Goal: Task Accomplishment & Management: Complete application form

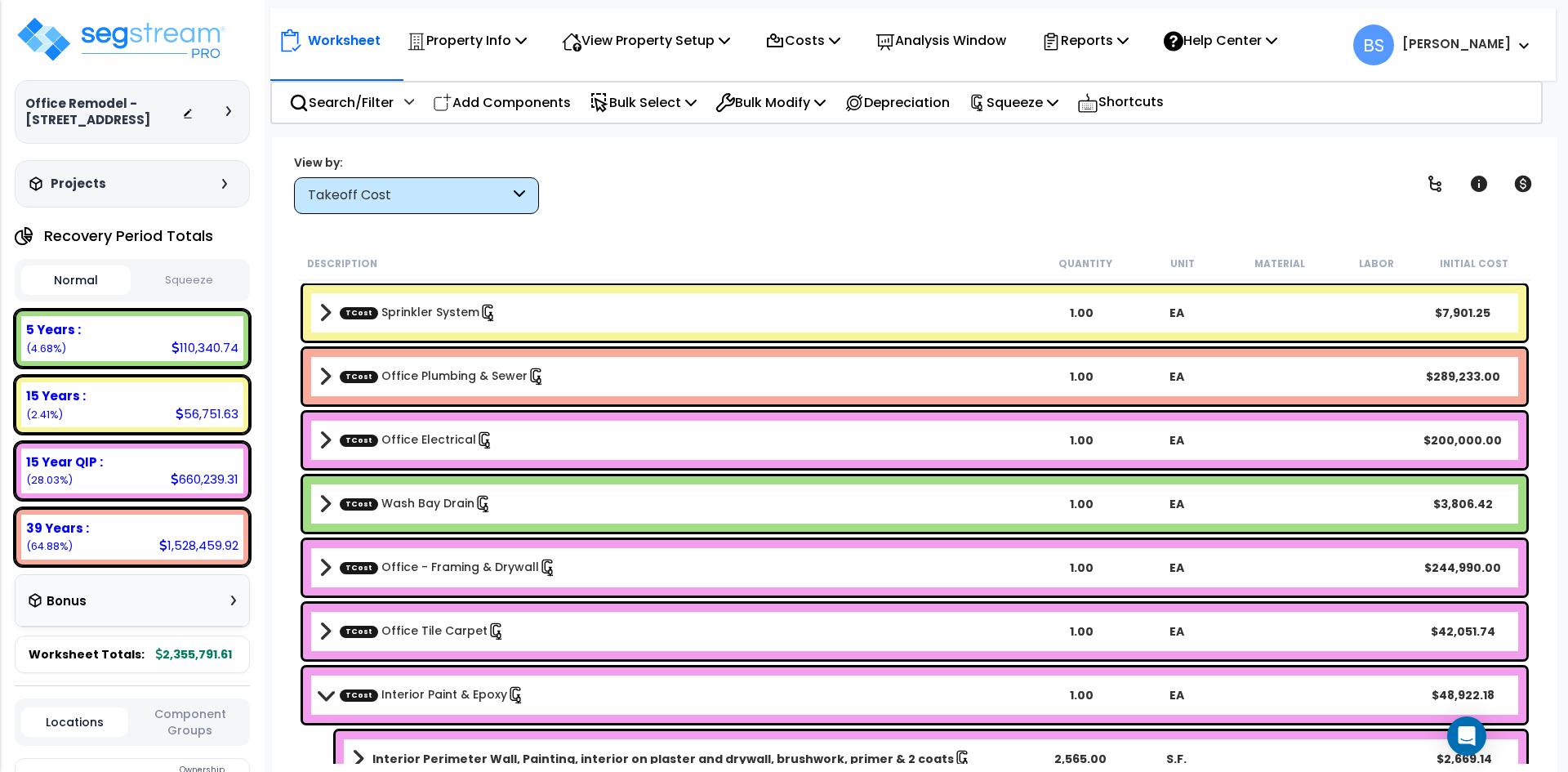
scroll to position [72, 0]
click at [191, 295] on button "Squeeze" at bounding box center [189, 280] width 109 height 29
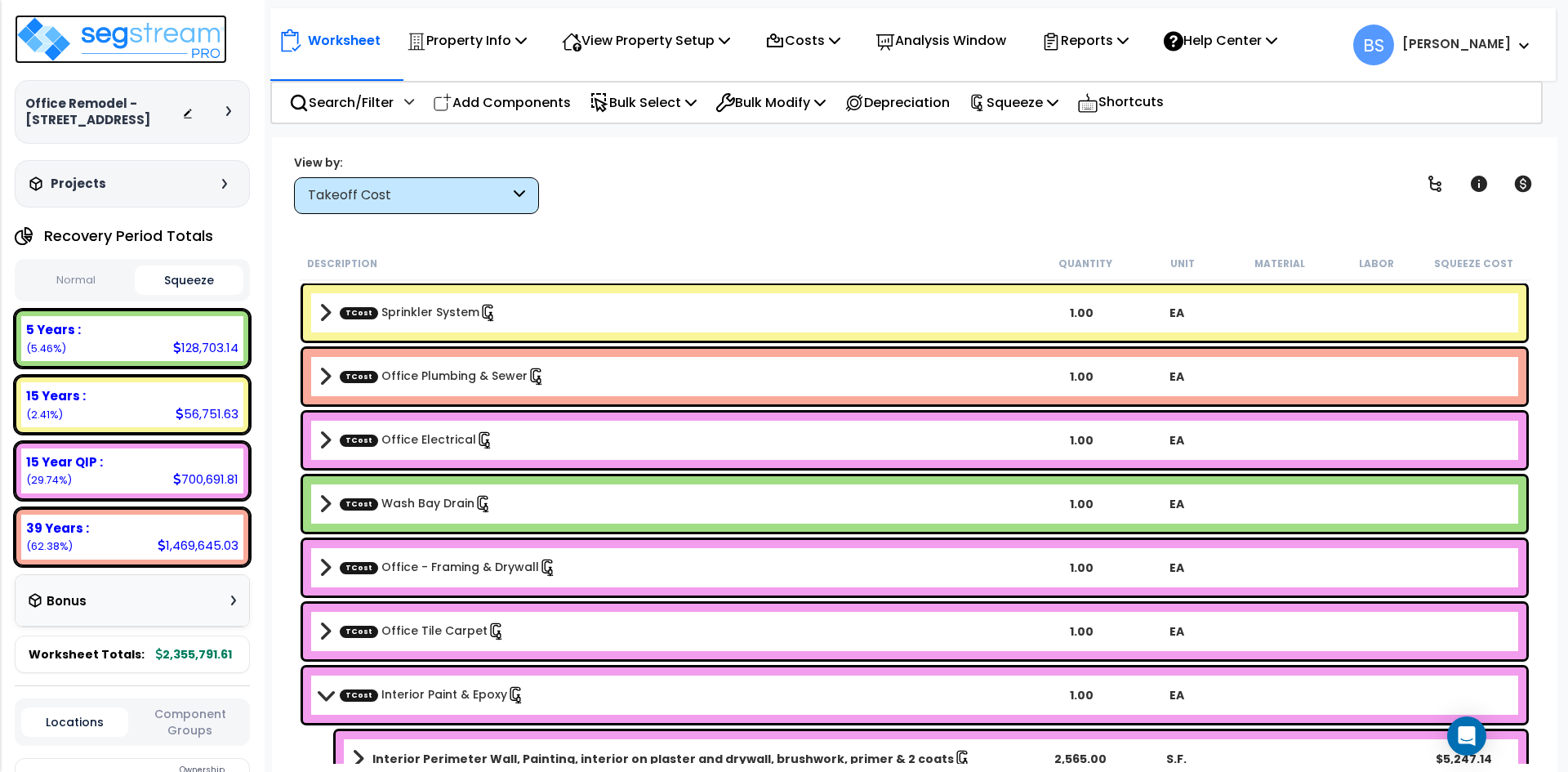
click at [131, 46] on img at bounding box center [121, 39] width 212 height 49
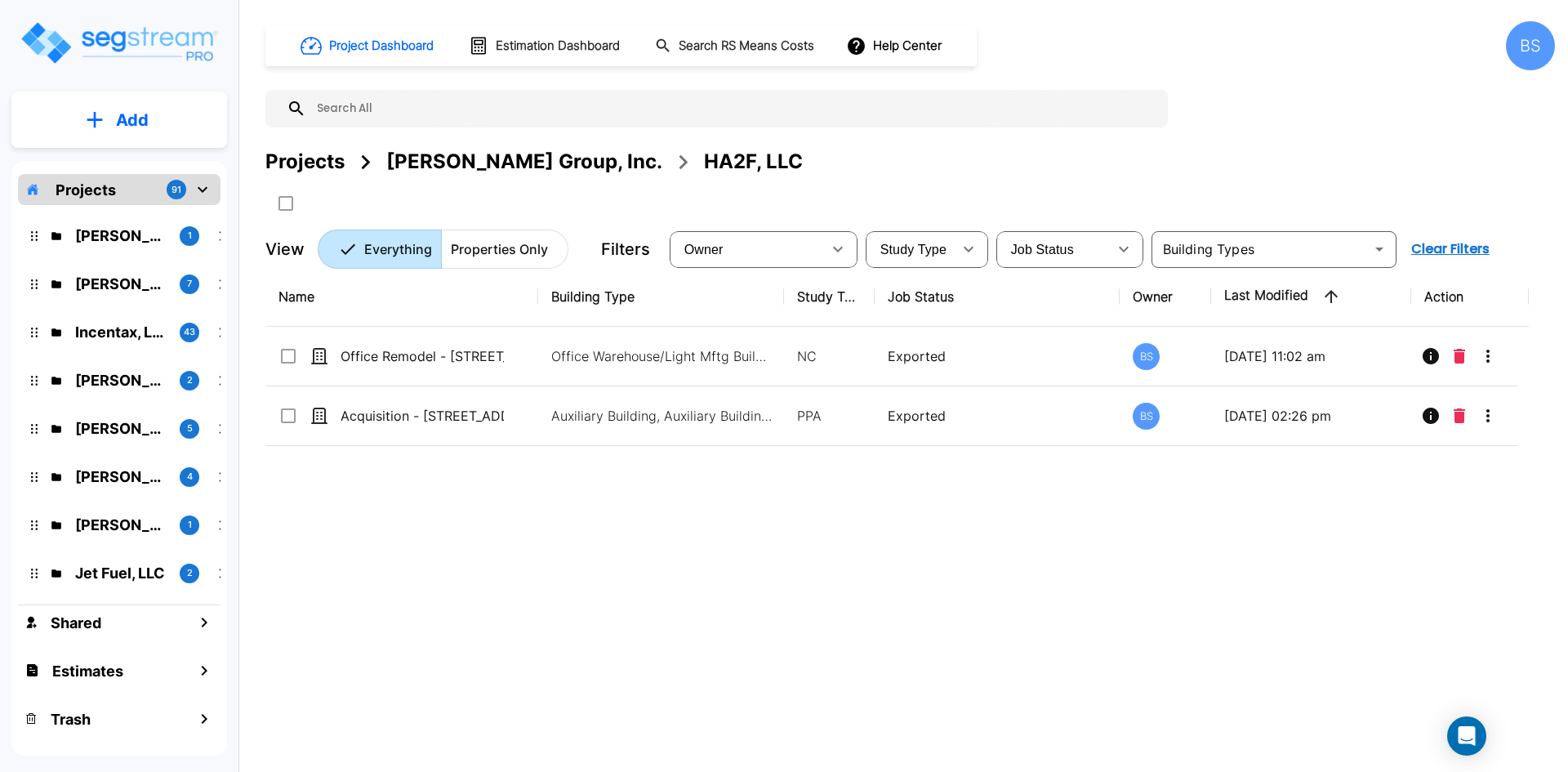
click at [304, 170] on div "Projects" at bounding box center [305, 162] width 79 height 30
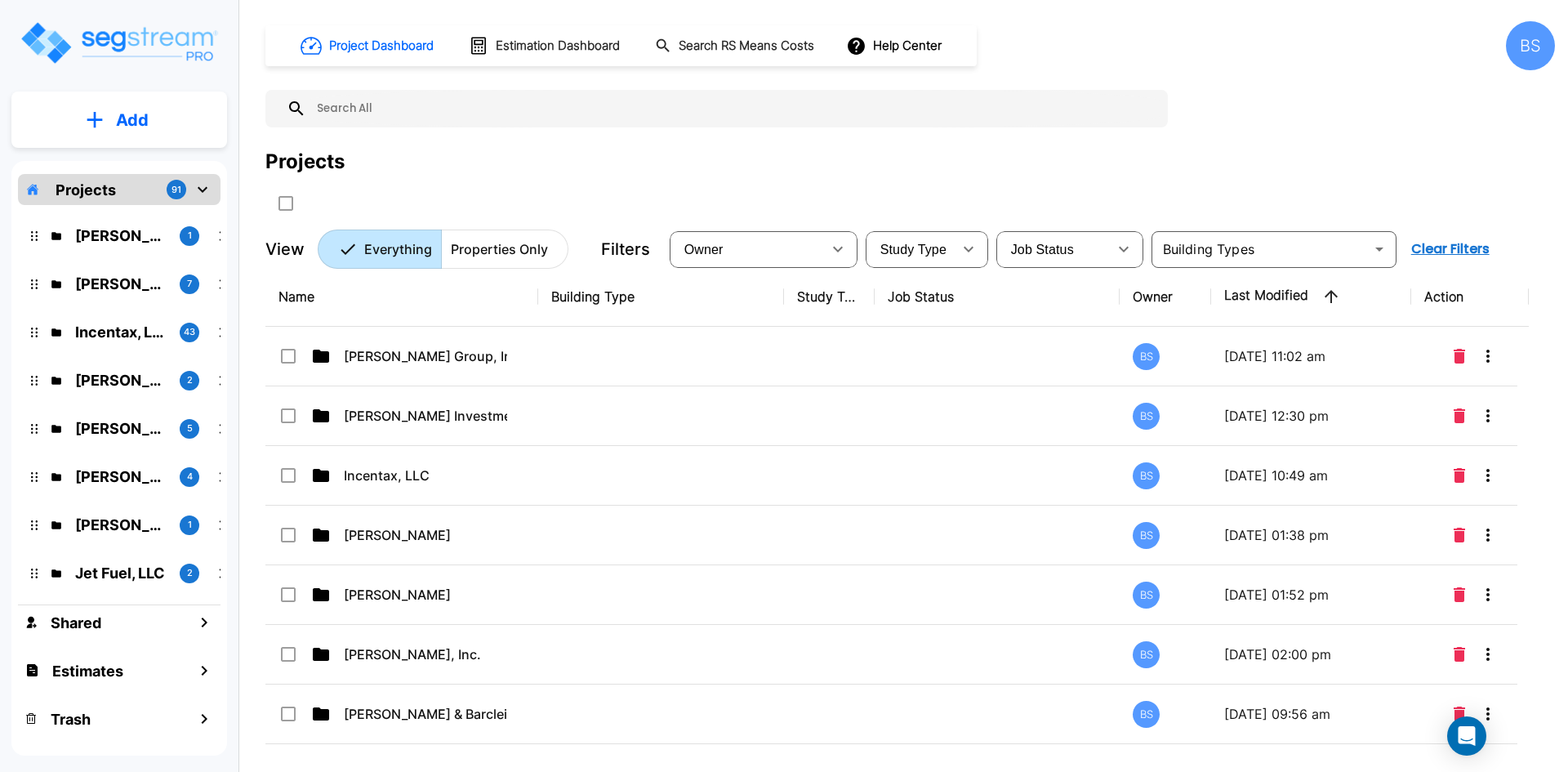
click at [410, 167] on div "Projects" at bounding box center [910, 162] width 1289 height 30
click at [497, 151] on div "Projects" at bounding box center [910, 162] width 1289 height 30
click at [439, 106] on input "text" at bounding box center [733, 109] width 853 height 38
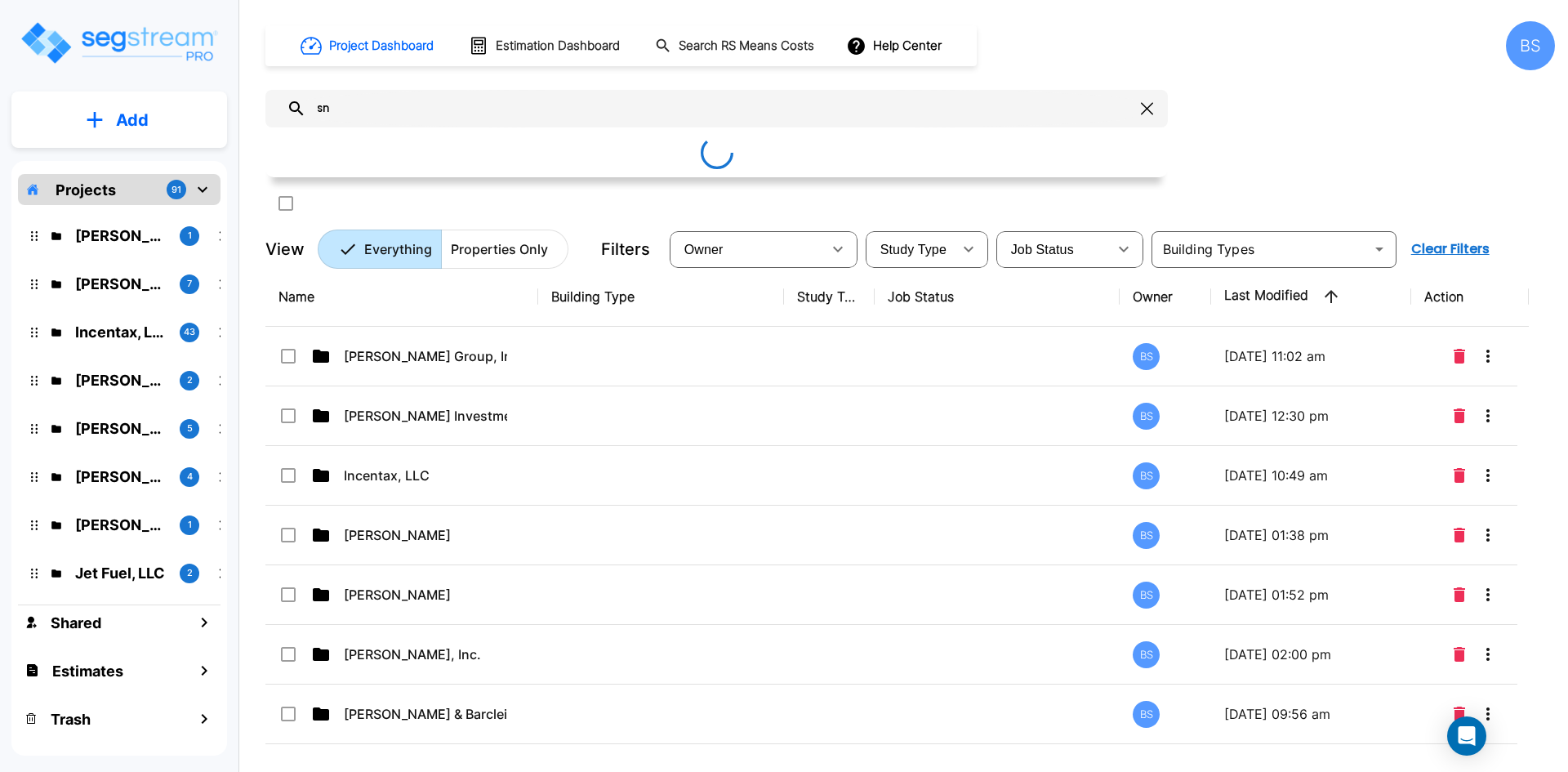
type input "s"
type input "d"
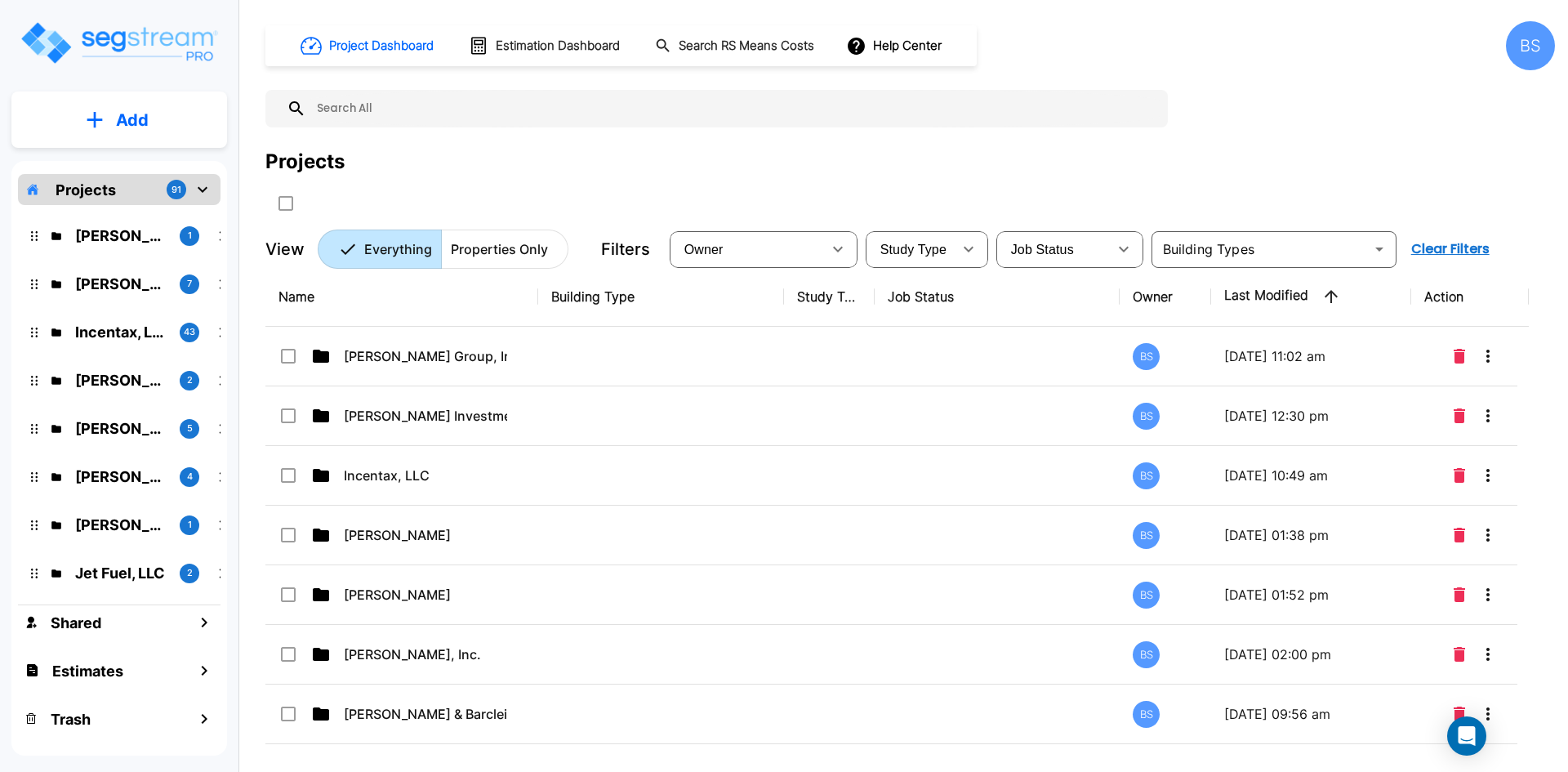
click at [477, 181] on div "Projects" at bounding box center [910, 181] width 1289 height 69
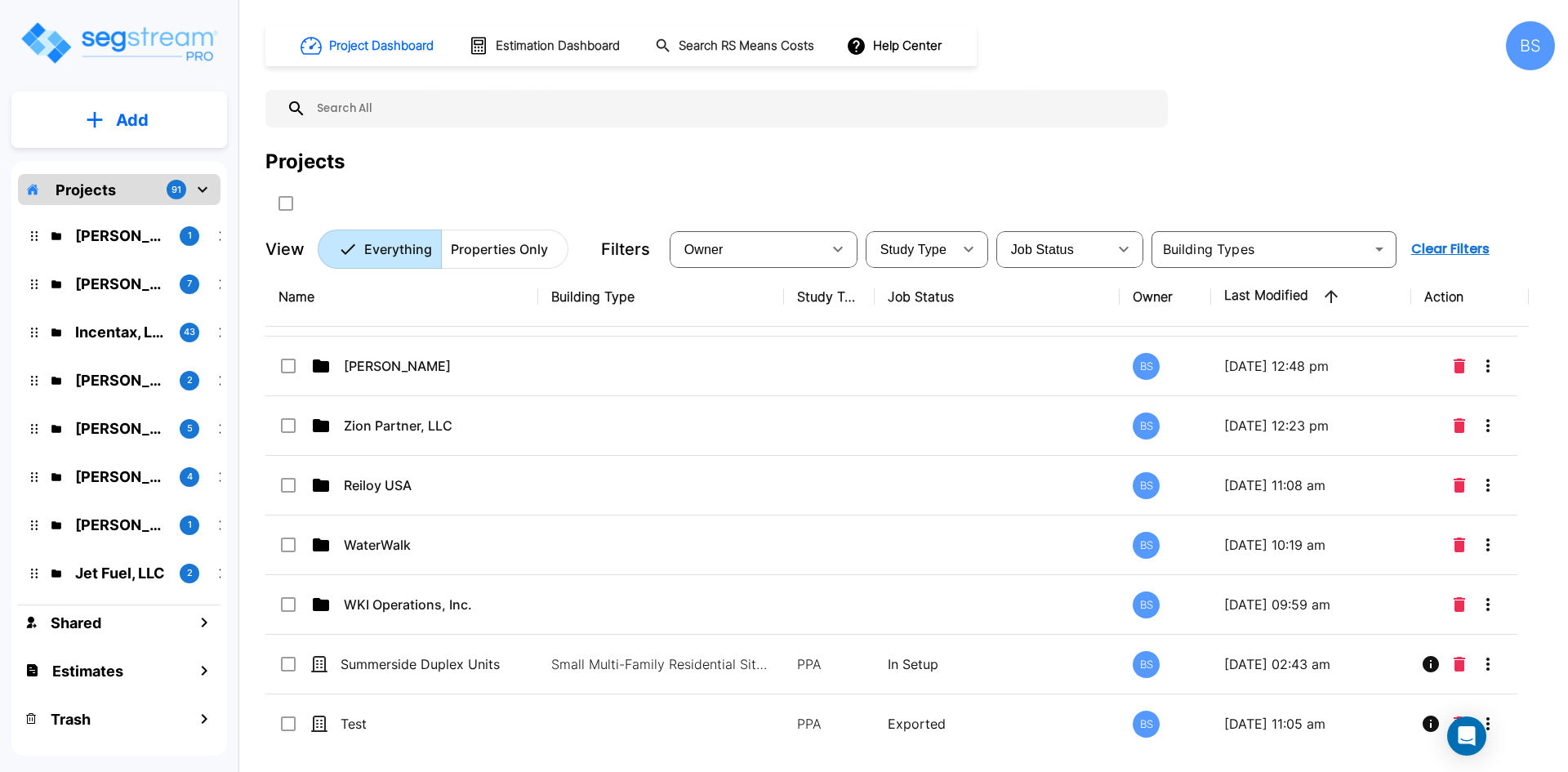
scroll to position [5126, 0]
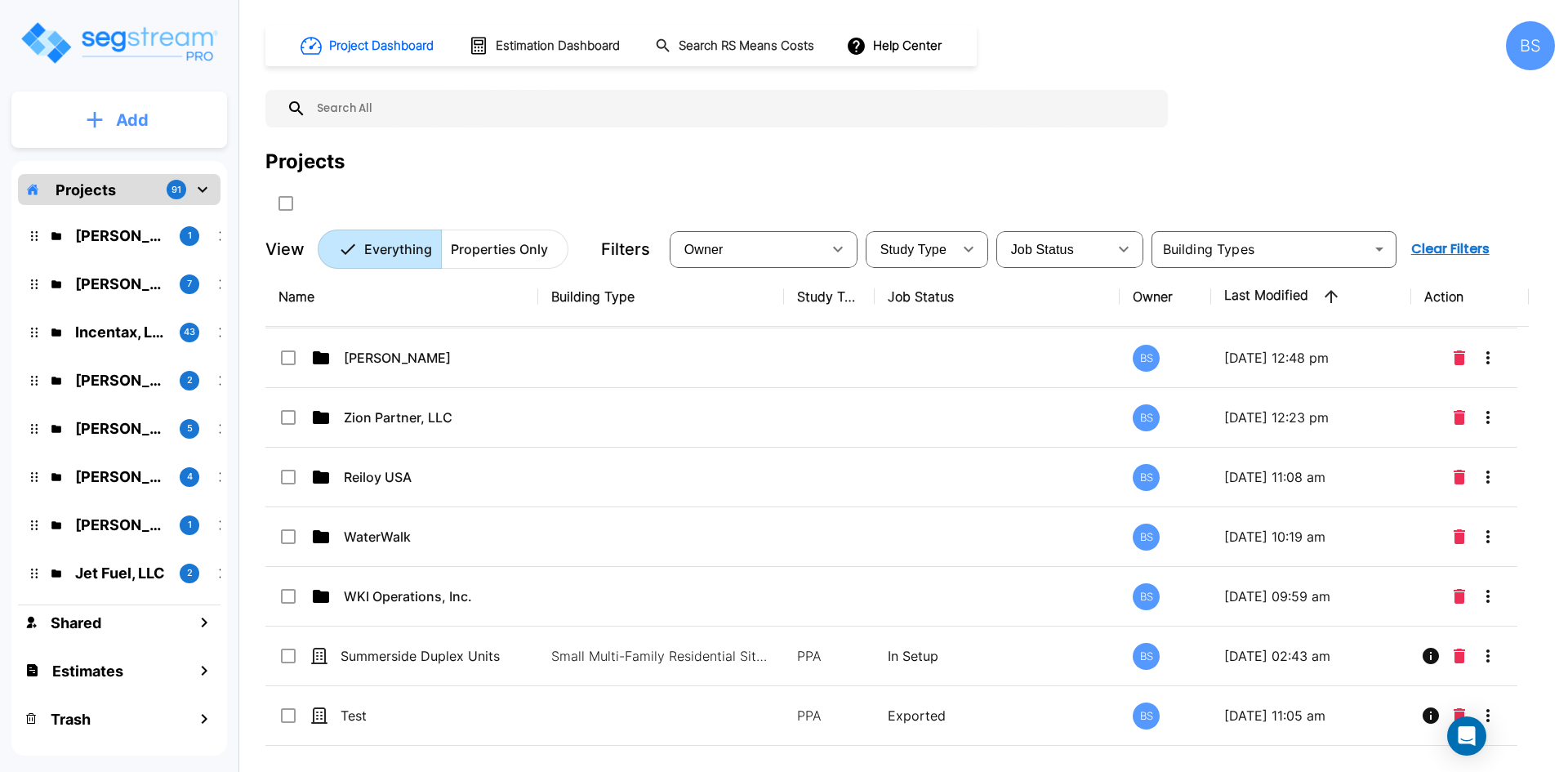
click at [69, 126] on button "Add" at bounding box center [119, 120] width 215 height 47
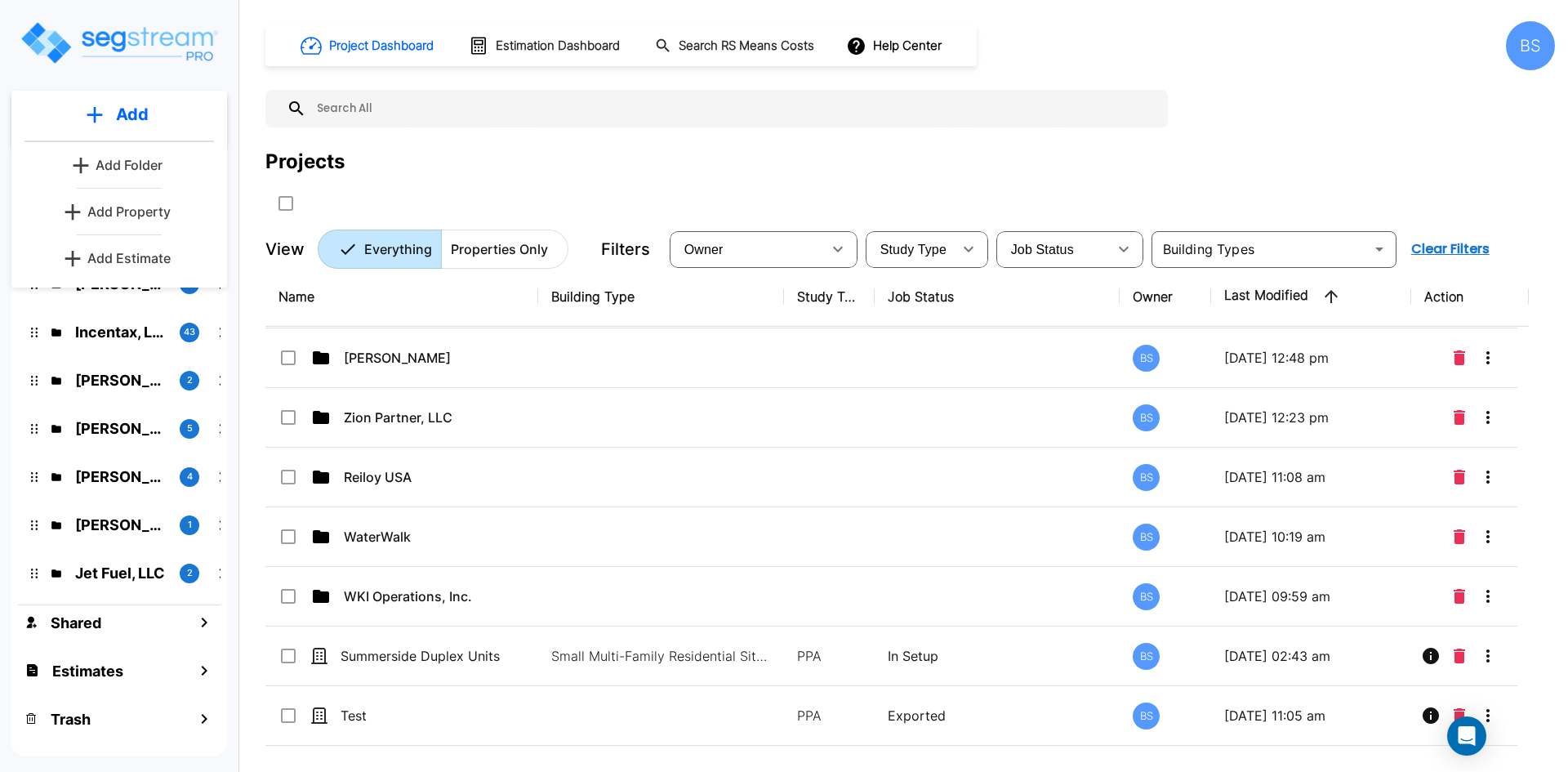
click at [97, 160] on p "Add Folder" at bounding box center [129, 165] width 67 height 19
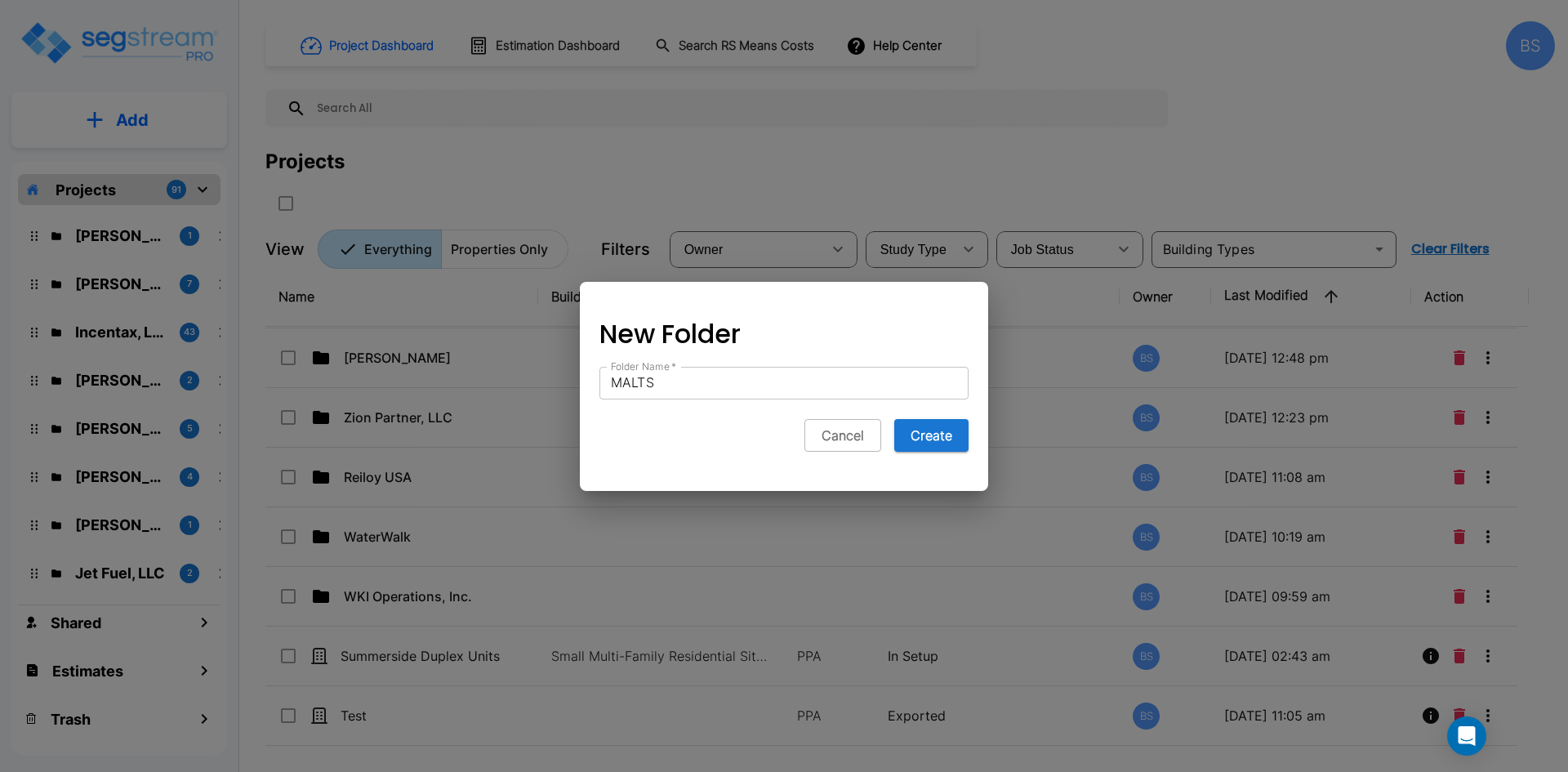
click at [692, 379] on input "MALTS" at bounding box center [783, 383] width 369 height 32
type input "MALTS Enterprises, LLC"
click at [958, 440] on button "Create" at bounding box center [931, 435] width 74 height 32
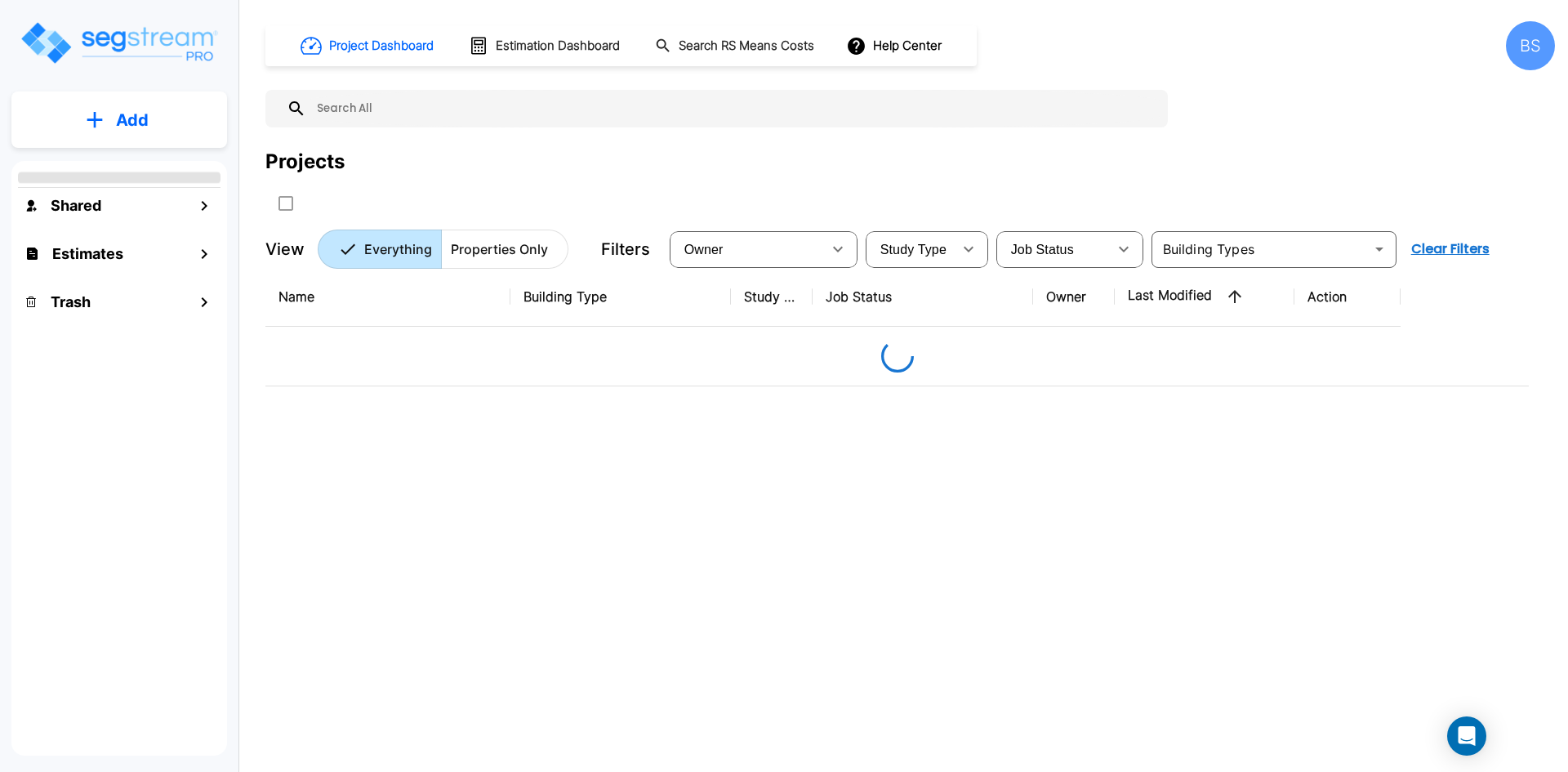
scroll to position [0, 0]
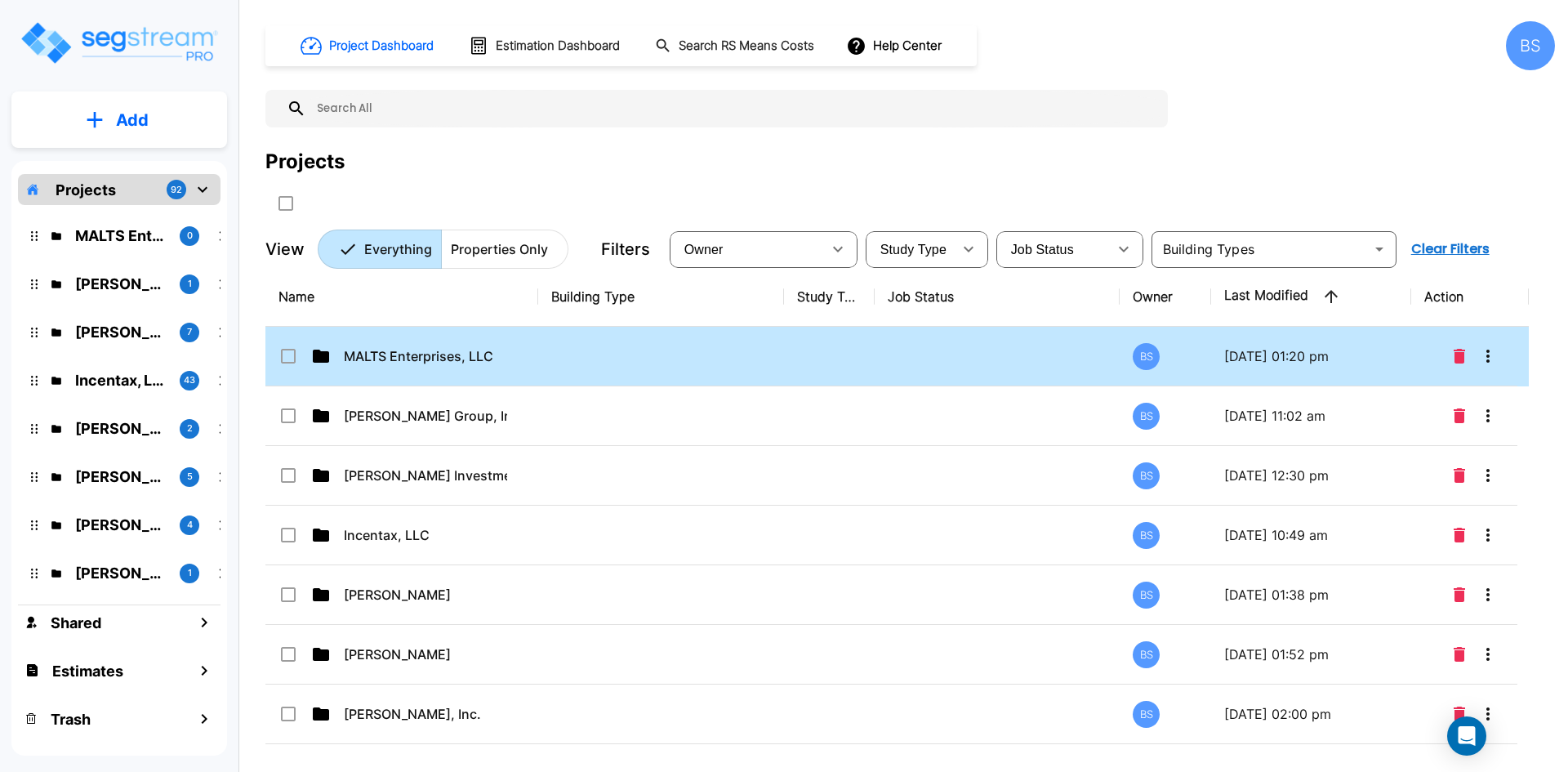
click at [466, 368] on td "MALTS Enterprises, LLC" at bounding box center [401, 357] width 272 height 60
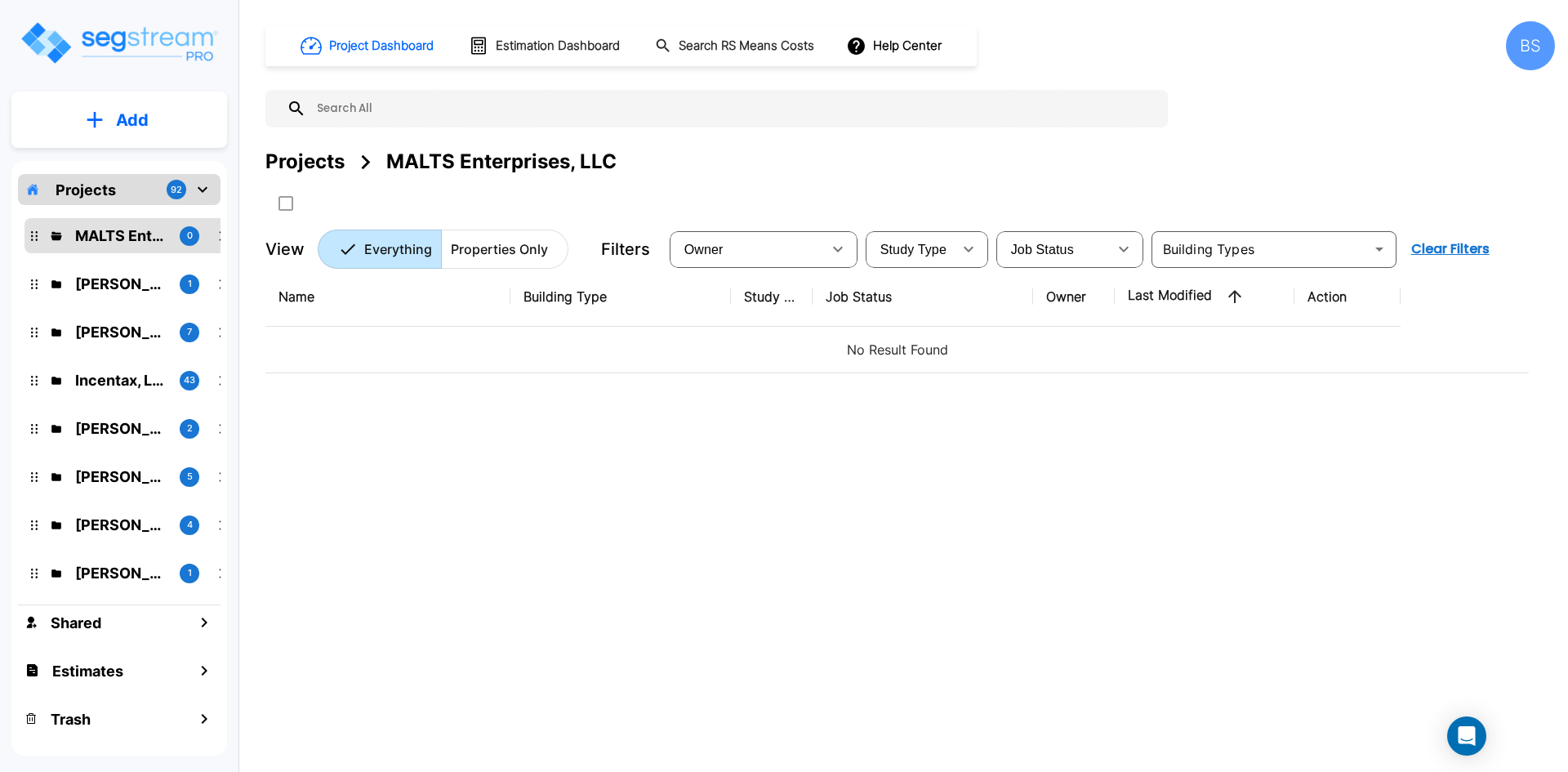
click at [104, 102] on button "Add" at bounding box center [119, 120] width 215 height 47
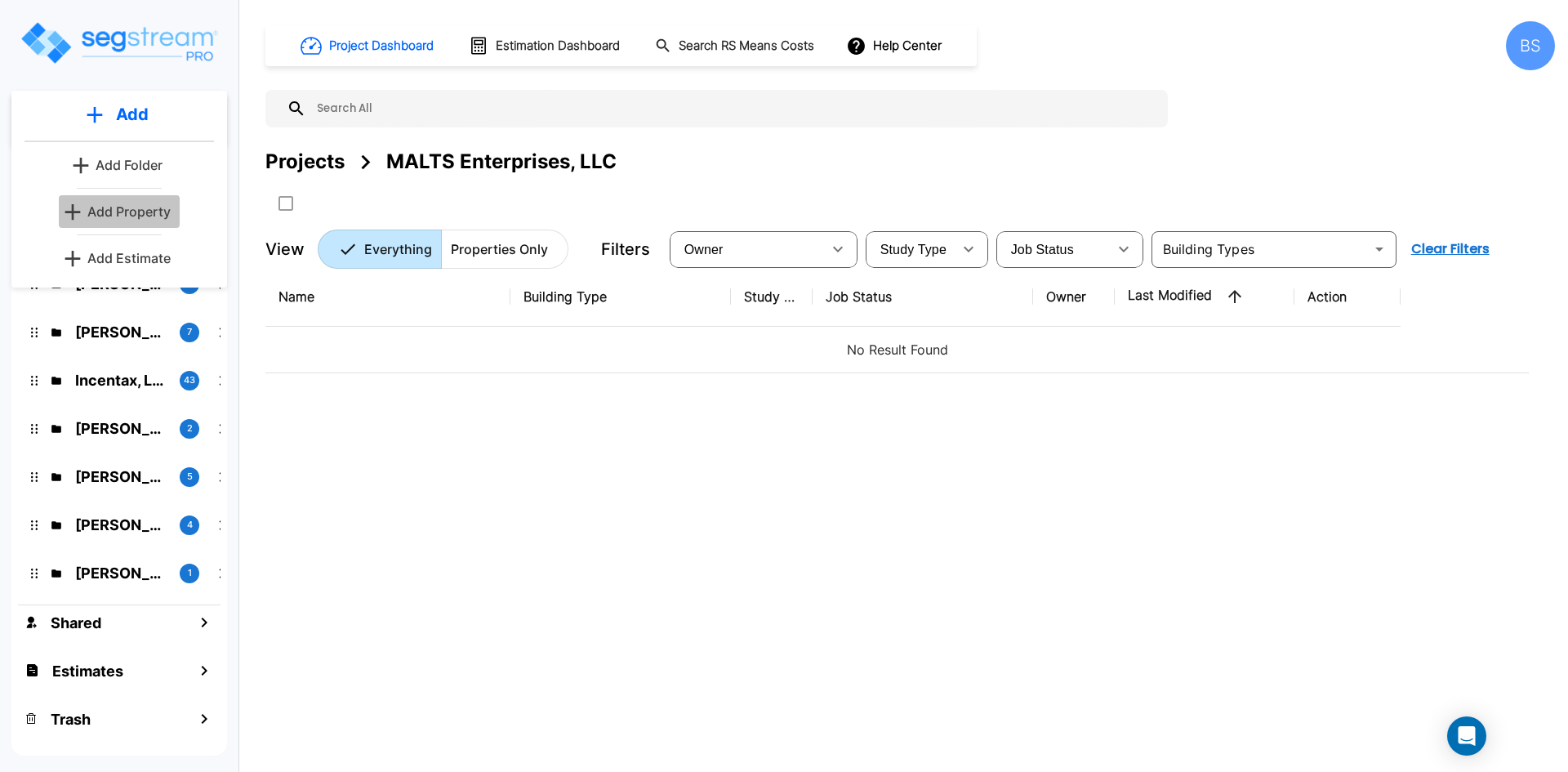
click at [128, 216] on p "Add Property" at bounding box center [129, 211] width 83 height 19
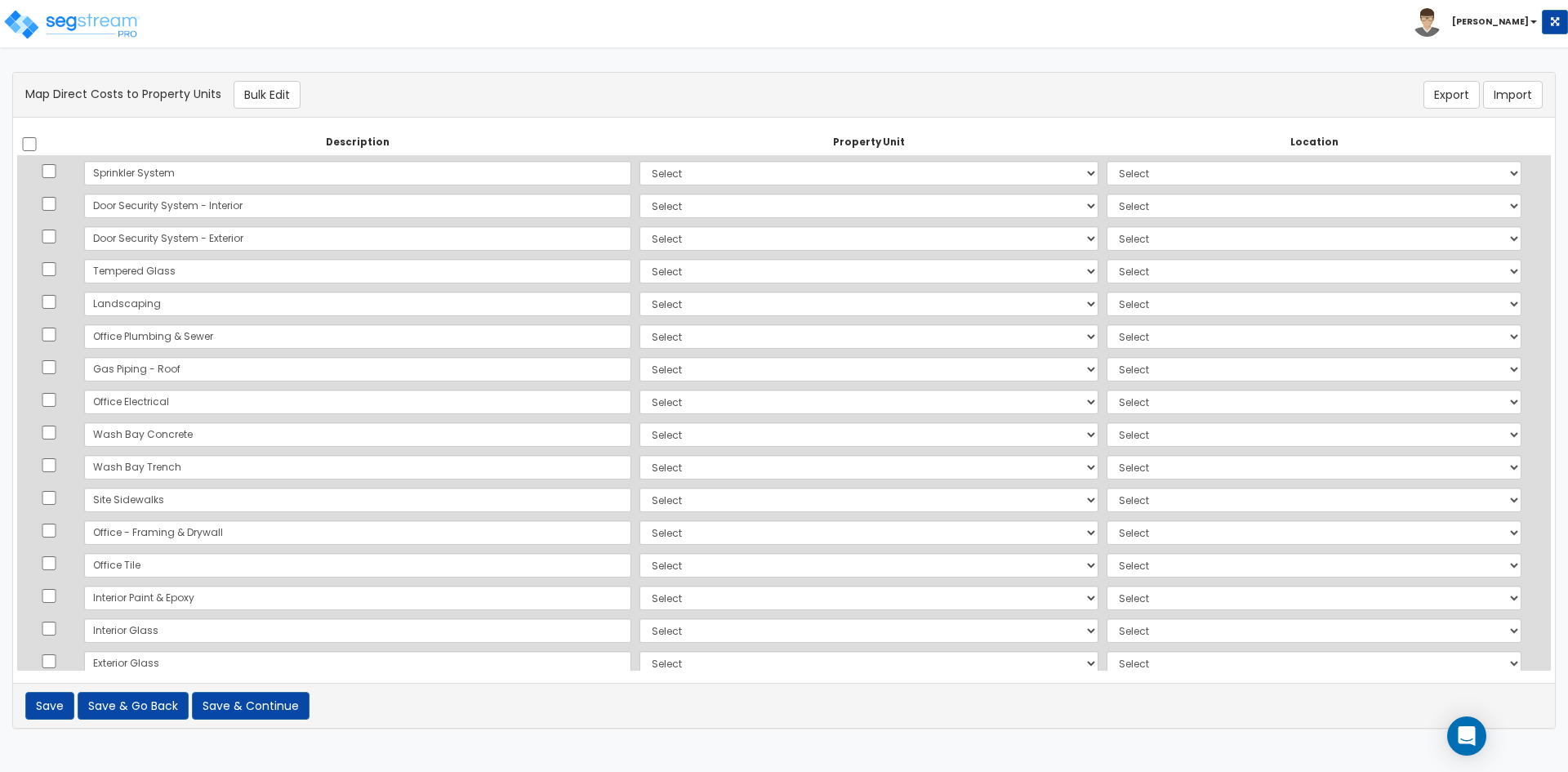
scroll to position [188, 0]
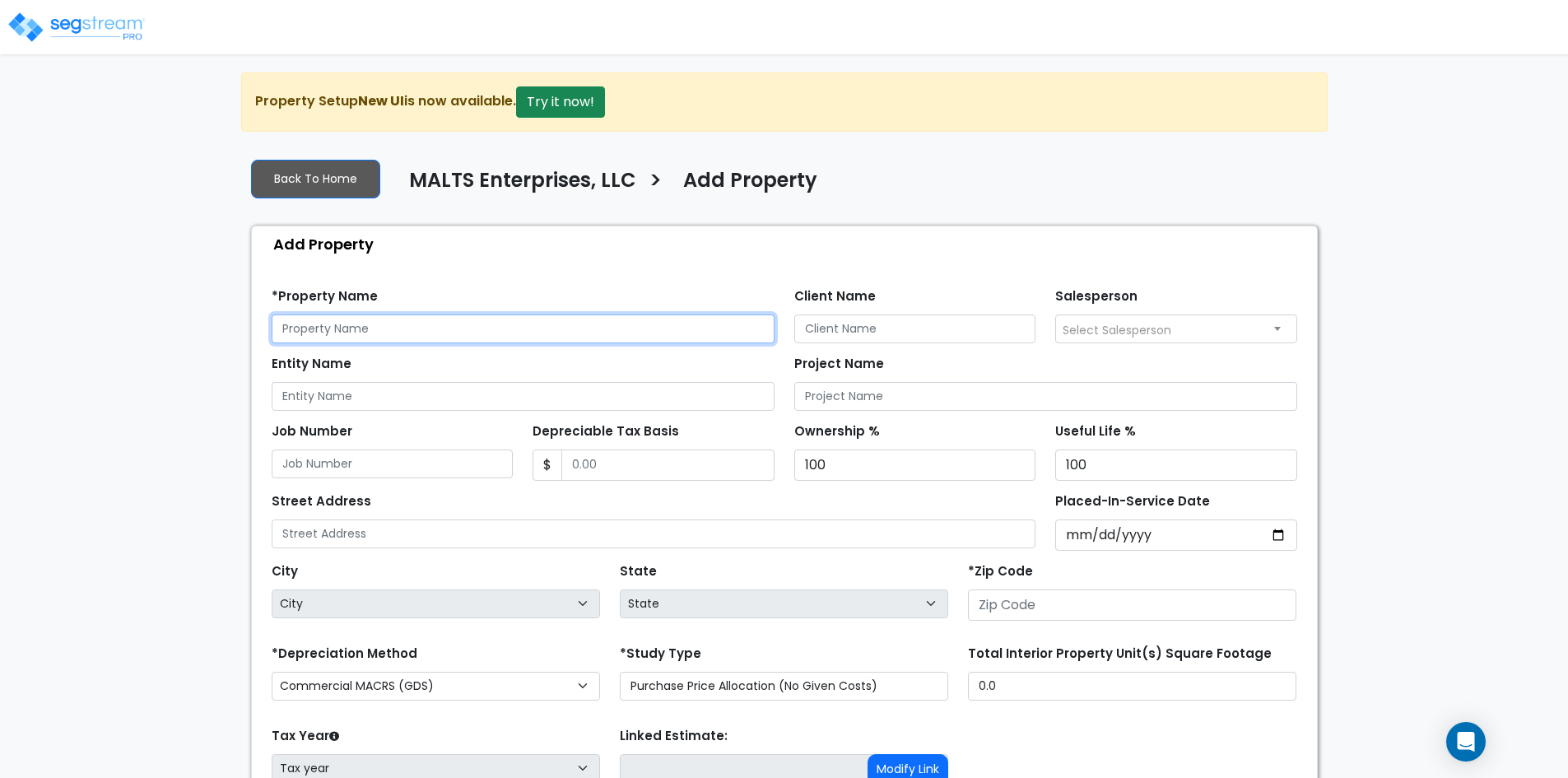
click at [327, 332] on input "text" at bounding box center [524, 329] width 503 height 29
type input "1903 S. Meridian, Wichita, KS 67213"
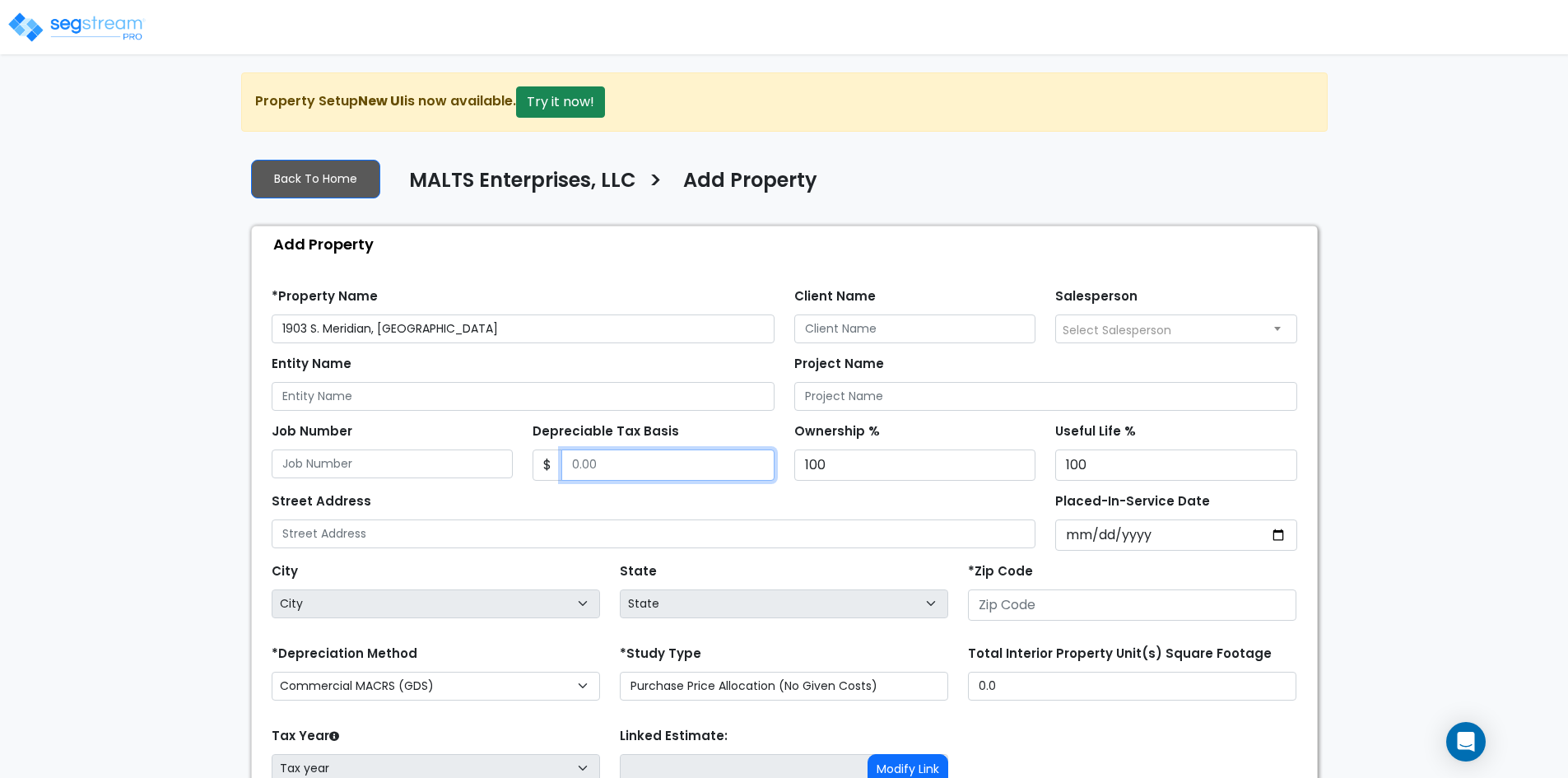
click at [628, 467] on input "Depreciable Tax Basis" at bounding box center [667, 465] width 213 height 31
type input "511,101"
click at [1074, 529] on input "Placed-In-Service Date" at bounding box center [1176, 534] width 242 height 31
type input "2024-01-19"
select select "2024"
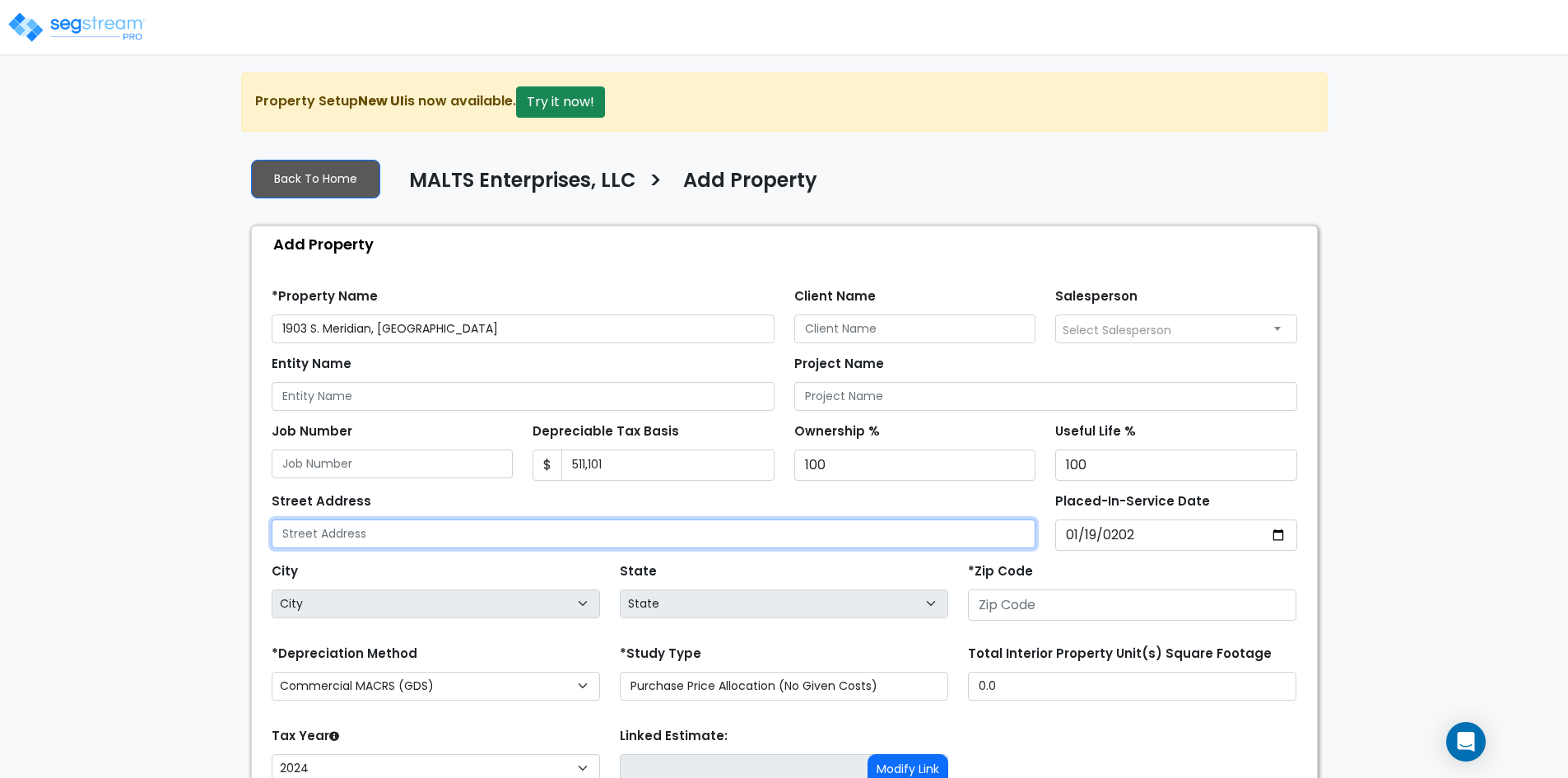
click at [353, 540] on input "text" at bounding box center [654, 533] width 765 height 29
type input "1903 S. Meridian"
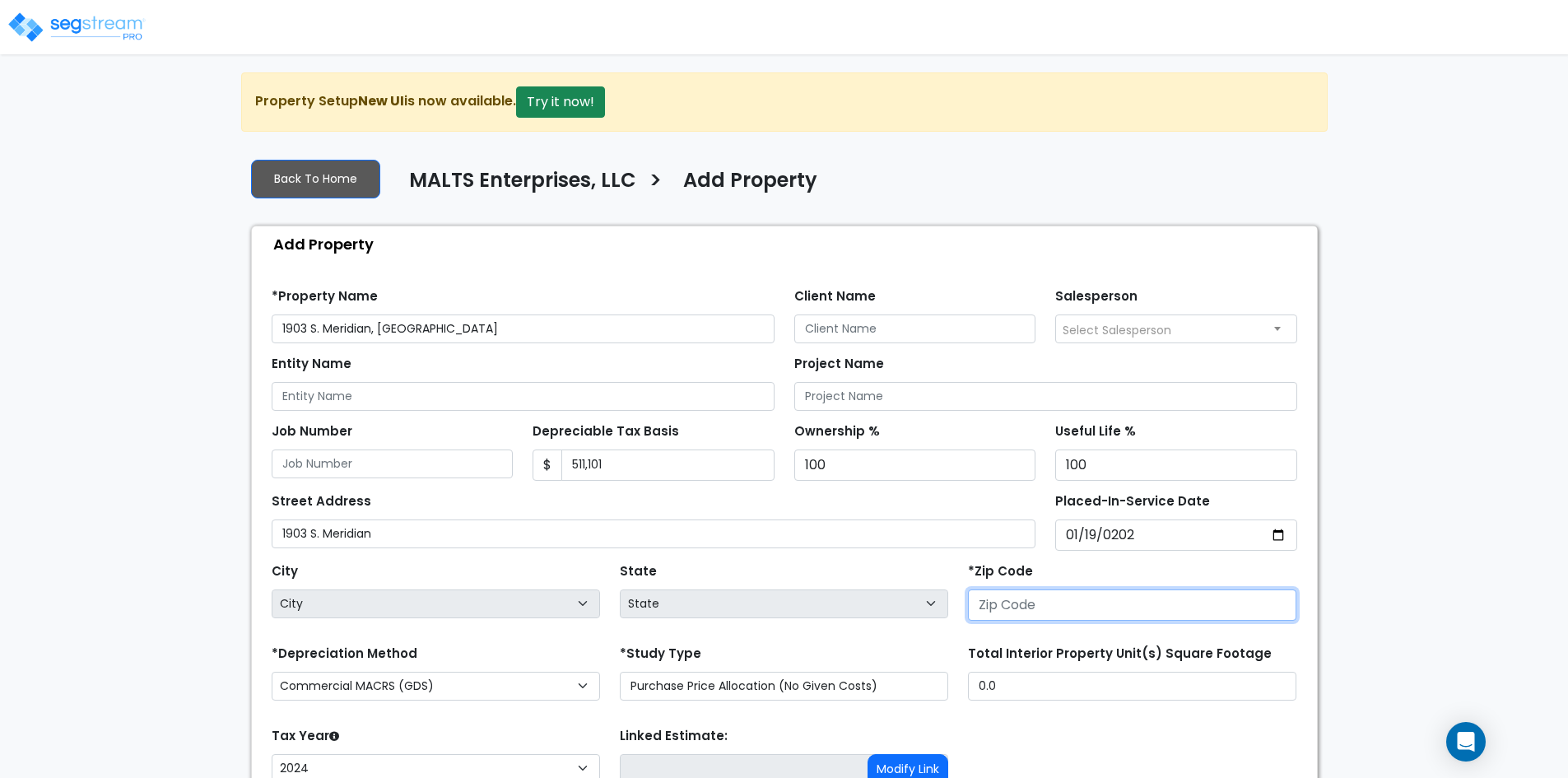
select select "National Average"
type input "67"
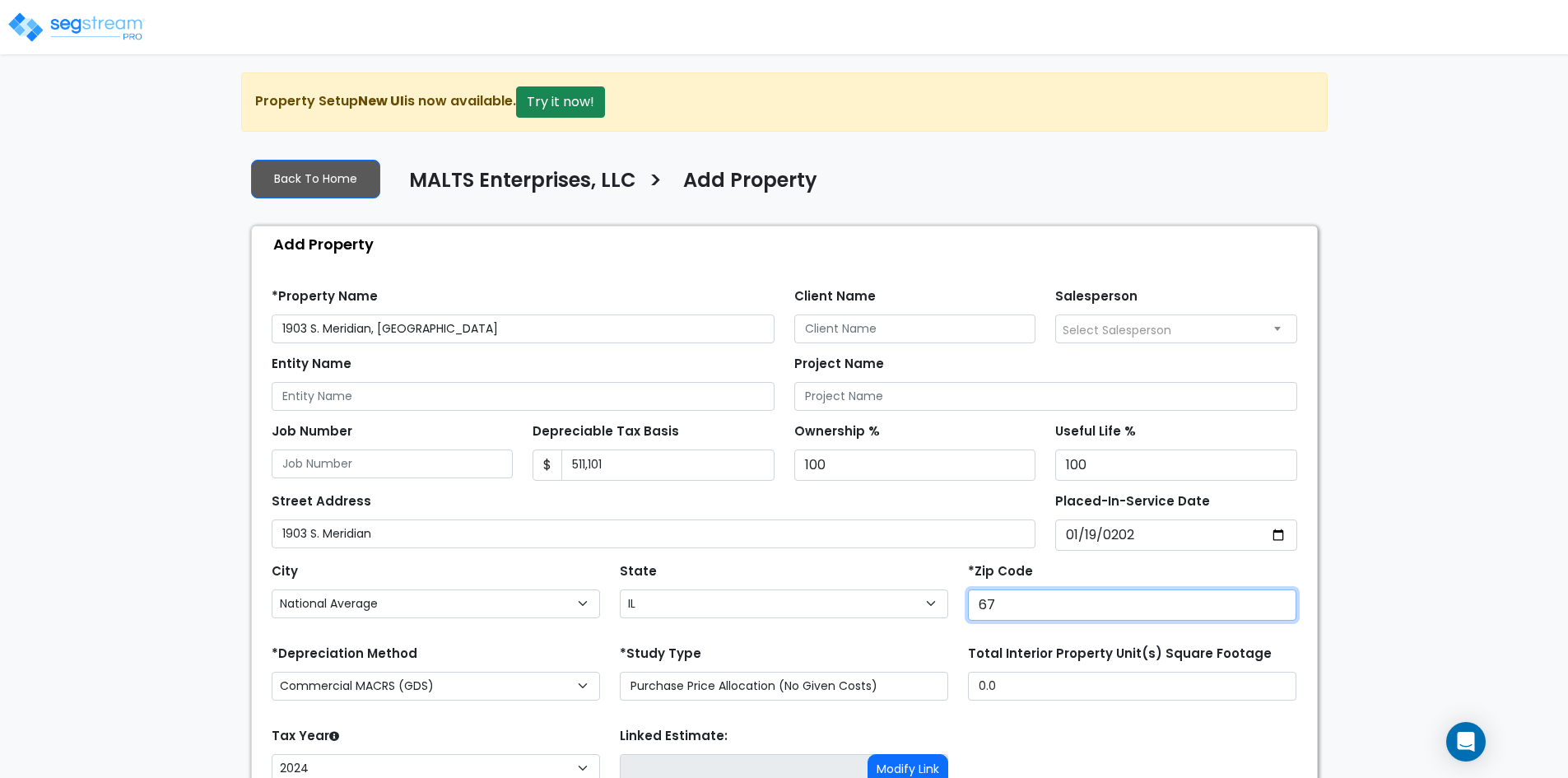
select select "KS"
type input "67213"
click at [68, 626] on div "We are Building your Property. So please grab a coffee and let us do the heavy …" at bounding box center [784, 495] width 1568 height 847
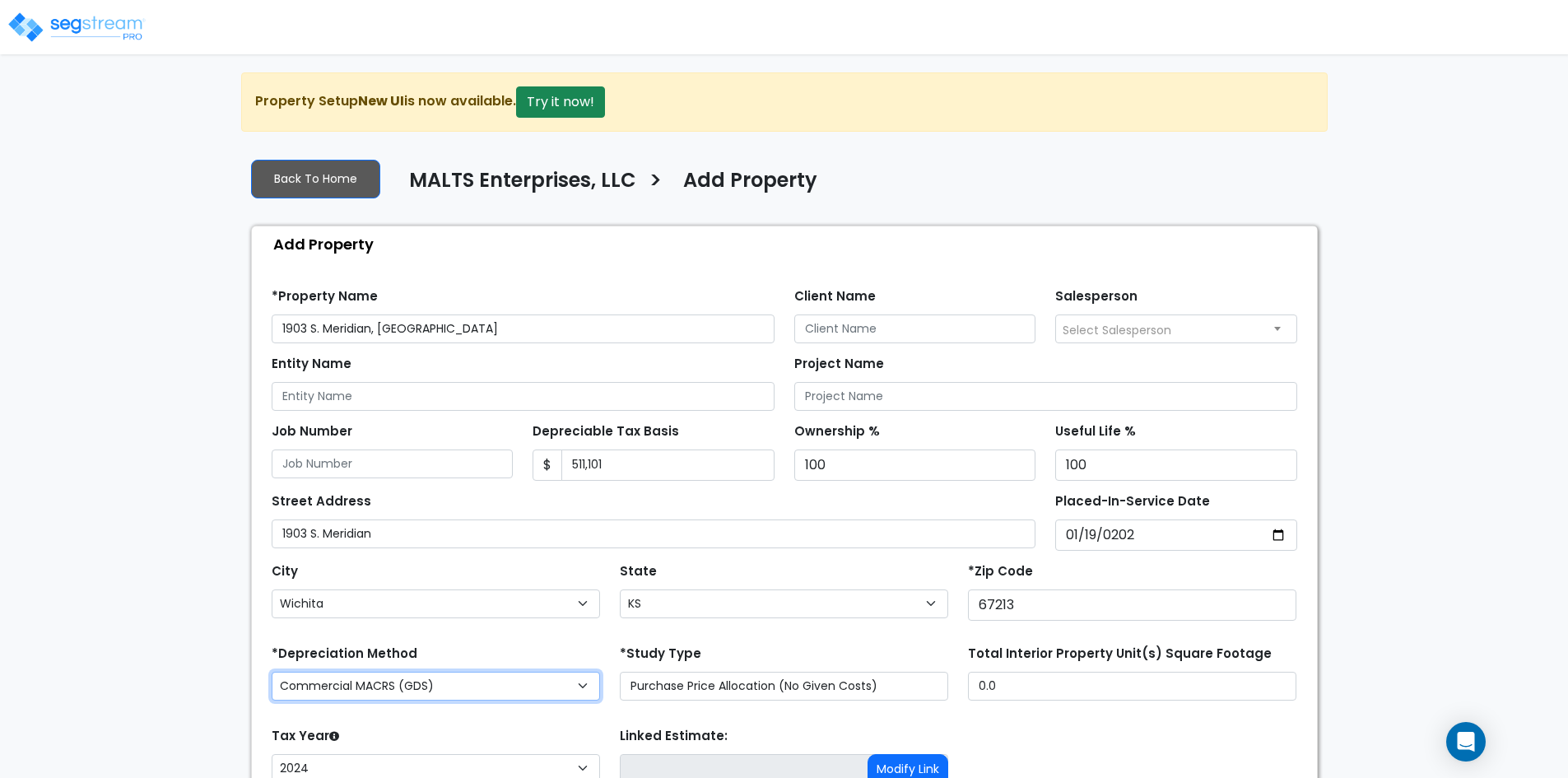
click at [436, 684] on select "Commercial MACRS (GDS) Commercial Residential MACRS (GDS) Commercial MACRS (ADS…" at bounding box center [436, 686] width 328 height 29
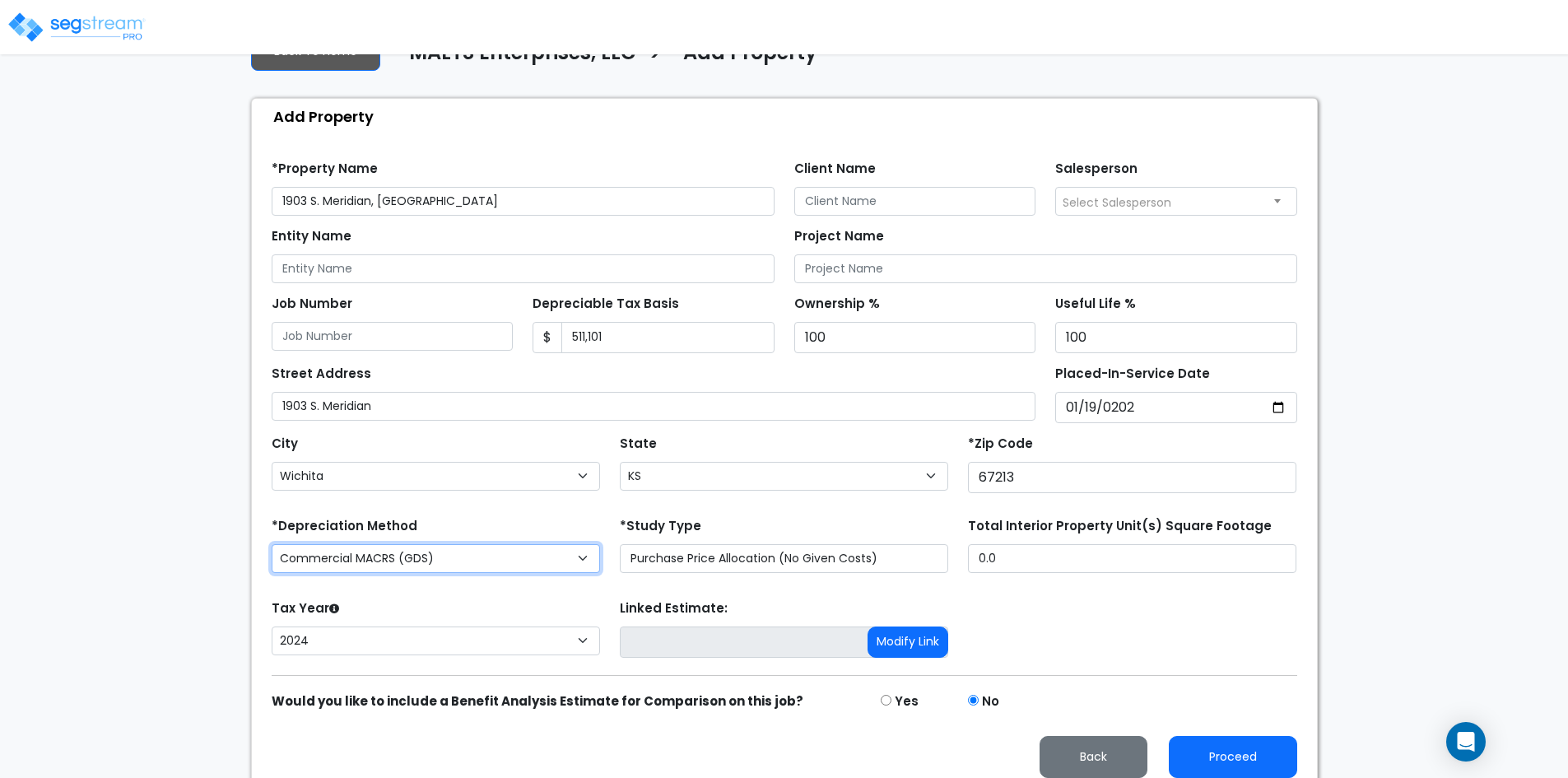
scroll to position [141, 0]
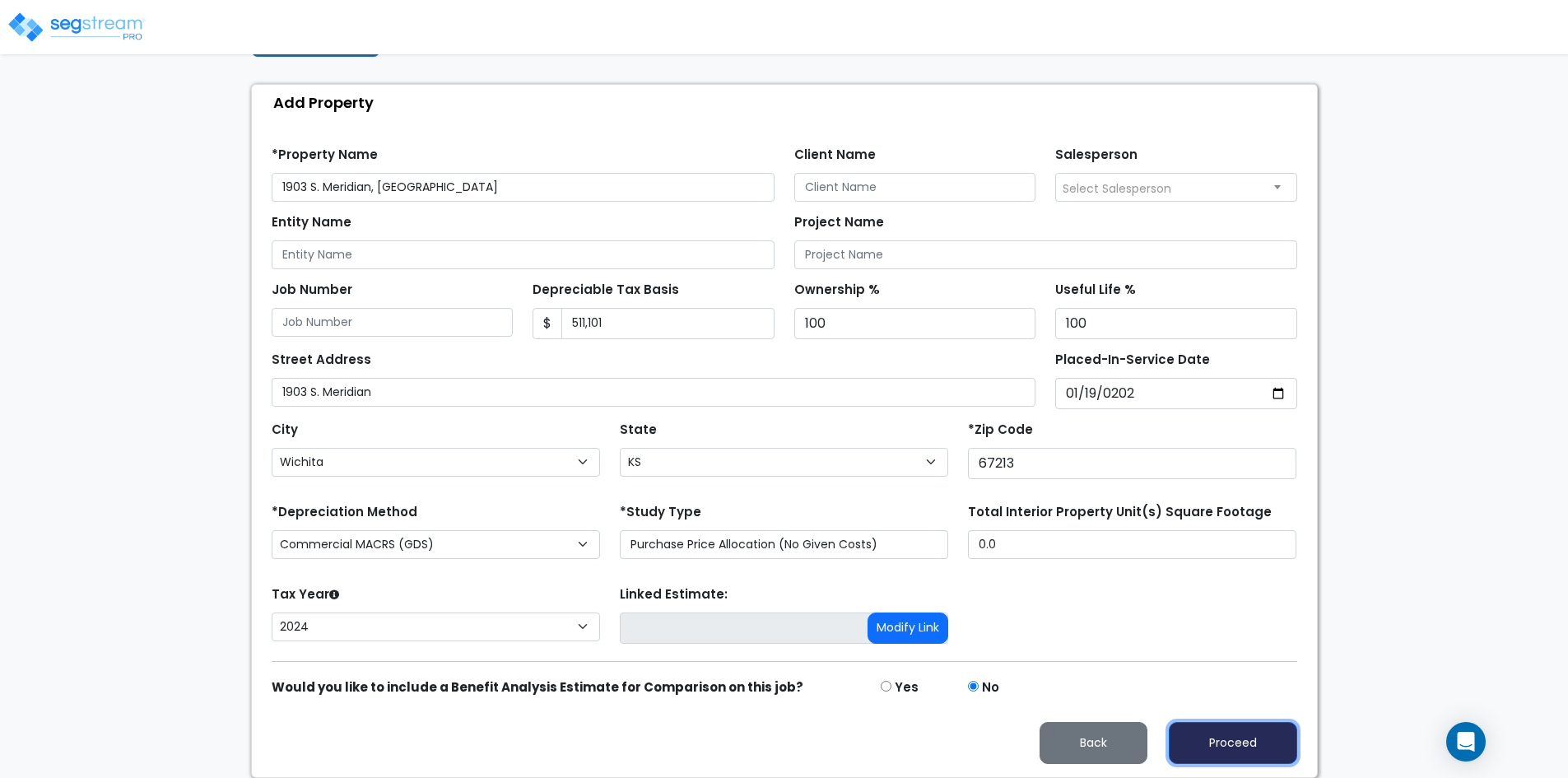
click at [1243, 743] on button "Proceed" at bounding box center [1233, 744] width 128 height 42
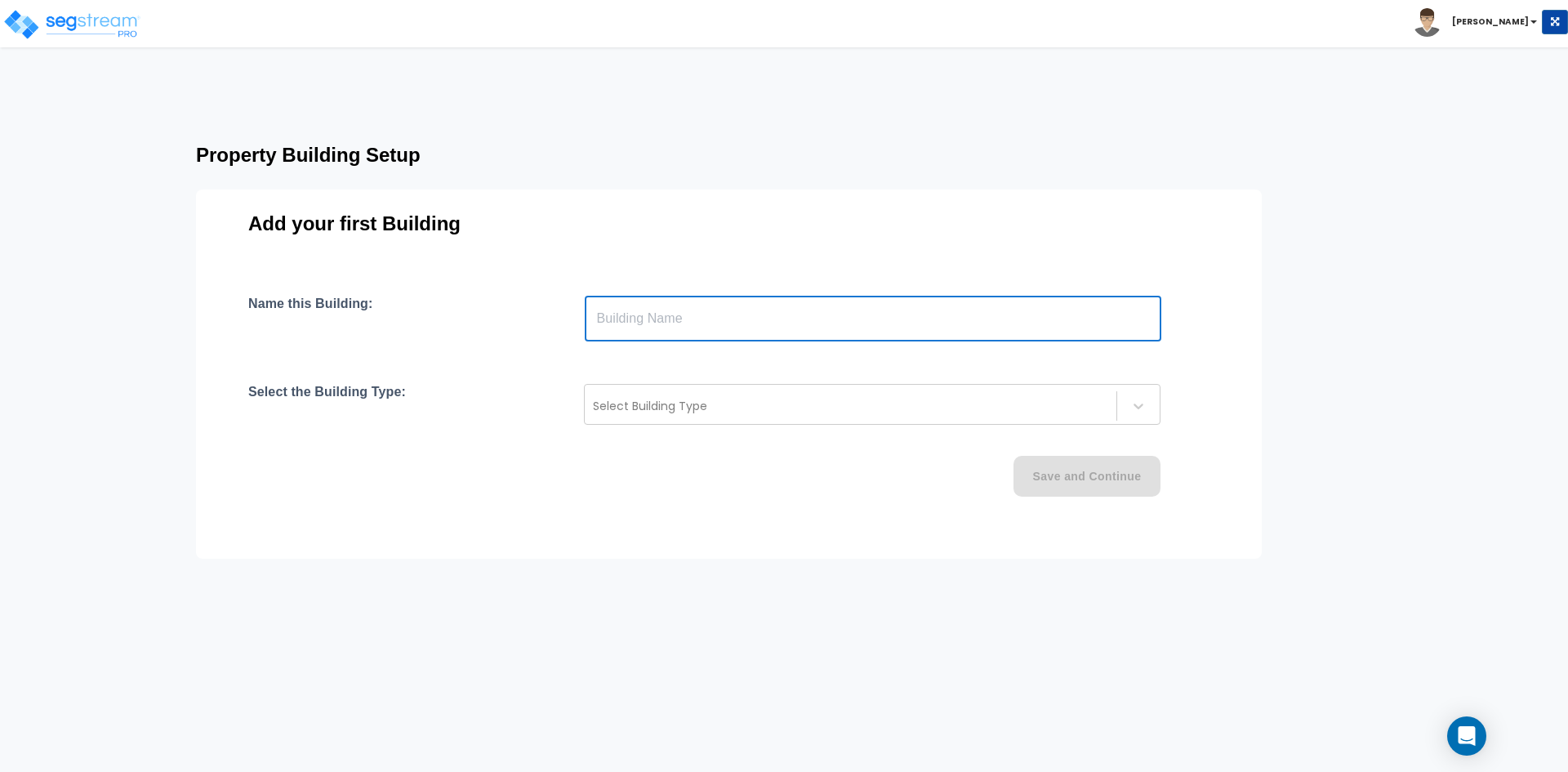
click at [617, 325] on input "text" at bounding box center [872, 318] width 576 height 46
click at [620, 331] on input "text" at bounding box center [872, 318] width 576 height 46
type input "Building"
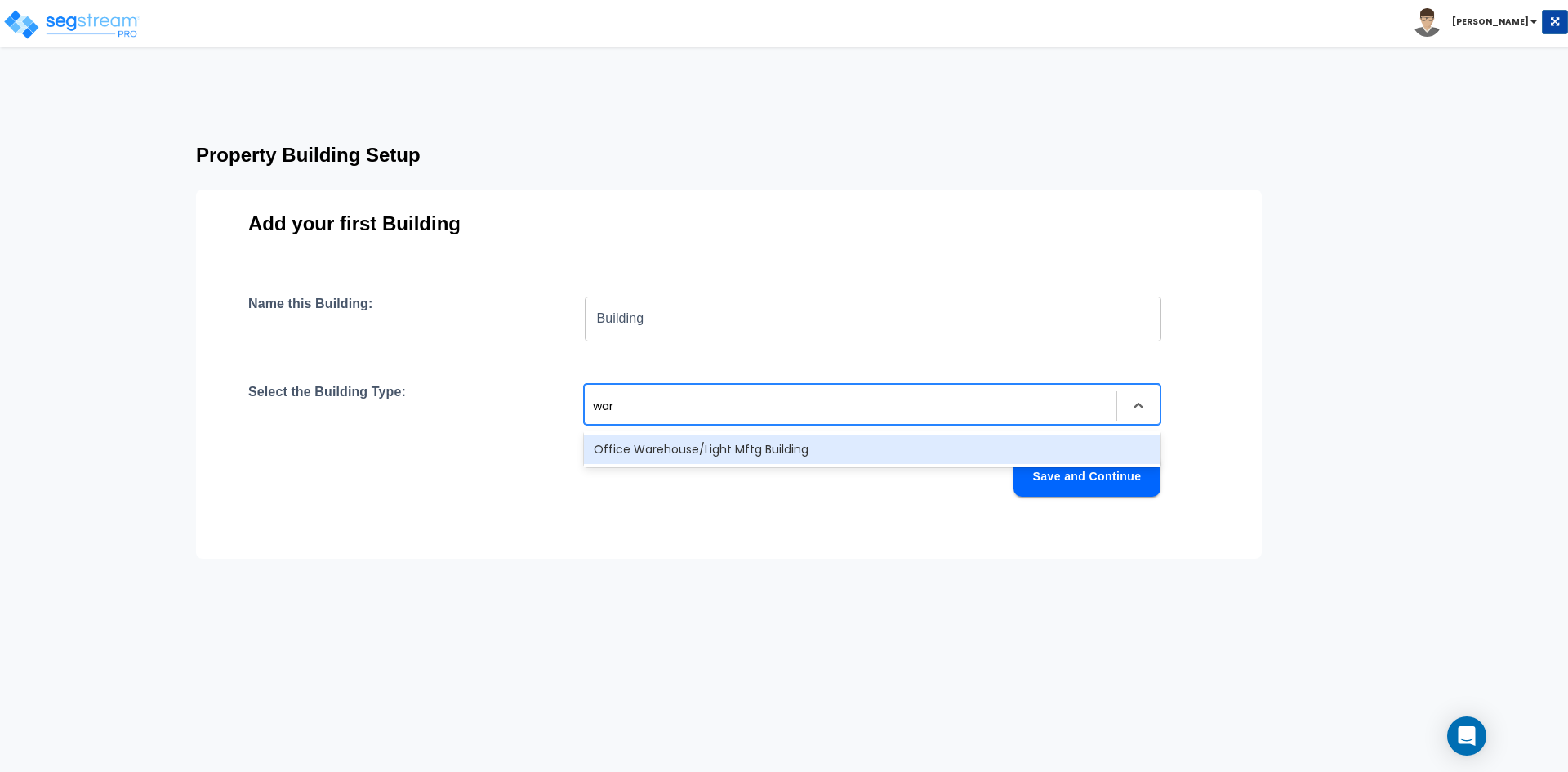
type input "ware"
click at [704, 450] on div "Office Warehouse/Light Mftg Building" at bounding box center [872, 450] width 576 height 30
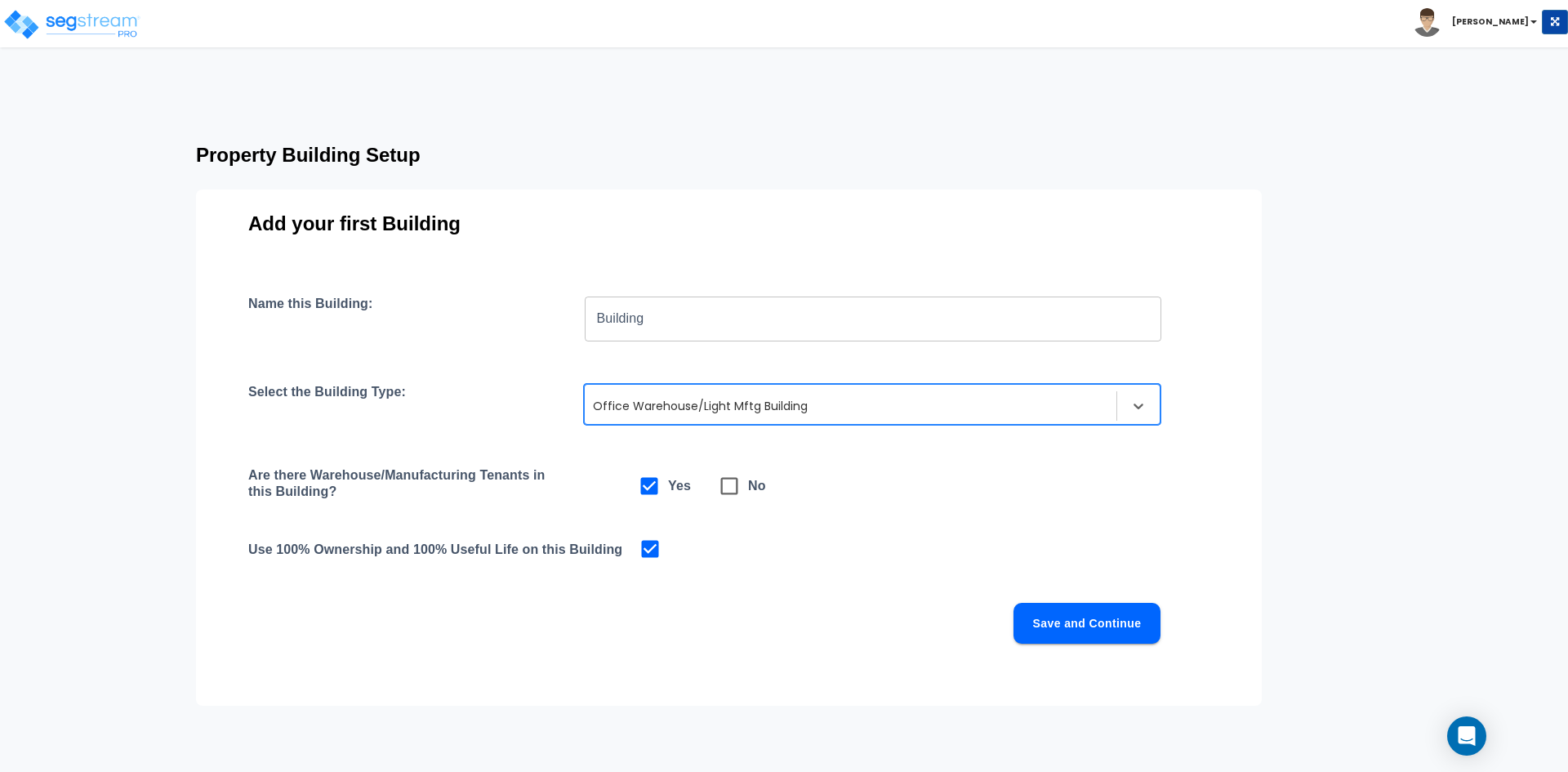
click at [1101, 627] on button "Save and Continue" at bounding box center [1087, 623] width 147 height 41
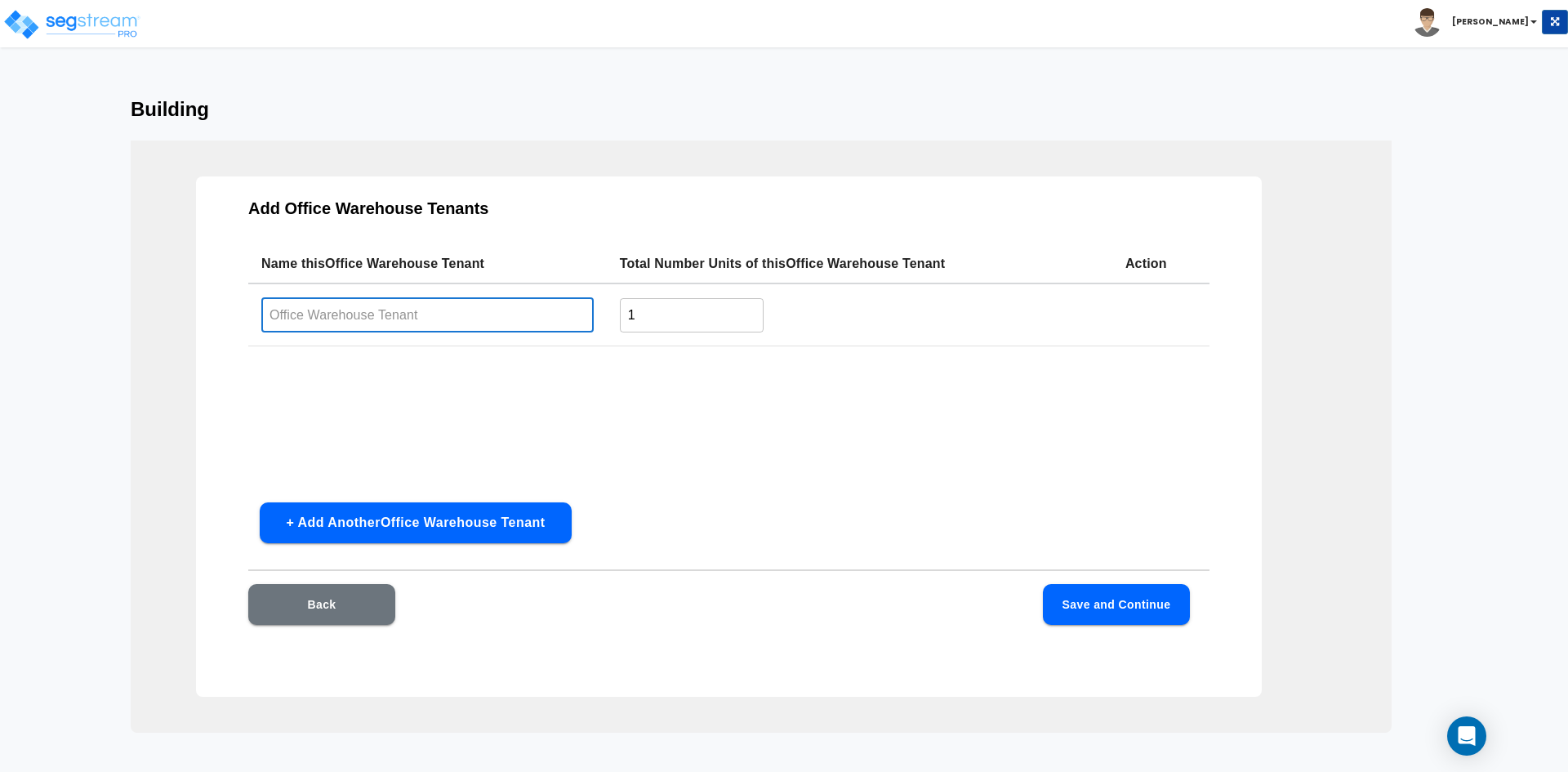
click at [438, 314] on input "text" at bounding box center [427, 315] width 332 height 35
type input "Building Interior"
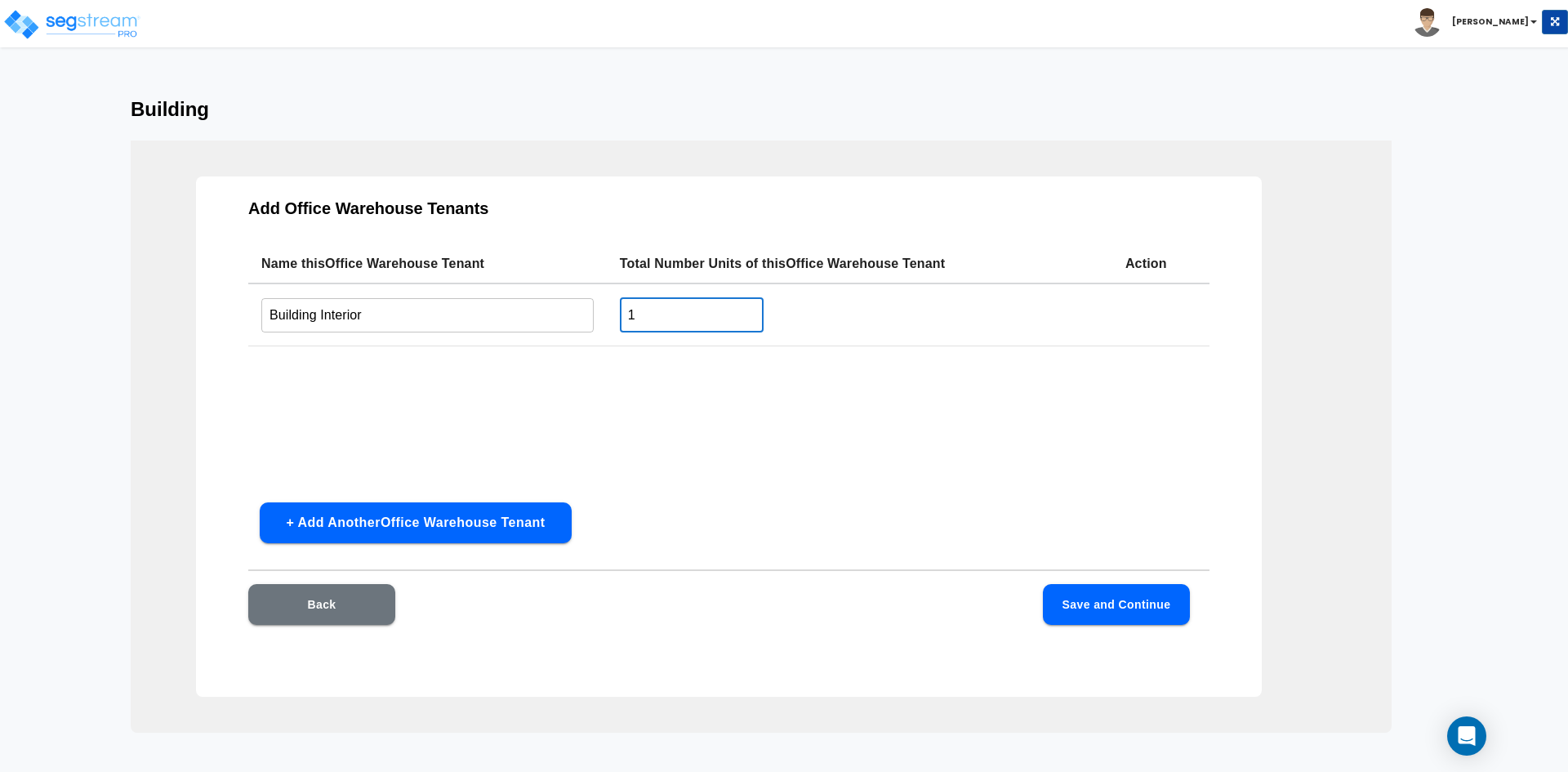
click at [1114, 608] on button "Save and Continue" at bounding box center [1116, 604] width 147 height 41
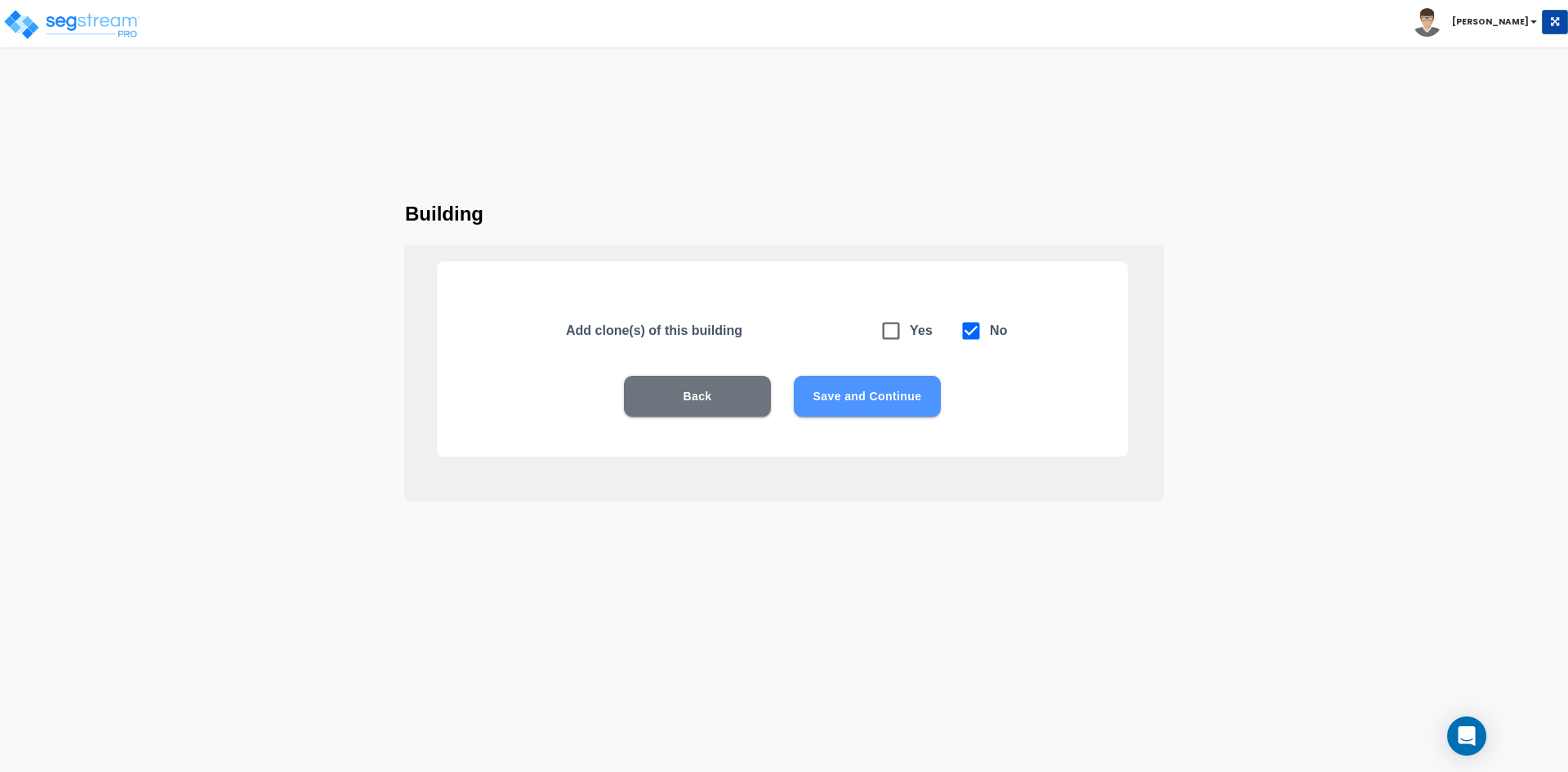
click at [862, 393] on button "Save and Continue" at bounding box center [867, 396] width 147 height 41
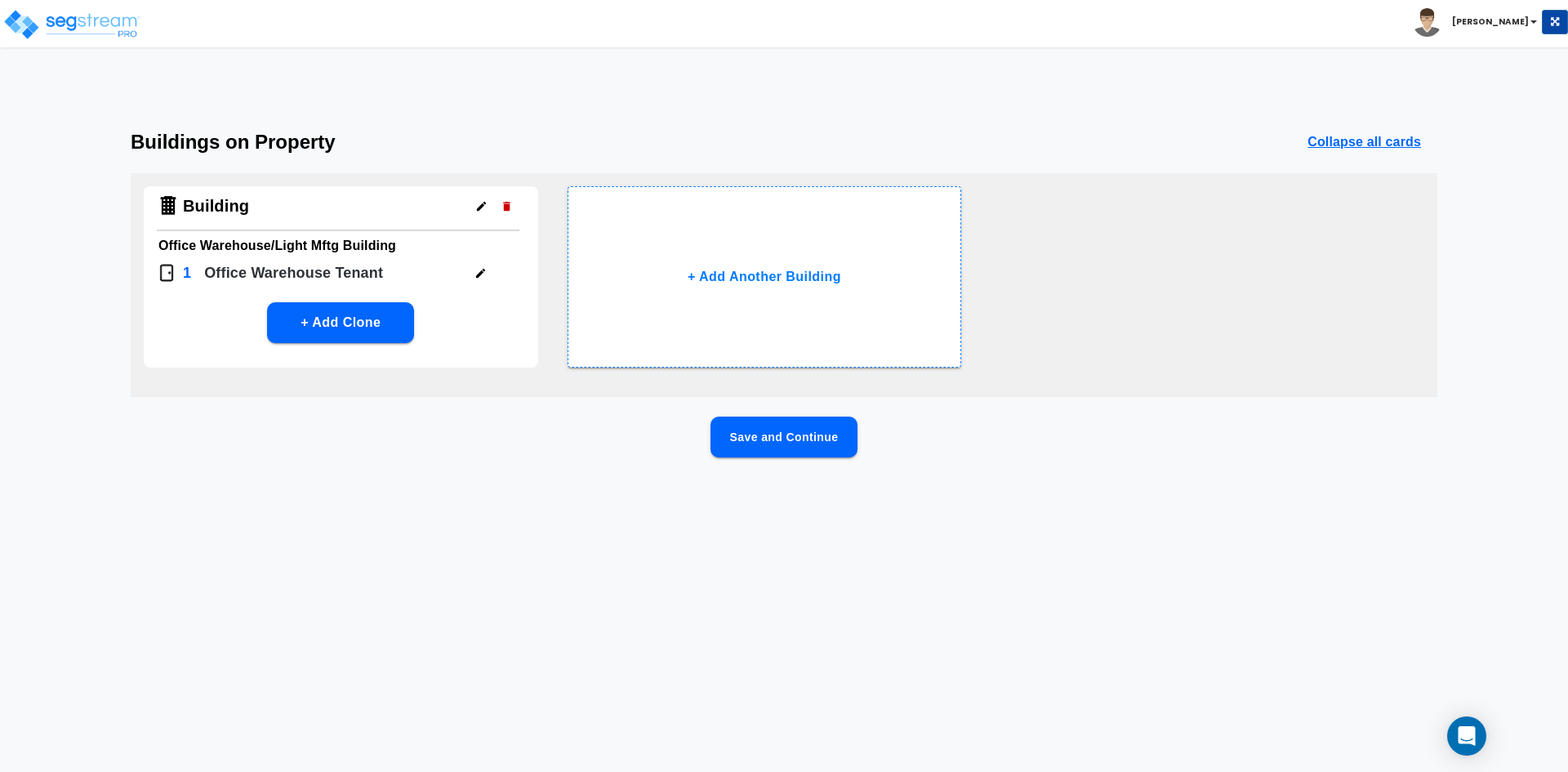
click at [788, 443] on button "Save and Continue" at bounding box center [784, 436] width 147 height 41
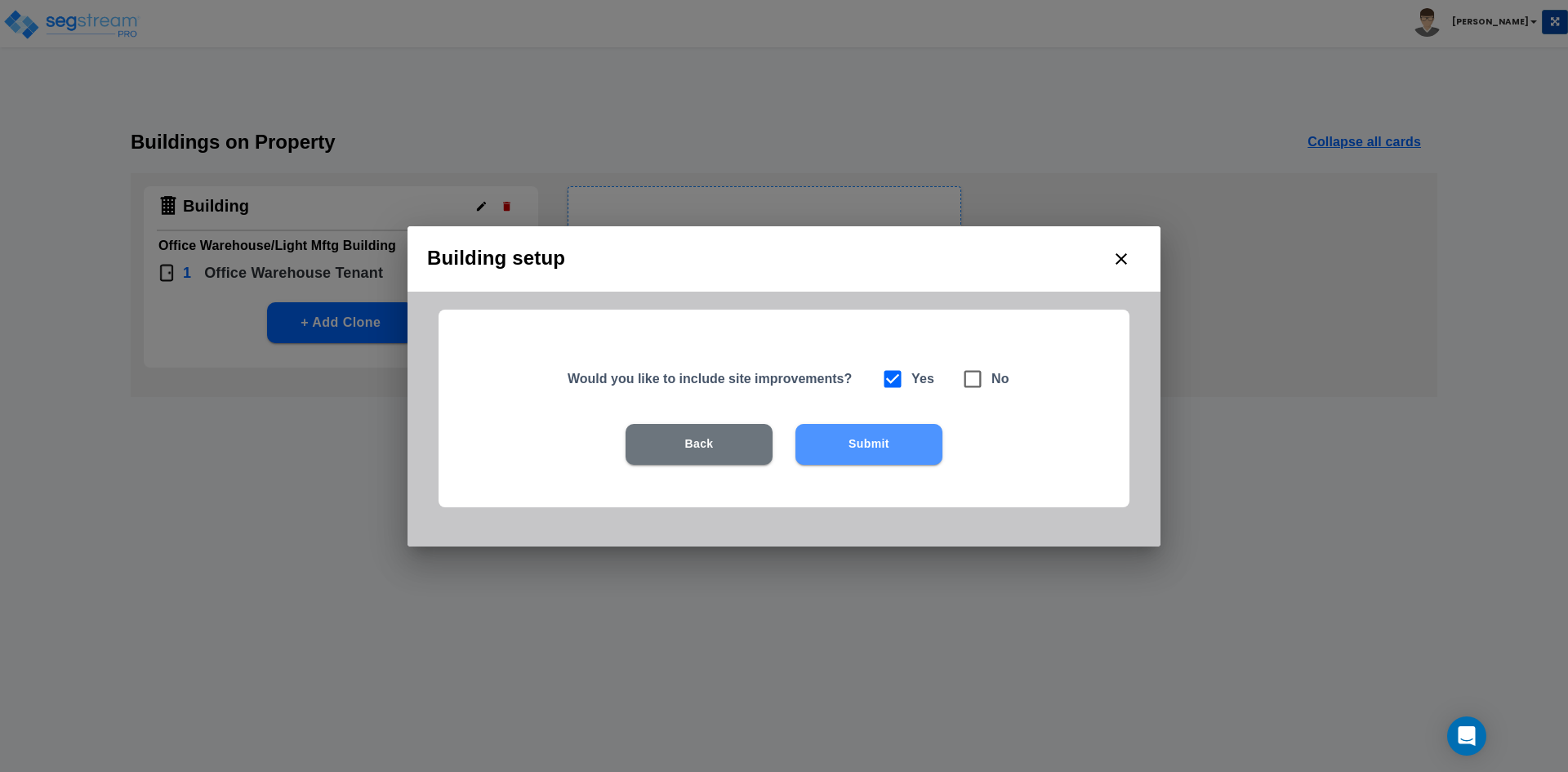
click at [908, 450] on button "Submit" at bounding box center [869, 444] width 147 height 41
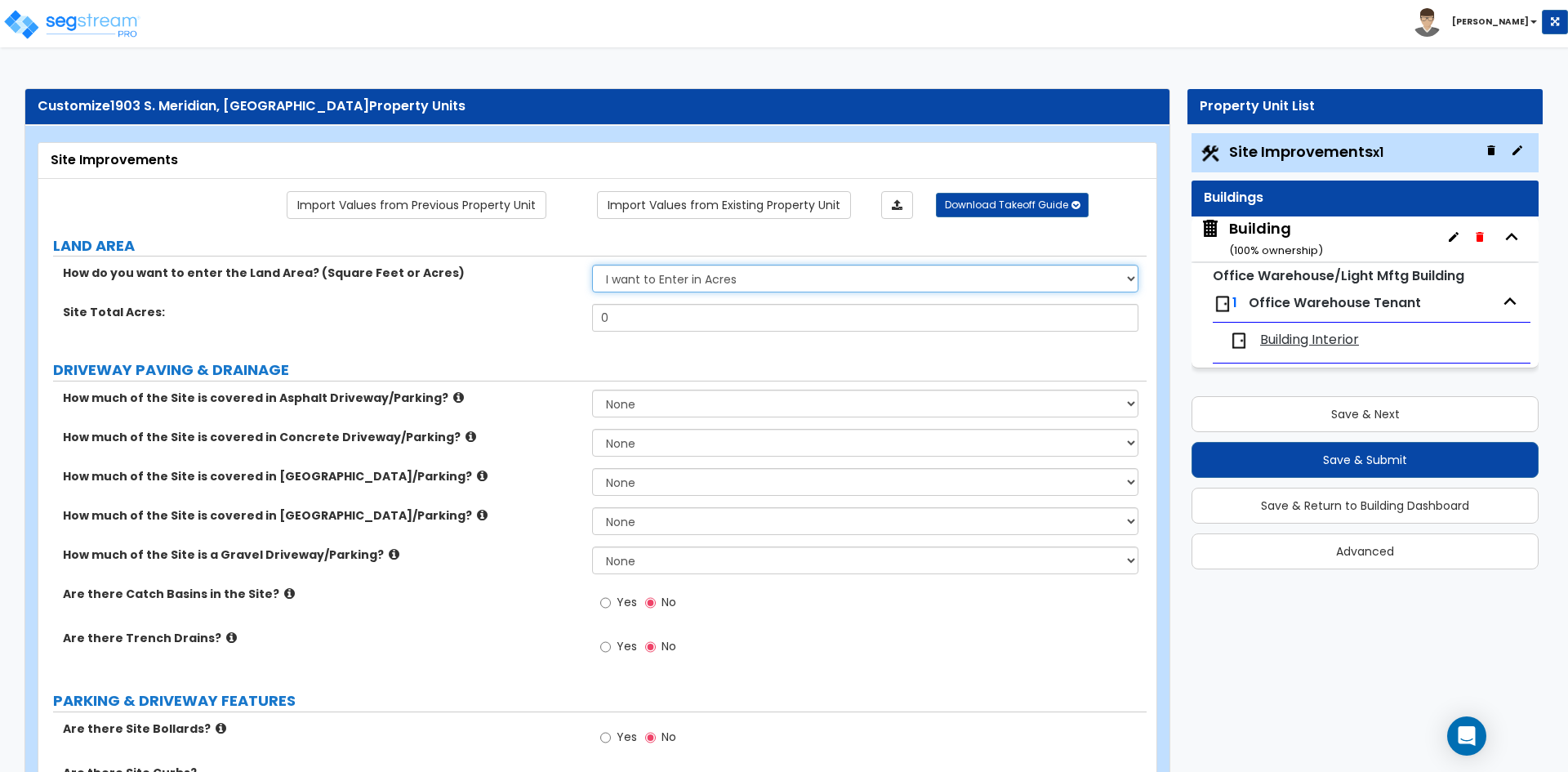
click at [694, 283] on select "I want to Enter in Acres I want to Enter in Square Feet" at bounding box center [865, 279] width 546 height 28
select select "2"
click at [592, 265] on select "I want to Enter in Acres I want to Enter in Square Feet" at bounding box center [865, 279] width 546 height 28
click at [692, 288] on select "I want to Enter in Acres I want to Enter in Square Feet" at bounding box center [865, 279] width 546 height 28
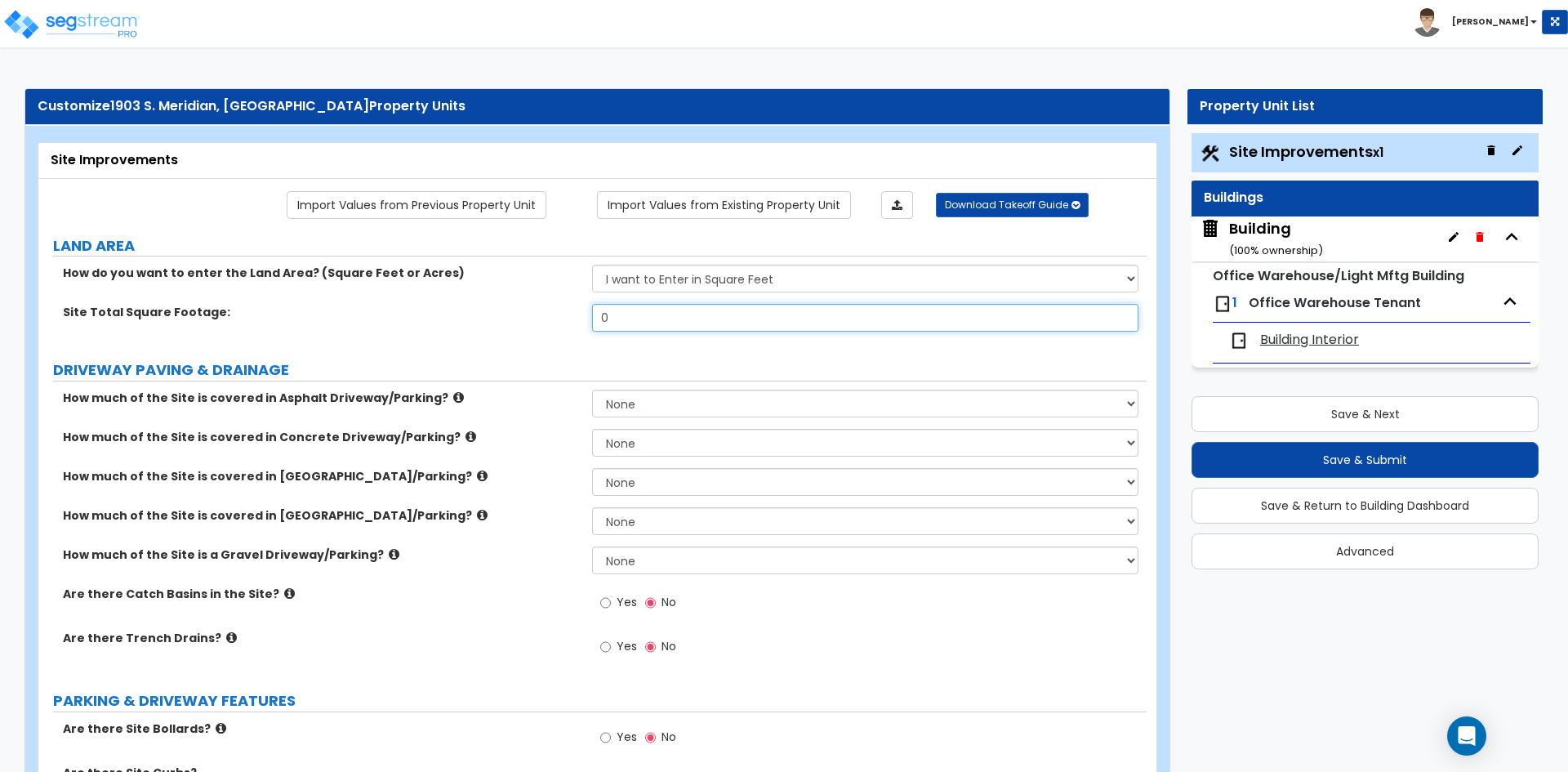
click at [657, 319] on input "0" at bounding box center [865, 318] width 546 height 28
type input "89,520"
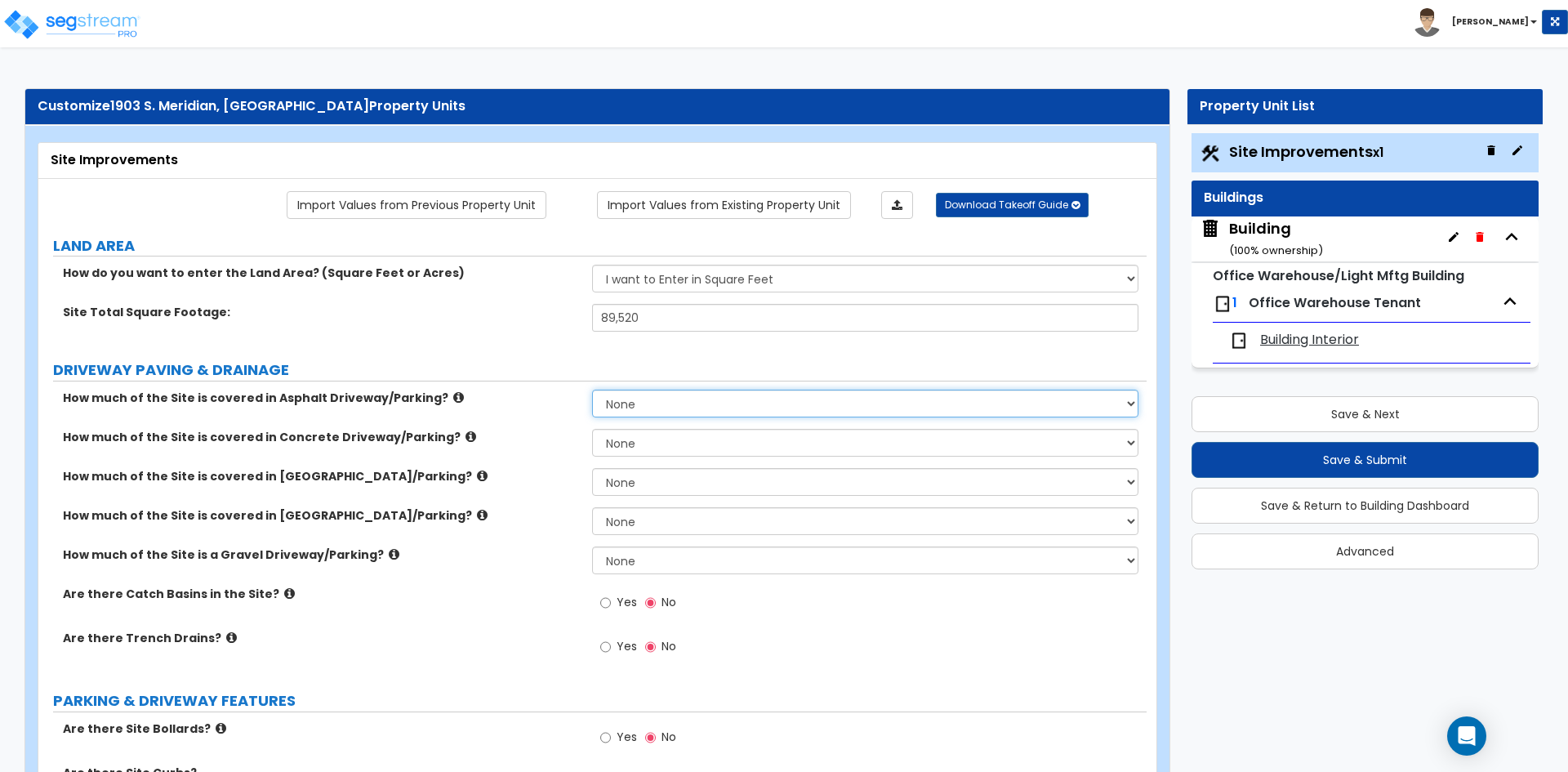
click at [681, 407] on select "None I want to Enter an Approximate Percentage I want to Enter the Square Foota…" at bounding box center [865, 404] width 546 height 28
select select "2"
click at [592, 390] on select "None I want to Enter an Approximate Percentage I want to Enter the Square Foota…" at bounding box center [865, 404] width 546 height 28
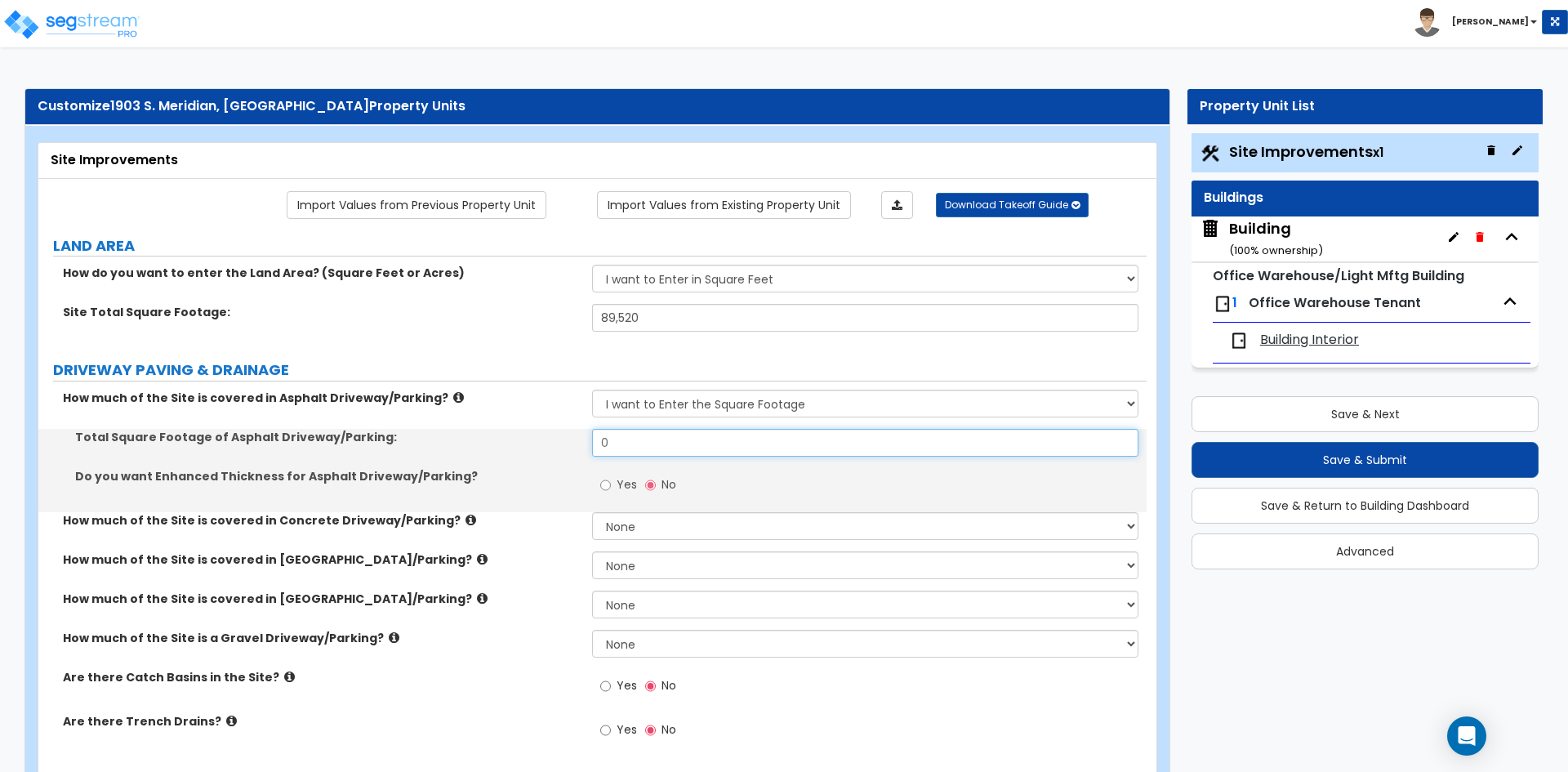
click at [633, 445] on input "0" at bounding box center [865, 443] width 546 height 28
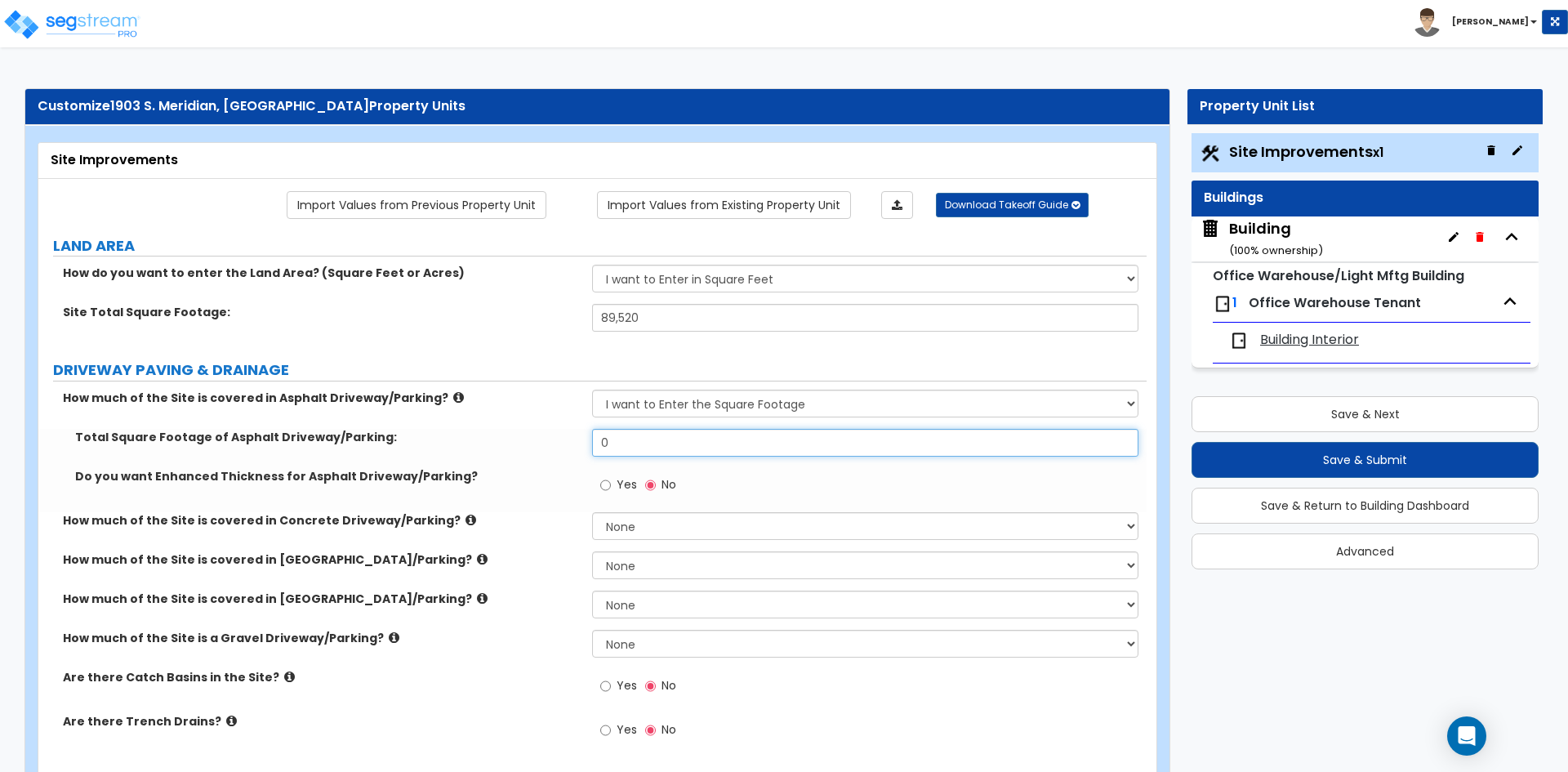
click at [633, 445] on input "0" at bounding box center [865, 443] width 546 height 28
type input "16,701"
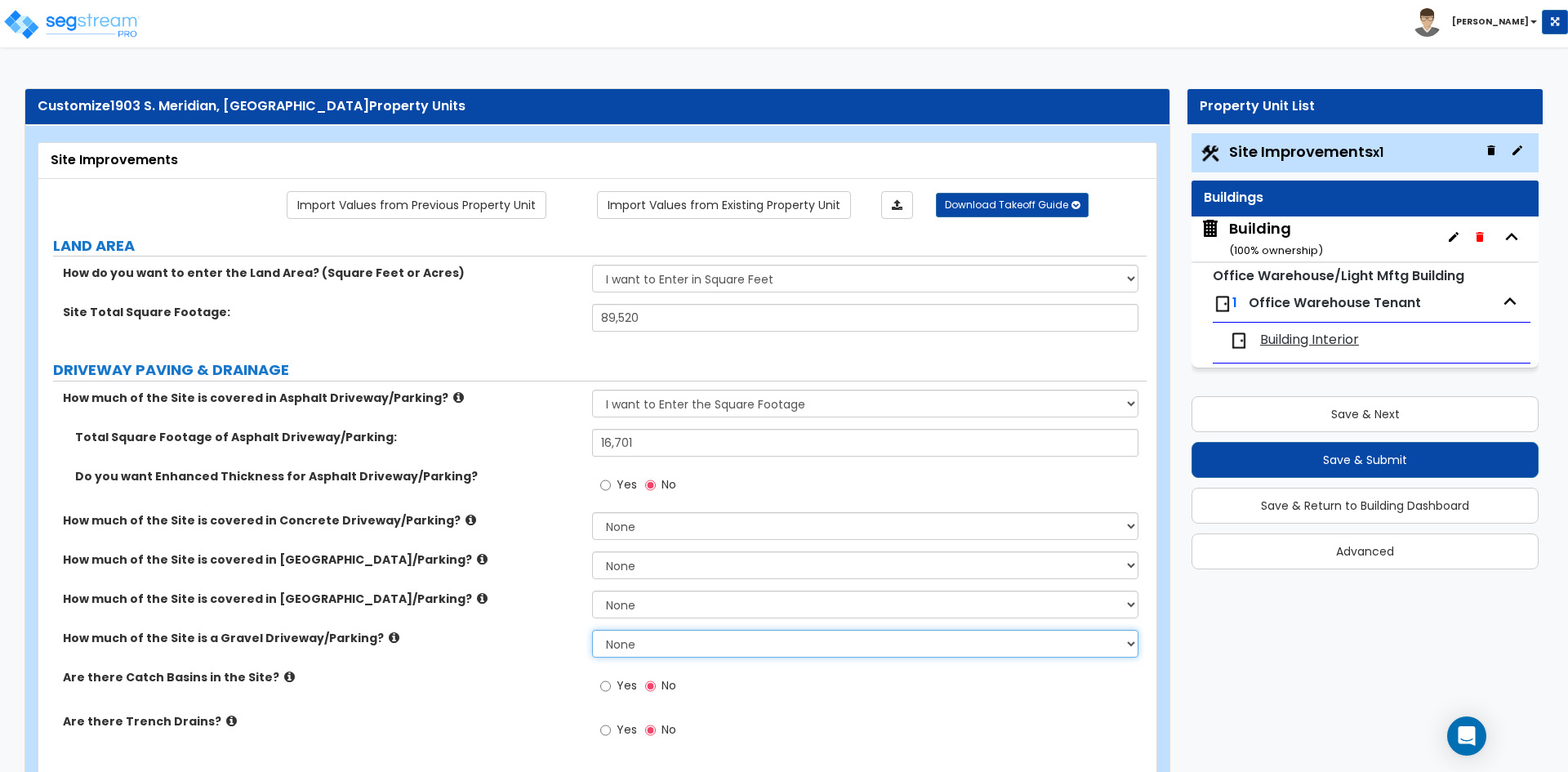
click at [632, 641] on select "None I want to Enter an Approximate Percentage I want to Enter the Square Foota…" at bounding box center [865, 644] width 546 height 28
select select "2"
click at [592, 630] on select "None I want to Enter an Approximate Percentage I want to Enter the Square Foota…" at bounding box center [865, 644] width 546 height 28
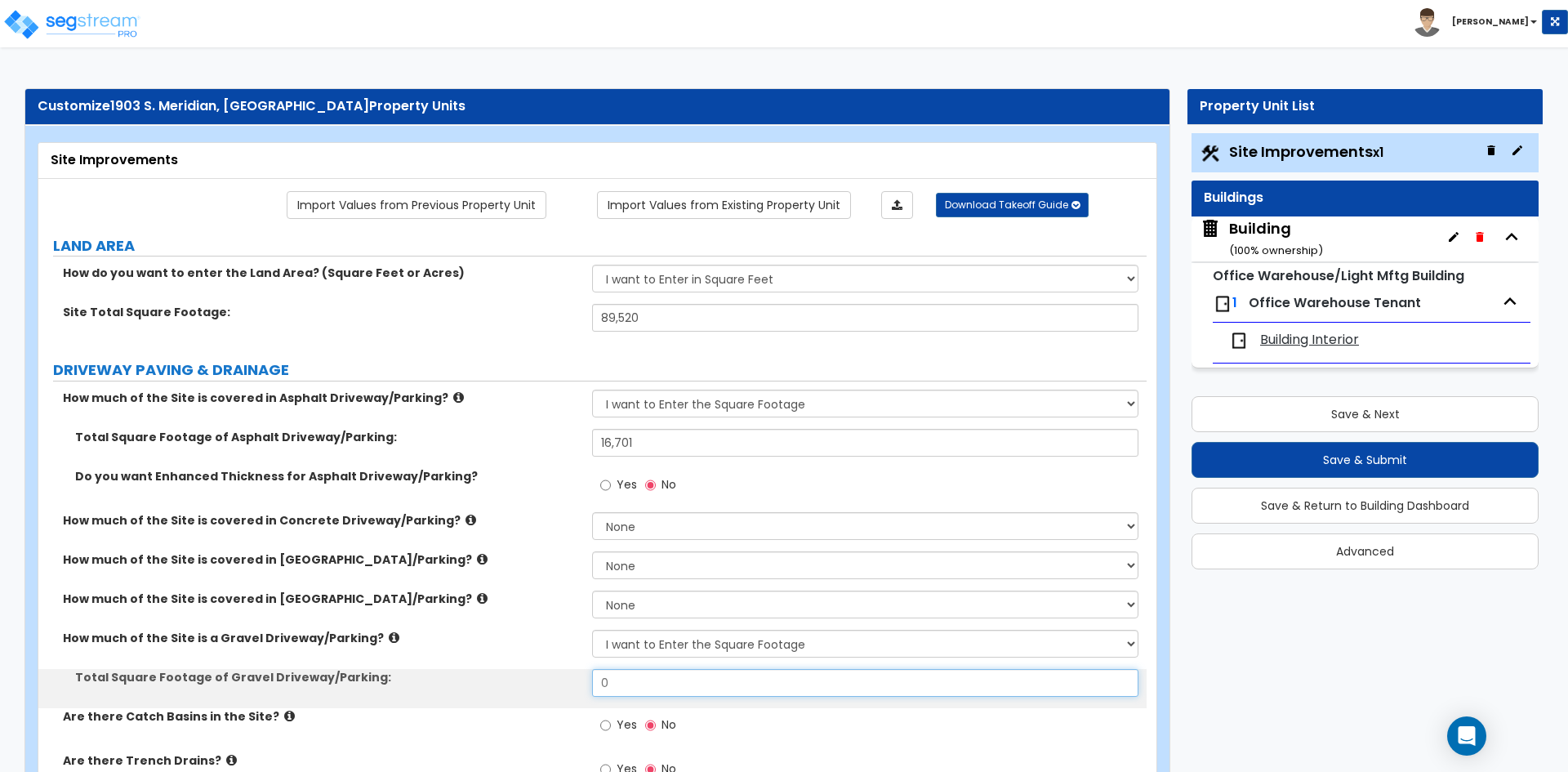
click at [632, 690] on input "0" at bounding box center [865, 683] width 546 height 28
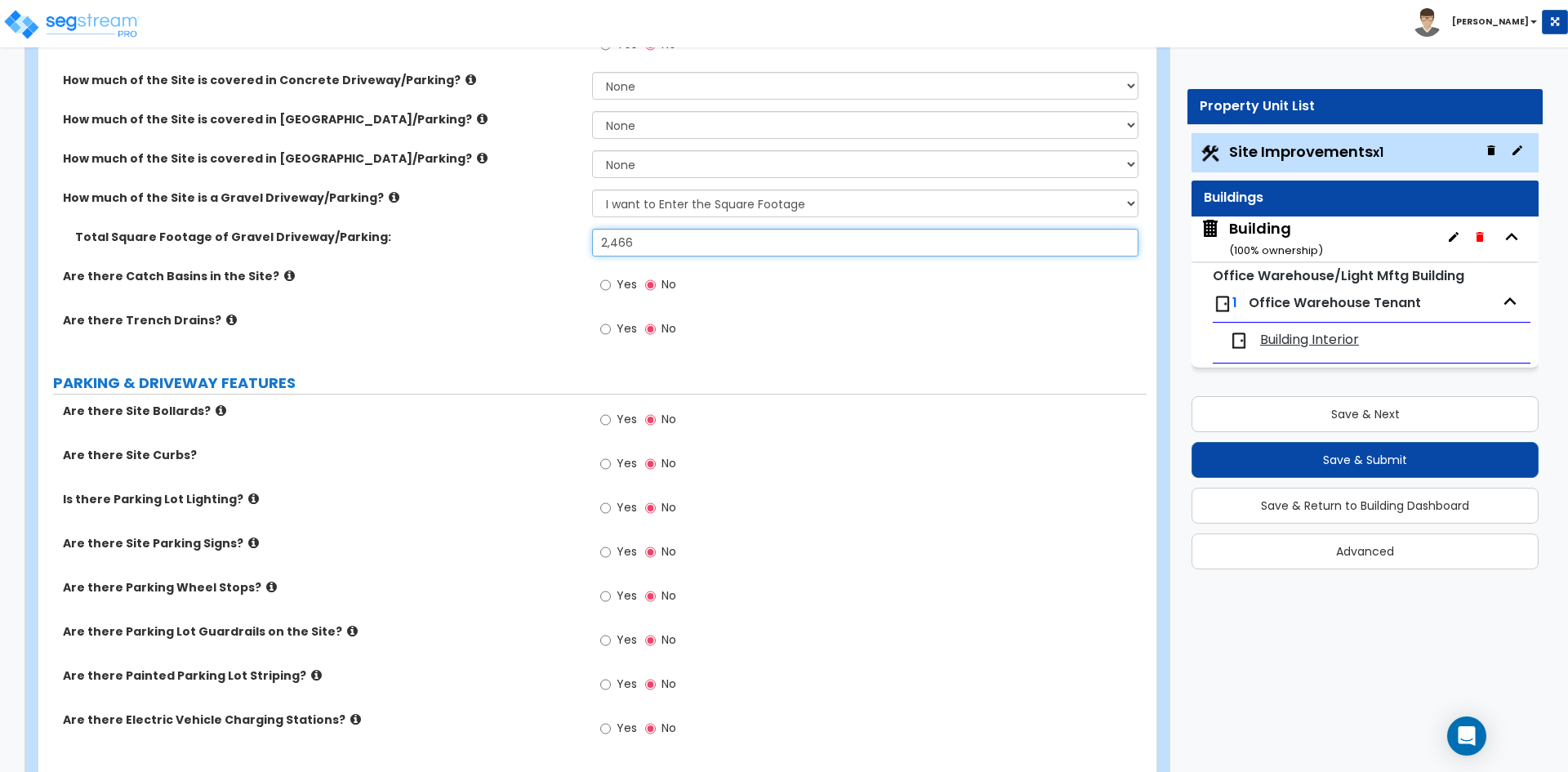
scroll to position [490, 0]
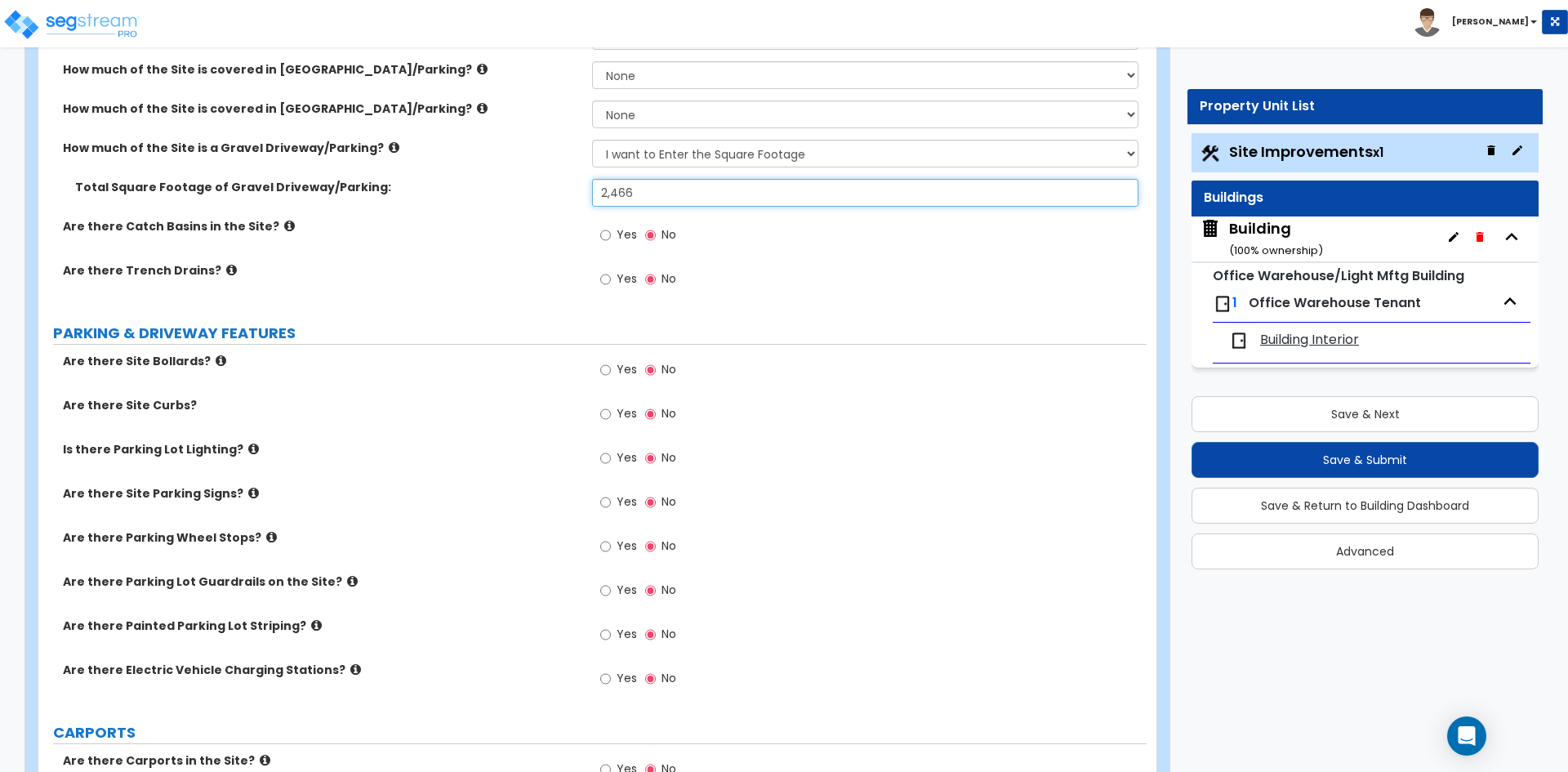
type input "2,466"
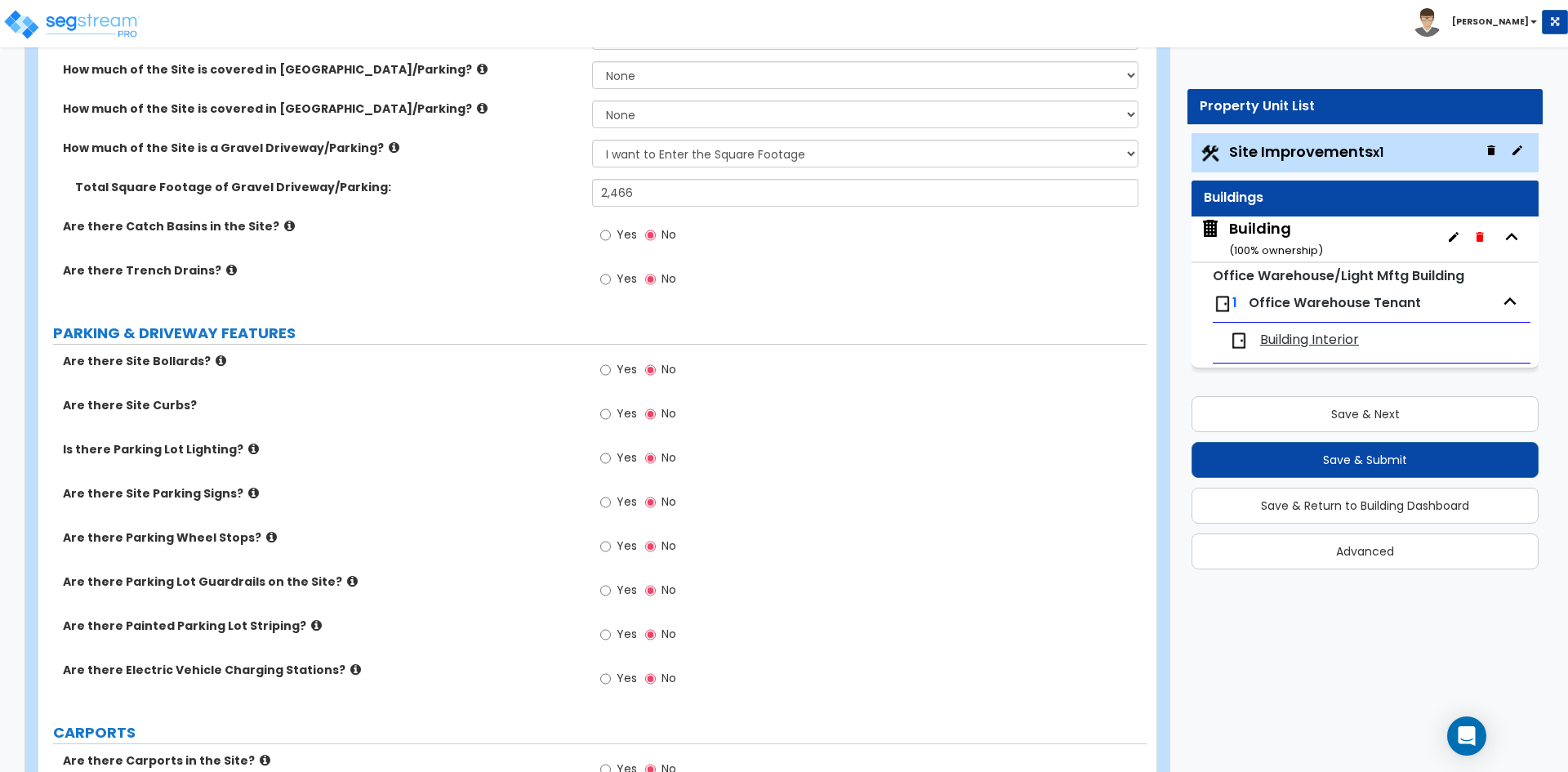
click at [623, 370] on span "Yes" at bounding box center [626, 369] width 20 height 17
click at [611, 370] on input "Yes" at bounding box center [605, 370] width 11 height 18
radio input "true"
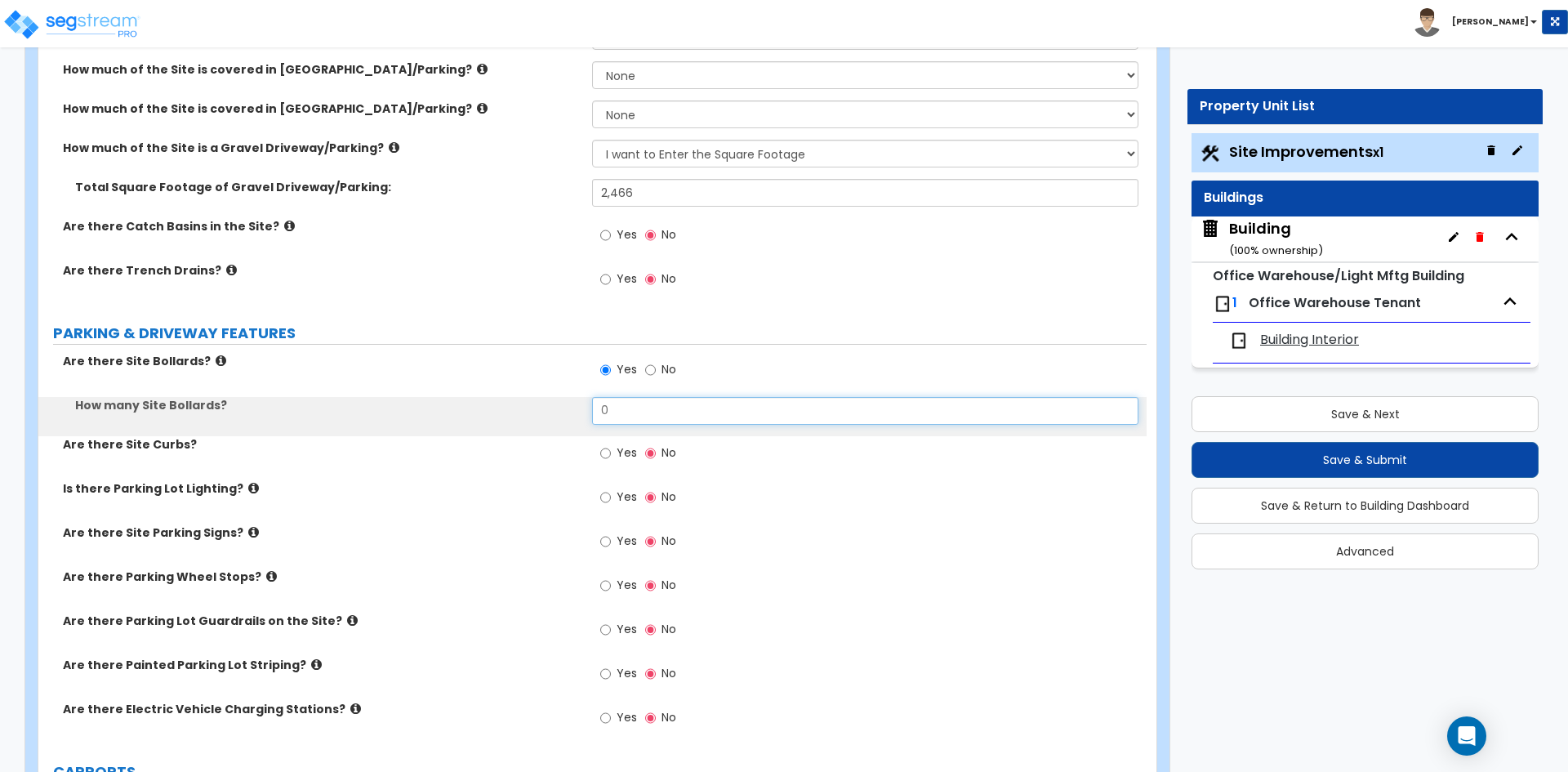
click at [634, 422] on input "0" at bounding box center [865, 411] width 546 height 28
type input "2"
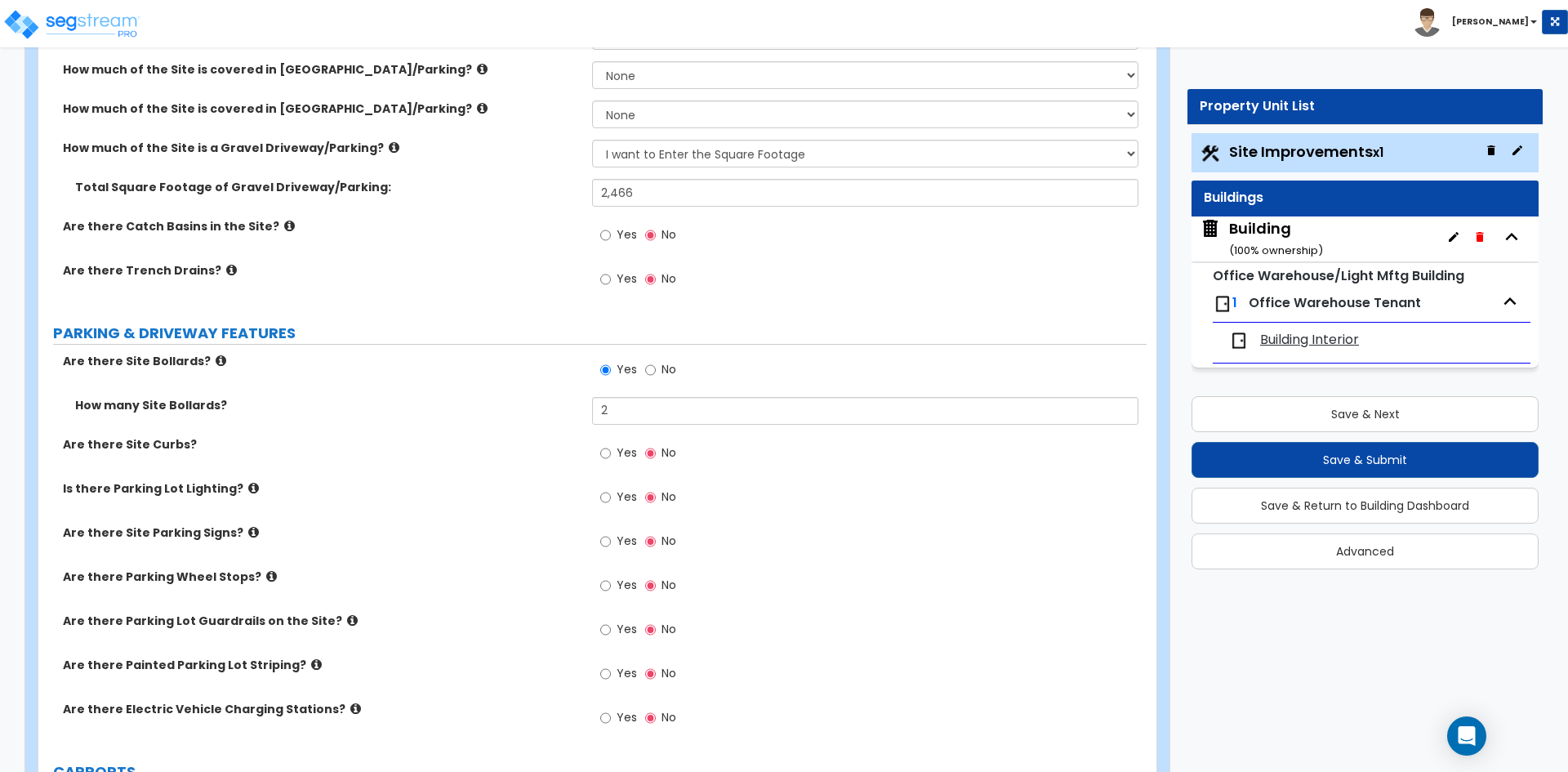
click at [616, 582] on label "Yes" at bounding box center [618, 587] width 37 height 28
click at [611, 582] on input "Yes" at bounding box center [605, 585] width 11 height 18
radio input "true"
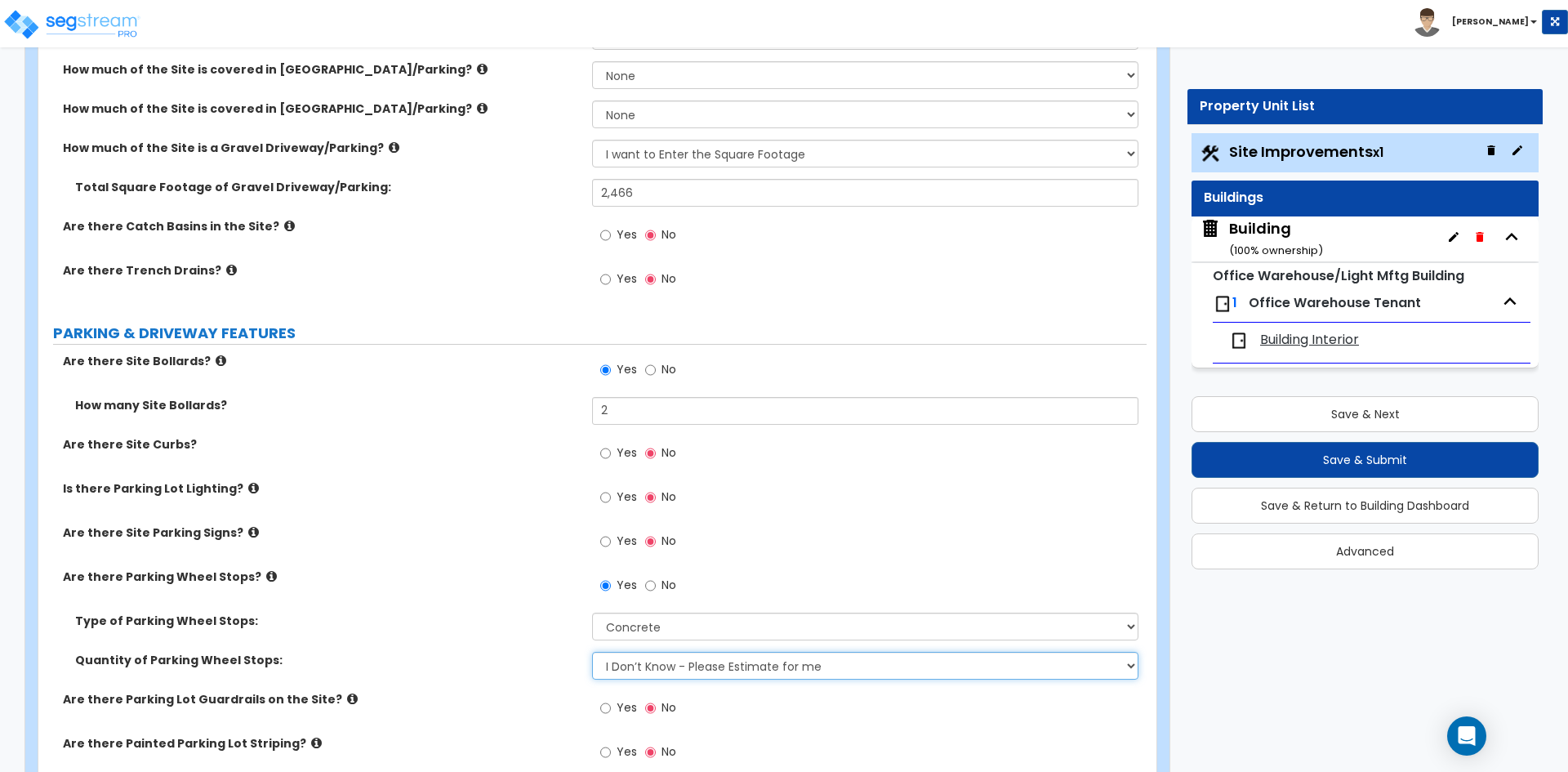
click at [645, 662] on select "I Don’t Know - Please Estimate for me I Want to Enter the Number of Wheel Stops" at bounding box center [865, 666] width 546 height 28
select select "1"
click at [592, 652] on select "I Don’t Know - Please Estimate for me I Want to Enter the Number of Wheel Stops" at bounding box center [865, 666] width 546 height 28
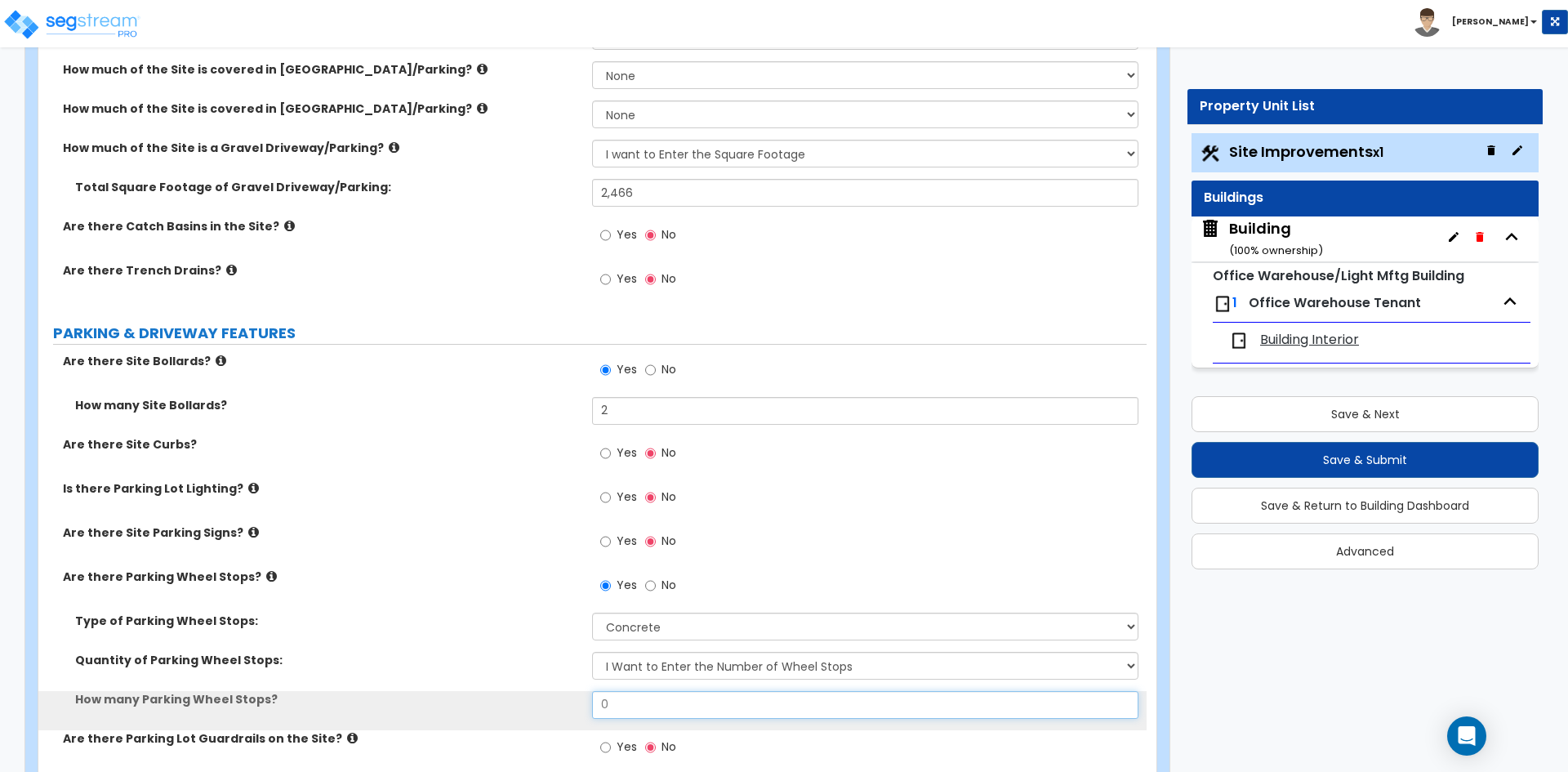
click at [633, 701] on input "0" at bounding box center [865, 705] width 546 height 28
type input "5"
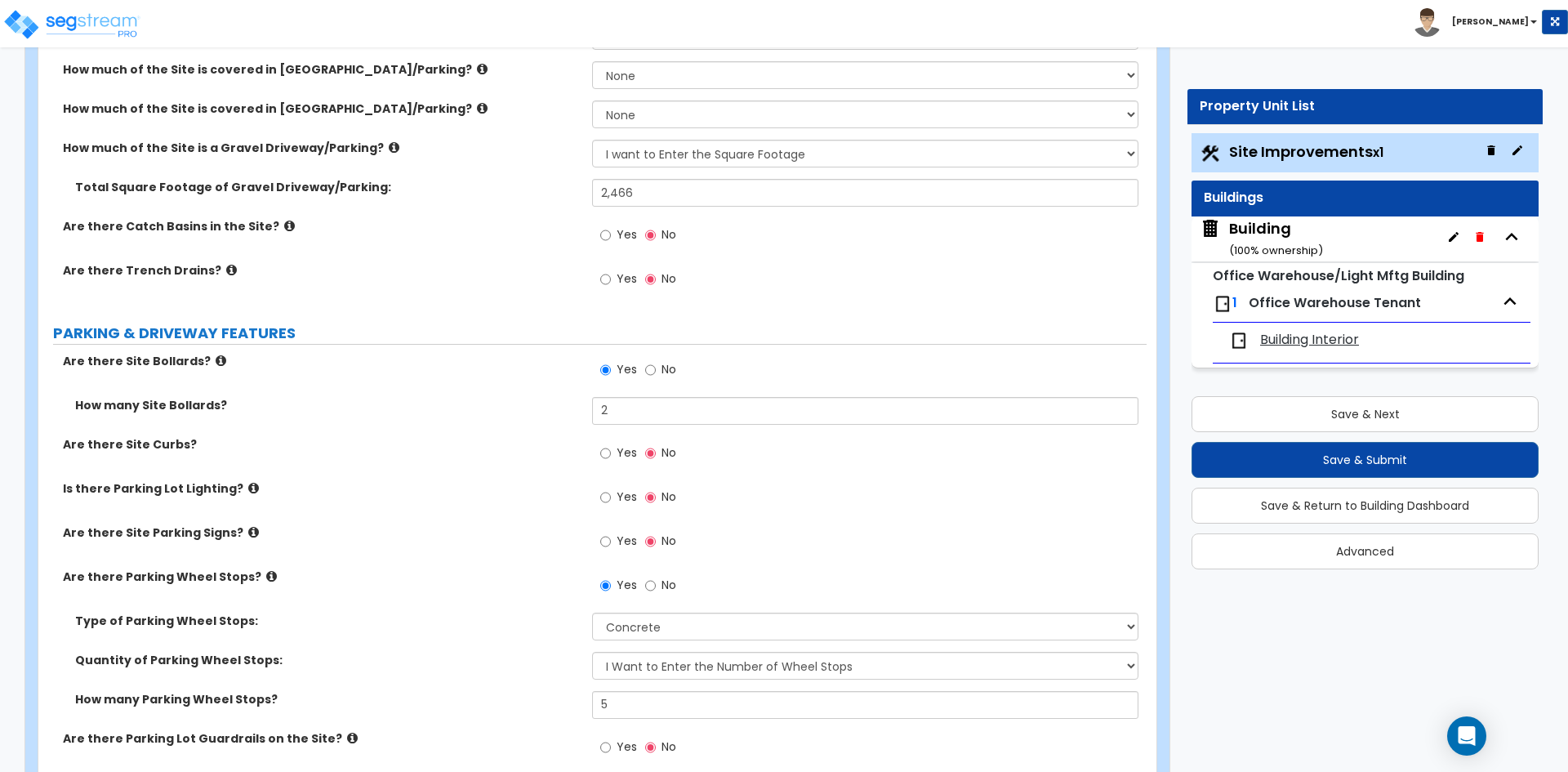
click at [294, 559] on div "Are there Site Parking Signs? Yes No" at bounding box center [592, 546] width 1108 height 44
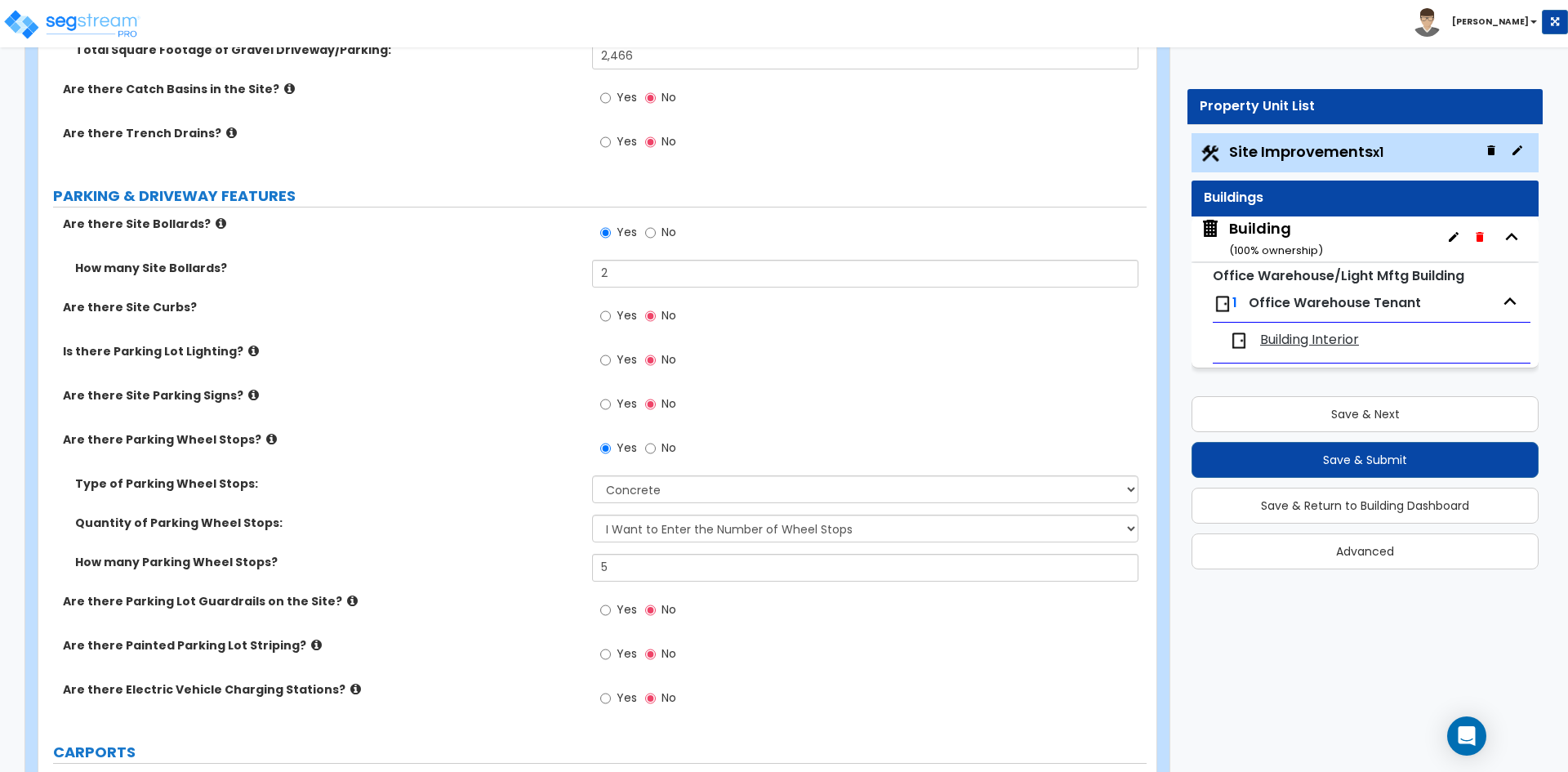
scroll to position [654, 0]
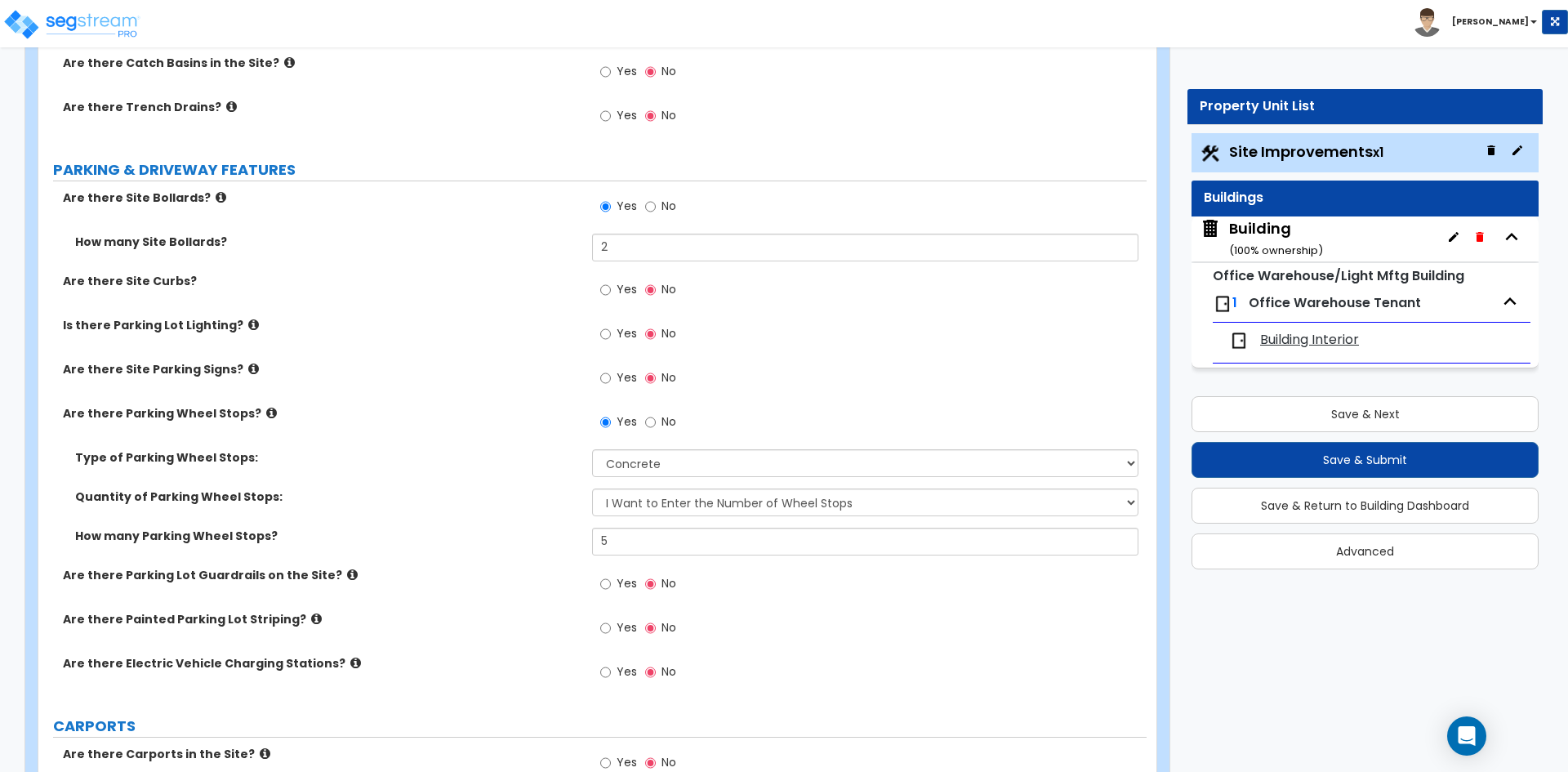
click at [625, 627] on span "Yes" at bounding box center [626, 627] width 20 height 17
click at [611, 627] on input "Yes" at bounding box center [605, 628] width 11 height 18
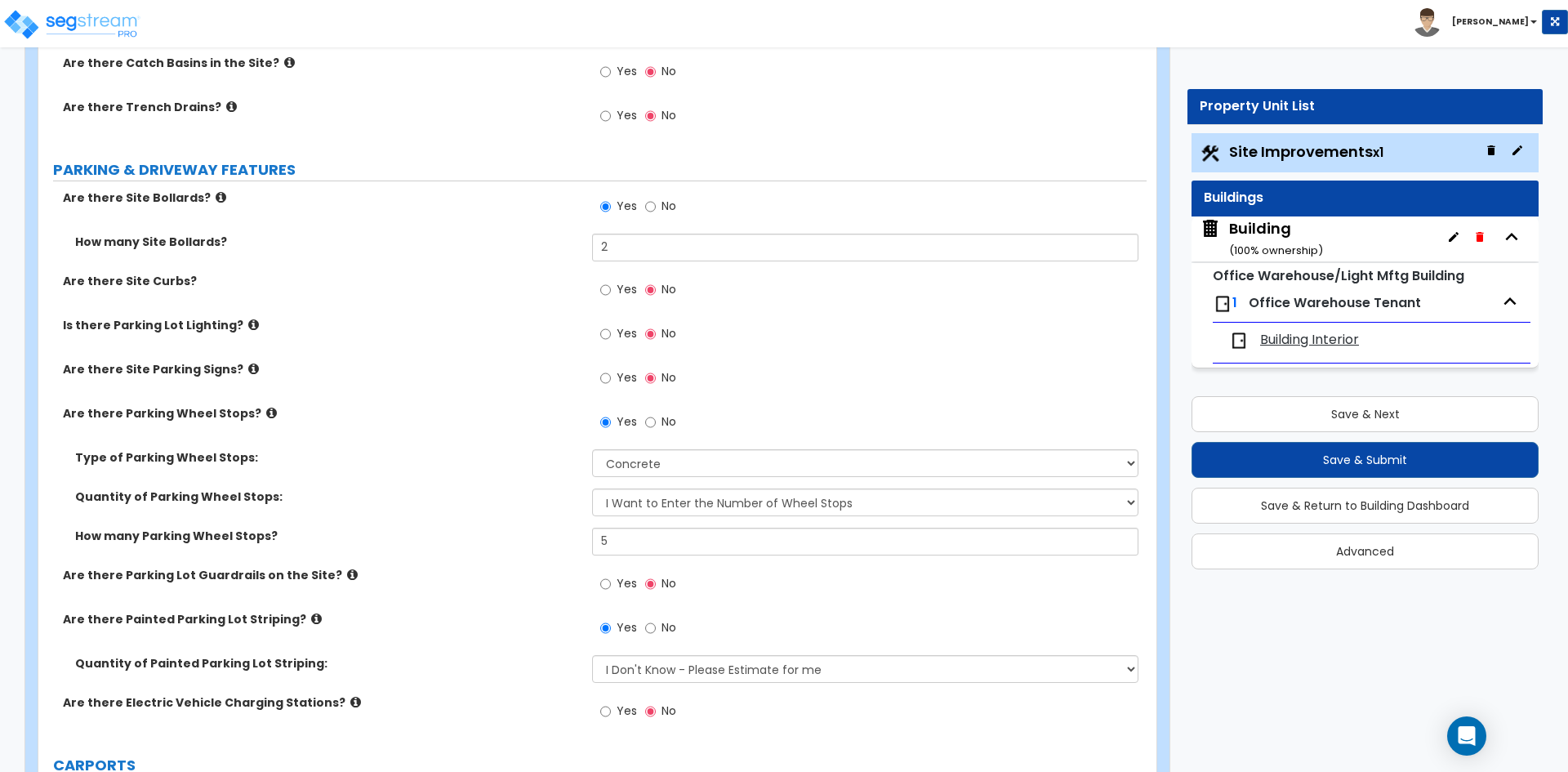
click at [670, 627] on span "No" at bounding box center [668, 627] width 15 height 17
click at [656, 627] on input "No" at bounding box center [650, 628] width 11 height 18
radio input "false"
radio input "true"
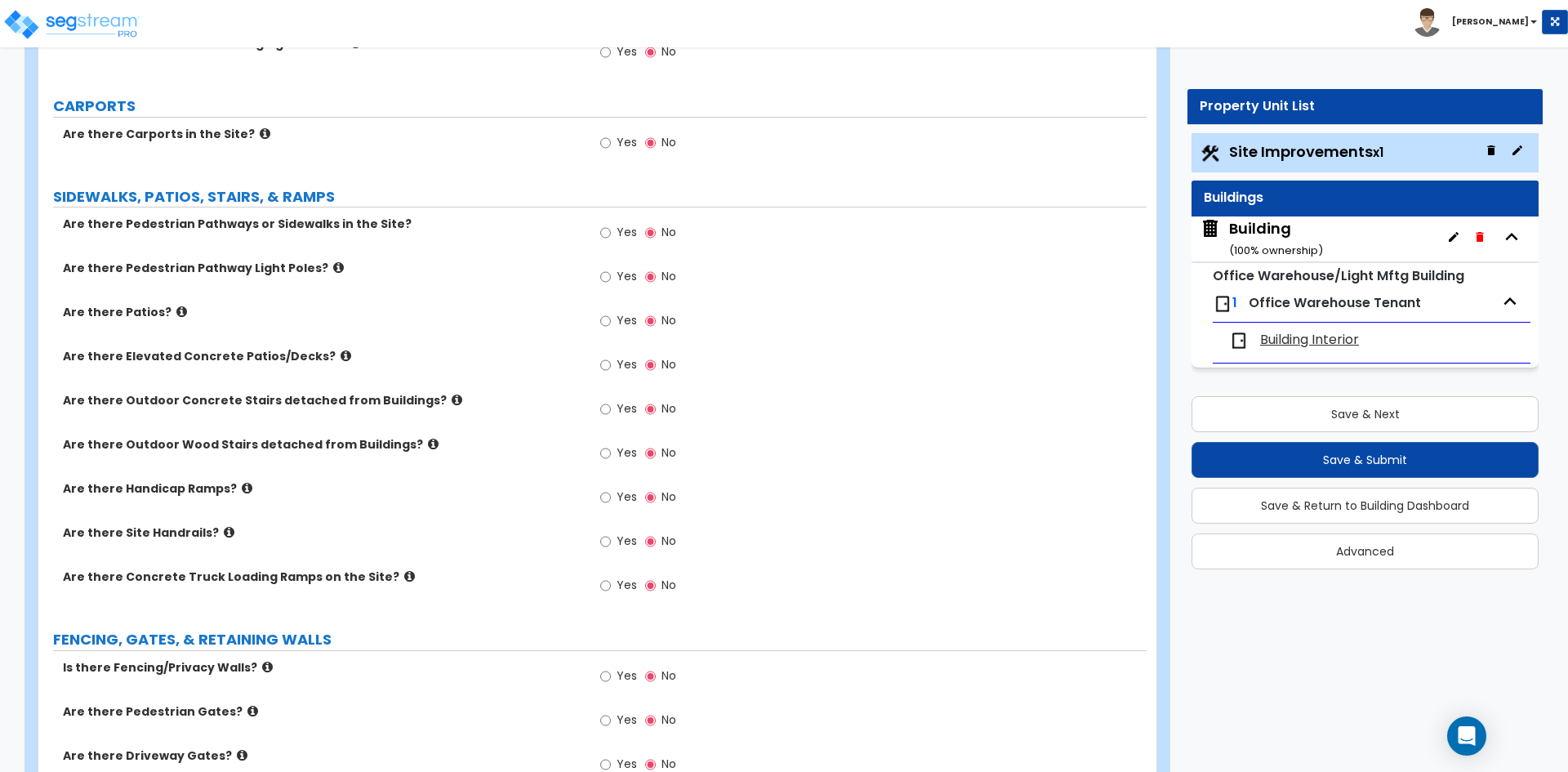
scroll to position [1307, 0]
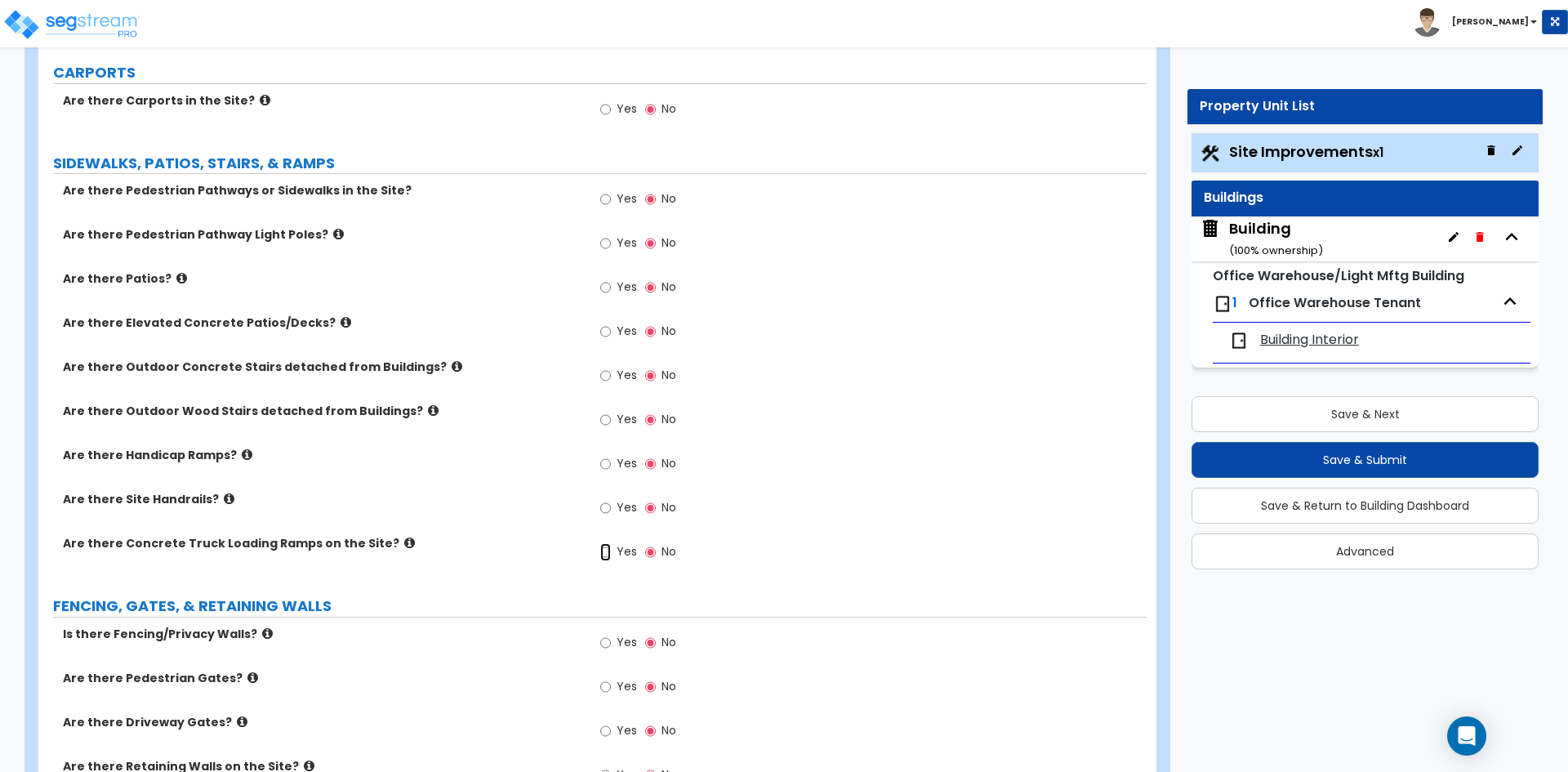
click at [605, 552] on input "Yes" at bounding box center [605, 552] width 11 height 18
radio input "true"
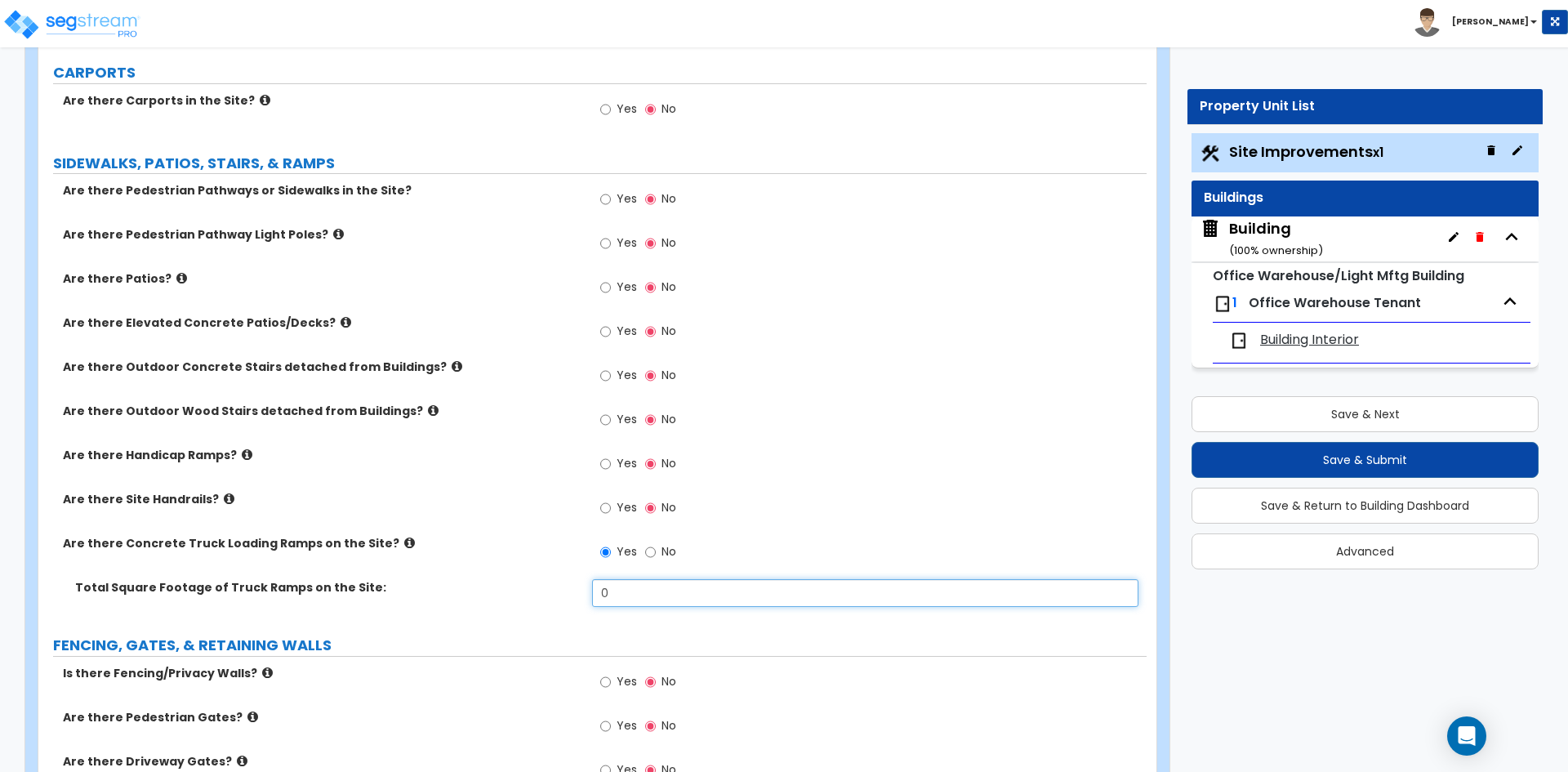
click at [647, 603] on input "0" at bounding box center [865, 593] width 546 height 28
type input "444"
click at [482, 619] on div "Total Square Footage of Truck Ramps on the Site: 444" at bounding box center [592, 598] width 1108 height 39
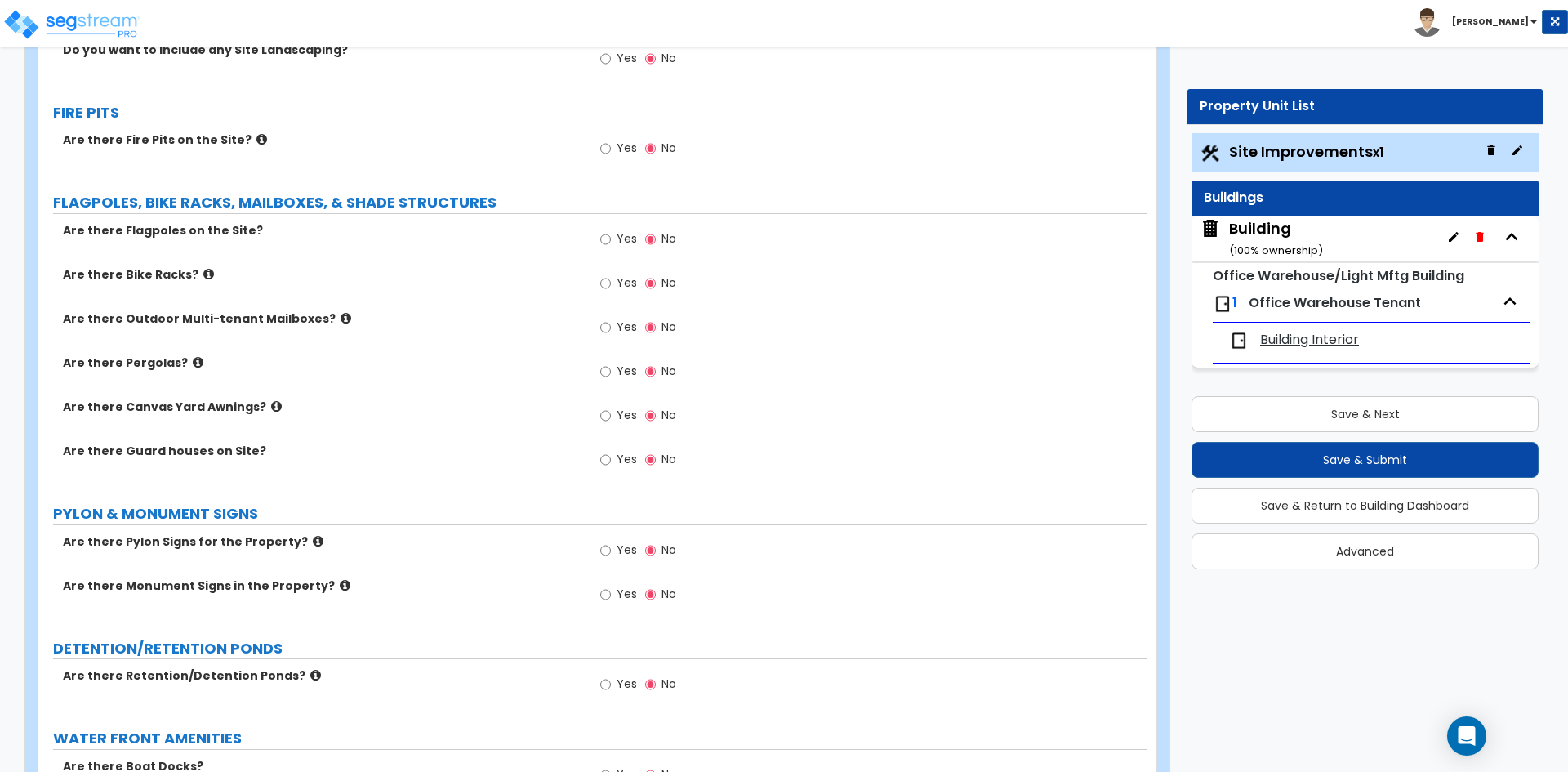
scroll to position [2206, 0]
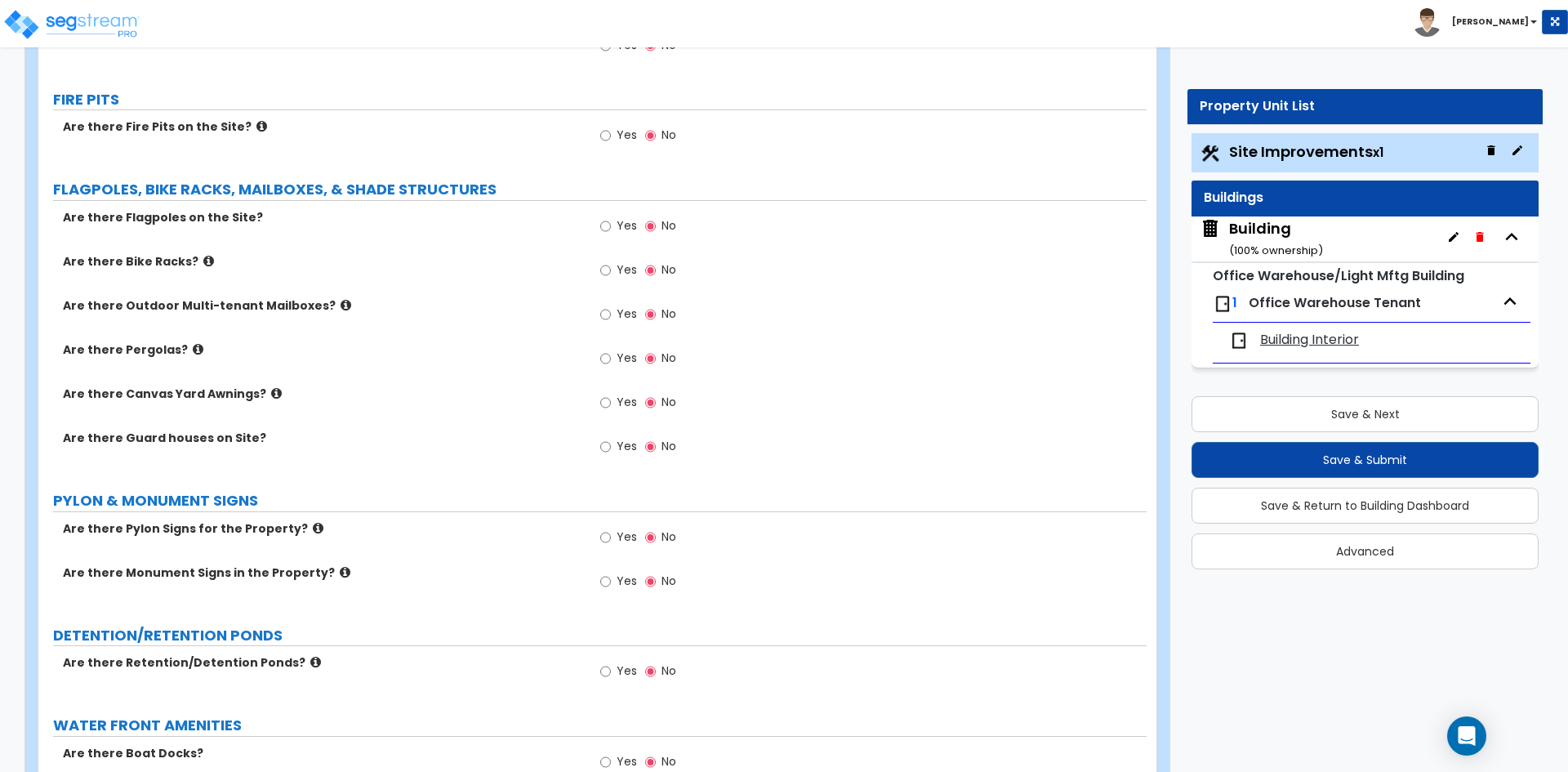
click at [632, 536] on span "Yes" at bounding box center [626, 536] width 20 height 17
click at [611, 536] on input "Yes" at bounding box center [605, 537] width 11 height 18
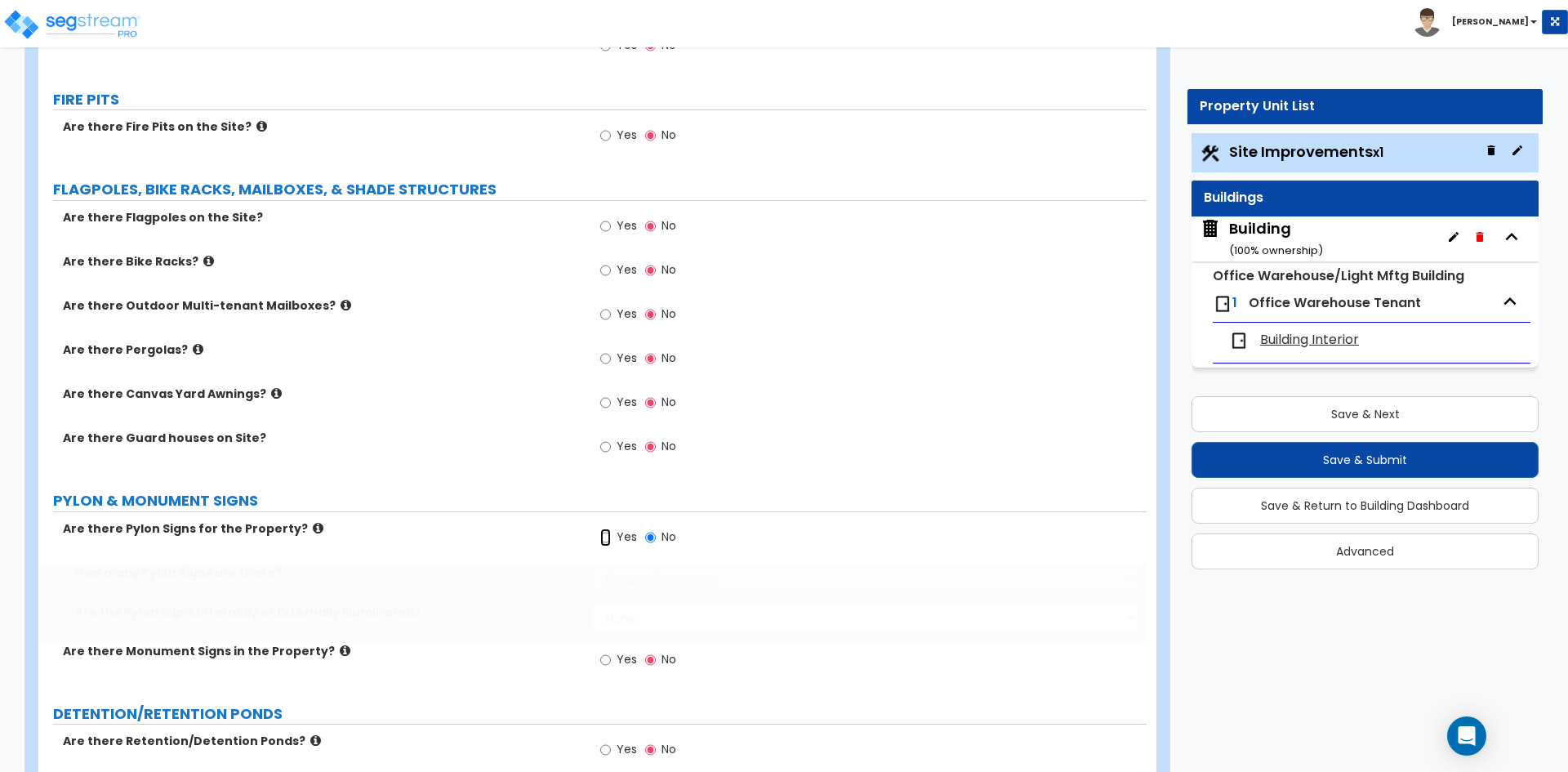
radio input "true"
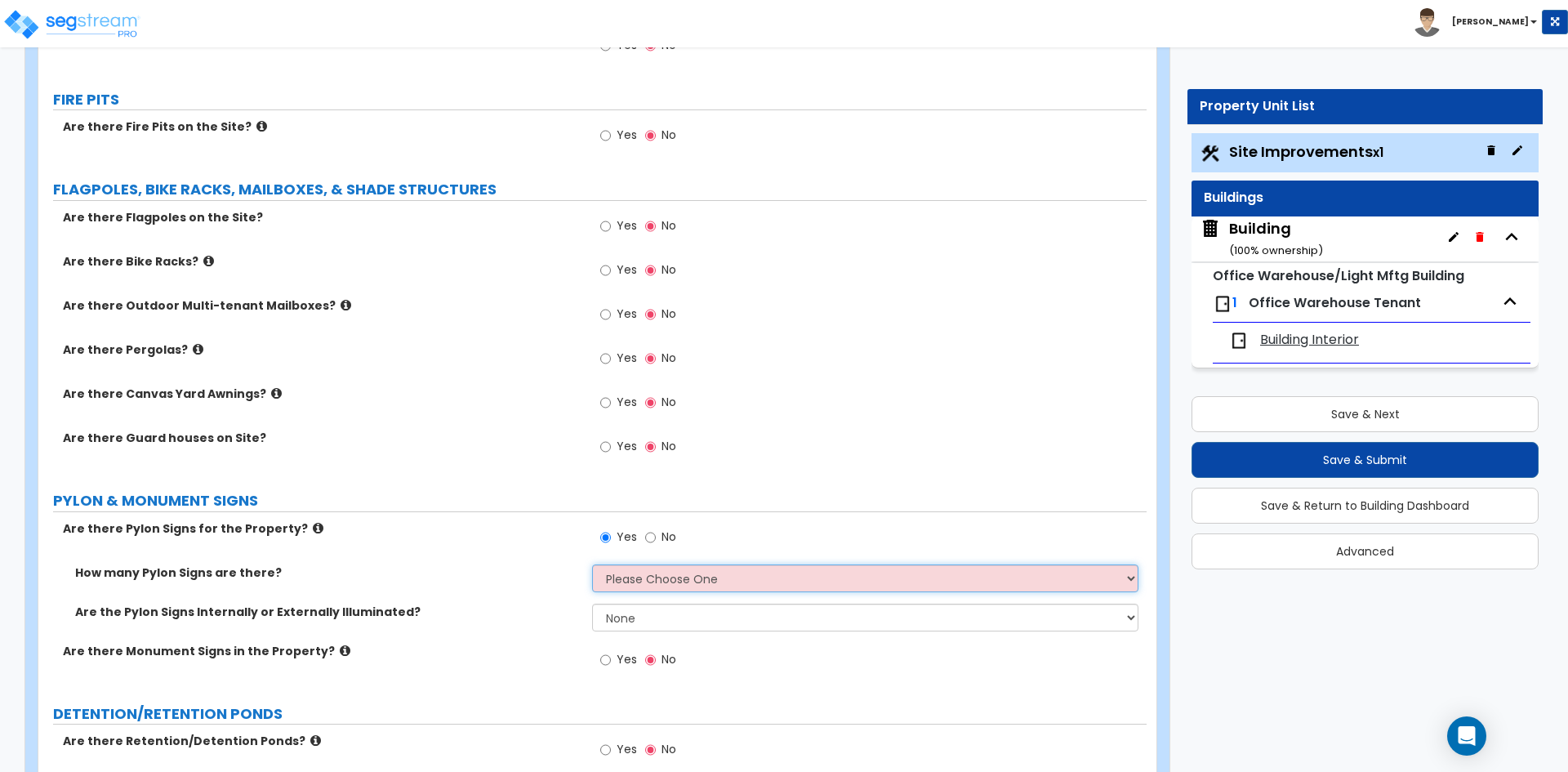
click at [660, 576] on select "Please Choose One 1 2 3" at bounding box center [865, 578] width 546 height 28
select select "1"
click at [592, 564] on select "Please Choose One 1 2 3" at bounding box center [865, 578] width 546 height 28
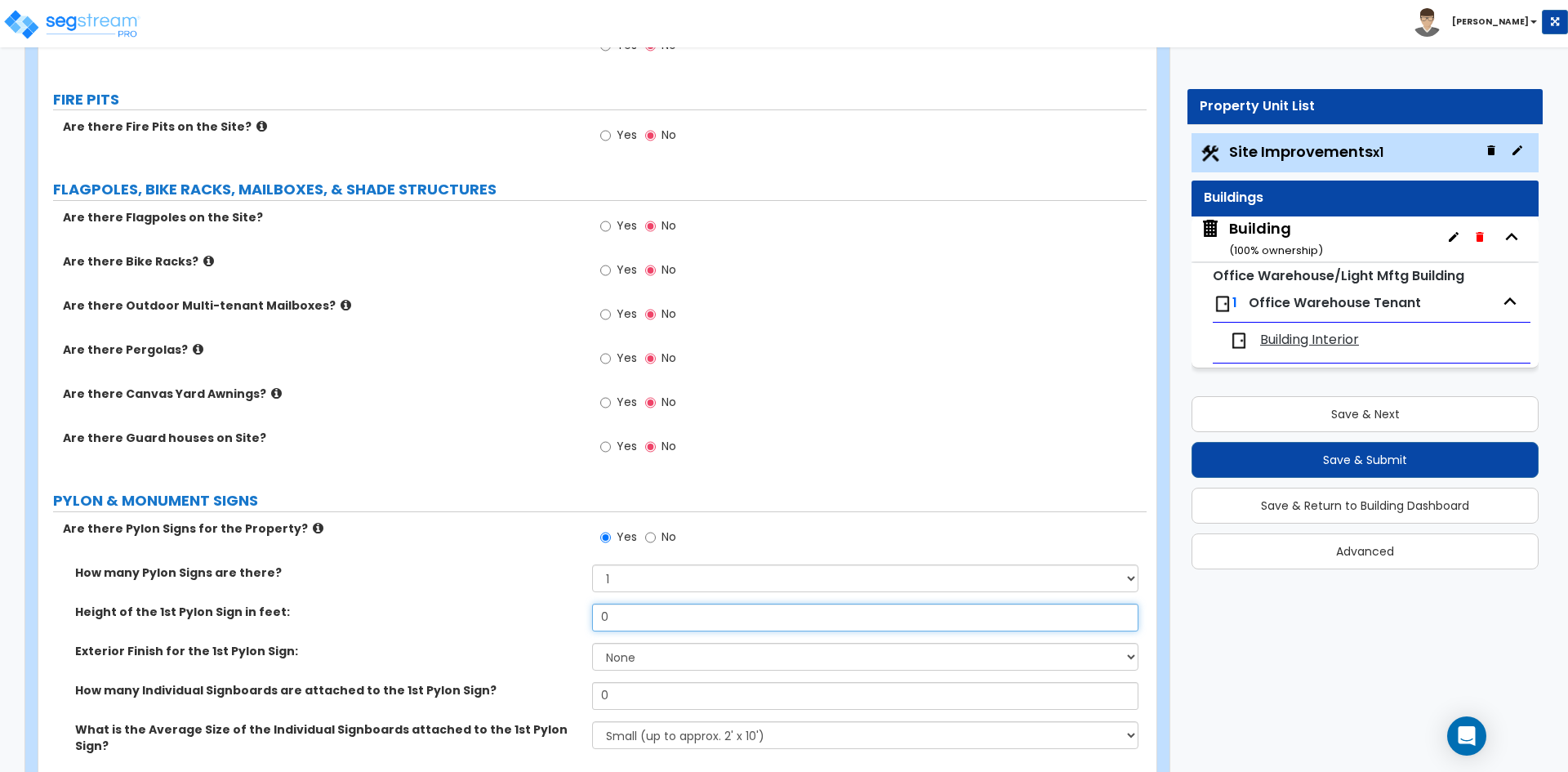
click at [644, 609] on input "0" at bounding box center [865, 618] width 546 height 28
type input "17"
click at [626, 651] on select "None Paint Finish Brick Veneer Finish Stone Veneer Finish Metal Composite Finis…" at bounding box center [865, 657] width 546 height 28
click at [592, 643] on select "None Paint Finish Brick Veneer Finish Stone Veneer Finish Metal Composite Finis…" at bounding box center [865, 657] width 546 height 28
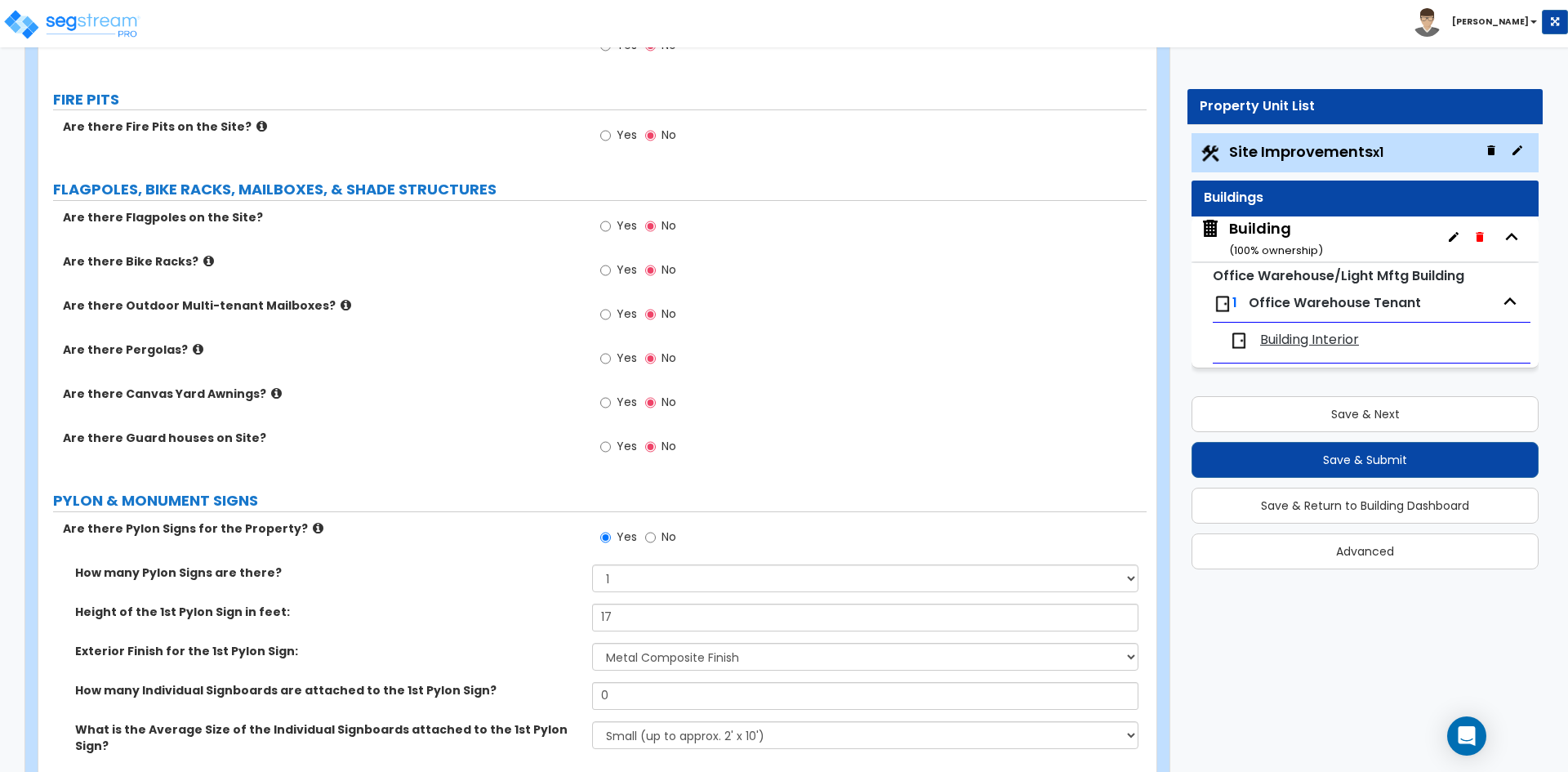
click at [469, 625] on div "Height of the 1st Pylon Sign in feet: 17" at bounding box center [592, 623] width 1108 height 39
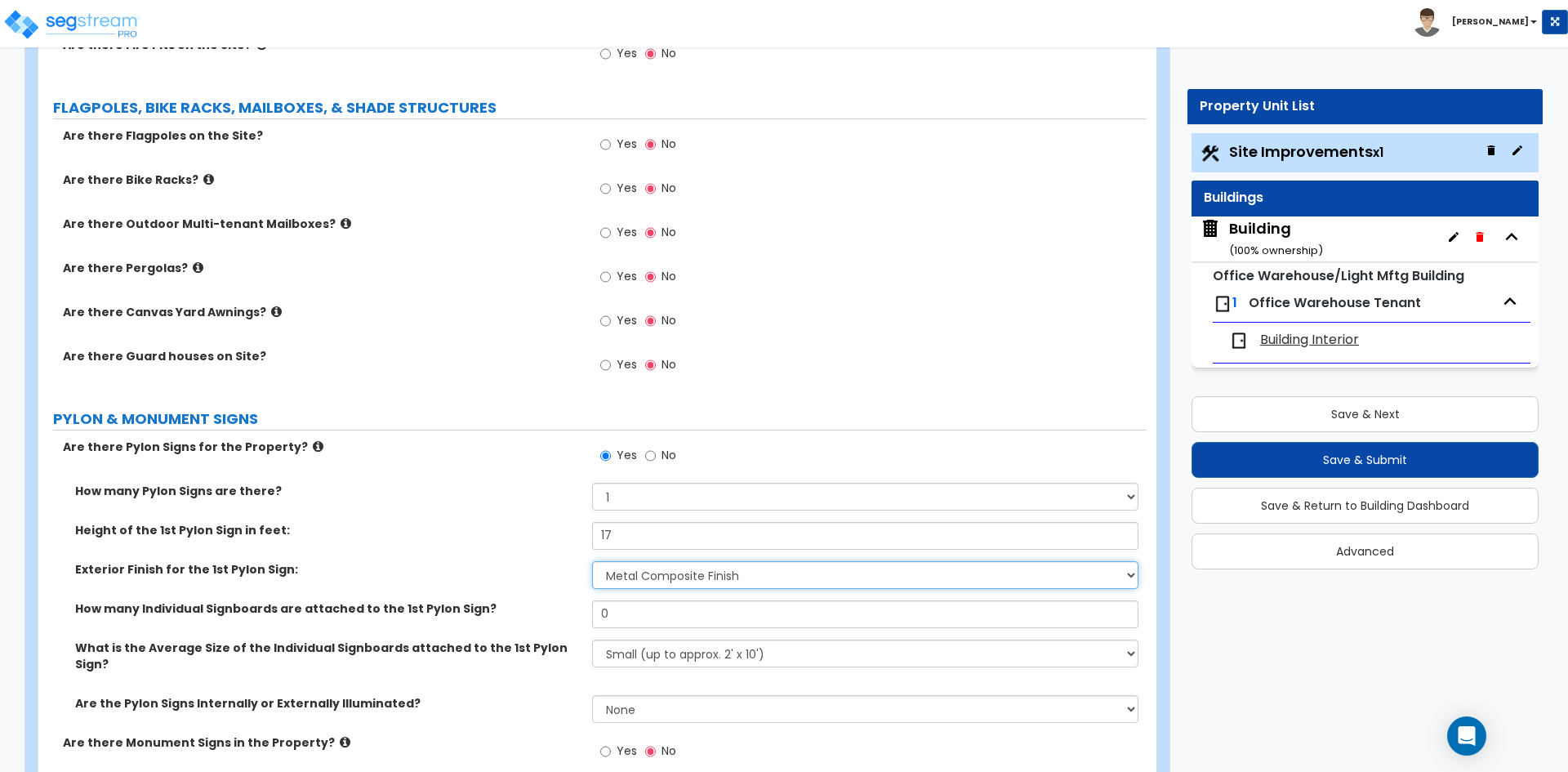
click at [651, 575] on select "None Paint Finish Brick Veneer Finish Stone Veneer Finish Metal Composite Finis…" at bounding box center [865, 575] width 546 height 28
select select "5"
click at [592, 561] on select "None Paint Finish Brick Veneer Finish Stone Veneer Finish Metal Composite Finis…" at bounding box center [865, 575] width 546 height 28
click at [636, 613] on input "0" at bounding box center [865, 614] width 546 height 28
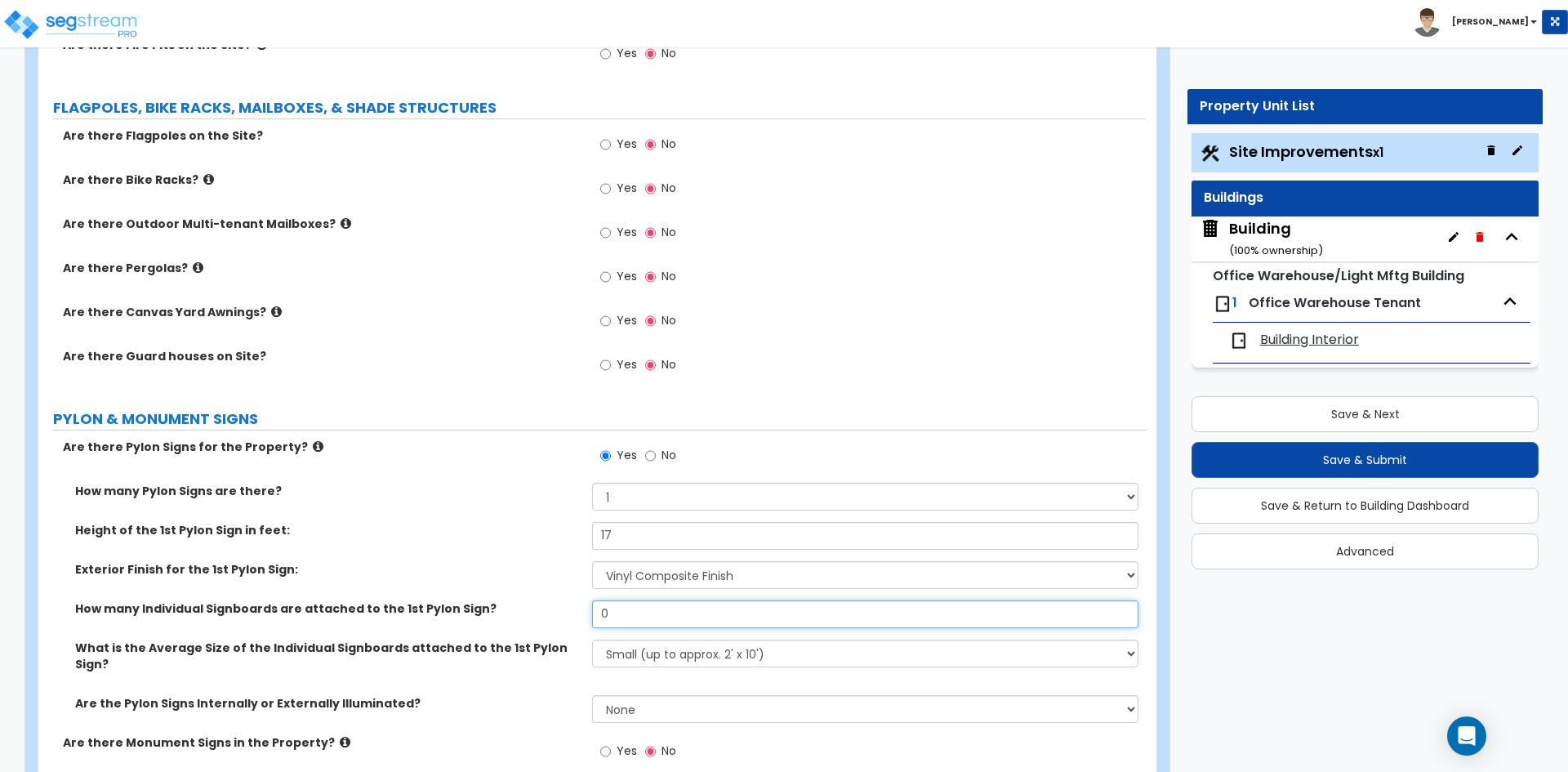
click at [636, 613] on input "0" at bounding box center [865, 614] width 546 height 28
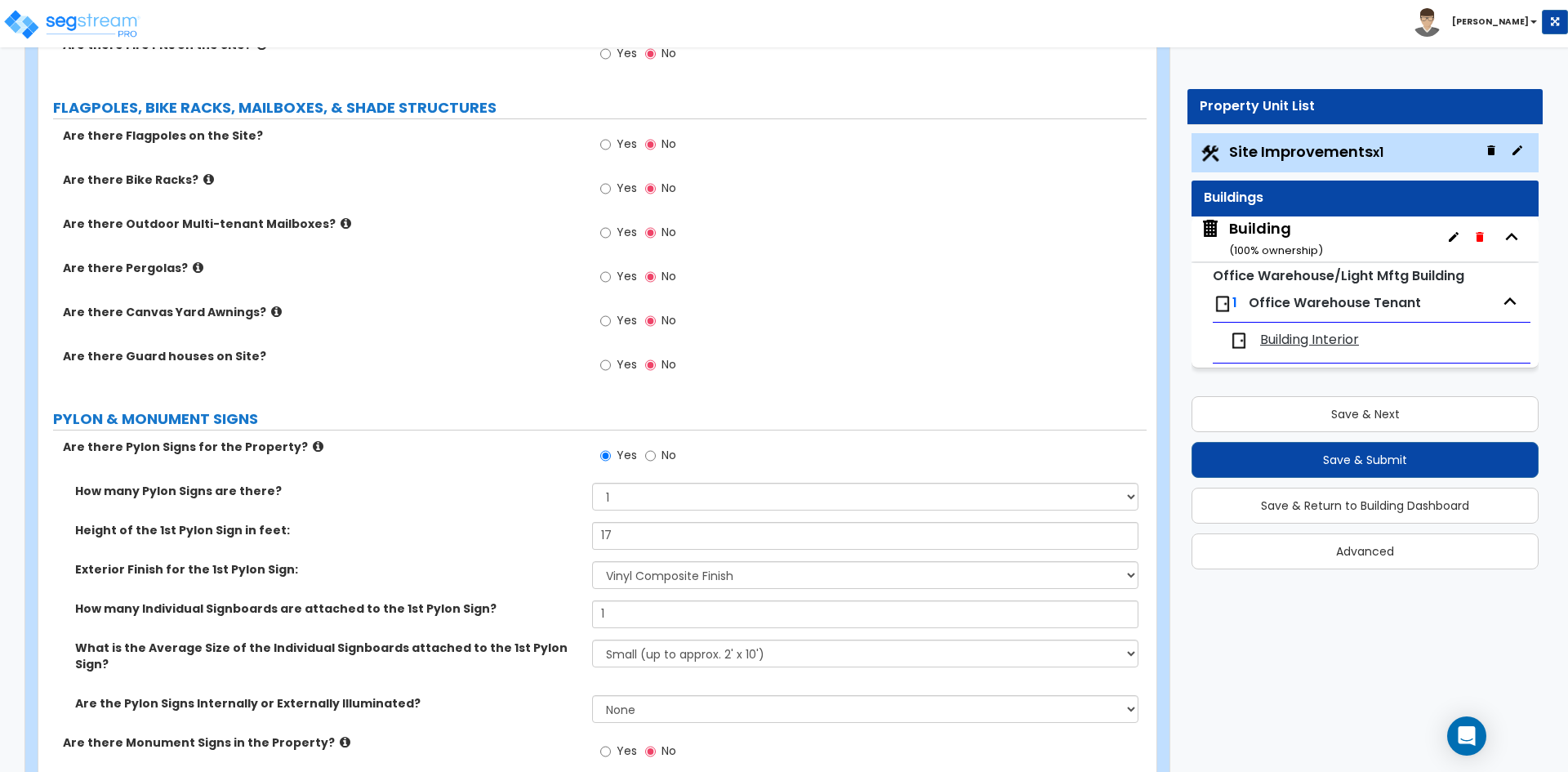
click at [405, 499] on div "How many Pylon Signs are there? Please Choose One 1 2 3" at bounding box center [592, 502] width 1108 height 39
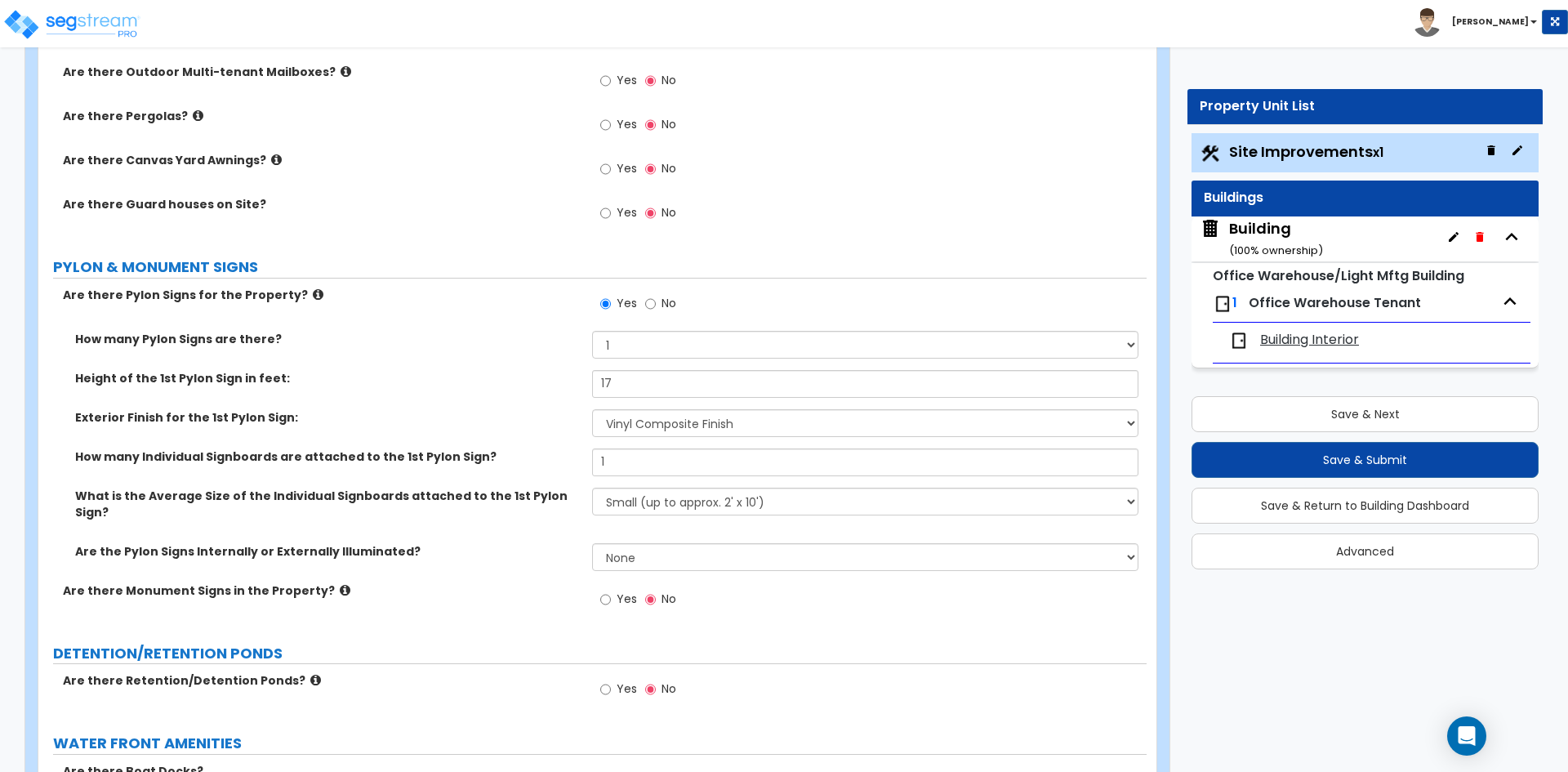
scroll to position [2450, 0]
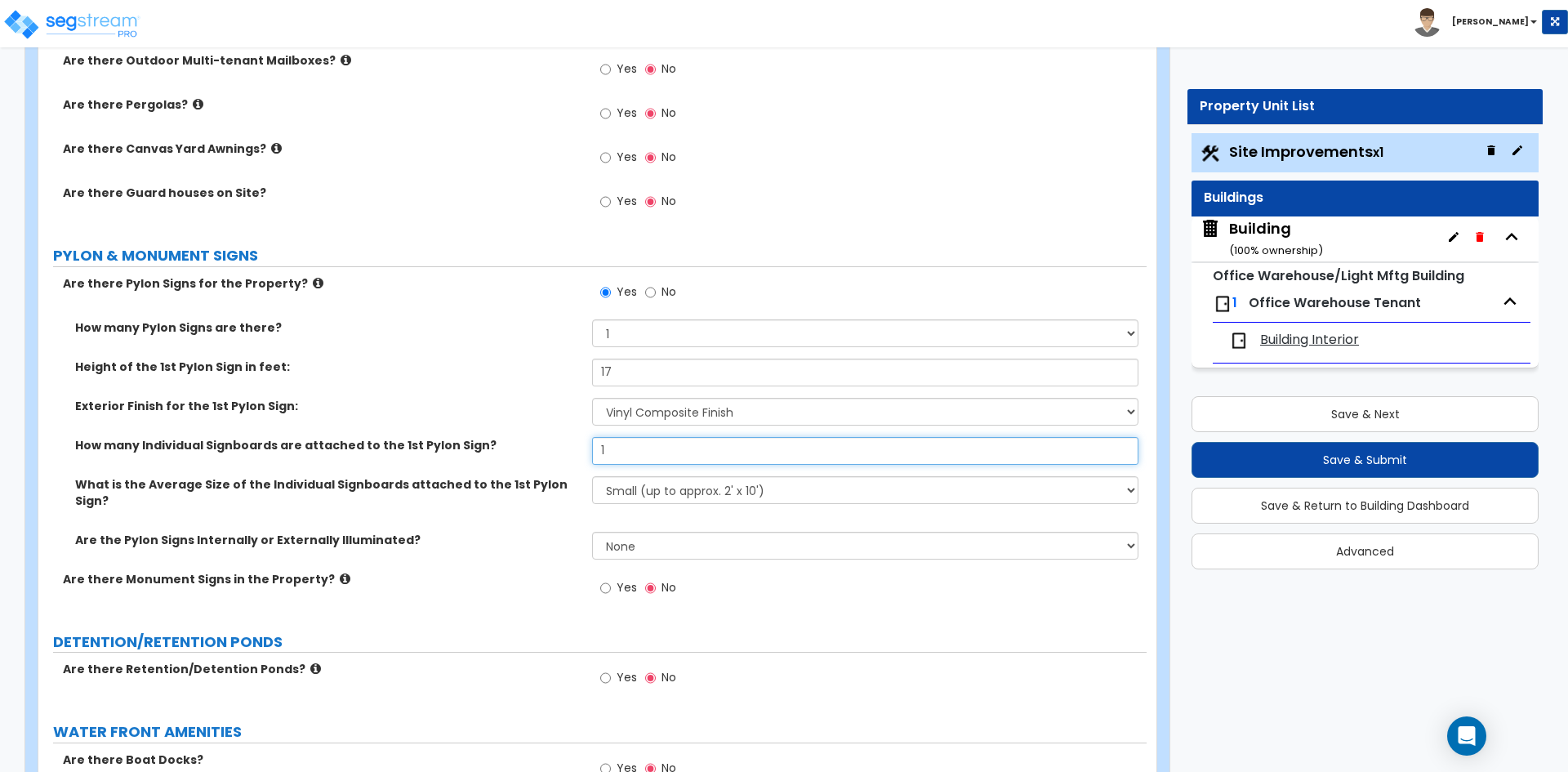
click at [655, 457] on input "1" at bounding box center [865, 451] width 546 height 28
type input "2"
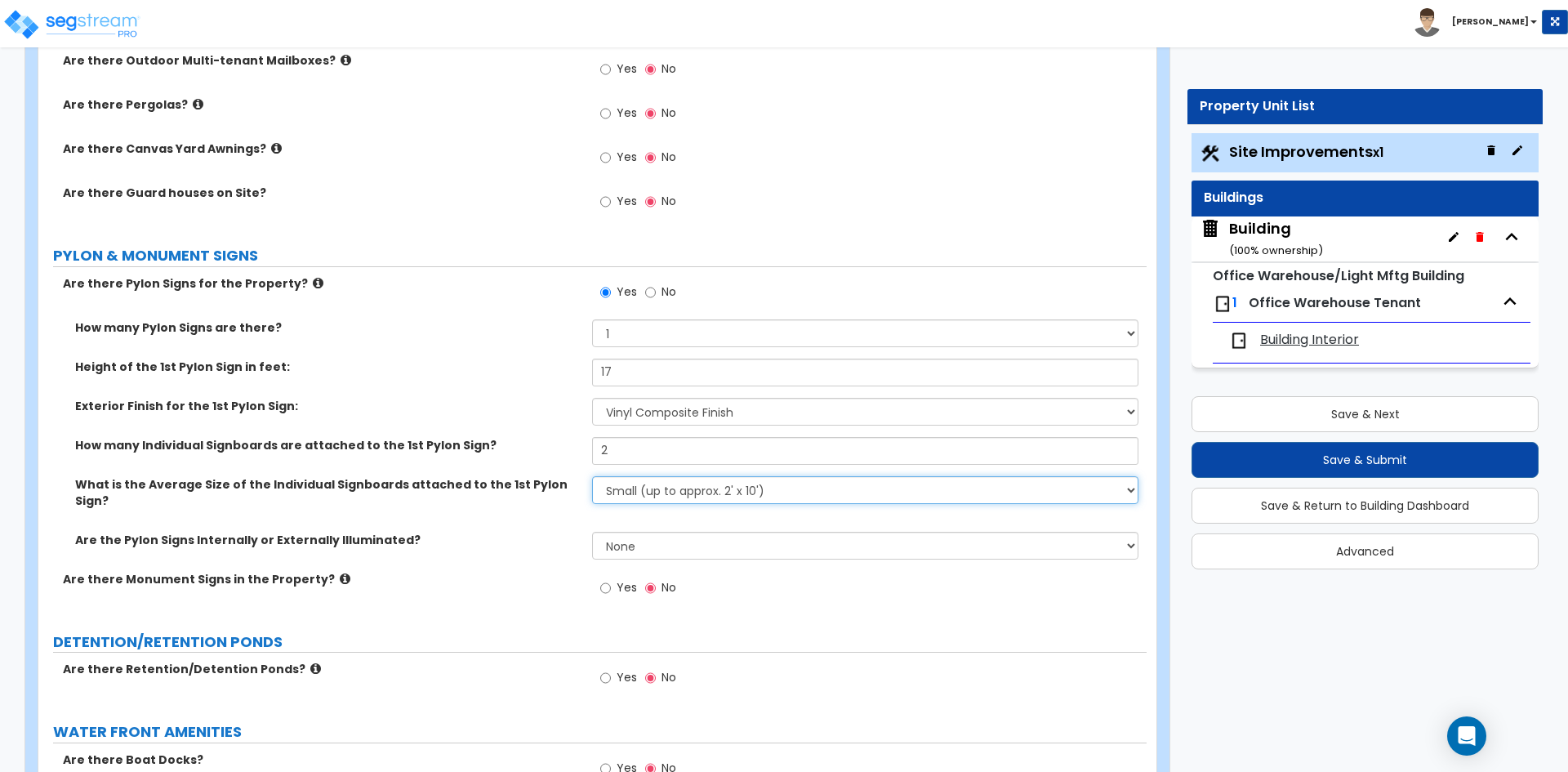
click at [642, 490] on select "Small (up to approx. 2' x 10') Medium (up to approx. 4' x 10') Large (up to app…" at bounding box center [865, 490] width 546 height 28
select select "1"
click at [592, 476] on select "Small (up to approx. 2' x 10') Medium (up to approx. 4' x 10') Large (up to app…" at bounding box center [865, 490] width 546 height 28
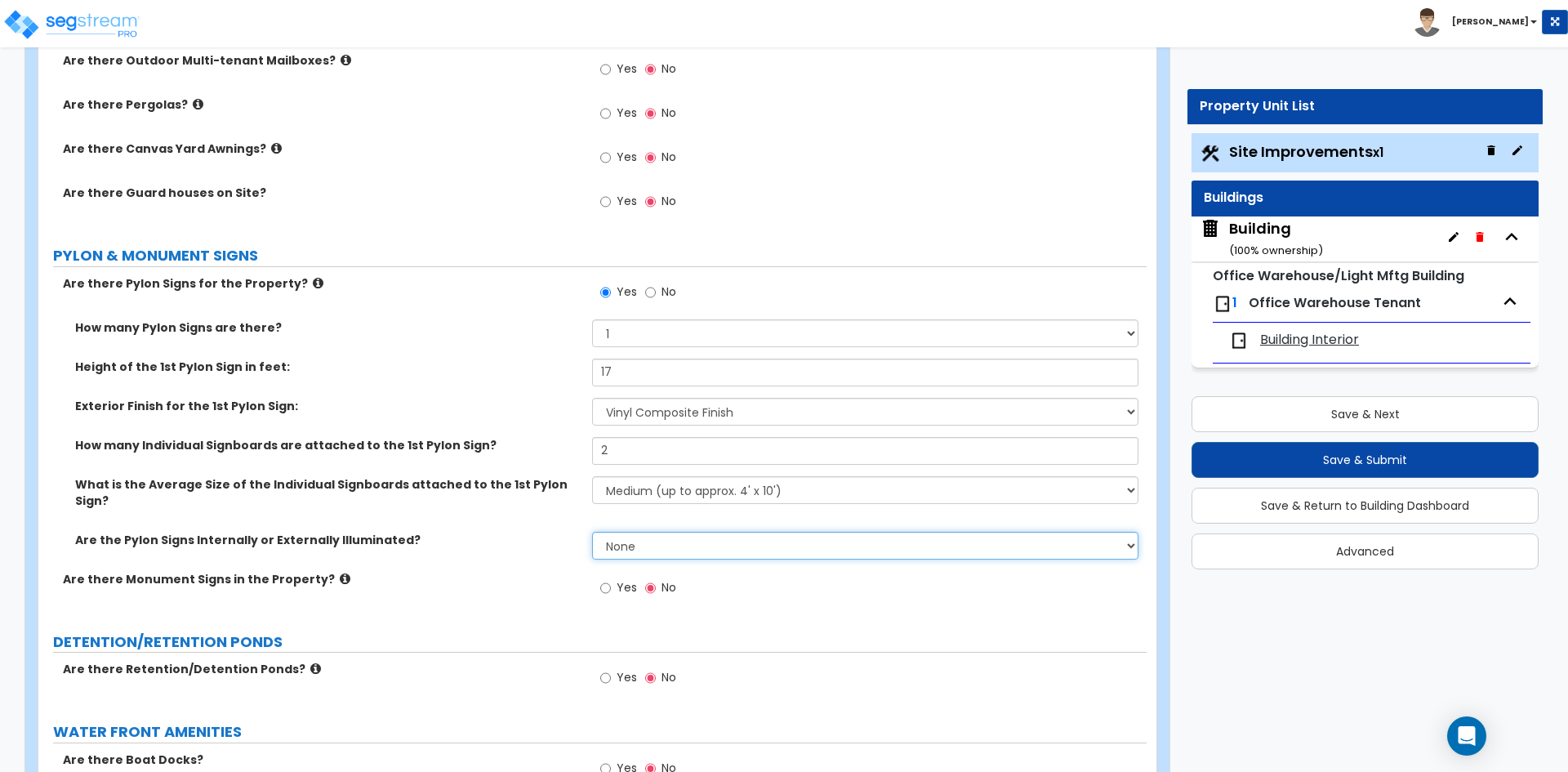
click at [632, 532] on select "None Internally Illuminated Externally Illuminated" at bounding box center [865, 546] width 546 height 28
select select "1"
click at [592, 532] on select "None Internally Illuminated Externally Illuminated" at bounding box center [865, 546] width 546 height 28
click at [498, 542] on div "Are the Pylon Signs Internally or Externally Illuminated? None Internally Illum…" at bounding box center [592, 551] width 1108 height 39
click at [313, 280] on icon at bounding box center [318, 283] width 11 height 12
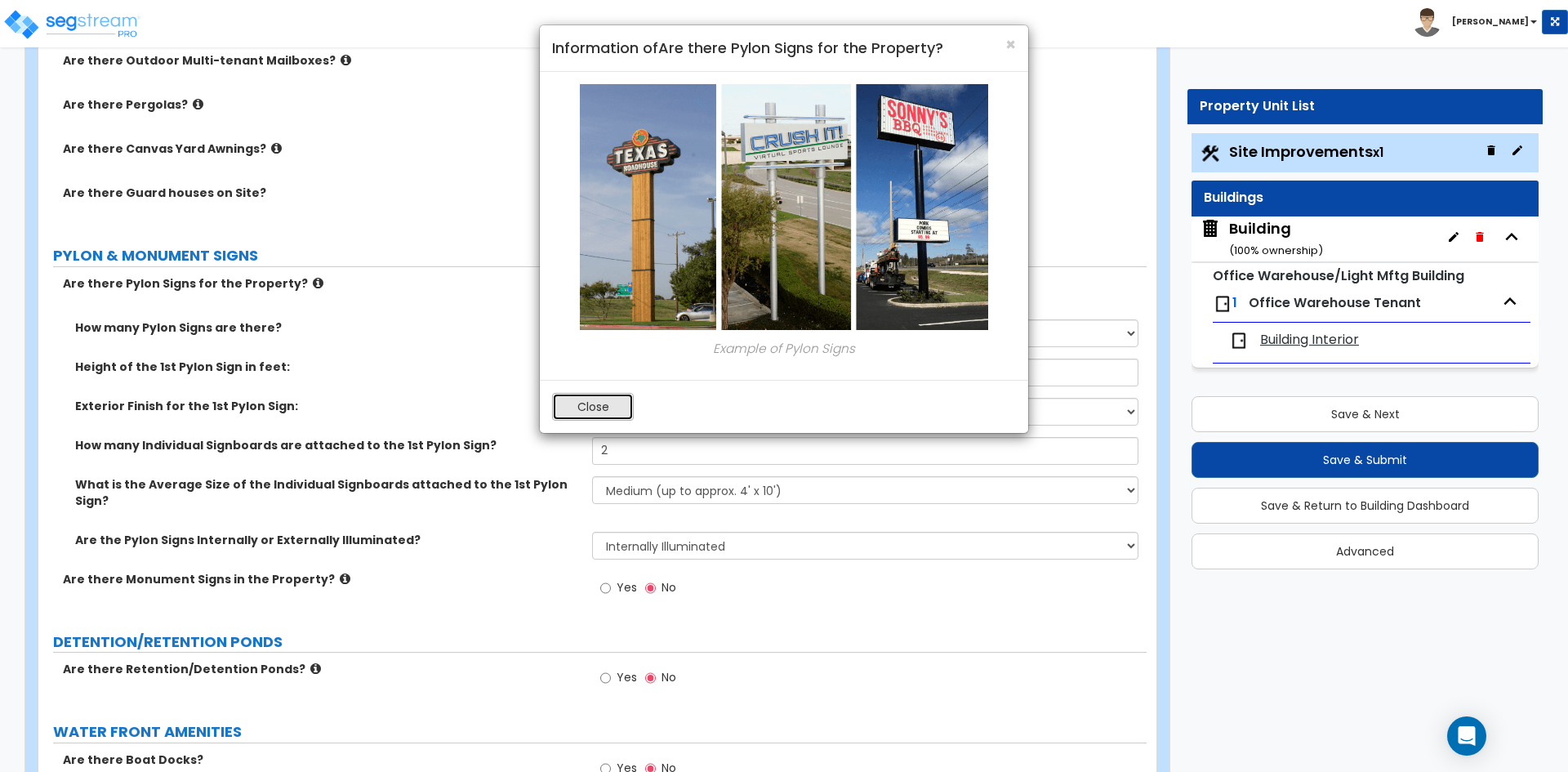
click at [591, 407] on button "Close" at bounding box center [592, 407] width 81 height 28
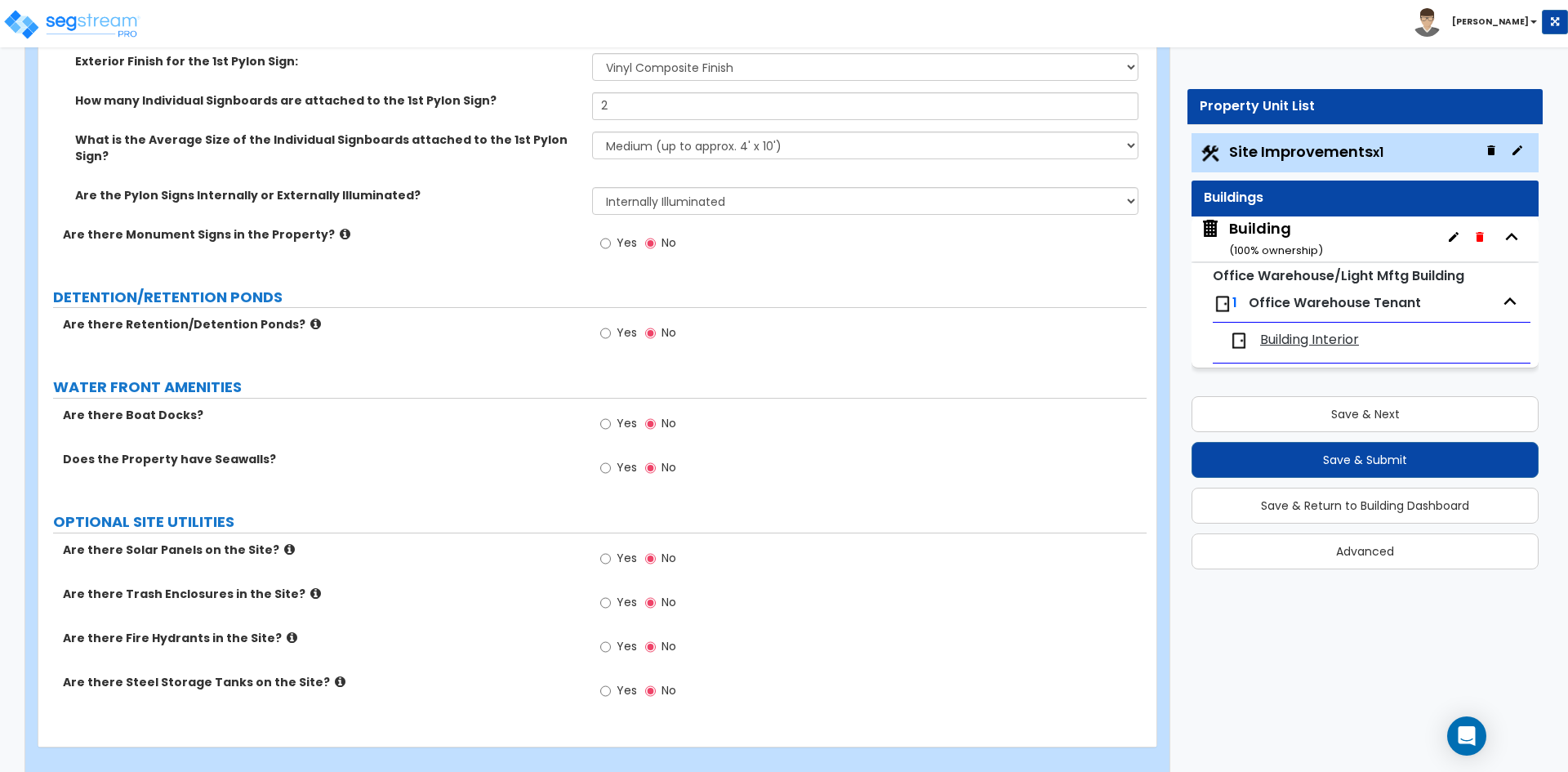
scroll to position [2800, 0]
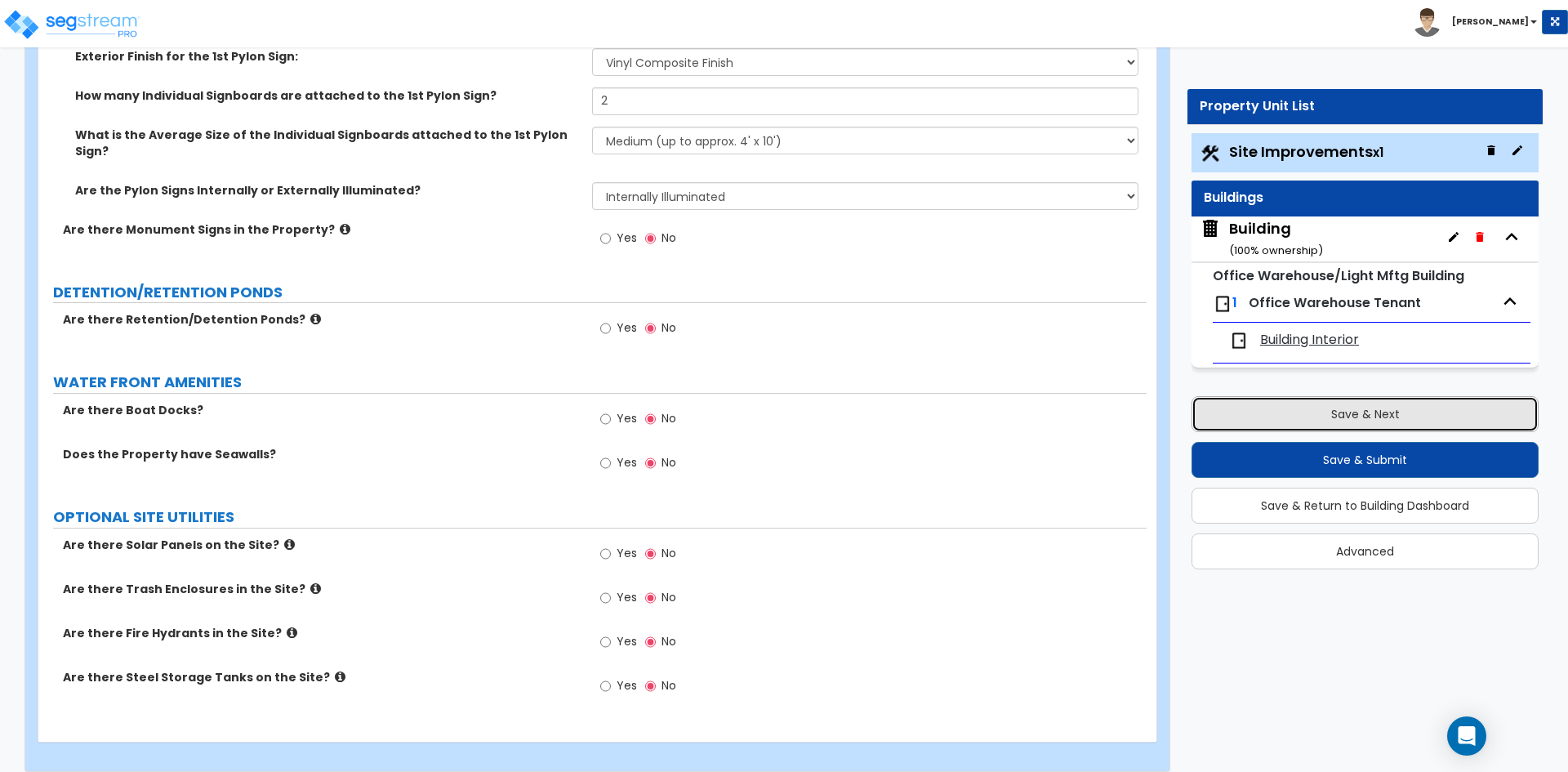
click at [1305, 420] on button "Save & Next" at bounding box center [1365, 414] width 347 height 36
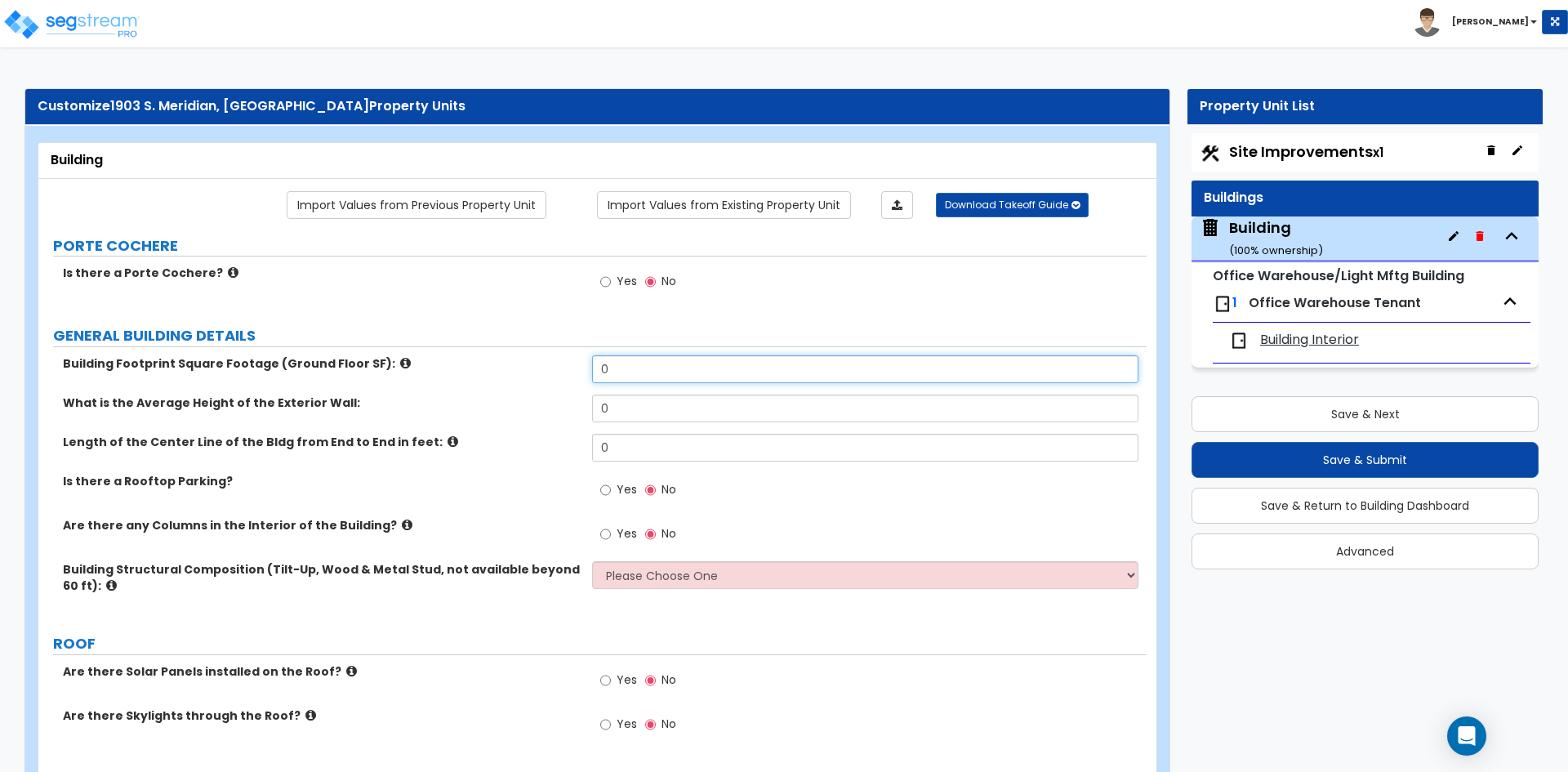
click at [640, 364] on input "0" at bounding box center [865, 369] width 546 height 28
type input "27,037"
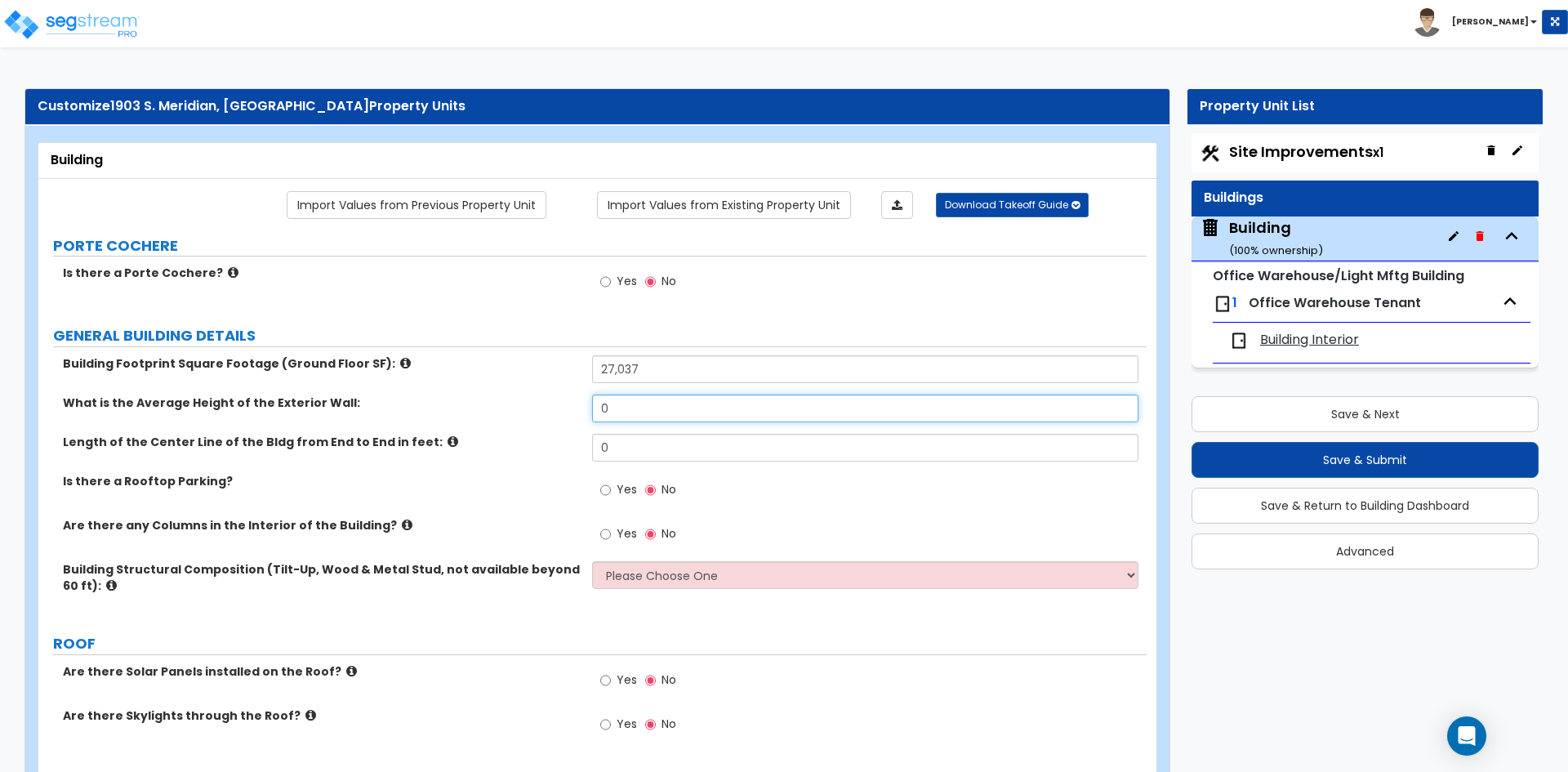
click at [633, 404] on input "0" at bounding box center [865, 408] width 546 height 28
click at [618, 404] on input "0" at bounding box center [865, 408] width 546 height 28
type input "20"
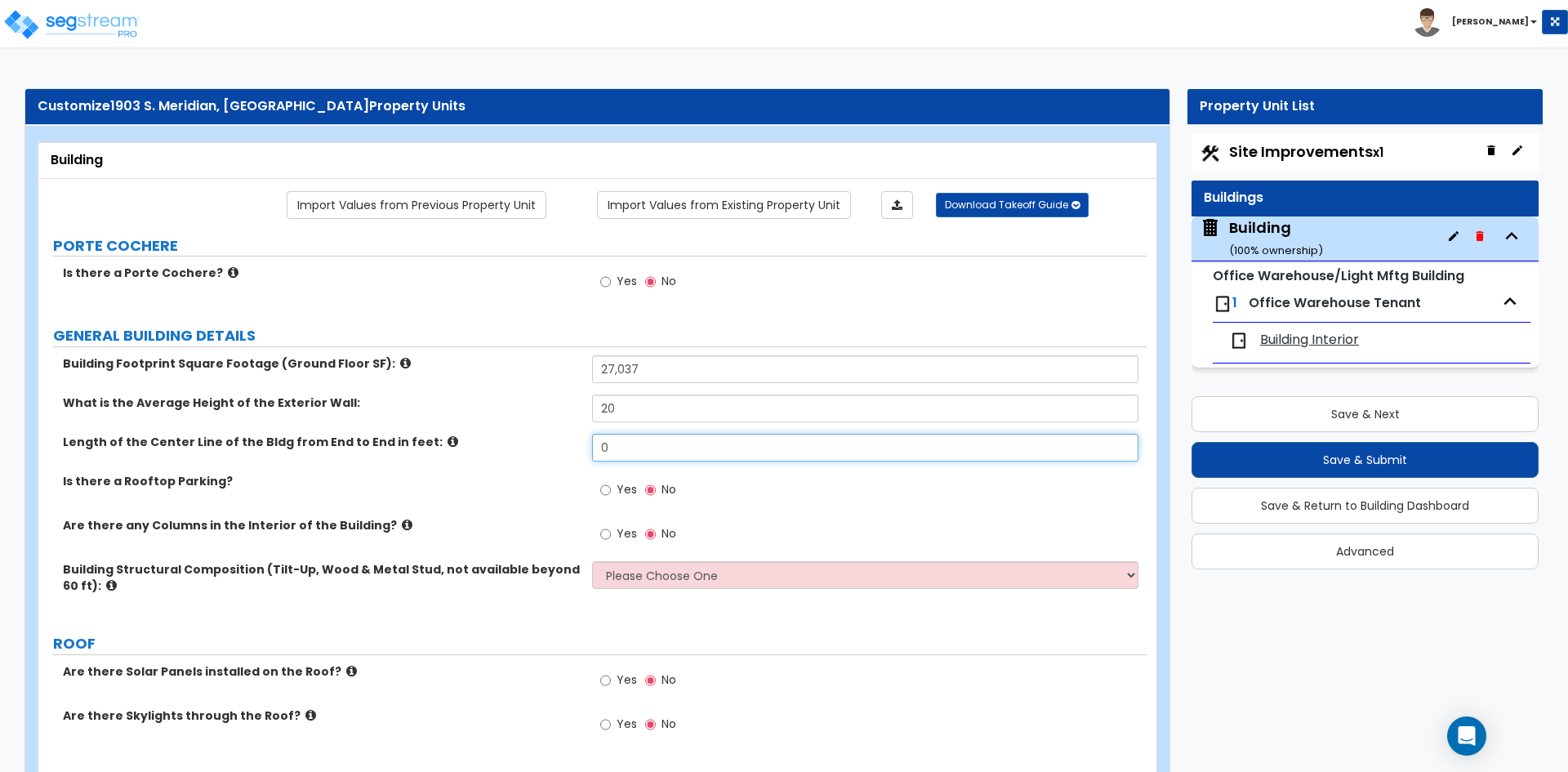
click at [618, 442] on input "0" at bounding box center [865, 448] width 546 height 28
type input "437"
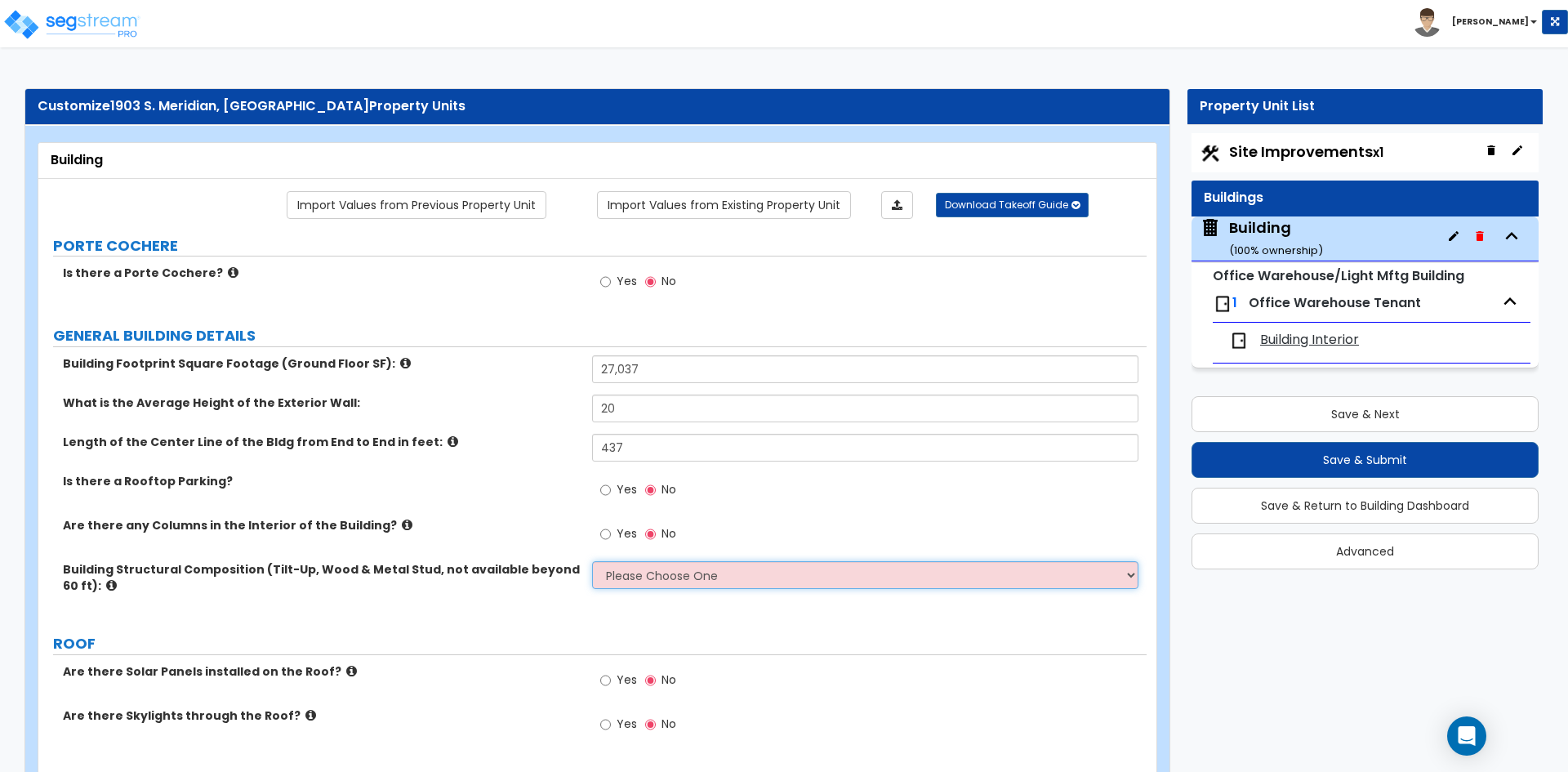
click at [655, 584] on select "Please Choose One Pre-Engineered Metal Building Tilt-up Wall Construction Reinf…" at bounding box center [865, 575] width 546 height 28
select select "1"
click at [592, 561] on select "Please Choose One Pre-Engineered Metal Building Tilt-up Wall Construction Reinf…" at bounding box center [865, 575] width 546 height 28
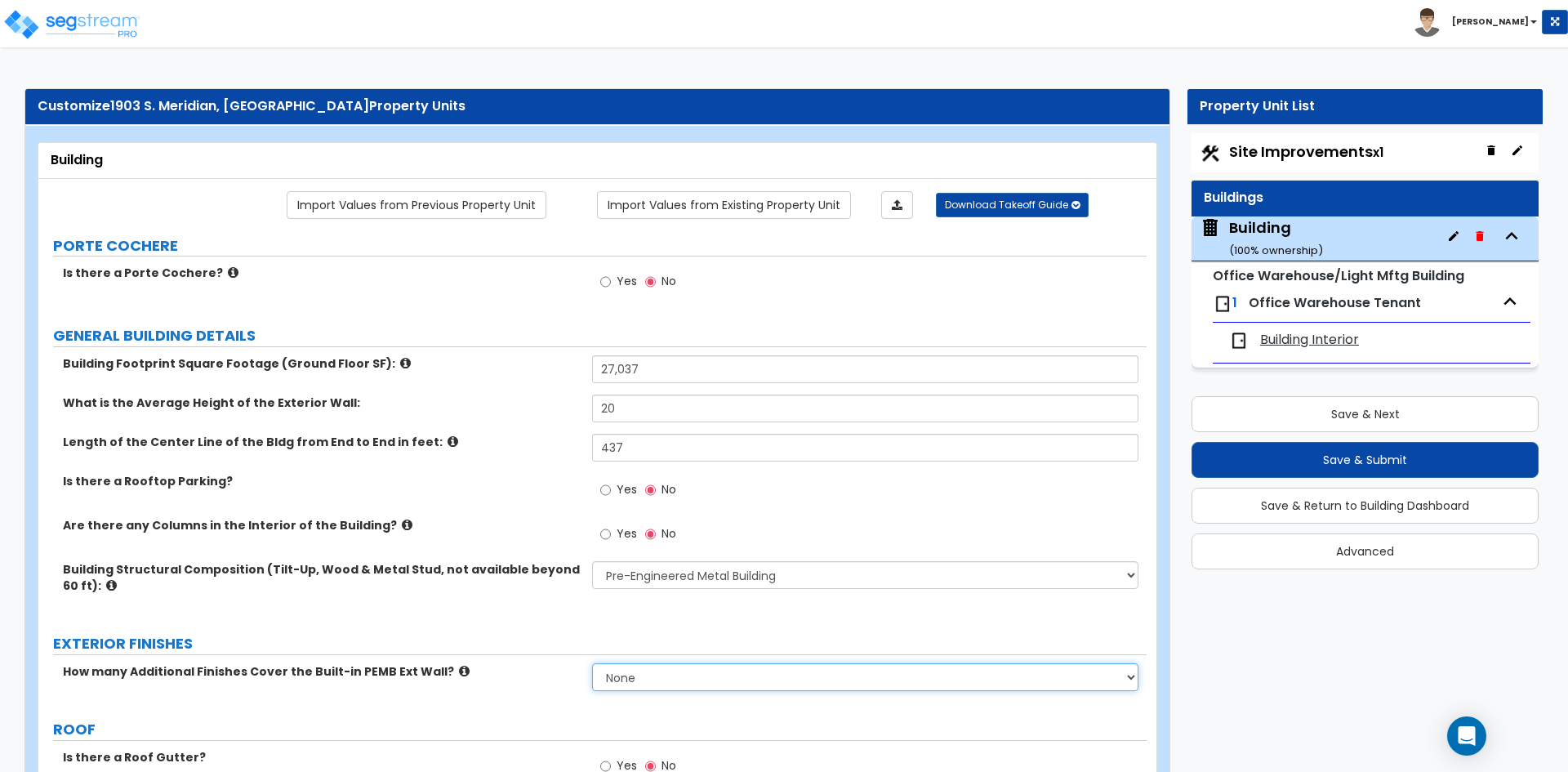
click at [671, 681] on select "None 1 2 3" at bounding box center [865, 677] width 546 height 28
select select "1"
click at [592, 663] on select "None 1 2 3" at bounding box center [865, 677] width 546 height 28
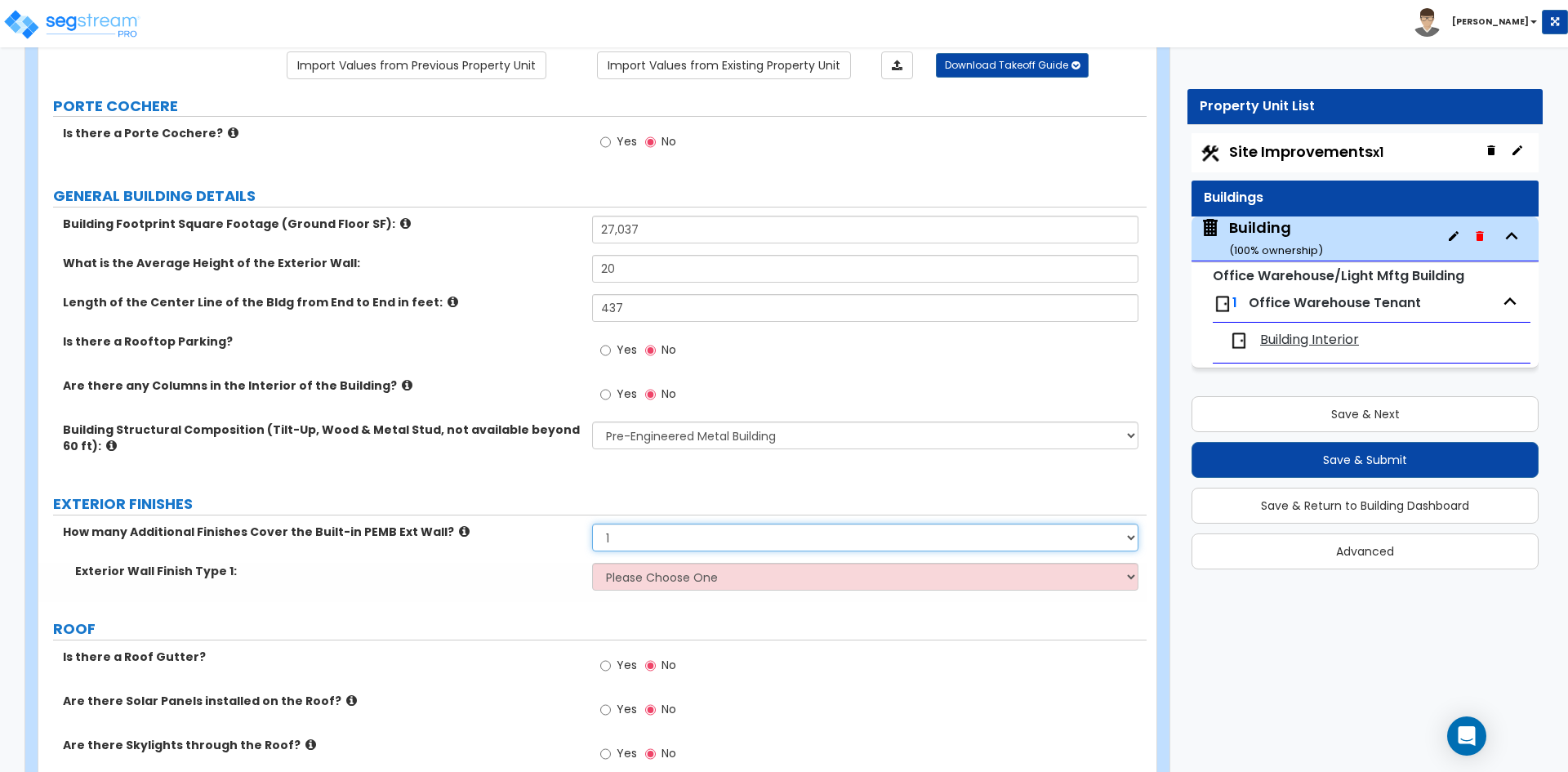
scroll to position [163, 0]
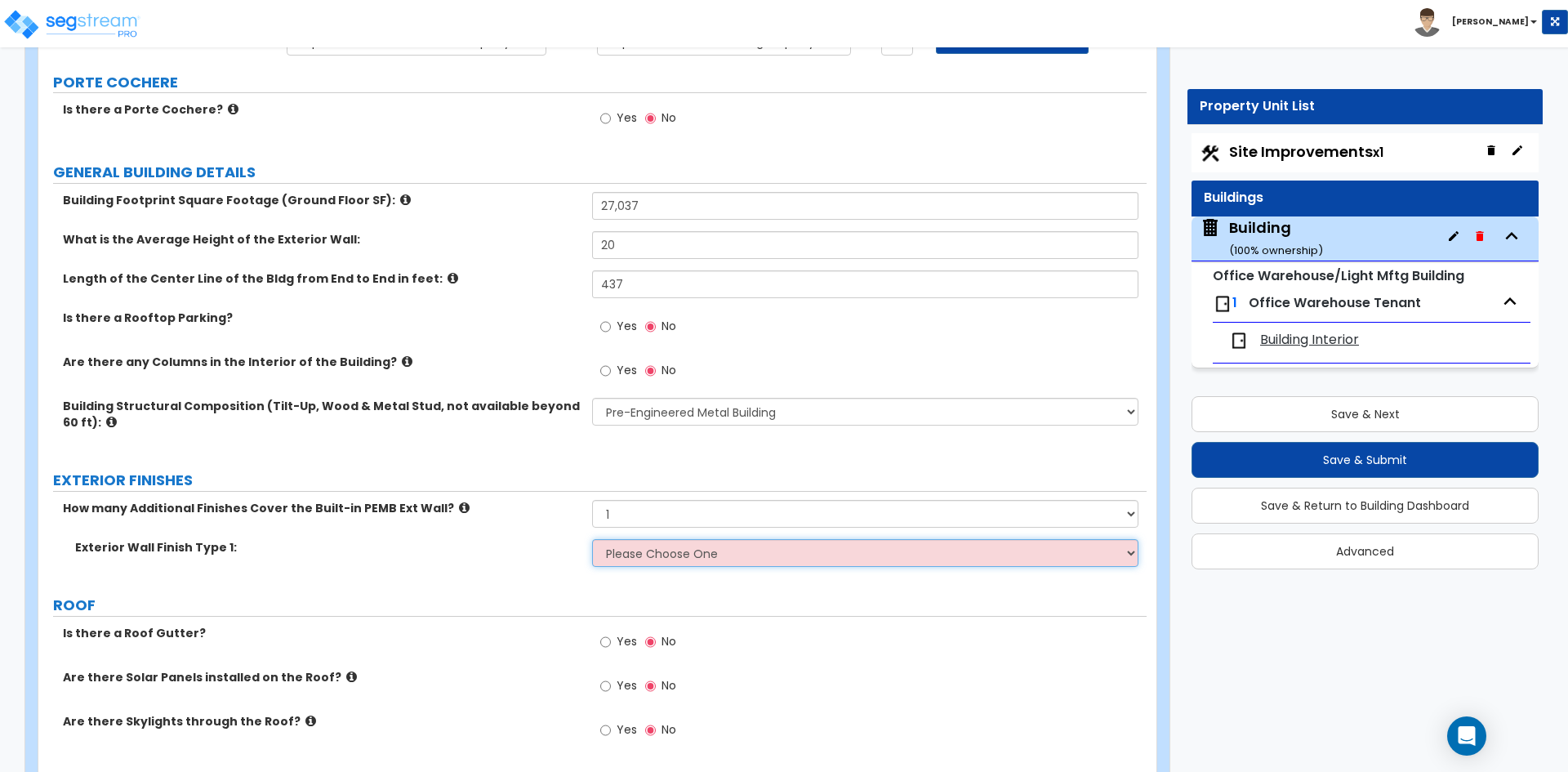
click at [653, 556] on select "Please Choose One No Finish/Shared Wall No Wall Brick Veneer Stone Veneer Wood …" at bounding box center [865, 553] width 546 height 28
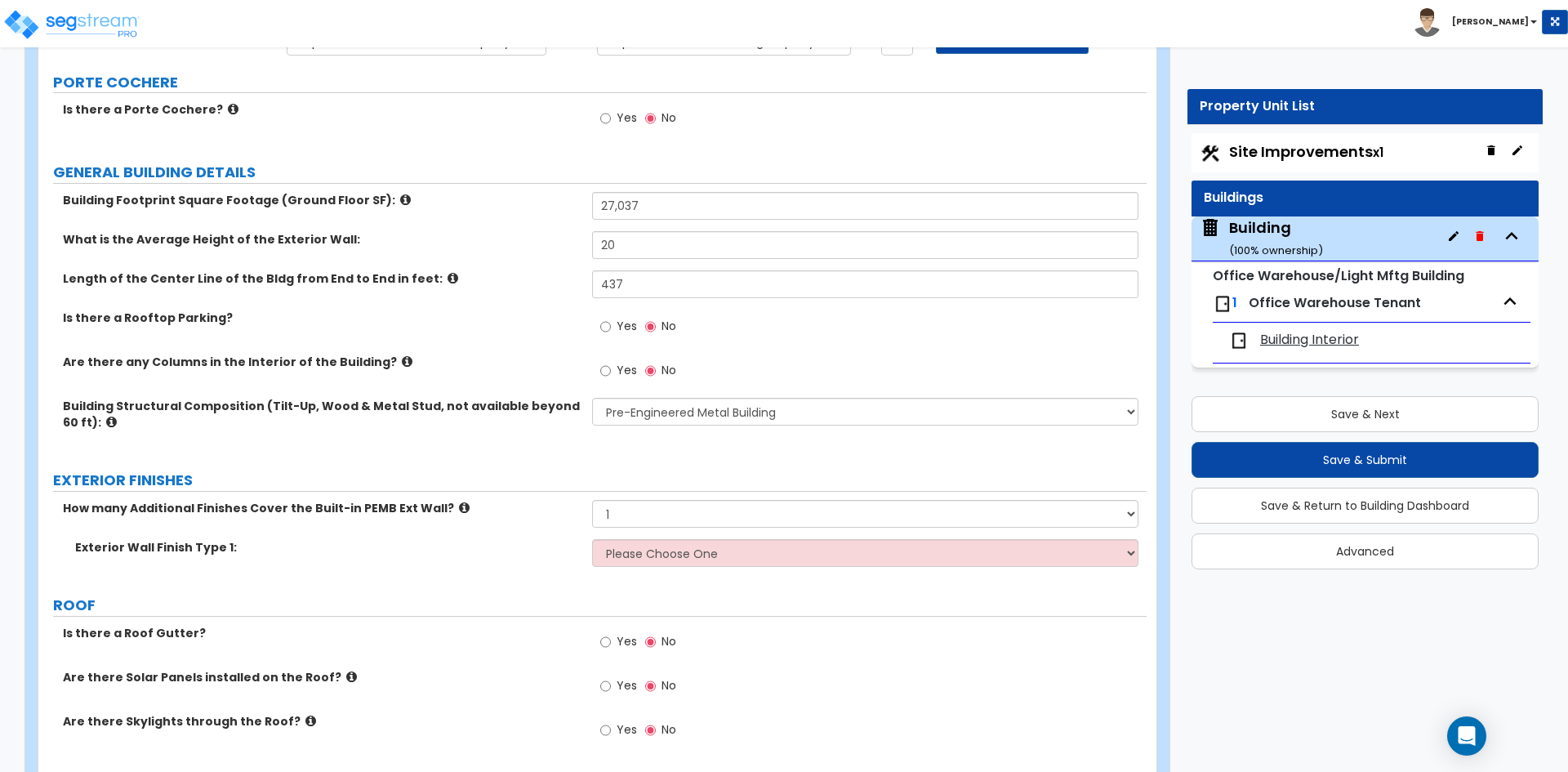
click at [540, 572] on div "Exterior Wall Finish Type 1: Please Choose One No Finish/Shared Wall No Wall Br…" at bounding box center [592, 558] width 1108 height 39
click at [661, 403] on select "Please Choose One Pre-Engineered Metal Building Tilt-up Wall Construction Reinf…" at bounding box center [865, 412] width 546 height 28
click at [592, 398] on select "Please Choose One Pre-Engineered Metal Building Tilt-up Wall Construction Reinf…" at bounding box center [865, 412] width 546 height 28
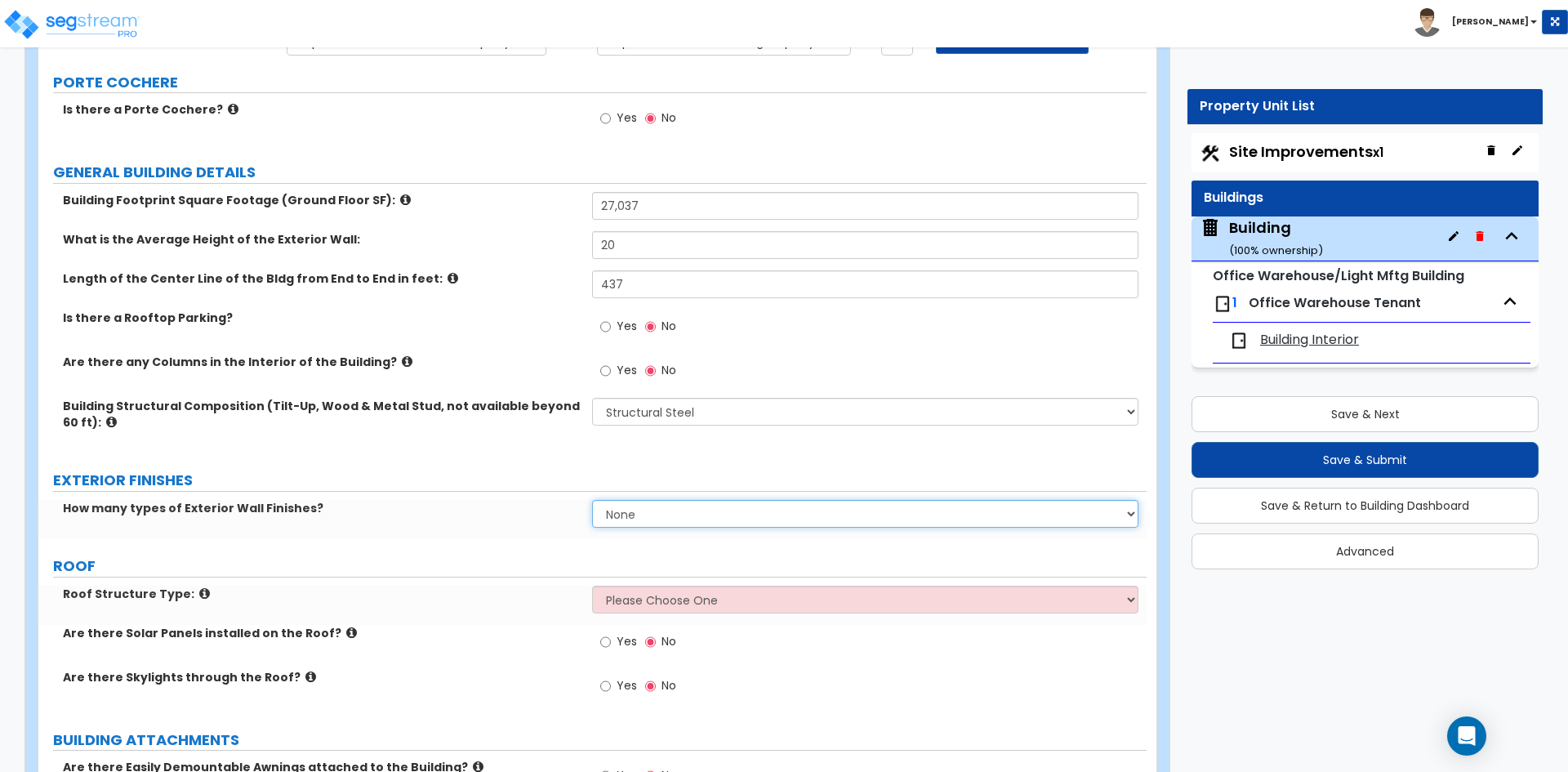
click at [643, 518] on select "None 1 2 3" at bounding box center [865, 513] width 546 height 28
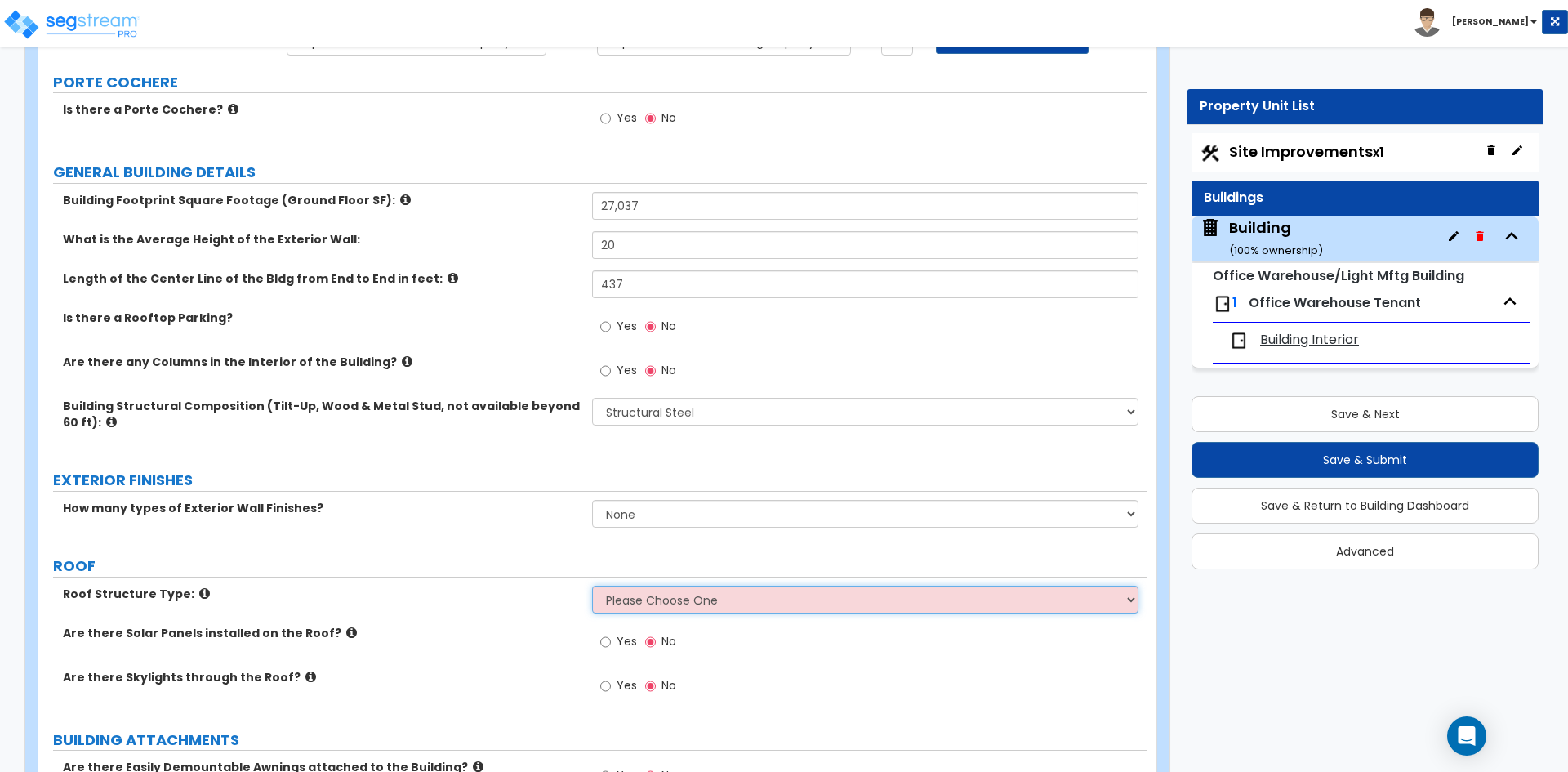
click at [619, 612] on select "Please Choose One Gable Roof Flat Roof Hybrid Gable & Flat Roof" at bounding box center [865, 599] width 546 height 28
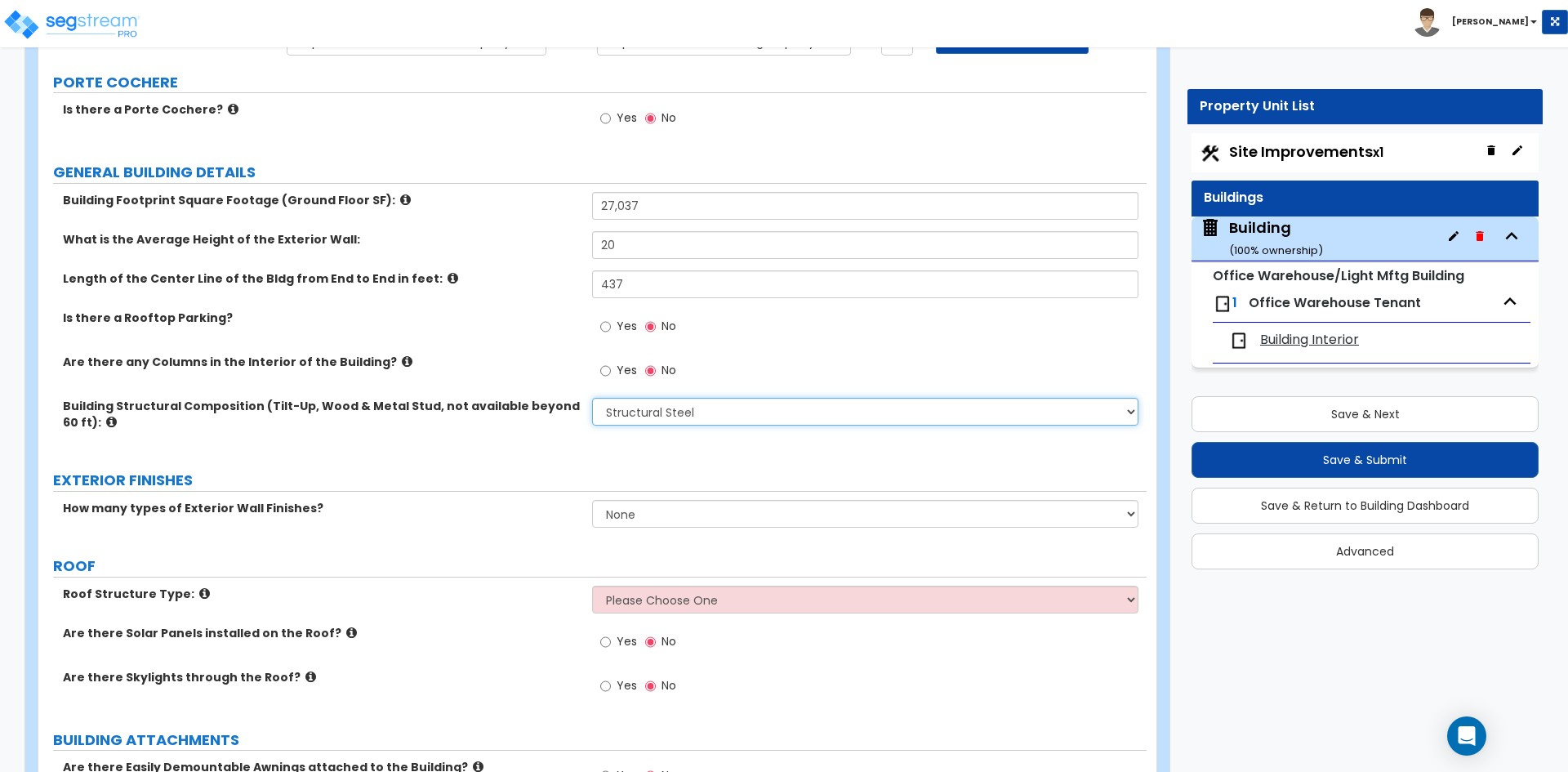
click at [638, 420] on select "Please Choose One Pre-Engineered Metal Building Tilt-up Wall Construction Reinf…" at bounding box center [865, 412] width 546 height 28
select select "1"
click at [592, 398] on select "Please Choose One Pre-Engineered Metal Building Tilt-up Wall Construction Reinf…" at bounding box center [865, 412] width 546 height 28
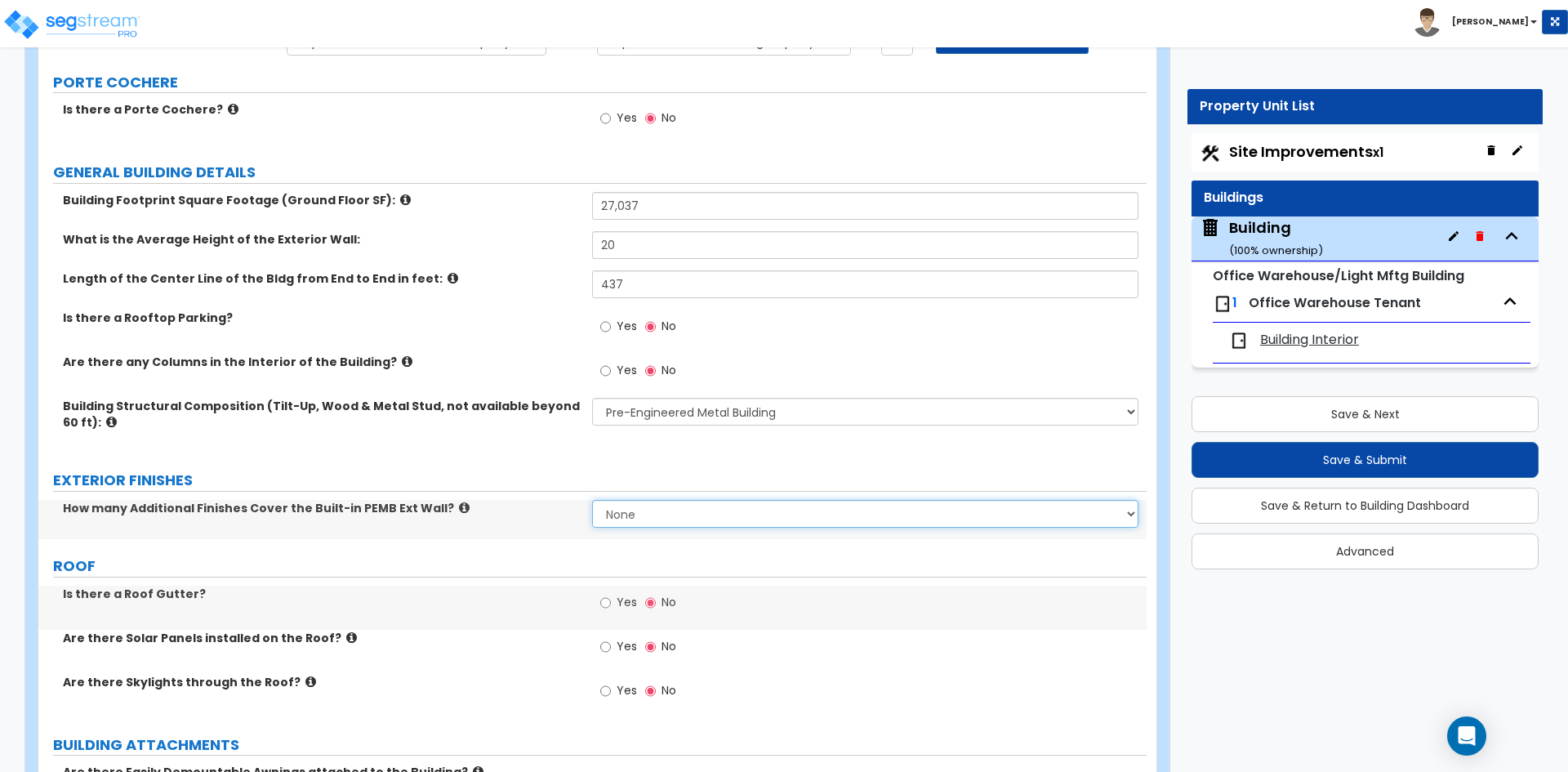
click at [653, 523] on select "None 1 2 3" at bounding box center [865, 513] width 546 height 28
click at [592, 499] on select "None 1 2 3" at bounding box center [865, 513] width 546 height 28
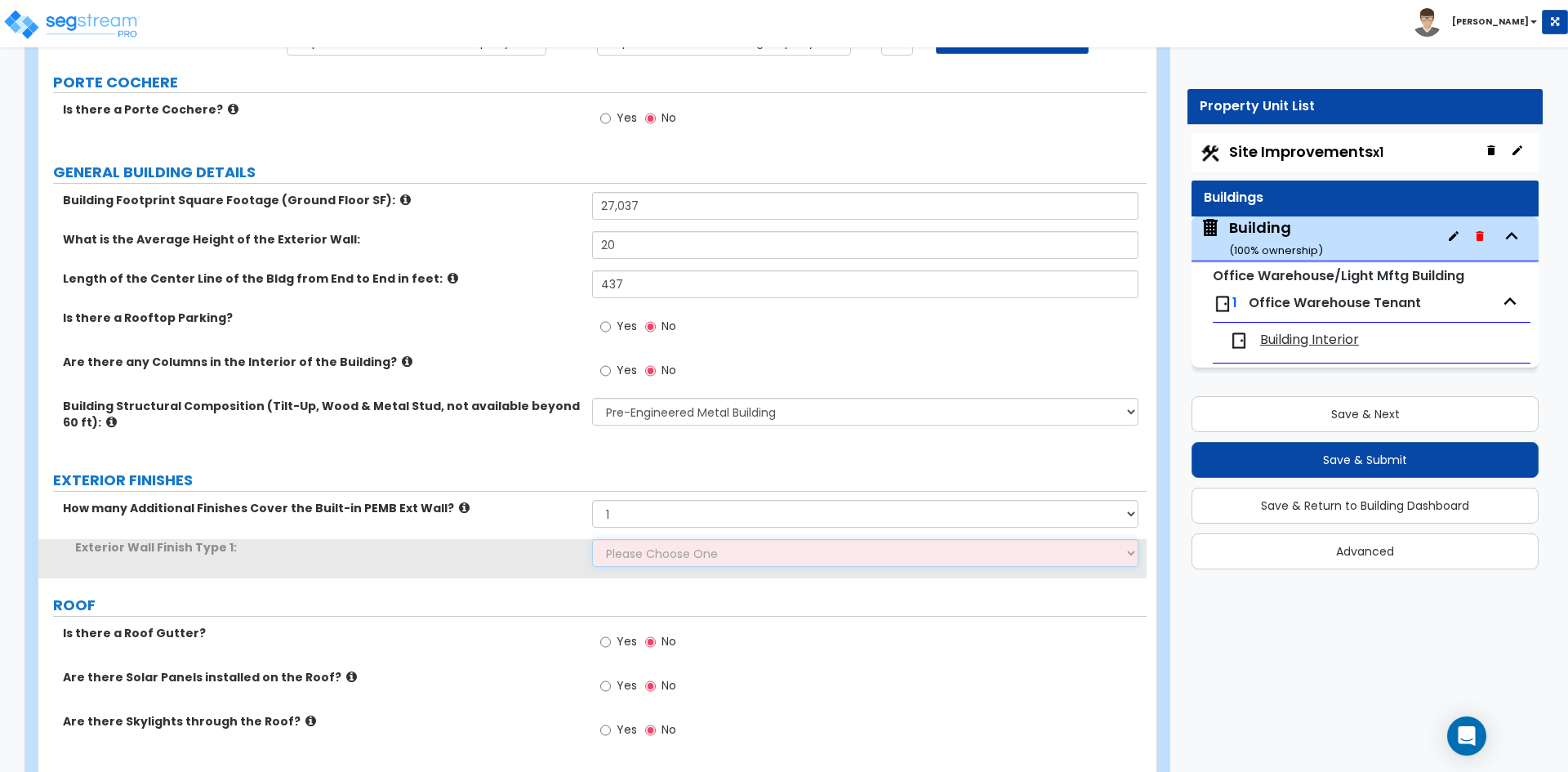
click at [639, 541] on select "Please Choose One No Finish/Shared Wall No Wall Brick Veneer Stone Veneer Wood …" at bounding box center [865, 553] width 546 height 28
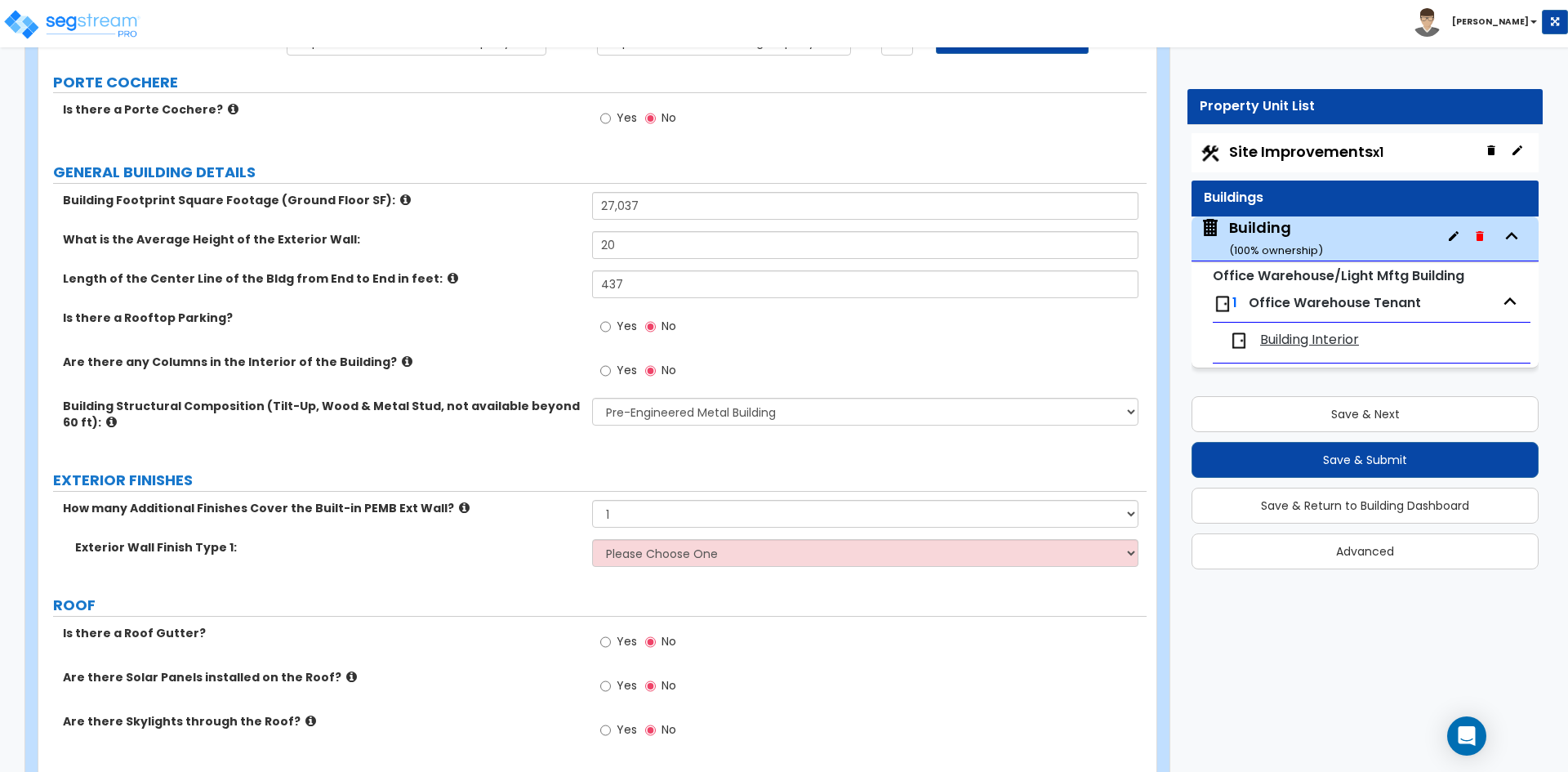
drag, startPoint x: 484, startPoint y: 549, endPoint x: 538, endPoint y: 535, distance: 55.8
click at [484, 549] on label "Exterior Wall Finish Type 1:" at bounding box center [328, 547] width 505 height 17
click at [684, 516] on select "None 1 2 3" at bounding box center [865, 513] width 546 height 28
select select "0"
click at [592, 499] on select "None 1 2 3" at bounding box center [865, 513] width 546 height 28
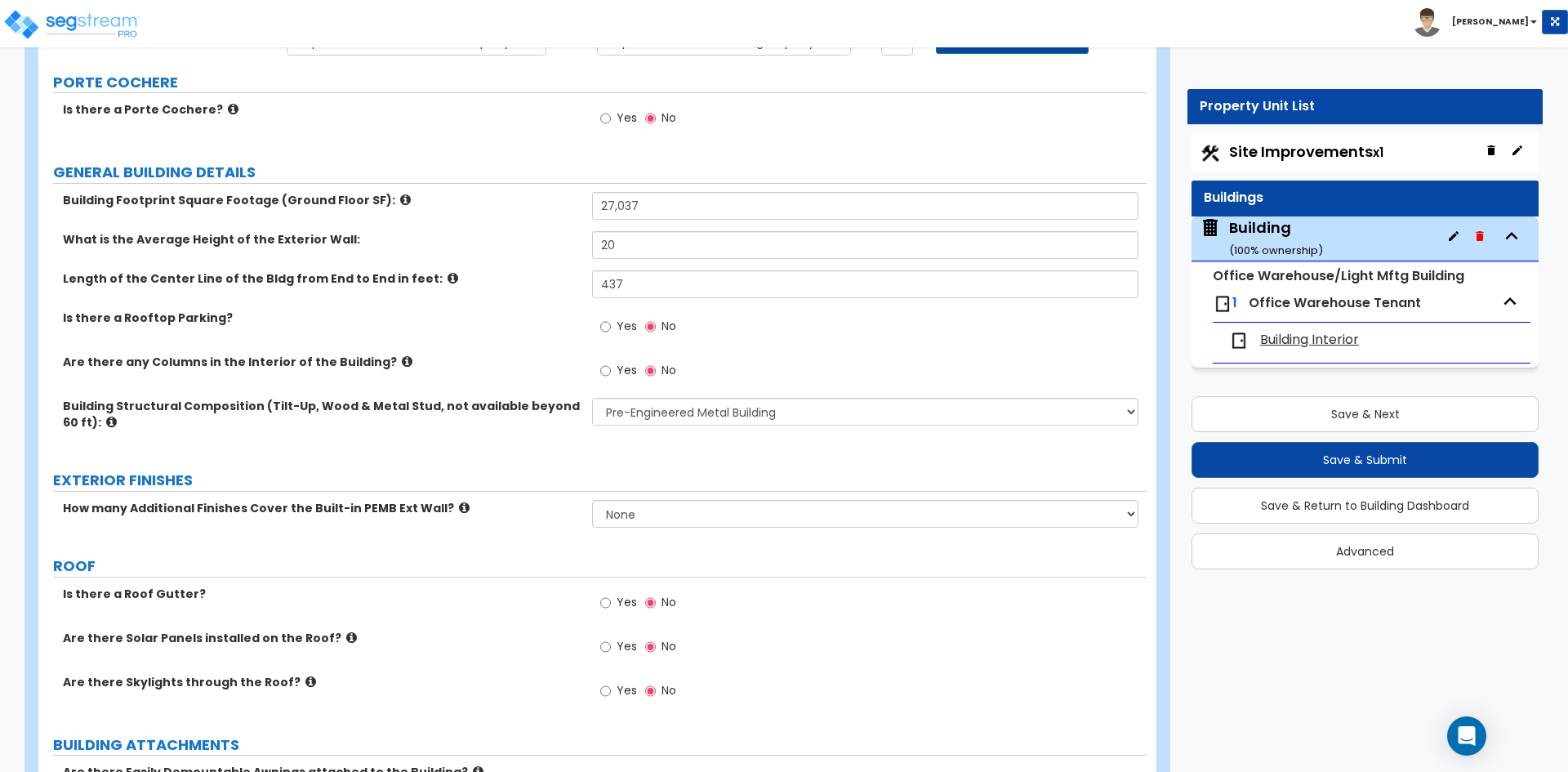
click at [367, 585] on label "Is there a Roof Gutter?" at bounding box center [321, 593] width 517 height 17
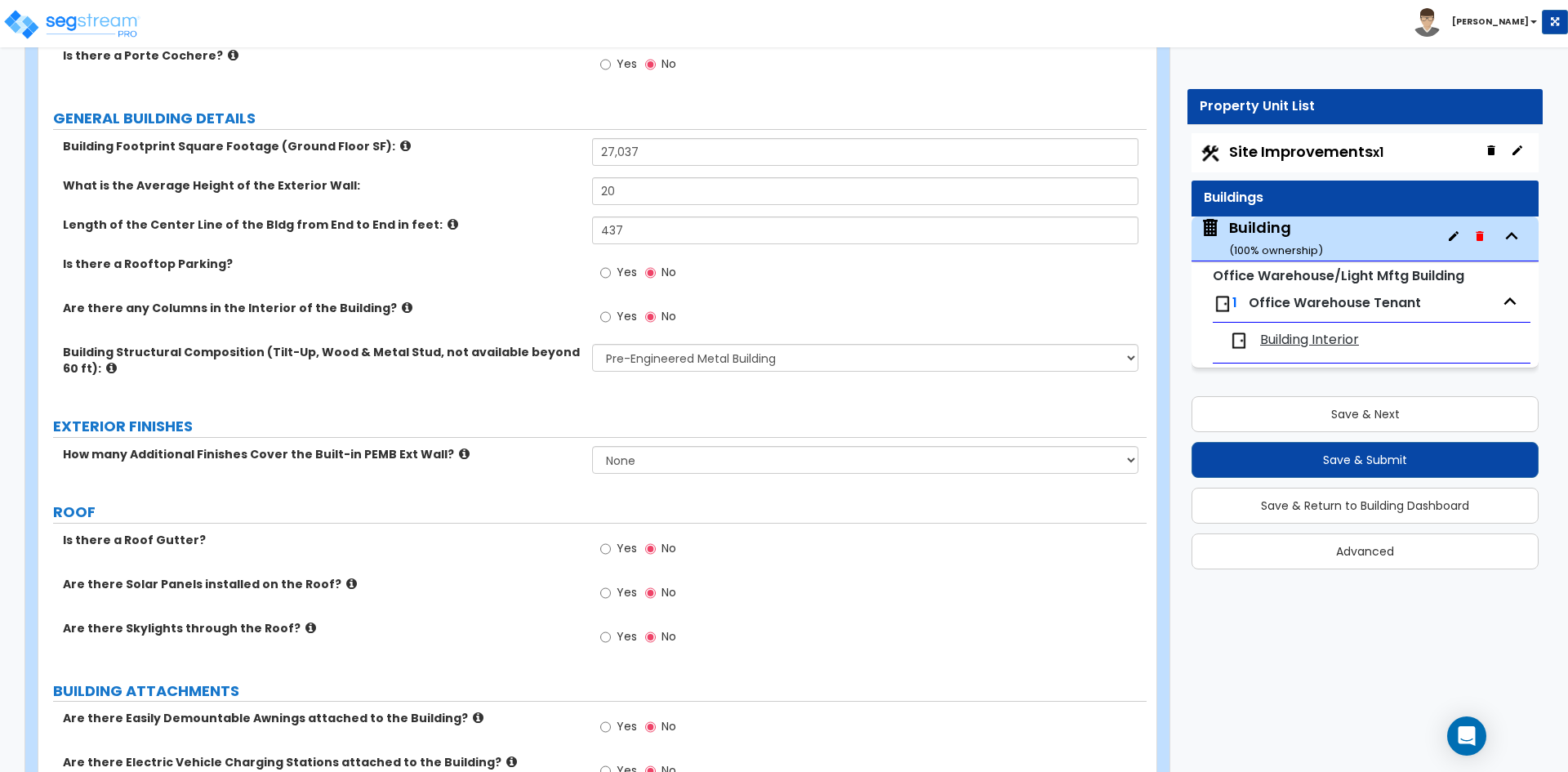
scroll to position [245, 0]
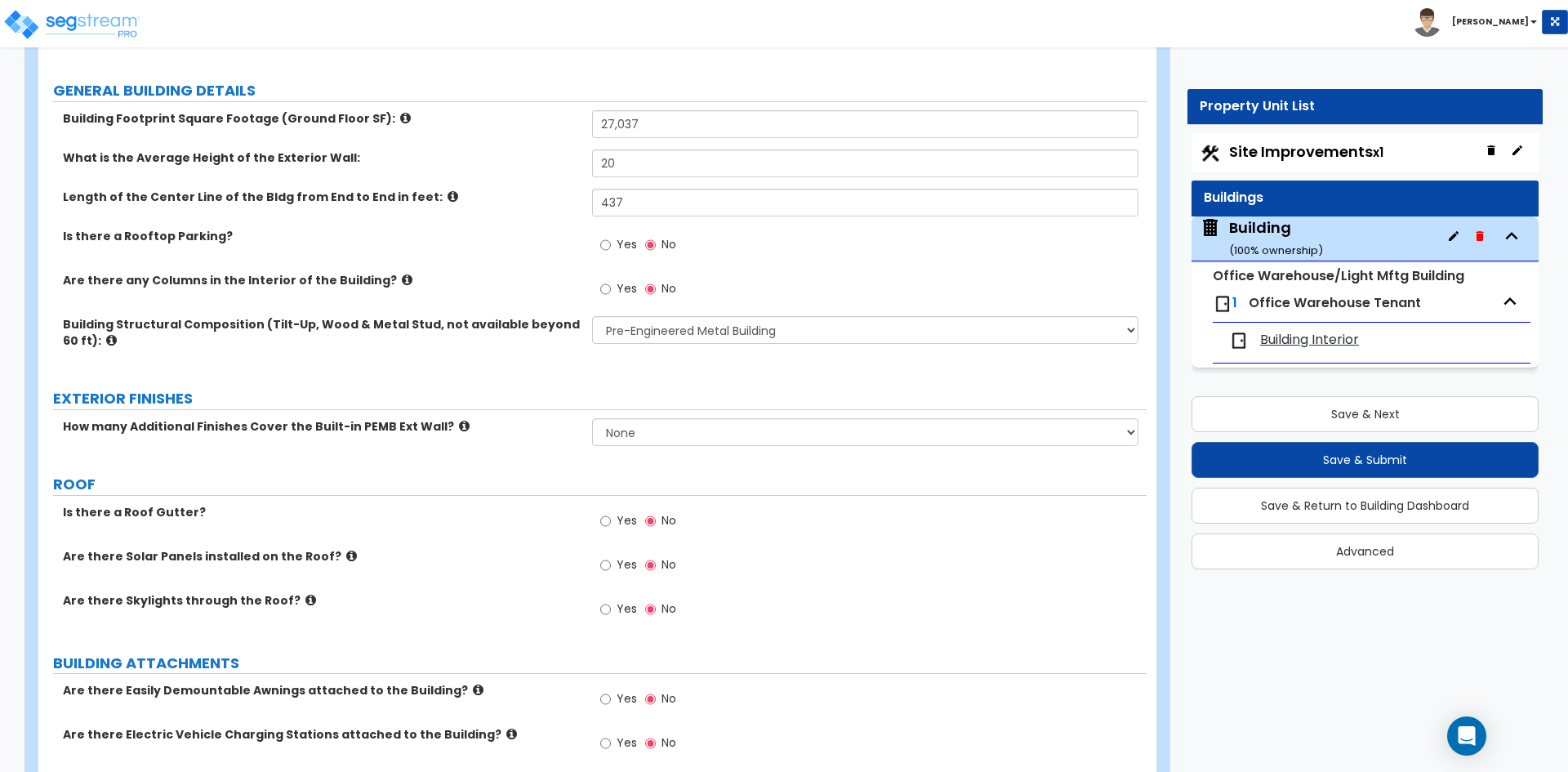
click at [624, 611] on span "Yes" at bounding box center [626, 608] width 20 height 17
click at [611, 611] on input "Yes" at bounding box center [605, 609] width 11 height 18
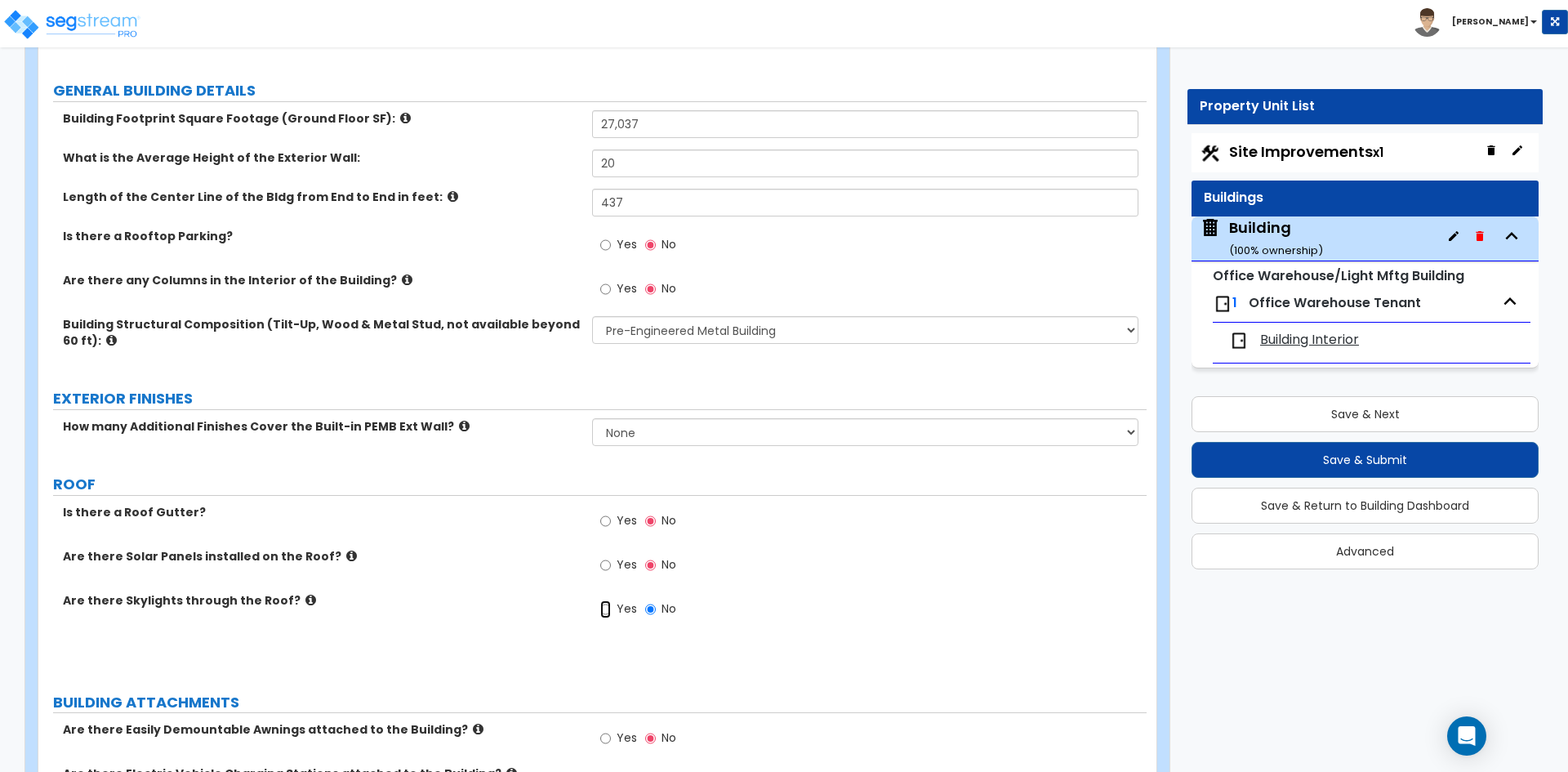
radio input "true"
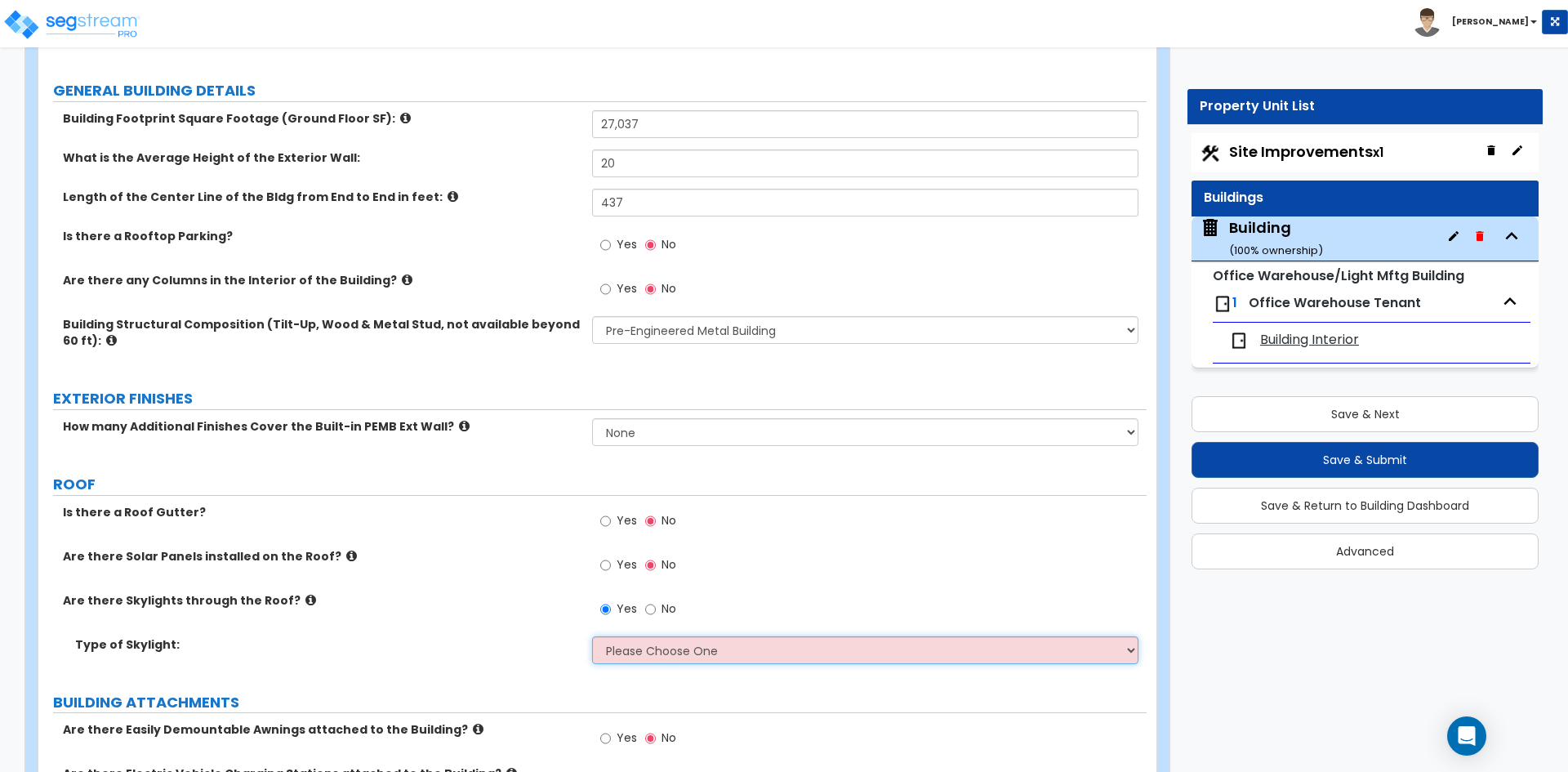
click at [613, 659] on select "Please Choose One Sandwich Panels Fixed Rectangular Glass Barrel Vault Dome Squ…" at bounding box center [865, 650] width 546 height 28
select select "1"
click at [592, 636] on select "Please Choose One Sandwich Panels Fixed Rectangular Glass Barrel Vault Dome Squ…" at bounding box center [865, 650] width 546 height 28
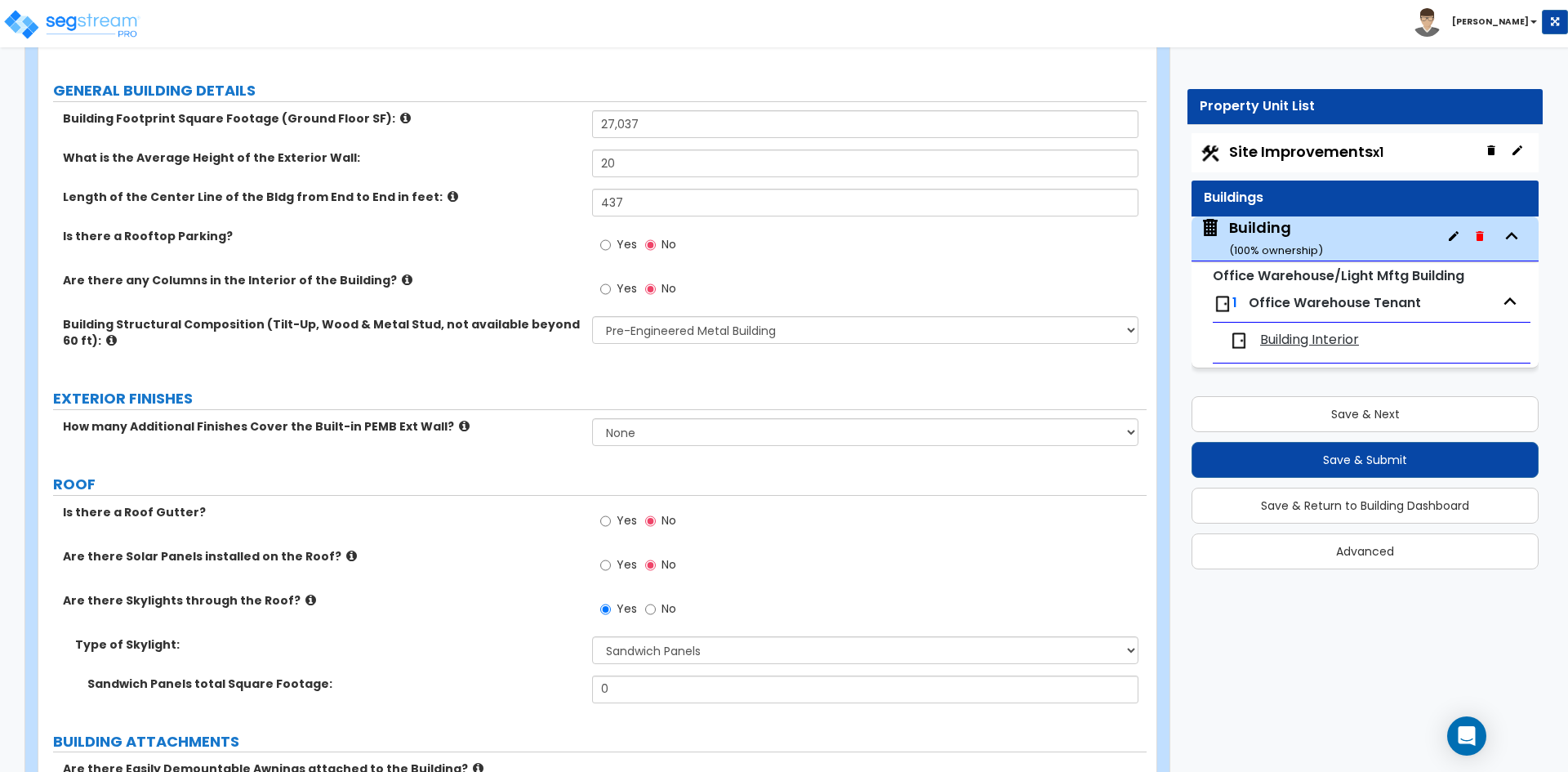
click at [306, 600] on icon at bounding box center [311, 600] width 11 height 12
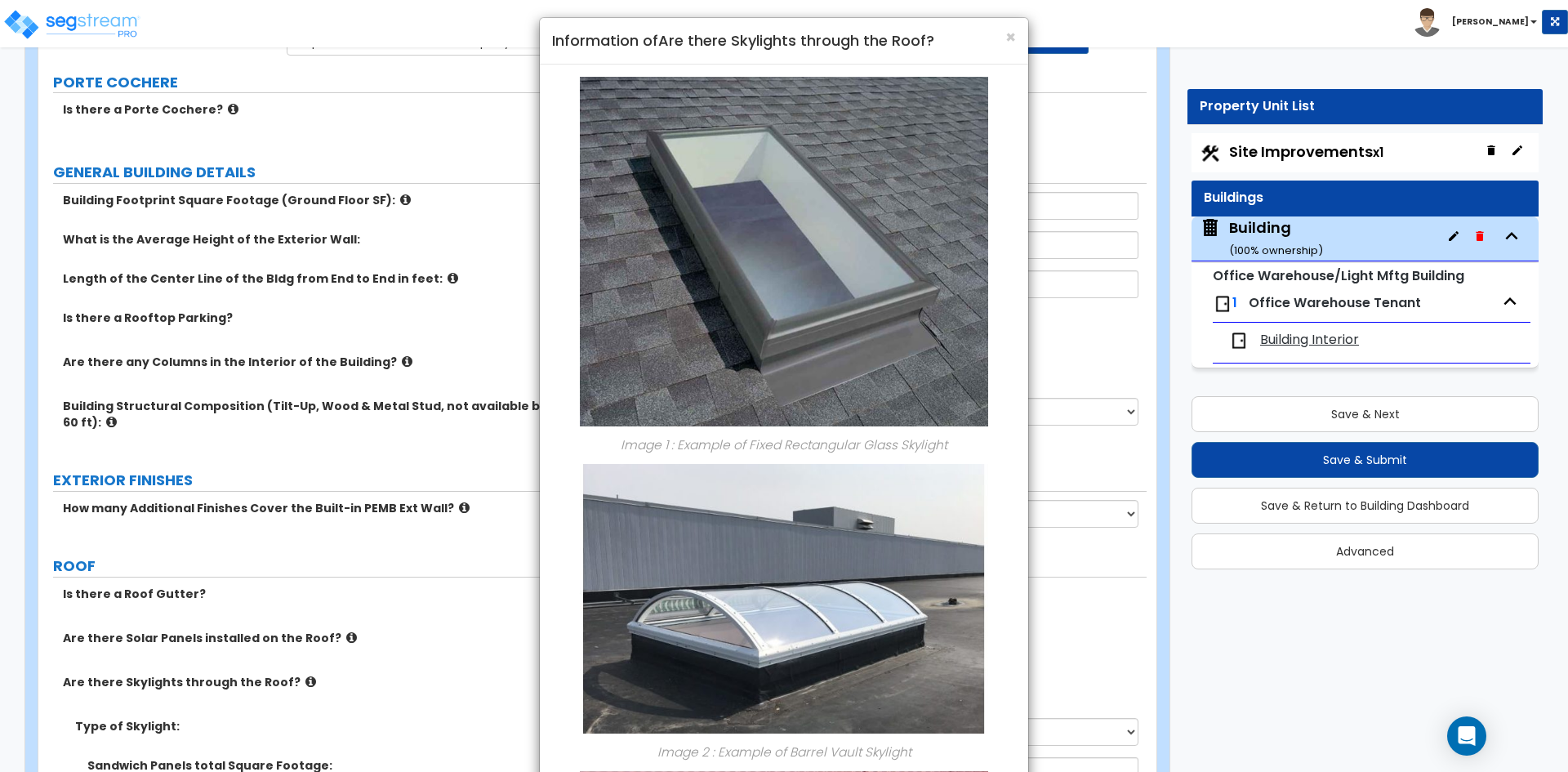
scroll to position [0, 0]
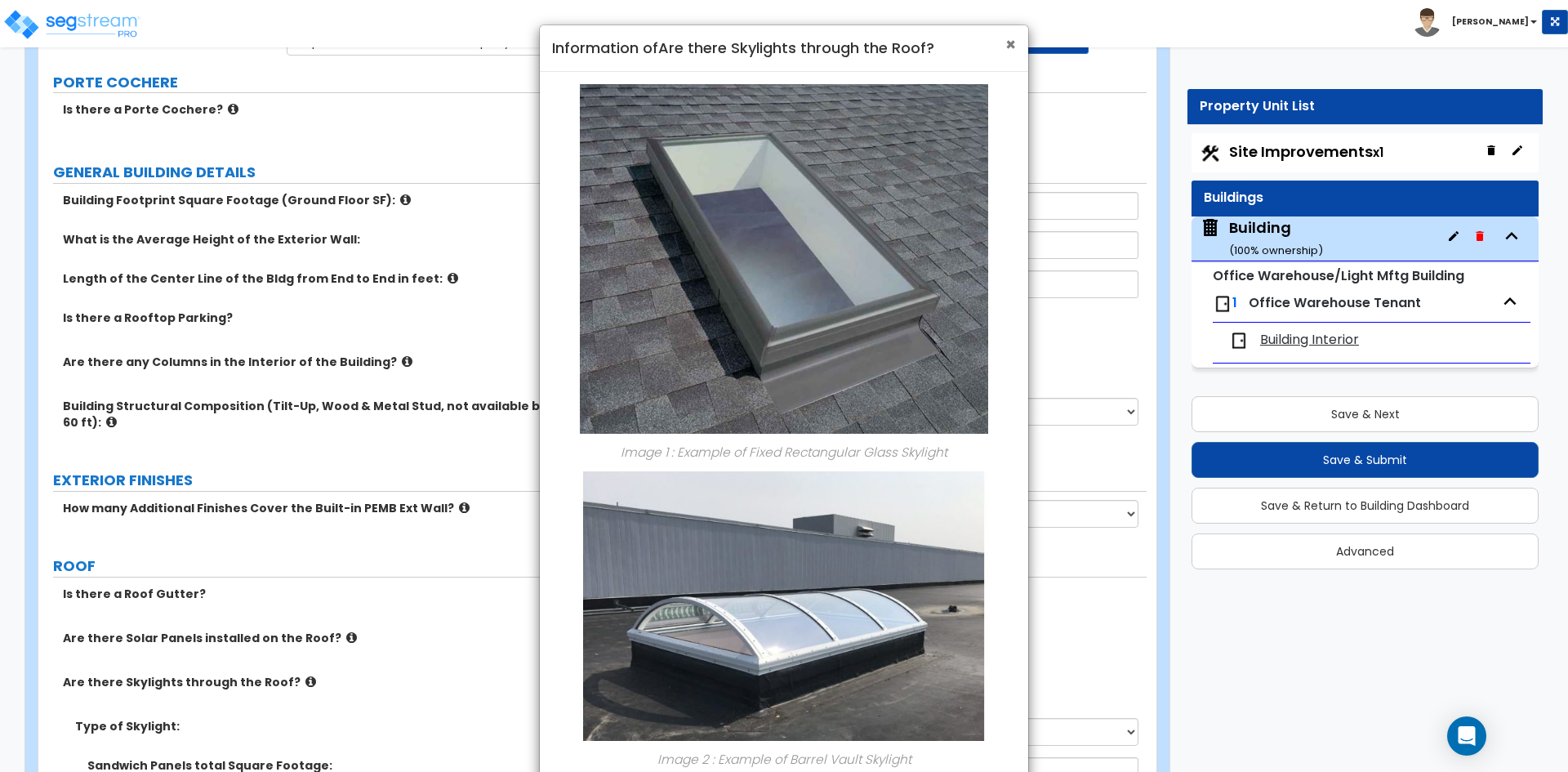
click at [1006, 46] on span "×" at bounding box center [1010, 44] width 11 height 24
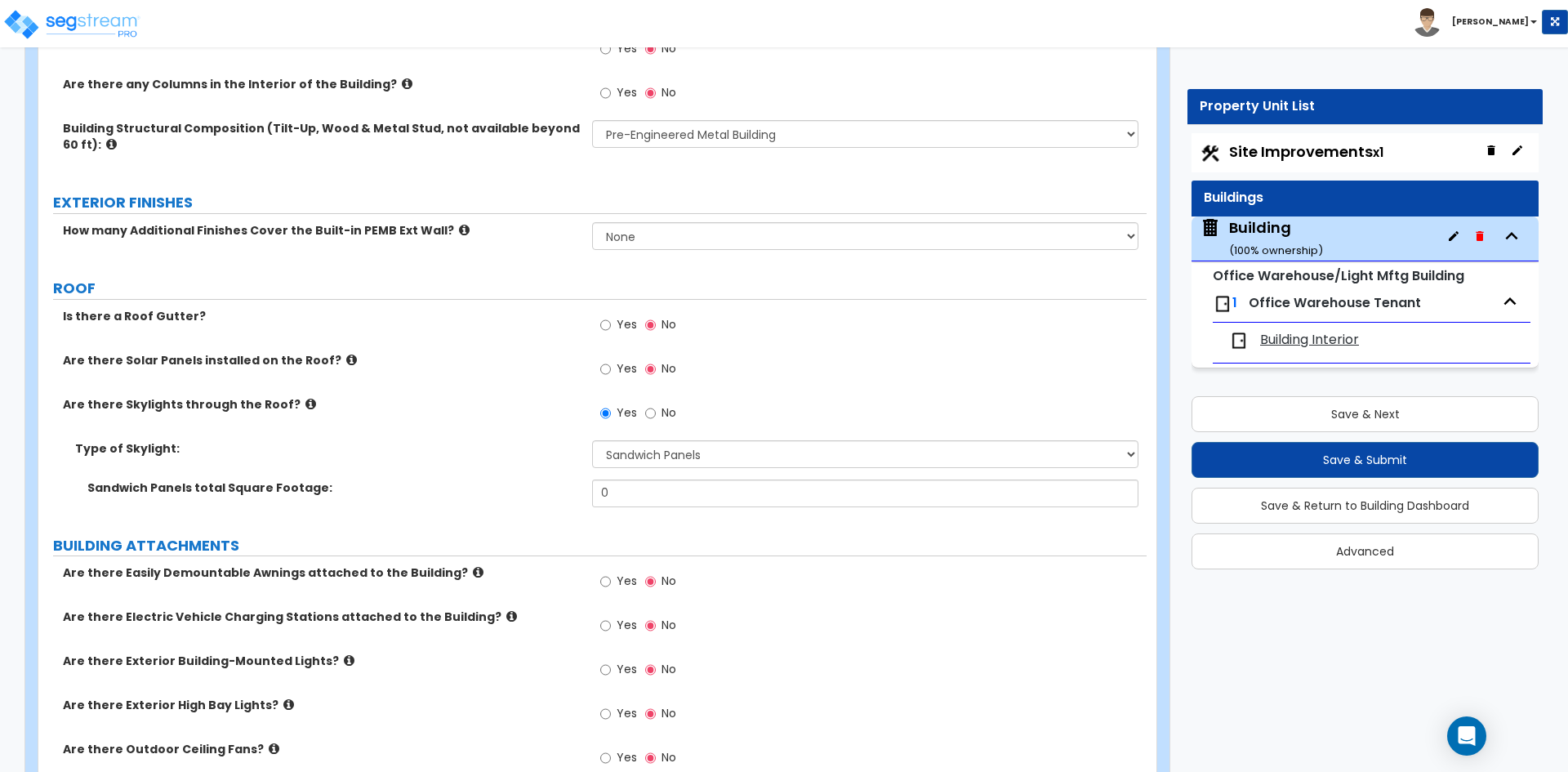
scroll to position [490, 0]
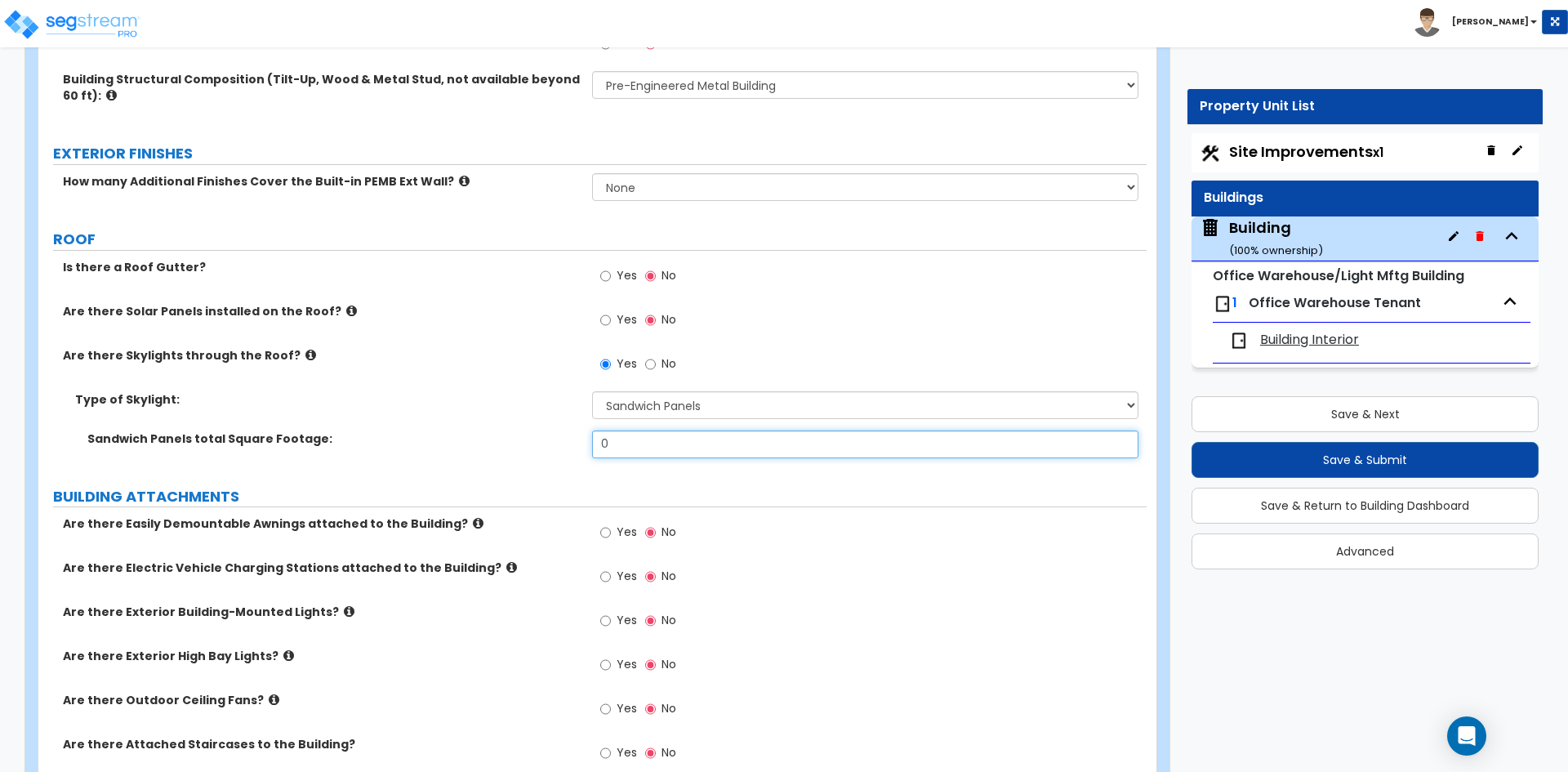
click at [613, 440] on input "0" at bounding box center [865, 444] width 546 height 28
click at [632, 407] on select "Please Choose One Sandwich Panels Fixed Rectangular Glass Barrel Vault Dome Squ…" at bounding box center [865, 406] width 546 height 28
click at [632, 407] on select "Please Choose One Sandwich Panels Fixed Rectangular Glass Barrel Vault Dome Squ…" at bounding box center [865, 406] width 546 height 28
click at [664, 444] on input "0" at bounding box center [865, 444] width 546 height 28
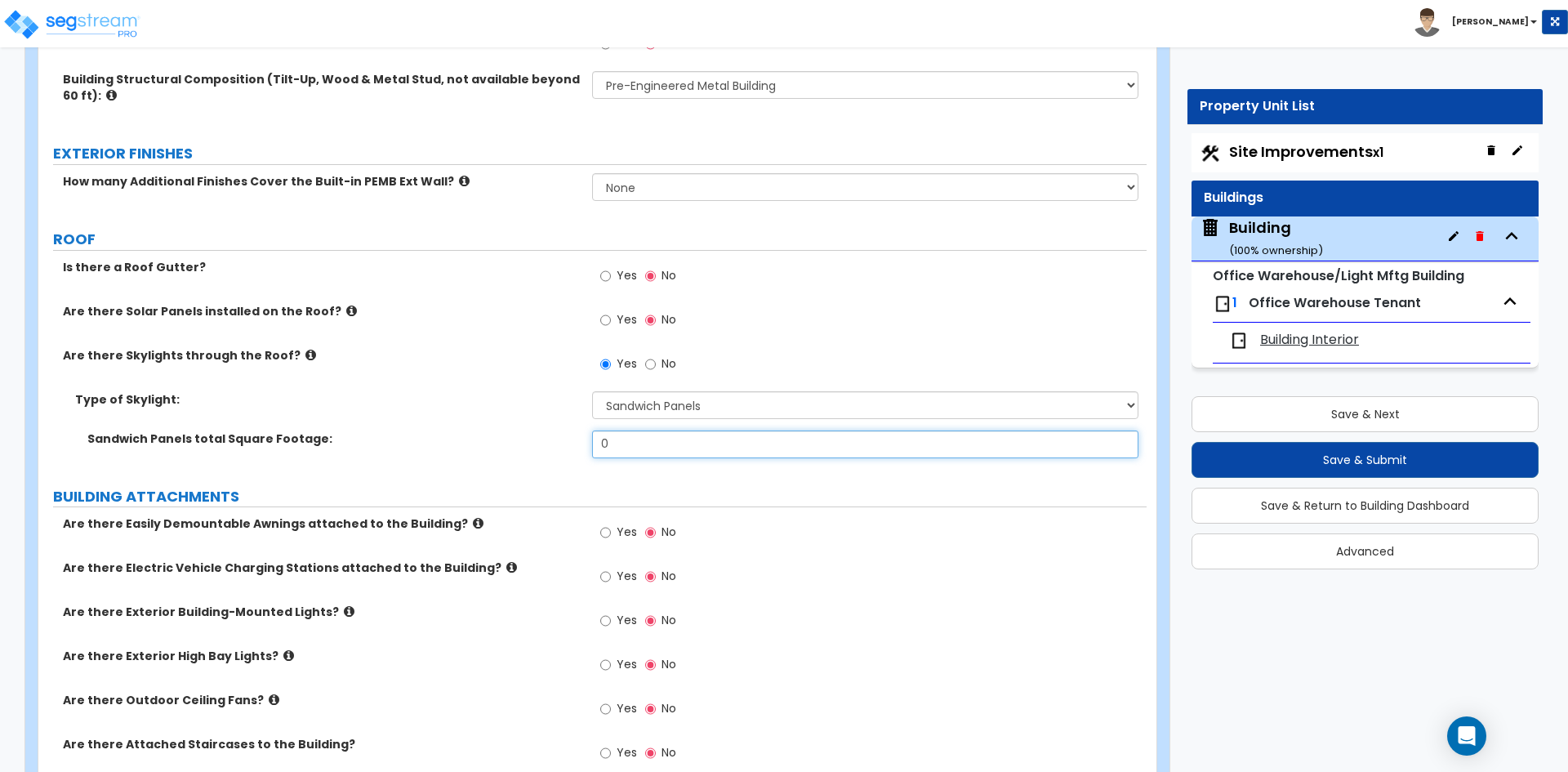
click at [664, 444] on input "0" at bounding box center [865, 444] width 546 height 28
click at [645, 440] on input "27" at bounding box center [865, 444] width 546 height 28
type input "999"
click at [491, 421] on div "Type of Skylight: Please Choose One Sandwich Panels Fixed Rectangular Glass Bar…" at bounding box center [592, 411] width 1108 height 39
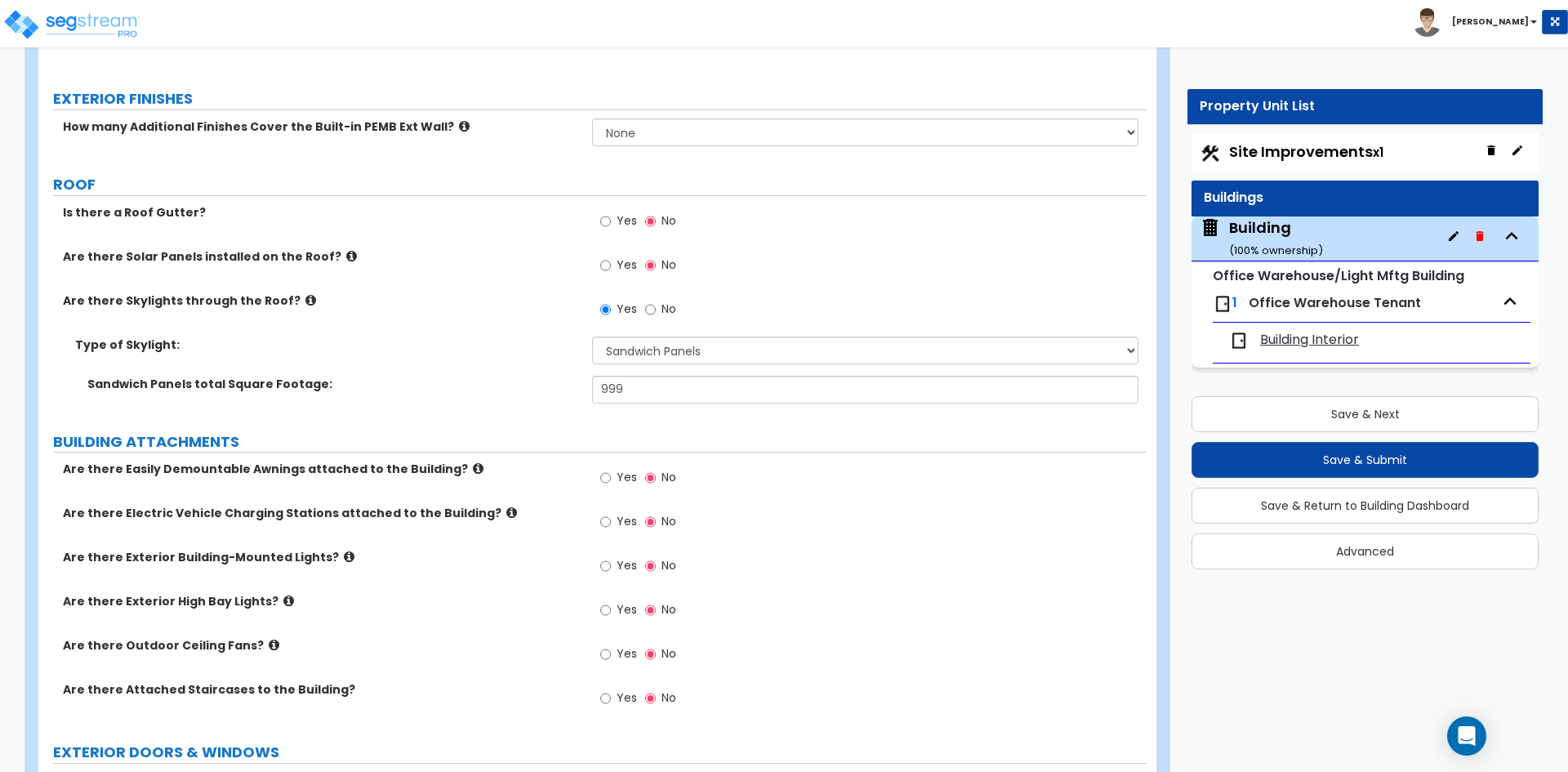
scroll to position [572, 0]
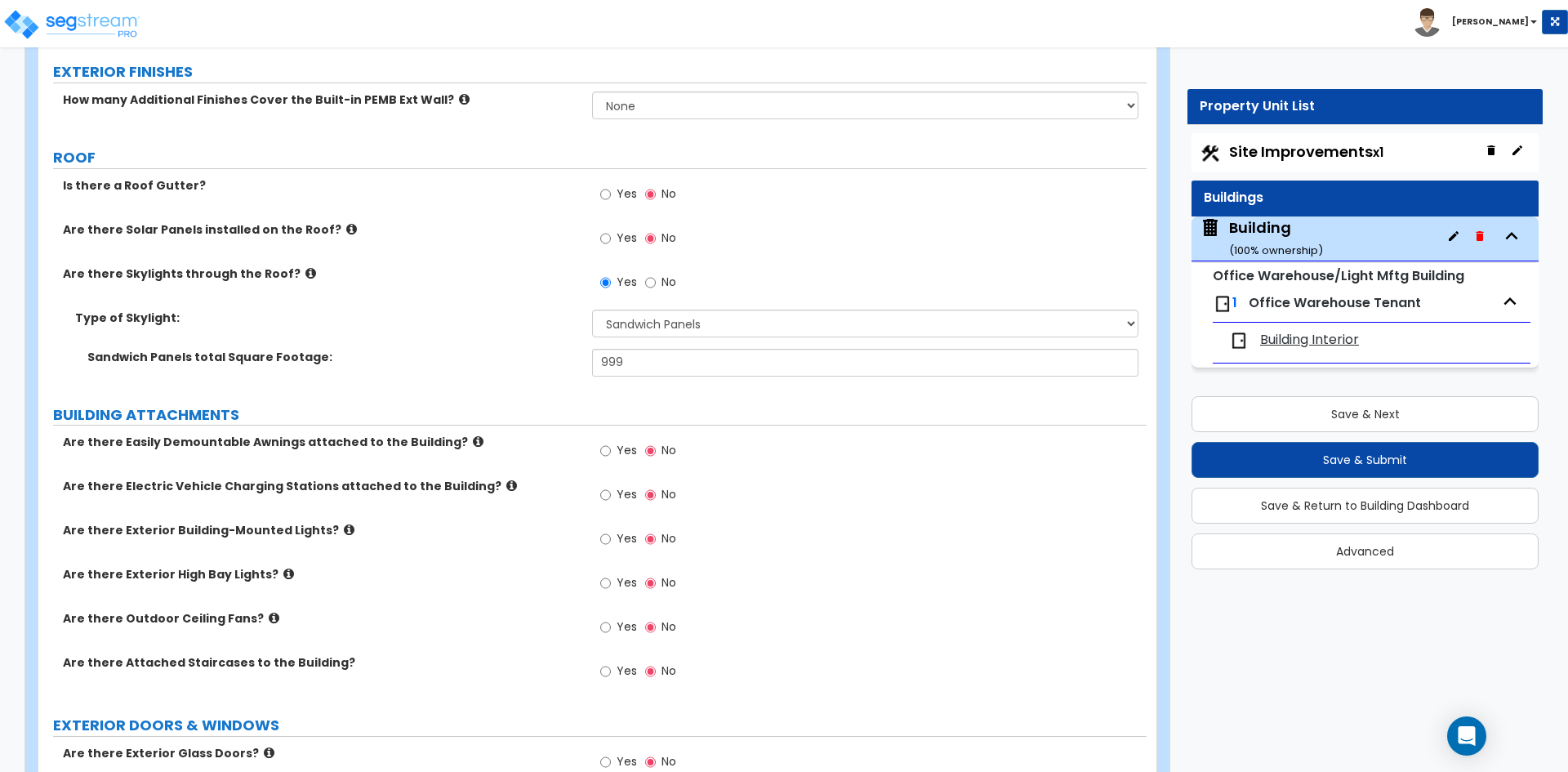
click at [628, 539] on span "Yes" at bounding box center [626, 538] width 20 height 17
click at [611, 539] on input "Yes" at bounding box center [605, 539] width 11 height 18
radio input "true"
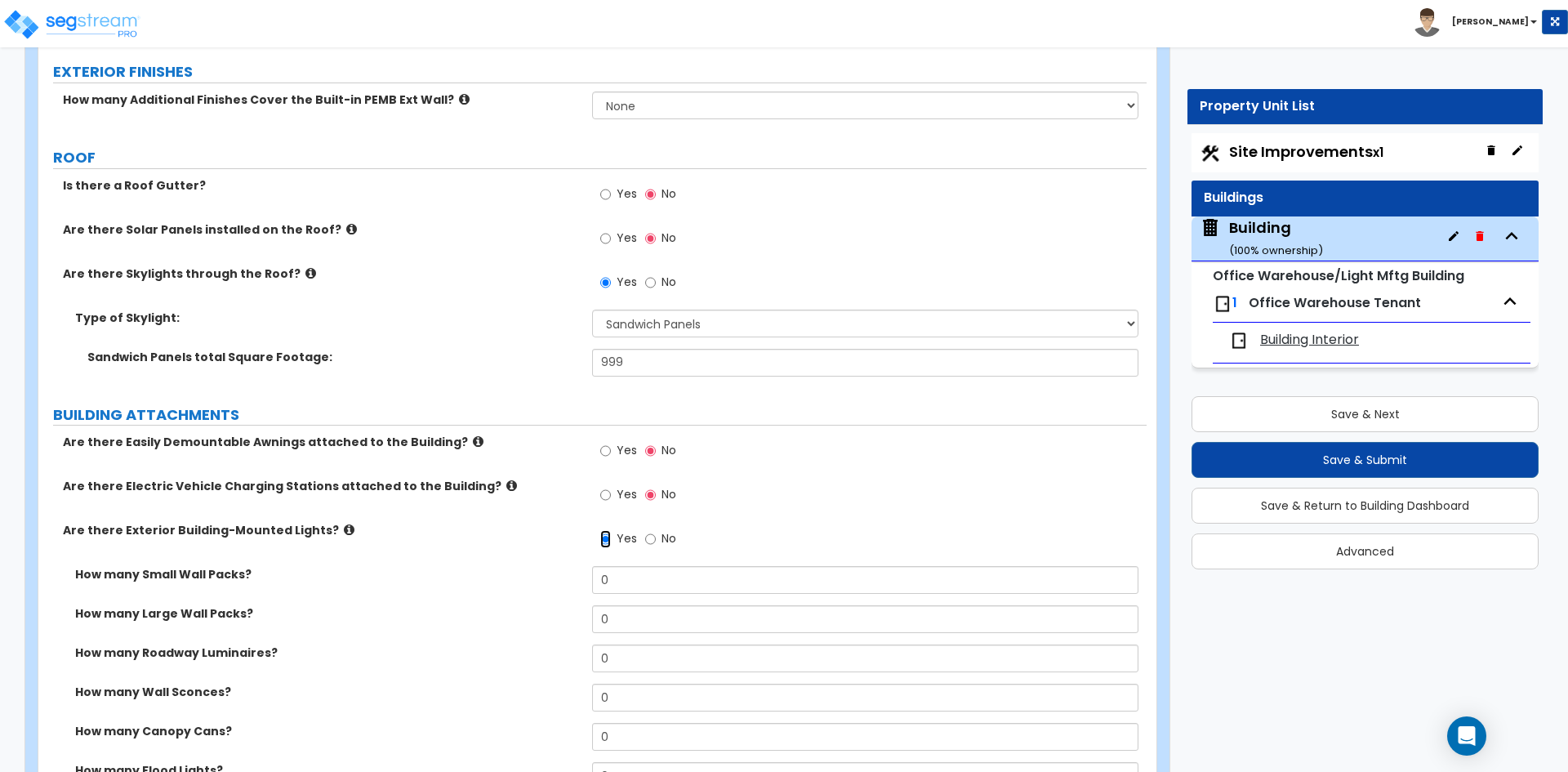
scroll to position [654, 0]
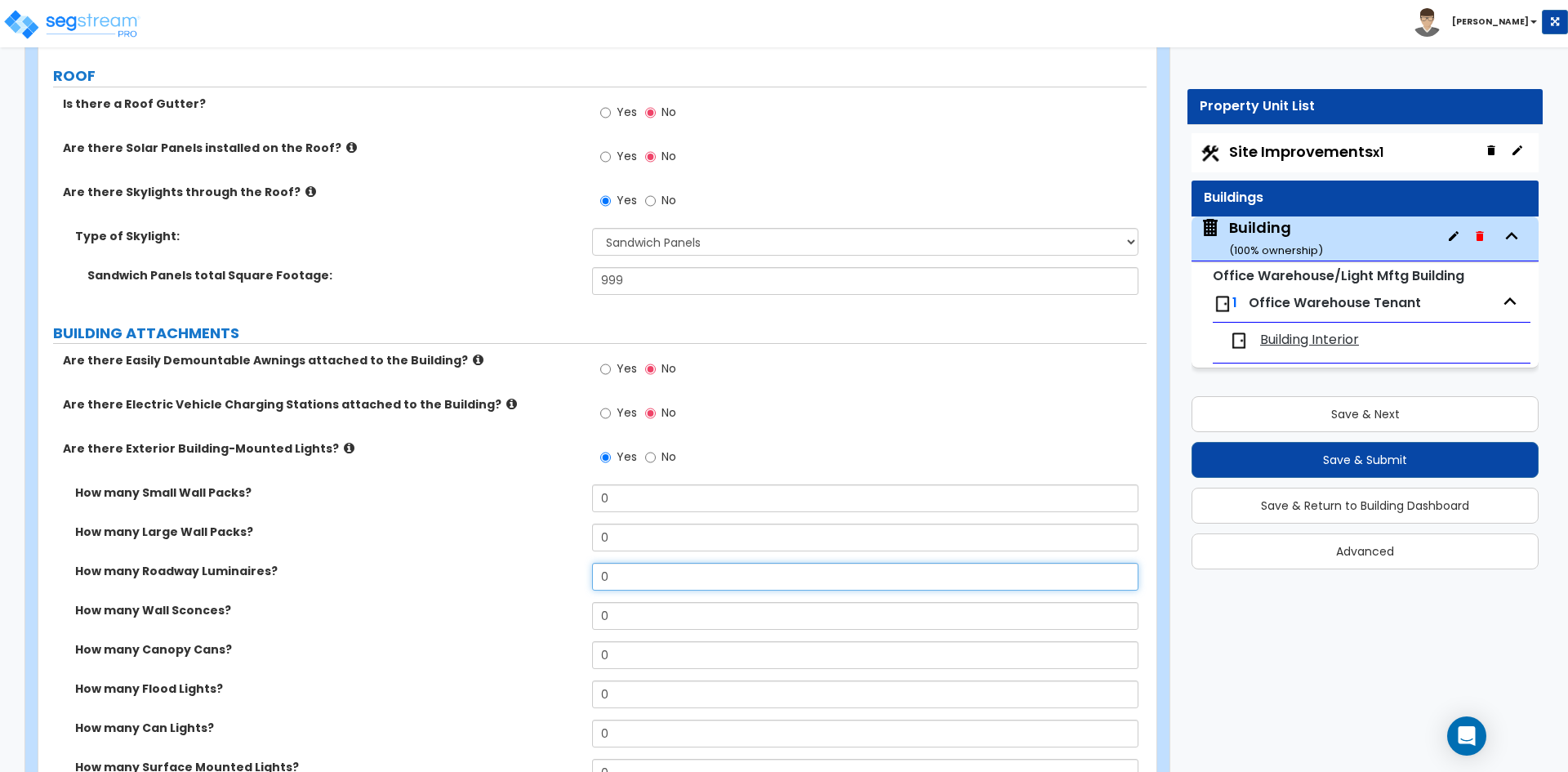
click at [625, 578] on input "0" at bounding box center [865, 577] width 546 height 28
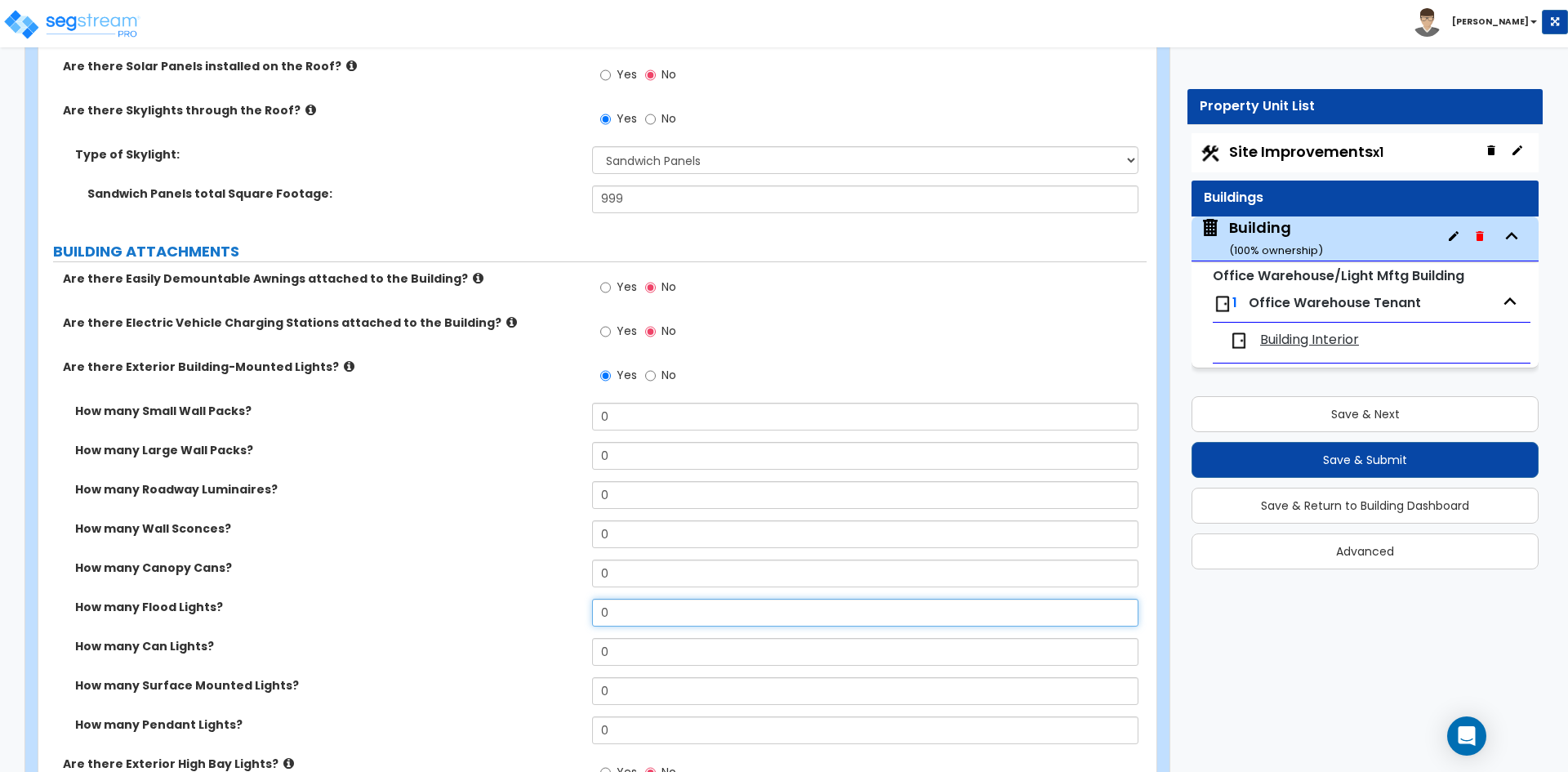
click at [625, 615] on input "0" at bounding box center [865, 613] width 546 height 28
type input "3"
click at [628, 481] on input "0" at bounding box center [865, 495] width 546 height 28
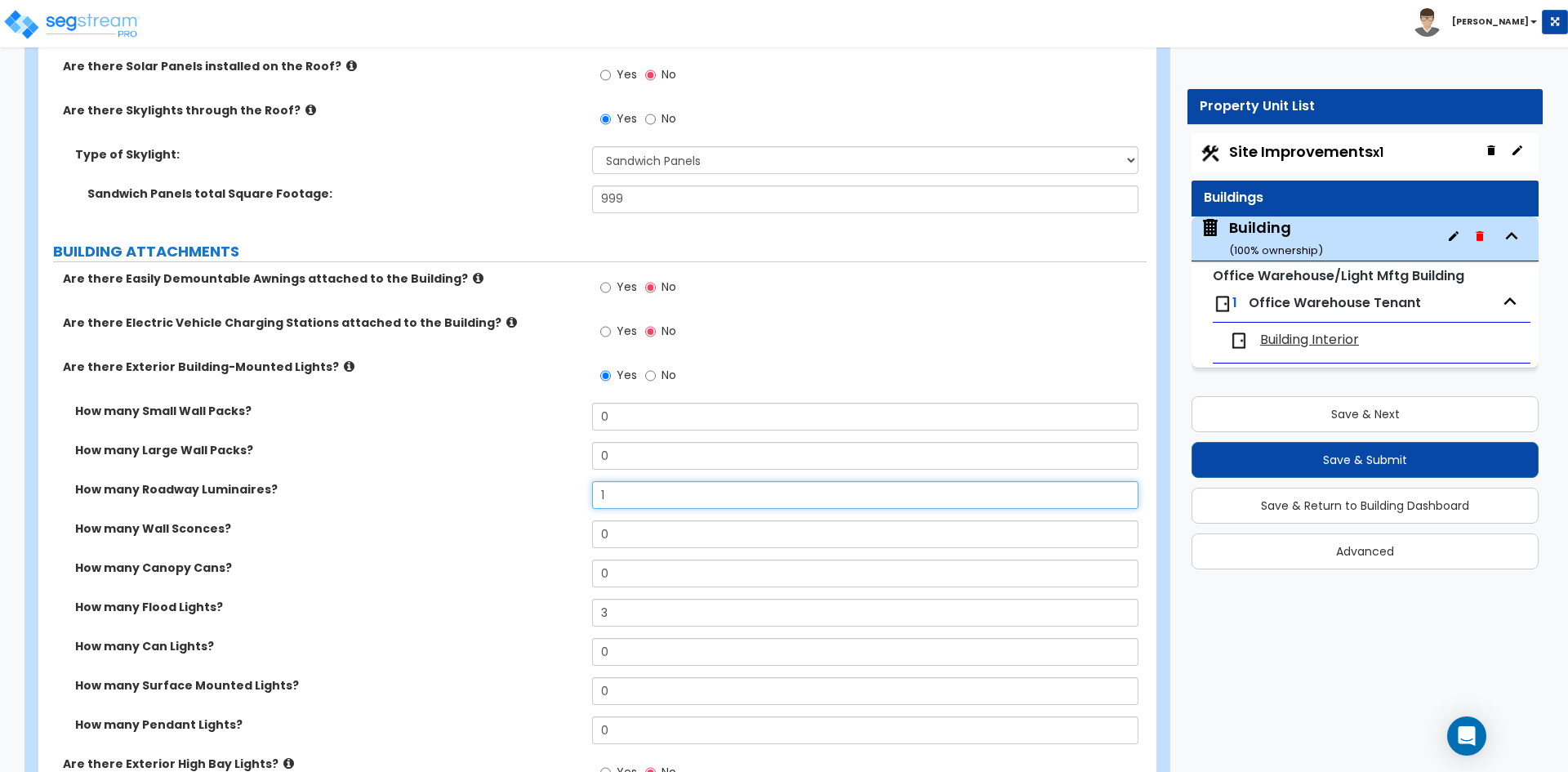
type input "1"
click at [246, 588] on div "How many Canopy Cans? 0" at bounding box center [592, 579] width 1108 height 39
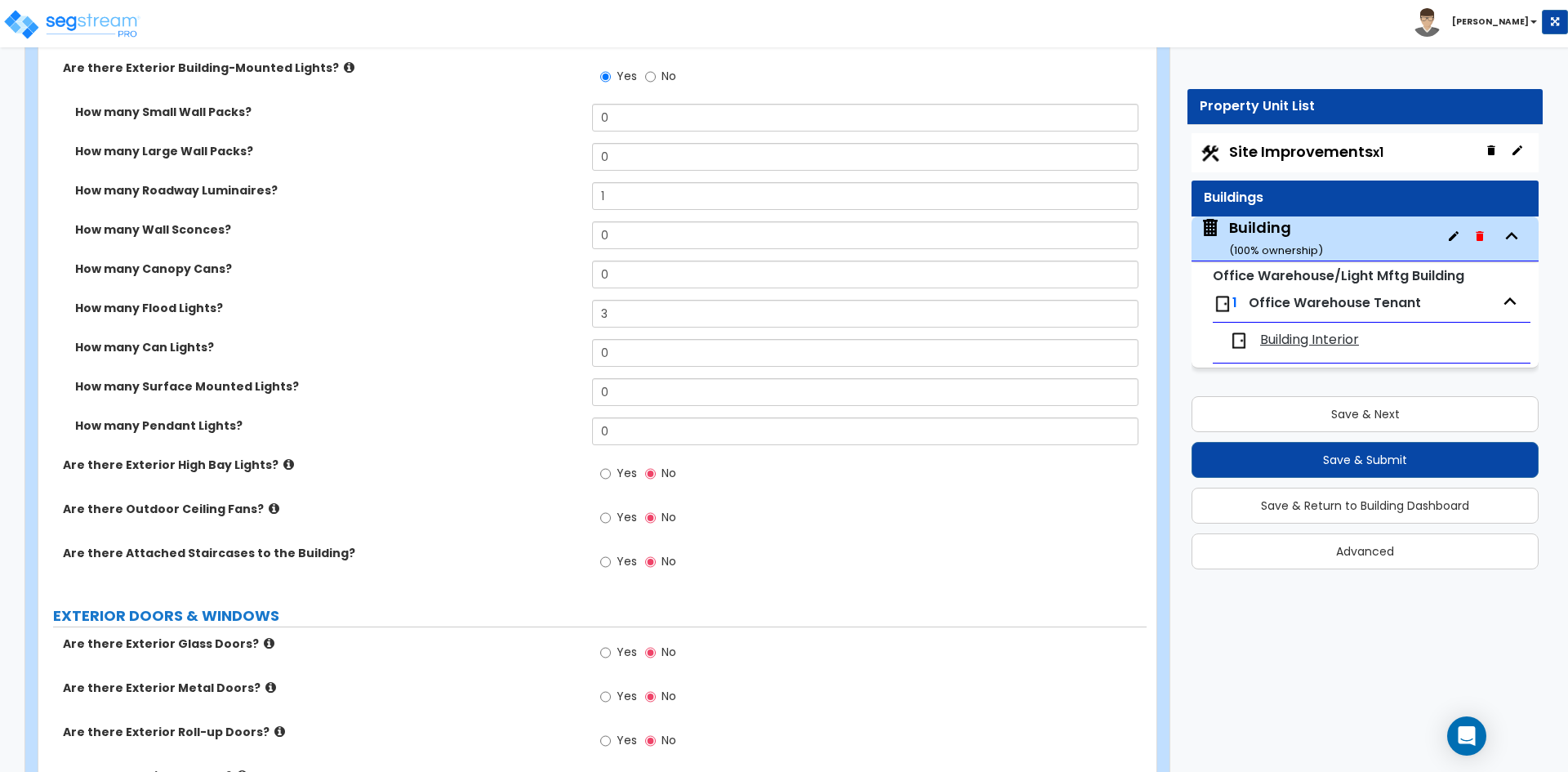
scroll to position [1062, 0]
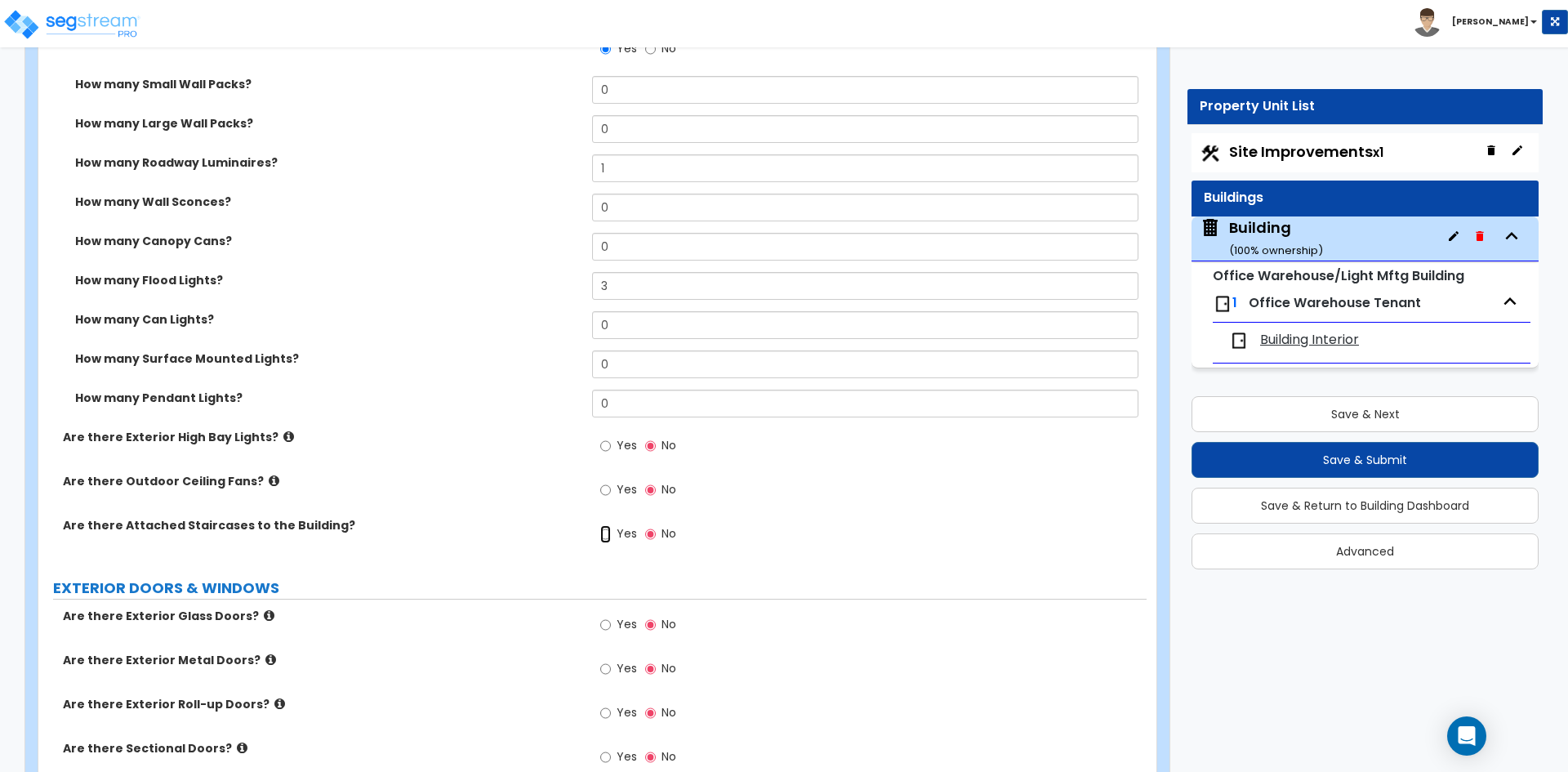
click at [610, 538] on input "Yes" at bounding box center [605, 534] width 11 height 18
radio input "true"
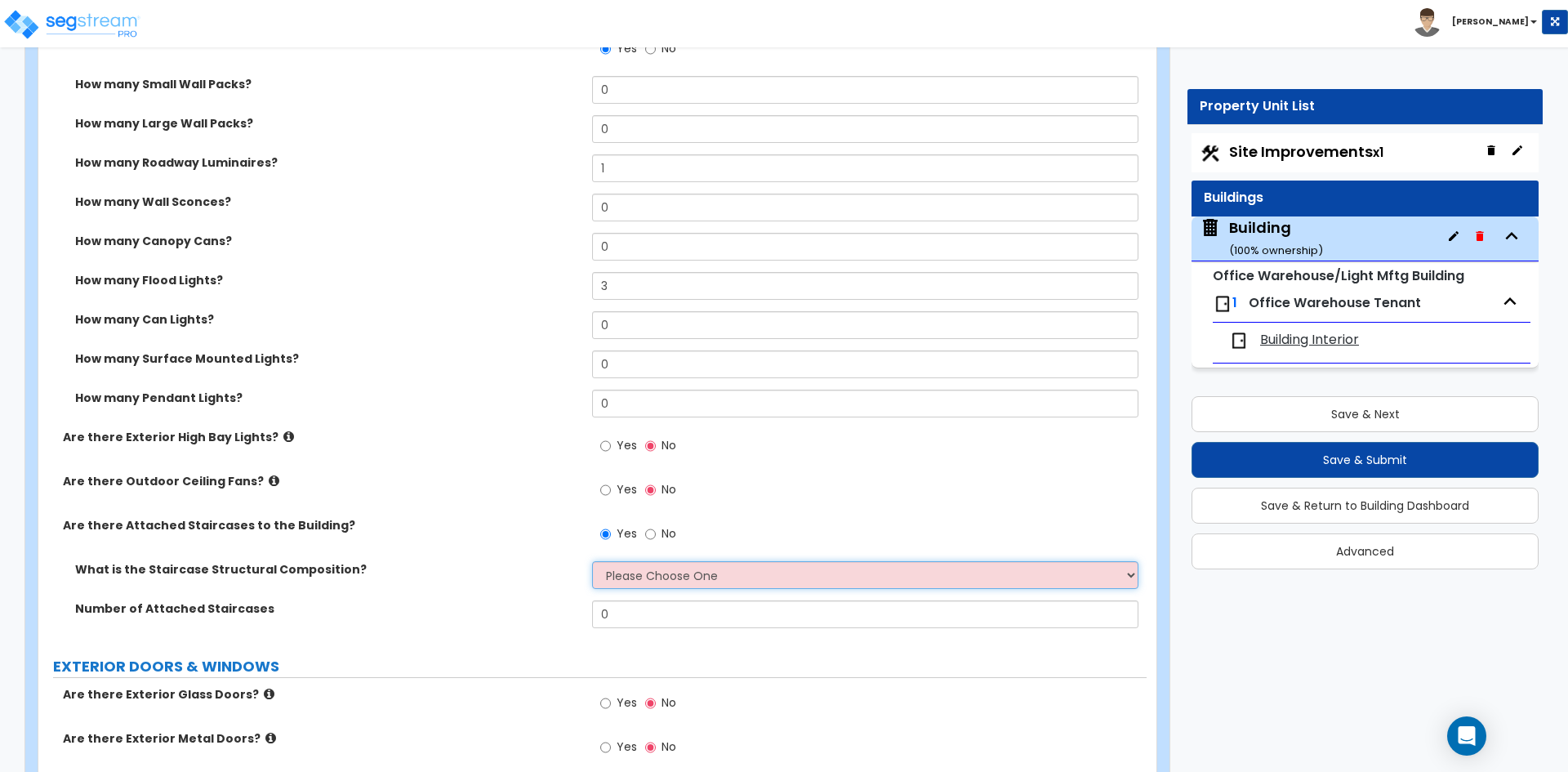
click at [709, 572] on select "Please Choose One Reinforced Concrete Structural Steel Wood" at bounding box center [865, 575] width 546 height 28
select select "4"
click at [592, 561] on select "Please Choose One Reinforced Concrete Structural Steel Wood" at bounding box center [865, 575] width 546 height 28
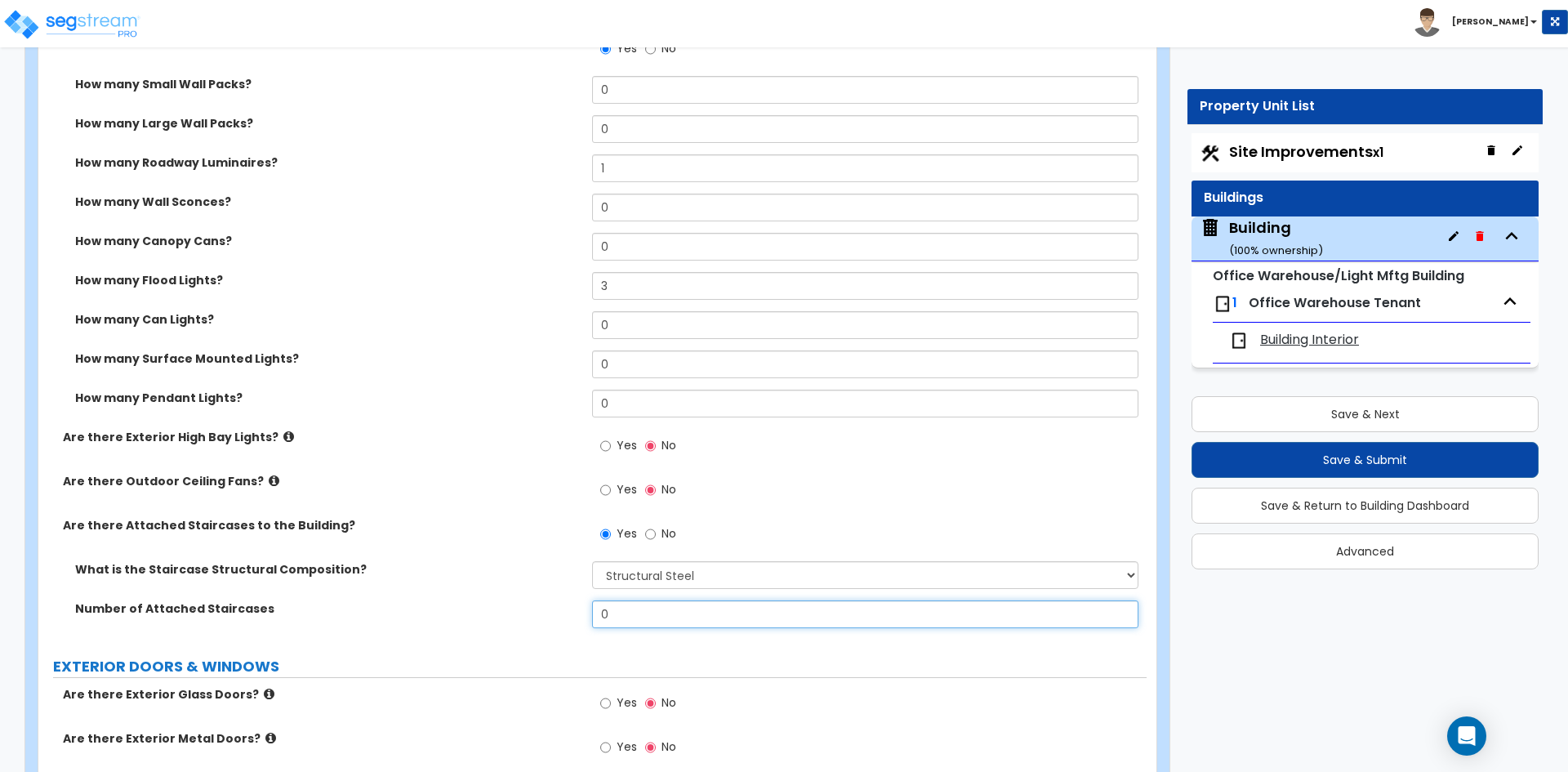
click at [636, 623] on input "0" at bounding box center [865, 614] width 546 height 28
type input "5"
type input "1"
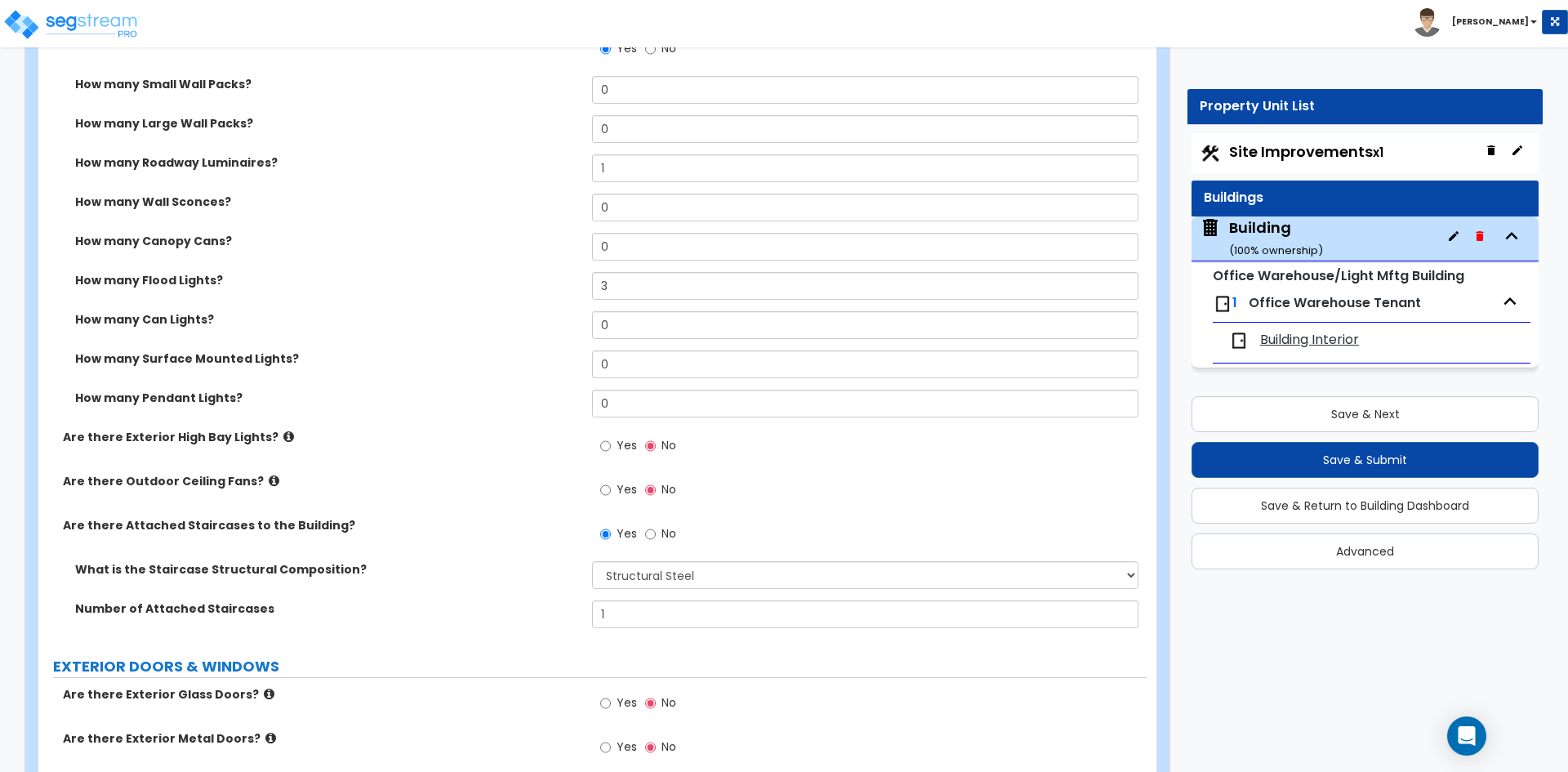
click at [516, 618] on div "Number of Attached Staircases 1" at bounding box center [592, 620] width 1108 height 39
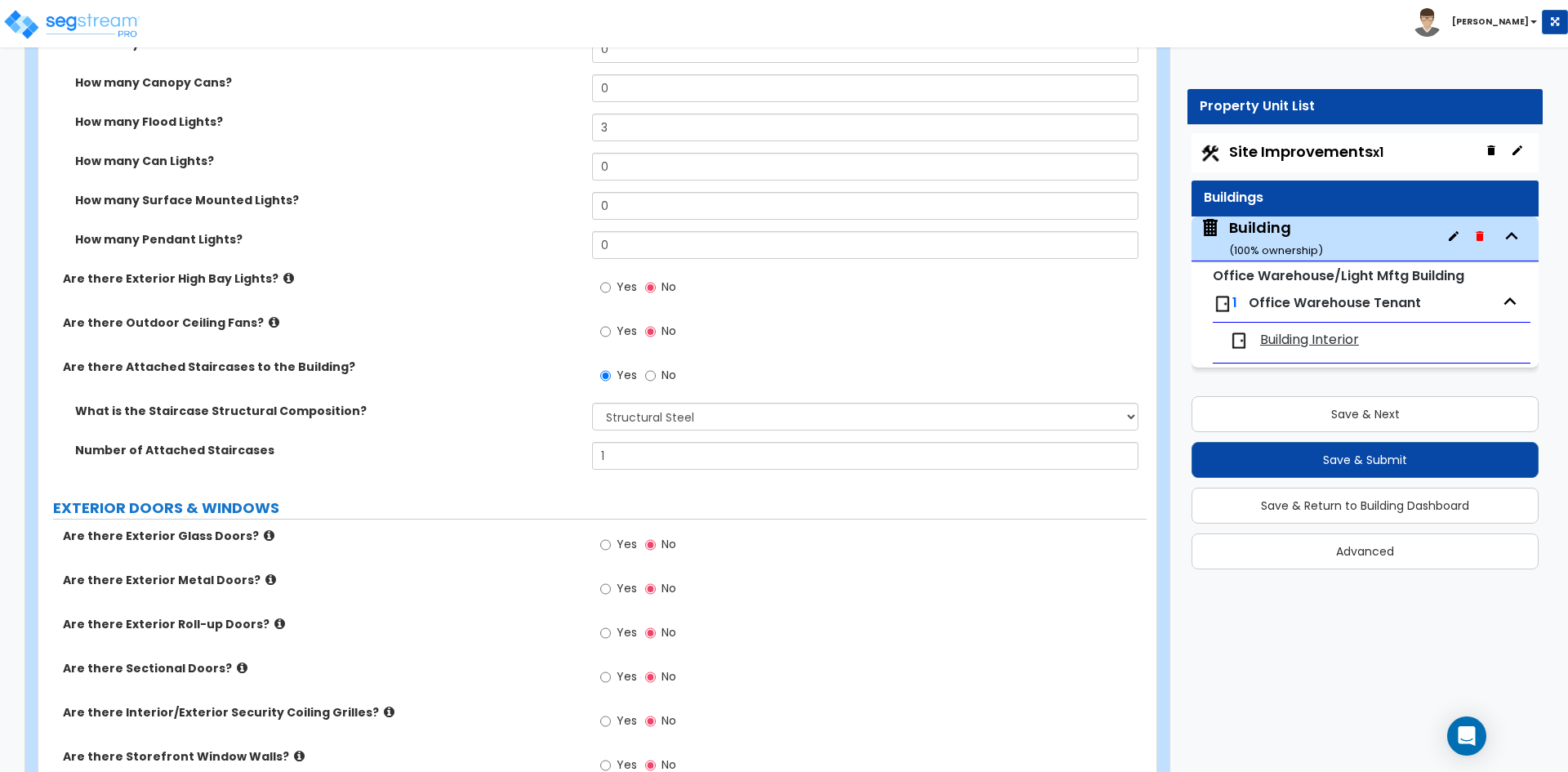
scroll to position [1225, 0]
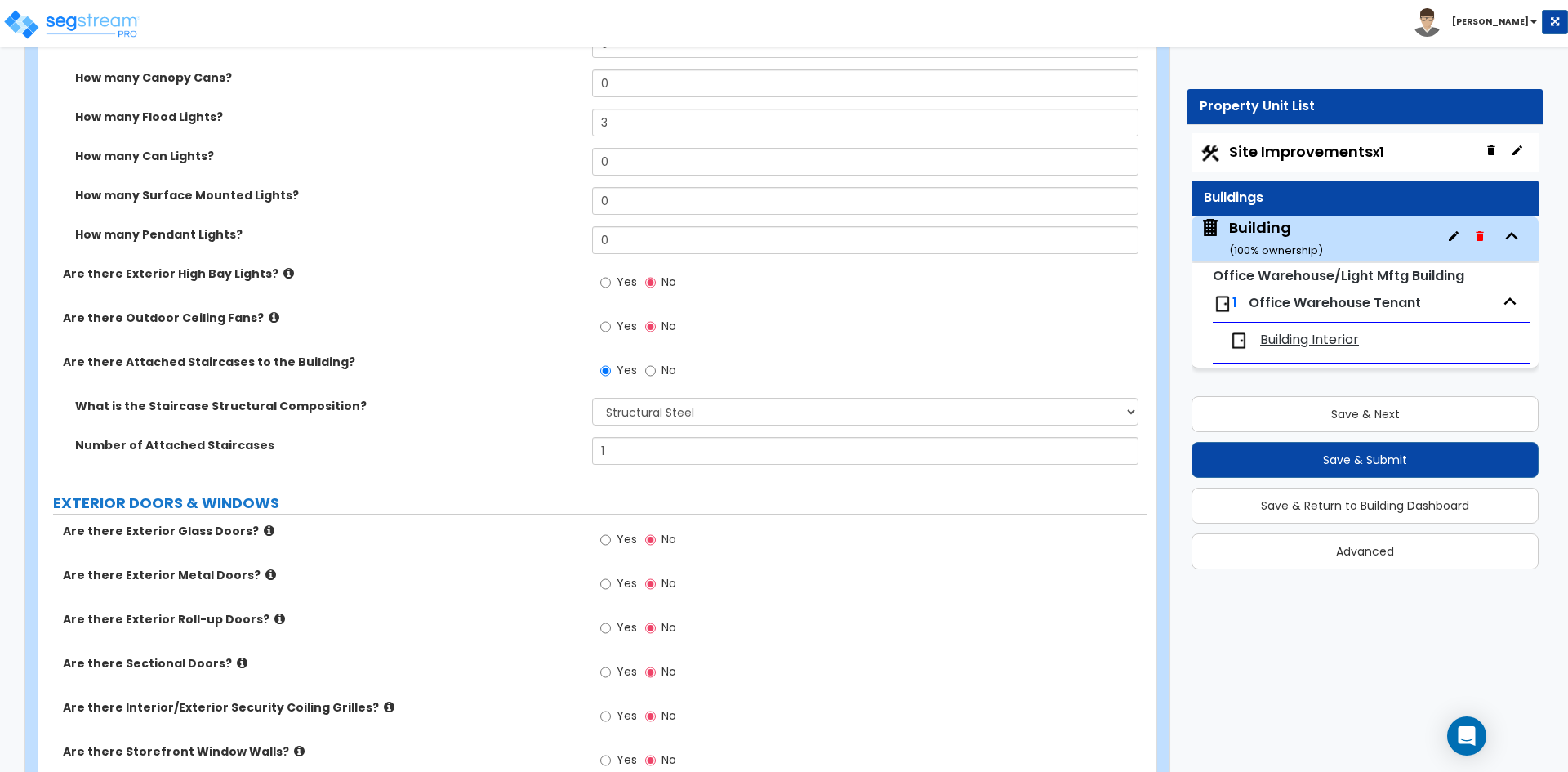
click at [616, 541] on label "Yes" at bounding box center [618, 542] width 37 height 28
click at [611, 541] on input "Yes" at bounding box center [605, 540] width 11 height 18
radio input "true"
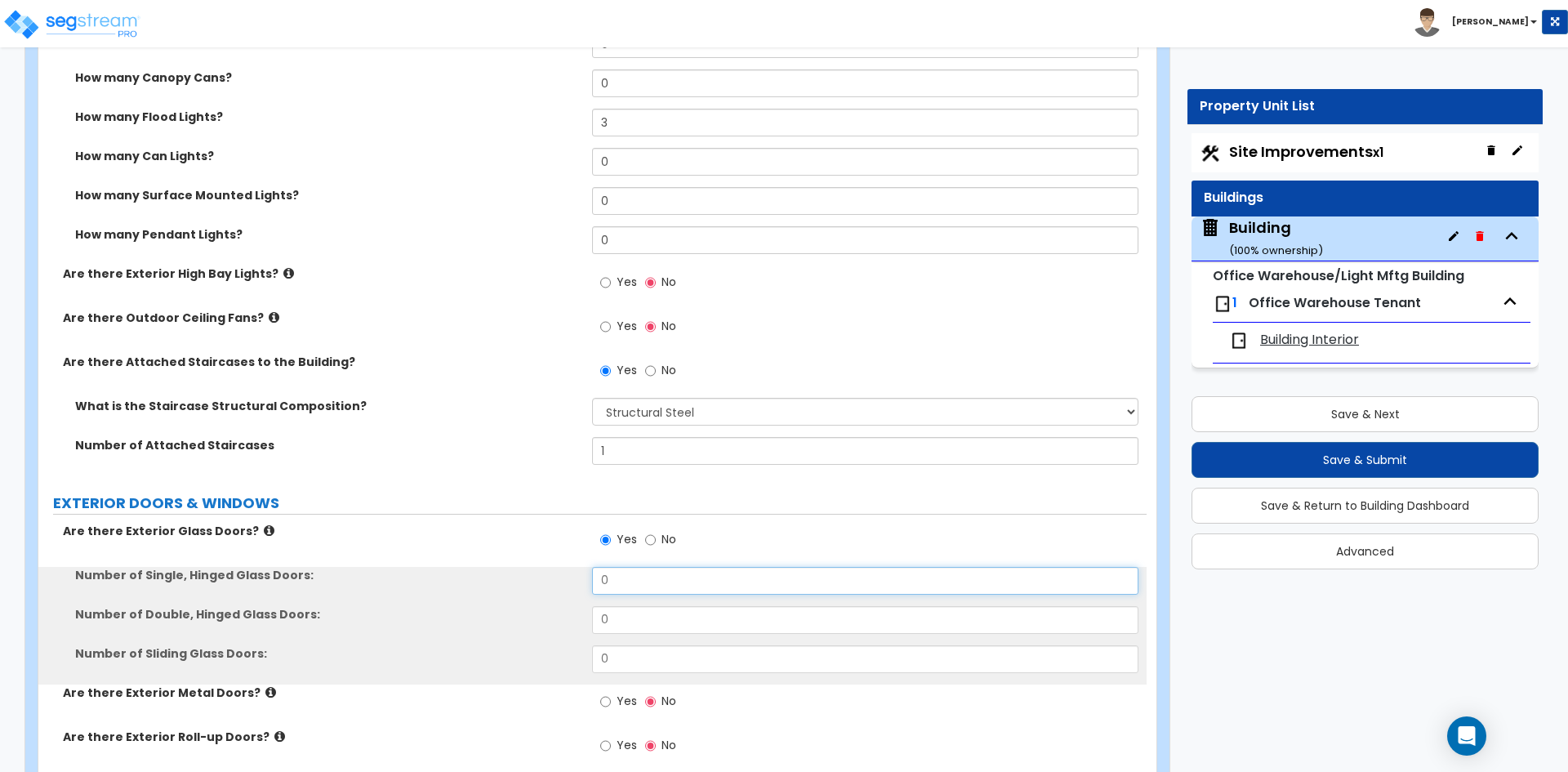
click at [619, 576] on input "0" at bounding box center [865, 581] width 546 height 28
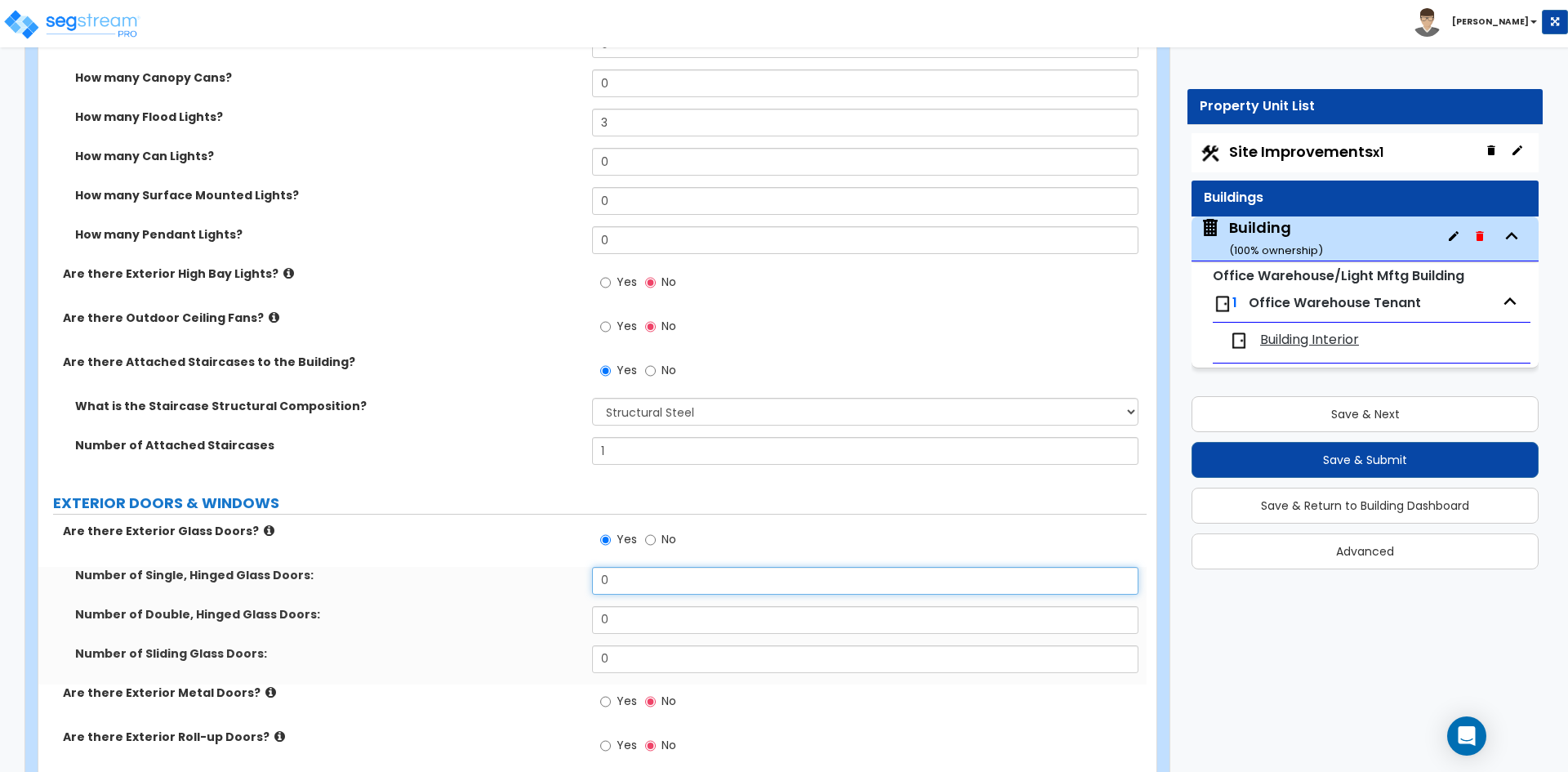
click at [619, 576] on input "0" at bounding box center [865, 581] width 546 height 28
type input "1"
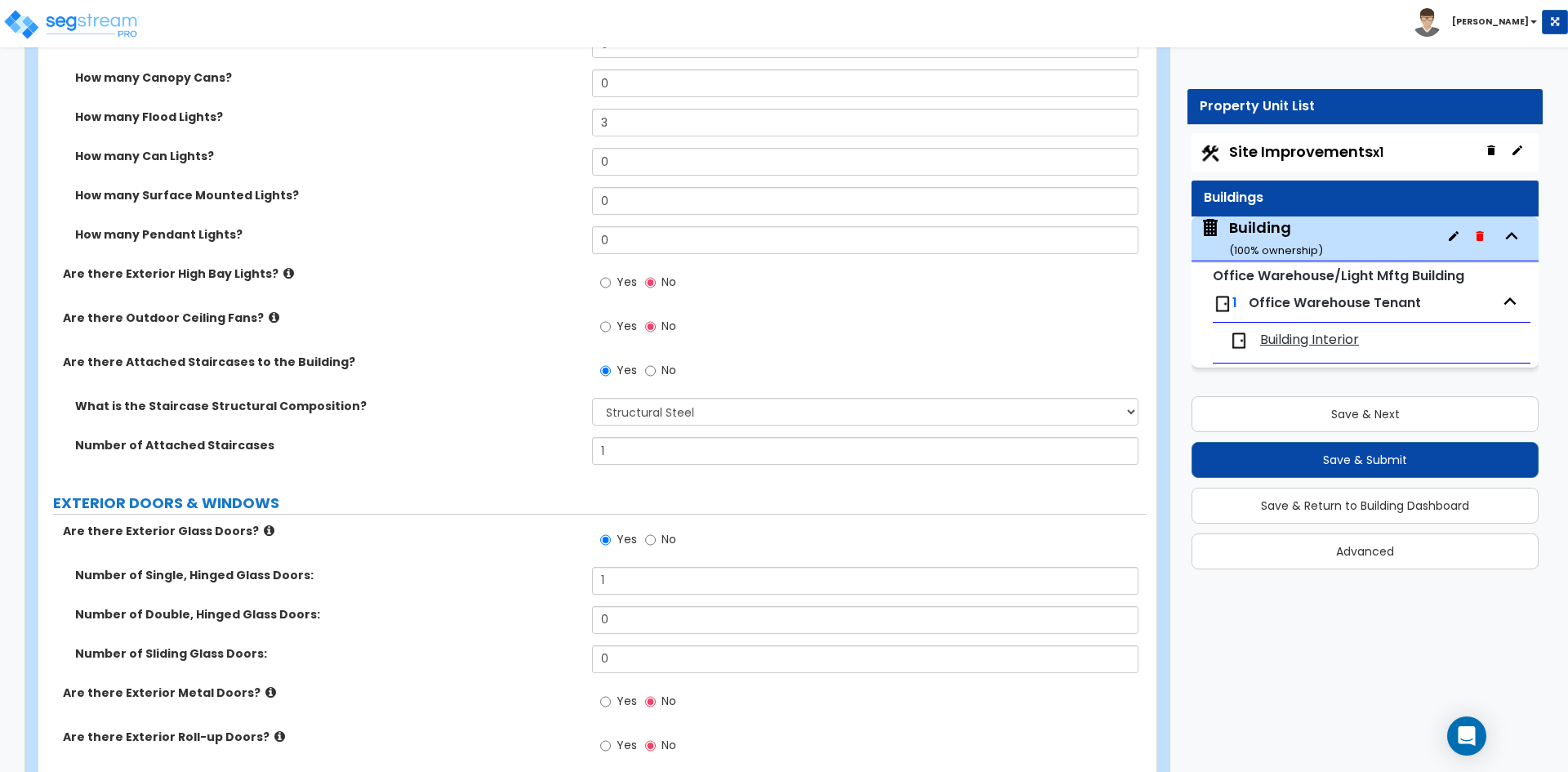
click at [631, 601] on div "Number of Single, Hinged Glass Doors: 1" at bounding box center [592, 586] width 1108 height 39
click at [632, 608] on input "0" at bounding box center [865, 620] width 546 height 28
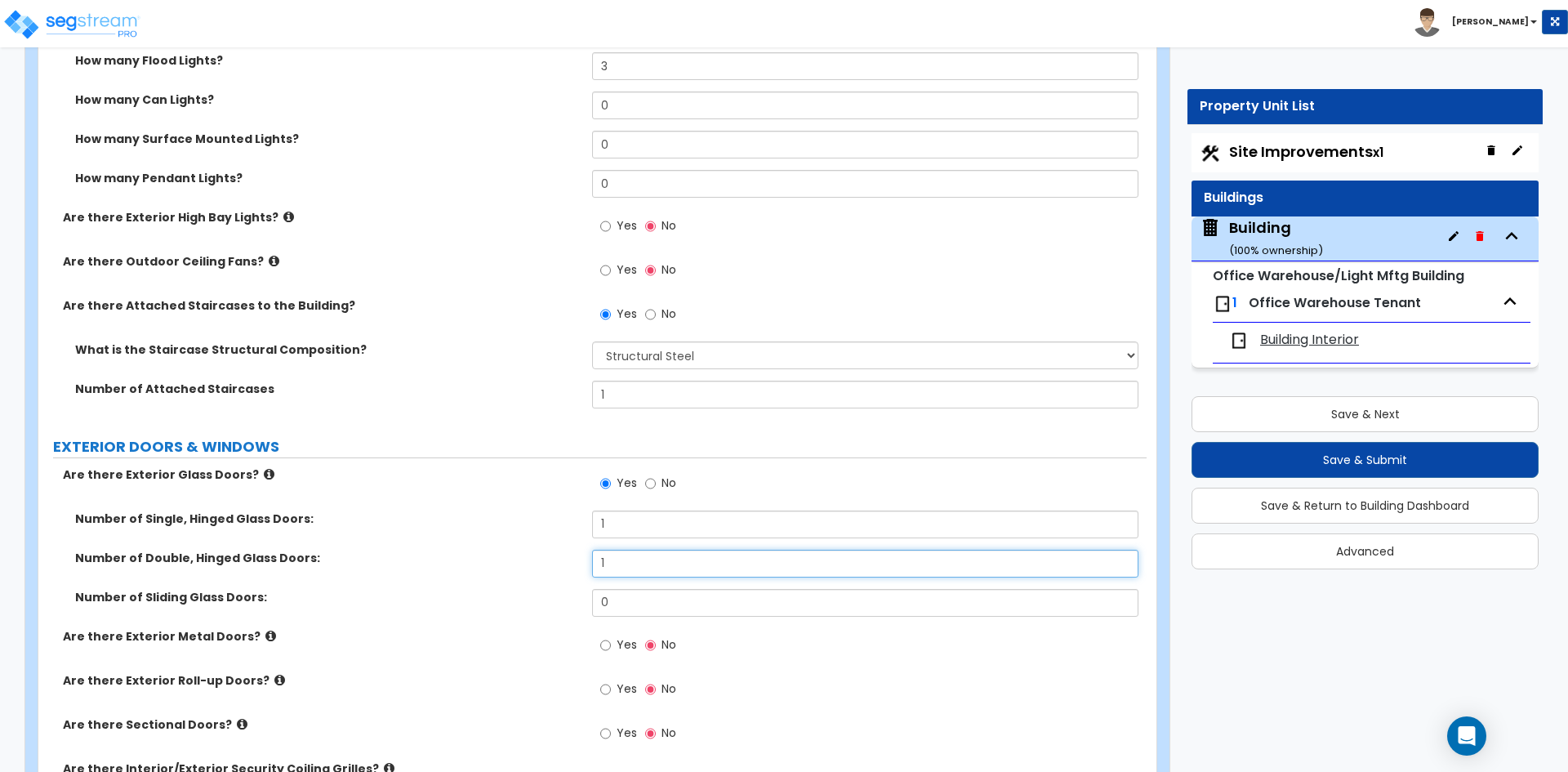
scroll to position [1307, 0]
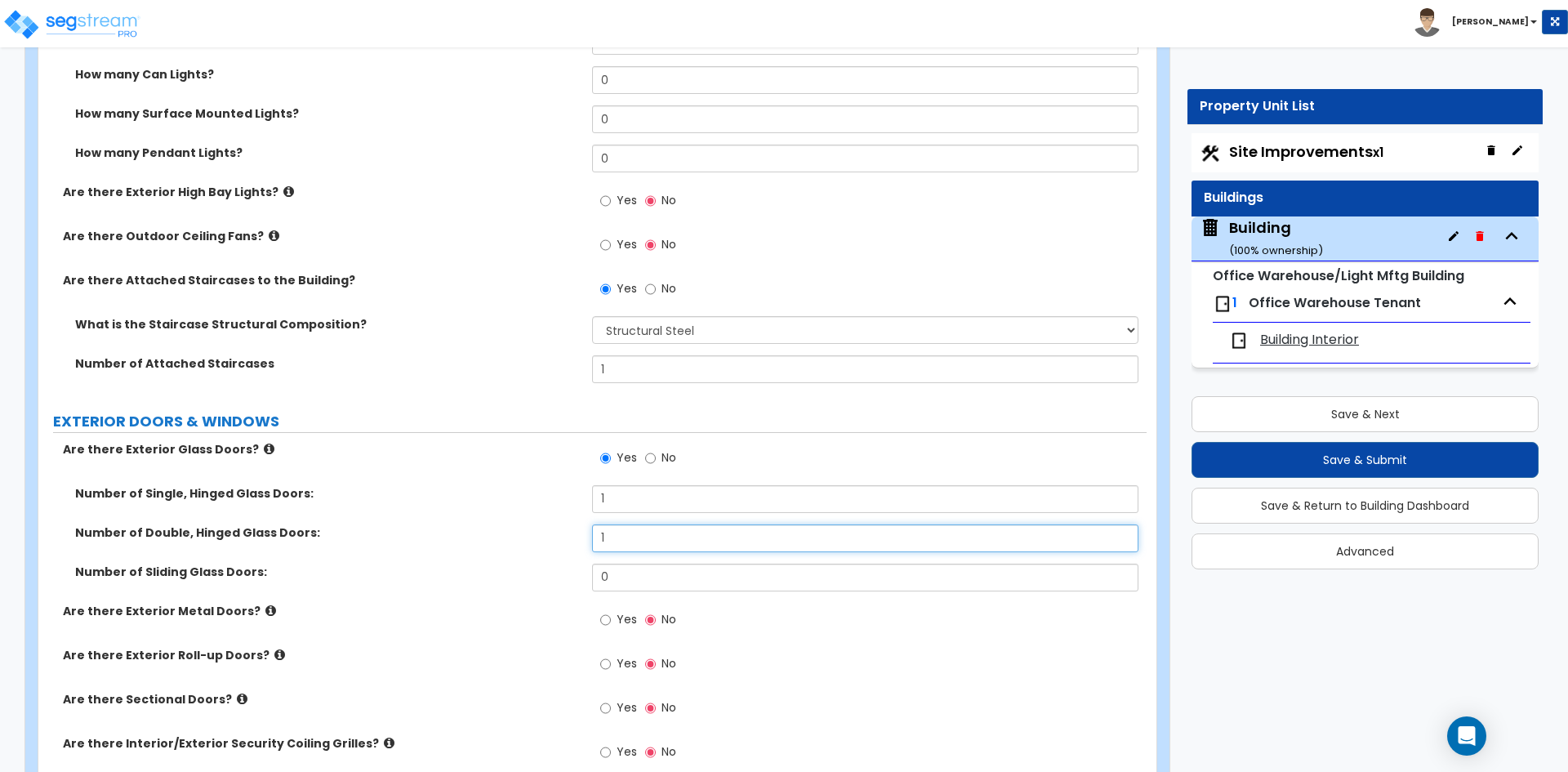
type input "1"
click at [613, 620] on label "Yes" at bounding box center [618, 622] width 37 height 28
click at [611, 620] on input "Yes" at bounding box center [605, 620] width 11 height 18
radio input "true"
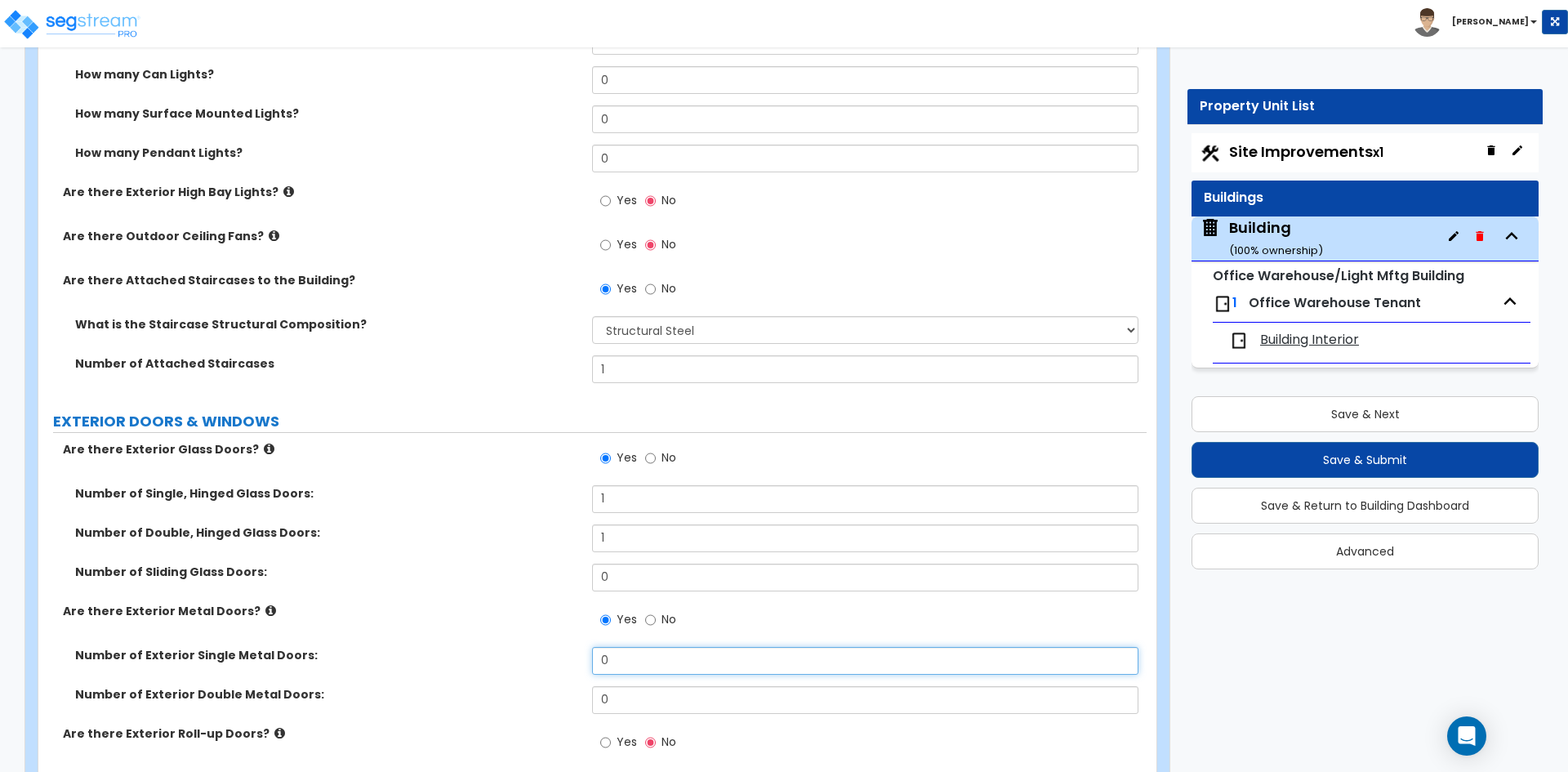
click at [631, 663] on input "0" at bounding box center [865, 661] width 546 height 28
type input "5"
click at [501, 642] on div "Are there Exterior Metal Doors? Yes No" at bounding box center [592, 625] width 1108 height 44
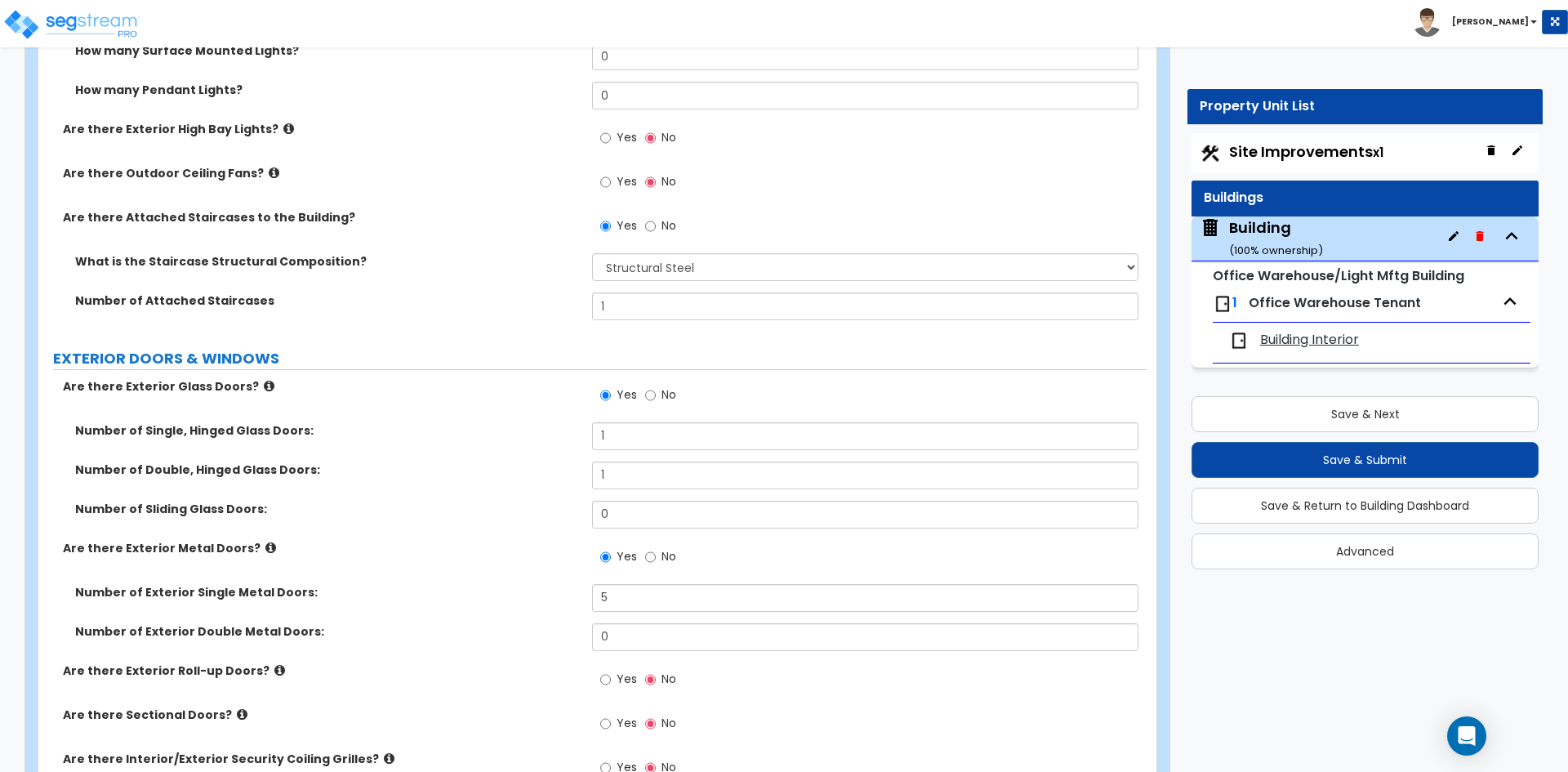
scroll to position [1389, 0]
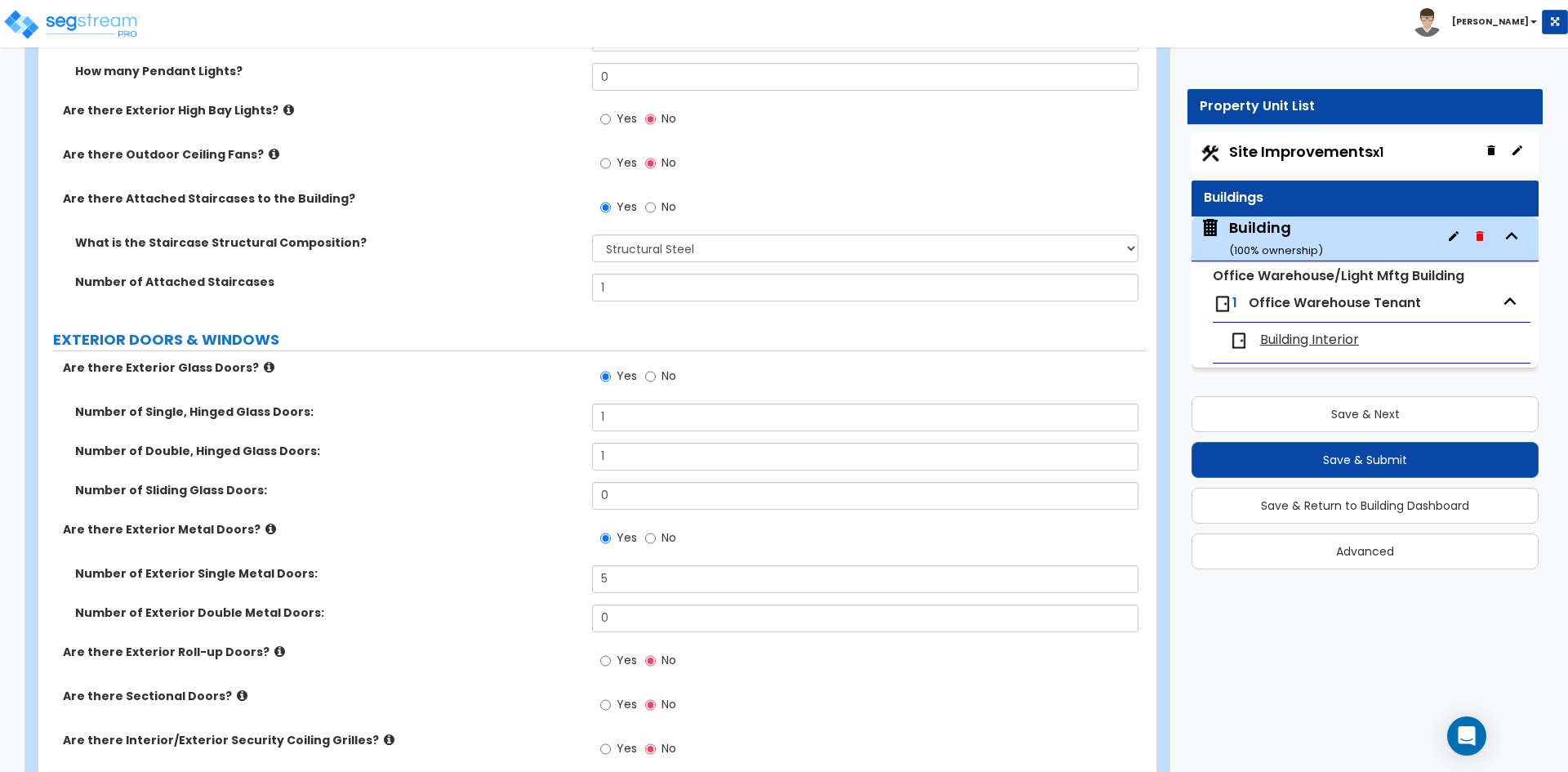
click at [613, 698] on label "Yes" at bounding box center [618, 706] width 37 height 28
click at [611, 698] on input "Yes" at bounding box center [605, 705] width 11 height 18
radio input "true"
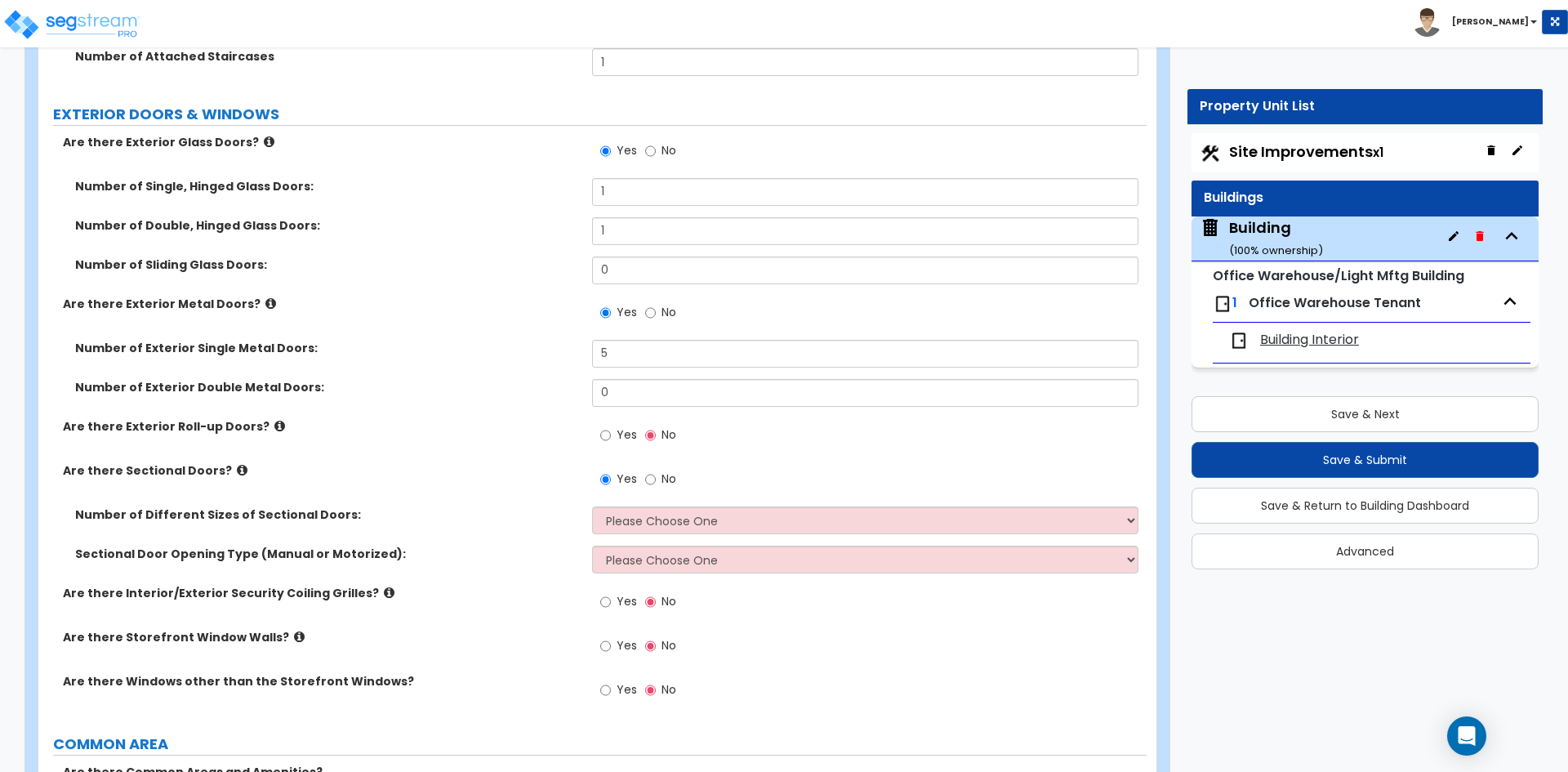
scroll to position [1633, 0]
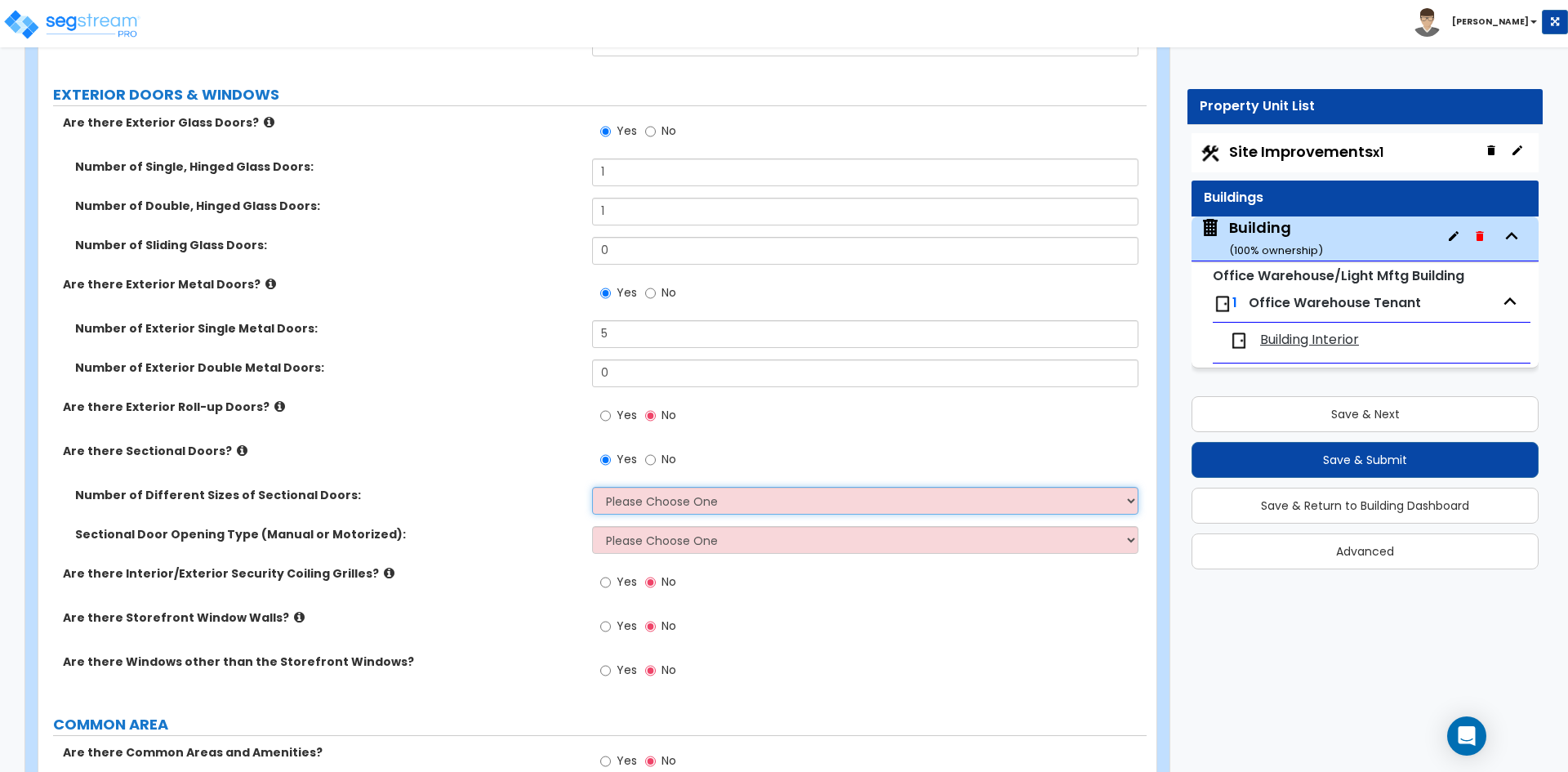
click at [717, 512] on select "Please Choose One 1 2 3" at bounding box center [865, 501] width 546 height 28
select select "3"
click at [592, 487] on select "Please Choose One 1 2 3" at bounding box center [865, 501] width 546 height 28
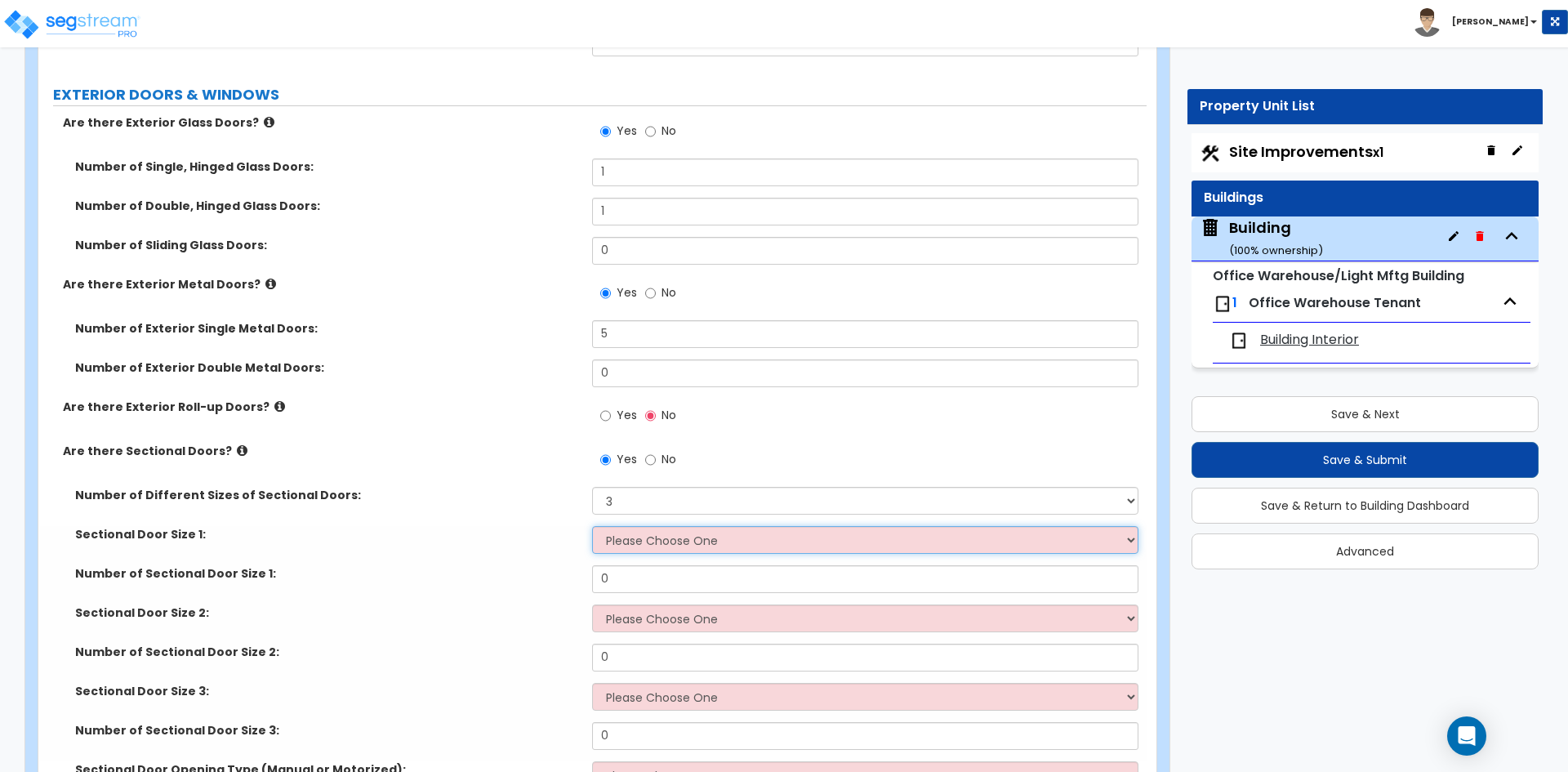
click at [640, 542] on select "Please Choose One 8' x 8' 10' x 10' 12' x 12' 20' x 14'" at bounding box center [865, 540] width 546 height 28
select select "1"
click at [592, 526] on select "Please Choose One 8' x 8' 10' x 10' 12' x 12' 20' x 14'" at bounding box center [865, 540] width 546 height 28
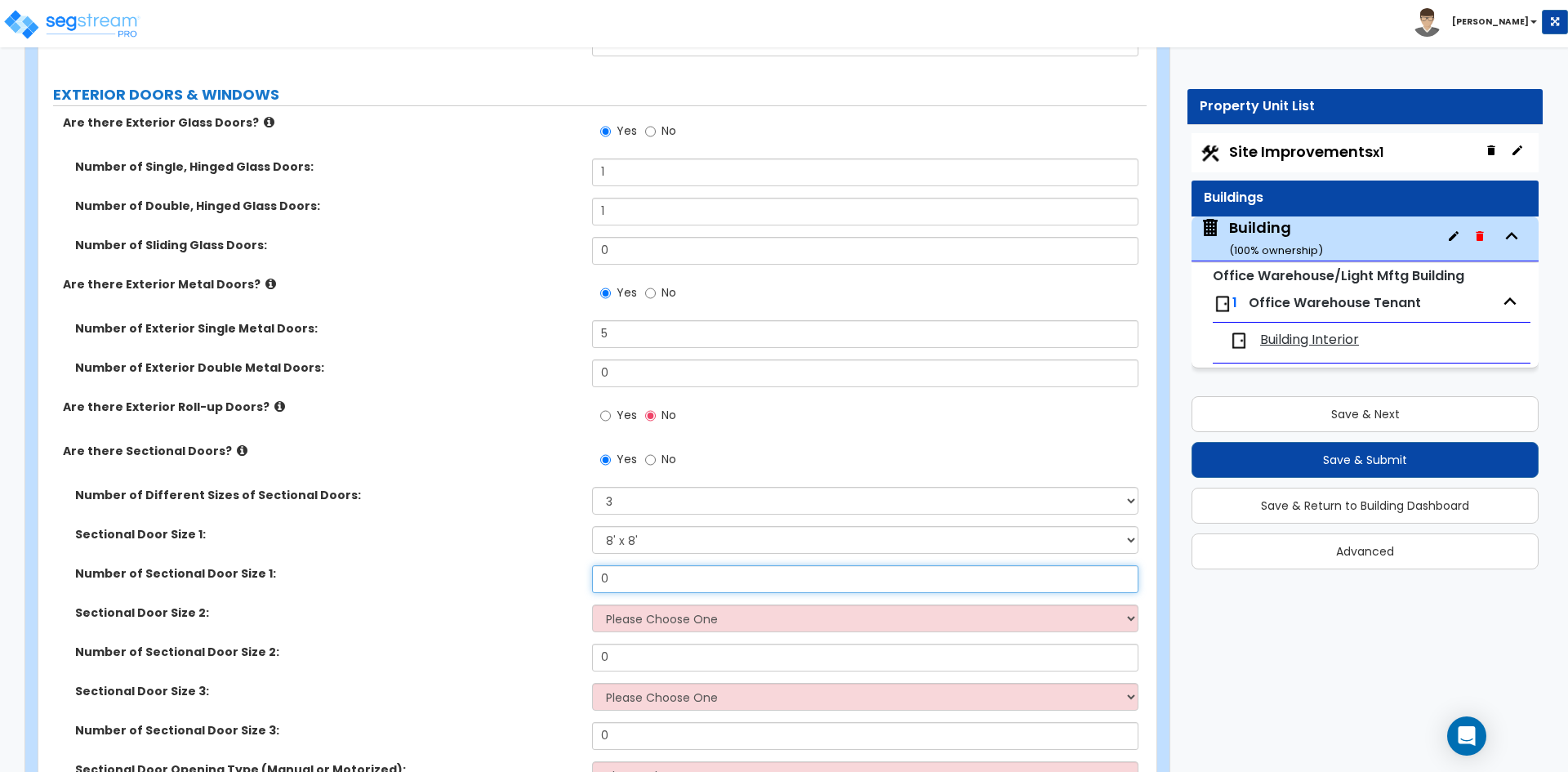
click at [643, 587] on input "0" at bounding box center [865, 579] width 546 height 28
type input "1"
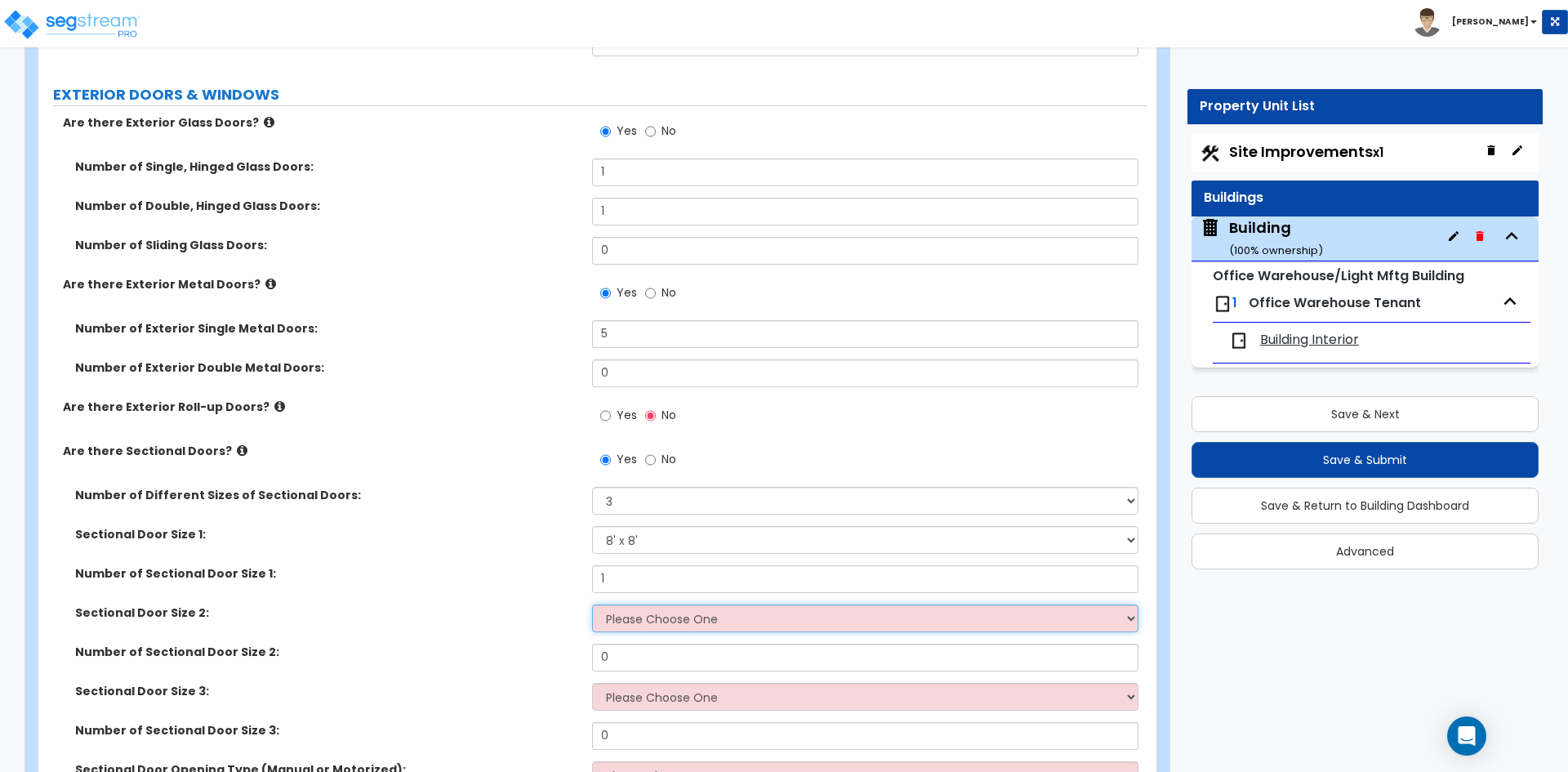
click at [649, 620] on select "Please Choose One 8' x 8' 10' x 10' 12' x 12' 20' x 14'" at bounding box center [865, 619] width 546 height 28
click at [592, 605] on select "Please Choose One 8' x 8' 10' x 10' 12' x 12' 20' x 14'" at bounding box center [865, 619] width 546 height 28
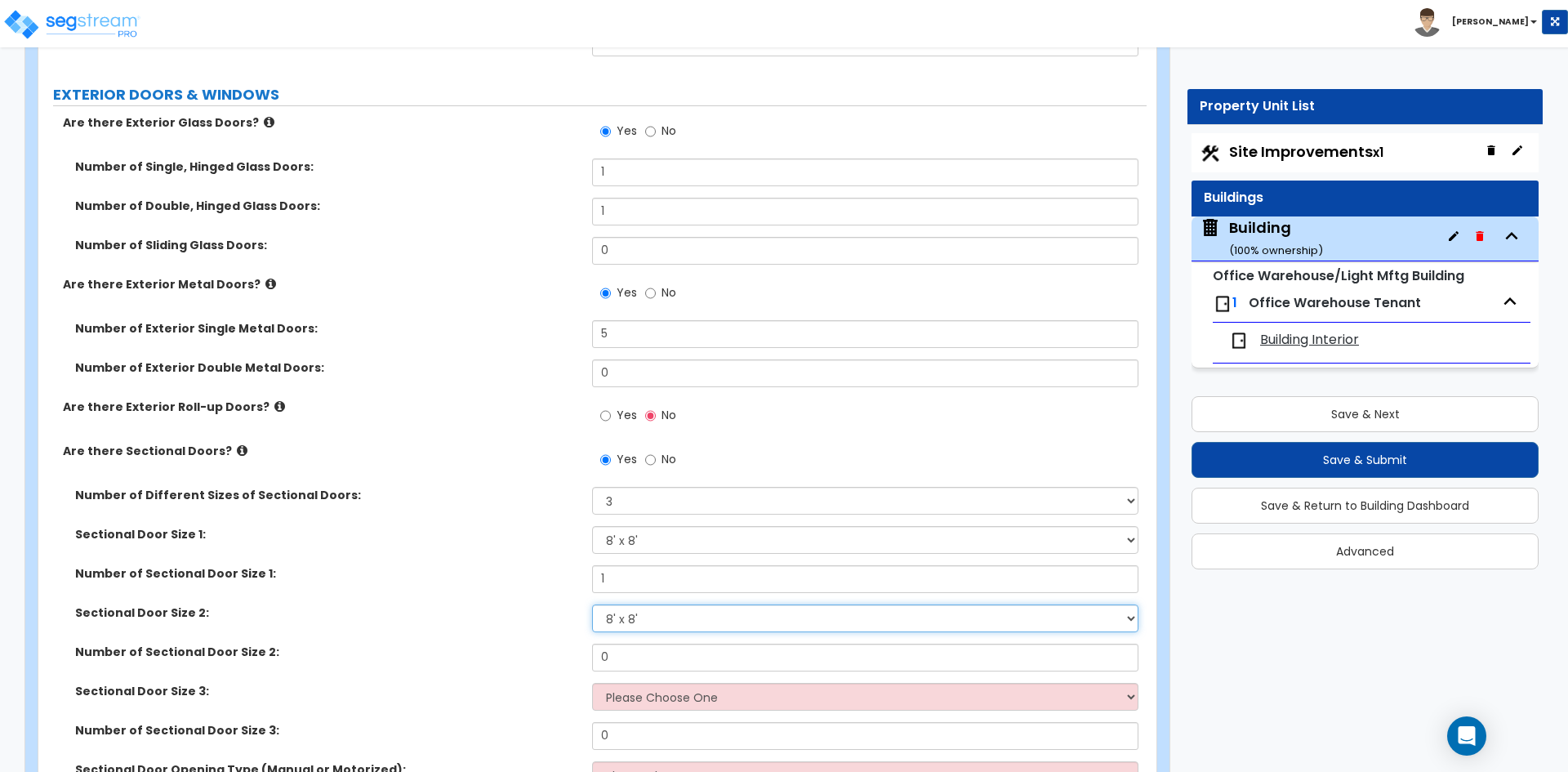
click at [646, 628] on select "Please Choose One 8' x 8' 10' x 10' 12' x 12' 20' x 14'" at bounding box center [865, 619] width 546 height 28
select select "2"
click at [592, 605] on select "Please Choose One 8' x 8' 10' x 10' 12' x 12' 20' x 14'" at bounding box center [865, 619] width 546 height 28
click at [656, 659] on input "0" at bounding box center [865, 658] width 546 height 28
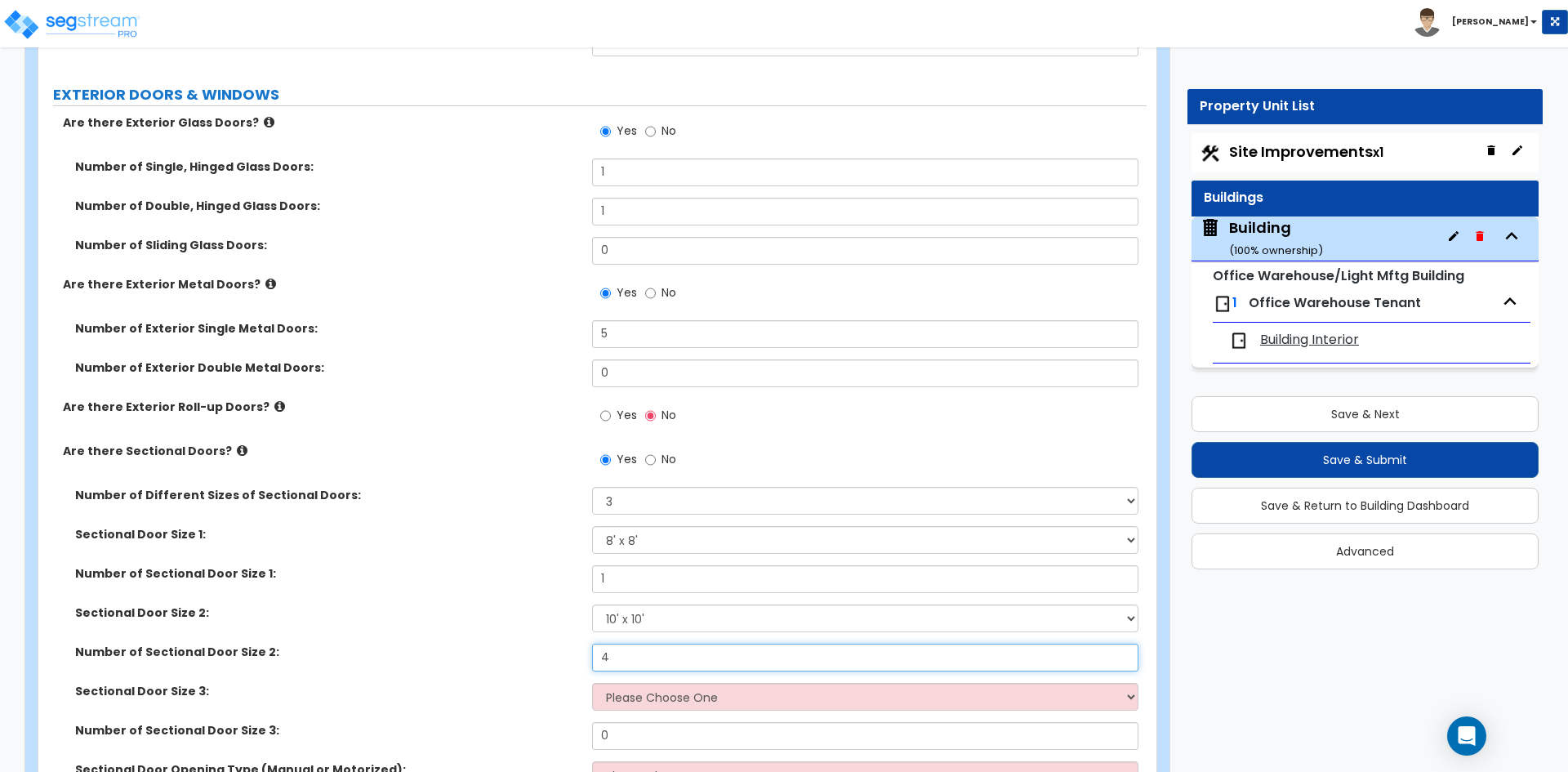
type input "4"
click at [646, 701] on select "Please Choose One 8' x 8' 10' x 10' 12' x 12' 20' x 14'" at bounding box center [865, 697] width 546 height 28
select select "4"
click at [592, 683] on select "Please Choose One 8' x 8' 10' x 10' 12' x 12' 20' x 14'" at bounding box center [865, 697] width 546 height 28
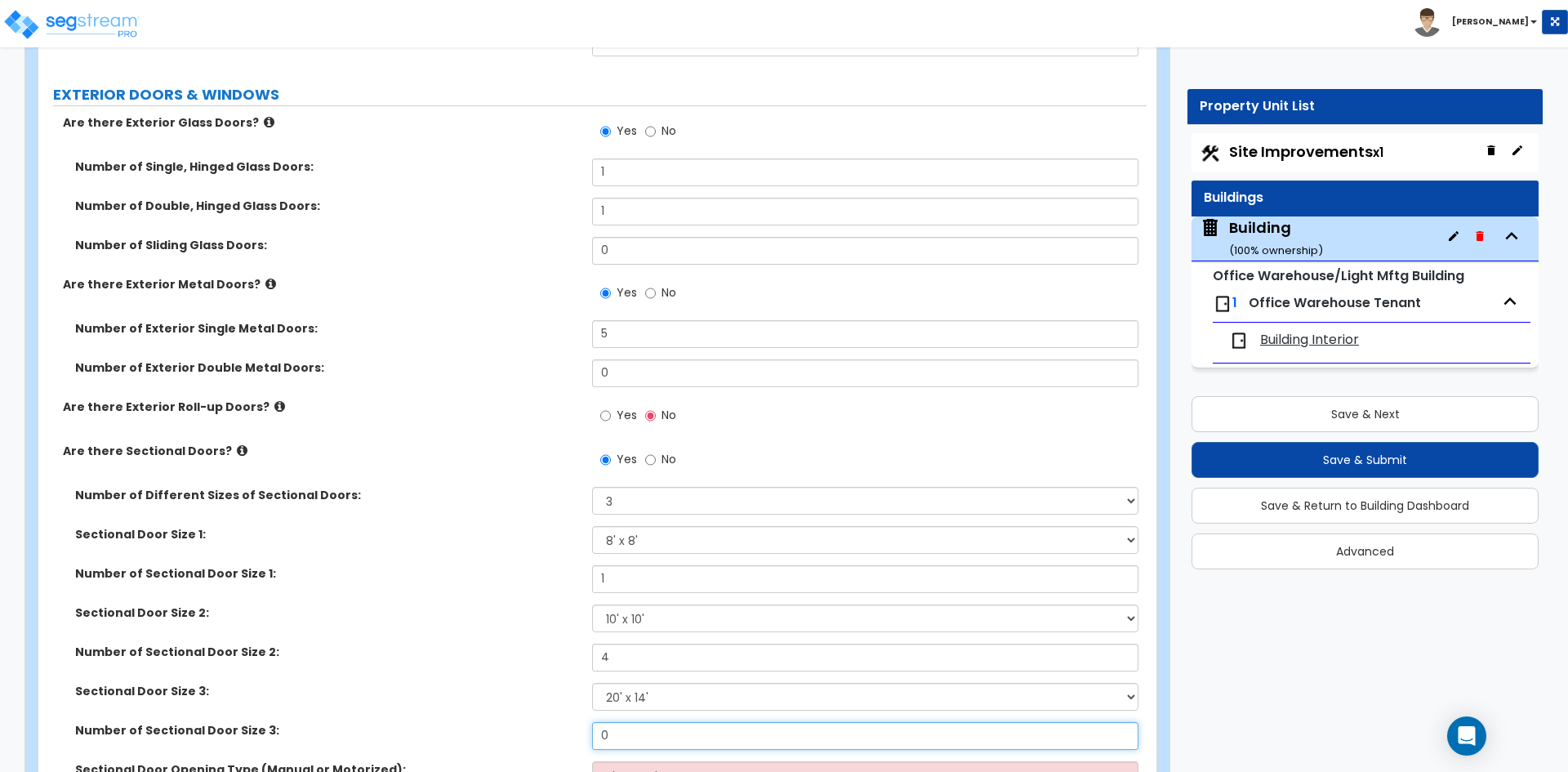
click at [621, 740] on input "0" at bounding box center [865, 736] width 546 height 28
type input "1"
click at [487, 621] on div "Sectional Door Size 2: Please Choose One 8' x 8' 10' x 10' 12' x 12' 20' x 14'" at bounding box center [592, 624] width 1108 height 39
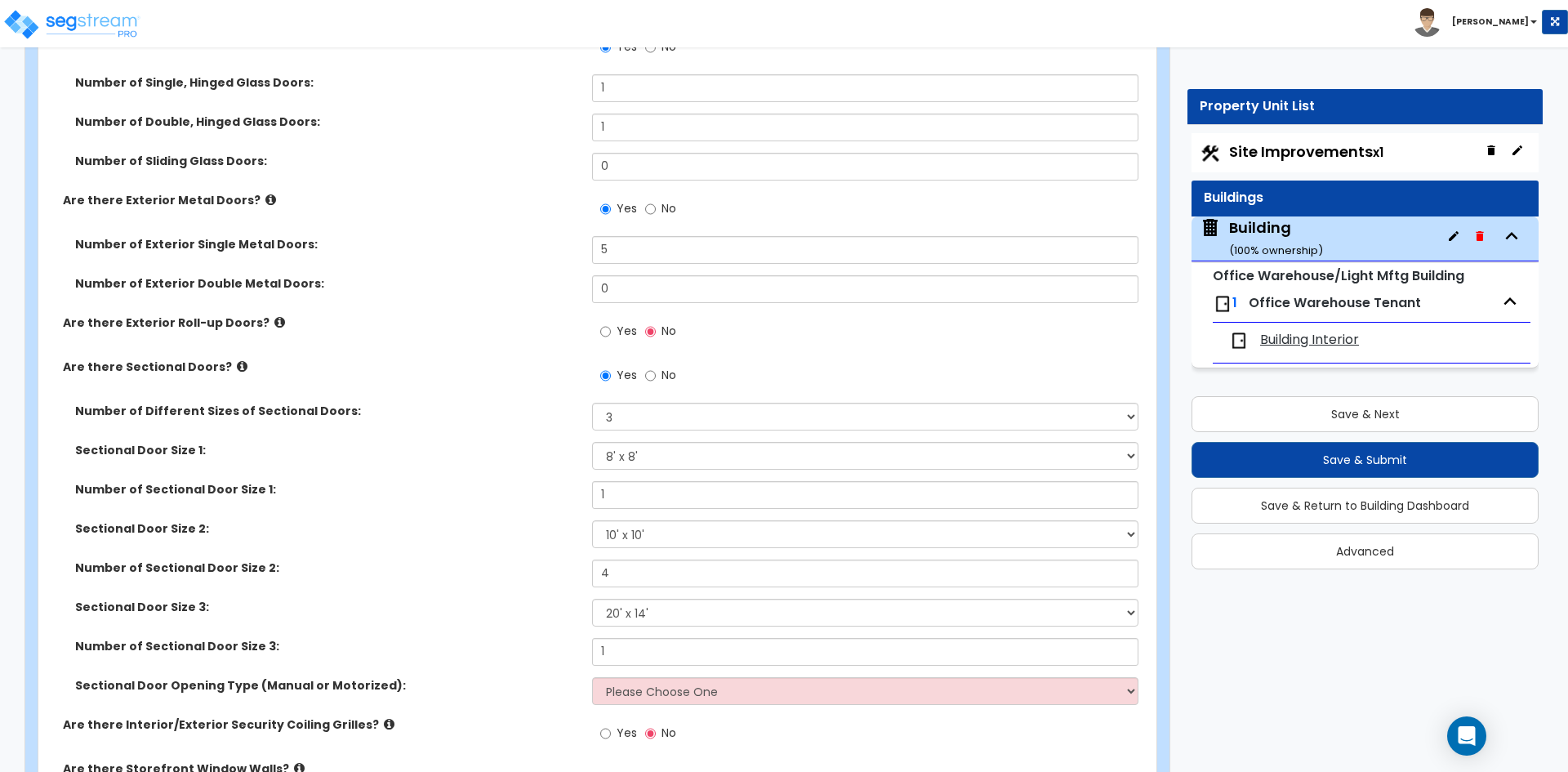
scroll to position [1797, 0]
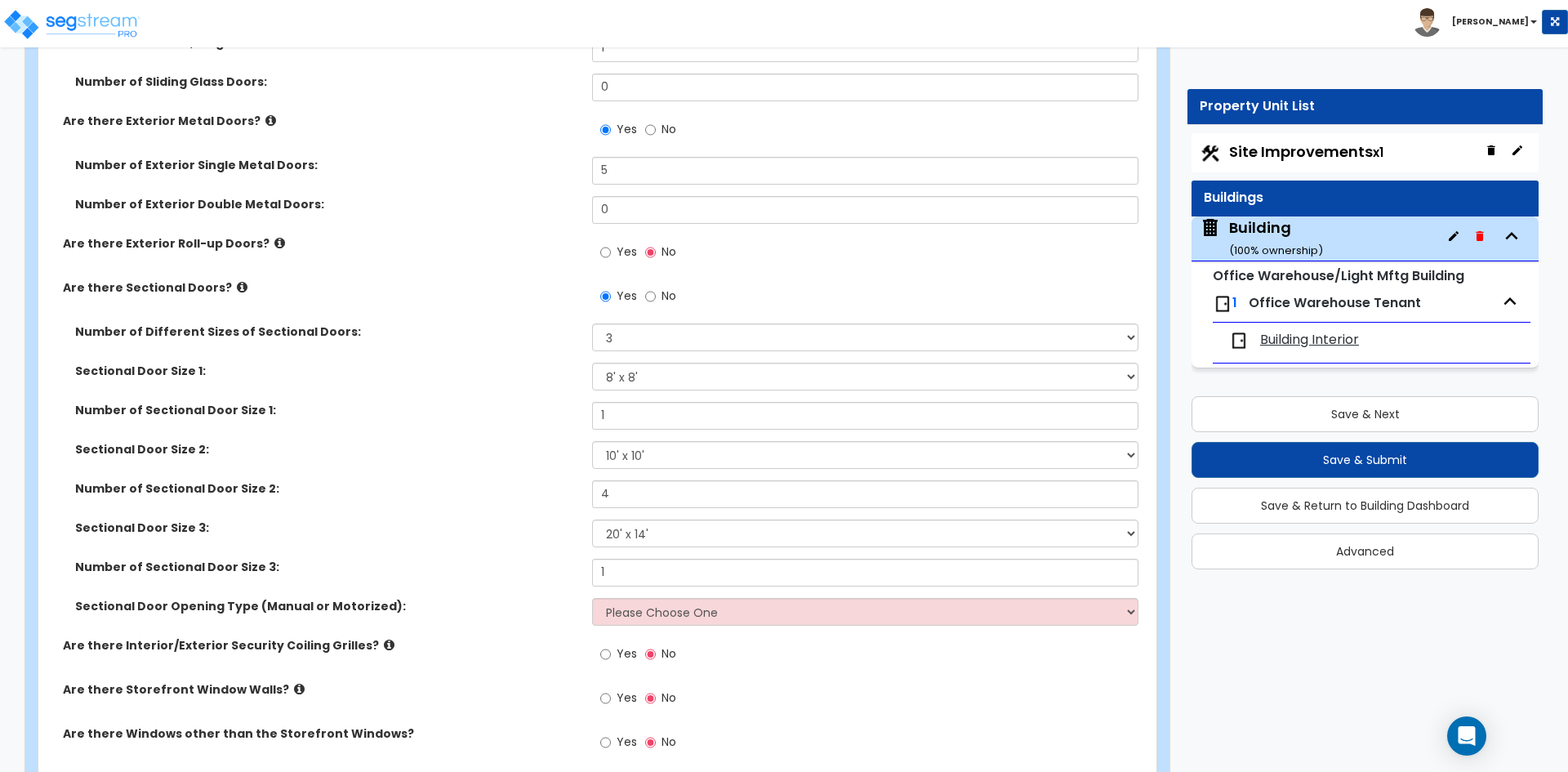
click at [648, 628] on div "Sectional Door Opening Type (Manual or Motorized): Please Choose One All Manual…" at bounding box center [592, 617] width 1108 height 39
click at [653, 615] on select "Please Choose One All Manual All Motorized Some are Motorized" at bounding box center [865, 612] width 546 height 28
select select "1"
click at [592, 598] on select "Please Choose One All Manual All Motorized Some are Motorized" at bounding box center [865, 612] width 546 height 28
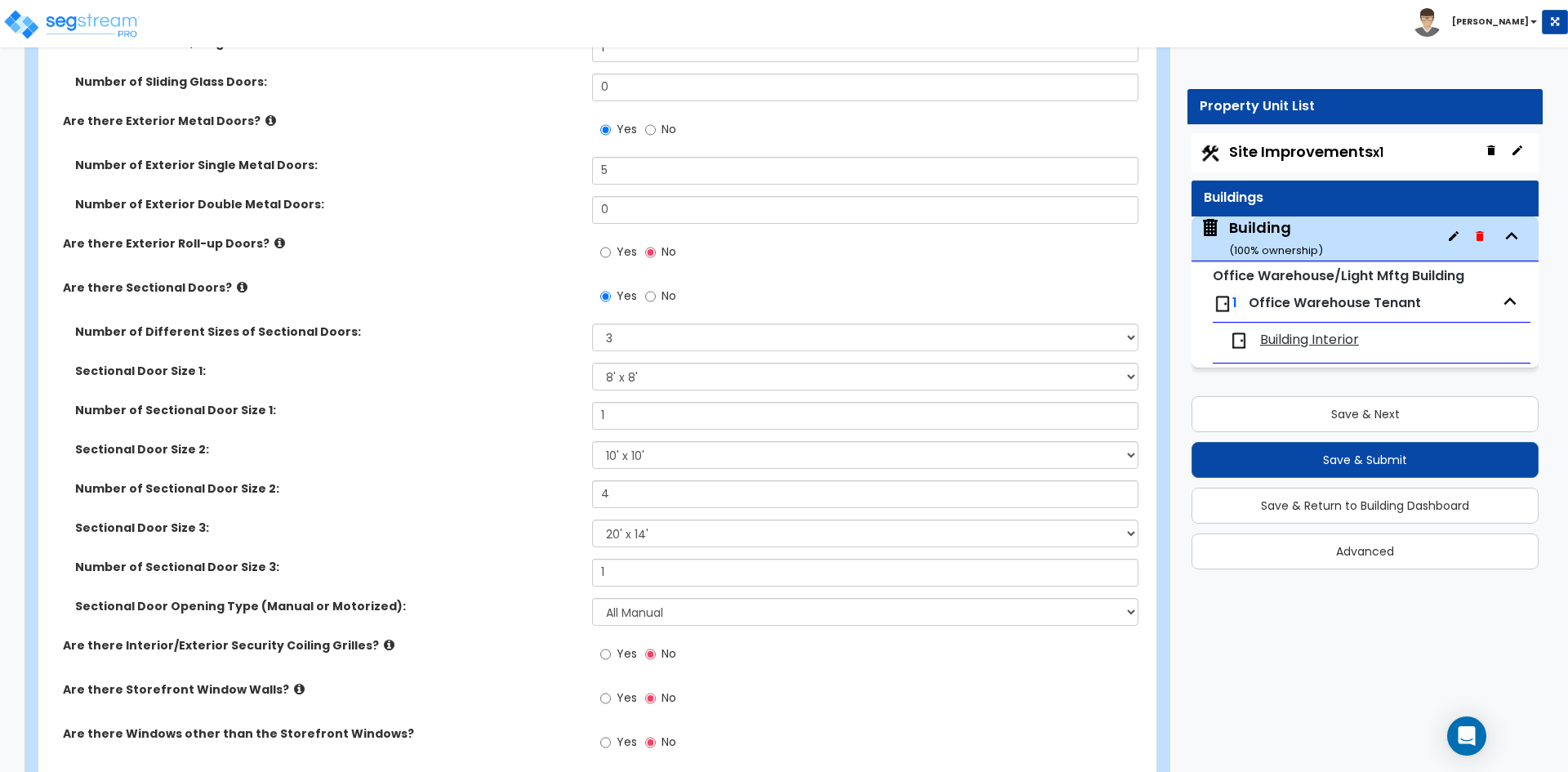
click at [541, 595] on div "Number of Sectional Door Size 3: 1" at bounding box center [592, 578] width 1108 height 39
click at [612, 702] on label "Yes" at bounding box center [618, 700] width 37 height 28
click at [611, 702] on input "Yes" at bounding box center [605, 698] width 11 height 18
radio input "true"
click at [658, 741] on input "0" at bounding box center [865, 740] width 546 height 28
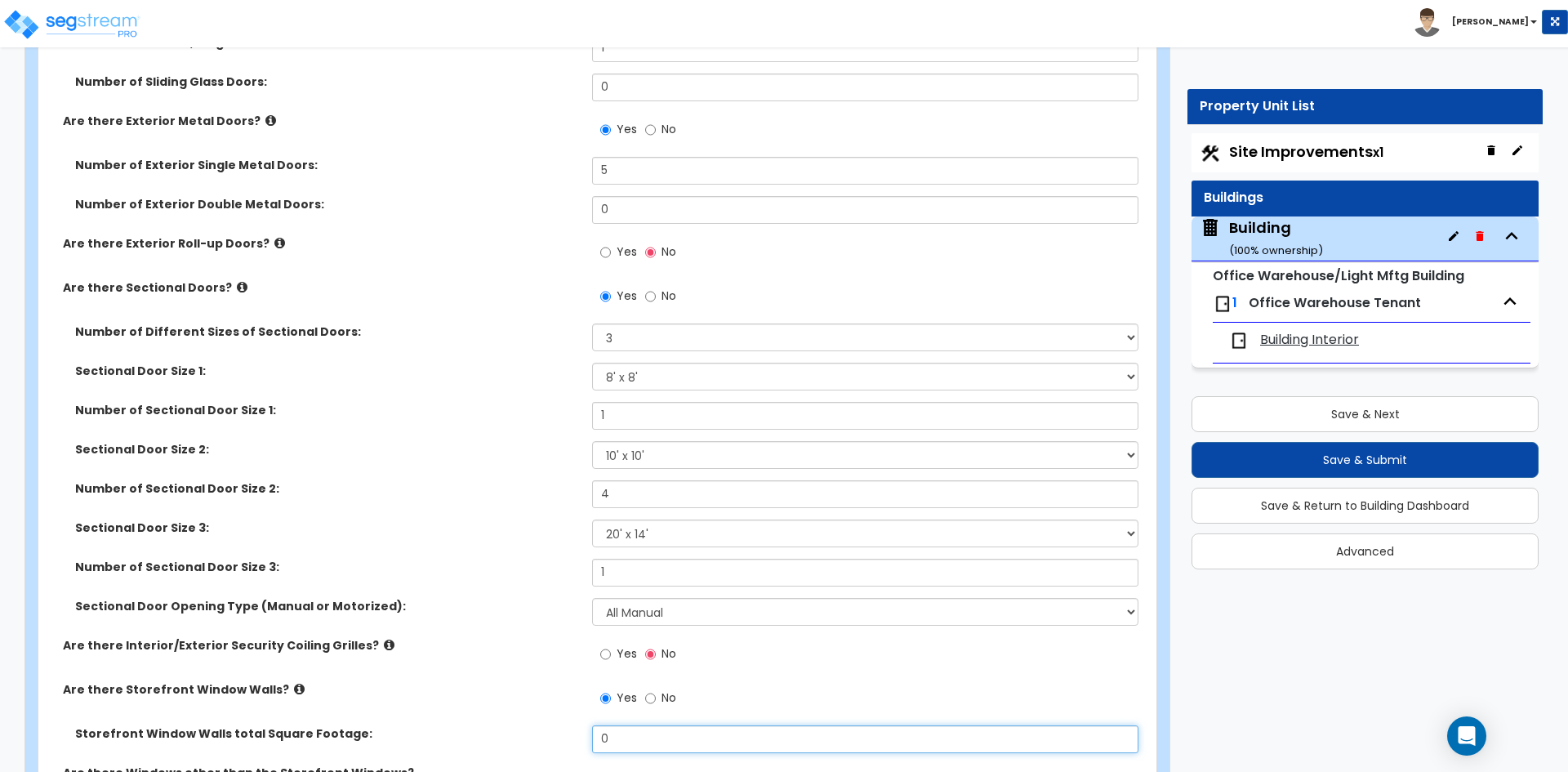
click at [658, 741] on input "0" at bounding box center [865, 740] width 546 height 28
type input "244"
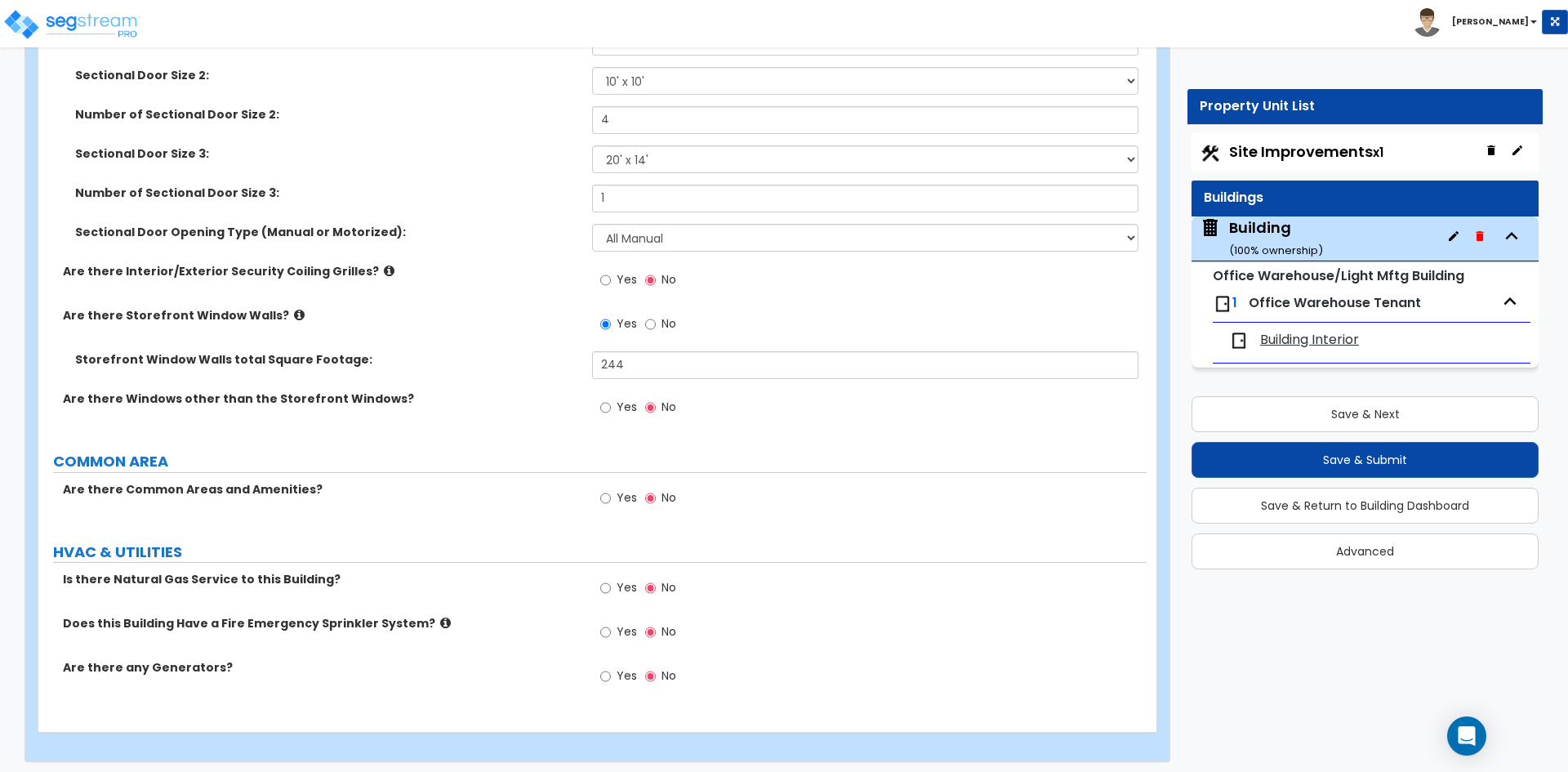
scroll to position [2178, 0]
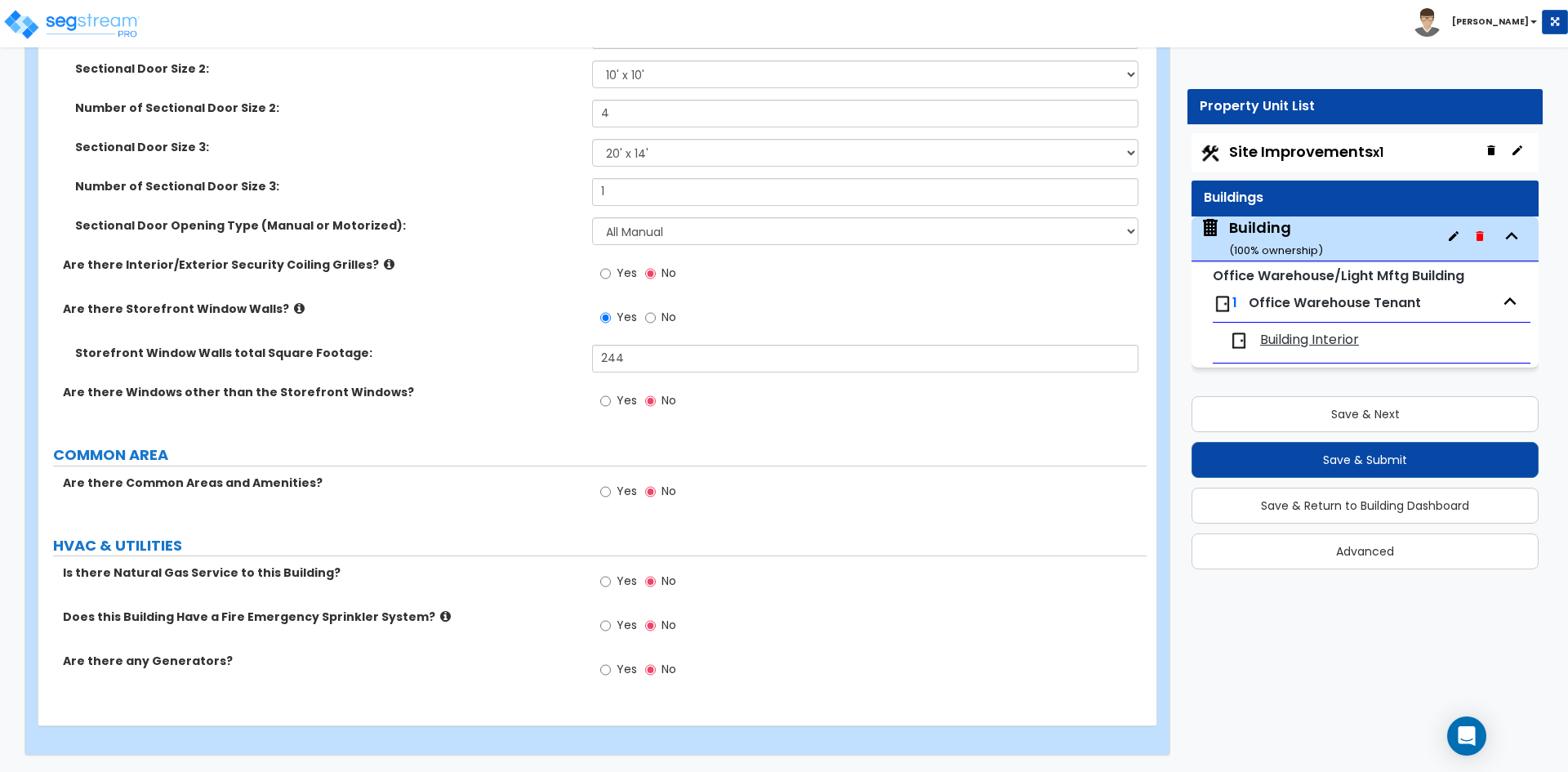
click at [614, 589] on label "Yes" at bounding box center [618, 584] width 37 height 28
click at [611, 589] on input "Yes" at bounding box center [605, 581] width 11 height 18
radio input "true"
click at [440, 618] on icon at bounding box center [445, 616] width 11 height 12
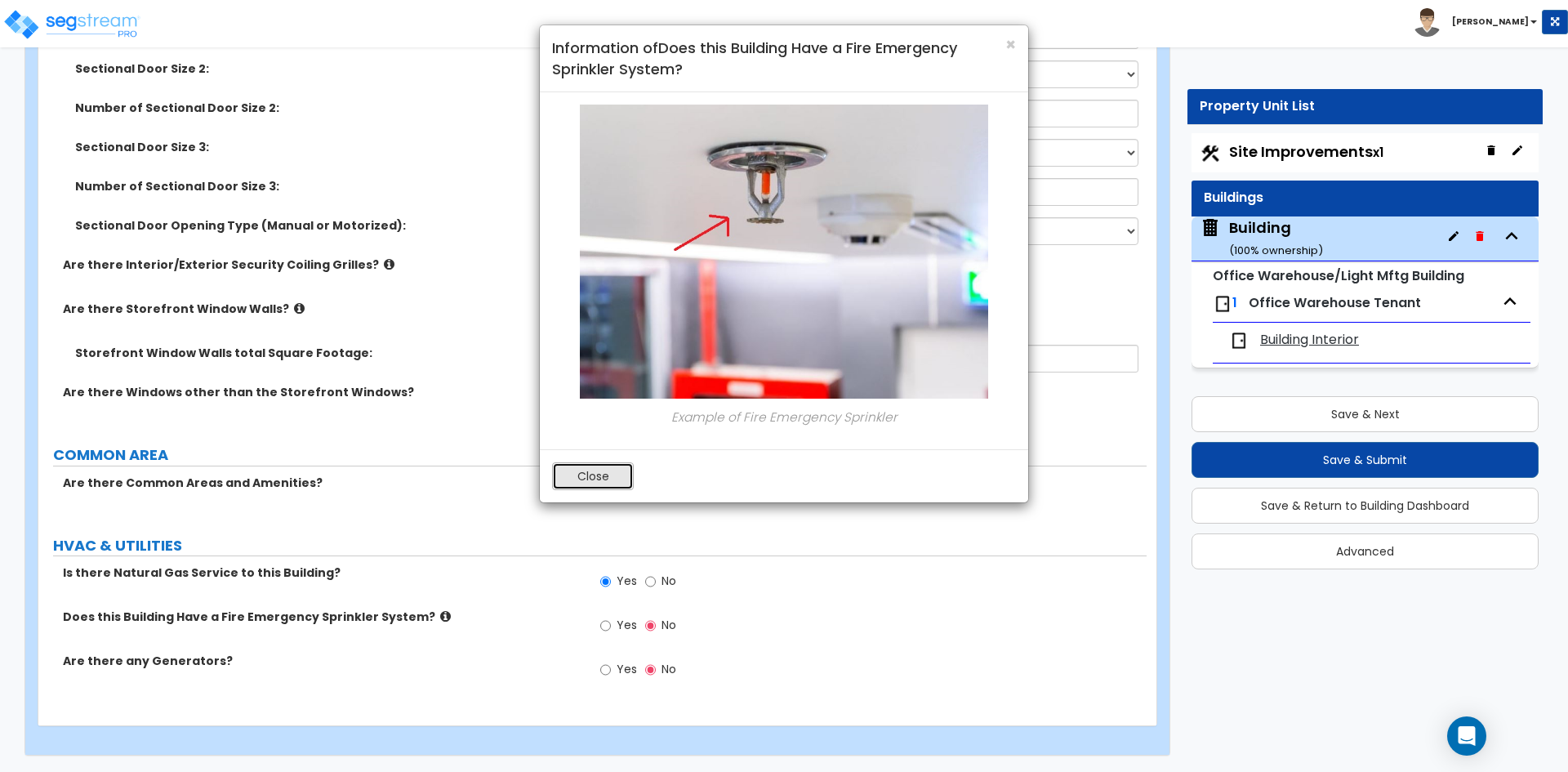
click at [614, 485] on button "Close" at bounding box center [592, 477] width 81 height 28
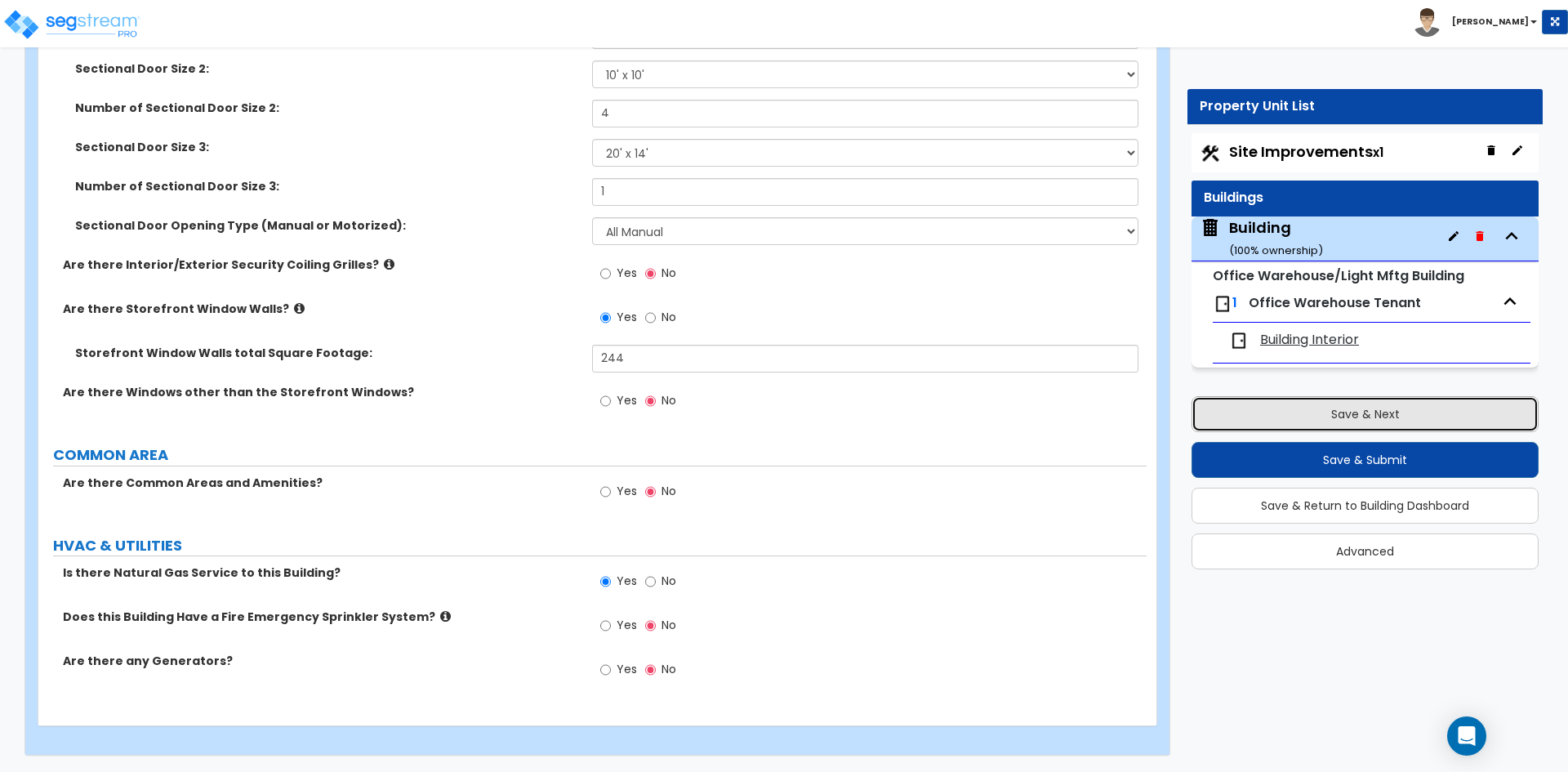
click at [1267, 420] on button "Save & Next" at bounding box center [1365, 414] width 347 height 36
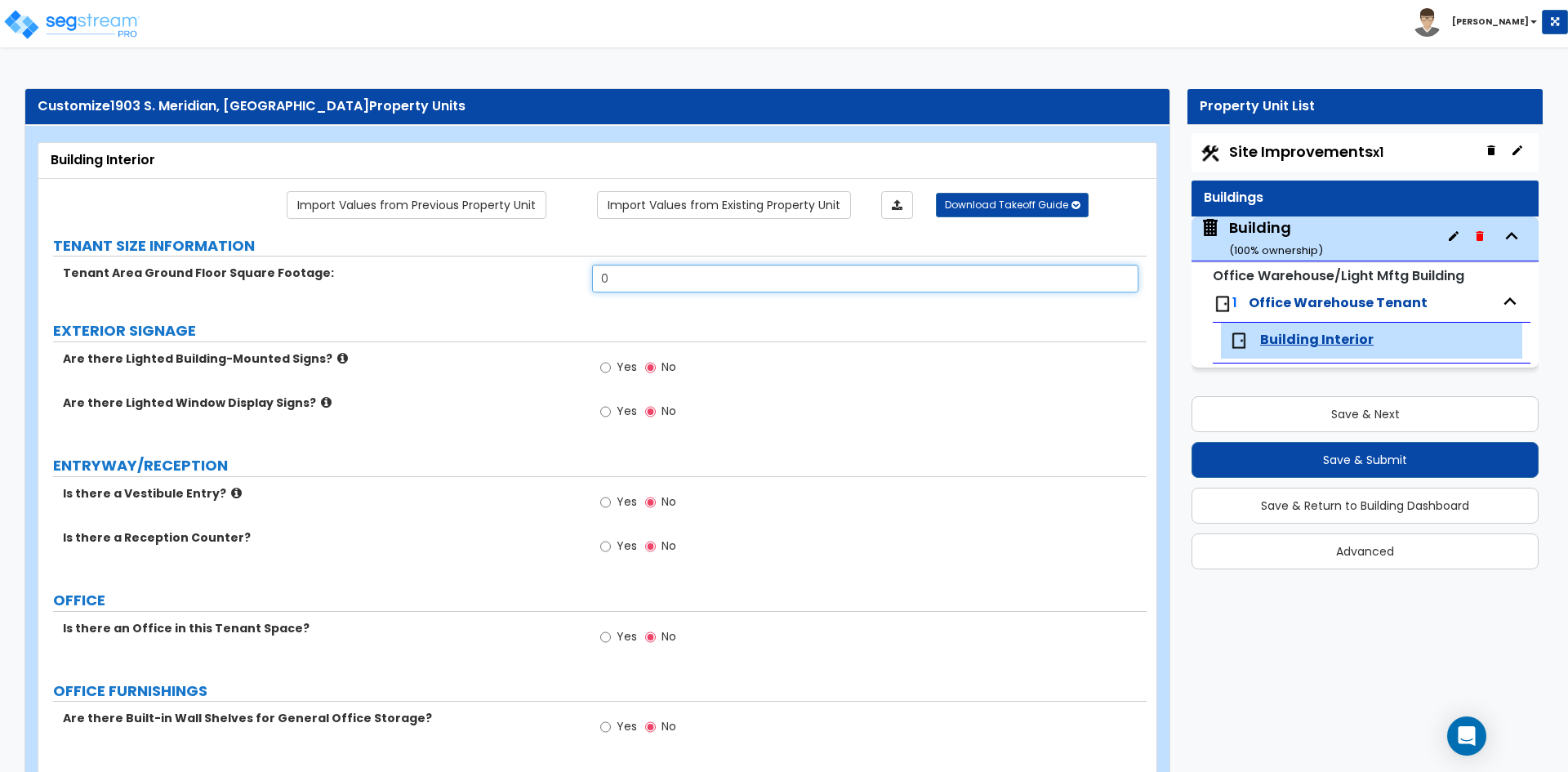
click at [656, 271] on input "0" at bounding box center [865, 279] width 546 height 28
click at [650, 278] on input "0" at bounding box center [865, 279] width 546 height 28
type input "27,037"
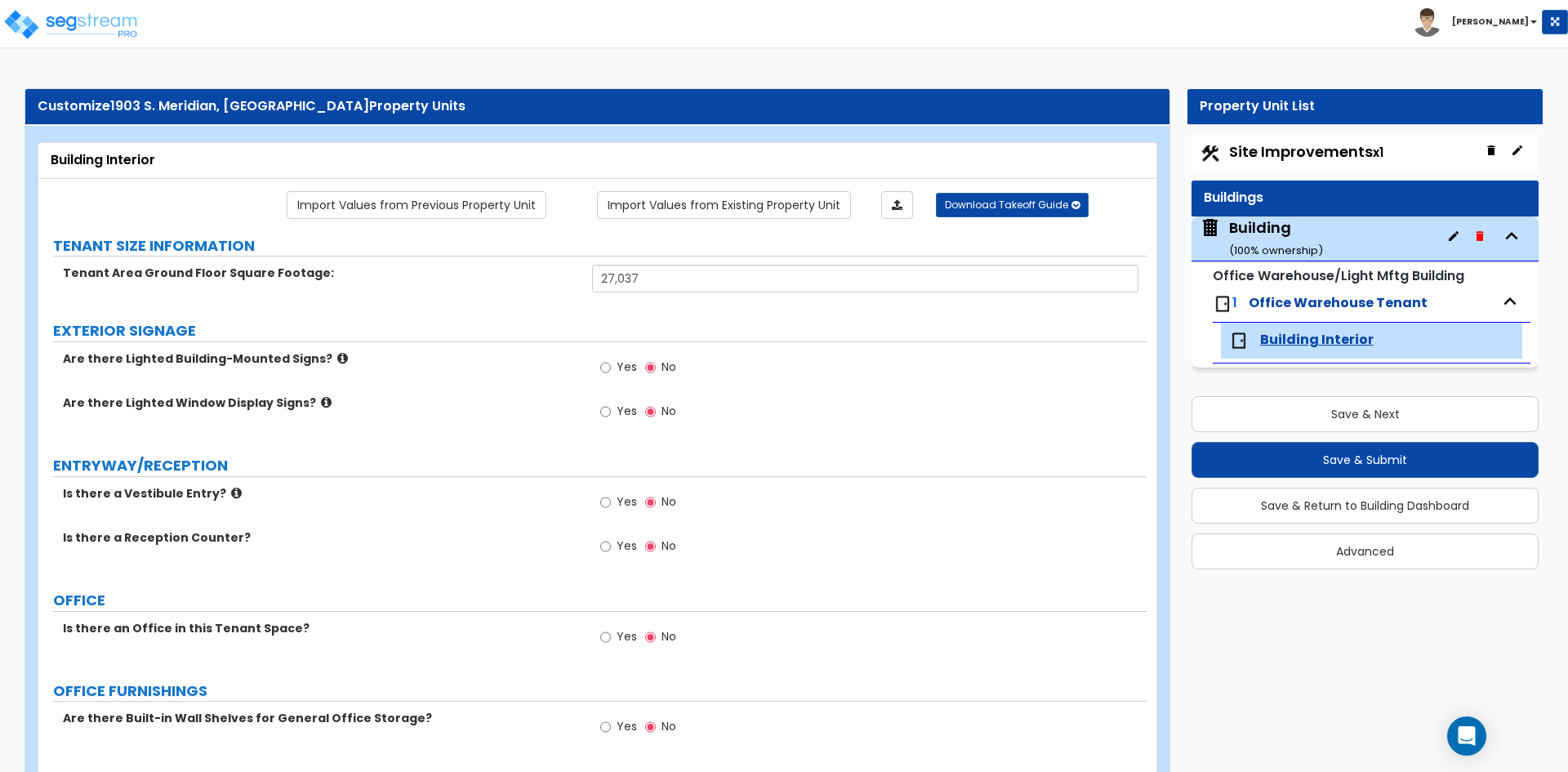
click at [433, 331] on label "EXTERIOR SIGNAGE" at bounding box center [600, 330] width 1093 height 21
click at [413, 528] on div "Is there a Vestibule Entry? Yes No" at bounding box center [592, 507] width 1108 height 44
click at [608, 376] on input "Yes" at bounding box center [605, 367] width 11 height 18
radio input "true"
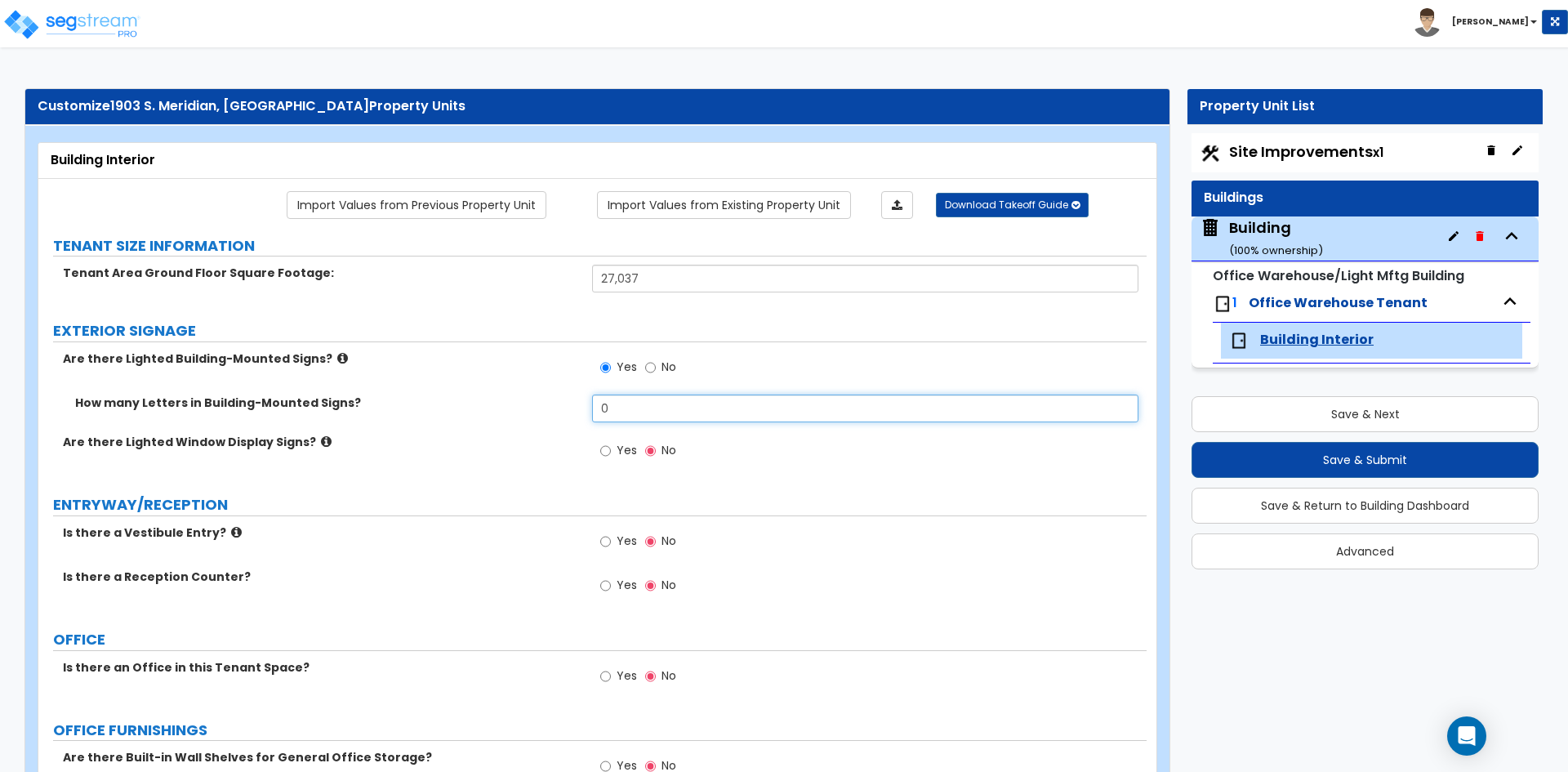
click at [682, 415] on input "0" at bounding box center [865, 408] width 546 height 28
type input "17"
click at [621, 674] on span "Yes" at bounding box center [626, 676] width 20 height 17
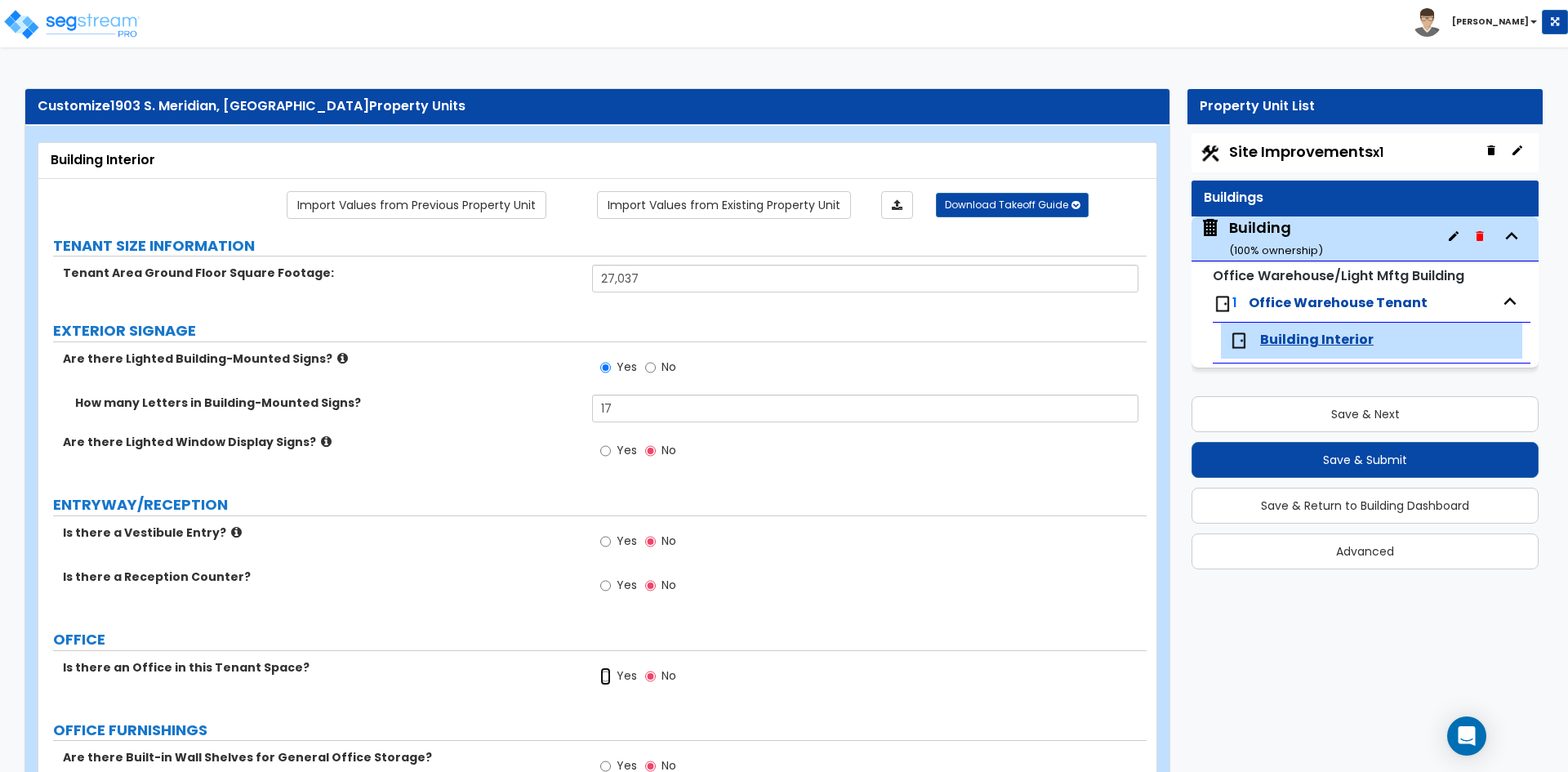
click at [611, 674] on input "Yes" at bounding box center [605, 676] width 11 height 18
radio input "true"
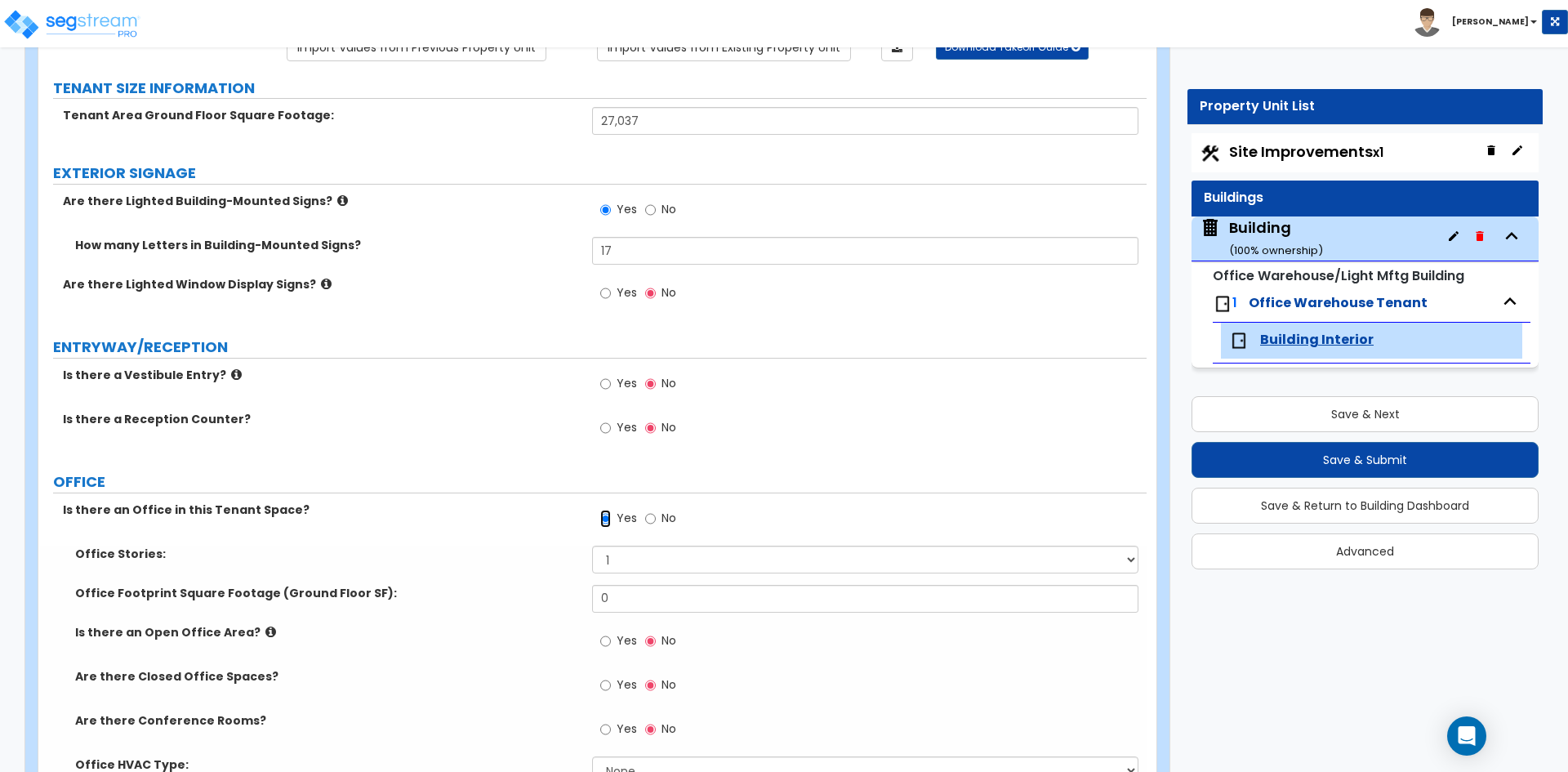
scroll to position [163, 0]
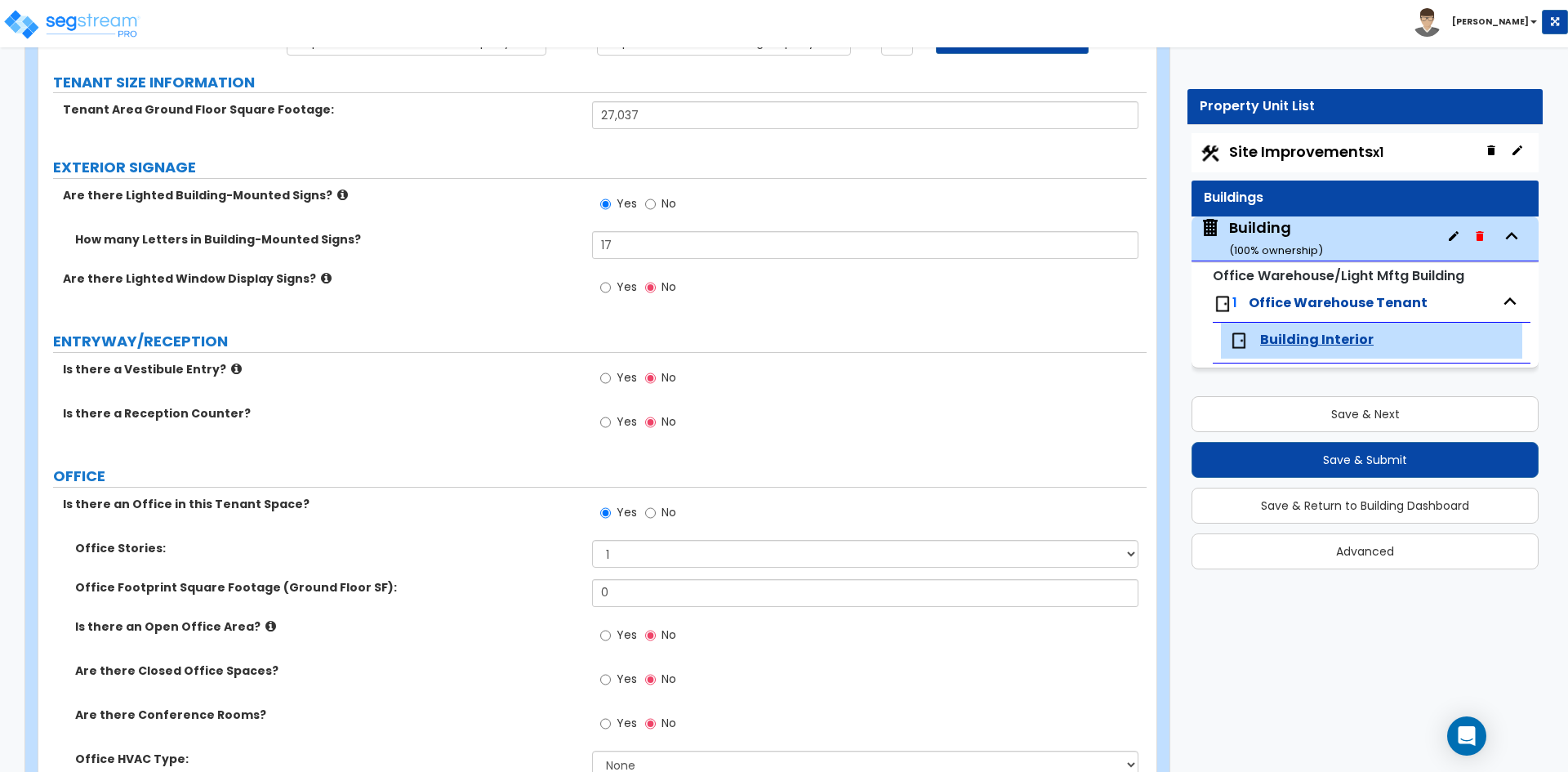
click at [614, 420] on label "Yes" at bounding box center [618, 424] width 37 height 28
click at [611, 420] on input "Yes" at bounding box center [605, 422] width 11 height 18
radio input "true"
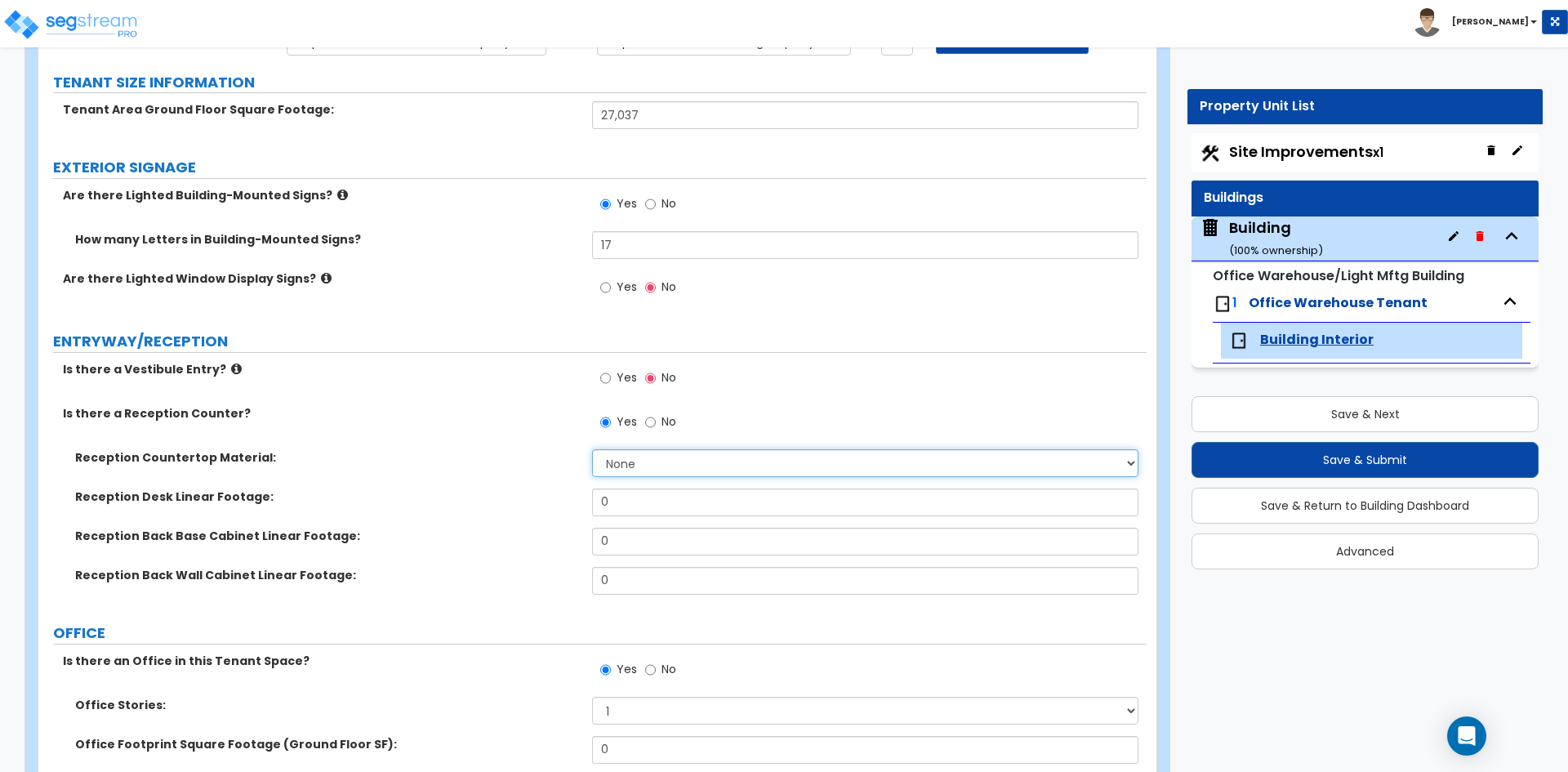
click at [671, 450] on select "None Plastic Laminate Solid Surface Stone Quartz Marble Tile Wood Stainless Ste…" at bounding box center [865, 464] width 546 height 28
select select "1"
click at [592, 450] on select "None Plastic Laminate Solid Surface Stone Quartz Marble Tile Wood Stainless Ste…" at bounding box center [865, 464] width 546 height 28
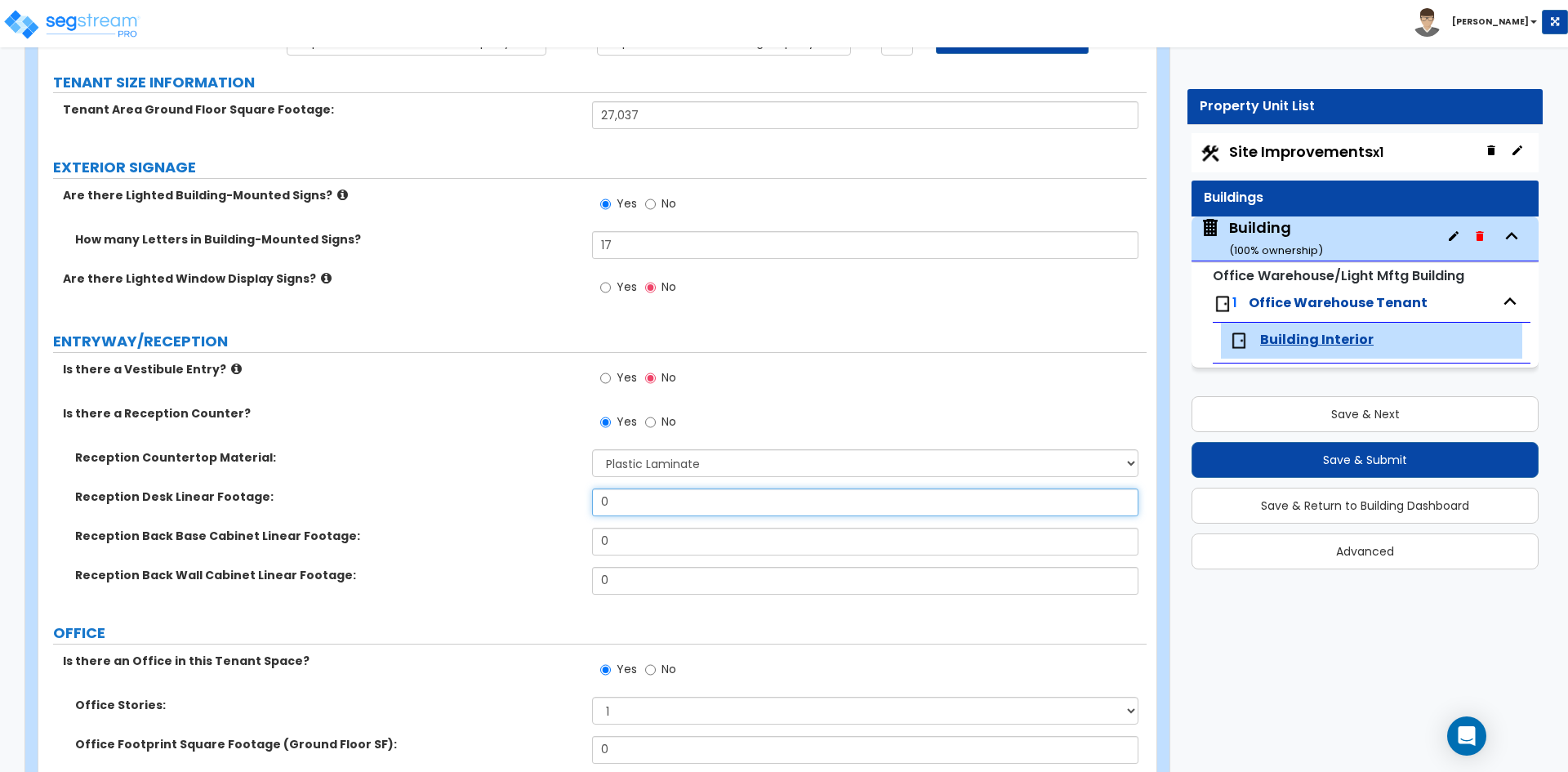
click at [645, 503] on input "0" at bounding box center [865, 502] width 546 height 28
type input "12"
click at [645, 549] on input "0" at bounding box center [865, 542] width 546 height 28
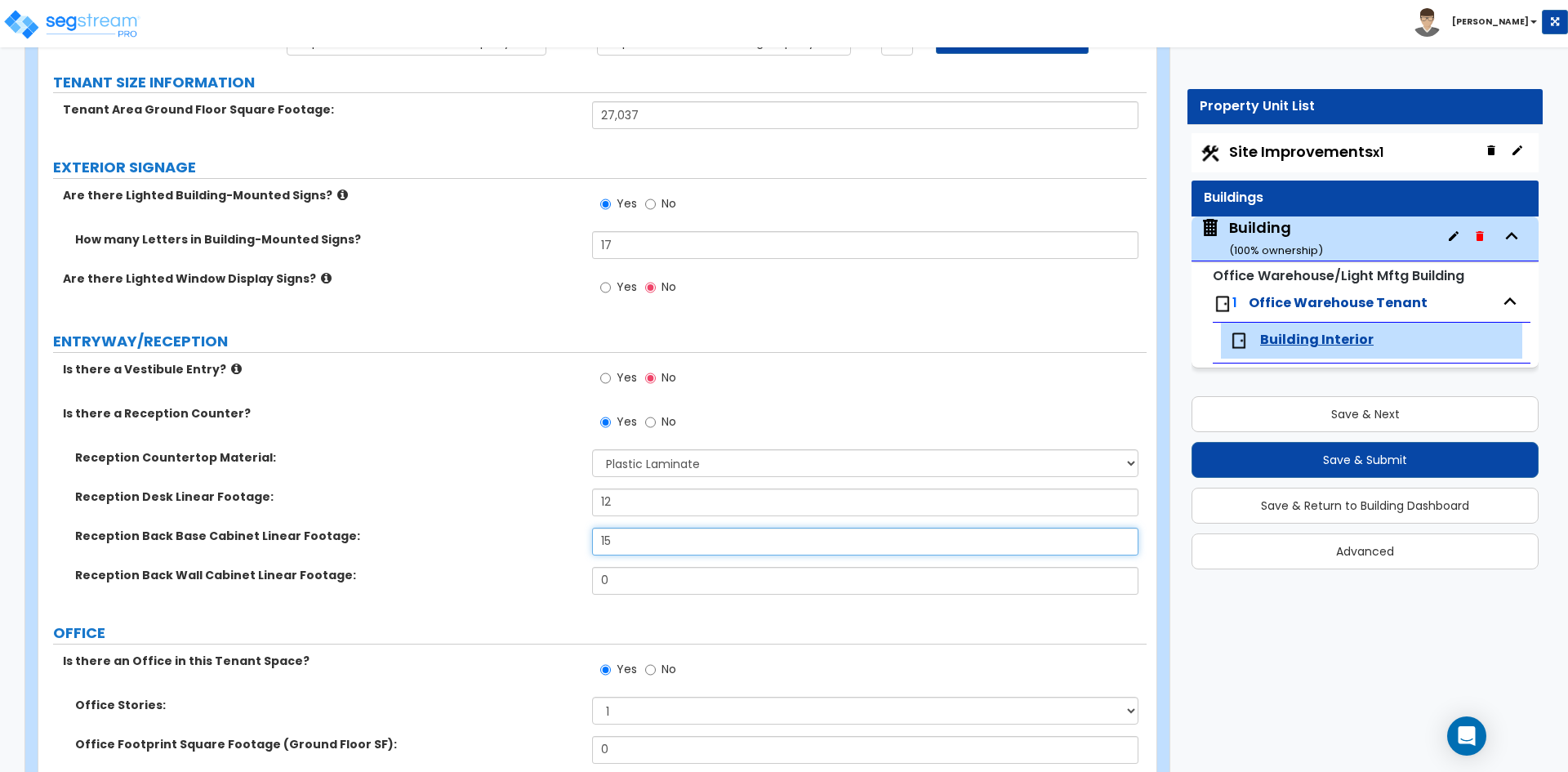
type input "15"
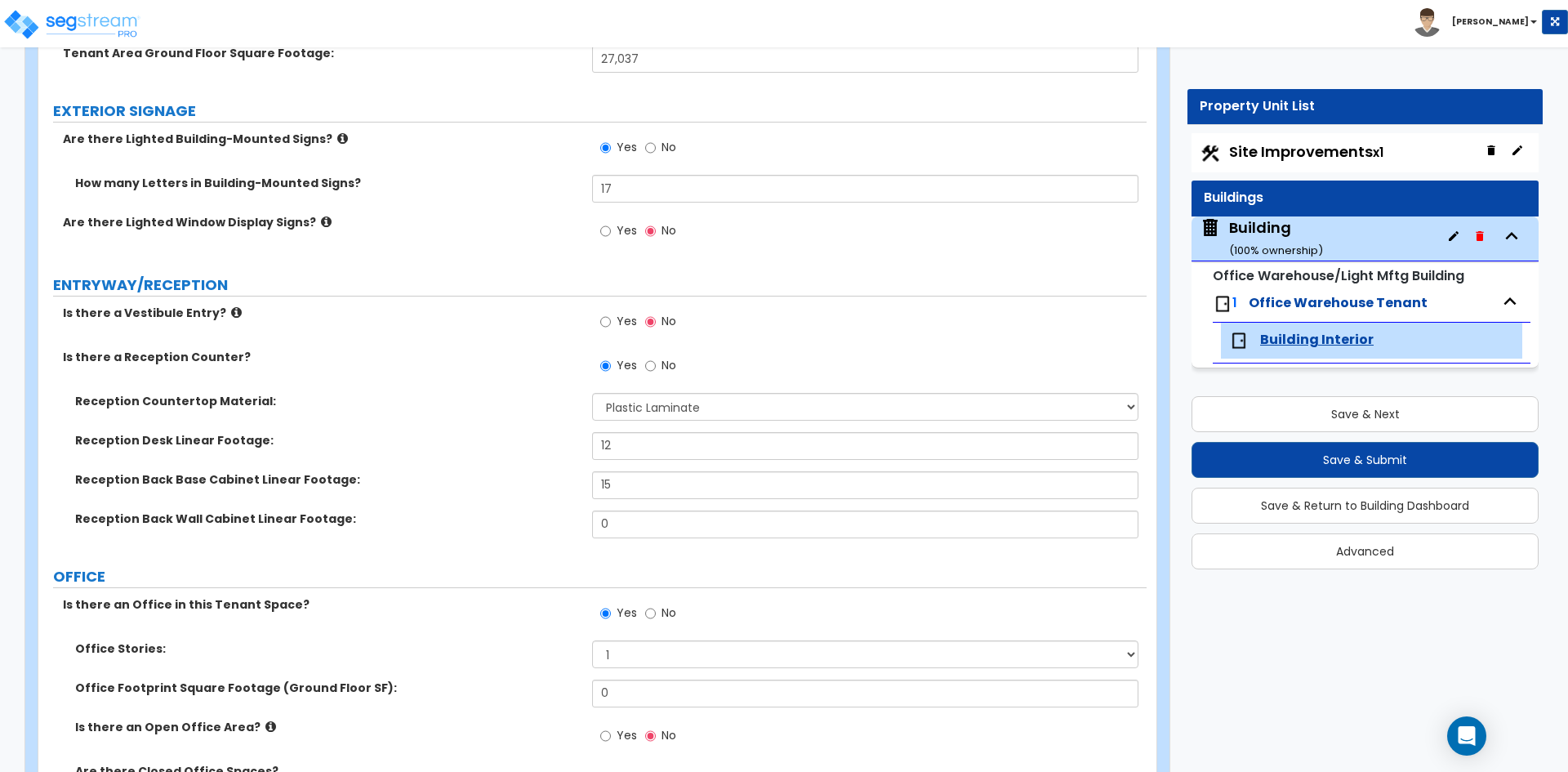
scroll to position [245, 0]
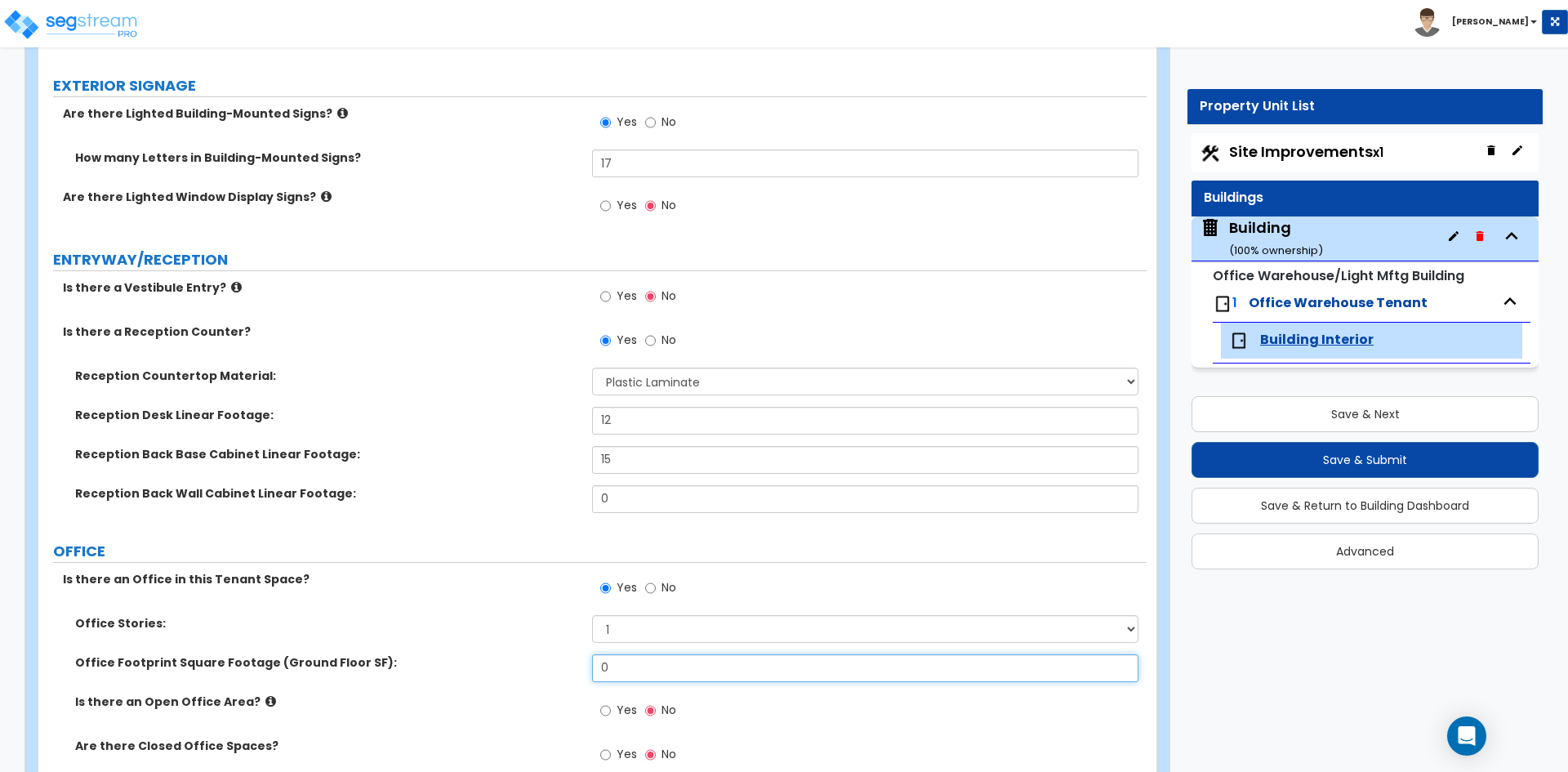
click at [639, 668] on input "0" at bounding box center [865, 669] width 546 height 28
type input "5,519"
click at [465, 619] on label "Office Stories:" at bounding box center [328, 623] width 505 height 17
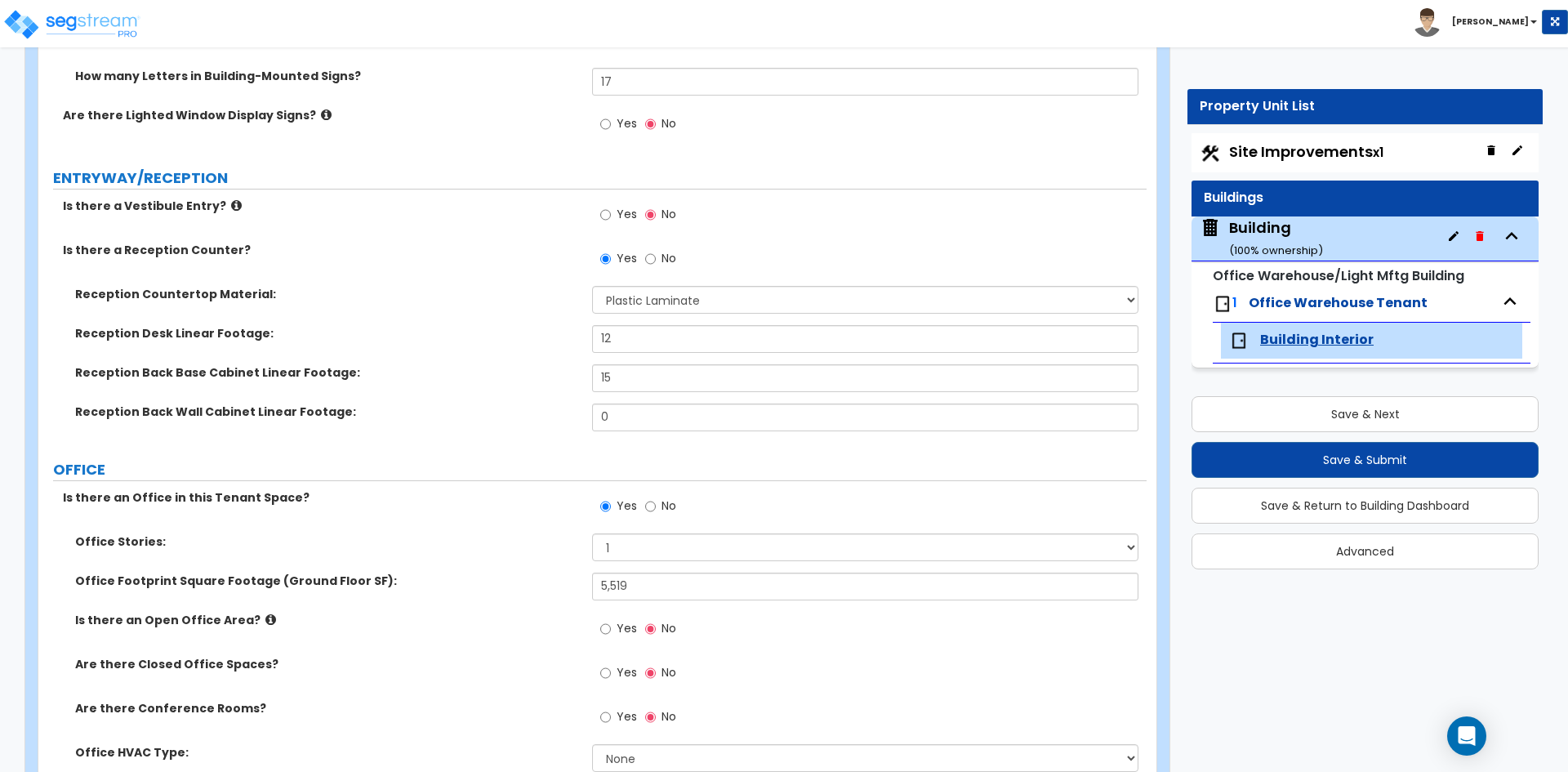
scroll to position [408, 0]
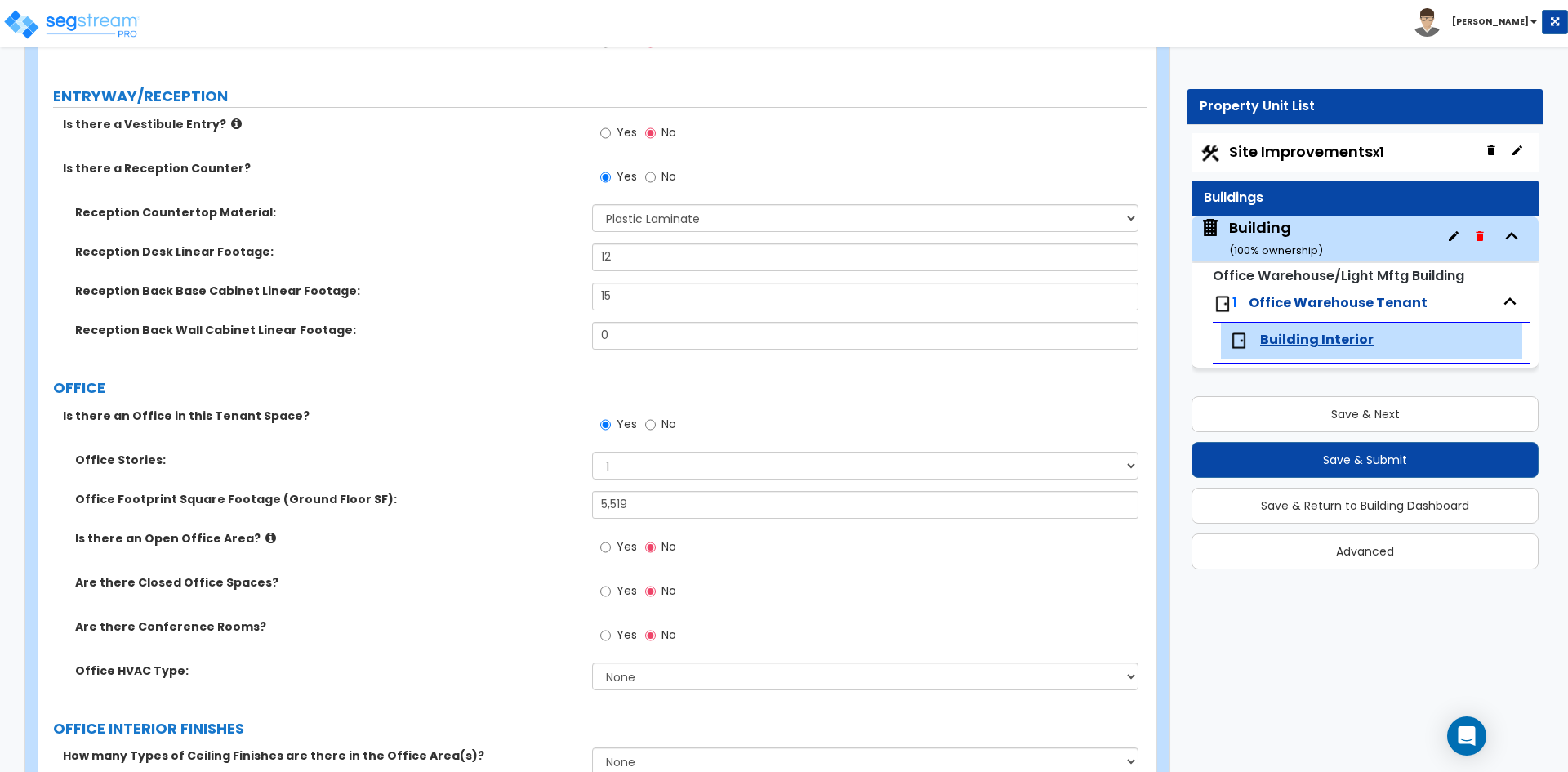
click at [632, 581] on label "Yes" at bounding box center [618, 593] width 37 height 28
click at [611, 583] on input "Yes" at bounding box center [605, 591] width 11 height 18
radio input "true"
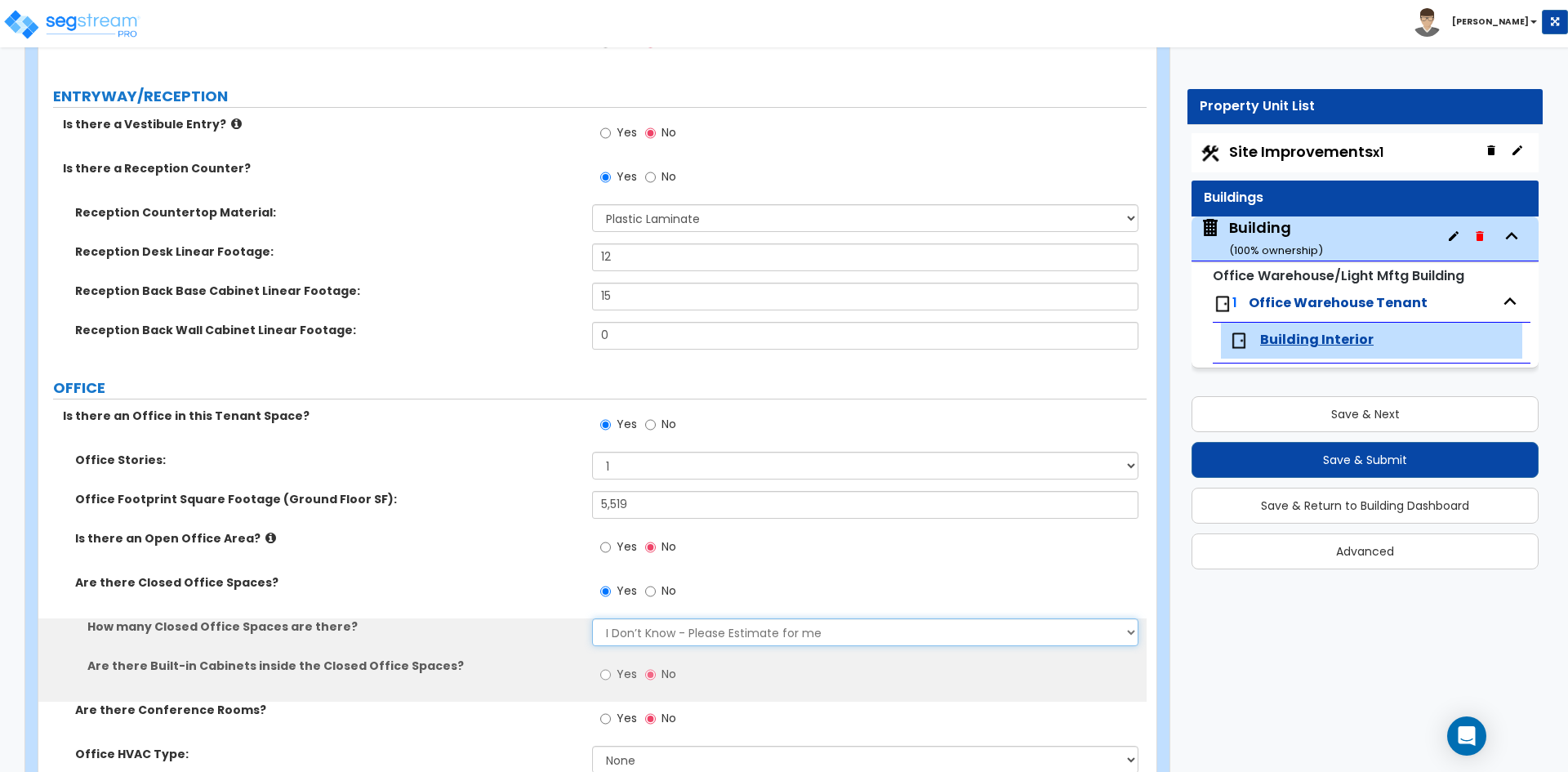
click at [632, 622] on select "I Don’t Know - Please Estimate for me I want to Enter the Number of Closed Offi…" at bounding box center [865, 633] width 546 height 28
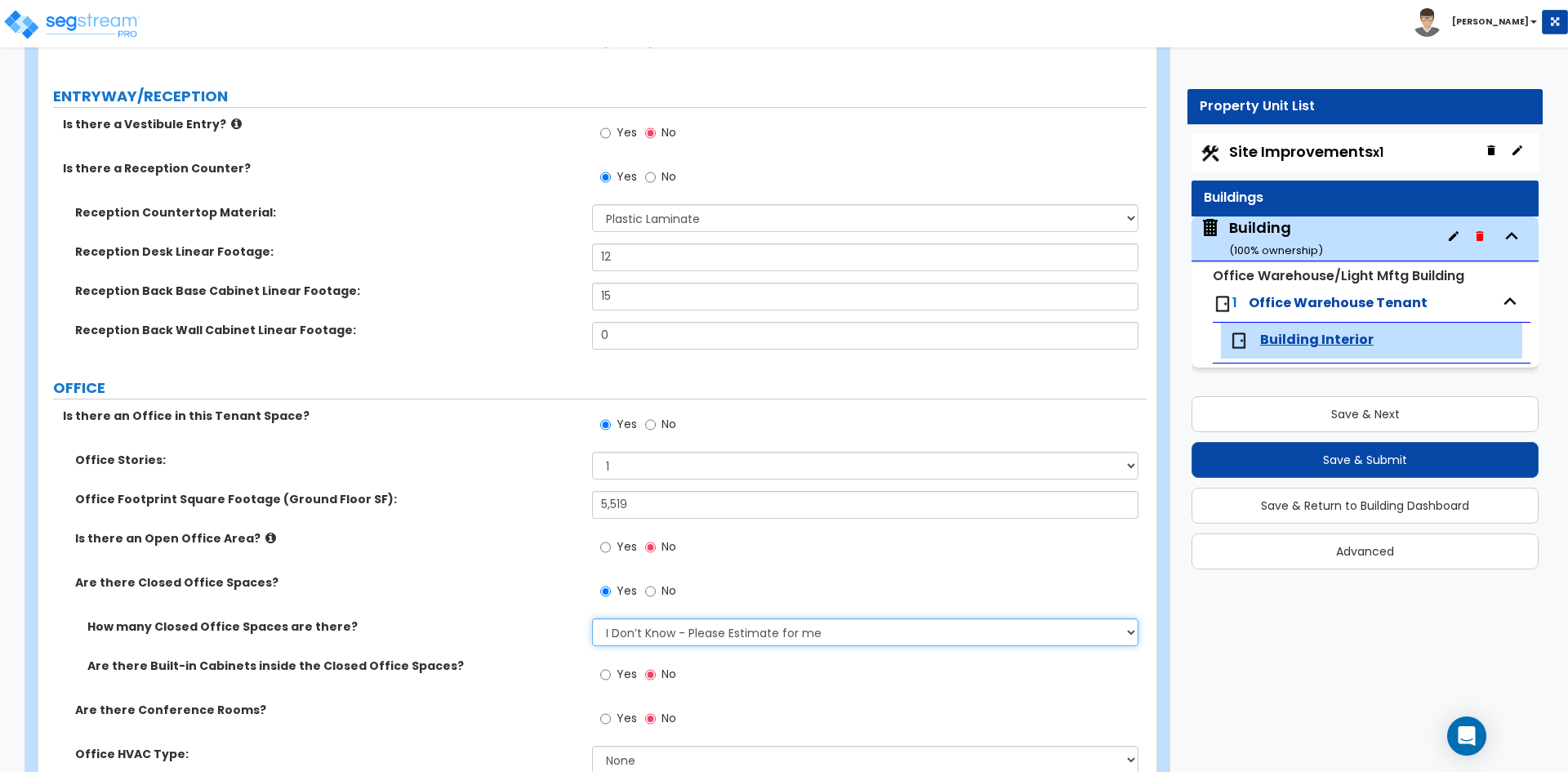
select select "2"
click at [592, 619] on select "I Don’t Know - Please Estimate for me I want to Enter the Number of Closed Offi…" at bounding box center [865, 633] width 546 height 28
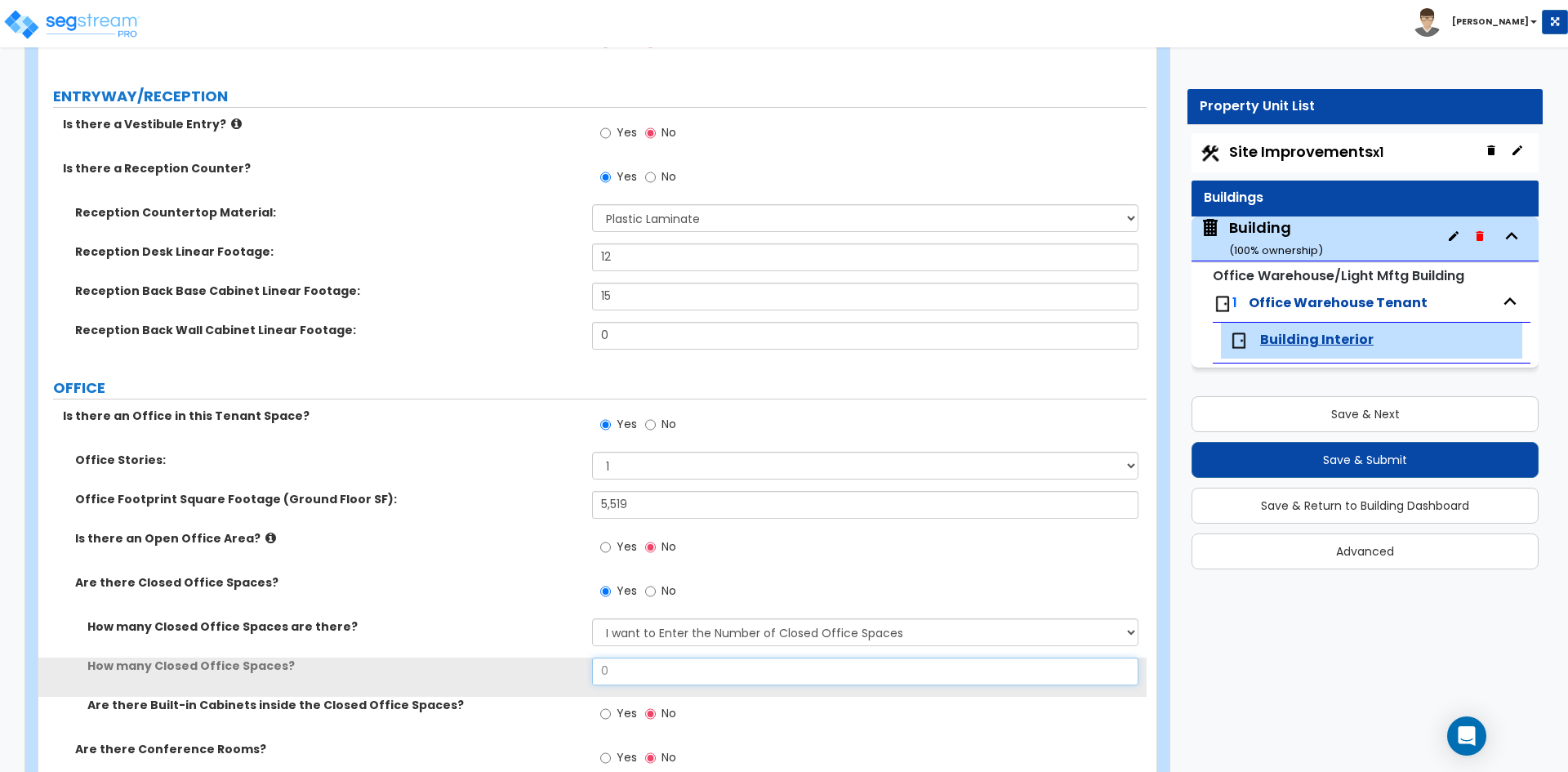
click at [649, 671] on input "0" at bounding box center [865, 671] width 546 height 28
click at [650, 671] on input "0" at bounding box center [865, 671] width 546 height 28
type input "3"
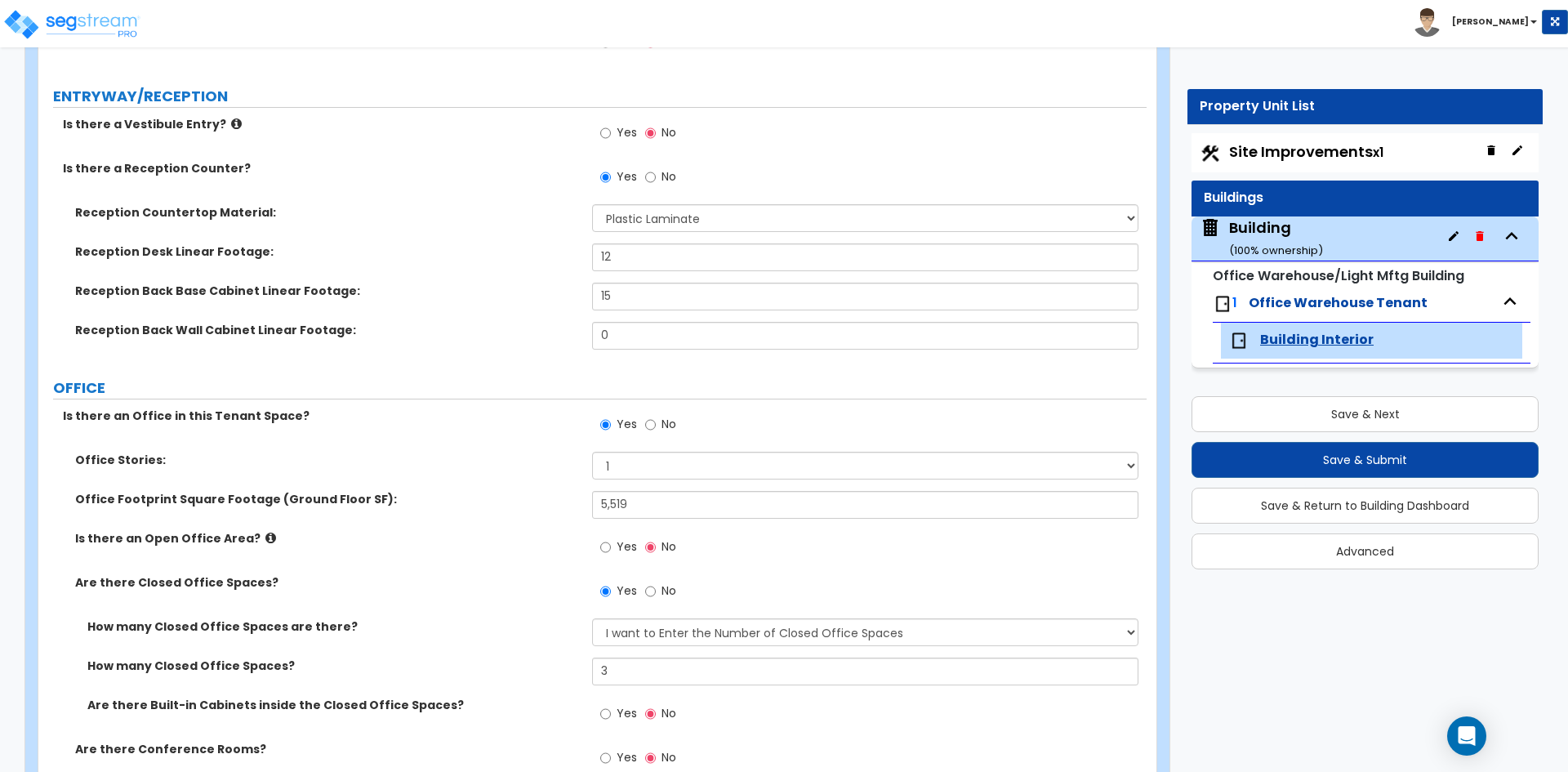
click at [442, 606] on div "Are there Closed Office Spaces? Yes No" at bounding box center [592, 596] width 1108 height 44
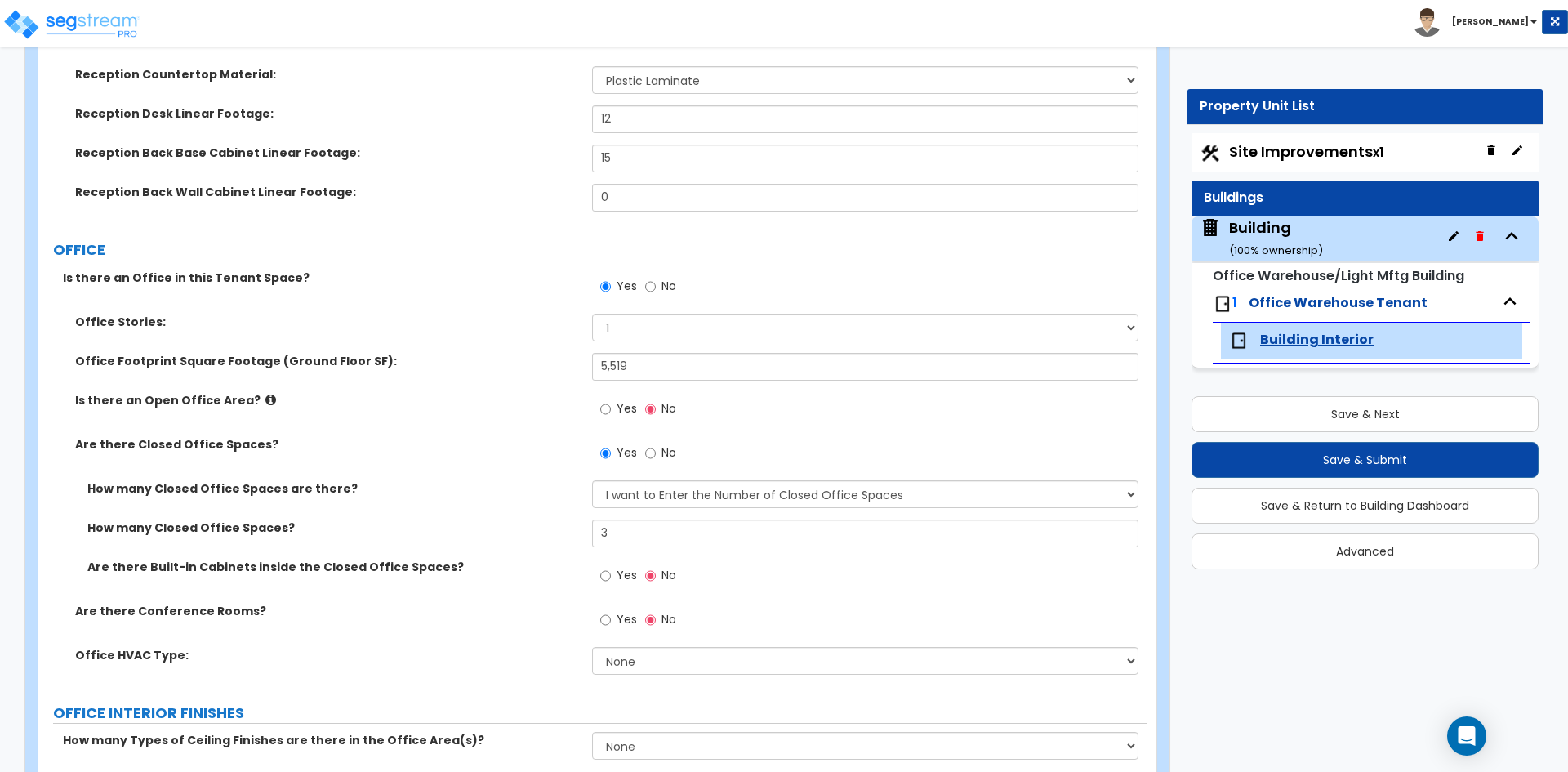
scroll to position [572, 0]
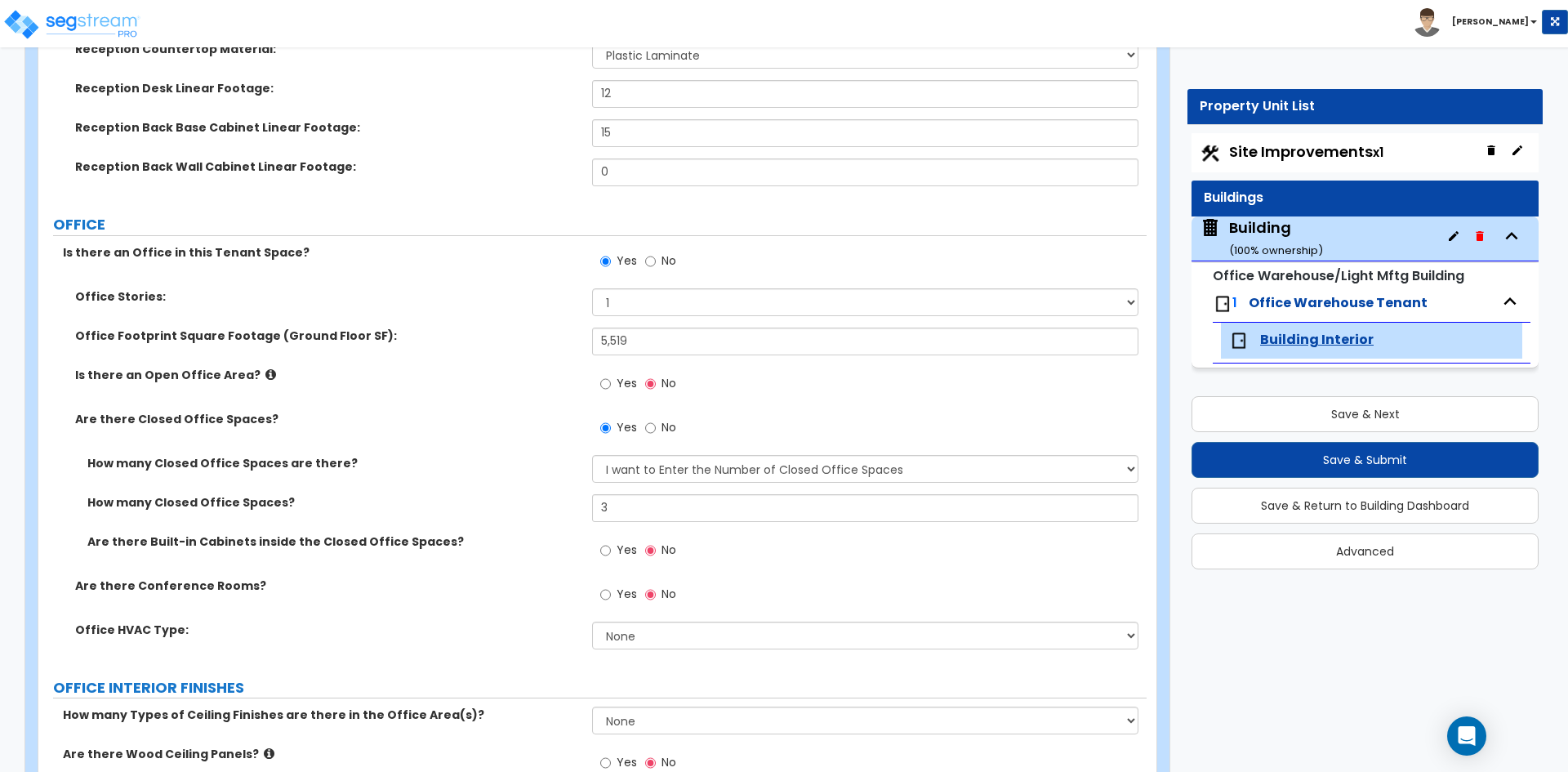
click at [653, 649] on div "Office HVAC Type: None Rooftop Unit Furnace-Condenser Forced Air Split Heating/…" at bounding box center [592, 641] width 1108 height 39
click at [654, 639] on select "None Rooftop Unit Furnace-Condenser Forced Air Split Heating/Cooling Systems He…" at bounding box center [865, 635] width 546 height 28
select select "2"
click at [592, 621] on select "None Rooftop Unit Furnace-Condenser Forced Air Split Heating/Cooling Systems He…" at bounding box center [865, 635] width 546 height 28
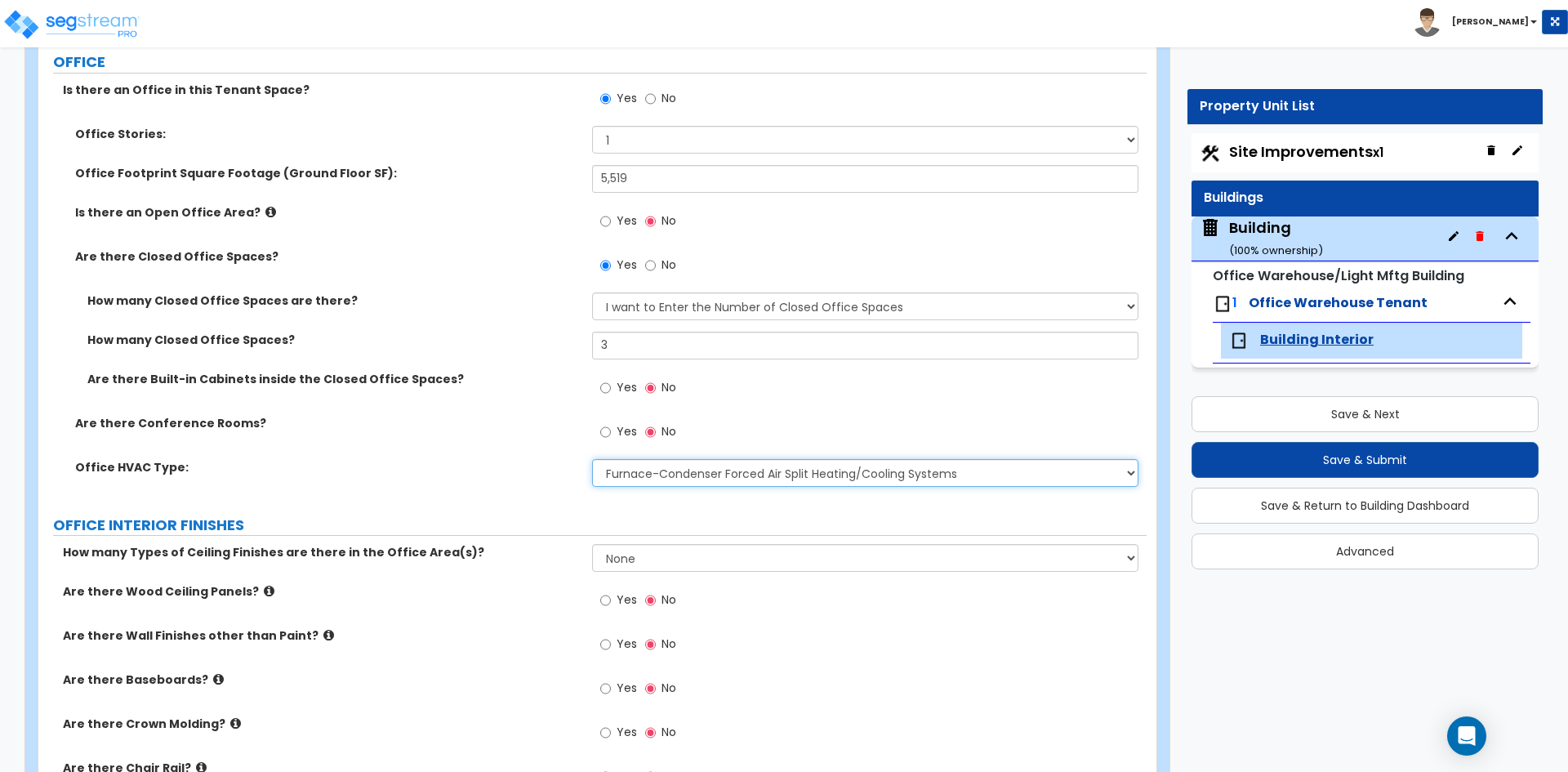
scroll to position [735, 0]
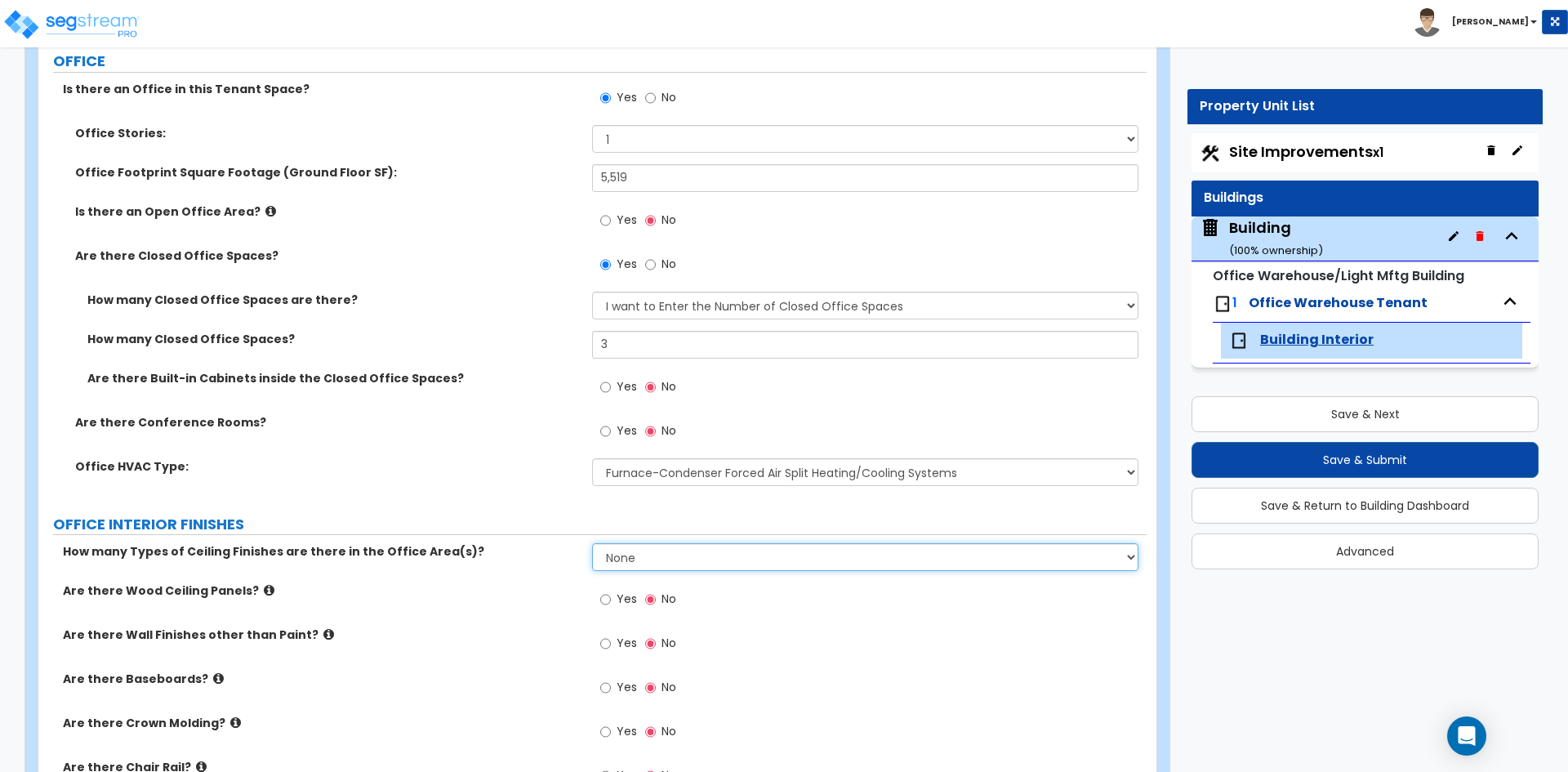
click at [617, 556] on select "None 1 2 3" at bounding box center [865, 557] width 546 height 28
select select "2"
click at [592, 543] on select "None 1 2 3" at bounding box center [865, 557] width 546 height 28
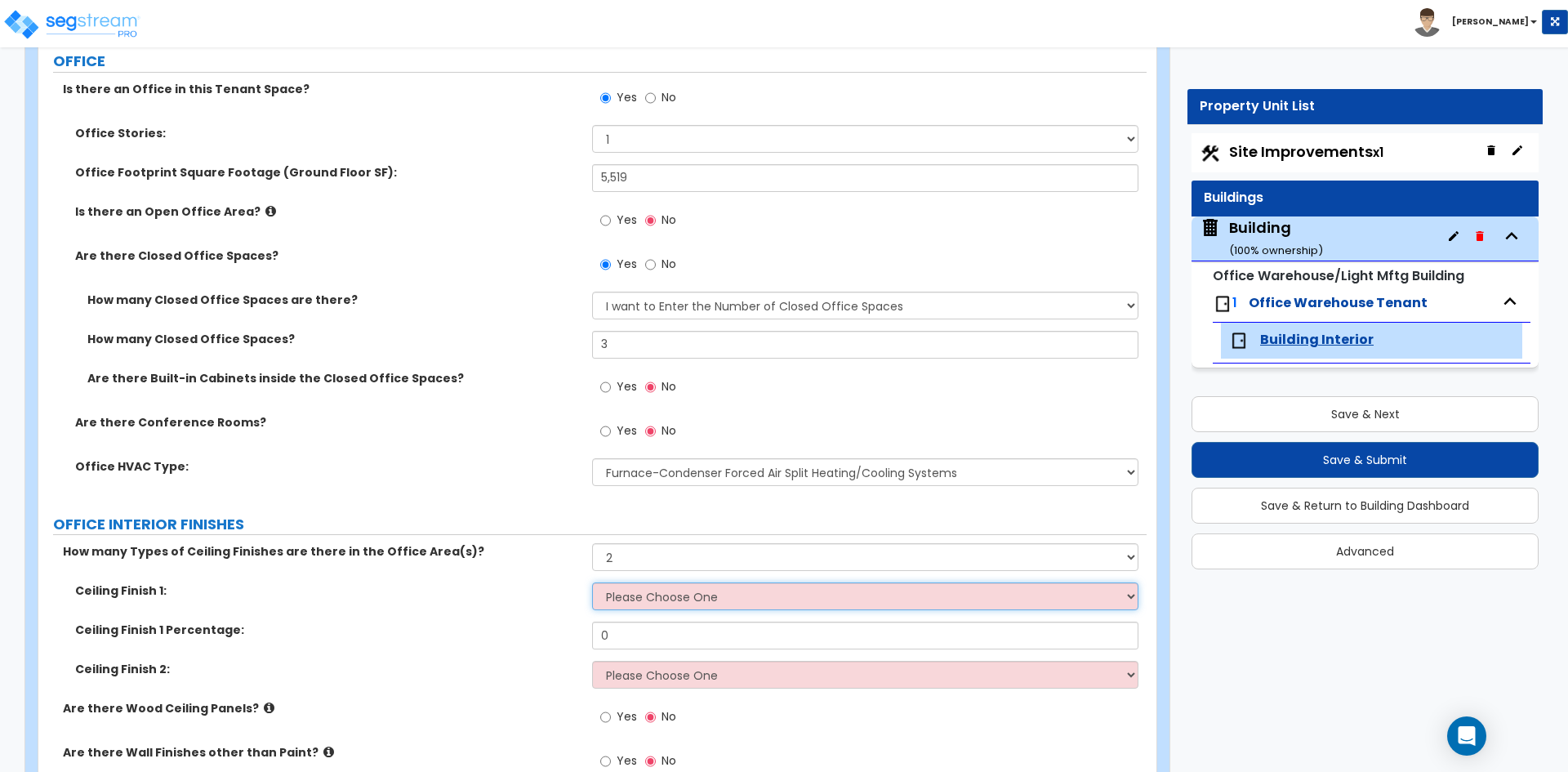
click at [679, 605] on select "Please Choose One Drop Ceiling Open Ceiling Drywall Ceiling" at bounding box center [865, 597] width 546 height 28
select select "1"
click at [592, 583] on select "Please Choose One Drop Ceiling Open Ceiling Drywall Ceiling" at bounding box center [865, 597] width 546 height 28
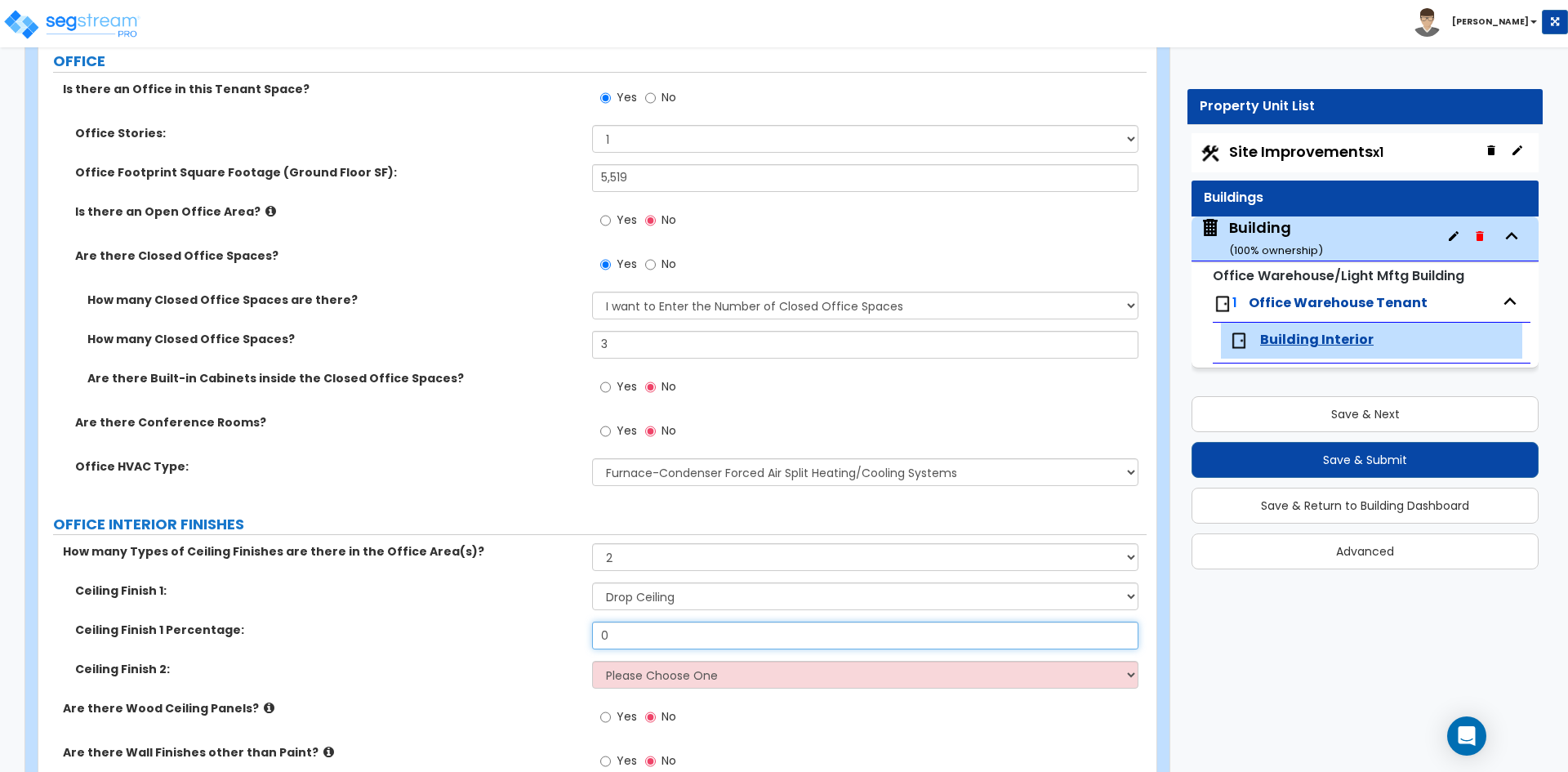
click at [645, 627] on input "0" at bounding box center [865, 635] width 546 height 28
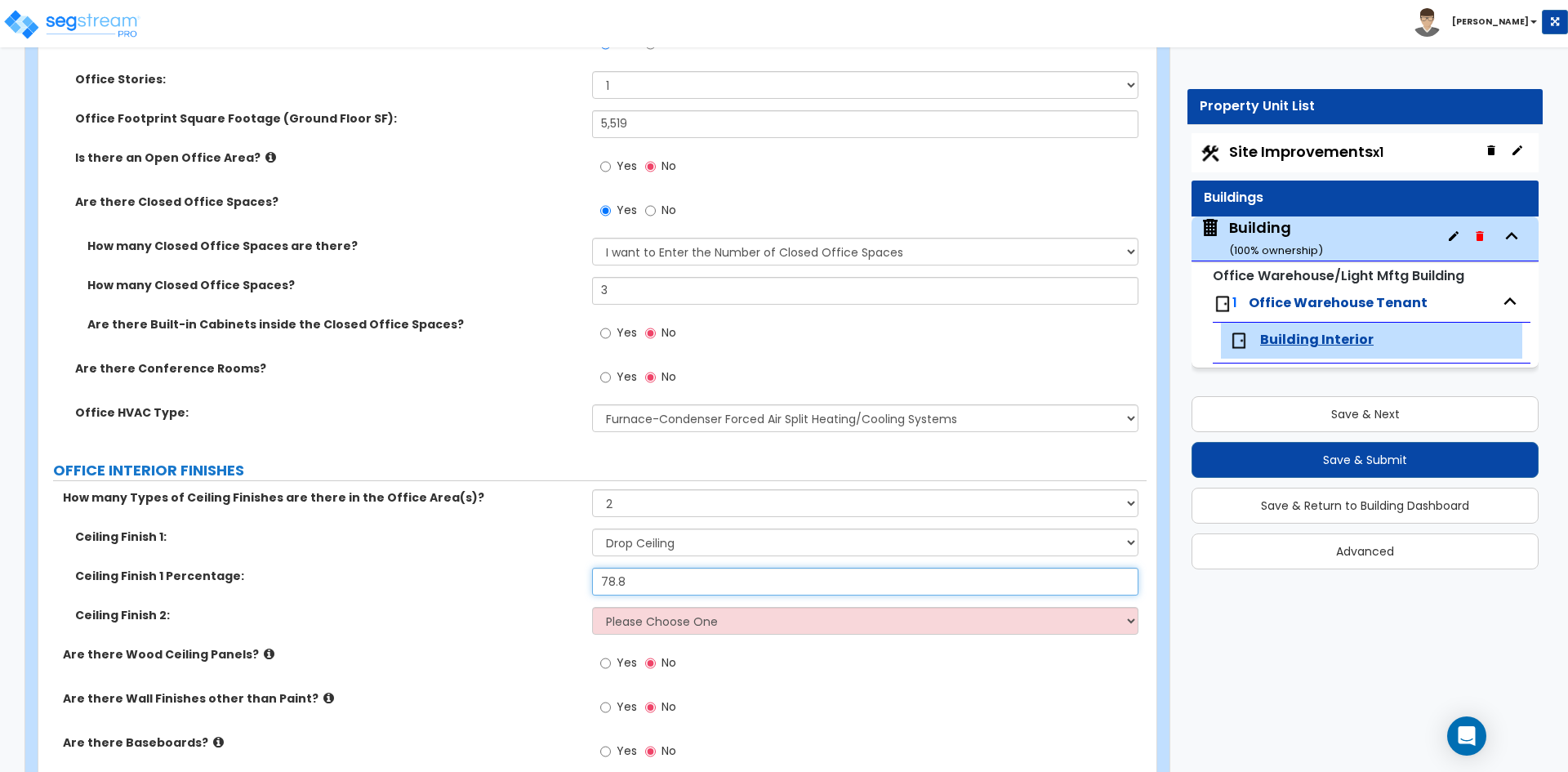
scroll to position [817, 0]
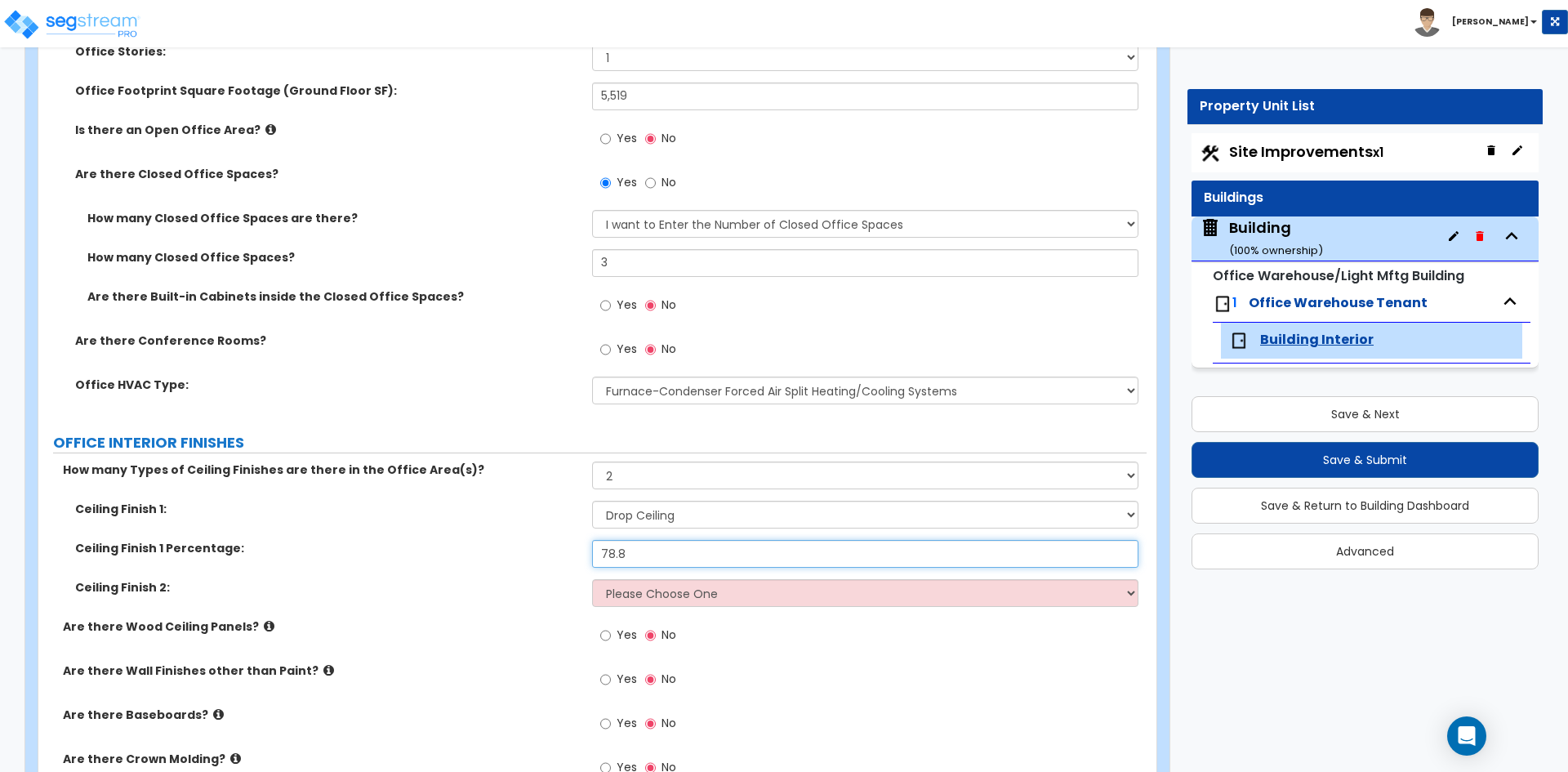
type input "78.8"
click at [660, 589] on select "Please Choose One Drop Ceiling Open Ceiling Drywall Ceiling" at bounding box center [865, 593] width 546 height 28
select select "2"
click at [592, 579] on select "Please Choose One Drop Ceiling Open Ceiling Drywall Ceiling" at bounding box center [865, 593] width 546 height 28
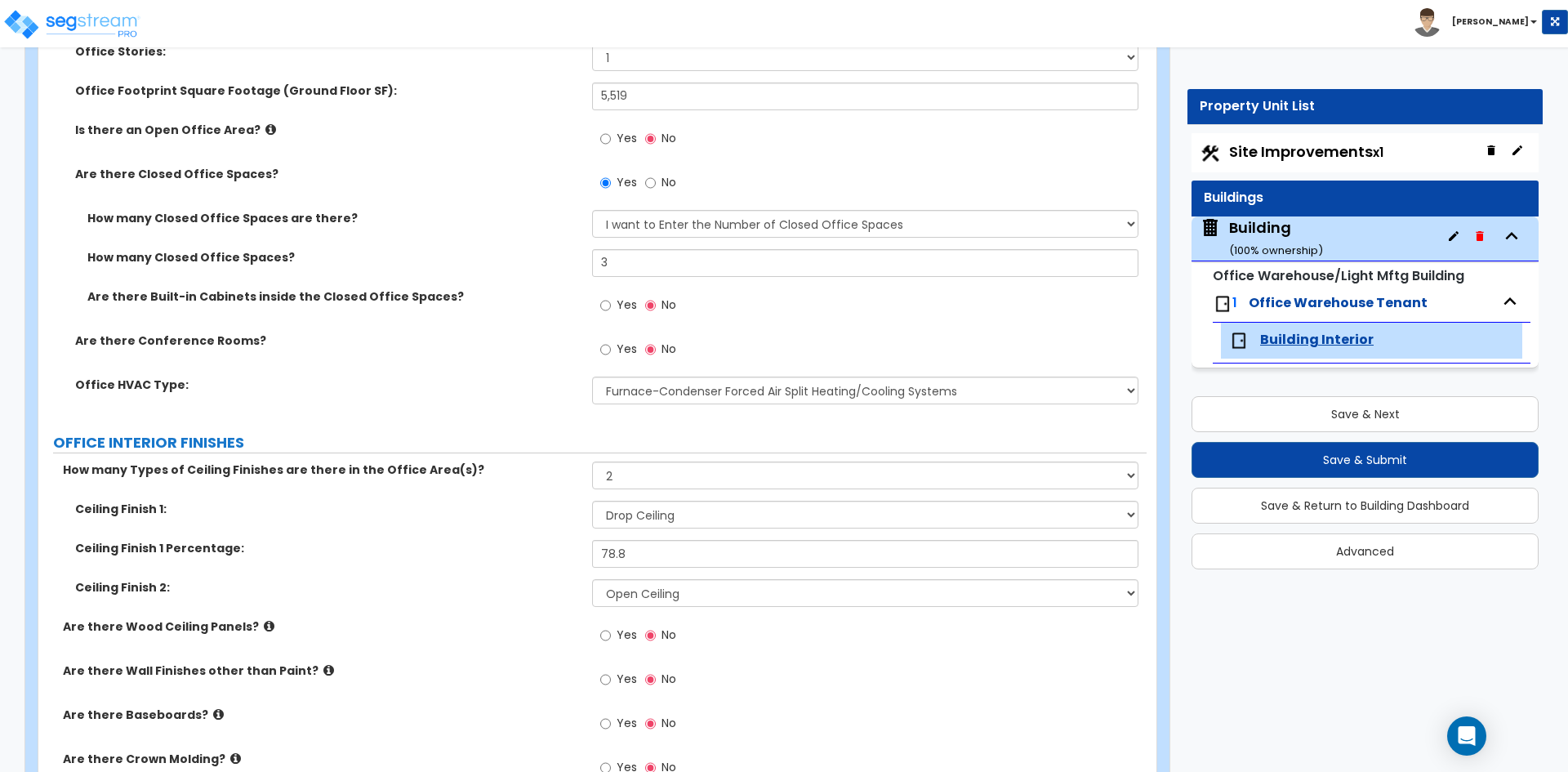
click at [521, 630] on label "Are there Wood Ceiling Panels?" at bounding box center [321, 627] width 517 height 17
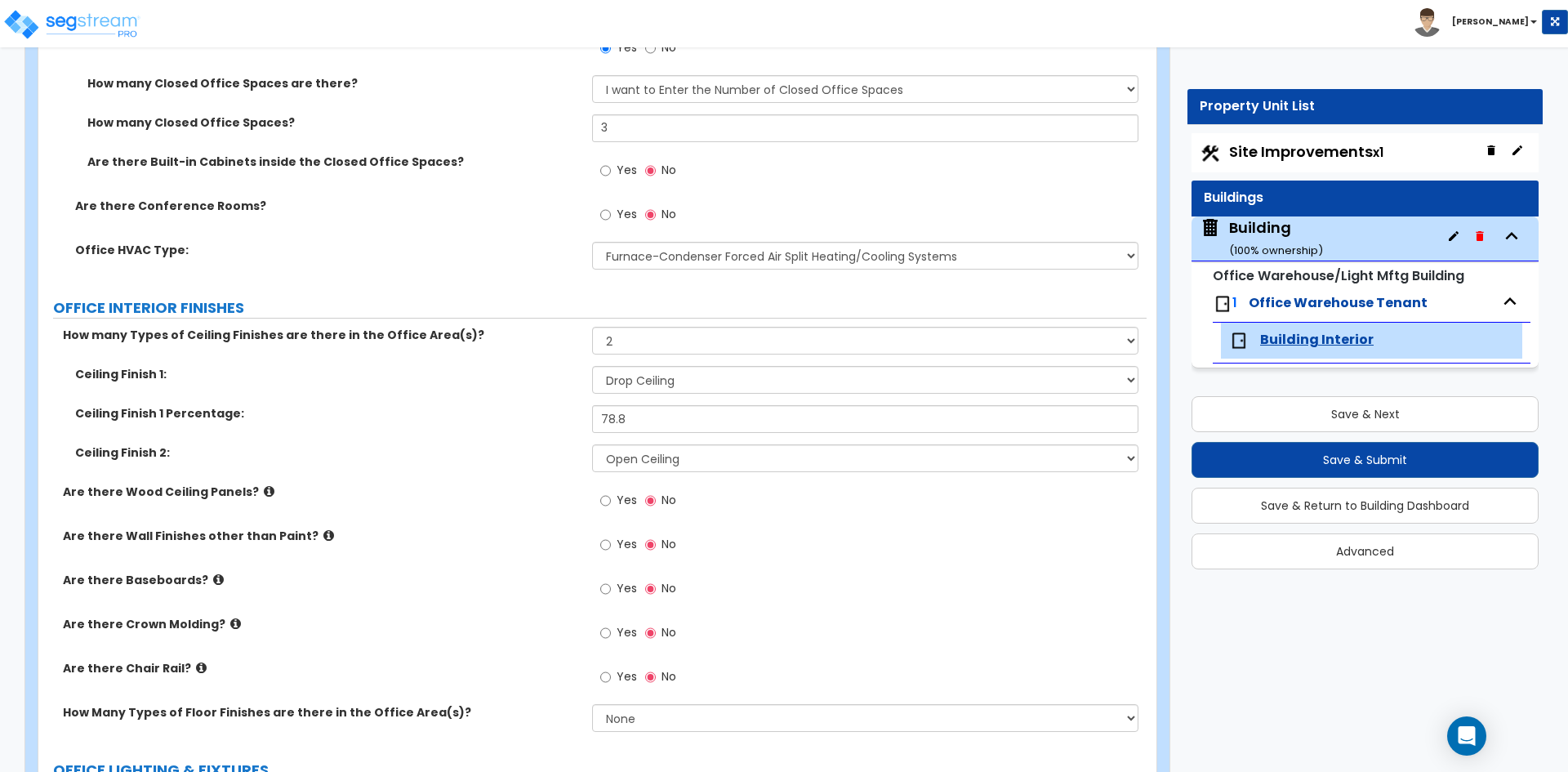
scroll to position [981, 0]
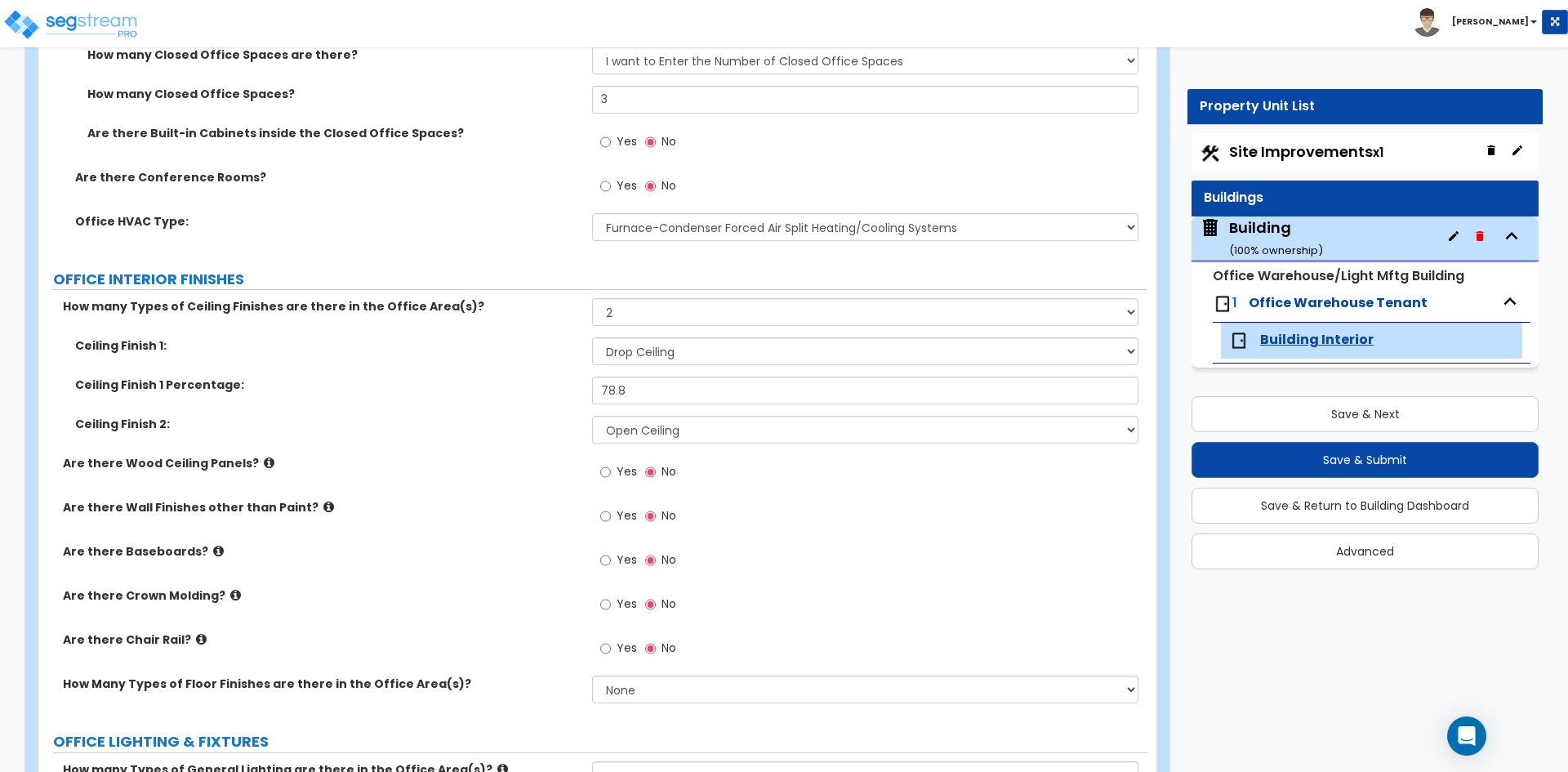
click at [626, 513] on span "Yes" at bounding box center [626, 515] width 20 height 17
click at [611, 513] on input "Yes" at bounding box center [605, 516] width 11 height 18
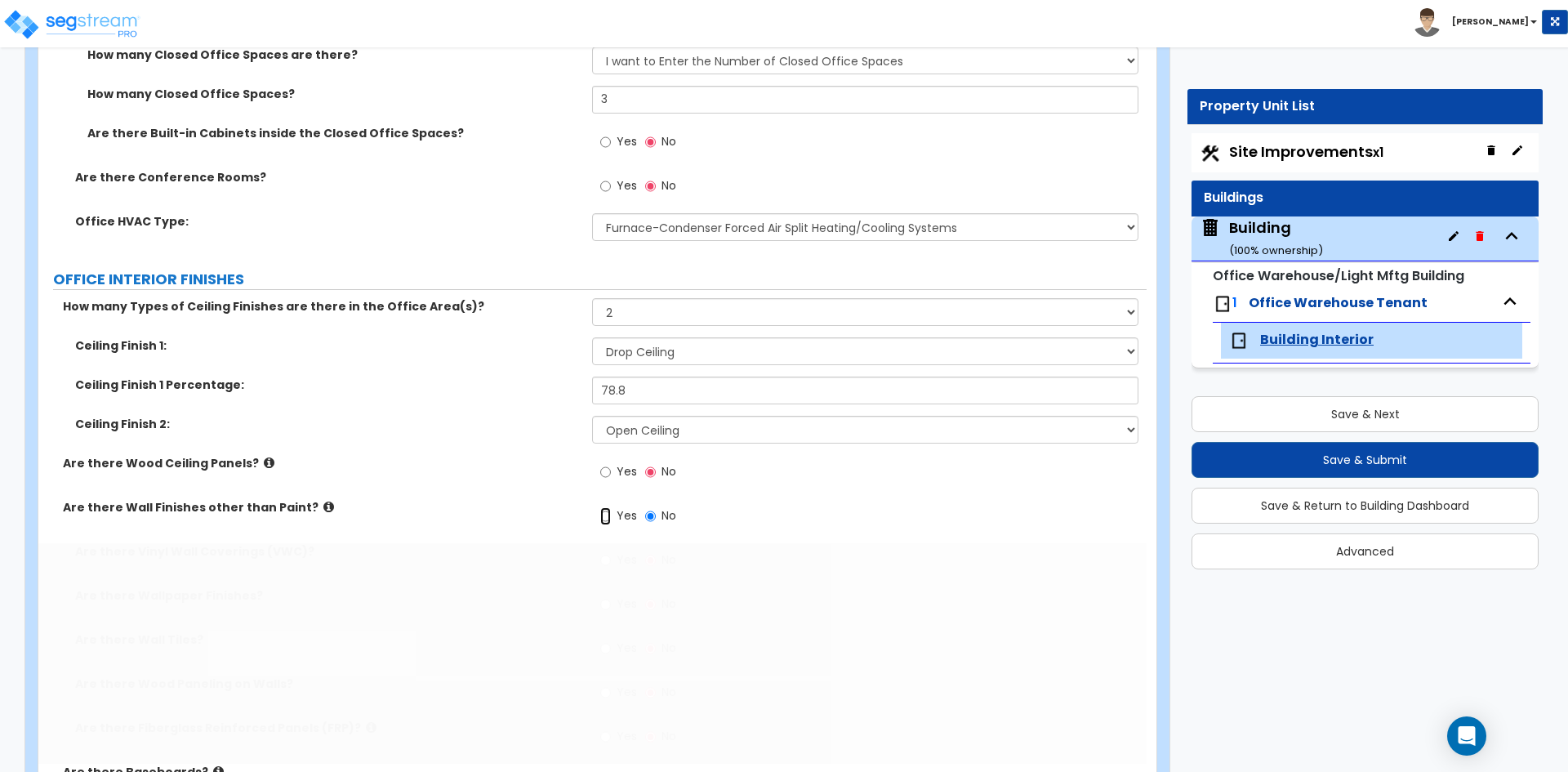
radio input "true"
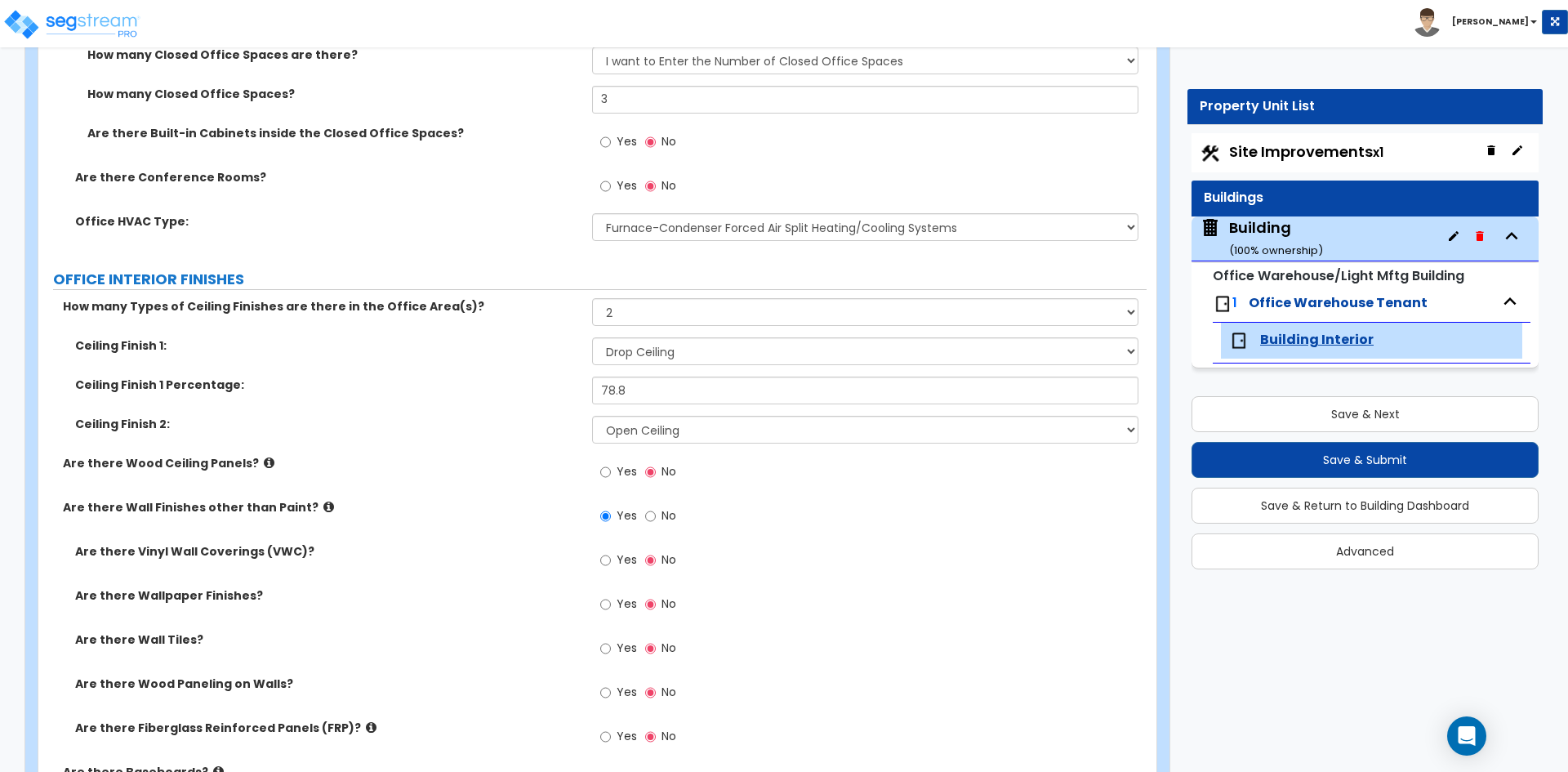
drag, startPoint x: 632, startPoint y: 695, endPoint x: 588, endPoint y: 674, distance: 48.8
click at [630, 695] on span "Yes" at bounding box center [626, 691] width 20 height 17
click at [611, 695] on input "Yes" at bounding box center [605, 692] width 11 height 18
radio input "true"
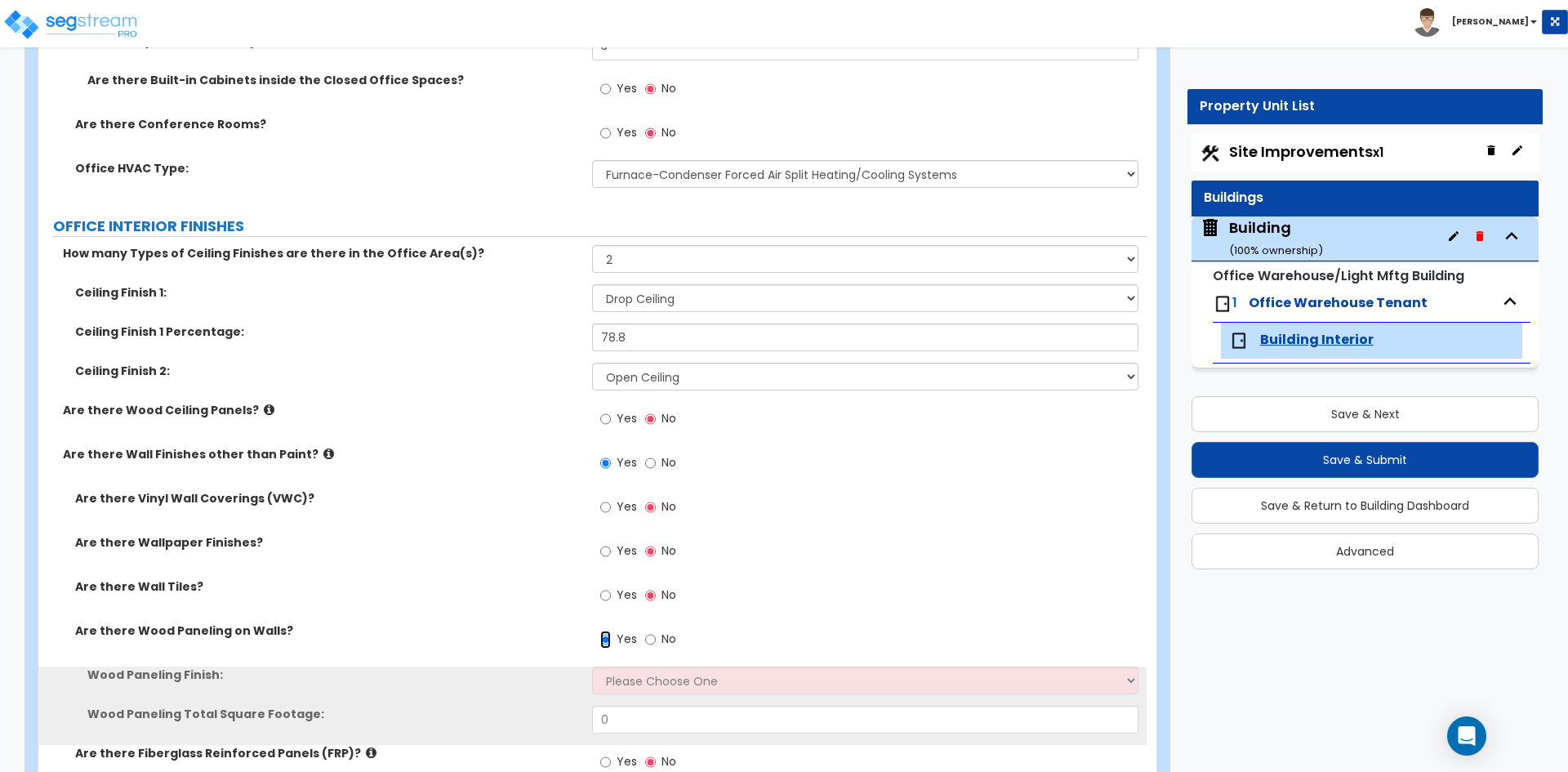
scroll to position [1062, 0]
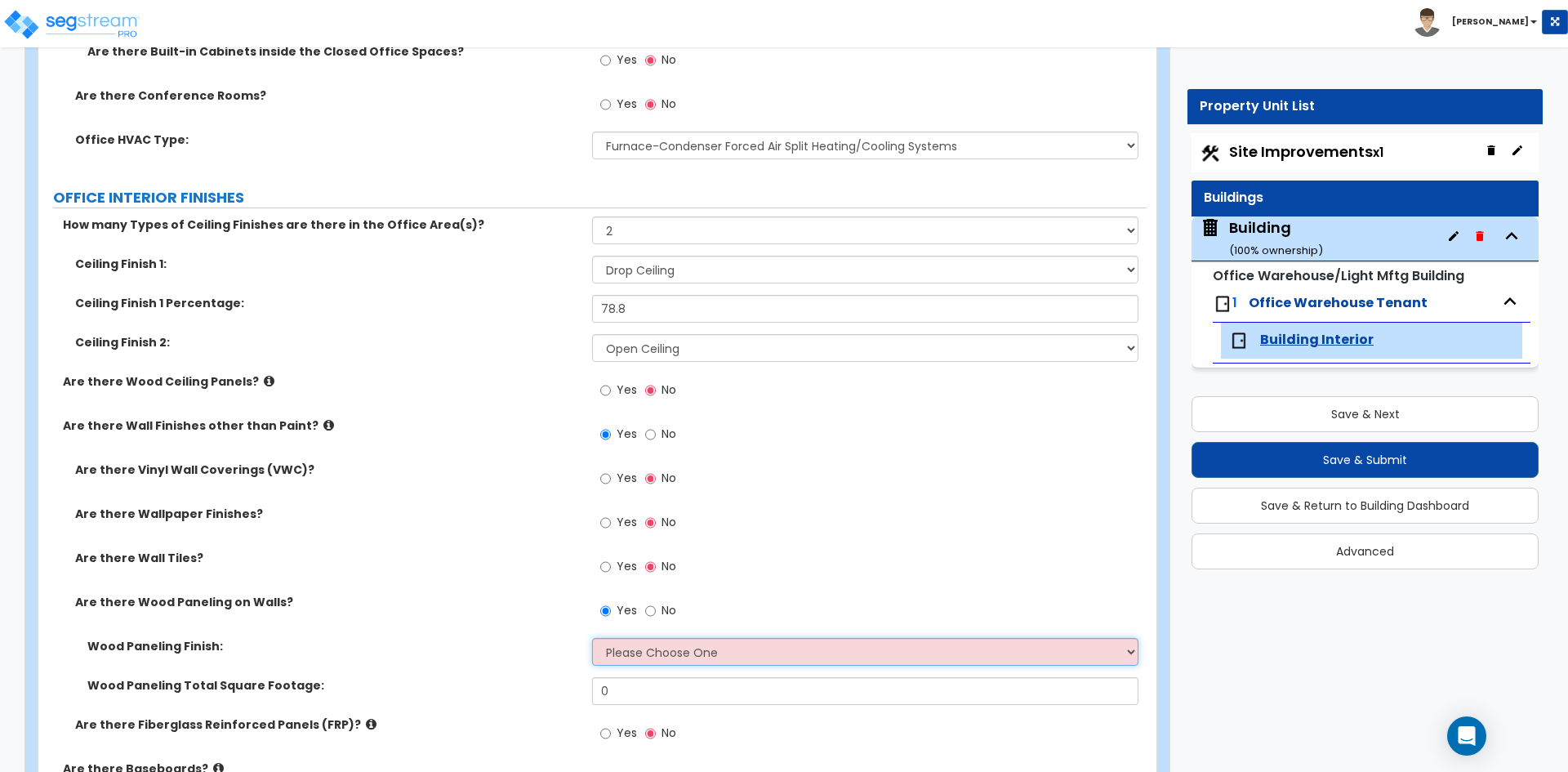
click at [663, 657] on select "Please Choose One Birch Mahogany Oak or Cherry Rosewood Teak I Don't Know, Plea…" at bounding box center [865, 652] width 546 height 28
select select "6"
click at [592, 638] on select "Please Choose One Birch Mahogany Oak or Cherry Rosewood Teak I Don't Know, Plea…" at bounding box center [865, 652] width 546 height 28
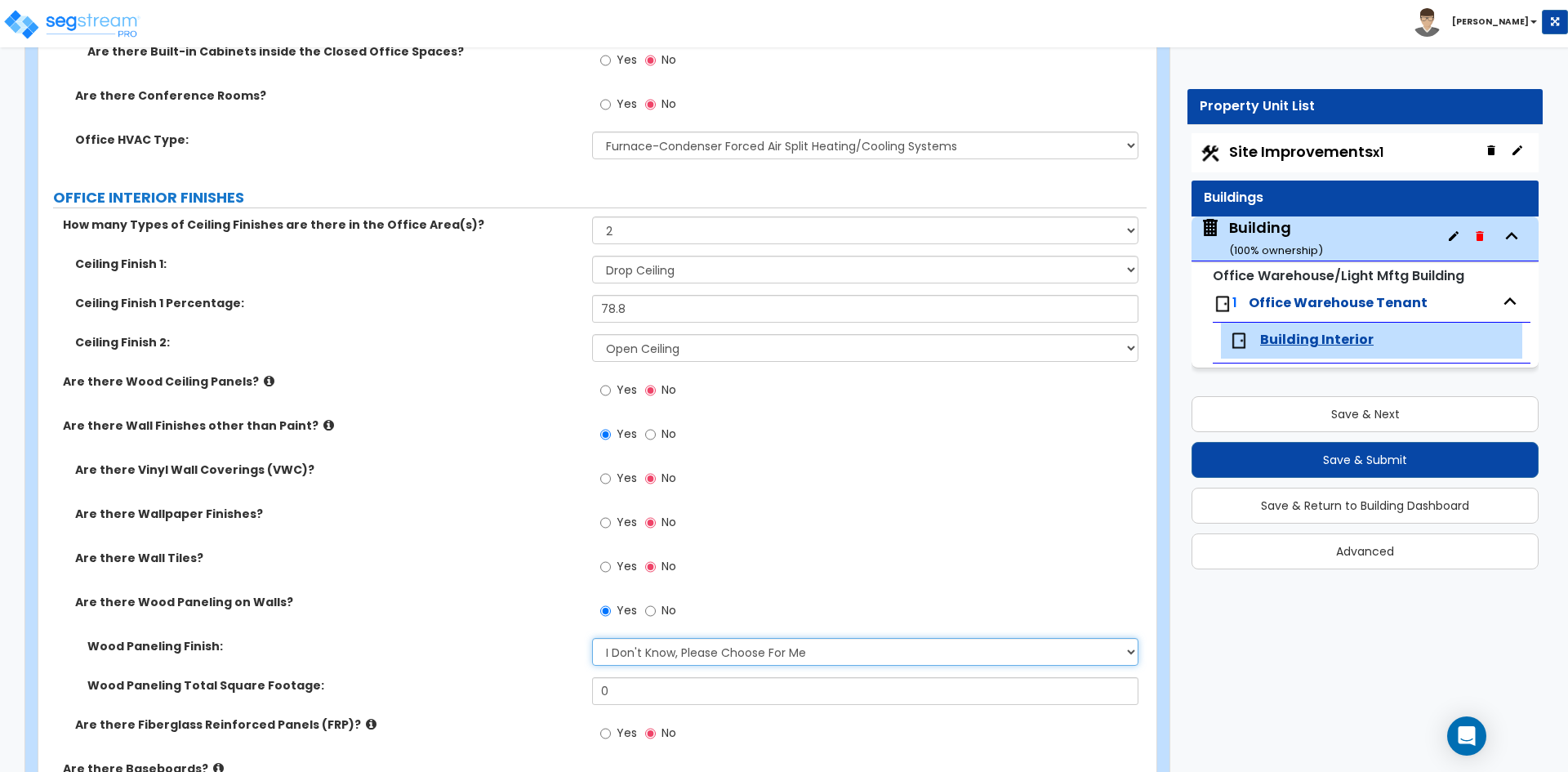
click at [866, 654] on select "Please Choose One Birch Mahogany Oak or Cherry Rosewood Teak I Don't Know, Plea…" at bounding box center [865, 652] width 546 height 28
click at [722, 692] on input "0" at bounding box center [865, 691] width 546 height 28
type input "775.2"
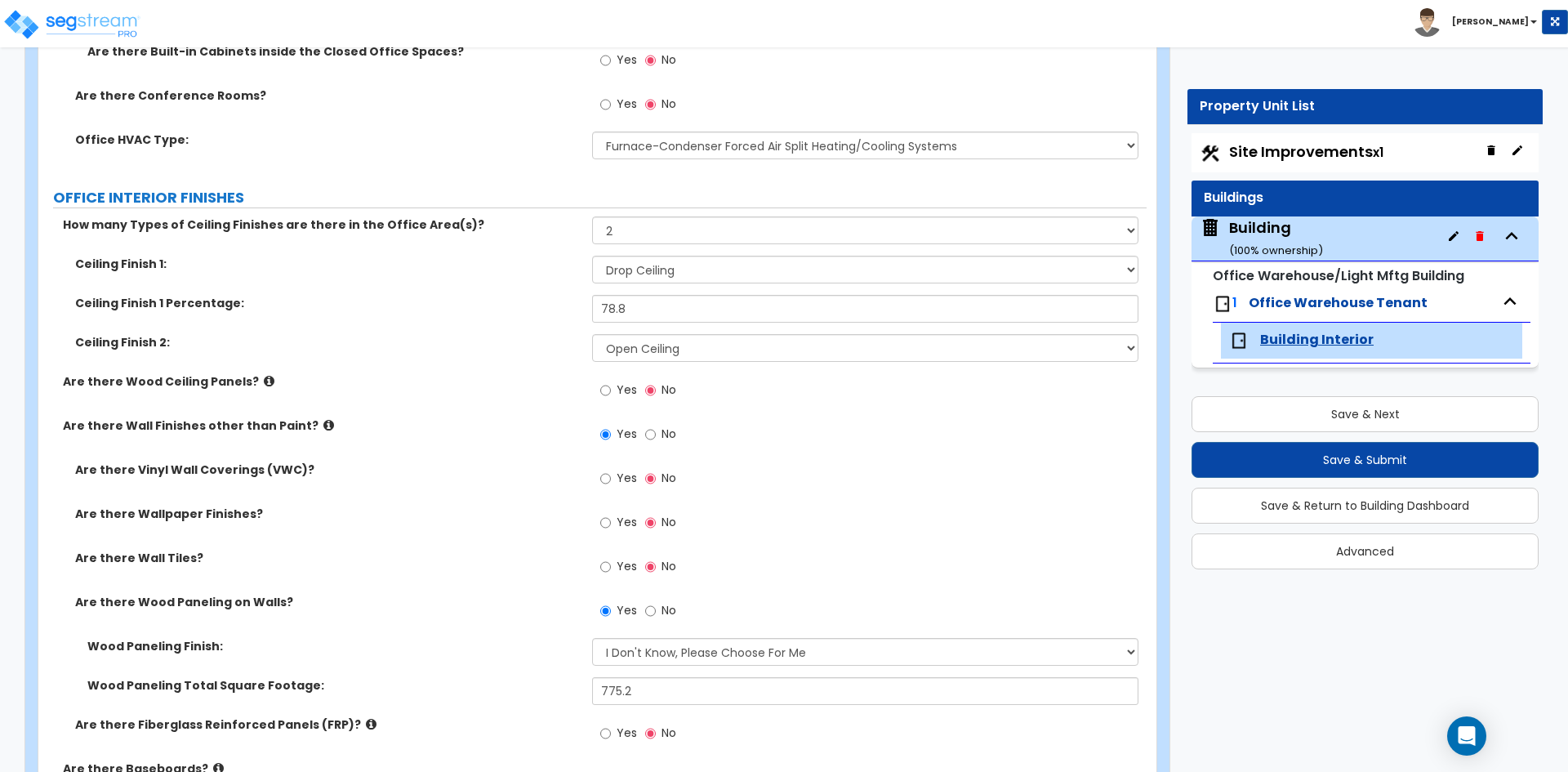
click at [435, 641] on label "Wood Paneling Finish:" at bounding box center [334, 646] width 492 height 17
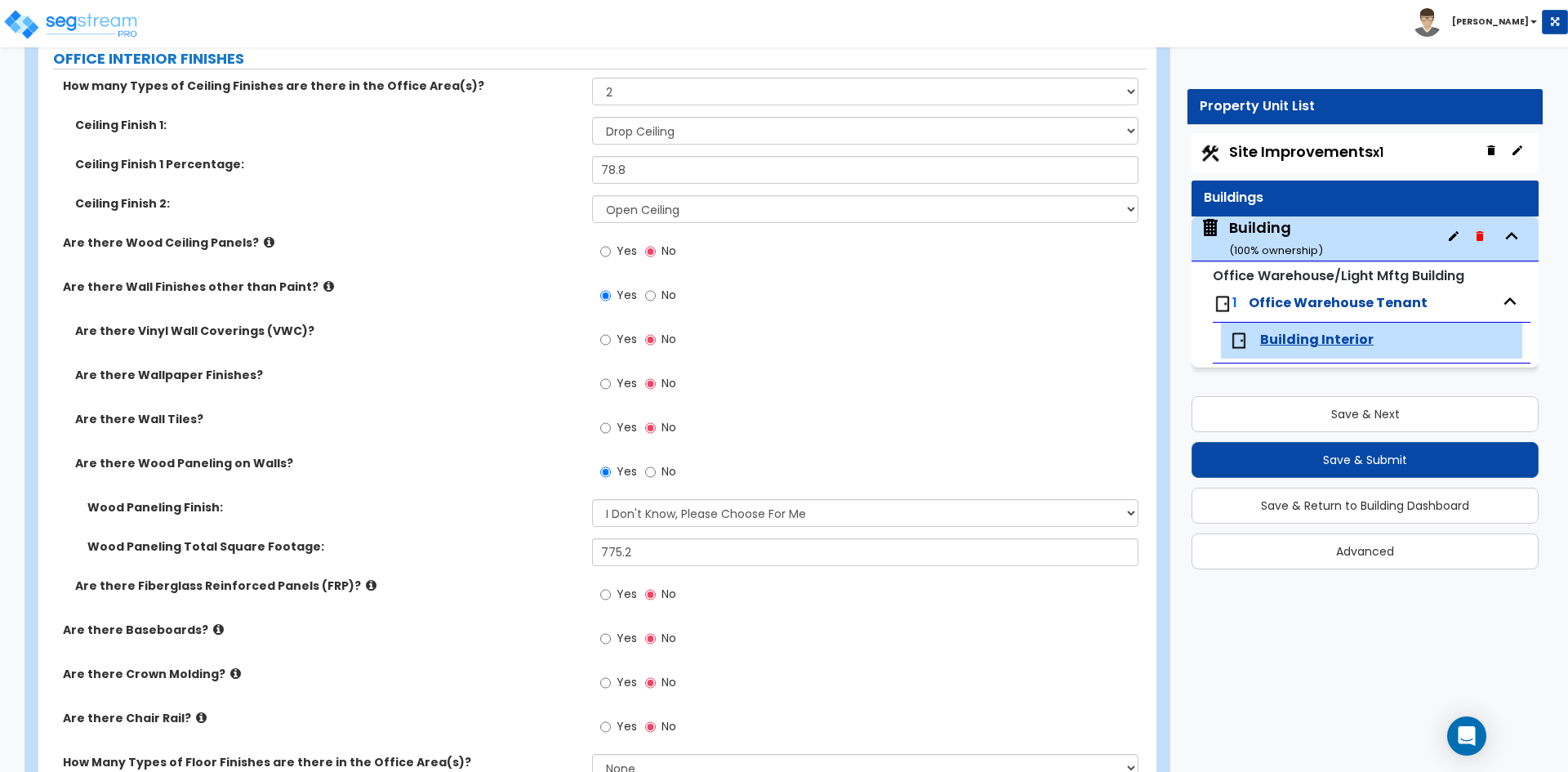
scroll to position [1225, 0]
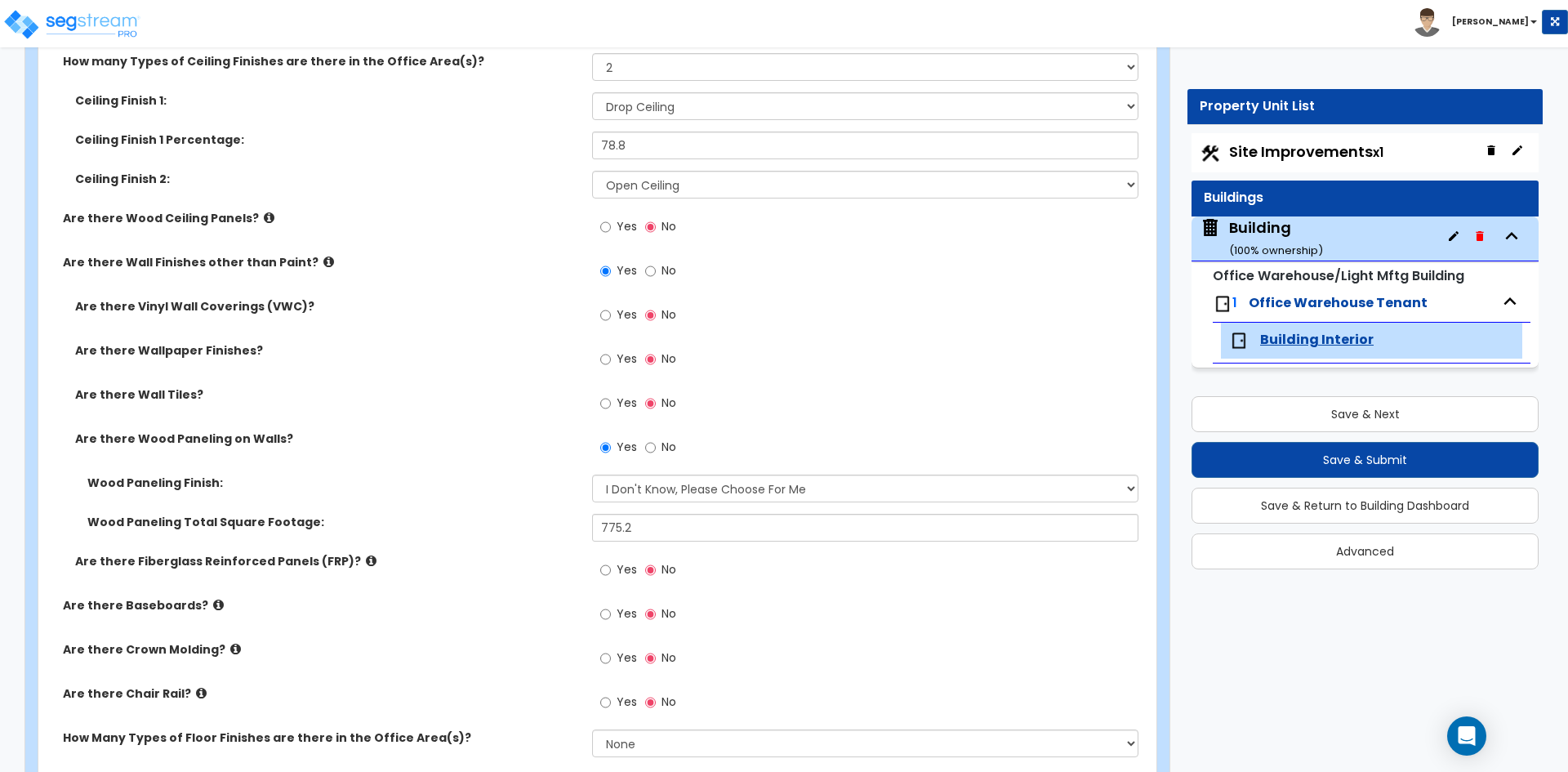
click at [616, 622] on label "Yes" at bounding box center [618, 616] width 37 height 28
click at [611, 622] on input "Yes" at bounding box center [605, 614] width 11 height 18
radio input "true"
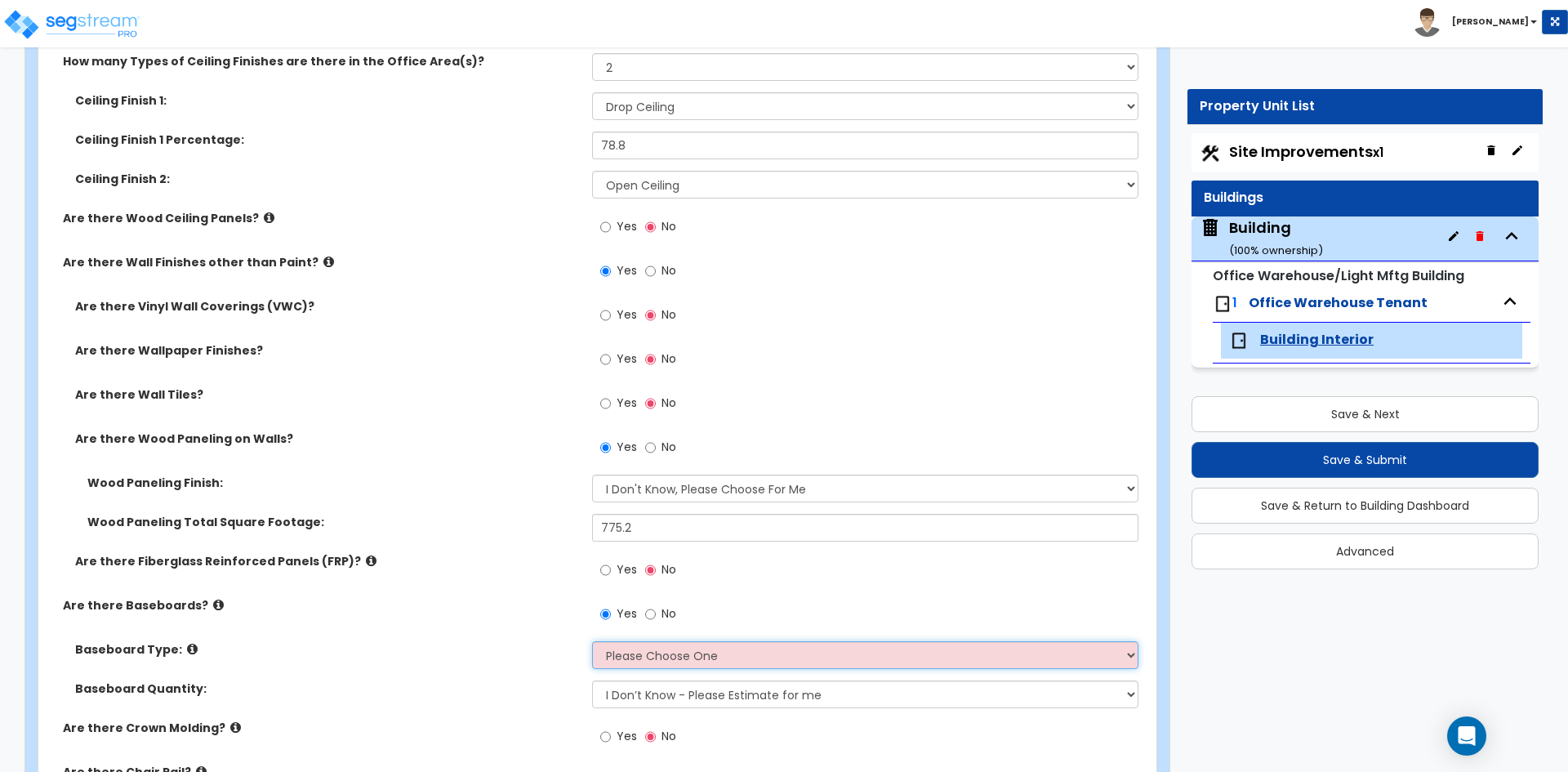
click at [668, 657] on select "Please Choose One Wood Vinyl Carpet Tile" at bounding box center [865, 655] width 546 height 28
select select "1"
click at [592, 641] on select "Please Choose One Wood Vinyl Carpet Tile" at bounding box center [865, 655] width 546 height 28
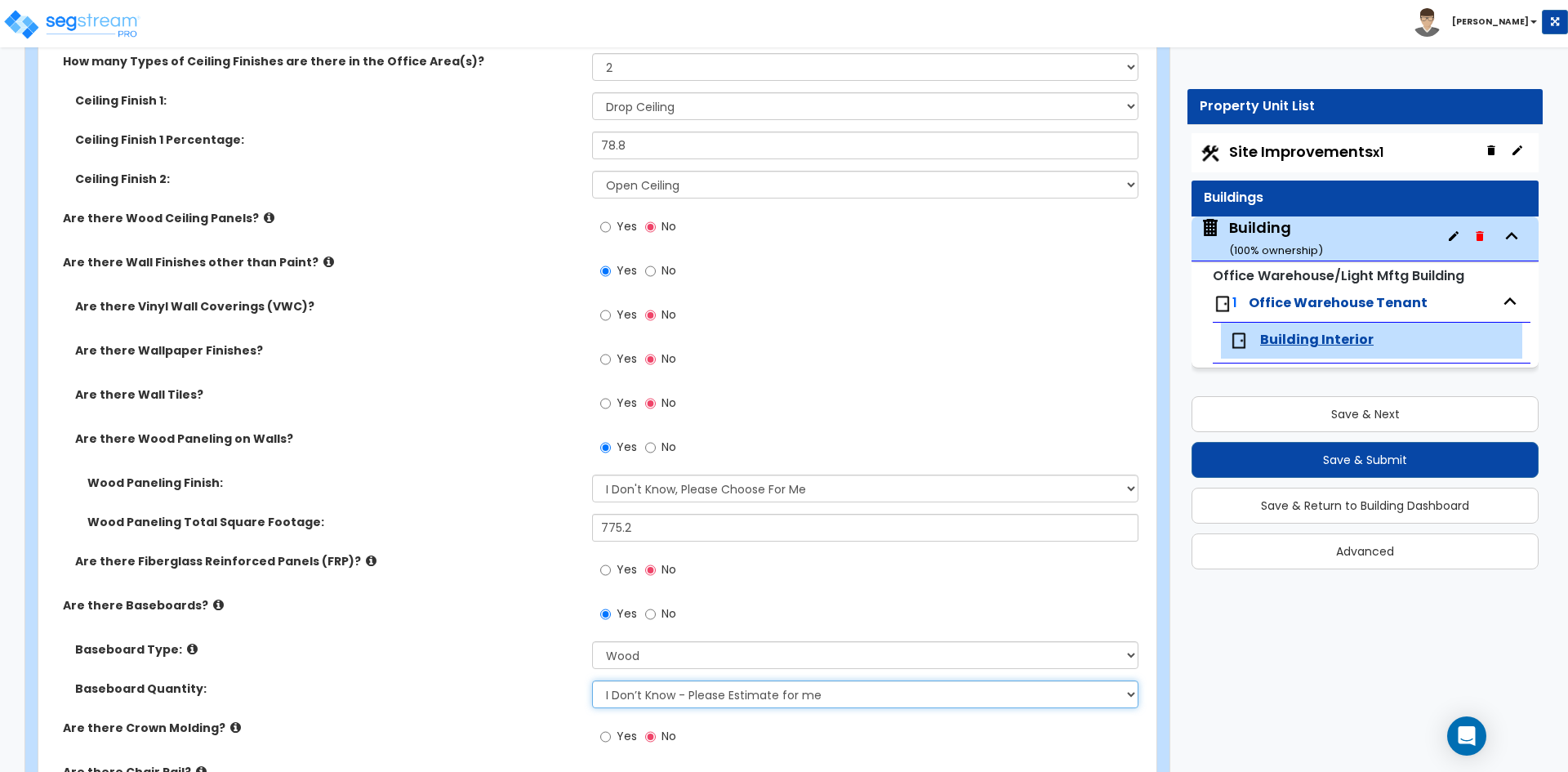
click at [632, 694] on select "I Don’t Know - Please Estimate for me I want to Enter the Linear Footage" at bounding box center [865, 694] width 546 height 28
click at [592, 680] on select "I Don’t Know - Please Estimate for me I want to Enter the Linear Footage" at bounding box center [865, 694] width 546 height 28
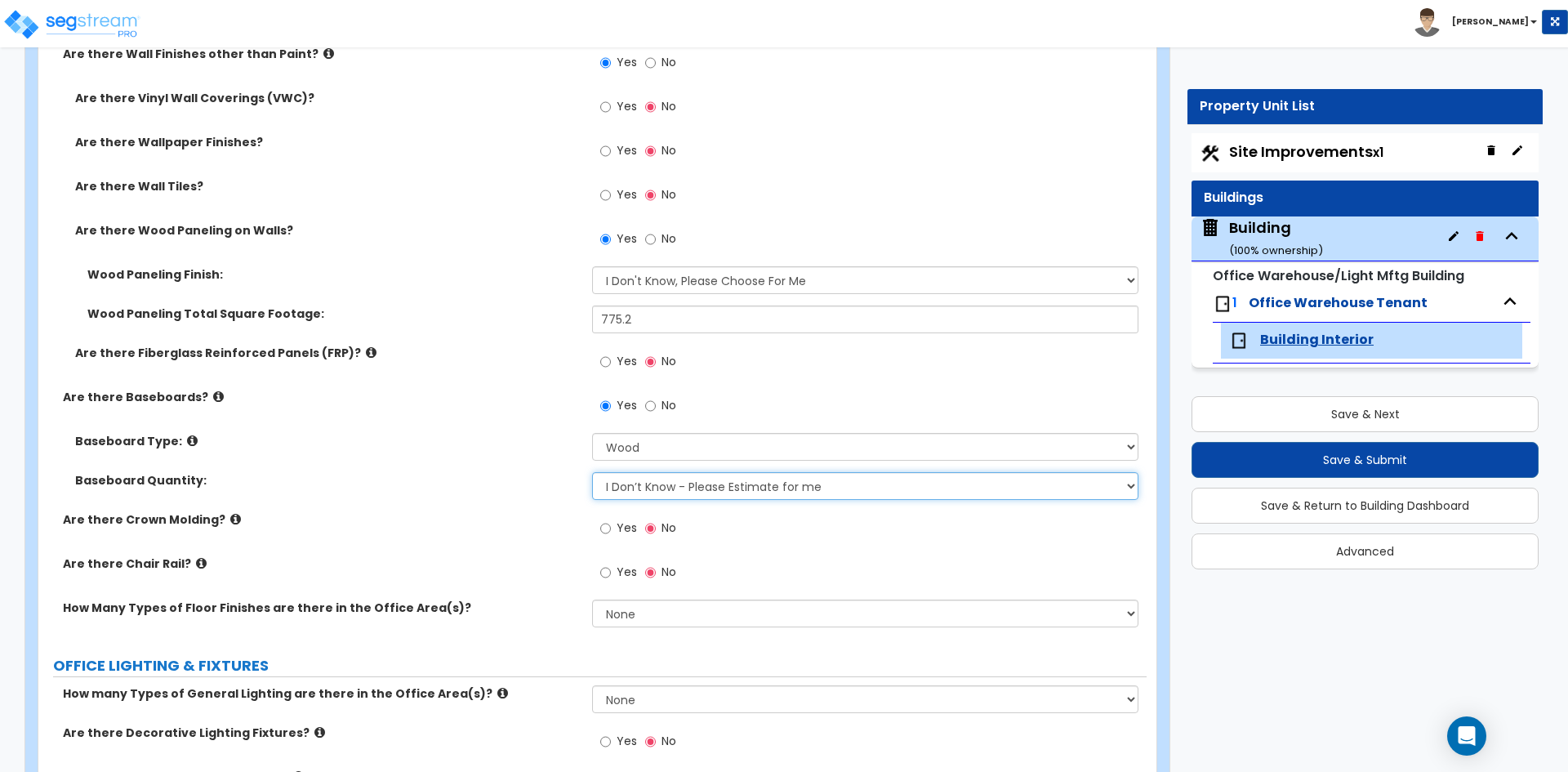
scroll to position [1470, 0]
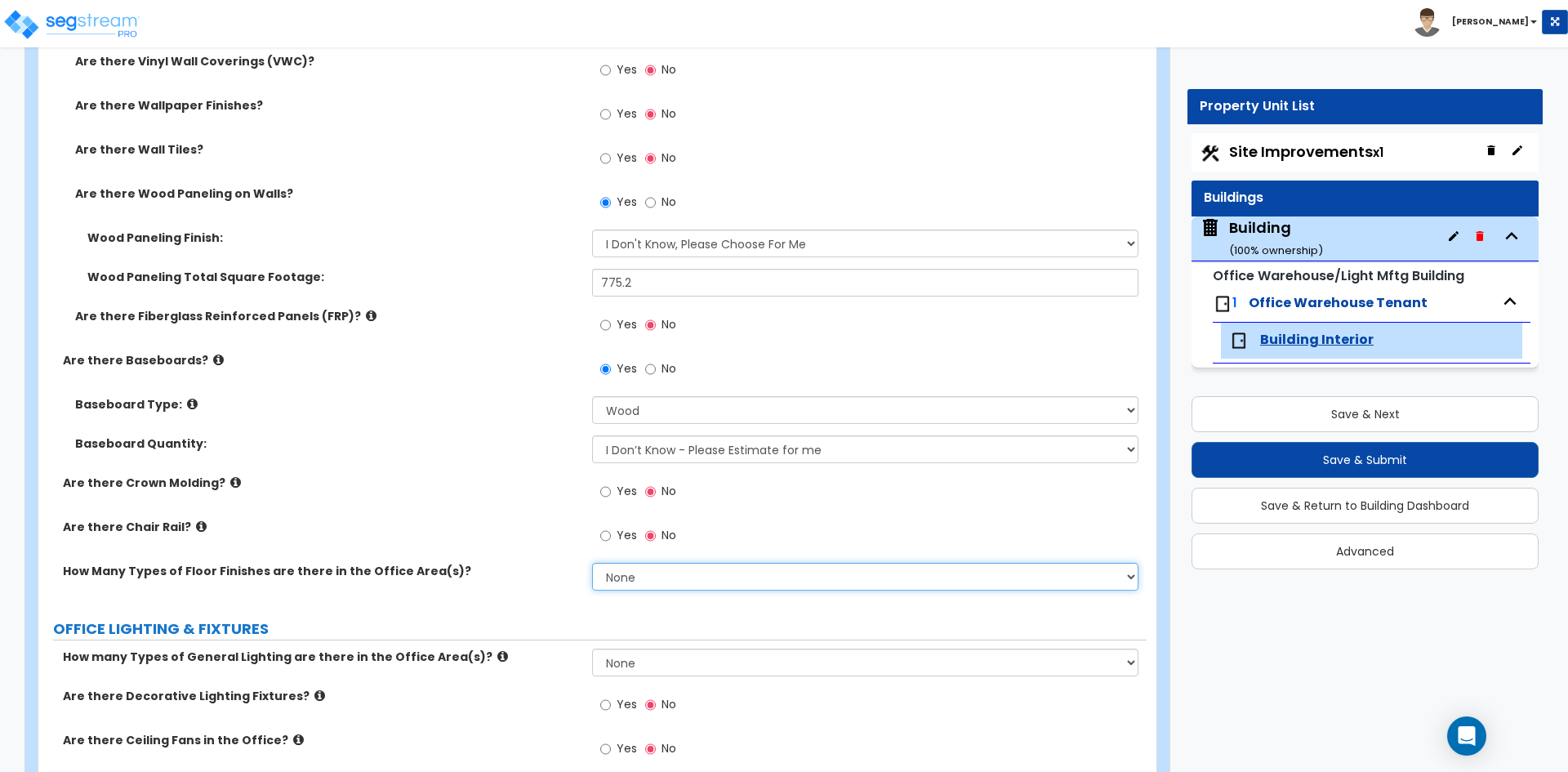
click at [645, 576] on select "None 1 2 3" at bounding box center [865, 577] width 546 height 28
select select "2"
click at [592, 563] on select "None 1 2 3" at bounding box center [865, 577] width 546 height 28
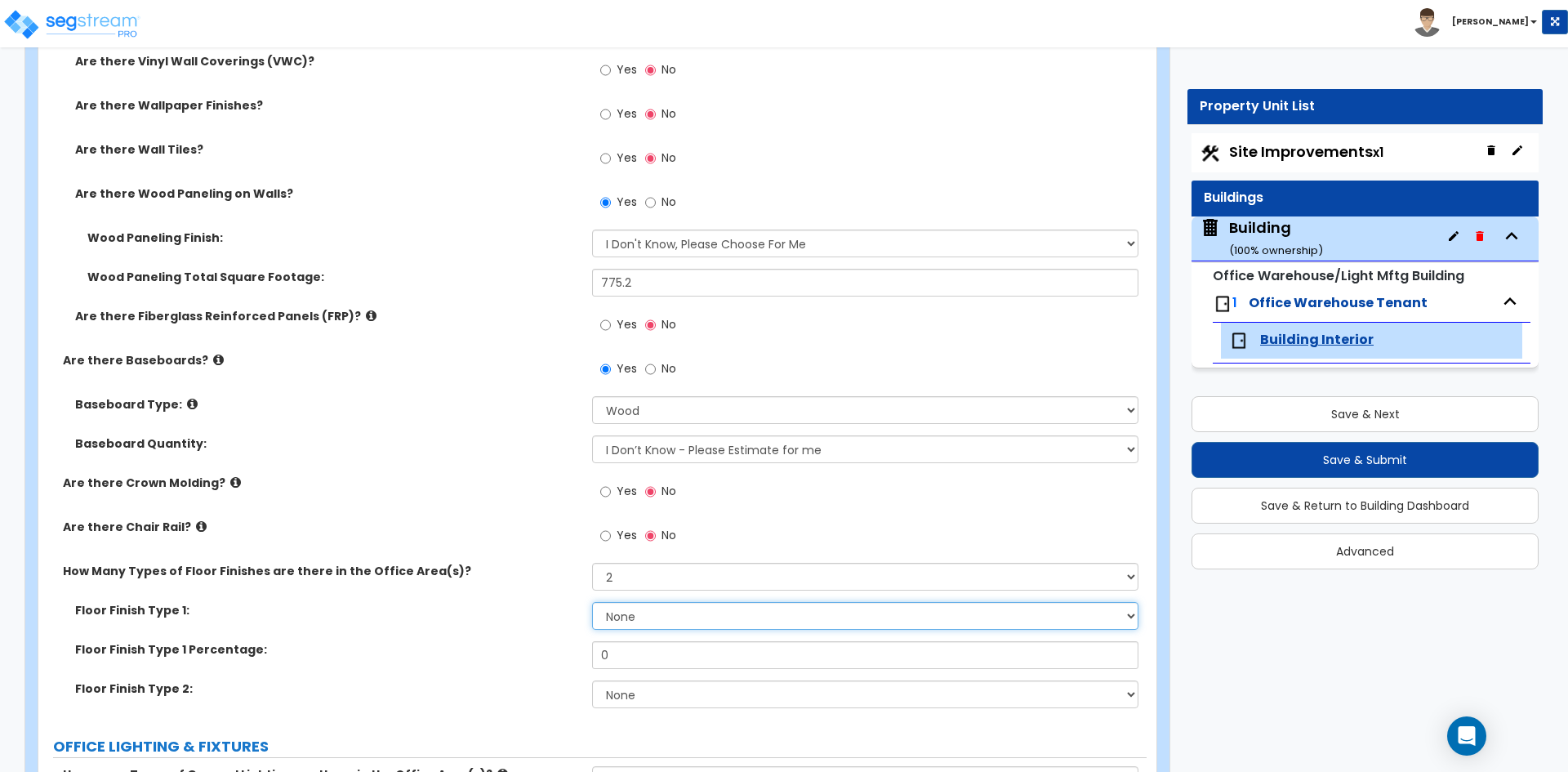
click at [632, 615] on select "None Tile Flooring Hardwood Flooring Resilient Laminate Flooring VCT Flooring S…" at bounding box center [865, 616] width 546 height 28
select select "5"
click at [592, 602] on select "None Tile Flooring Hardwood Flooring Resilient Laminate Flooring VCT Flooring S…" at bounding box center [865, 616] width 546 height 28
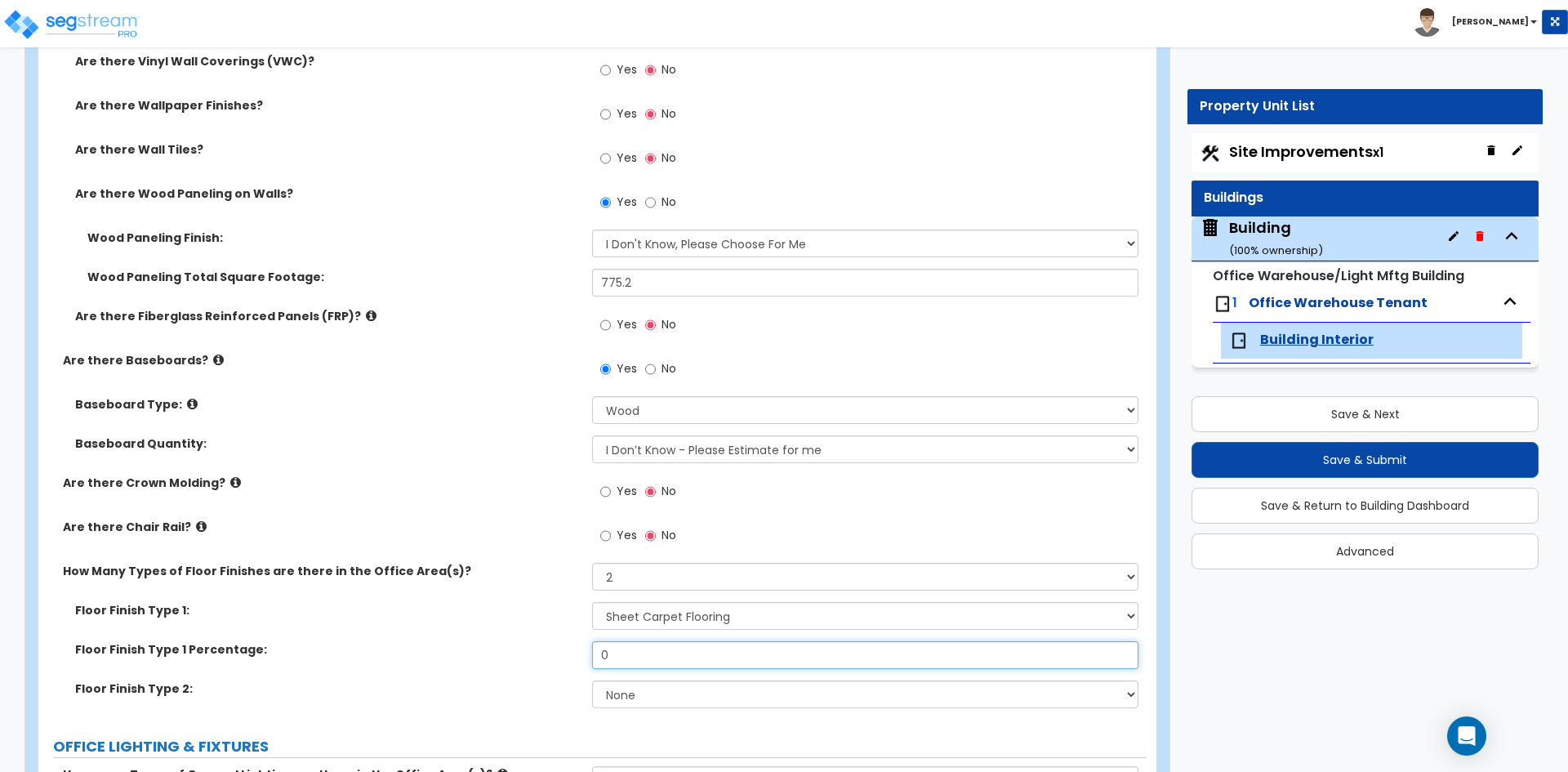
click at [650, 652] on input "0" at bounding box center [865, 655] width 546 height 28
type input "19.15"
click at [644, 695] on select "None Tile Flooring Hardwood Flooring Resilient Laminate Flooring VCT Flooring S…" at bounding box center [865, 694] width 546 height 28
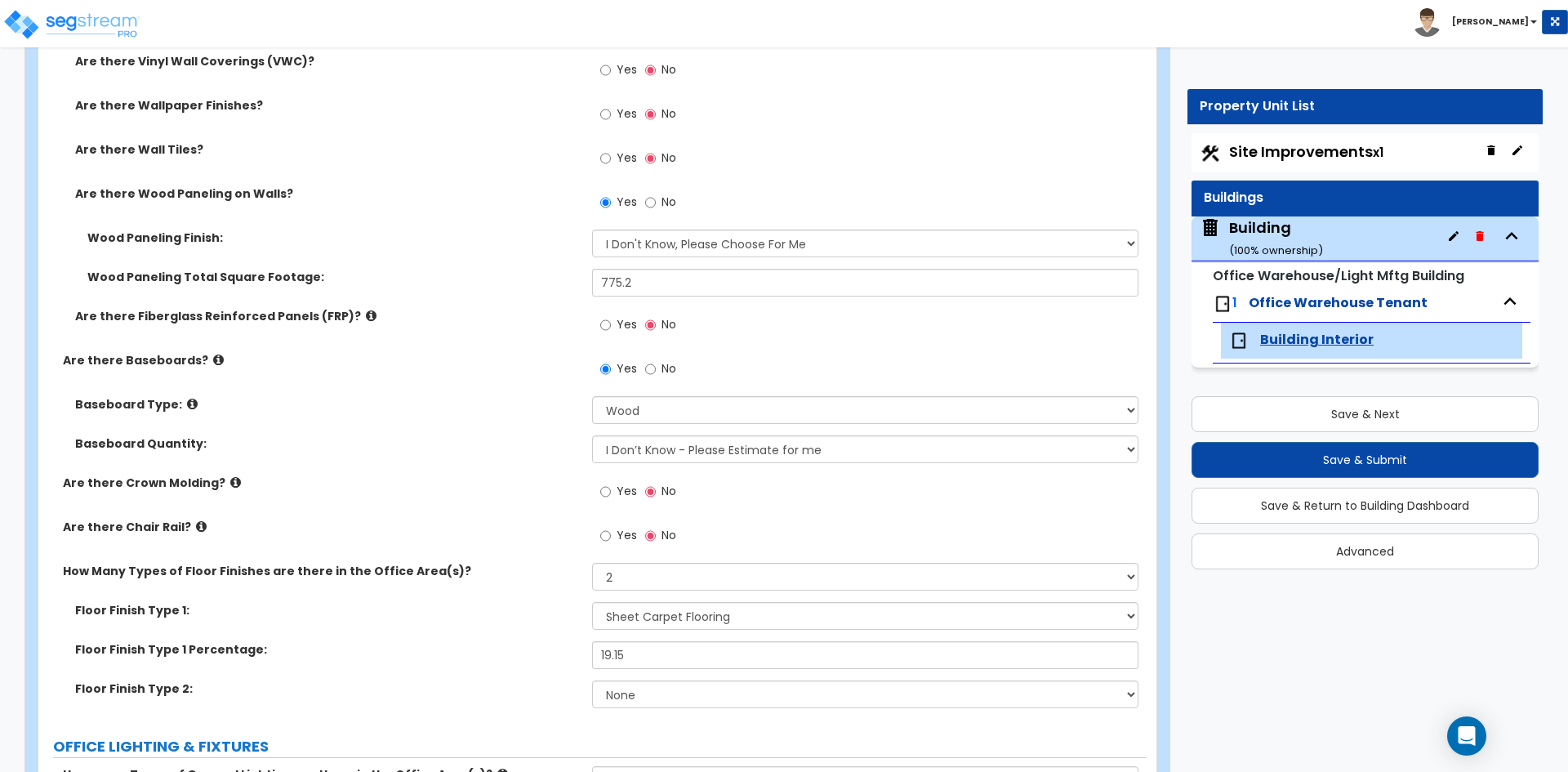
click at [512, 674] on div "Floor Finish Type 1 Percentage: 19.15" at bounding box center [592, 661] width 1108 height 39
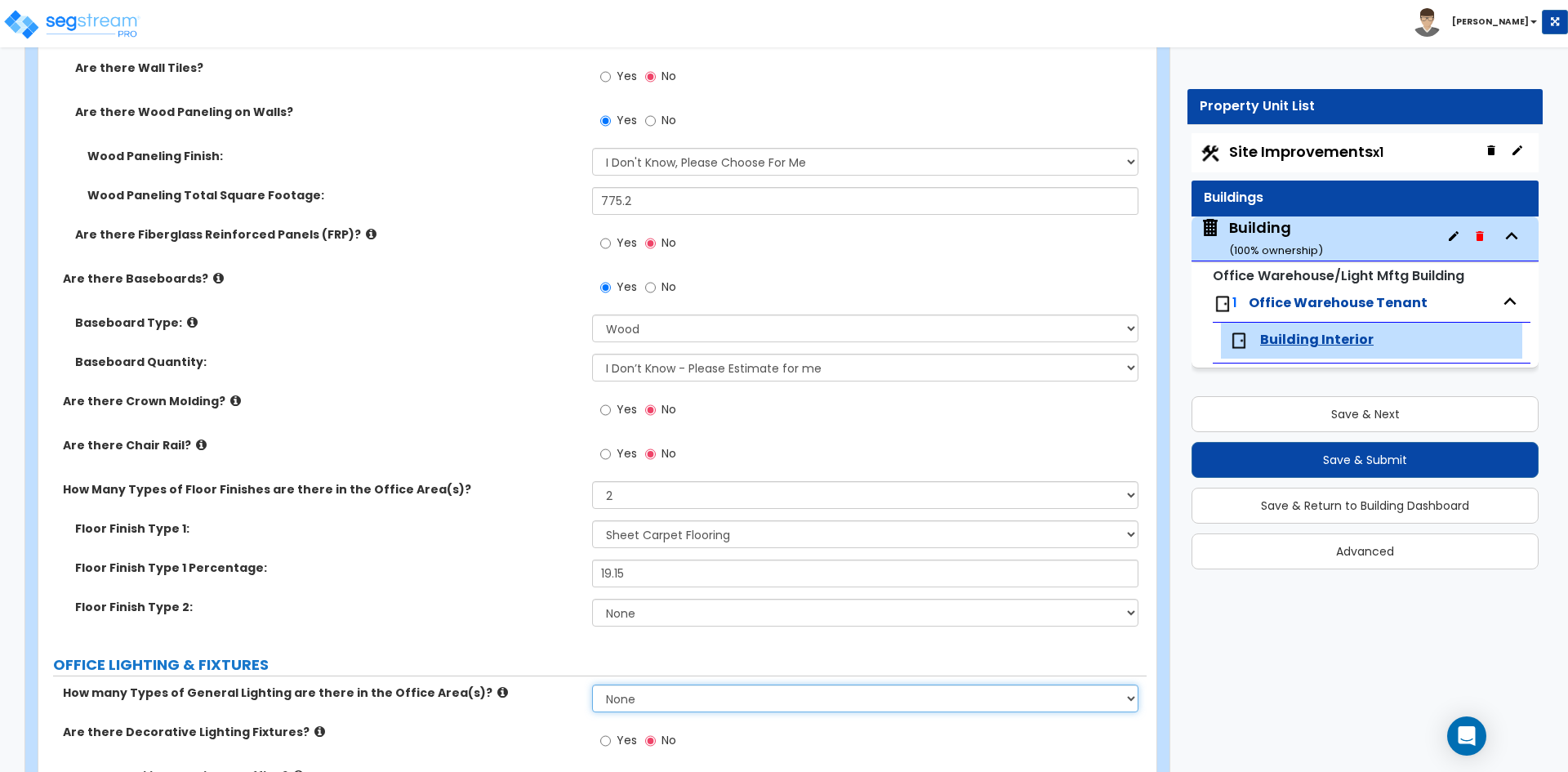
click at [639, 691] on select "None 1 2 3" at bounding box center [865, 698] width 546 height 28
select select "2"
click at [592, 684] on select "None 1 2 3" at bounding box center [865, 698] width 546 height 28
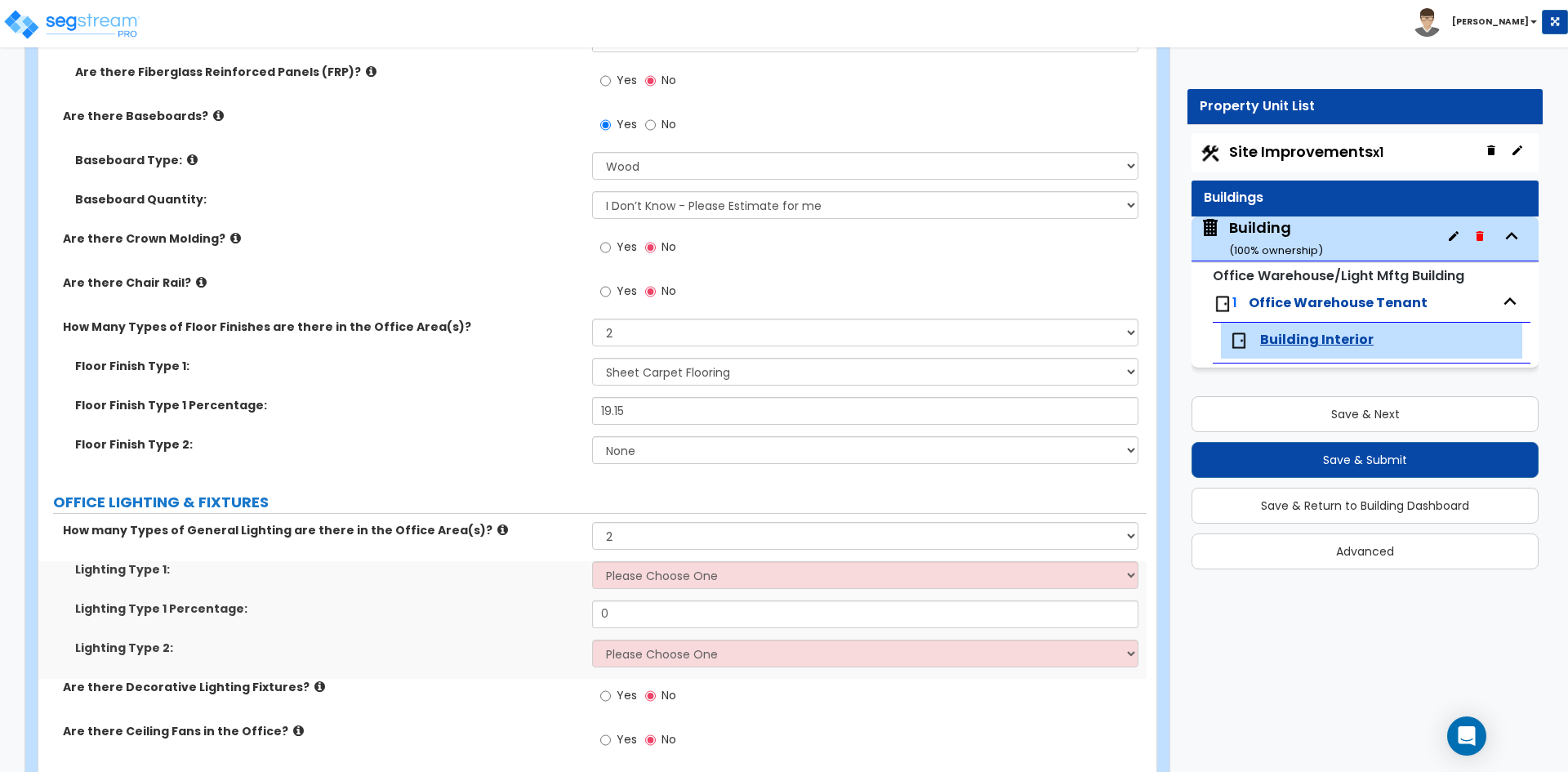
scroll to position [1716, 0]
click at [660, 574] on select "Please Choose One LED Surface-Mounted LED Recessed Fluorescent Surface-Mounted …" at bounding box center [865, 574] width 546 height 28
select select "4"
click at [592, 560] on select "Please Choose One LED Surface-Mounted LED Recessed Fluorescent Surface-Mounted …" at bounding box center [865, 574] width 546 height 28
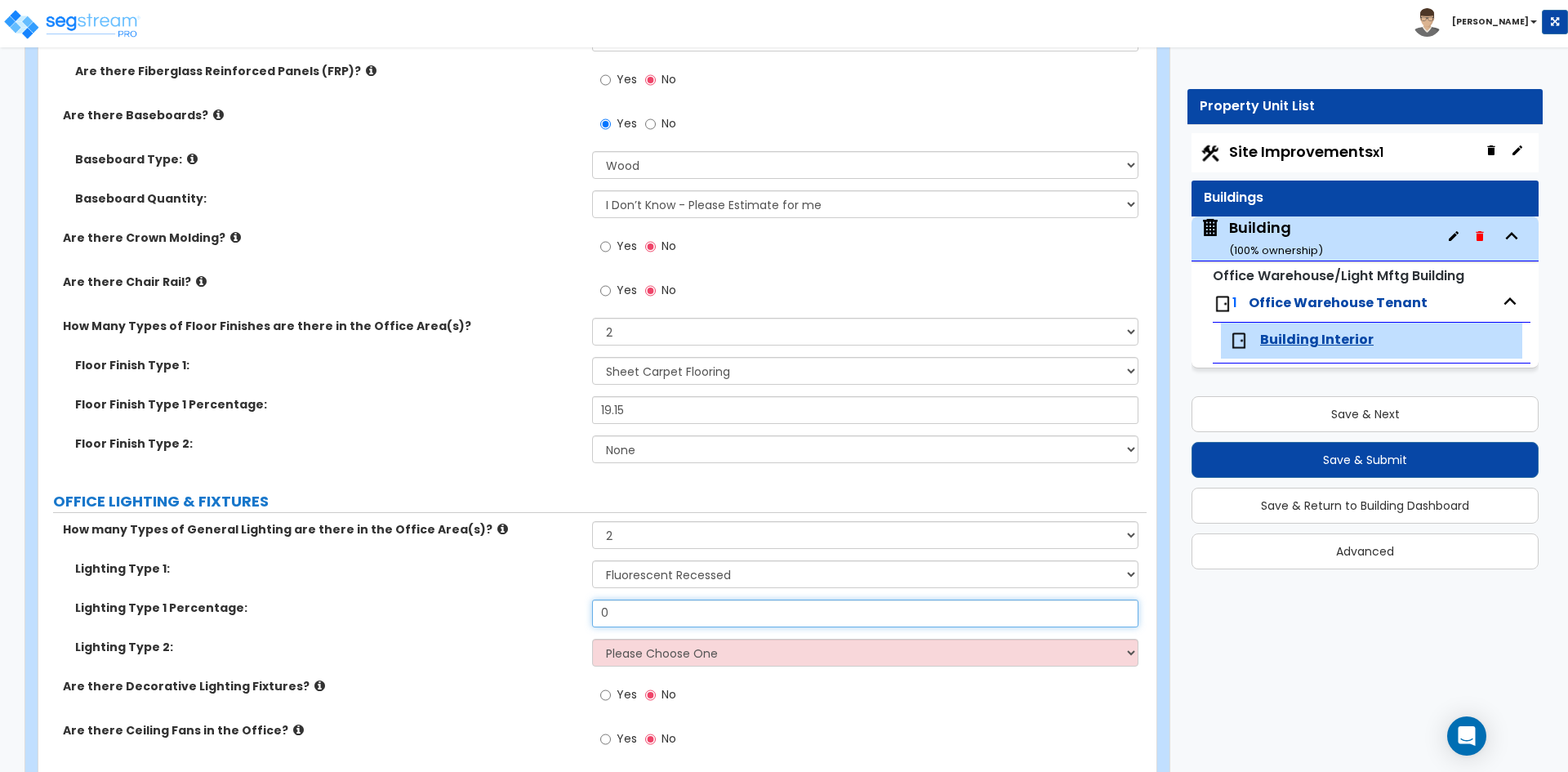
click at [642, 607] on input "0" at bounding box center [865, 613] width 546 height 28
type input "35"
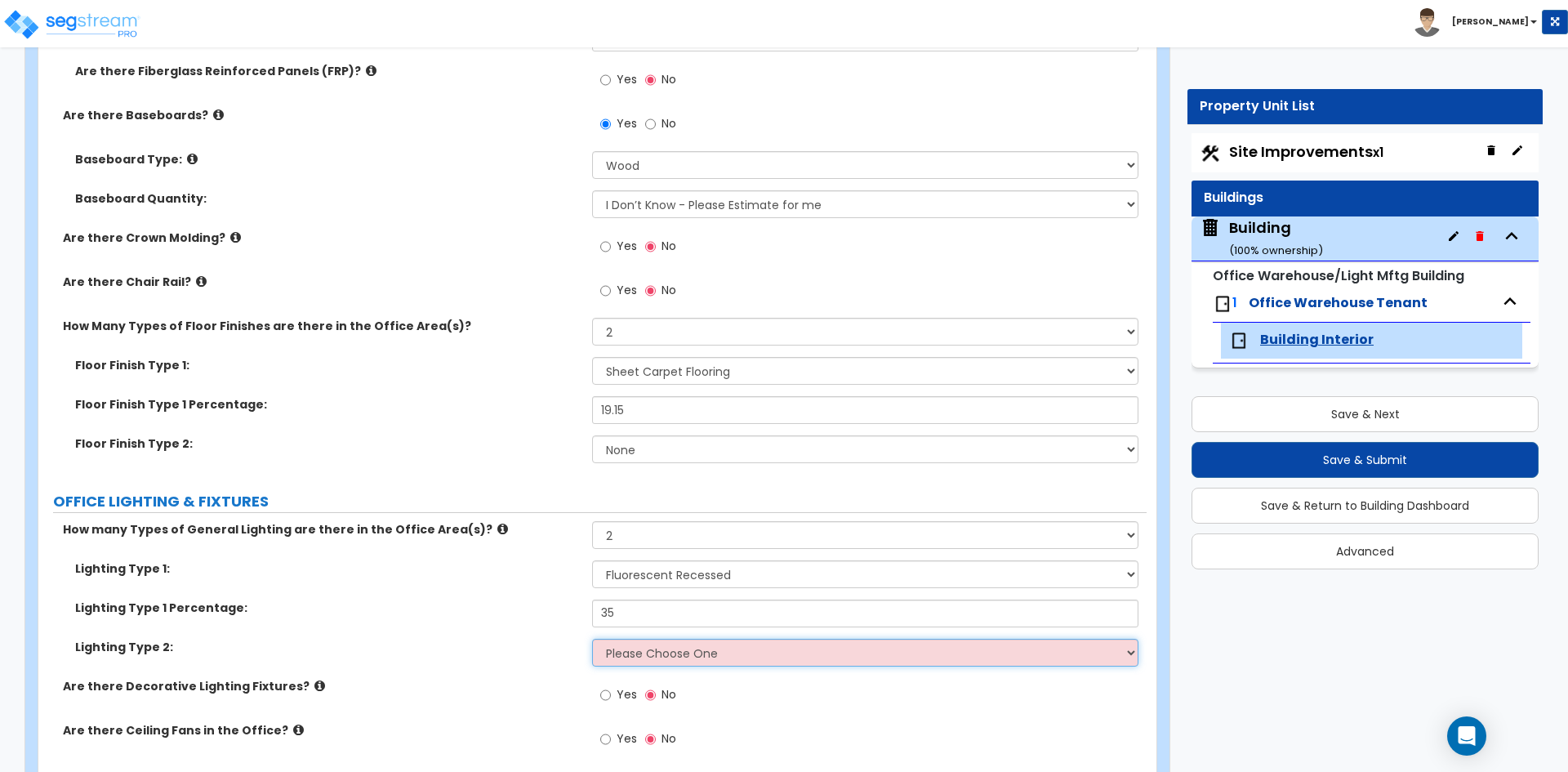
click at [638, 655] on select "Please Choose One LED Surface-Mounted LED Recessed Fluorescent Surface-Mounted …" at bounding box center [865, 653] width 546 height 28
select select "3"
click at [592, 639] on select "Please Choose One LED Surface-Mounted LED Recessed Fluorescent Surface-Mounted …" at bounding box center [865, 653] width 546 height 28
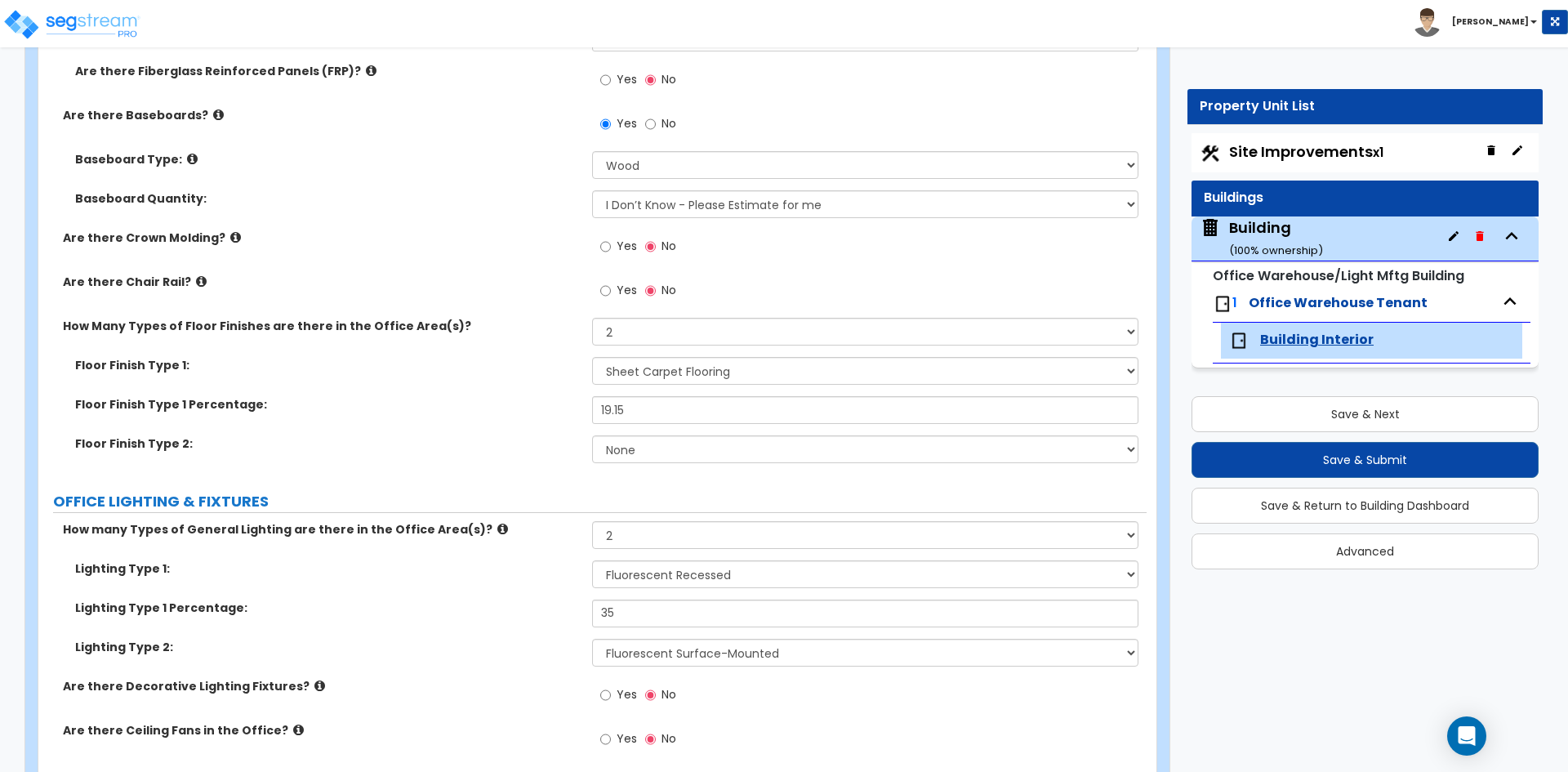
click at [468, 607] on label "Lighting Type 1 Percentage:" at bounding box center [328, 607] width 505 height 17
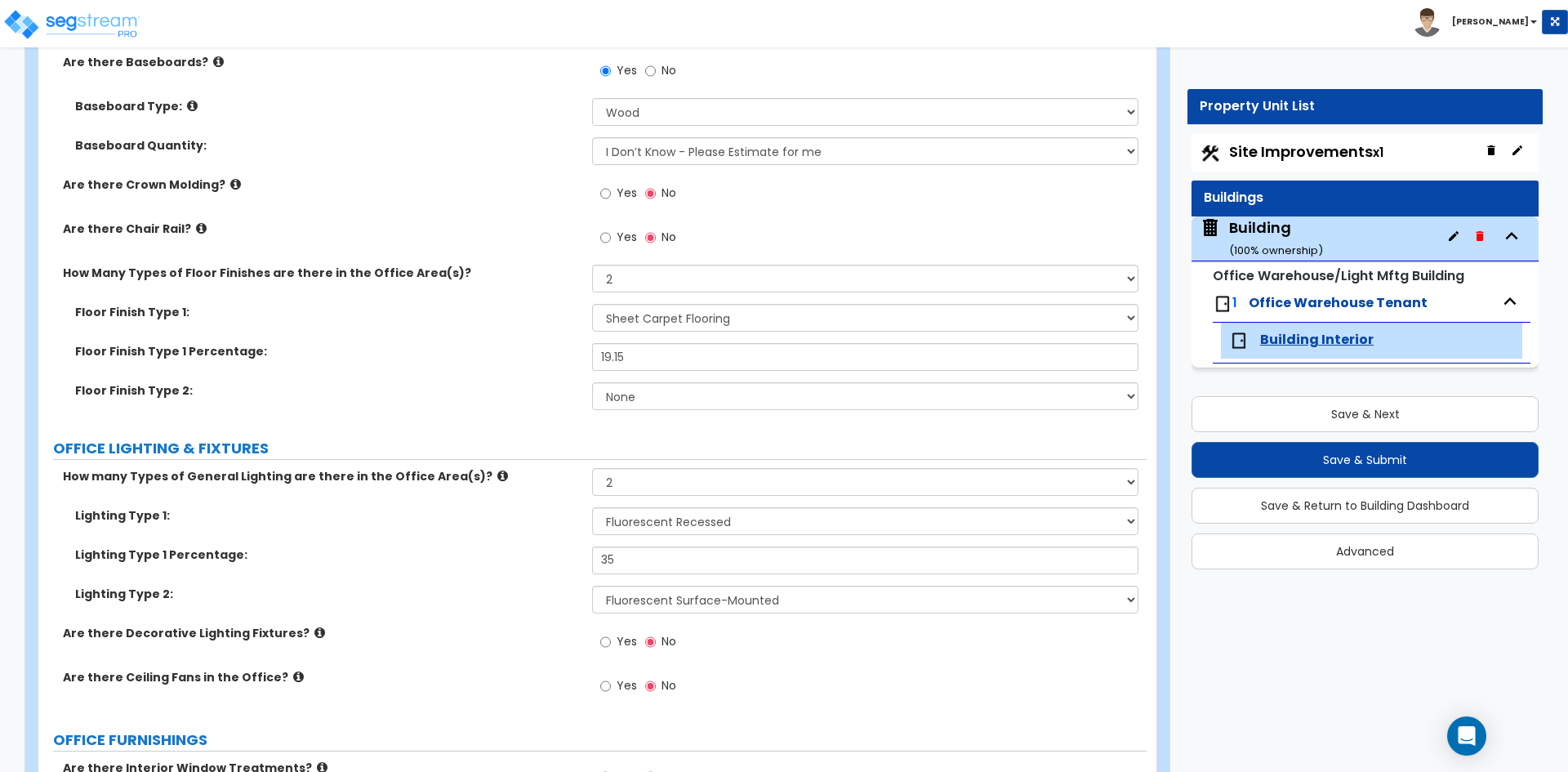
scroll to position [1797, 0]
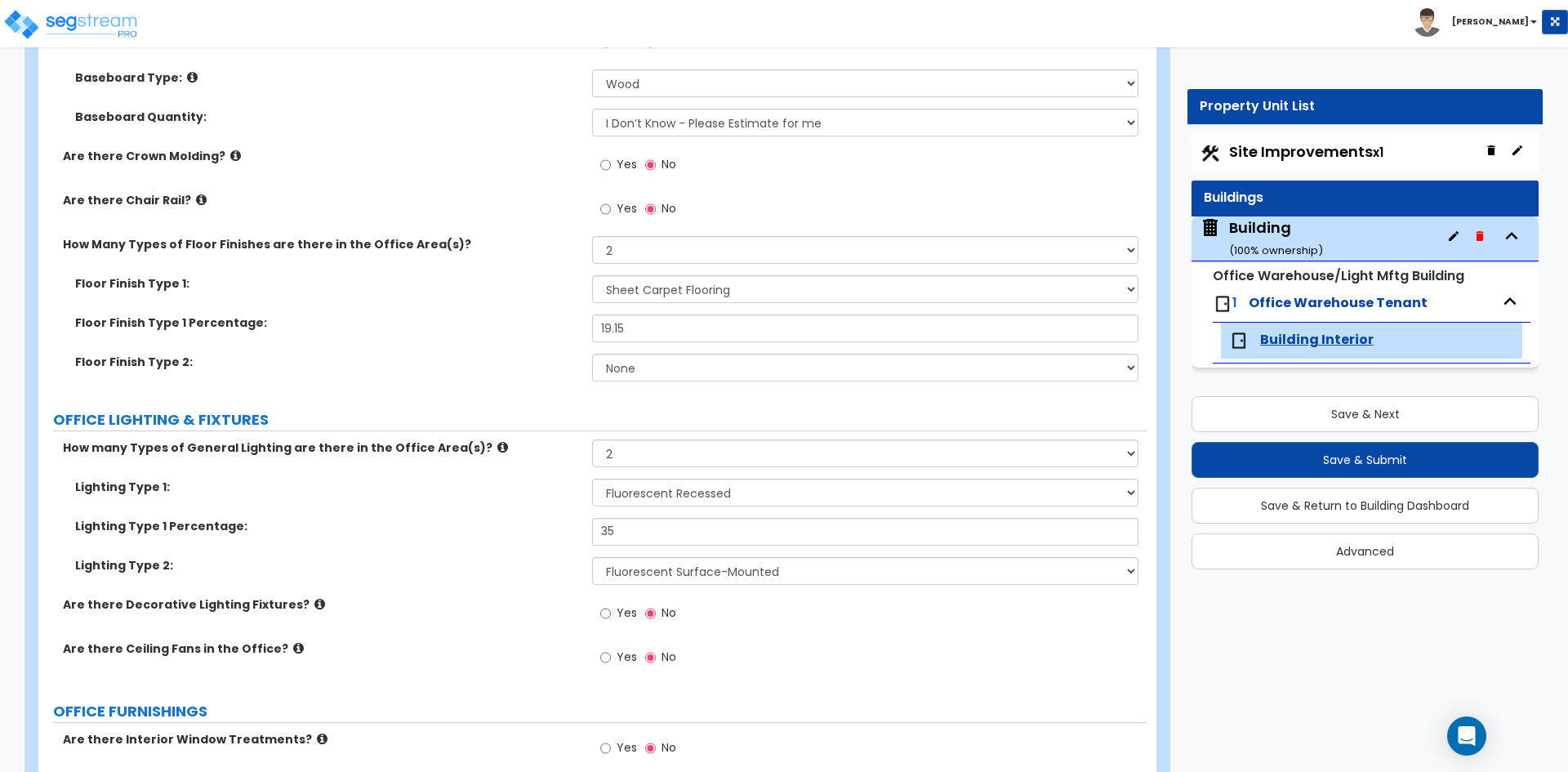
click at [632, 655] on span "Yes" at bounding box center [626, 656] width 20 height 17
click at [611, 655] on input "Yes" at bounding box center [605, 657] width 11 height 18
radio input "true"
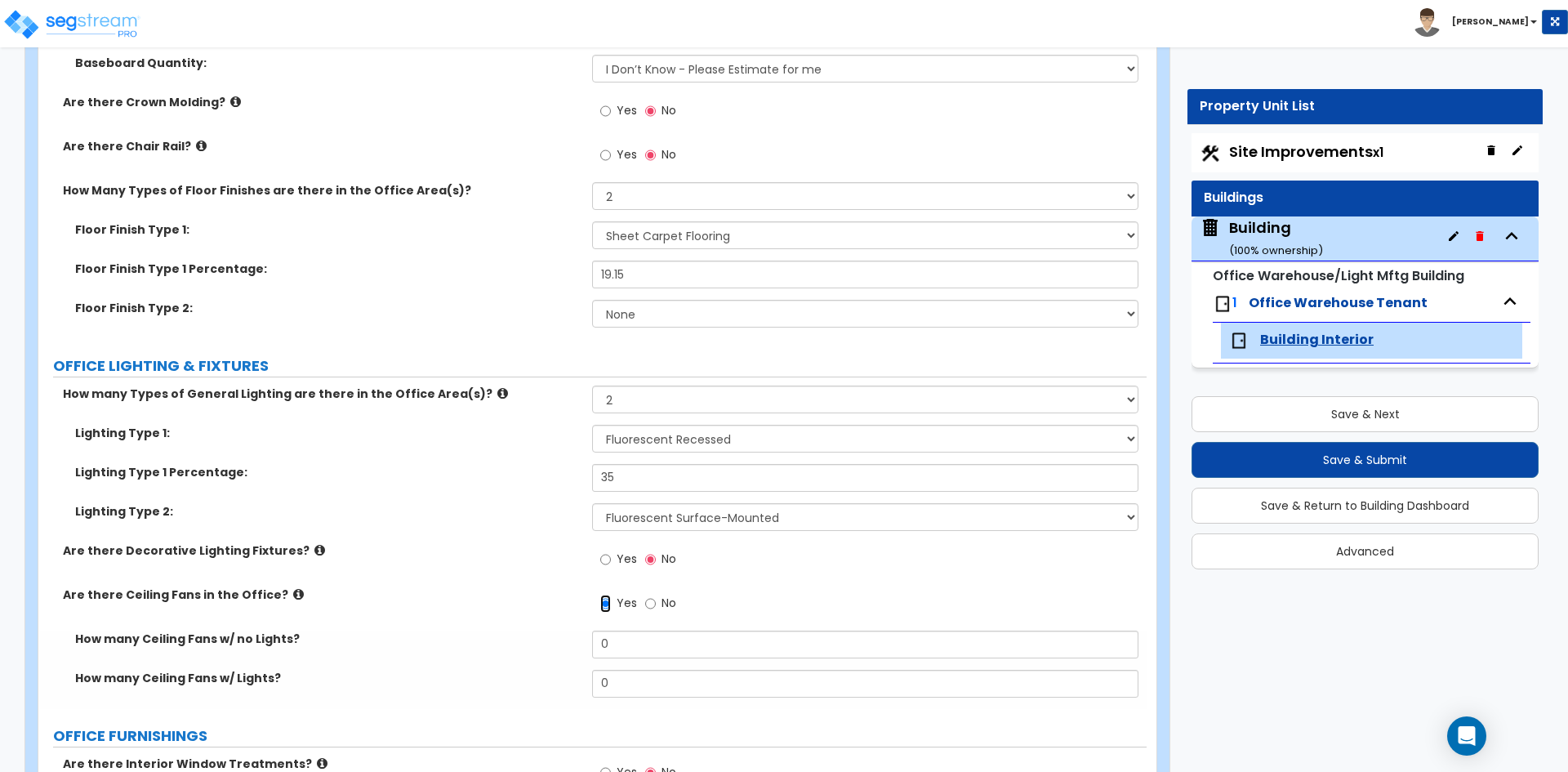
scroll to position [1960, 0]
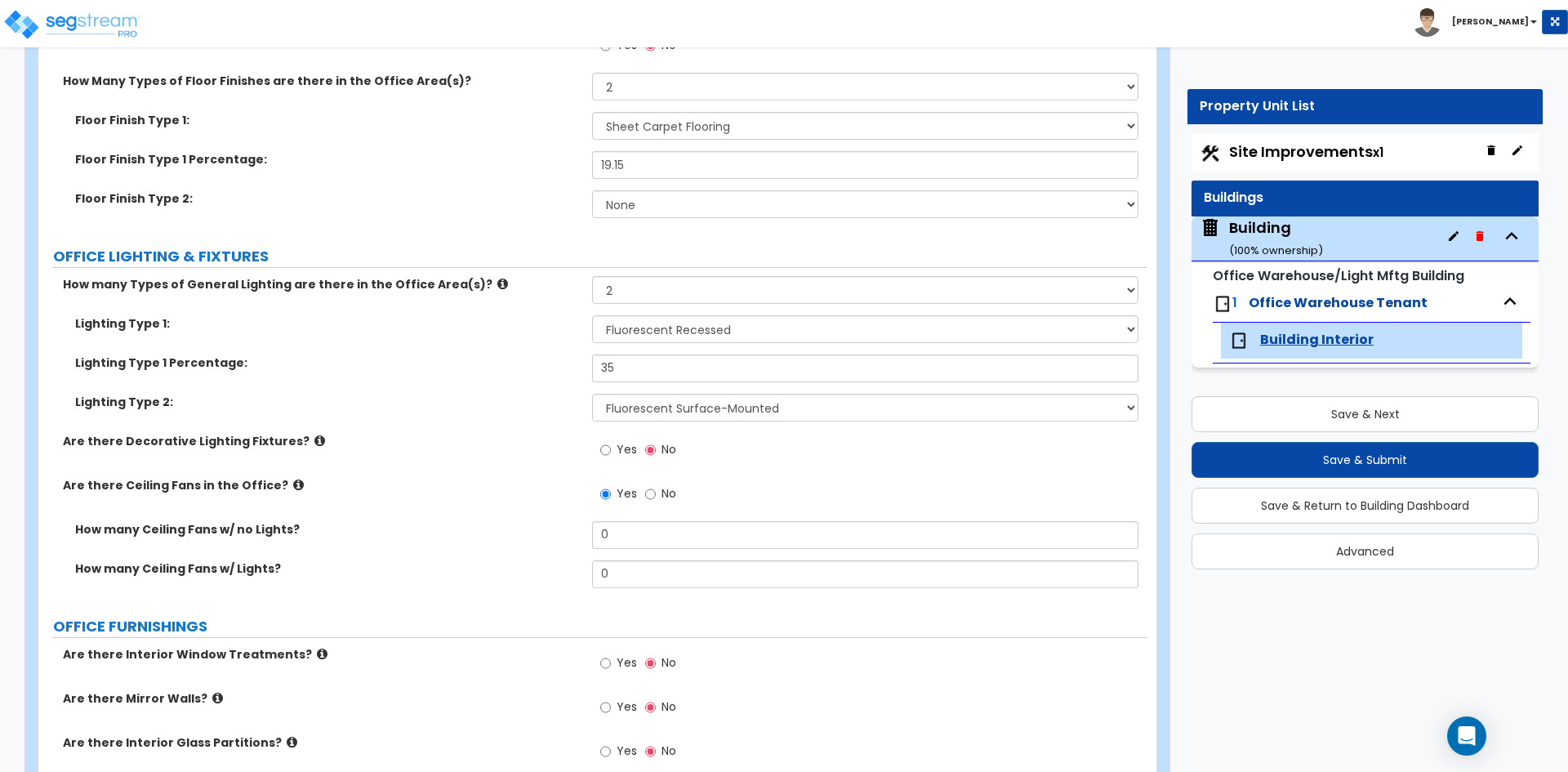
click at [638, 520] on div "Yes No" at bounding box center [869, 499] width 554 height 44
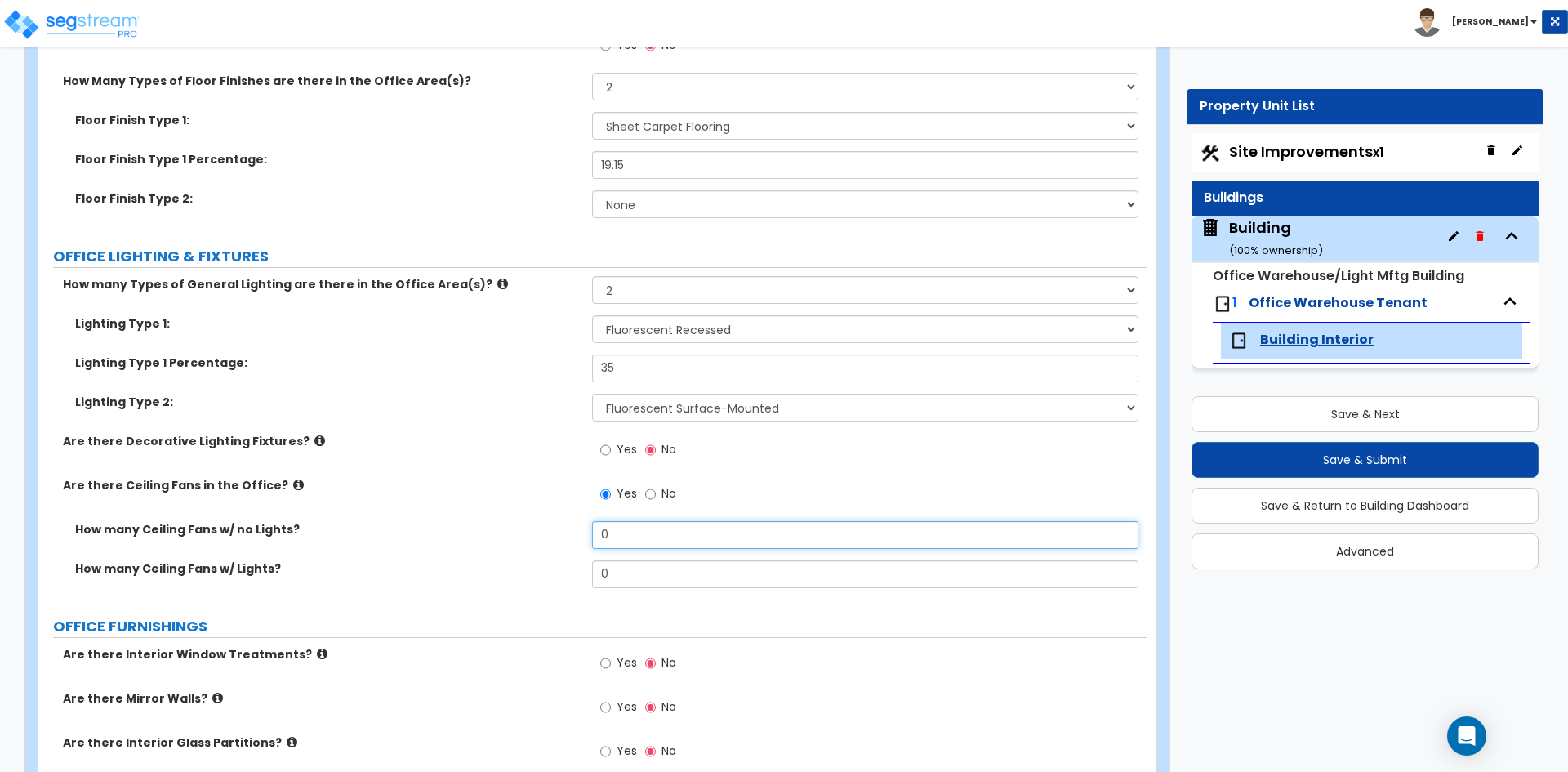
click at [636, 540] on input "0" at bounding box center [865, 535] width 546 height 28
type input "6"
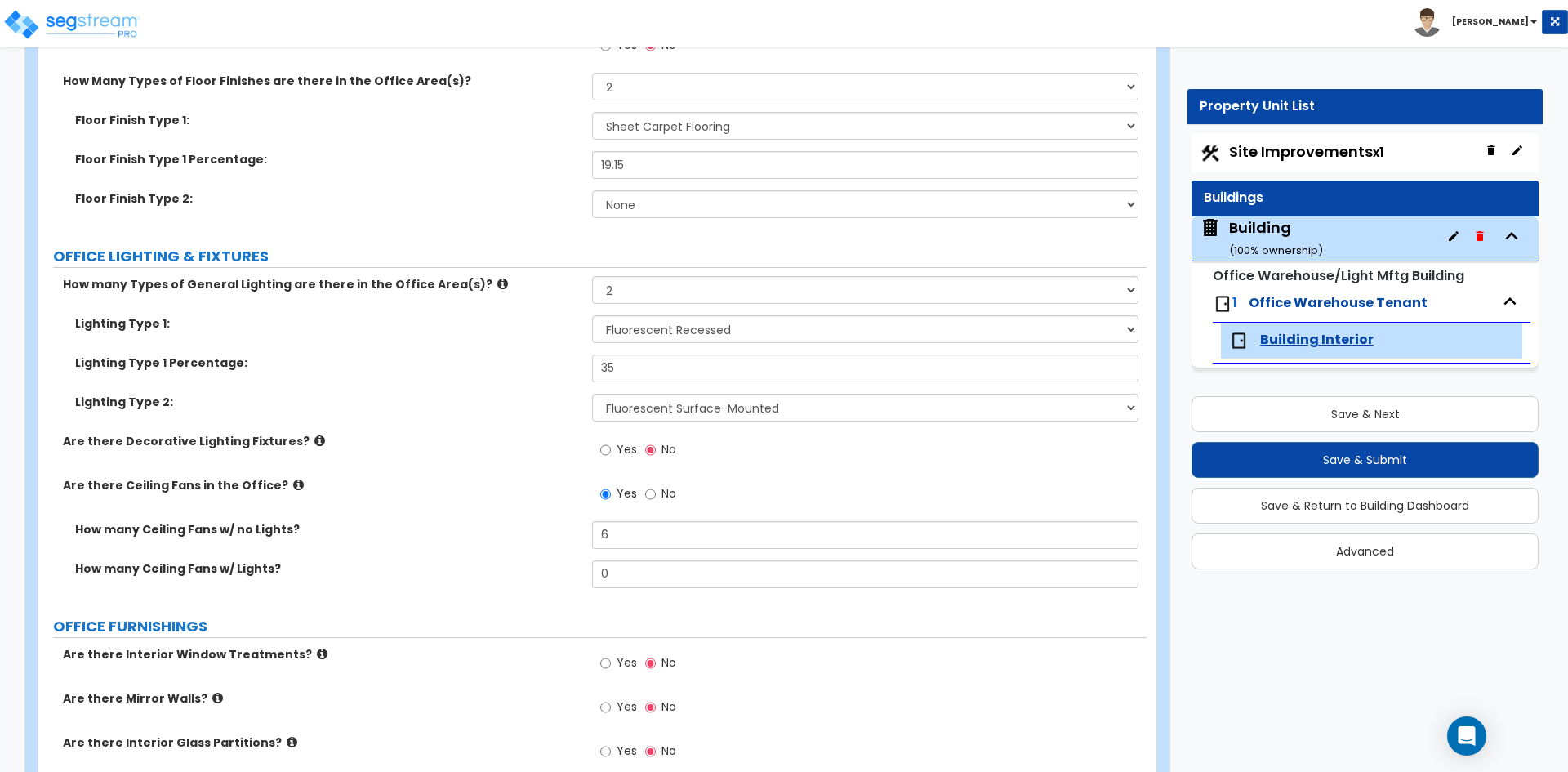
click at [559, 530] on label "How many Ceiling Fans w/ no Lights?" at bounding box center [328, 529] width 505 height 17
click at [611, 660] on input "Yes" at bounding box center [605, 663] width 11 height 18
radio input "true"
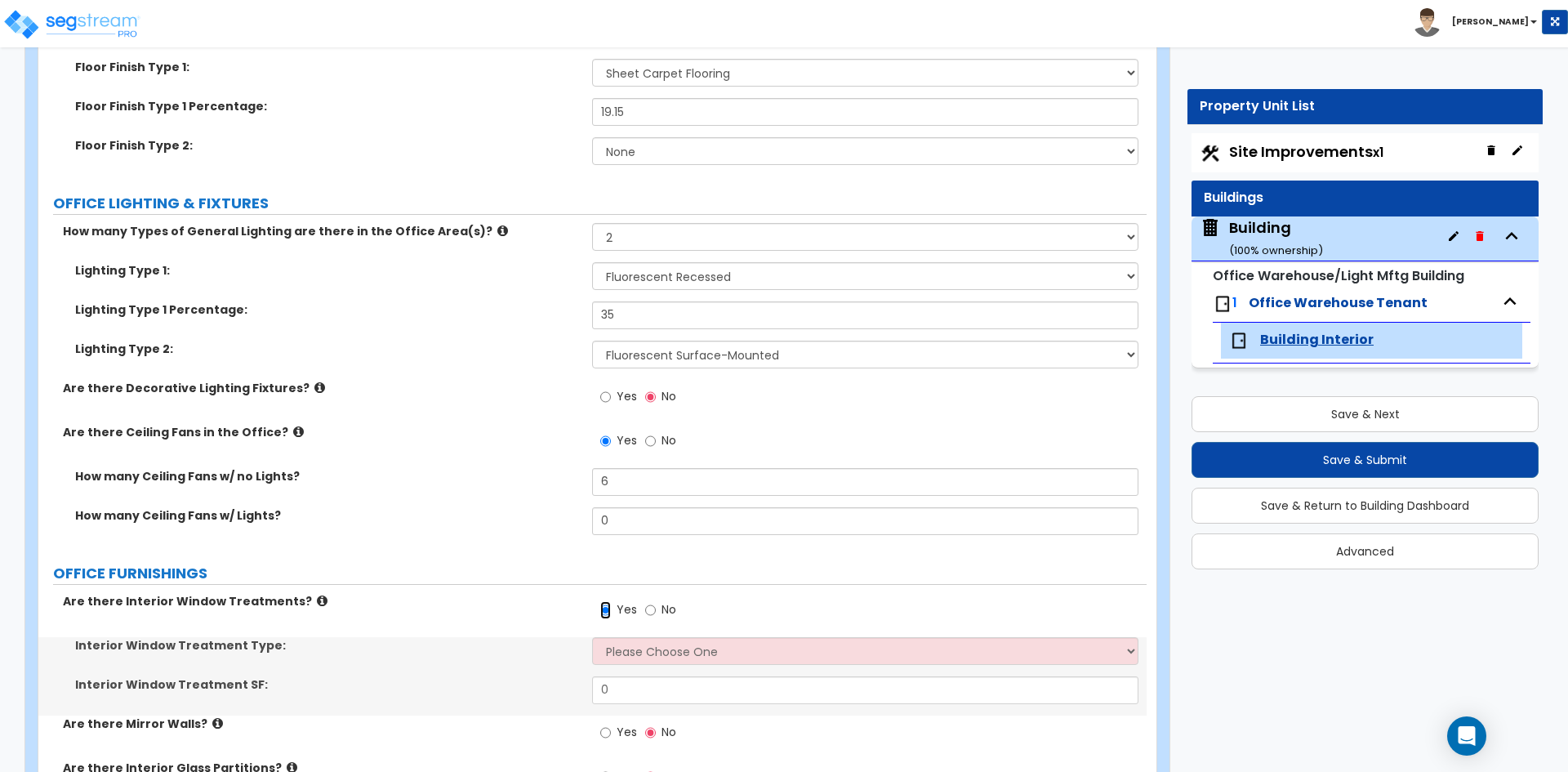
scroll to position [2042, 0]
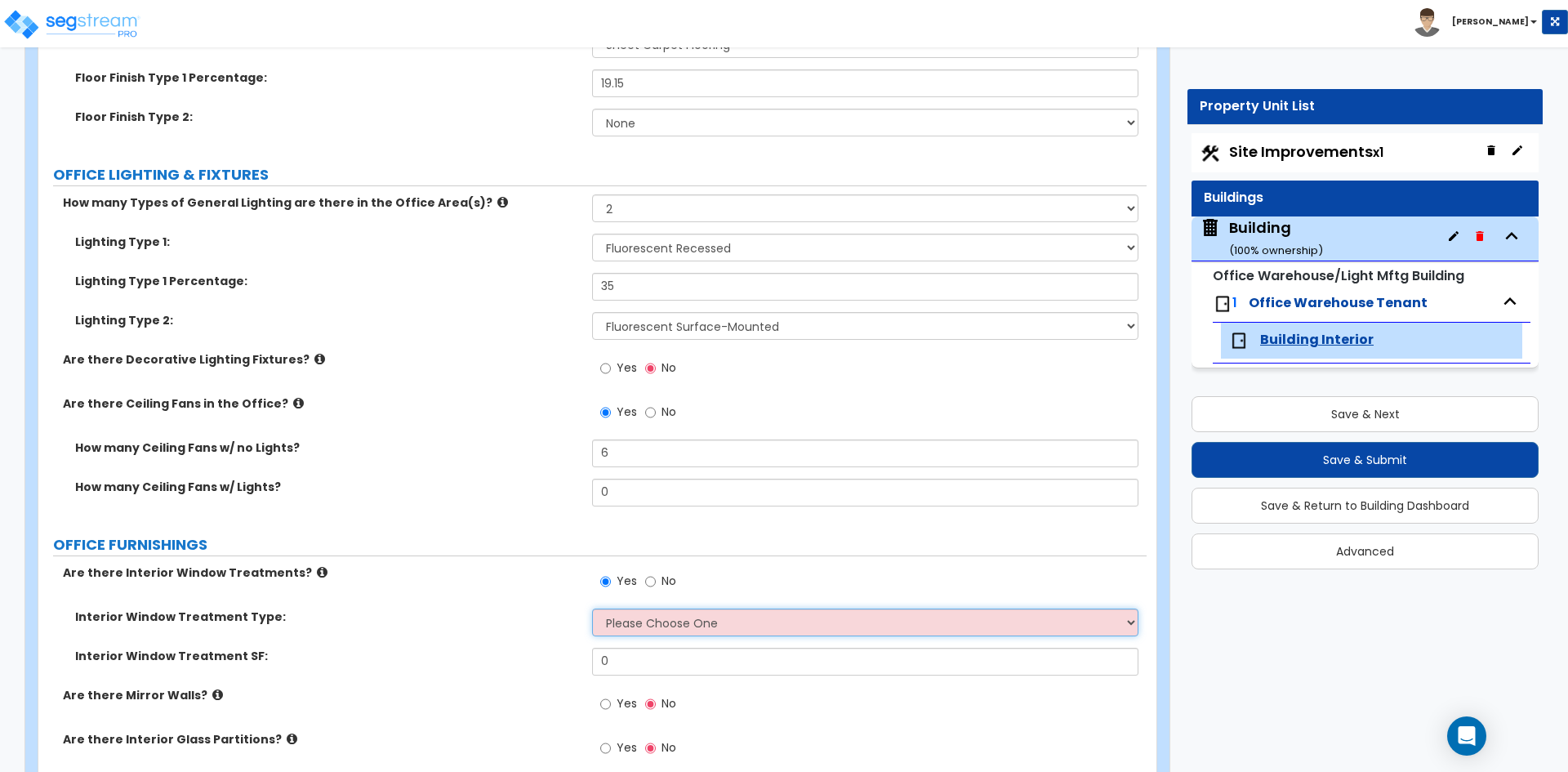
click at [654, 632] on select "Please Choose One Vertical Blinds Window Shades Venetian Blinds Wood Shutters" at bounding box center [865, 622] width 546 height 28
select select "1"
click at [592, 608] on select "Please Choose One Vertical Blinds Window Shades Venetian Blinds Wood Shutters" at bounding box center [865, 622] width 546 height 28
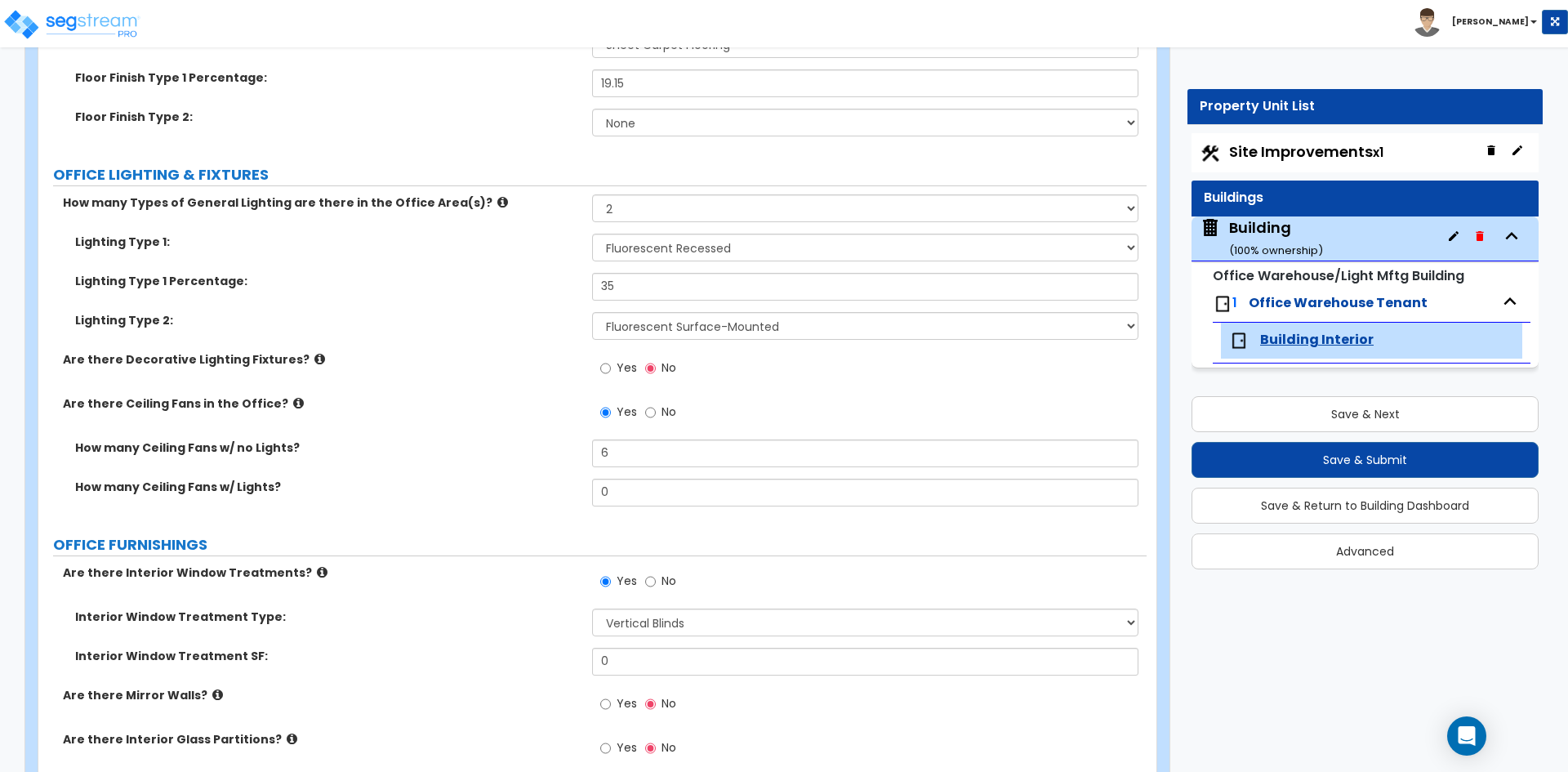
click at [523, 663] on label "Interior Window Treatment SF:" at bounding box center [328, 655] width 505 height 17
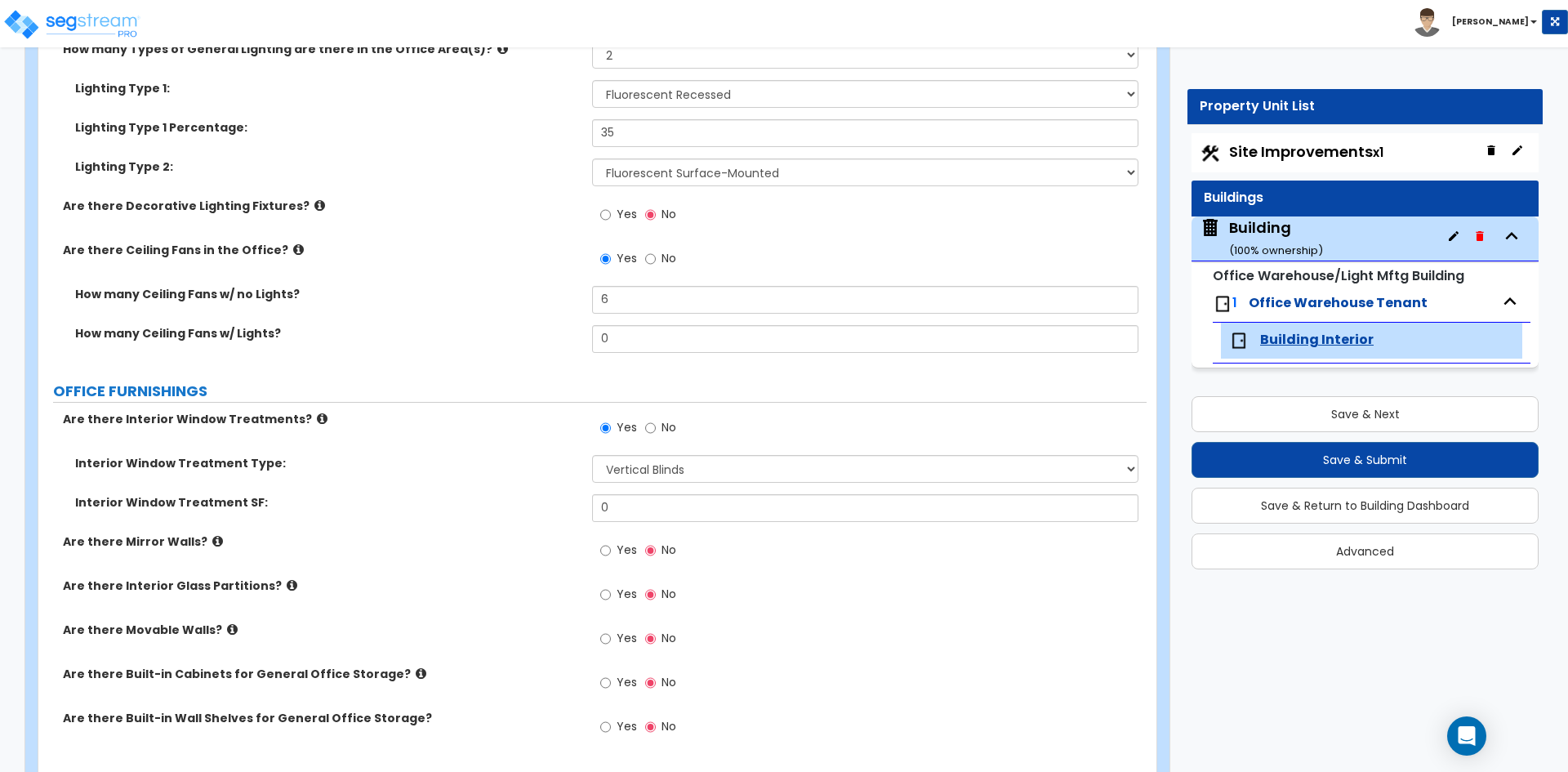
scroll to position [2206, 0]
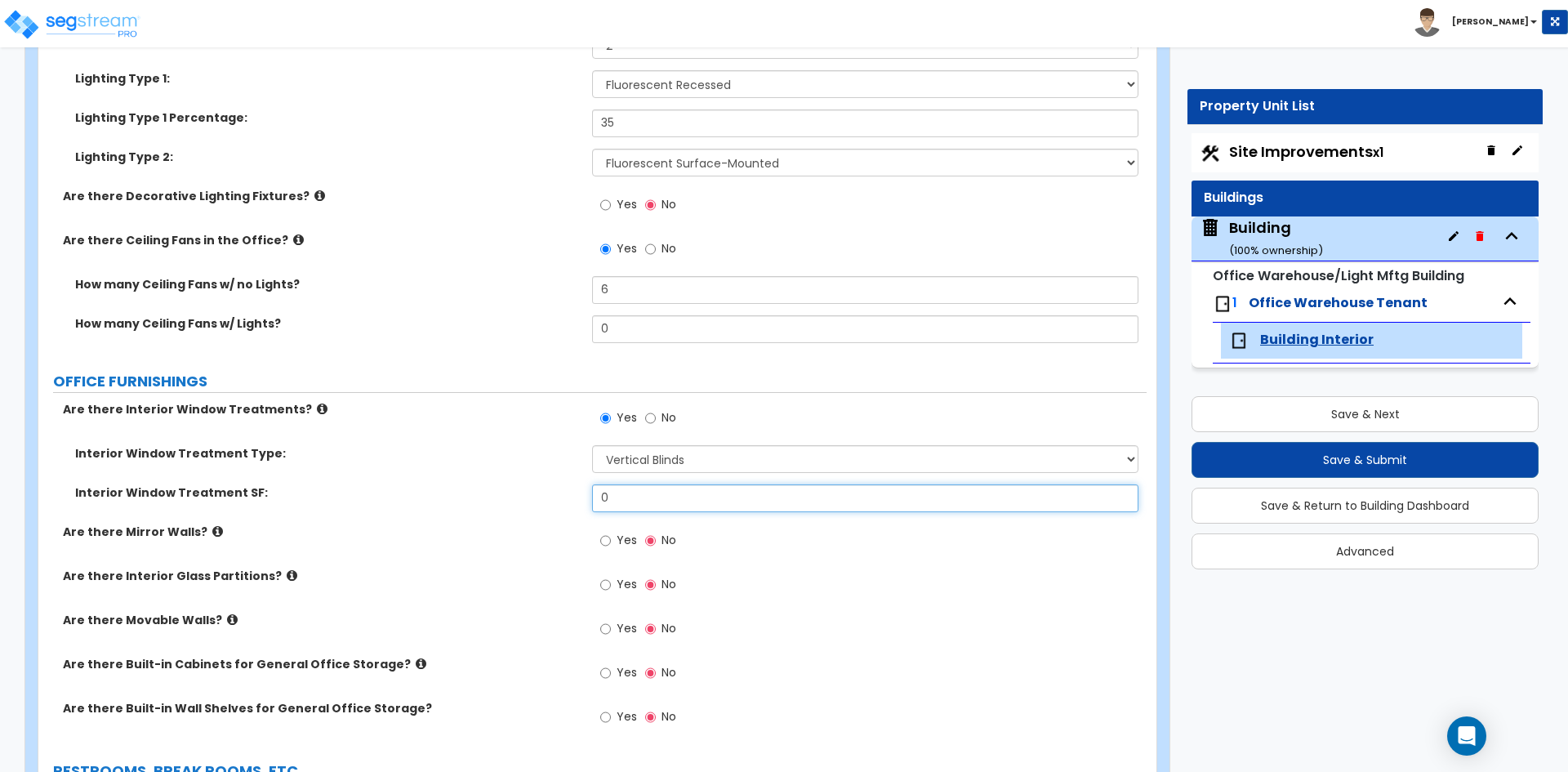
click at [627, 494] on input "0" at bounding box center [865, 499] width 546 height 28
type input "50"
click at [408, 438] on div "Are there Interior Window Treatments? Yes No" at bounding box center [592, 423] width 1108 height 44
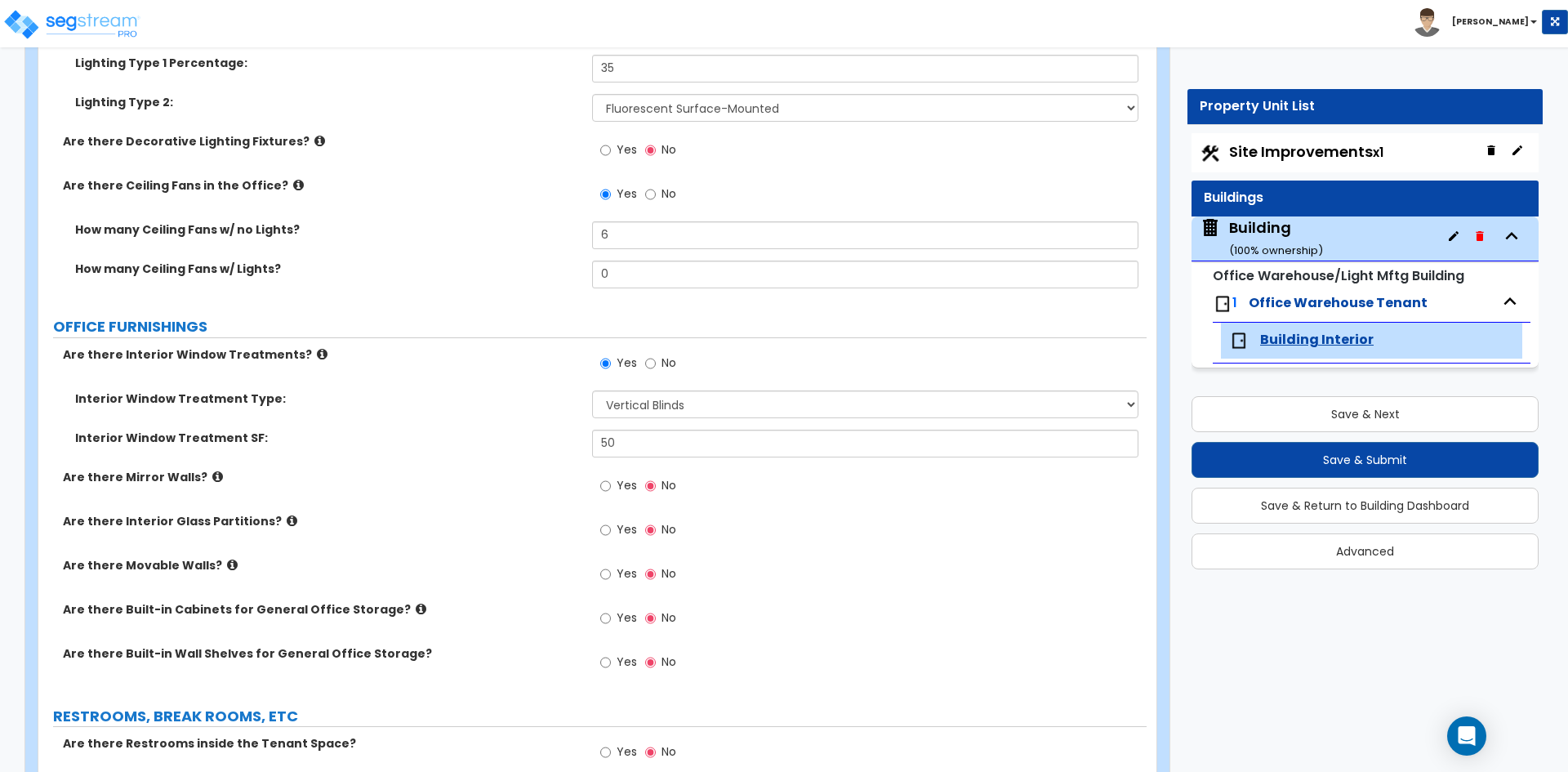
scroll to position [2287, 0]
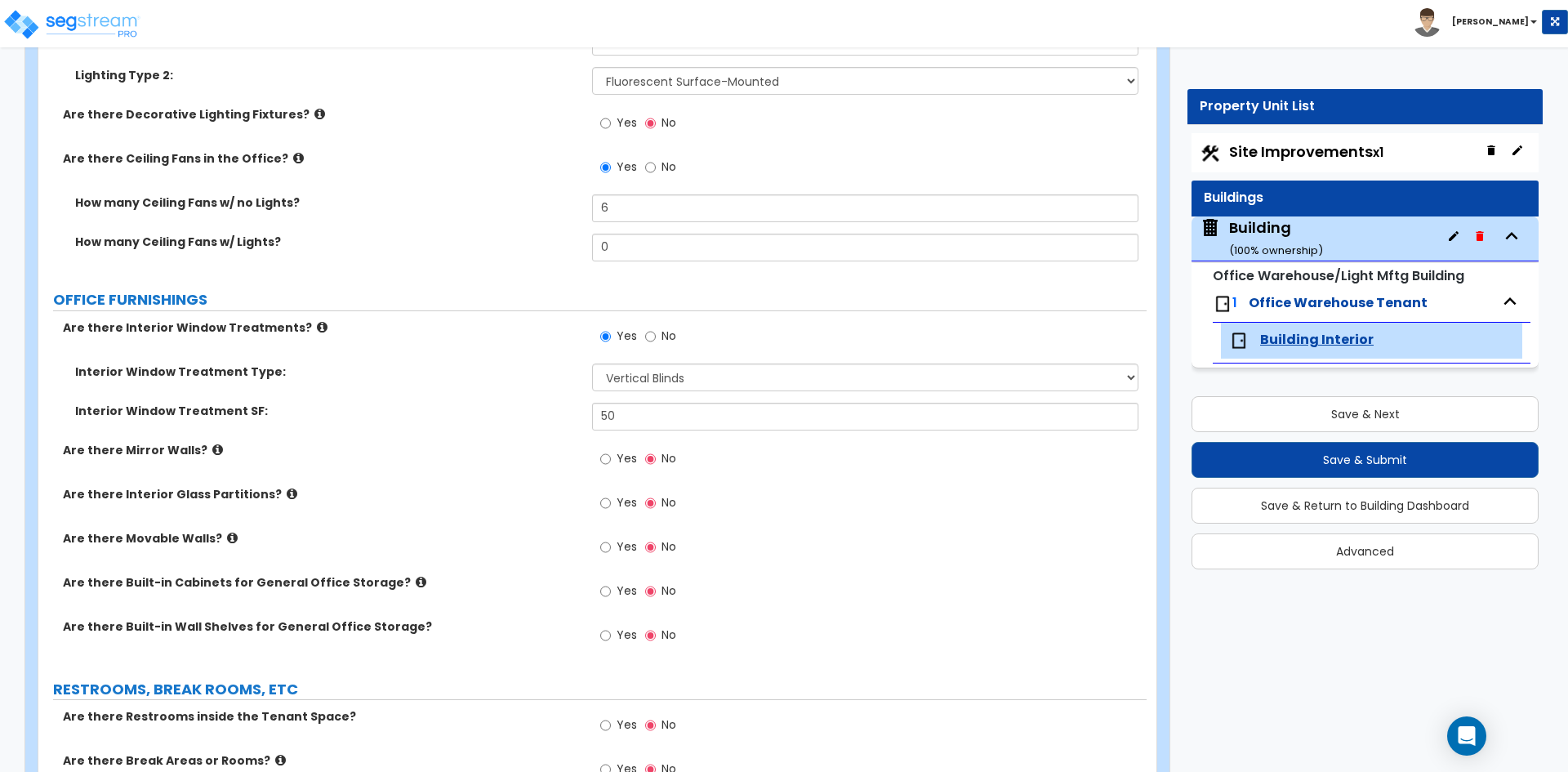
click at [1062, 560] on div "Yes No" at bounding box center [869, 552] width 554 height 44
click at [313, 507] on div "Are there Interior Glass Partitions? Yes No" at bounding box center [592, 508] width 1108 height 44
click at [613, 505] on label "Yes" at bounding box center [618, 505] width 37 height 28
click at [611, 505] on input "Yes" at bounding box center [605, 503] width 11 height 18
radio input "true"
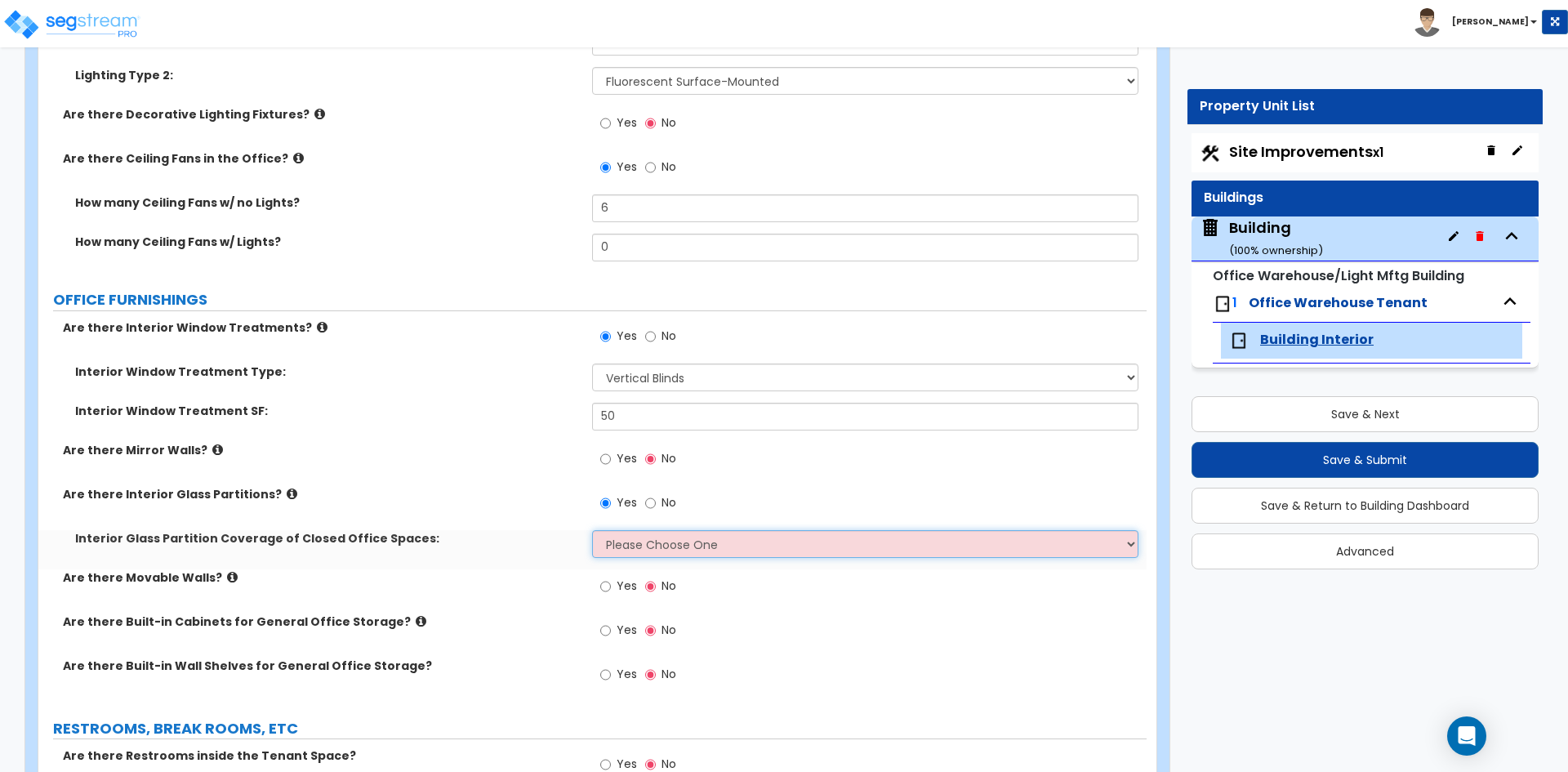
click at [644, 549] on select "Please Choose One Some of the Closed Office Space Walls are Interior Glass Part…" at bounding box center [865, 544] width 546 height 28
select select "5"
click at [592, 530] on select "Please Choose One Some of the Closed Office Space Walls are Interior Glass Part…" at bounding box center [865, 544] width 546 height 28
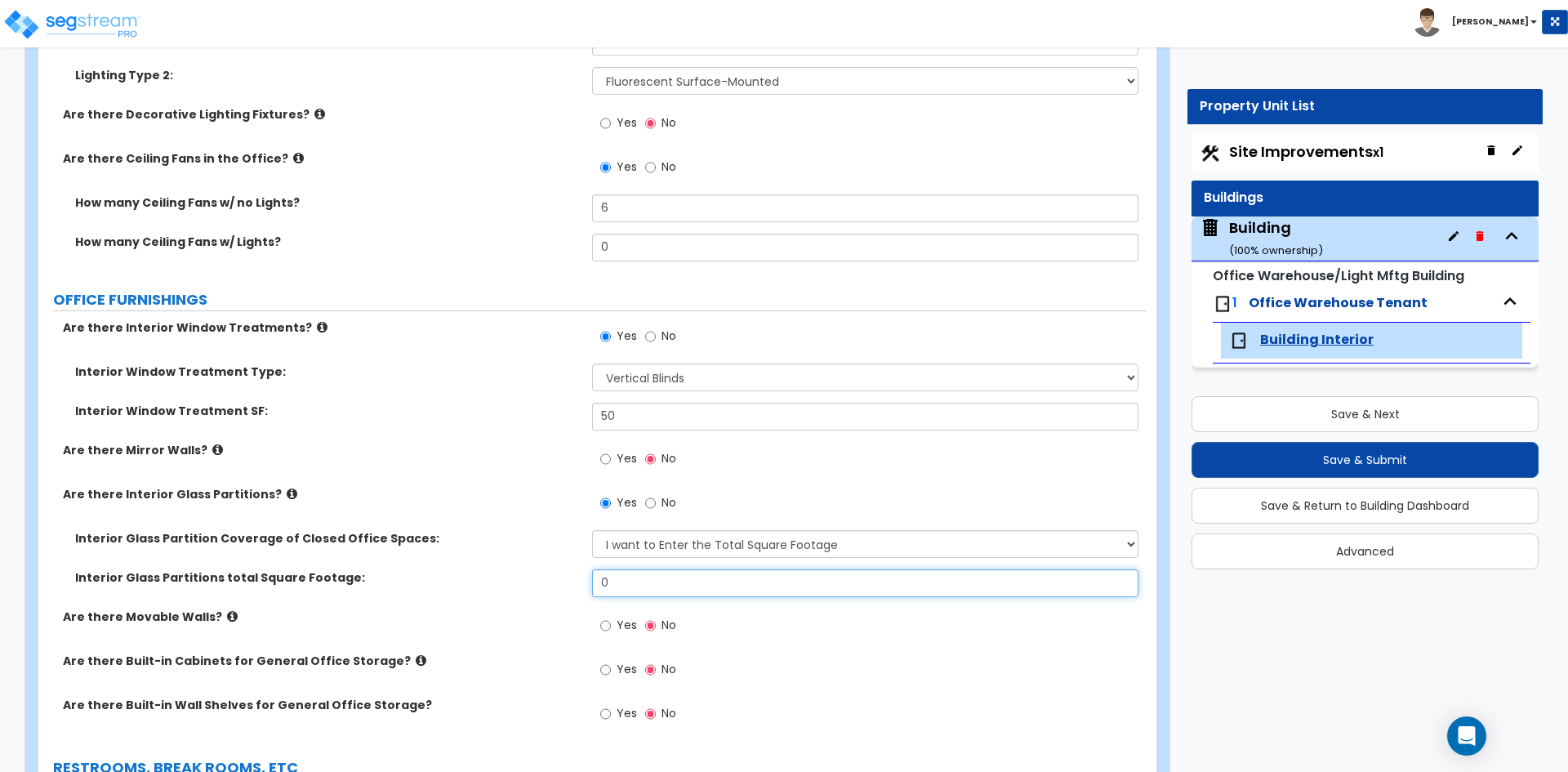
click at [634, 576] on input "0" at bounding box center [865, 584] width 546 height 28
click at [652, 585] on input "0" at bounding box center [865, 584] width 546 height 28
type input "18.9"
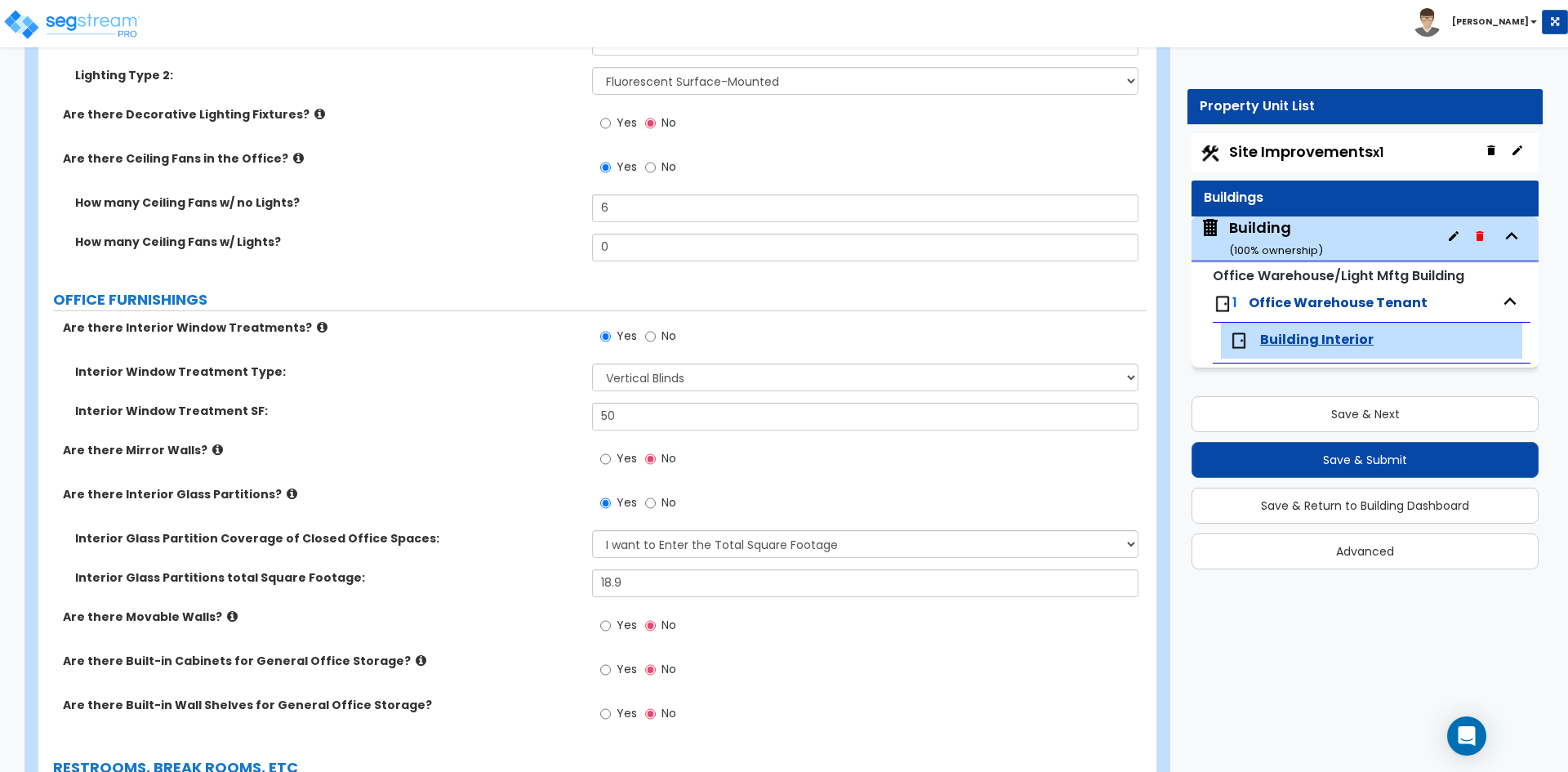
click at [541, 598] on div "Interior Glass Partitions total Square Footage: 18.9" at bounding box center [592, 589] width 1108 height 39
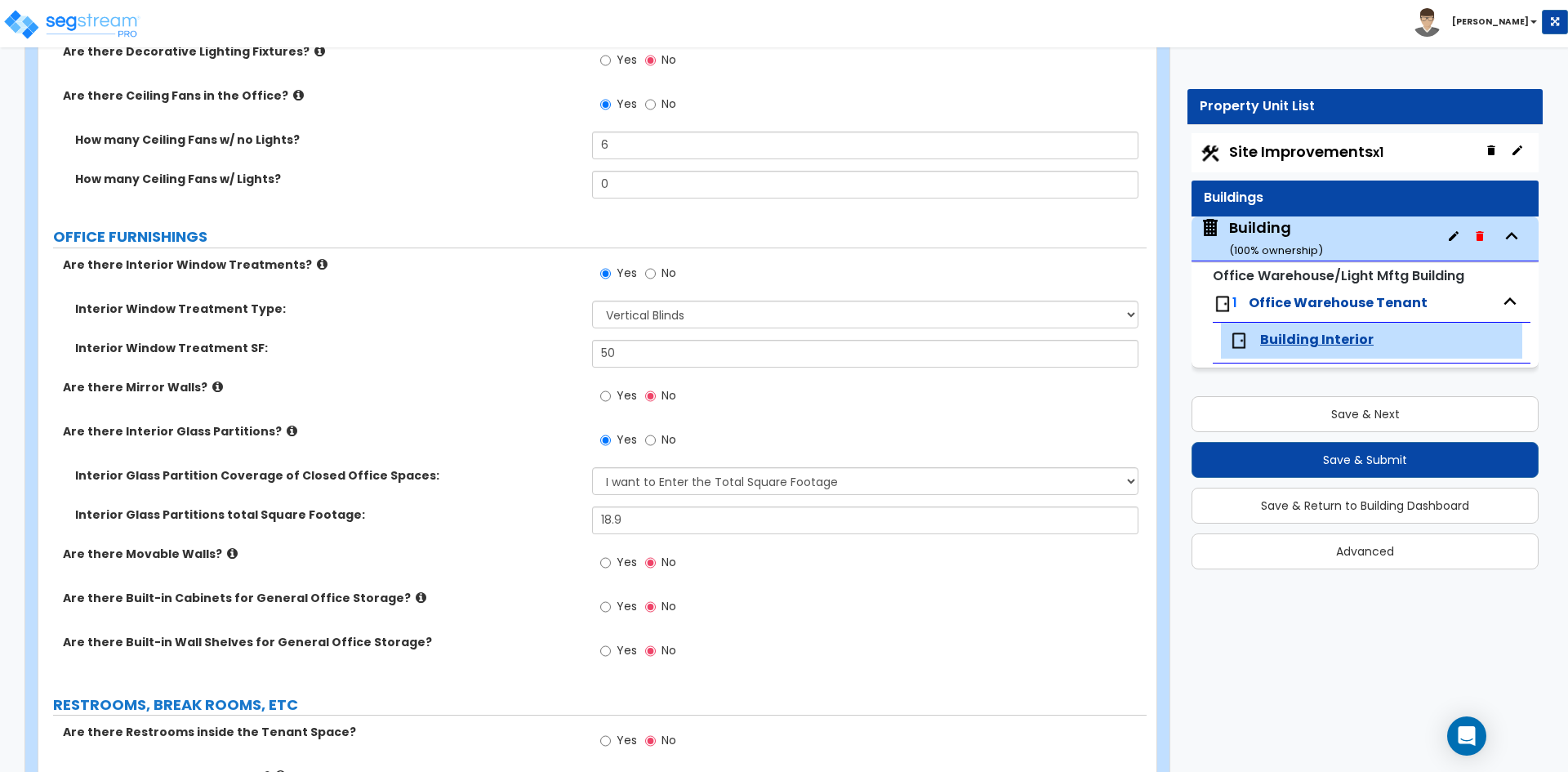
scroll to position [2369, 0]
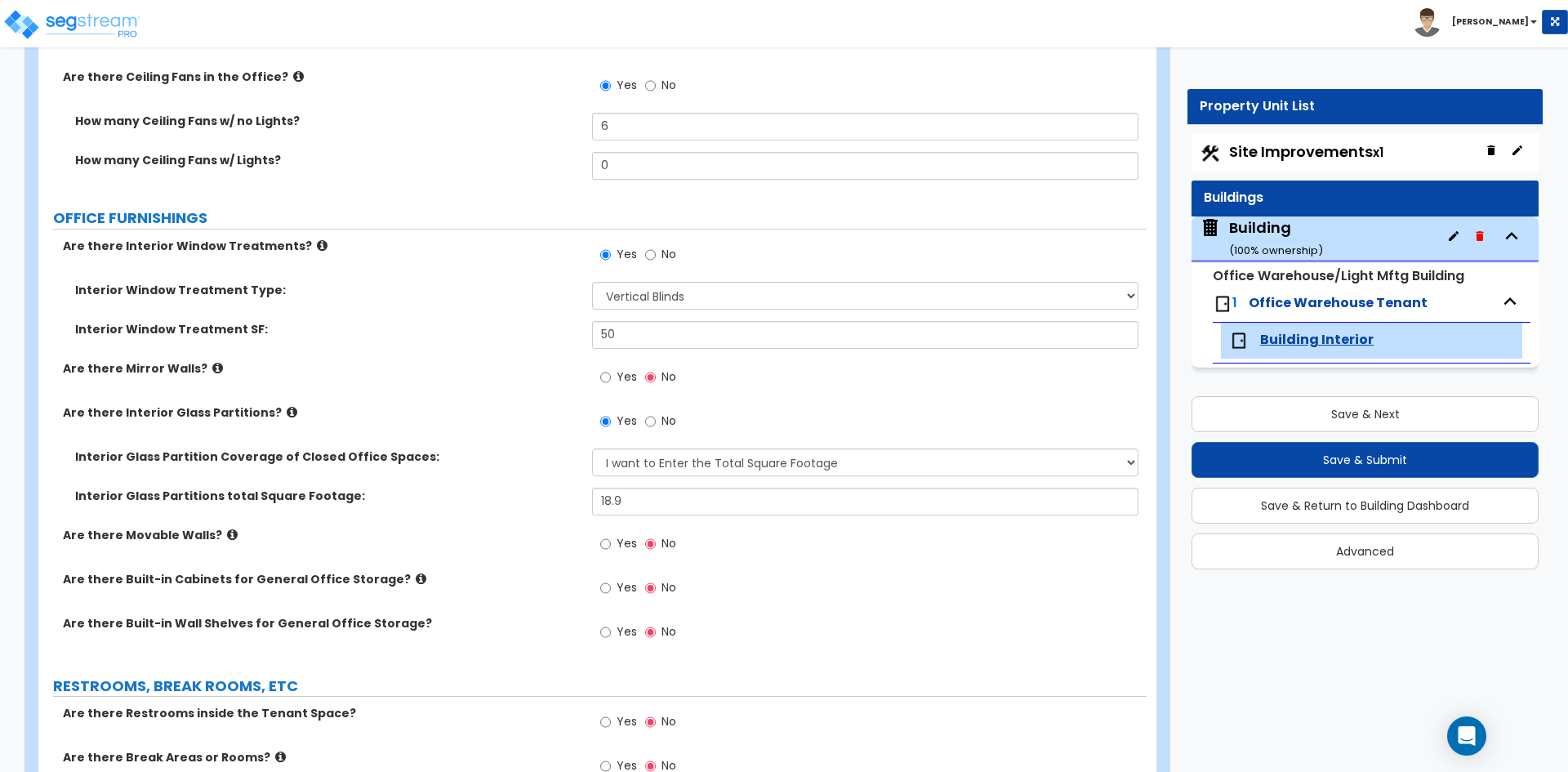
click at [632, 587] on span "Yes" at bounding box center [626, 587] width 20 height 17
click at [611, 587] on input "Yes" at bounding box center [605, 588] width 11 height 18
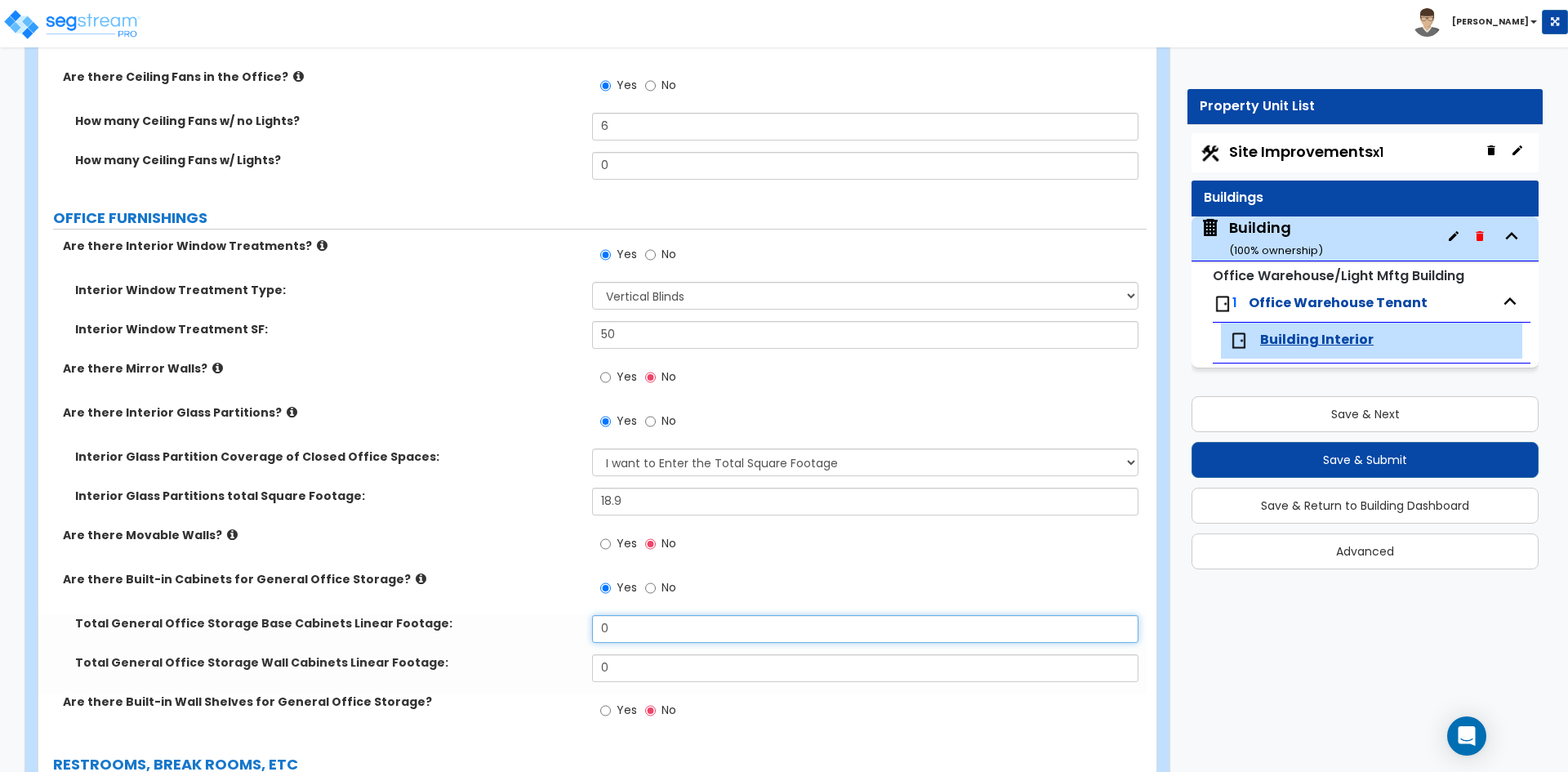
click at [621, 620] on input "0" at bounding box center [865, 629] width 546 height 28
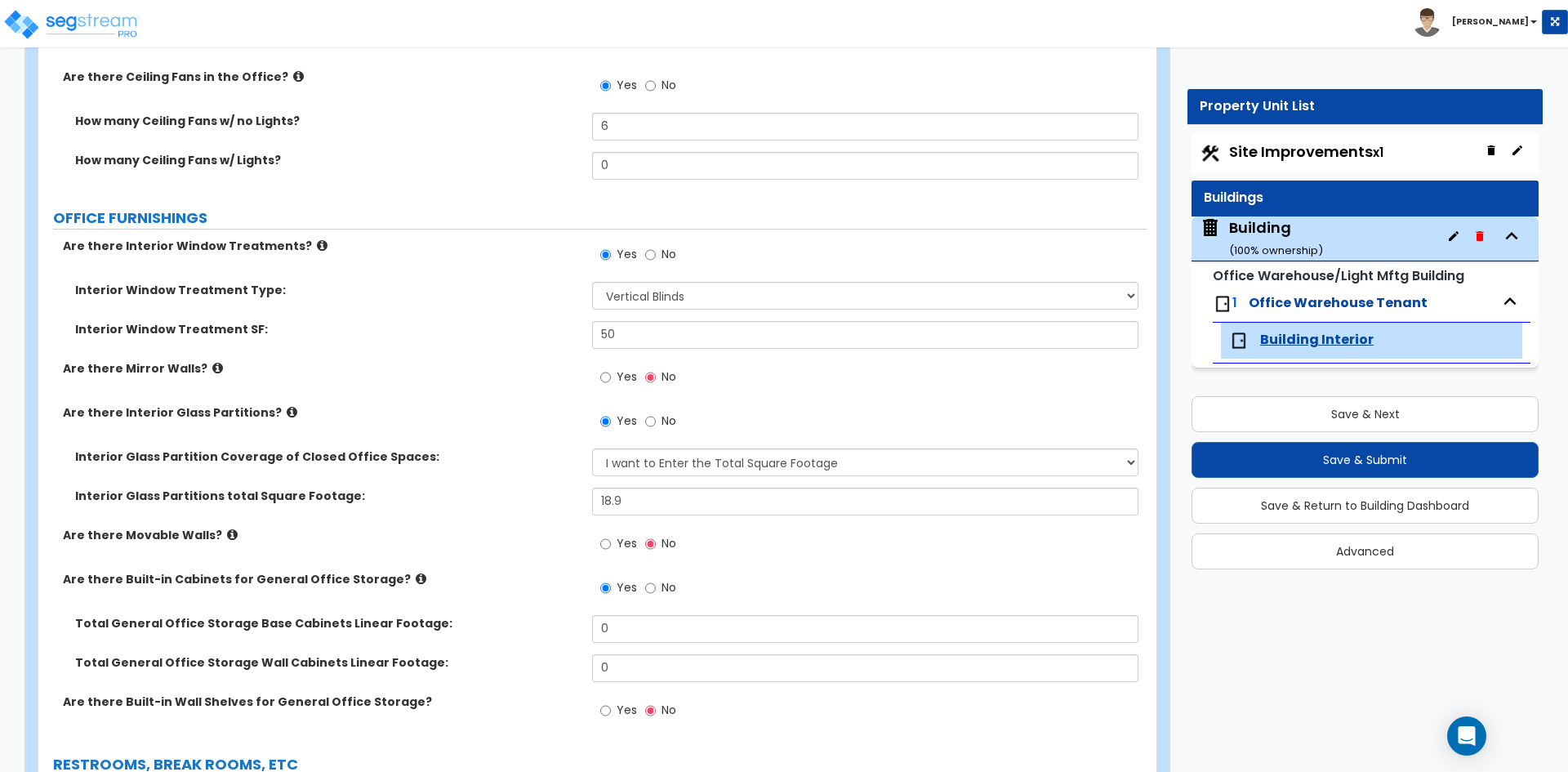
click at [663, 583] on span "No" at bounding box center [668, 587] width 15 height 17
click at [656, 583] on input "No" at bounding box center [650, 588] width 11 height 18
radio input "false"
radio input "true"
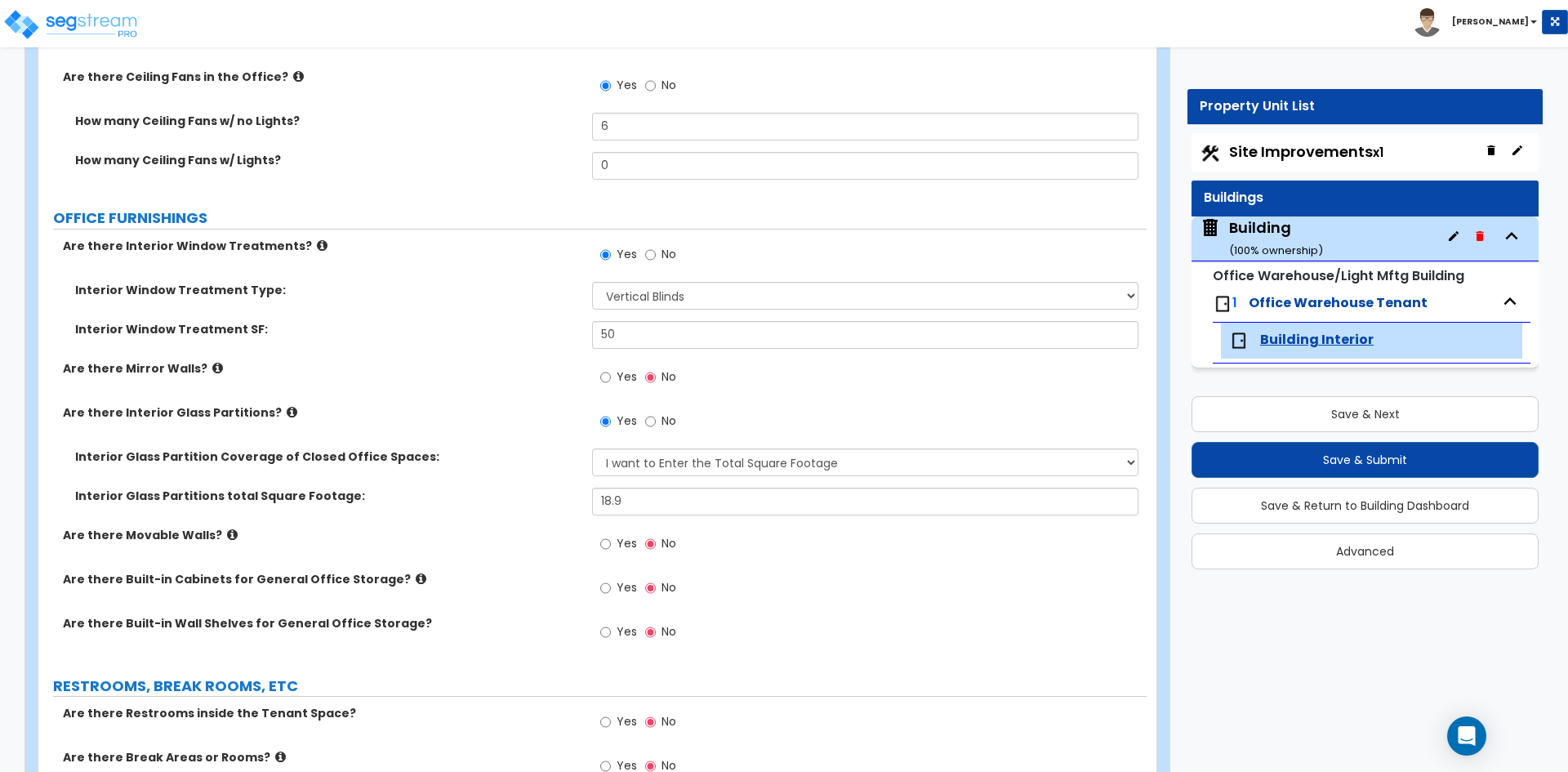
click at [464, 610] on div "Are there Built-in Cabinets for General Office Storage? Yes No" at bounding box center [592, 593] width 1108 height 44
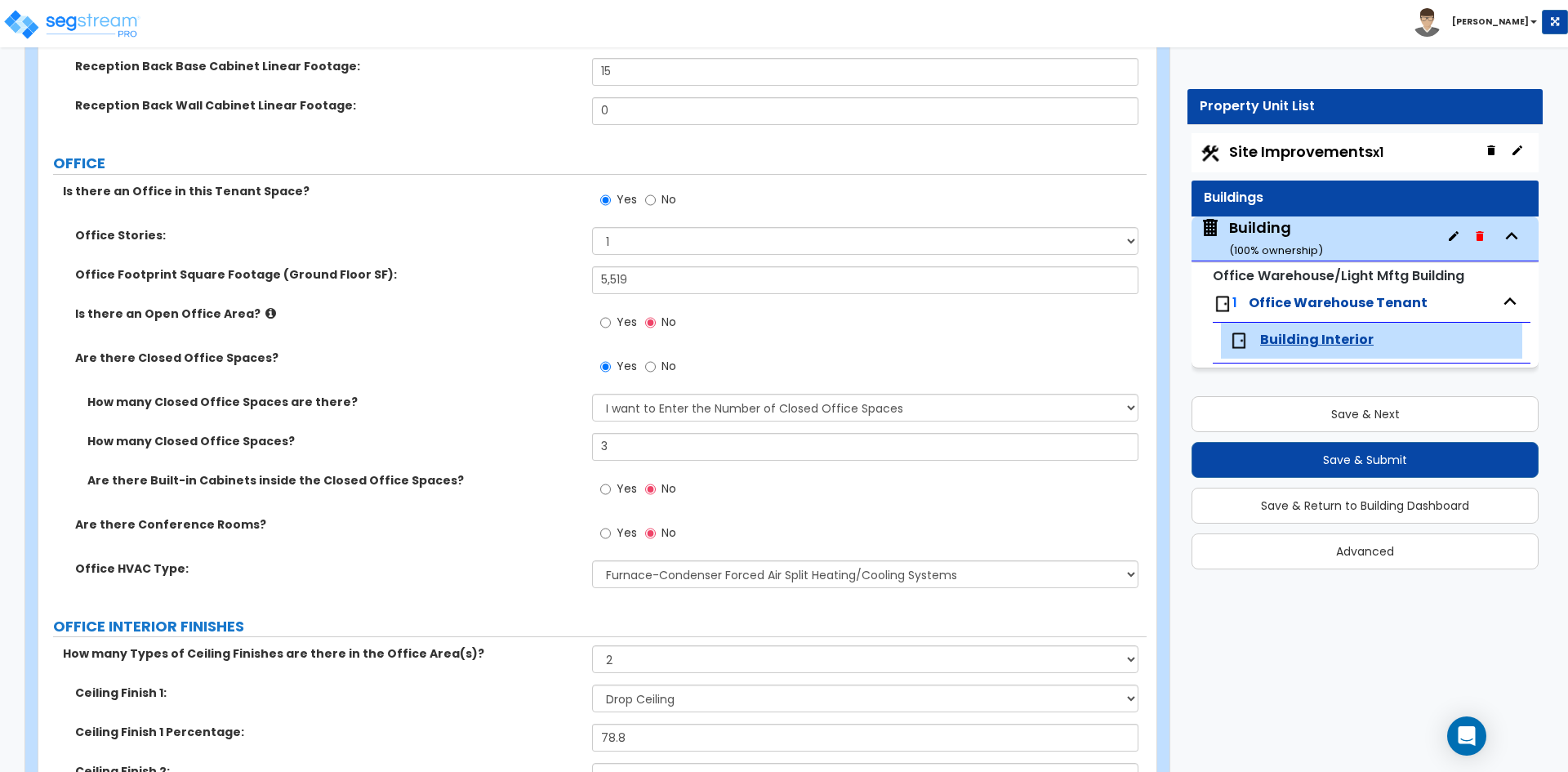
scroll to position [640, 0]
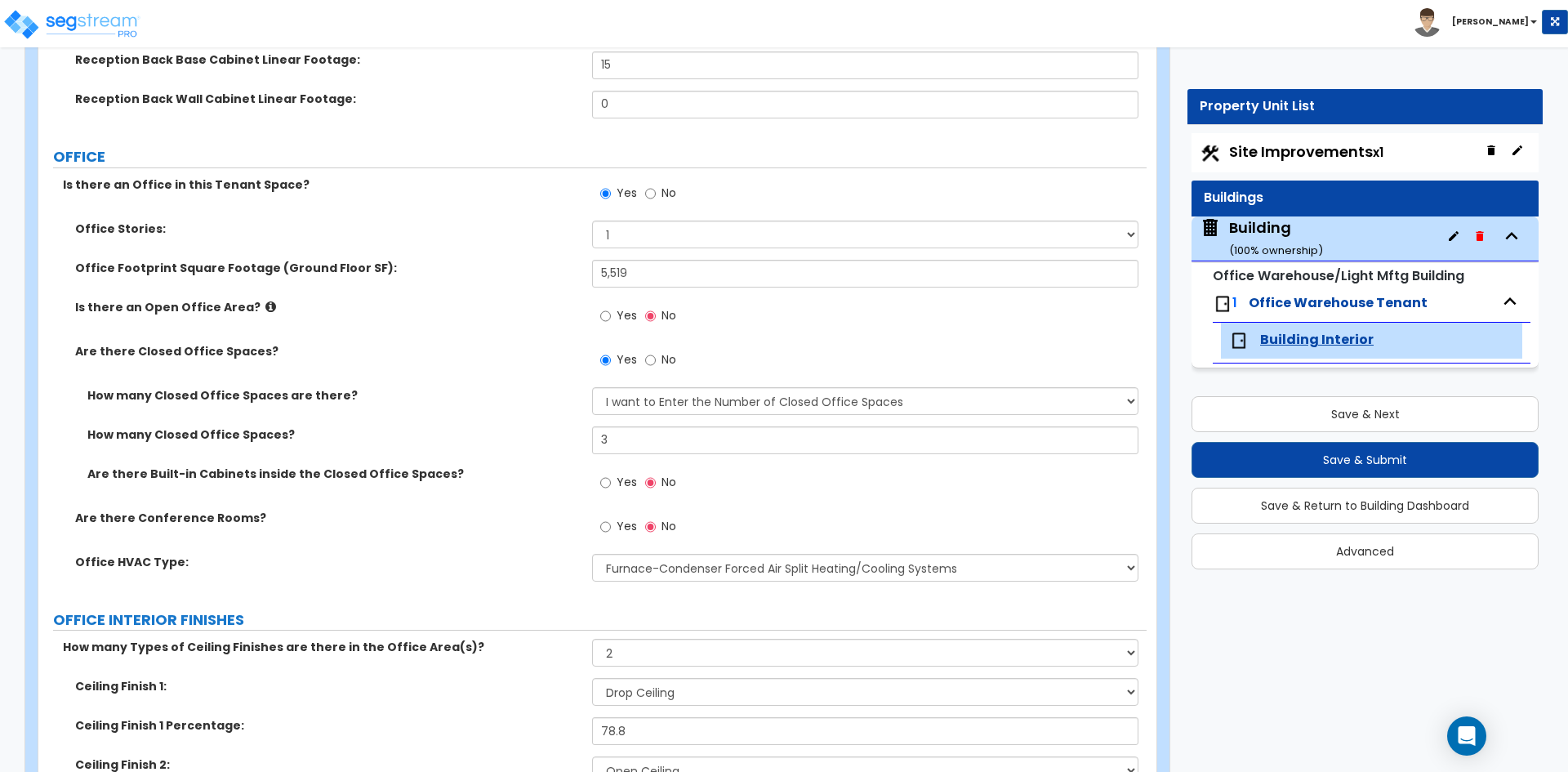
click at [616, 485] on label "Yes" at bounding box center [618, 485] width 37 height 28
click at [611, 485] on input "Yes" at bounding box center [605, 483] width 11 height 18
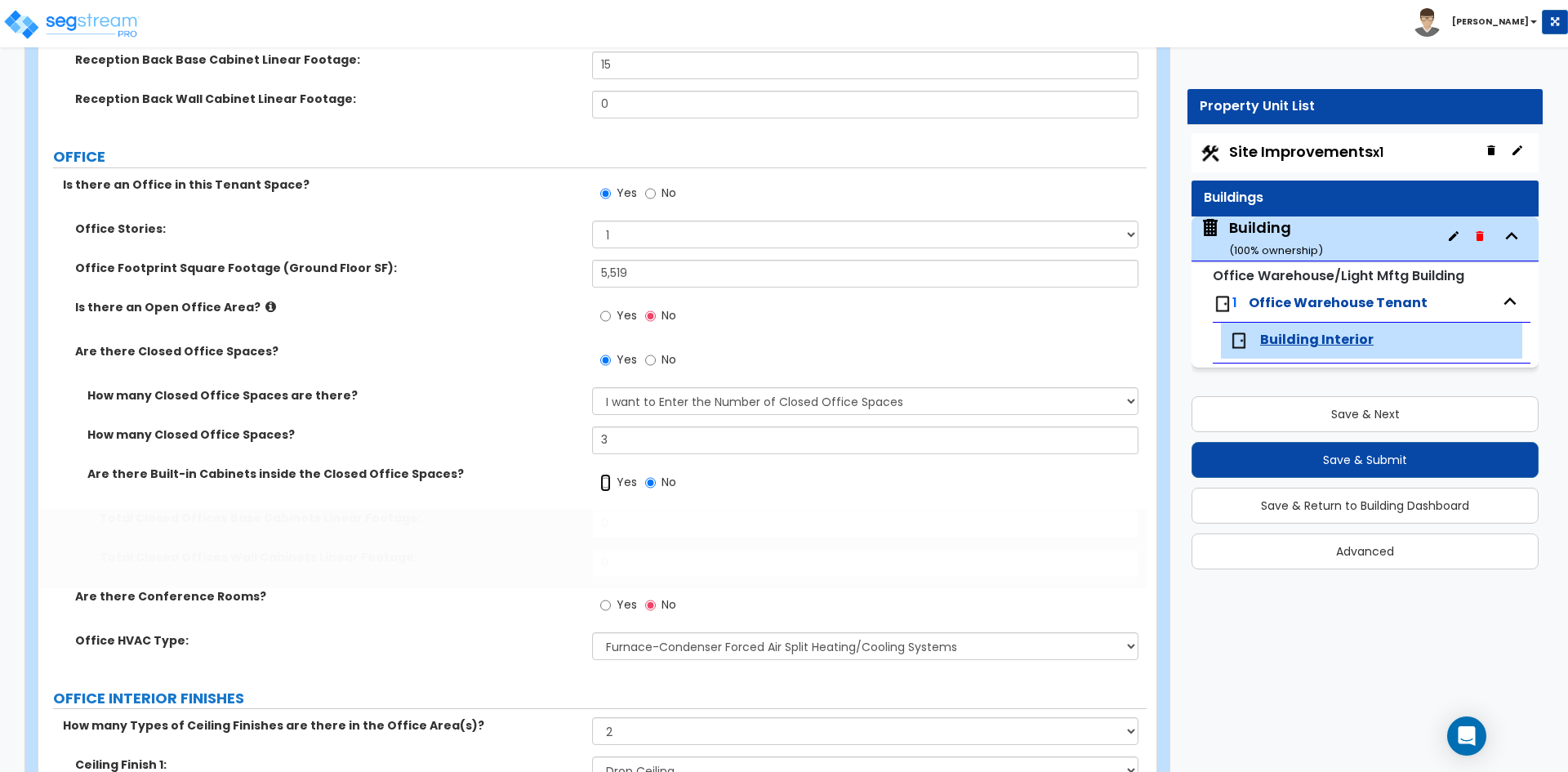
radio input "true"
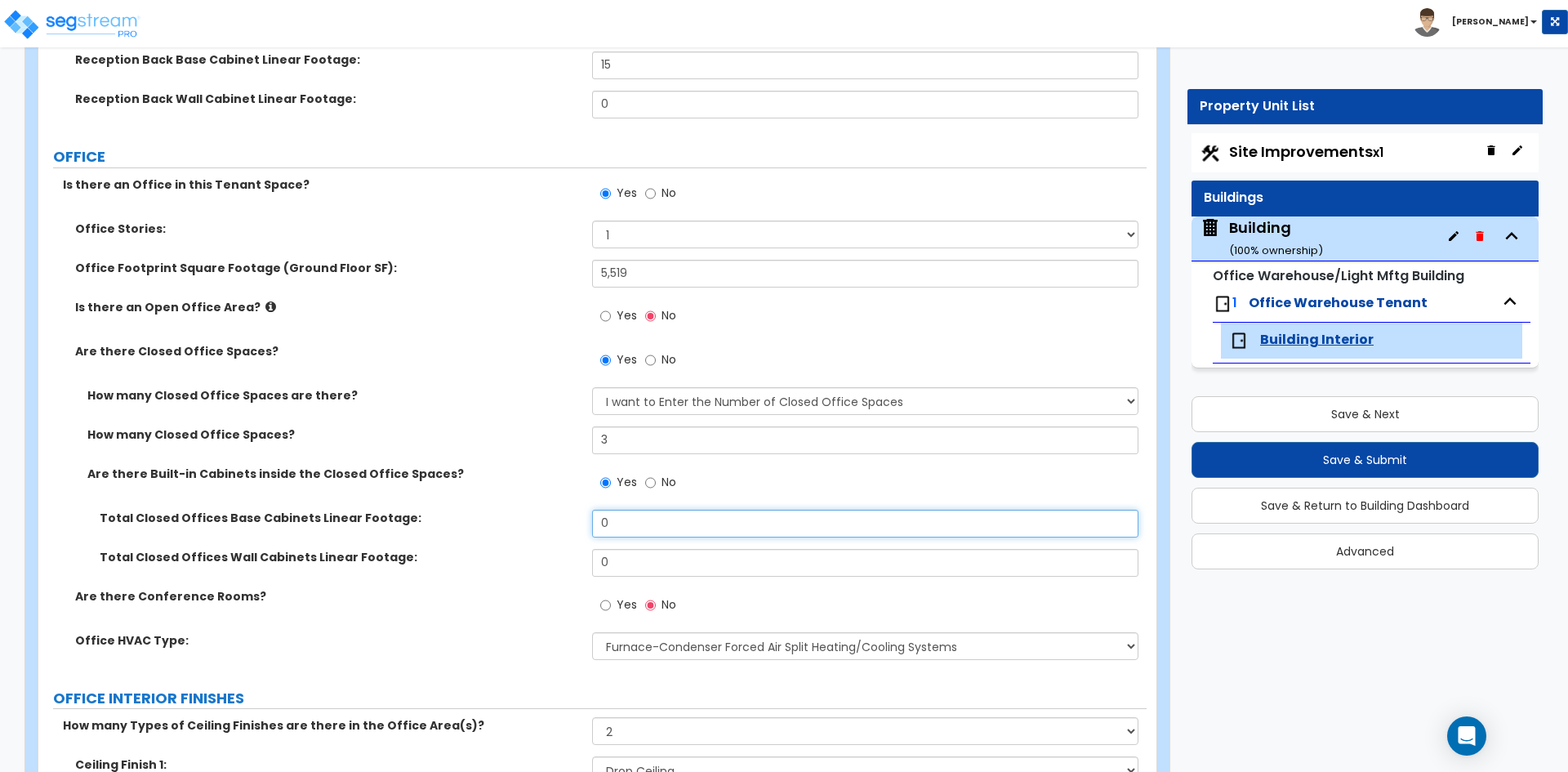
click at [647, 520] on input "0" at bounding box center [865, 524] width 546 height 28
click at [662, 522] on input "0" at bounding box center [865, 524] width 546 height 28
type input "31.5"
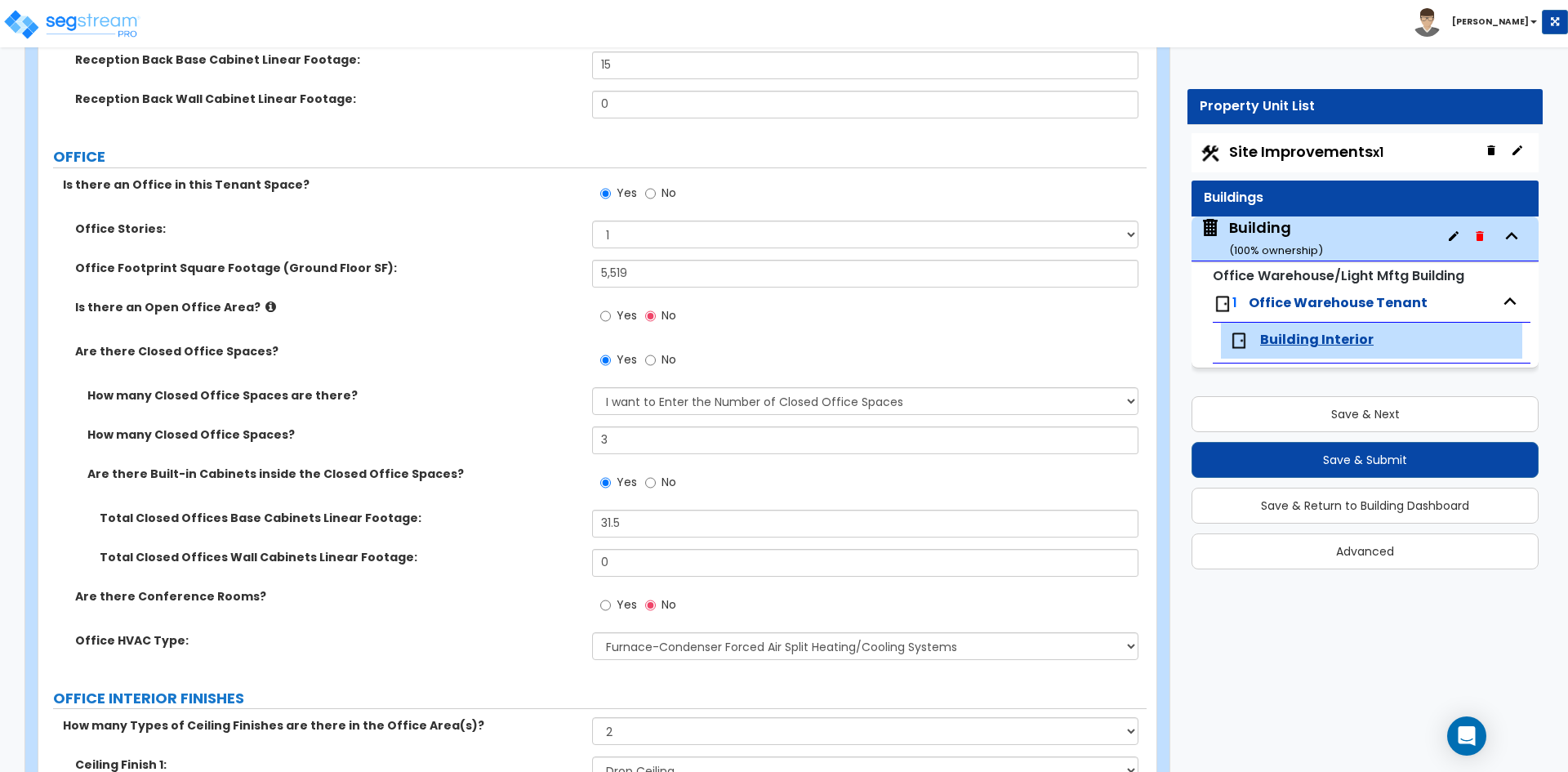
click at [544, 536] on div "Total Closed Offices Base Cabinets Linear Footage: 31.5" at bounding box center [592, 529] width 1108 height 39
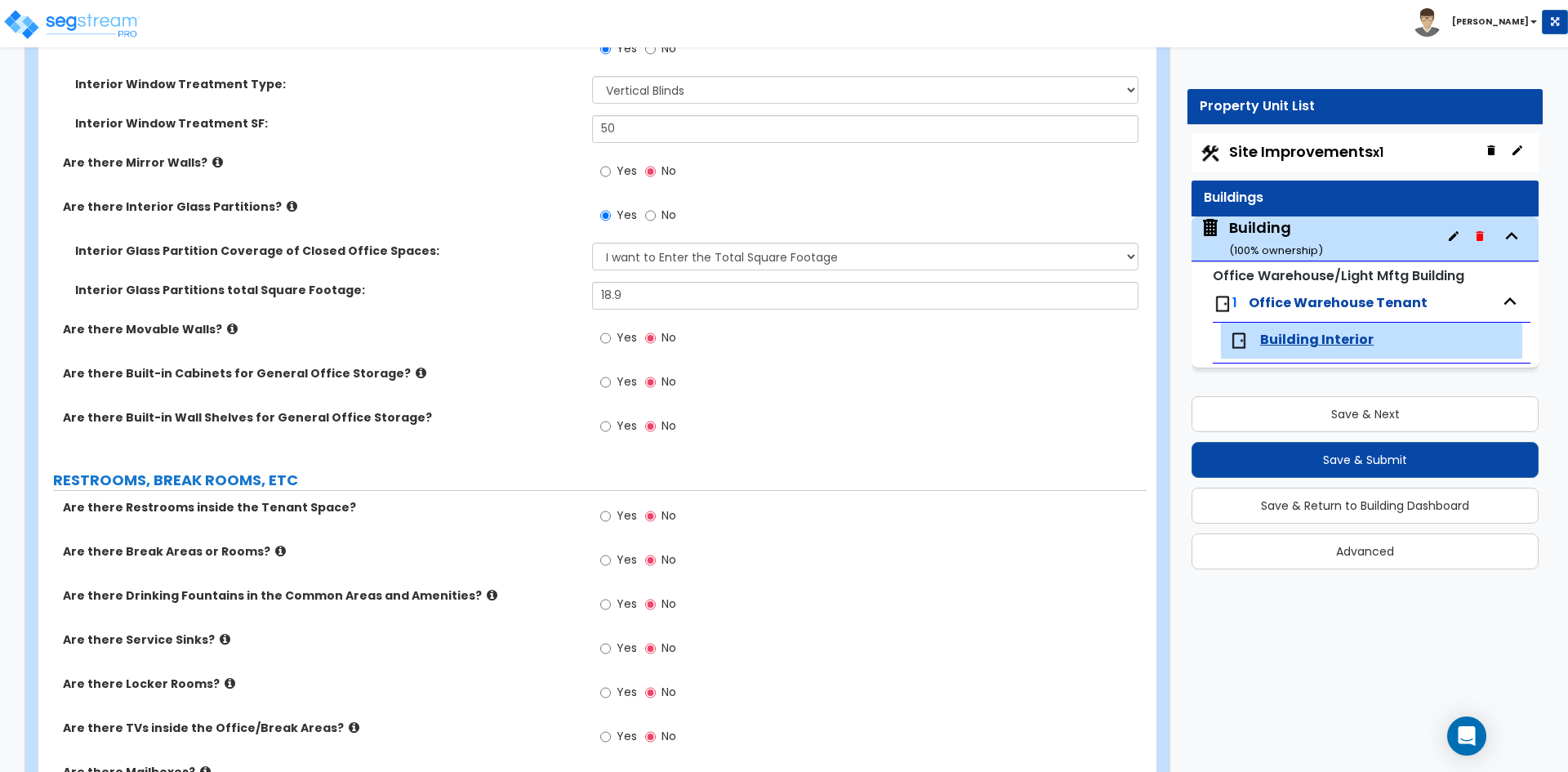
scroll to position [2681, 0]
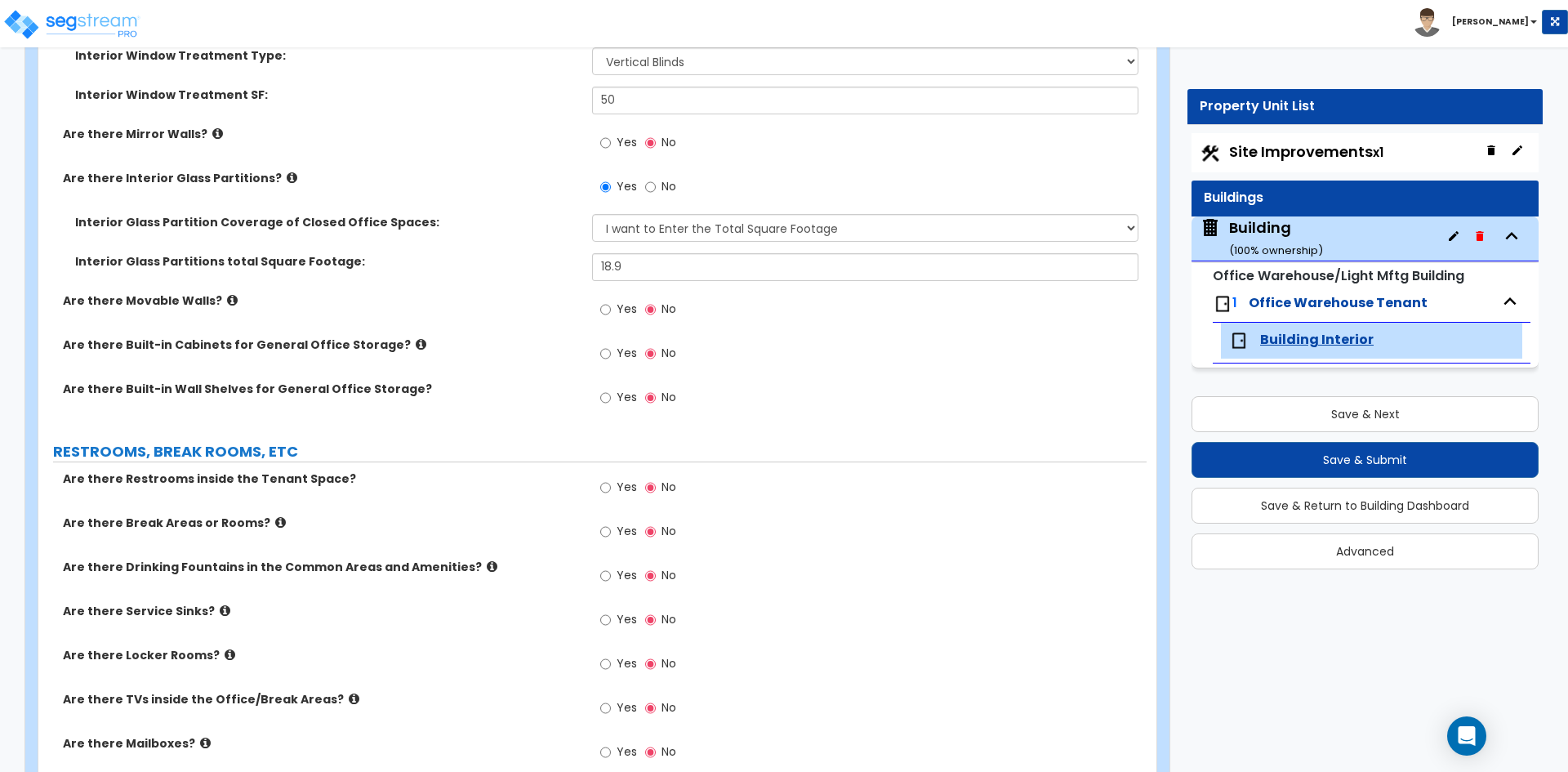
click at [623, 490] on span "Yes" at bounding box center [626, 486] width 20 height 17
click at [611, 490] on input "Yes" at bounding box center [605, 487] width 11 height 18
radio input "true"
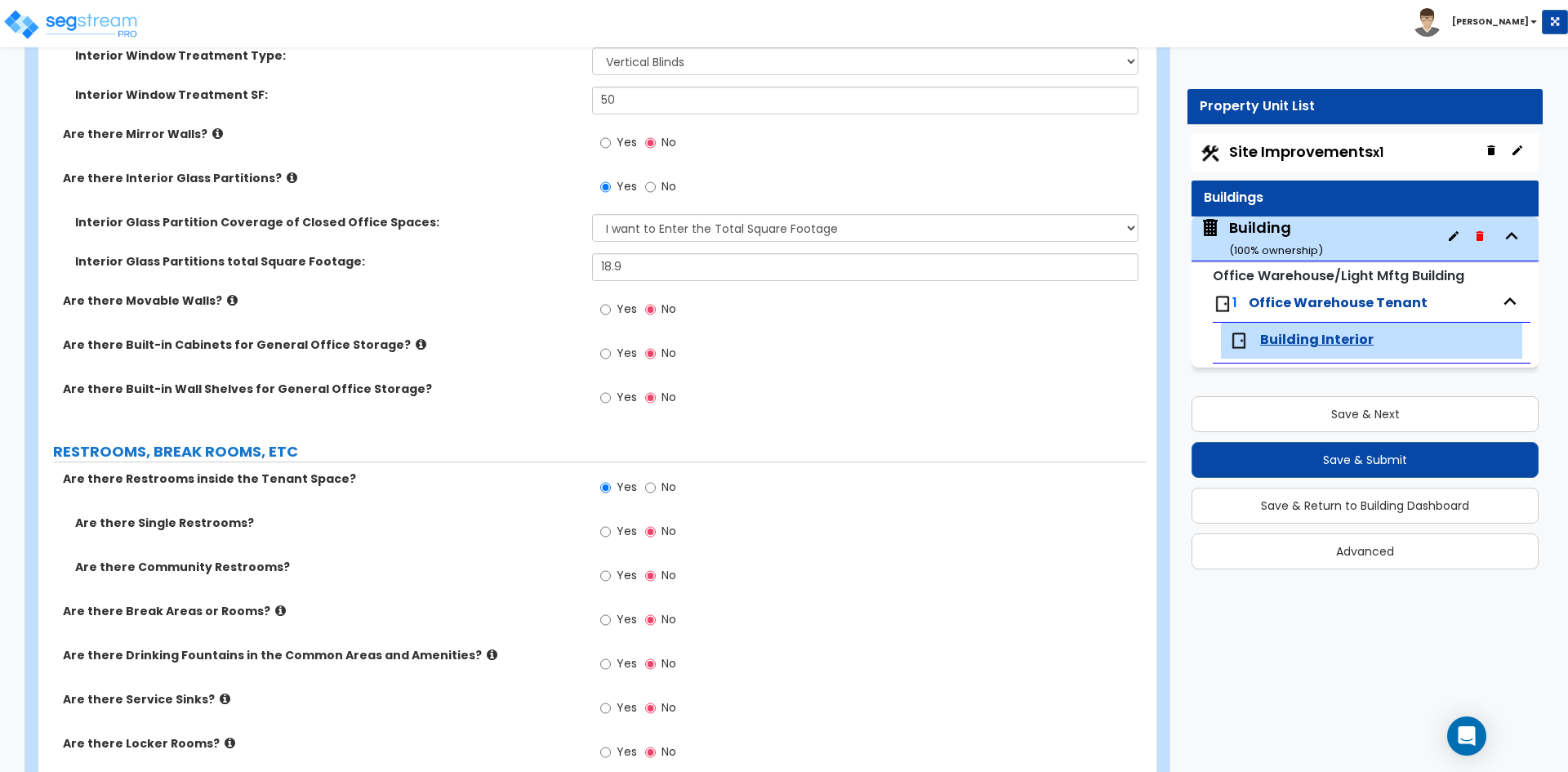
click at [613, 528] on label "Yes" at bounding box center [618, 534] width 37 height 28
click at [611, 528] on input "Yes" at bounding box center [605, 532] width 11 height 18
radio input "true"
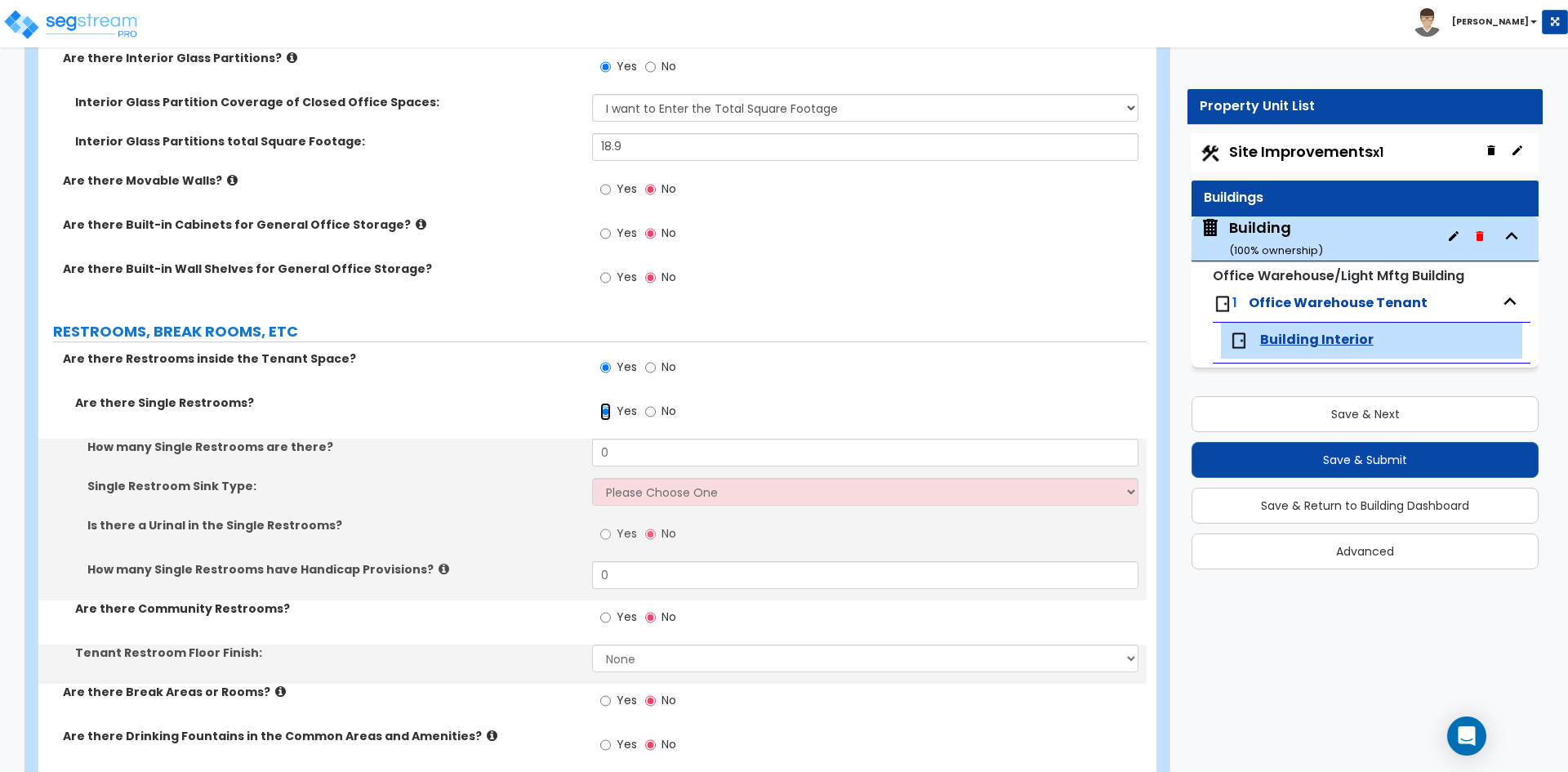
scroll to position [2845, 0]
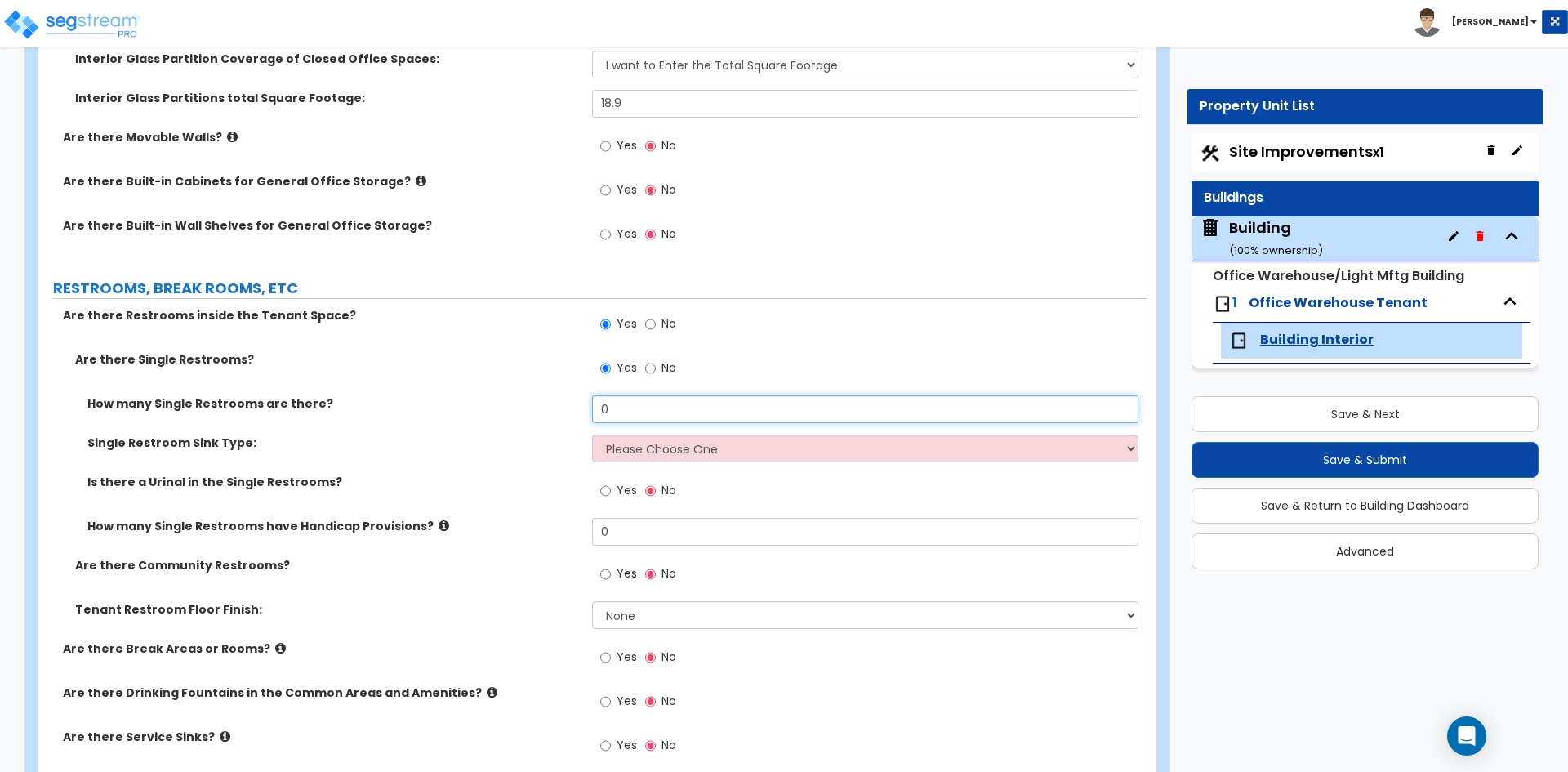
click at [657, 406] on input "0" at bounding box center [865, 409] width 546 height 28
type input "2"
click at [660, 443] on select "Please Choose One Wall-mounted Vanity-mounted" at bounding box center [865, 449] width 546 height 28
select select "1"
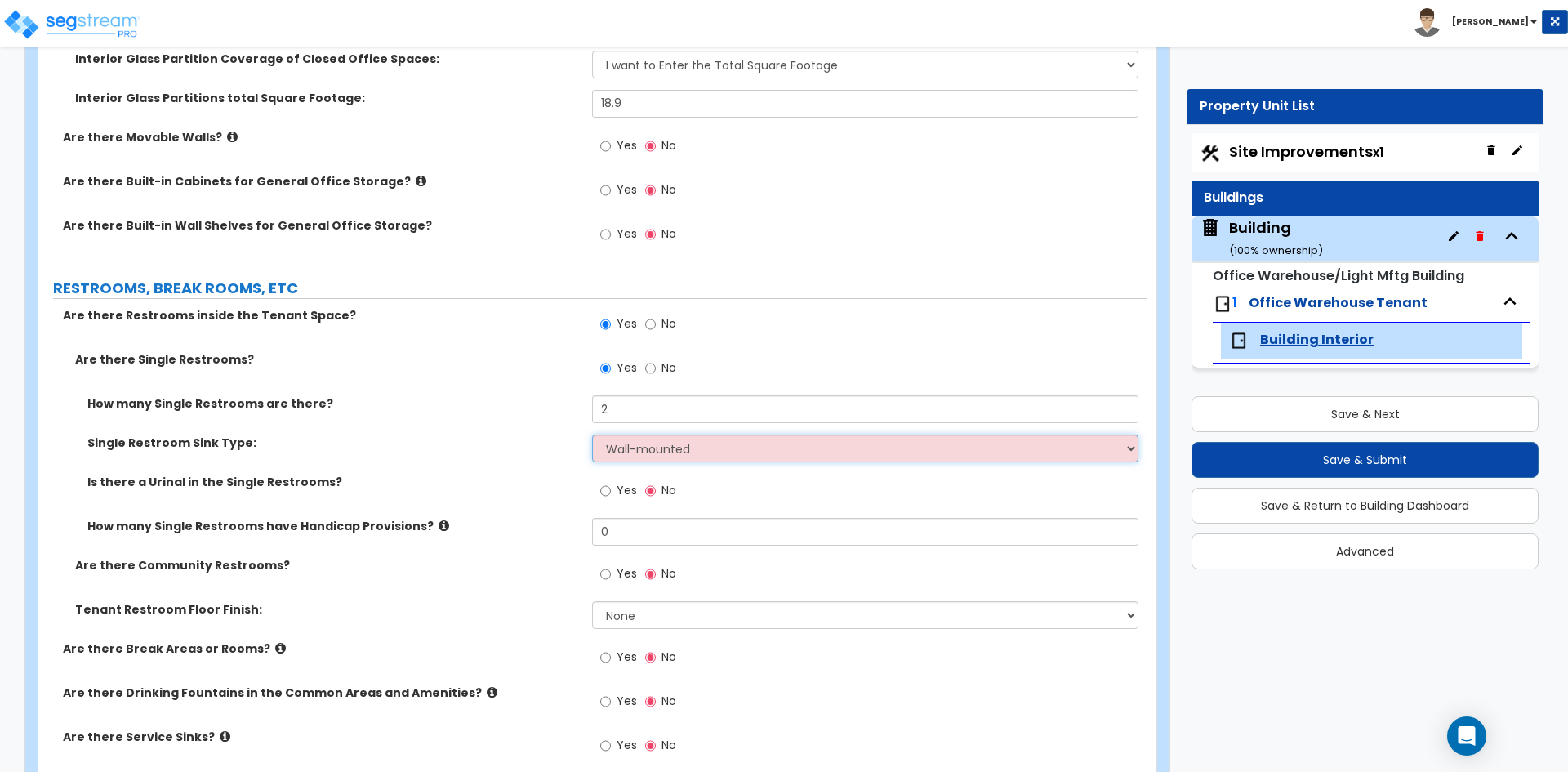
click at [592, 435] on select "Please Choose One Wall-mounted Vanity-mounted" at bounding box center [865, 449] width 546 height 28
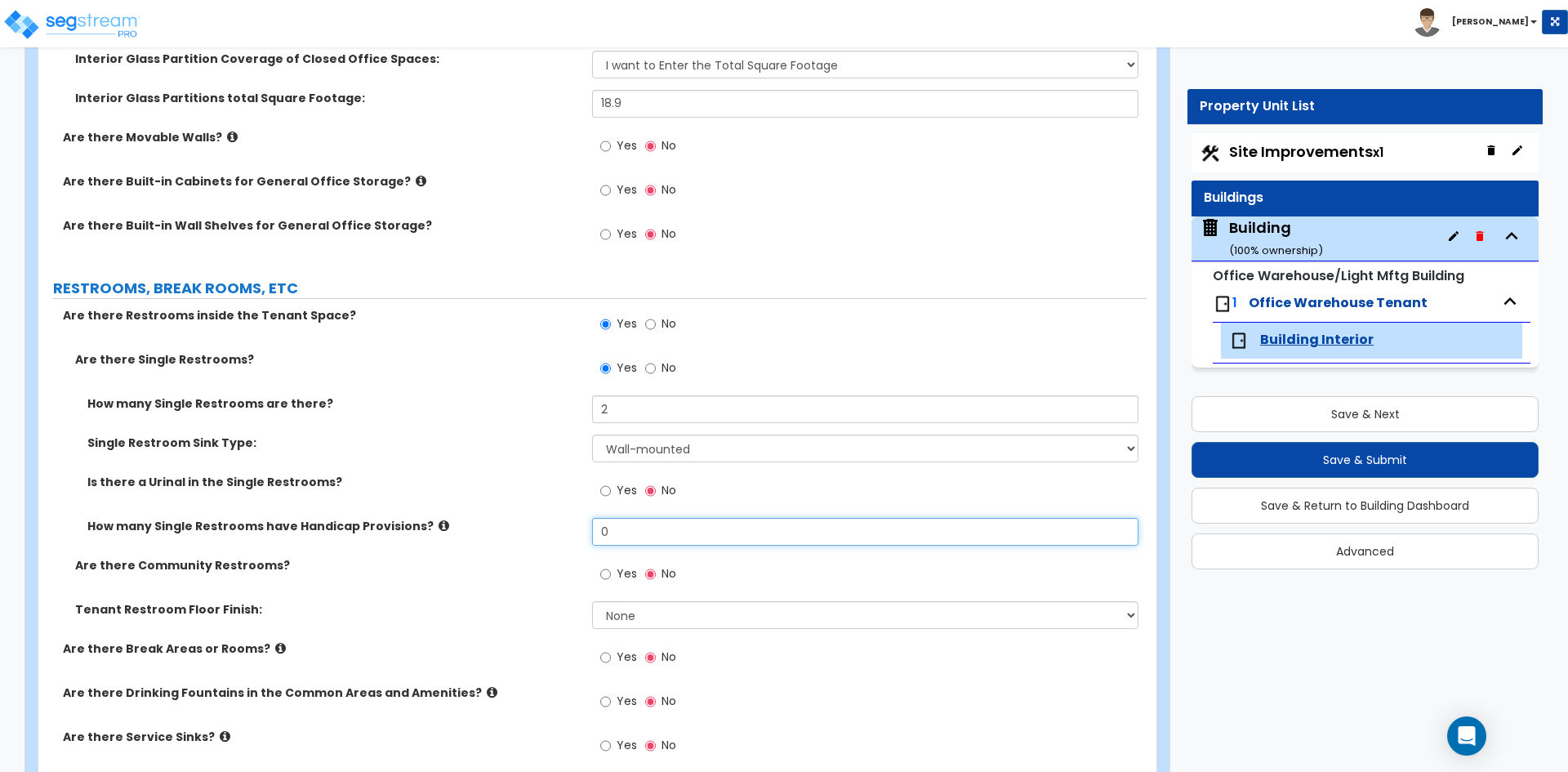
click at [650, 538] on input "0" at bounding box center [865, 532] width 546 height 28
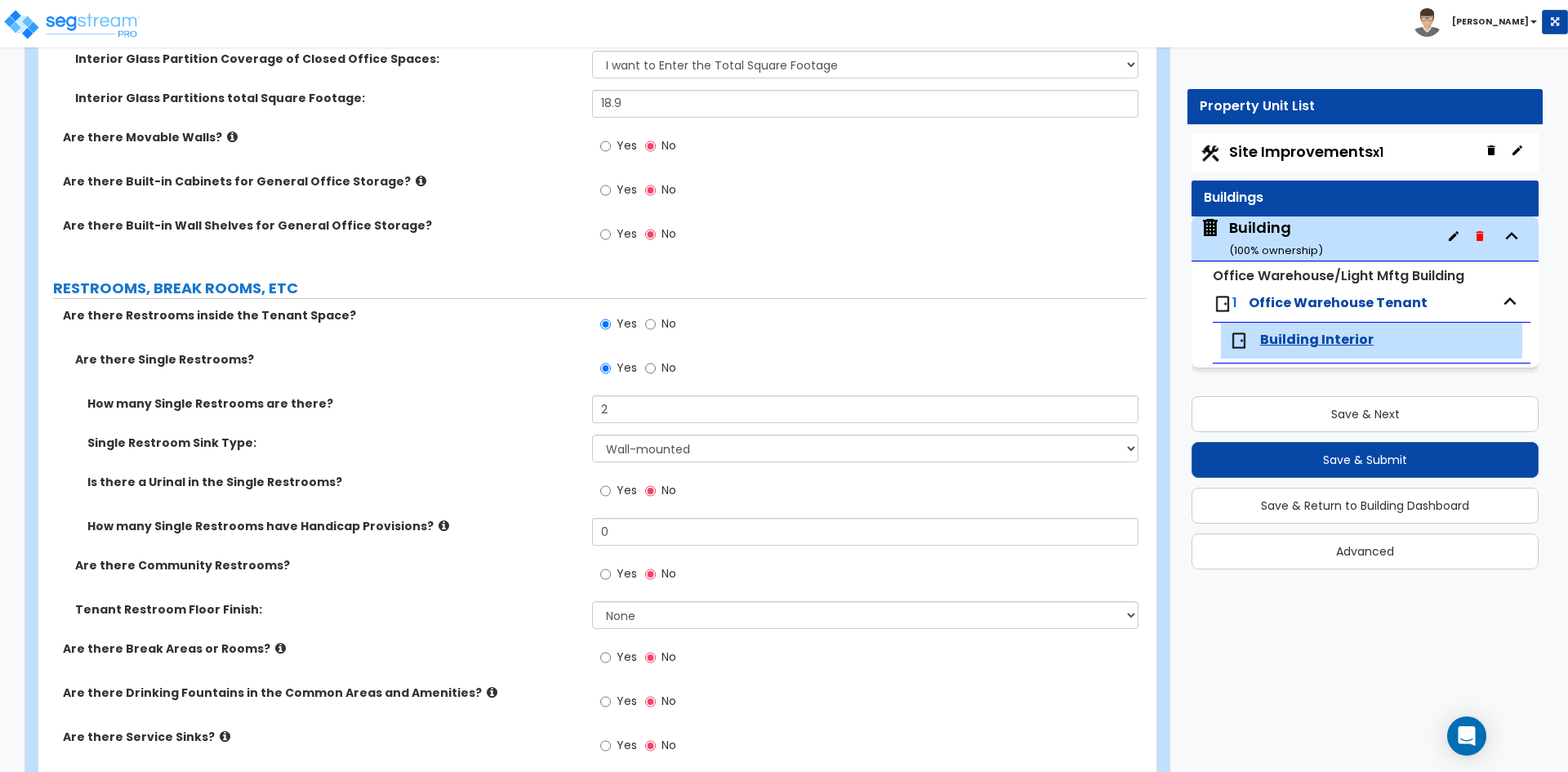
click at [445, 423] on div "How many Single Restrooms are there? 2" at bounding box center [592, 414] width 1108 height 39
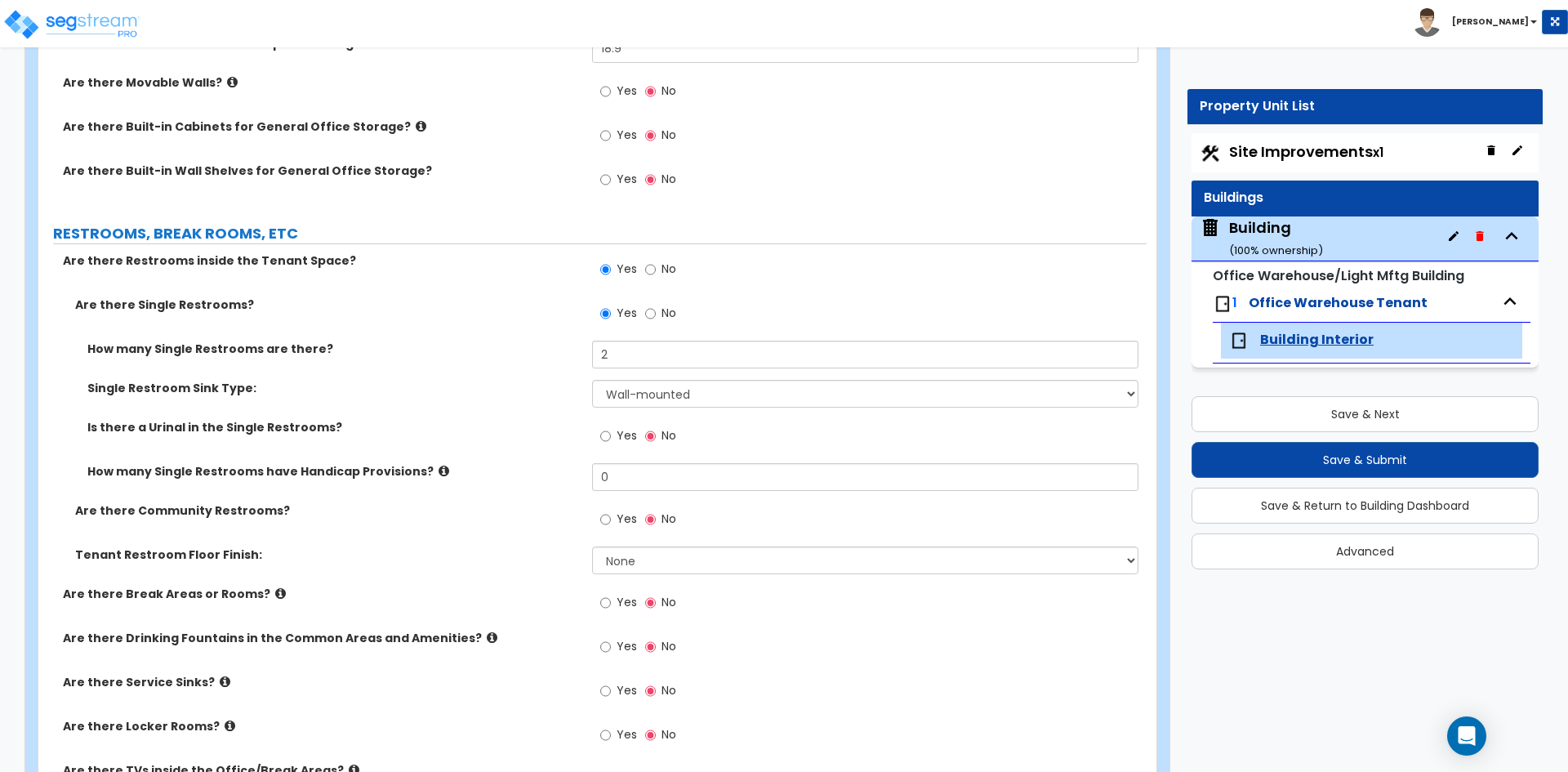
scroll to position [2927, 0]
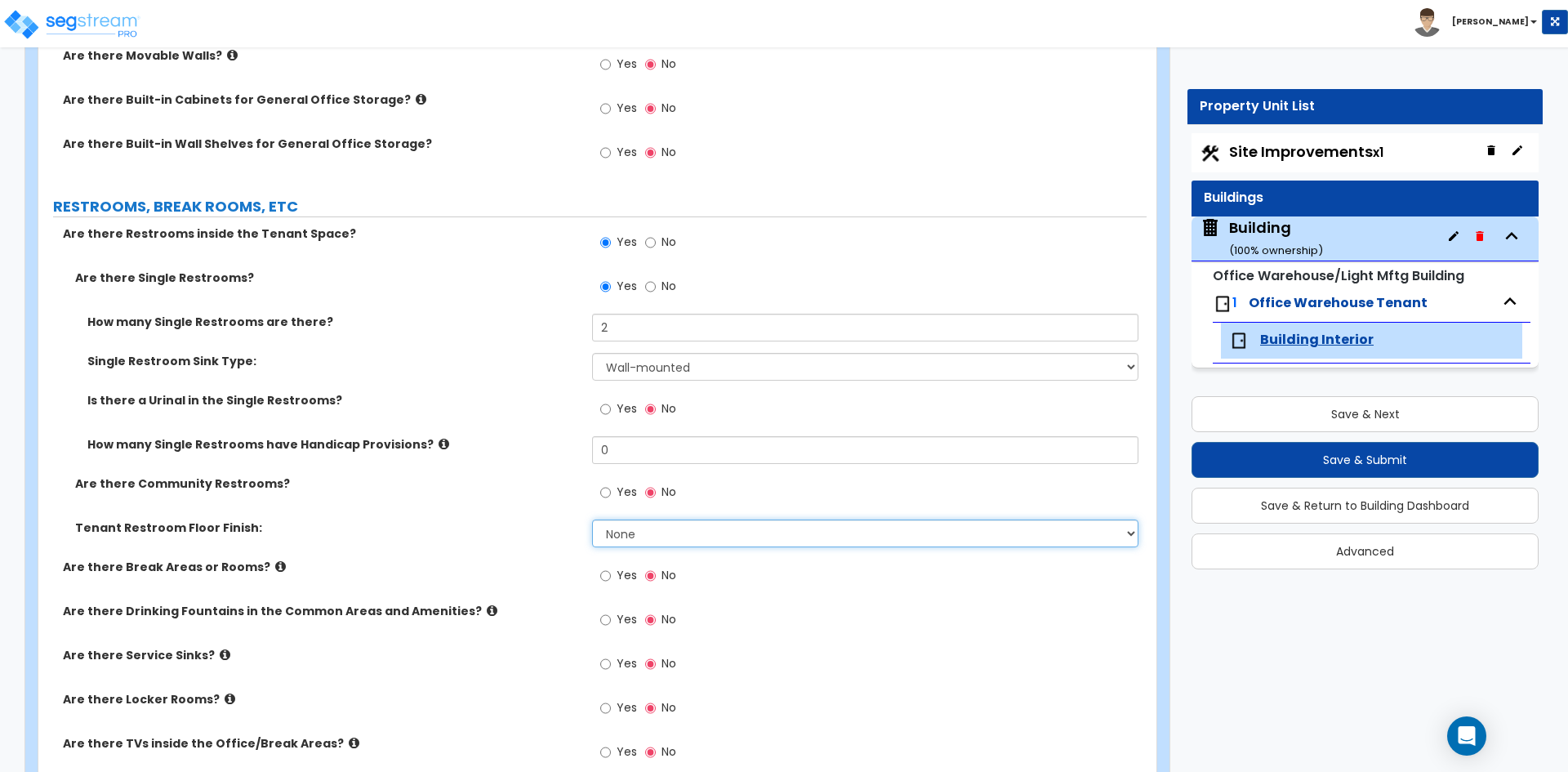
click at [638, 533] on select "None Tile Flooring Resilient Laminate Flooring VCT Flooring Sheet Vinyl Flooring" at bounding box center [865, 534] width 546 height 28
select select "4"
click at [592, 520] on select "None Tile Flooring Resilient Laminate Flooring VCT Flooring Sheet Vinyl Flooring" at bounding box center [865, 534] width 546 height 28
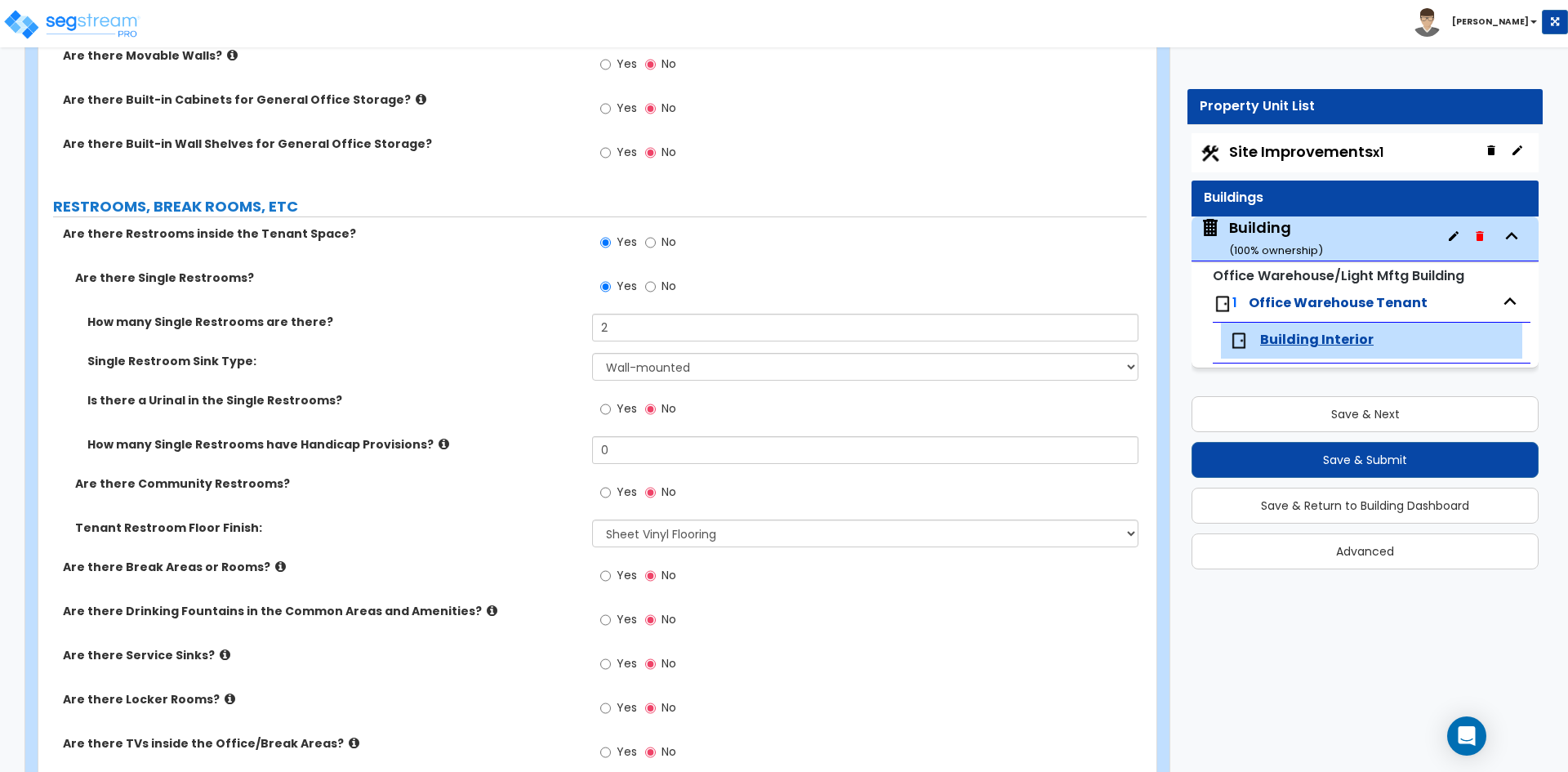
click at [430, 504] on div "Are there Community Restrooms? Yes No" at bounding box center [592, 498] width 1108 height 44
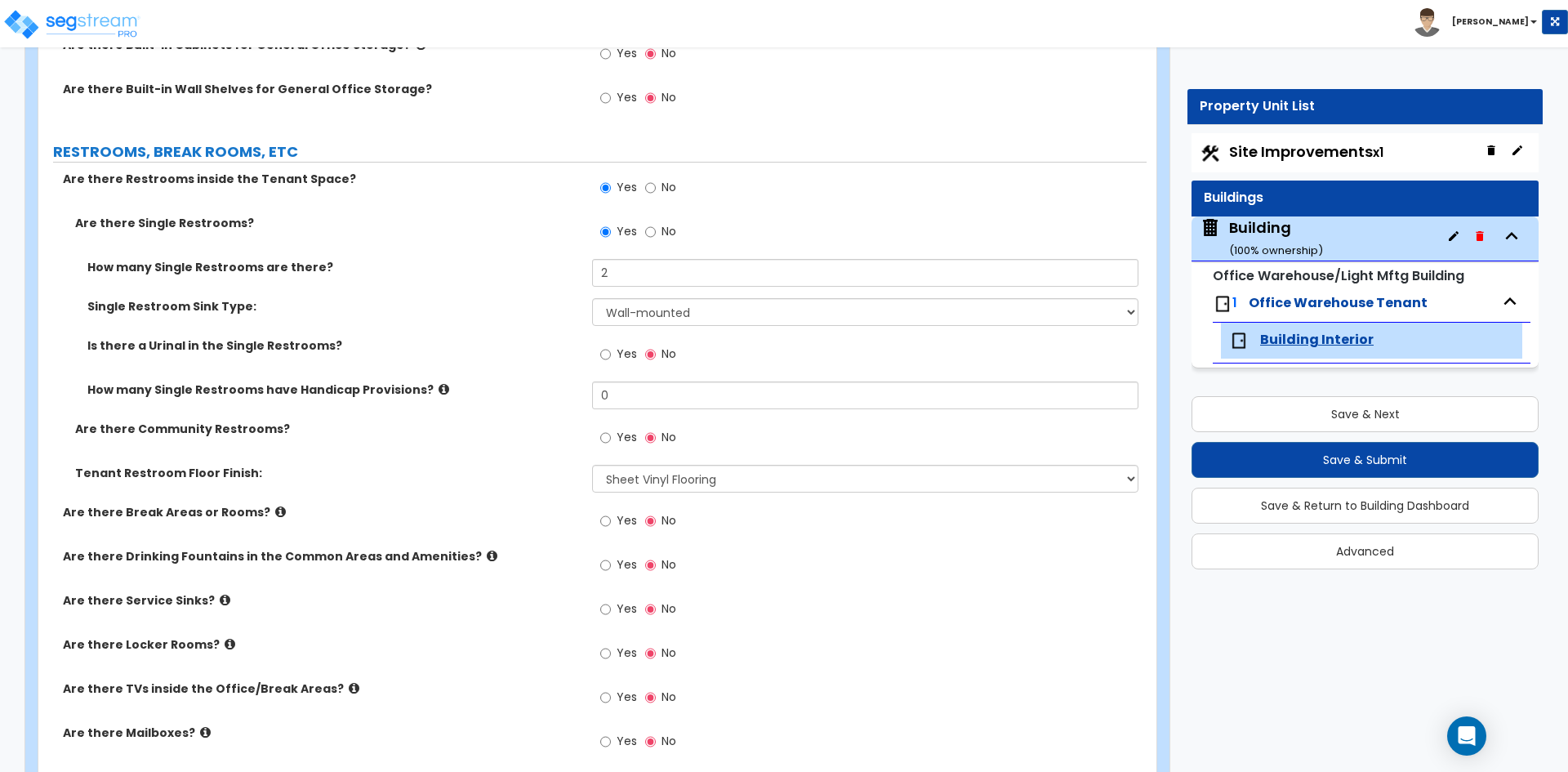
scroll to position [3008, 0]
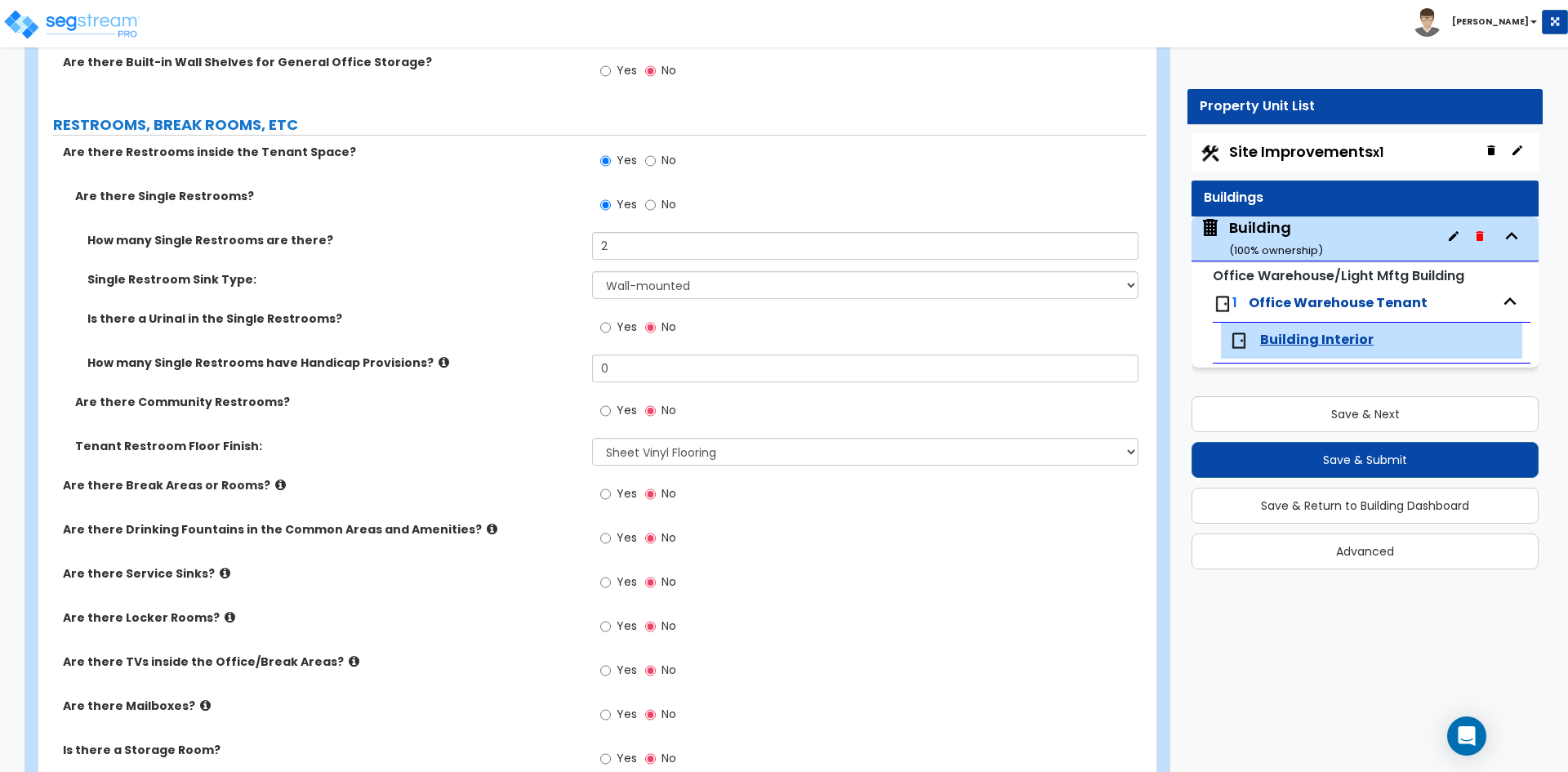
click at [614, 492] on label "Yes" at bounding box center [618, 496] width 37 height 28
click at [611, 492] on input "Yes" at bounding box center [605, 494] width 11 height 18
radio input "true"
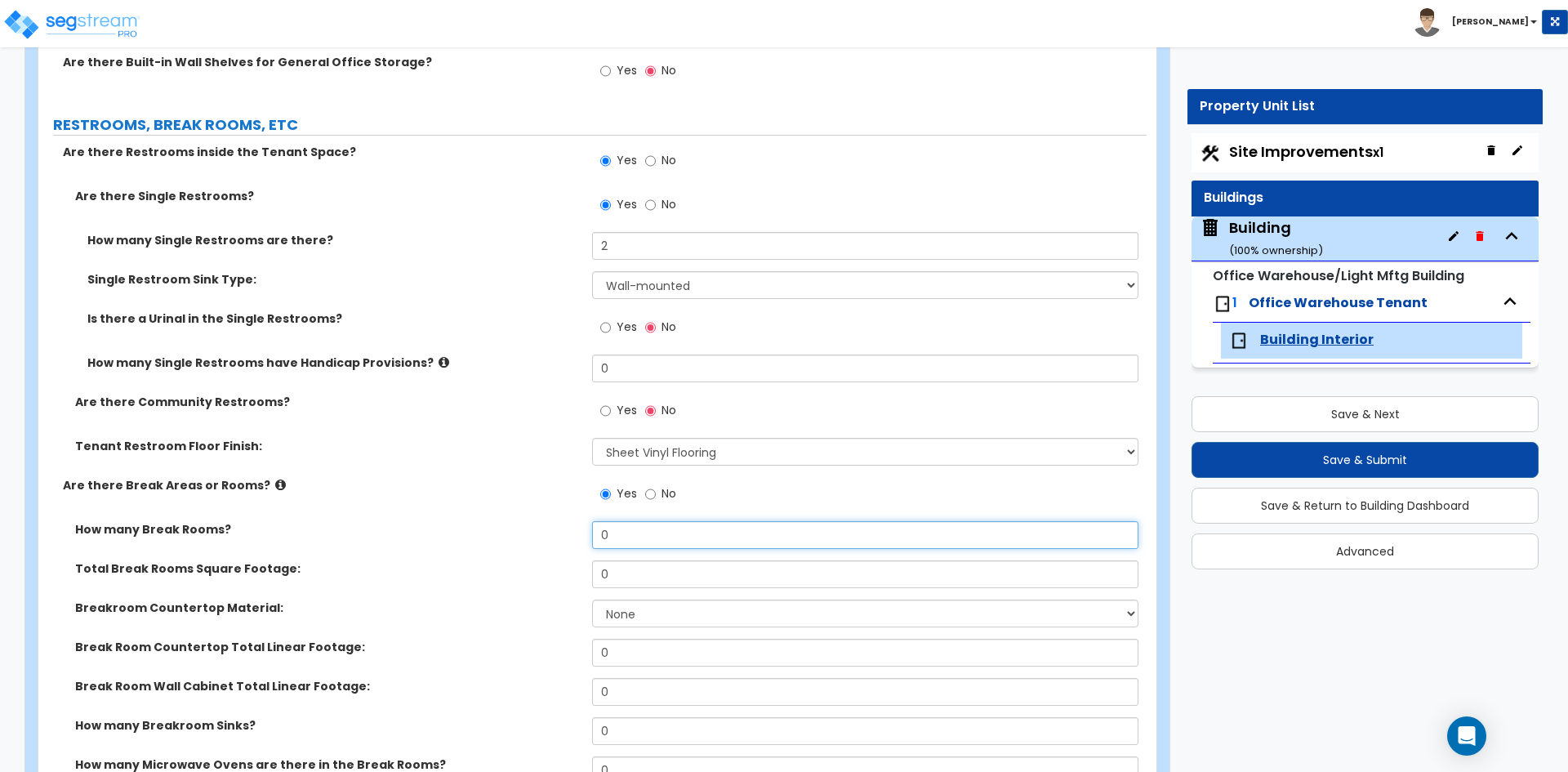
click at [713, 533] on input "0" at bounding box center [865, 535] width 546 height 28
type input "1"
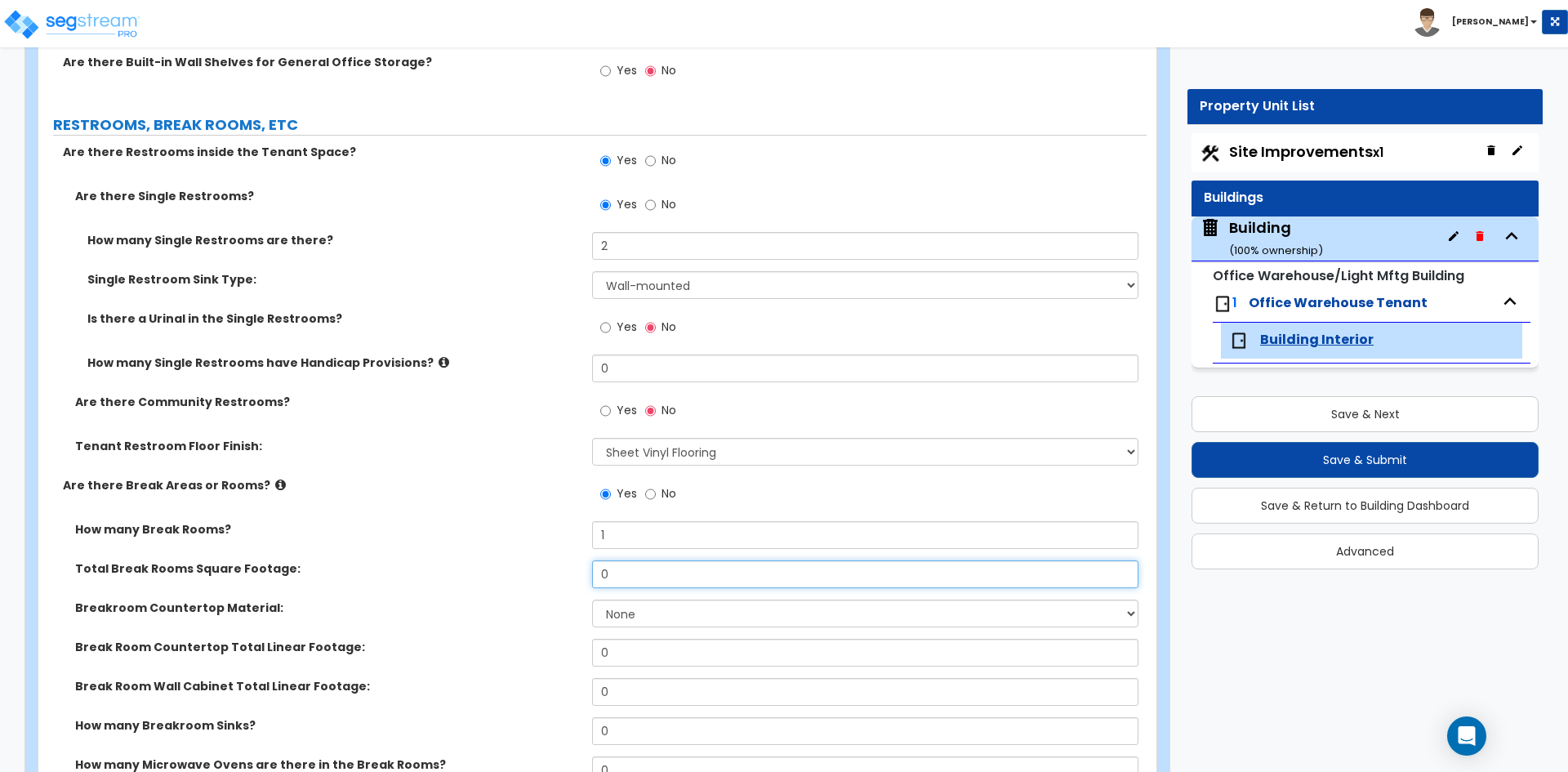
click at [613, 583] on input "0" at bounding box center [865, 574] width 546 height 28
type input "161.1"
click at [614, 620] on select "None Plastic Laminate Solid Surface Stone Quartz Marble Tile Wood Stainless Ste…" at bounding box center [865, 613] width 546 height 28
select select "1"
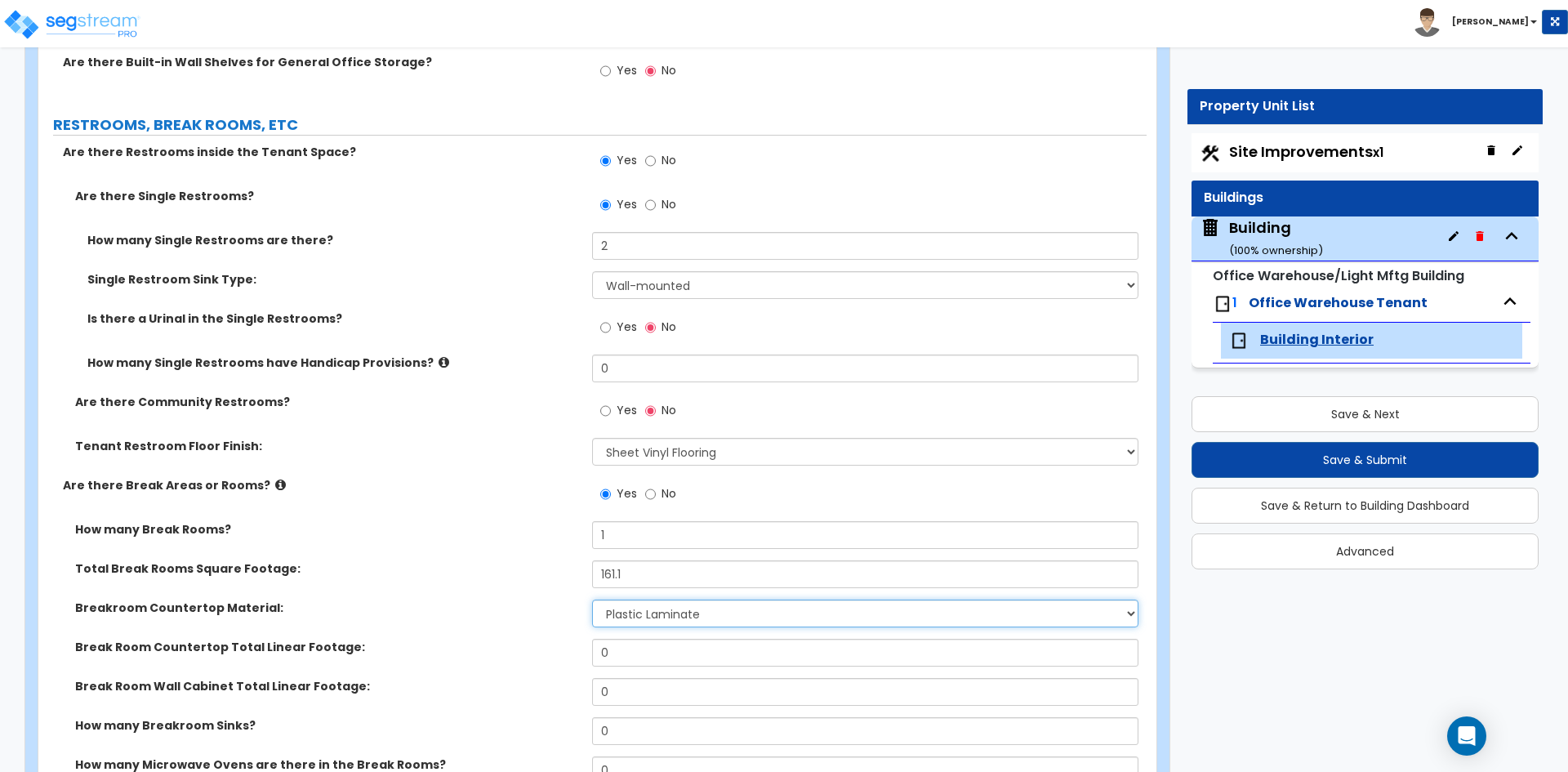
click at [592, 599] on select "None Plastic Laminate Solid Surface Stone Quartz Marble Tile Wood Stainless Ste…" at bounding box center [865, 613] width 546 height 28
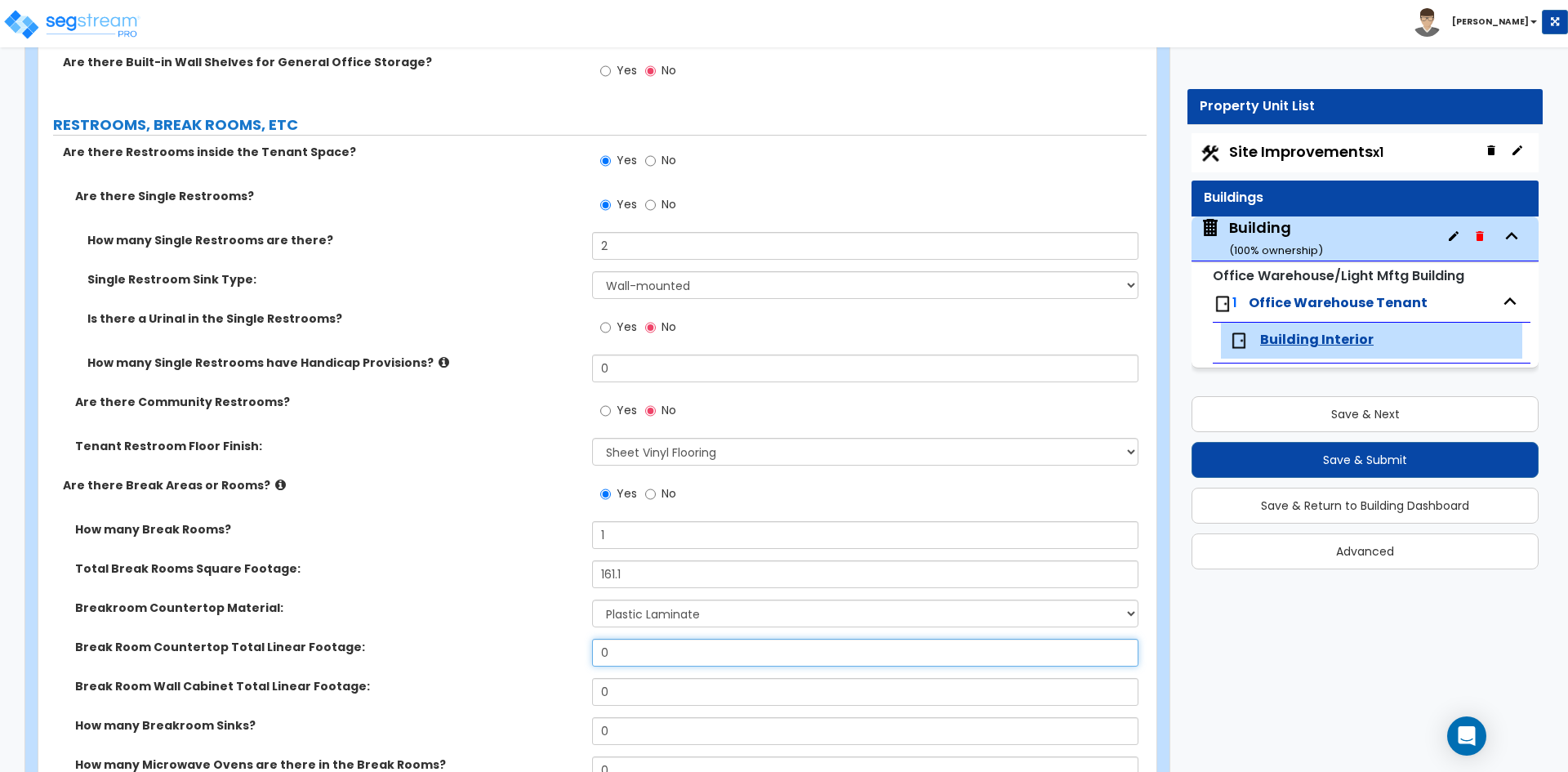
click at [627, 644] on input "0" at bounding box center [865, 653] width 546 height 28
click at [680, 658] on input "0" at bounding box center [865, 653] width 546 height 28
type input "10.5"
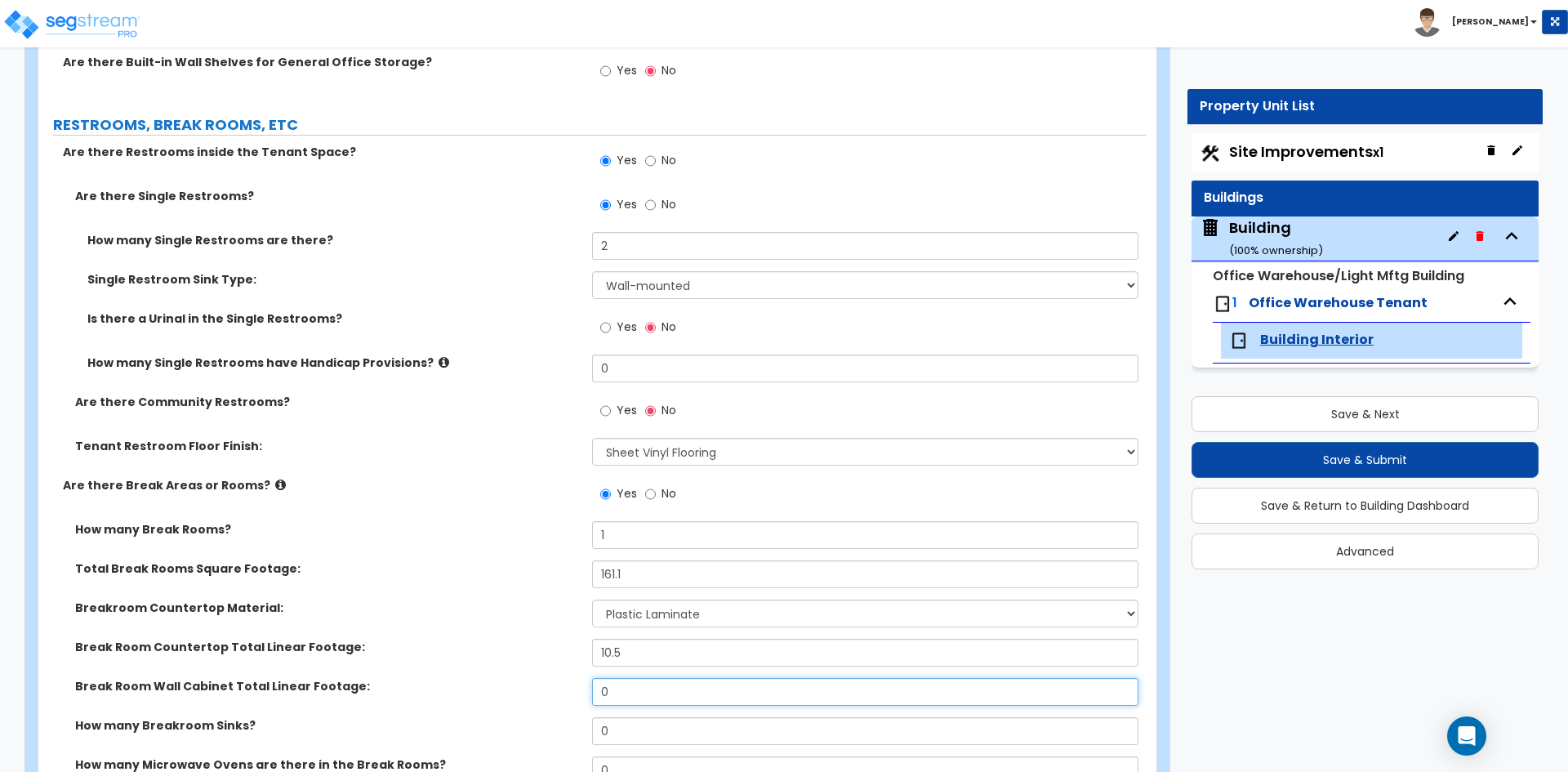
click at [659, 698] on input "0" at bounding box center [865, 692] width 546 height 28
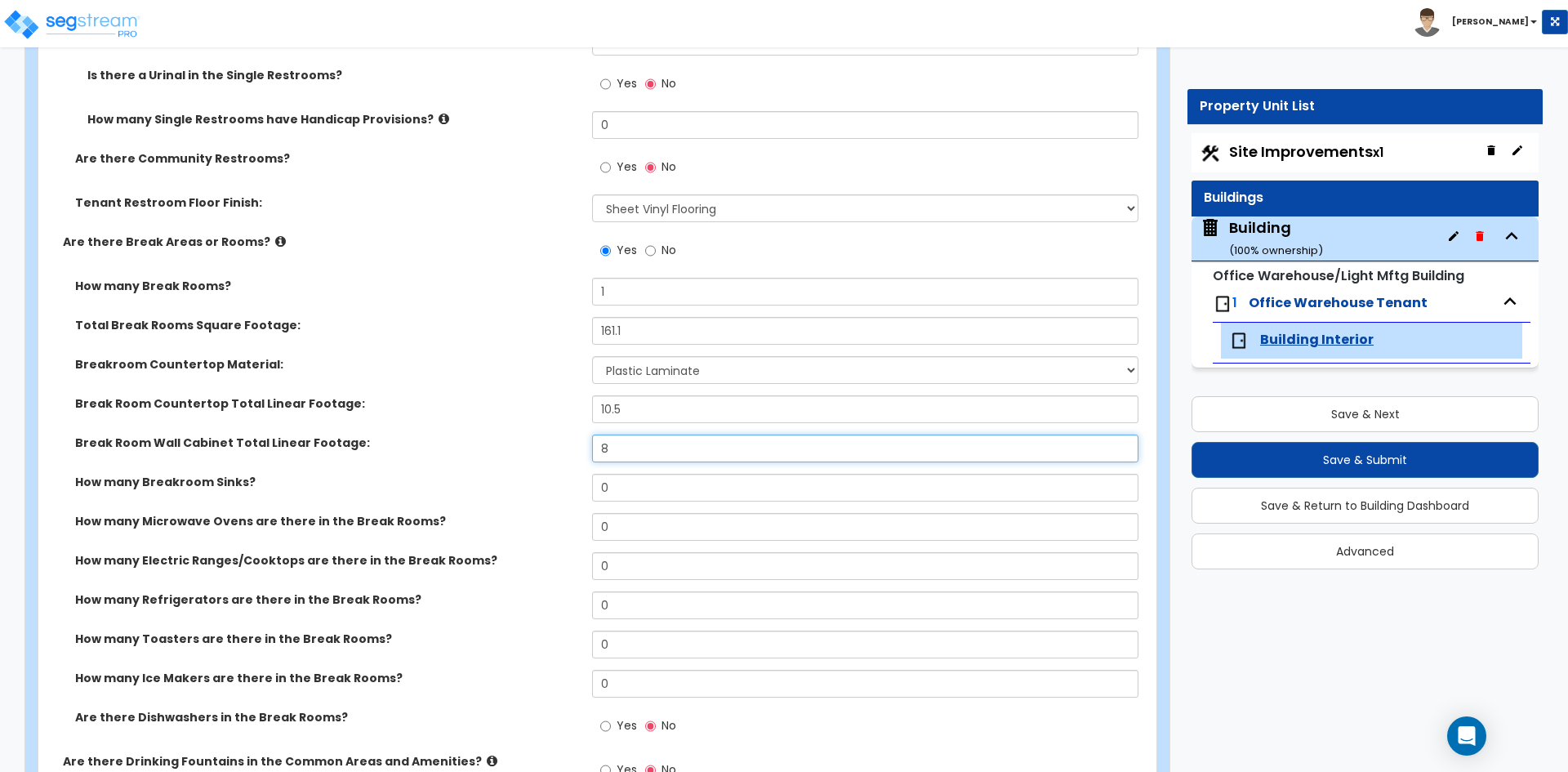
scroll to position [3254, 0]
type input "8"
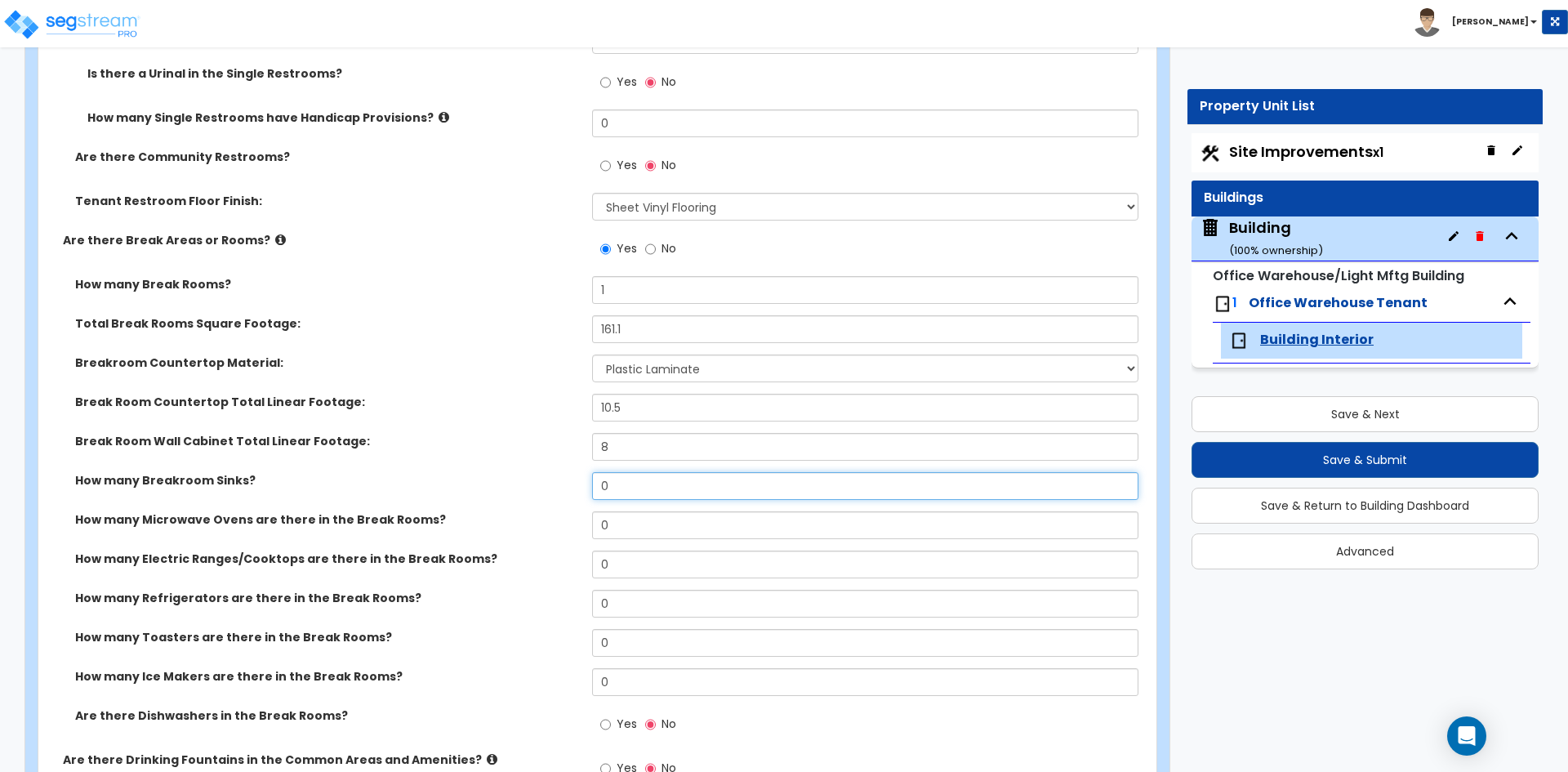
click at [642, 487] on input "0" at bounding box center [865, 486] width 546 height 28
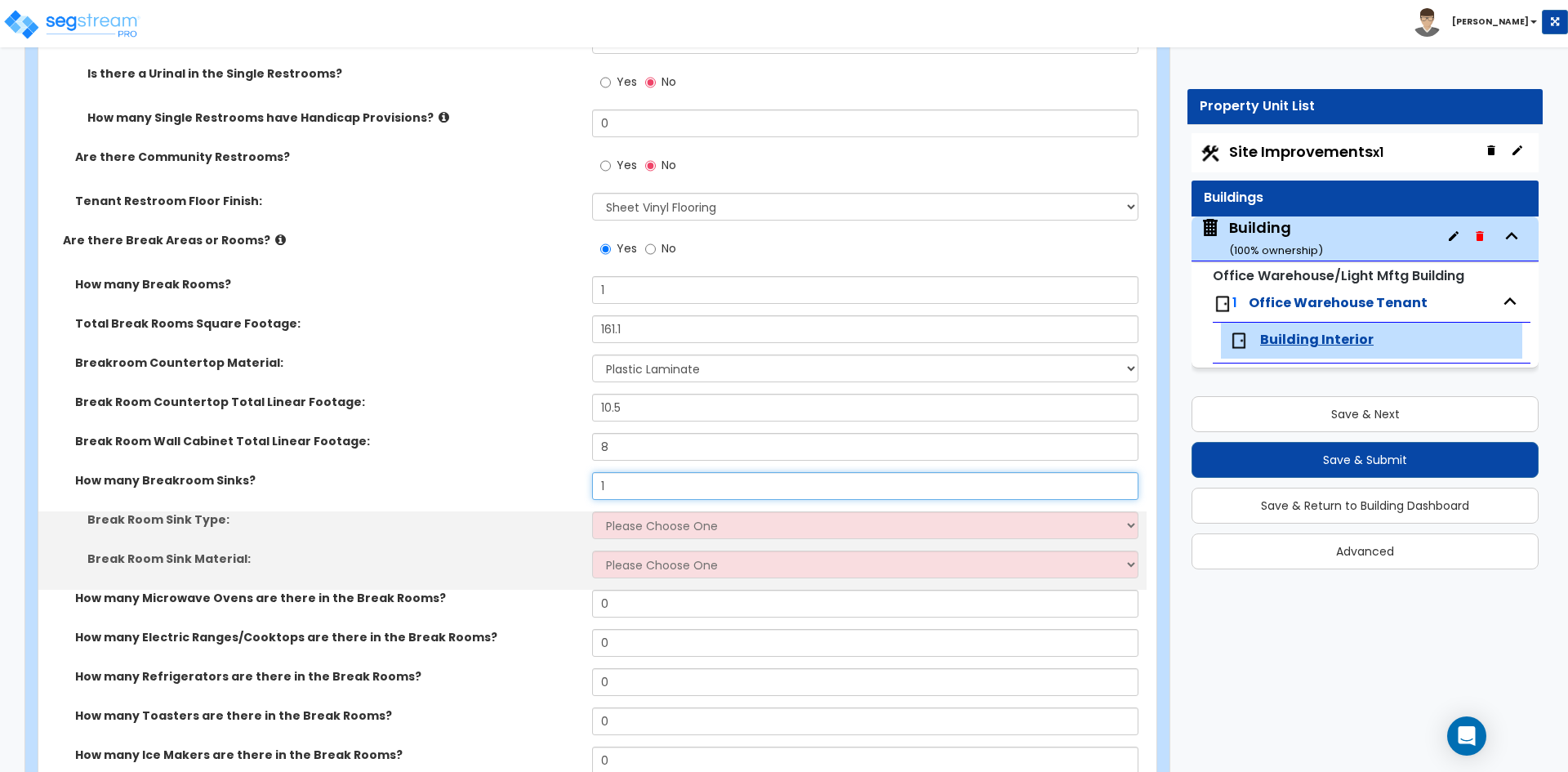
type input "1"
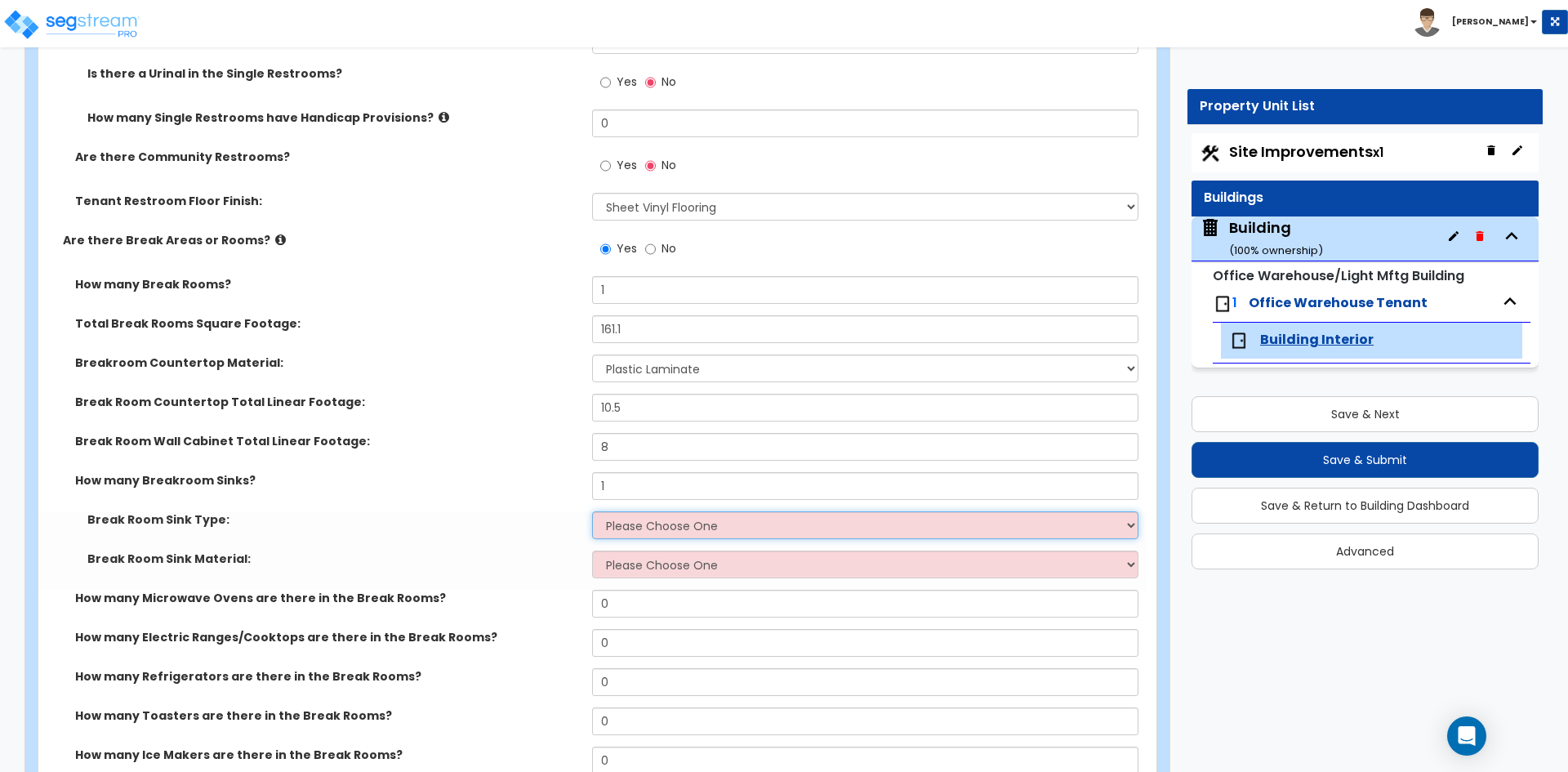
click at [612, 532] on select "Please Choose One Single Sink Double Sink" at bounding box center [865, 526] width 546 height 28
select select "1"
click at [592, 512] on select "Please Choose One Single Sink Double Sink" at bounding box center [865, 526] width 546 height 28
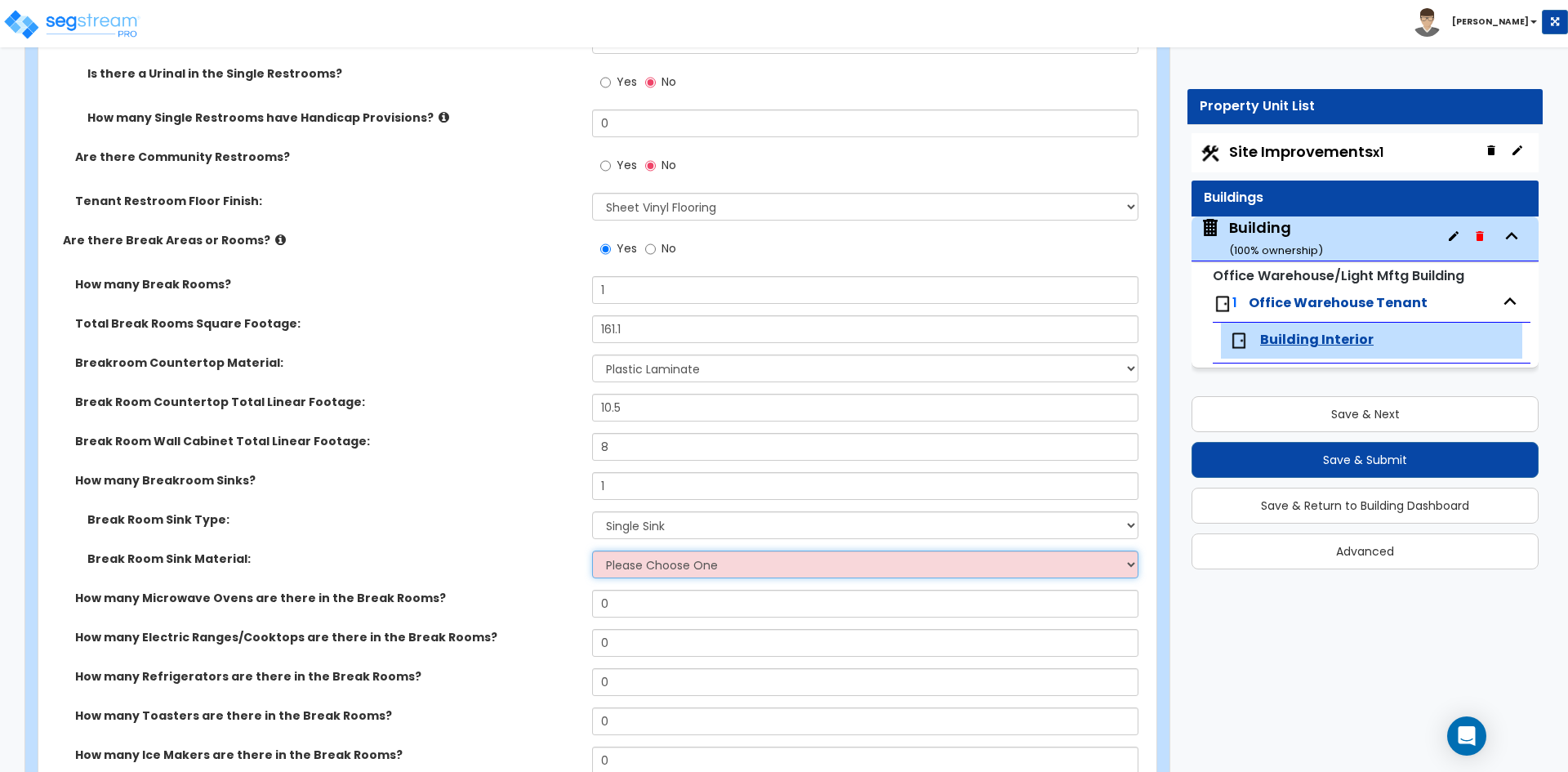
click at [630, 565] on select "Please Choose One Stainless Steel Porcelain Enamel Cast Iron" at bounding box center [865, 564] width 546 height 28
select select "2"
click at [592, 550] on select "Please Choose One Stainless Steel Porcelain Enamel Cast Iron" at bounding box center [865, 564] width 546 height 28
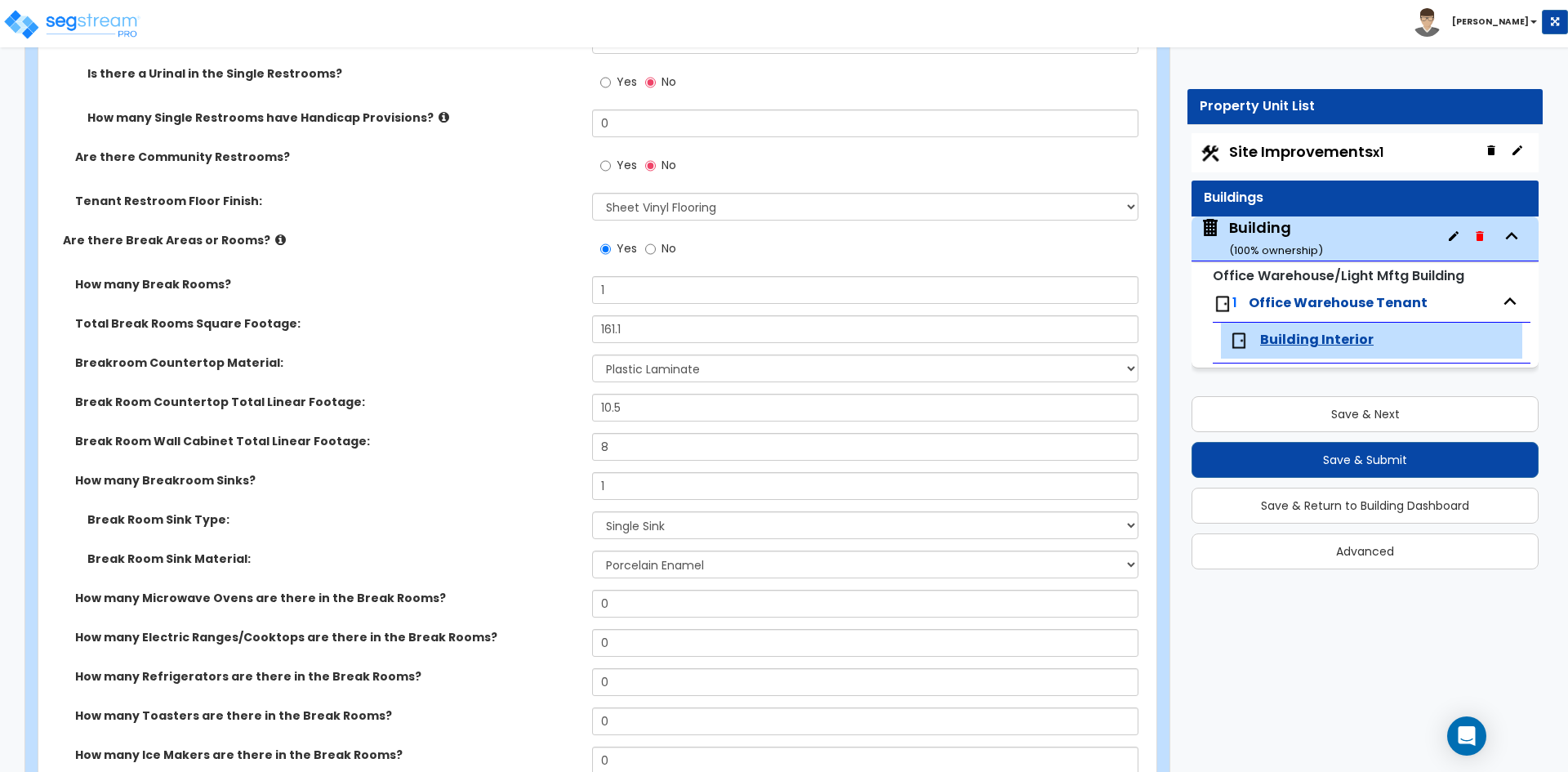
click at [469, 492] on div "How many Breakroom Sinks? 1" at bounding box center [592, 492] width 1108 height 39
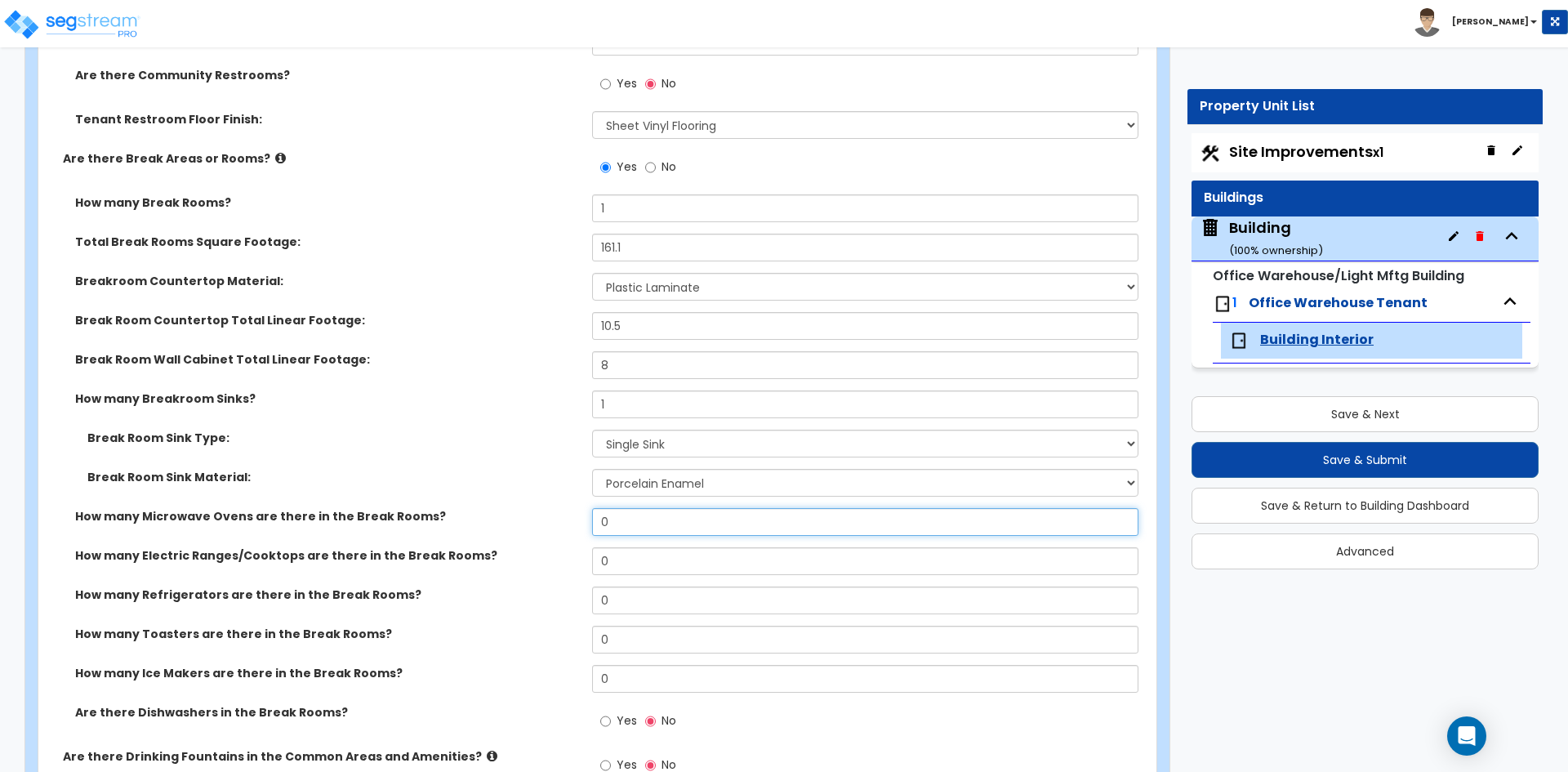
click at [653, 513] on input "0" at bounding box center [865, 522] width 546 height 28
click at [653, 517] on input "0" at bounding box center [865, 522] width 546 height 28
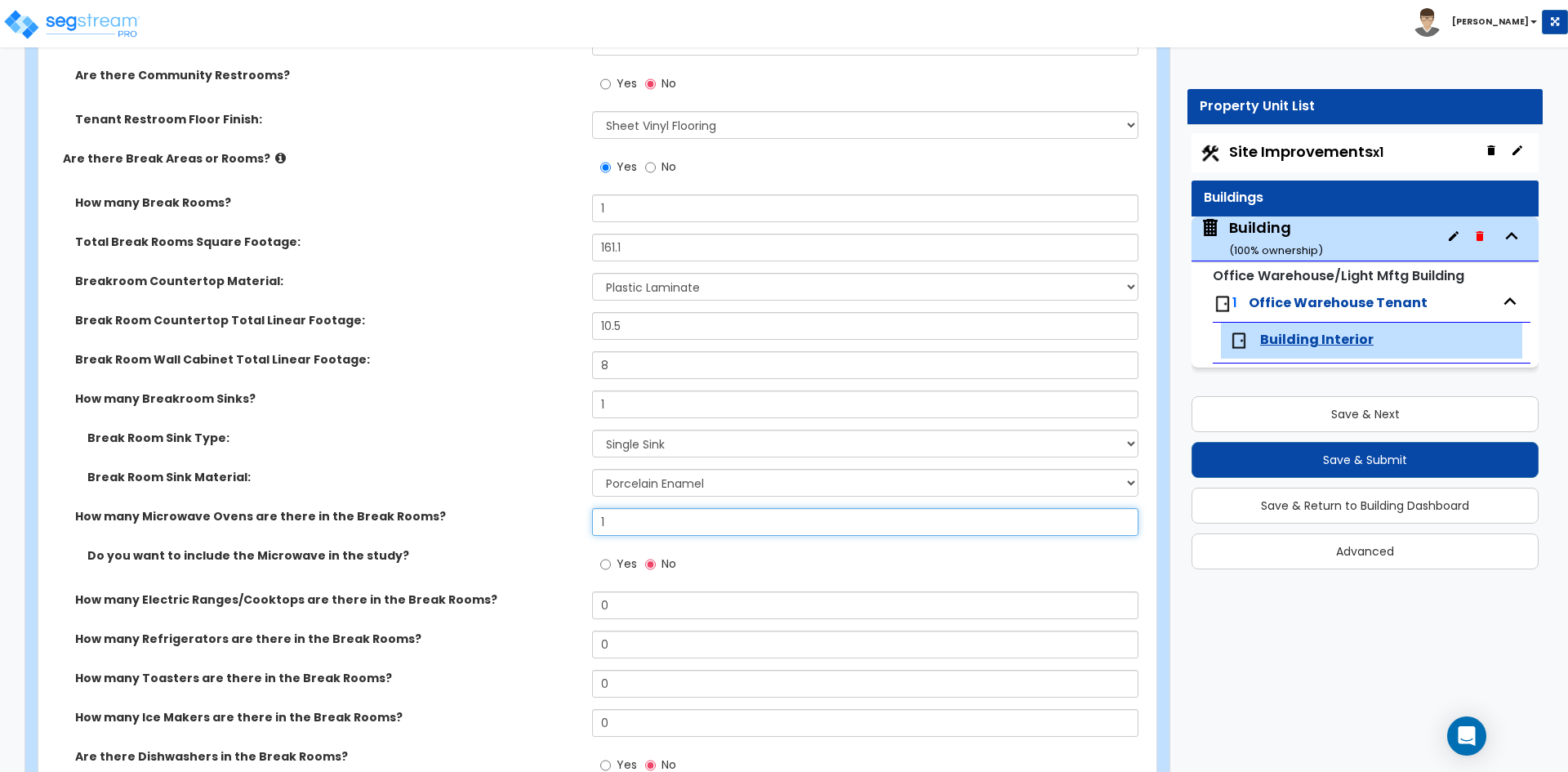
type input "1"
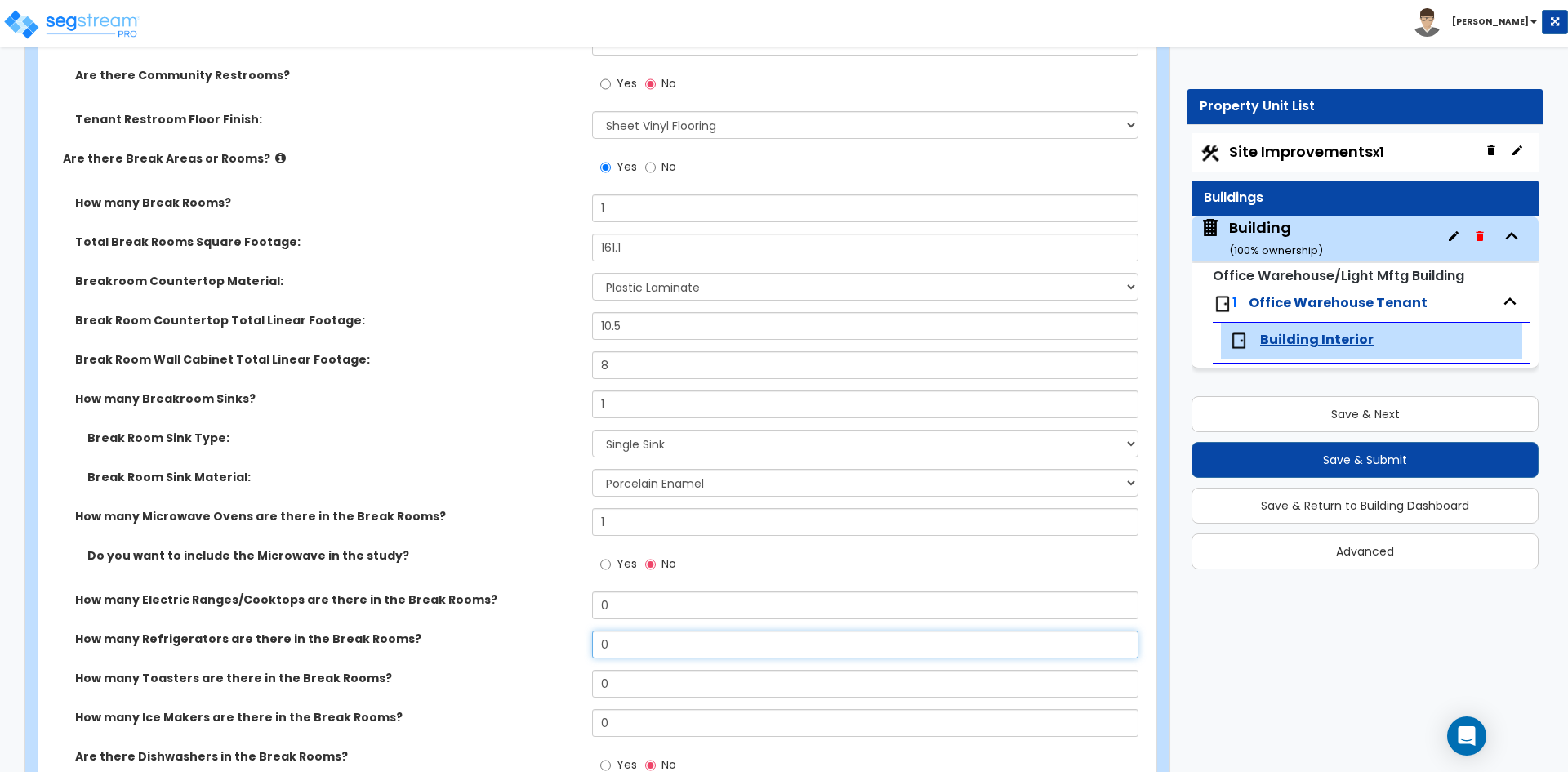
click at [646, 646] on input "0" at bounding box center [865, 645] width 546 height 28
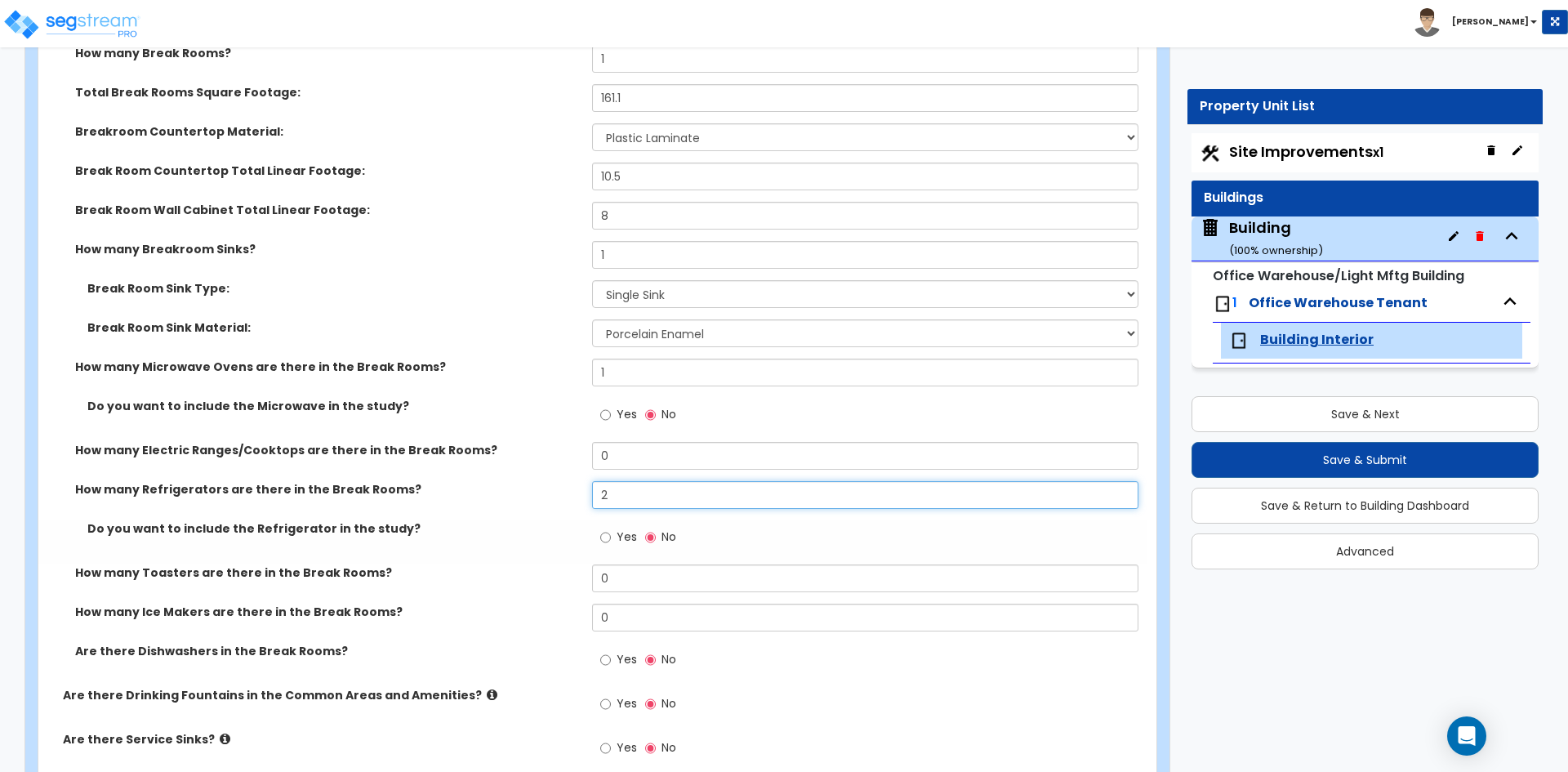
scroll to position [3498, 0]
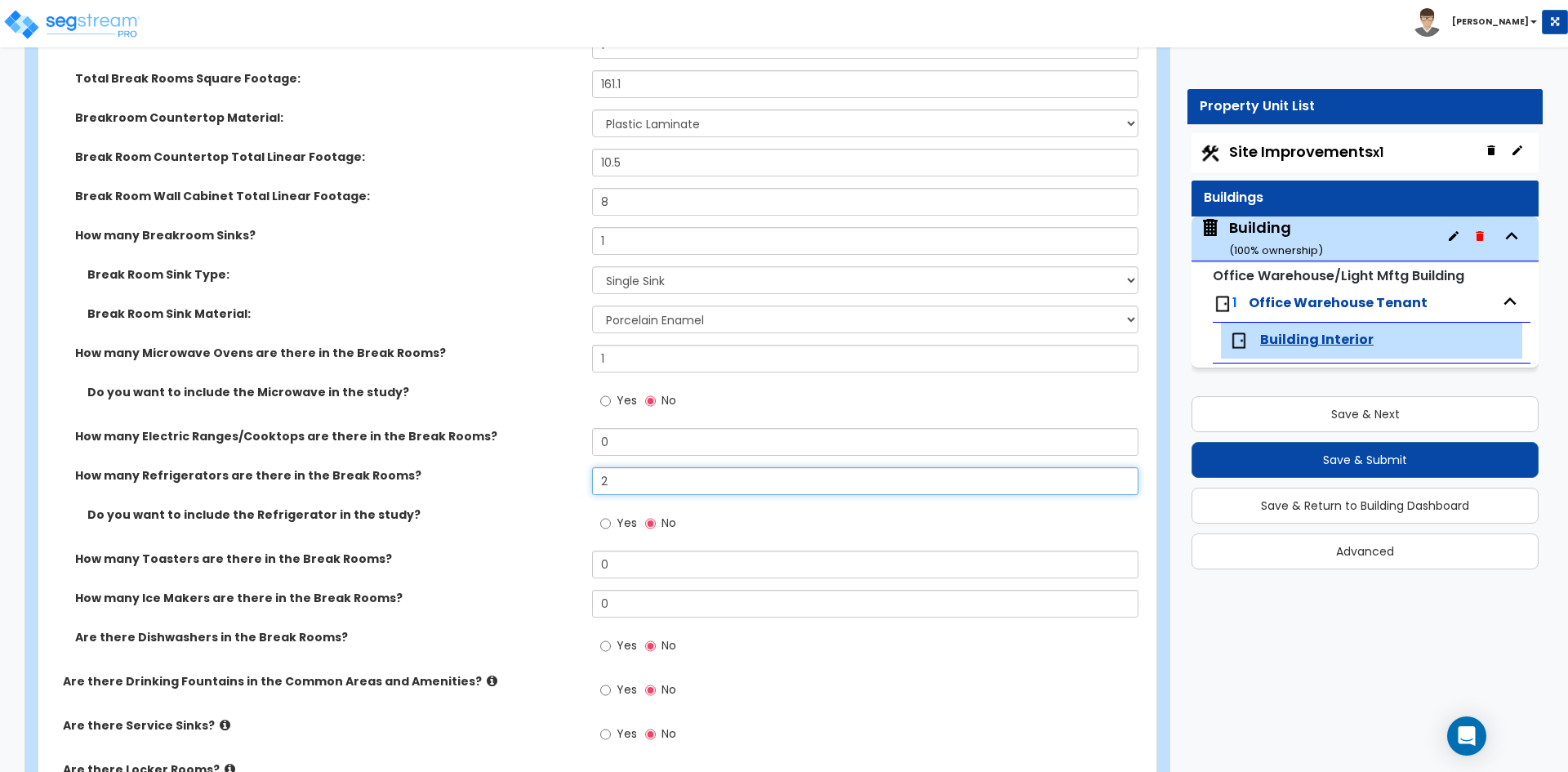
type input "2"
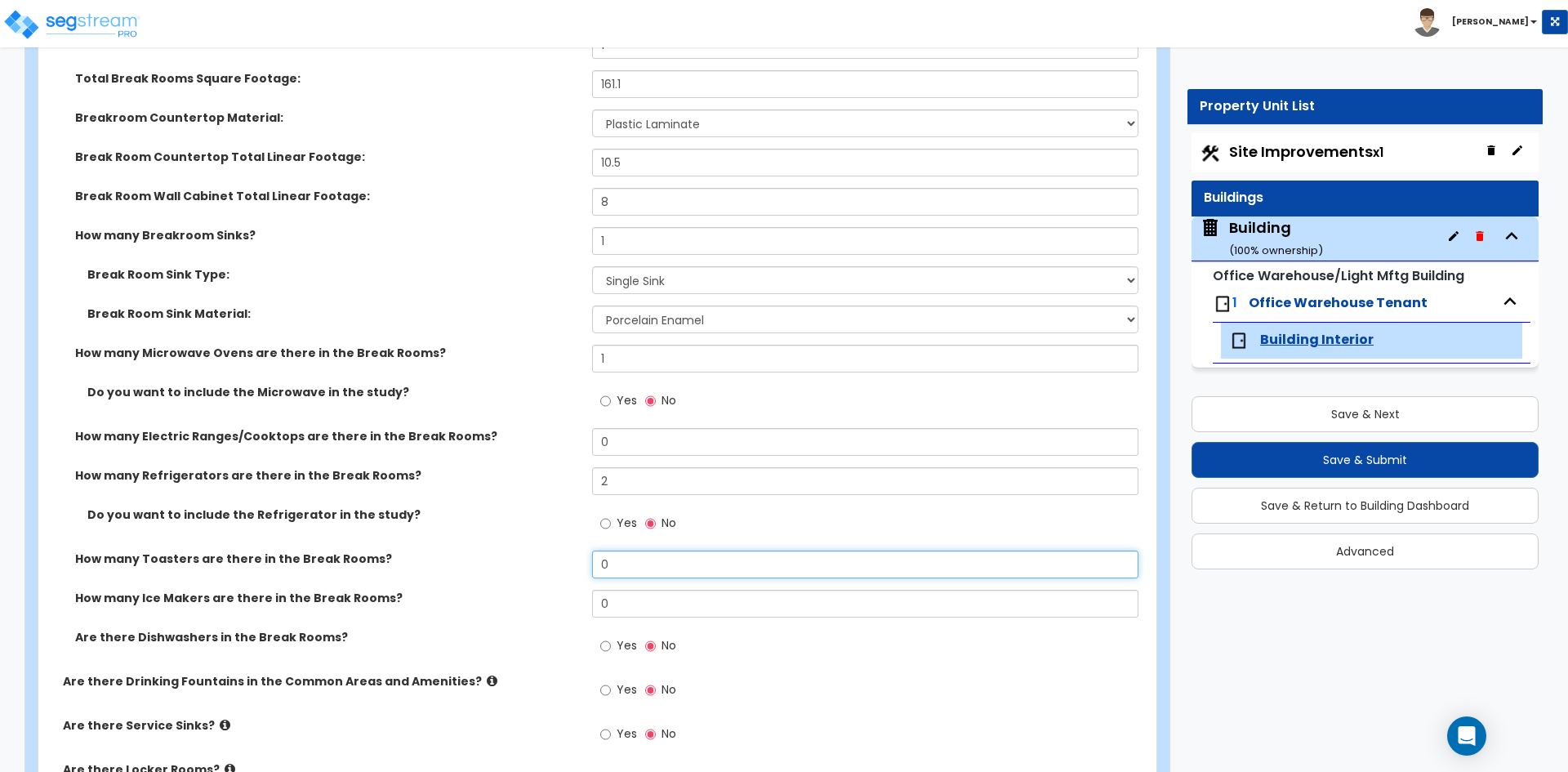
click at [639, 558] on input "0" at bounding box center [865, 564] width 546 height 28
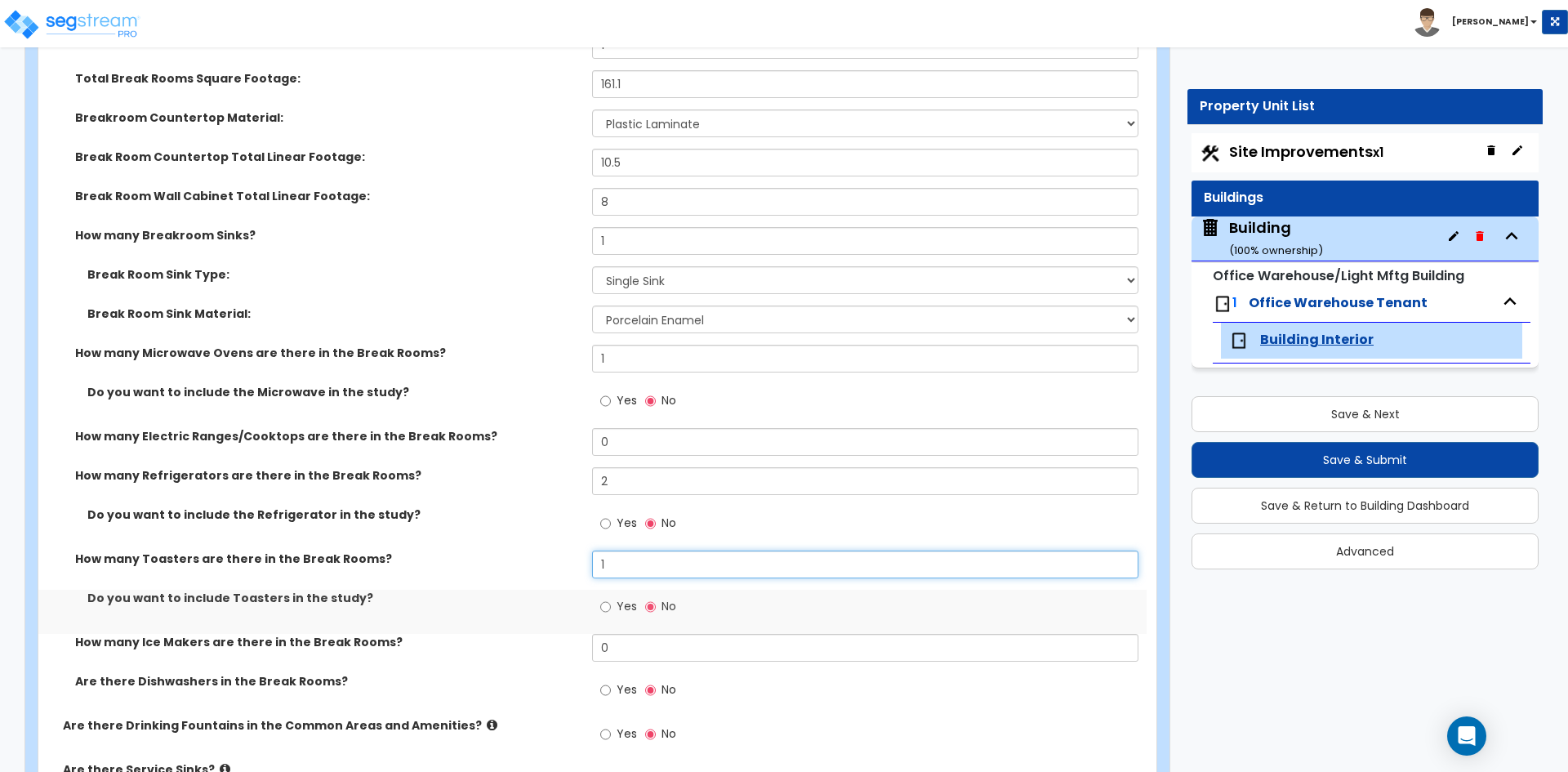
type input "1"
click at [427, 595] on label "Do you want to include Toasters in the study?" at bounding box center [334, 598] width 492 height 17
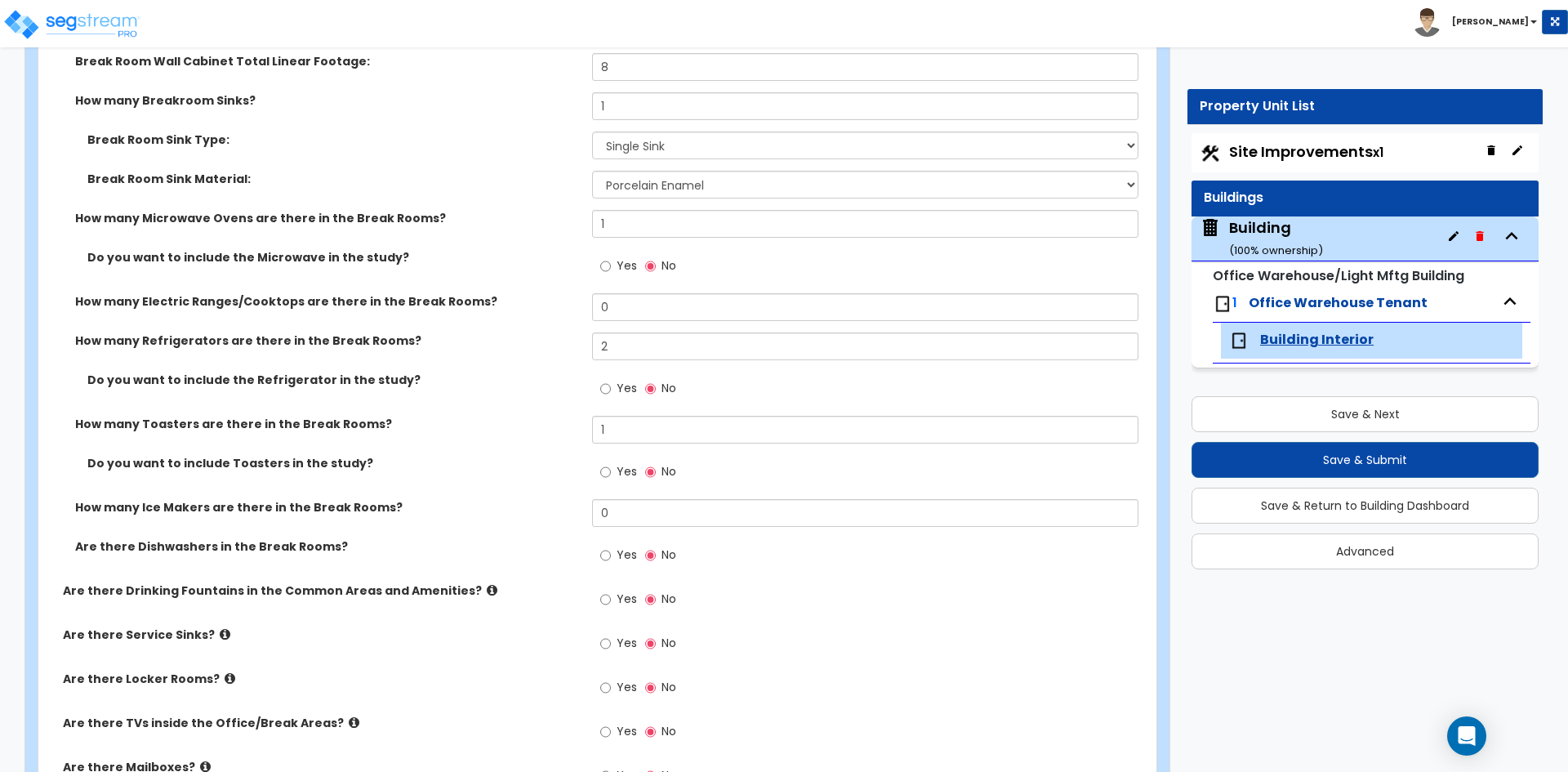
scroll to position [3662, 0]
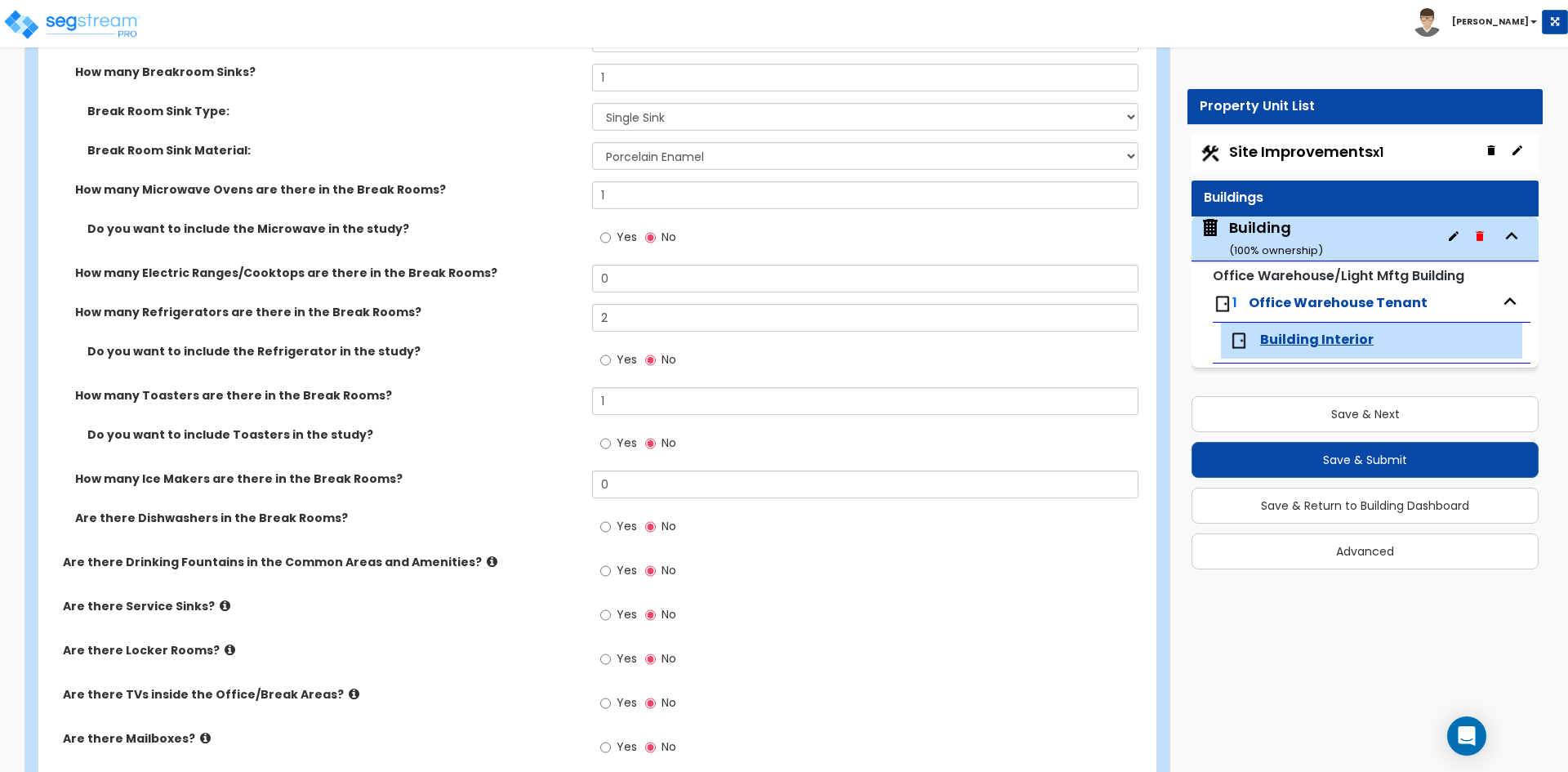
click at [627, 567] on span "Yes" at bounding box center [626, 570] width 20 height 17
click at [611, 567] on input "Yes" at bounding box center [605, 570] width 11 height 18
radio input "true"
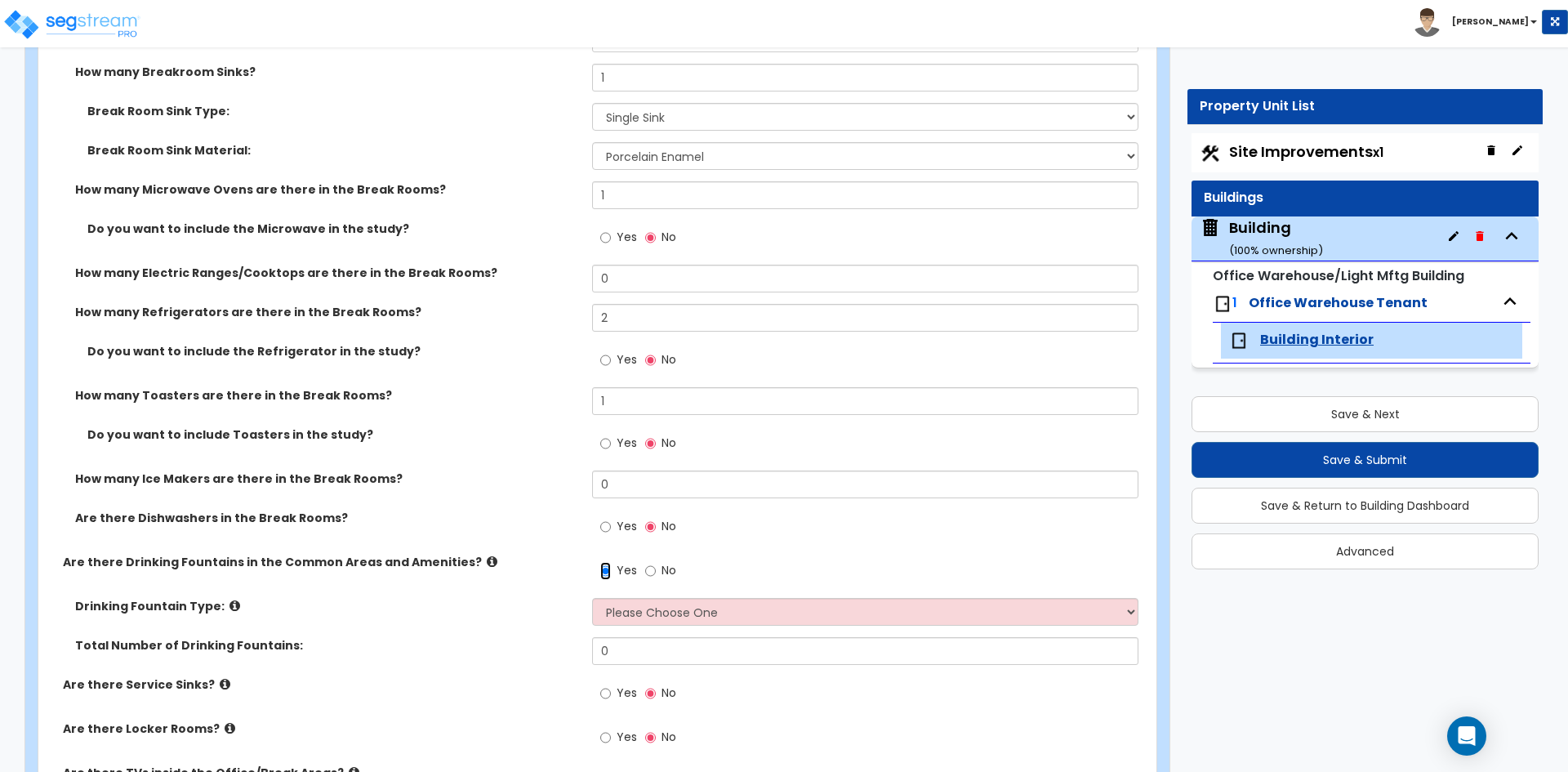
scroll to position [3743, 0]
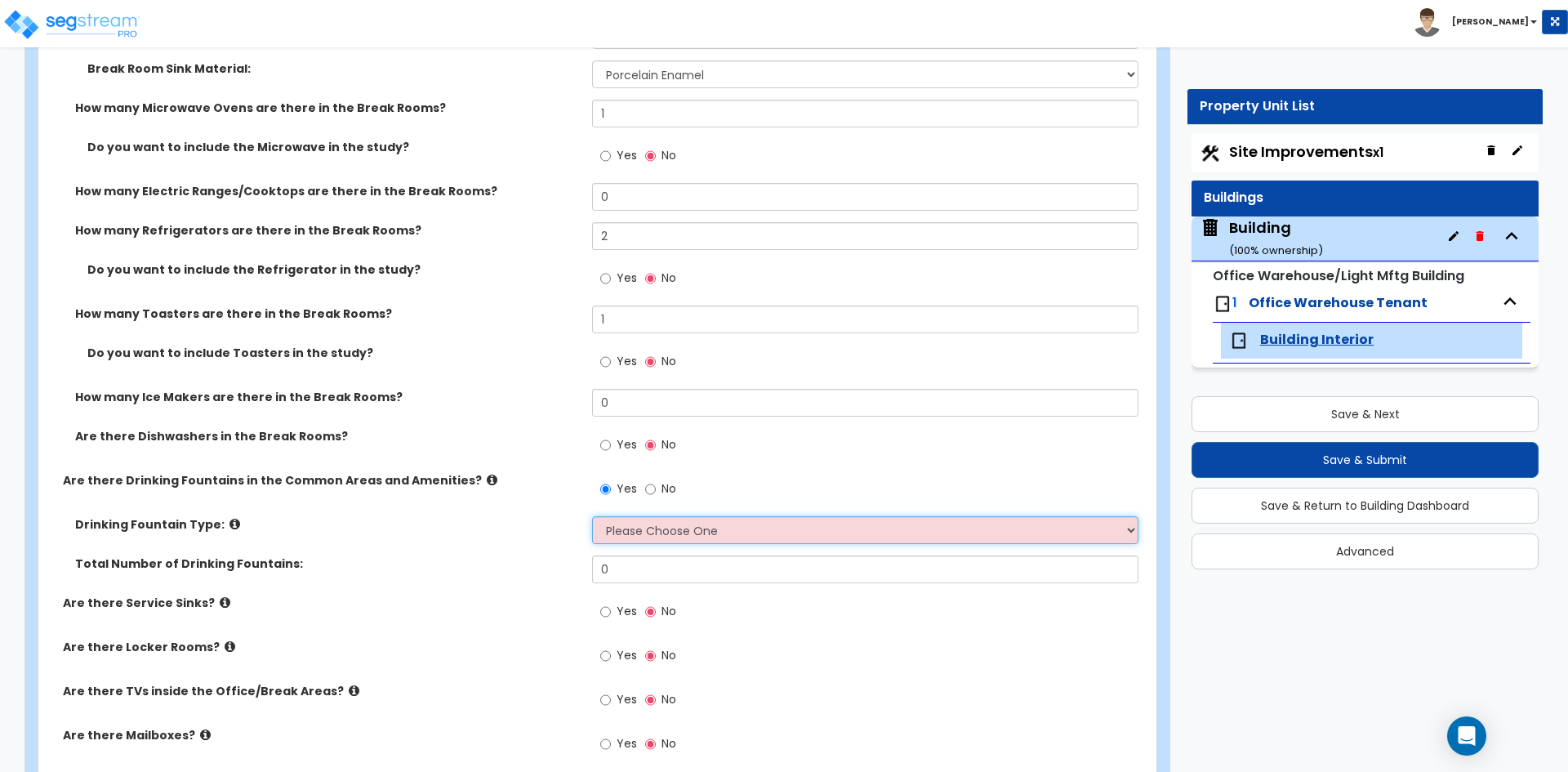
click at [766, 519] on select "Please Choose One Wall-mounted Floor-mounted" at bounding box center [865, 530] width 546 height 28
select select "2"
click at [592, 516] on select "Please Choose One Wall-mounted Floor-mounted" at bounding box center [865, 530] width 546 height 28
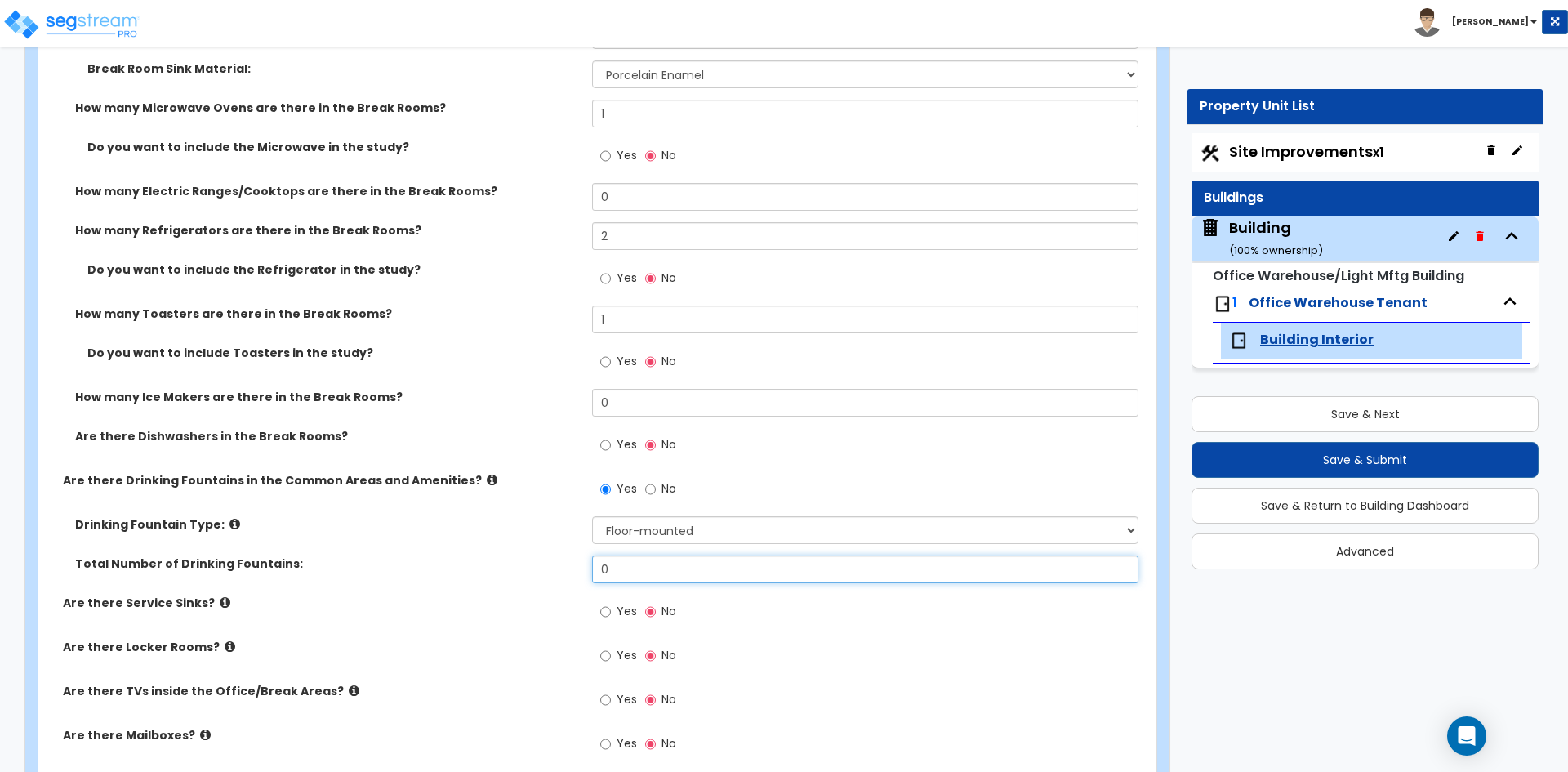
click at [649, 571] on input "0" at bounding box center [865, 570] width 546 height 28
type input "1"
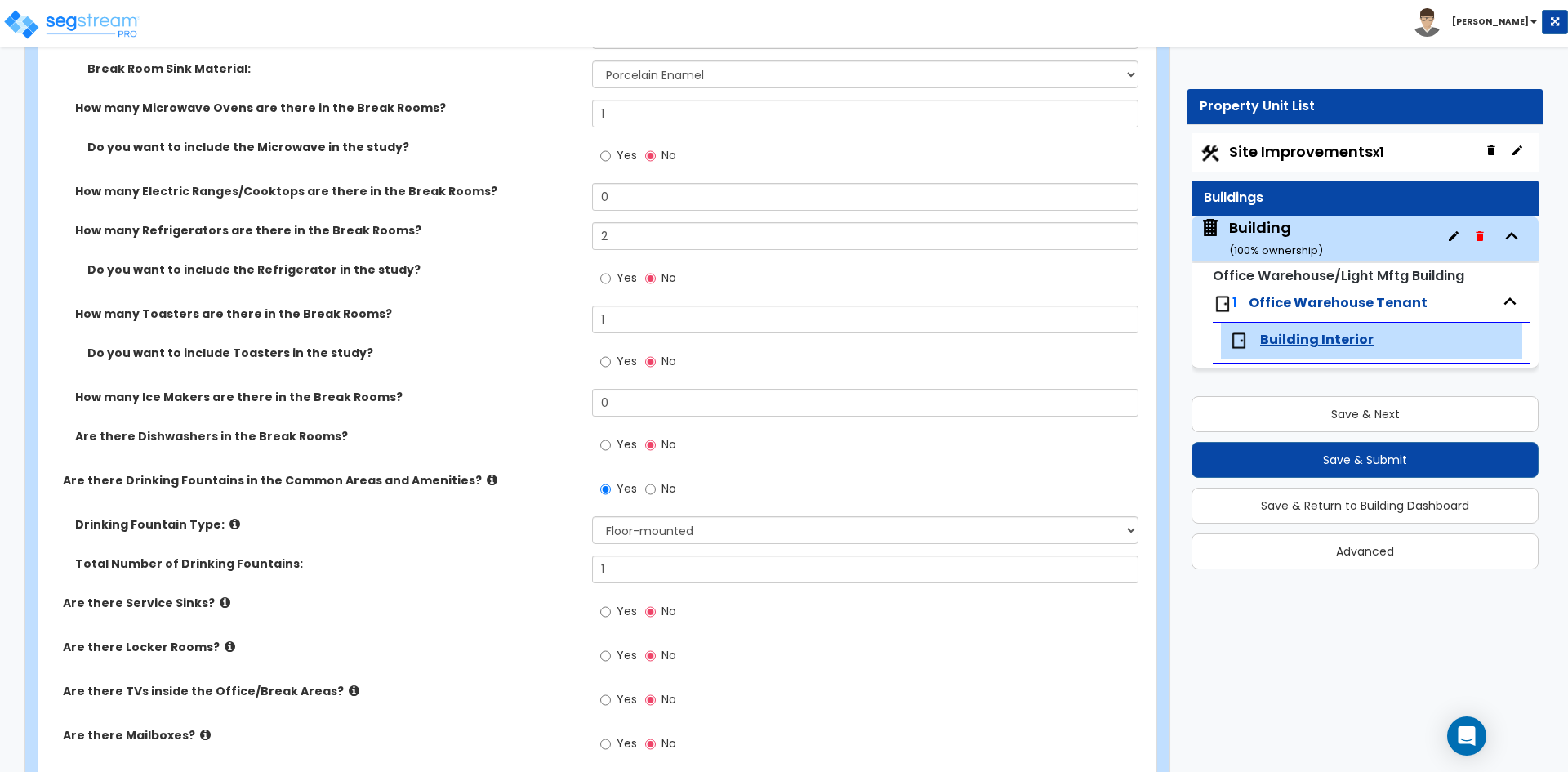
click at [390, 570] on label "Total Number of Drinking Fountains:" at bounding box center [328, 563] width 505 height 17
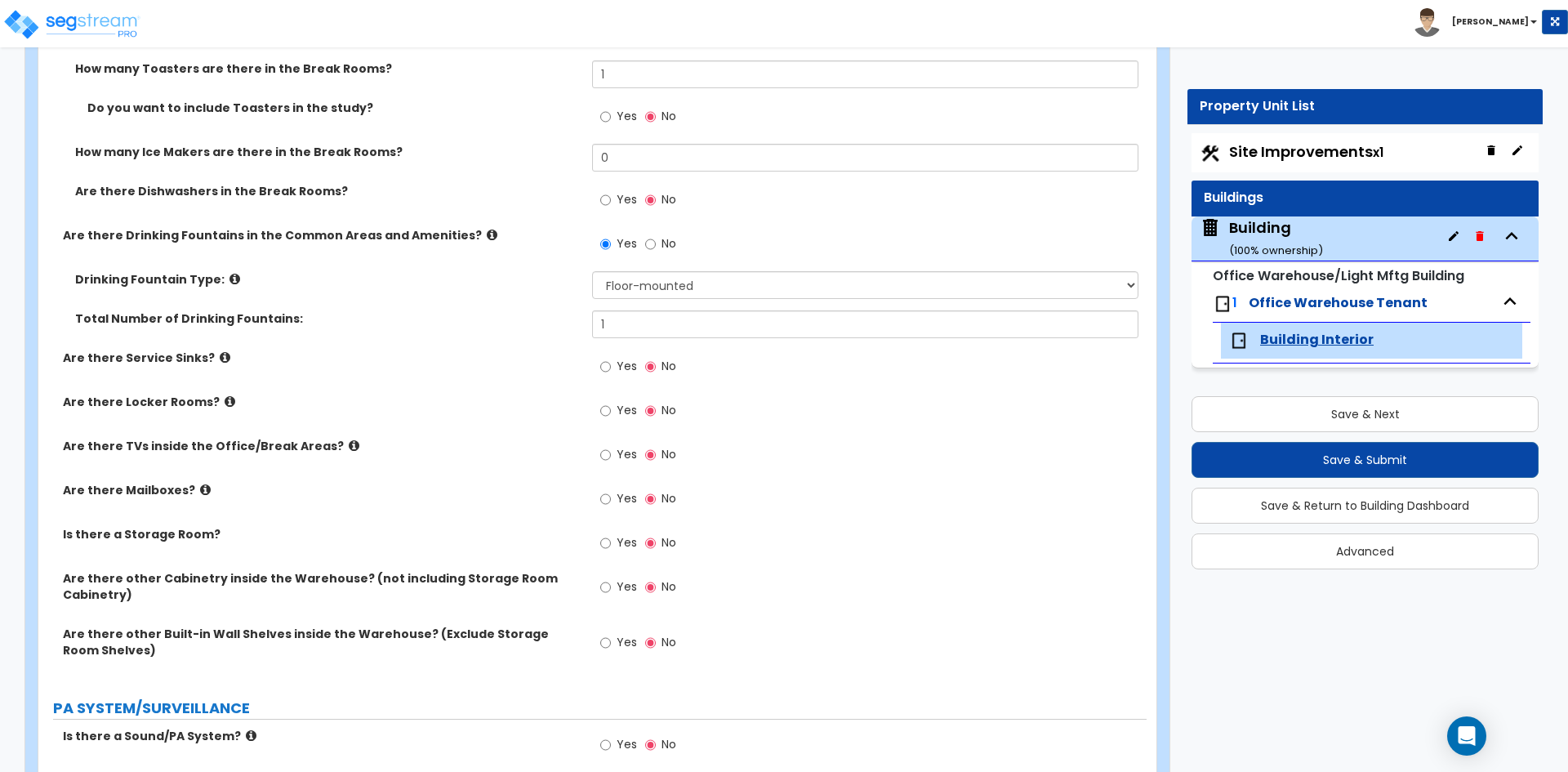
scroll to position [4070, 0]
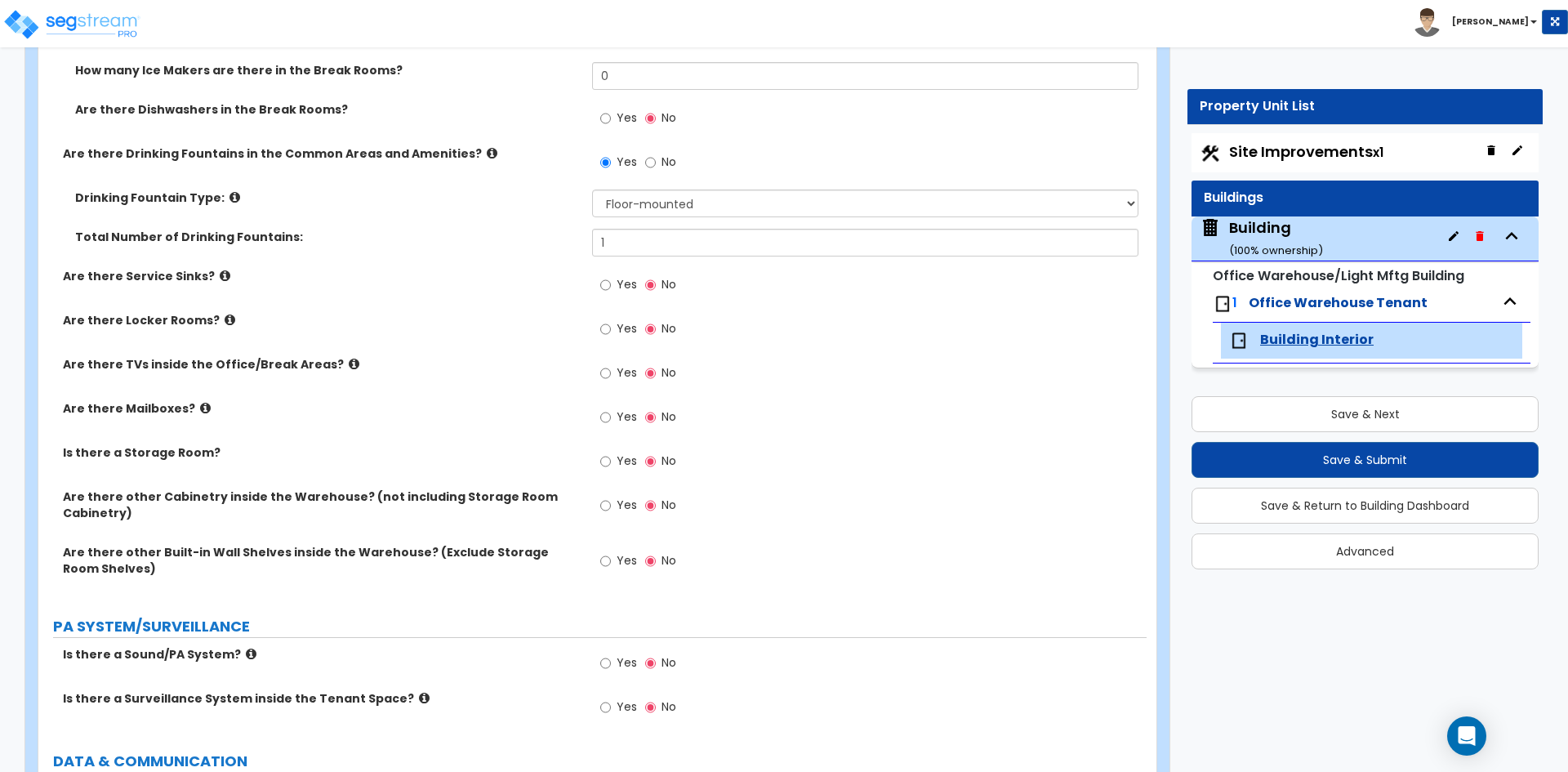
click at [615, 659] on label "Yes" at bounding box center [618, 665] width 37 height 28
click at [611, 659] on input "Yes" at bounding box center [605, 663] width 11 height 18
radio input "true"
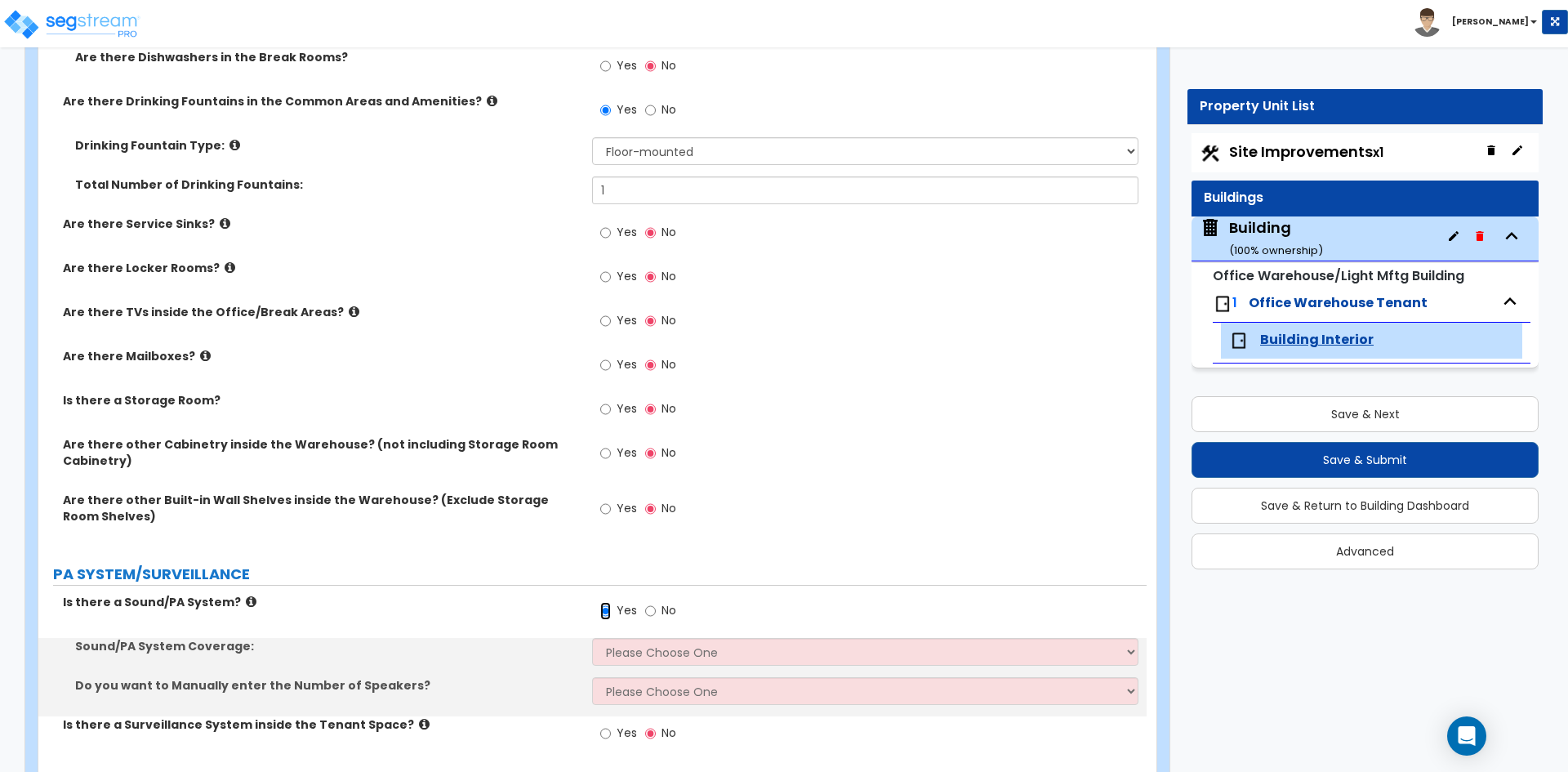
scroll to position [4152, 0]
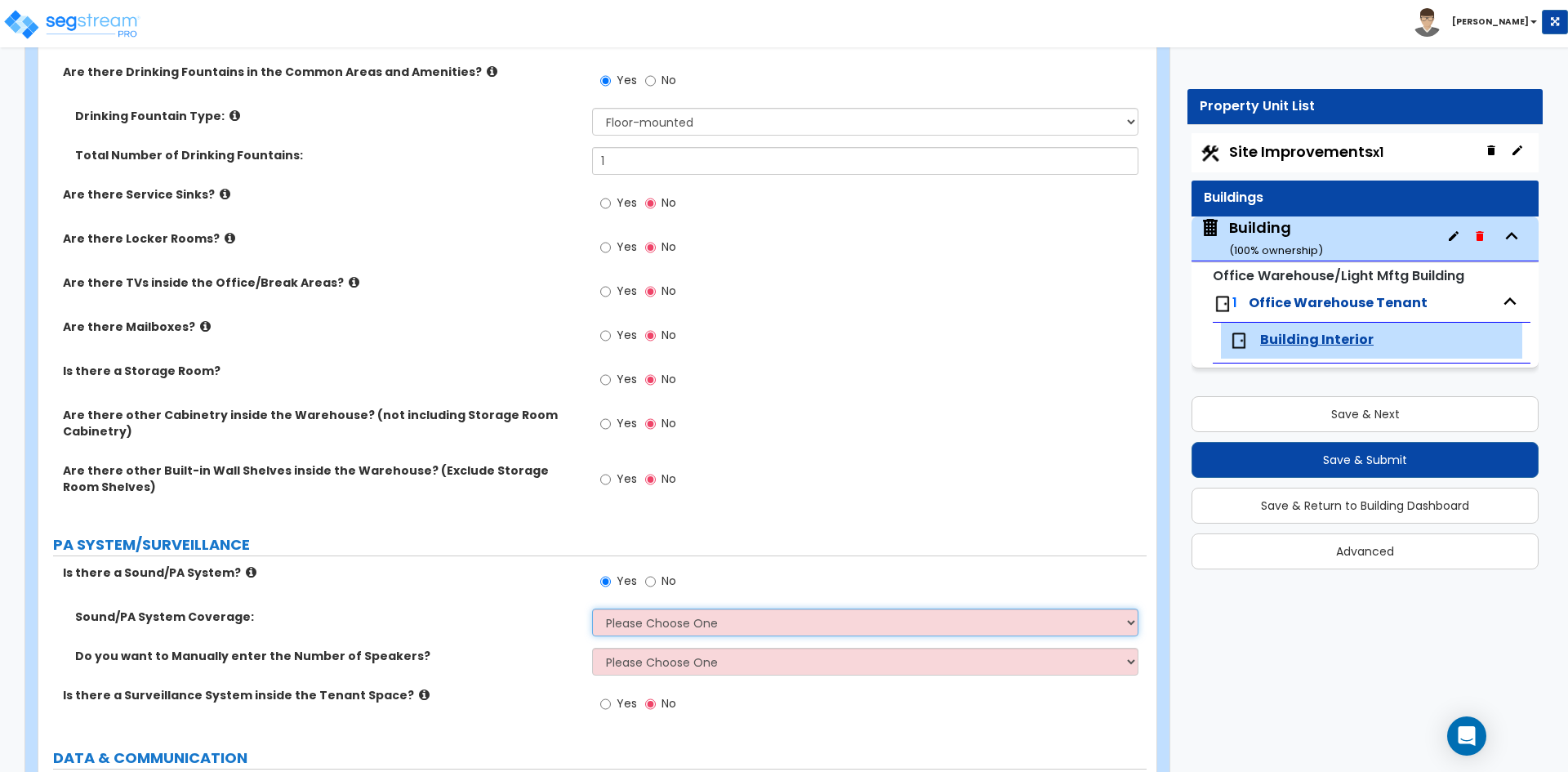
click at [646, 617] on select "Please Choose One Office Area Only All Areas Enter Percent Coverage" at bounding box center [865, 622] width 546 height 28
select select "2"
click at [592, 608] on select "Please Choose One Office Area Only All Areas Enter Percent Coverage" at bounding box center [865, 622] width 546 height 28
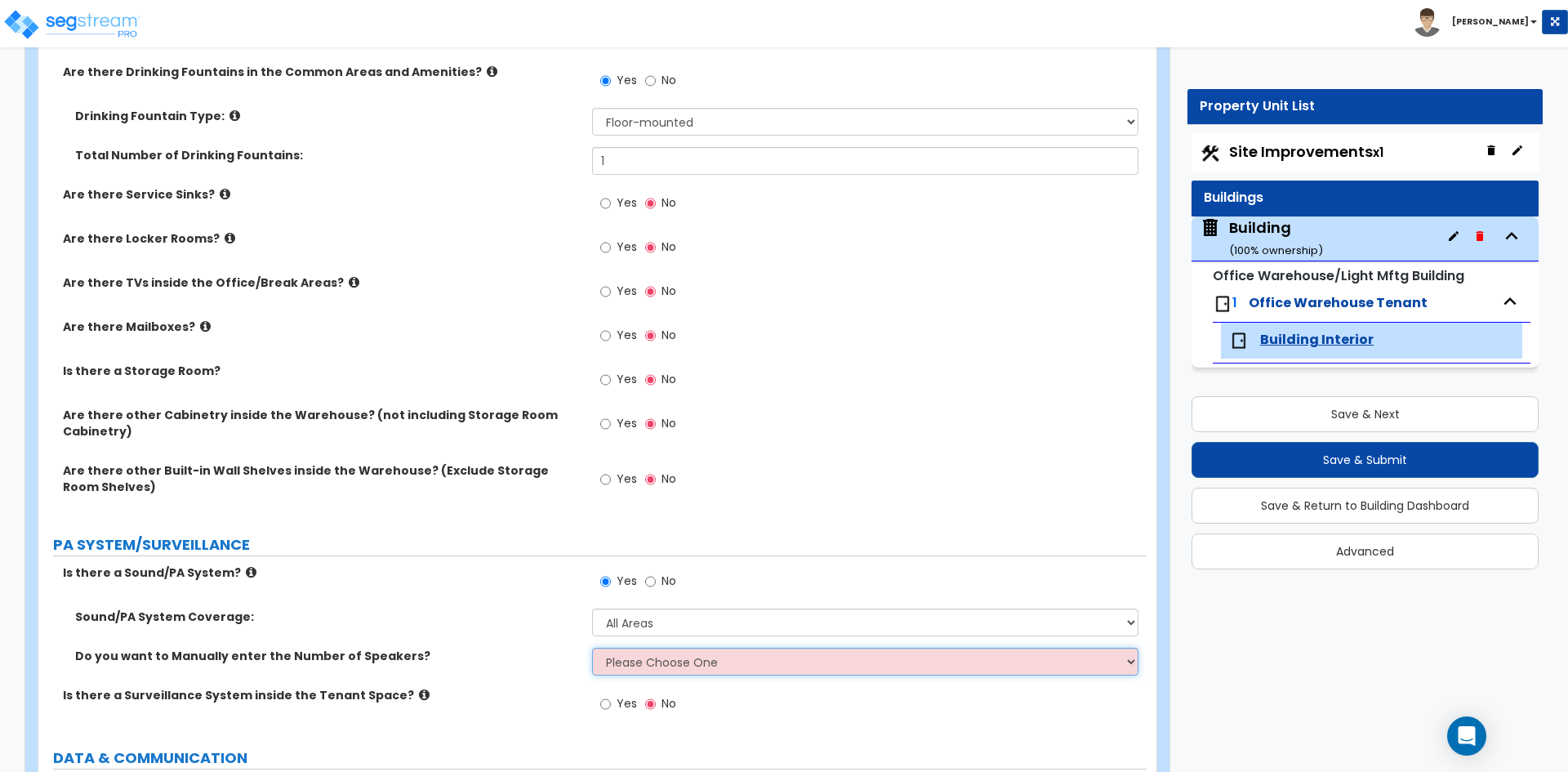
click at [643, 669] on select "Please Choose One No, Please Estimate for me Yes, I want to enter the Number of…" at bounding box center [865, 662] width 546 height 28
select select "2"
click at [592, 648] on select "Please Choose One No, Please Estimate for me Yes, I want to enter the Number of…" at bounding box center [865, 662] width 546 height 28
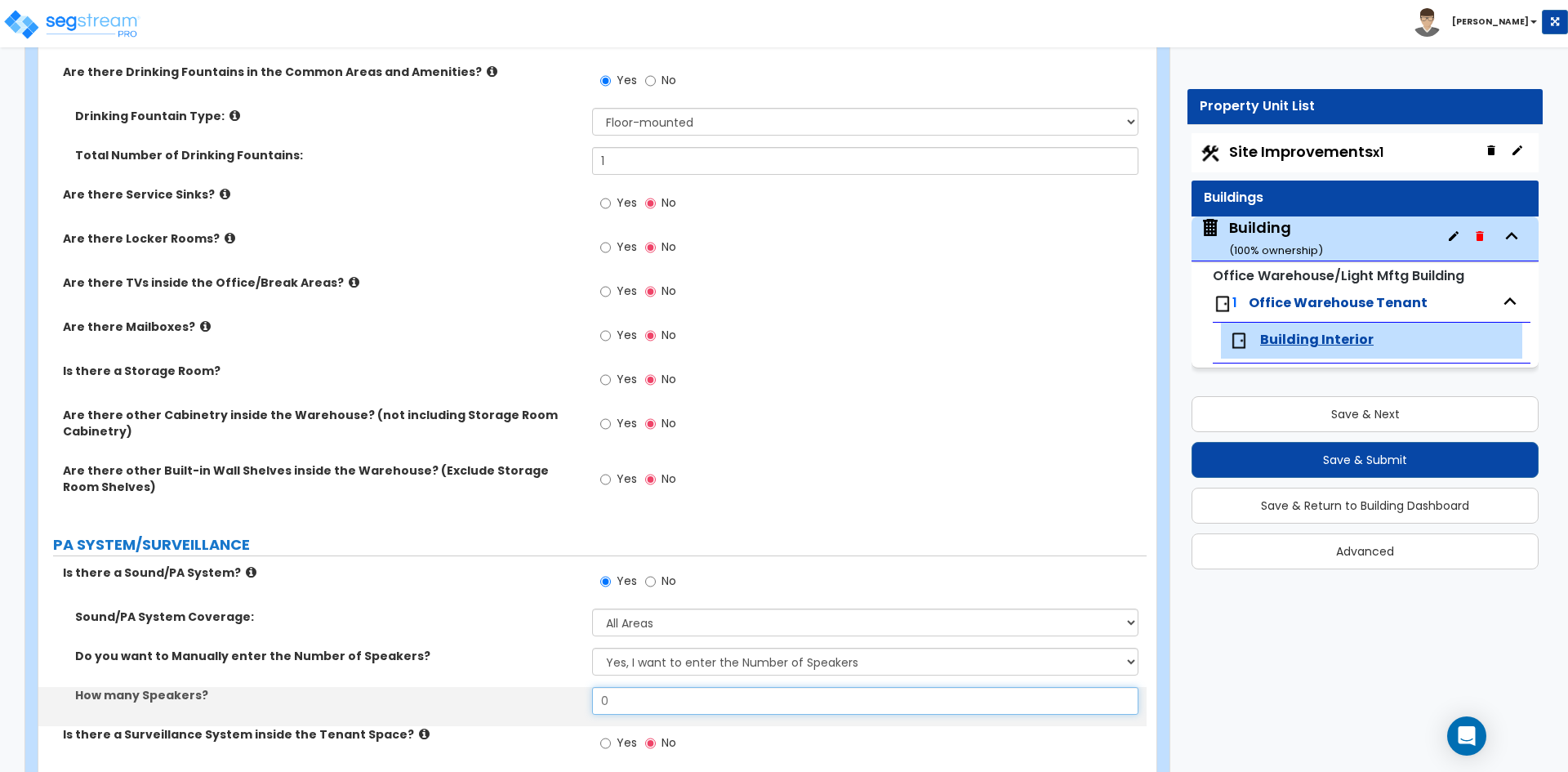
click at [620, 706] on input "0" at bounding box center [865, 701] width 546 height 28
type input "12"
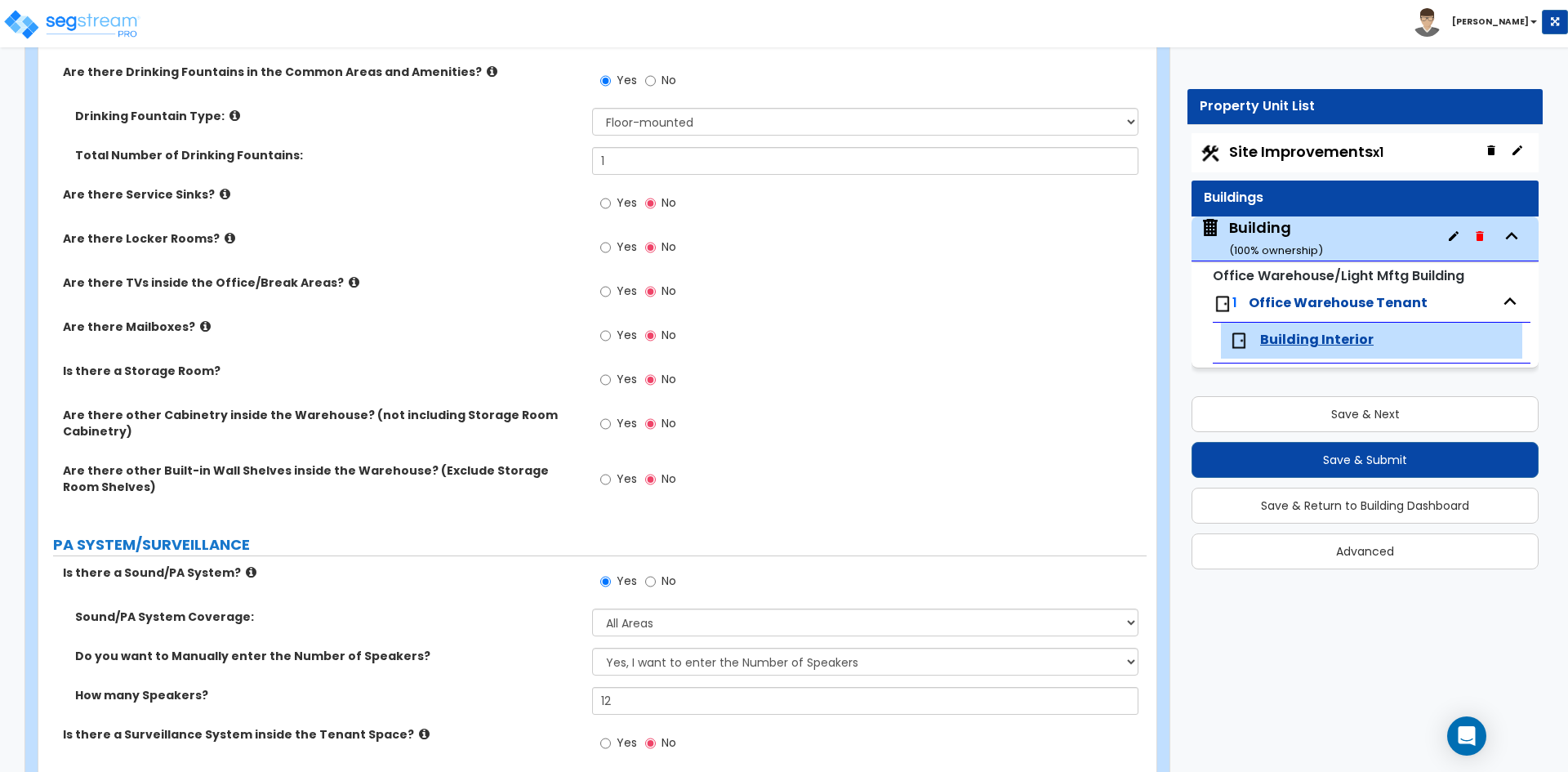
click at [506, 624] on label "Sound/PA System Coverage:" at bounding box center [328, 616] width 505 height 17
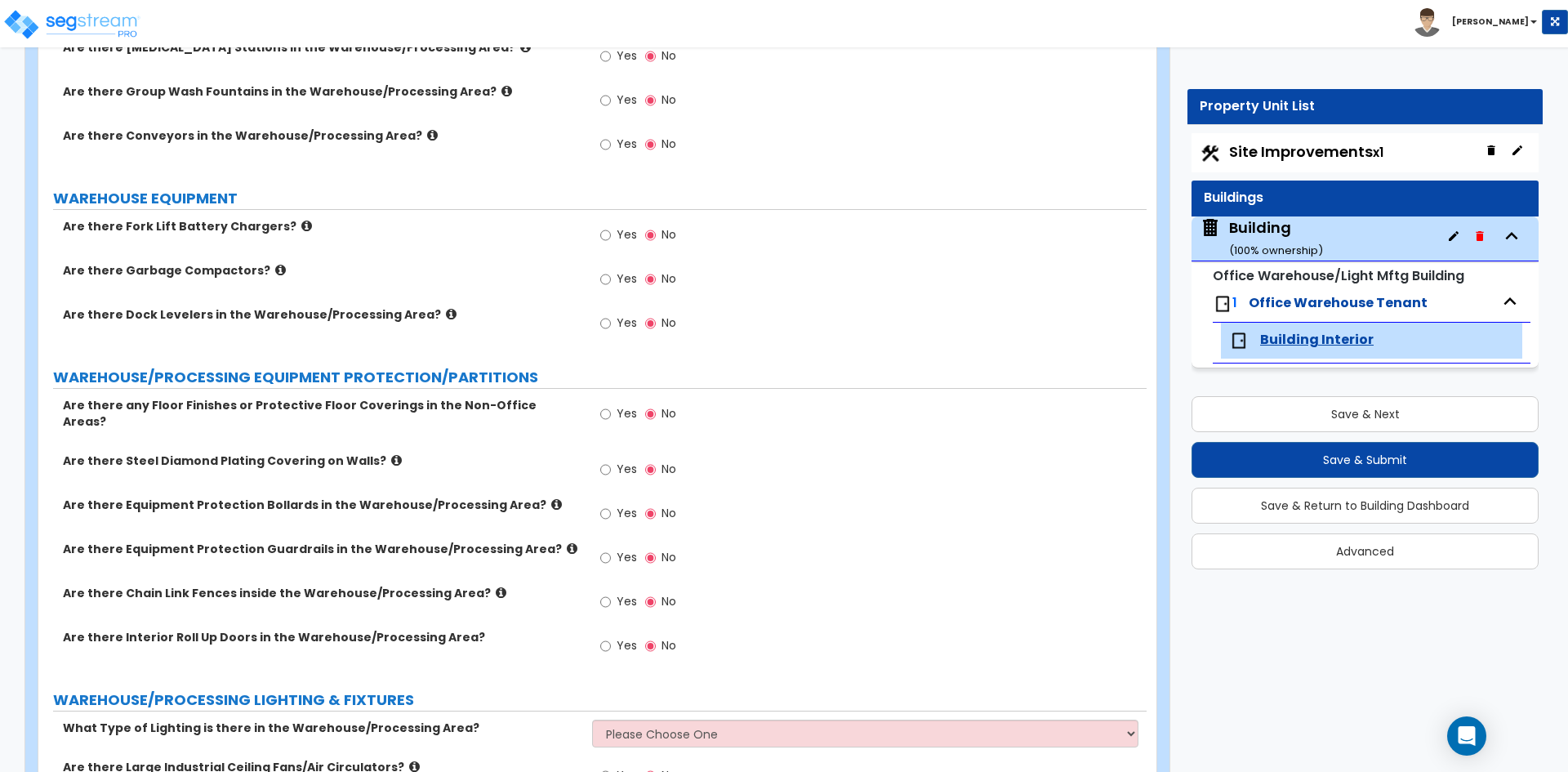
scroll to position [5622, 0]
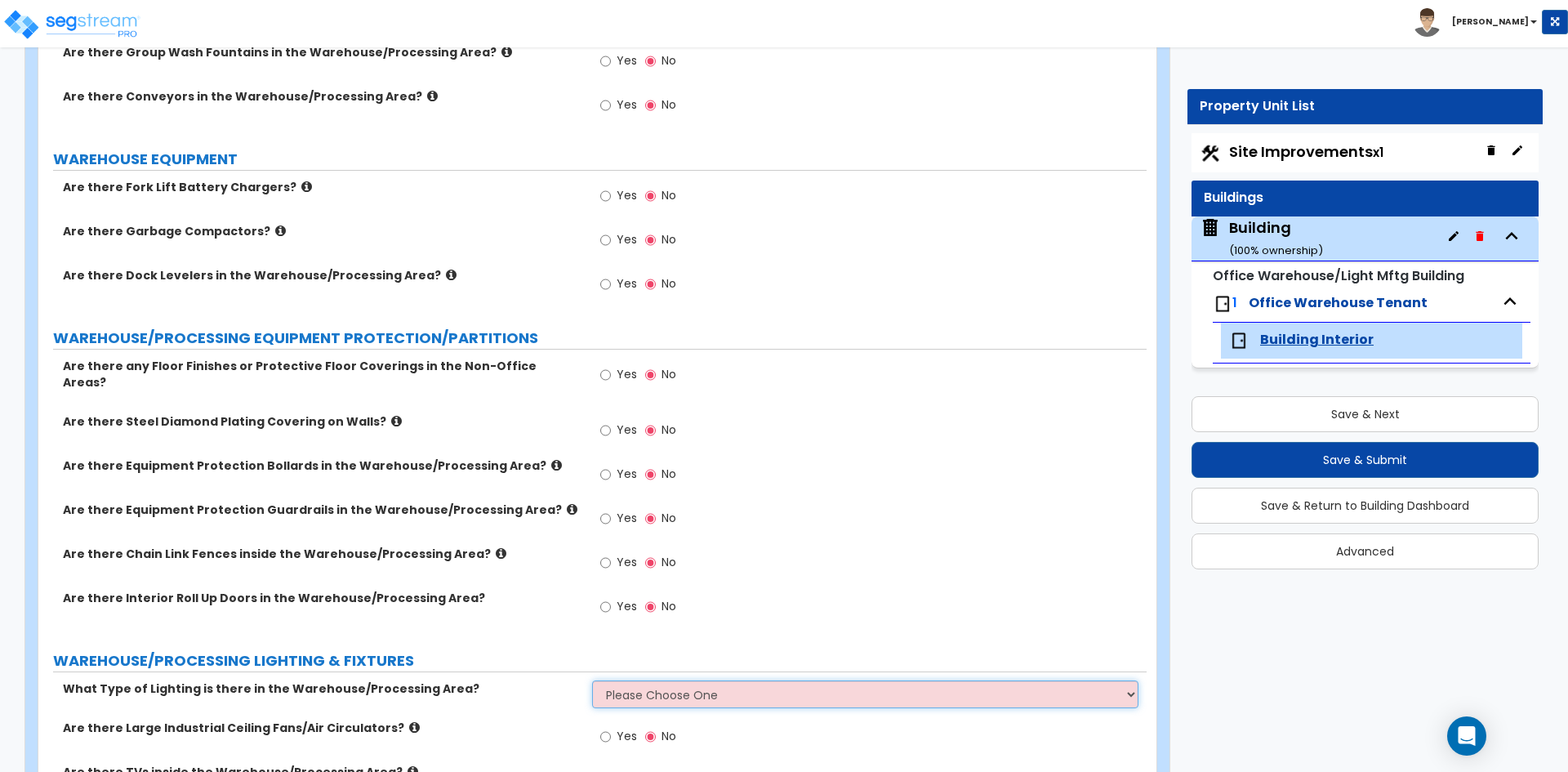
click at [661, 683] on select "Please Choose One High Bay Round Fixtures High Bay Fluorescent Tube Lighting Hi…" at bounding box center [865, 694] width 546 height 28
select select "1"
click at [592, 680] on select "Please Choose One High Bay Round Fixtures High Bay Fluorescent Tube Lighting Hi…" at bounding box center [865, 694] width 546 height 28
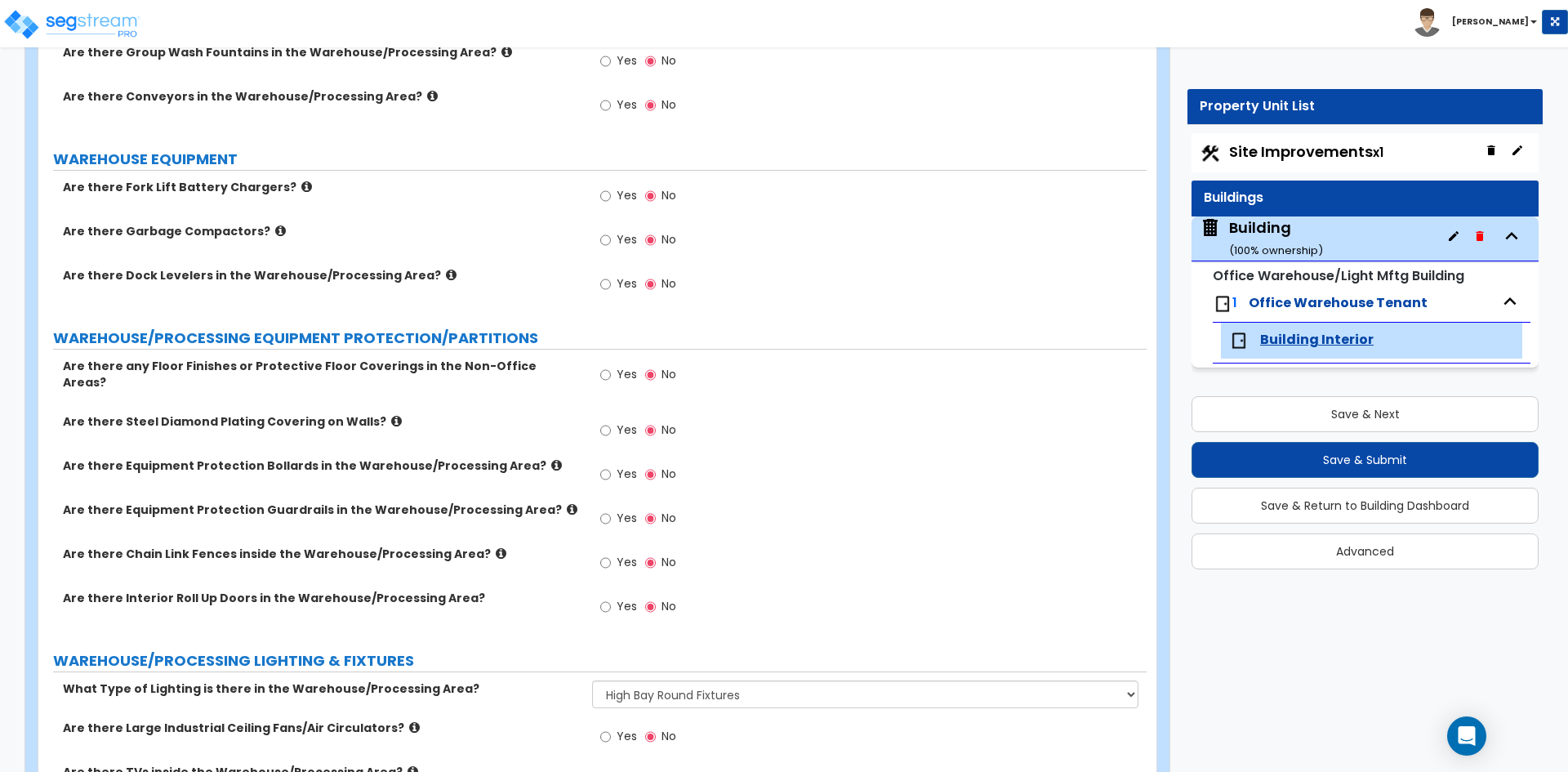
click at [554, 651] on label "WAREHOUSE/PROCESSING LIGHTING & FIXTURES" at bounding box center [600, 661] width 1093 height 21
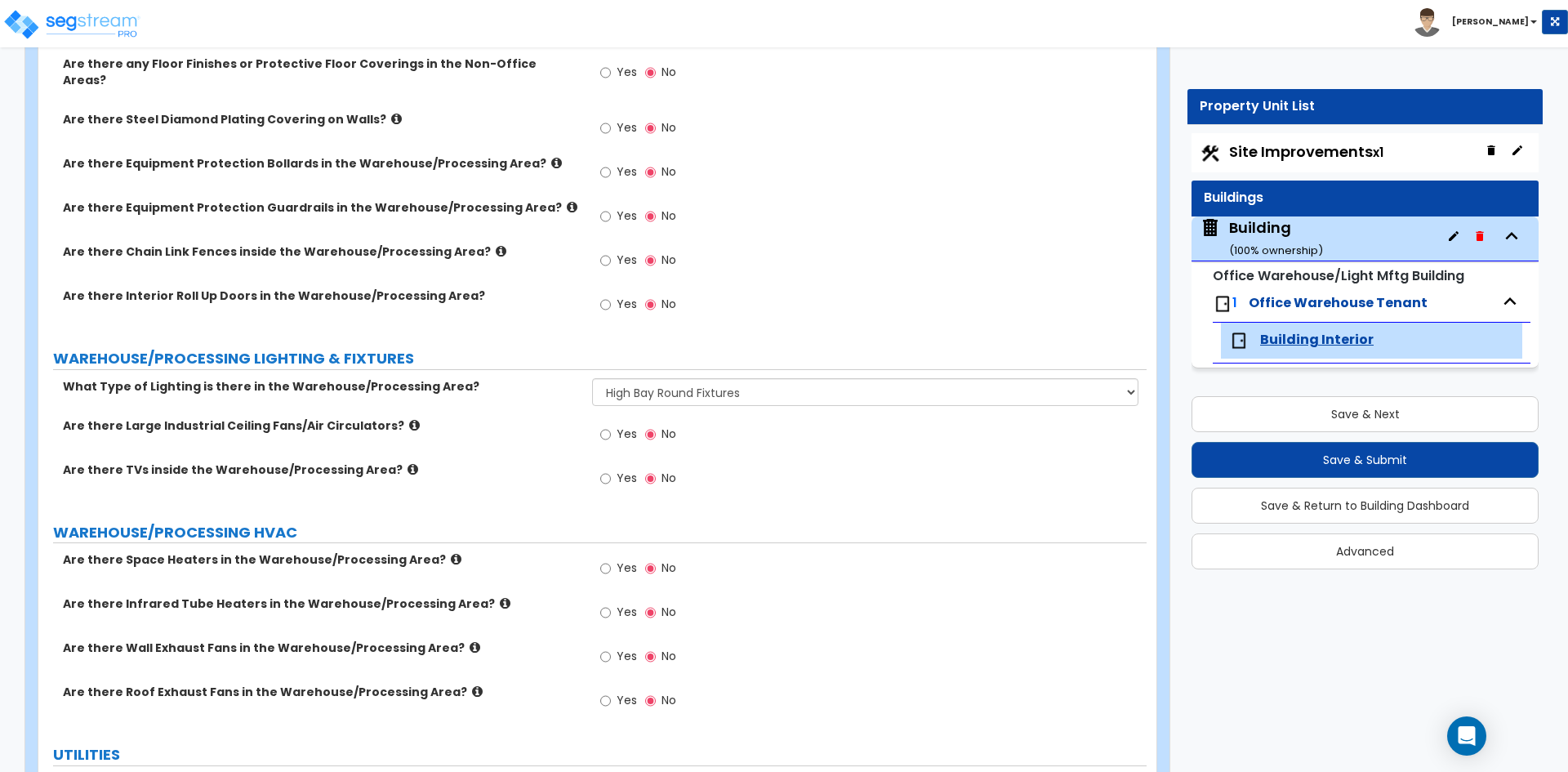
scroll to position [5949, 0]
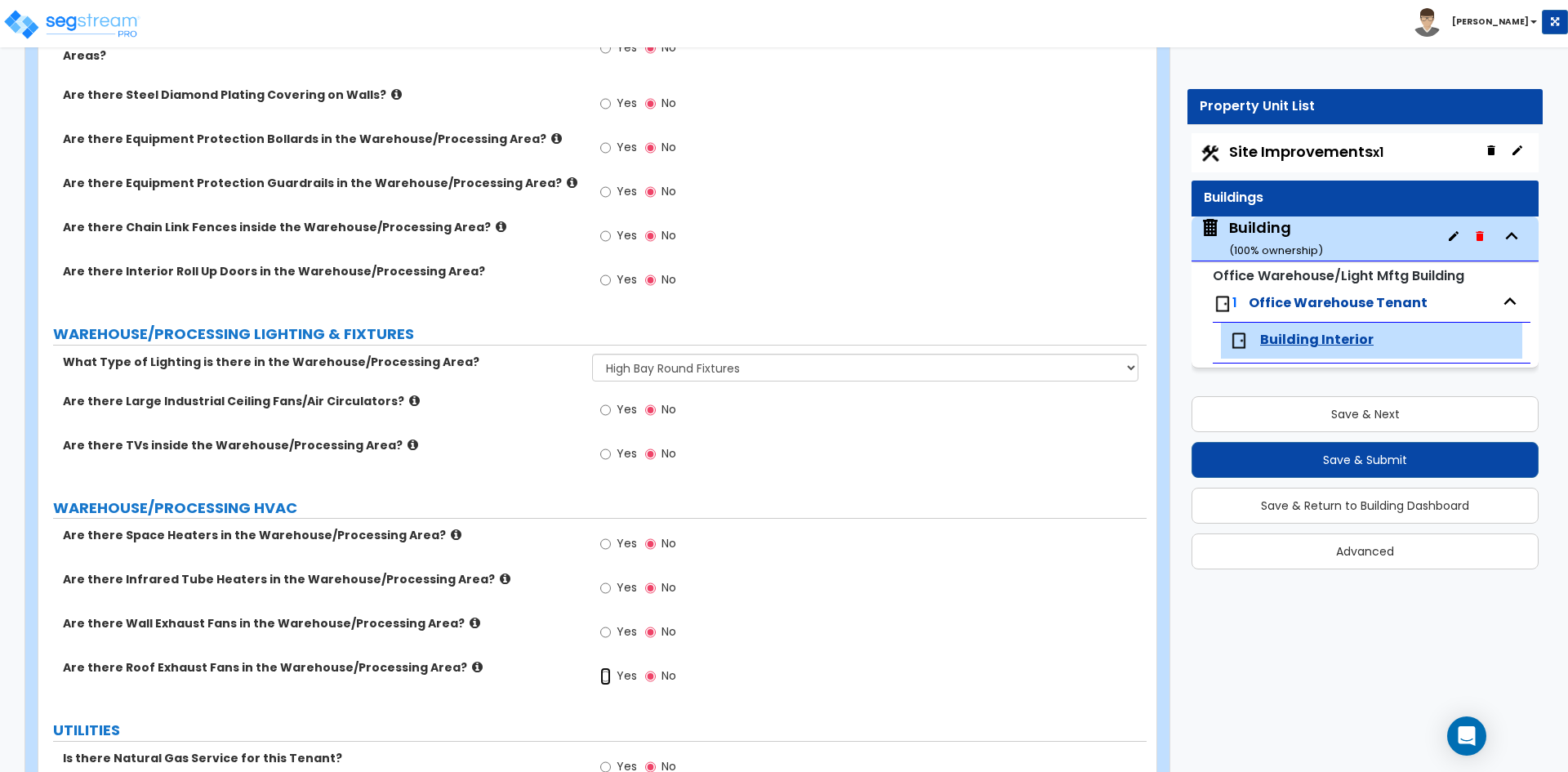
click at [603, 669] on input "Yes" at bounding box center [605, 676] width 11 height 18
radio input "true"
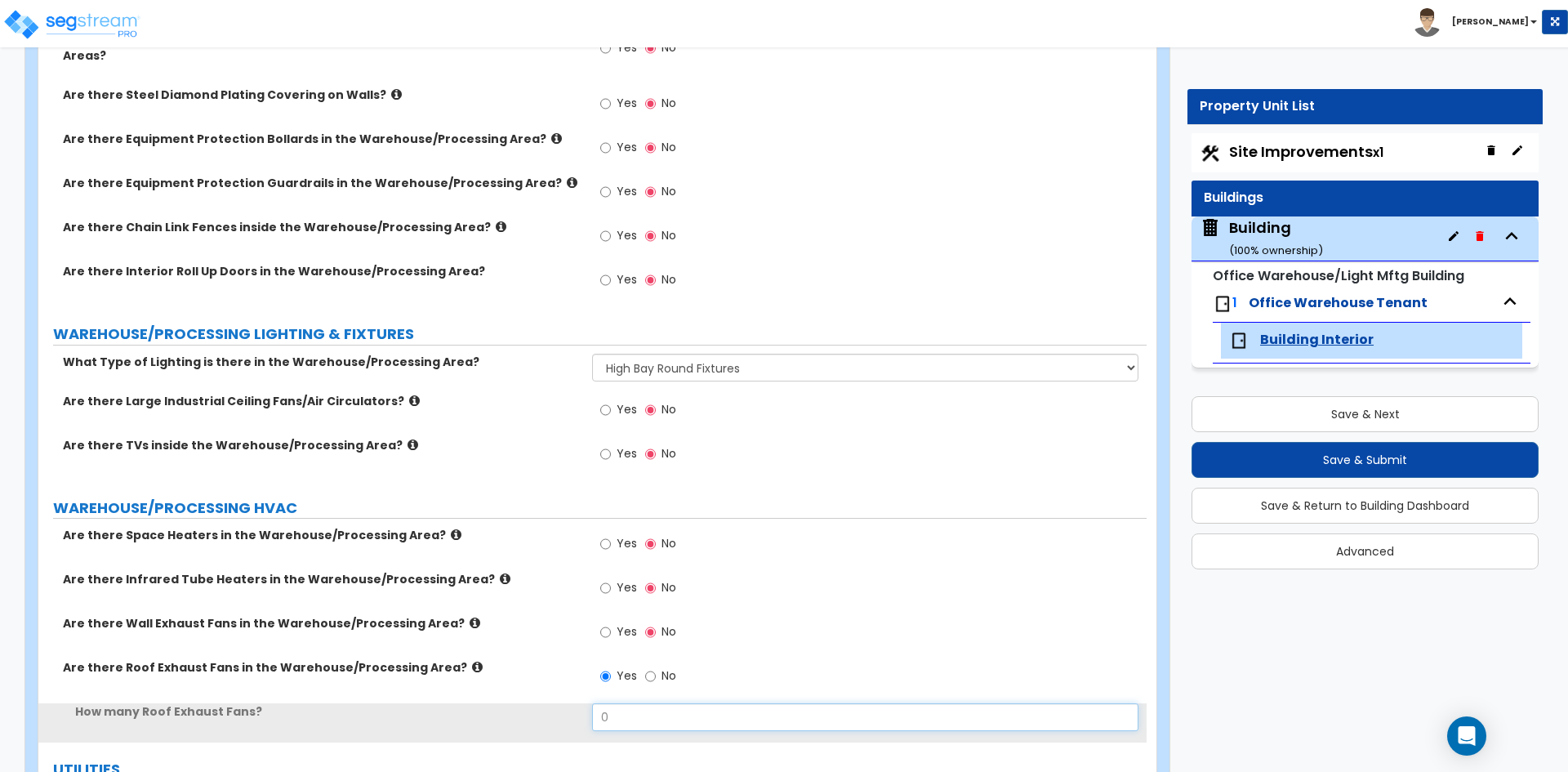
click at [644, 704] on input "0" at bounding box center [865, 718] width 546 height 28
type input "6"
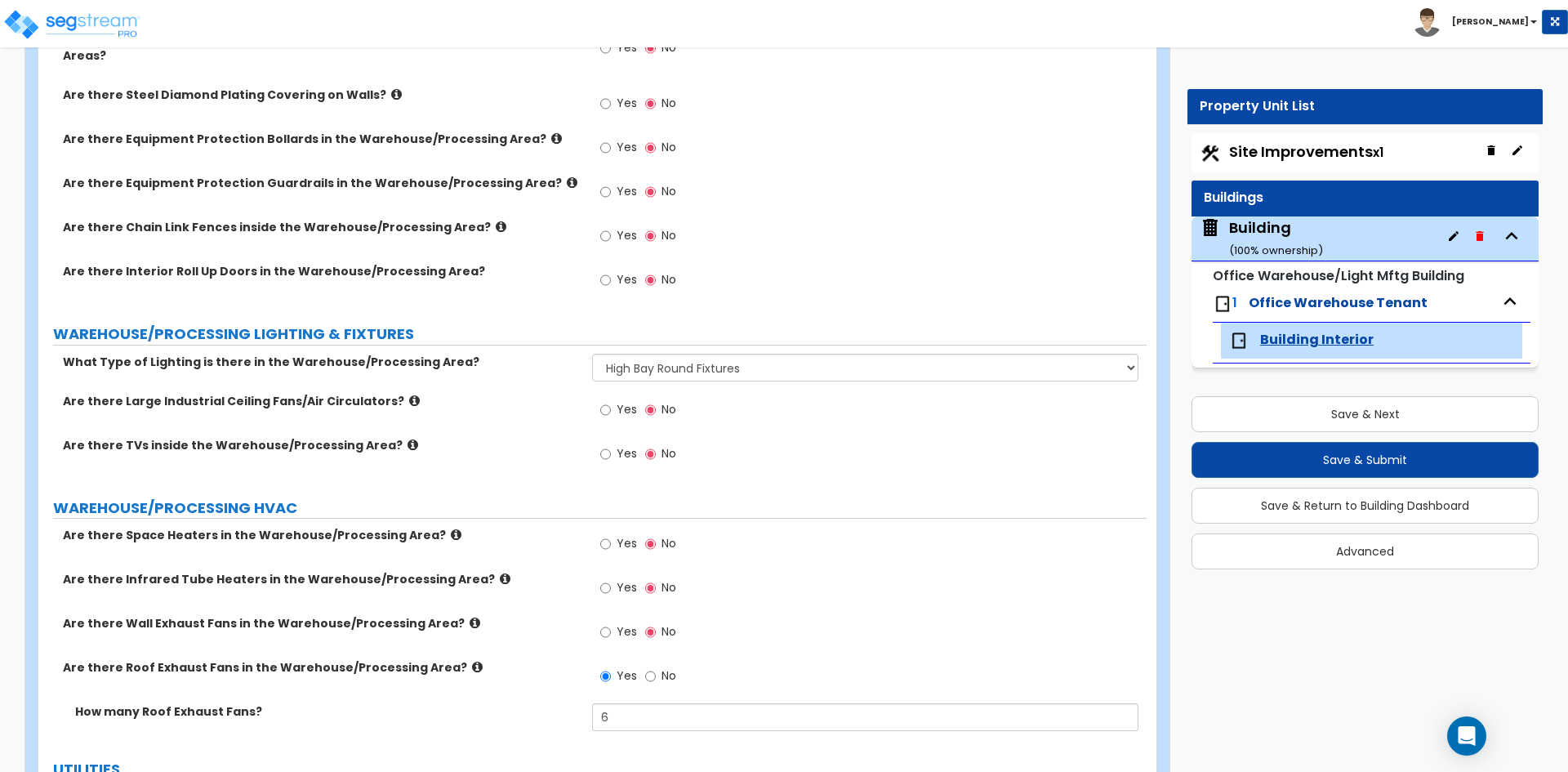
click at [486, 681] on div "Are there Roof Exhaust Fans in the Warehouse/Processing Area? Yes No" at bounding box center [592, 681] width 1108 height 44
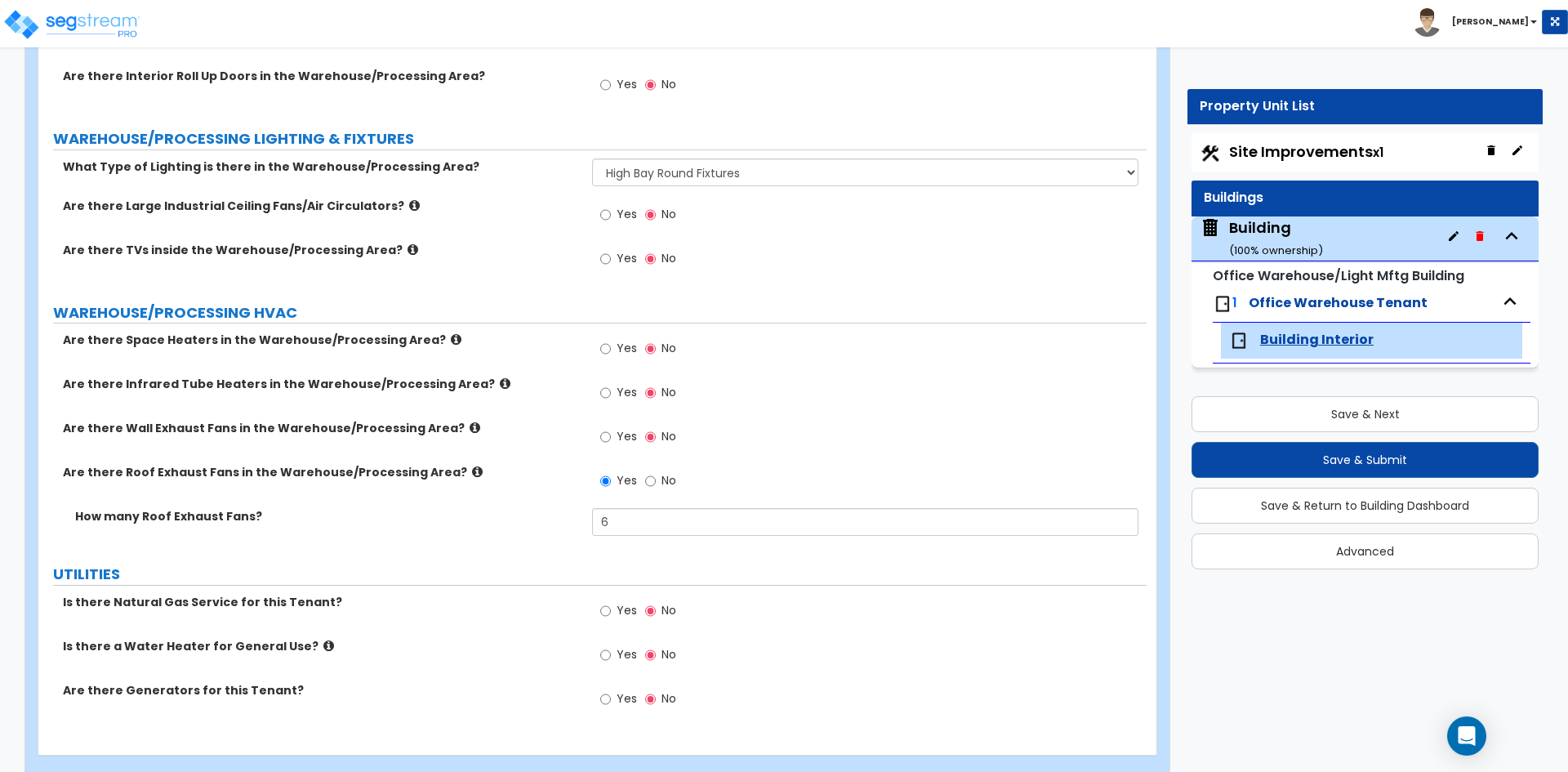
scroll to position [6162, 0]
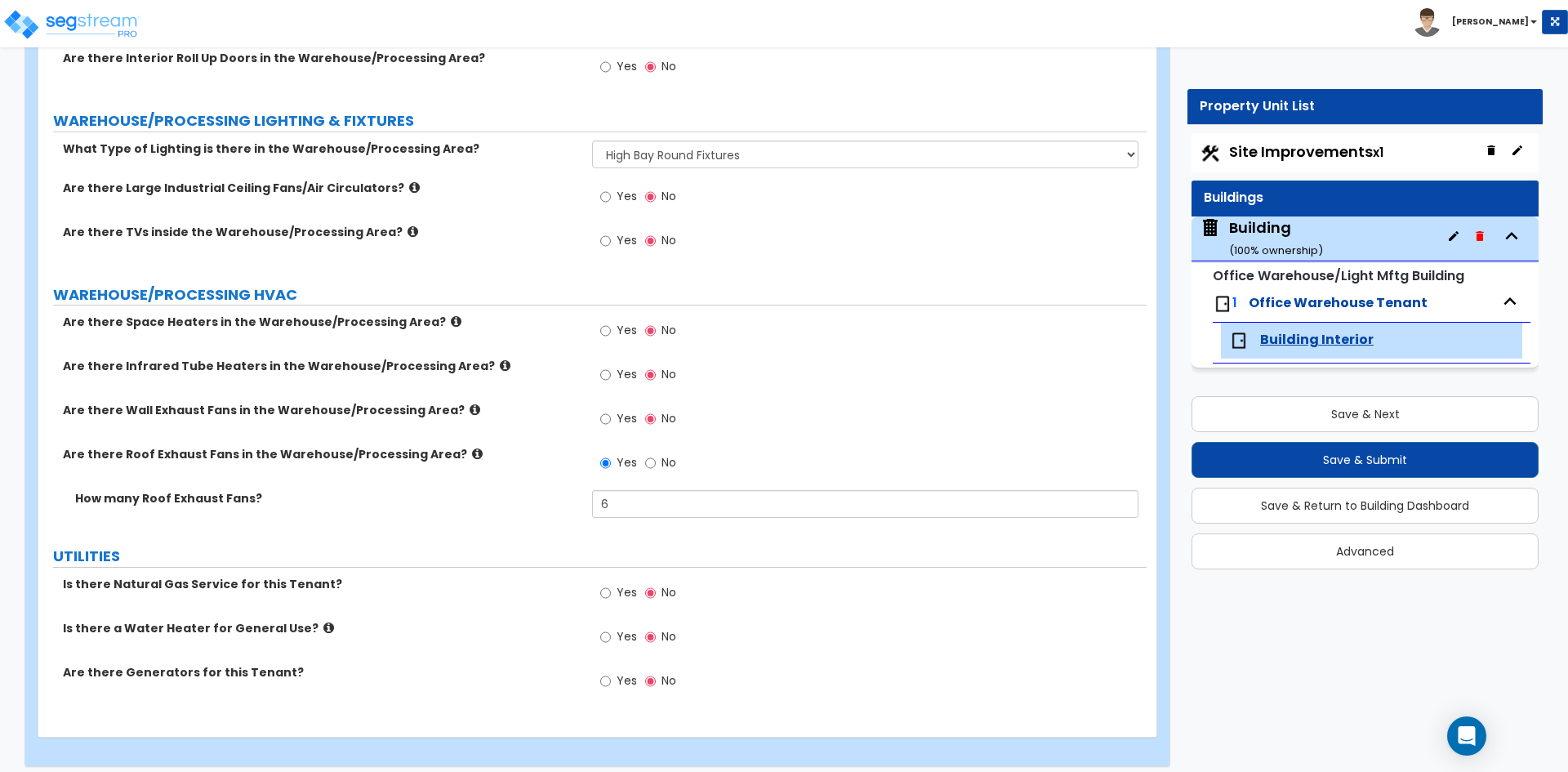
click at [629, 628] on span "Yes" at bounding box center [626, 636] width 20 height 17
click at [611, 628] on input "Yes" at bounding box center [605, 637] width 11 height 18
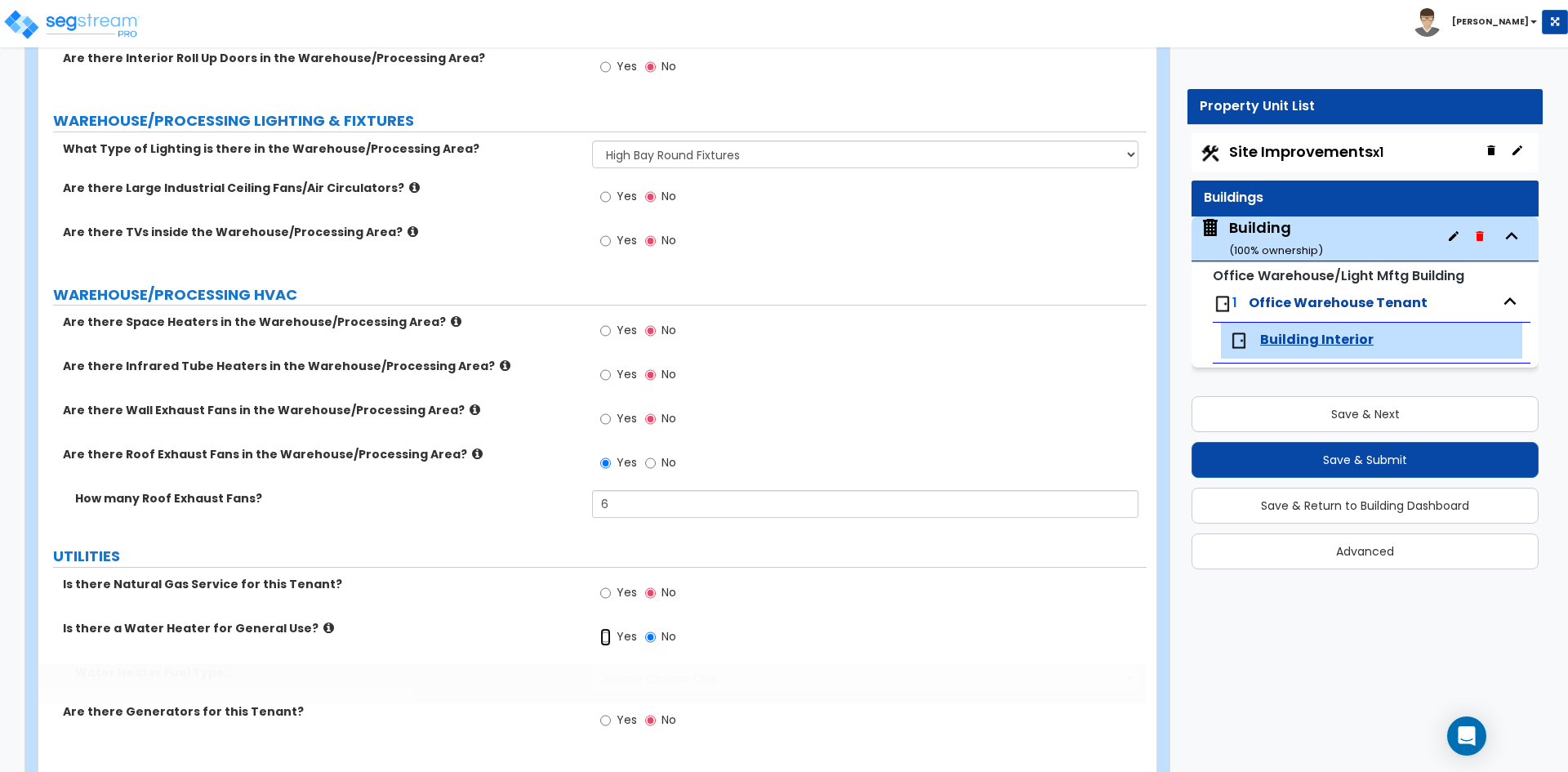
radio input "true"
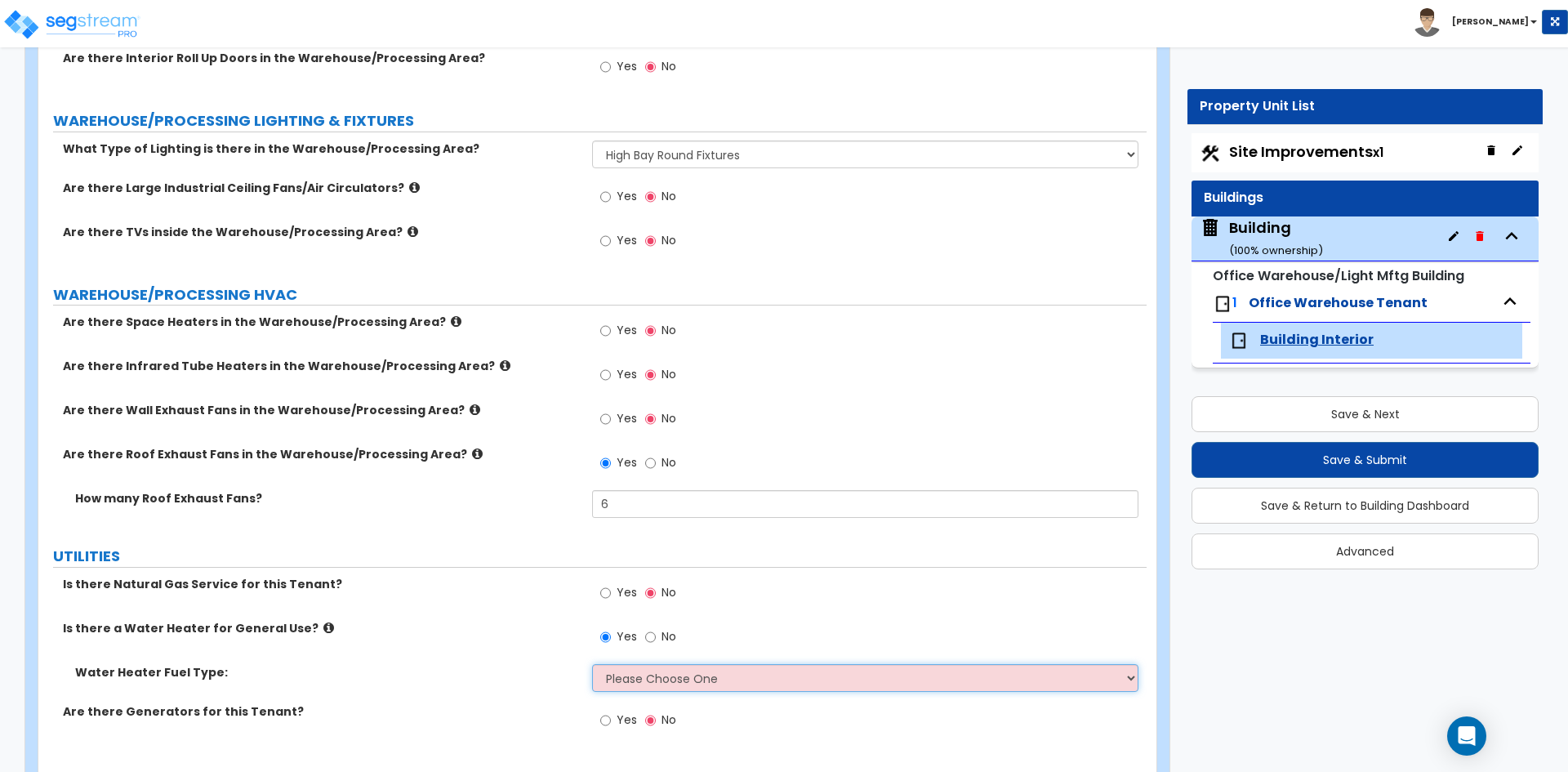
click at [684, 664] on select "Please Choose One Gas Electric" at bounding box center [865, 678] width 546 height 28
select select "1"
click at [592, 664] on select "Please Choose One Gas Electric" at bounding box center [865, 678] width 546 height 28
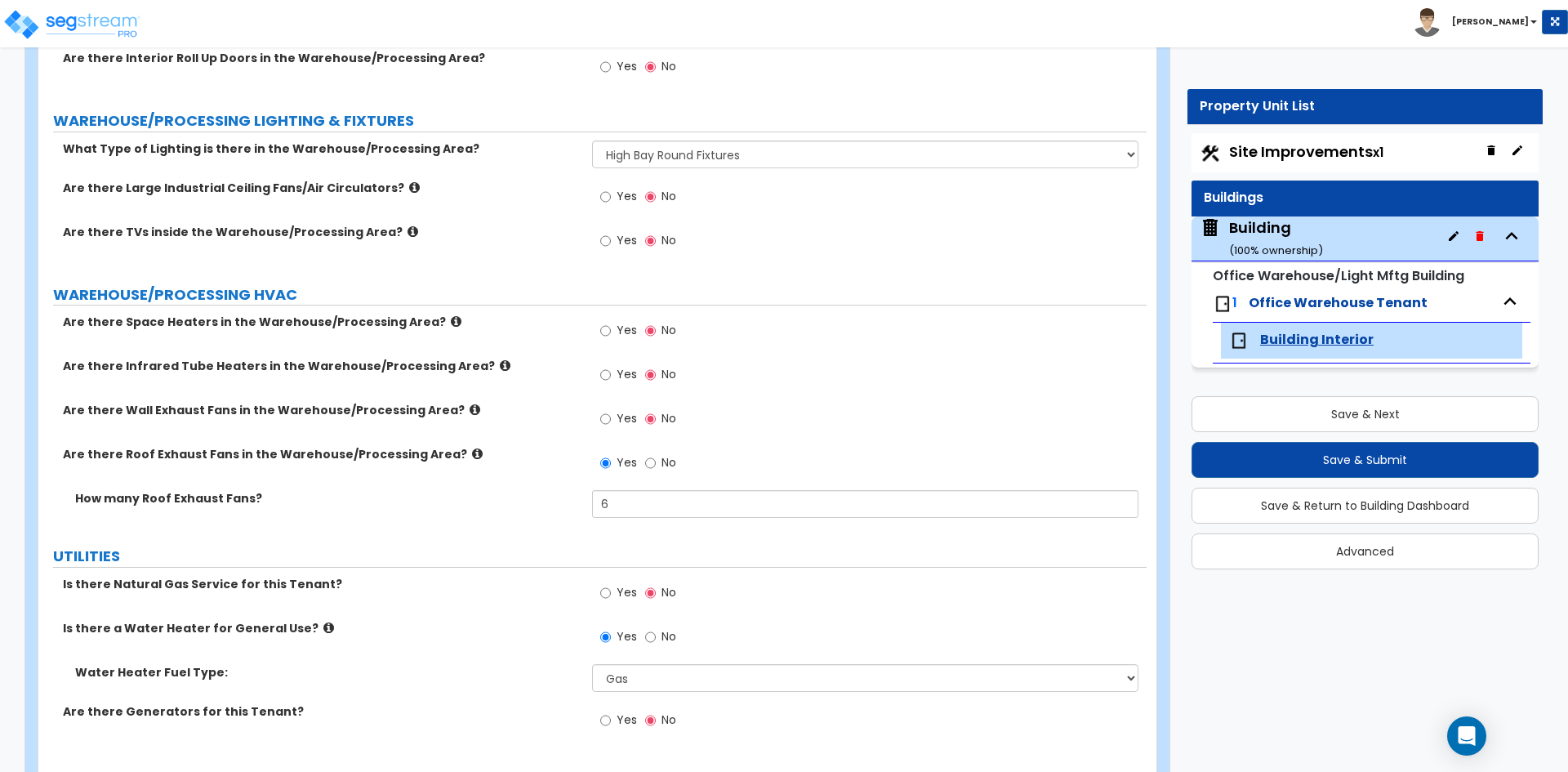
click at [415, 685] on div "Water Heater Fuel Type: Please Choose One Gas Electric" at bounding box center [592, 683] width 1108 height 39
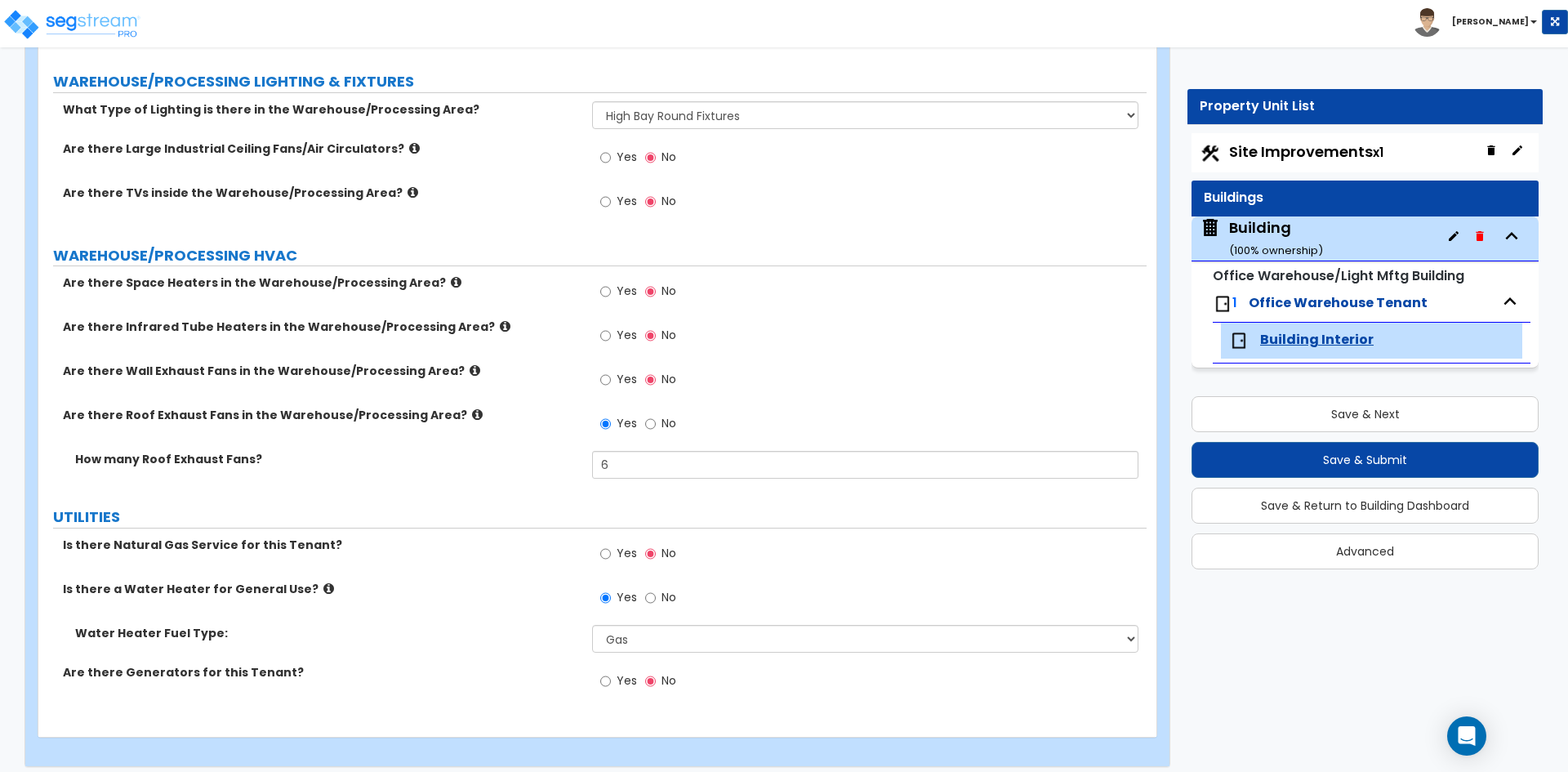
click at [472, 637] on div "Water Heater Fuel Type: Please Choose One Gas Electric" at bounding box center [592, 644] width 1108 height 39
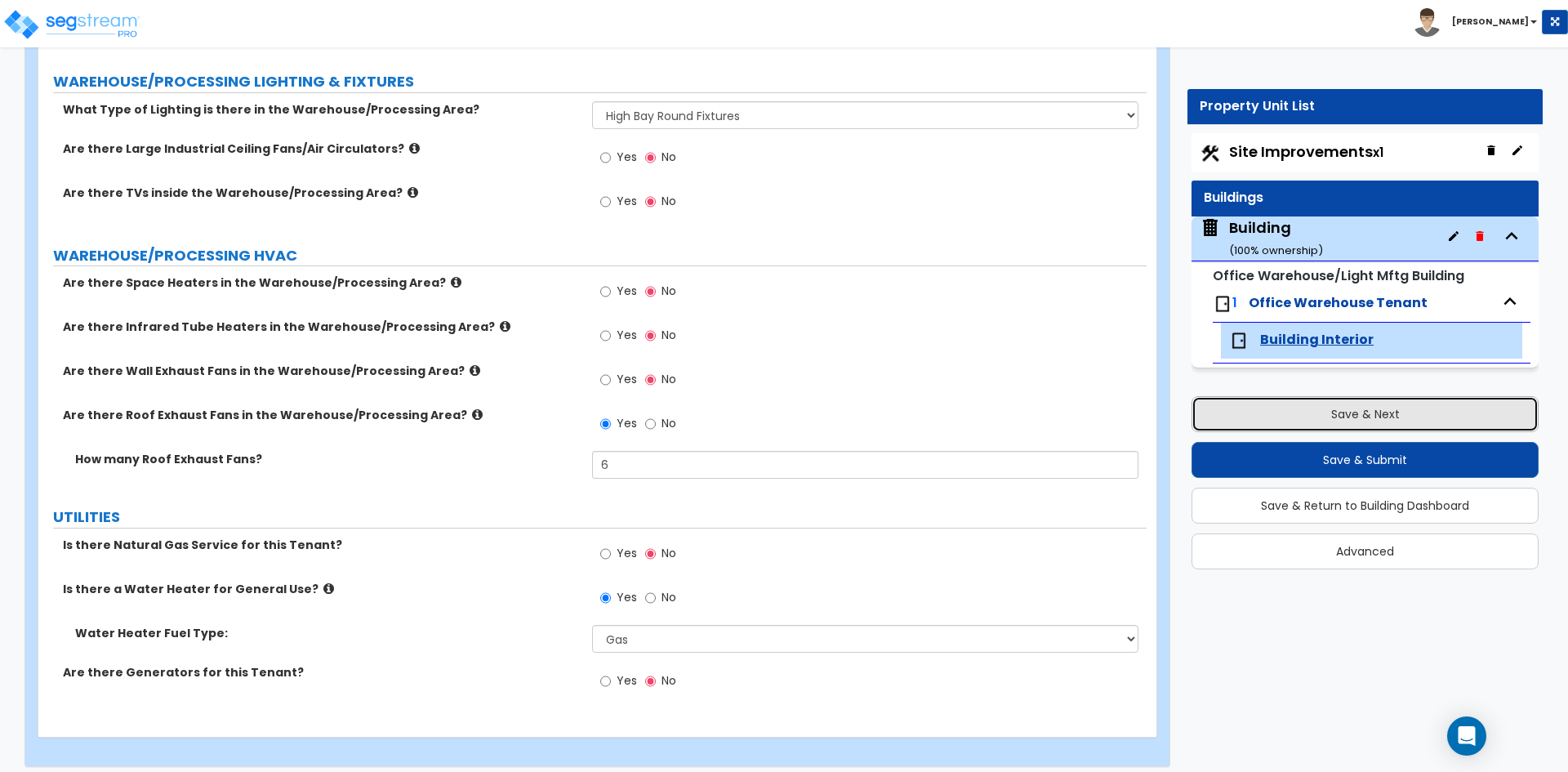
click at [1316, 415] on button "Save & Next" at bounding box center [1365, 414] width 347 height 36
select select "2"
select select "1"
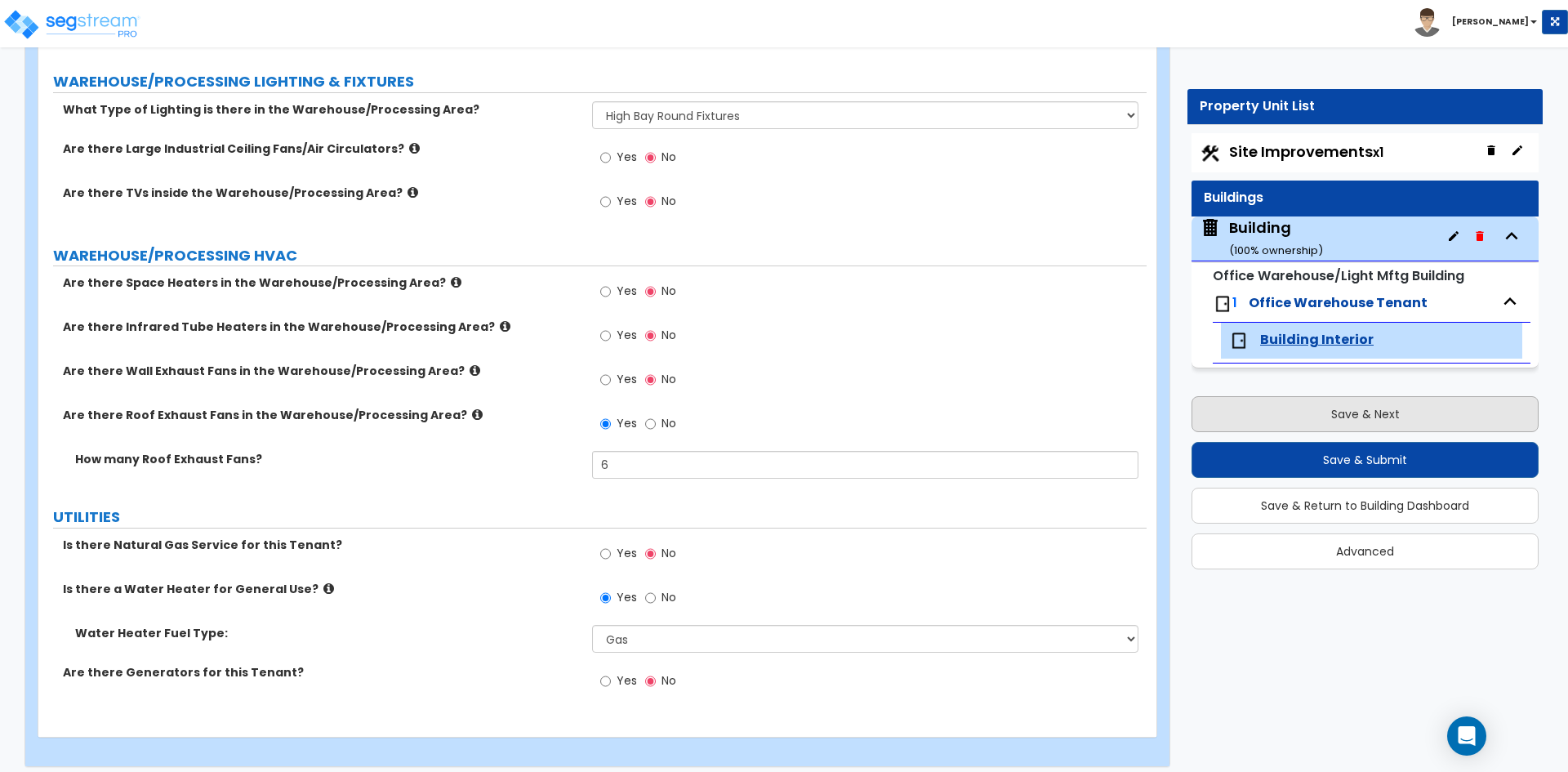
select select "1"
select select "5"
select select "1"
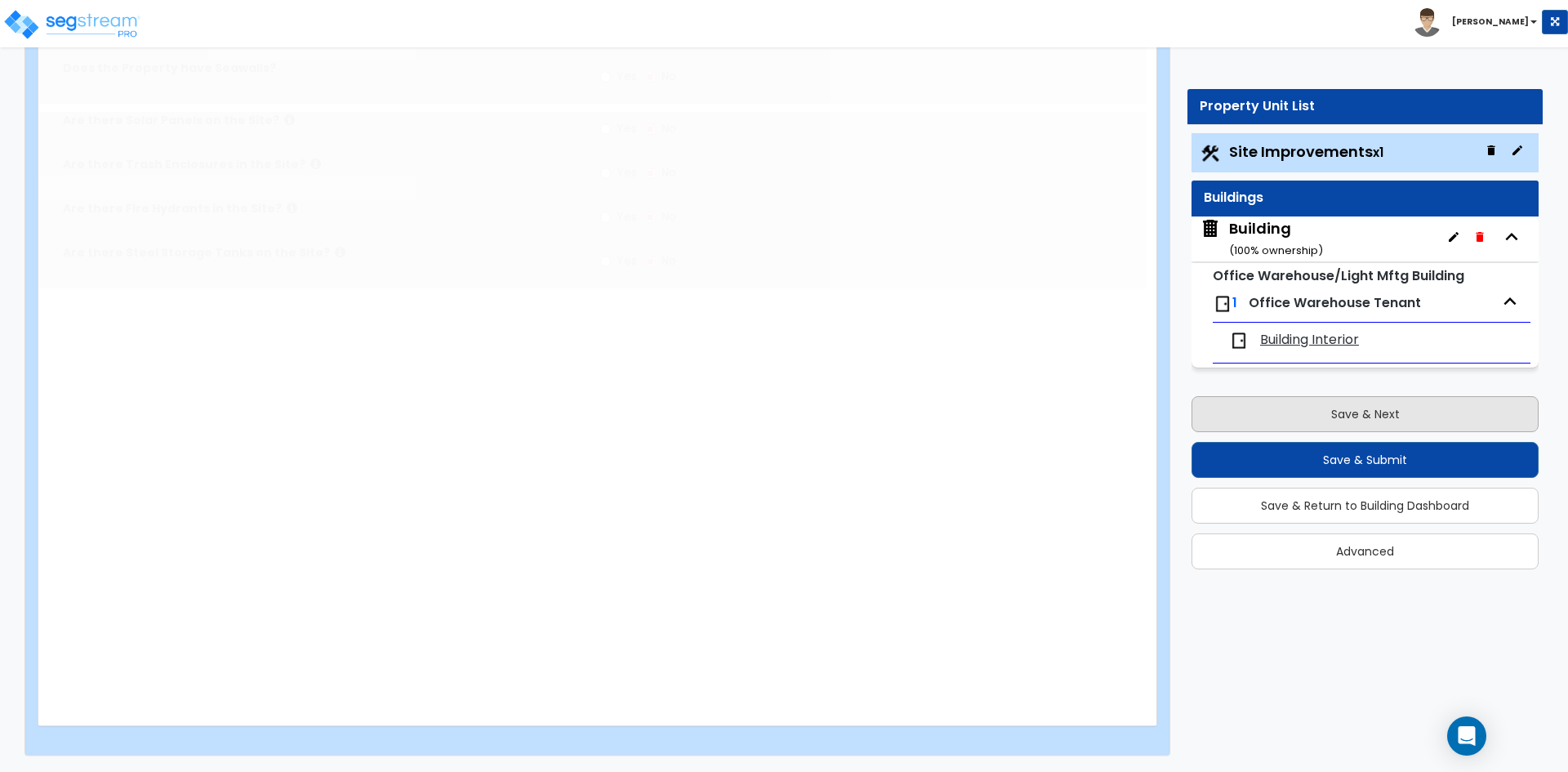
scroll to position [0, 0]
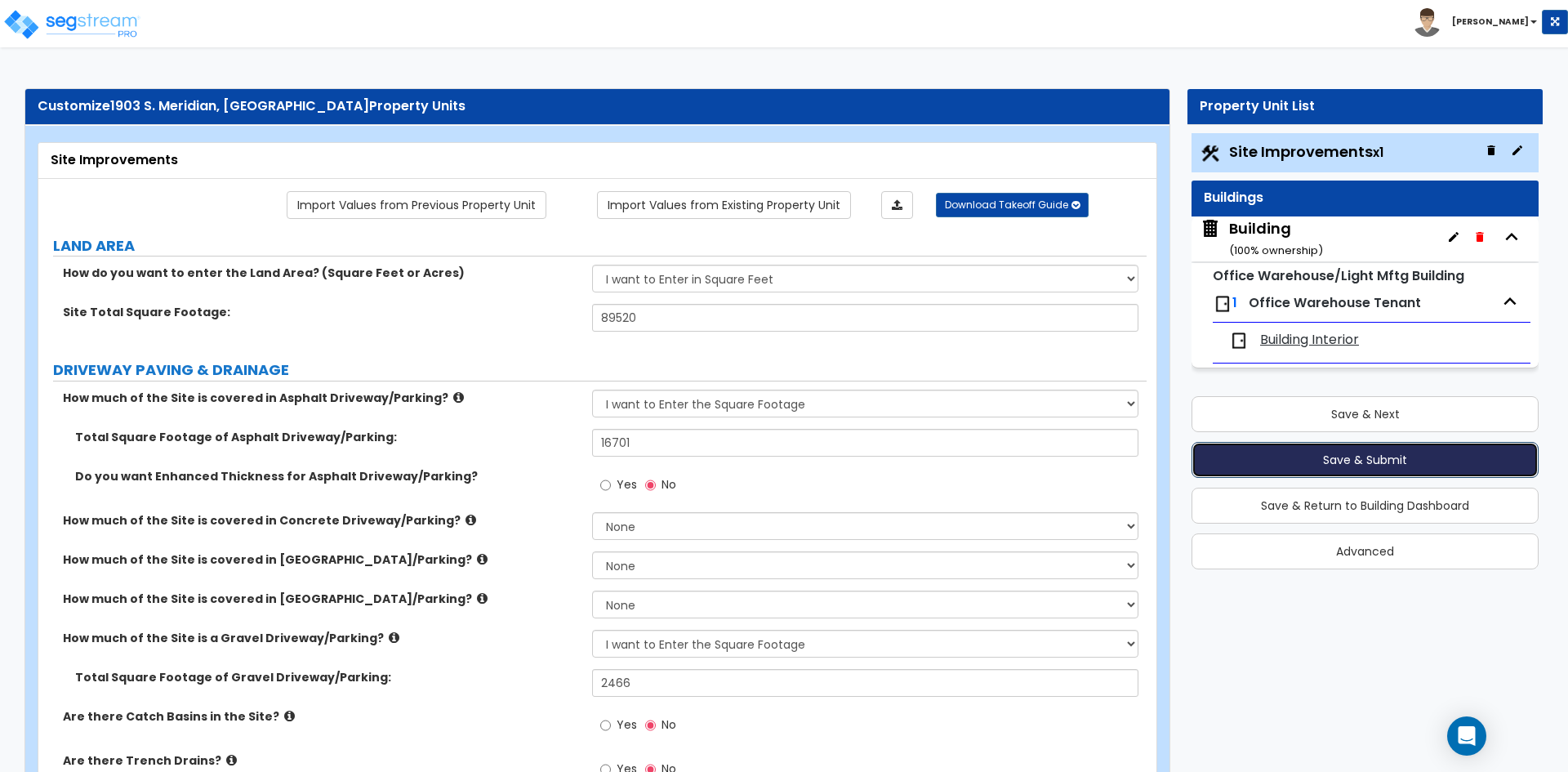
click at [1302, 464] on button "Save & Submit" at bounding box center [1365, 459] width 347 height 36
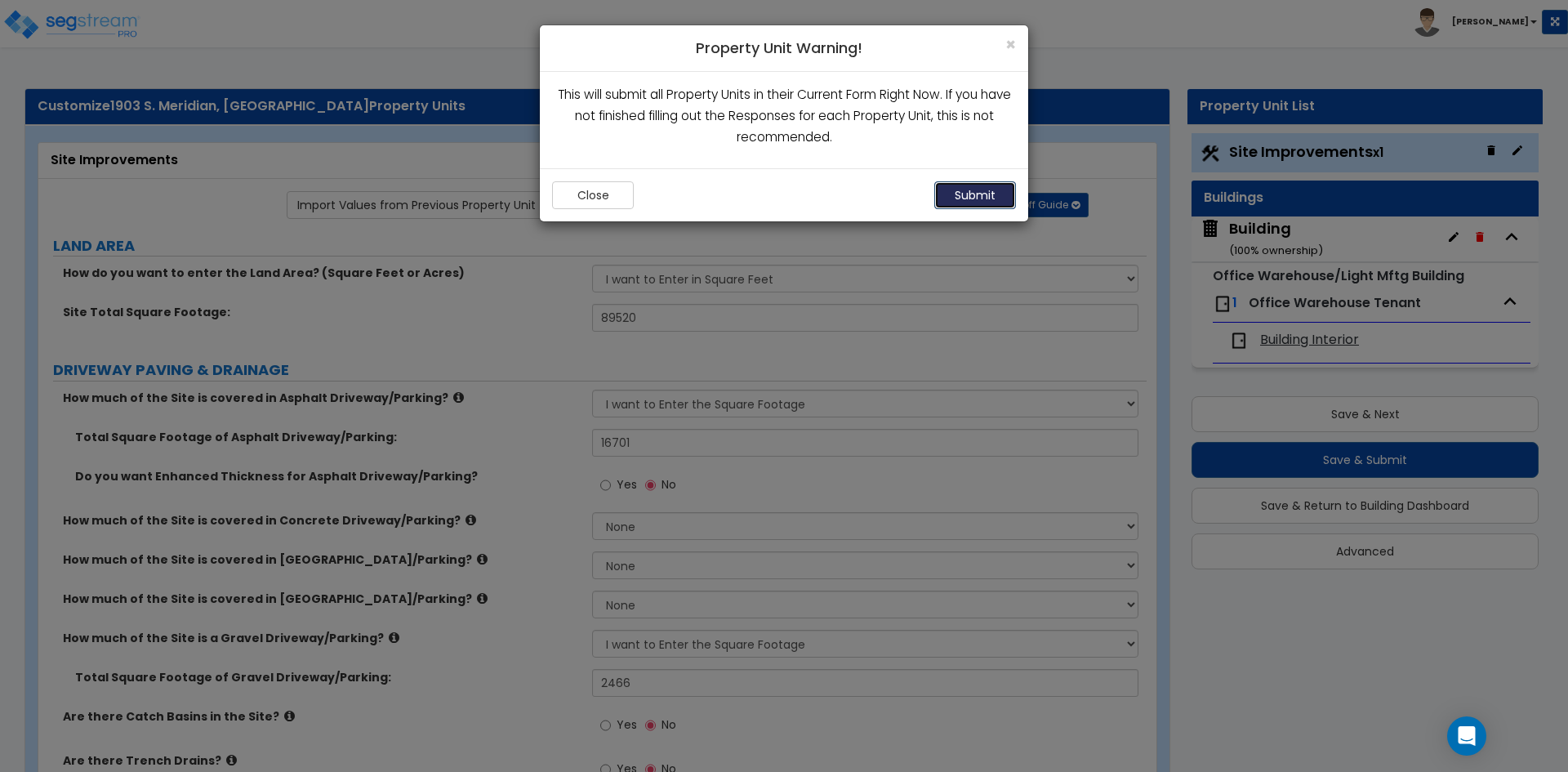
click at [971, 201] on button "Submit" at bounding box center [974, 195] width 81 height 28
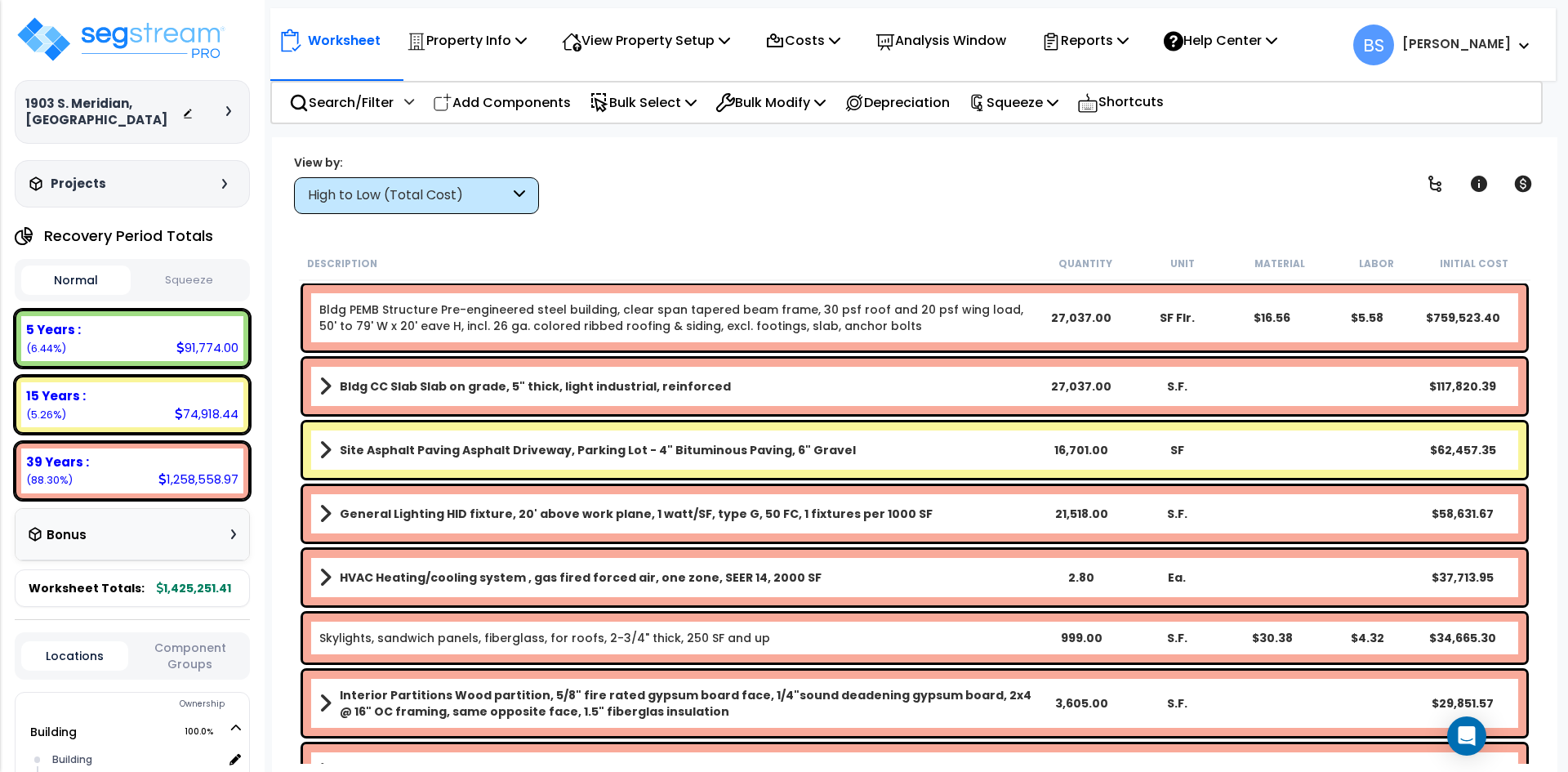
click at [856, 330] on link "Bldg PEMB Structure Pre-engineered steel building, clear span tapered beam fram…" at bounding box center [676, 317] width 715 height 32
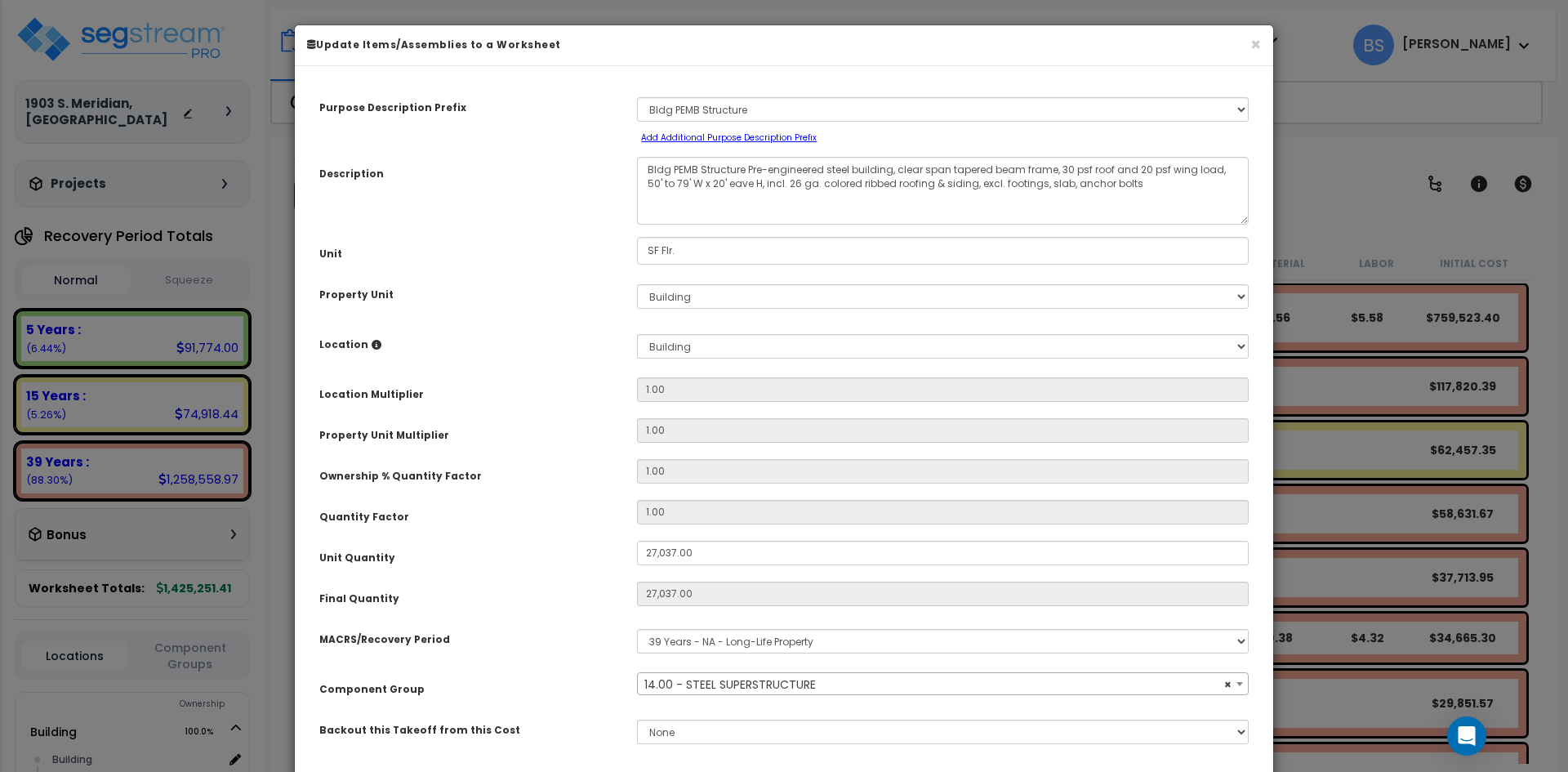
select select "10389"
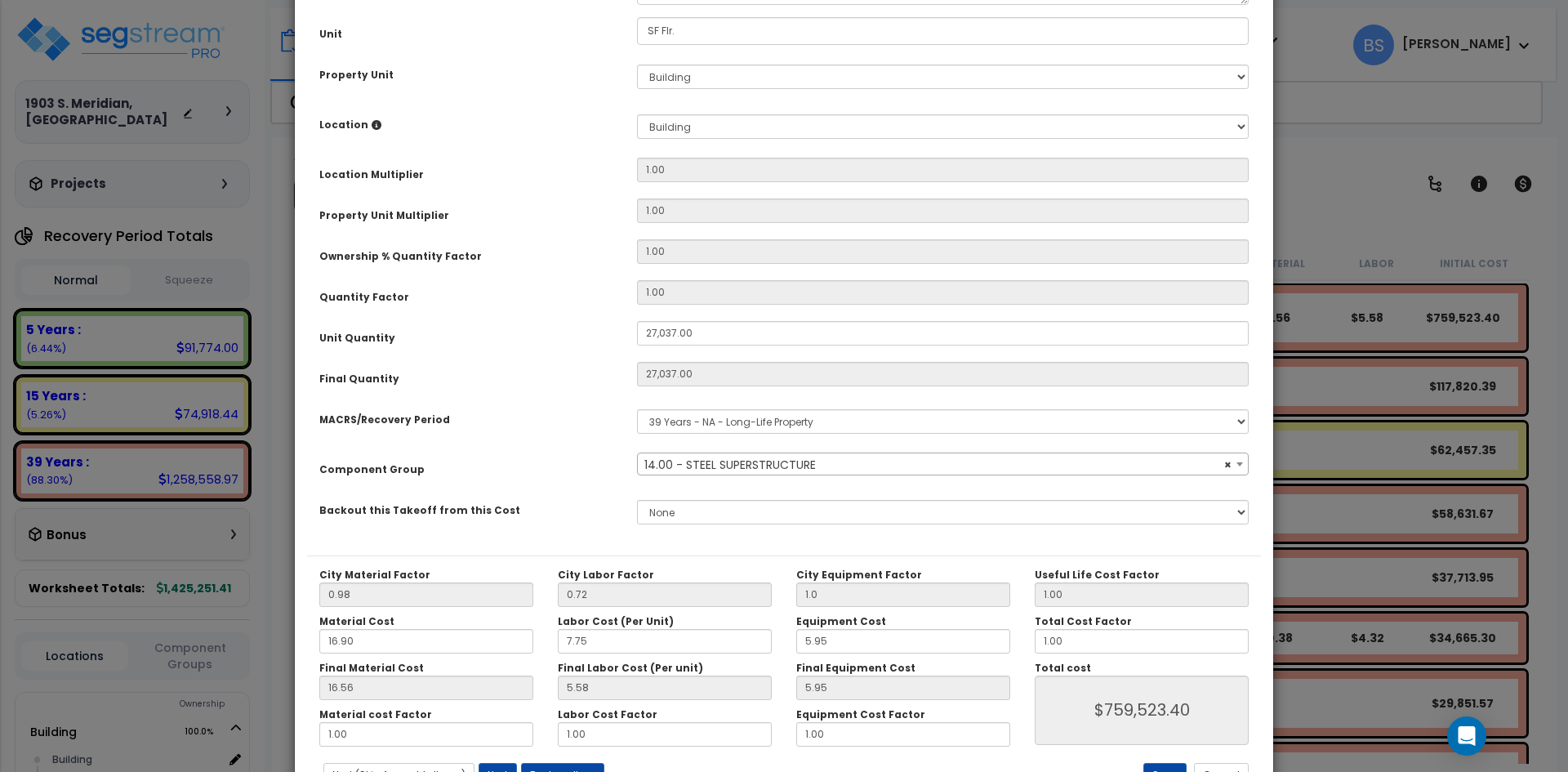
scroll to position [285, 0]
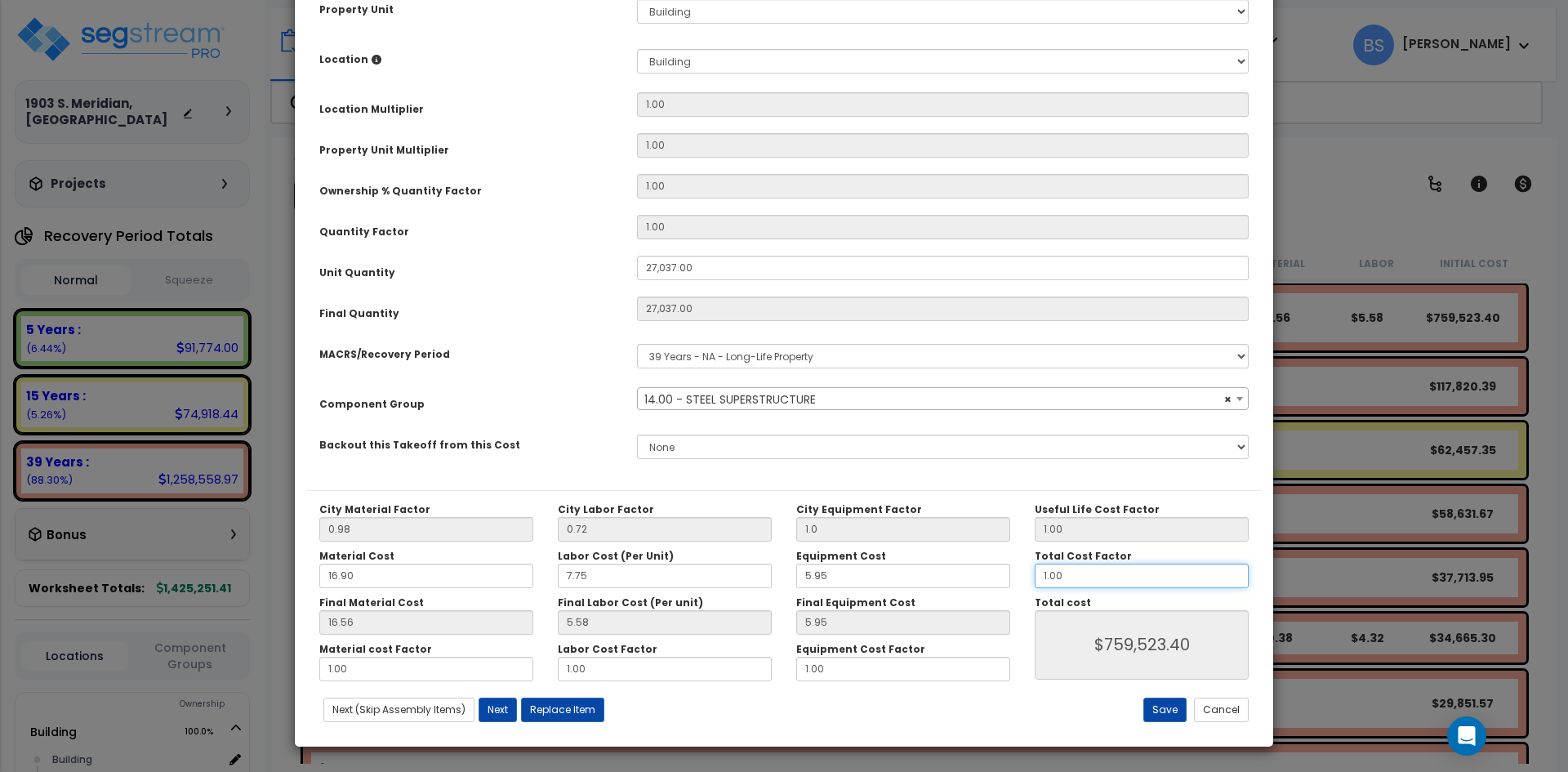
click at [1127, 577] on input "1.00" at bounding box center [1141, 576] width 214 height 25
type input "0"
type input "$0.00"
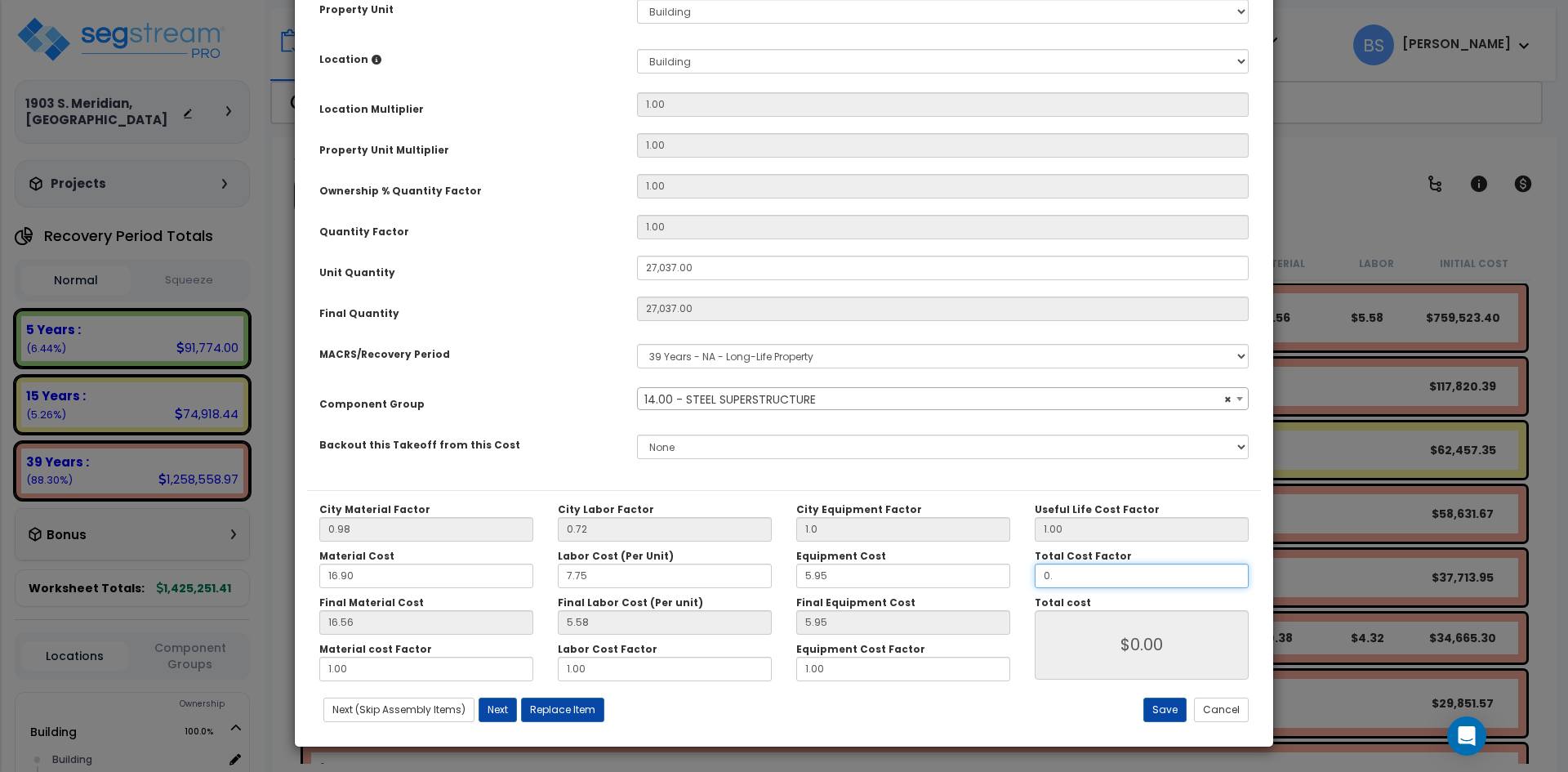
type input "0.8"
type input "$607,575.46"
type input "0."
type input "$0.00"
type input "0.7"
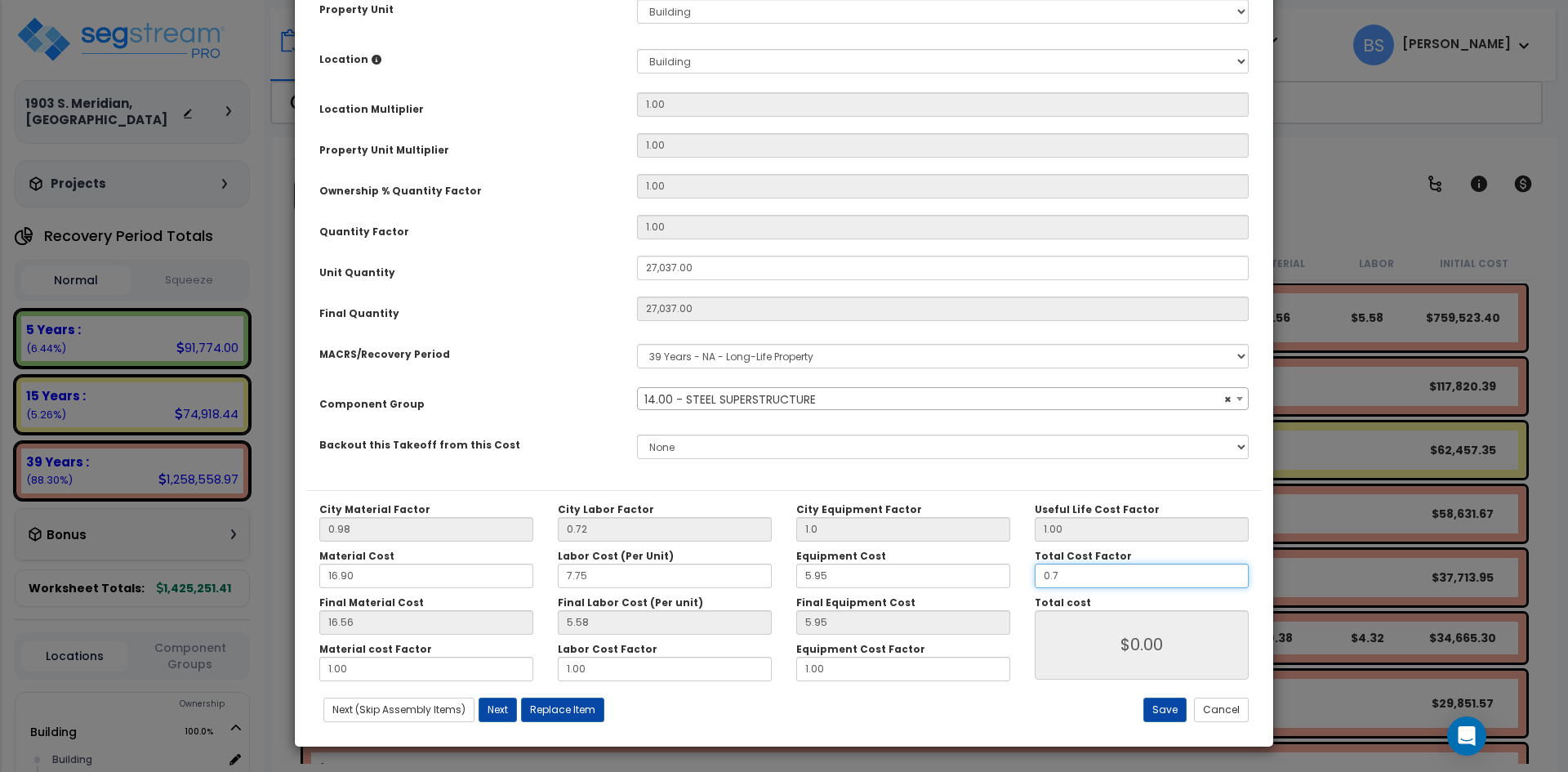
type input "$531,628.53"
type input "0.75"
type input "$569,602.00"
type input "0.75"
type input "$569,602.00"
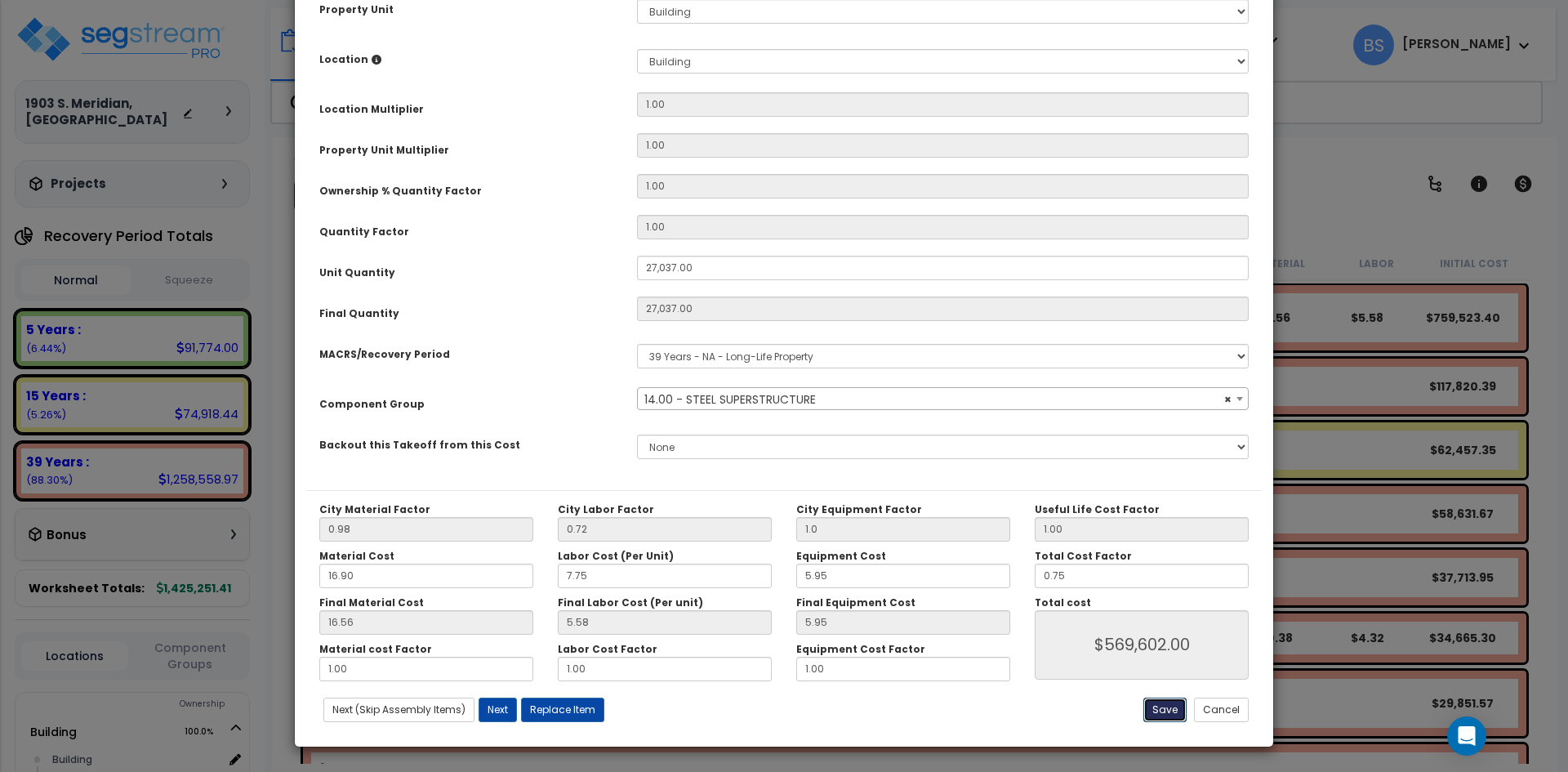
click at [1162, 711] on button "Save" at bounding box center [1164, 710] width 43 height 25
type input "27037.00"
type input "1.00"
type input "569602.00"
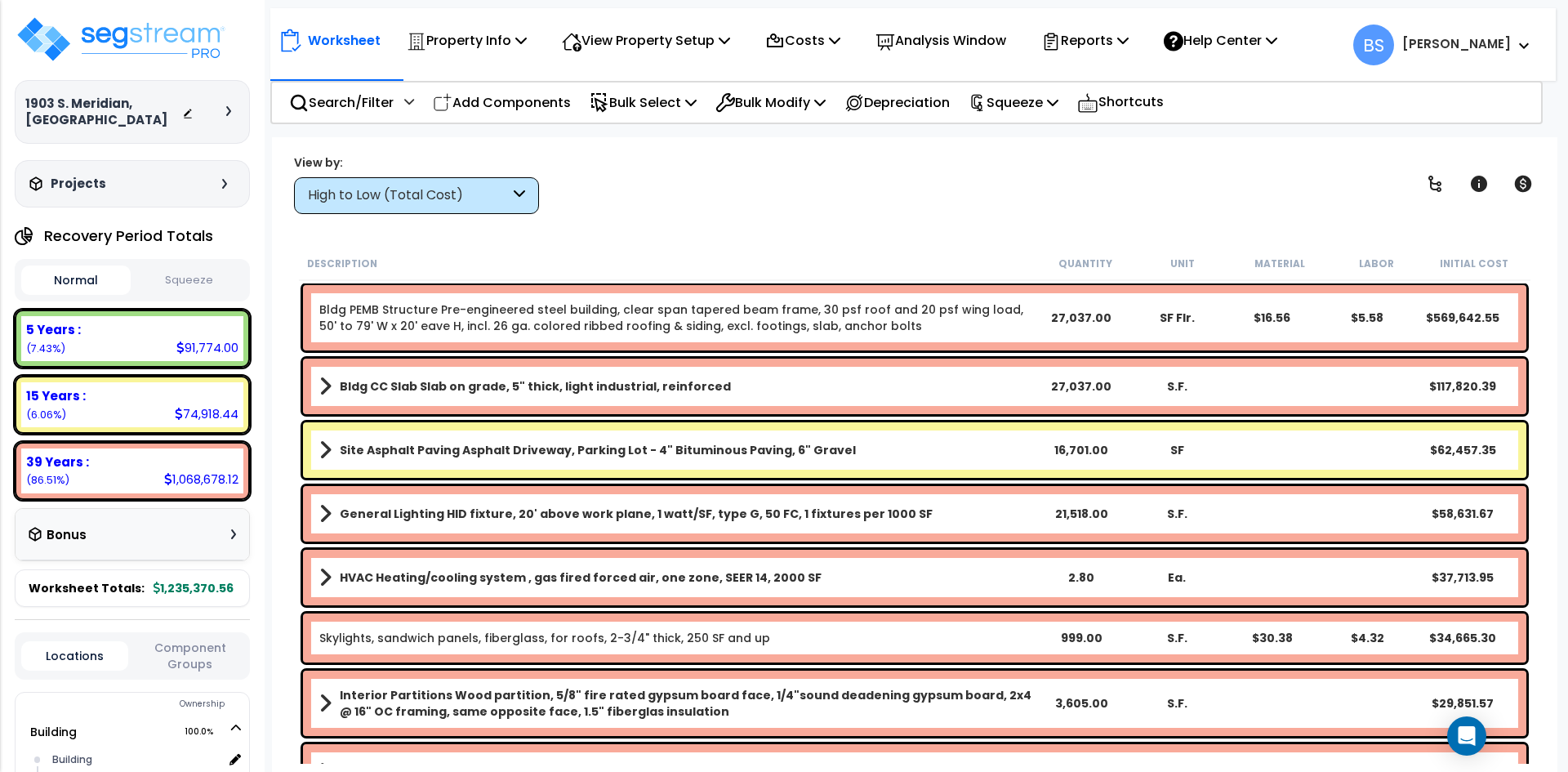
click at [293, 443] on div "Description Quantity Unit Material Labor Initial Cost Bldg PEMB Structure Pre-e…" at bounding box center [915, 506] width 1253 height 517
click at [279, 311] on div "Worksheet Property Info Property Setup Add Property Unit Template property Clon…" at bounding box center [914, 523] width 1285 height 772
click at [172, 409] on div "15 Years : 74,918.44 (6.06%)" at bounding box center [132, 404] width 222 height 45
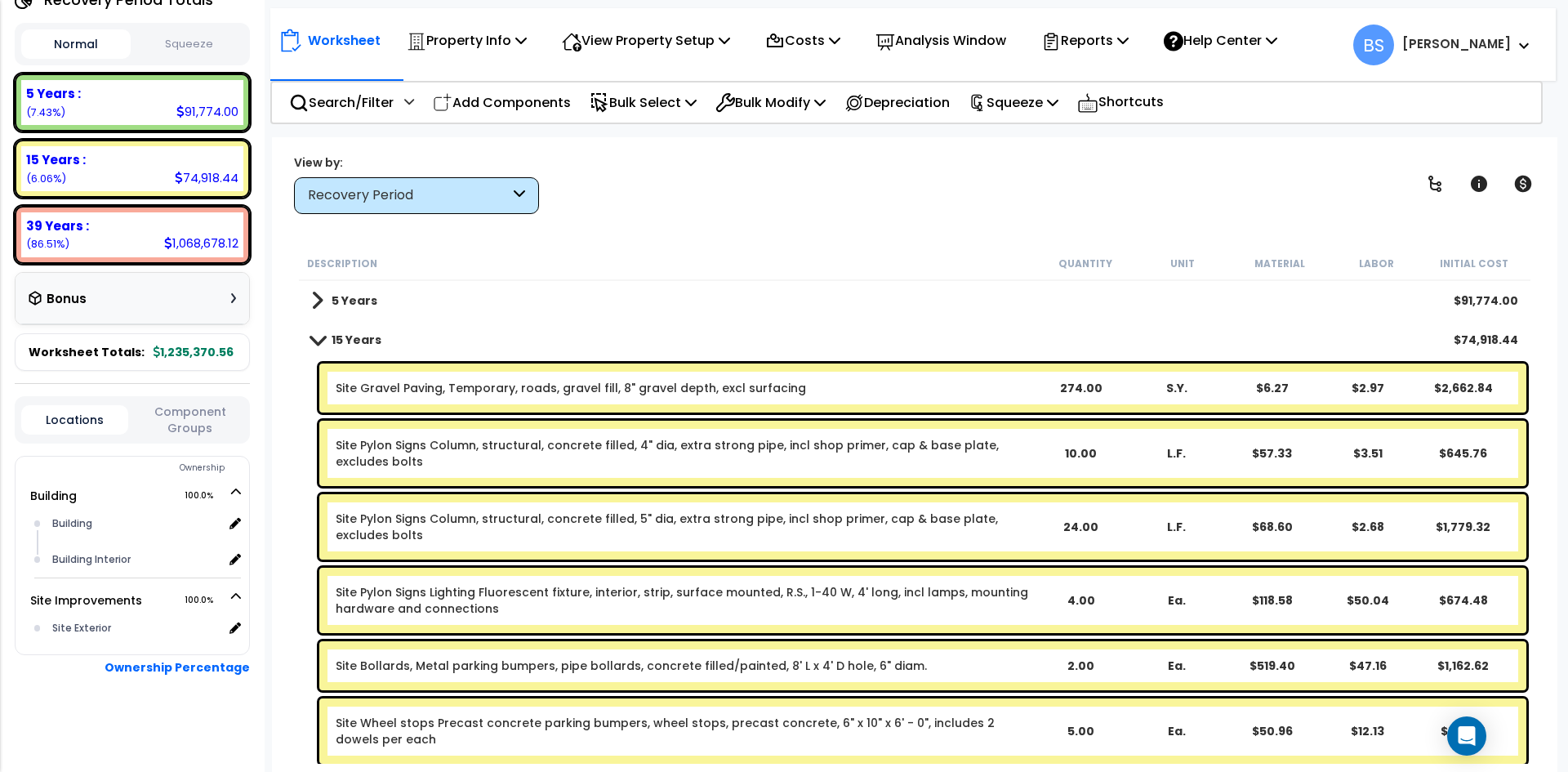
click at [166, 423] on button "Component Groups" at bounding box center [190, 420] width 107 height 34
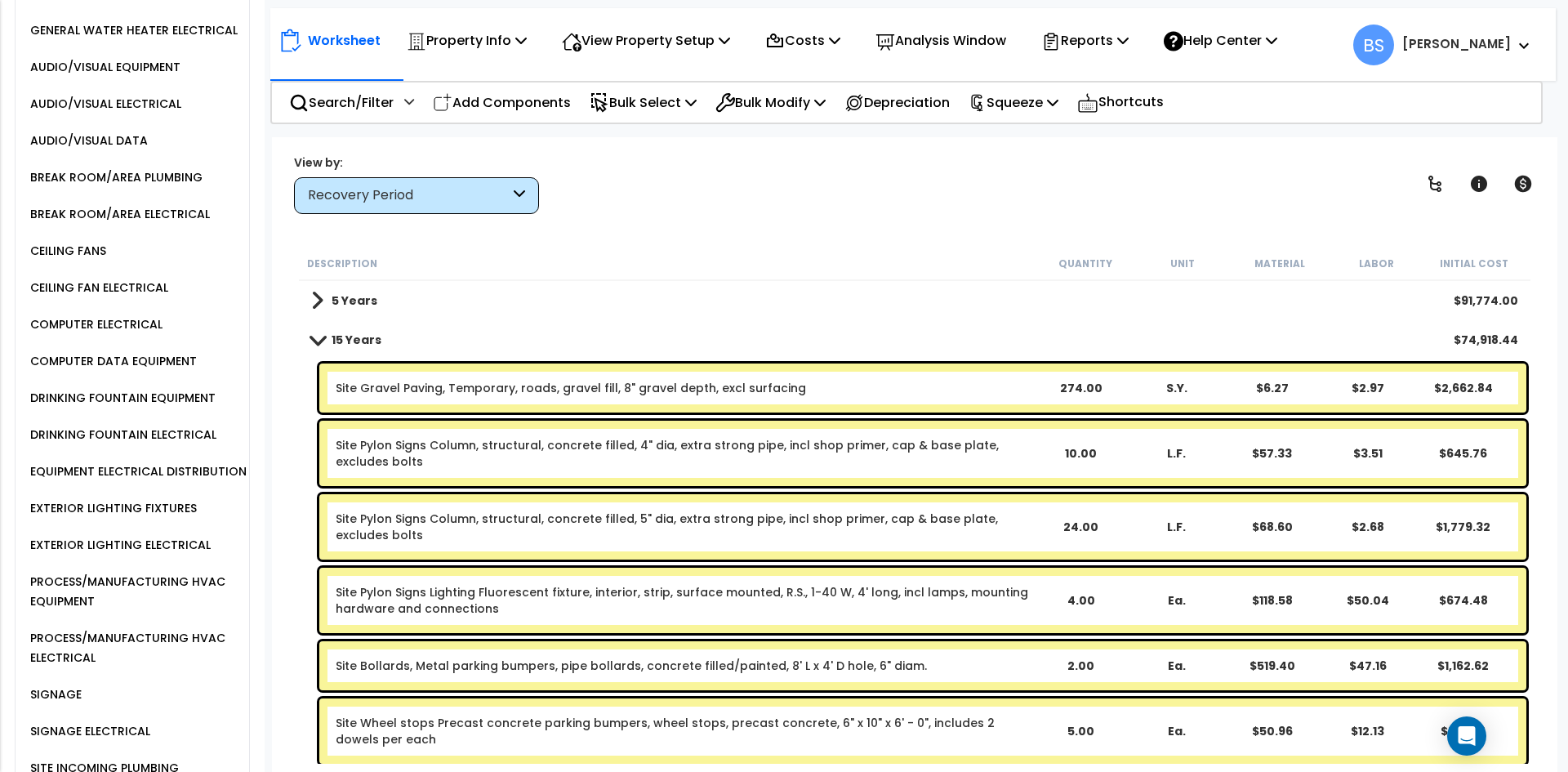
scroll to position [2240, 0]
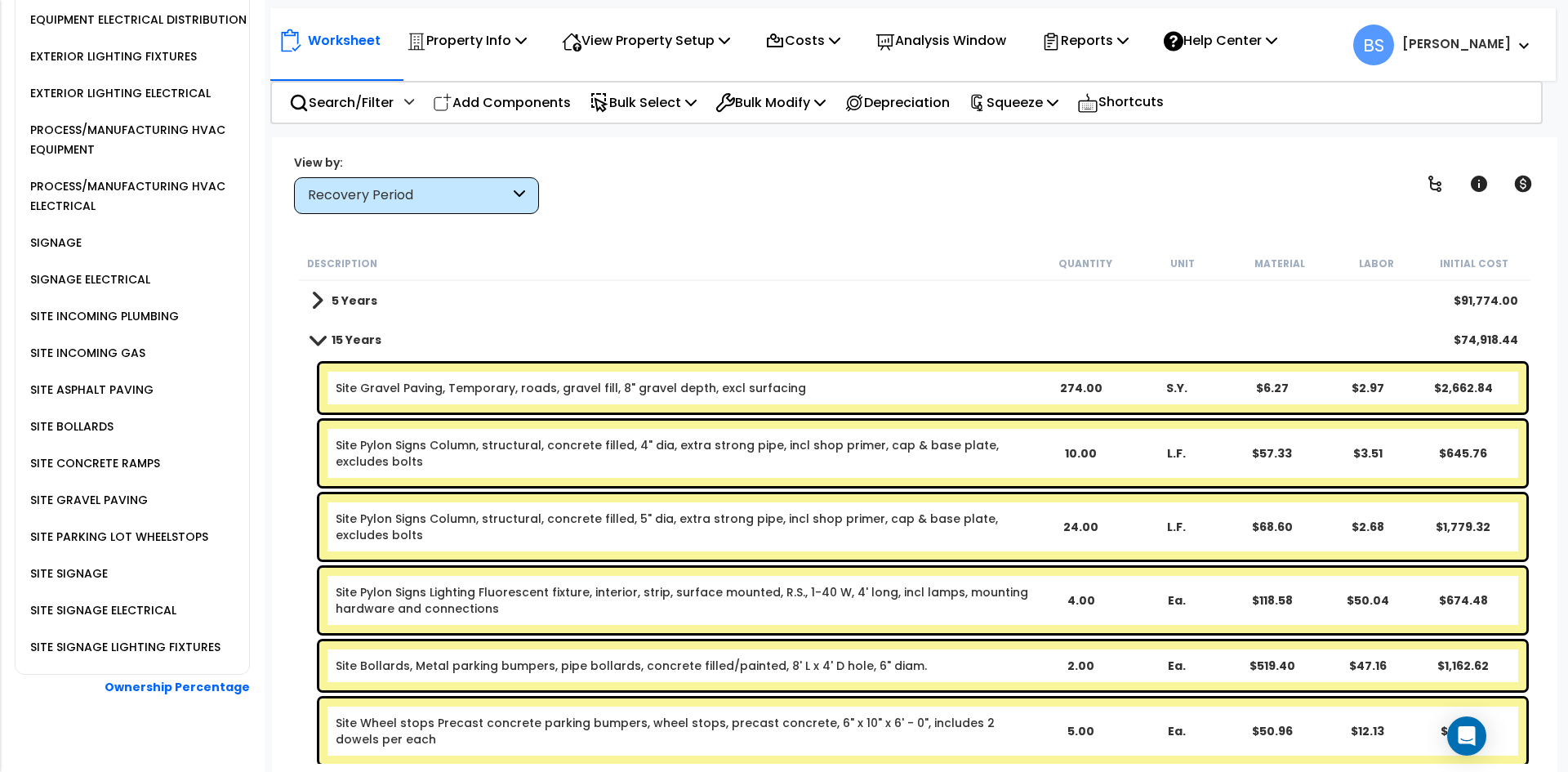
click at [78, 563] on div "SITE SIGNAGE" at bounding box center [67, 573] width 81 height 19
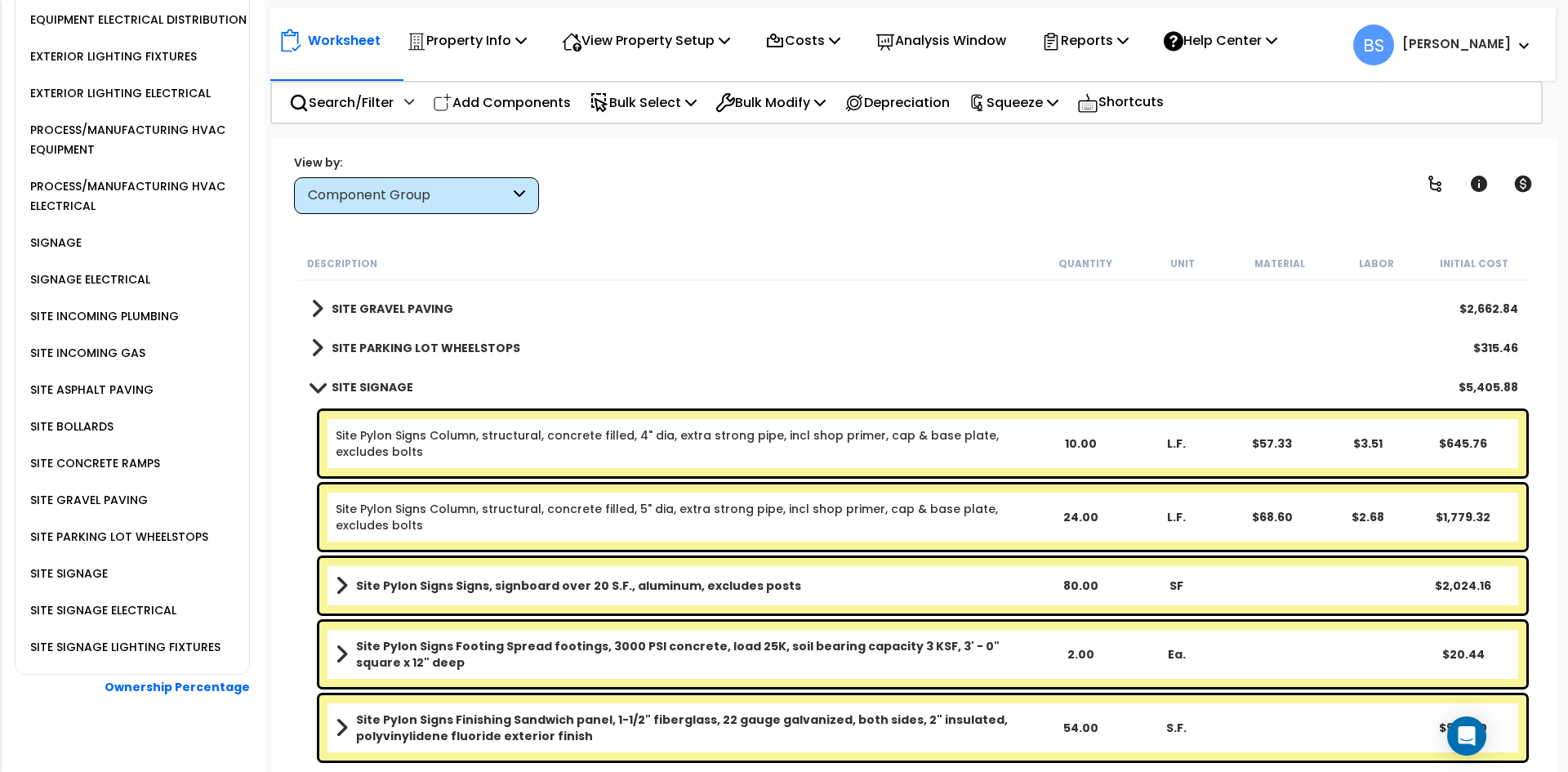
scroll to position [2110, 0]
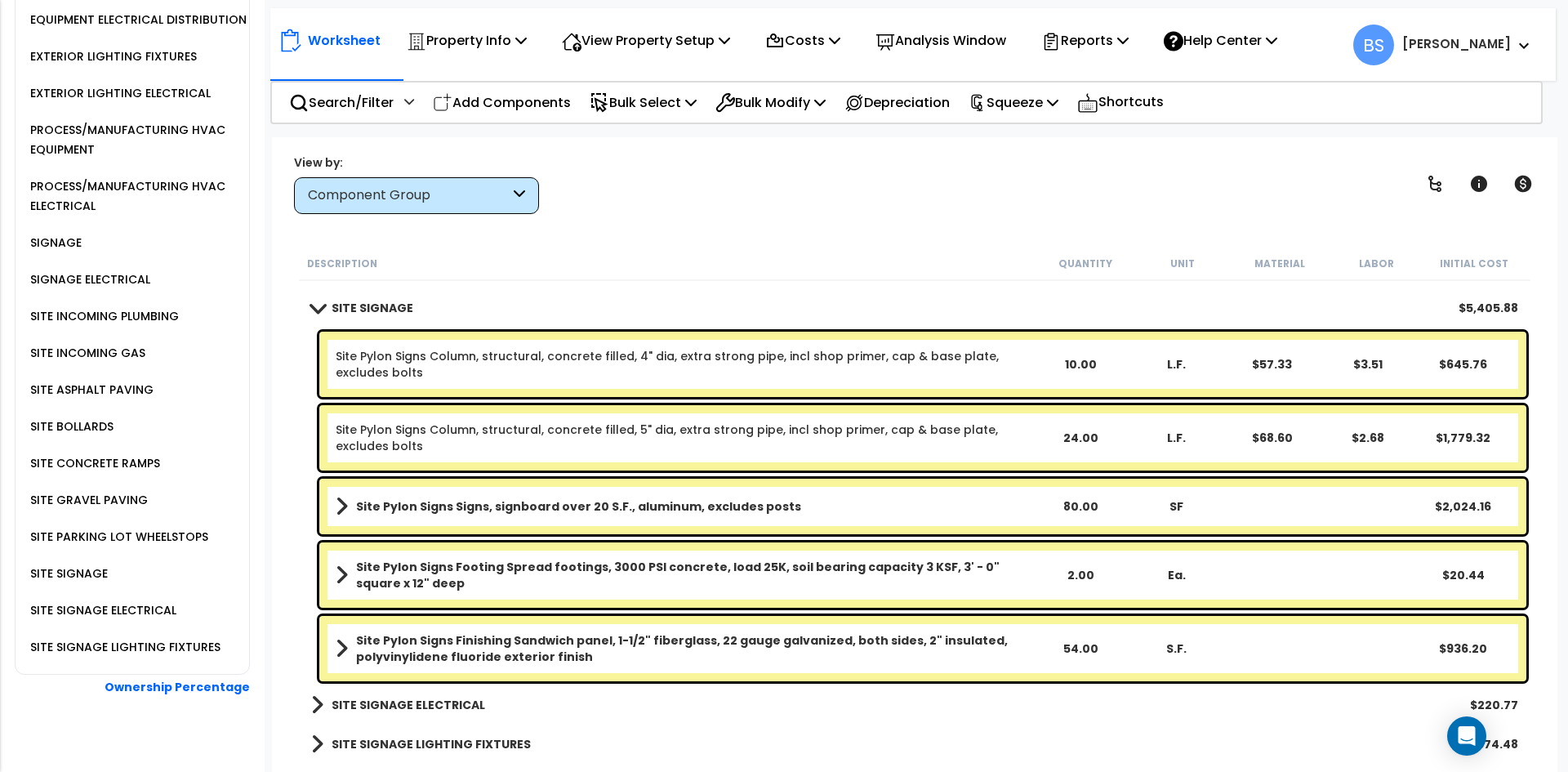
click at [558, 371] on link "Site Pylon Signs Column, structural, concrete filled, 4" dia, extra strong pipe…" at bounding box center [683, 364] width 696 height 32
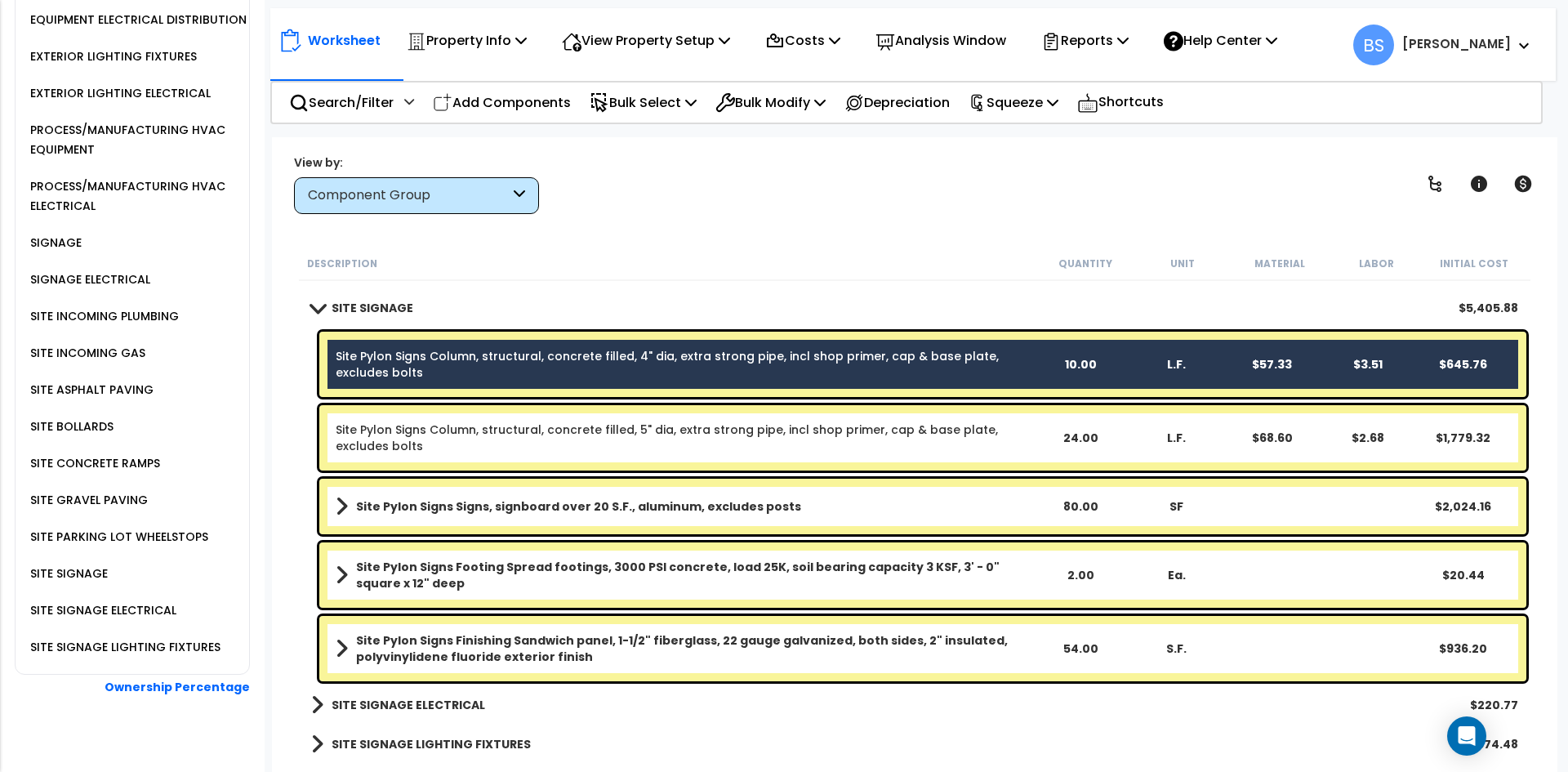
click at [615, 451] on link "Site Pylon Signs Column, structural, concrete filled, 5" dia, extra strong pipe…" at bounding box center [683, 437] width 696 height 32
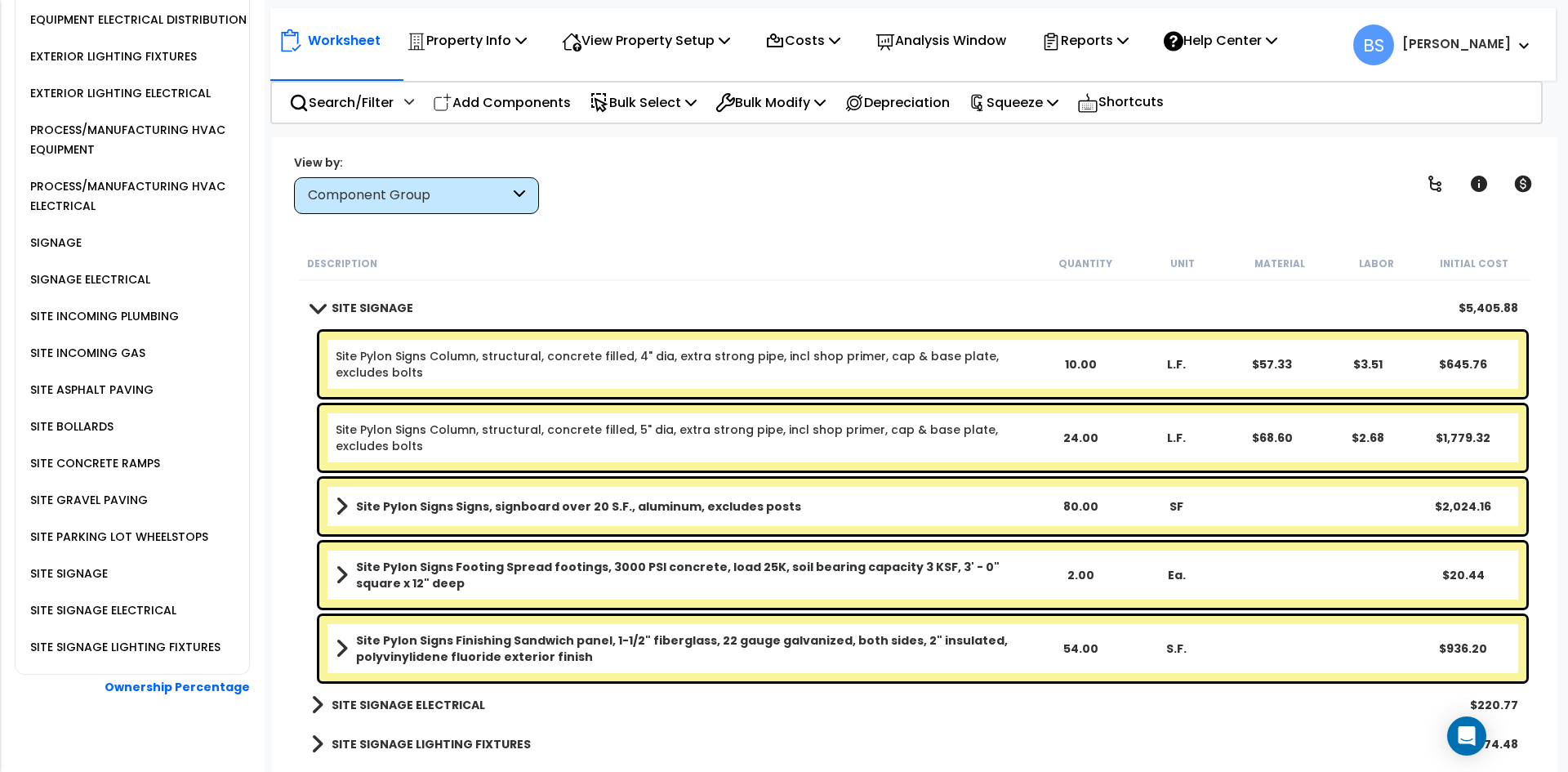
click at [718, 355] on link "Site Pylon Signs Column, structural, concrete filled, 4" dia, extra strong pipe…" at bounding box center [683, 364] width 696 height 32
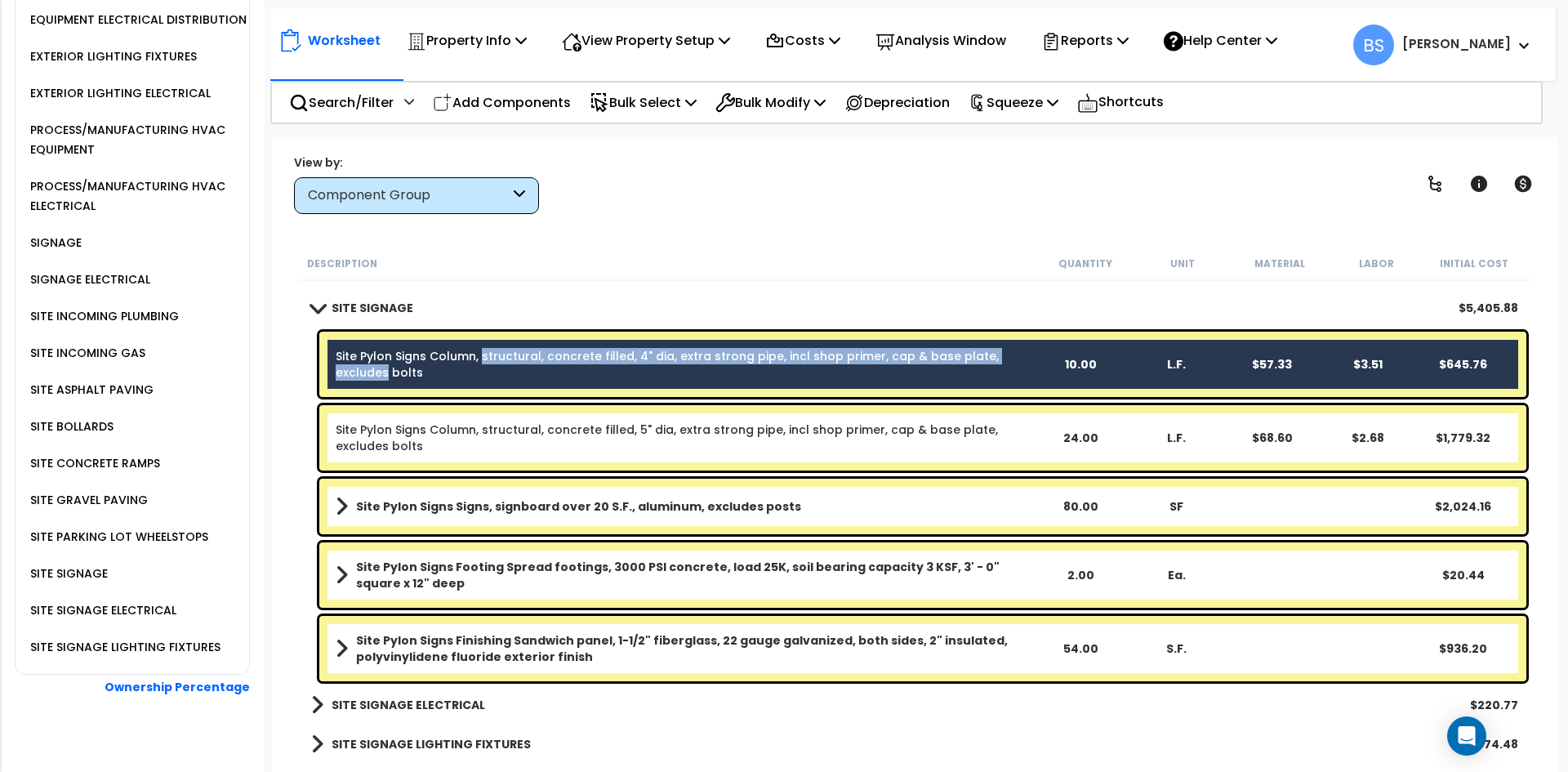
drag, startPoint x: 1021, startPoint y: 356, endPoint x: 481, endPoint y: 357, distance: 540.0
click at [481, 357] on link "Site Pylon Signs Column, structural, concrete filled, 4" dia, extra strong pipe…" at bounding box center [683, 364] width 696 height 32
copy link "structural, concrete filled, 4" dia, extra strong pipe, incl shop primer, cap &…"
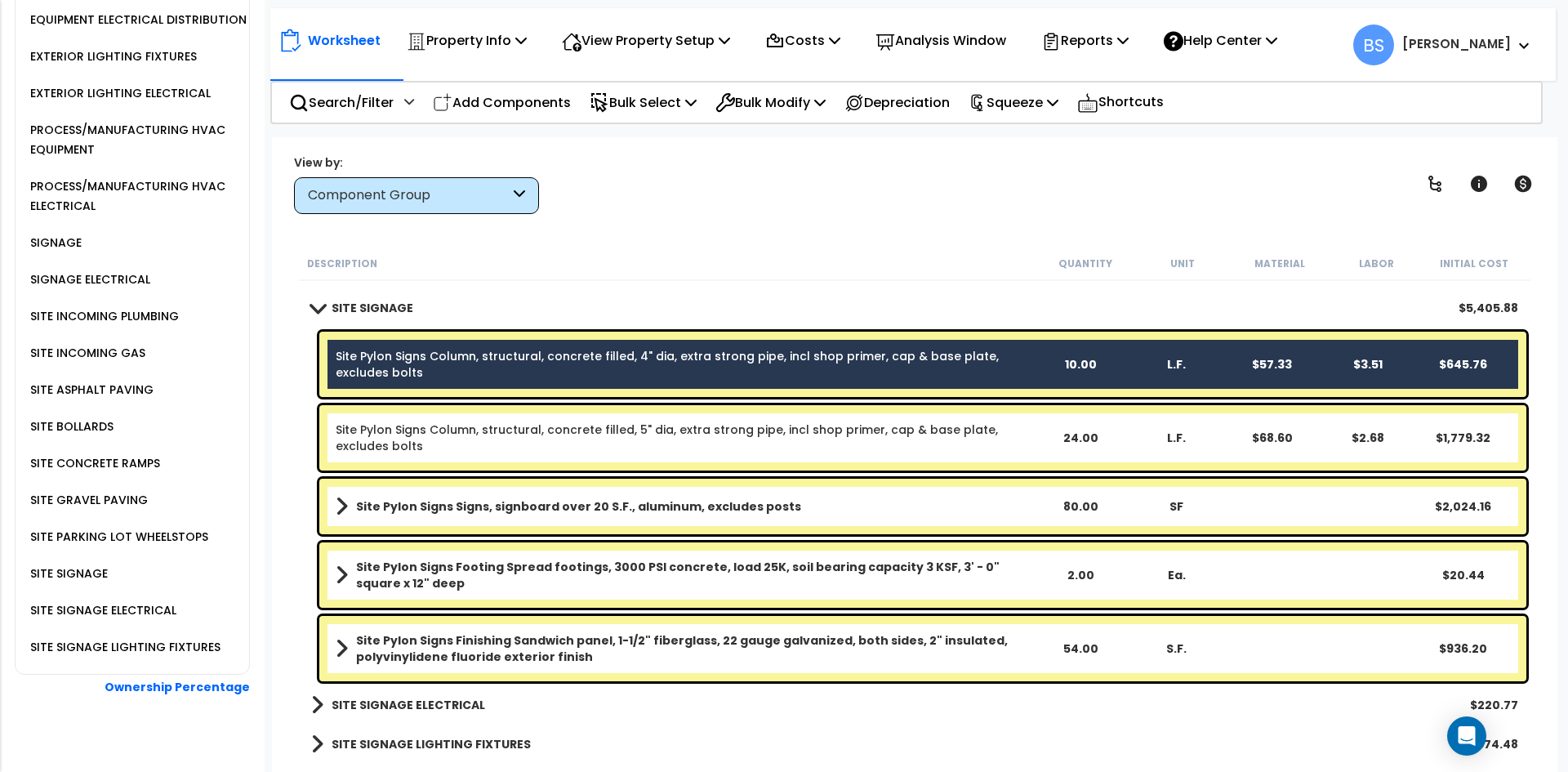
click at [620, 272] on div "Description Quantity Unit Material Labor Initial Cost" at bounding box center [915, 264] width 1232 height 34
click at [773, 108] on p "Bulk Modify" at bounding box center [771, 102] width 110 height 22
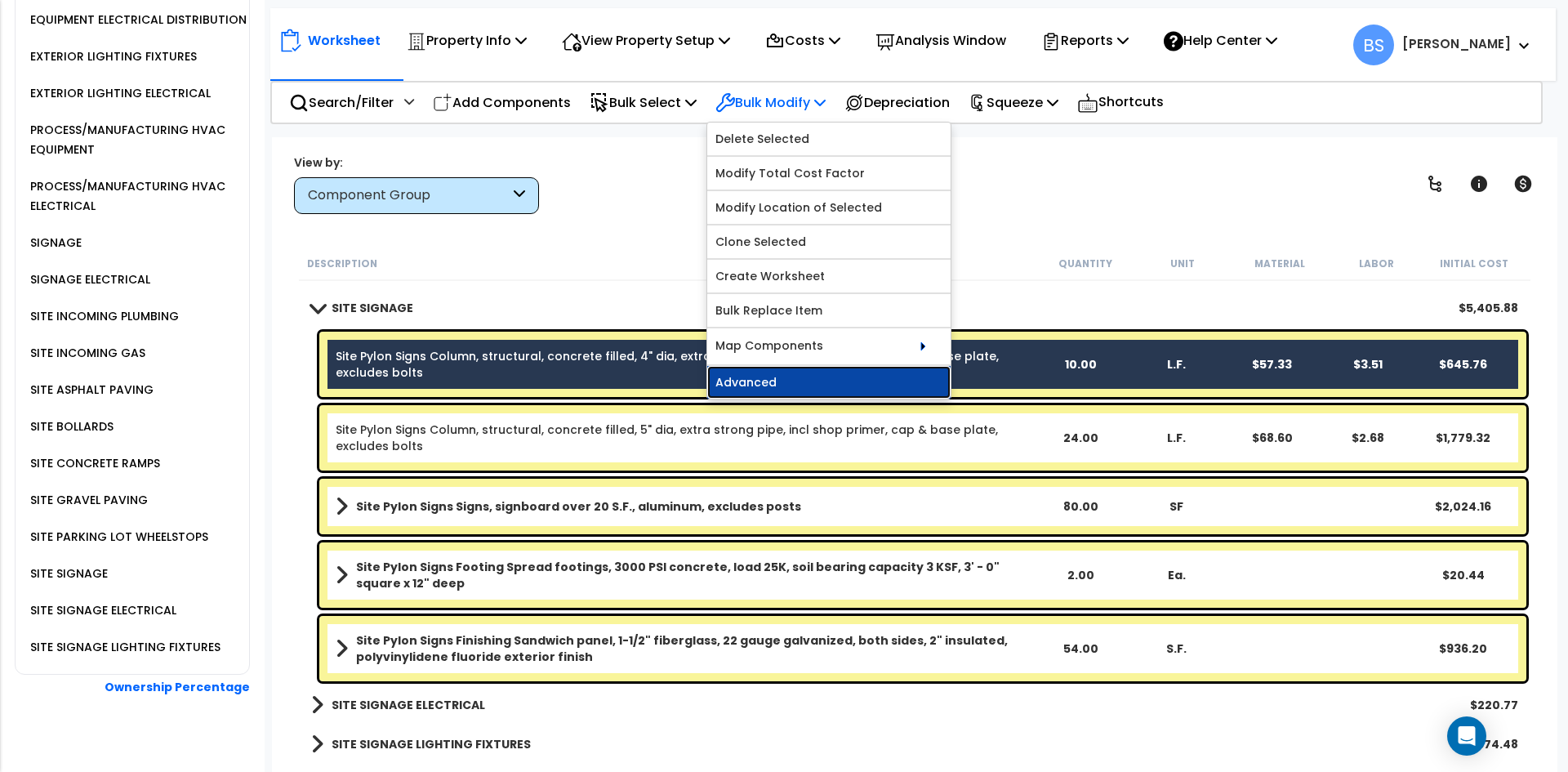
click at [770, 388] on link "Advanced" at bounding box center [829, 382] width 244 height 32
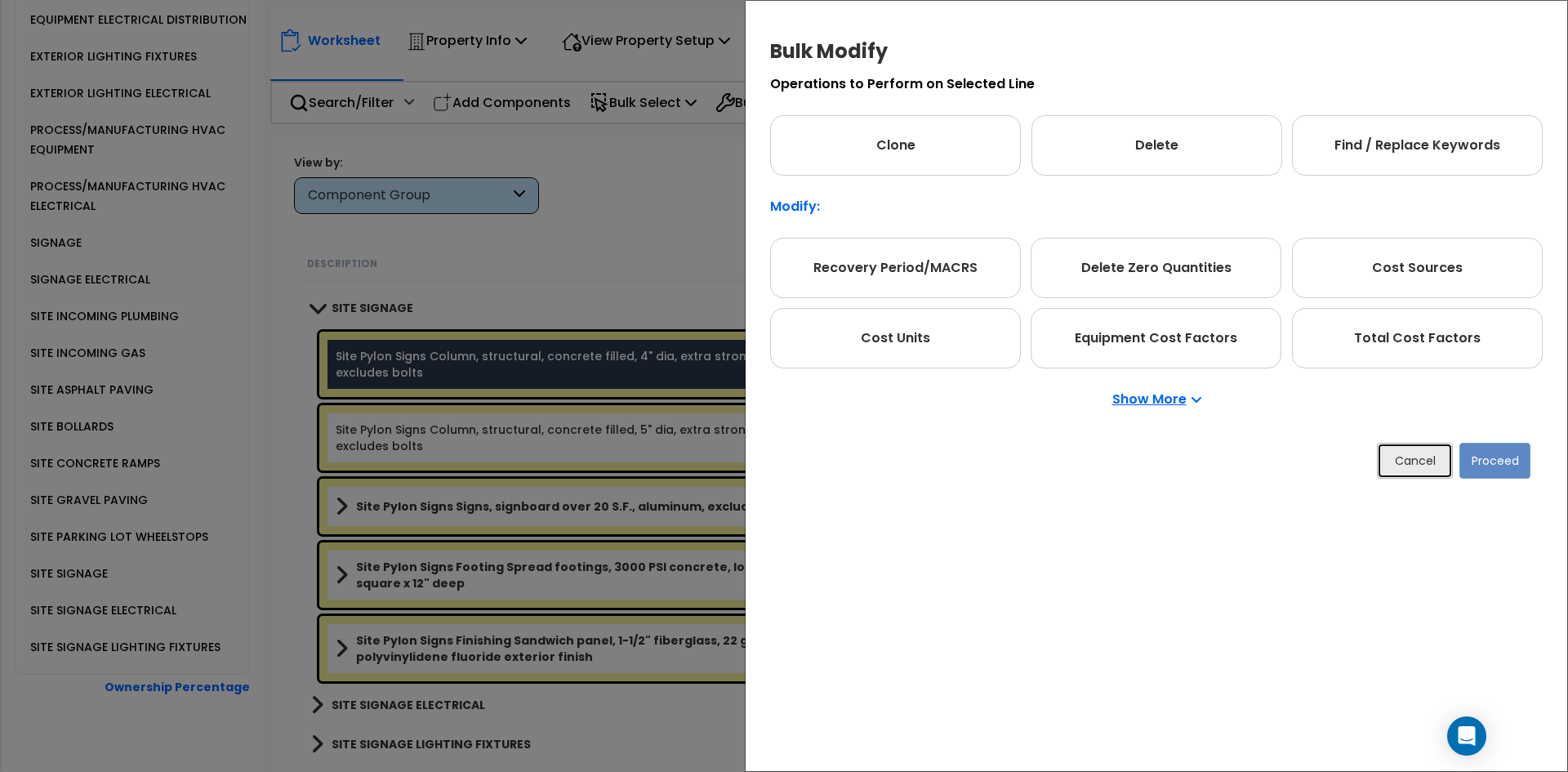
click at [1431, 466] on button "Cancel" at bounding box center [1415, 460] width 76 height 36
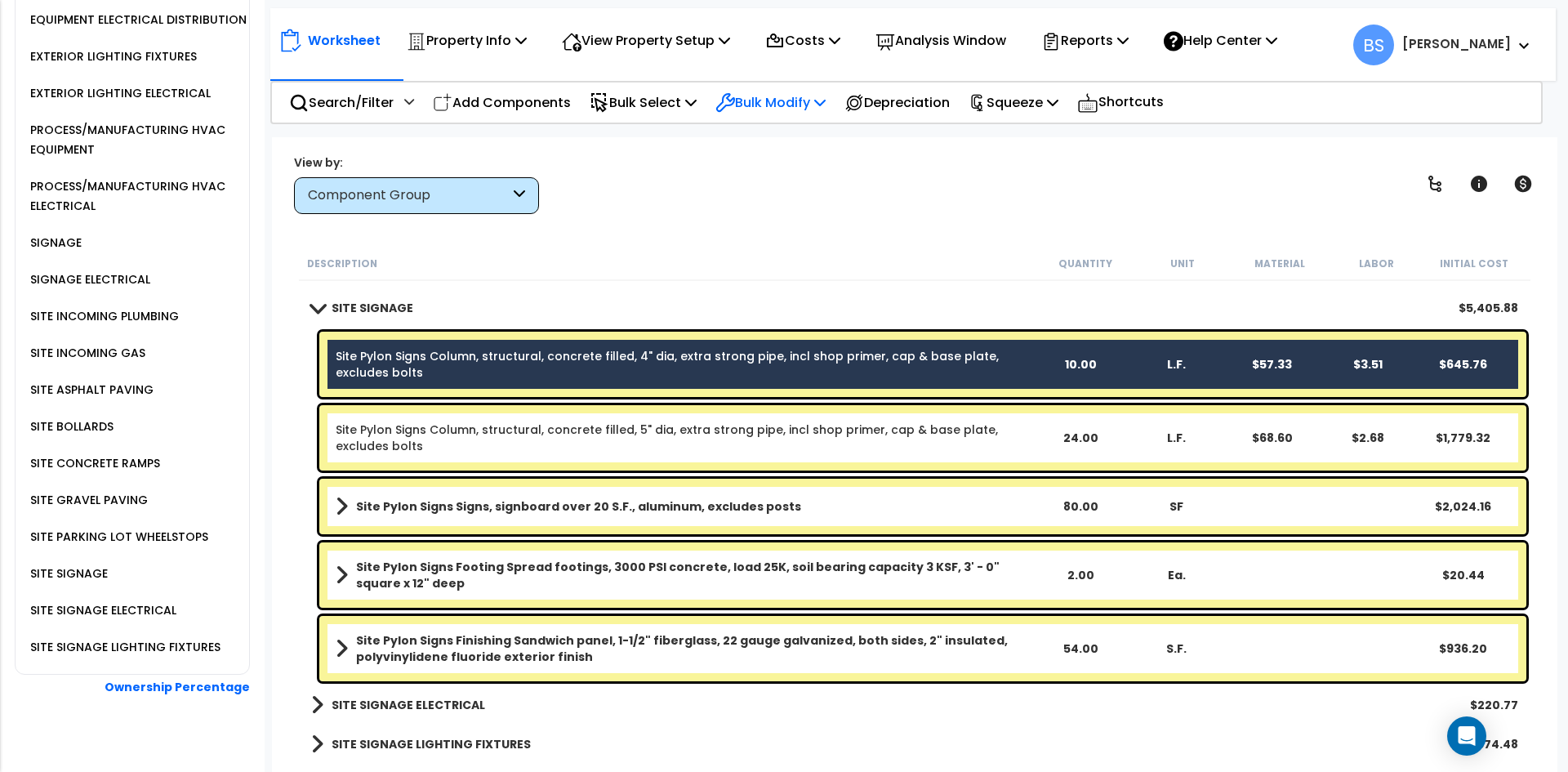
click at [787, 107] on p "Bulk Modify" at bounding box center [771, 102] width 110 height 22
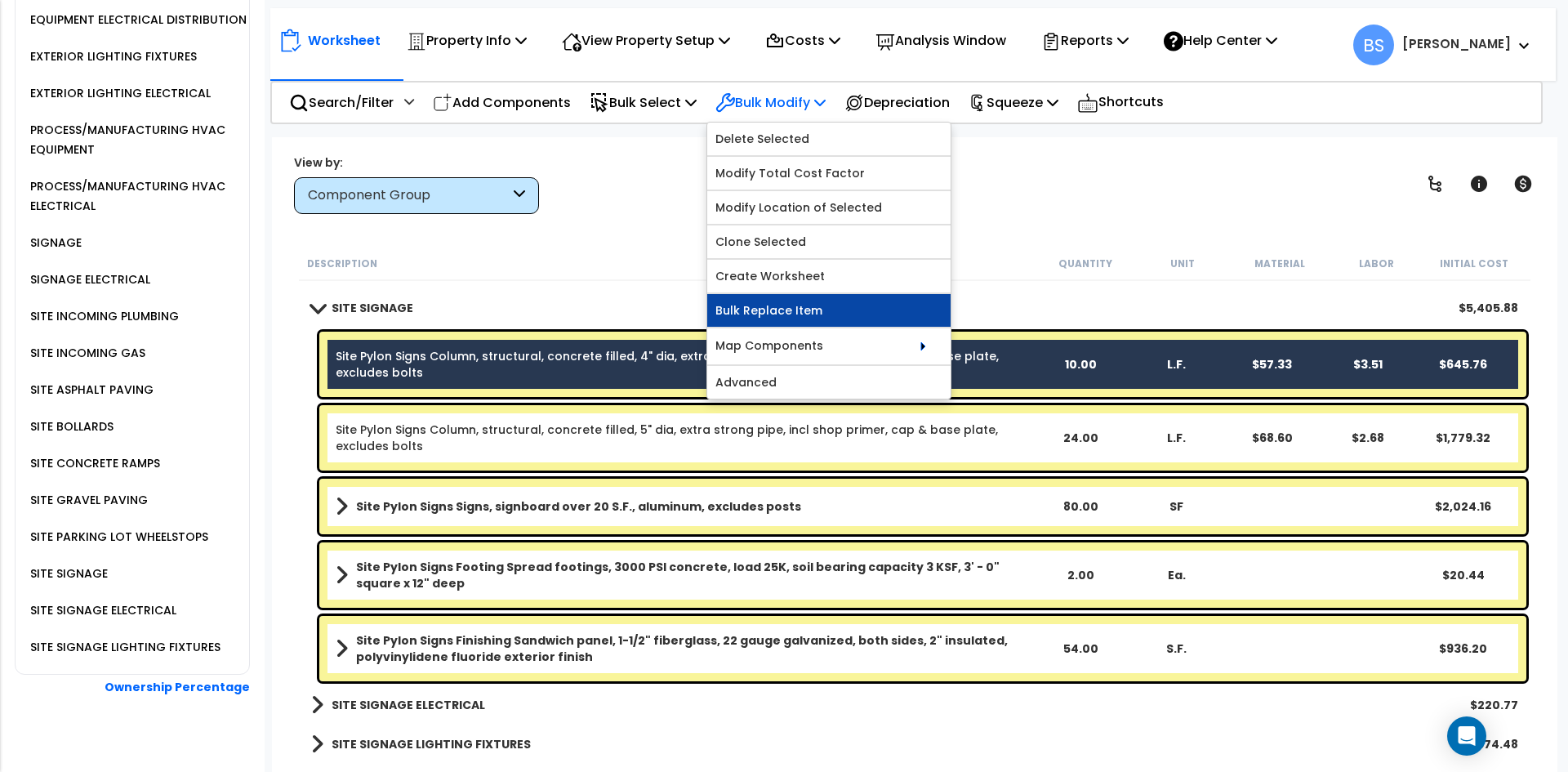
click at [773, 296] on link "Bulk Replace Item" at bounding box center [829, 310] width 244 height 32
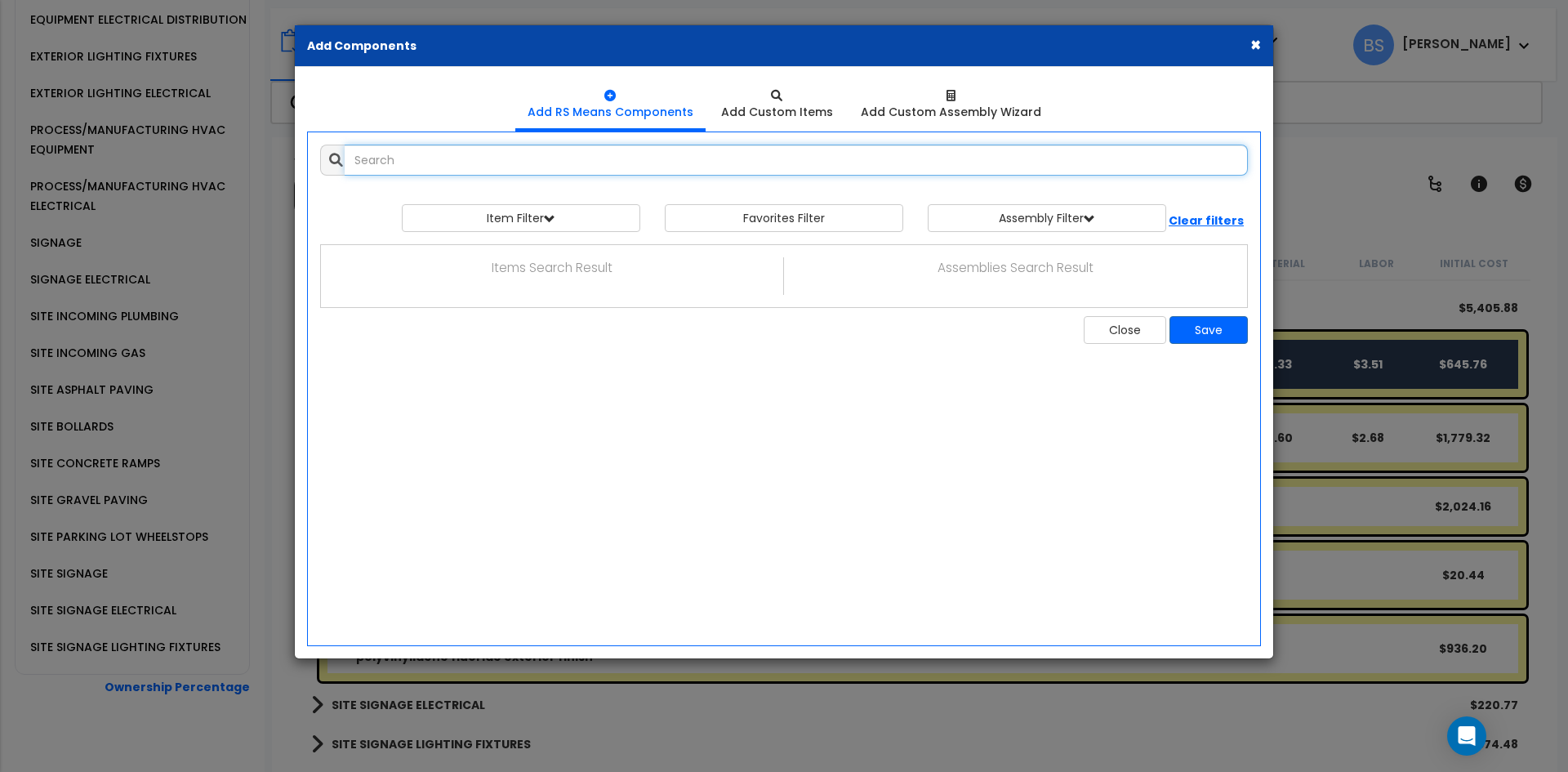
click at [597, 167] on input "text" at bounding box center [795, 159] width 903 height 31
paste input "structural, concrete filled, 4" dia, extra strong pipe, incl shop primer, cap &…"
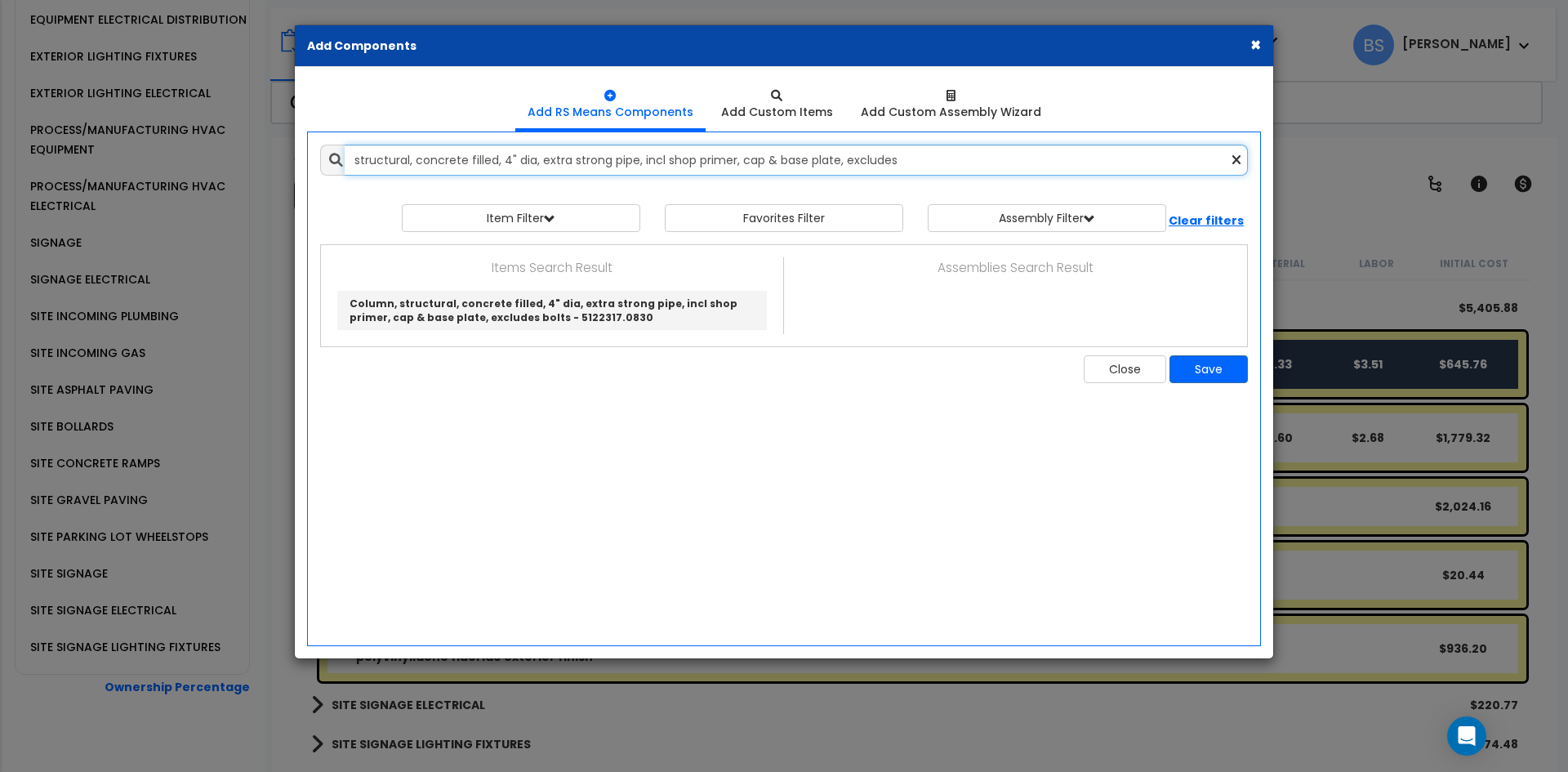
click at [505, 162] on input "structural, concrete filled, 4" dia, extra strong pipe, incl shop primer, cap &…" at bounding box center [795, 159] width 903 height 31
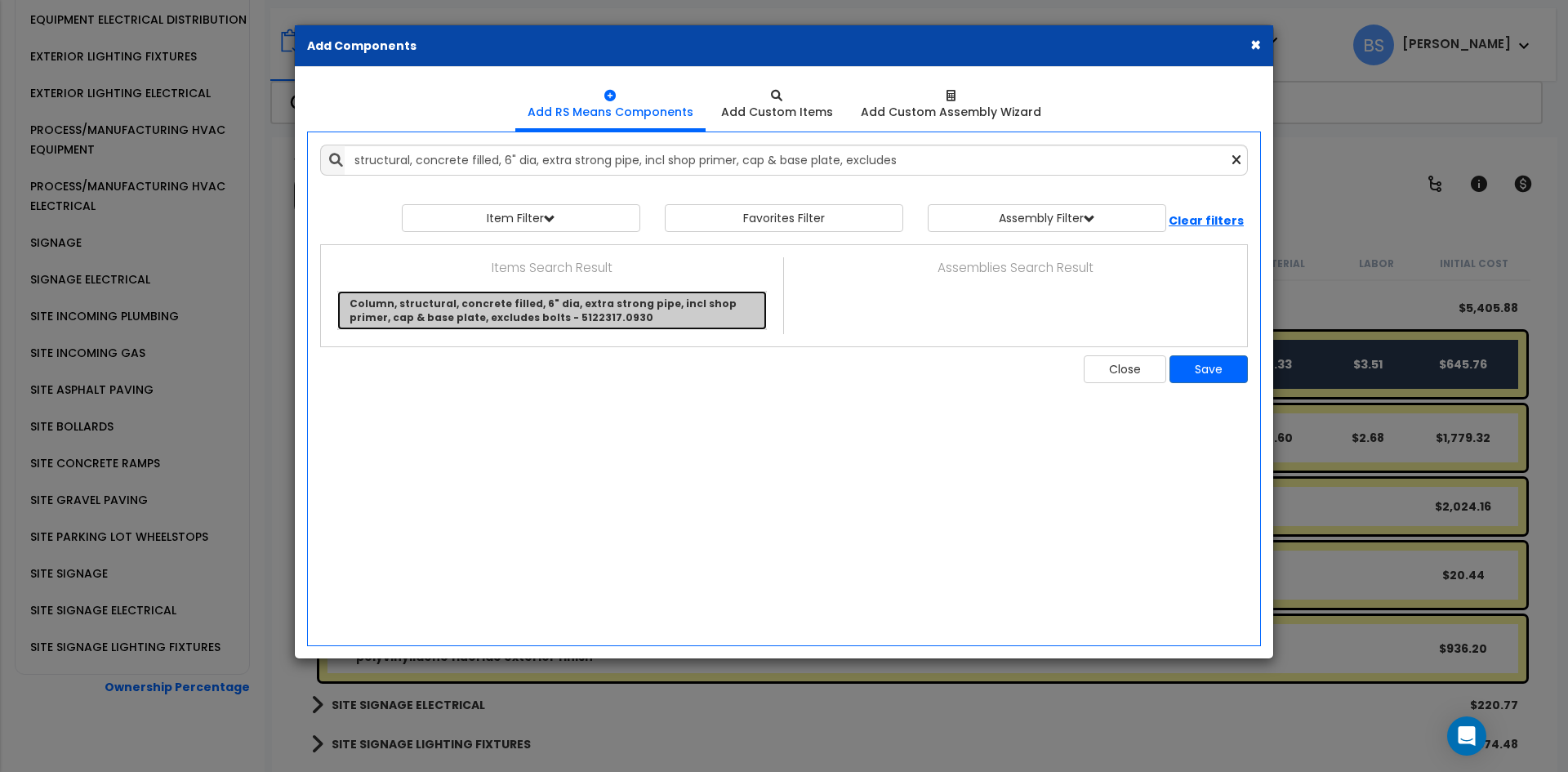
click at [690, 315] on link "Column, structural, concrete filled, 6" dia, extra strong pipe, incl shop prime…" at bounding box center [552, 310] width 429 height 39
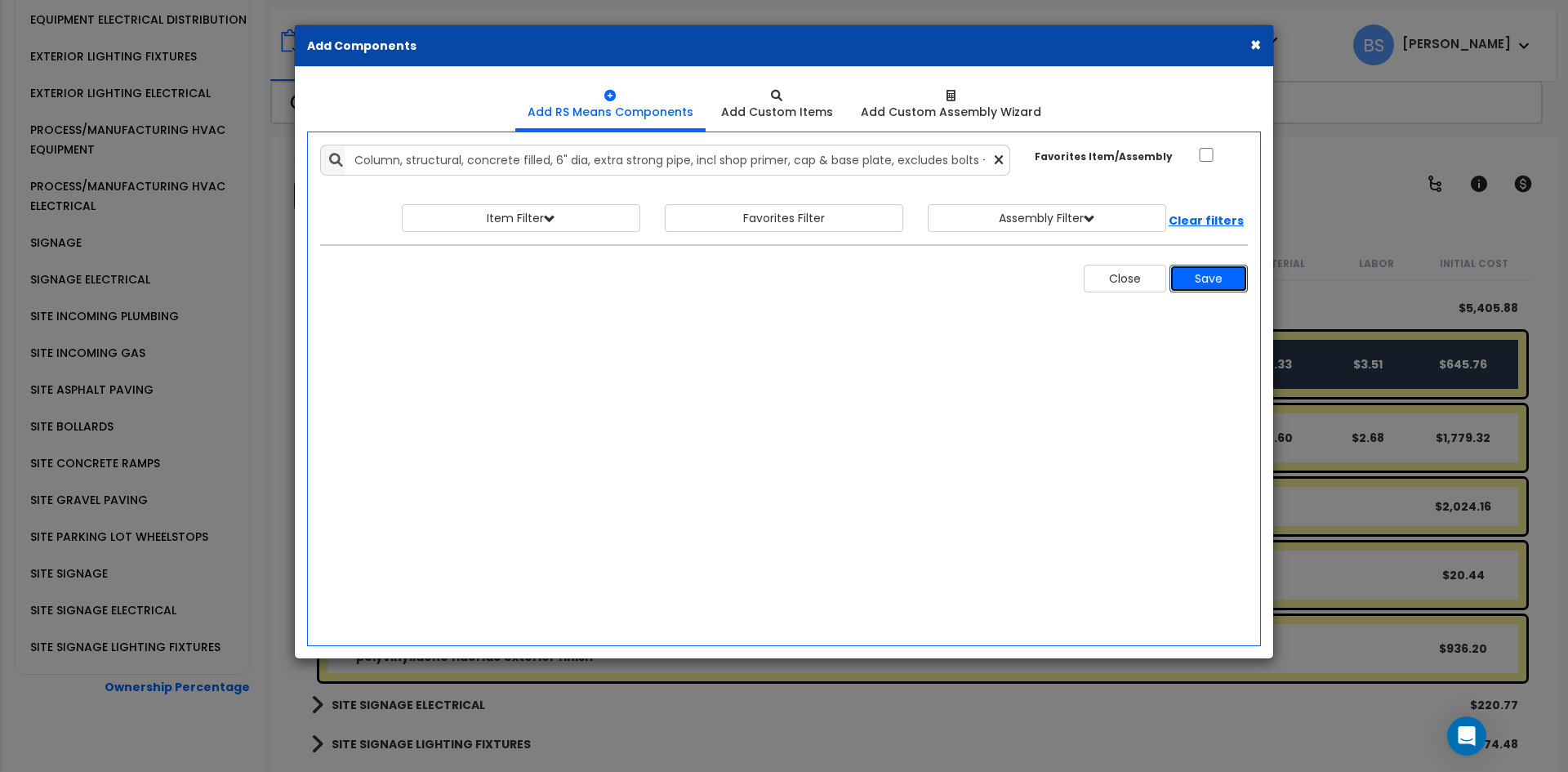
click at [1212, 283] on button "Save" at bounding box center [1208, 279] width 78 height 28
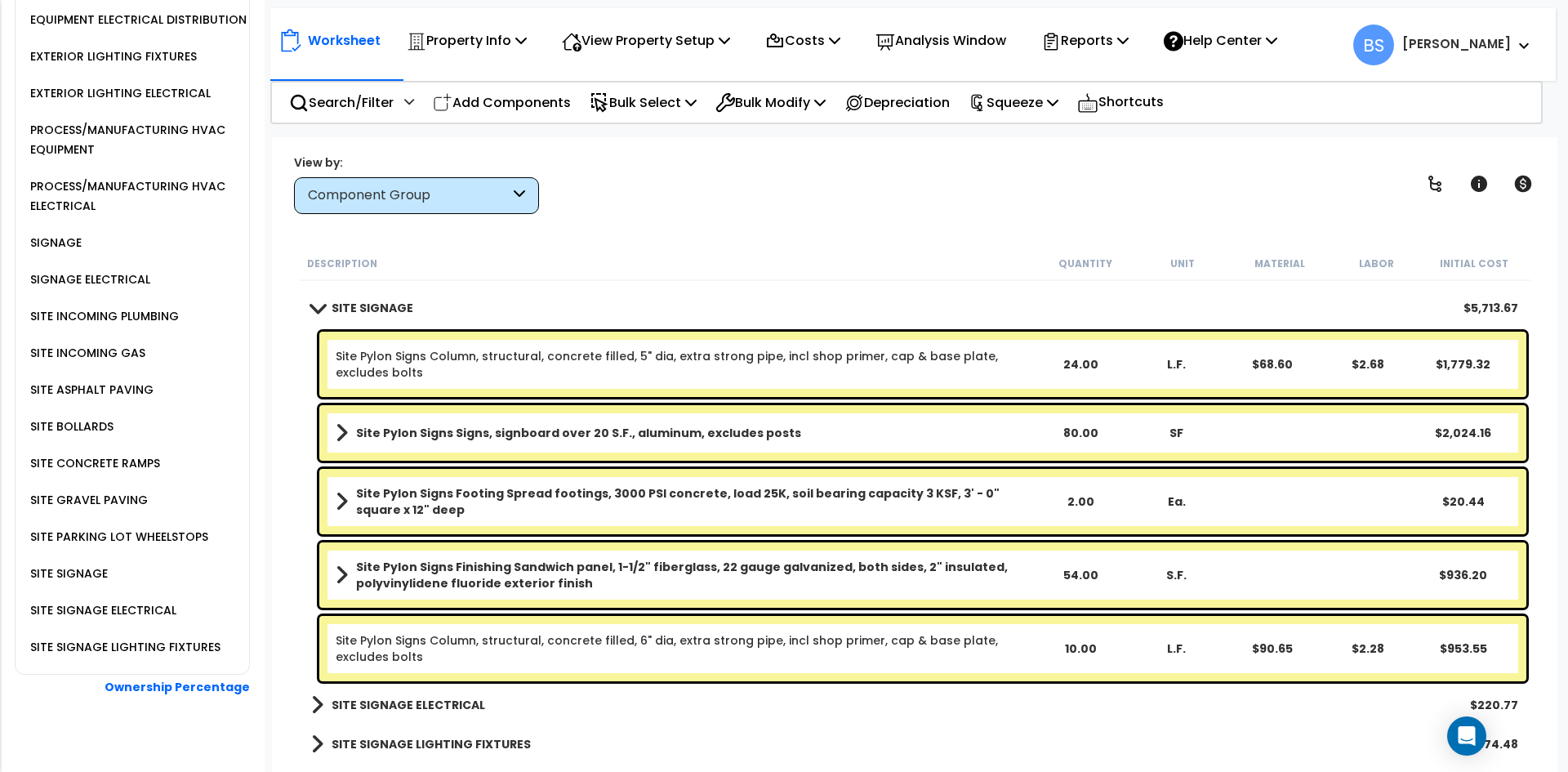
scroll to position [2100, 0]
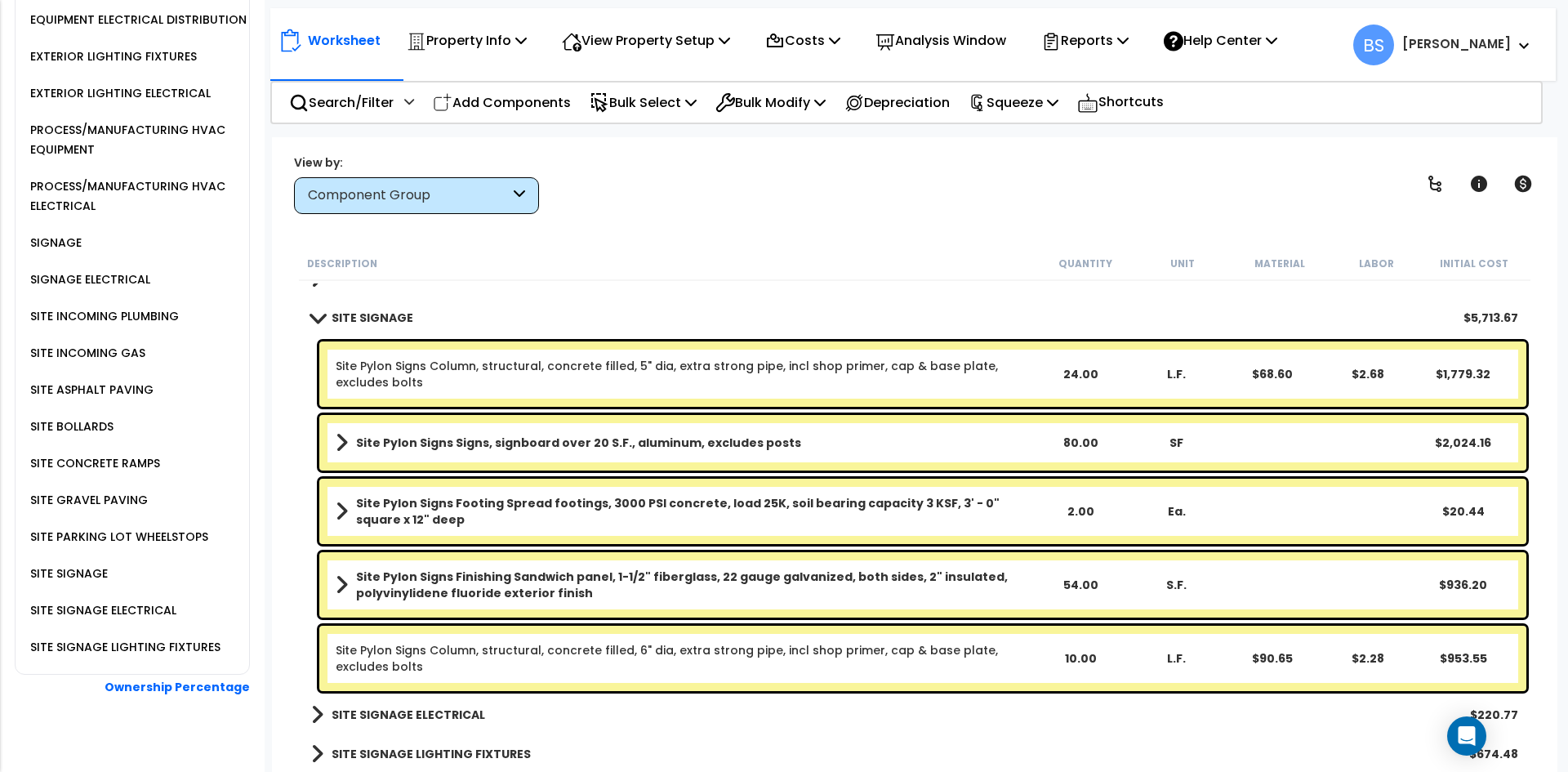
click at [643, 378] on link "Site Pylon Signs Column, structural, concrete filled, 5" dia, extra strong pipe…" at bounding box center [683, 373] width 696 height 32
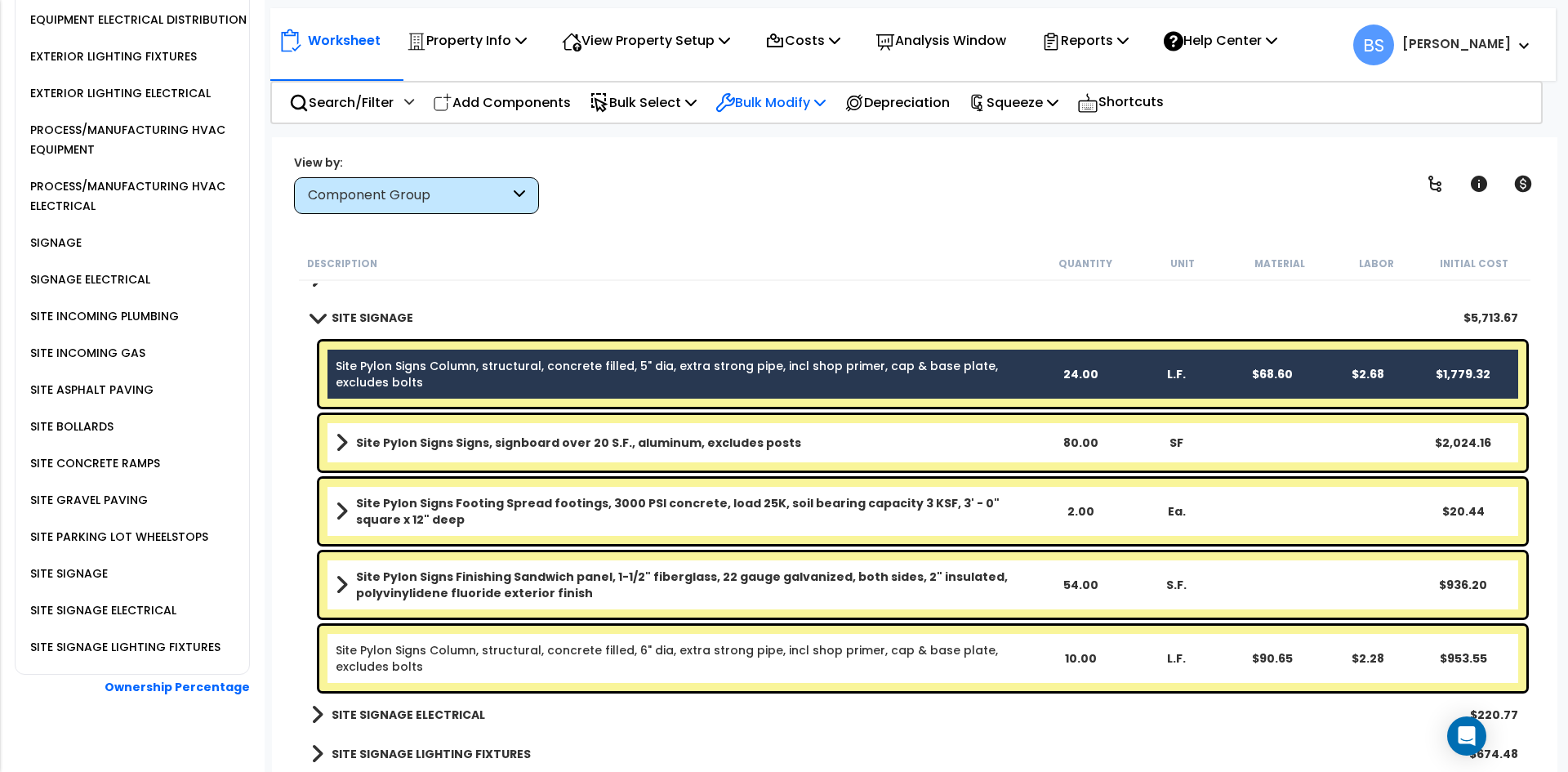
click at [779, 94] on p "Bulk Modify" at bounding box center [771, 102] width 110 height 22
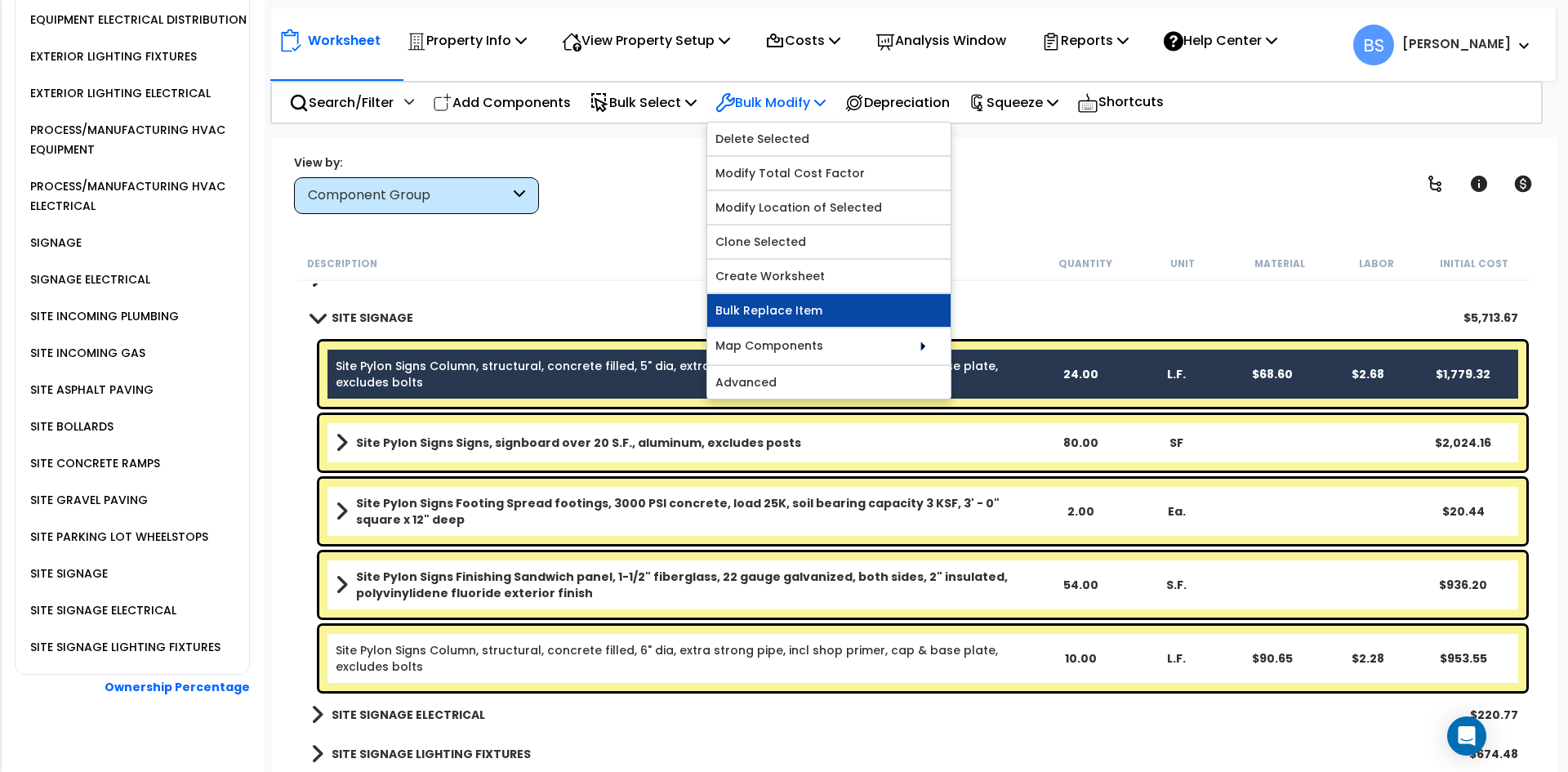
click at [808, 300] on link "Bulk Replace Item" at bounding box center [829, 310] width 244 height 32
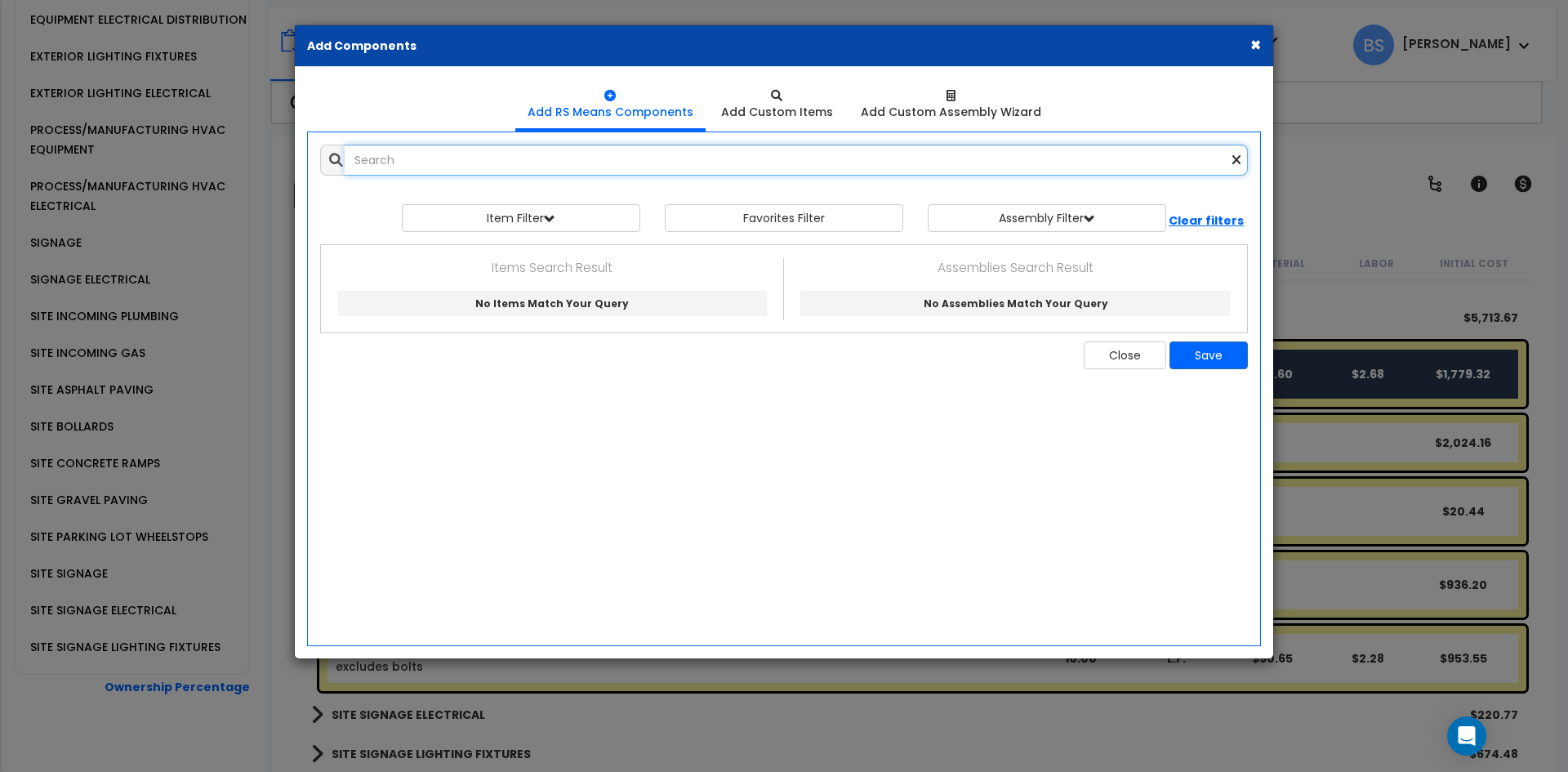
click at [526, 165] on input "text" at bounding box center [795, 159] width 903 height 31
paste input "structural, concrete filled, 4" dia, extra strong pipe, incl shop primer, cap &…"
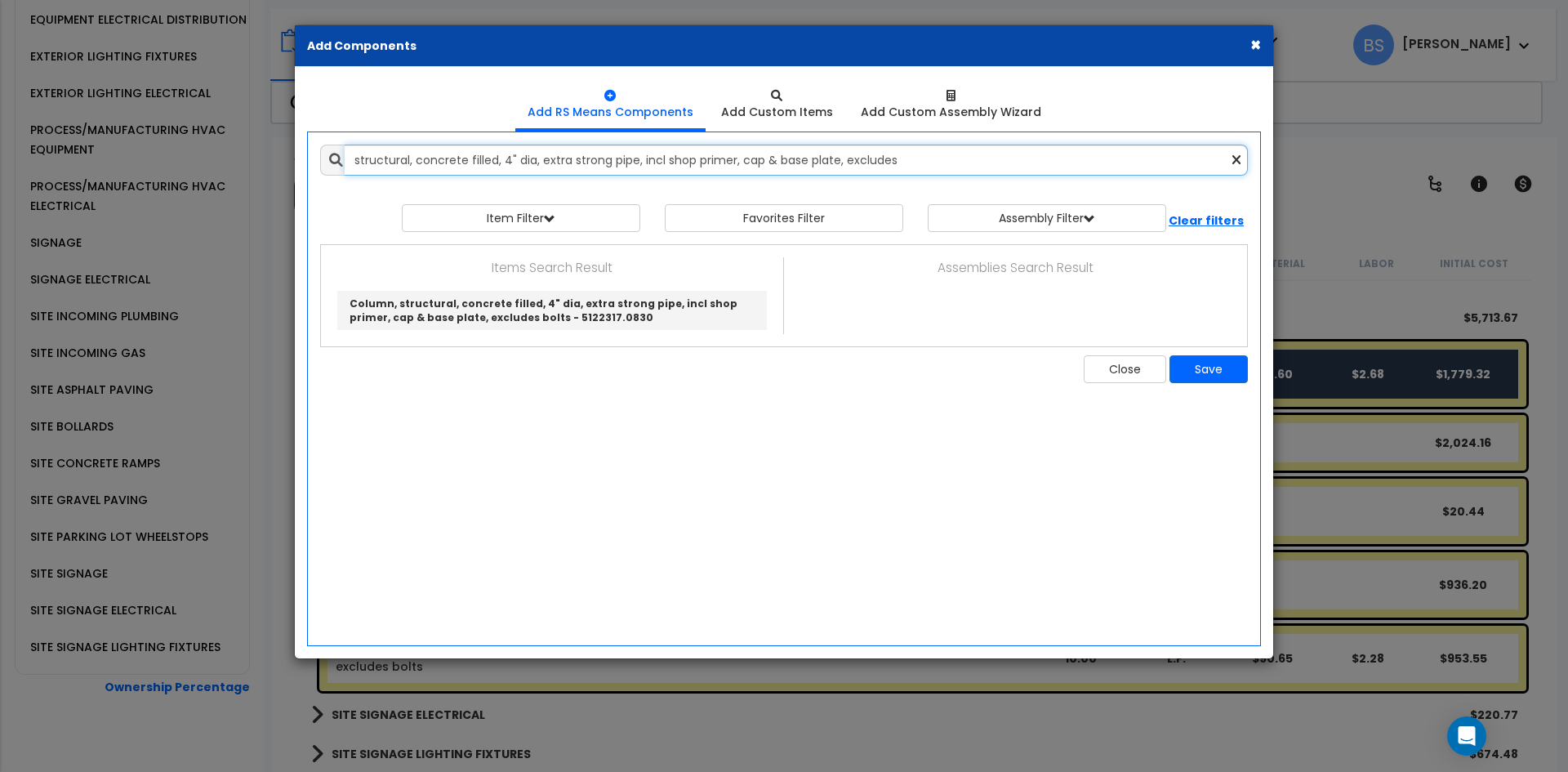
click at [506, 162] on input "structural, concrete filled, 4" dia, extra strong pipe, incl shop primer, cap &…" at bounding box center [795, 159] width 903 height 31
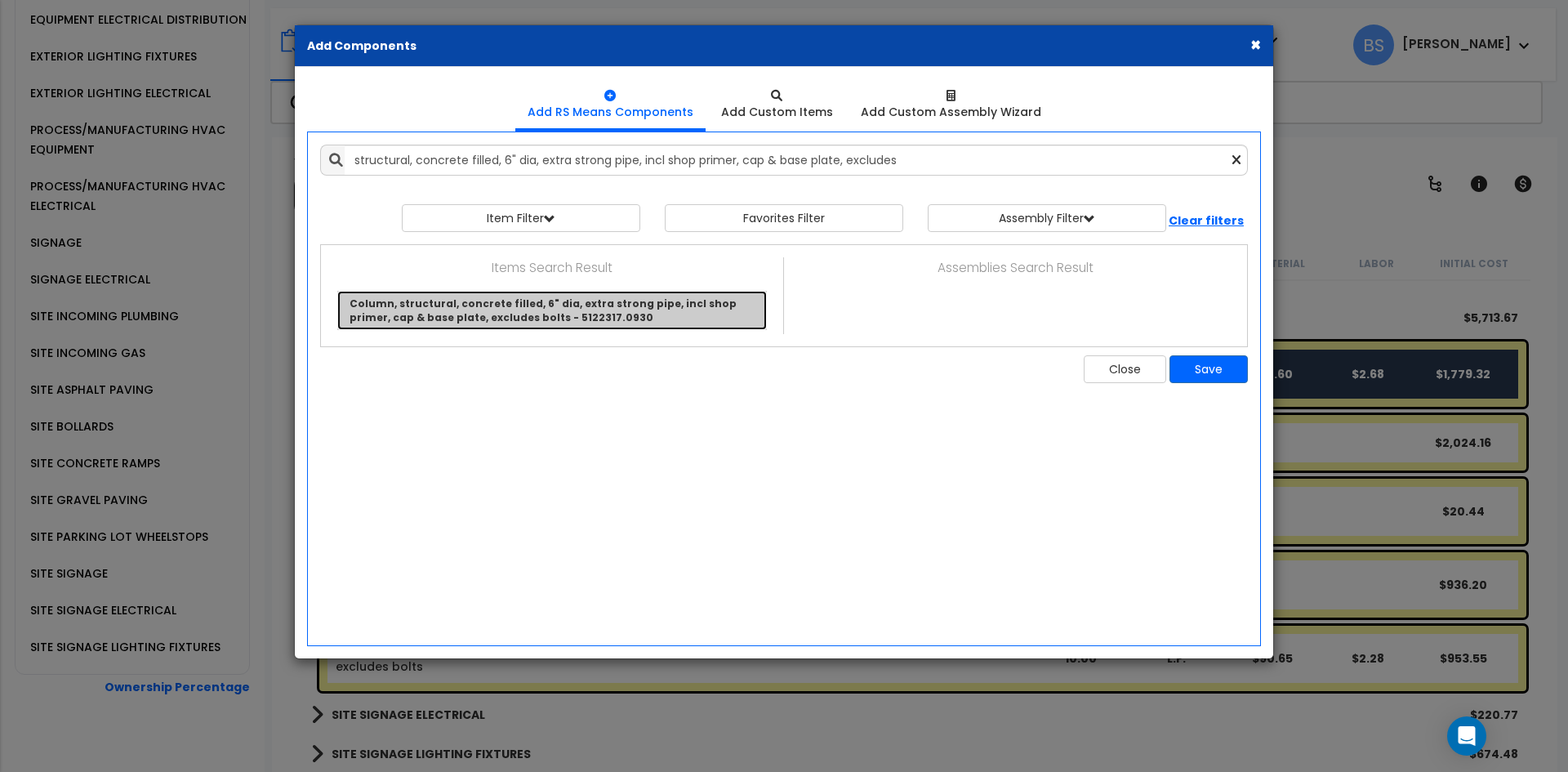
click at [636, 306] on link "Column, structural, concrete filled, 6" dia, extra strong pipe, incl shop prime…" at bounding box center [552, 310] width 429 height 39
type input "Column, structural, concrete filled, 6" dia, extra strong pipe, incl shop prime…"
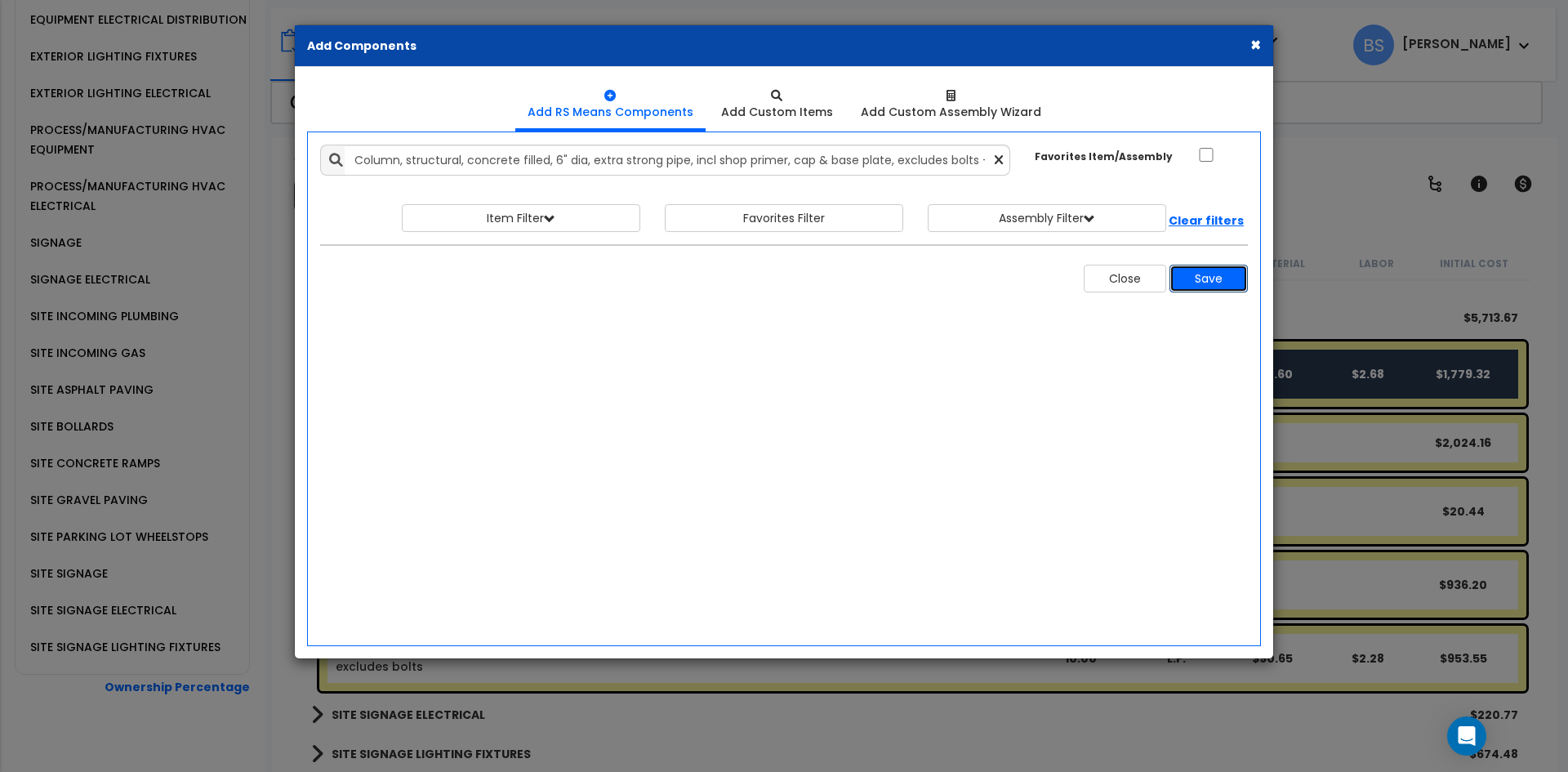
click at [1227, 277] on button "Save" at bounding box center [1208, 279] width 78 height 28
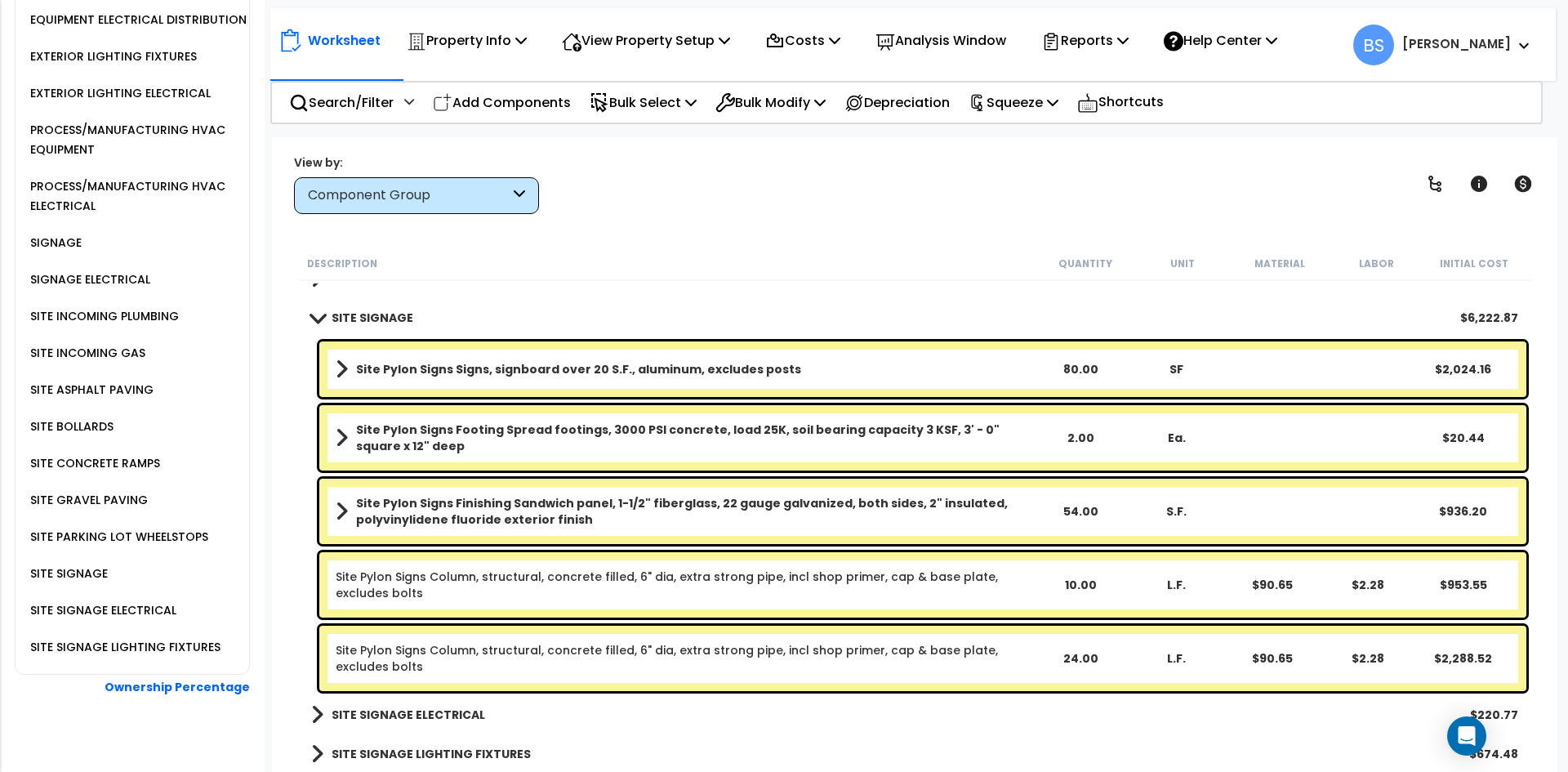
click at [1078, 502] on div "Site Pylon Signs Finishing Sandwich panel, 1-1/2" fiberglass, 22 gauge galvaniz…" at bounding box center [922, 511] width 1207 height 66
click at [1079, 657] on div "24.00" at bounding box center [1080, 658] width 94 height 17
click at [299, 619] on div "Site Pylon Signs Column, structural, concrete filled, 6" dia, extra strong pipe…" at bounding box center [915, 584] width 1232 height 74
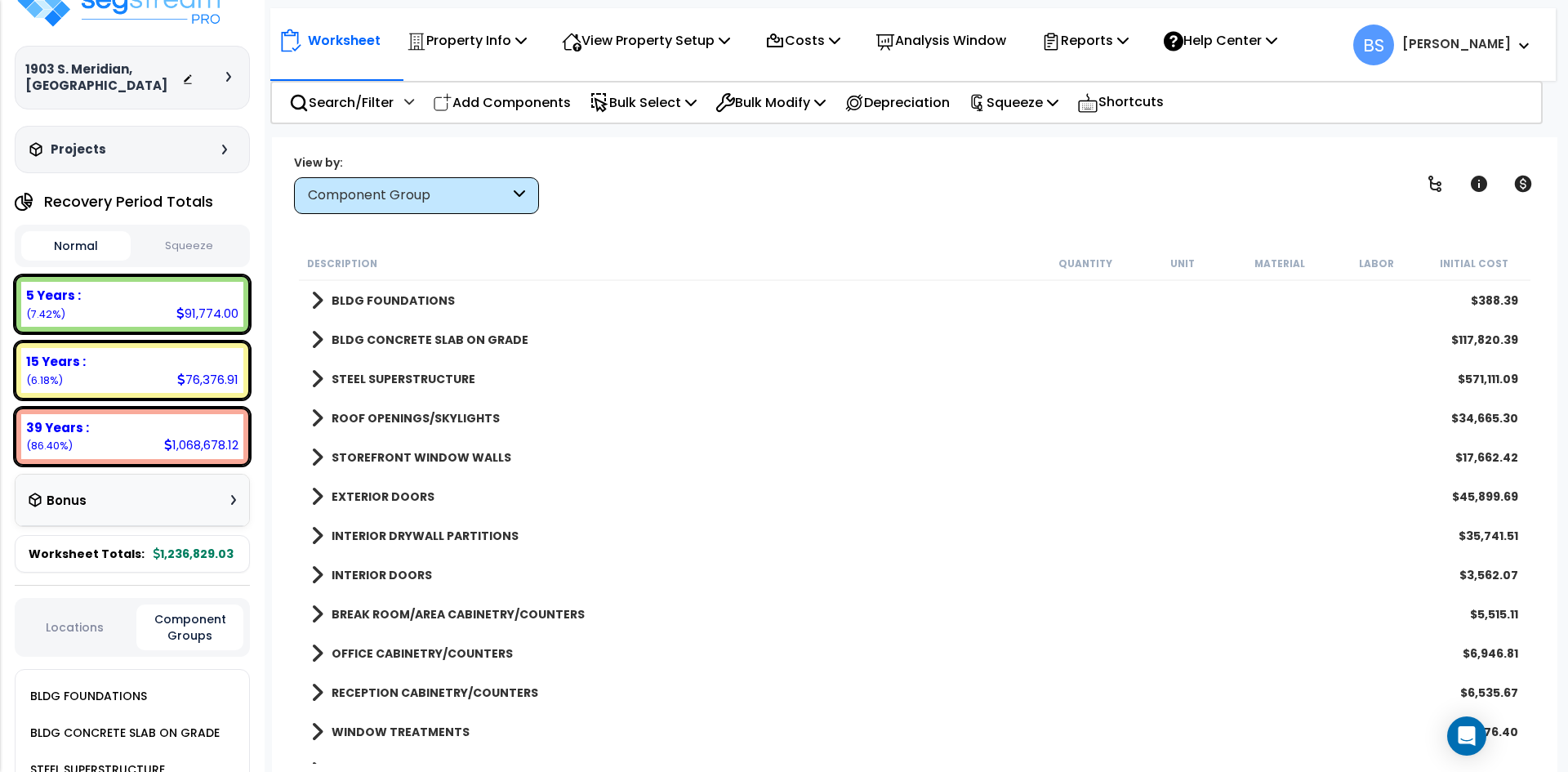
scroll to position [0, 0]
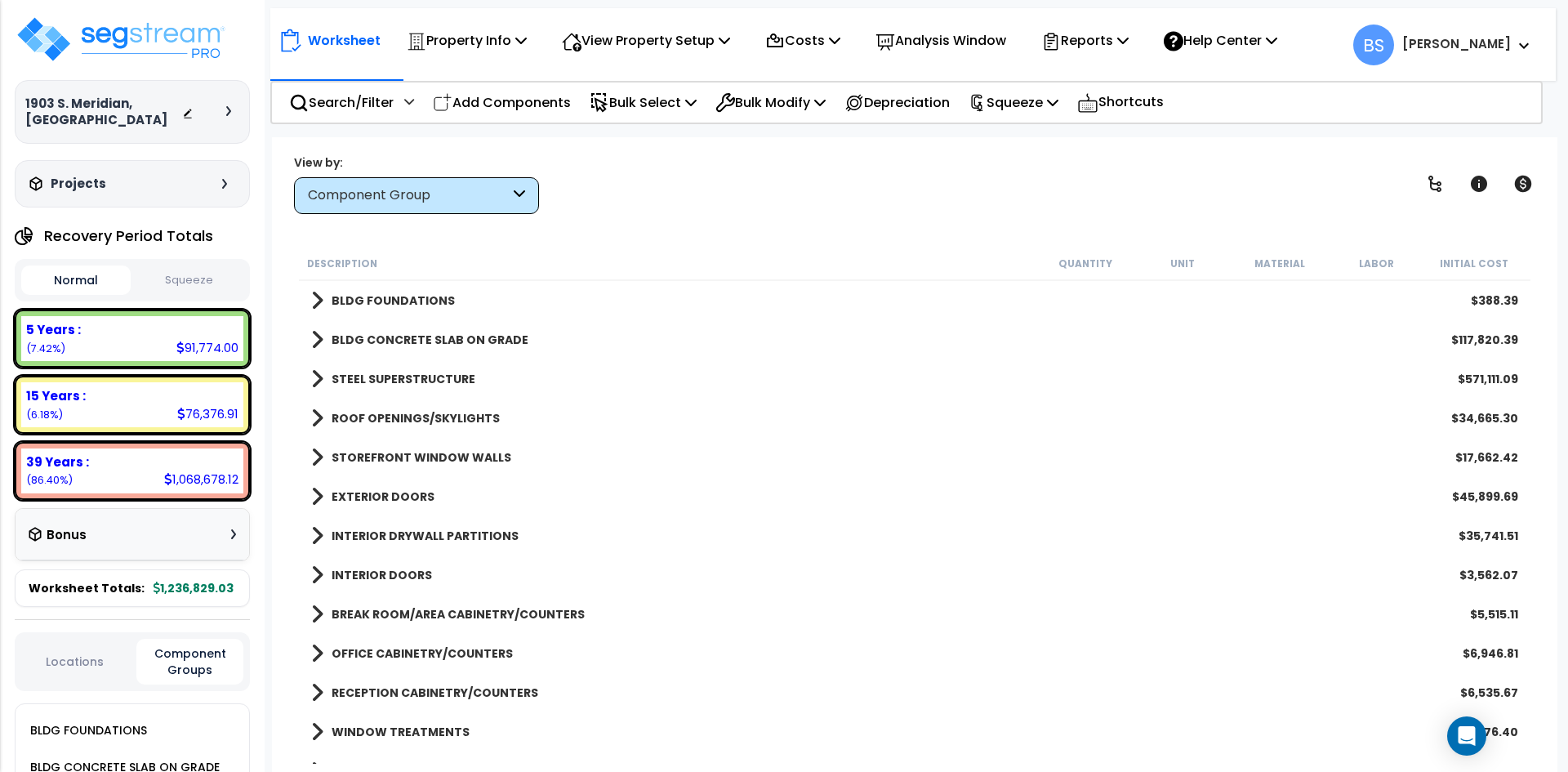
click at [284, 437] on div "Worksheet Property Info Property Setup Add Property Unit Template property Clon…" at bounding box center [914, 523] width 1285 height 772
click at [441, 209] on div "Component Group" at bounding box center [417, 195] width 245 height 37
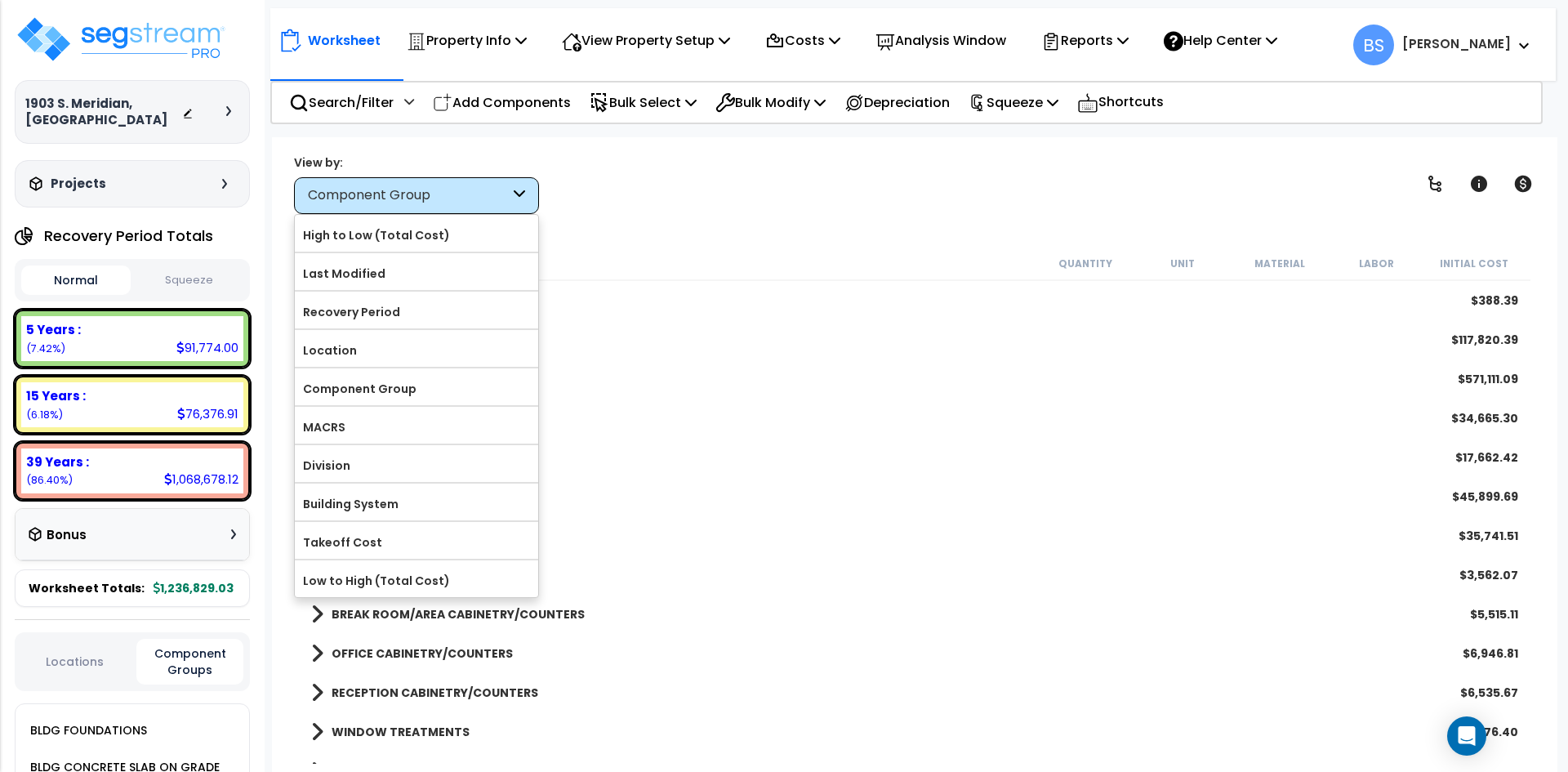
click at [654, 210] on div "View by: Component Group High to Low (Total Cost)" at bounding box center [915, 183] width 1253 height 60
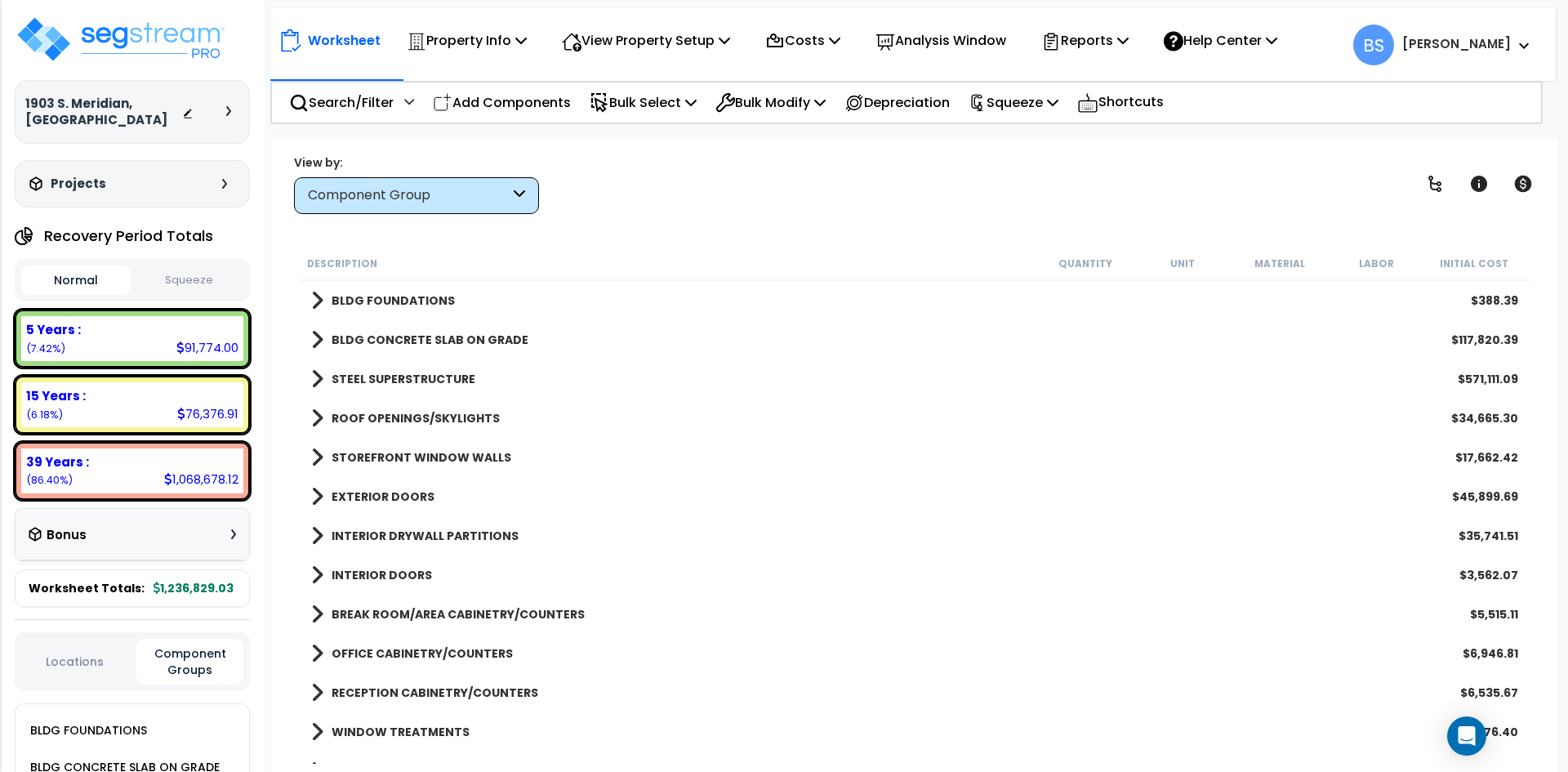
click at [420, 210] on div "Component Group" at bounding box center [417, 195] width 245 height 37
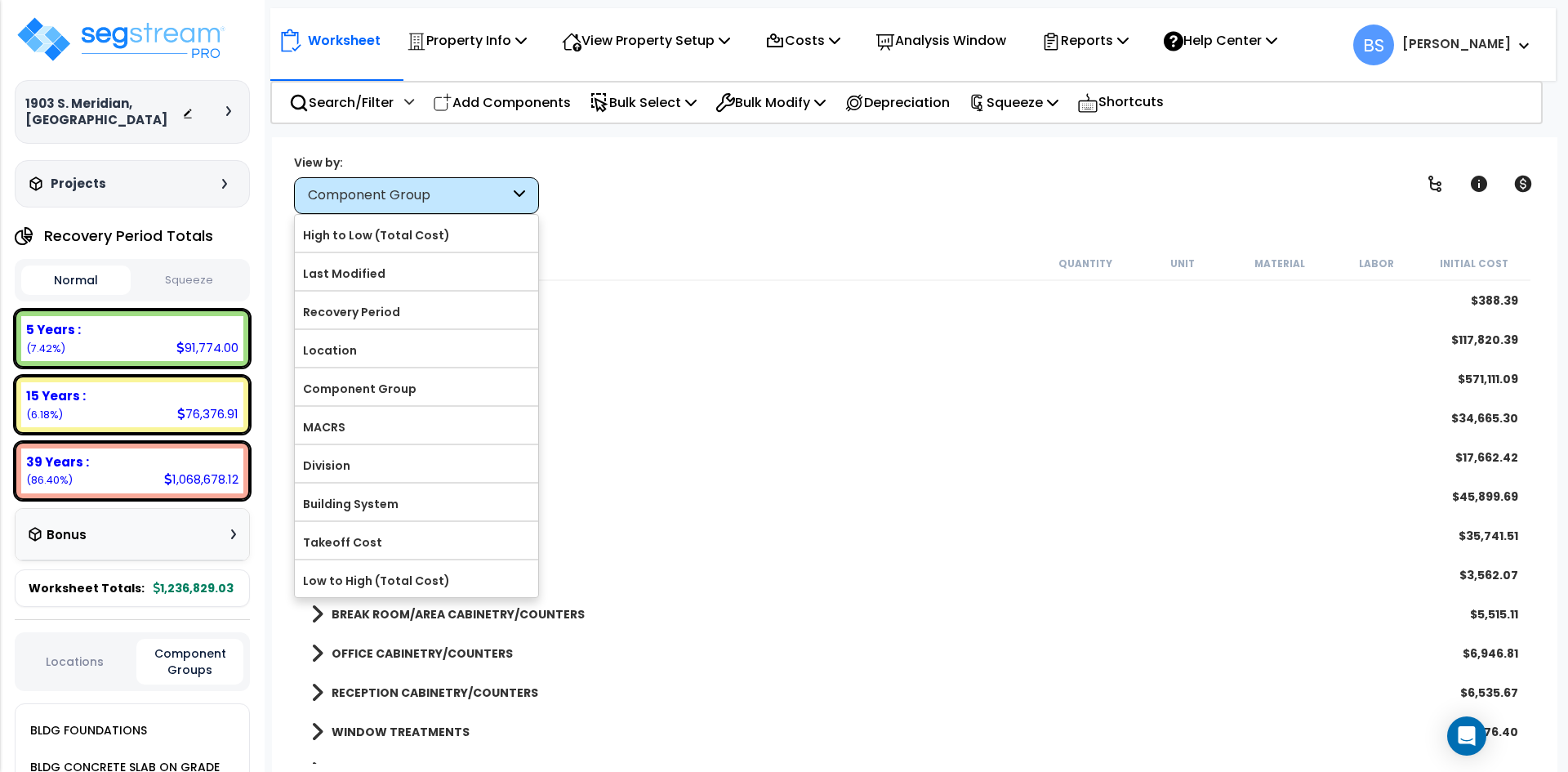
click at [629, 204] on div "View by: Component Group High to Low (Total Cost)" at bounding box center [915, 183] width 1253 height 60
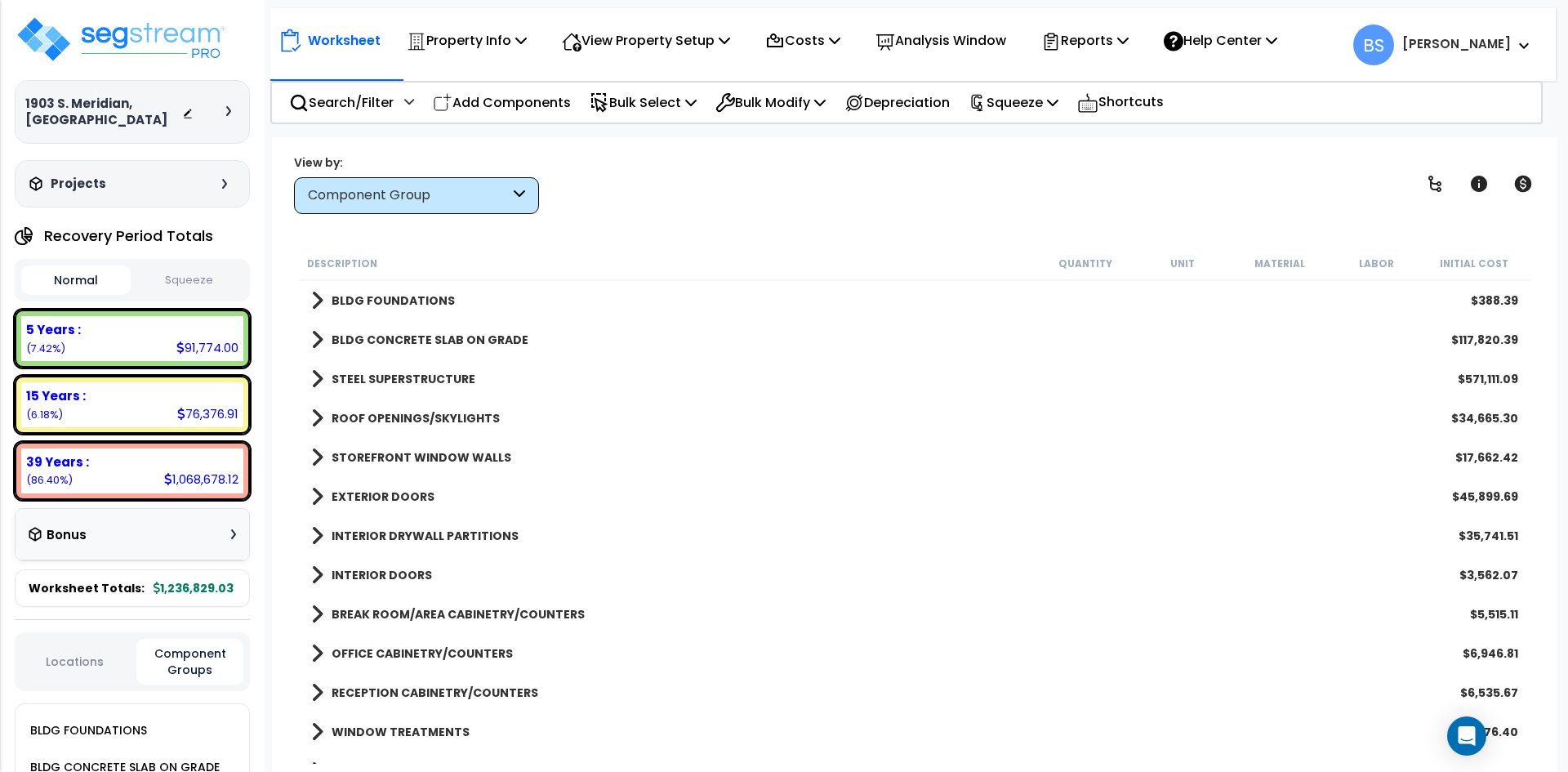
click at [411, 298] on b "BLDG FOUNDATIONS" at bounding box center [392, 301] width 124 height 17
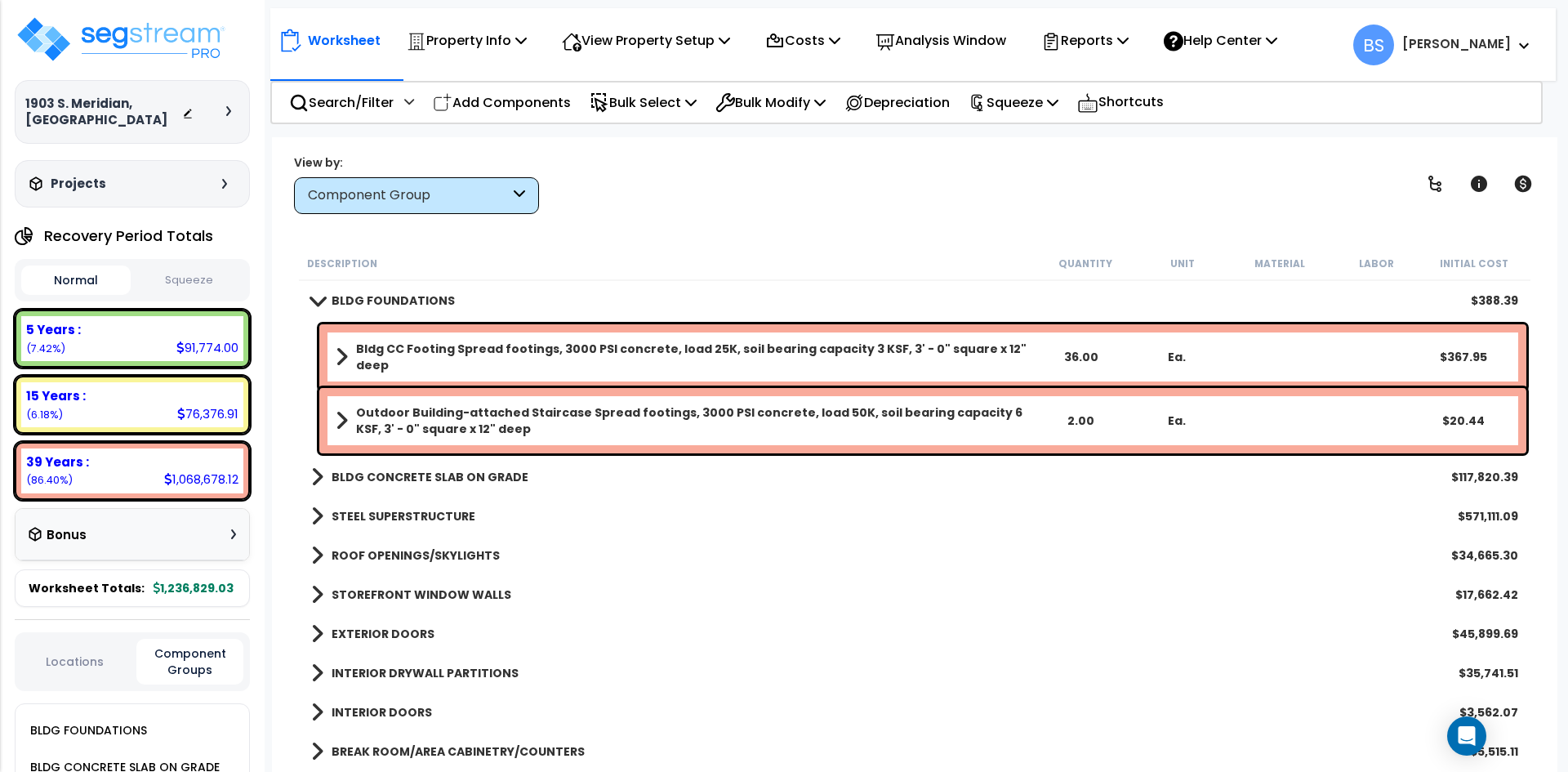
click at [411, 298] on b "BLDG FOUNDATIONS" at bounding box center [392, 301] width 124 height 17
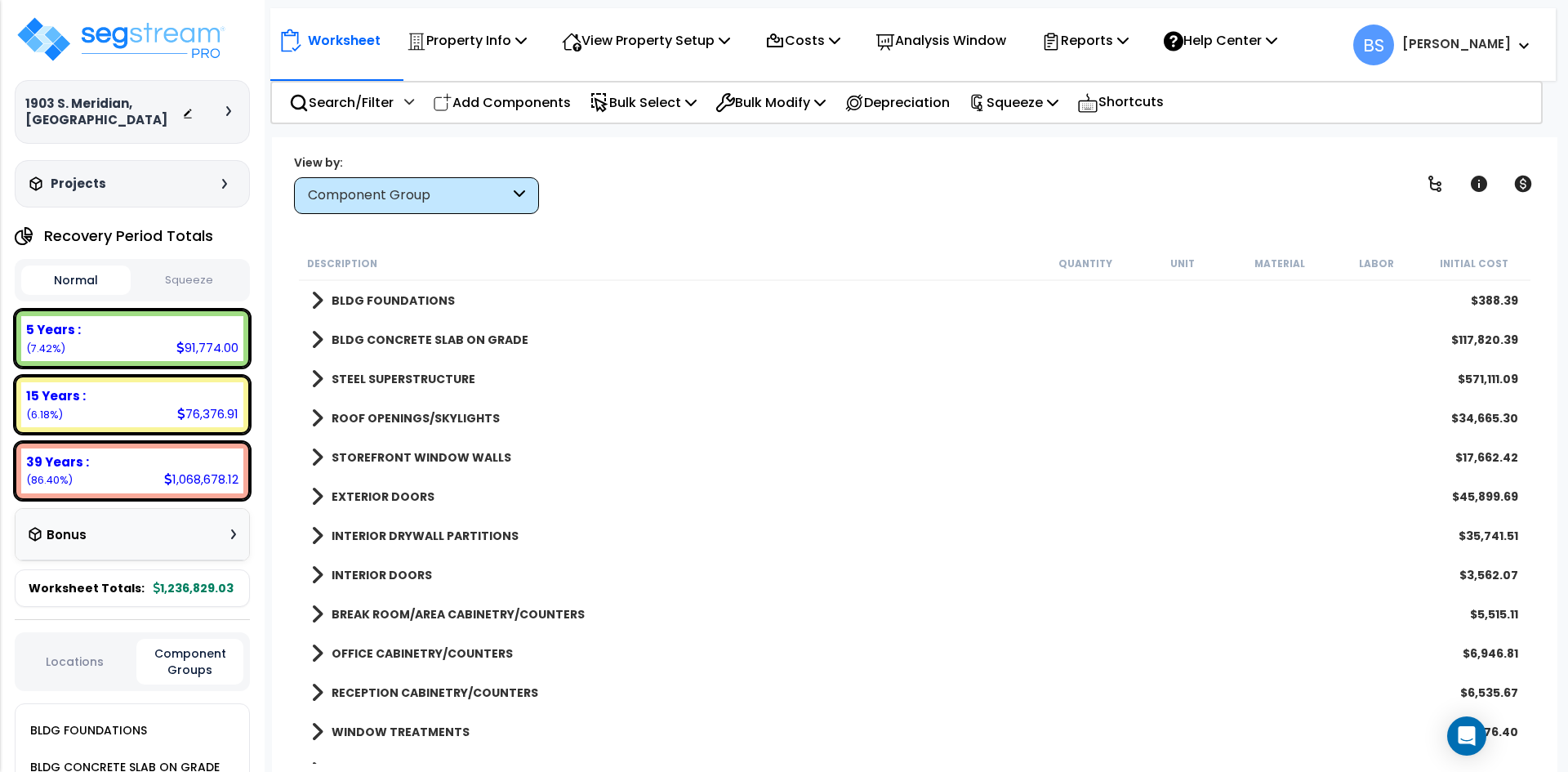
click at [401, 333] on b "BLDG CONCRETE SLAB ON GRADE" at bounding box center [429, 339] width 197 height 17
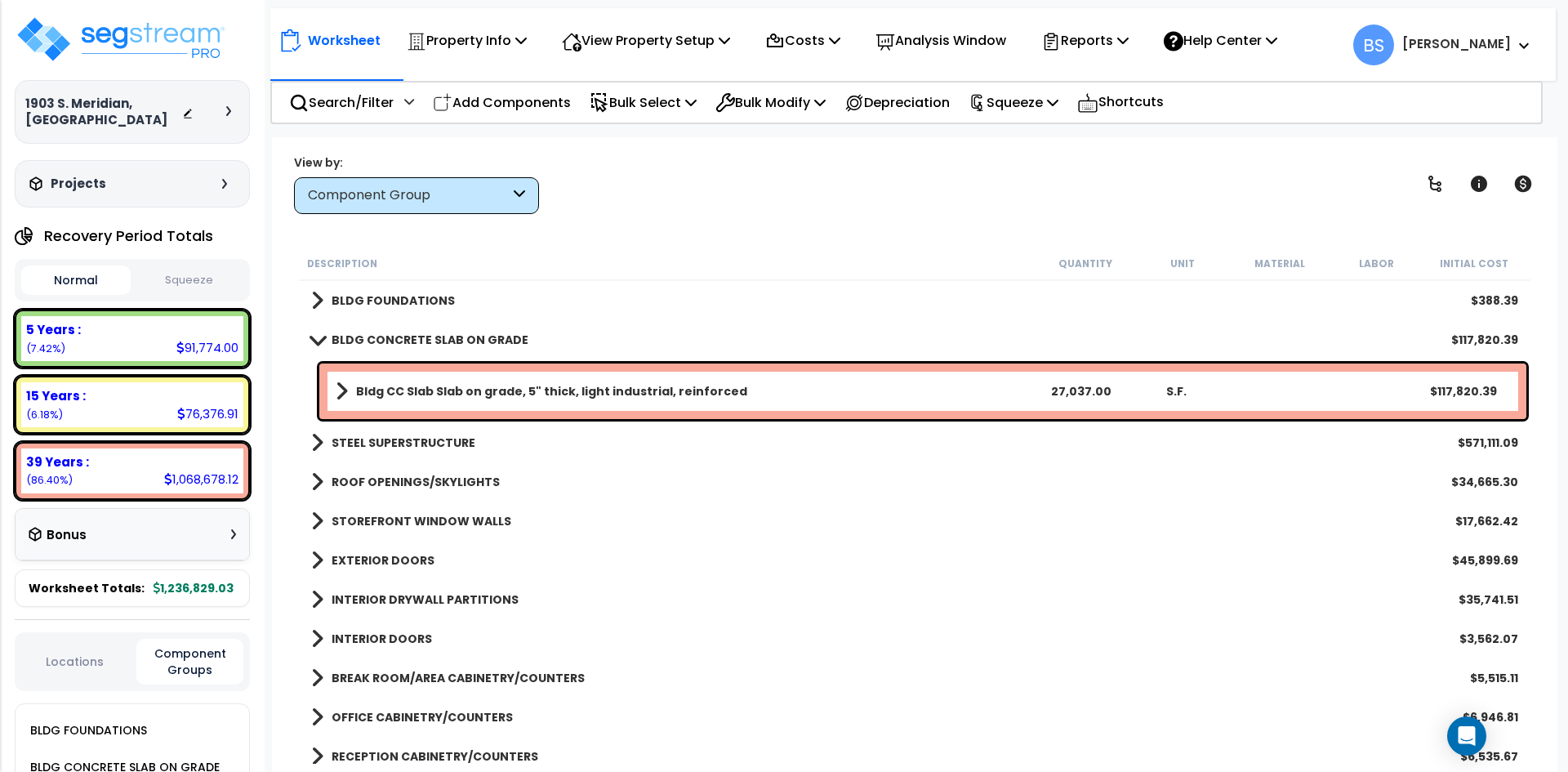
click at [486, 397] on b "Bldg CC Slab Slab on grade, 5" thick, light industrial, reinforced" at bounding box center [551, 391] width 392 height 17
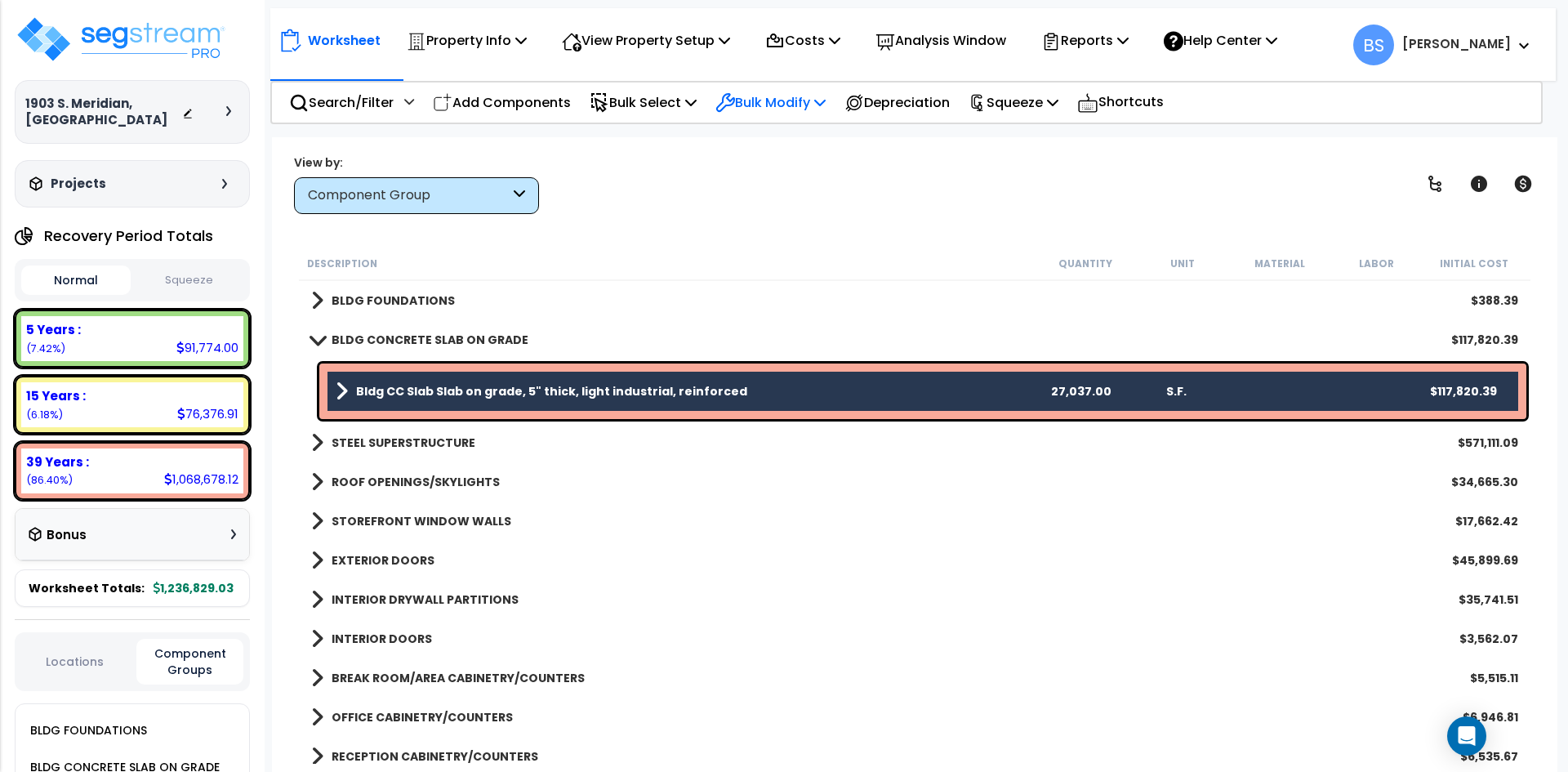
click at [753, 104] on p "Bulk Modify" at bounding box center [771, 102] width 110 height 22
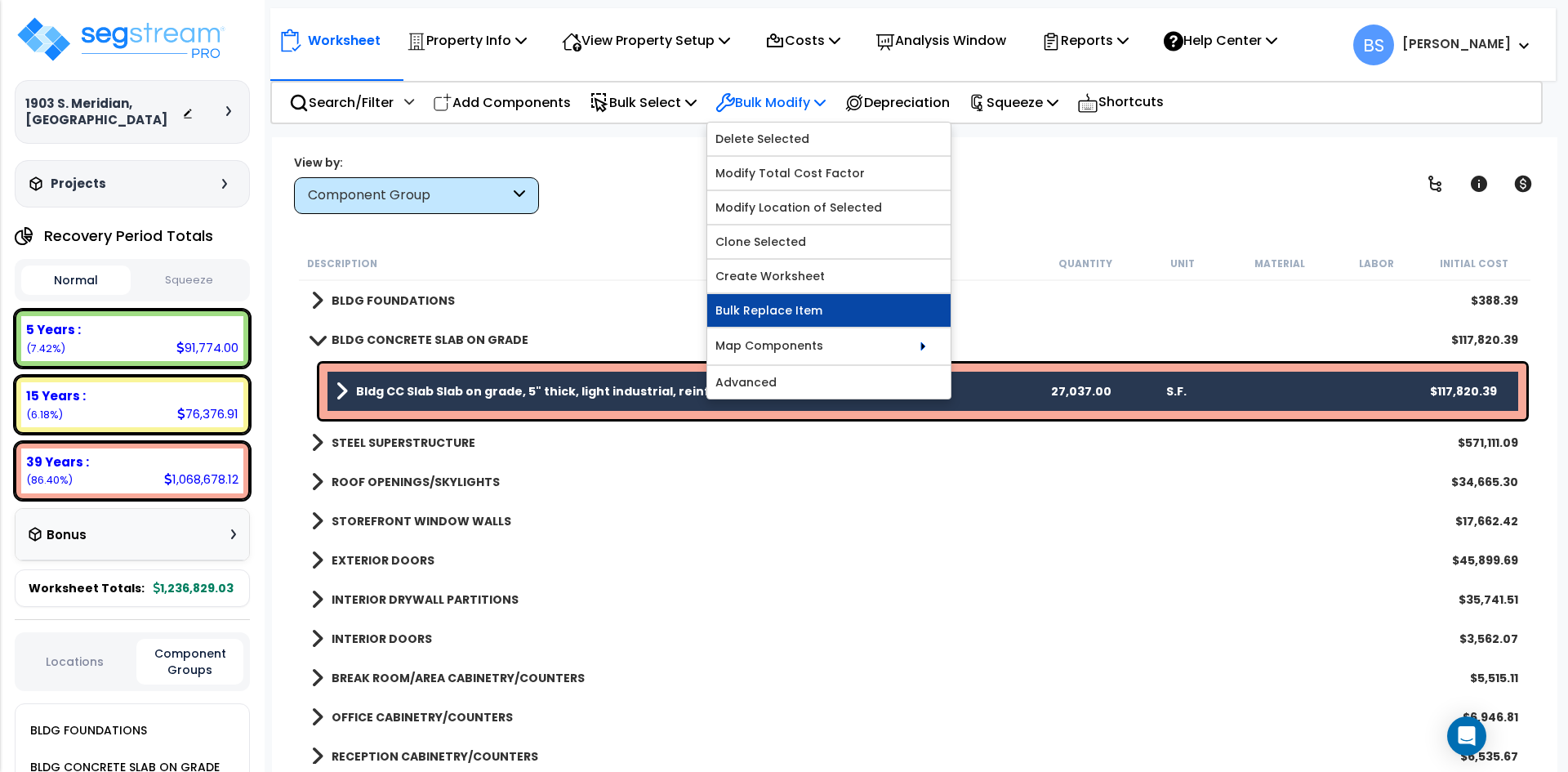
click at [796, 315] on link "Bulk Replace Item" at bounding box center [829, 310] width 244 height 32
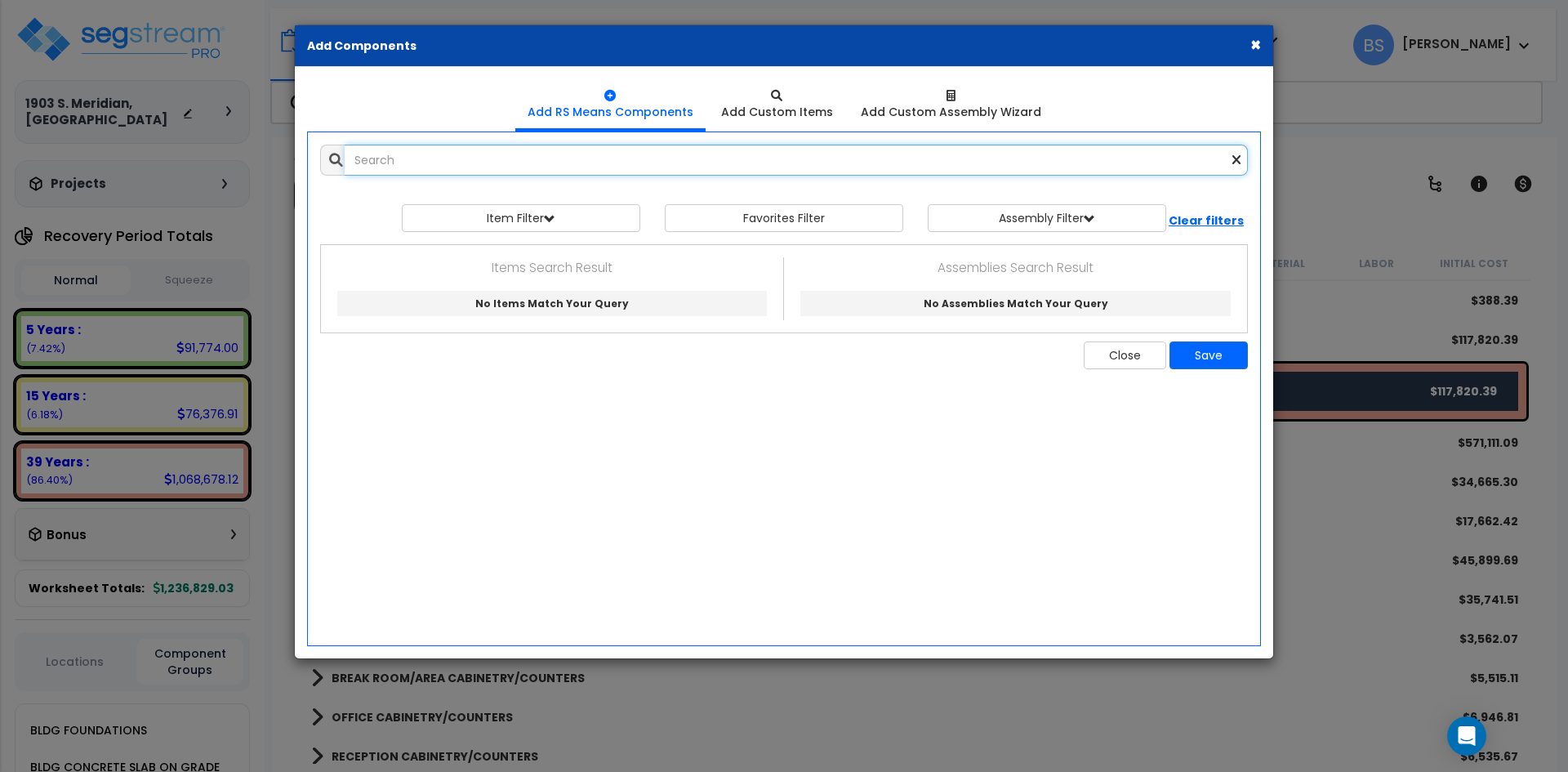
click at [682, 165] on input "text" at bounding box center [795, 159] width 903 height 31
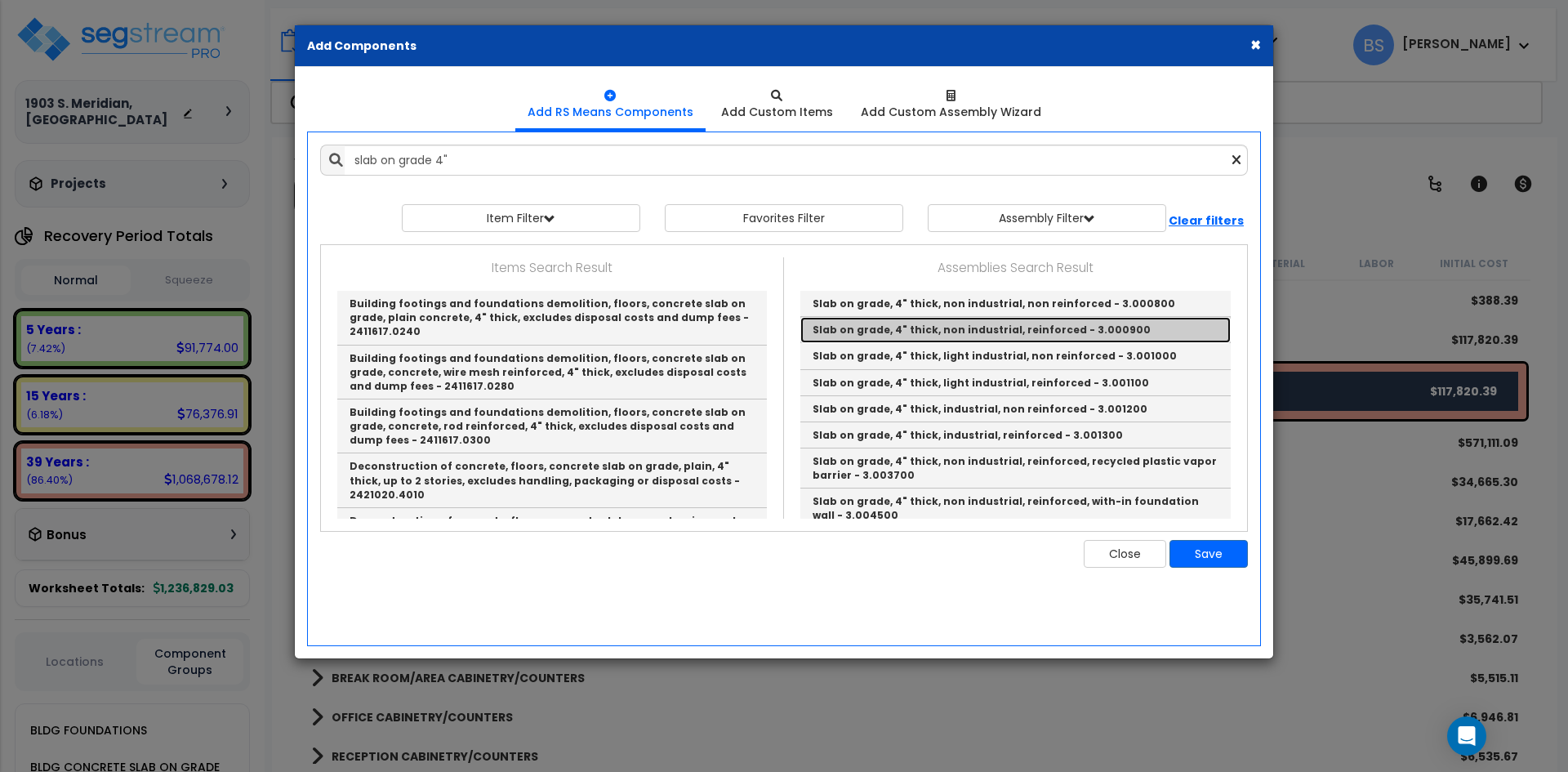
click at [1060, 326] on link "Slab on grade, 4" thick, non industrial, reinforced - 3.000900" at bounding box center [1015, 330] width 430 height 26
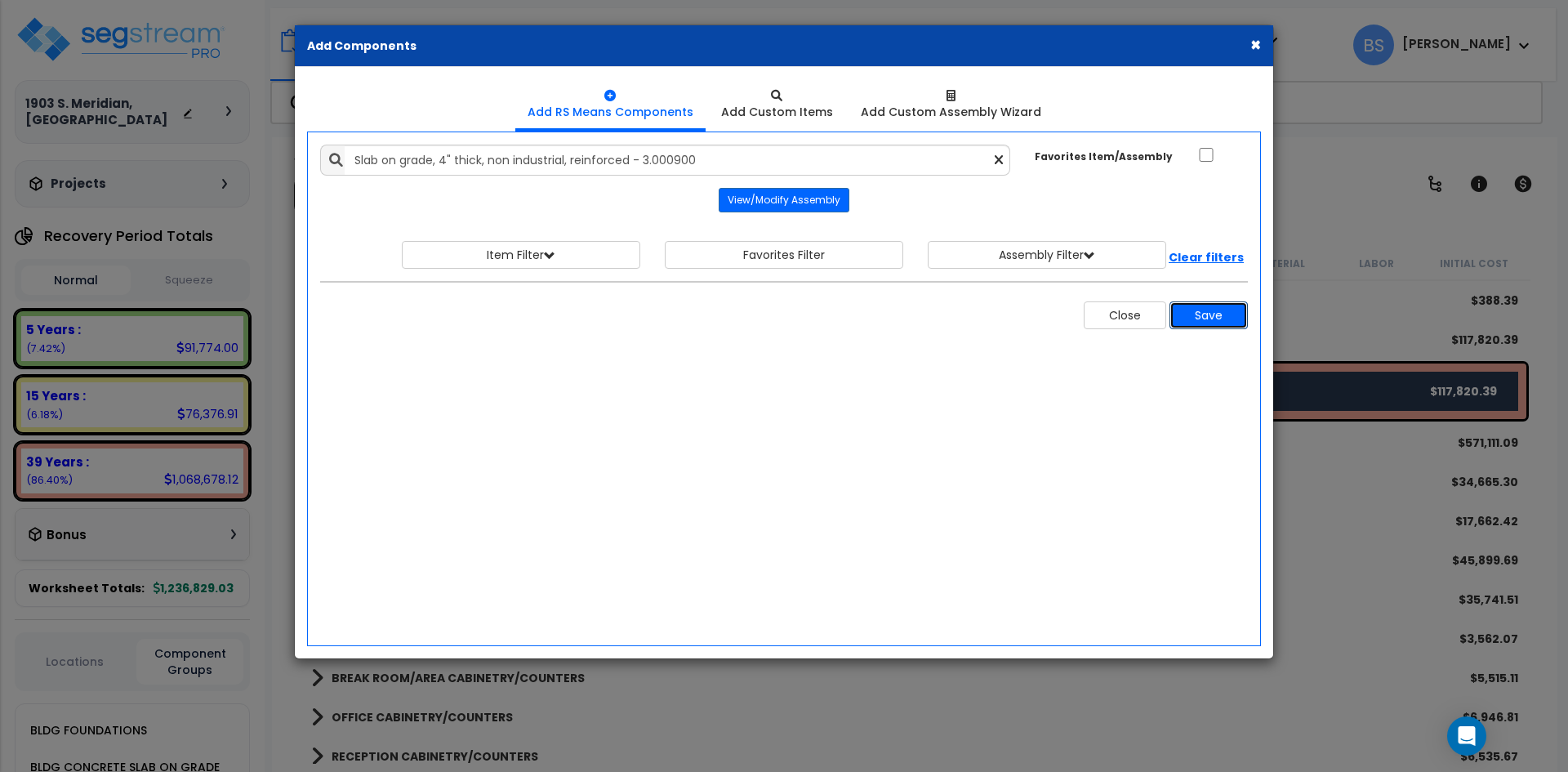
click at [1210, 319] on button "Save" at bounding box center [1208, 315] width 78 height 28
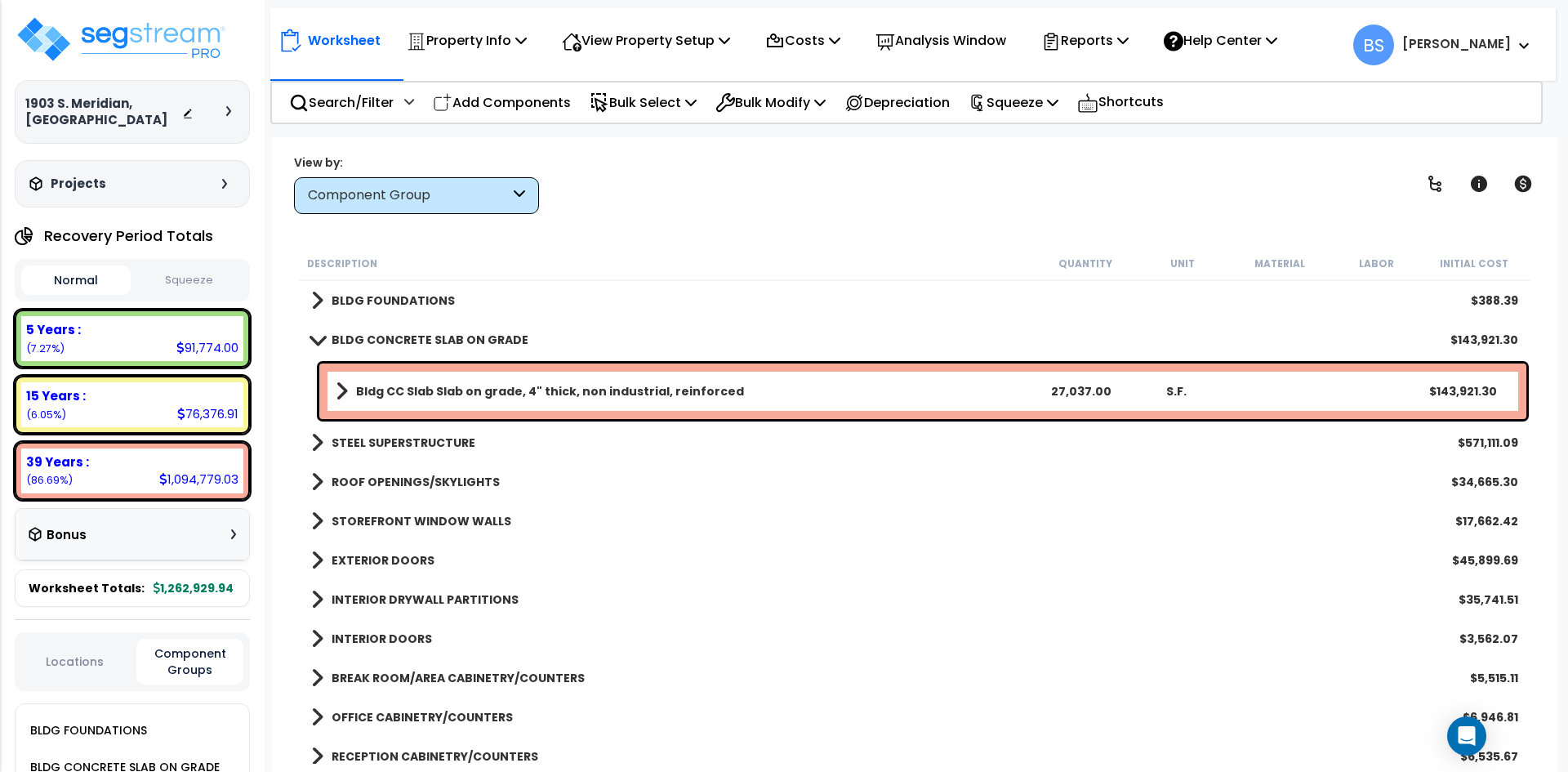
click at [795, 392] on link "Bldg CC Slab Slab on grade, 4" thick, non industrial, reinforced" at bounding box center [683, 391] width 696 height 23
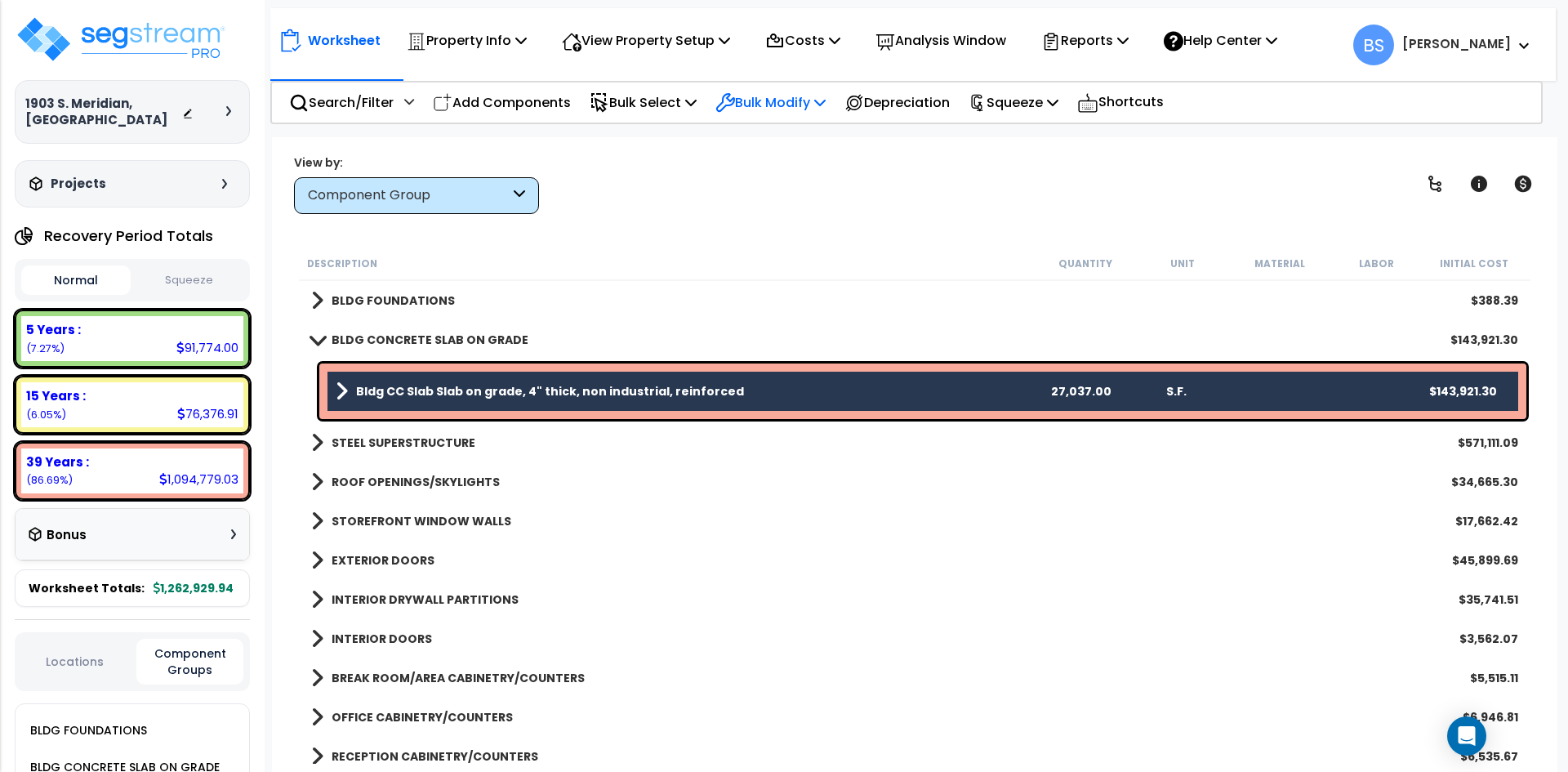
click at [816, 103] on p "Bulk Modify" at bounding box center [771, 102] width 110 height 22
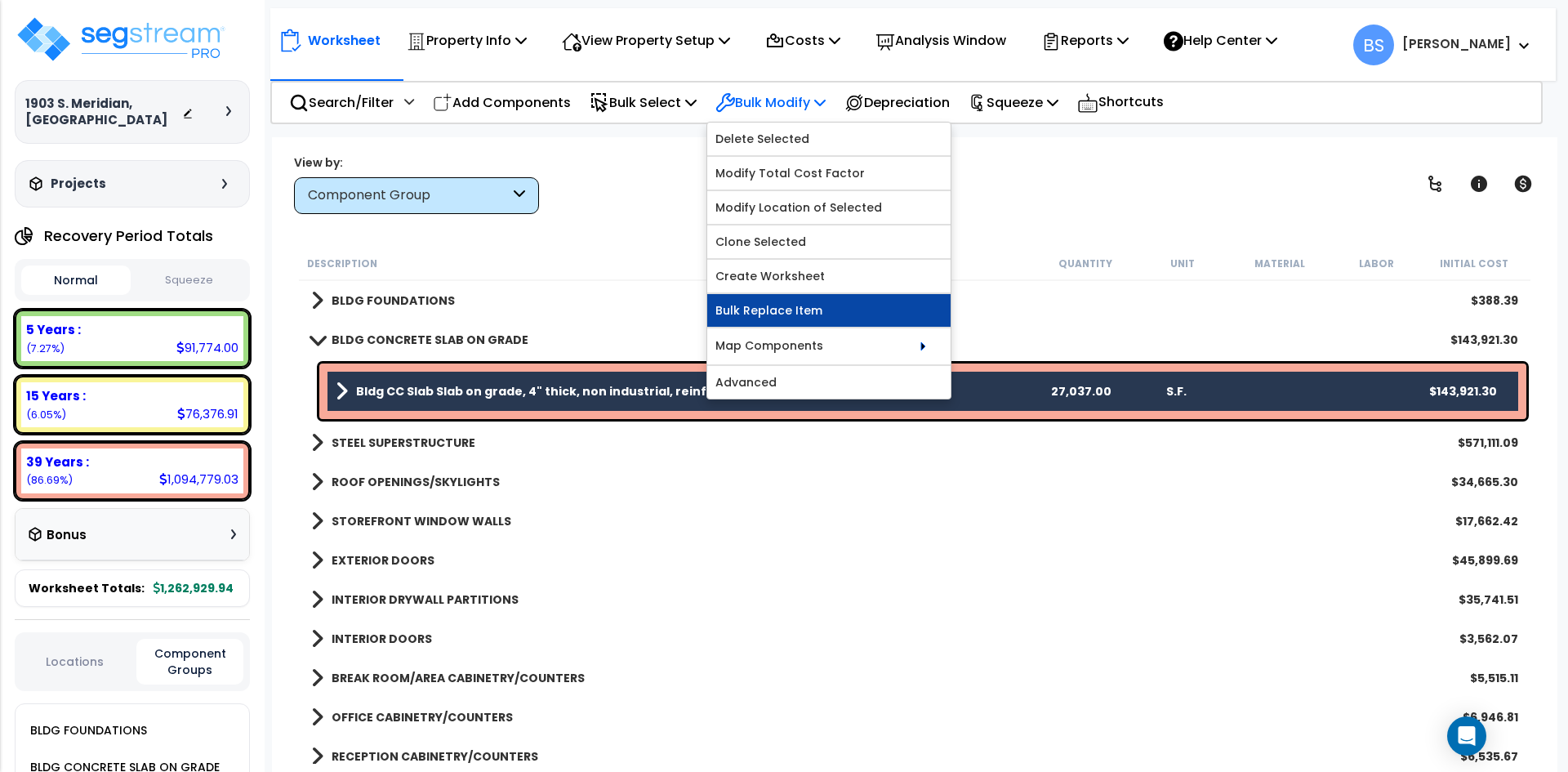
click at [768, 308] on link "Bulk Replace Item" at bounding box center [829, 310] width 244 height 32
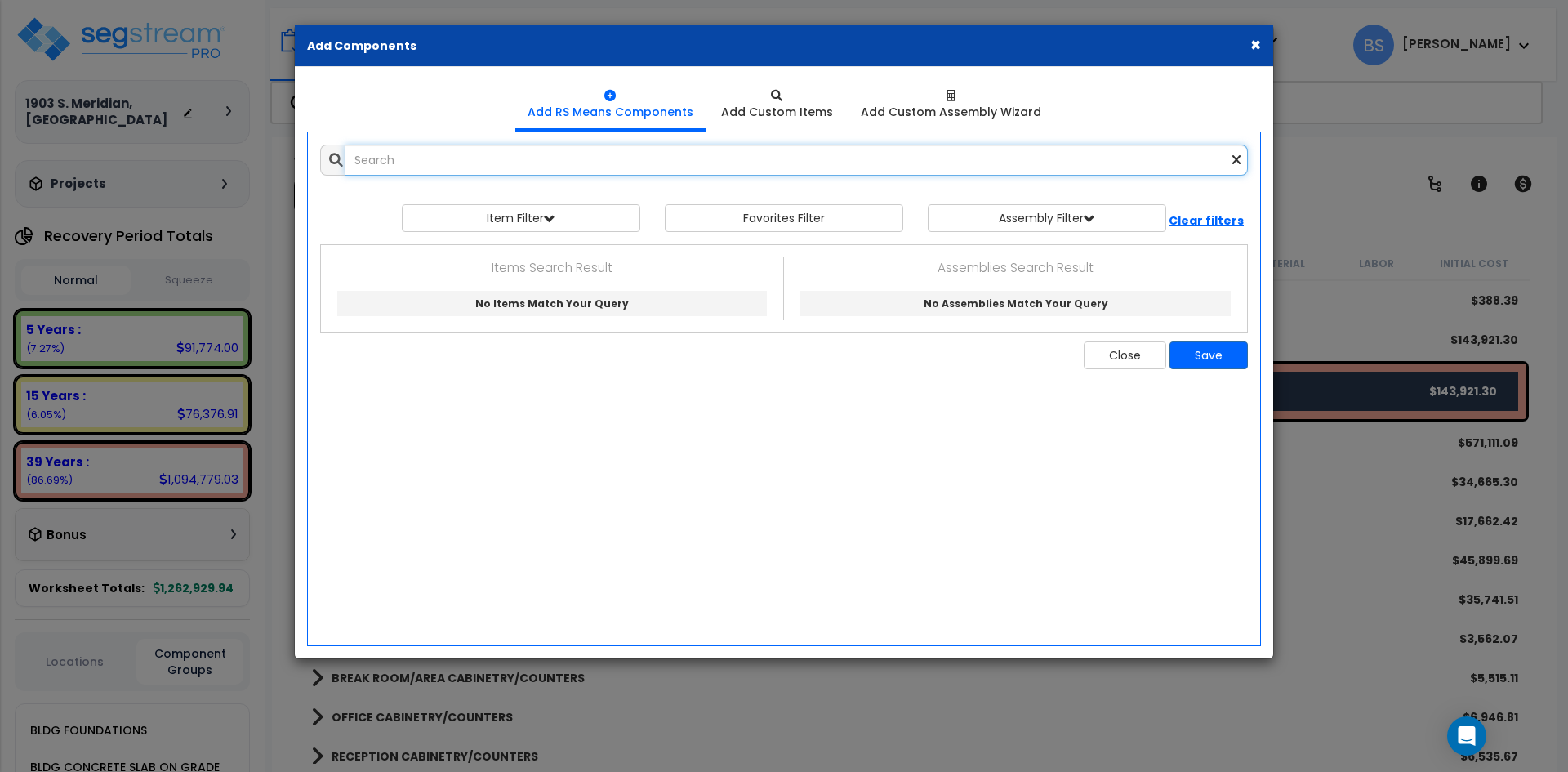
click at [548, 169] on input "text" at bounding box center [795, 159] width 903 height 31
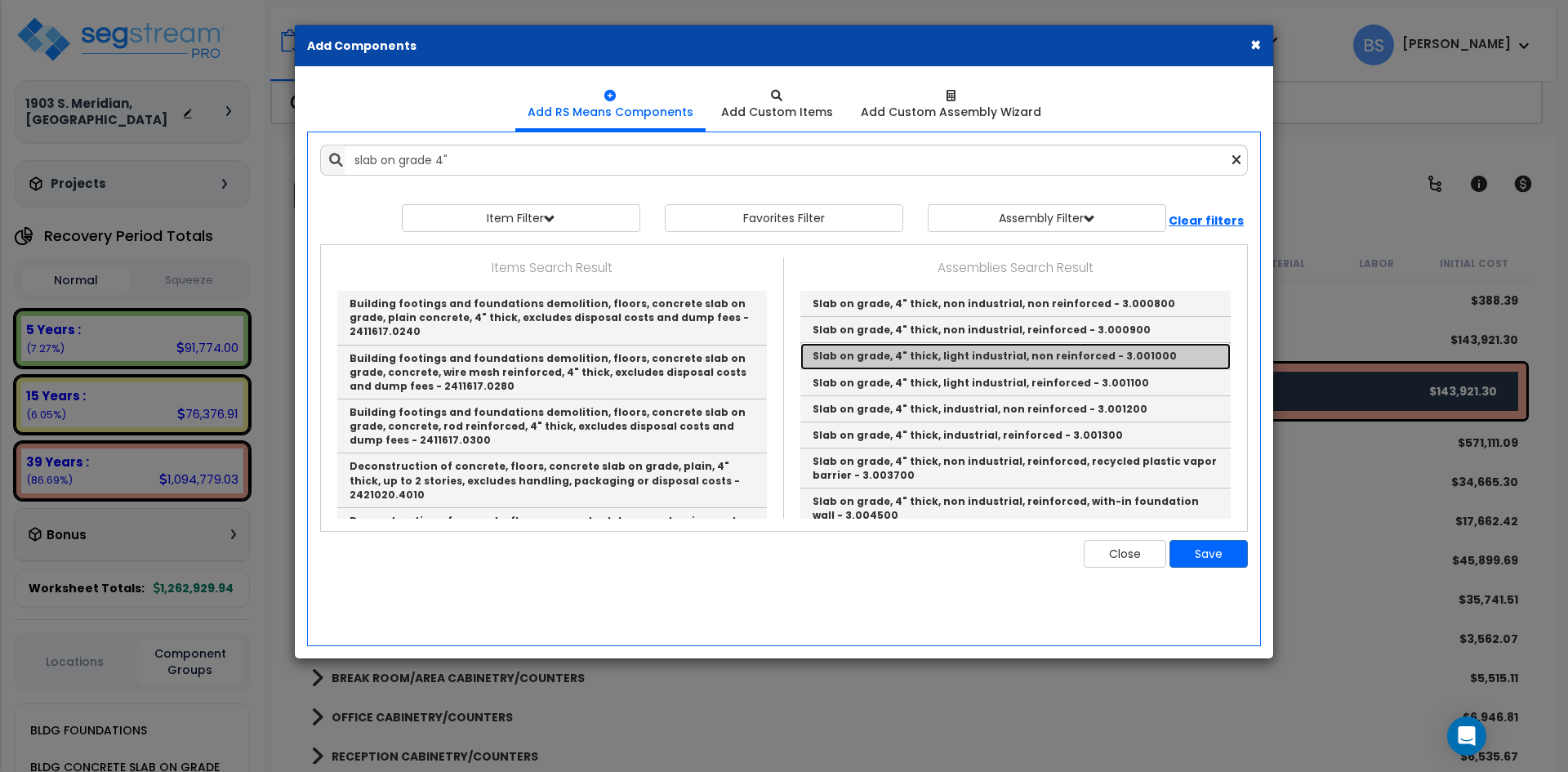
click at [1076, 353] on link "Slab on grade, 4" thick, light industrial, non reinforced - 3.001000" at bounding box center [1015, 357] width 430 height 26
type input "Slab on grade, 4" thick, light industrial, non reinforced - 3.001000"
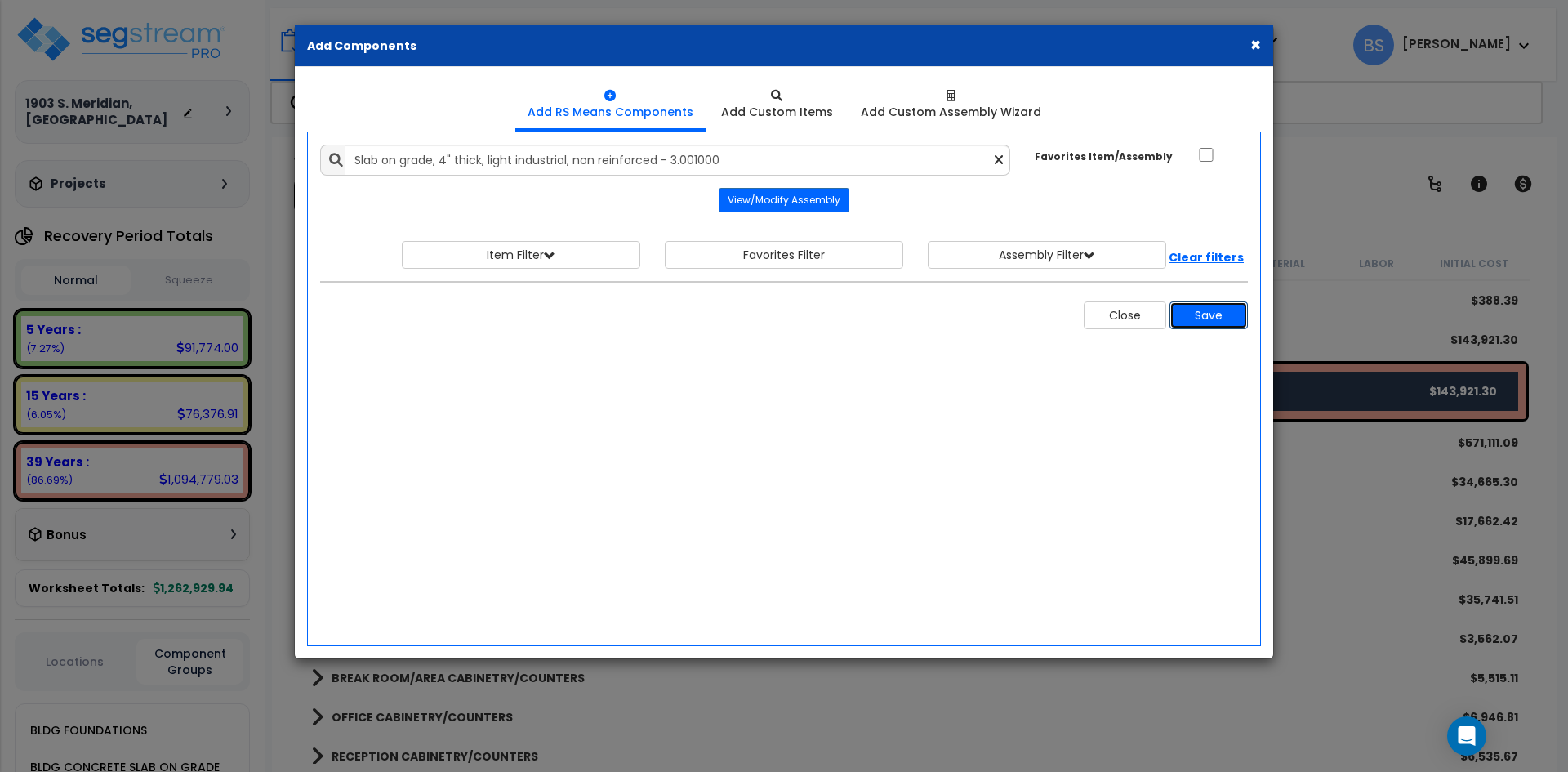
click at [1206, 324] on button "Save" at bounding box center [1208, 315] width 78 height 28
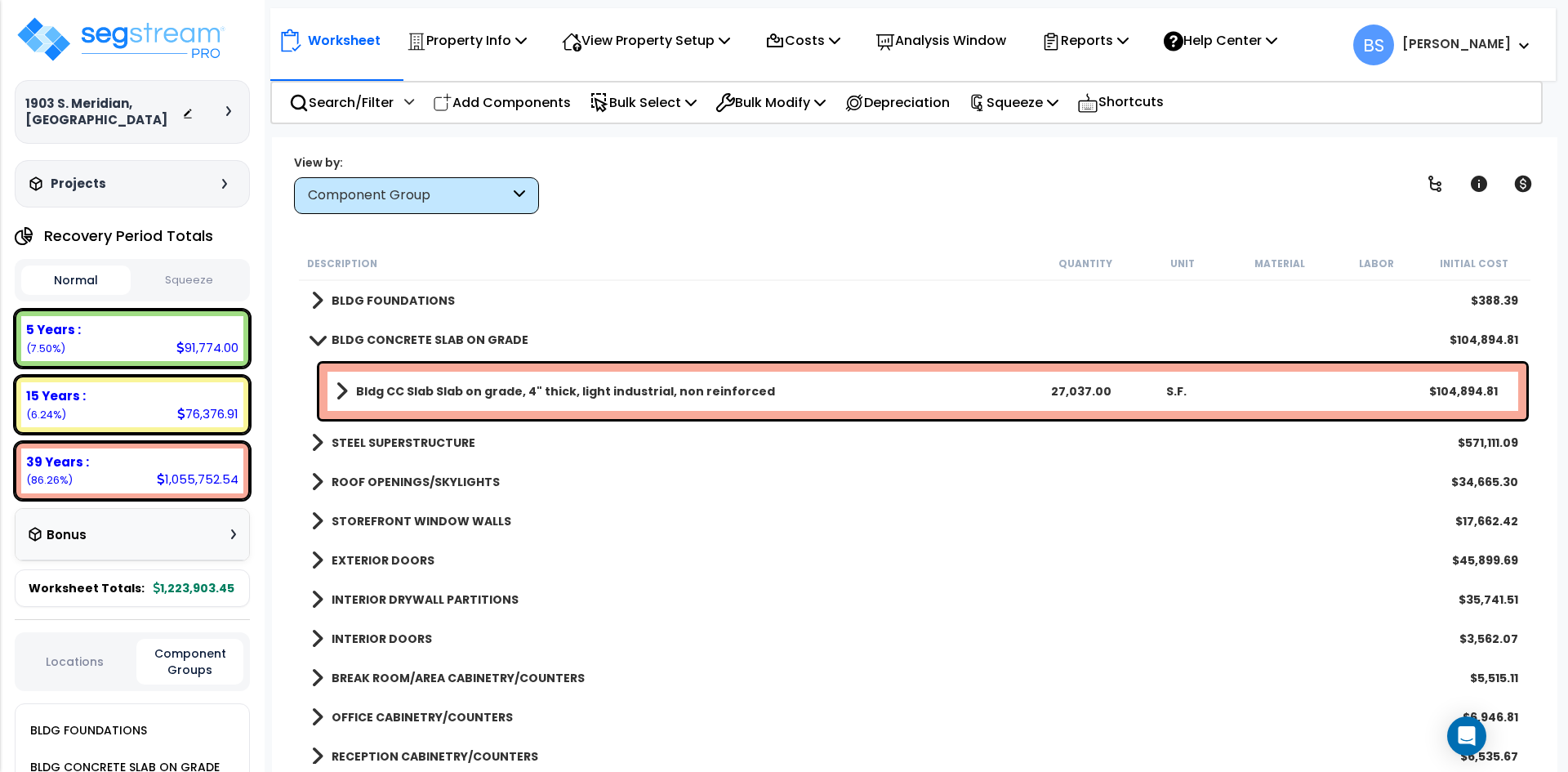
click at [438, 437] on b "STEEL SUPERSTRUCTURE" at bounding box center [403, 443] width 144 height 17
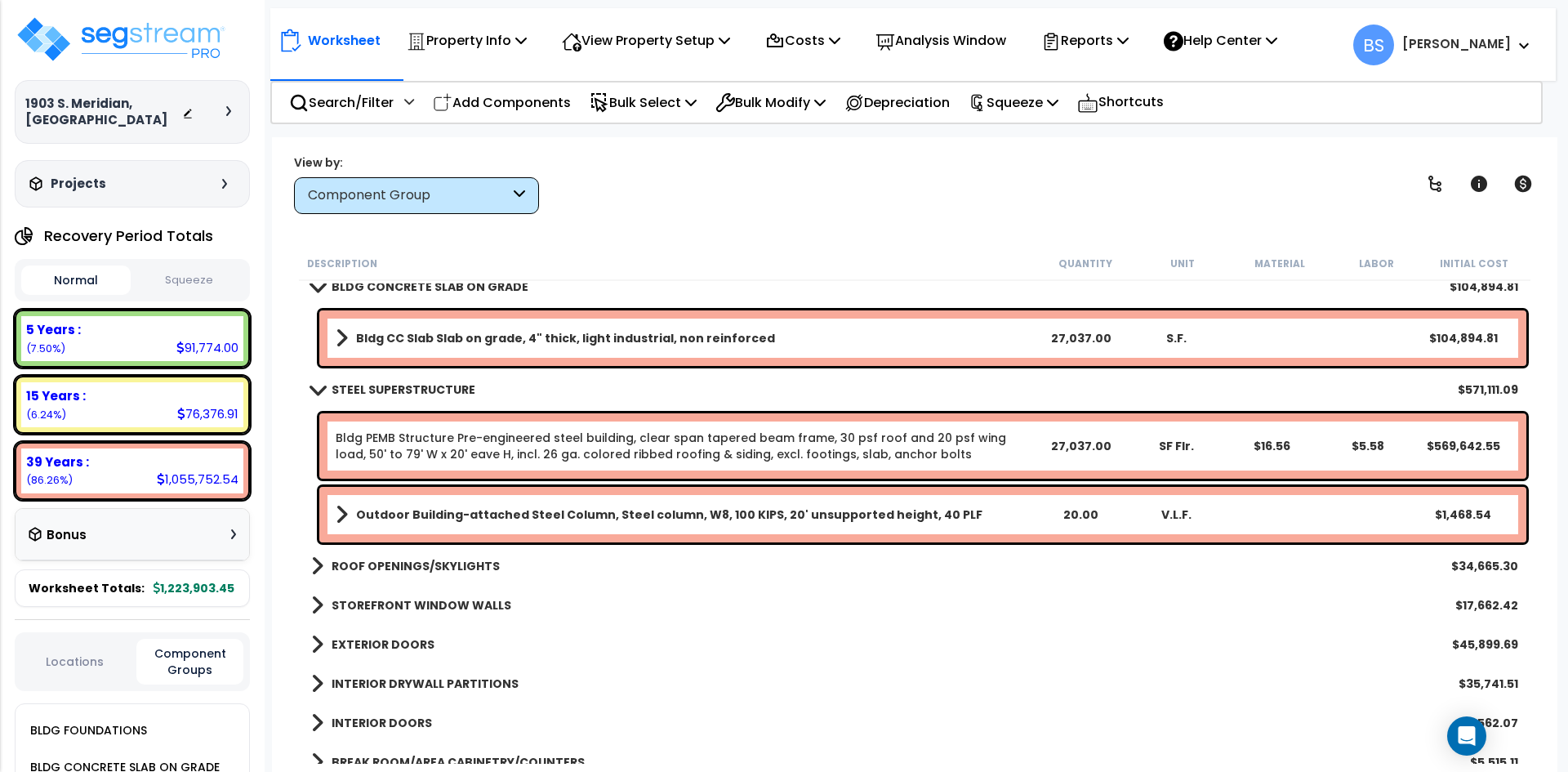
scroll to position [81, 0]
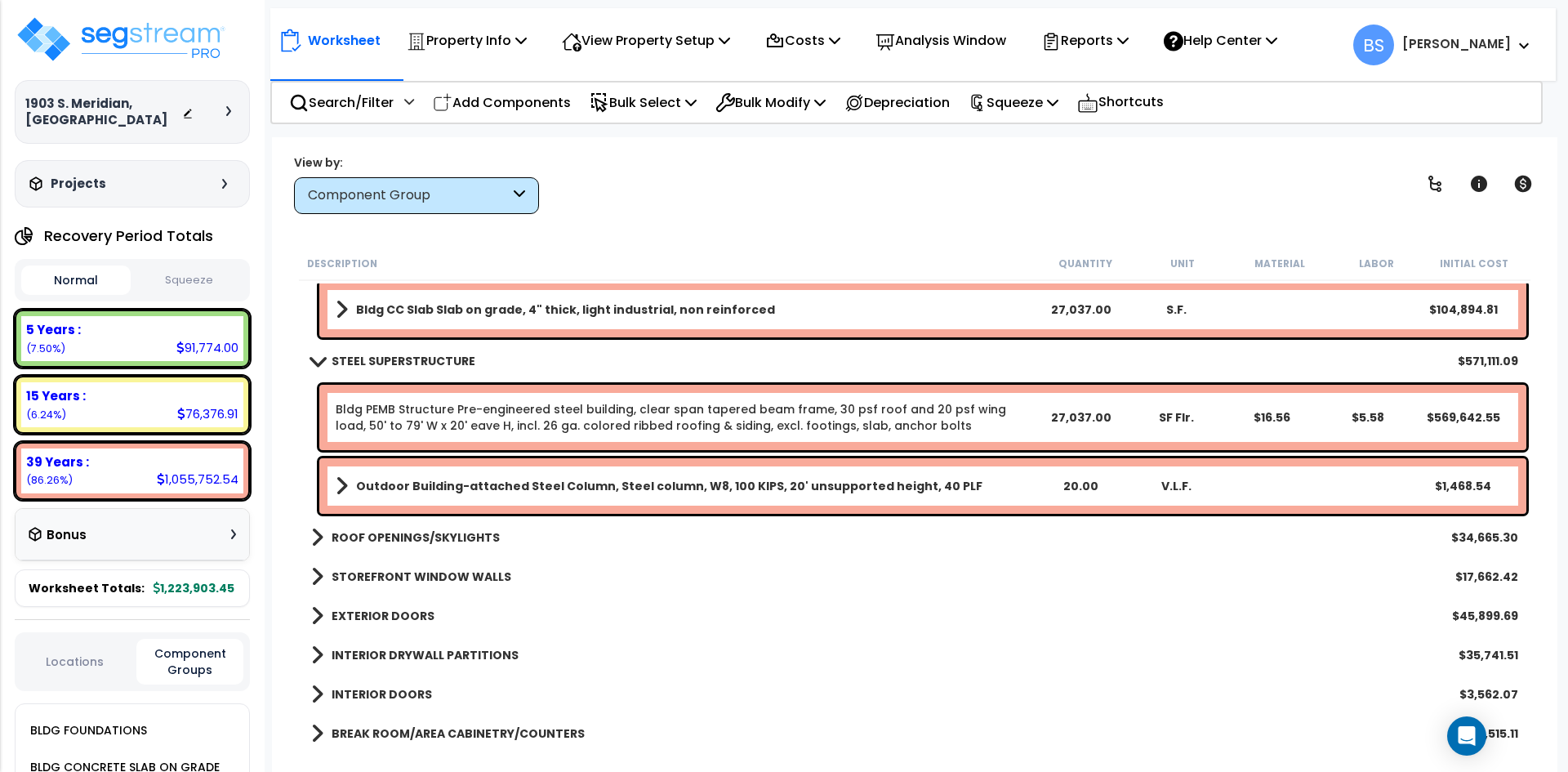
click at [382, 352] on link "STEEL SUPERSTRUCTURE" at bounding box center [392, 361] width 164 height 23
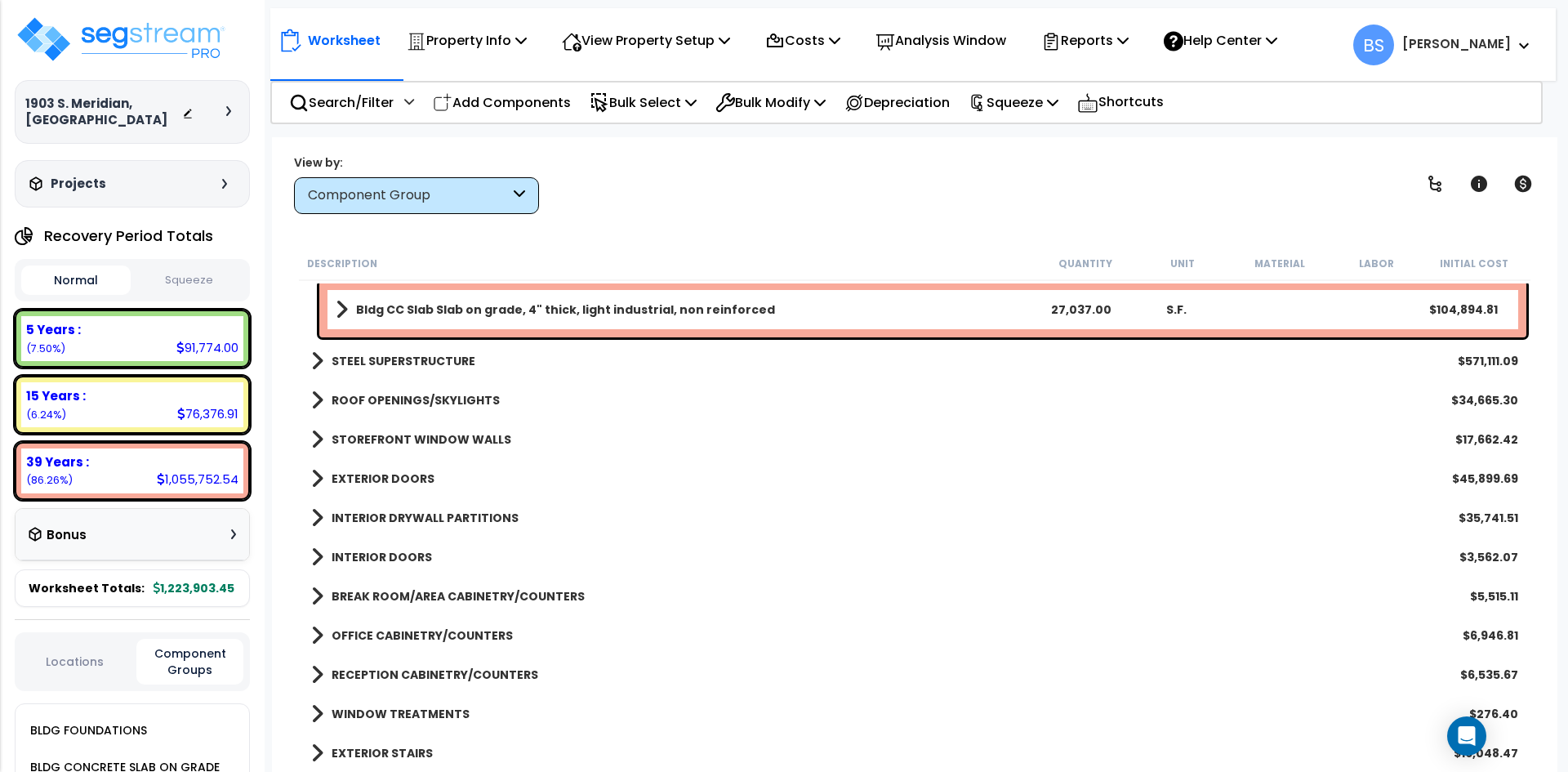
click at [376, 402] on b "ROOF OPENINGS/SKYLIGHTS" at bounding box center [415, 400] width 168 height 17
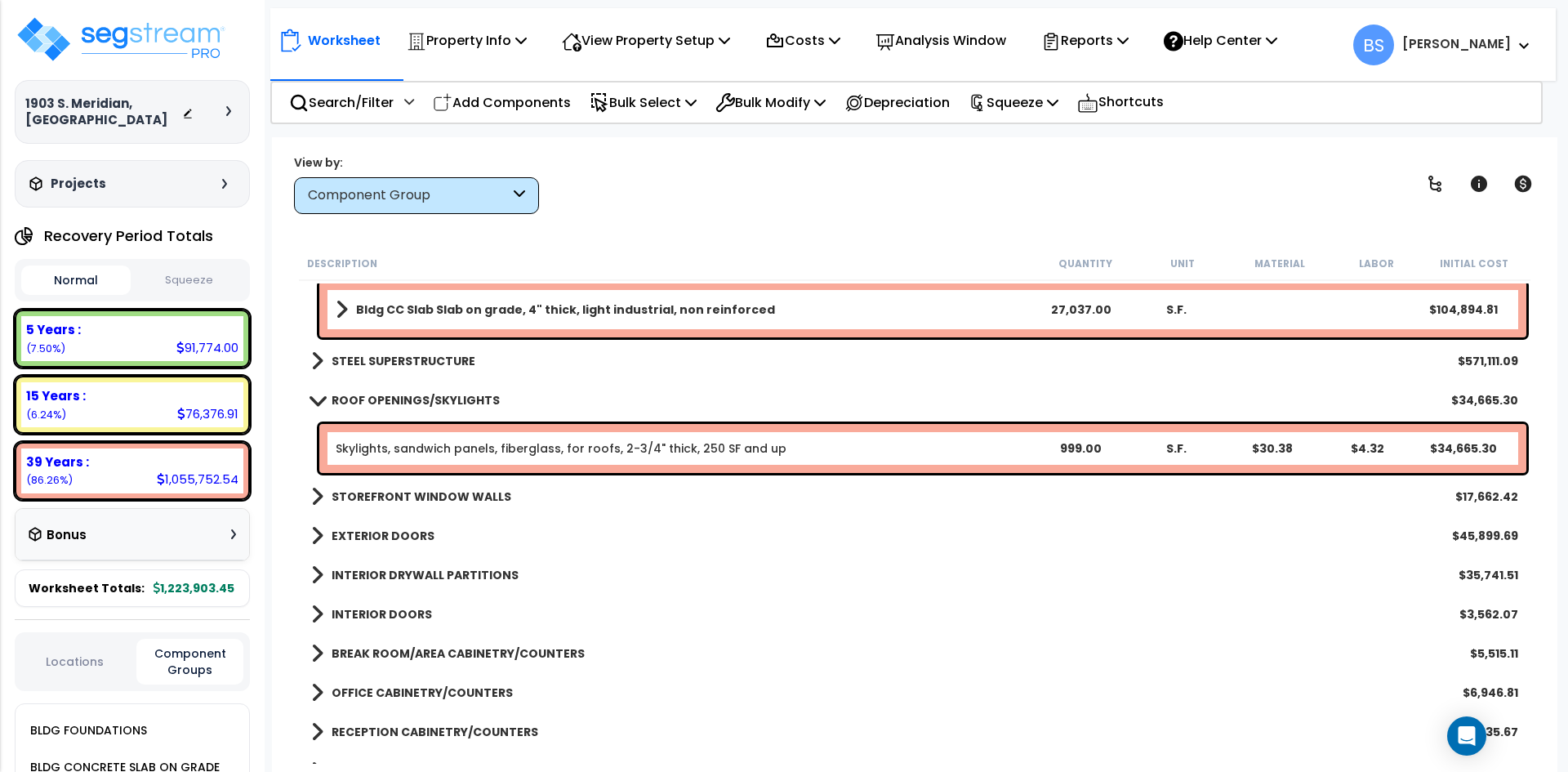
click at [576, 449] on link "Skylights, sandwich panels, fiberglass, for roofs, 2-3/4" thick, 250 SF and up" at bounding box center [561, 448] width 451 height 17
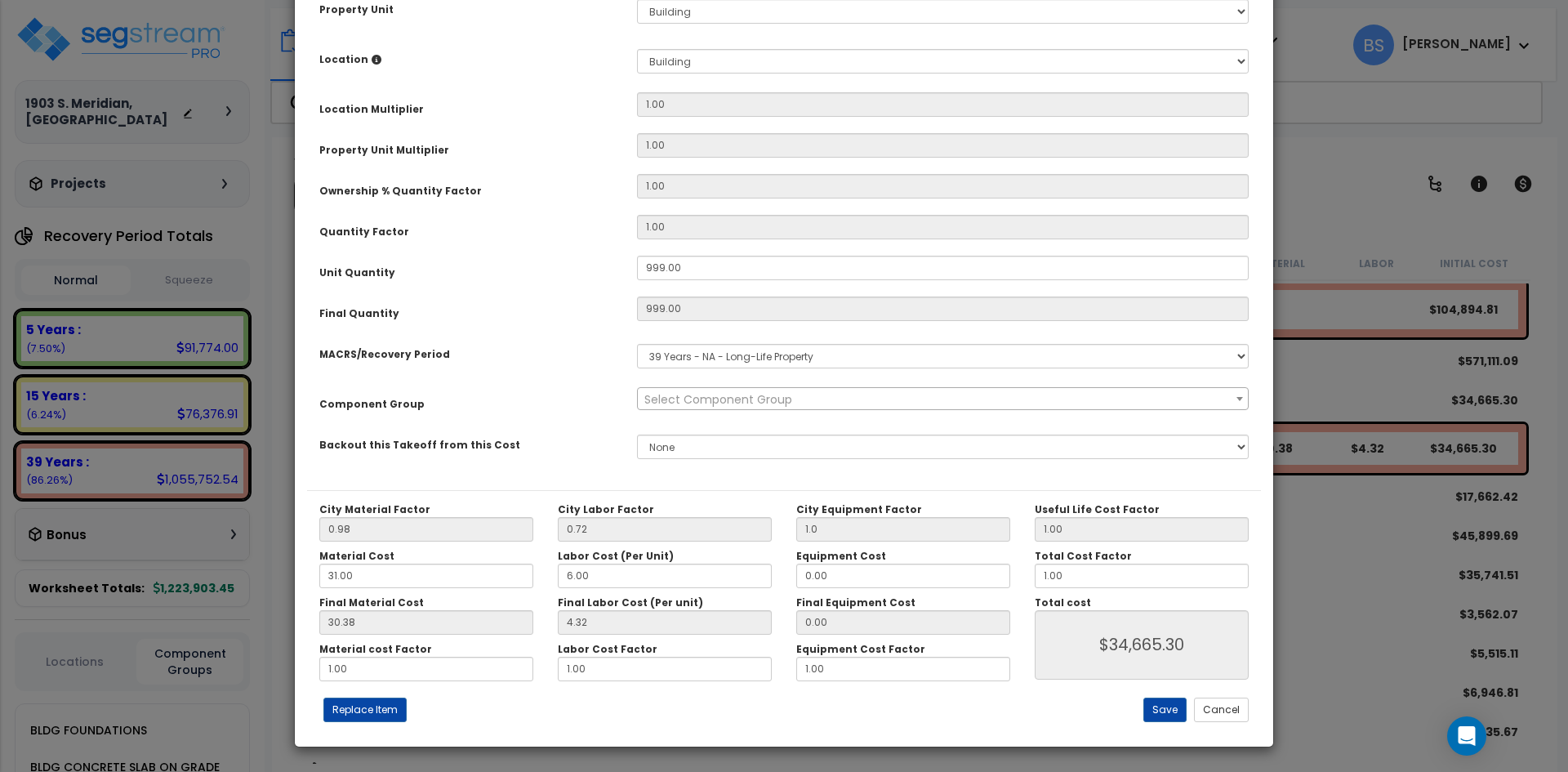
scroll to position [0, 0]
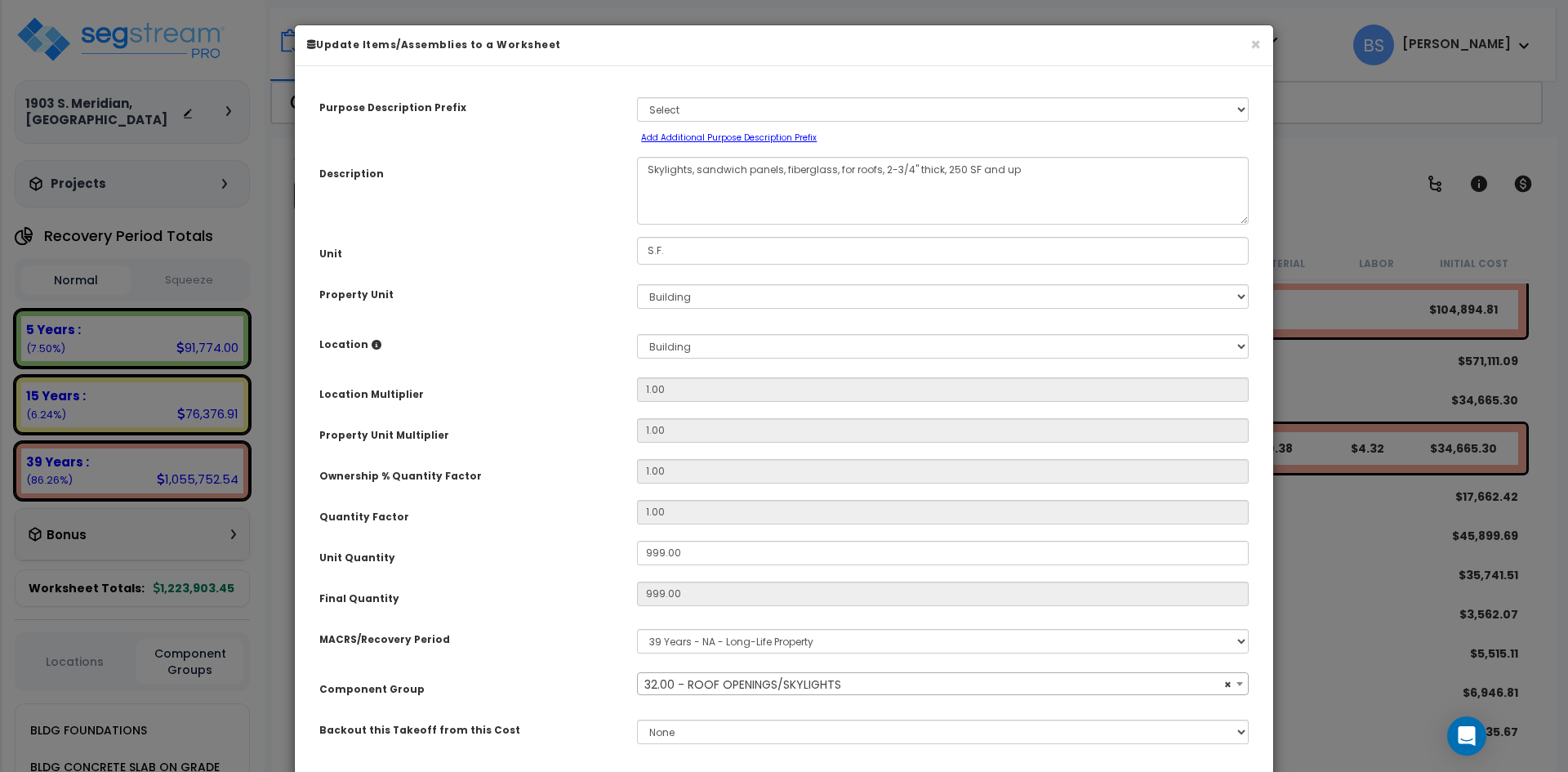
select select "31615"
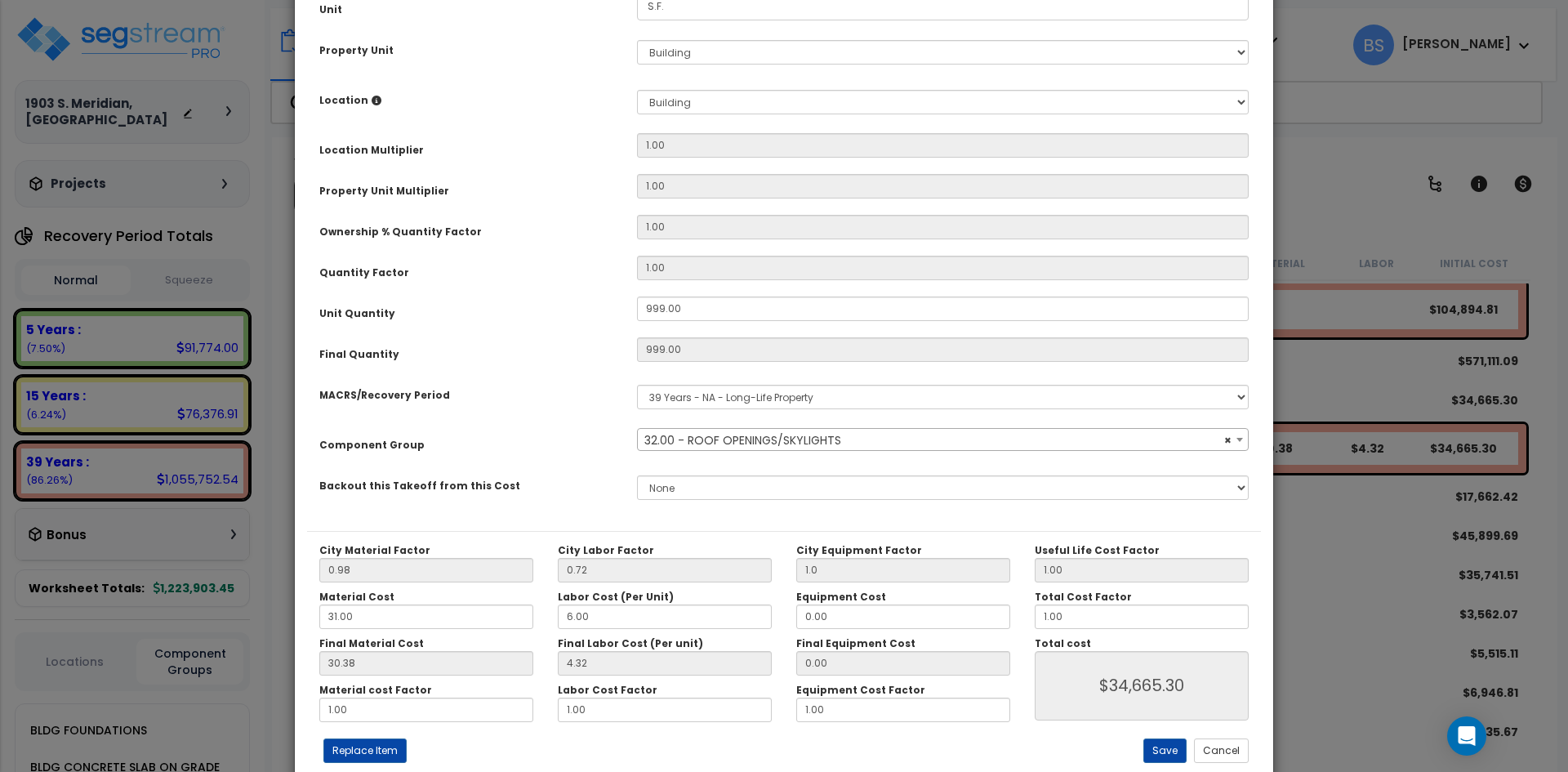
scroll to position [245, 0]
click at [1059, 614] on input "1.00" at bounding box center [1141, 616] width 214 height 25
type input "0"
type input "$0.00"
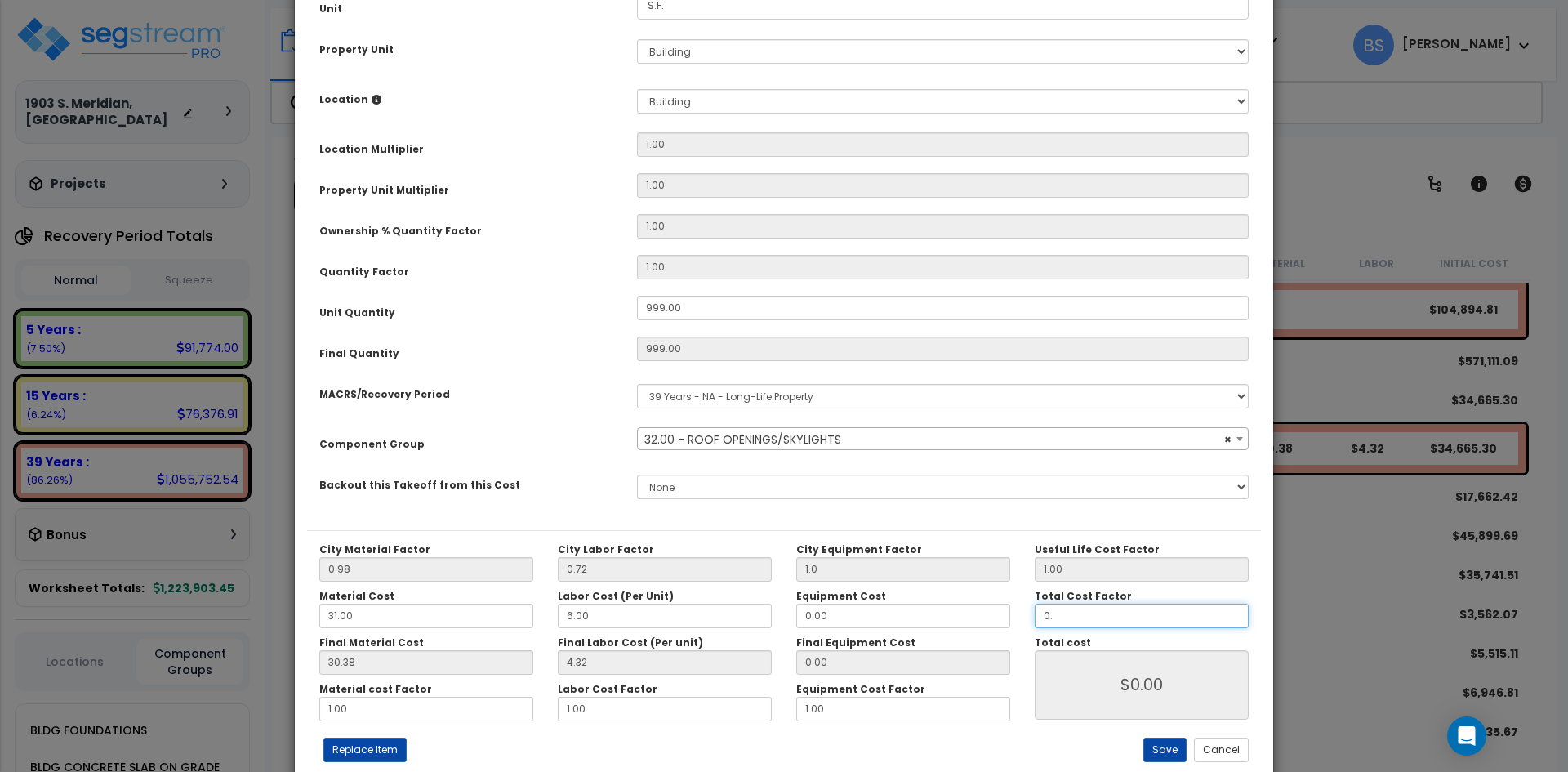
type input "0.5"
type input "$17,332.65"
type input "0.5"
type input "$17,332.65"
click at [1154, 746] on button "Save" at bounding box center [1164, 750] width 43 height 25
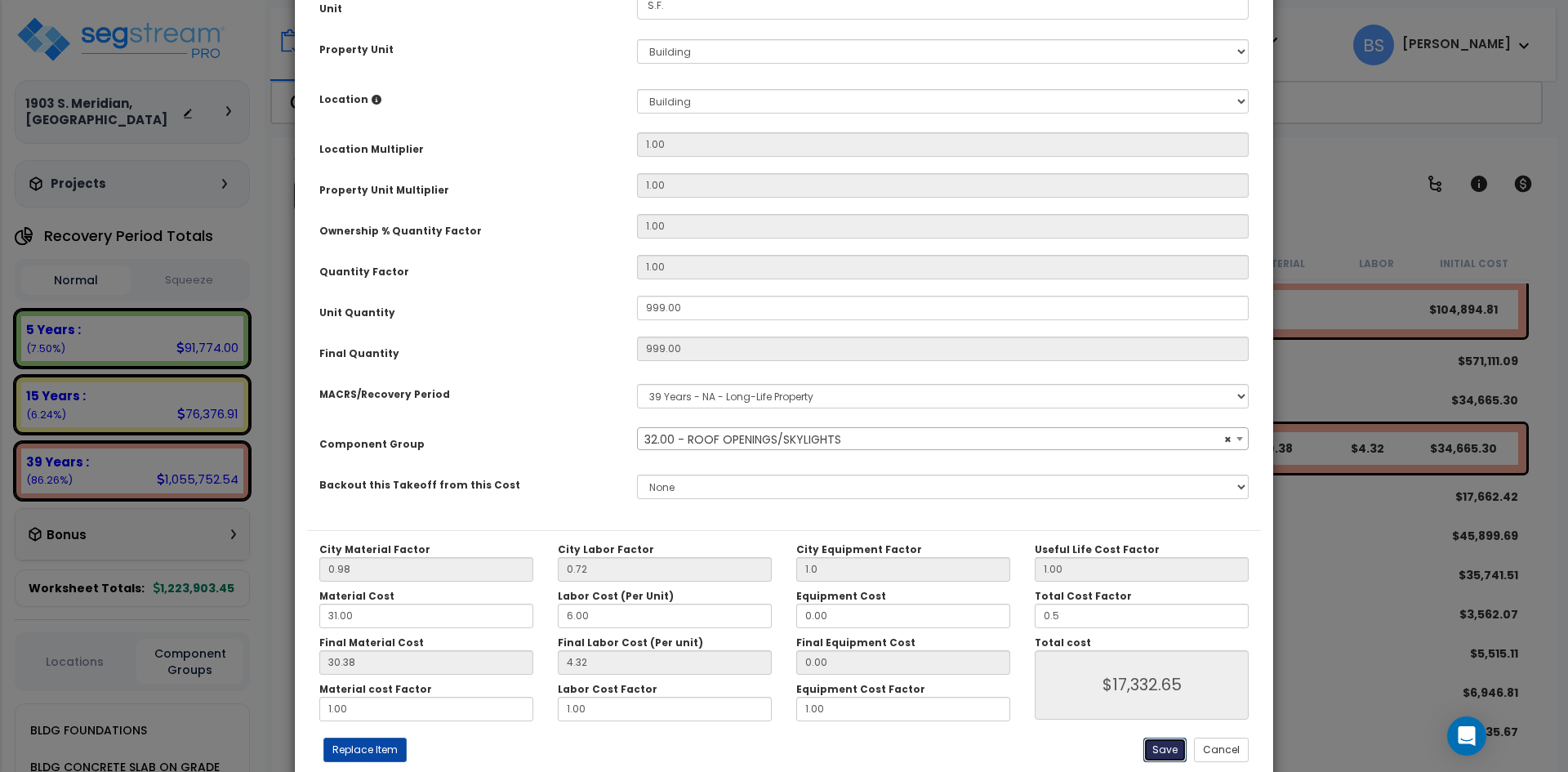
type input "1.00"
type input "0.50"
type input "17332.65"
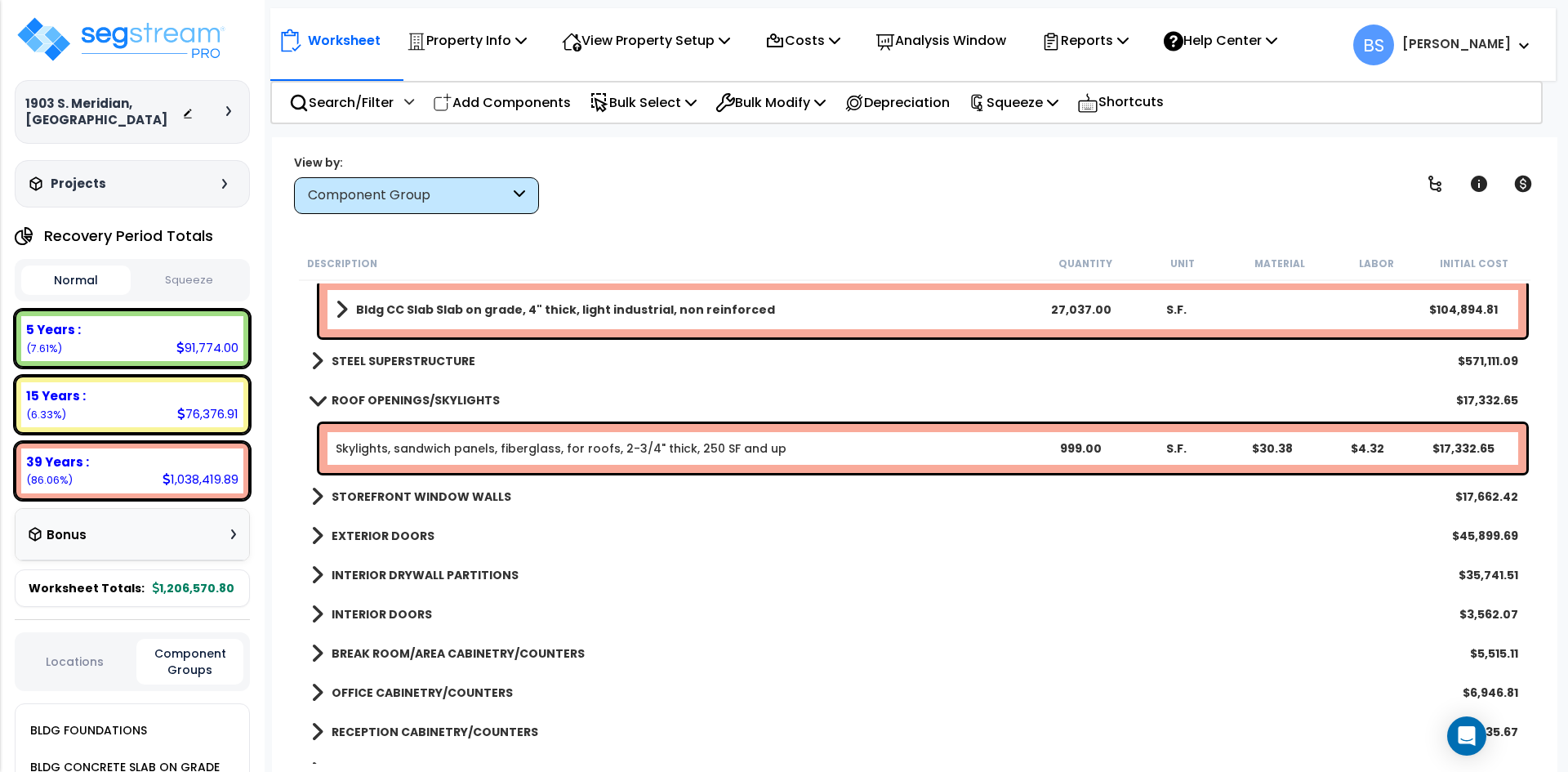
click at [427, 498] on b "STOREFRONT WINDOW WALLS" at bounding box center [420, 496] width 180 height 17
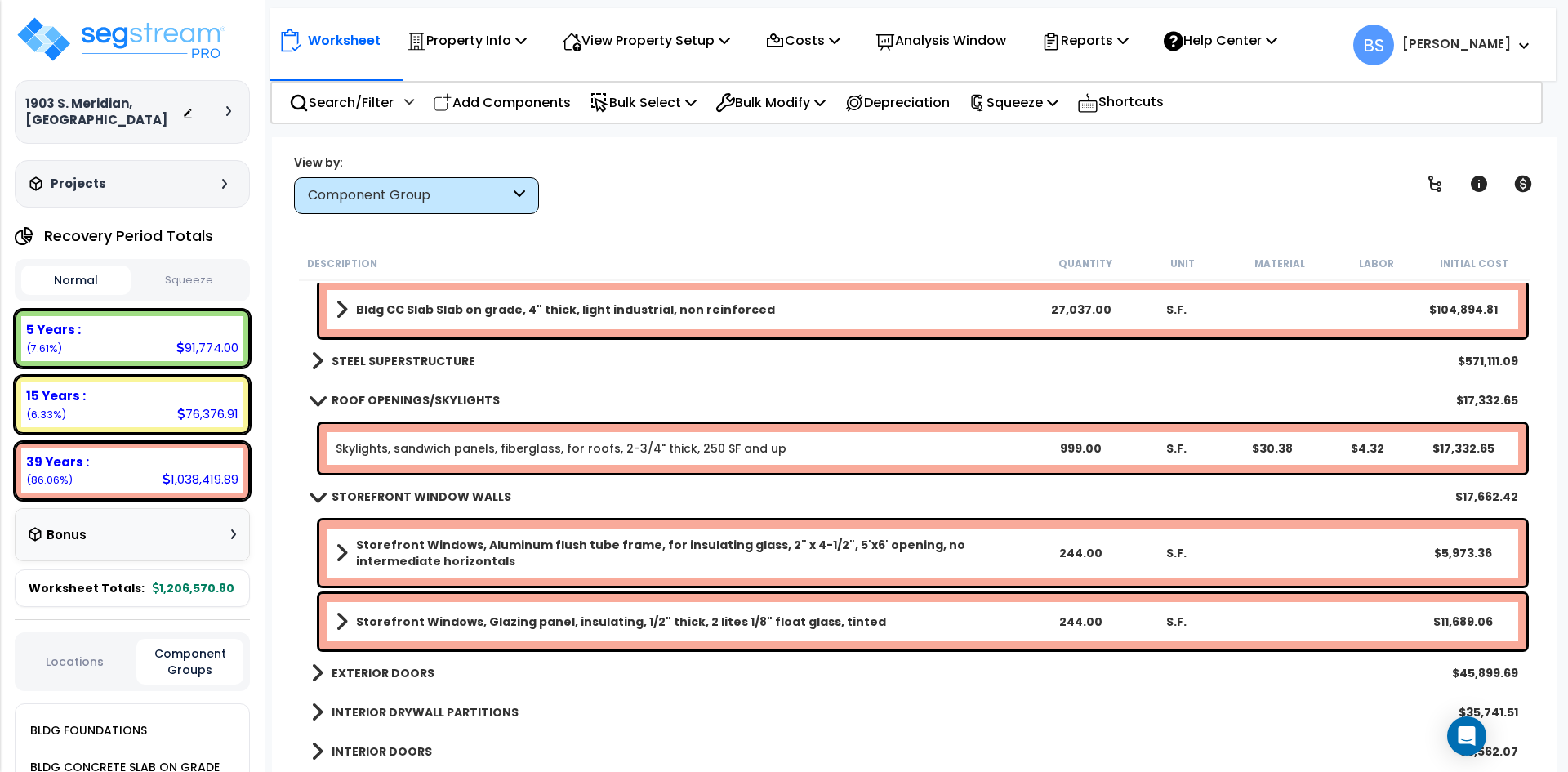
click at [451, 625] on b "Storefront Windows, Glazing panel, insulating, 1/2" thick, 2 lites 1/8" float g…" at bounding box center [620, 621] width 530 height 17
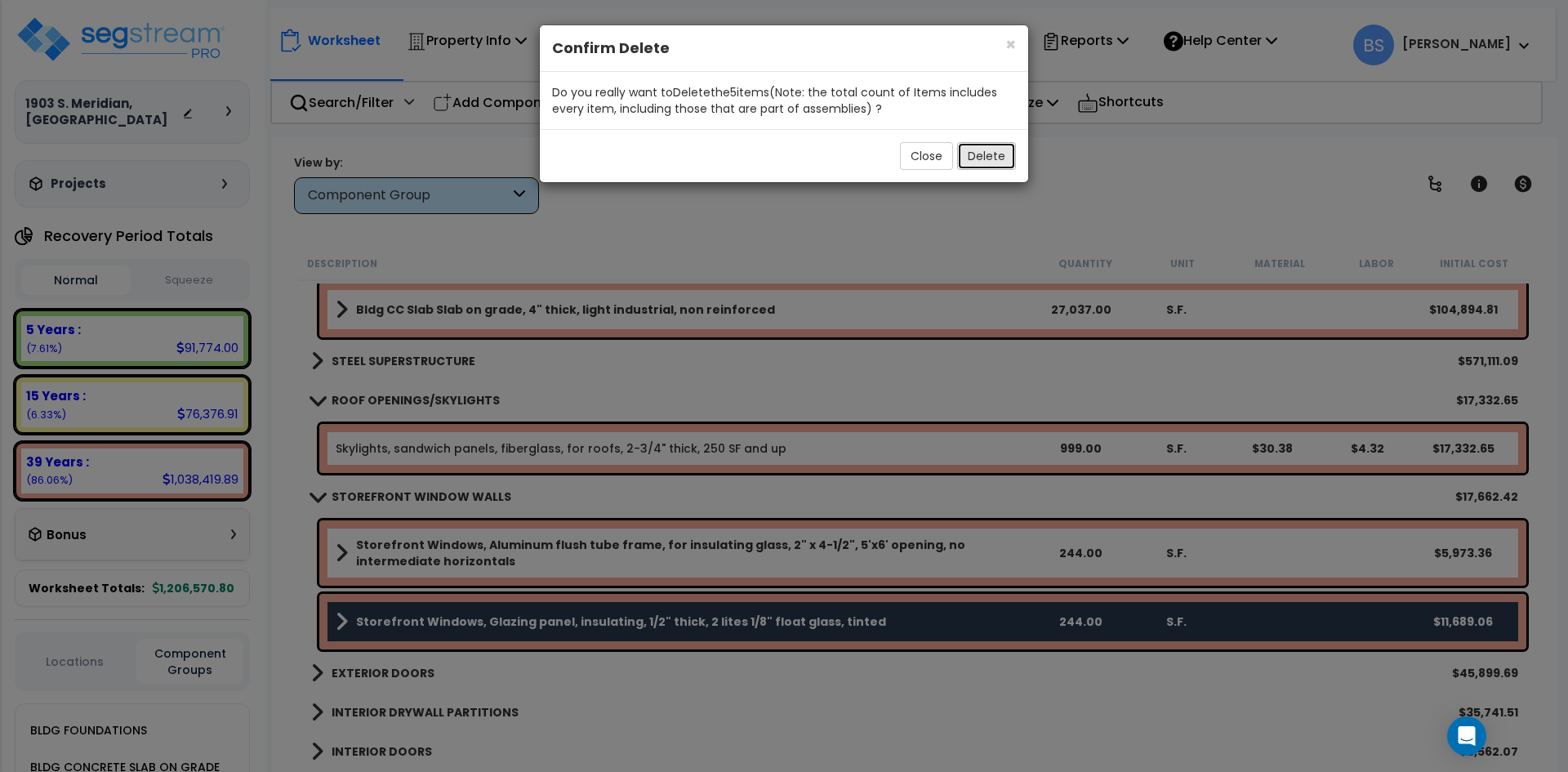
click at [980, 160] on button "Delete" at bounding box center [985, 156] width 59 height 28
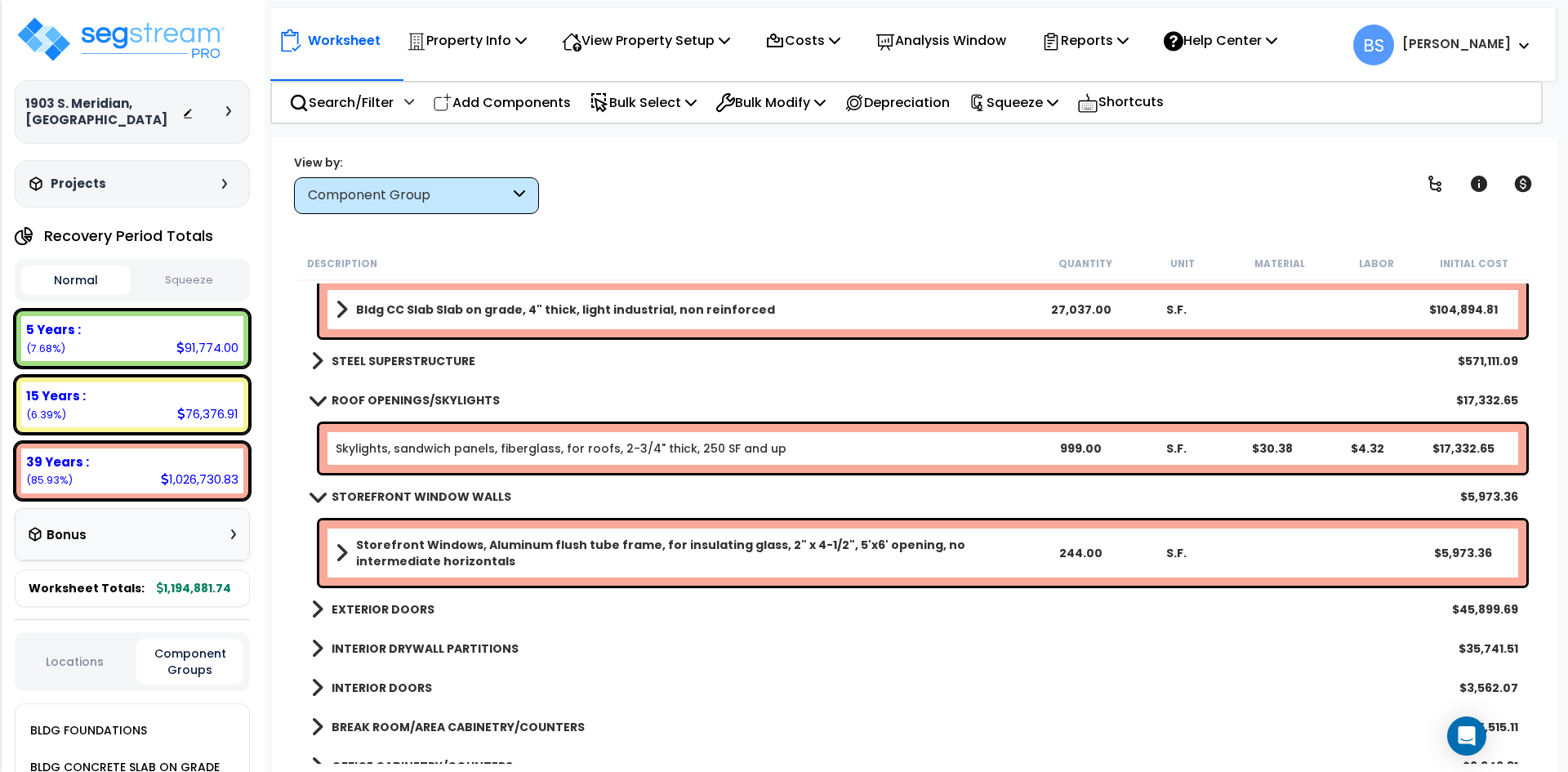
click at [409, 494] on b "STOREFRONT WINDOW WALLS" at bounding box center [420, 496] width 180 height 17
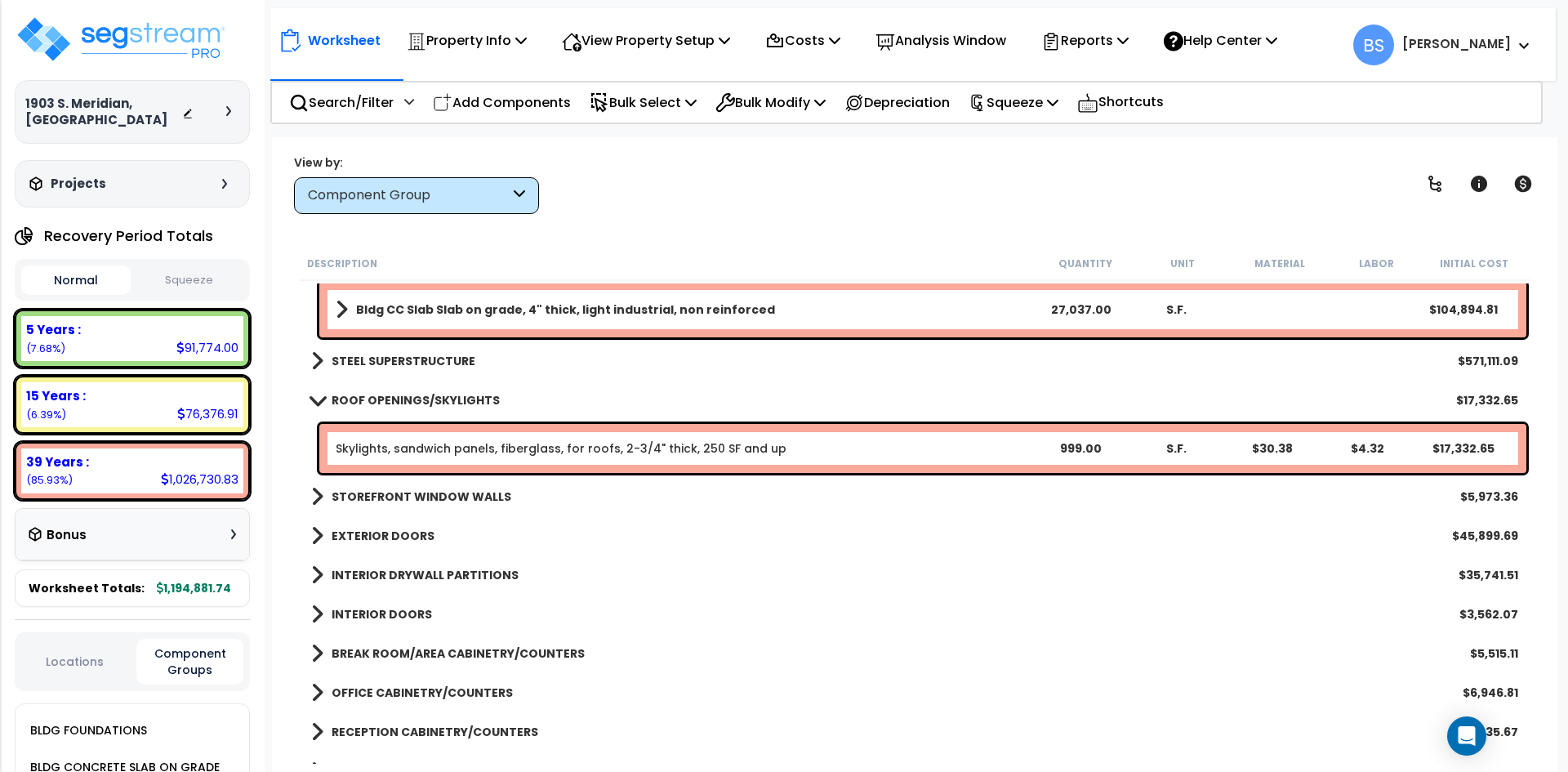
click at [407, 399] on b "ROOF OPENINGS/SKYLIGHTS" at bounding box center [415, 400] width 168 height 17
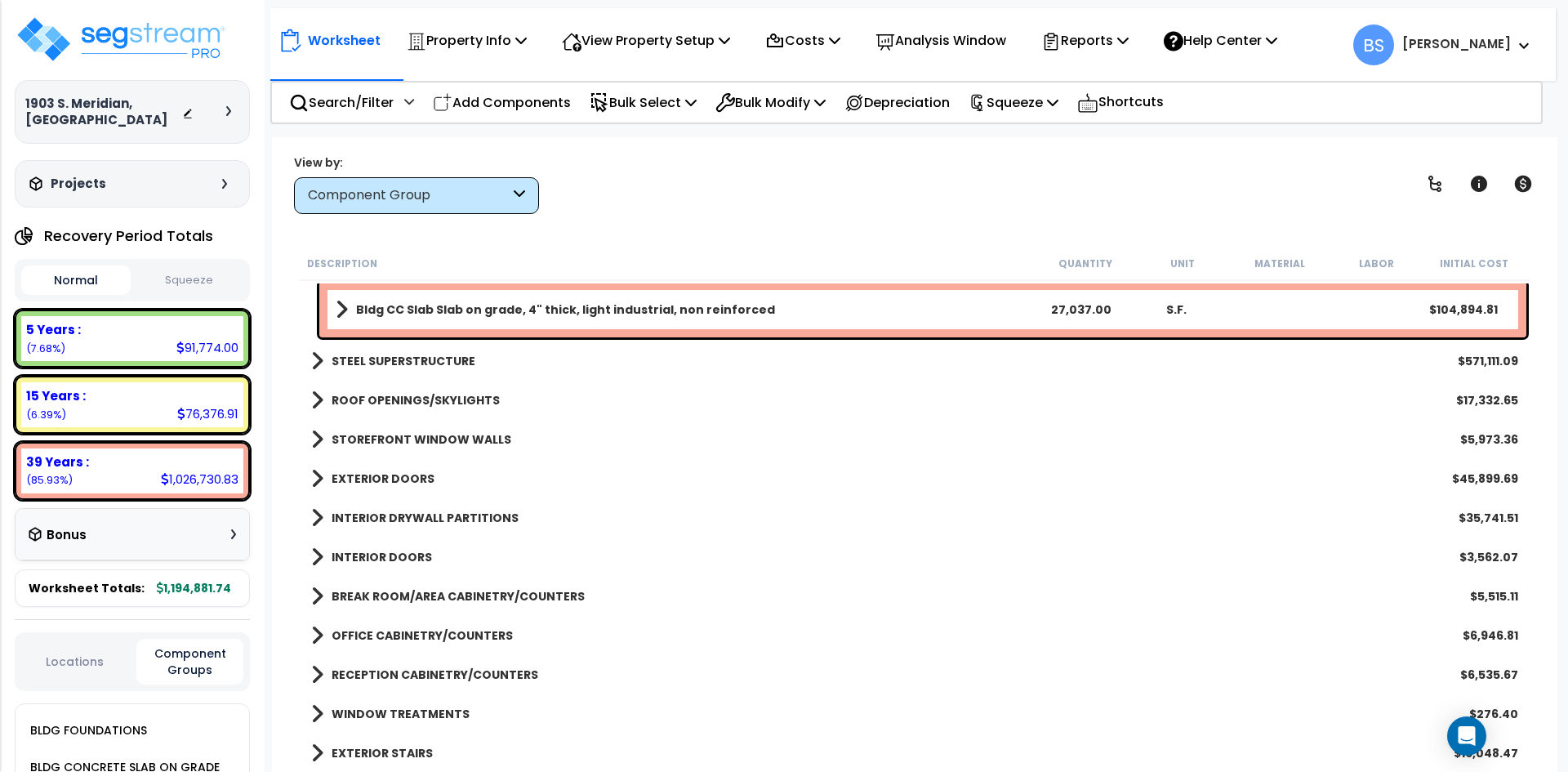
click at [382, 435] on b "STOREFRONT WINDOW WALLS" at bounding box center [420, 439] width 180 height 17
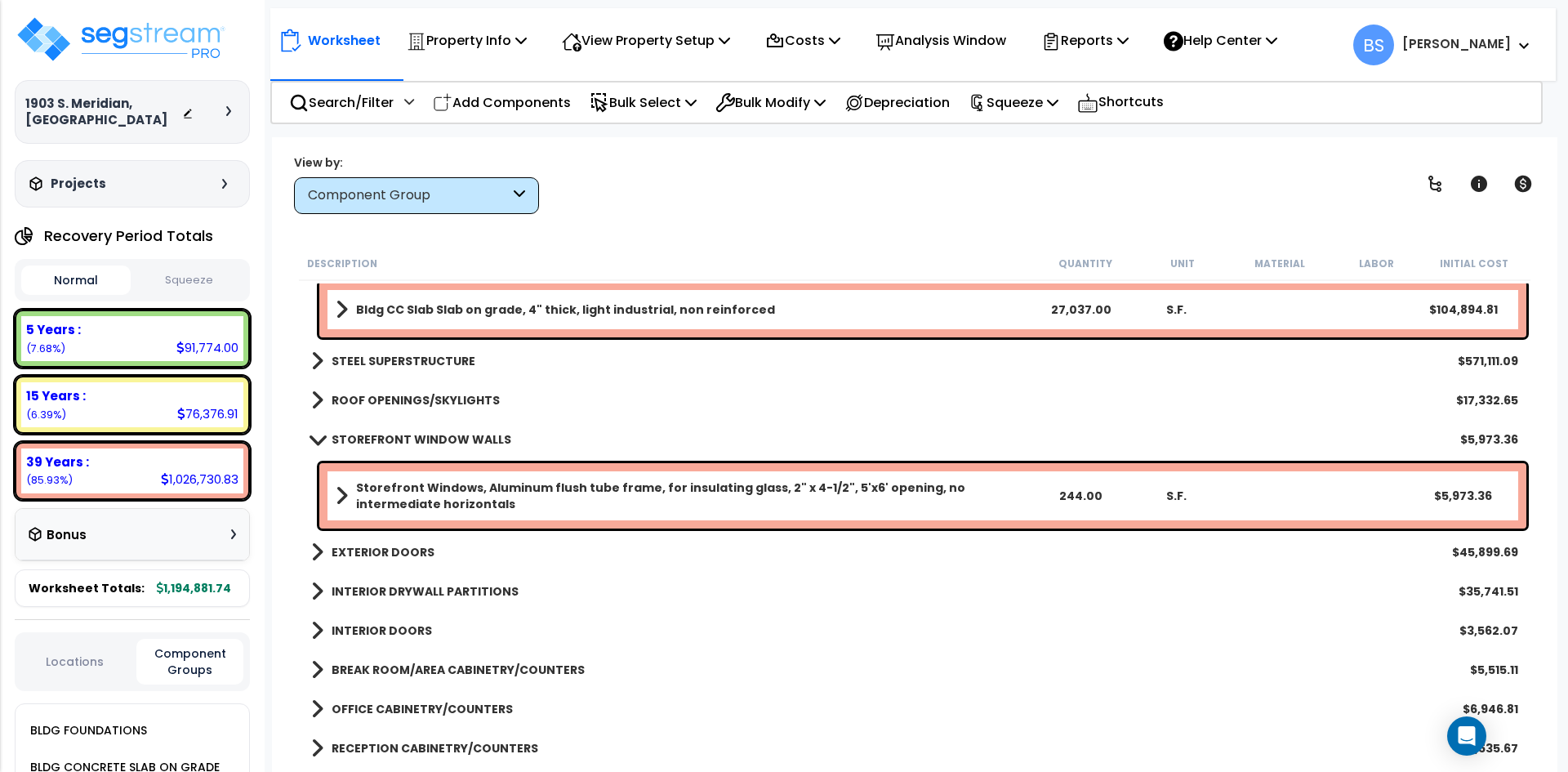
click at [382, 435] on b "STOREFRONT WINDOW WALLS" at bounding box center [420, 439] width 180 height 17
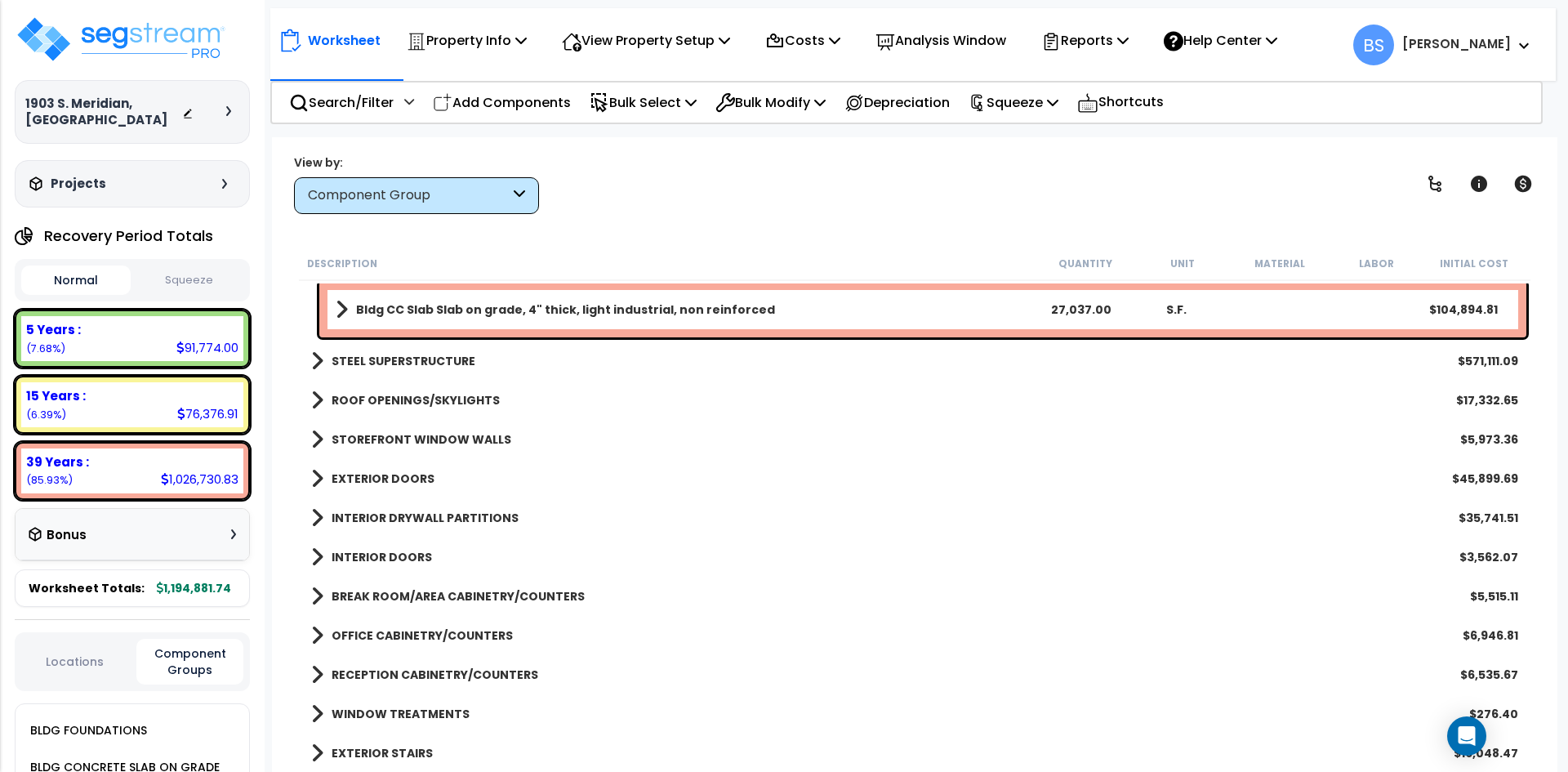
click at [387, 476] on b "EXTERIOR DOORS" at bounding box center [382, 478] width 102 height 17
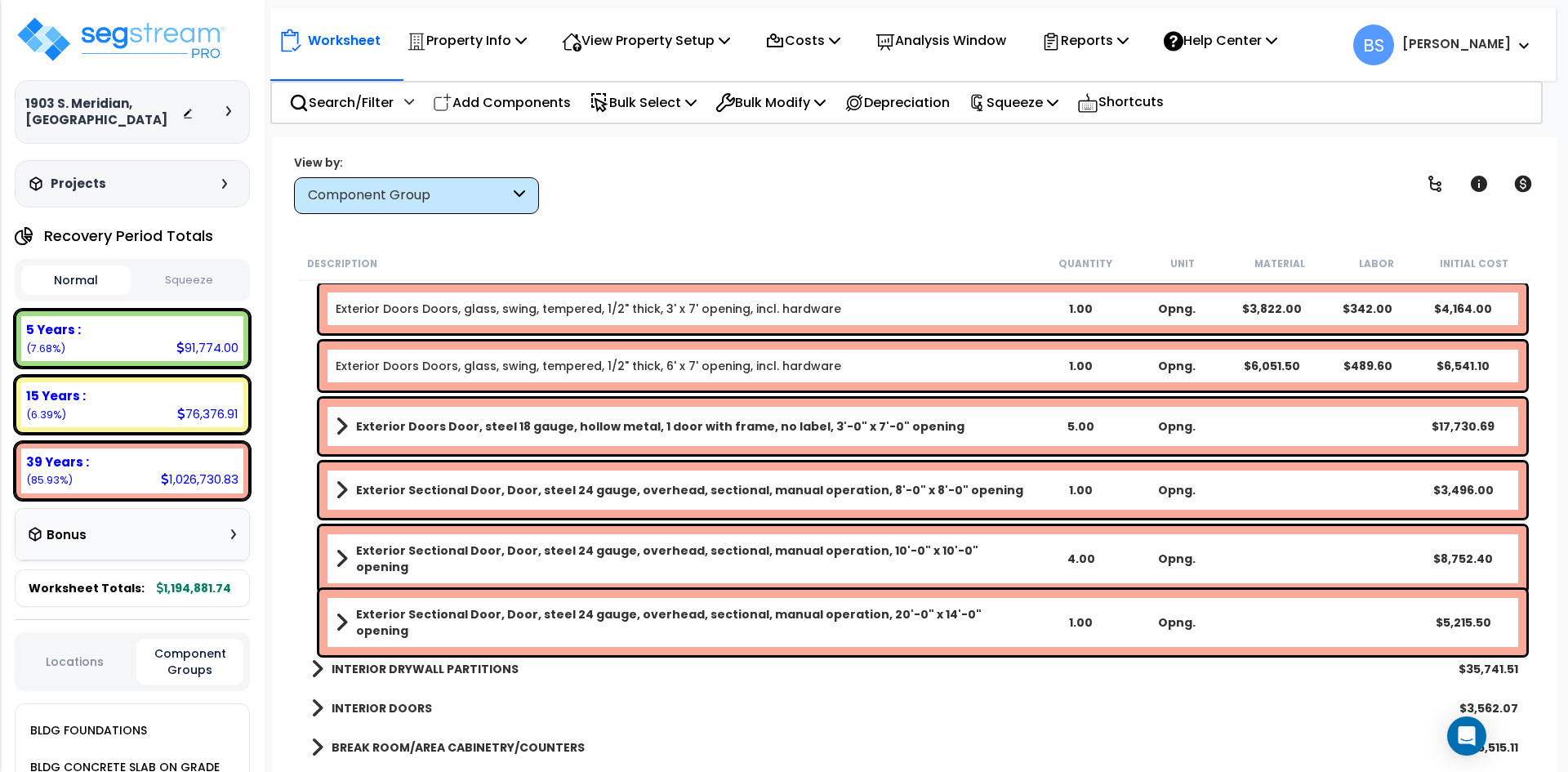
scroll to position [327, 0]
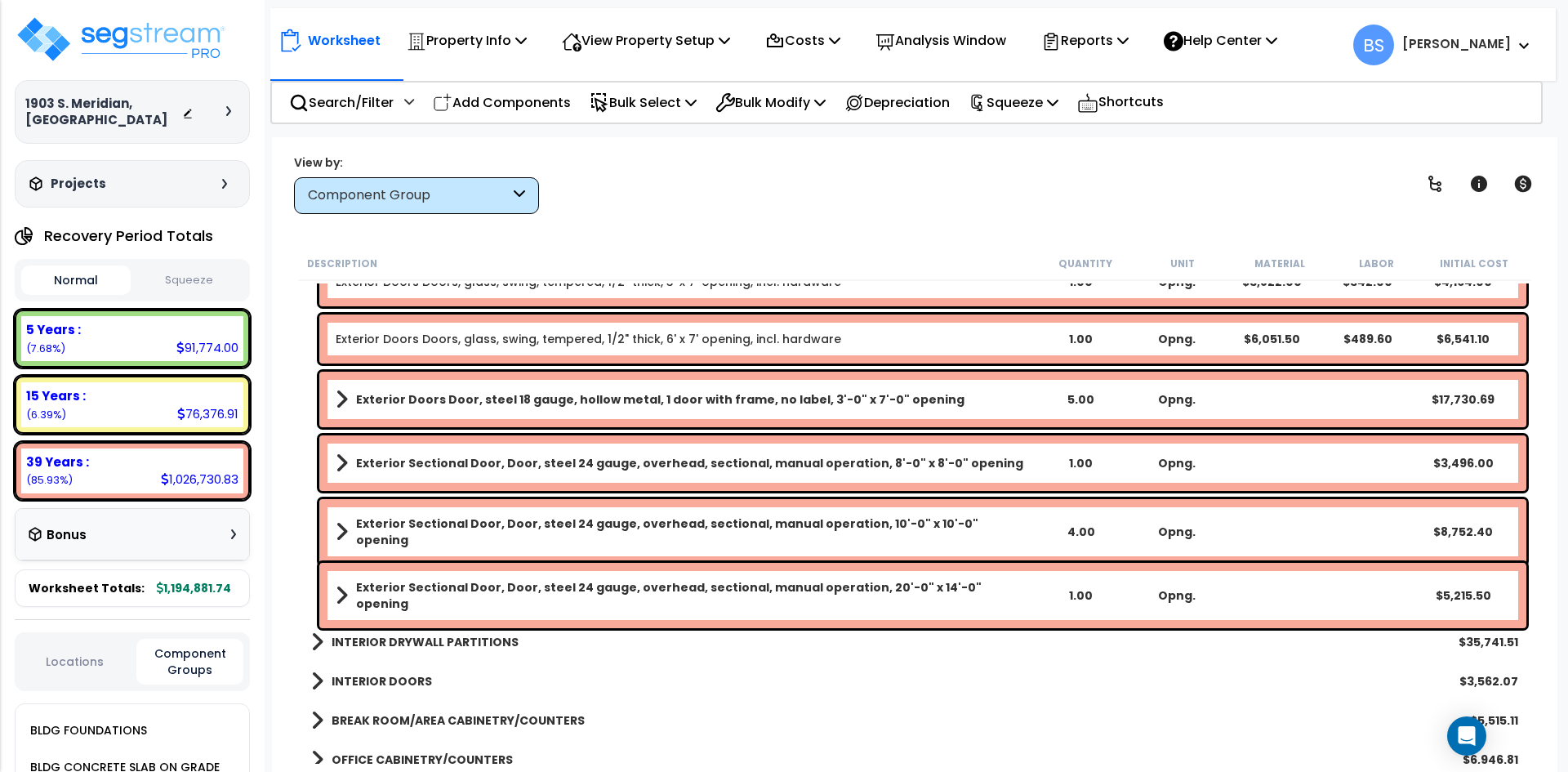
click at [435, 644] on b "INTERIOR DRYWALL PARTITIONS" at bounding box center [424, 641] width 187 height 17
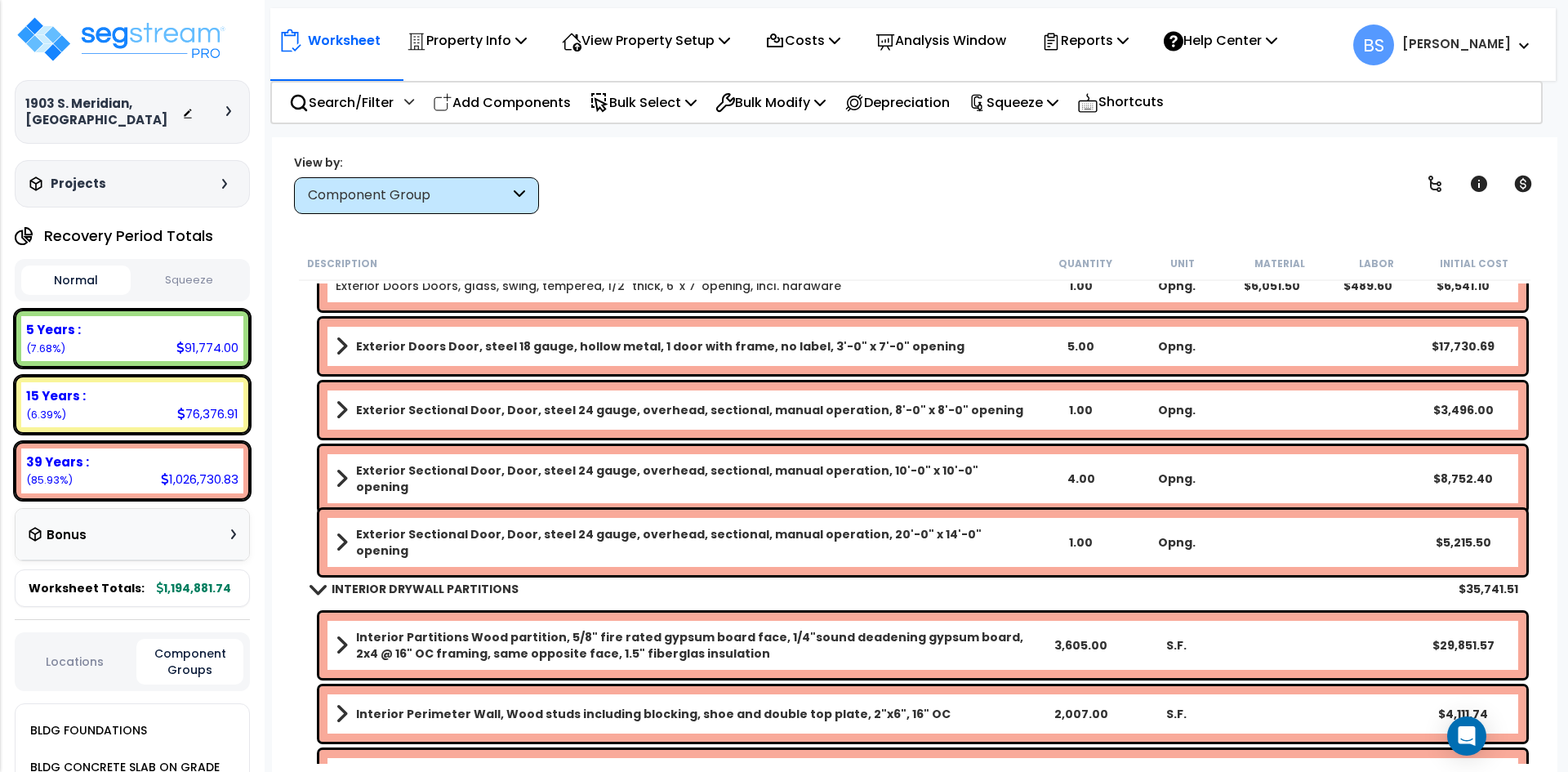
scroll to position [408, 0]
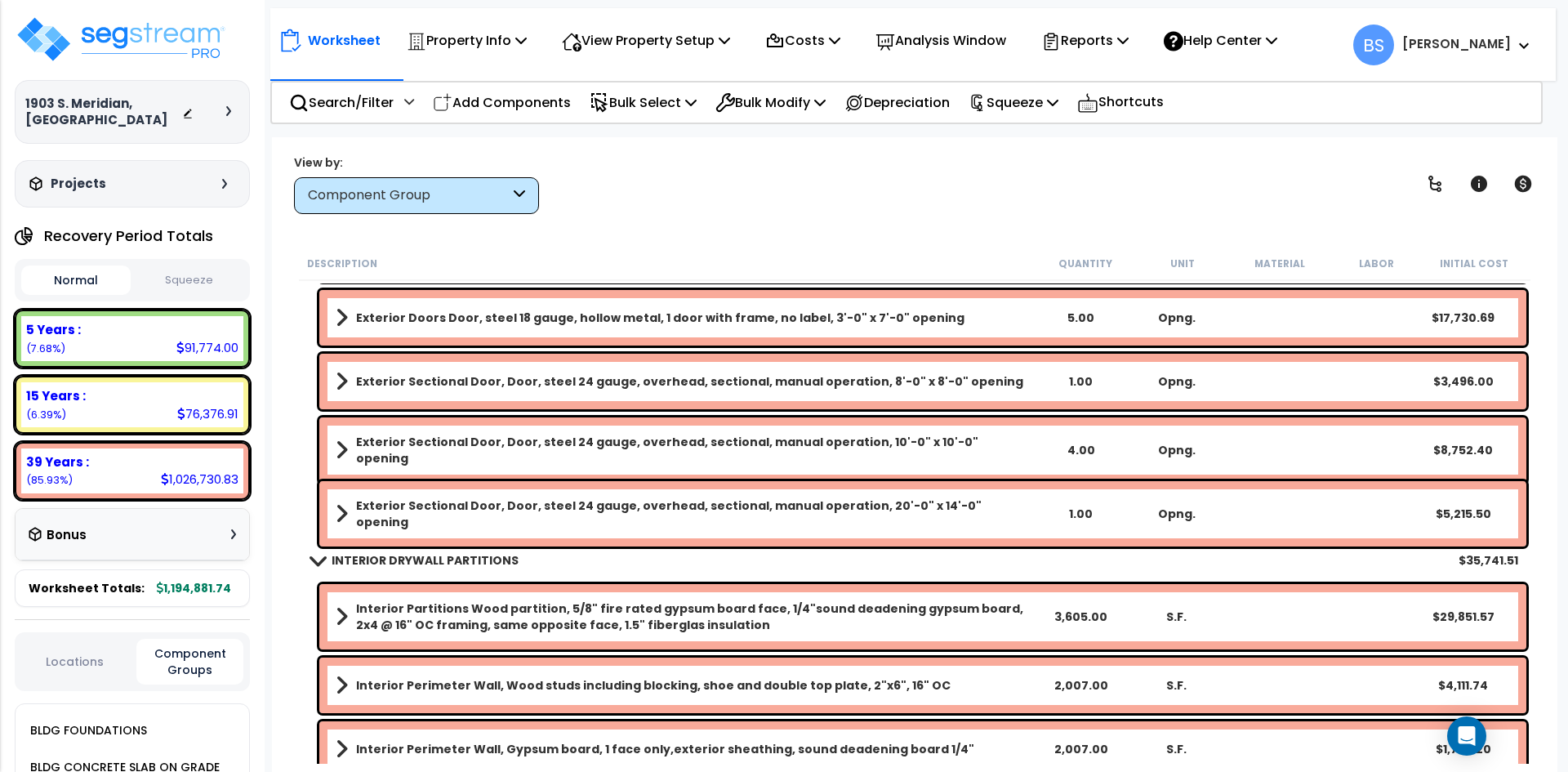
click at [446, 607] on b "Interior Partitions Wood partition, 5/8" fire rated gypsum board face, 1/4"soun…" at bounding box center [694, 616] width 676 height 32
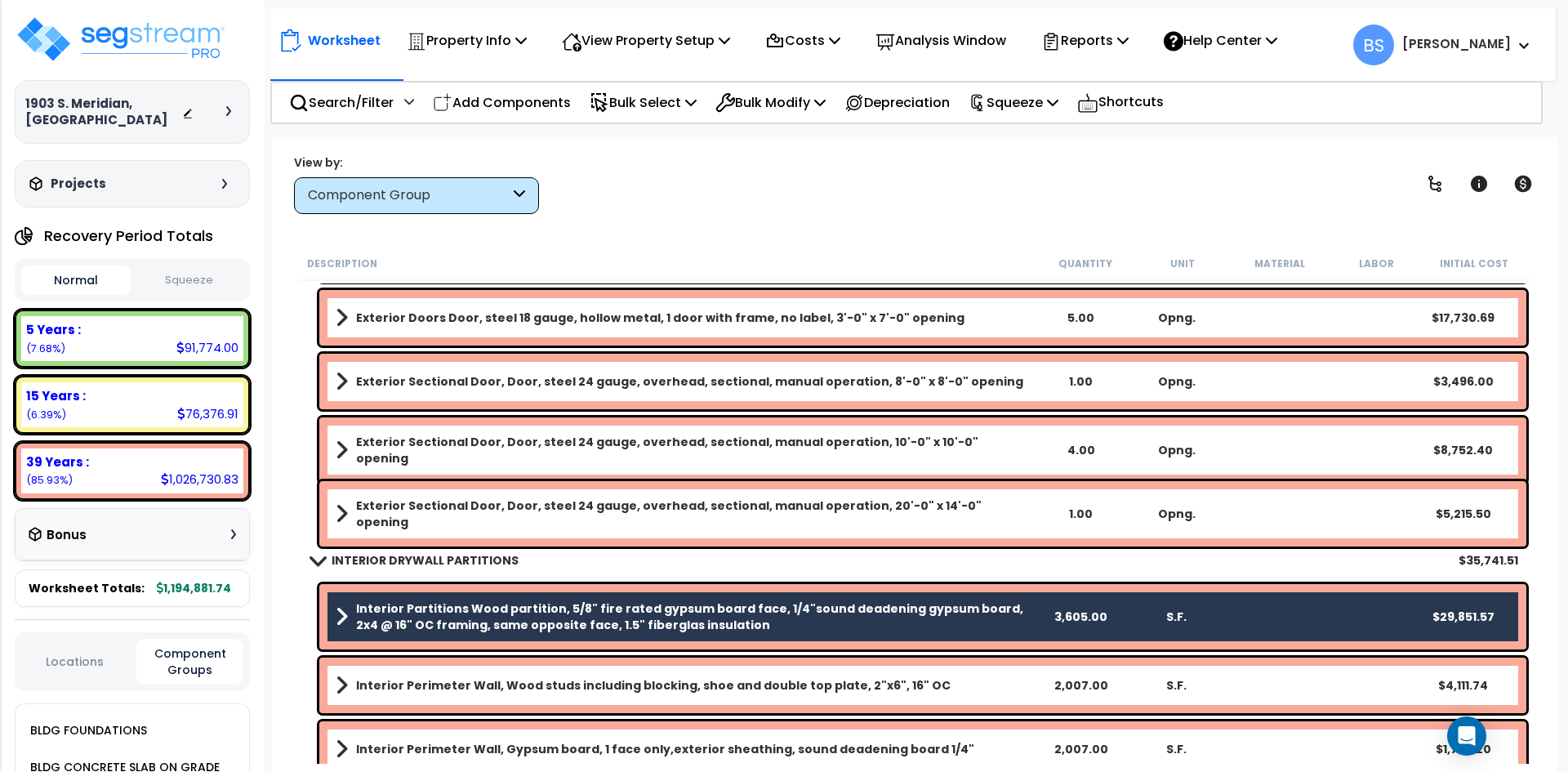
click at [441, 692] on b "Interior Perimeter Wall, Wood studs including blocking, shoe and double top pla…" at bounding box center [653, 685] width 595 height 17
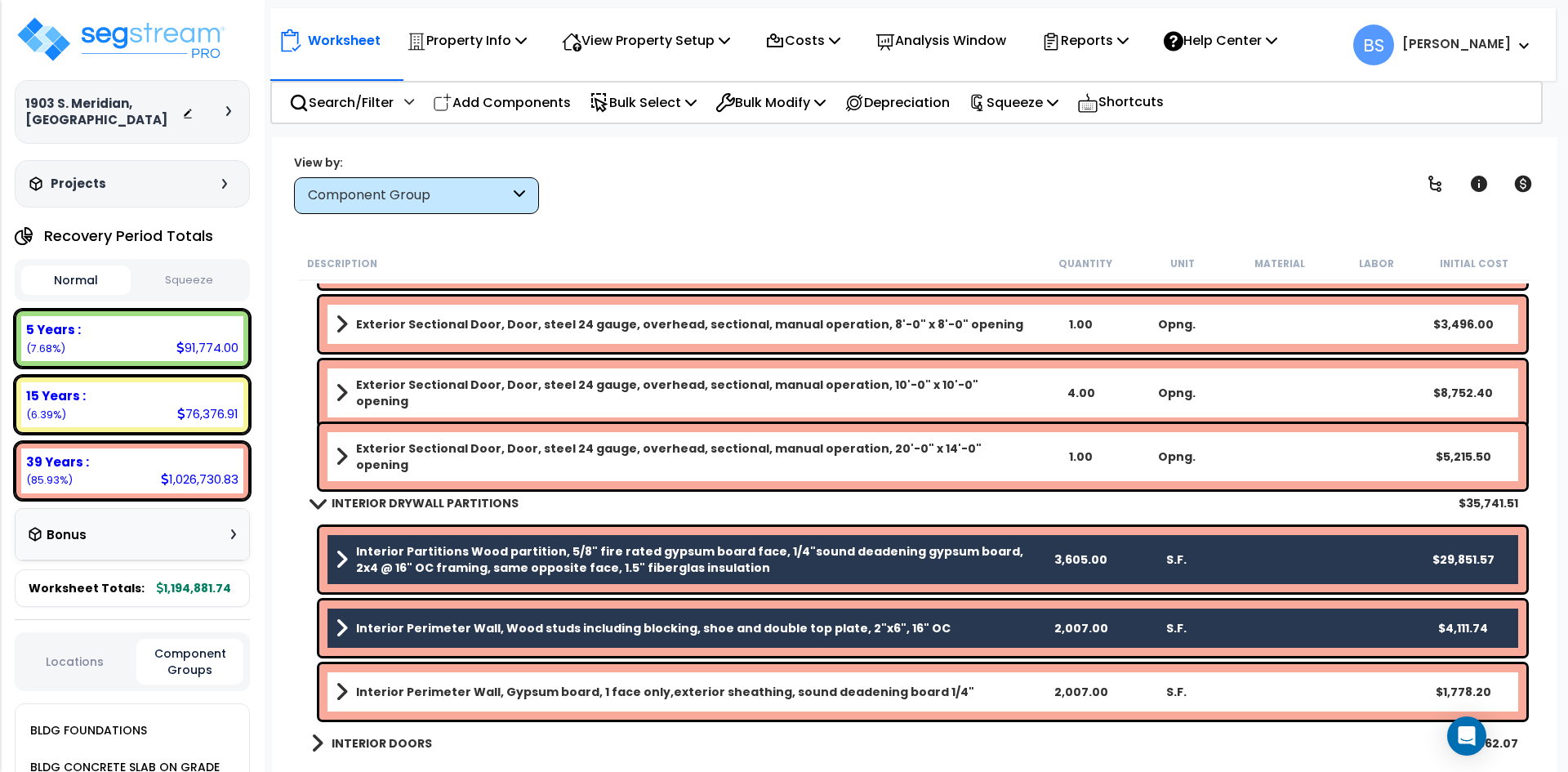
scroll to position [490, 0]
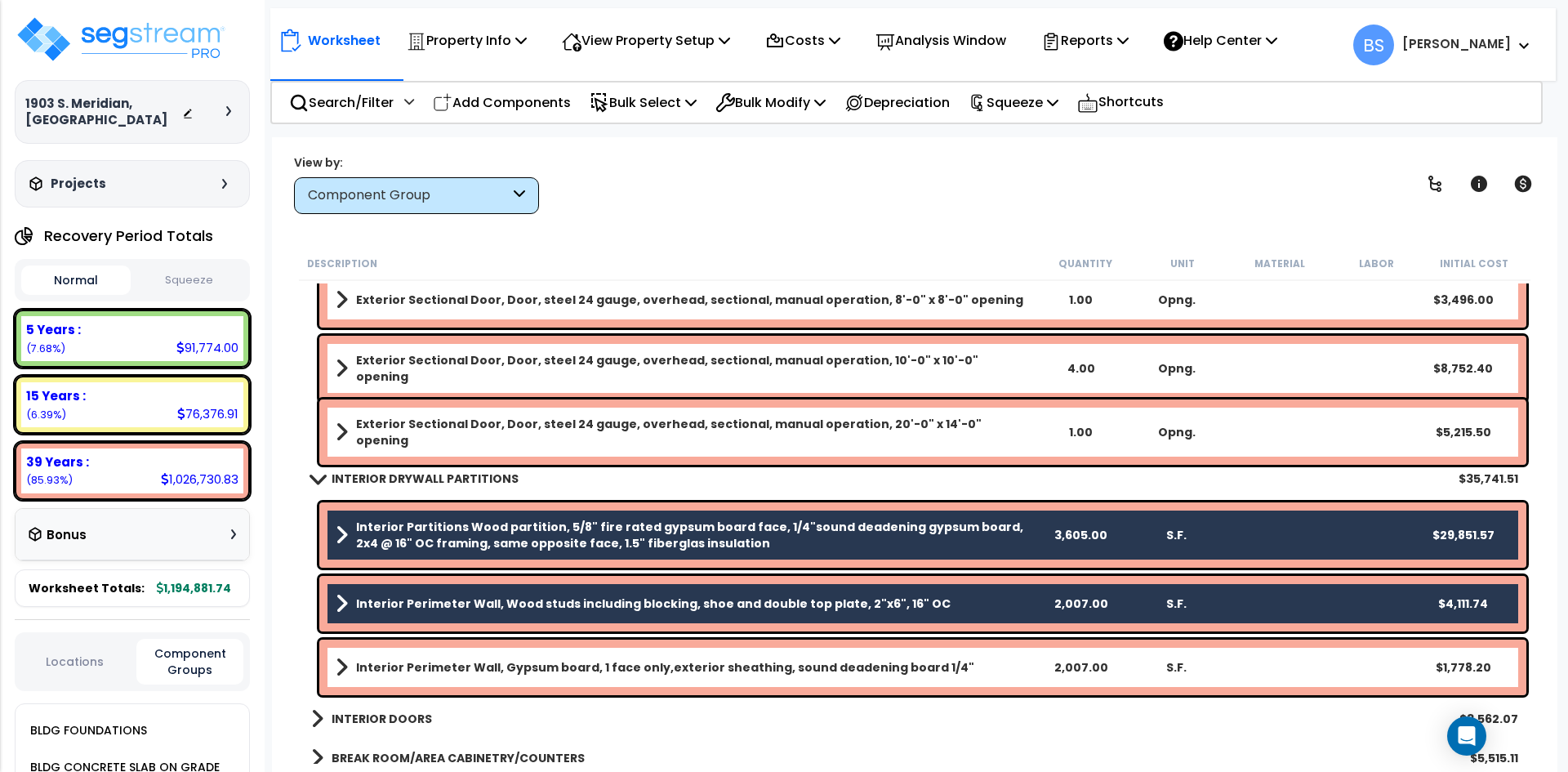
click at [439, 662] on b "Interior Perimeter Wall, Gypsum board, 1 face only,exterior sheathing, sound de…" at bounding box center [665, 667] width 618 height 17
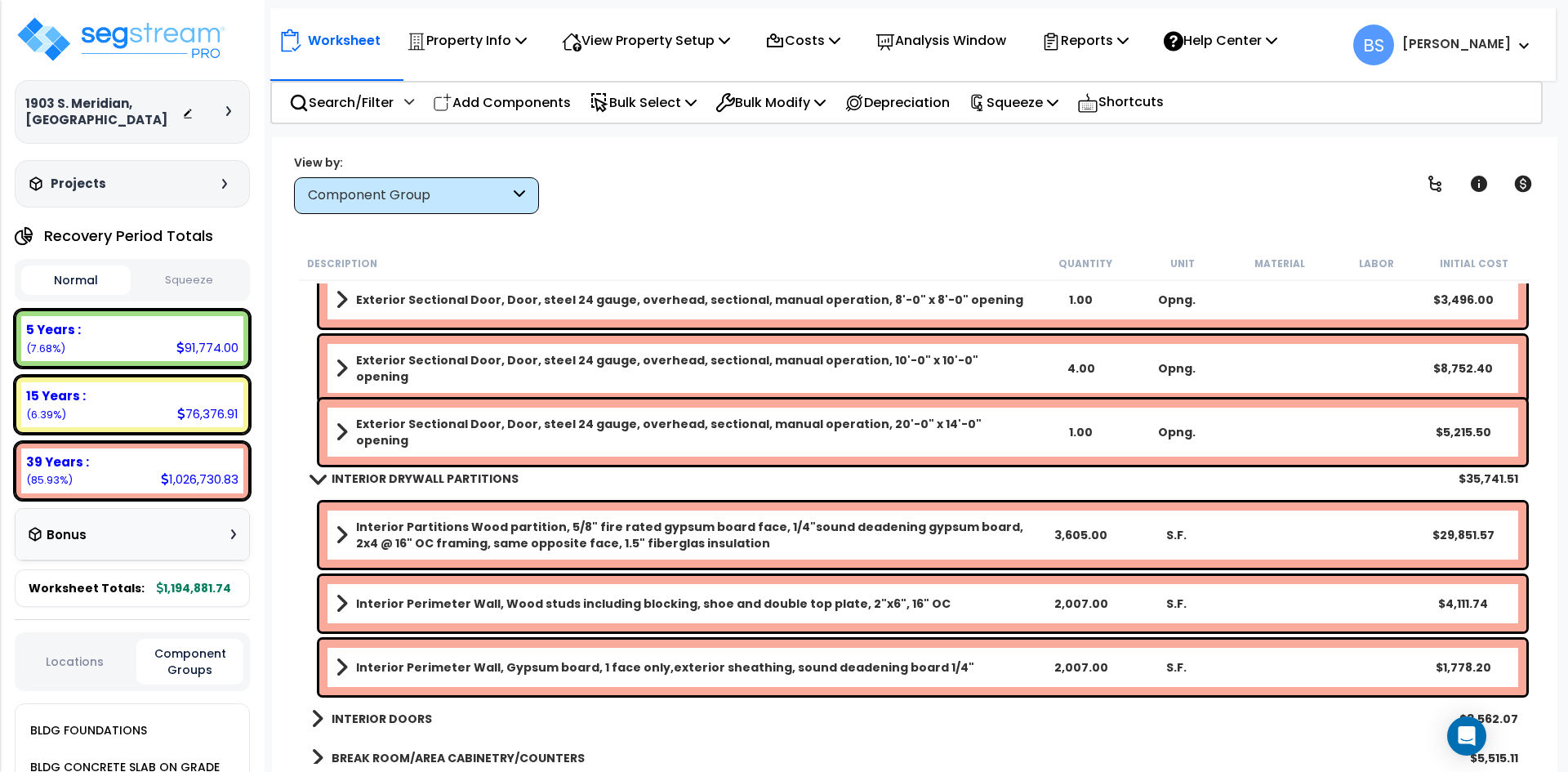
click at [805, 528] on b "Interior Partitions Wood partition, 5/8" fire rated gypsum board face, 1/4"soun…" at bounding box center [694, 535] width 676 height 32
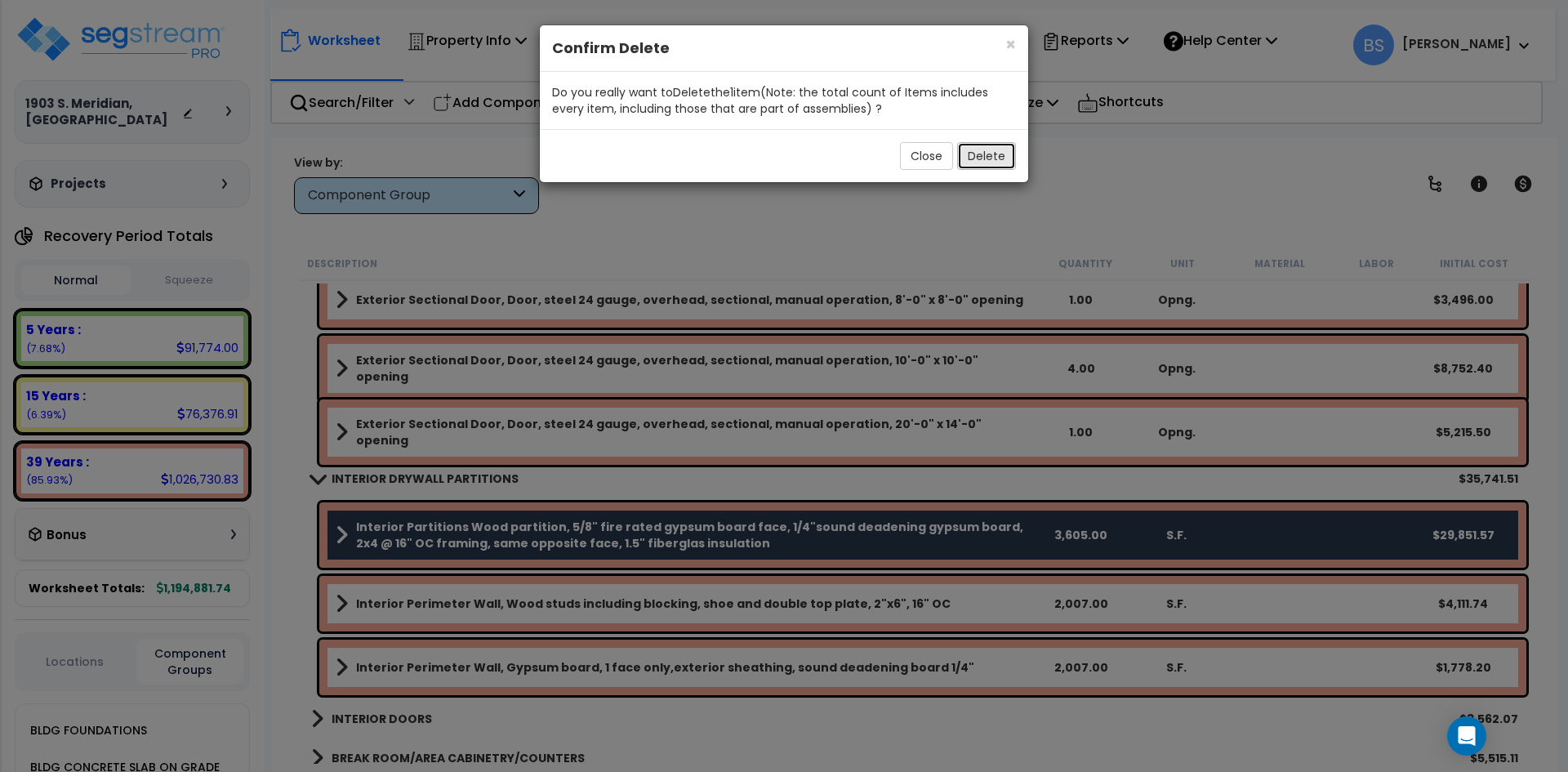
click at [995, 148] on button "Delete" at bounding box center [985, 156] width 59 height 28
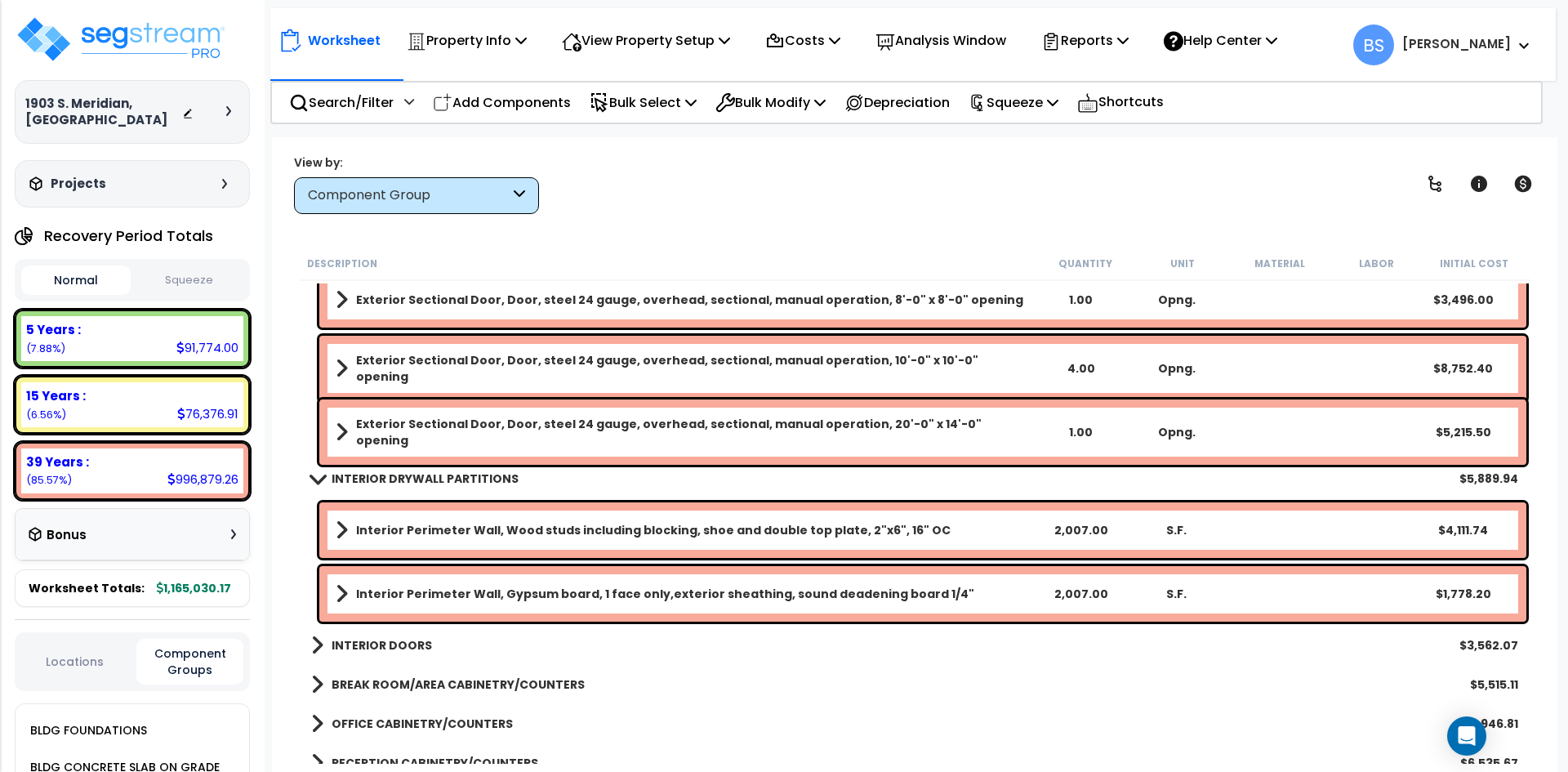
click at [396, 650] on b "INTERIOR DOORS" at bounding box center [381, 645] width 101 height 17
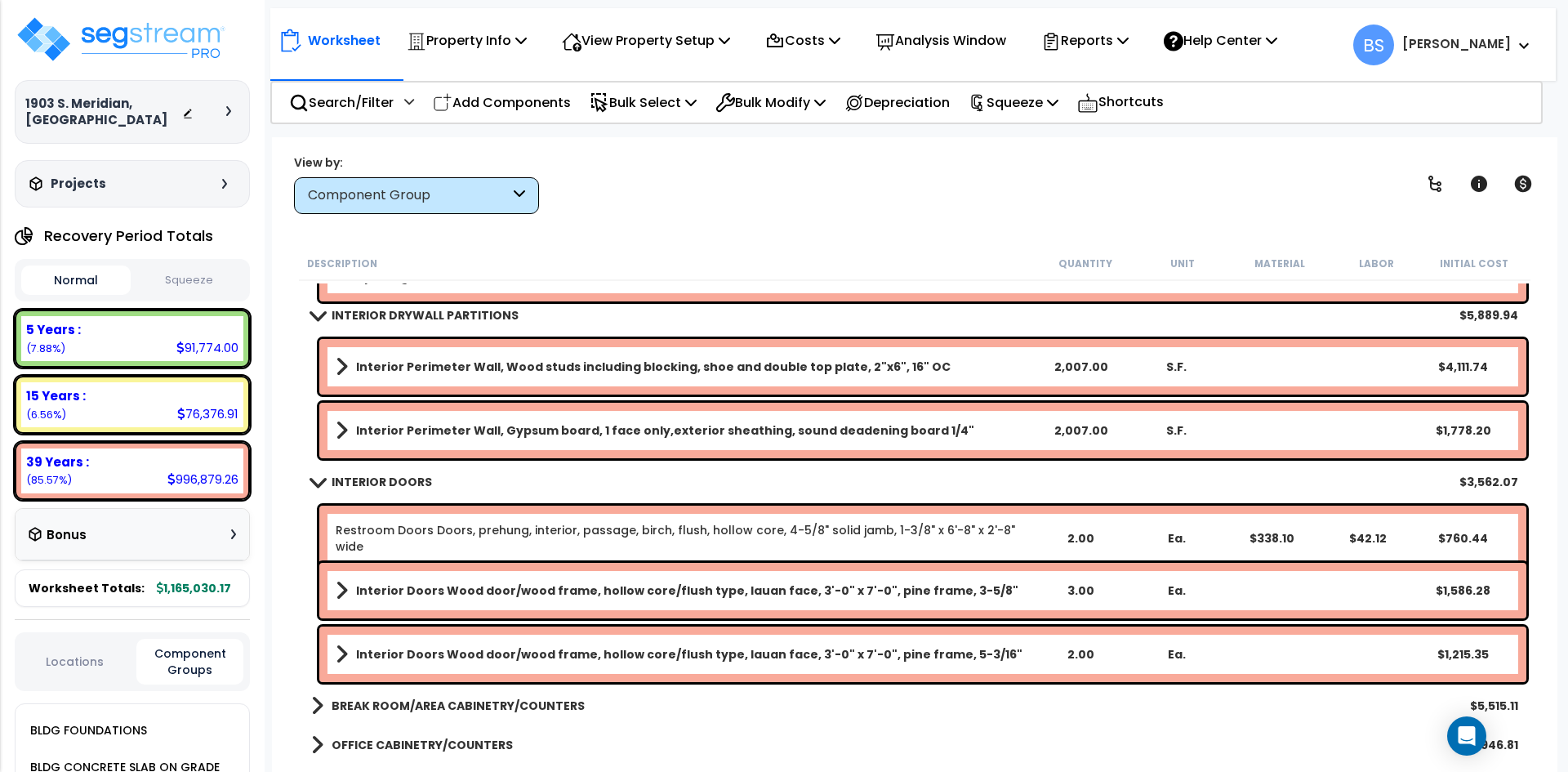
scroll to position [735, 0]
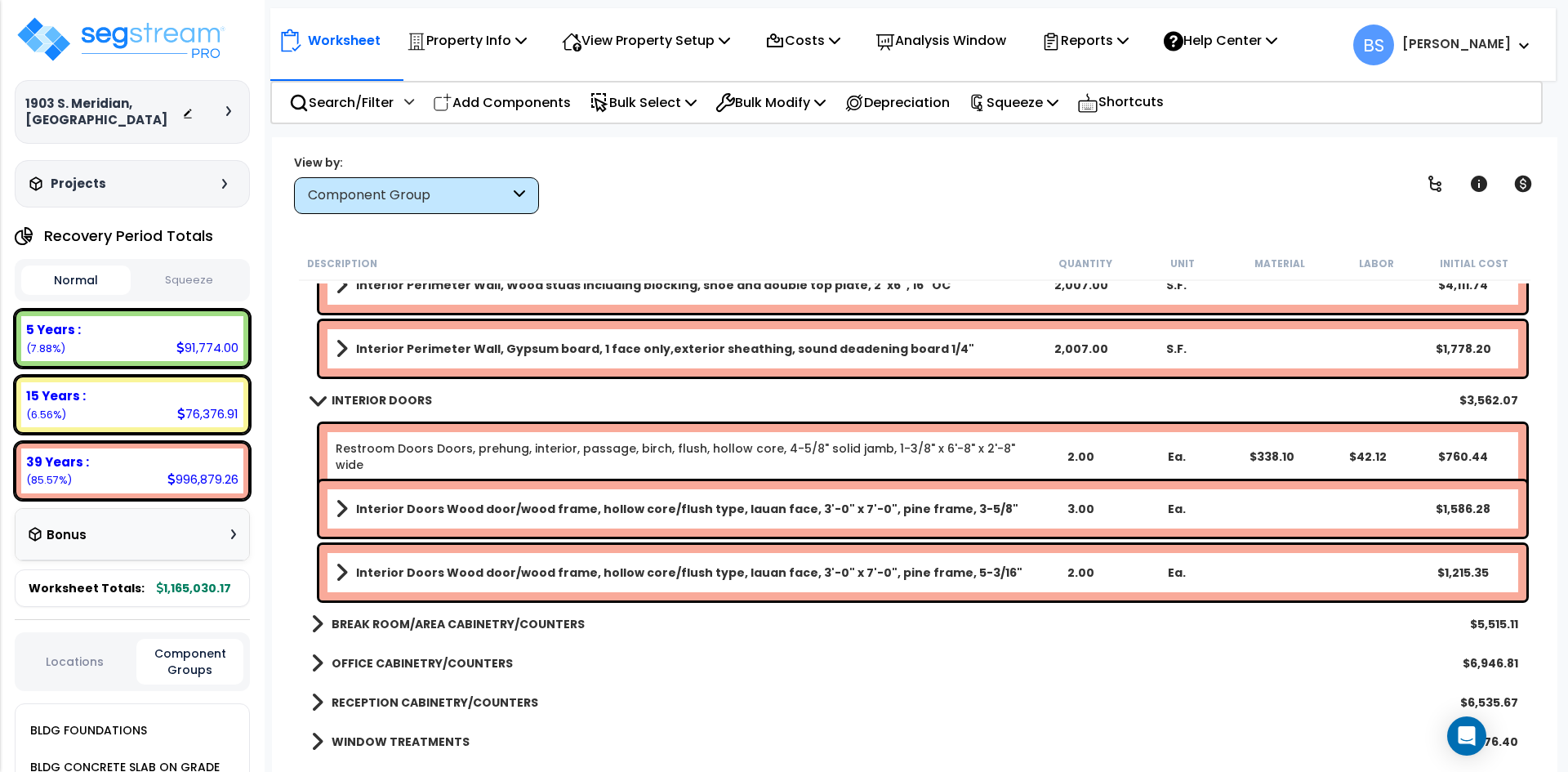
click at [422, 400] on b "INTERIOR DOORS" at bounding box center [381, 400] width 101 height 17
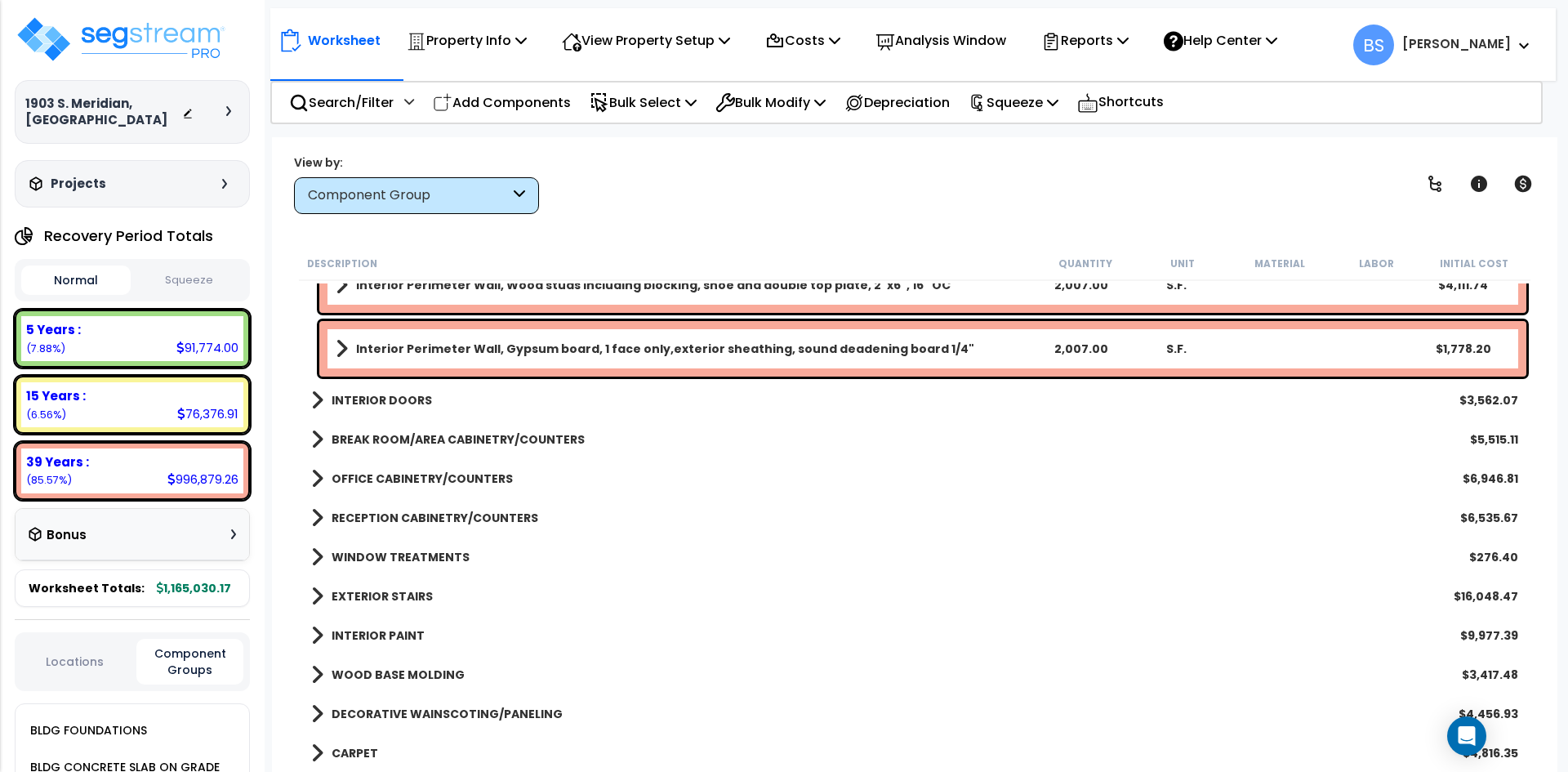
click at [424, 436] on b "BREAK ROOM/AREA CABINETRY/COUNTERS" at bounding box center [457, 439] width 253 height 17
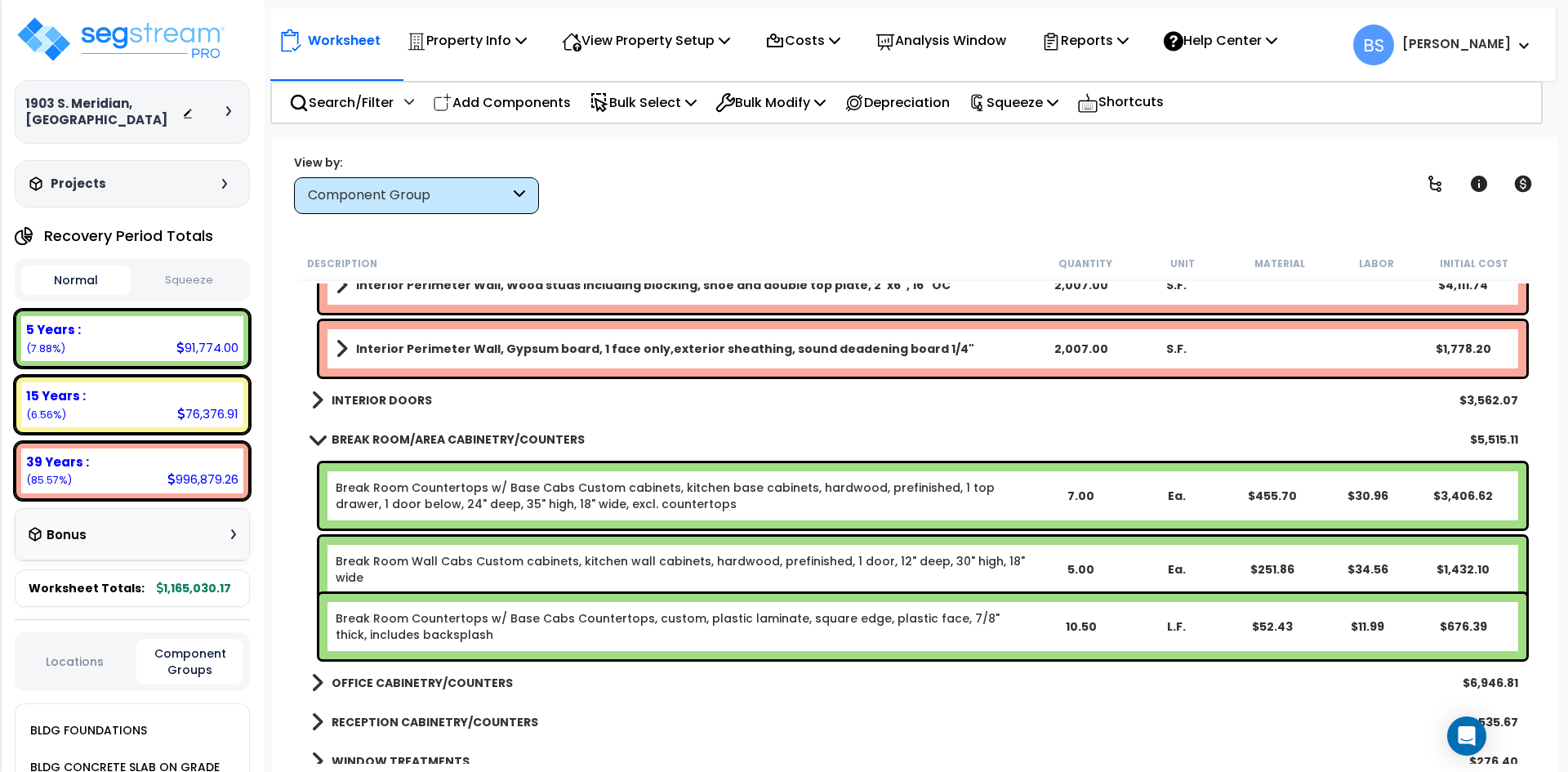
click at [424, 436] on b "BREAK ROOM/AREA CABINETRY/COUNTERS" at bounding box center [457, 439] width 253 height 17
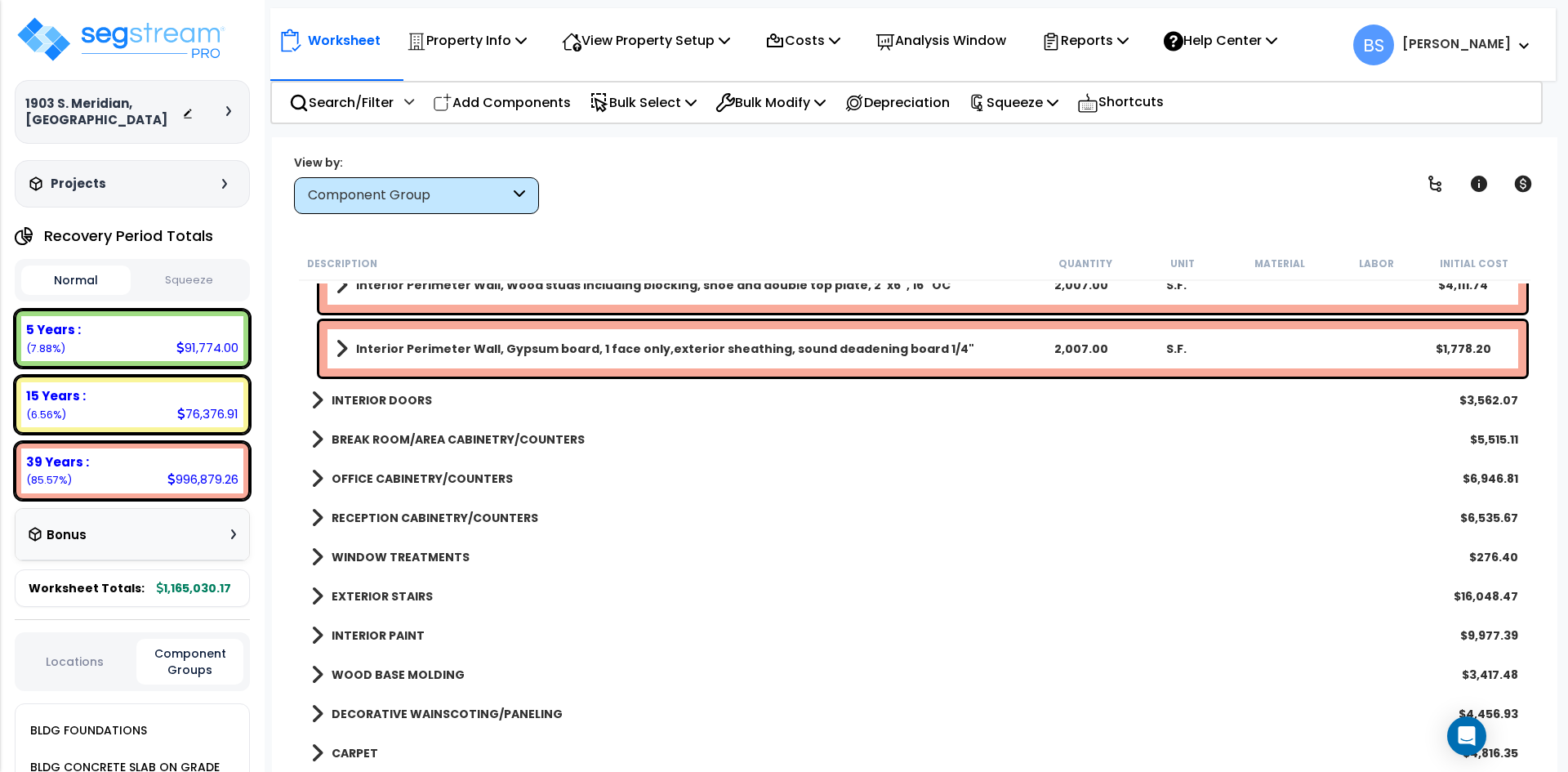
click at [429, 480] on b "OFFICE CABINETRY/COUNTERS" at bounding box center [421, 478] width 181 height 17
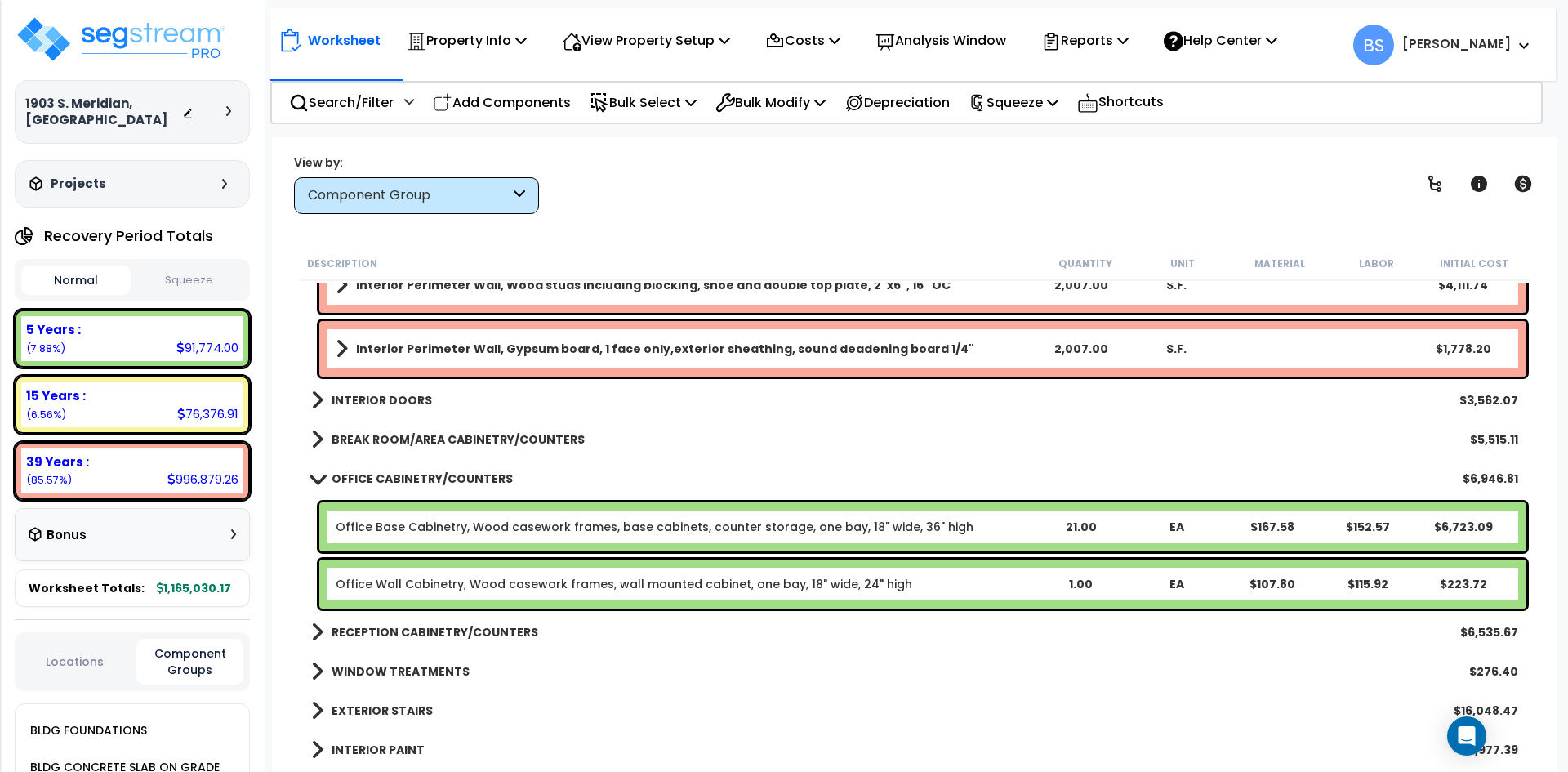
click at [419, 481] on b "OFFICE CABINETRY/COUNTERS" at bounding box center [421, 478] width 181 height 17
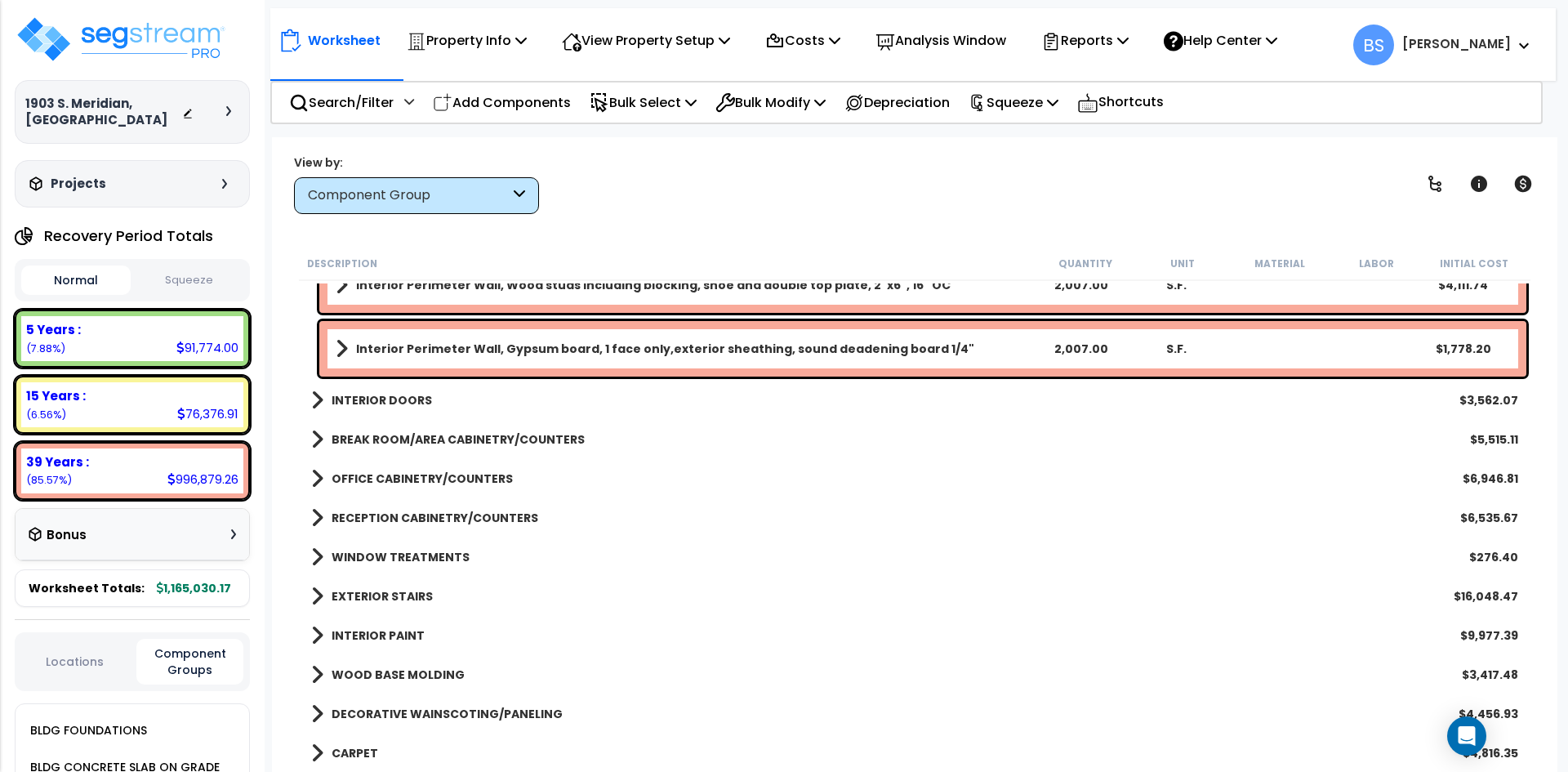
click at [402, 515] on b "RECEPTION CABINETRY/COUNTERS" at bounding box center [434, 518] width 207 height 17
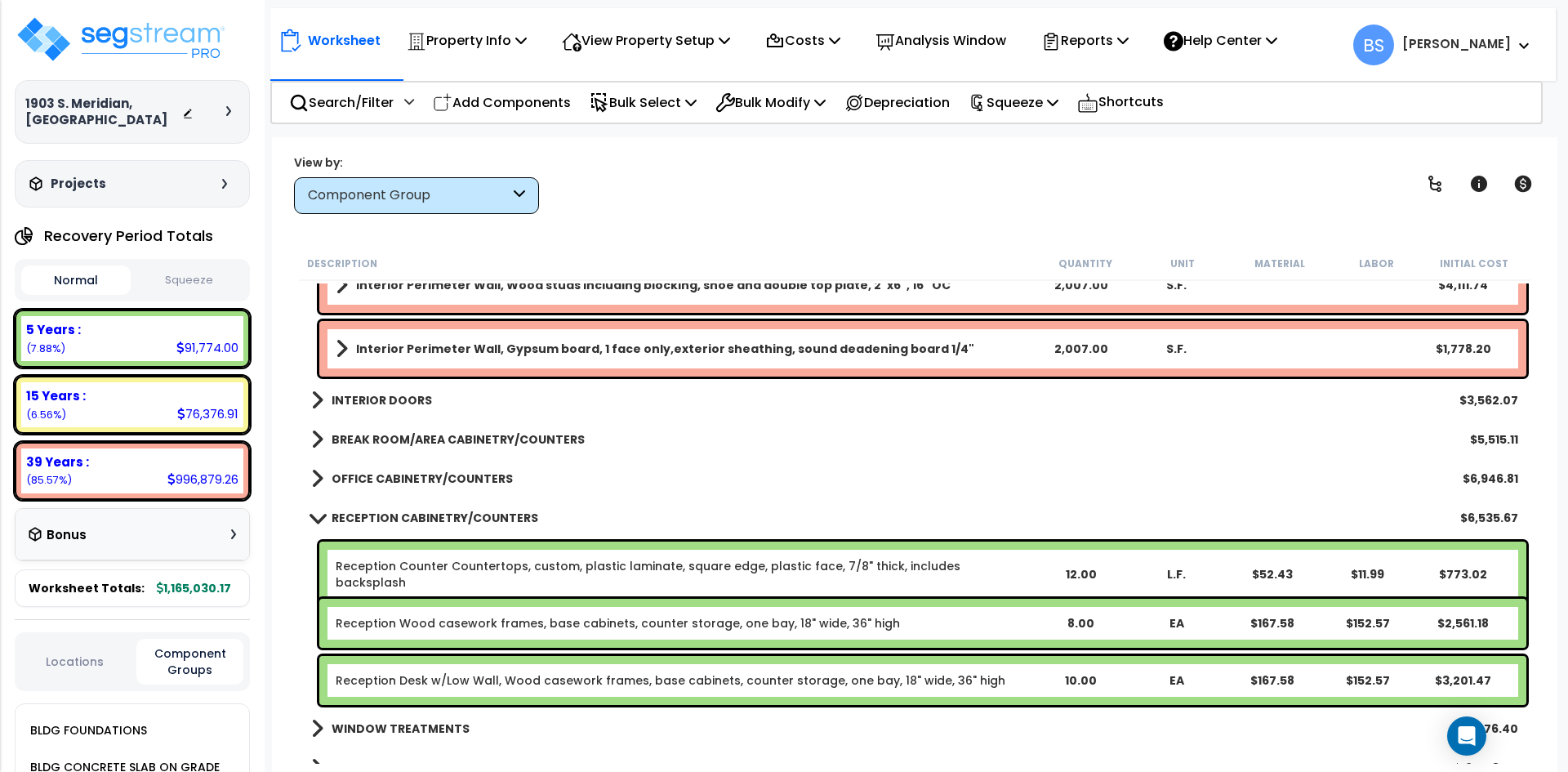
click at [403, 514] on b "RECEPTION CABINETRY/COUNTERS" at bounding box center [434, 518] width 207 height 17
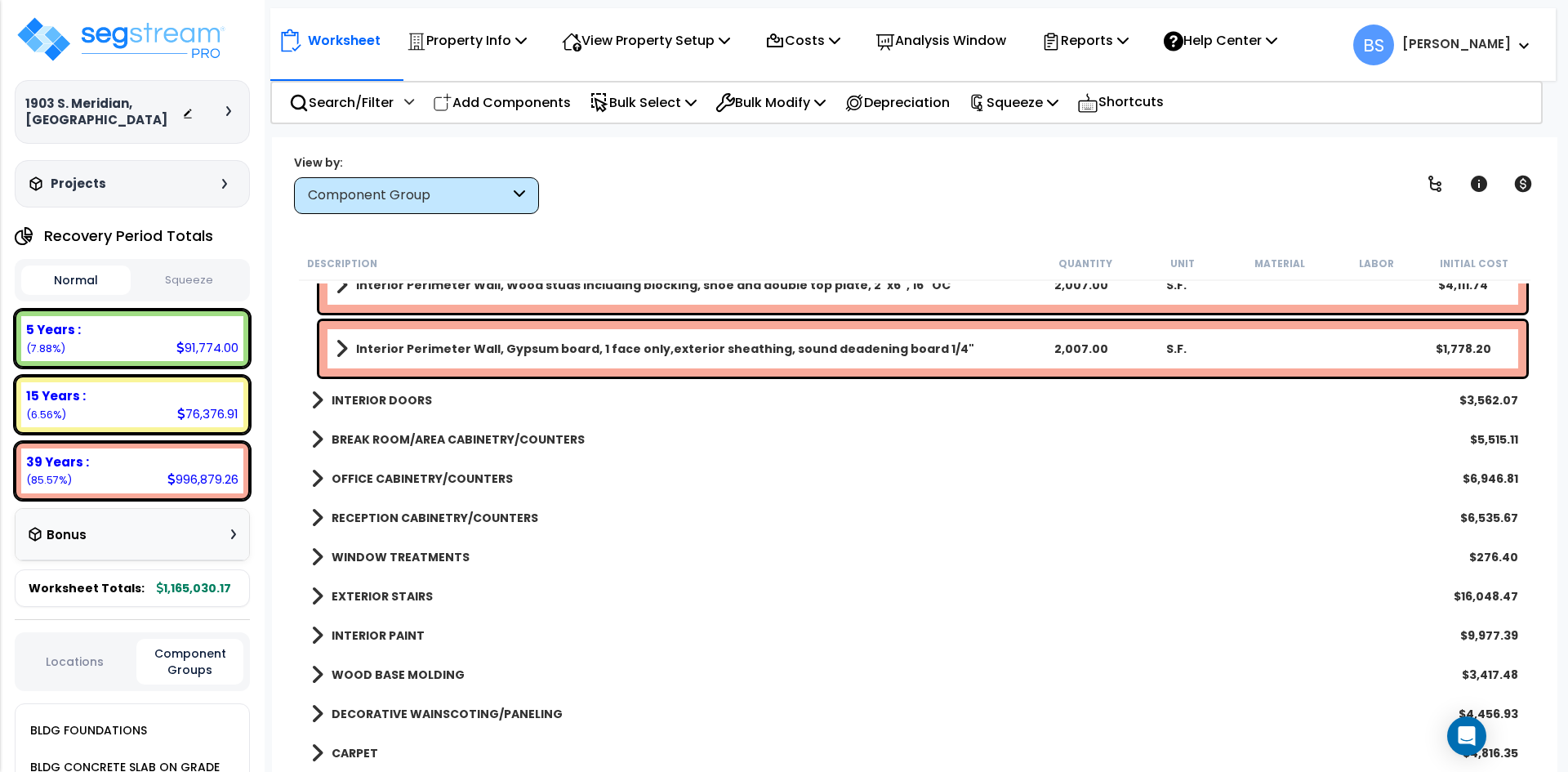
click at [403, 514] on b "RECEPTION CABINETRY/COUNTERS" at bounding box center [434, 518] width 207 height 17
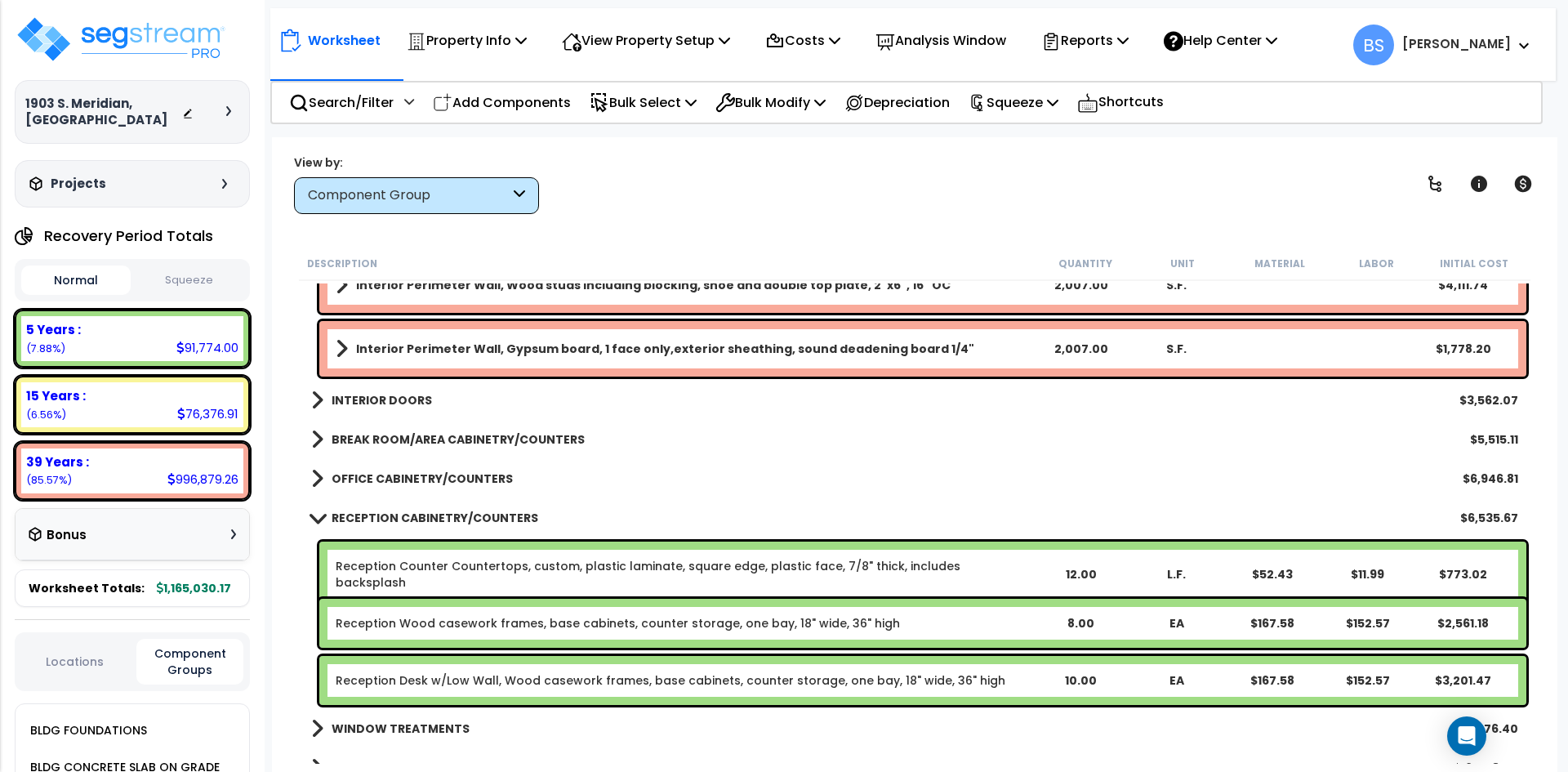
click at [374, 565] on link "Reception Counter Countertops, custom, plastic laminate, square edge, plastic f…" at bounding box center [683, 574] width 696 height 32
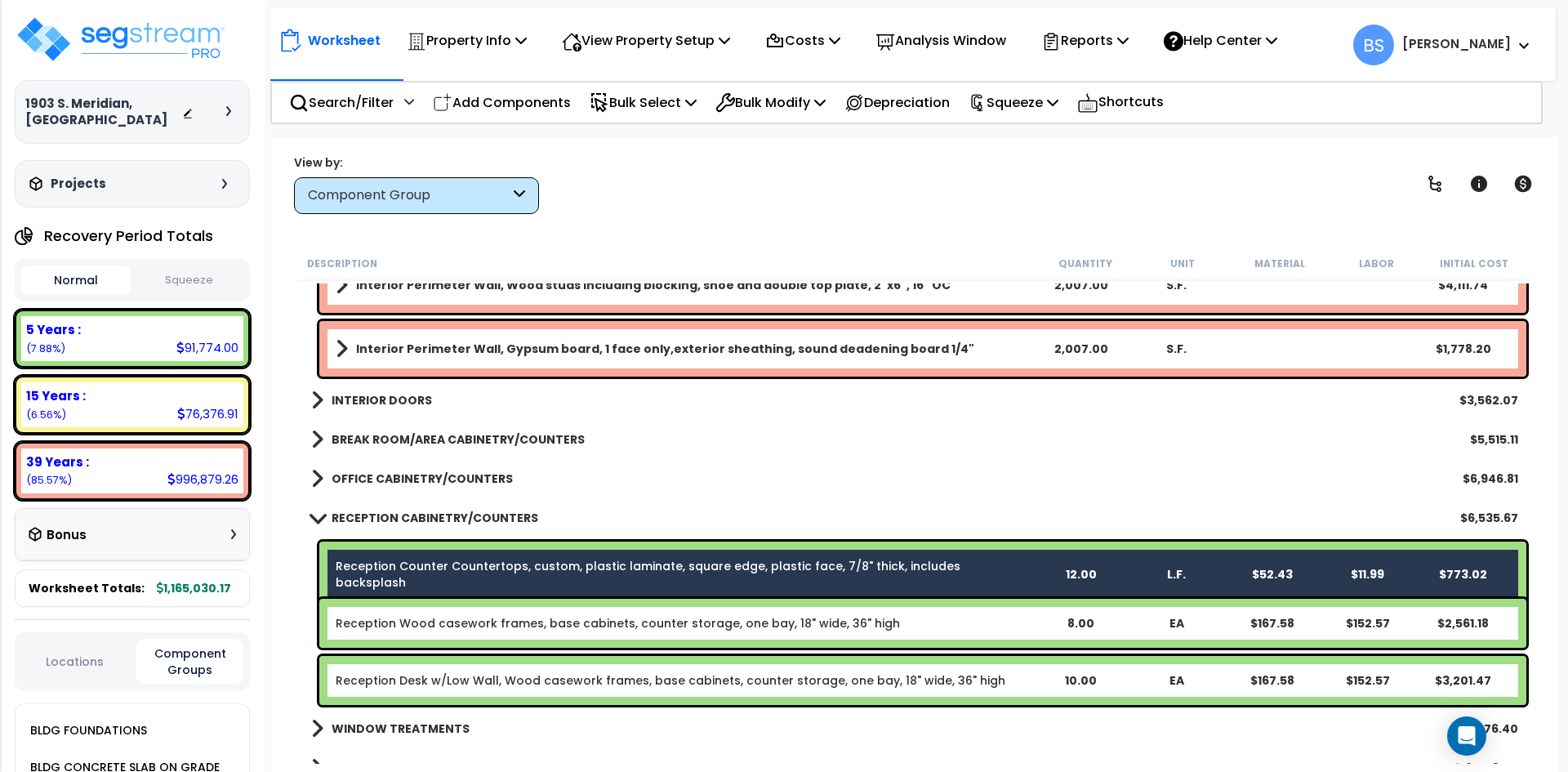
click at [357, 620] on link "Reception Wood casework frames, base cabinets, counter storage, one bay, 18" wi…" at bounding box center [618, 623] width 564 height 17
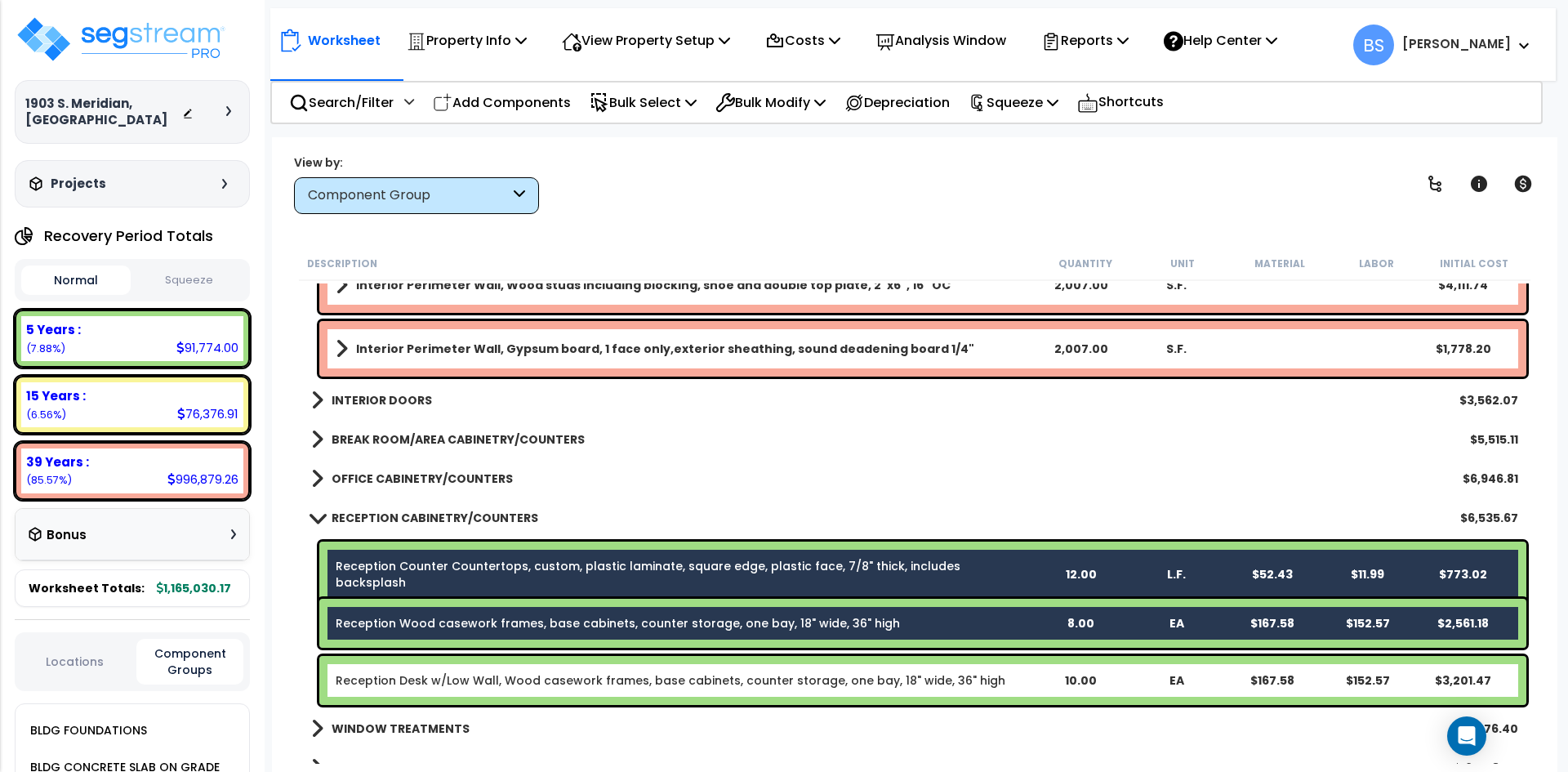
click at [384, 685] on link "Reception Desk w/Low Wall, Wood casework frames, base cabinets, counter storage…" at bounding box center [670, 680] width 669 height 17
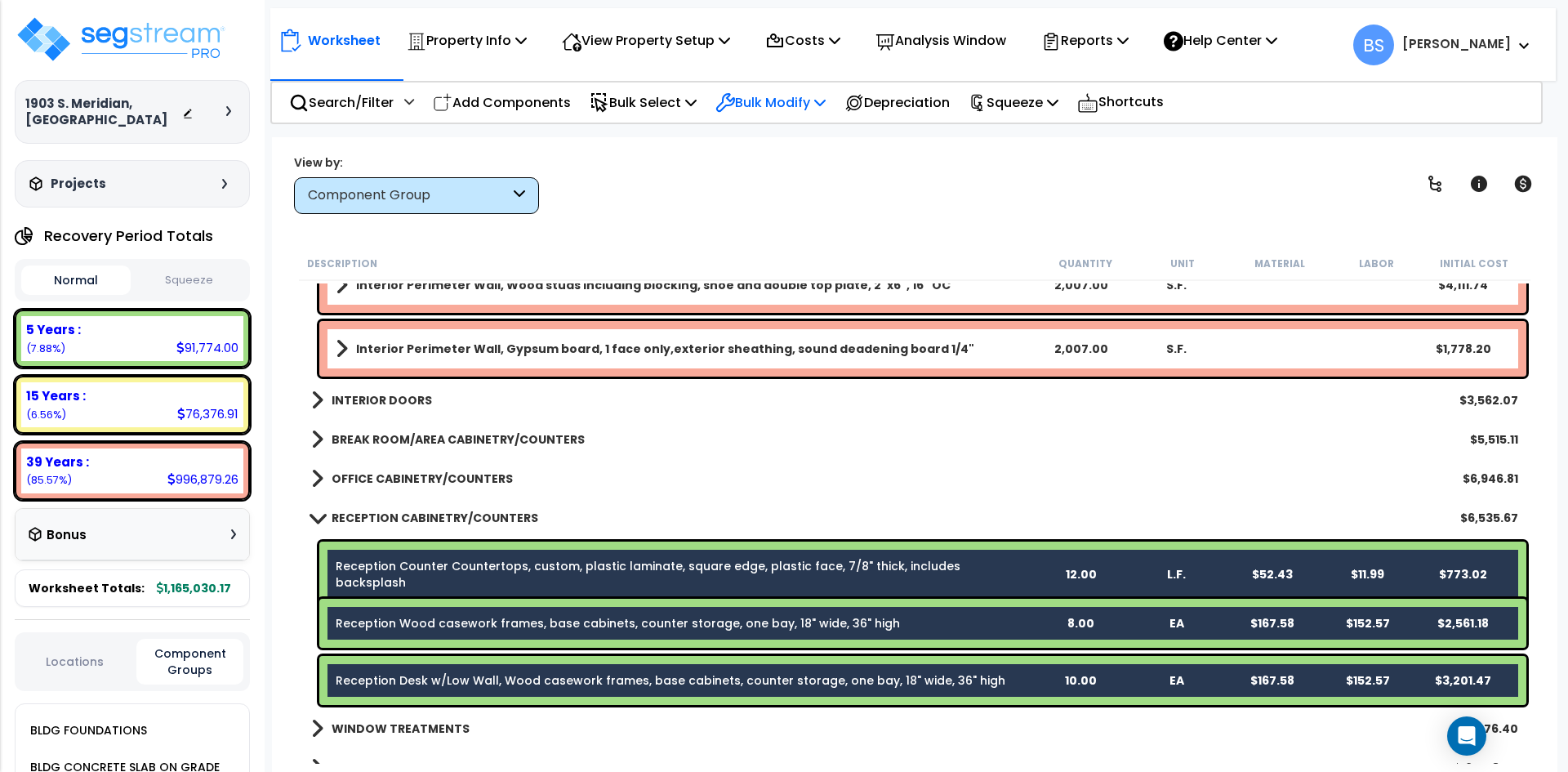
click at [749, 109] on p "Bulk Modify" at bounding box center [771, 102] width 110 height 22
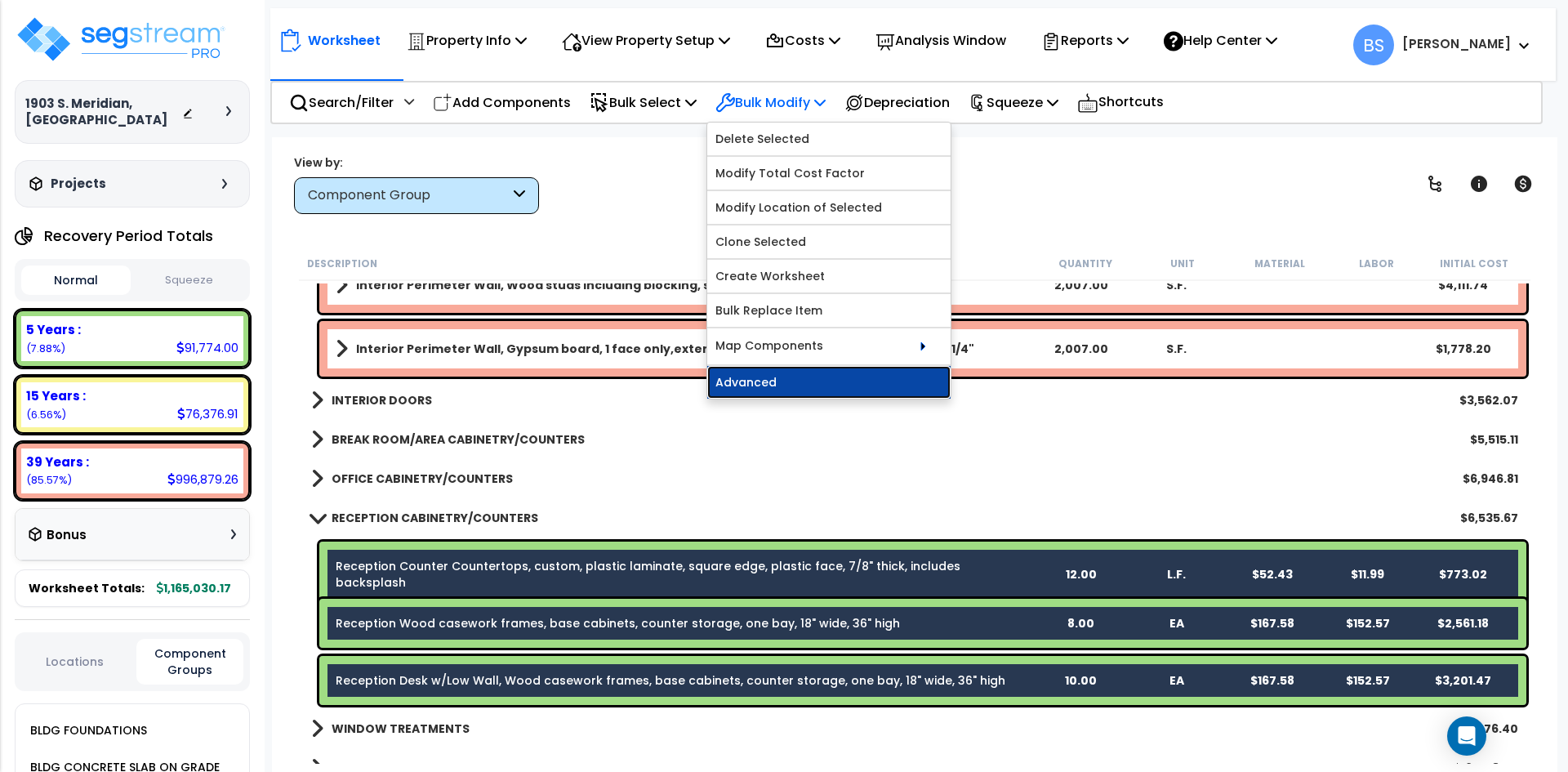
click at [776, 391] on link "Advanced" at bounding box center [829, 382] width 244 height 32
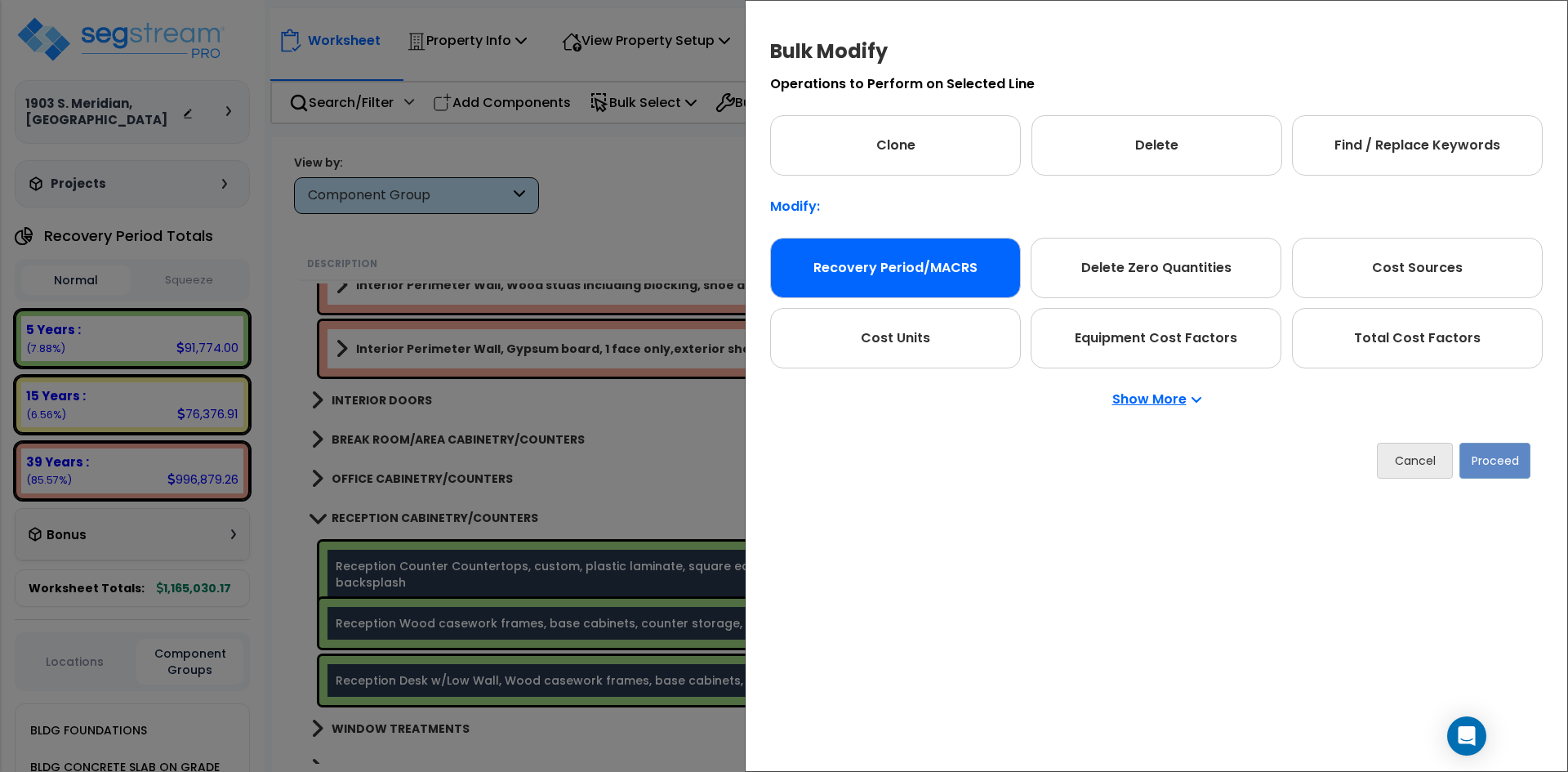
click at [870, 269] on div "Recovery Period/MACRS" at bounding box center [895, 267] width 251 height 60
click at [1501, 464] on button "Proceed" at bounding box center [1494, 460] width 71 height 36
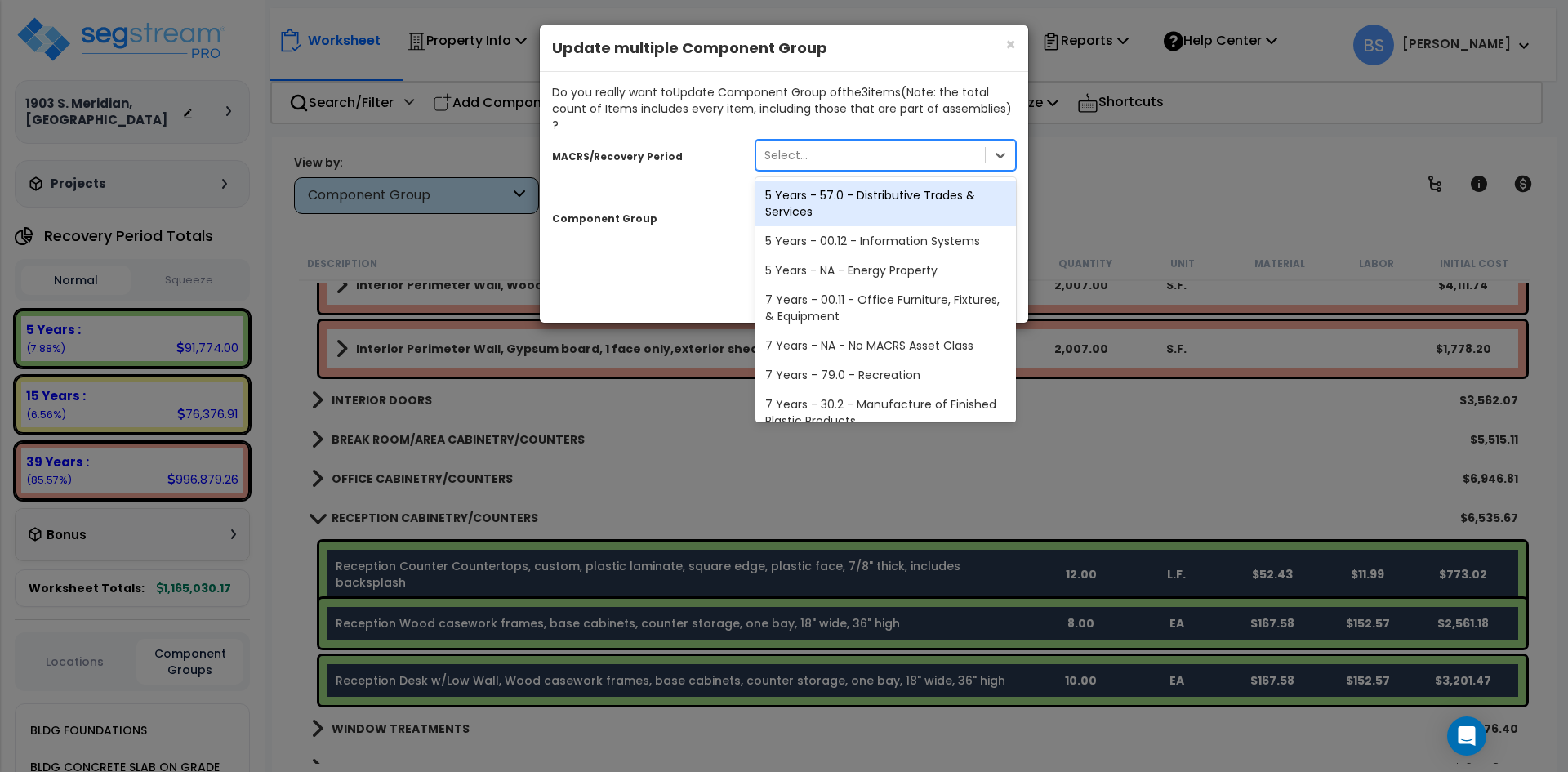
click at [795, 139] on div "Select..." at bounding box center [885, 154] width 260 height 31
click at [830, 192] on div "5 Years - 57.0 - Distributive Trades & Services" at bounding box center [885, 203] width 260 height 46
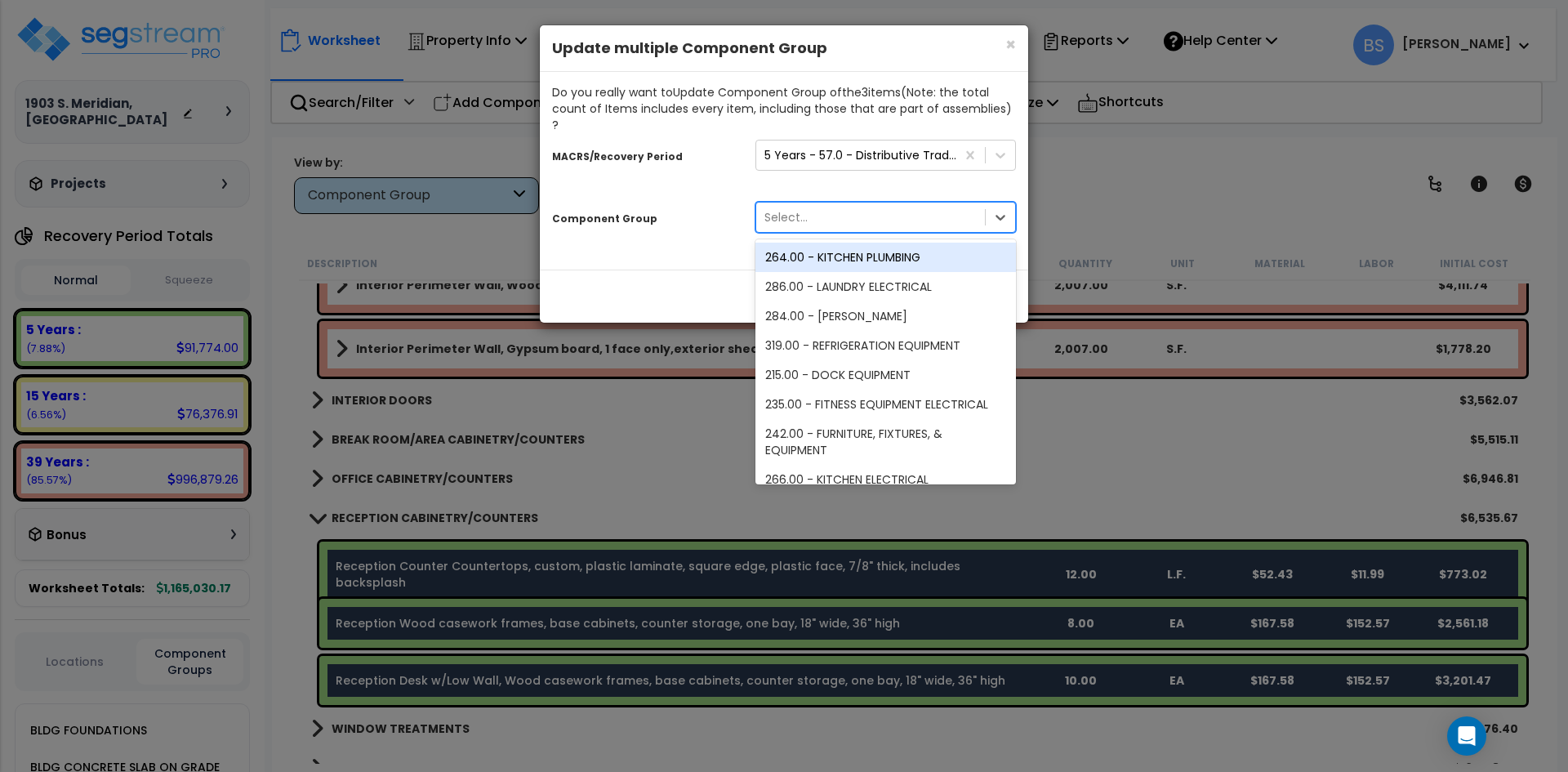
click at [809, 204] on div "Select..." at bounding box center [870, 217] width 229 height 26
type input "check"
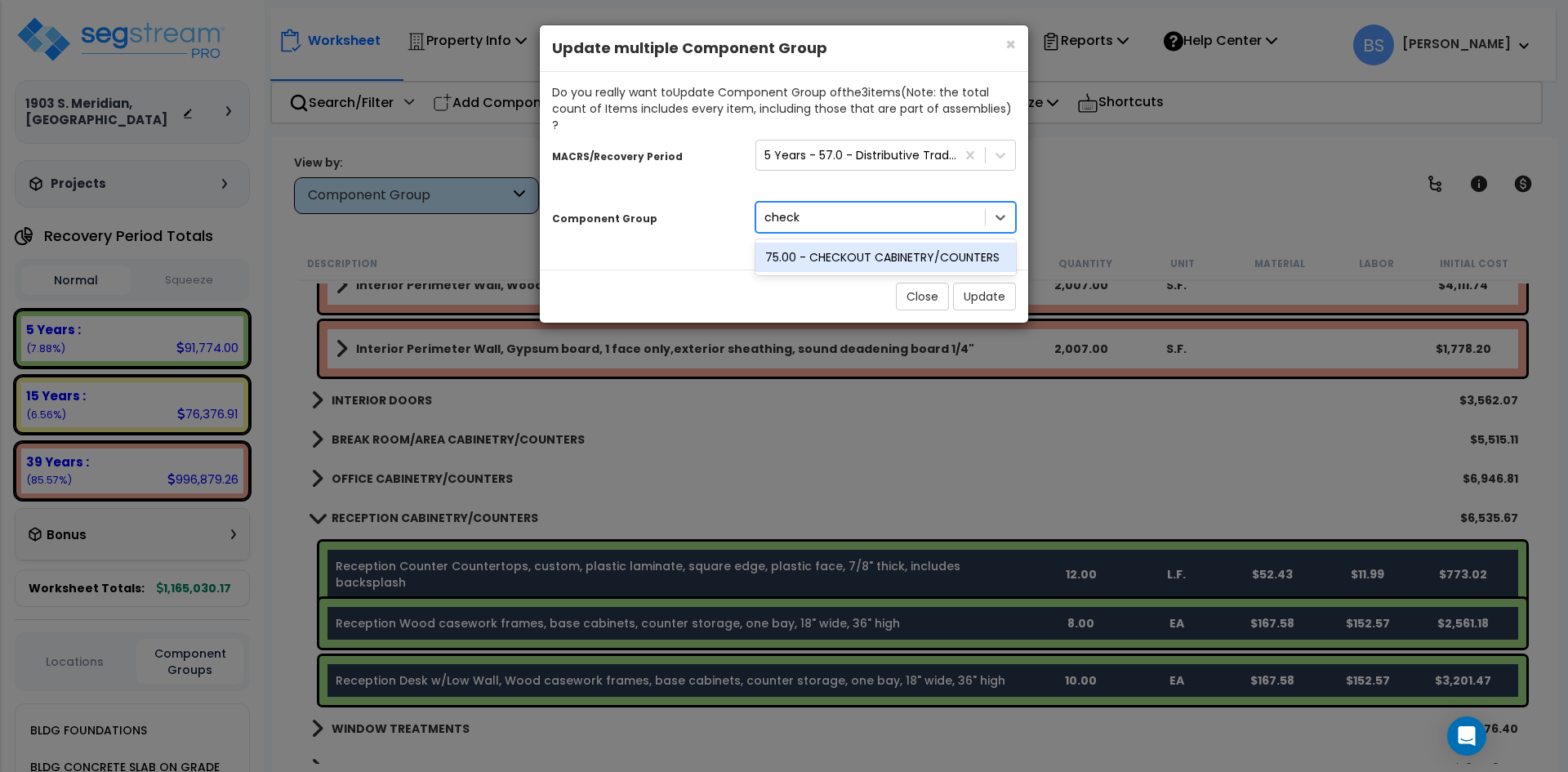
click at [844, 243] on div "75.00 - CHECKOUT CABINETRY/COUNTERS" at bounding box center [885, 258] width 260 height 30
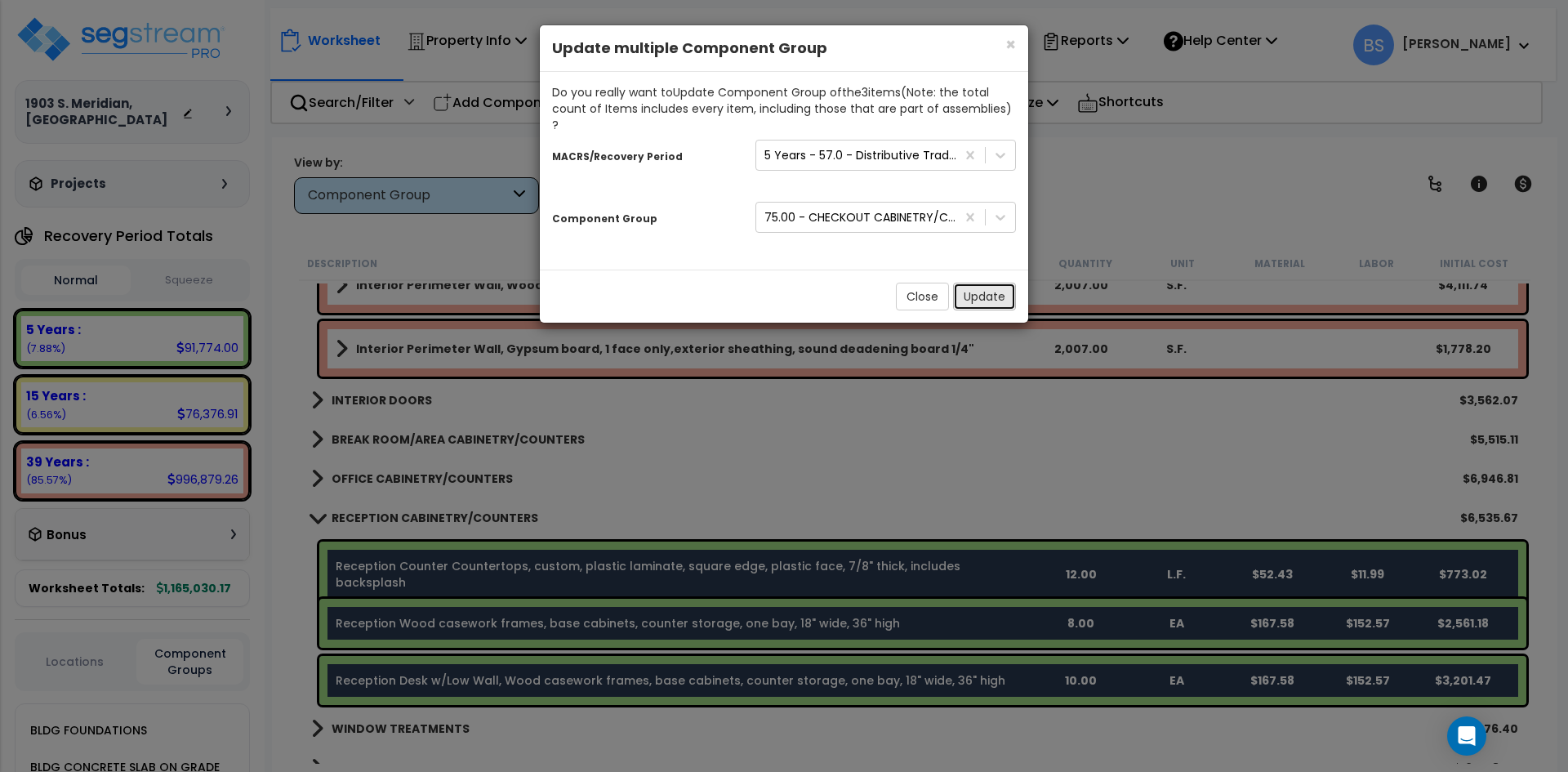
click at [999, 283] on button "Update" at bounding box center [985, 297] width 63 height 28
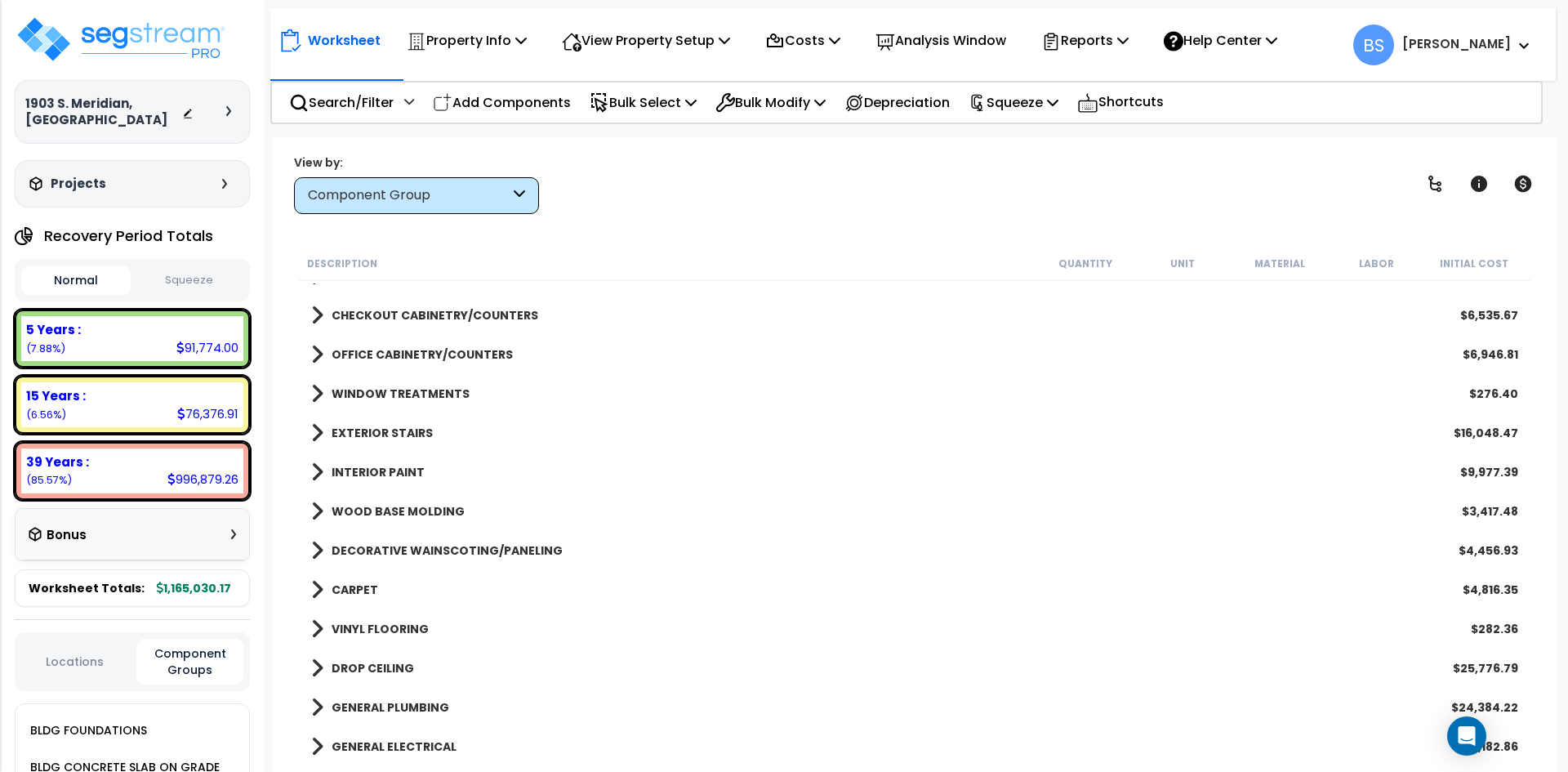
scroll to position [654, 0]
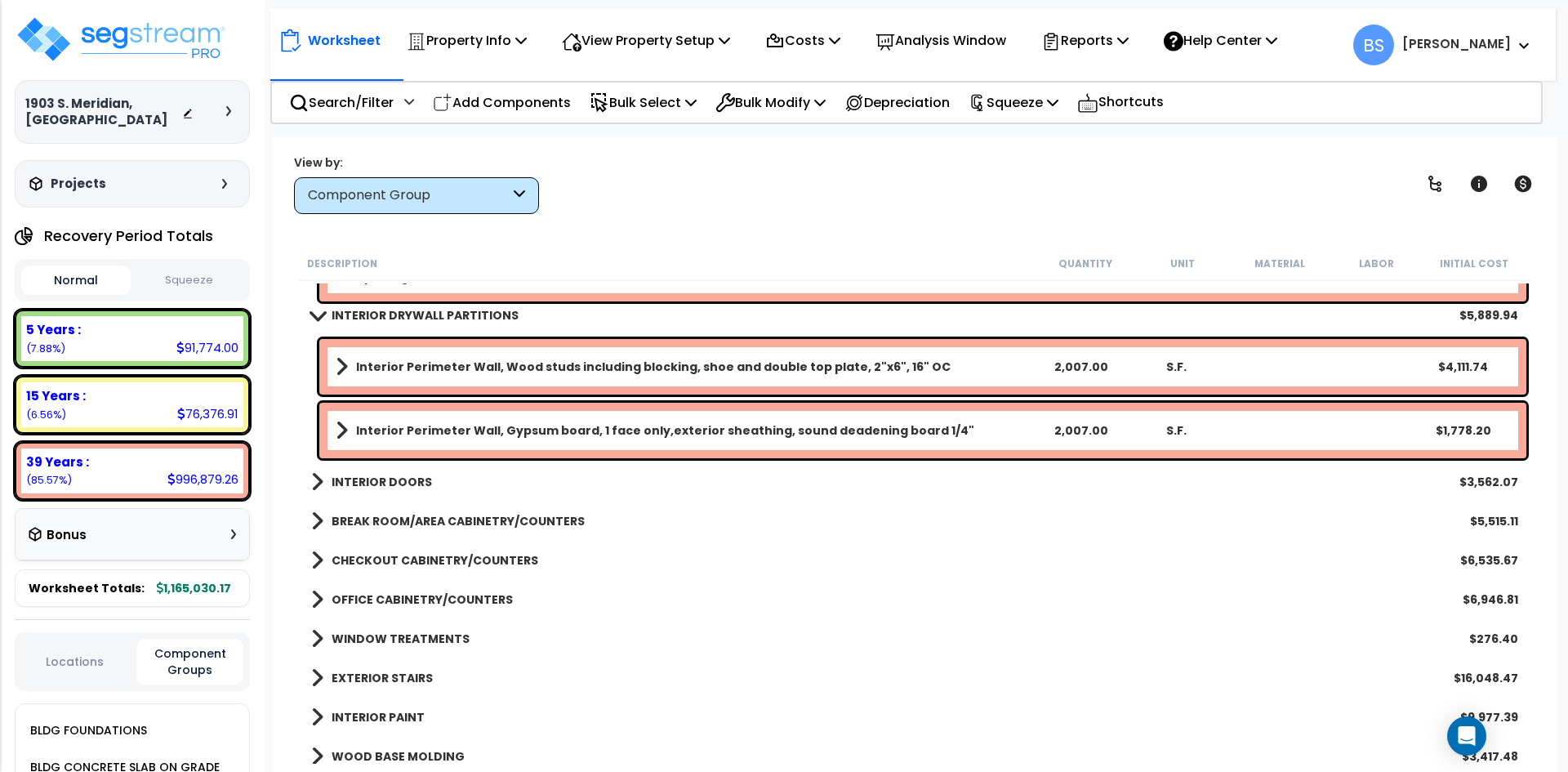
click at [400, 322] on b "INTERIOR DRYWALL PARTITIONS" at bounding box center [424, 315] width 187 height 17
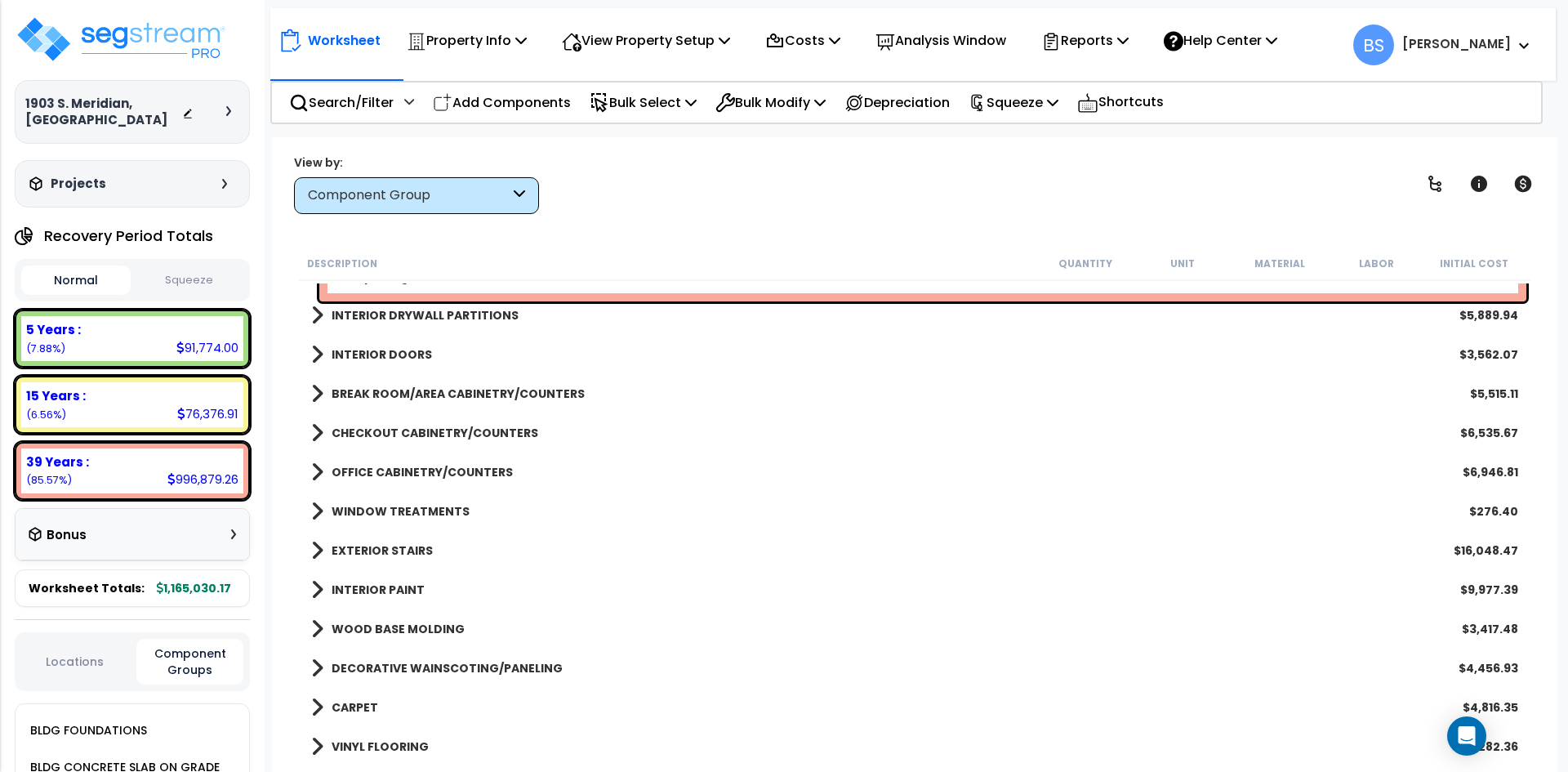
click at [402, 471] on b "OFFICE CABINETRY/COUNTERS" at bounding box center [421, 471] width 181 height 17
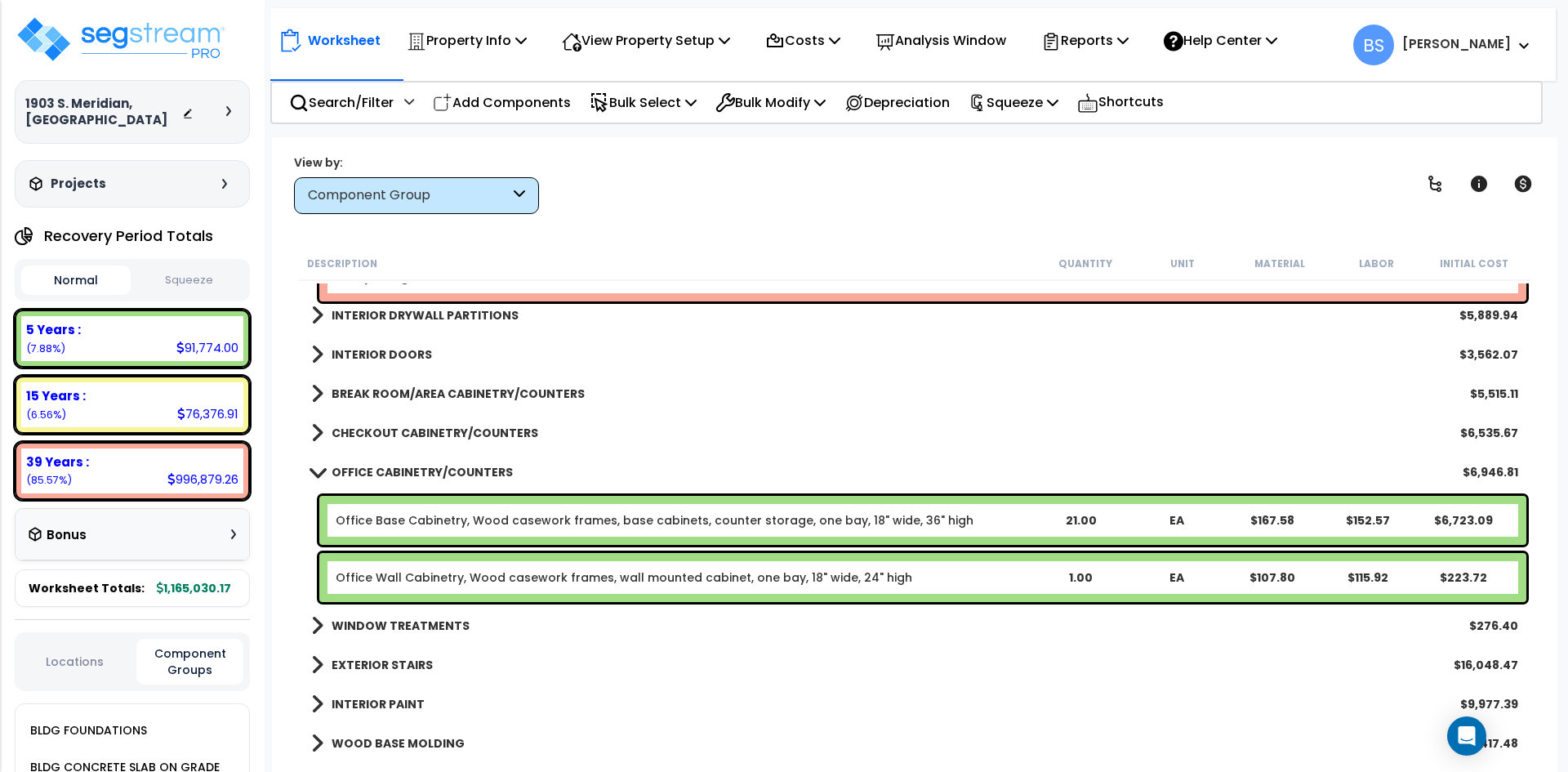
click at [398, 472] on b "OFFICE CABINETRY/COUNTERS" at bounding box center [421, 471] width 181 height 17
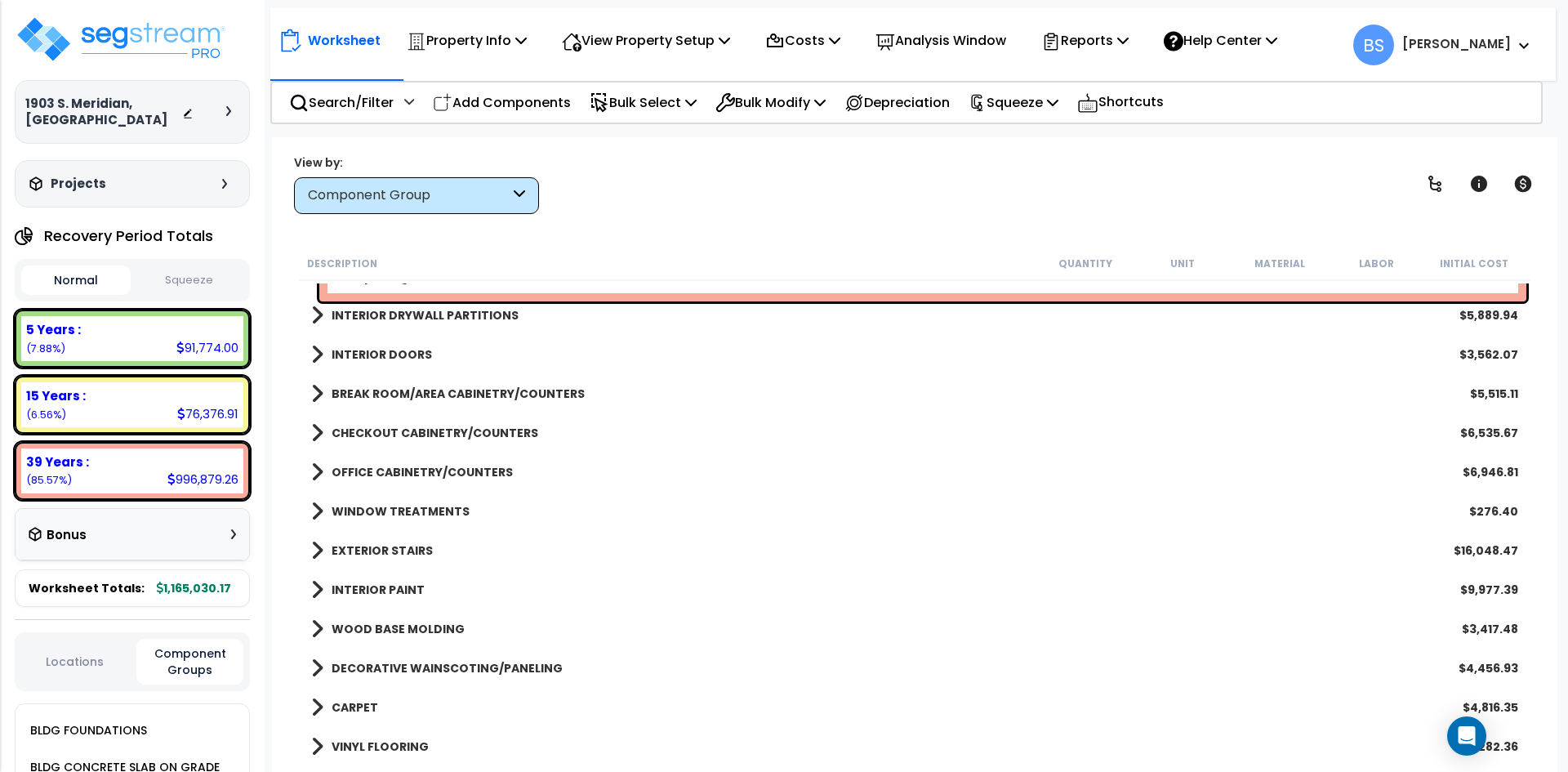
click at [400, 506] on b "WINDOW TREATMENTS" at bounding box center [400, 511] width 138 height 17
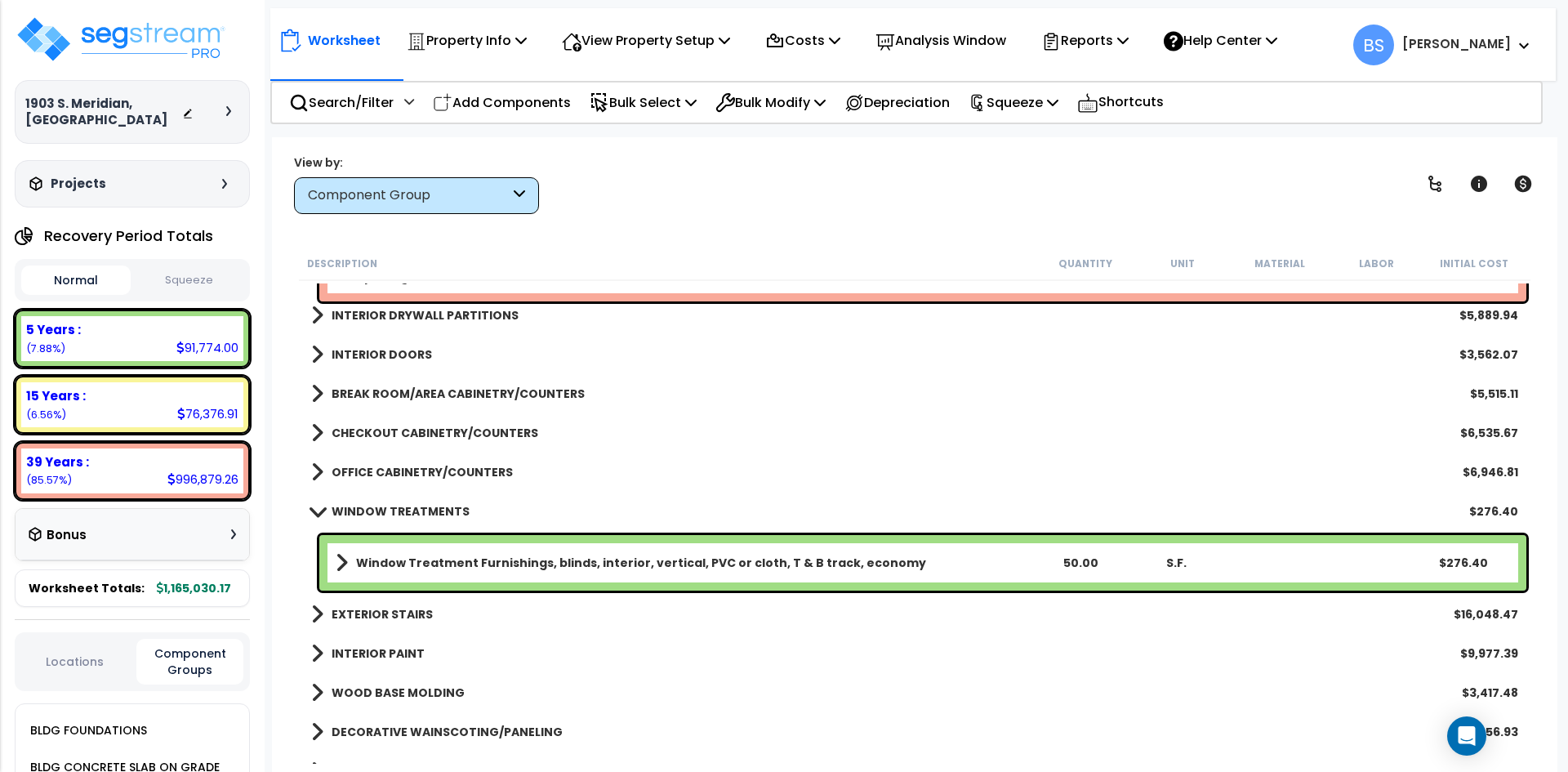
click at [512, 568] on b "Window Treatment Furnishings, blinds, interior, vertical, PVC or cloth, T & B t…" at bounding box center [640, 563] width 570 height 17
click at [378, 616] on b "EXTERIOR STAIRS" at bounding box center [382, 614] width 102 height 17
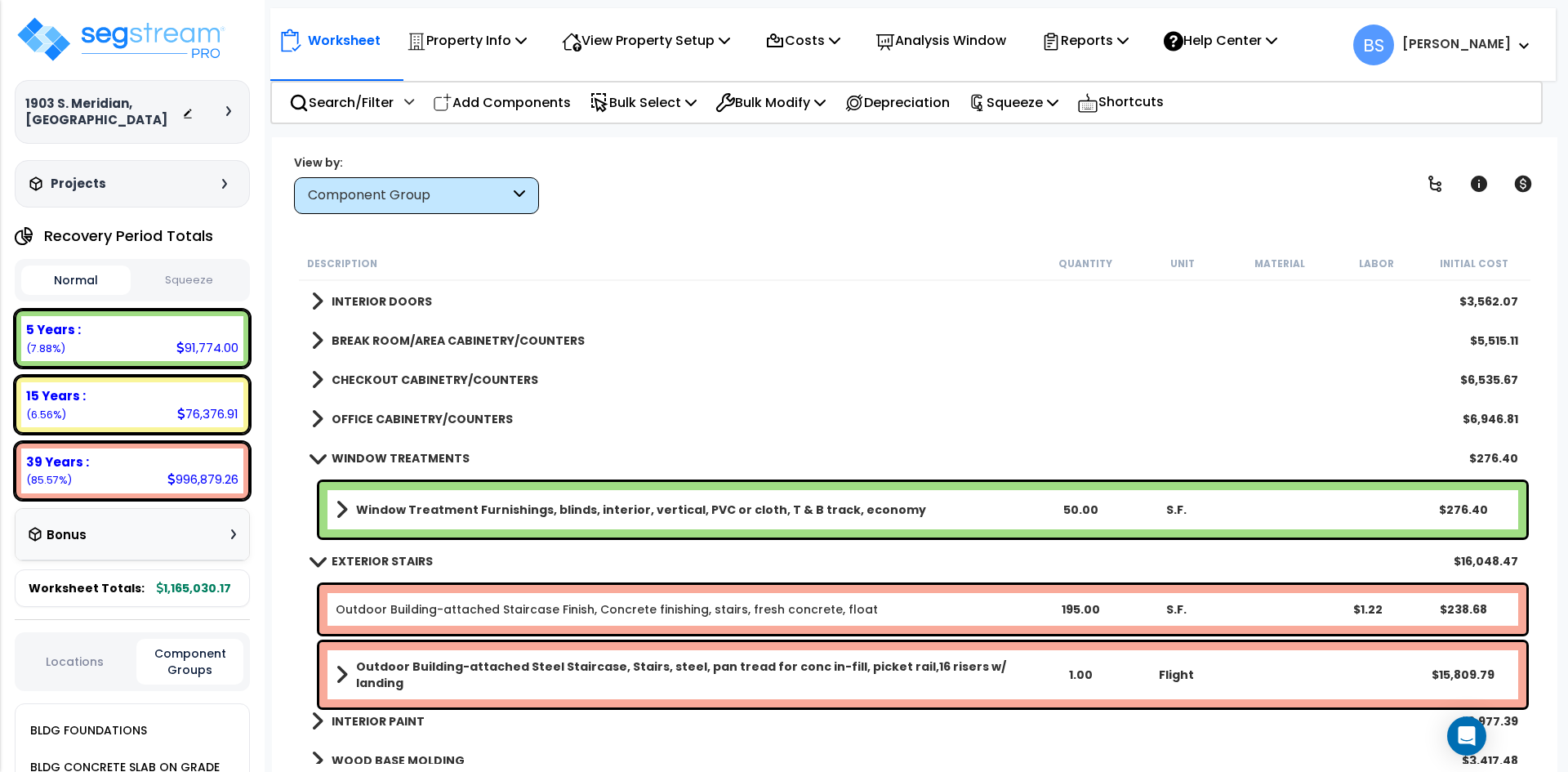
scroll to position [735, 0]
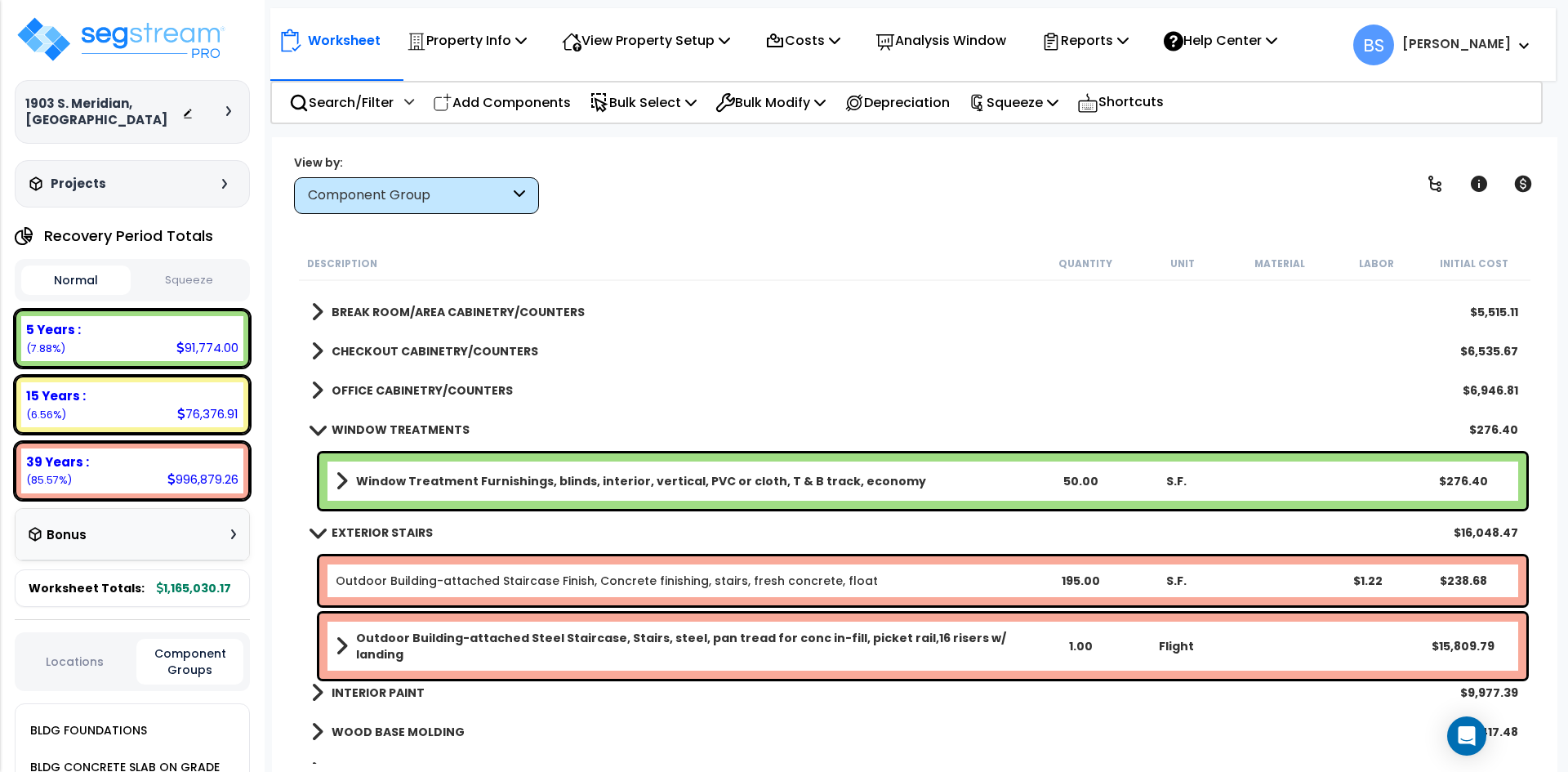
click at [415, 584] on link "Outdoor Building-attached Staircase Finish, Concrete finishing, stairs, fresh c…" at bounding box center [606, 580] width 542 height 17
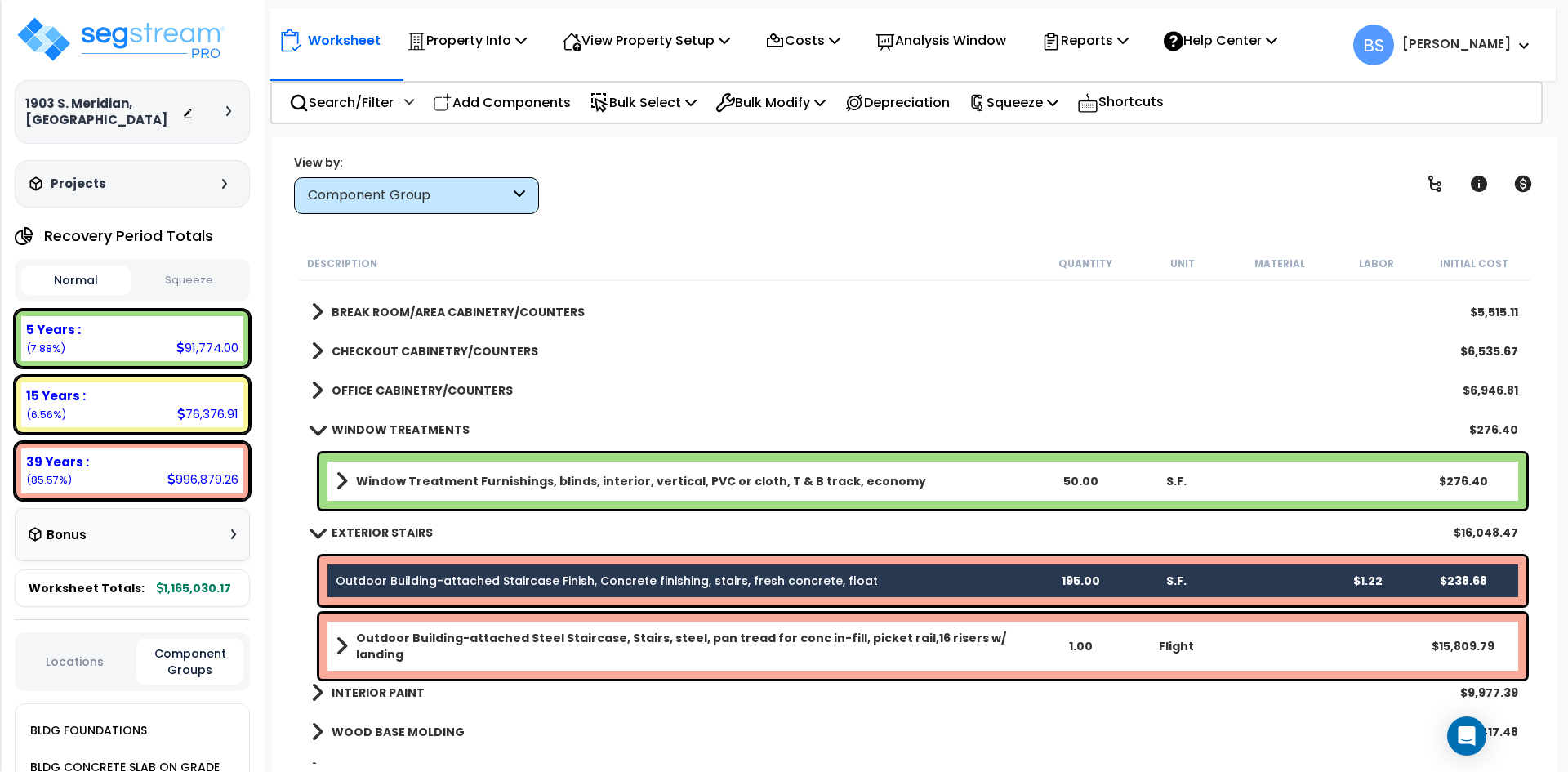
click at [424, 642] on b "Outdoor Building-attached Steel Staircase, Stairs, steel, pan tread for conc in…" at bounding box center [694, 646] width 676 height 32
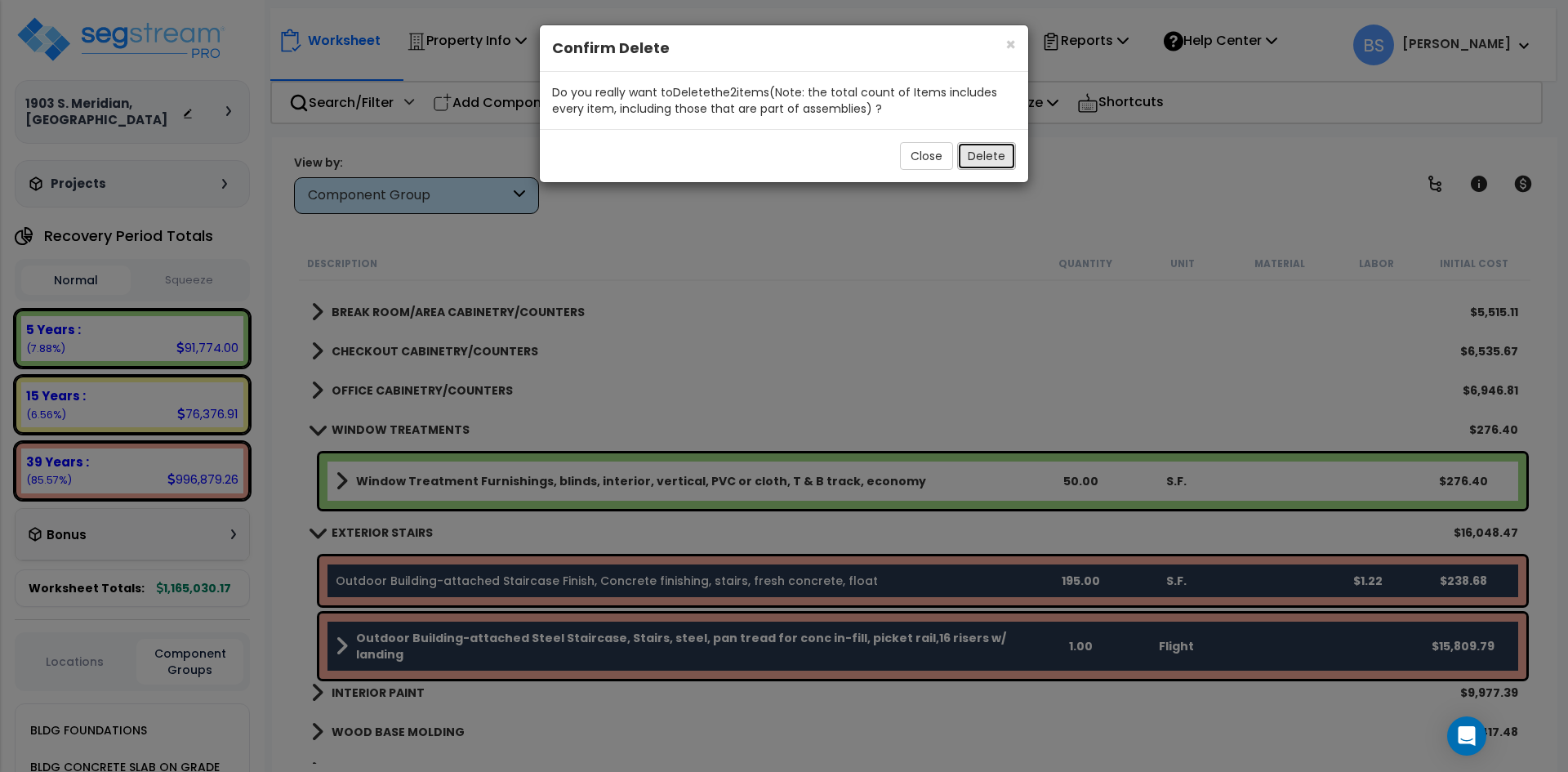
click at [996, 153] on button "Delete" at bounding box center [985, 156] width 59 height 28
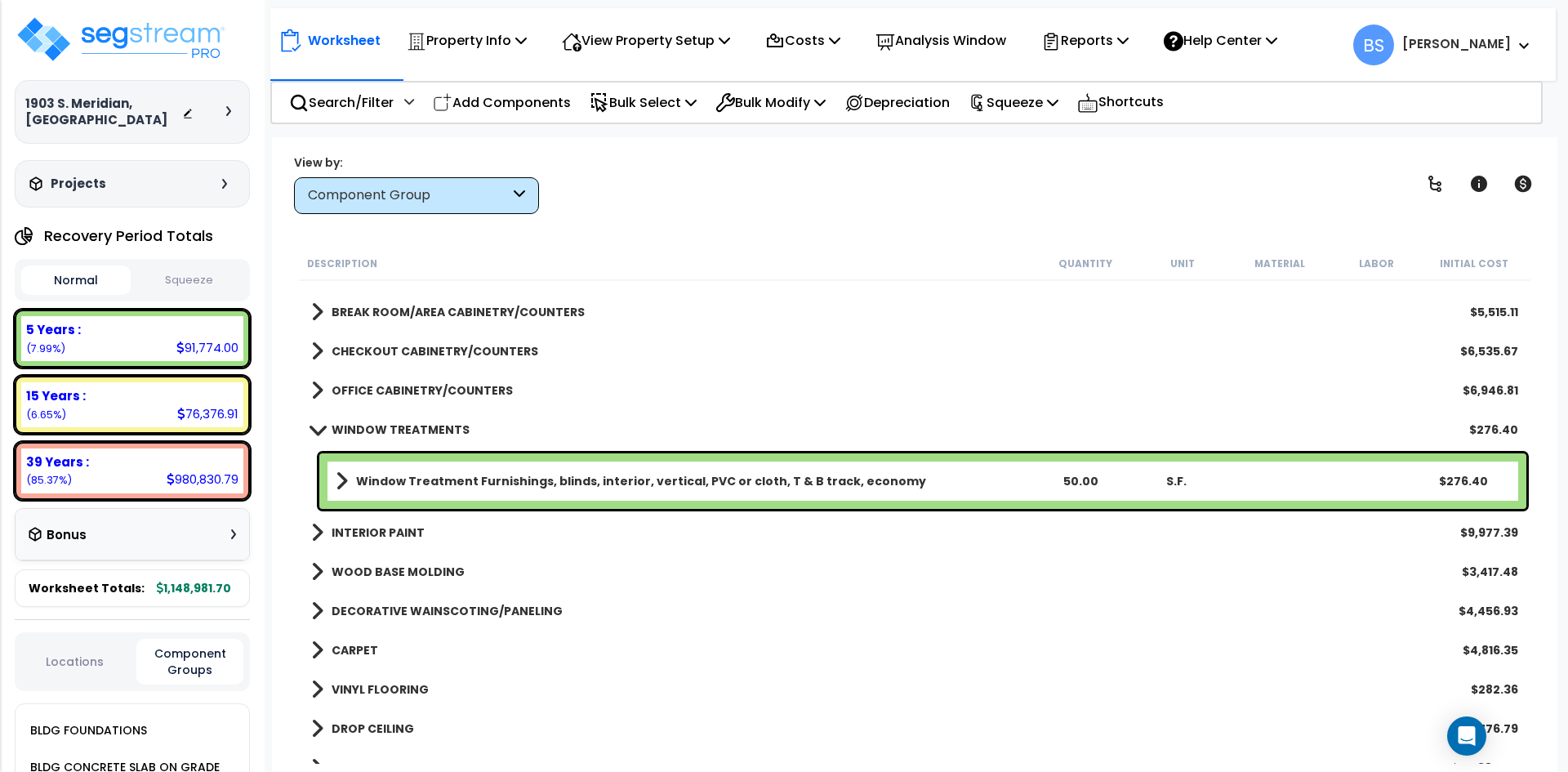
click at [382, 535] on b "INTERIOR PAINT" at bounding box center [378, 532] width 93 height 17
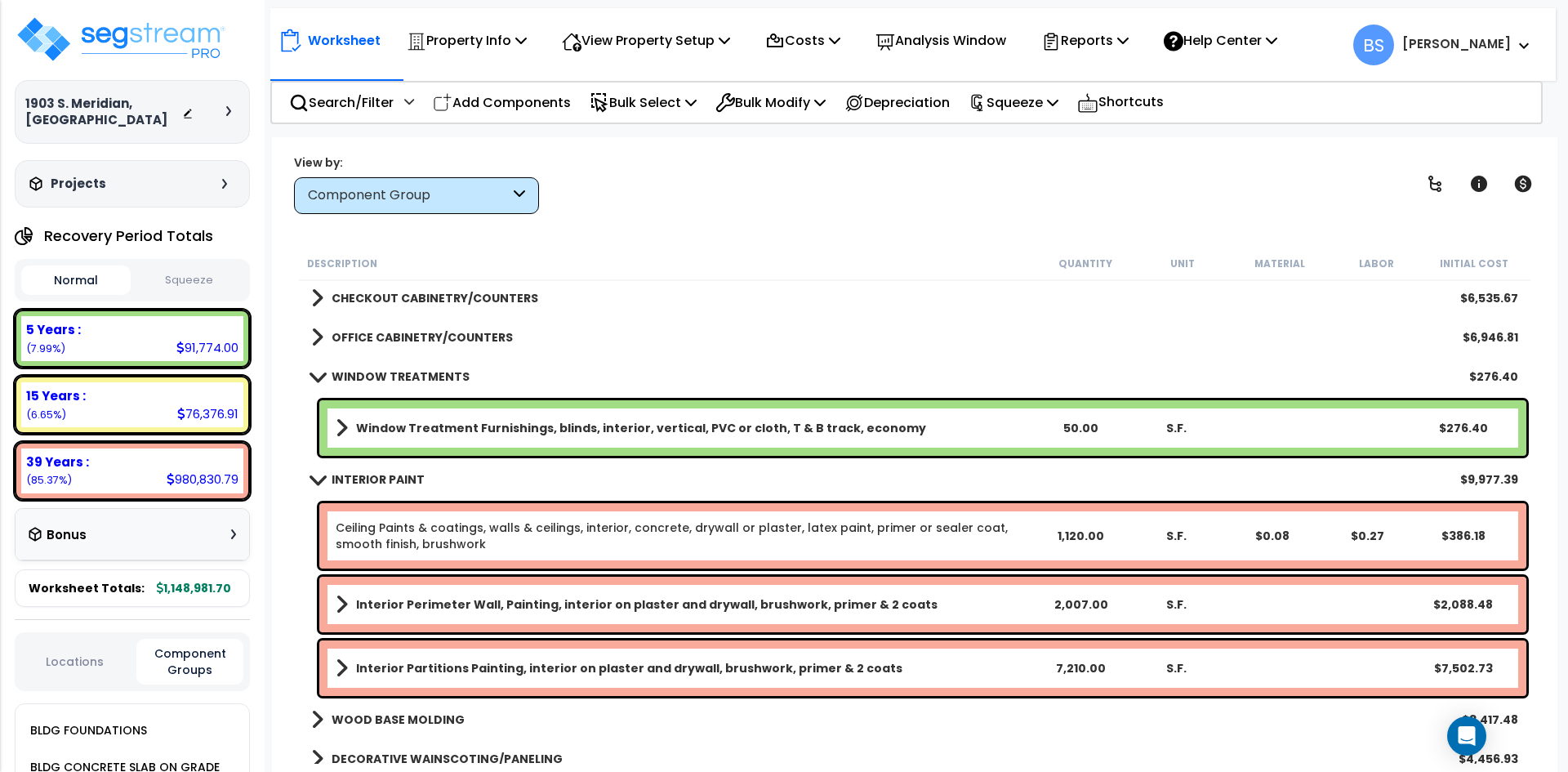
scroll to position [817, 0]
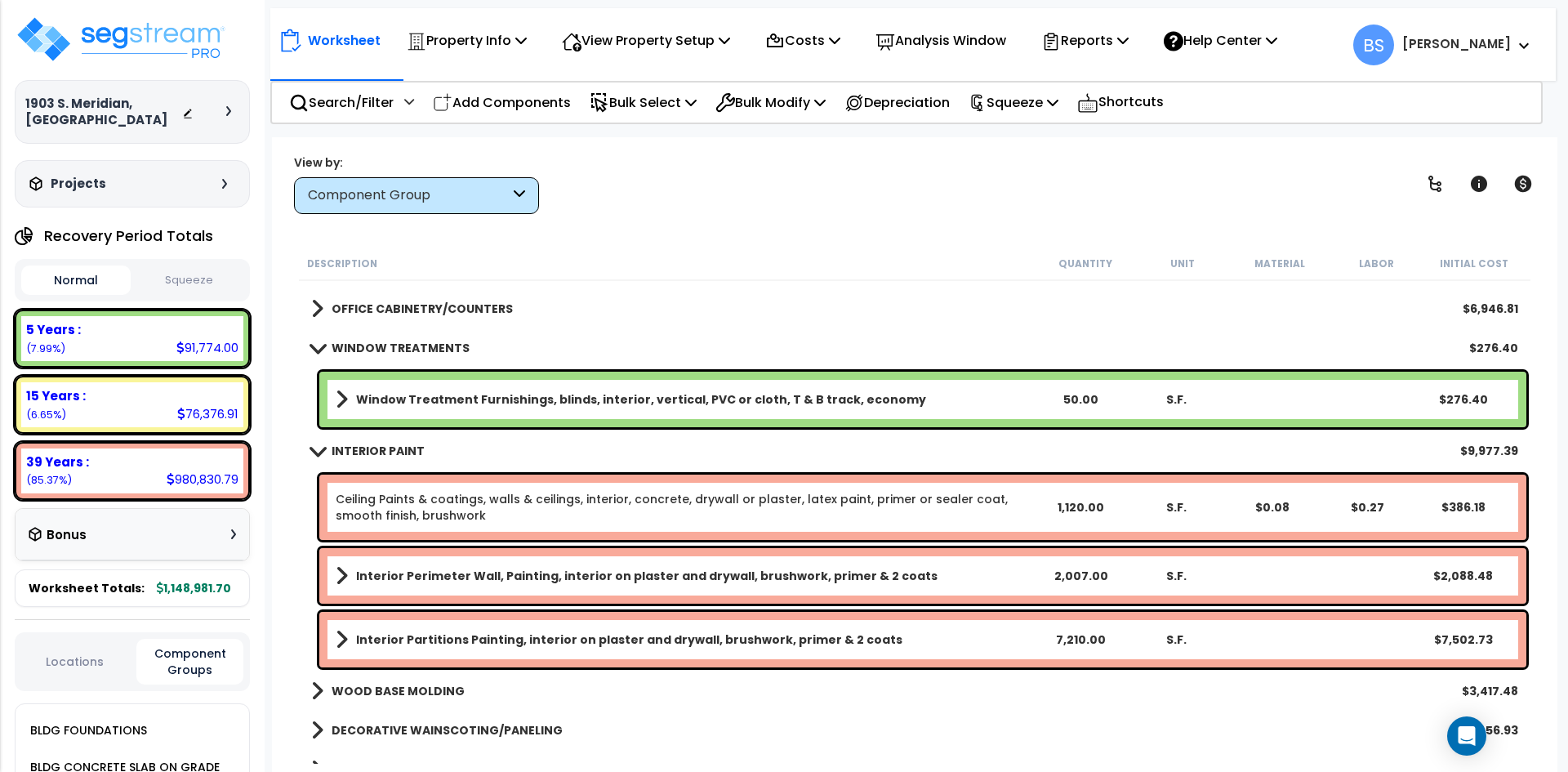
click at [417, 499] on link "Ceiling Paints & coatings, walls & ceilings, interior, concrete, drywall or pla…" at bounding box center [683, 506] width 696 height 32
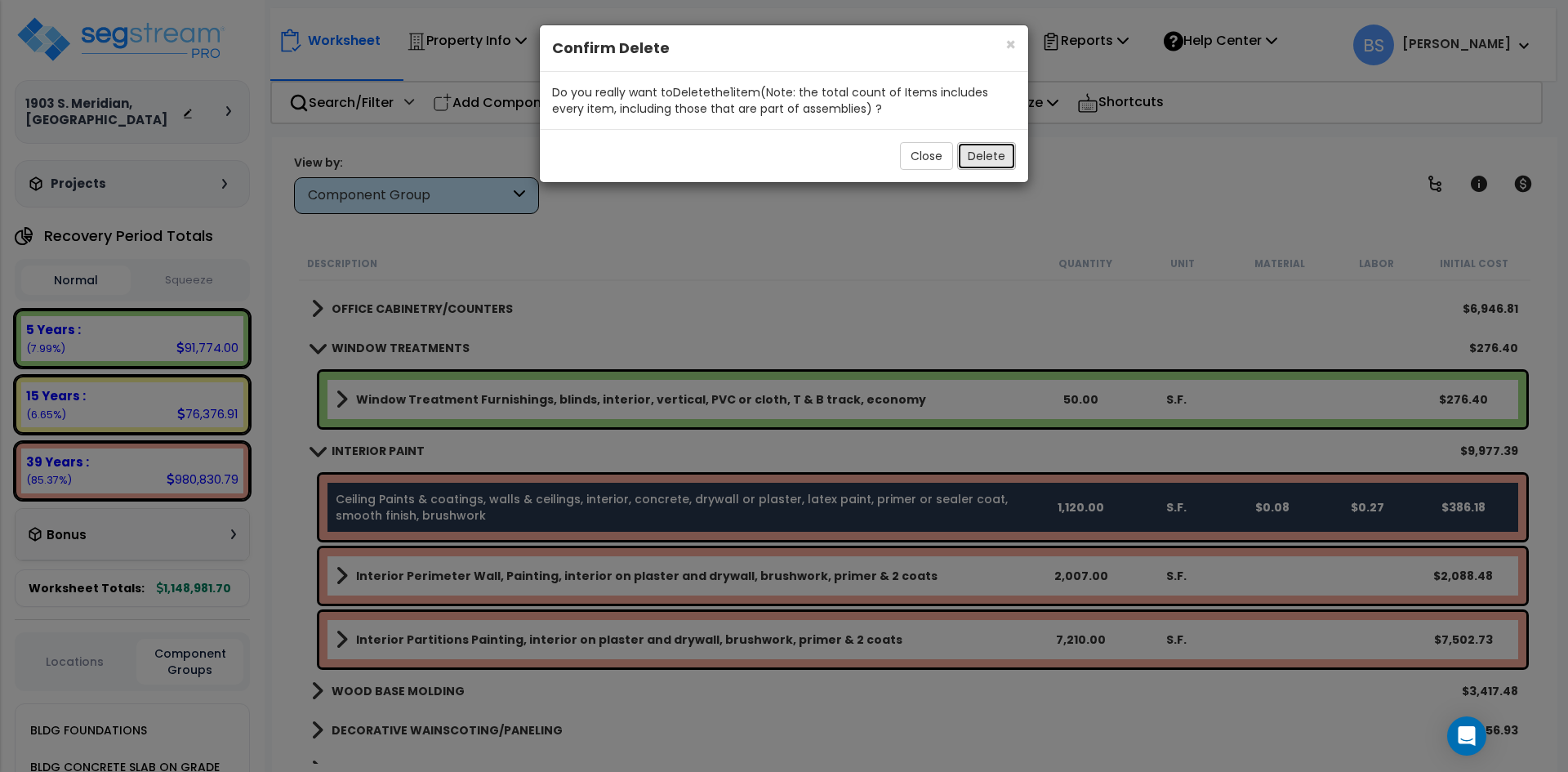
click at [991, 159] on button "Delete" at bounding box center [985, 156] width 59 height 28
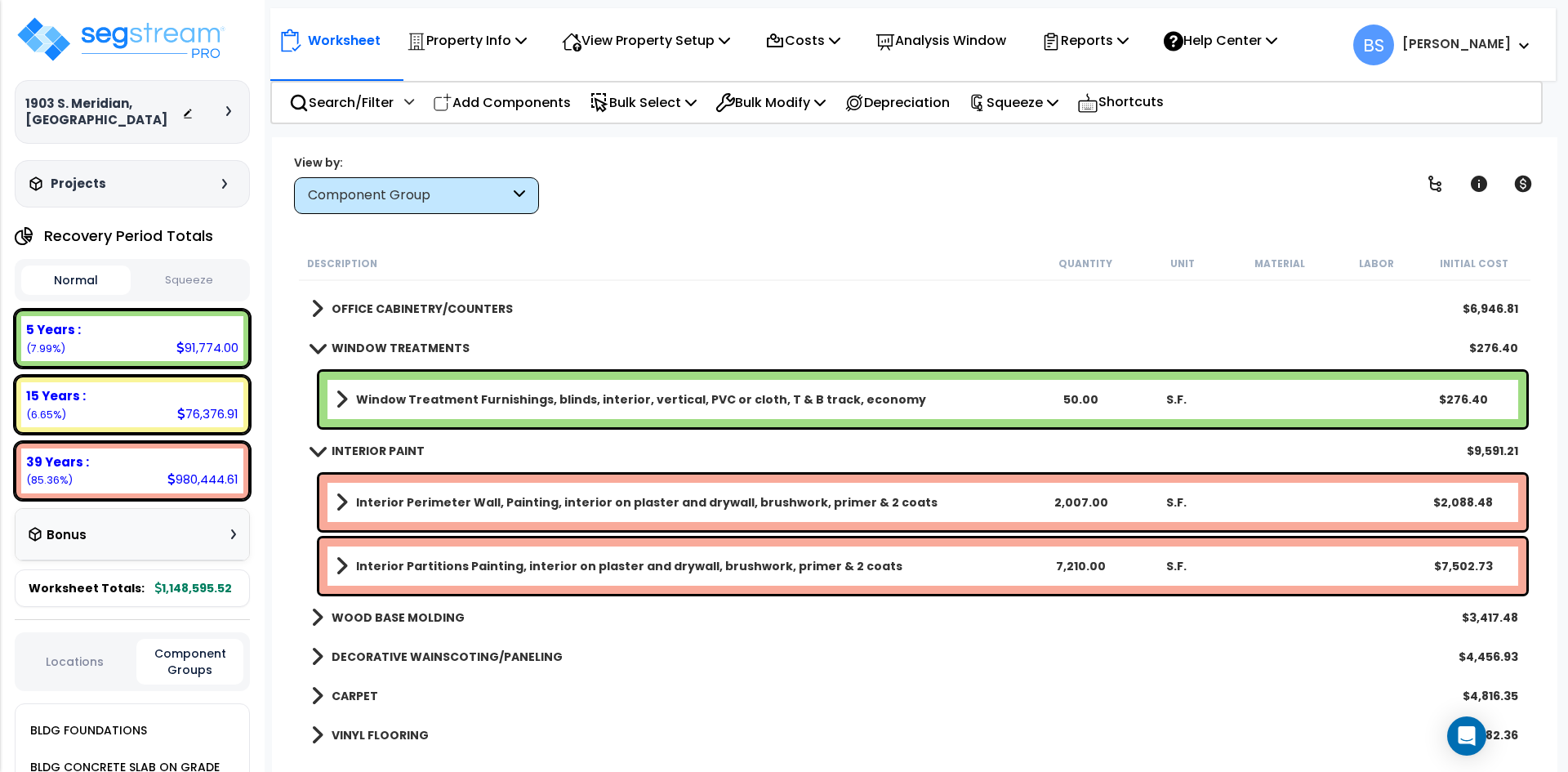
click at [398, 393] on b "Window Treatment Furnishings, blinds, interior, vertical, PVC or cloth, T & B t…" at bounding box center [640, 400] width 570 height 17
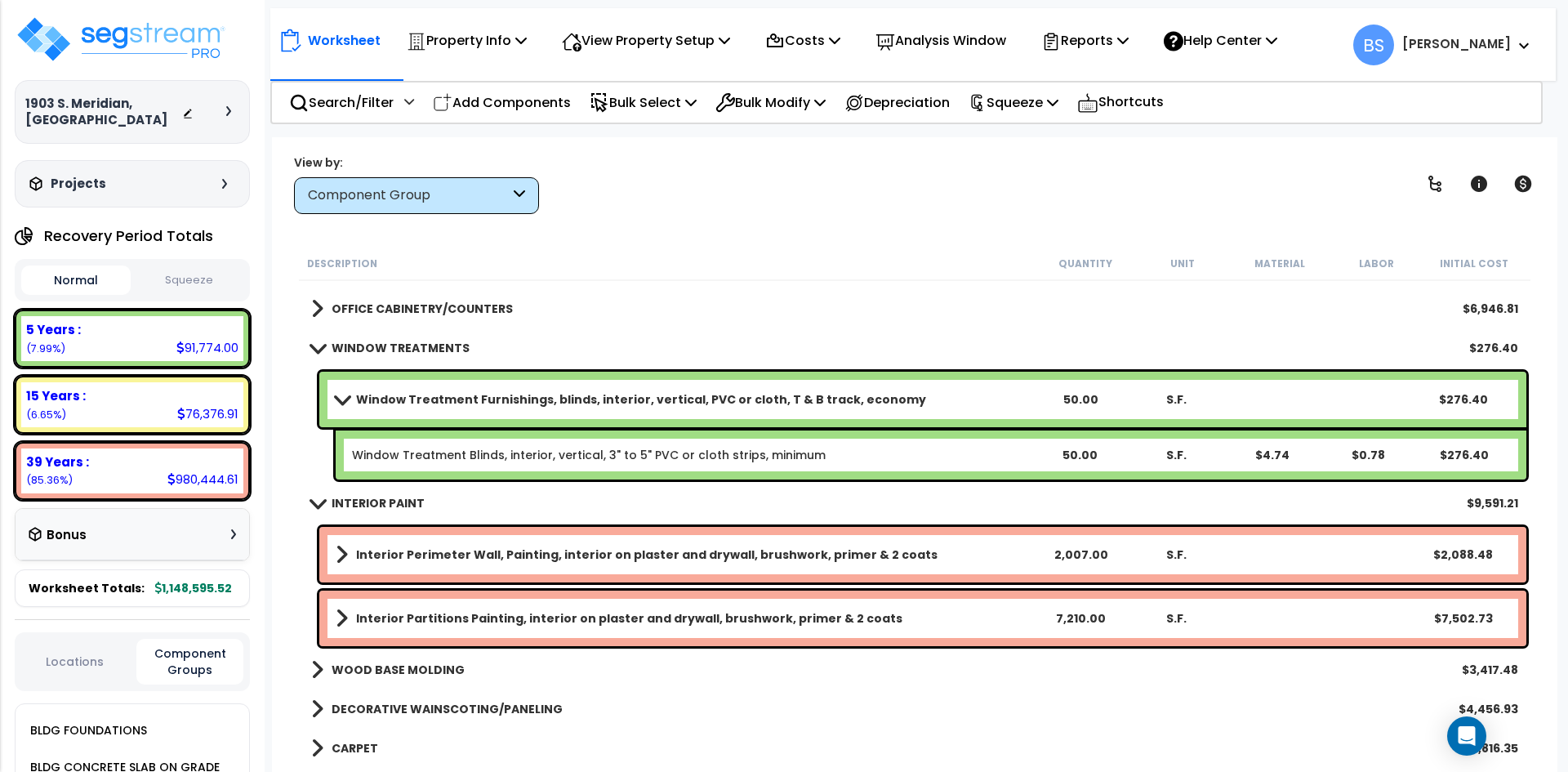
click at [364, 500] on b "INTERIOR PAINT" at bounding box center [378, 503] width 93 height 17
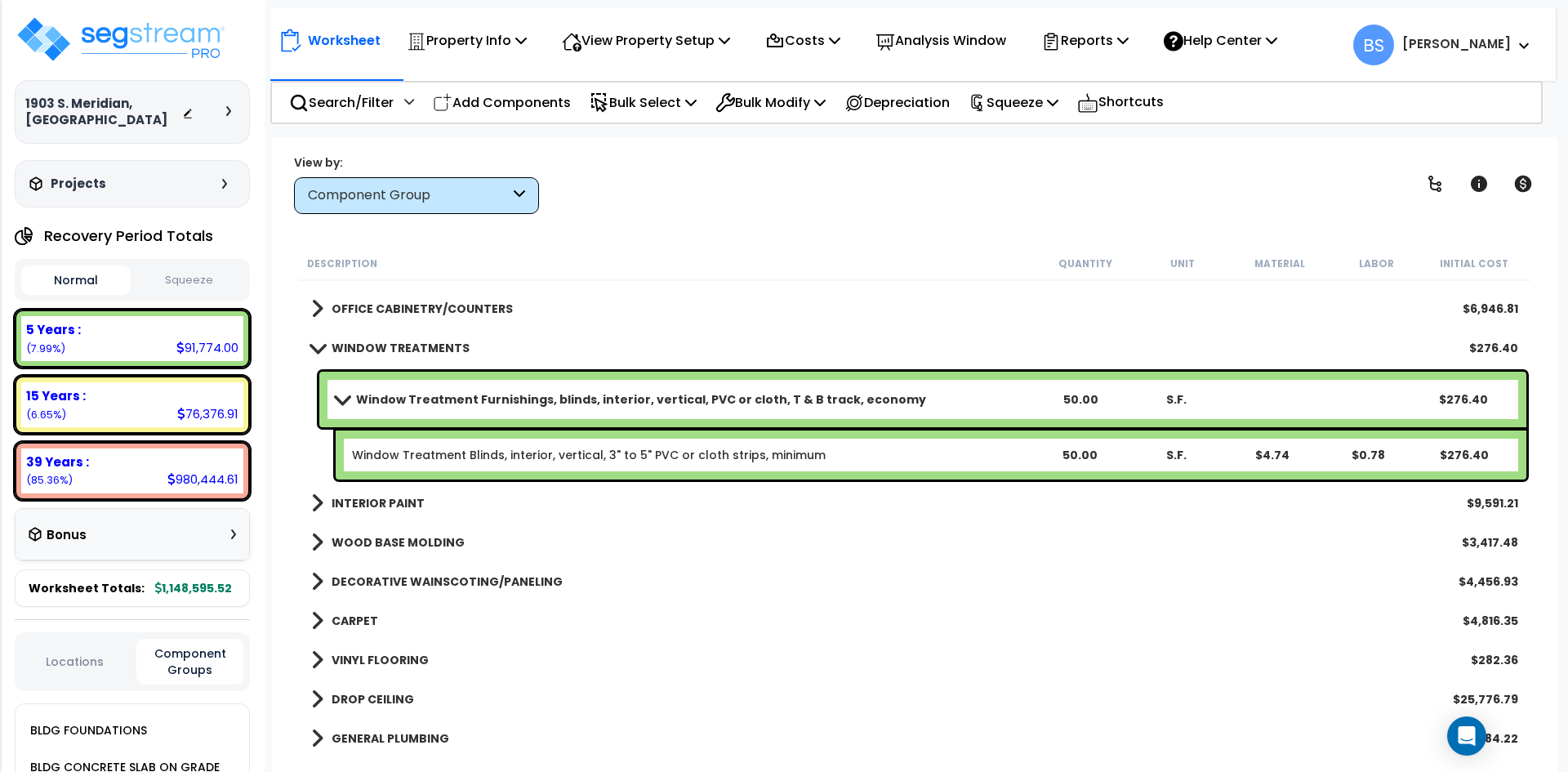
click at [371, 535] on b "WOOD BASE MOLDING" at bounding box center [398, 542] width 133 height 17
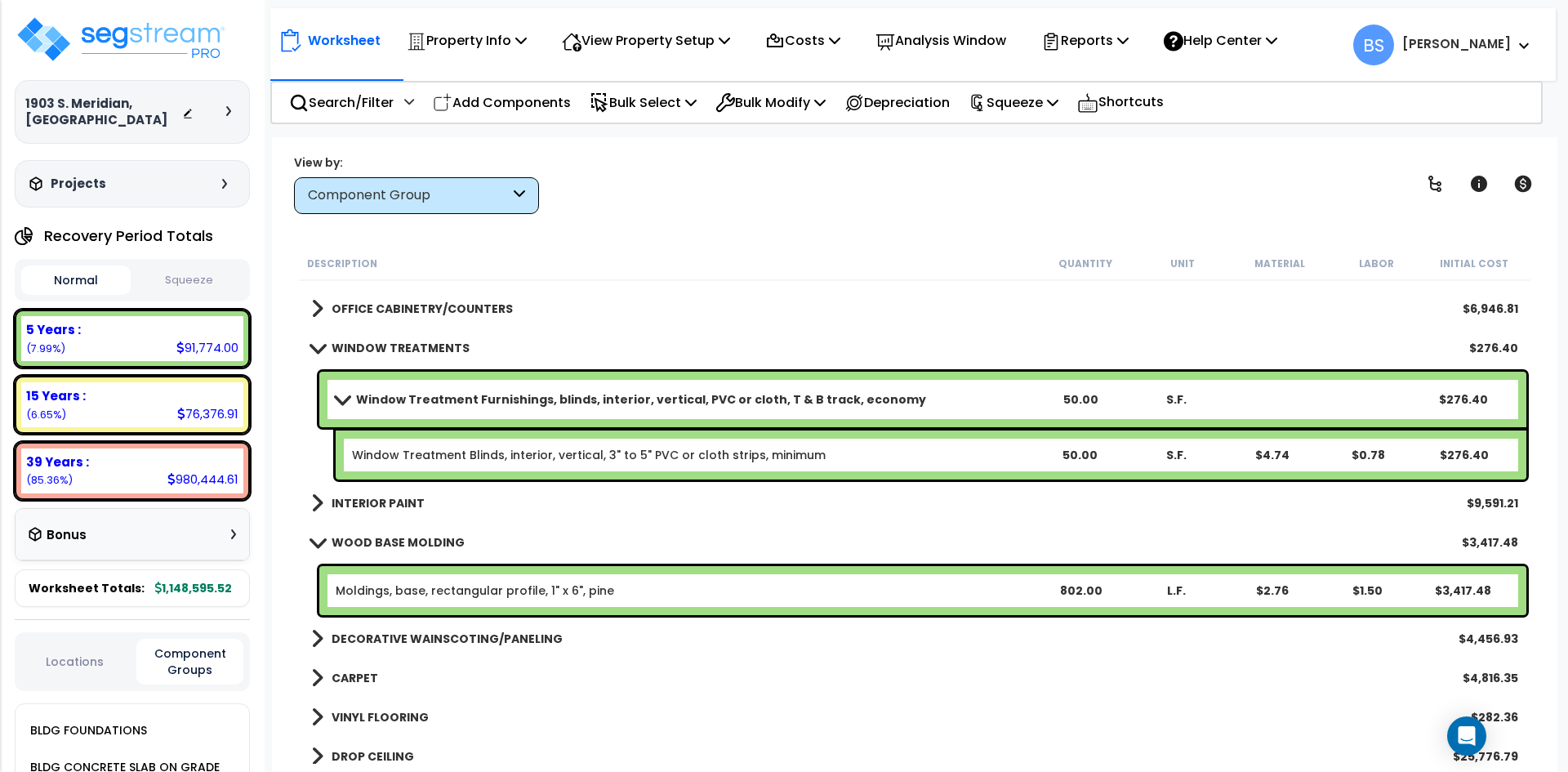
click at [371, 535] on b "WOOD BASE MOLDING" at bounding box center [398, 542] width 133 height 17
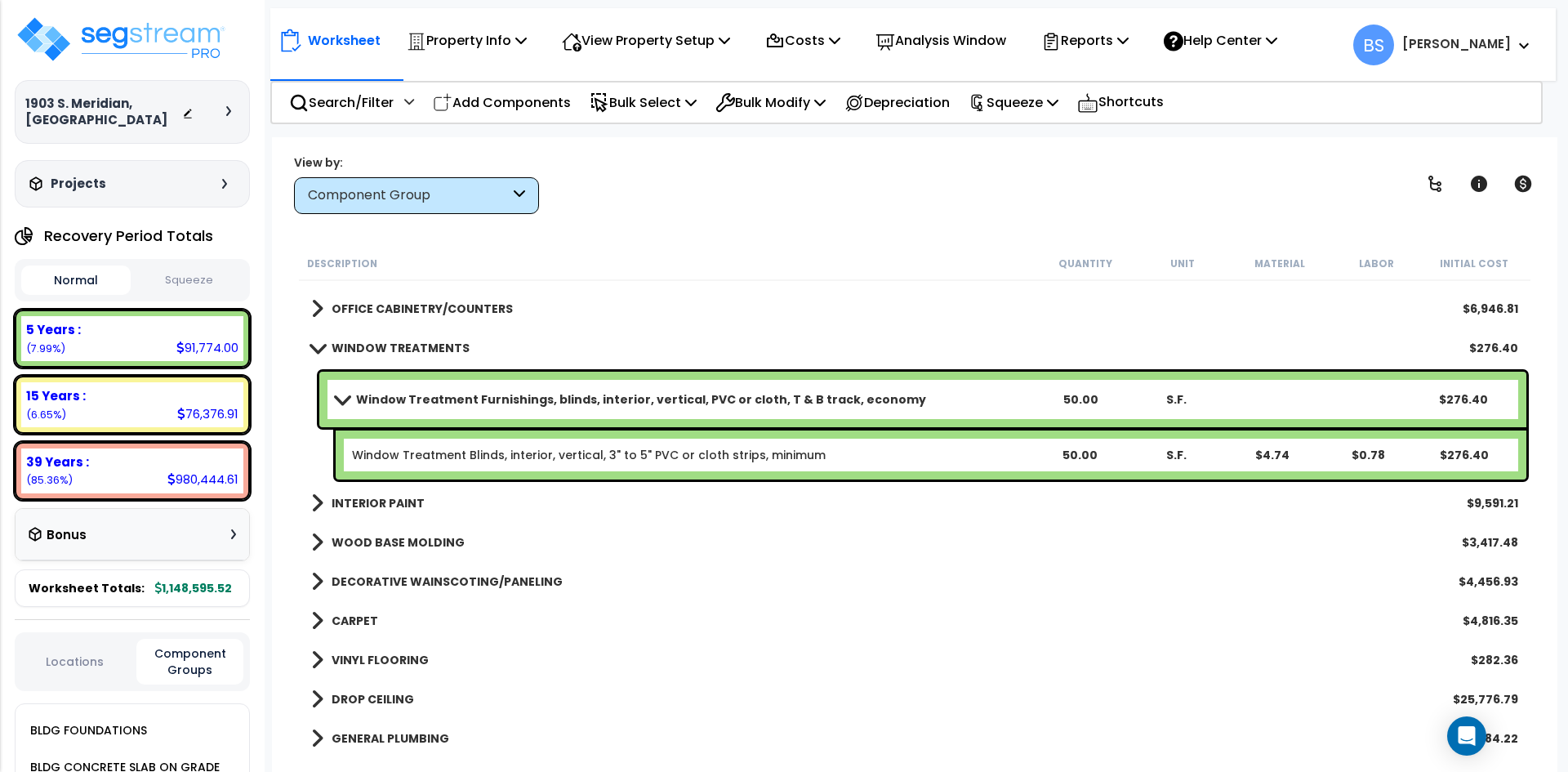
click at [391, 578] on b "DECORATIVE WAINSCOTING/PANELING" at bounding box center [447, 581] width 231 height 17
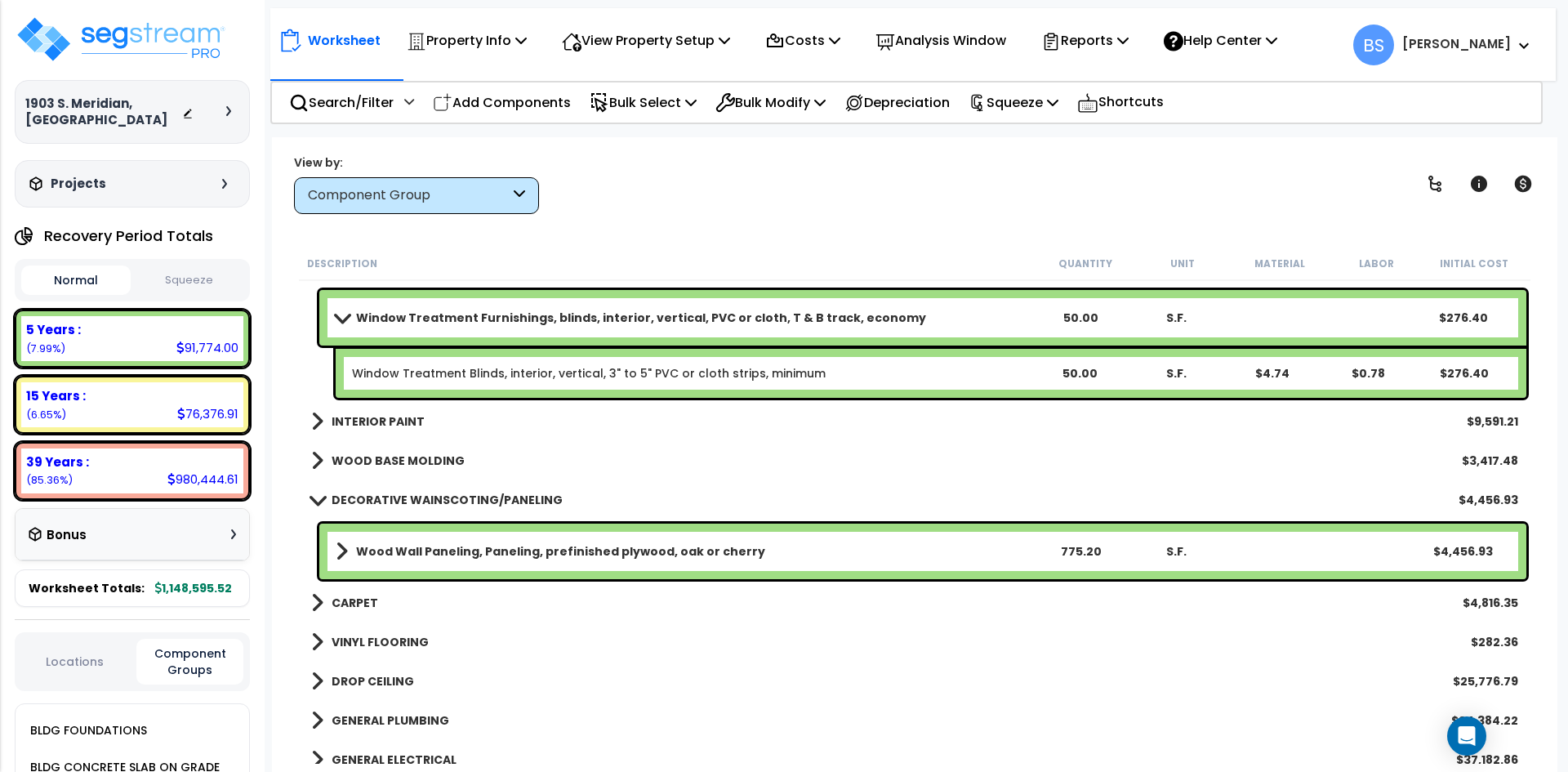
scroll to position [981, 0]
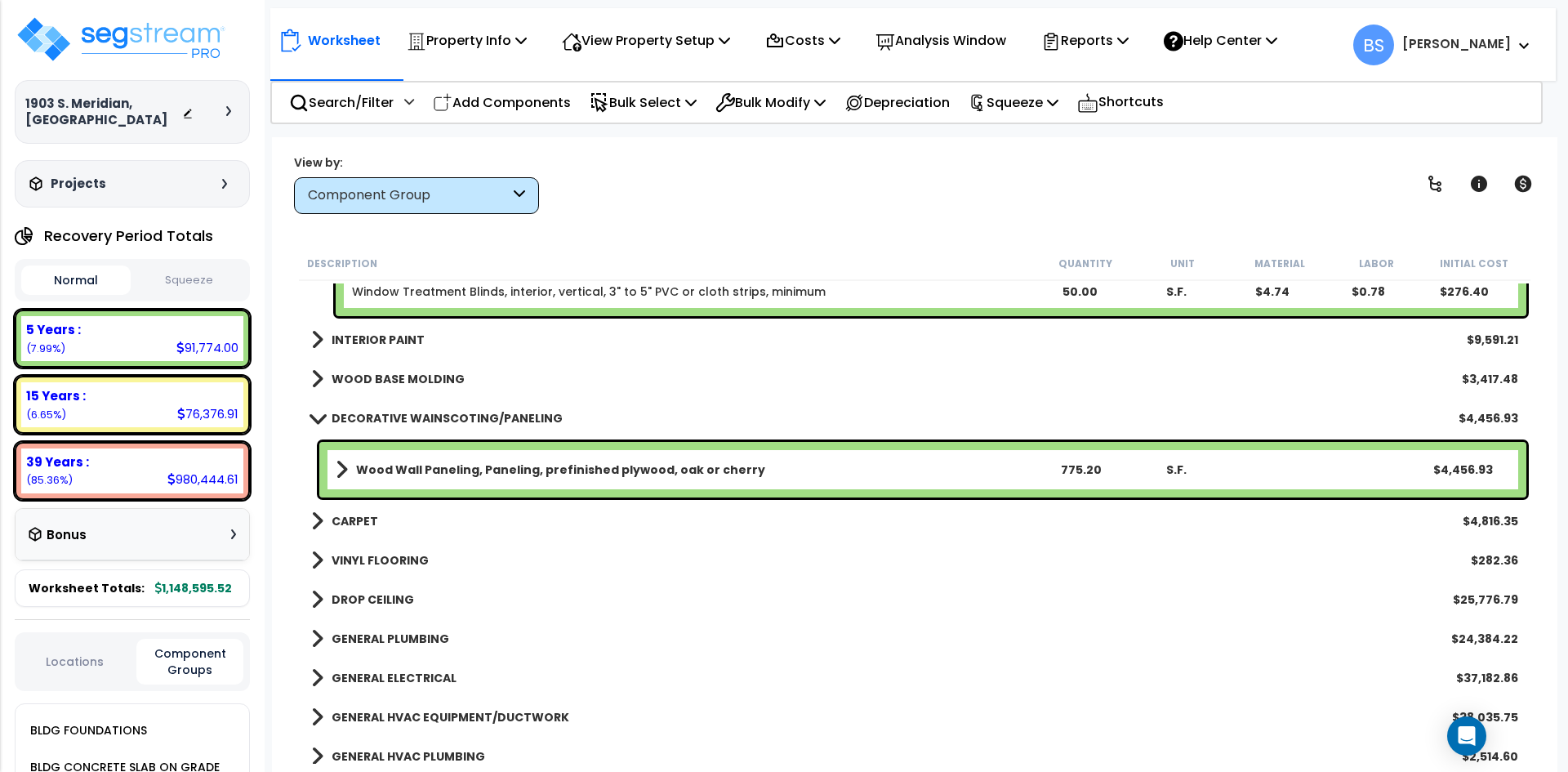
click at [409, 416] on b "DECORATIVE WAINSCOTING/PANELING" at bounding box center [447, 418] width 231 height 17
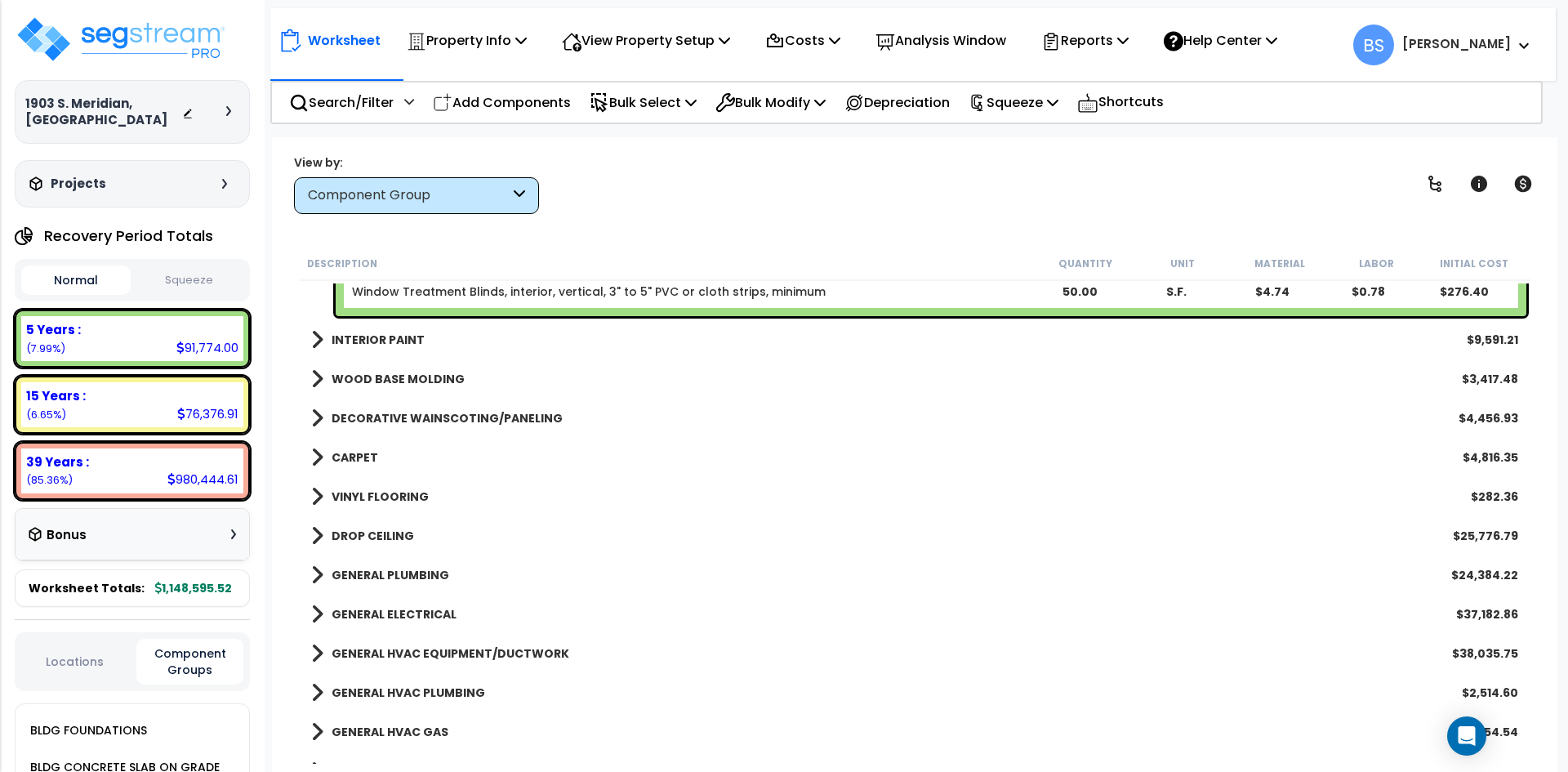
click at [357, 453] on b "CARPET" at bounding box center [354, 457] width 46 height 17
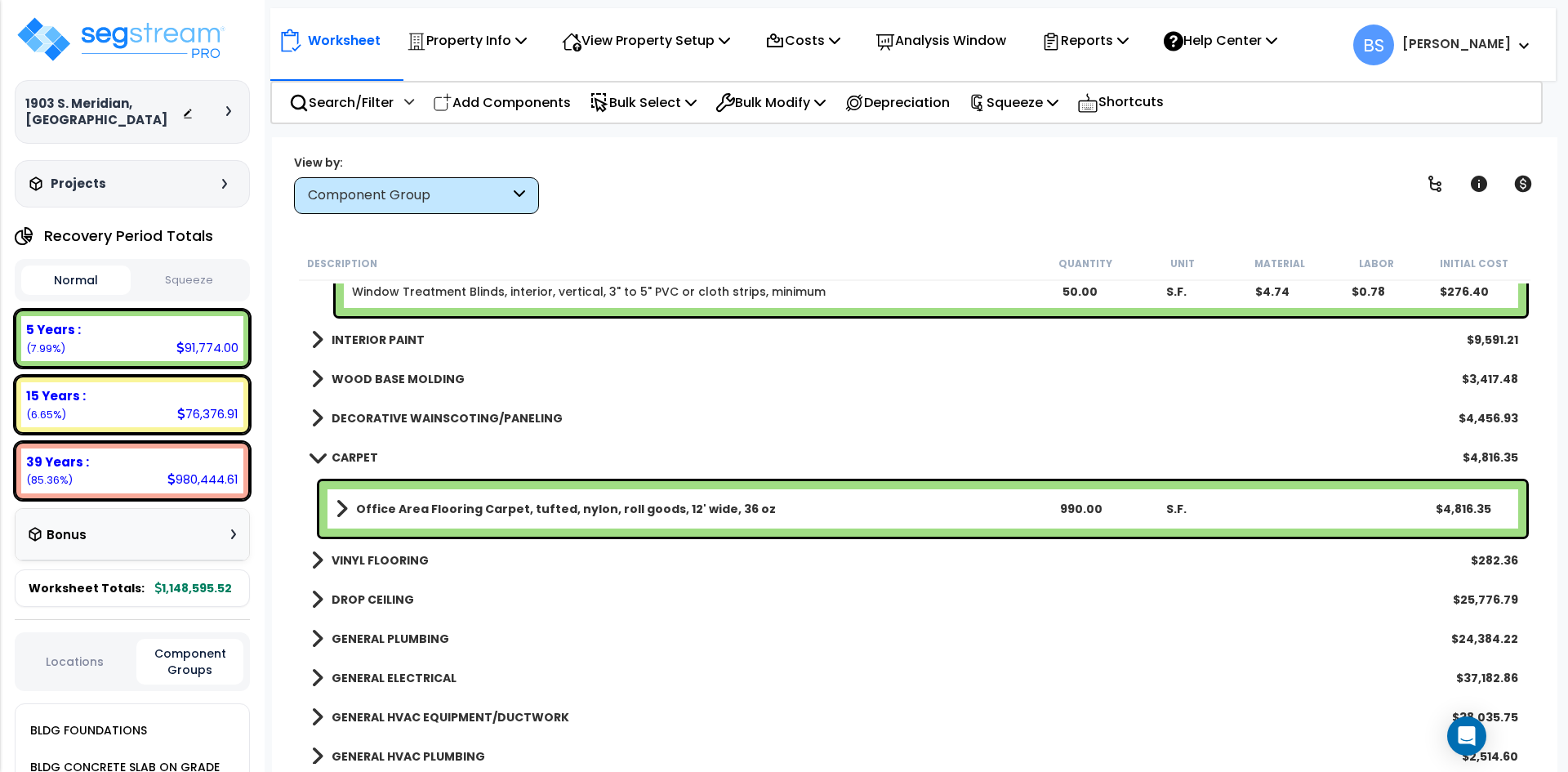
click at [357, 453] on b "CARPET" at bounding box center [354, 457] width 46 height 17
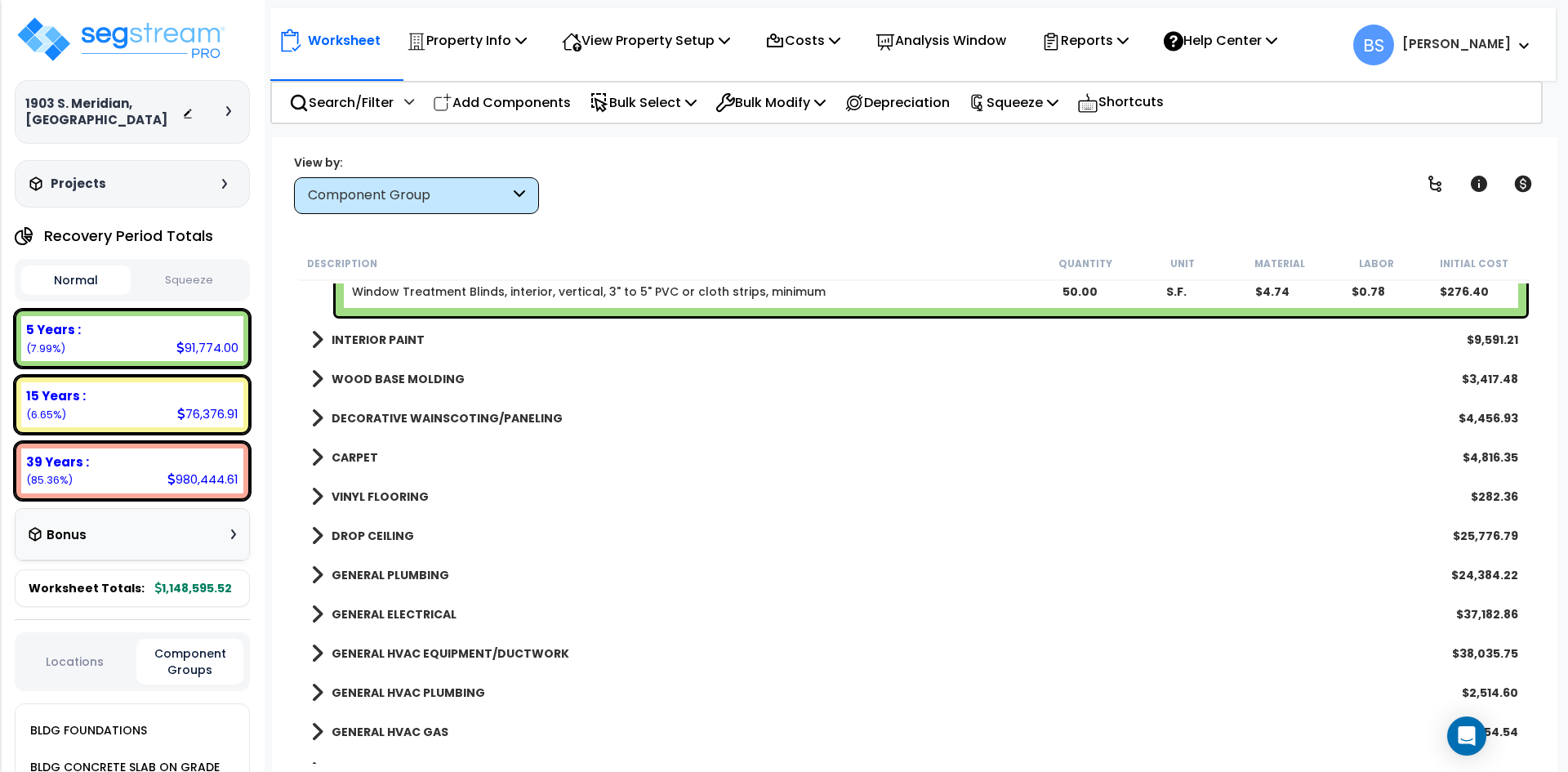
click at [359, 495] on b "VINYL FLOORING" at bounding box center [379, 496] width 97 height 17
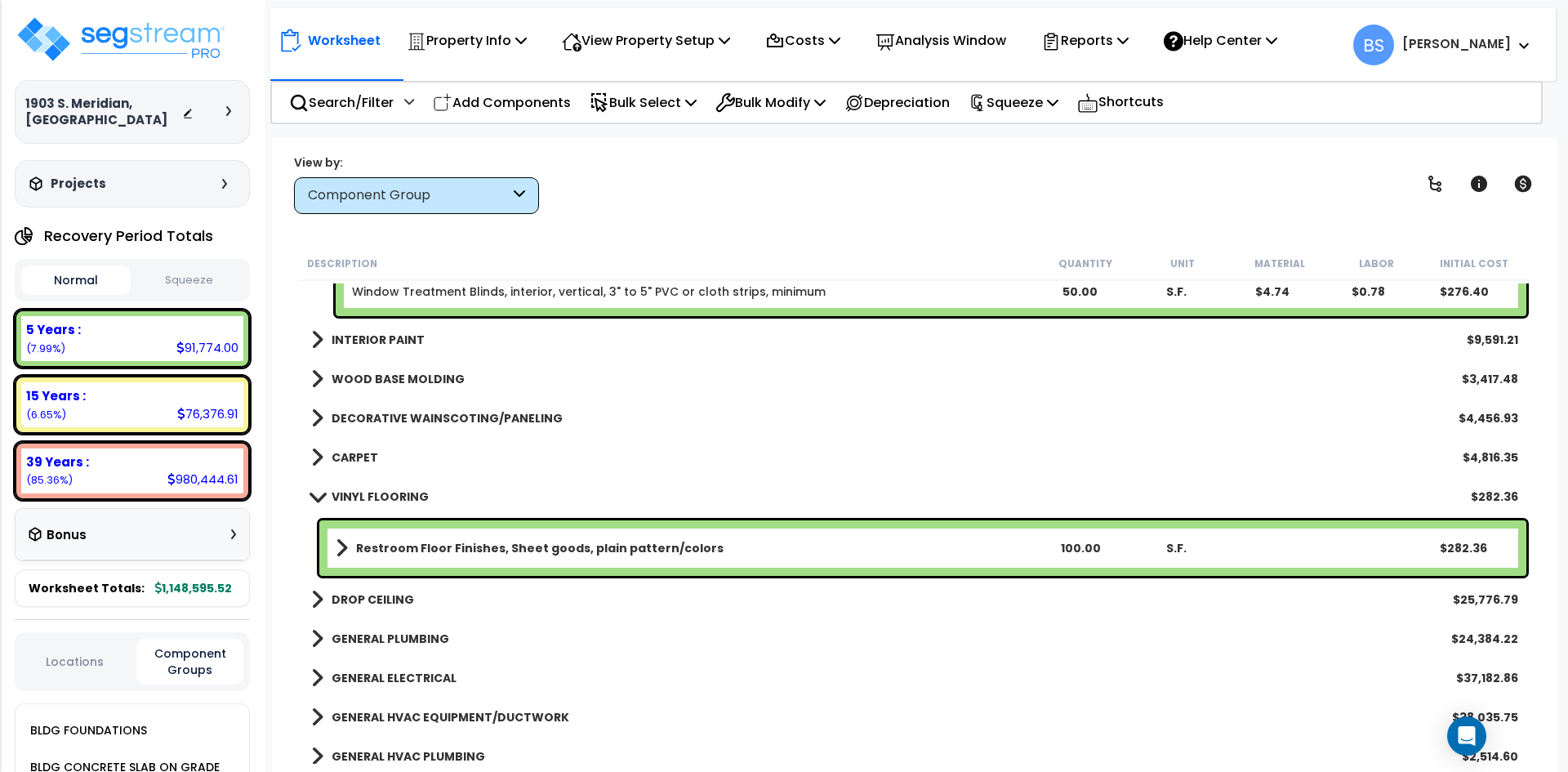
click at [359, 495] on b "VINYL FLOORING" at bounding box center [379, 496] width 97 height 17
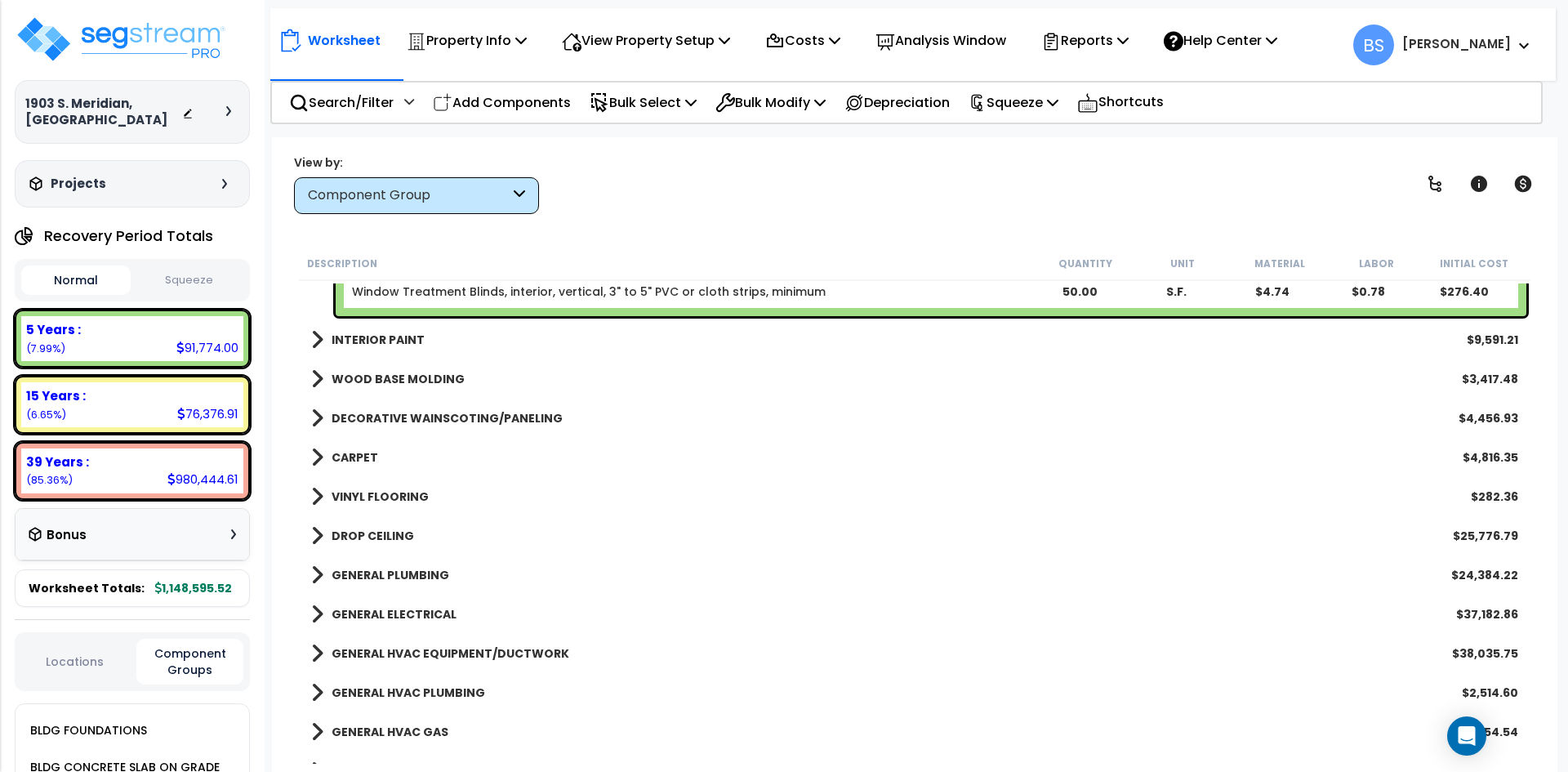
click at [375, 534] on b "DROP CEILING" at bounding box center [372, 535] width 82 height 17
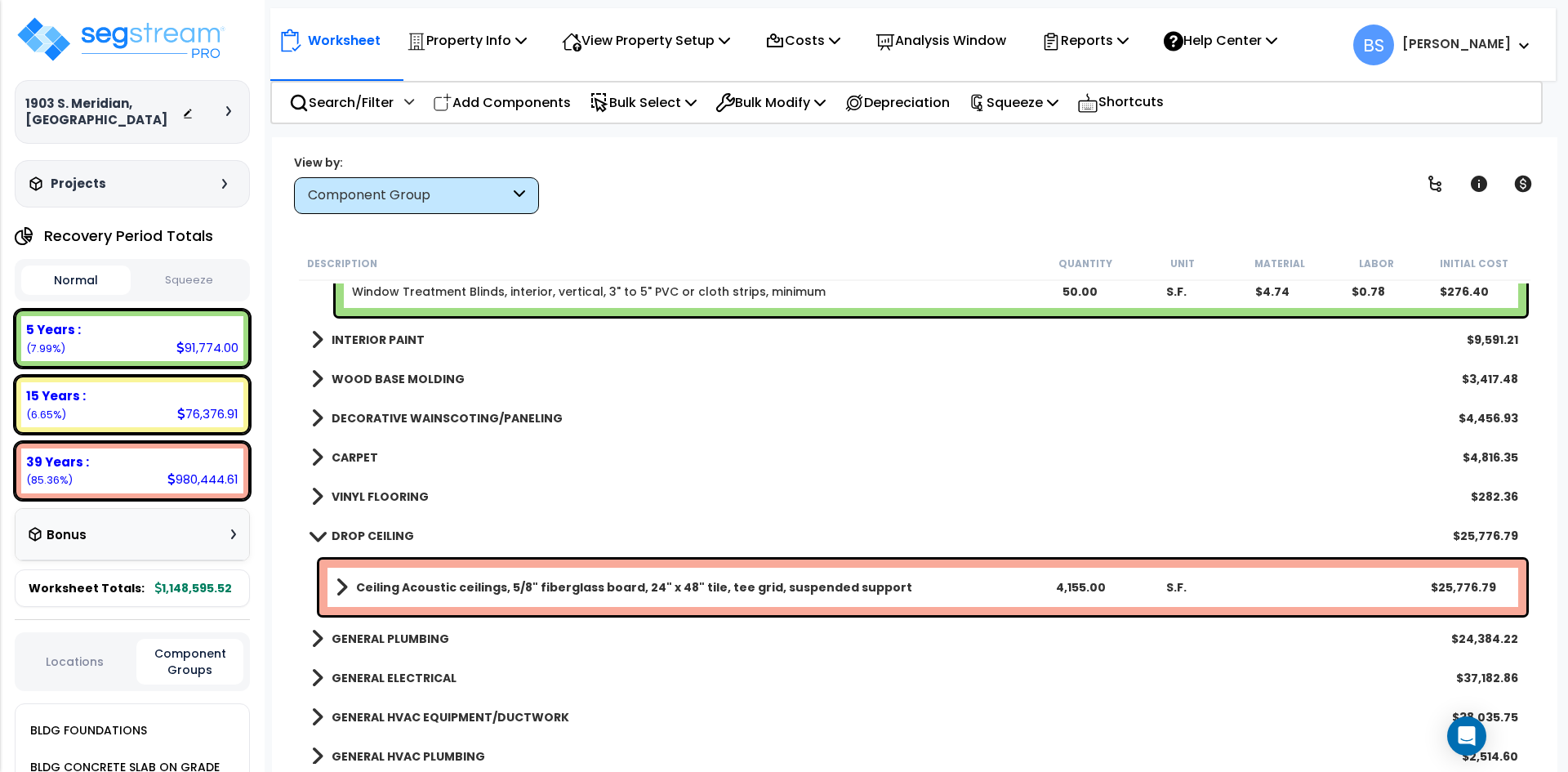
click at [384, 535] on b "DROP CEILING" at bounding box center [372, 535] width 82 height 17
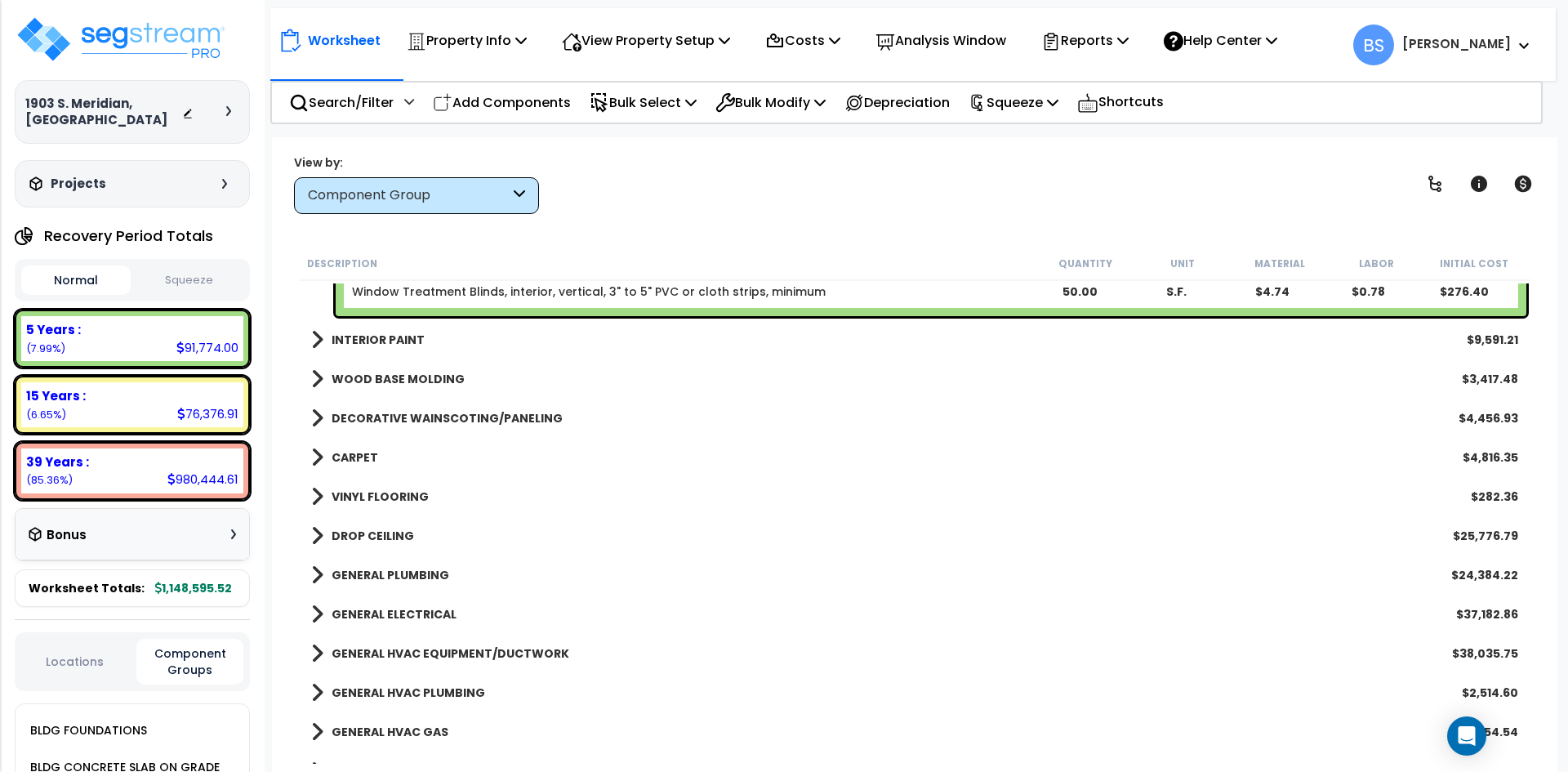
click at [380, 572] on b "GENERAL PLUMBING" at bounding box center [390, 575] width 117 height 17
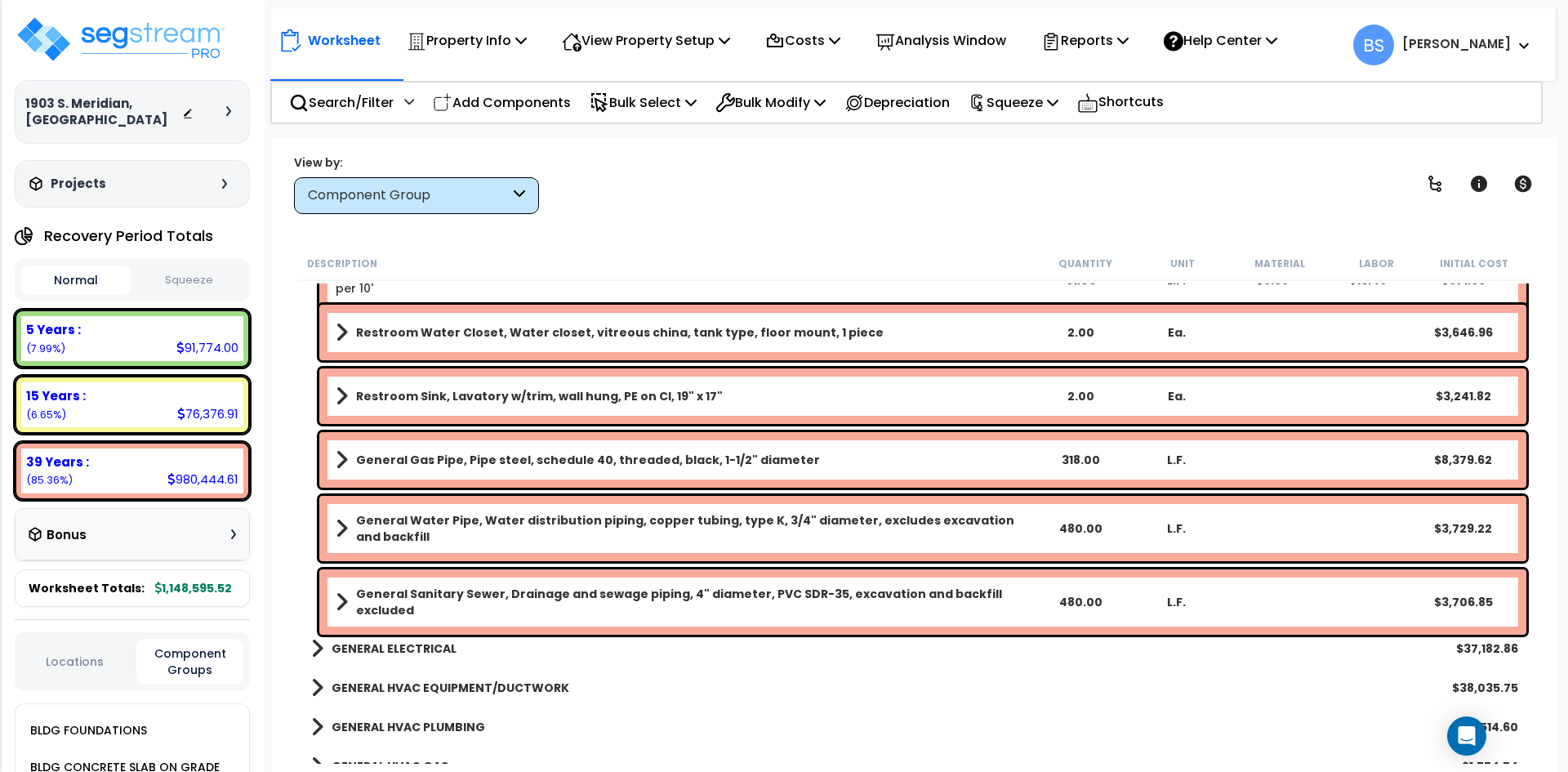
scroll to position [1144, 0]
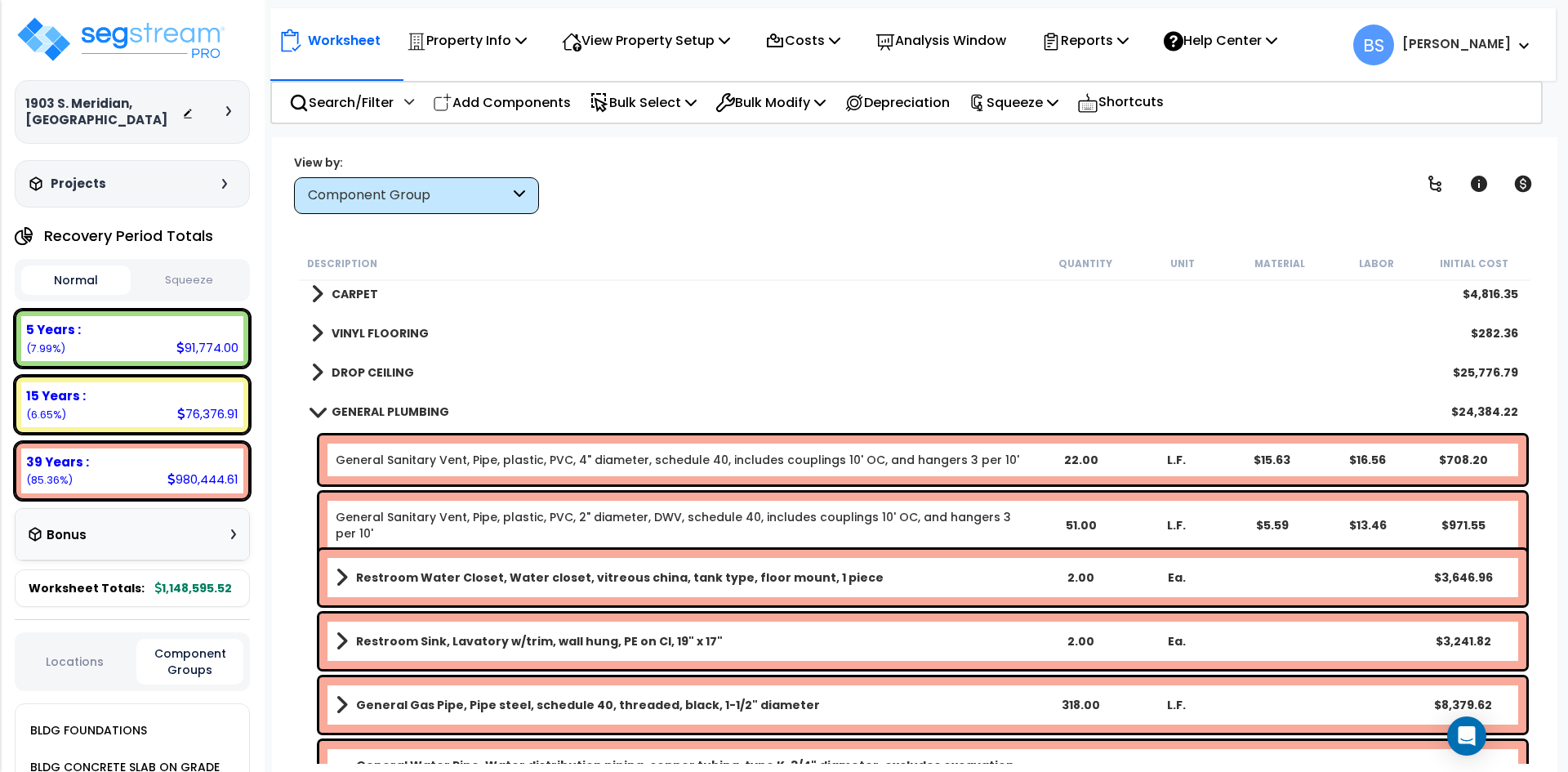
click at [392, 407] on b "GENERAL PLUMBING" at bounding box center [390, 411] width 117 height 17
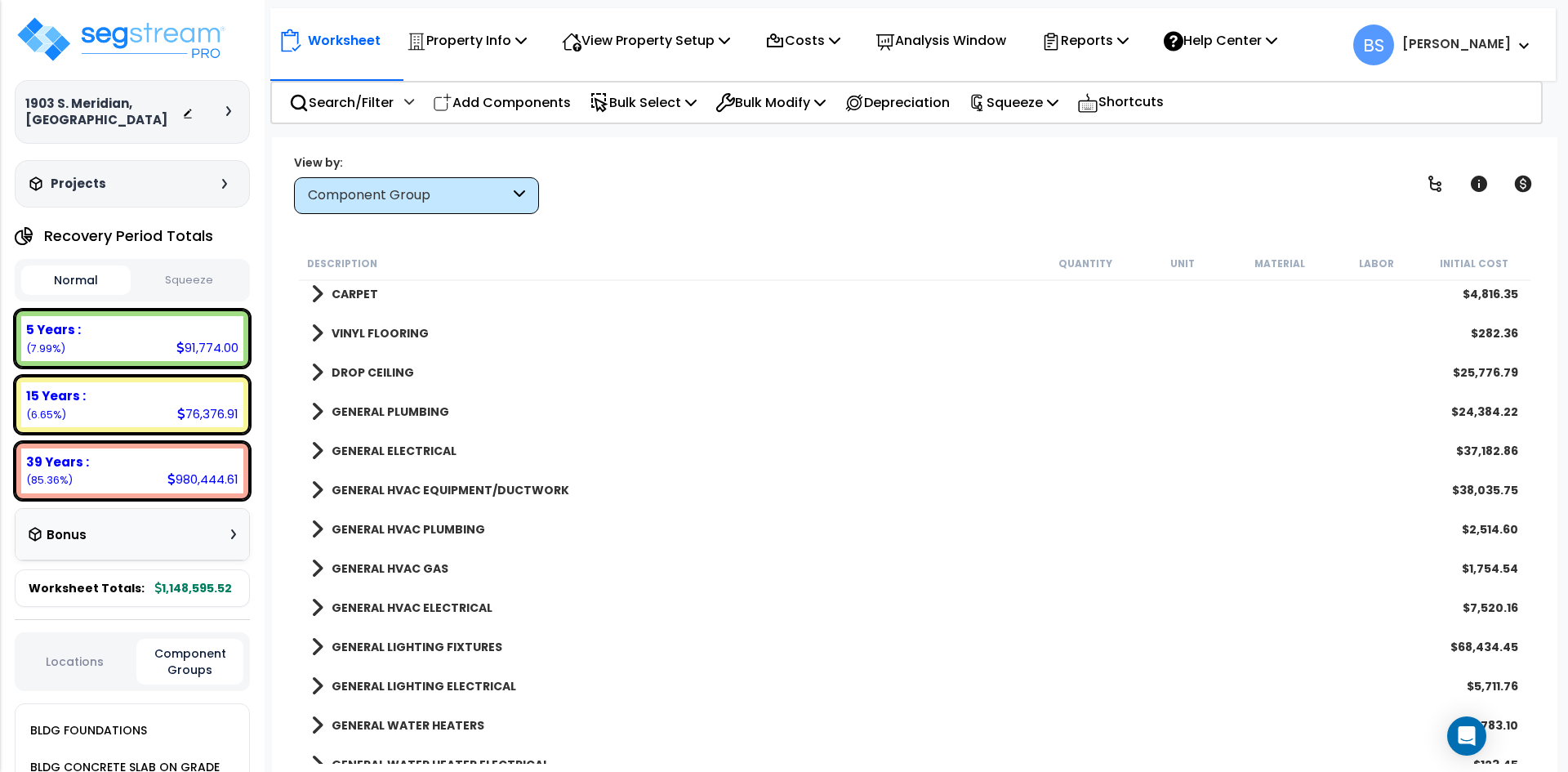
click at [381, 442] on link "GENERAL ELECTRICAL" at bounding box center [384, 451] width 145 height 23
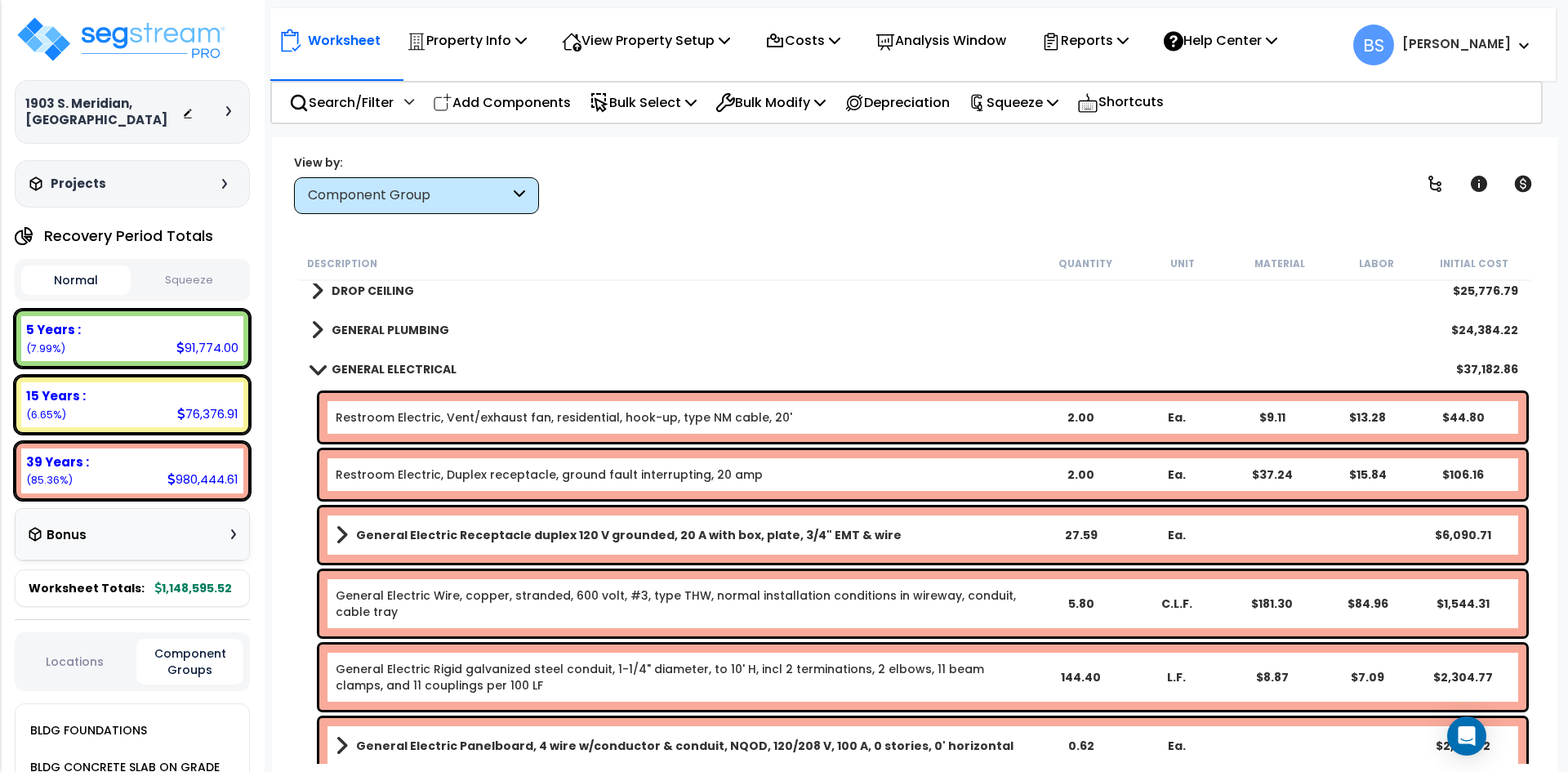
scroll to position [1062, 0]
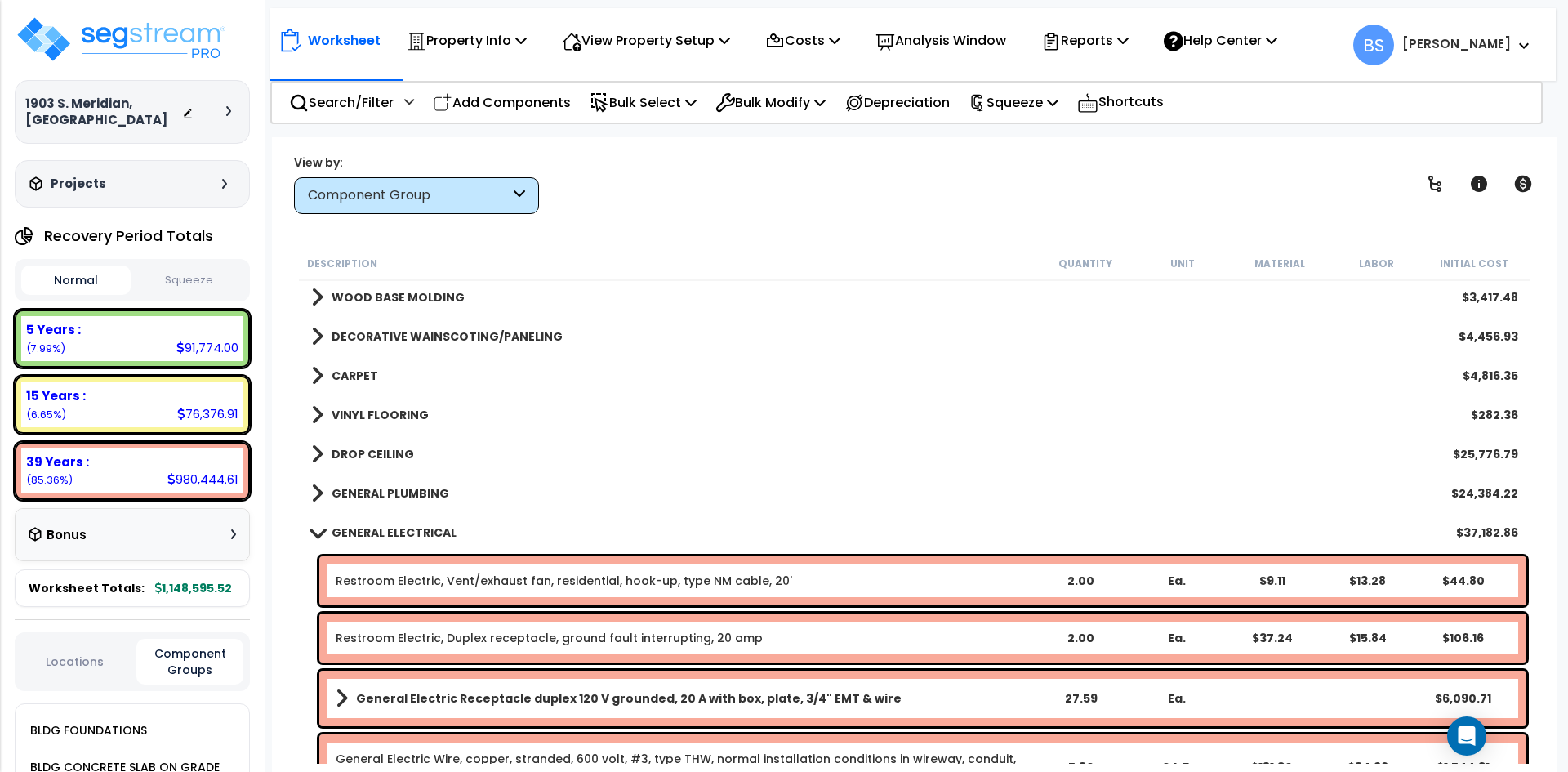
click at [408, 538] on b "GENERAL ELECTRICAL" at bounding box center [393, 532] width 125 height 17
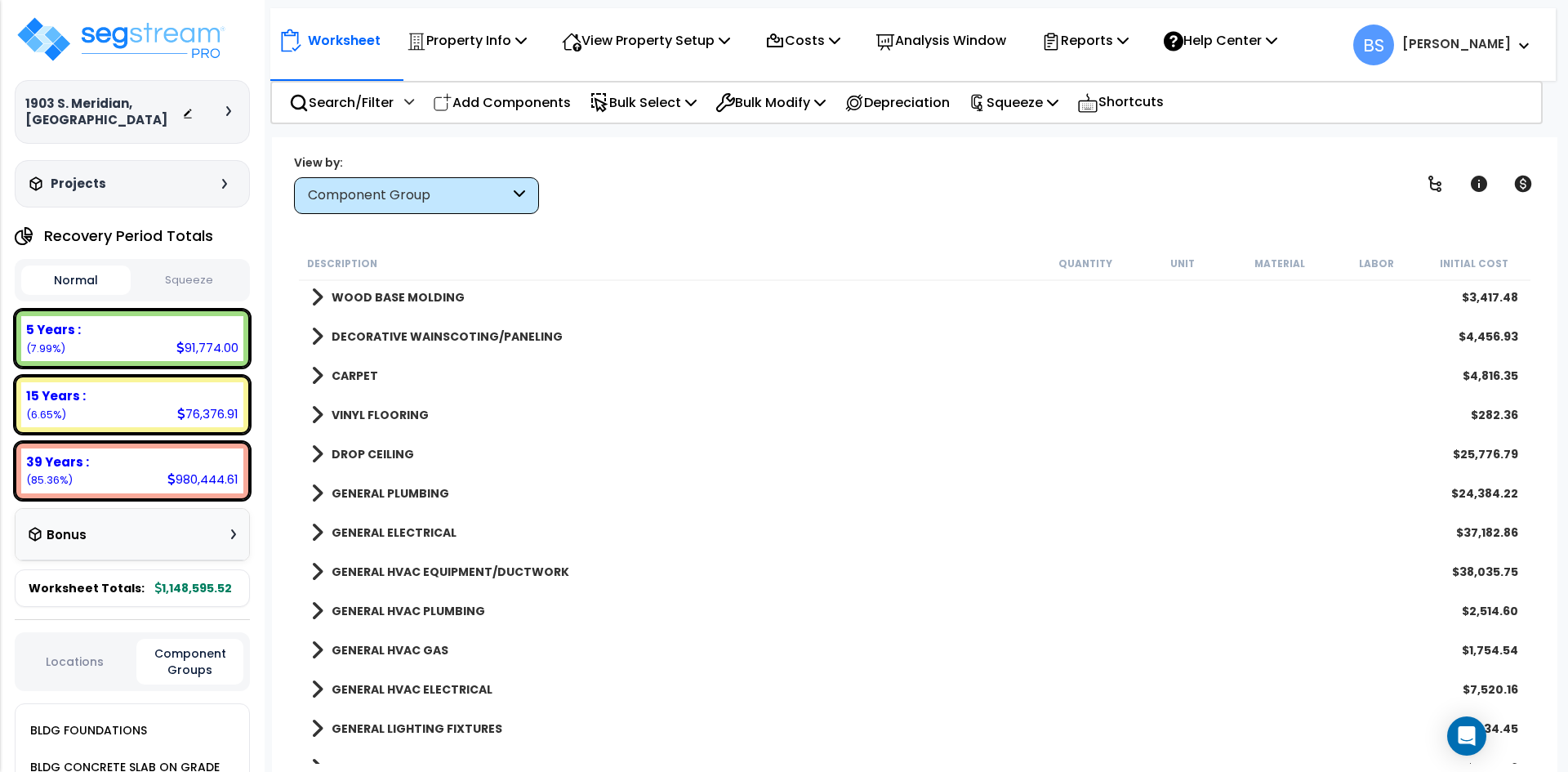
click at [391, 574] on b "GENERAL HVAC EQUIPMENT/DUCTWORK" at bounding box center [449, 571] width 237 height 17
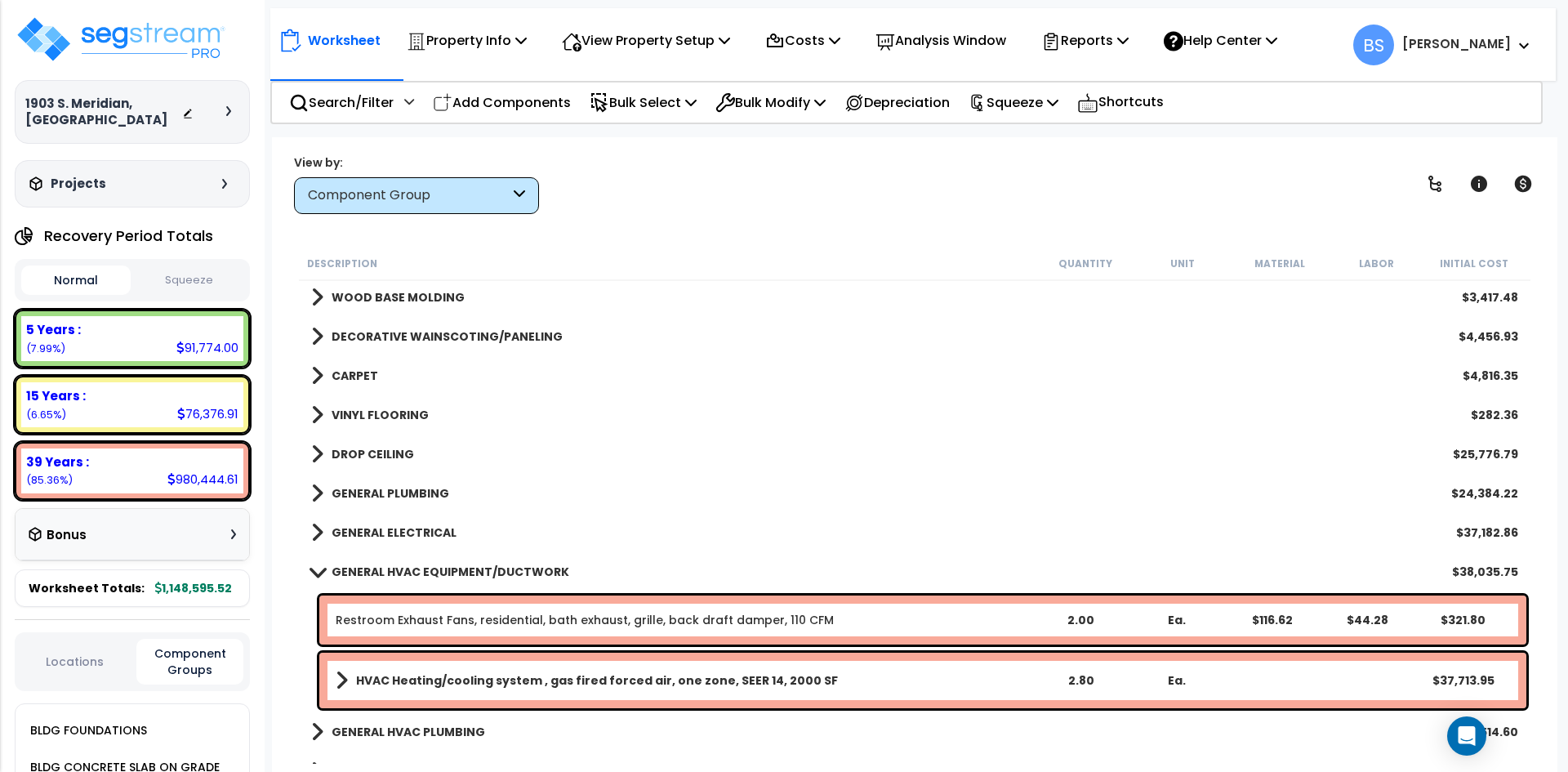
click at [484, 671] on link "HVAC Heating/cooling system , gas fired forced air, one zone, SEER 14, 2000 SF" at bounding box center [683, 680] width 696 height 23
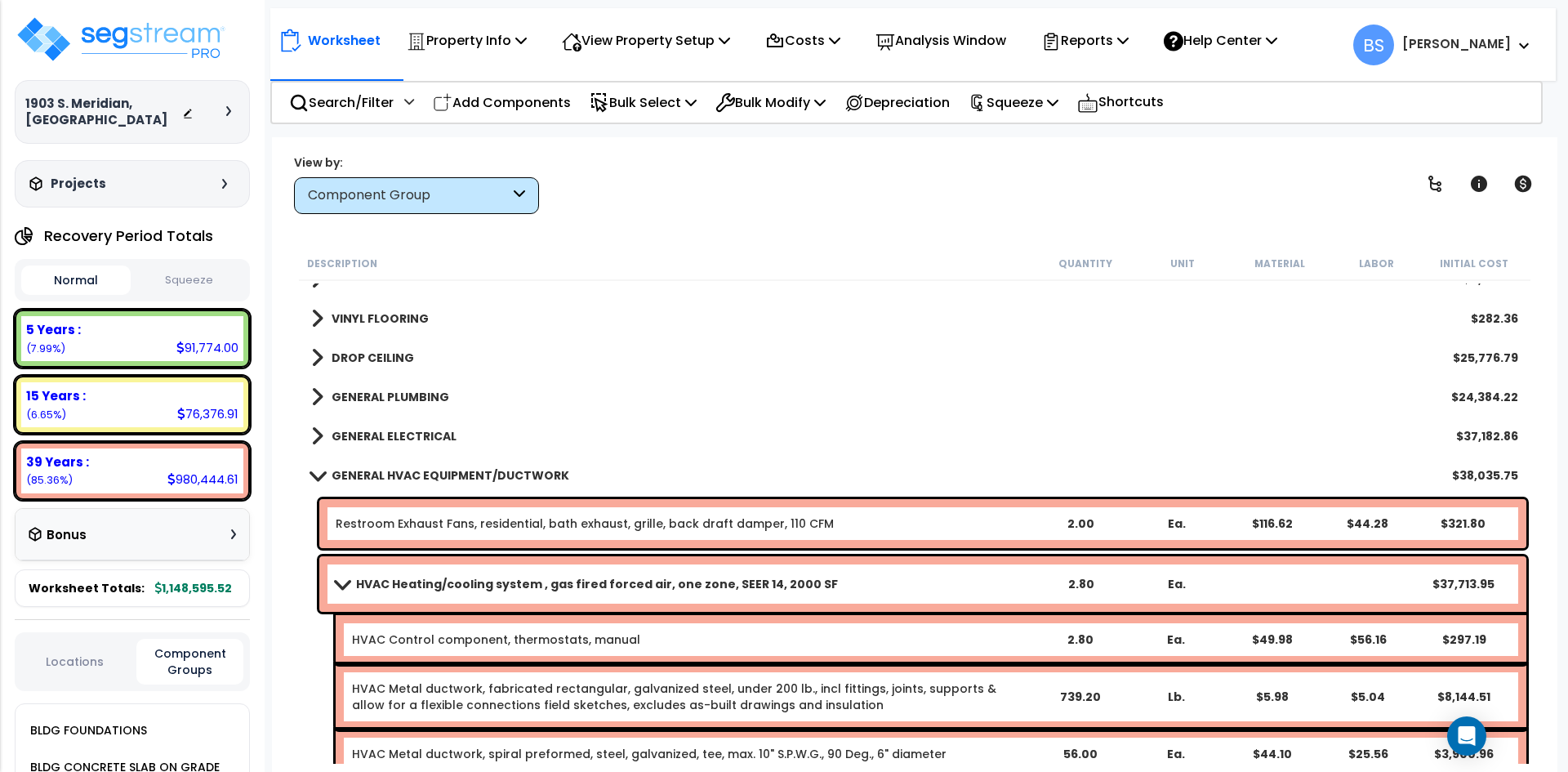
scroll to position [1144, 0]
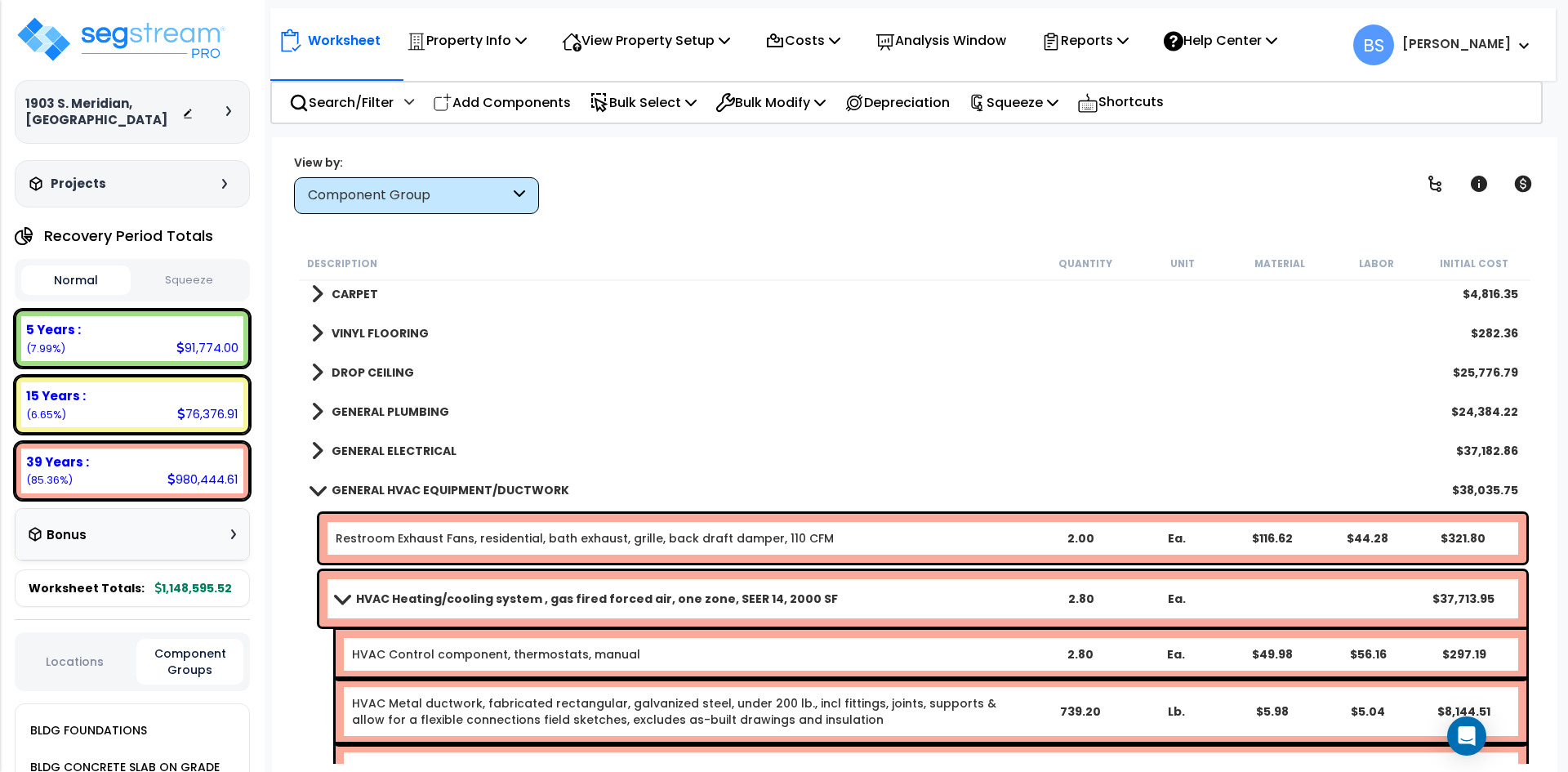
click at [494, 596] on b "HVAC Heating/cooling system , gas fired forced air, one zone, SEER 14, 2000 SF" at bounding box center [597, 598] width 482 height 17
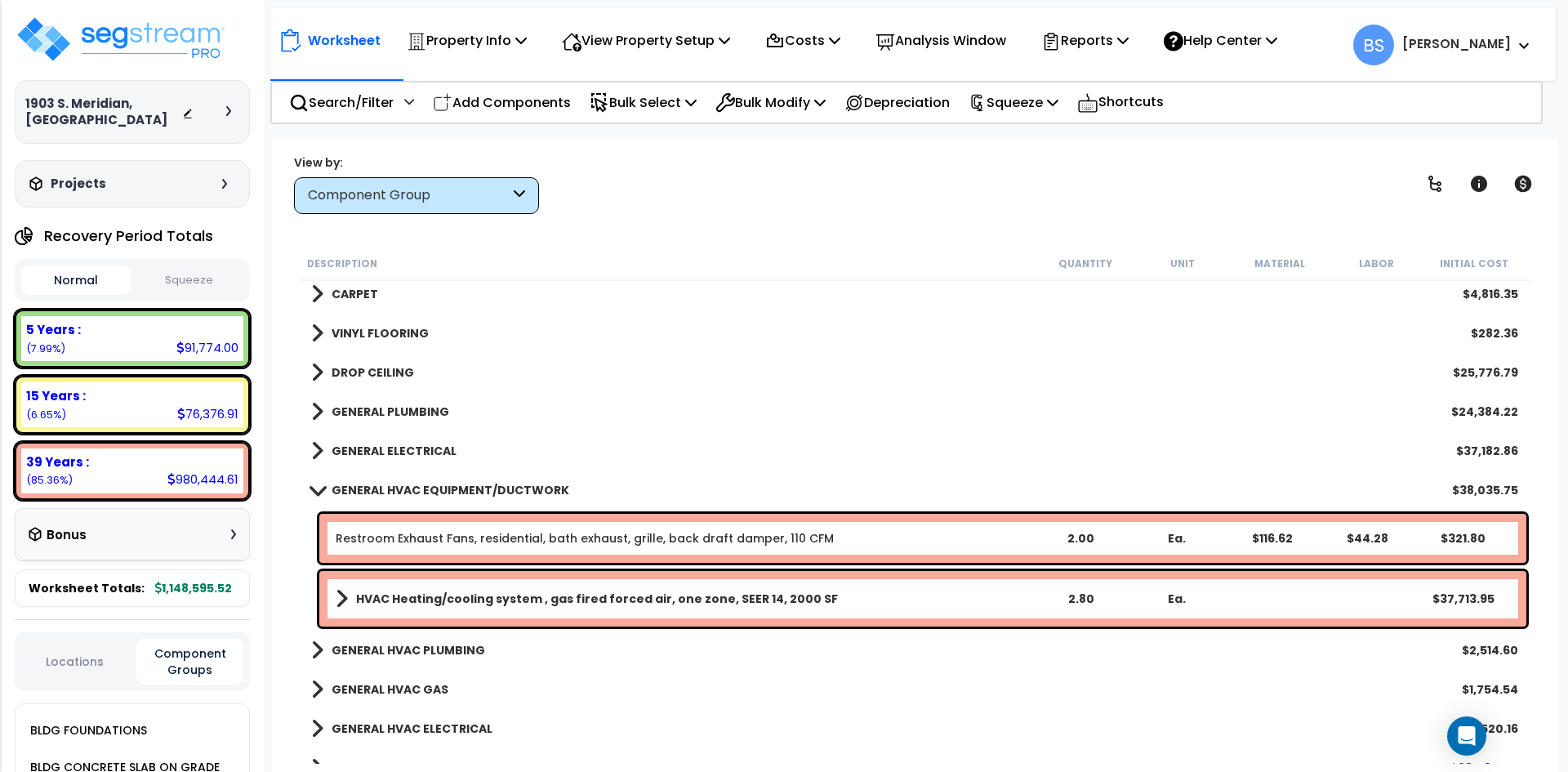
click at [449, 649] on b "GENERAL HVAC PLUMBING" at bounding box center [407, 650] width 153 height 17
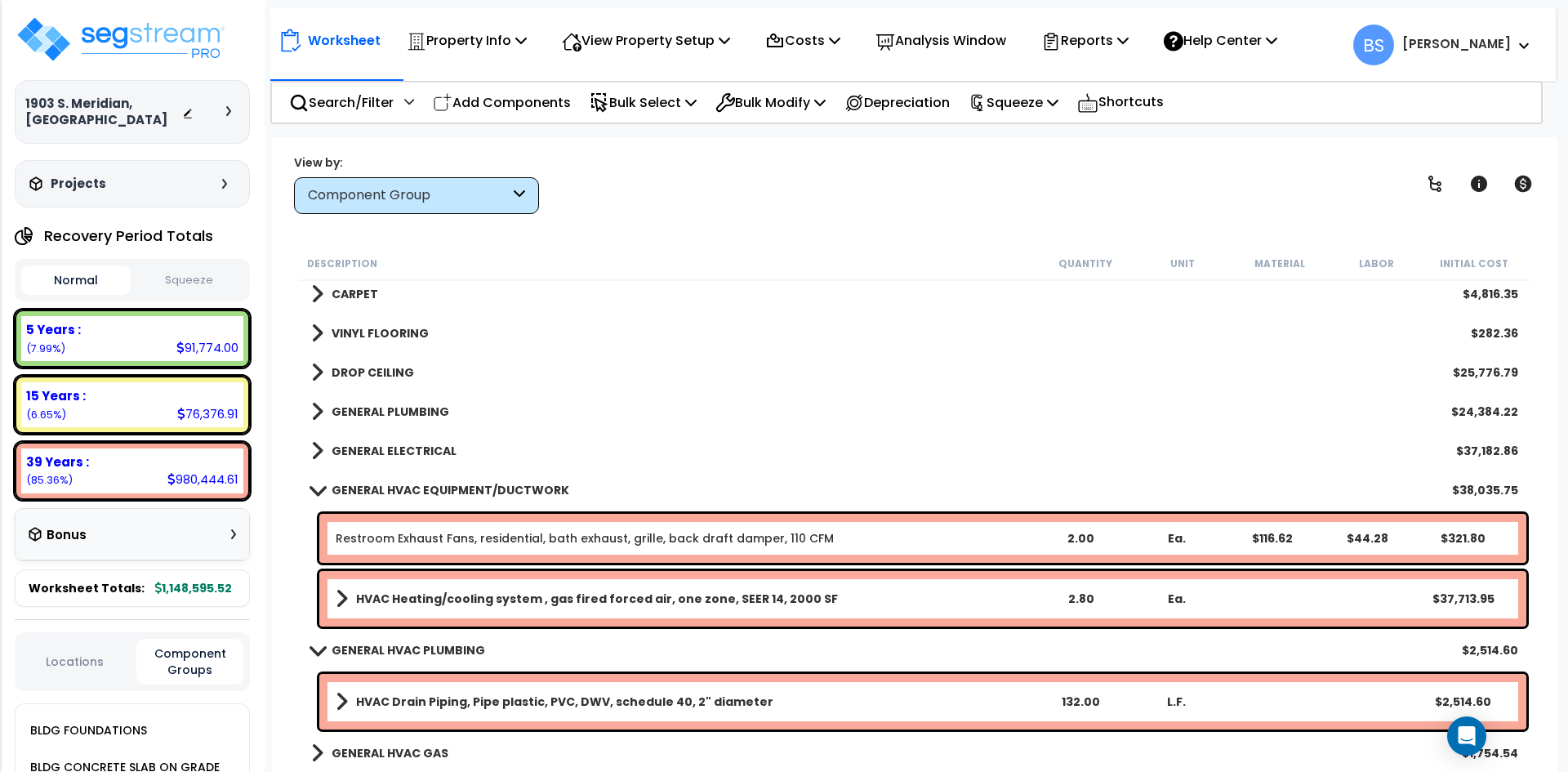
click at [449, 649] on b "GENERAL HVAC PLUMBING" at bounding box center [407, 650] width 153 height 17
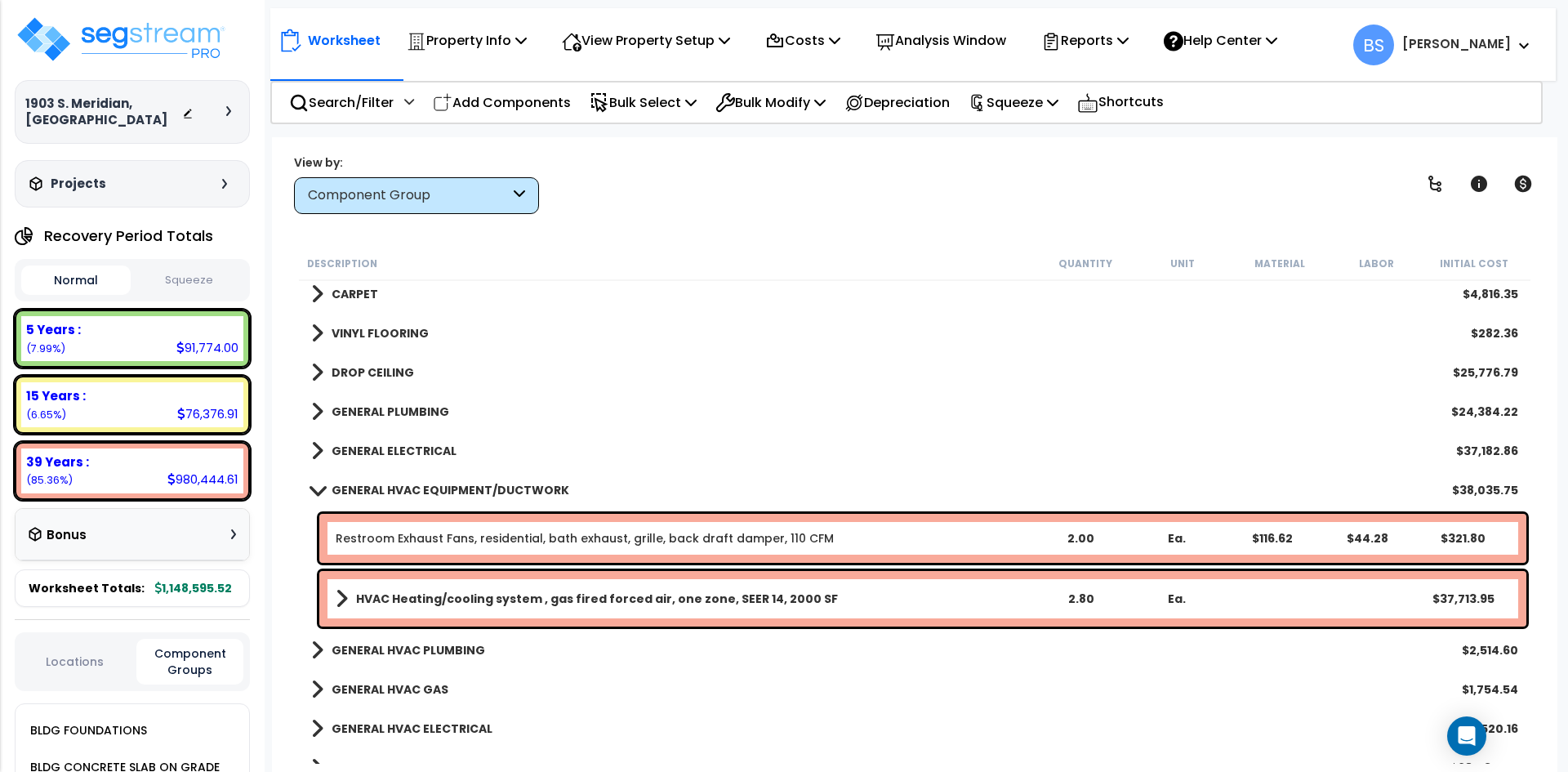
click at [468, 605] on b "HVAC Heating/cooling system , gas fired forced air, one zone, SEER 14, 2000 SF" at bounding box center [597, 598] width 482 height 17
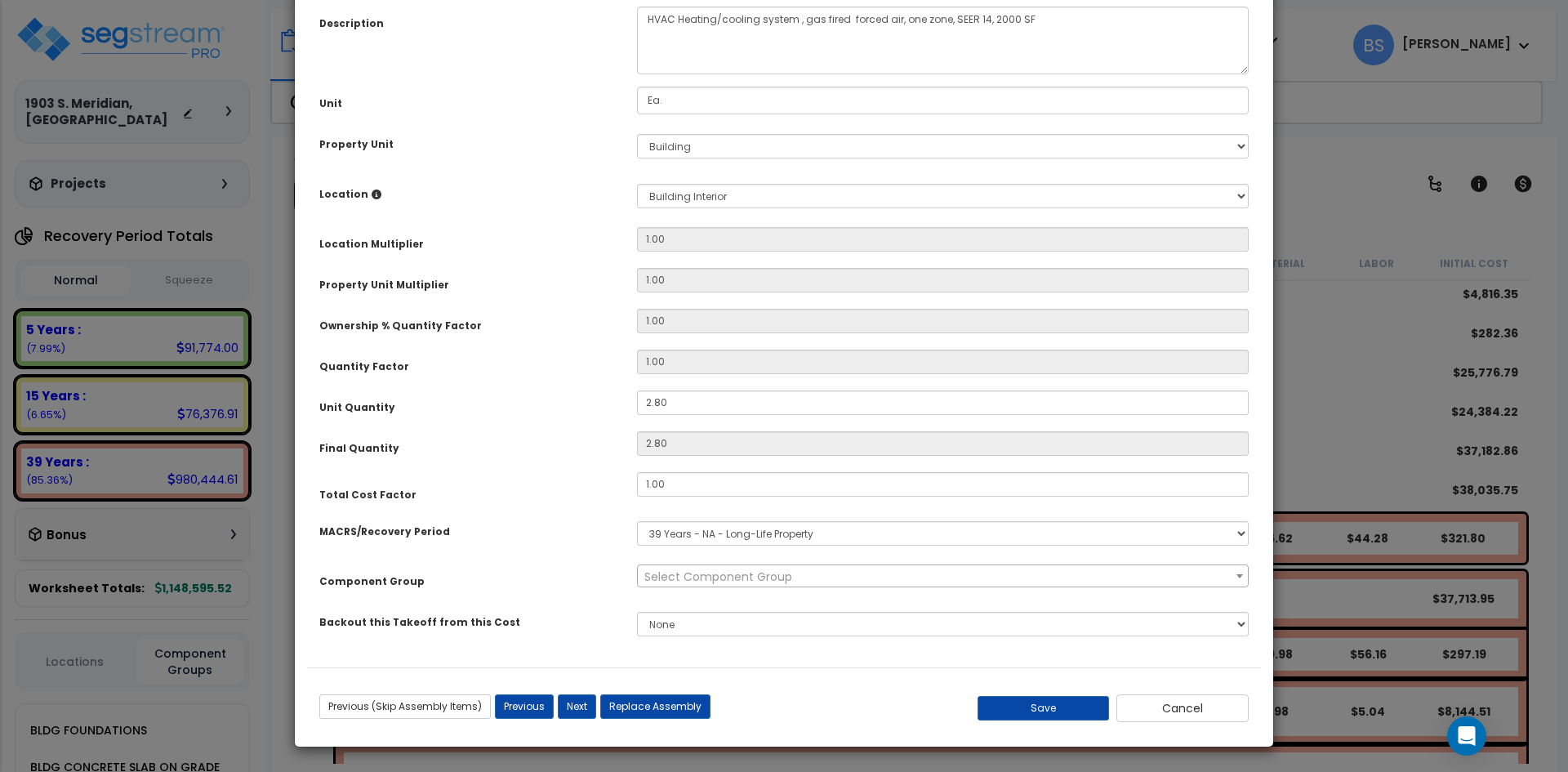
scroll to position [0, 0]
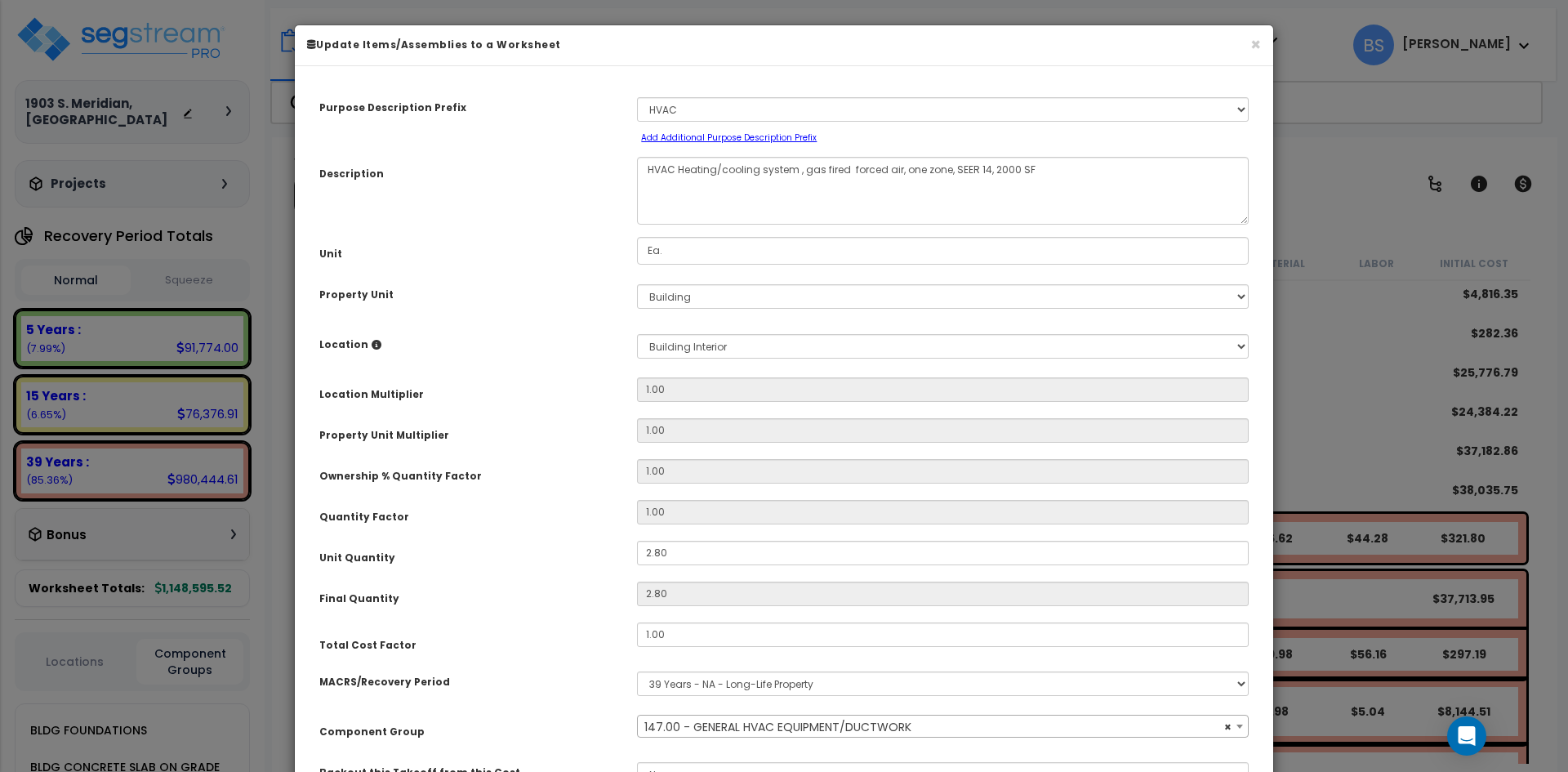
select select "16219"
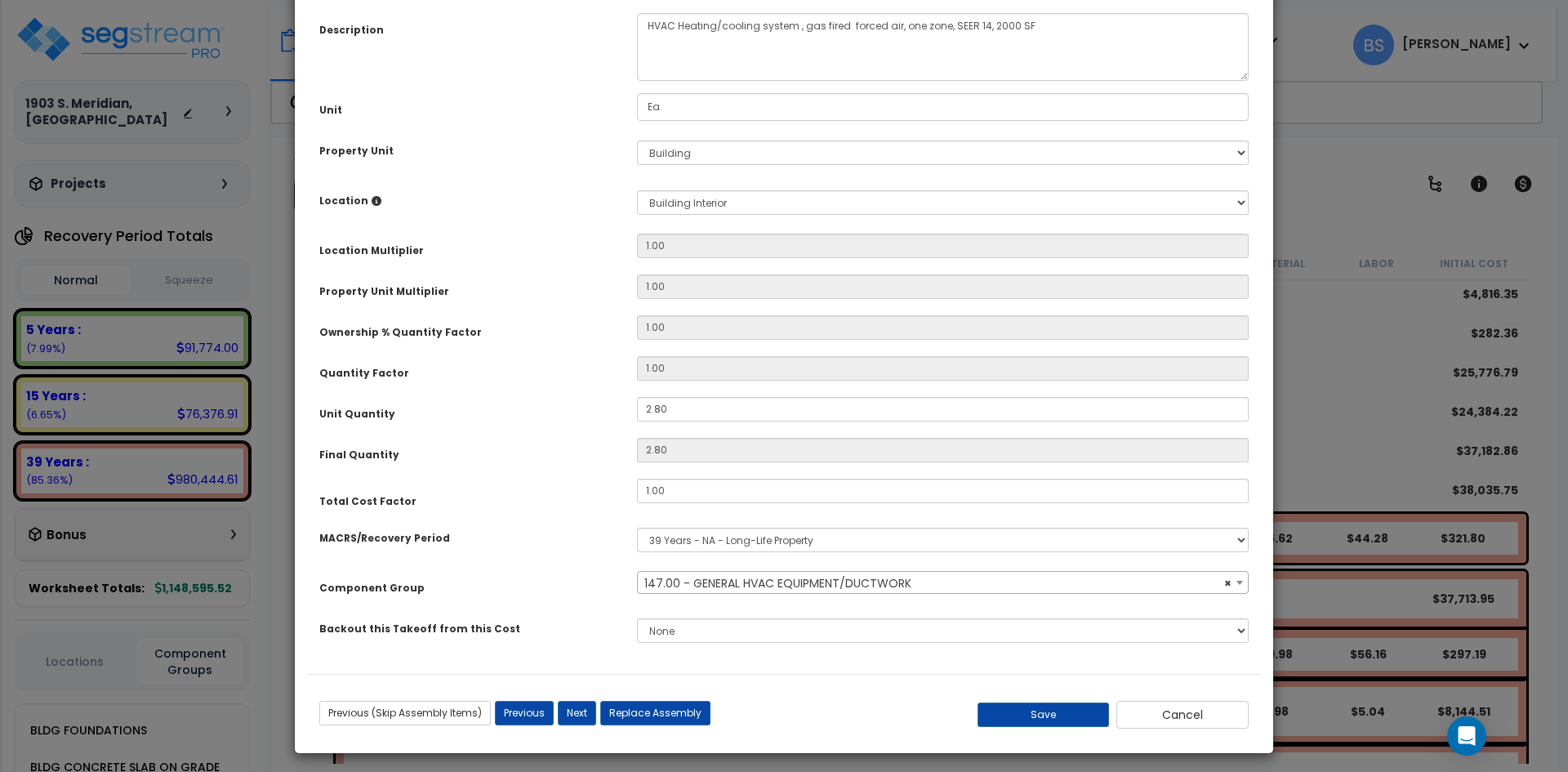
scroll to position [151, 0]
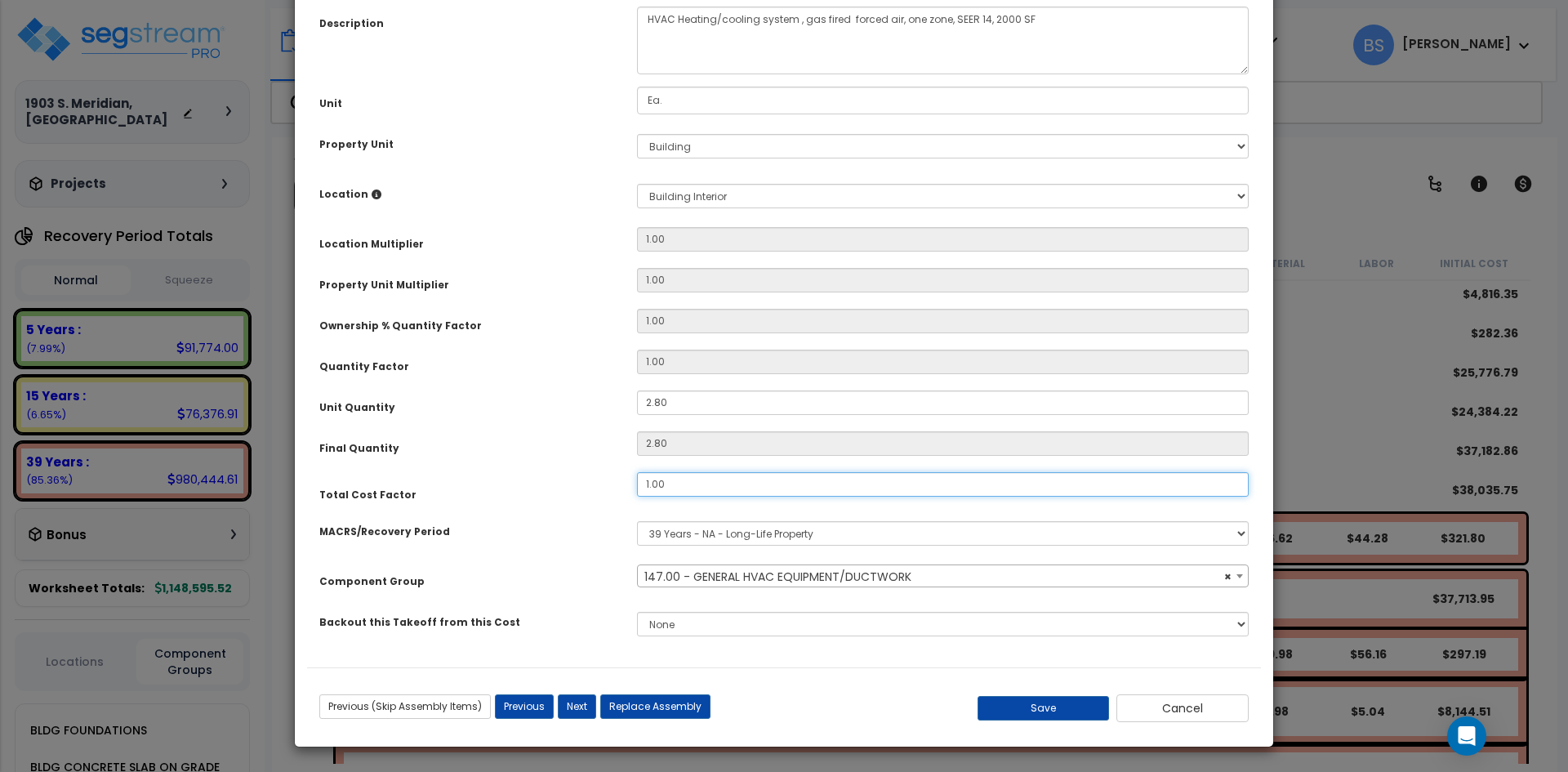
click at [715, 487] on input "1.00" at bounding box center [943, 485] width 611 height 25
click at [717, 487] on input "1.00" at bounding box center [943, 485] width 611 height 25
click at [717, 487] on input "1.000" at bounding box center [943, 485] width 611 height 25
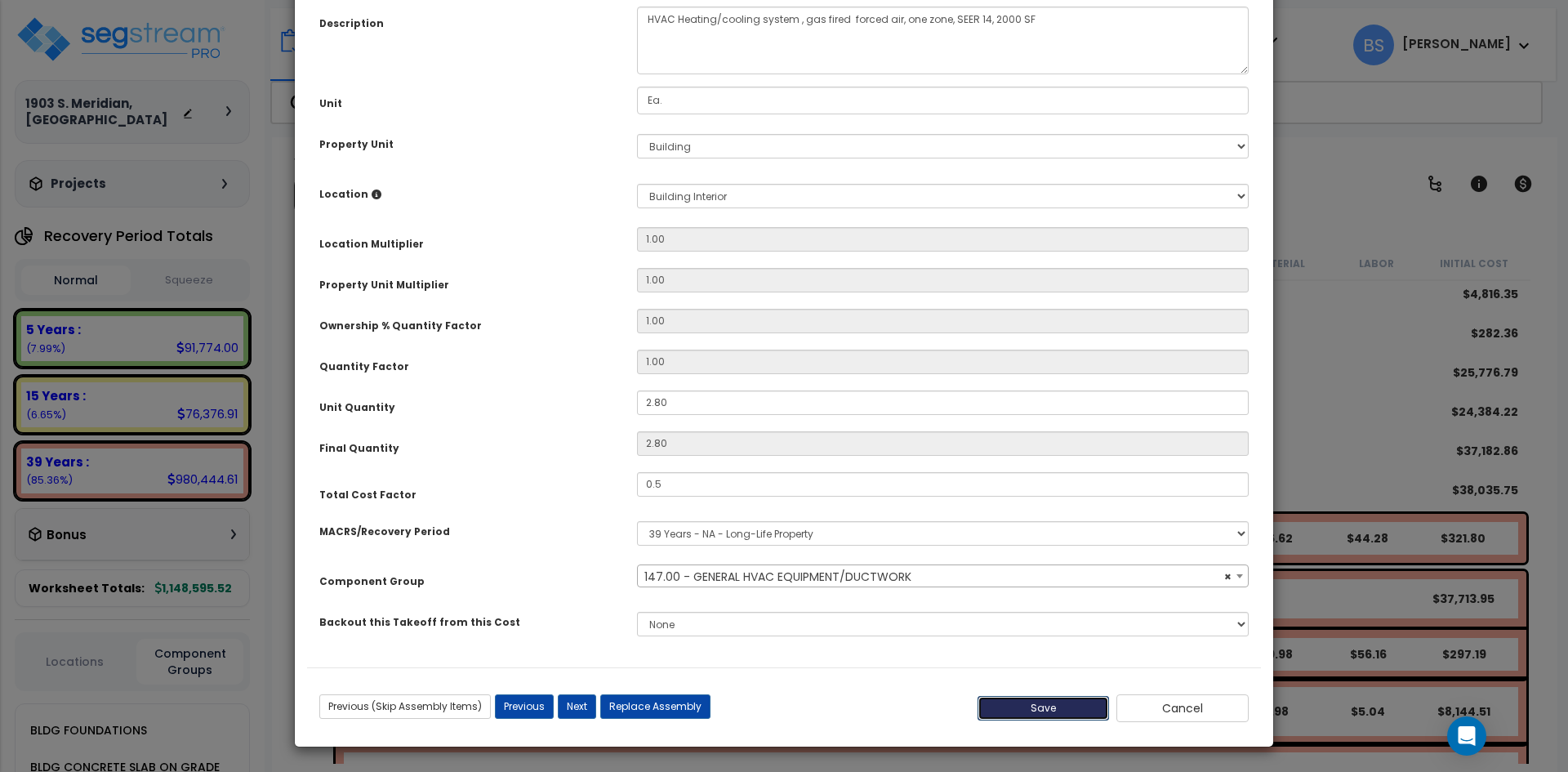
click at [1043, 706] on button "Save" at bounding box center [1043, 708] width 132 height 25
type input "0.50"
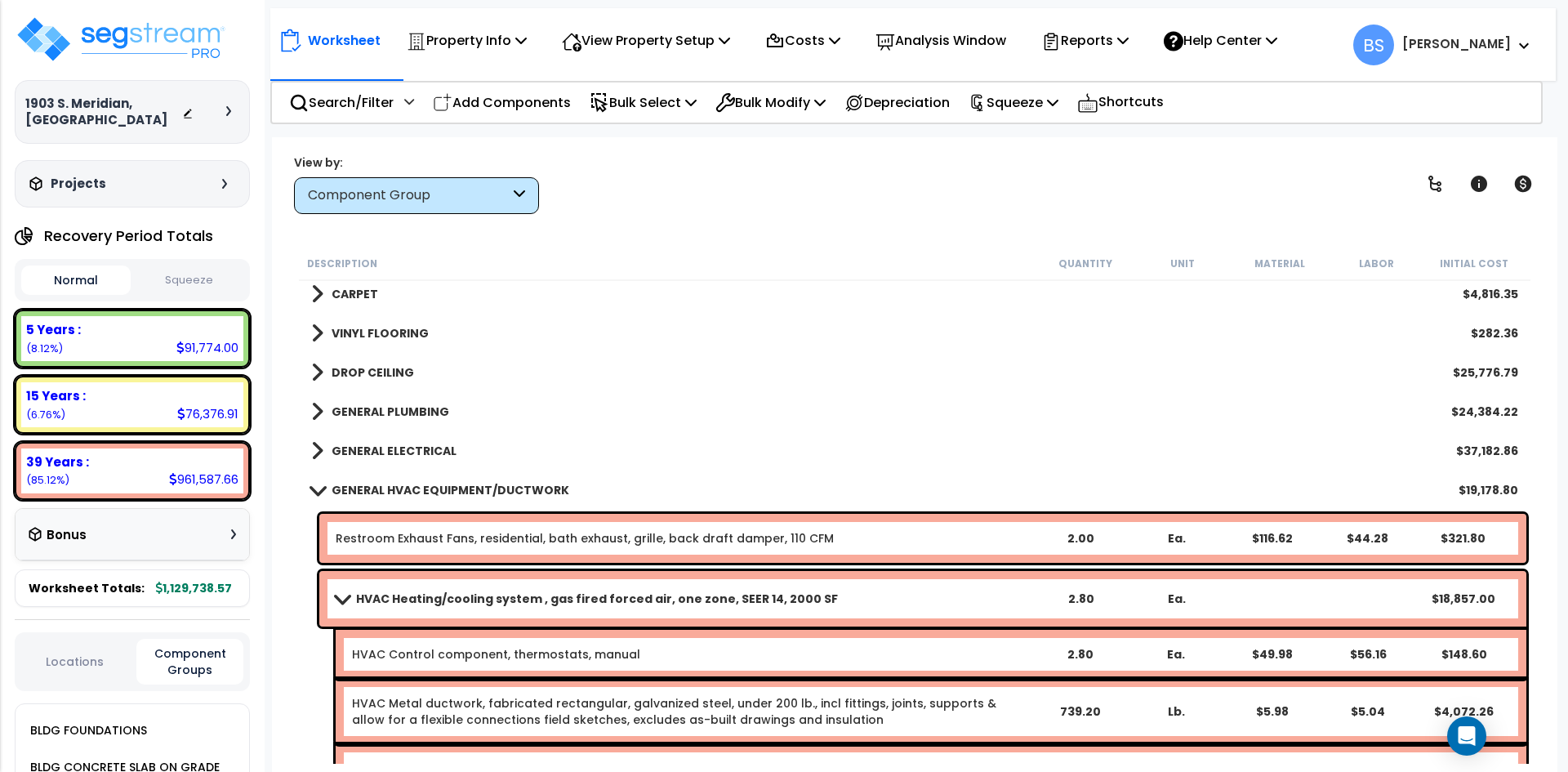
click at [505, 603] on b "HVAC Heating/cooling system , gas fired forced air, one zone, SEER 14, 2000 SF" at bounding box center [597, 598] width 482 height 17
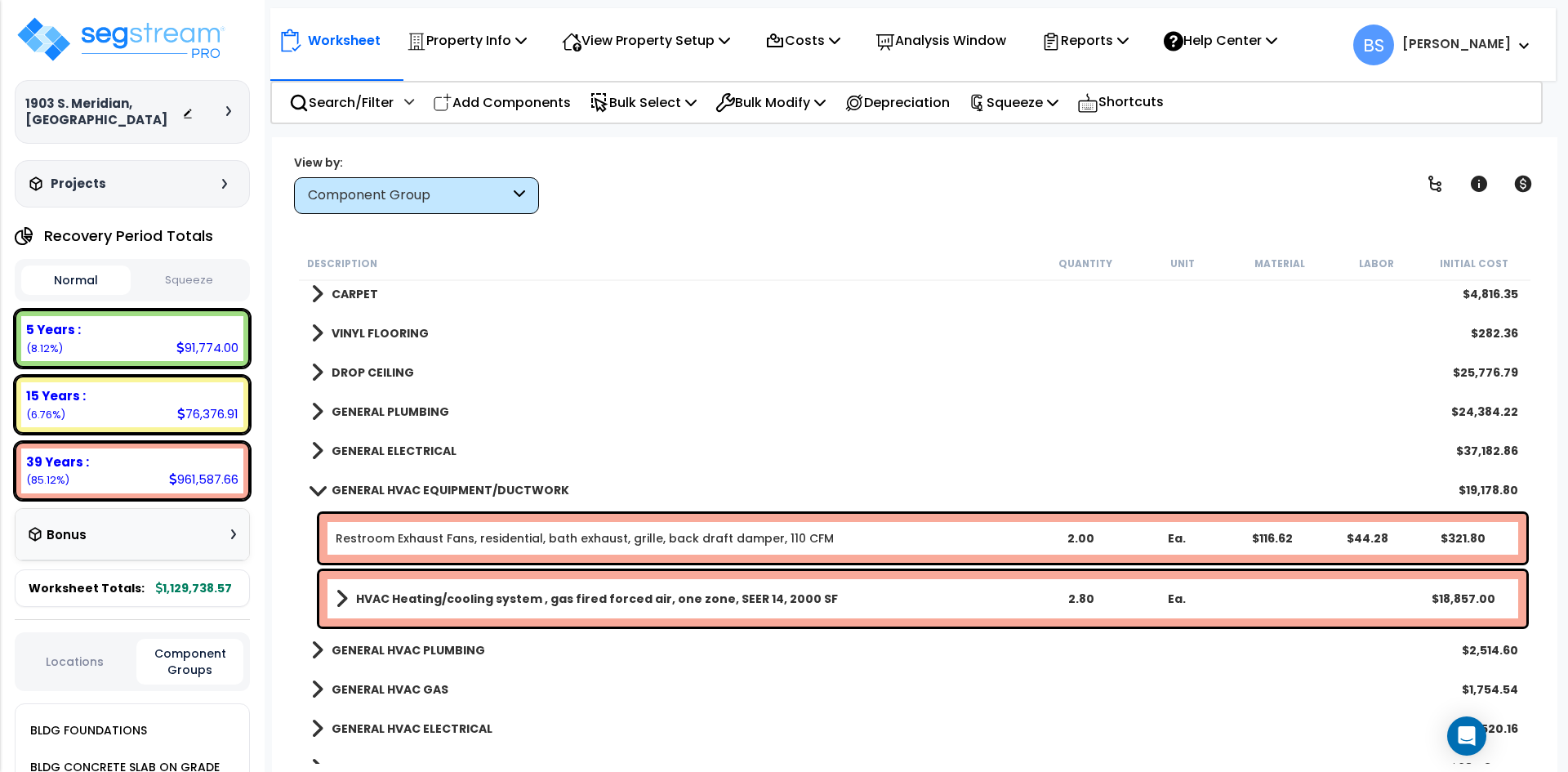
click at [405, 492] on b "GENERAL HVAC EQUIPMENT/DUCTWORK" at bounding box center [449, 490] width 237 height 17
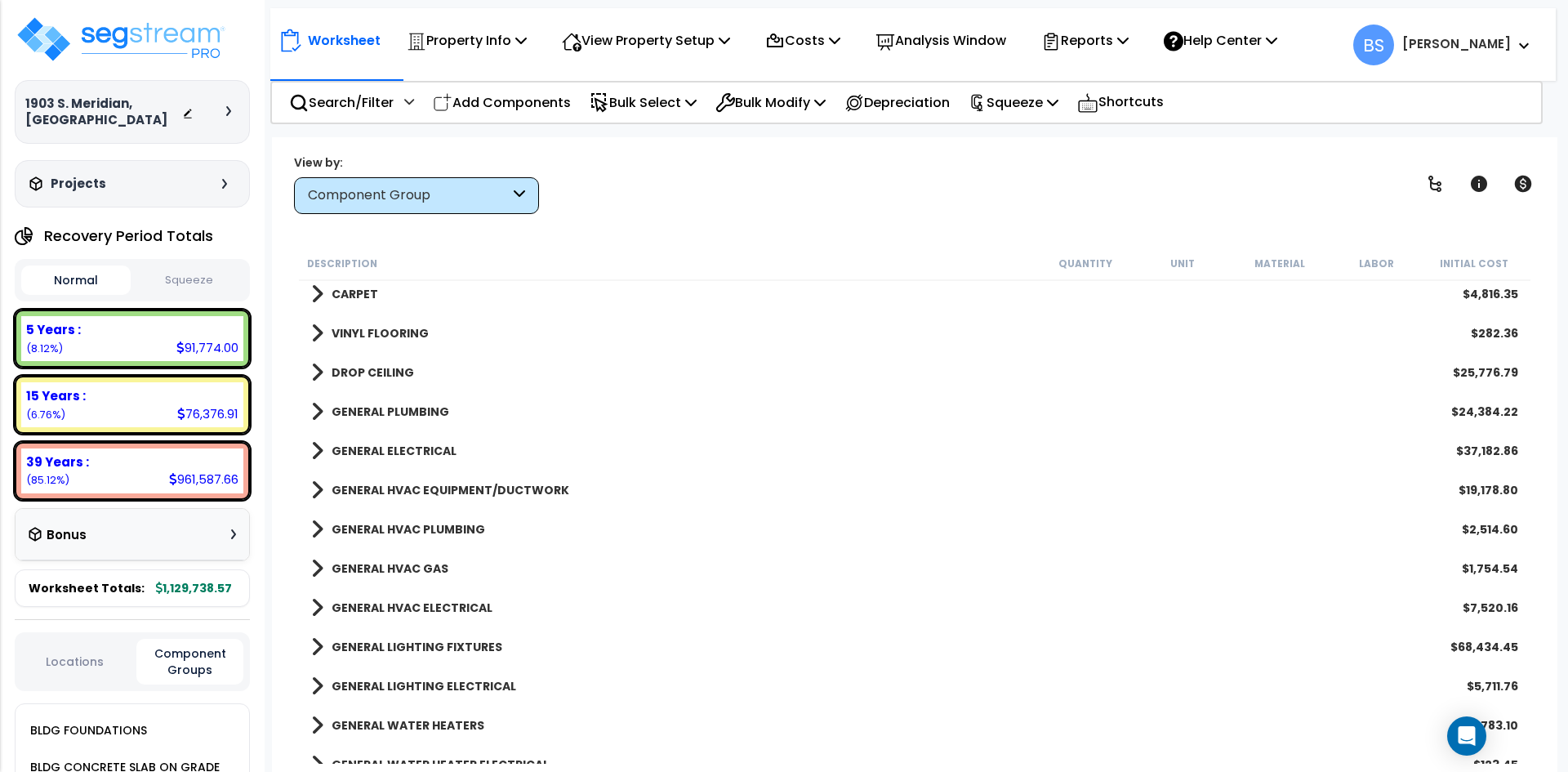
click at [378, 528] on b "GENERAL HVAC PLUMBING" at bounding box center [407, 529] width 153 height 17
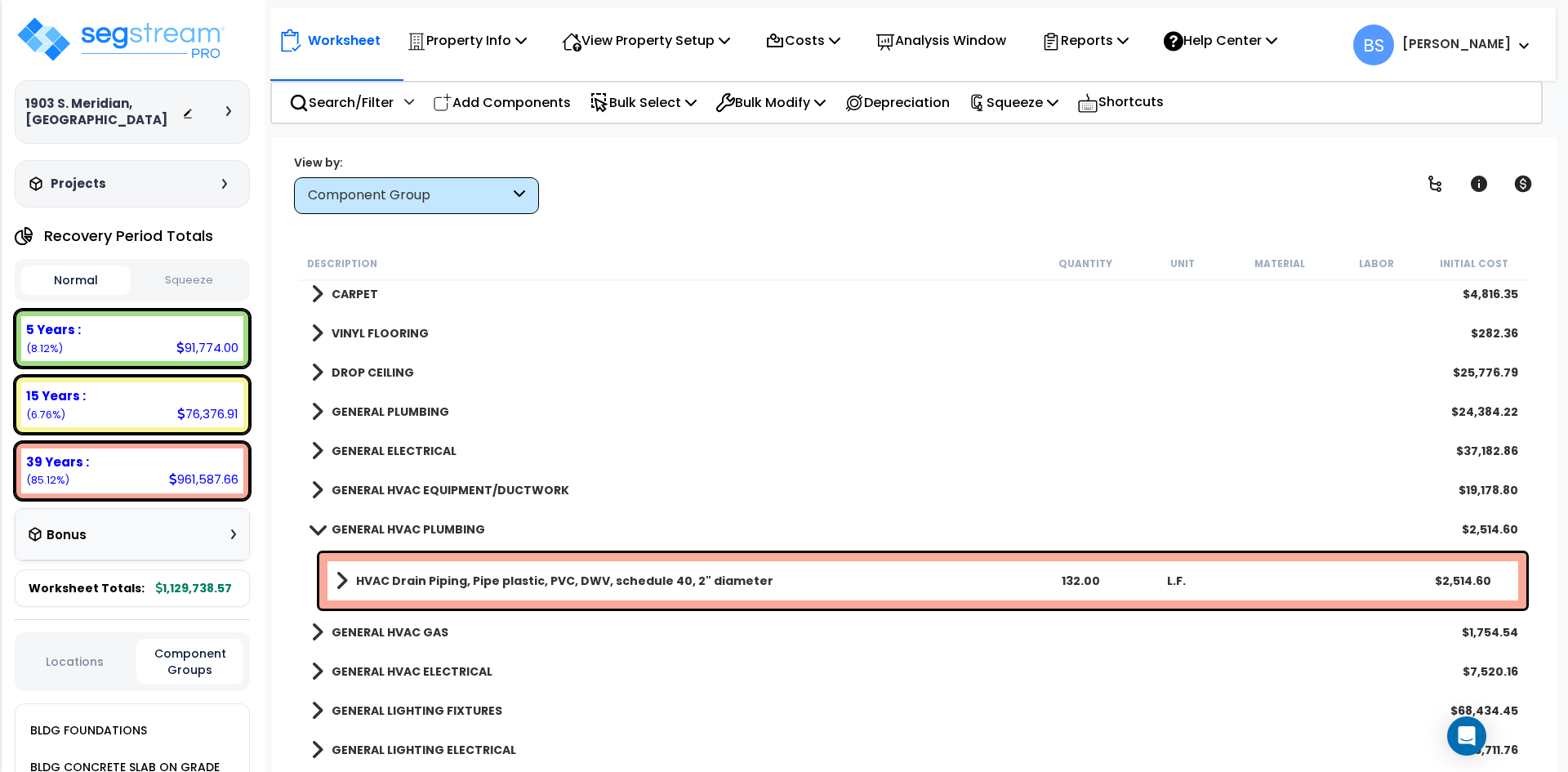
click at [387, 528] on b "GENERAL HVAC PLUMBING" at bounding box center [407, 529] width 153 height 17
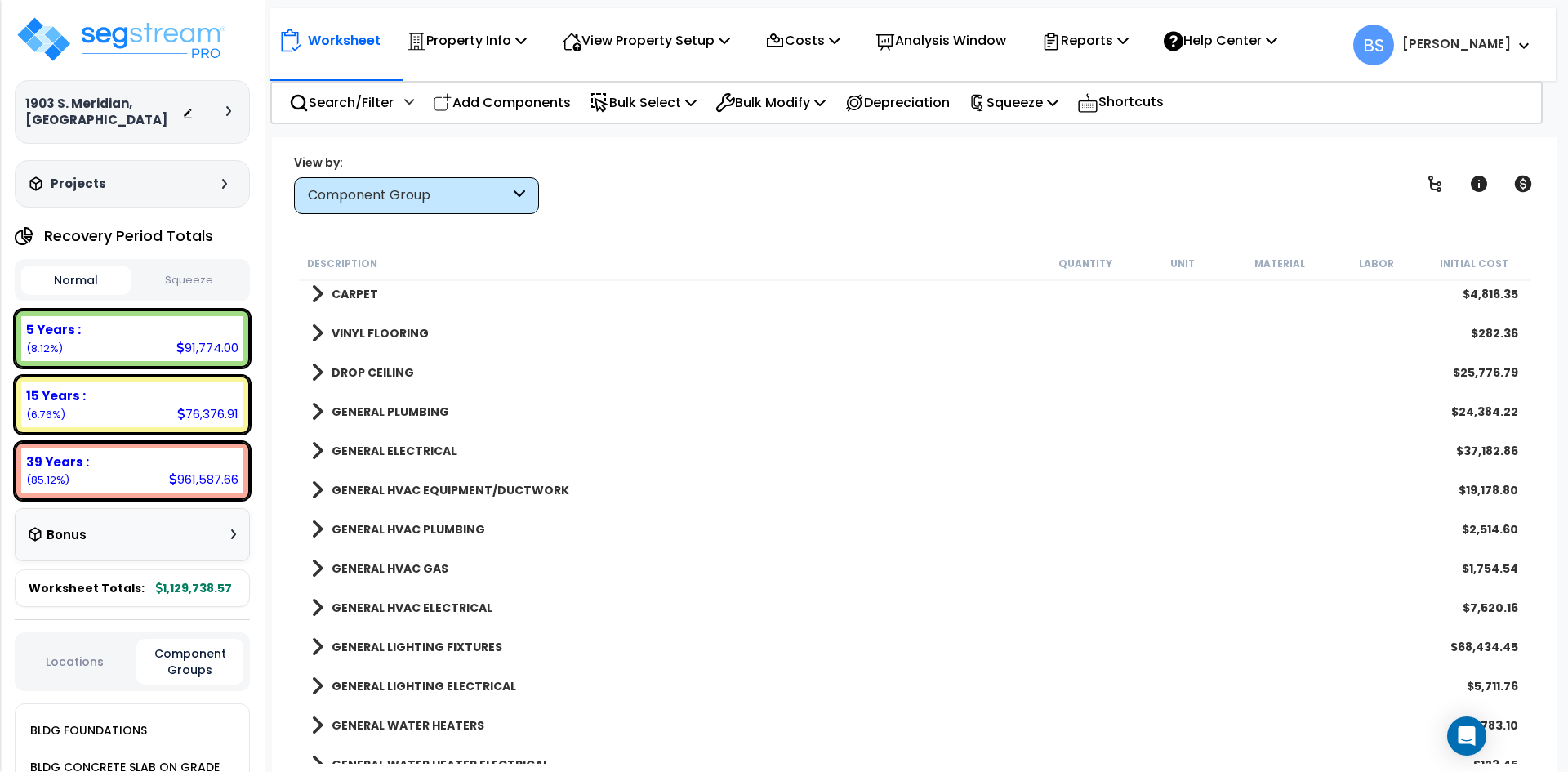
click at [393, 562] on b "GENERAL HVAC GAS" at bounding box center [389, 568] width 117 height 17
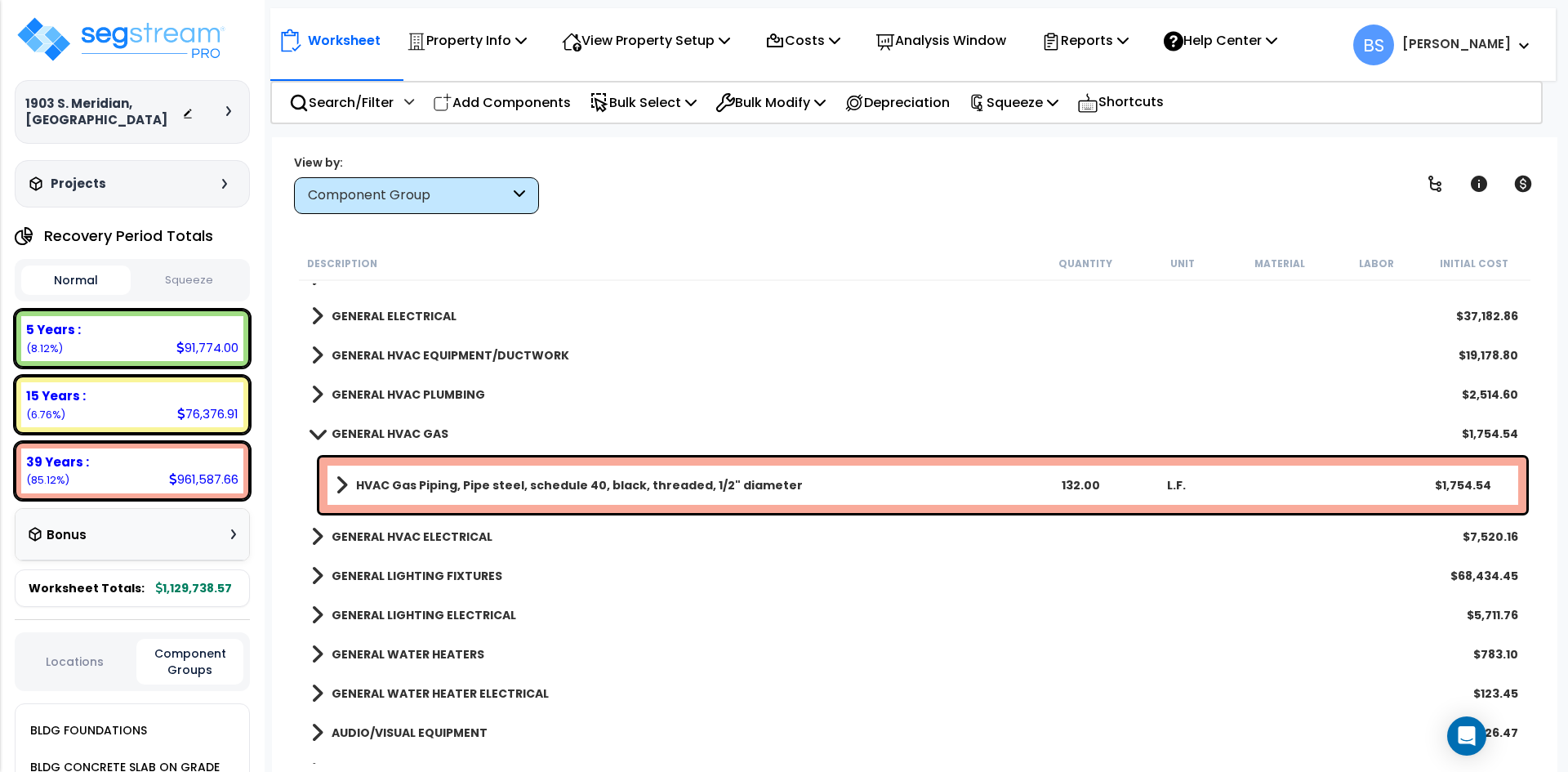
scroll to position [1307, 0]
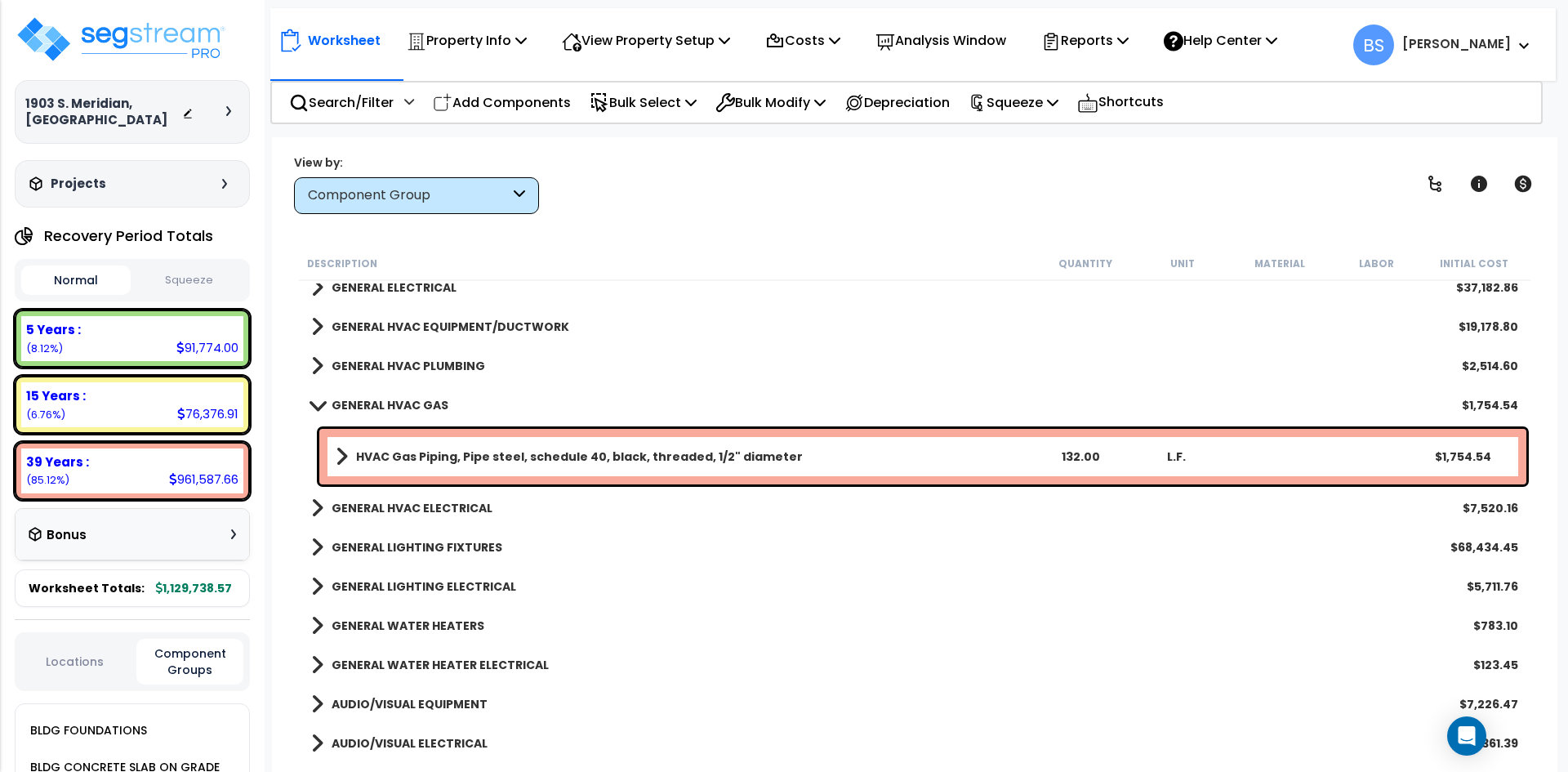
click at [405, 553] on b "GENERAL LIGHTING FIXTURES" at bounding box center [416, 547] width 171 height 17
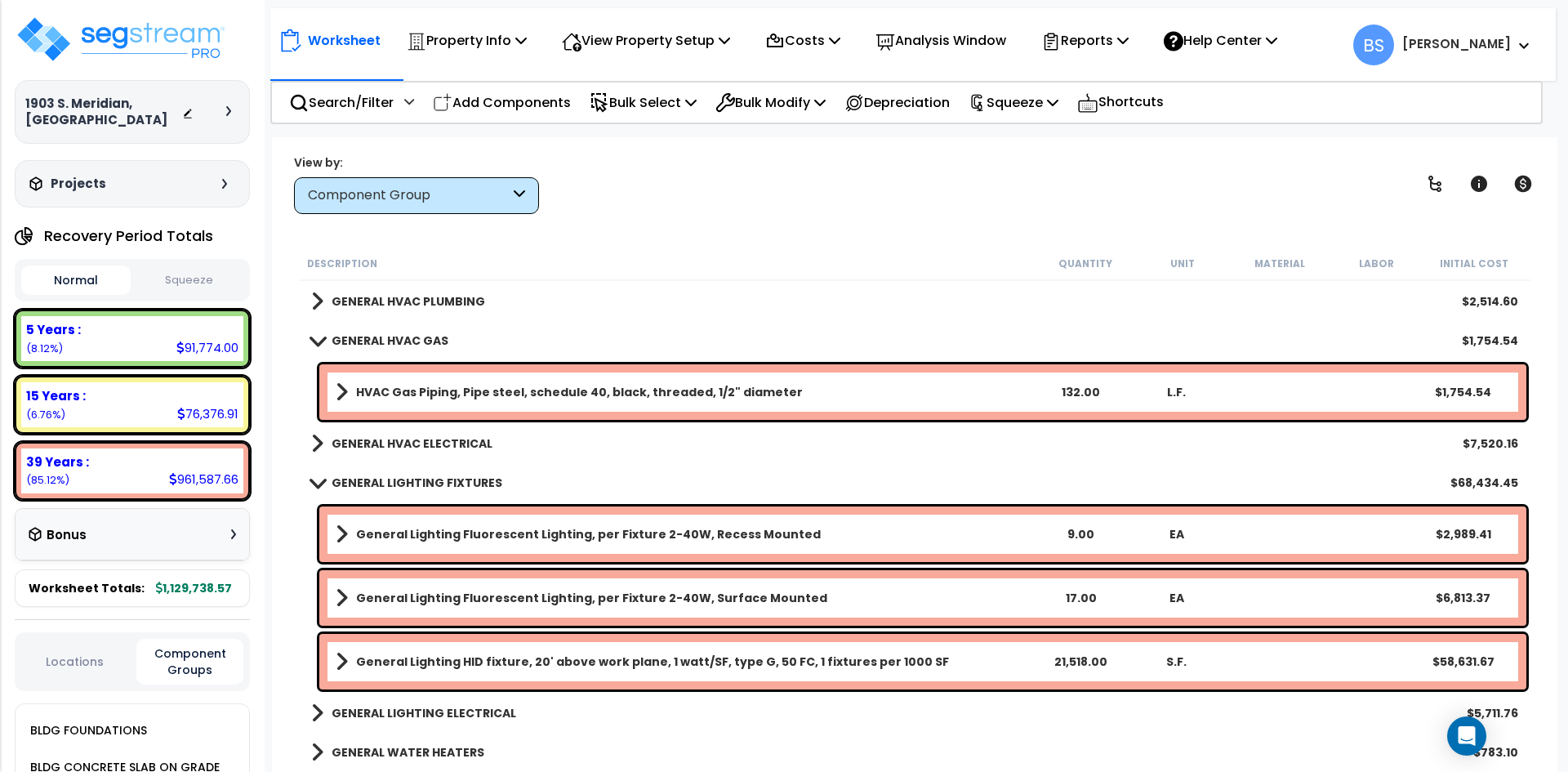
scroll to position [1470, 0]
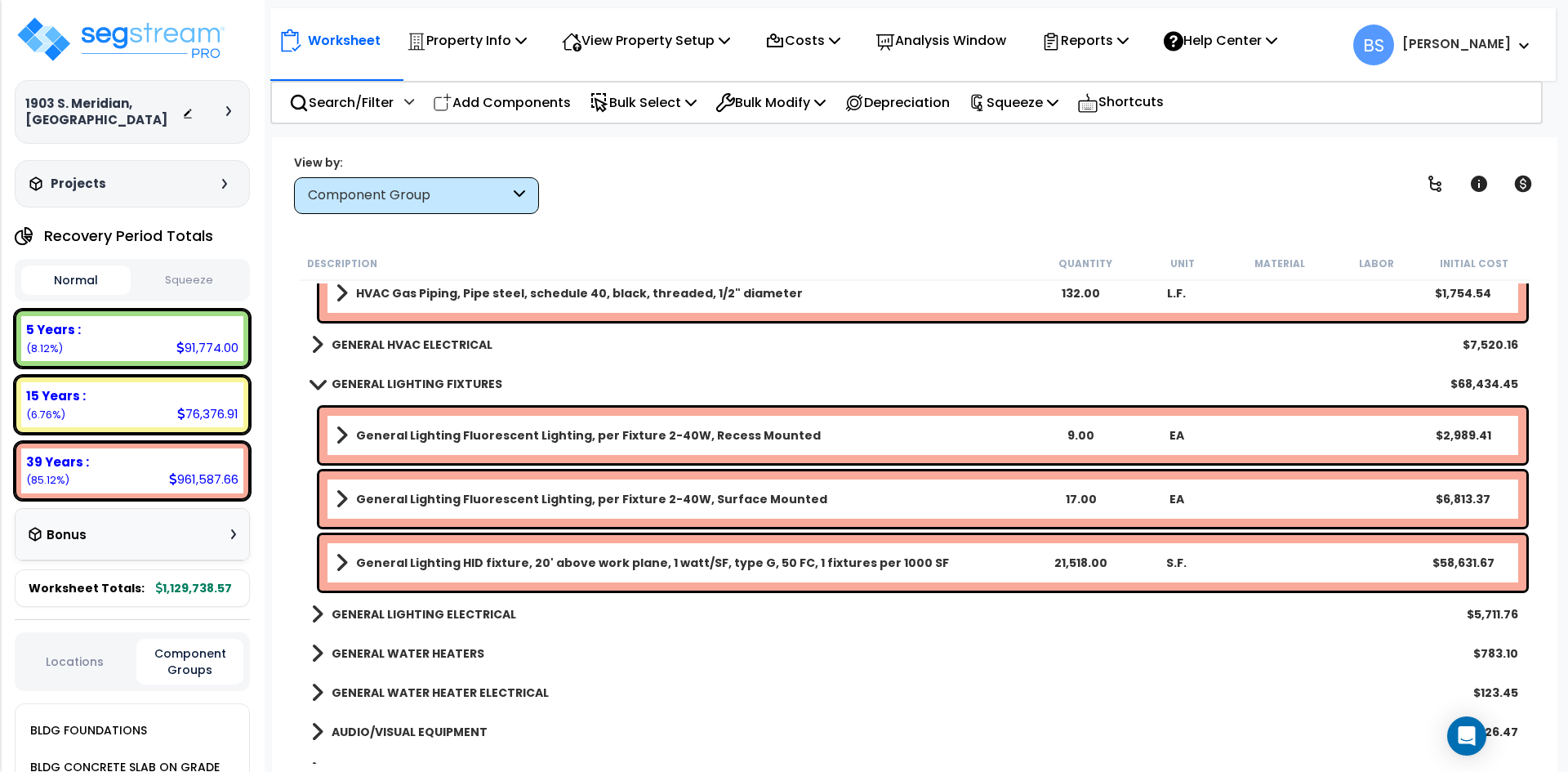
click at [554, 503] on b "General Lighting Fluorescent Lighting, per Fixture 2-40W, Surface Mounted" at bounding box center [591, 499] width 471 height 17
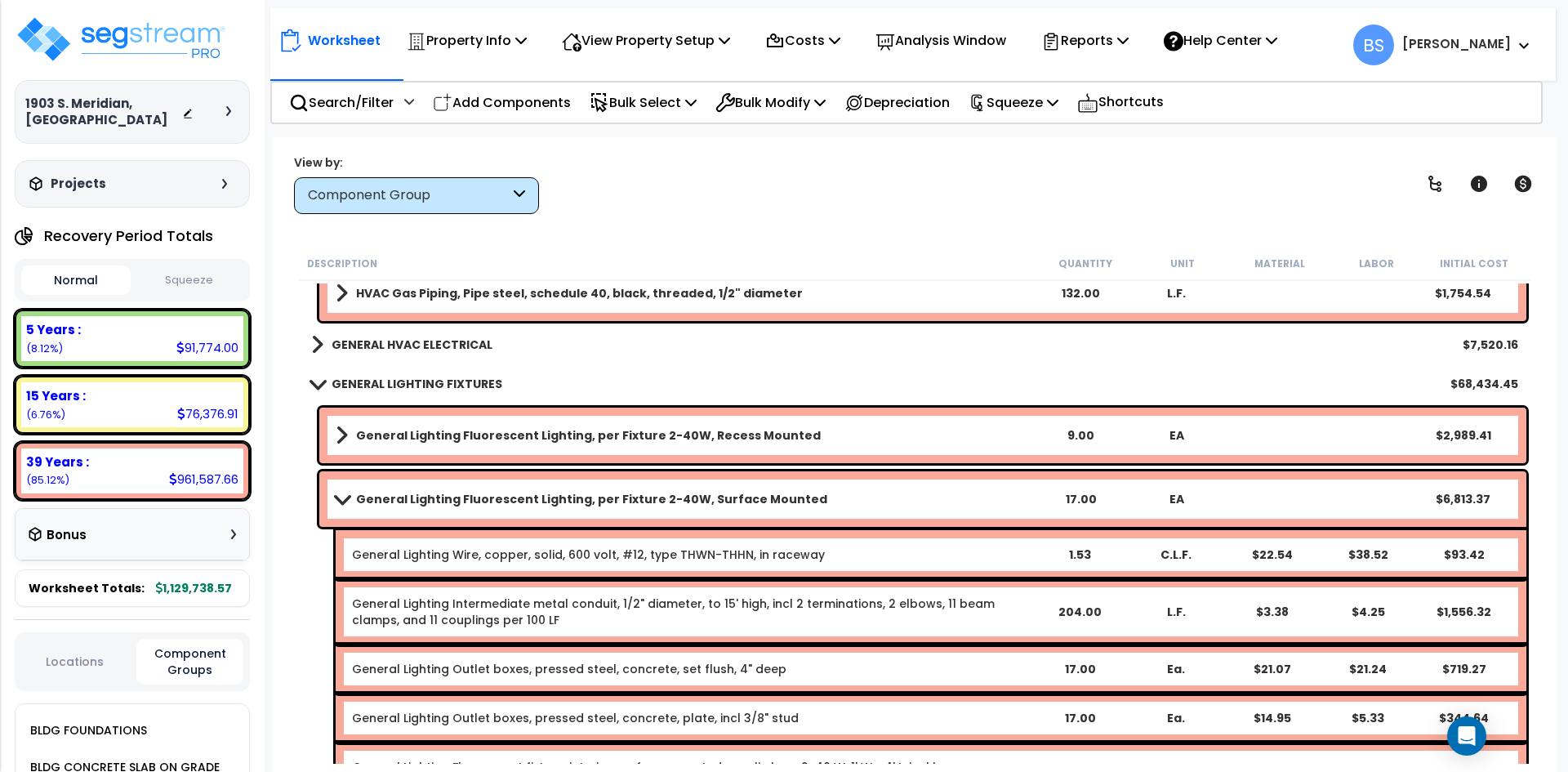
click at [554, 503] on b "General Lighting Fluorescent Lighting, per Fixture 2-40W, Surface Mounted" at bounding box center [591, 499] width 471 height 17
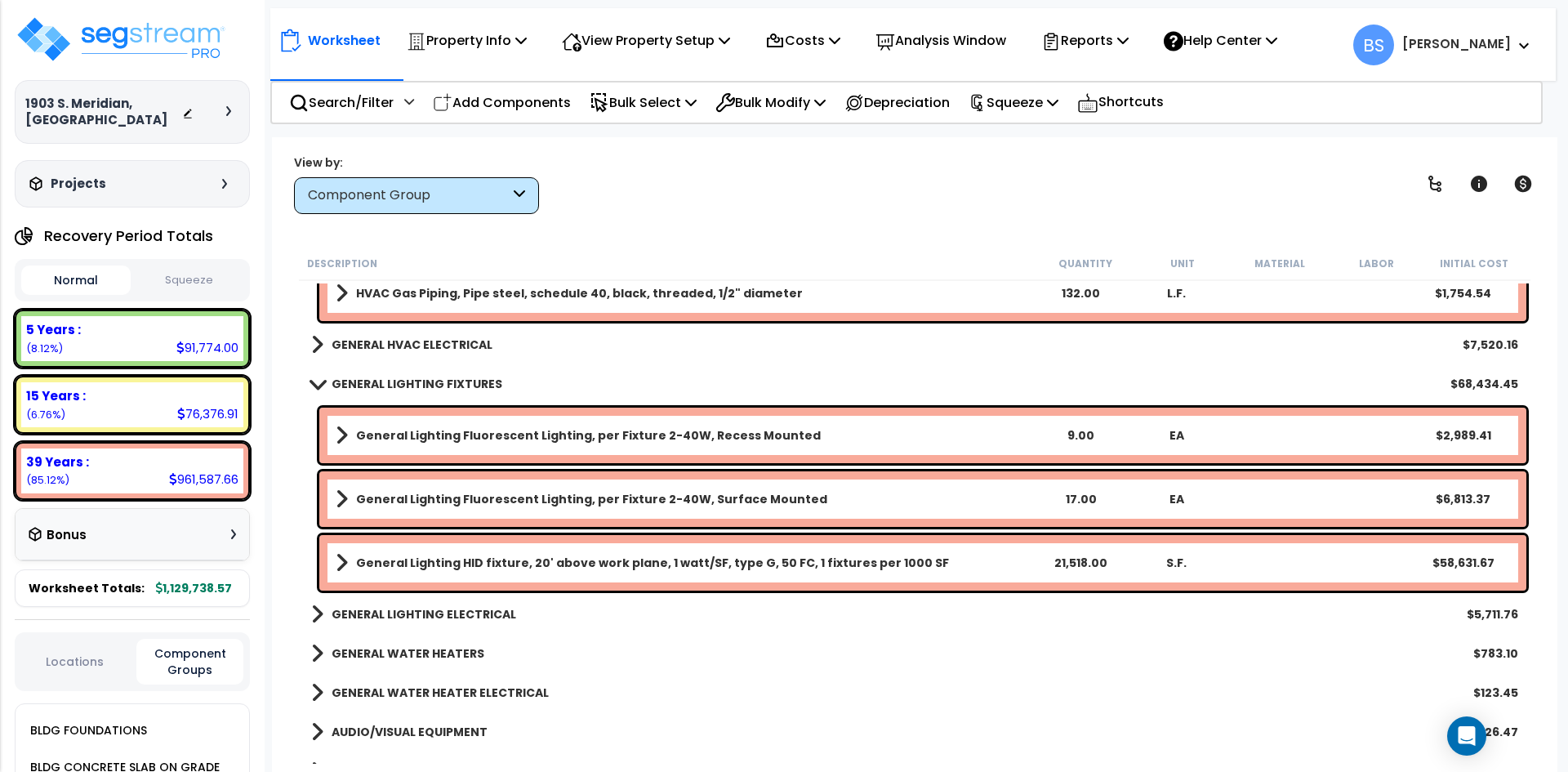
click at [564, 499] on b "General Lighting Fluorescent Lighting, per Fixture 2-40W, Surface Mounted" at bounding box center [591, 499] width 471 height 17
click at [1084, 497] on div "17.00" at bounding box center [1080, 499] width 94 height 17
click at [1081, 443] on div "9.00" at bounding box center [1080, 436] width 94 height 17
click at [297, 487] on div "Description Quantity Unit Material Labor Initial Cost GENERAL PLUMBING $24,384.…" at bounding box center [914, 506] width 1236 height 517
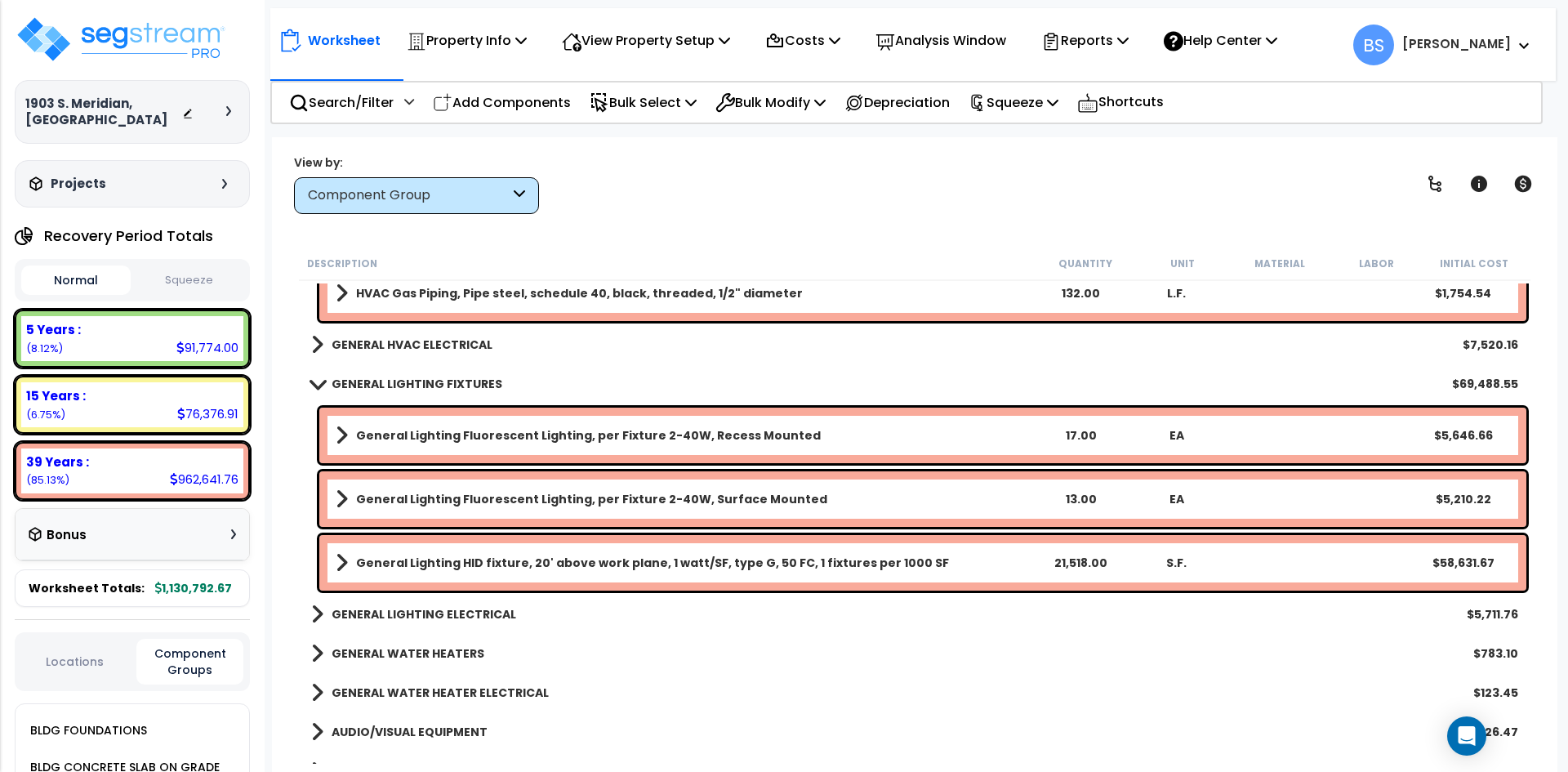
click at [436, 571] on link "General Lighting HID fixture, 20' above work plane, 1 watt/SF, type G, 50 FC, 1…" at bounding box center [683, 563] width 696 height 23
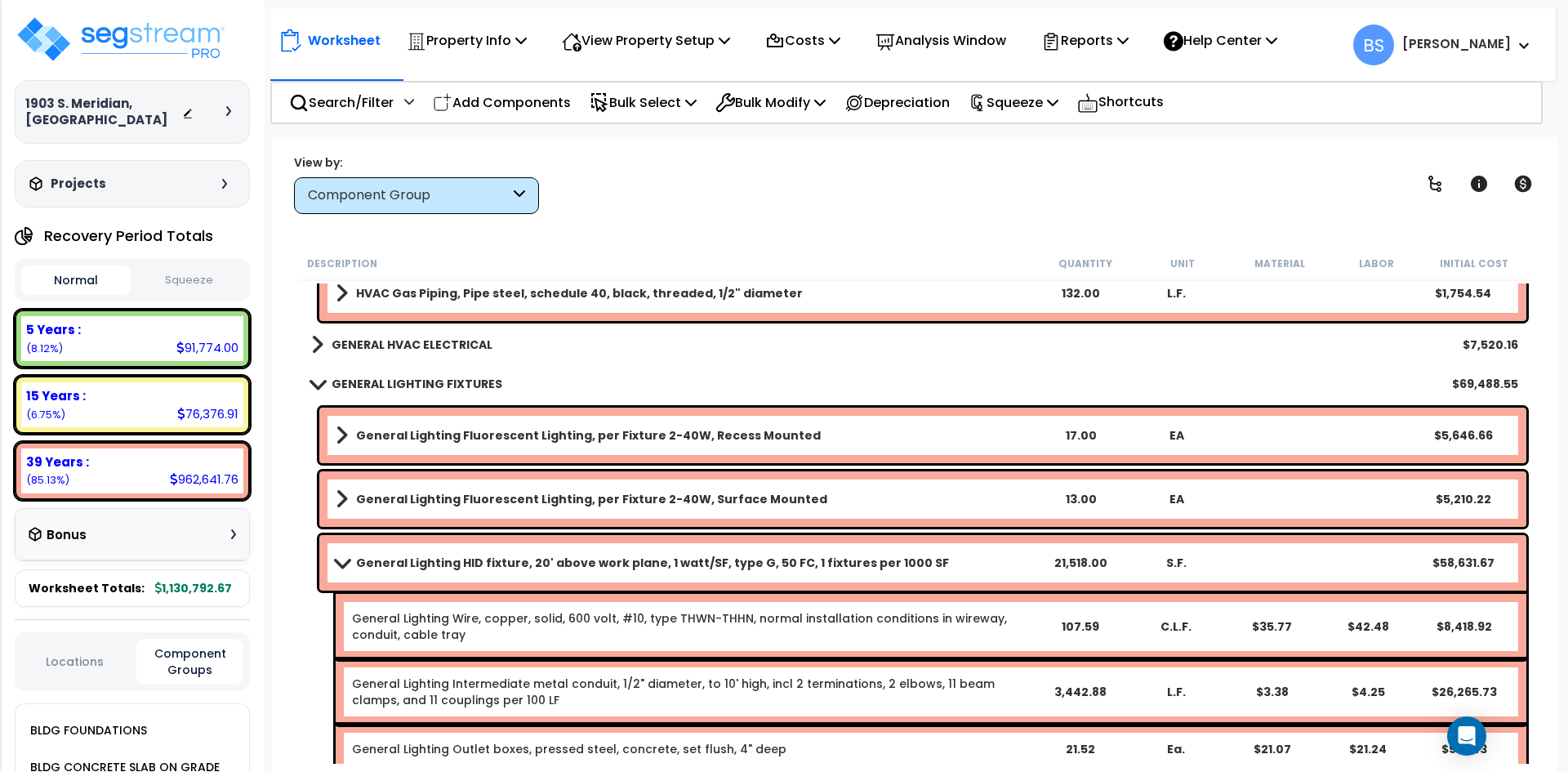
click at [436, 571] on link "General Lighting HID fixture, 20' above work plane, 1 watt/SF, type G, 50 FC, 1…" at bounding box center [683, 563] width 696 height 23
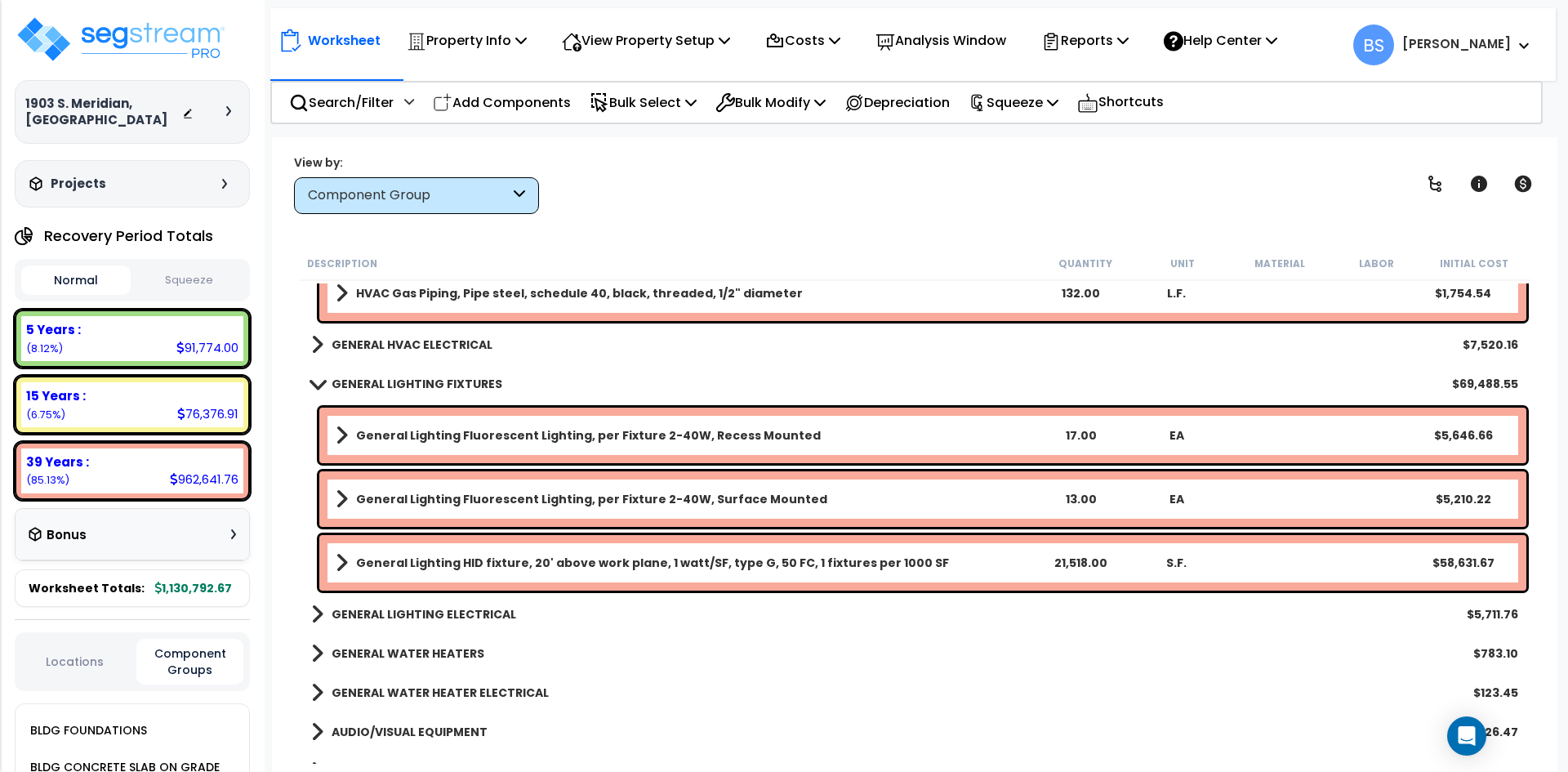
click at [525, 564] on b "General Lighting HID fixture, 20' above work plane, 1 watt/SF, type G, 50 FC, 1…" at bounding box center [652, 563] width 593 height 17
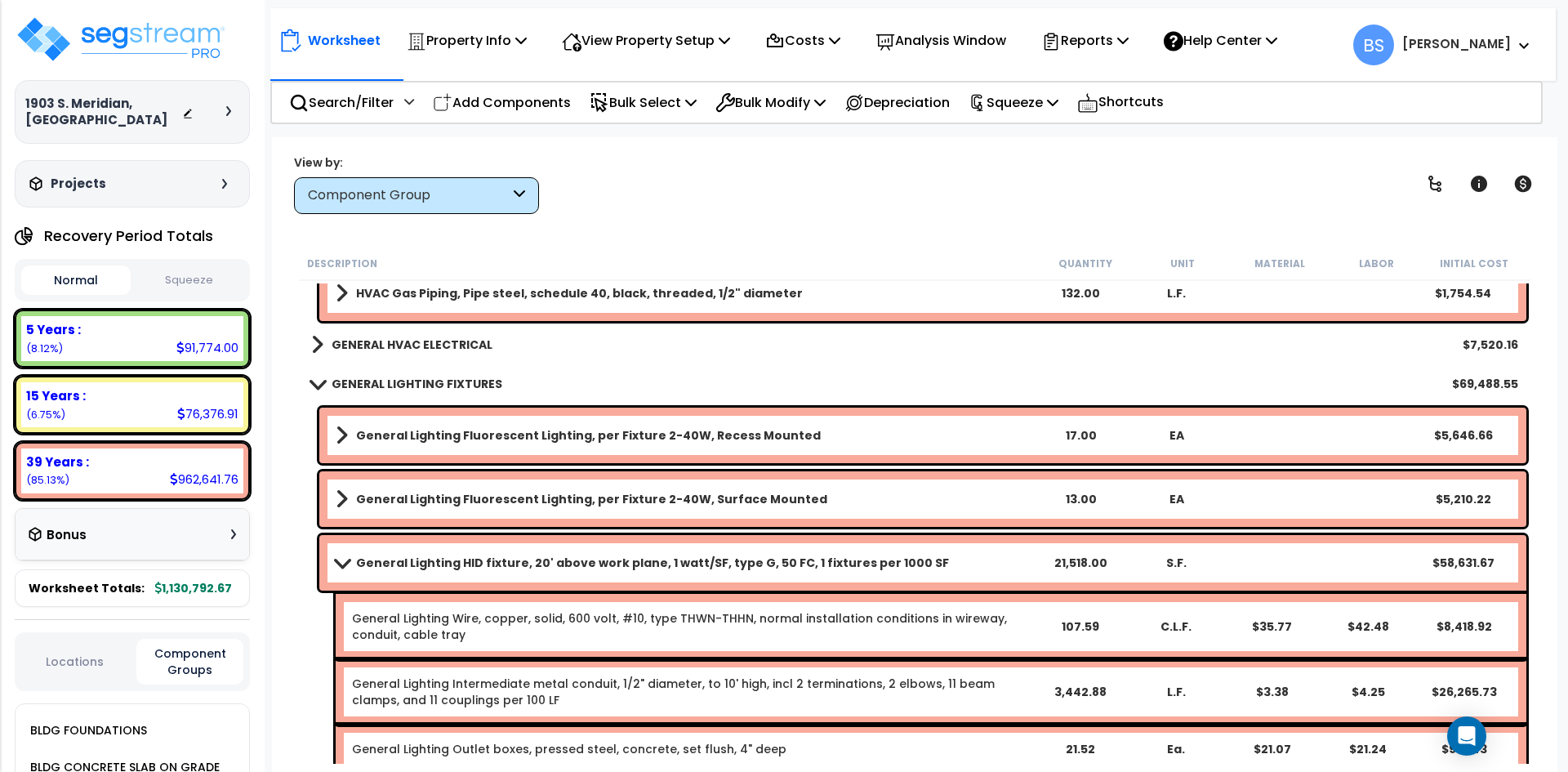
click at [525, 564] on b "General Lighting HID fixture, 20' above work plane, 1 watt/SF, type G, 50 FC, 1…" at bounding box center [652, 563] width 593 height 17
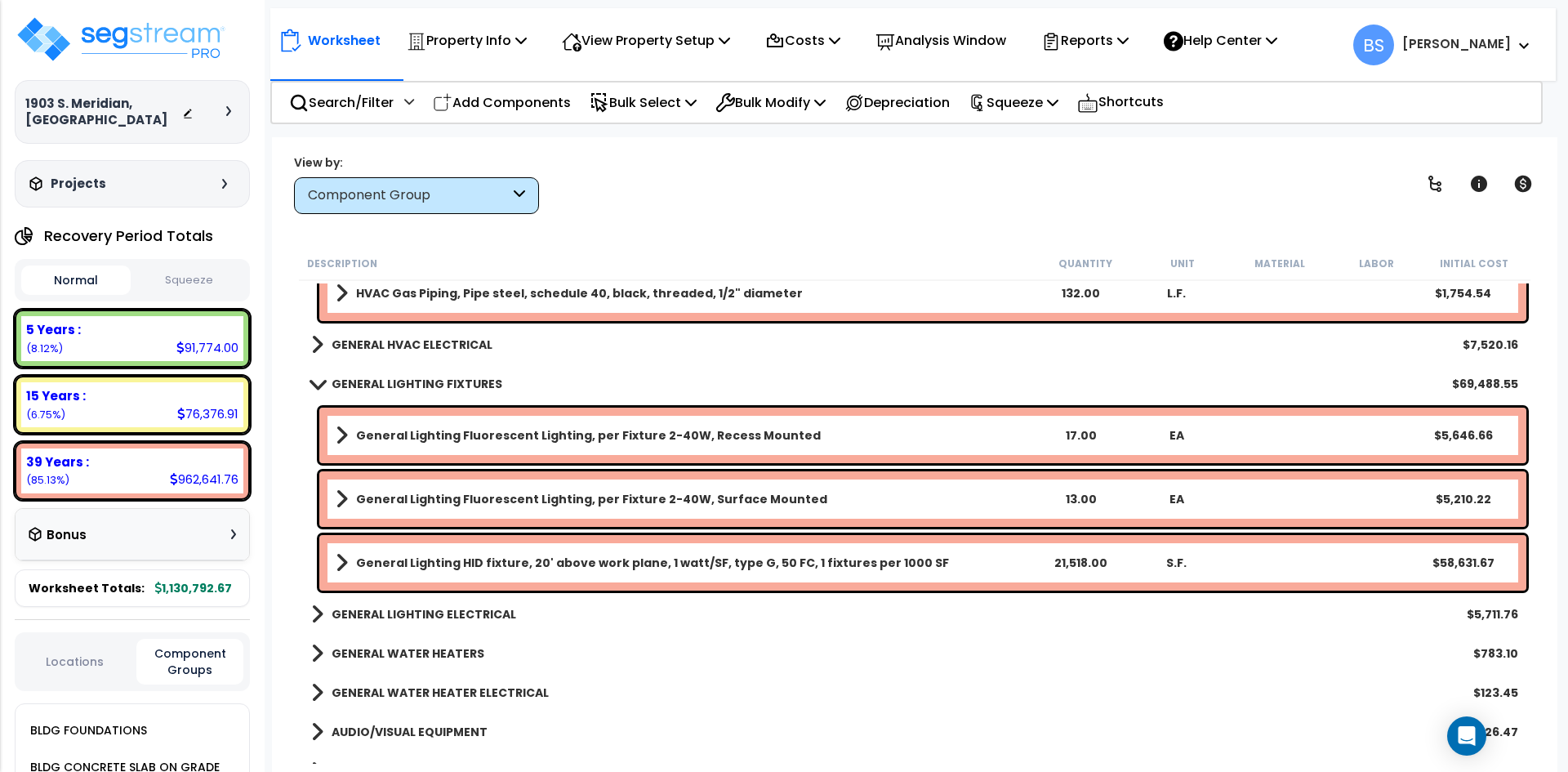
click at [524, 563] on b "General Lighting HID fixture, 20' above work plane, 1 watt/SF, type G, 50 FC, 1…" at bounding box center [652, 563] width 593 height 17
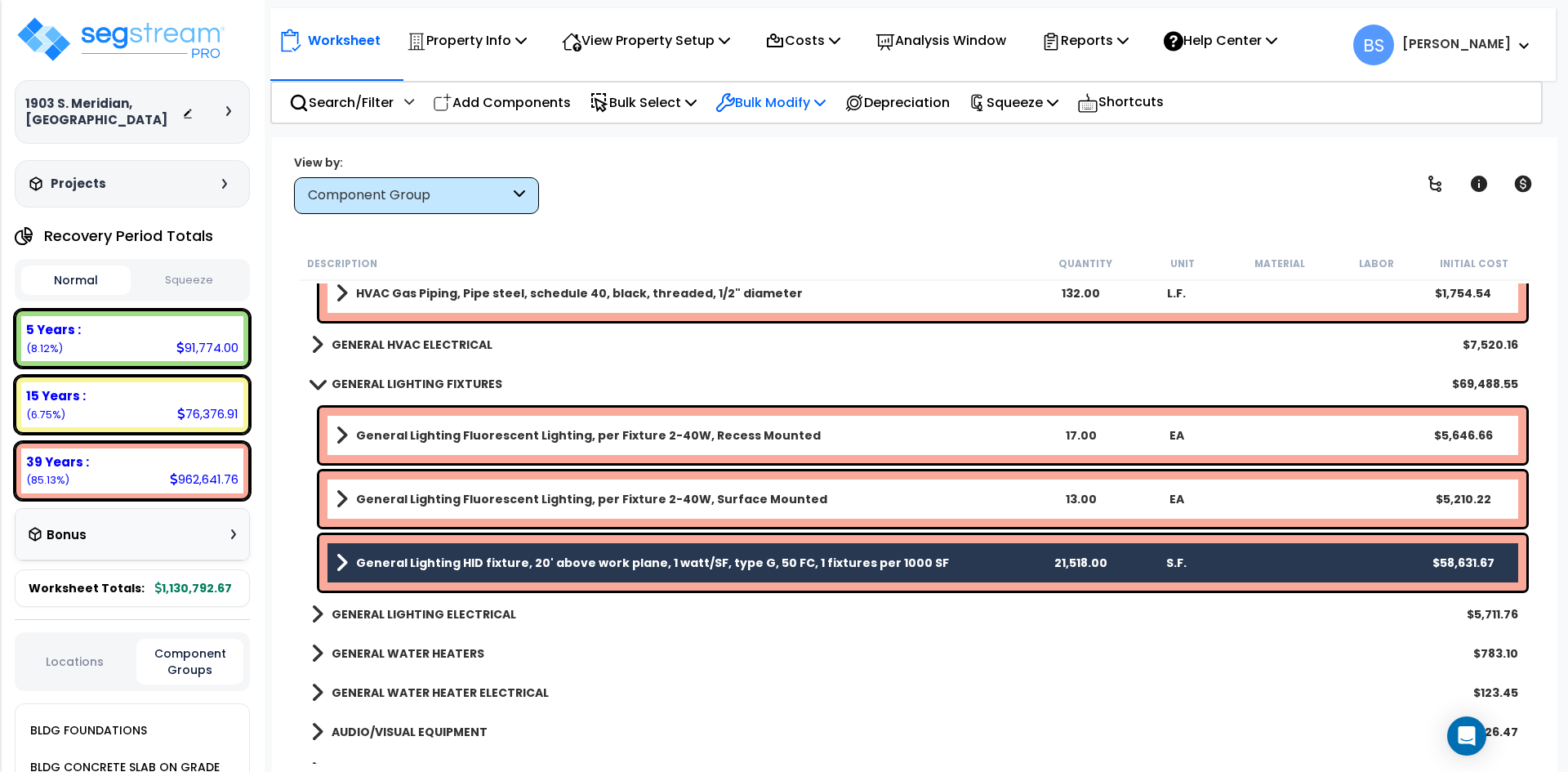
click at [759, 106] on p "Bulk Modify" at bounding box center [771, 102] width 110 height 22
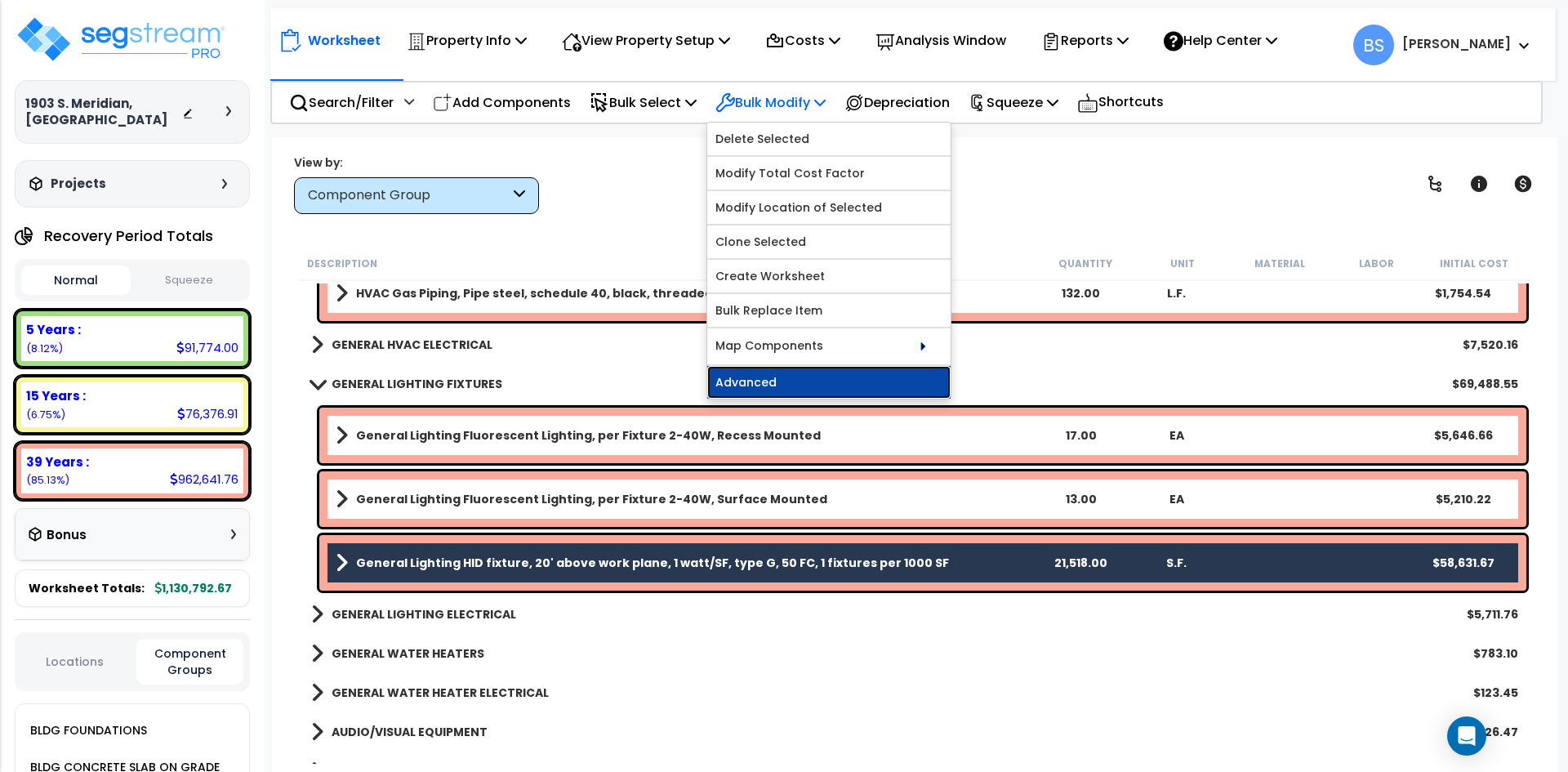
click at [747, 376] on link "Advanced" at bounding box center [829, 382] width 244 height 32
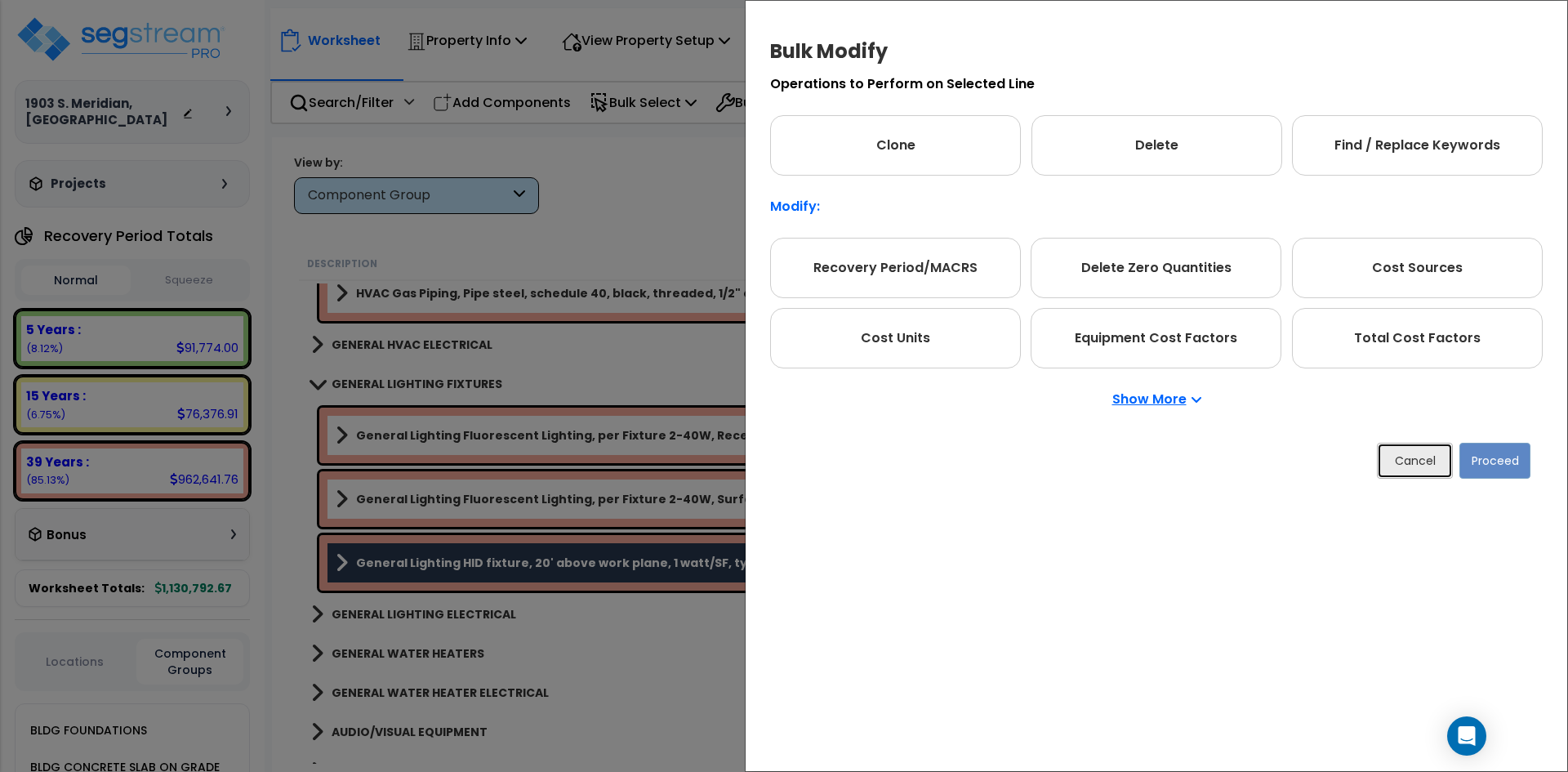
click at [1423, 464] on button "Cancel" at bounding box center [1415, 460] width 76 height 36
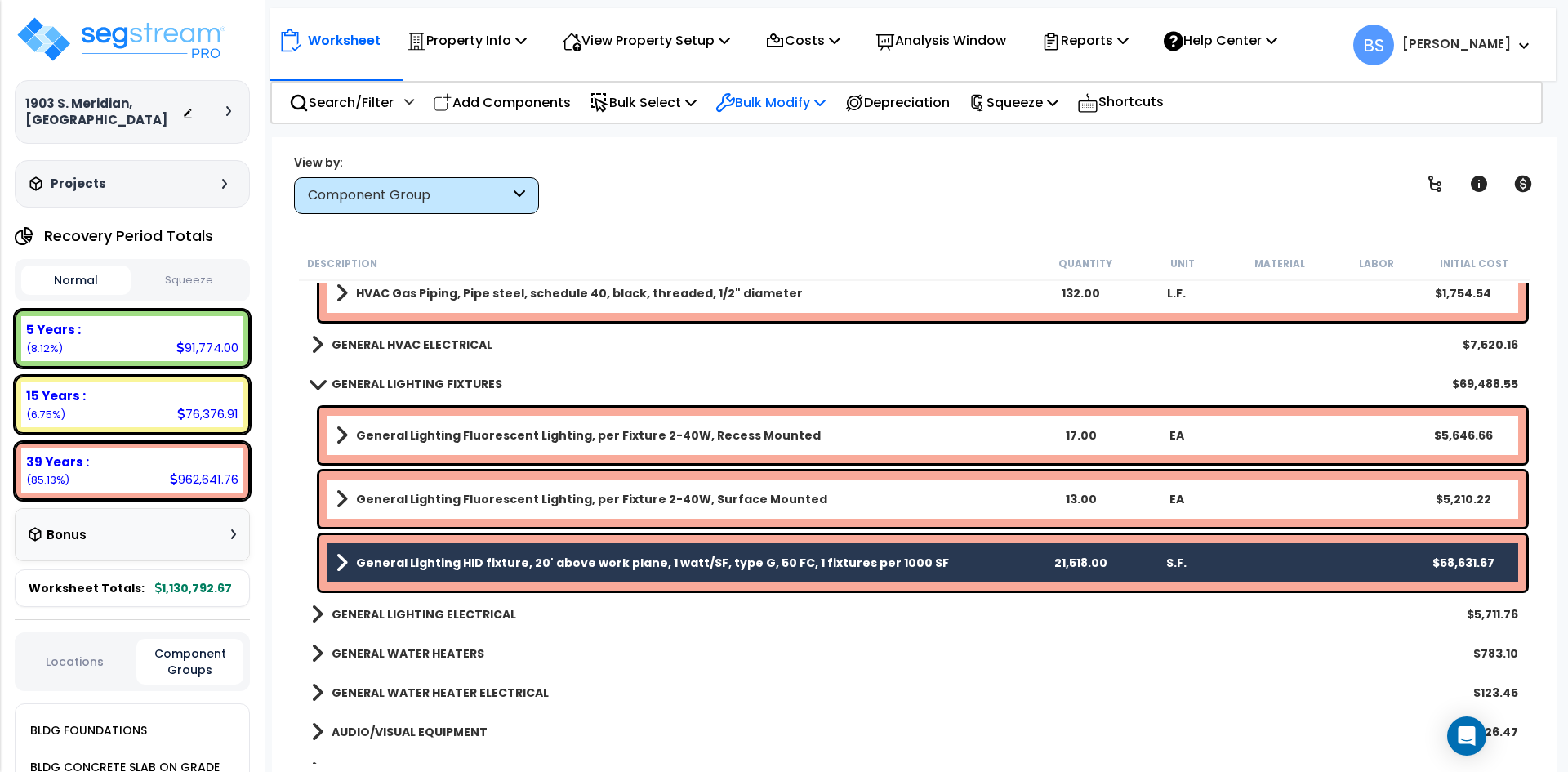
click at [783, 97] on p "Bulk Modify" at bounding box center [771, 102] width 110 height 22
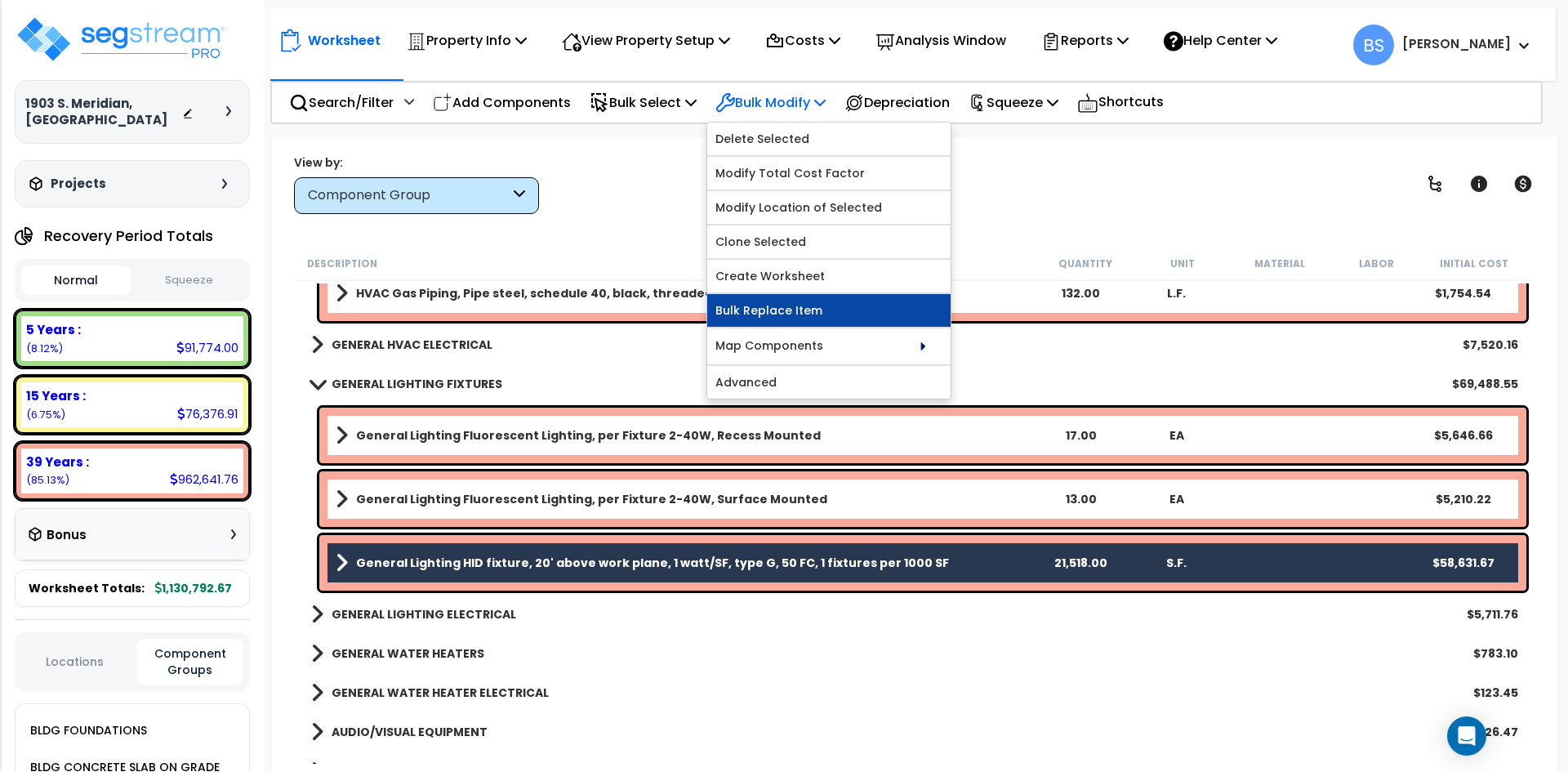
click at [788, 309] on link "Bulk Replace Item" at bounding box center [829, 310] width 244 height 32
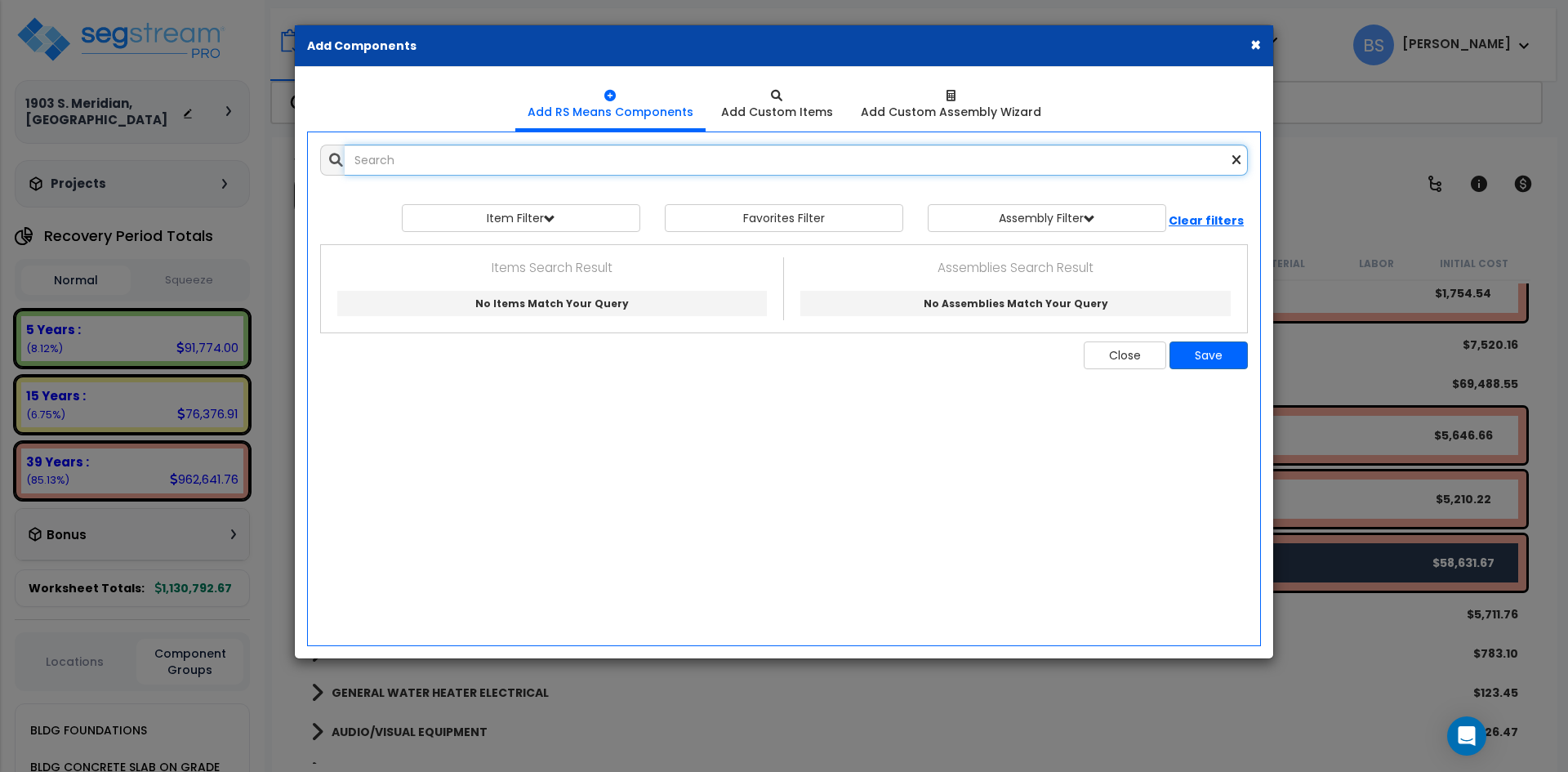
click at [529, 159] on input "text" at bounding box center [795, 159] width 903 height 31
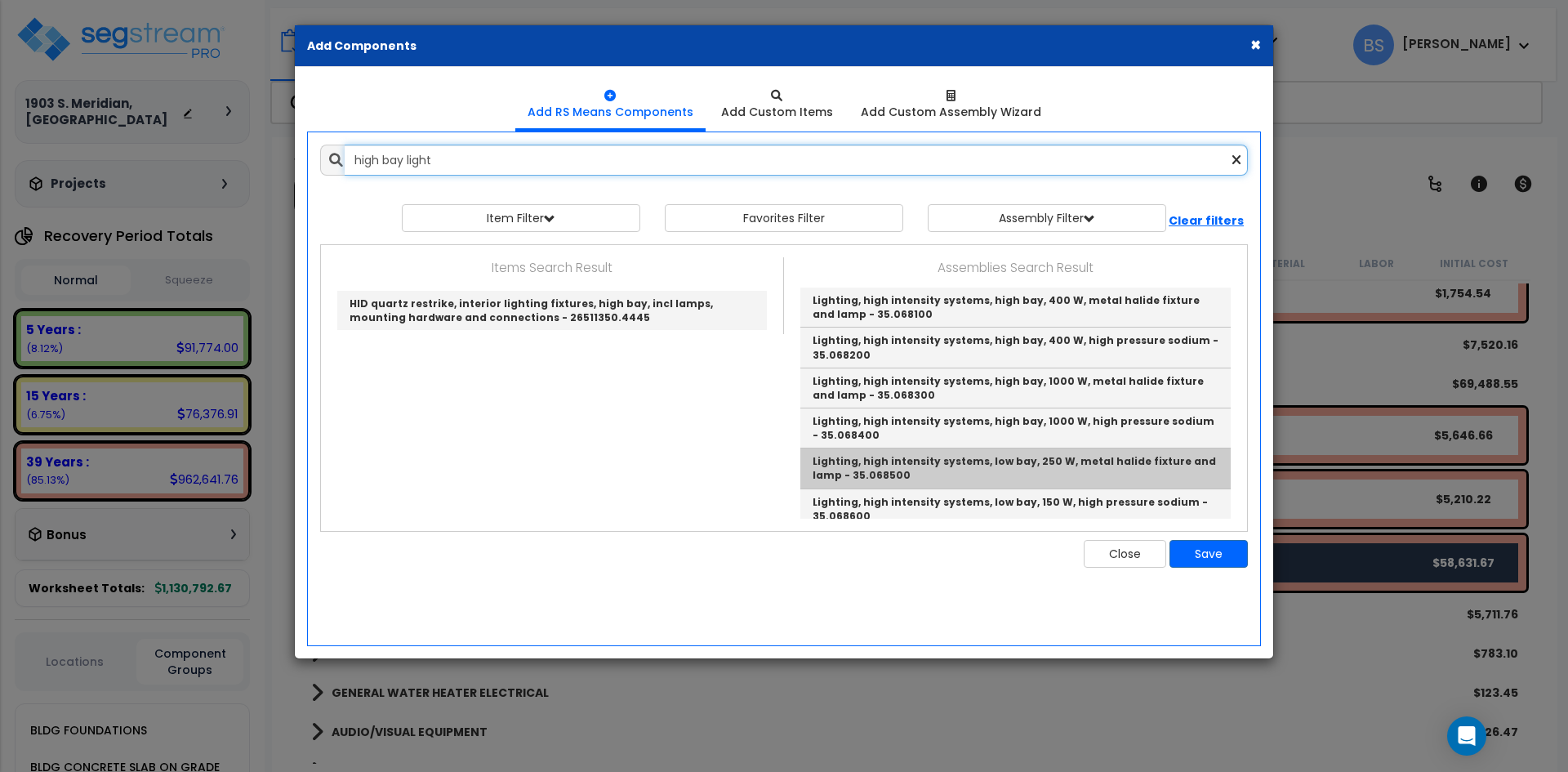
scroll to position [0, 0]
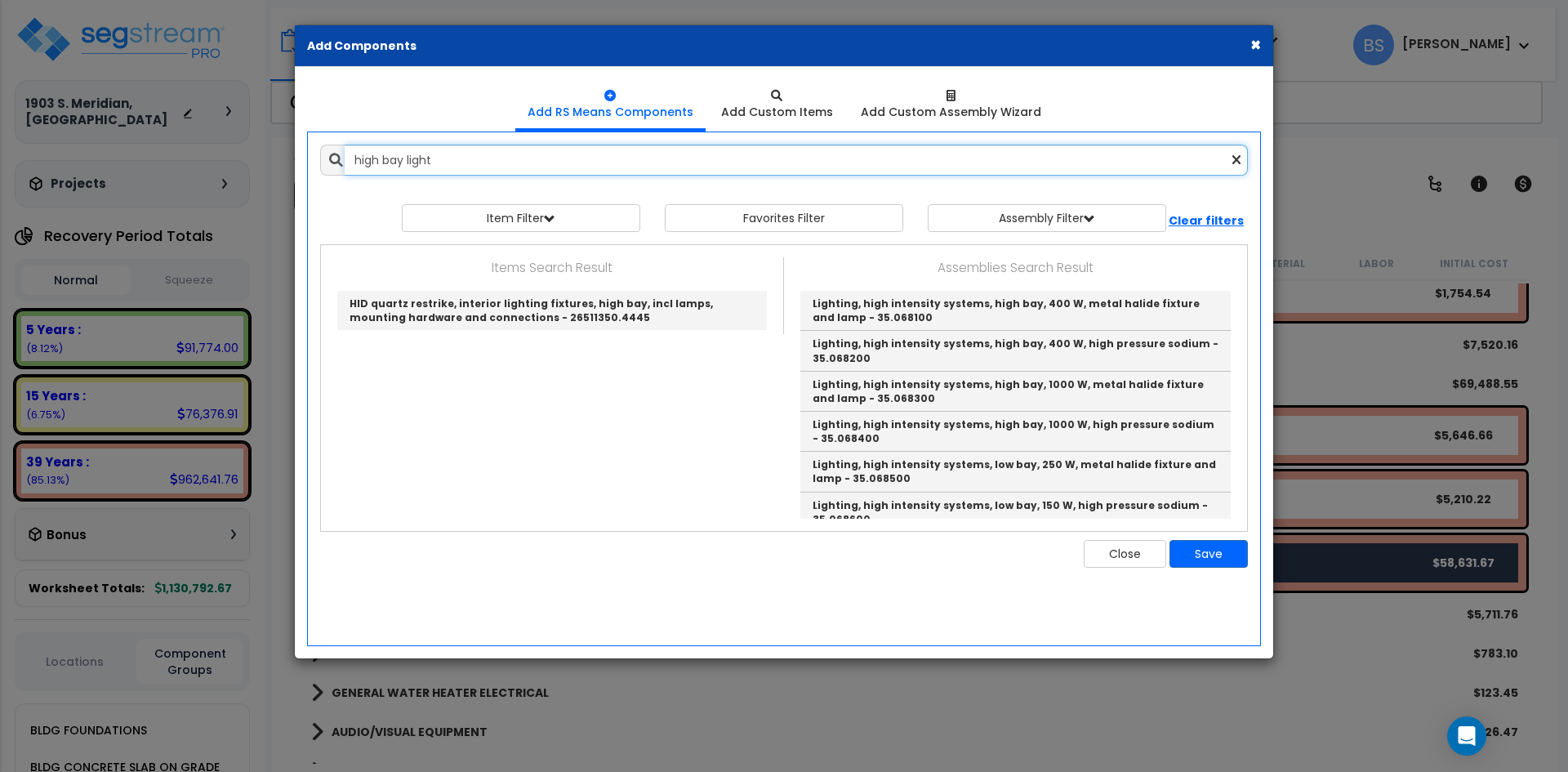
click at [512, 166] on input "high bay light" at bounding box center [795, 159] width 903 height 31
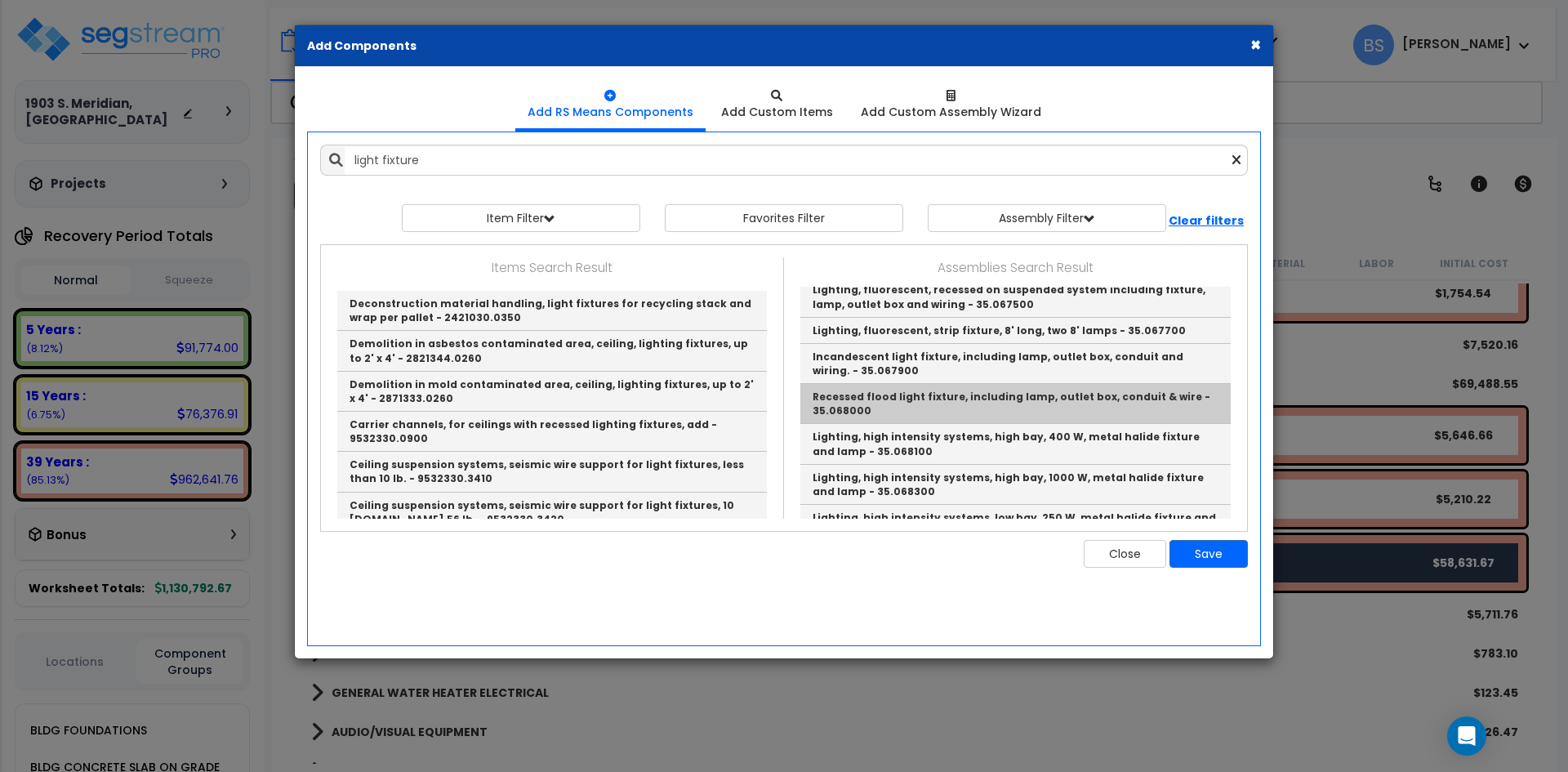
scroll to position [81, 0]
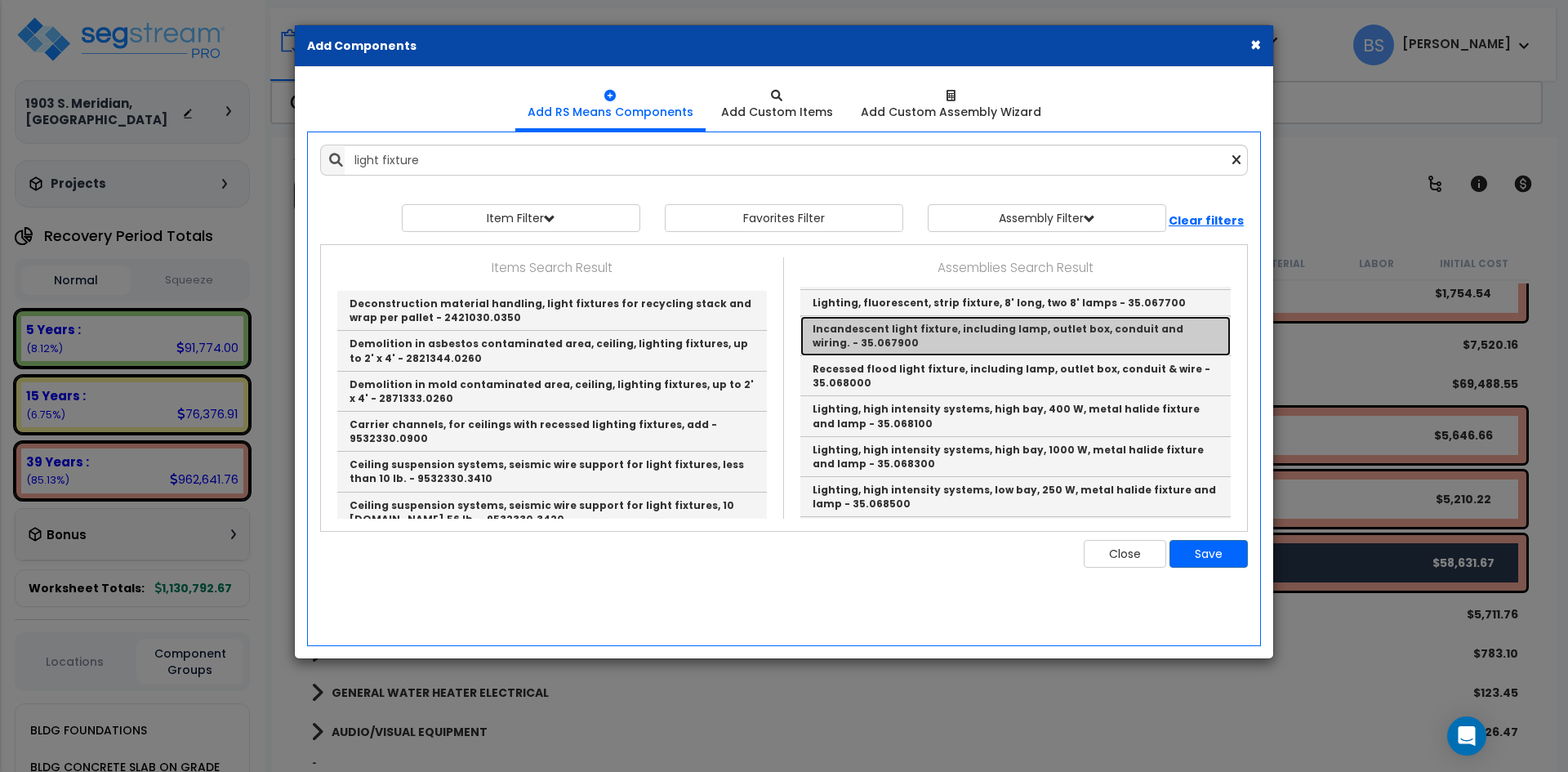
click at [924, 344] on link "Incandescent light fixture, including lamp, outlet box, conduit and wiring. - 3…" at bounding box center [1015, 336] width 430 height 40
type input "Incandescent light fixture, including lamp, outlet box, conduit and wiring. - 3…"
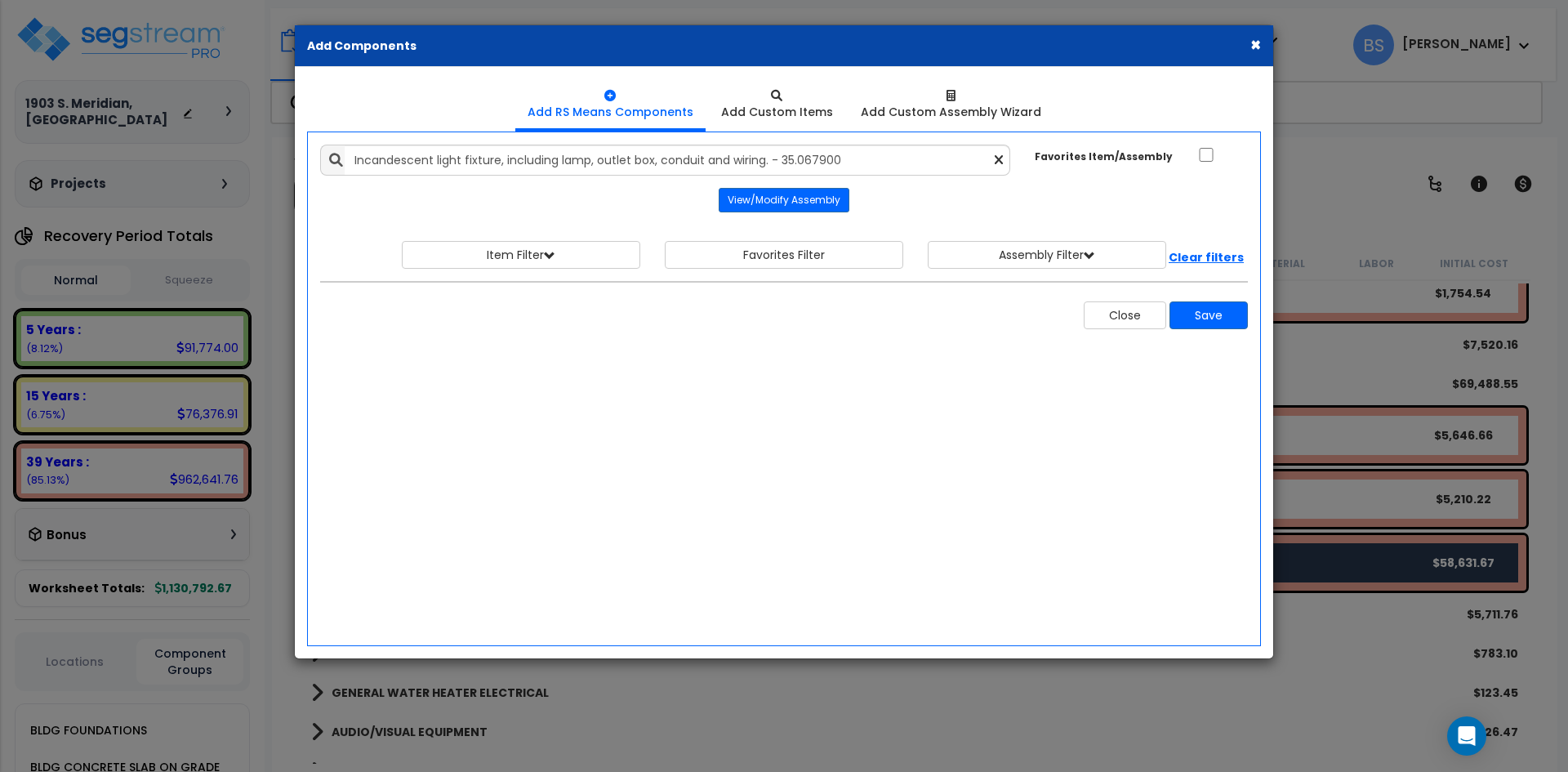
scroll to position [0, 0]
drag, startPoint x: 1218, startPoint y: 315, endPoint x: 1174, endPoint y: 396, distance: 92.2
click at [1218, 315] on button "Save" at bounding box center [1208, 315] width 78 height 28
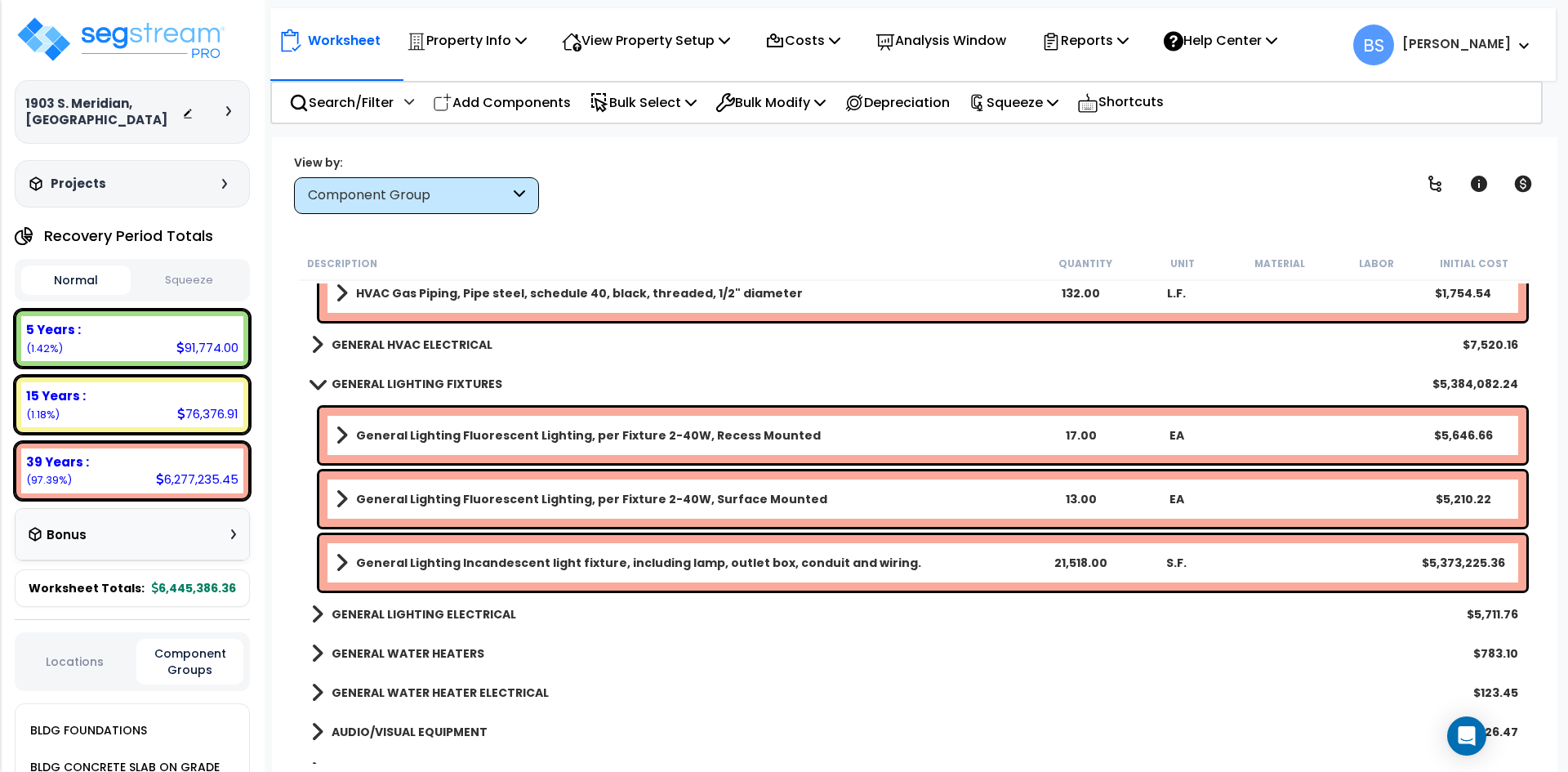
click at [994, 564] on link "General Lighting Incandescent light fixture, including lamp, outlet box, condui…" at bounding box center [683, 563] width 696 height 23
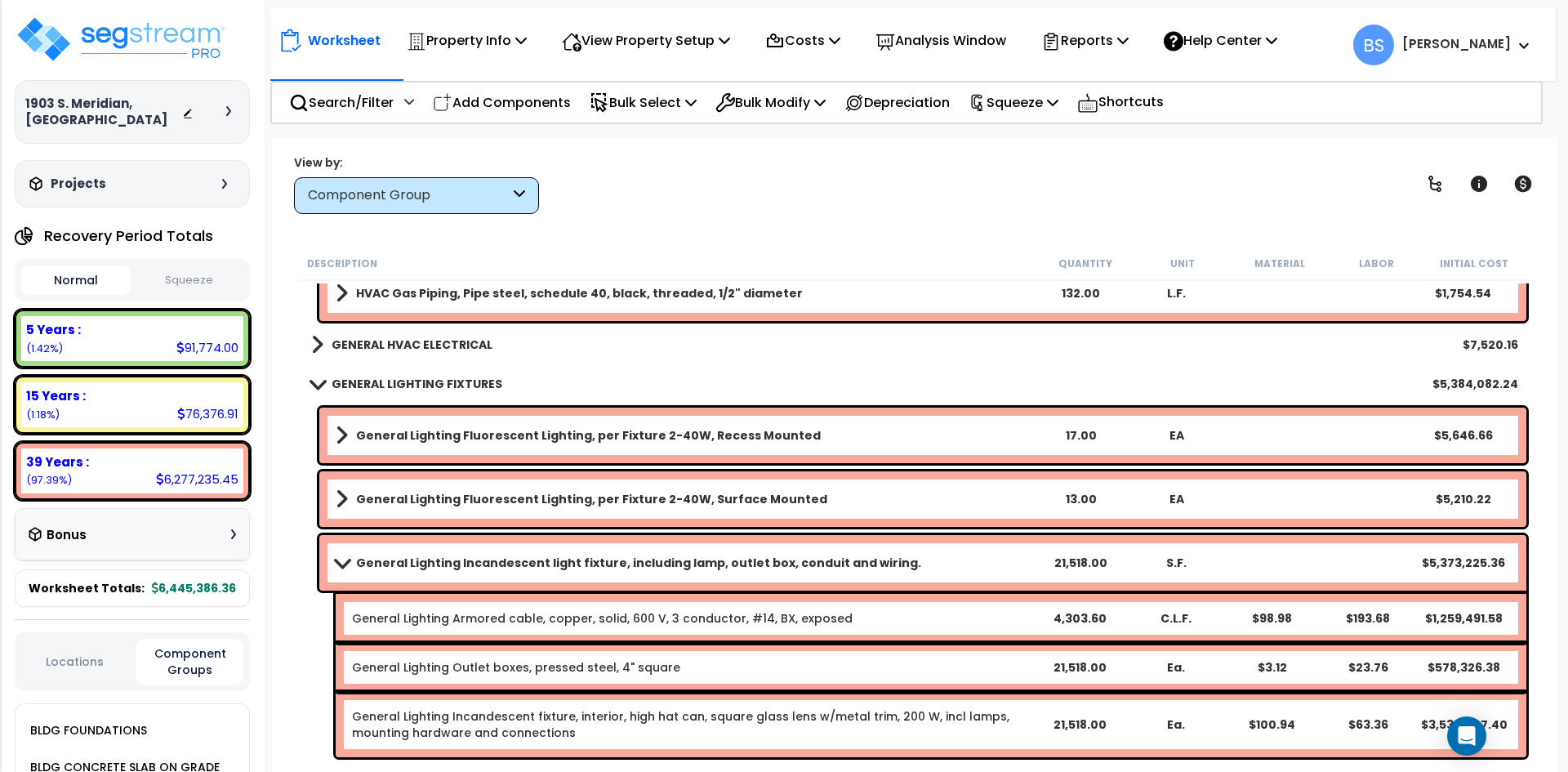
click at [1008, 559] on link "General Lighting Incandescent light fixture, including lamp, outlet box, condui…" at bounding box center [683, 563] width 696 height 23
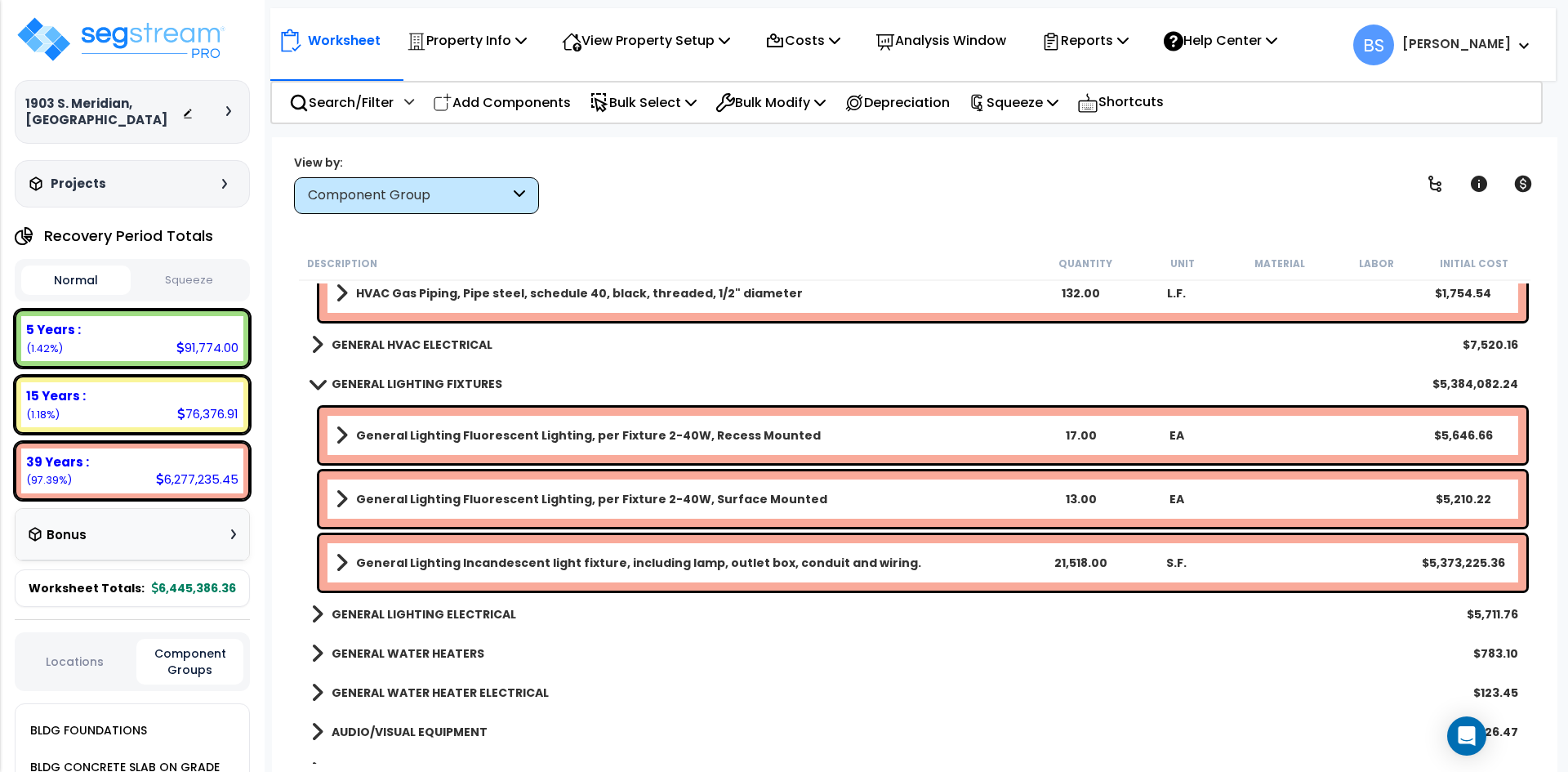
click at [1008, 559] on link "General Lighting Incandescent light fixture, including lamp, outlet box, condui…" at bounding box center [683, 563] width 696 height 23
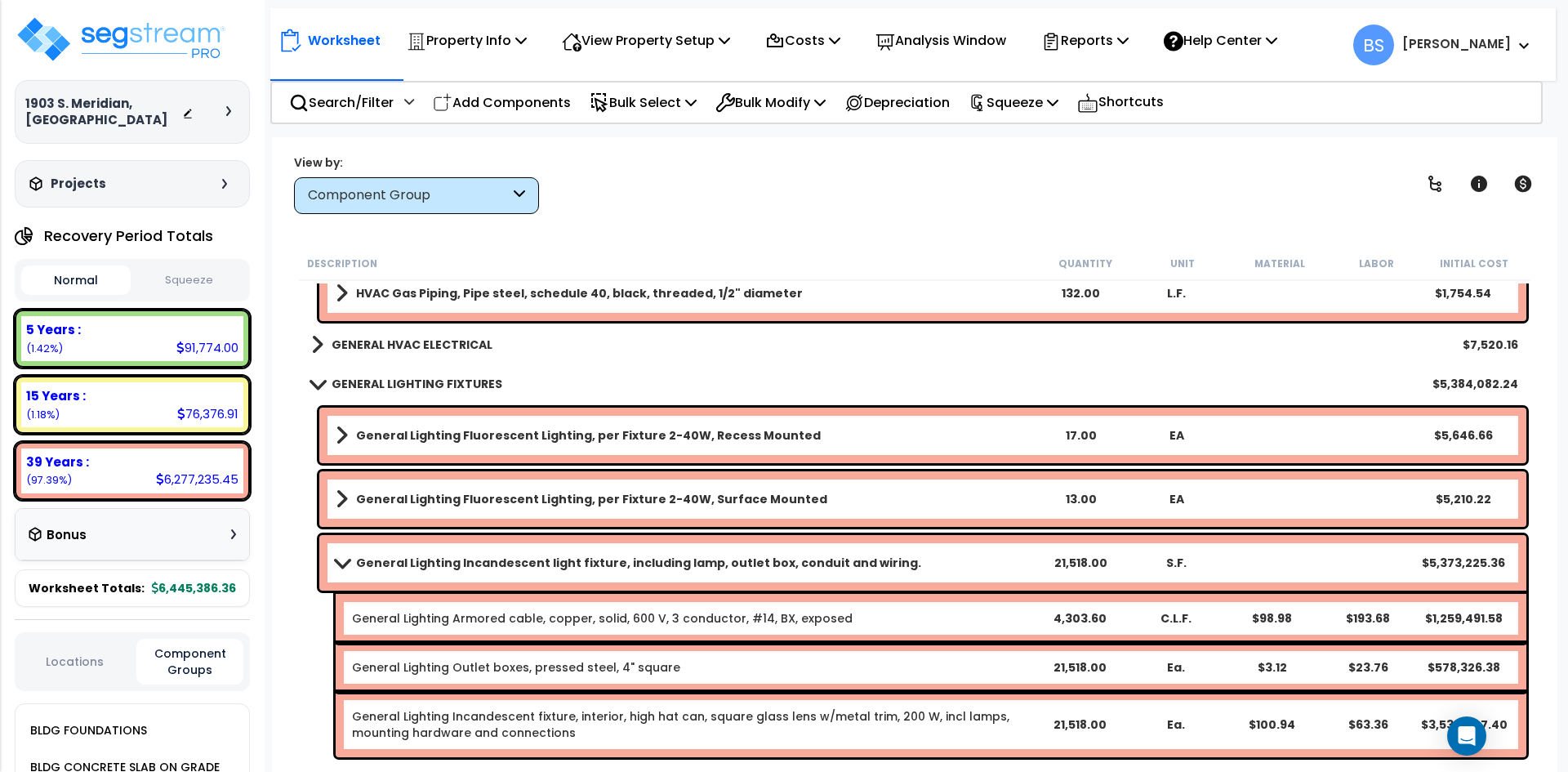
click at [1008, 559] on link "General Lighting Incandescent light fixture, including lamp, outlet box, condui…" at bounding box center [683, 563] width 696 height 23
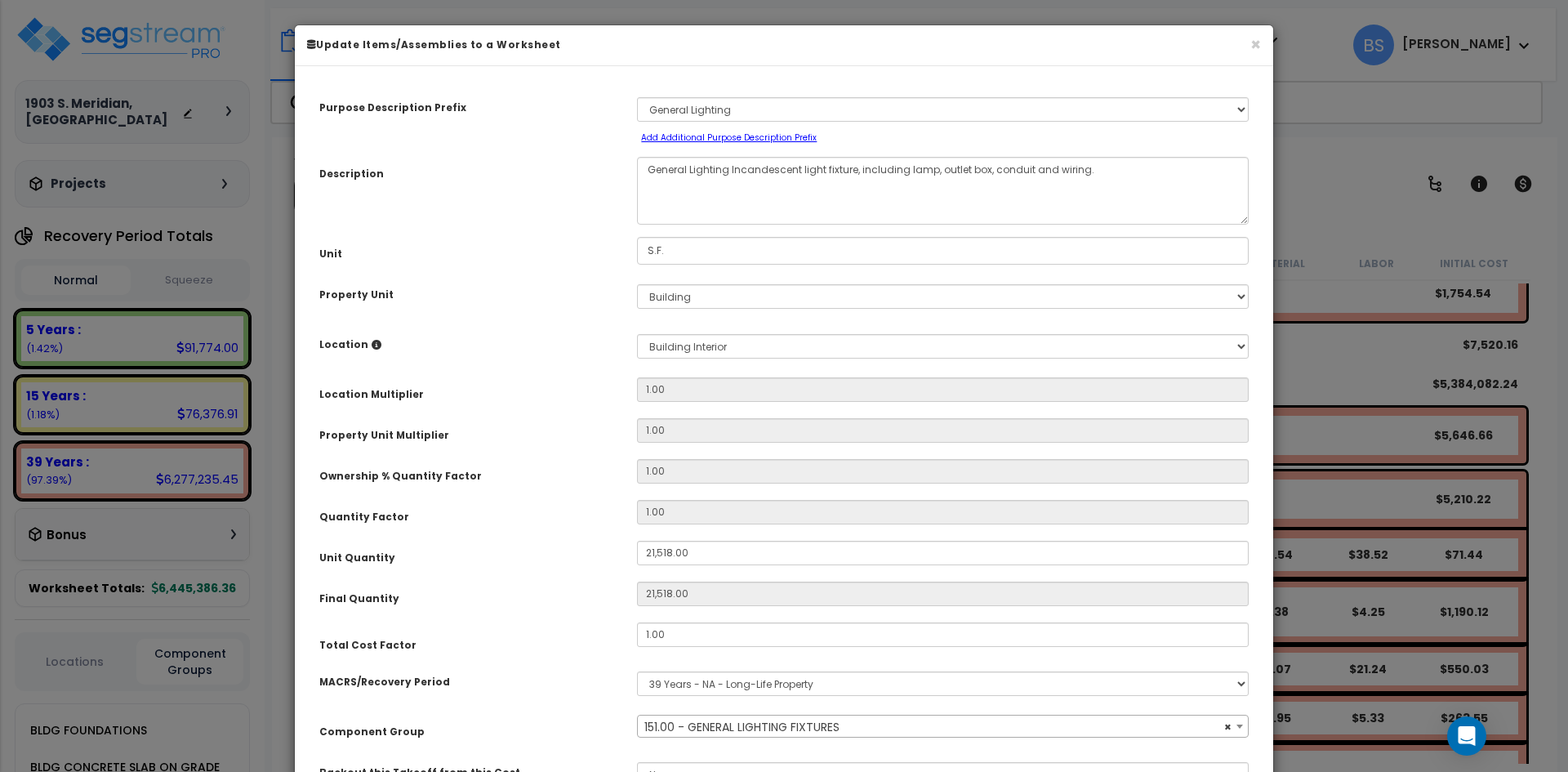
select select "16423"
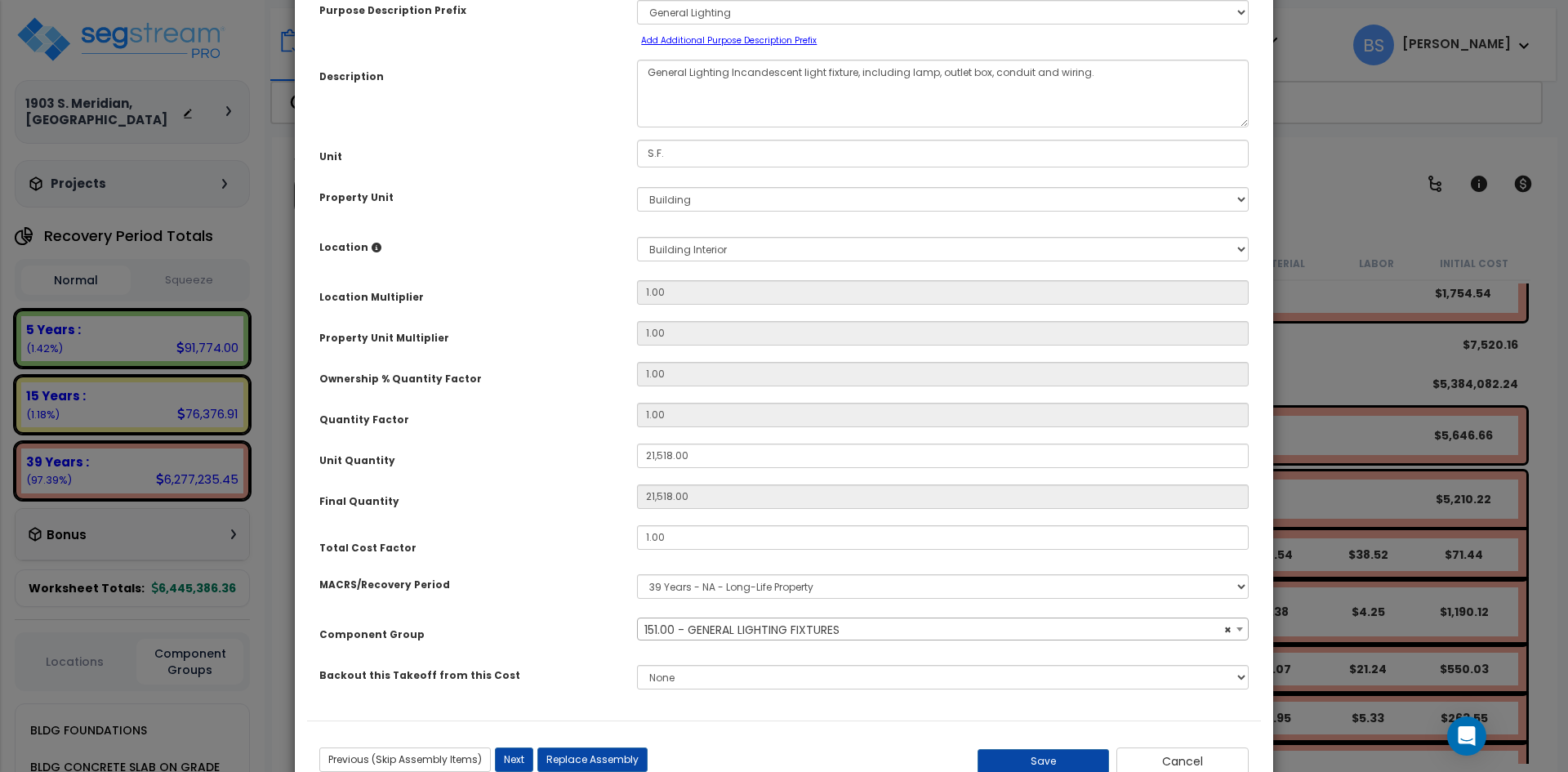
scroll to position [68, 0]
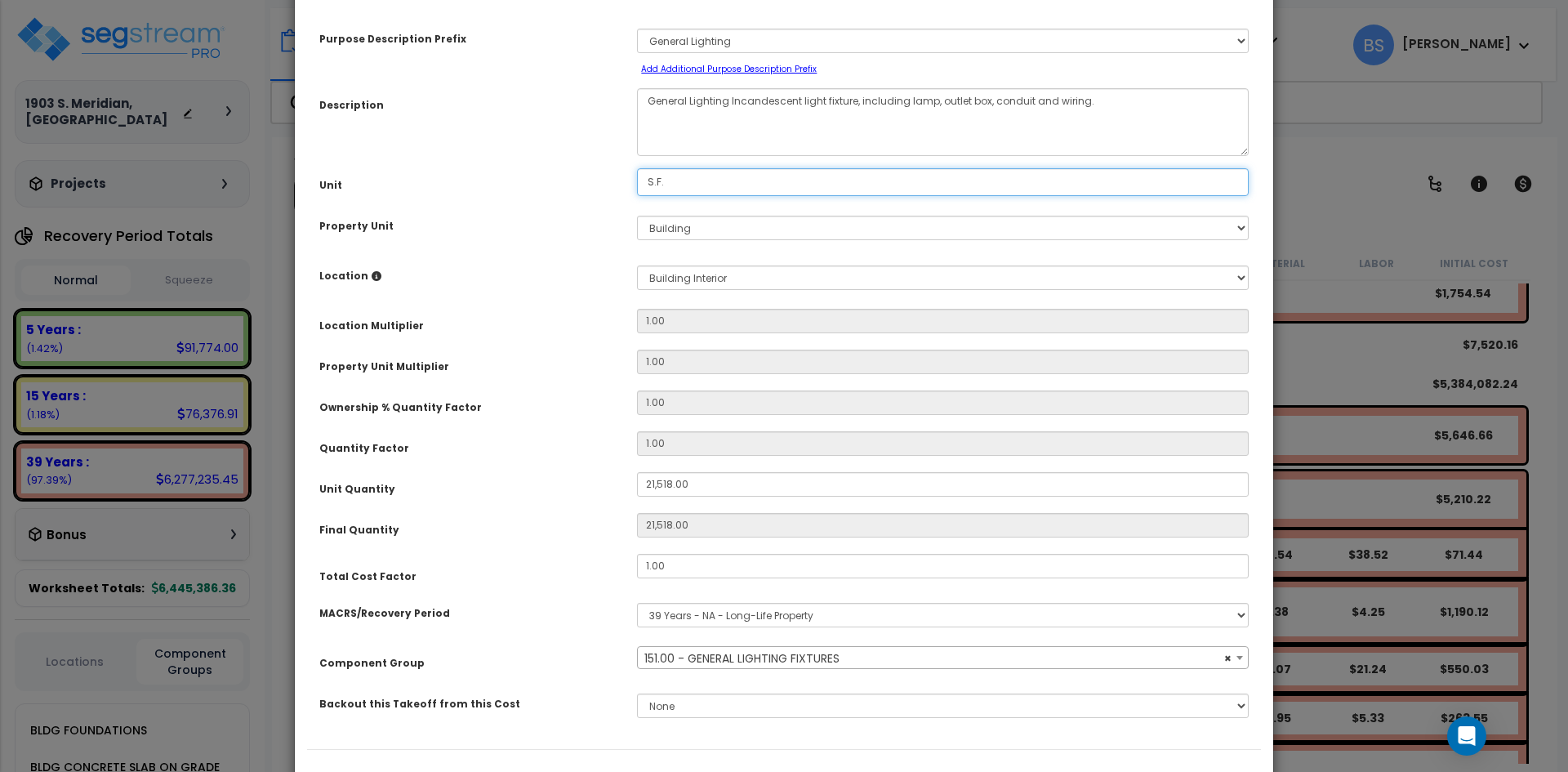
click at [671, 188] on input "S.F." at bounding box center [943, 182] width 611 height 28
type input "e"
type input "EA"
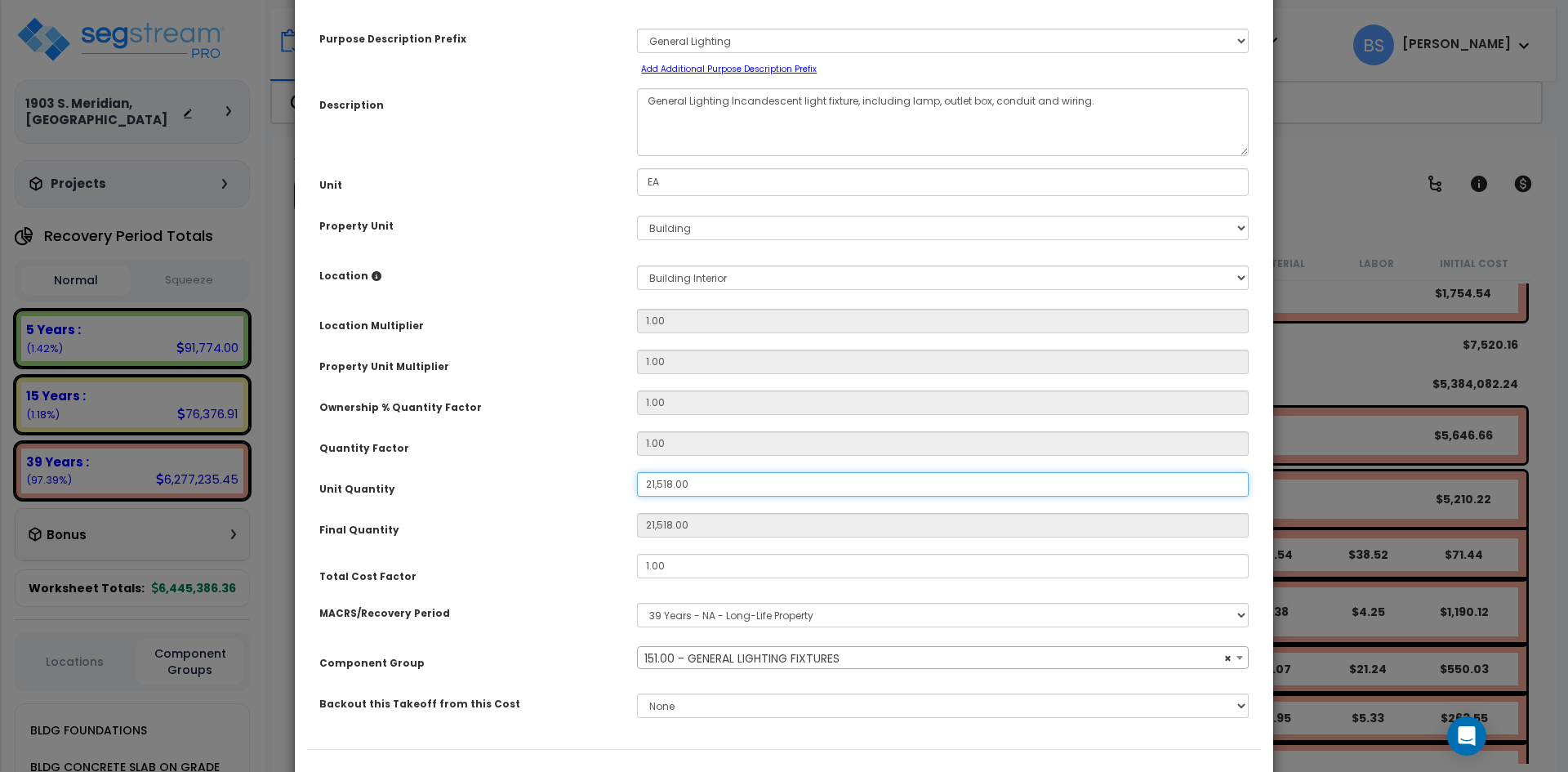
click at [703, 484] on input "21,518.00" at bounding box center [943, 485] width 611 height 25
type input "2"
type input "21,518"
type input "21"
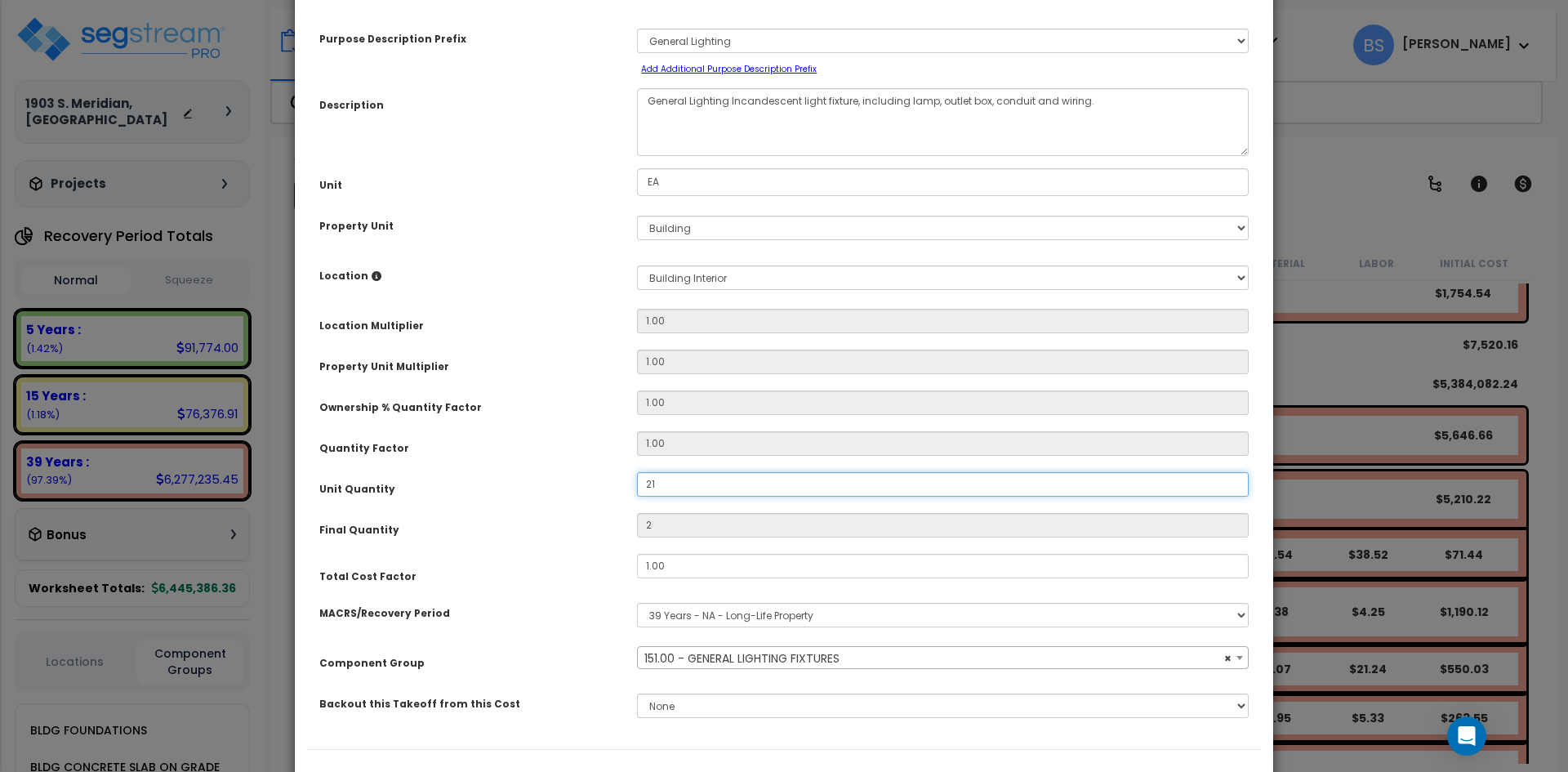
type input "21"
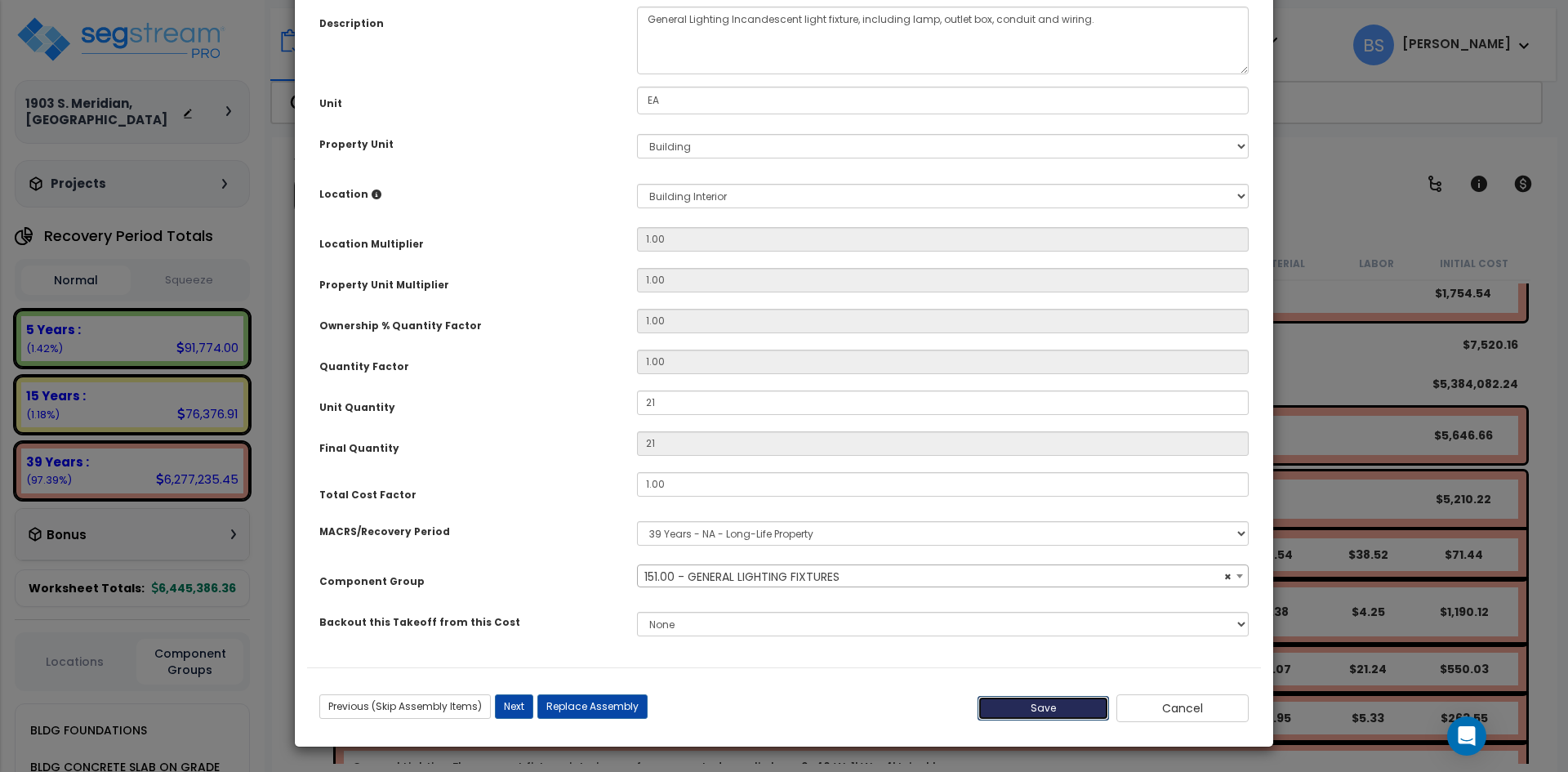
click at [1050, 716] on button "Save" at bounding box center [1043, 708] width 132 height 25
type input "21.00"
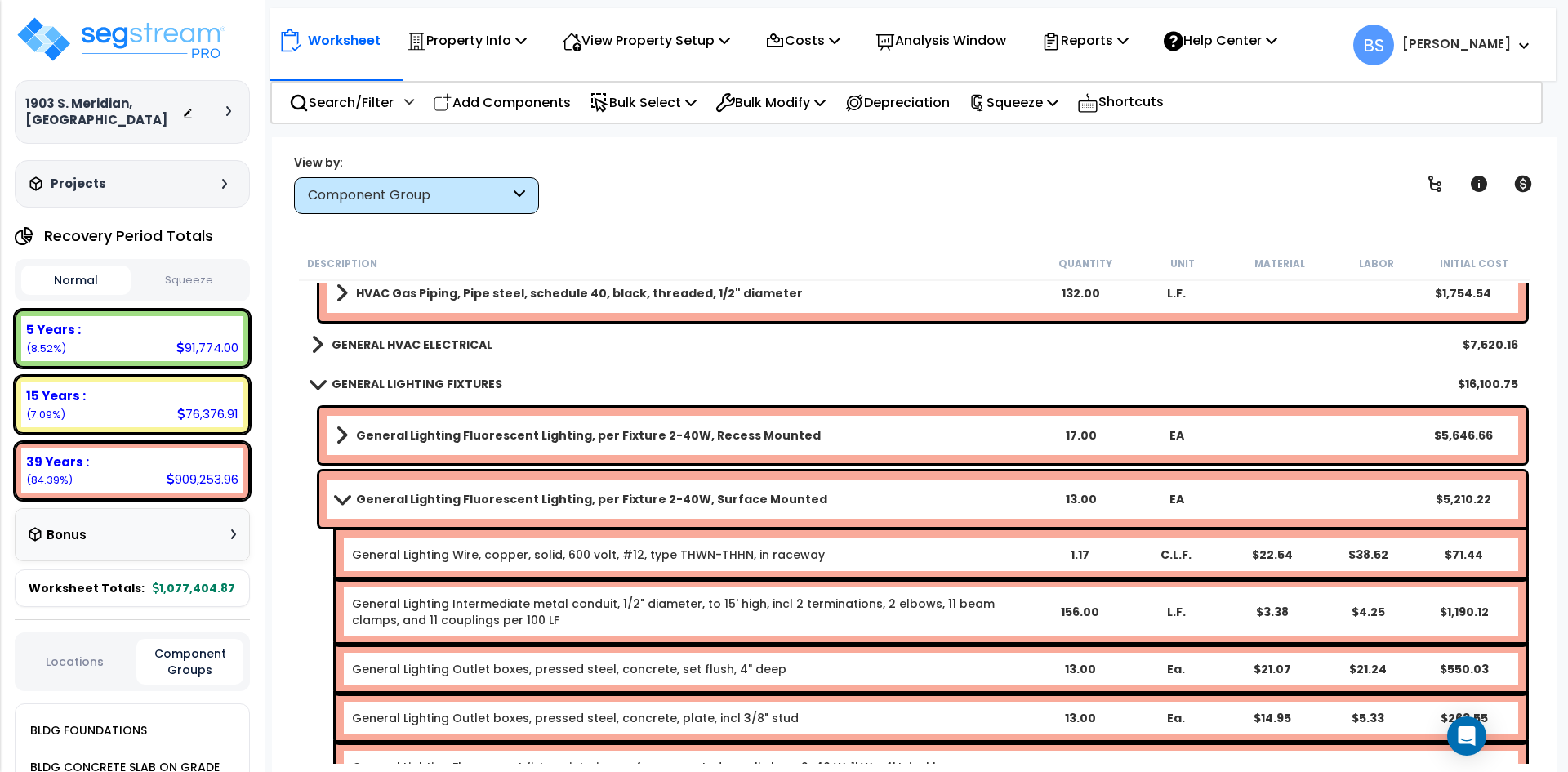
click at [757, 498] on b "General Lighting Fluorescent Lighting, per Fixture 2-40W, Surface Mounted" at bounding box center [591, 499] width 471 height 17
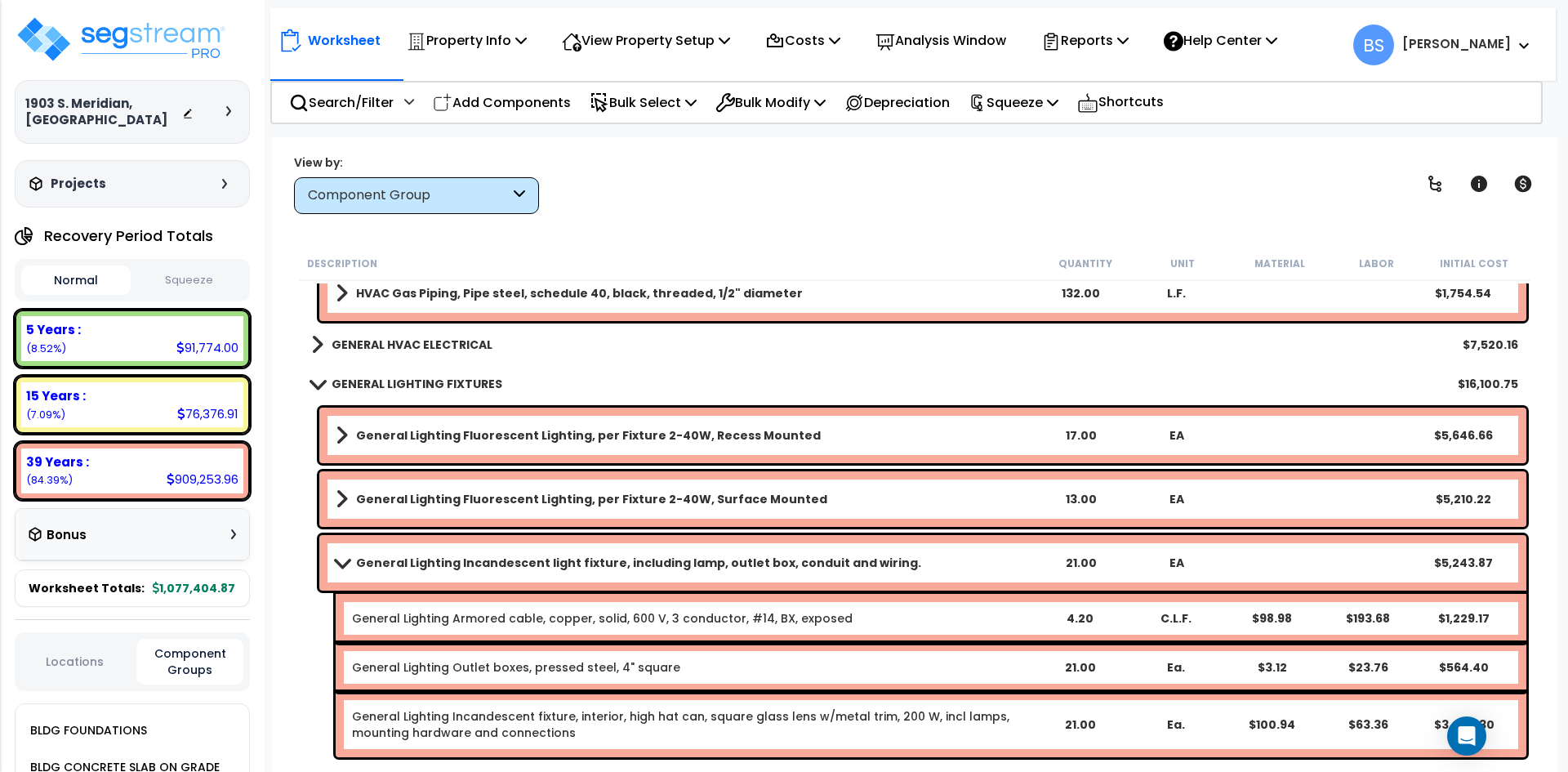
click at [783, 563] on b "General Lighting Incandescent light fixture, including lamp, outlet box, condui…" at bounding box center [638, 563] width 565 height 17
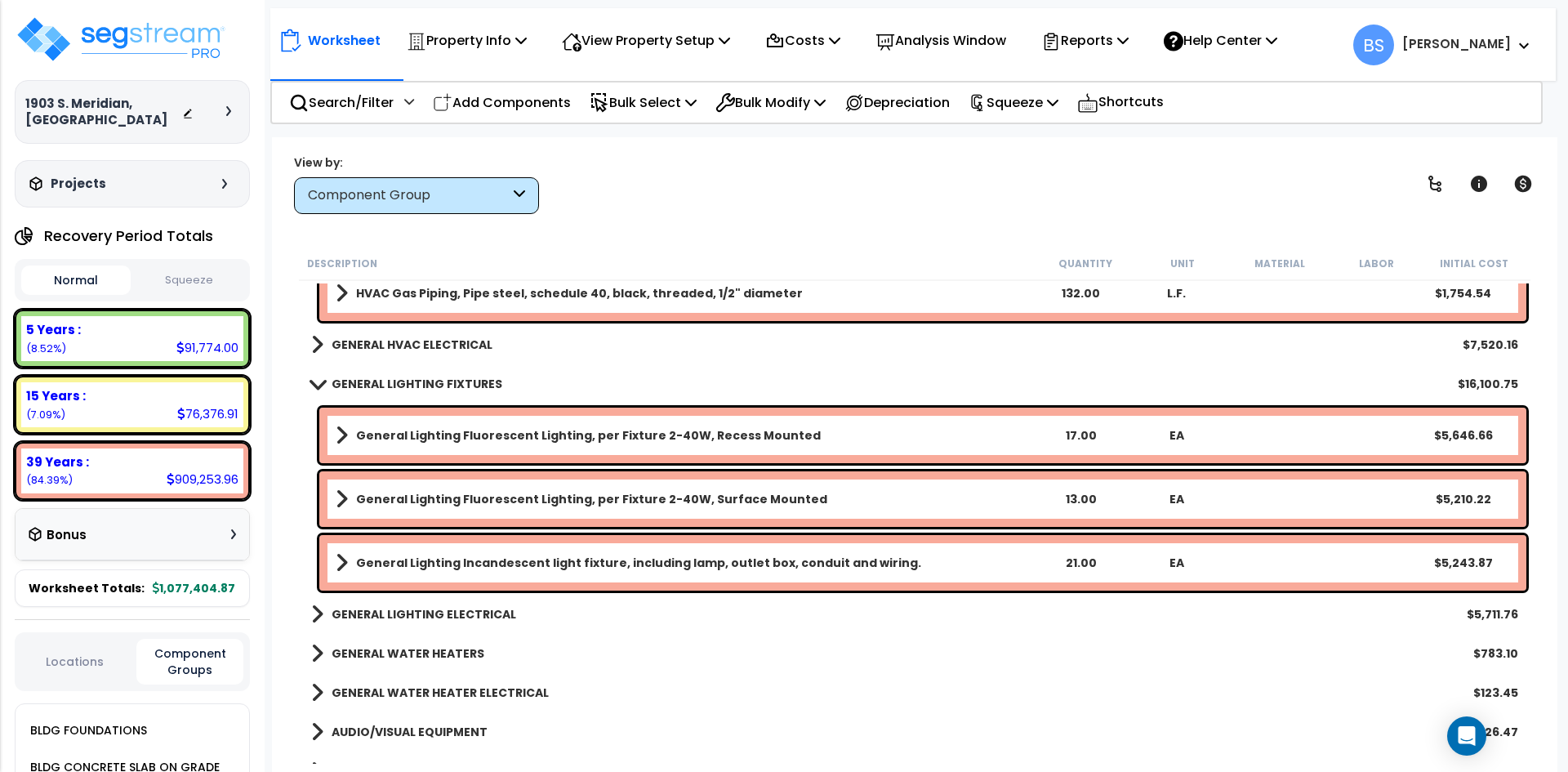
click at [410, 388] on b "GENERAL LIGHTING FIXTURES" at bounding box center [416, 384] width 171 height 17
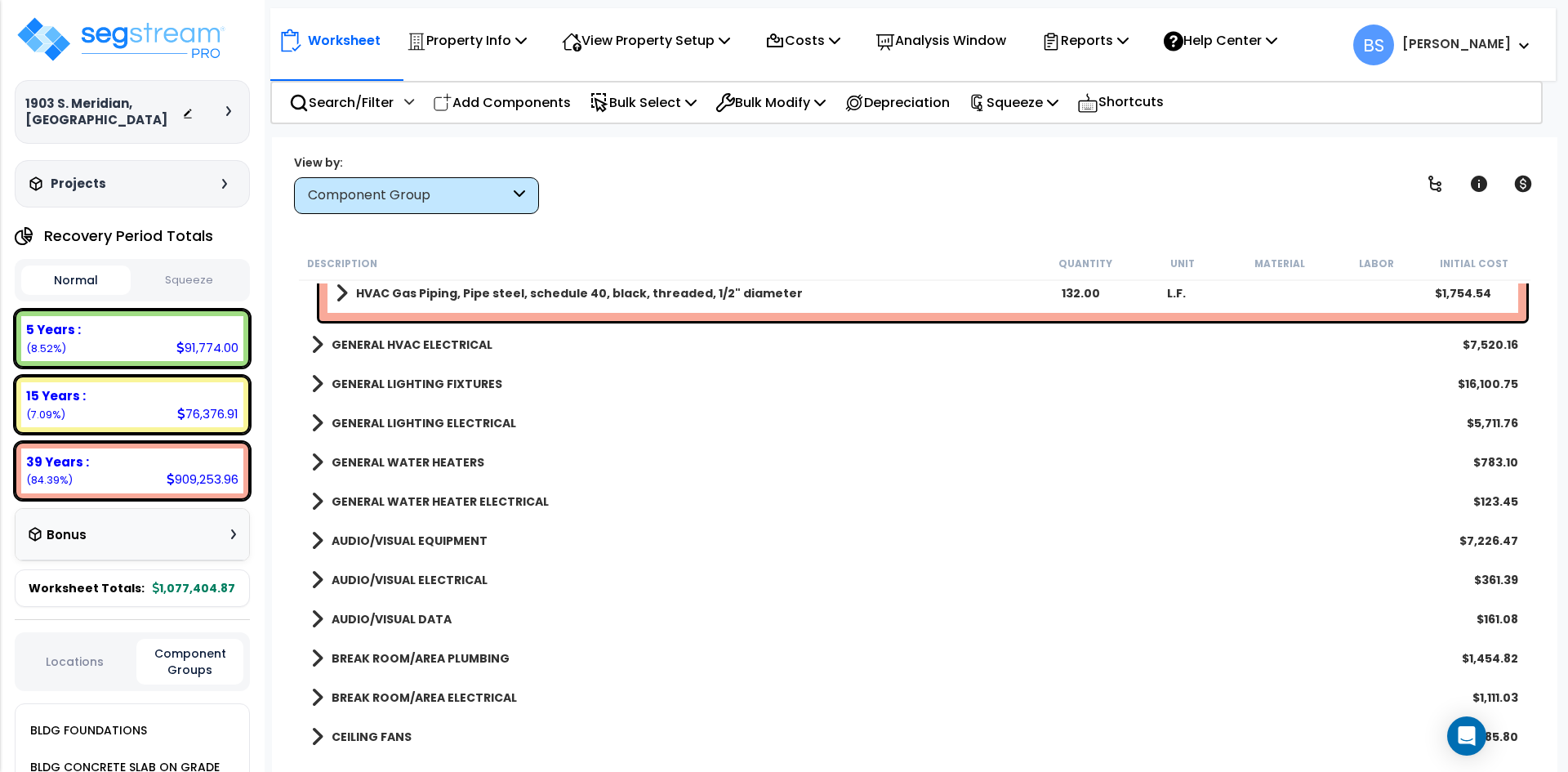
click at [408, 428] on b "GENERAL LIGHTING ELECTRICAL" at bounding box center [423, 423] width 185 height 17
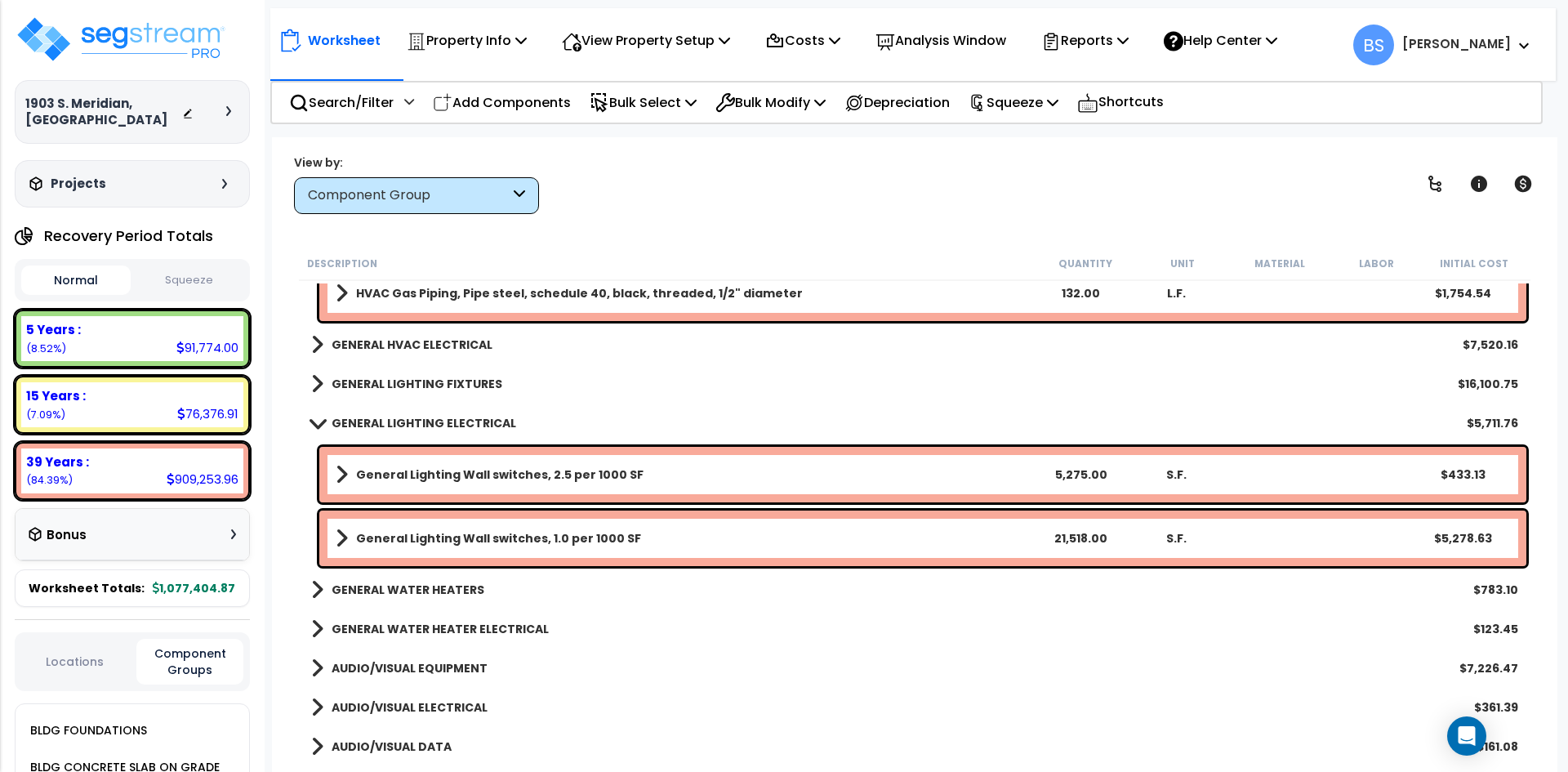
click at [408, 428] on b "GENERAL LIGHTING ELECTRICAL" at bounding box center [423, 423] width 185 height 17
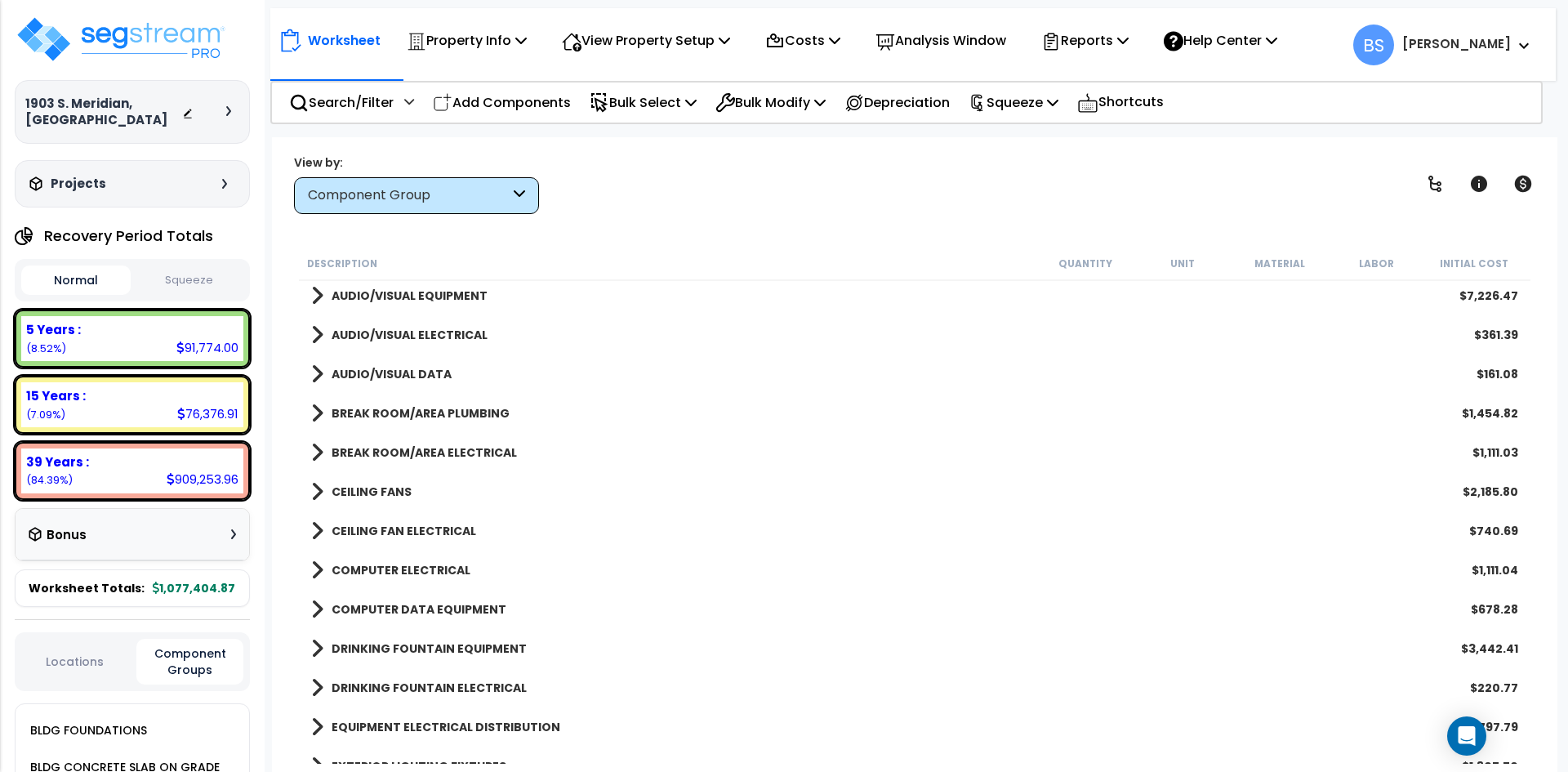
scroll to position [1797, 0]
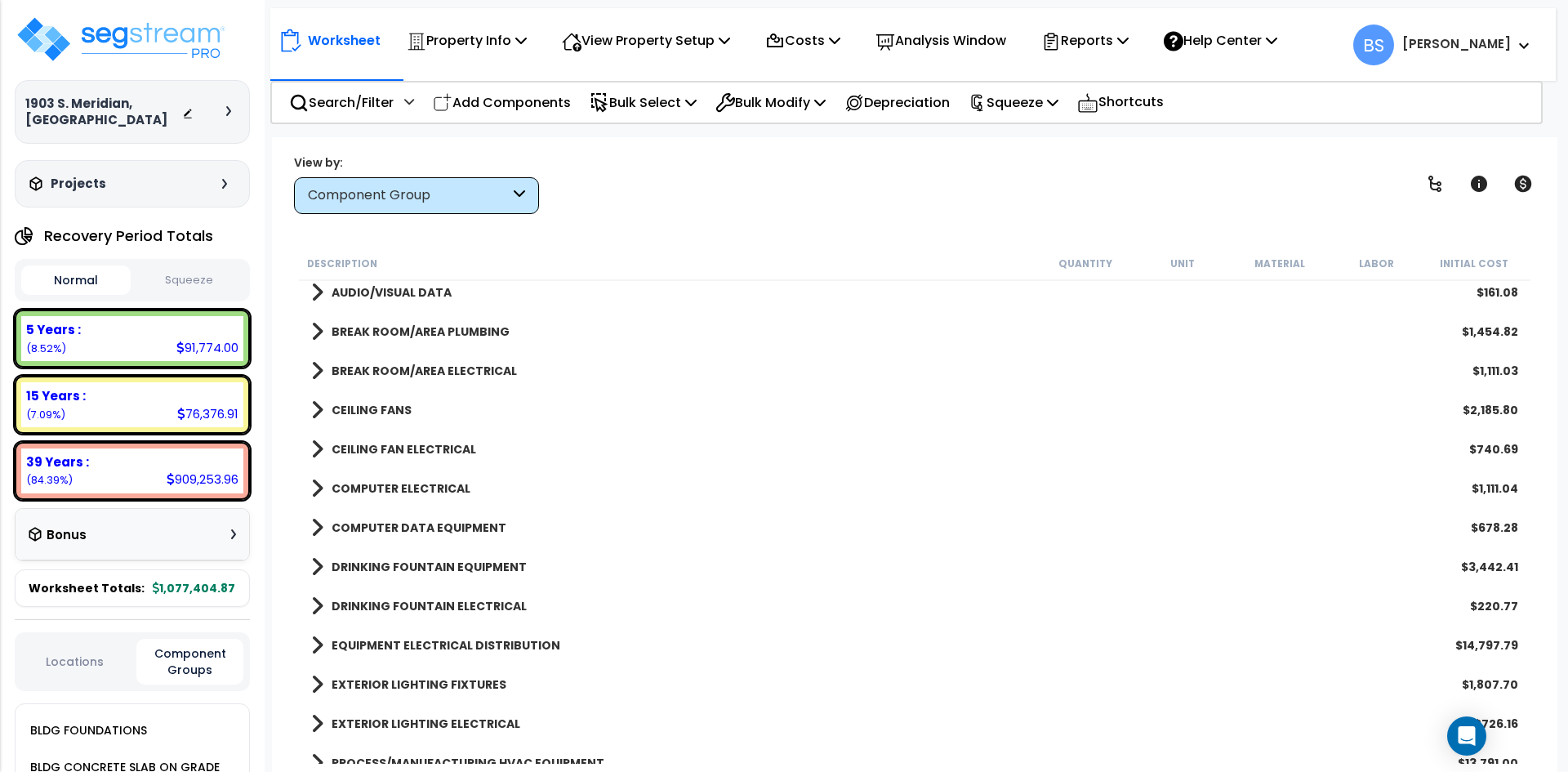
click at [427, 646] on b "EQUIPMENT ELECTRICAL DISTRIBUTION" at bounding box center [445, 645] width 229 height 17
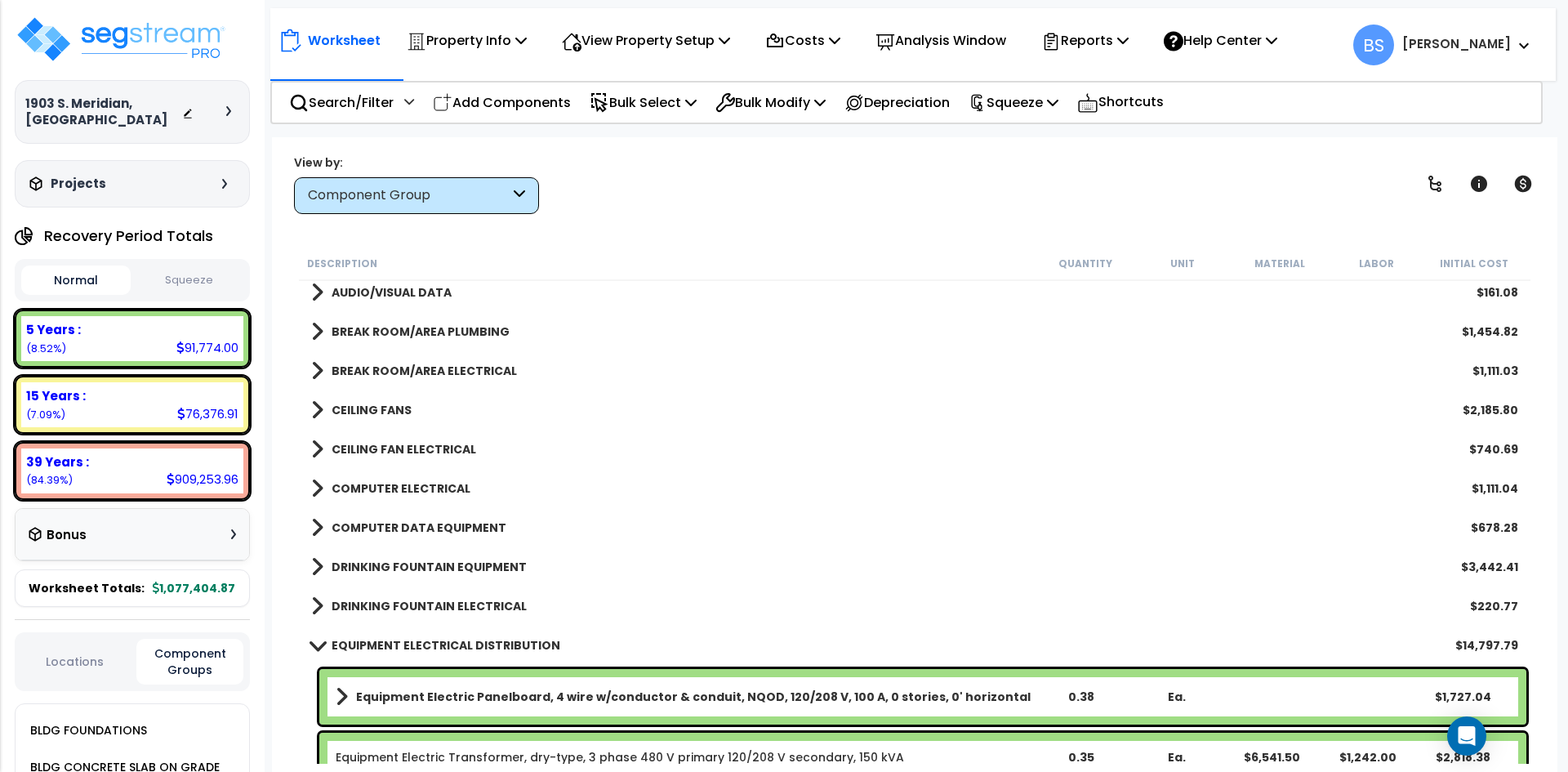
click at [427, 645] on b "EQUIPMENT ELECTRICAL DISTRIBUTION" at bounding box center [445, 645] width 229 height 17
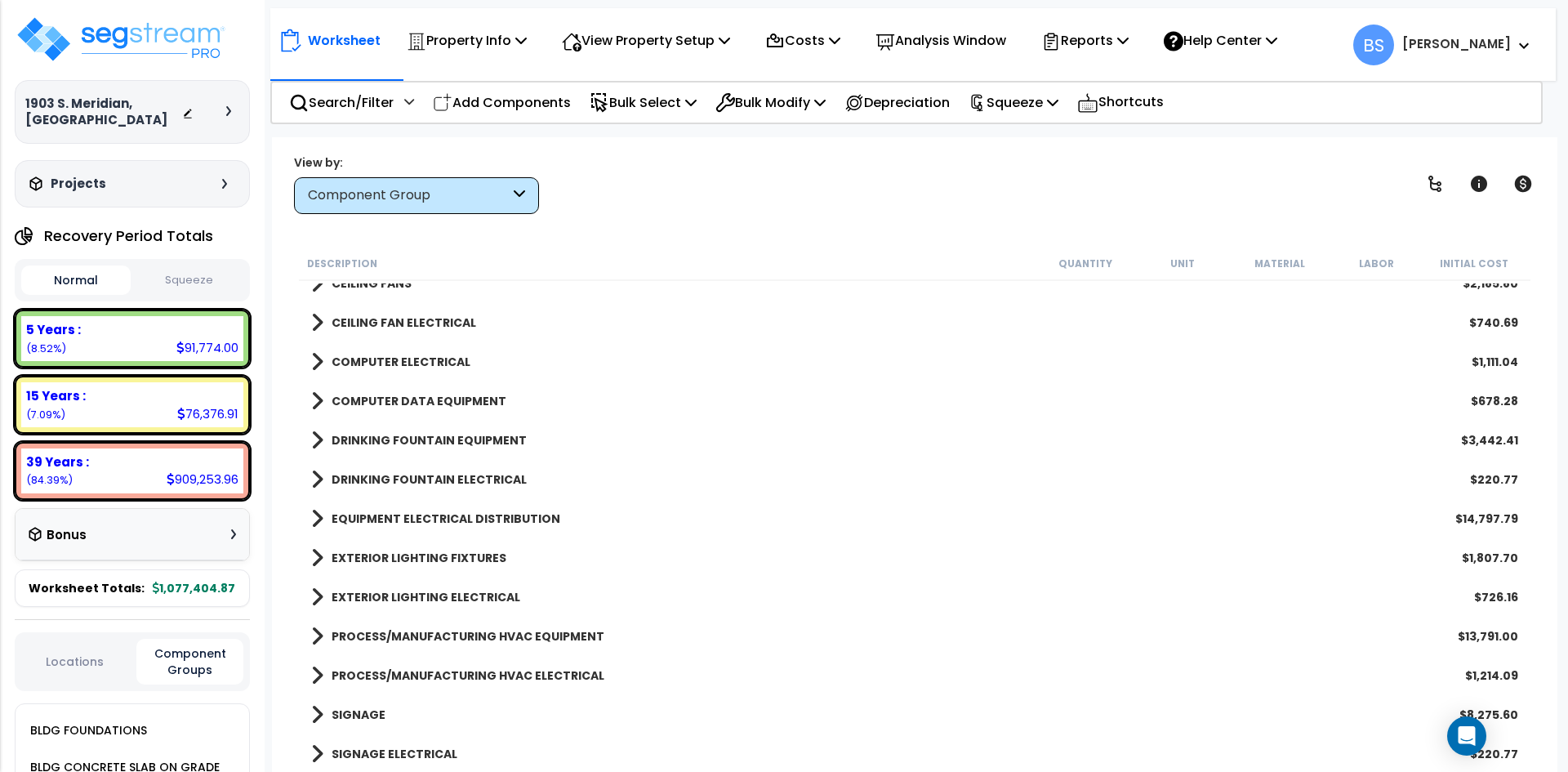
scroll to position [1960, 0]
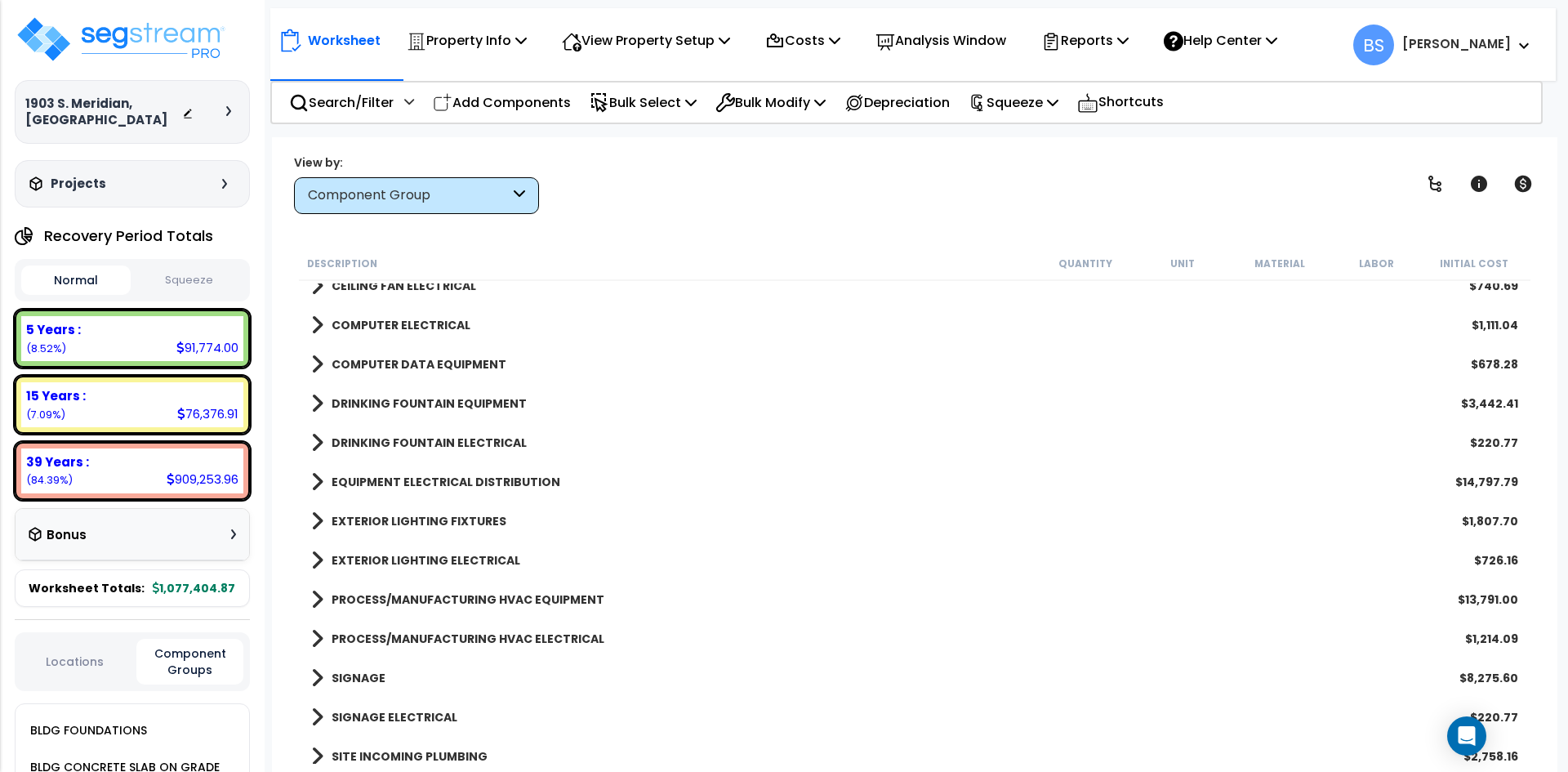
click at [431, 603] on b "PROCESS/MANUFACTURING HVAC EQUIPMENT" at bounding box center [467, 599] width 272 height 17
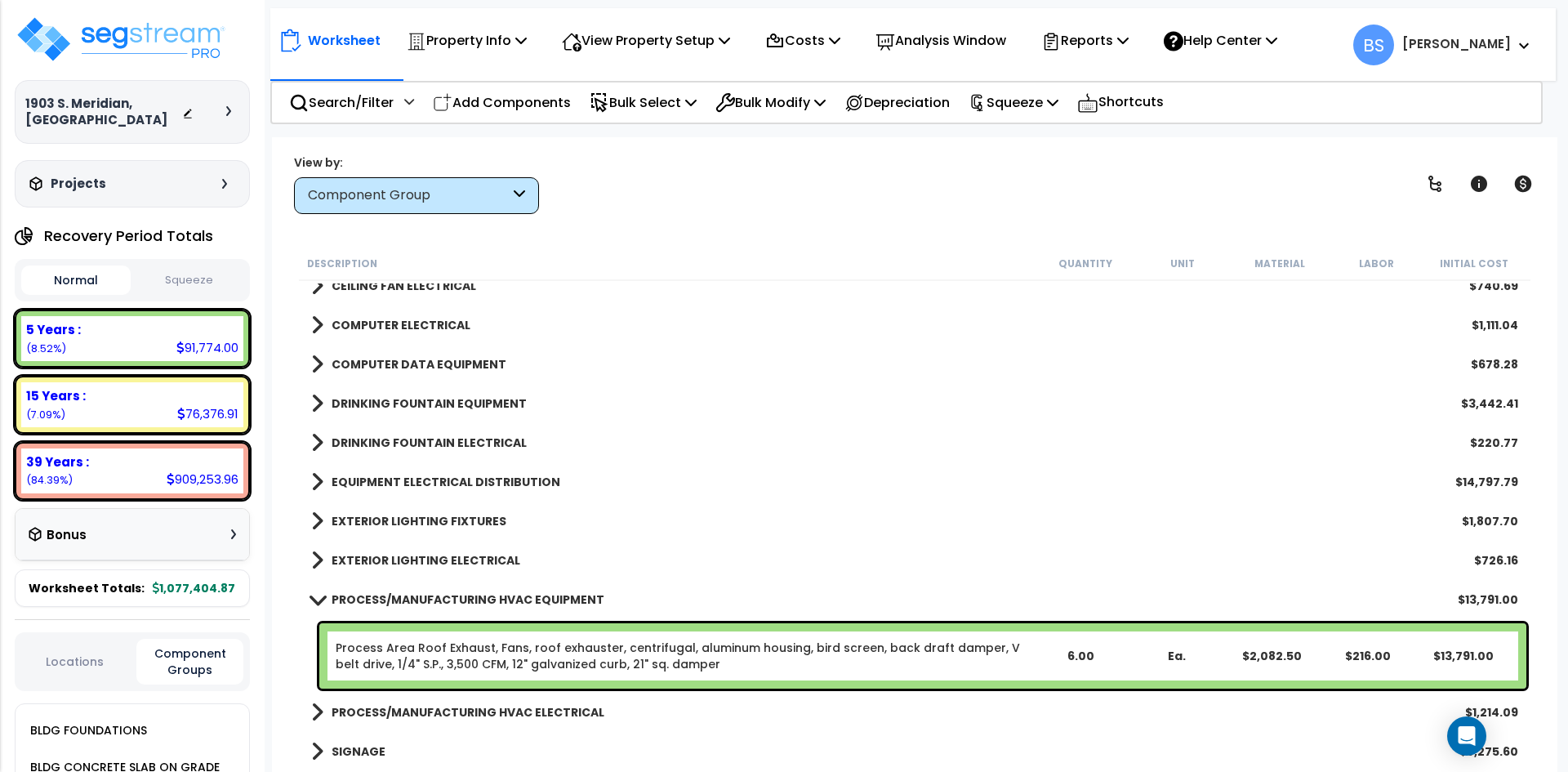
click at [431, 603] on b "PROCESS/MANUFACTURING HVAC EQUIPMENT" at bounding box center [467, 599] width 272 height 17
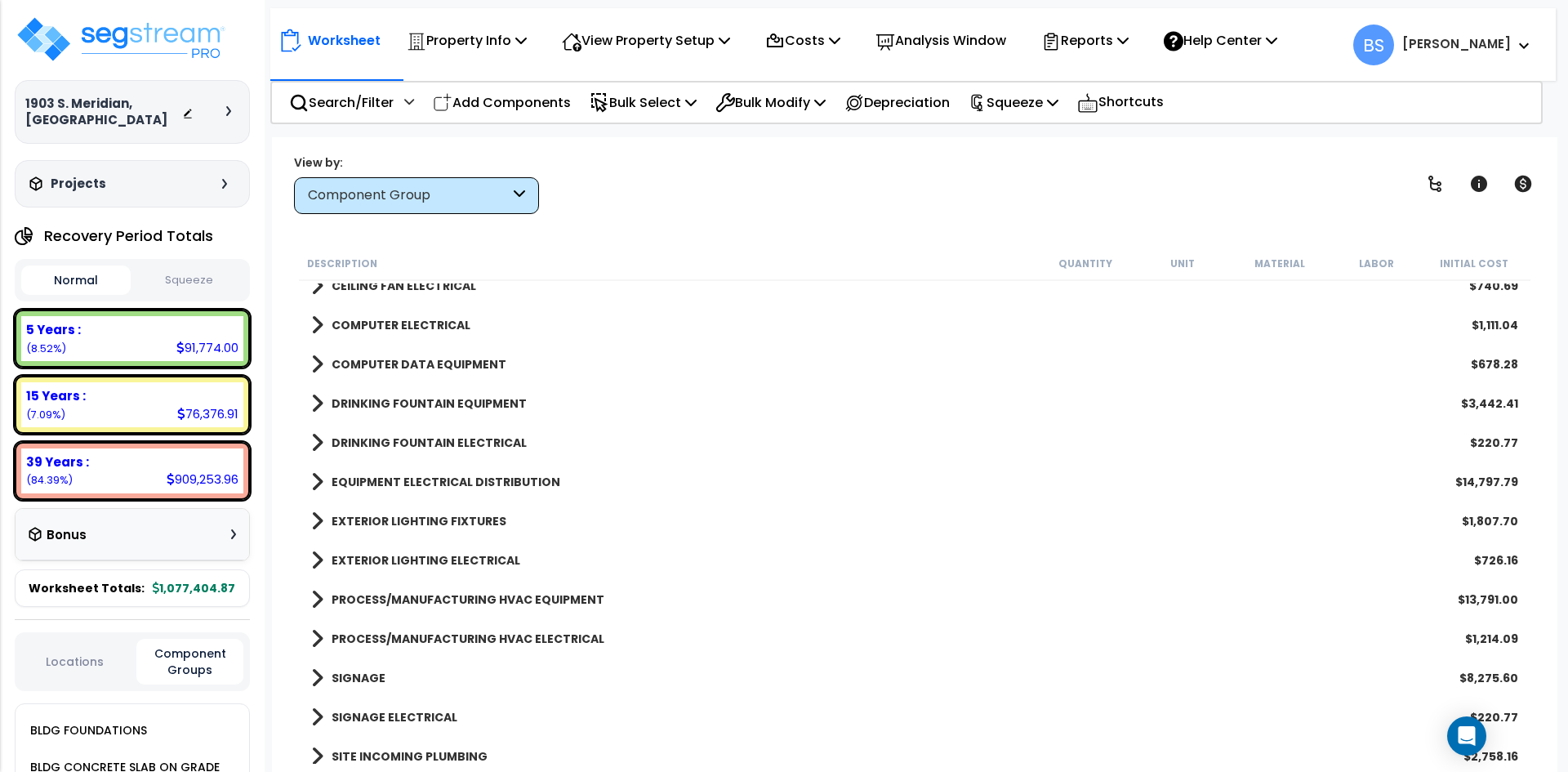
click at [419, 648] on link "PROCESS/MANUFACTURING HVAC ELECTRICAL" at bounding box center [457, 639] width 293 height 23
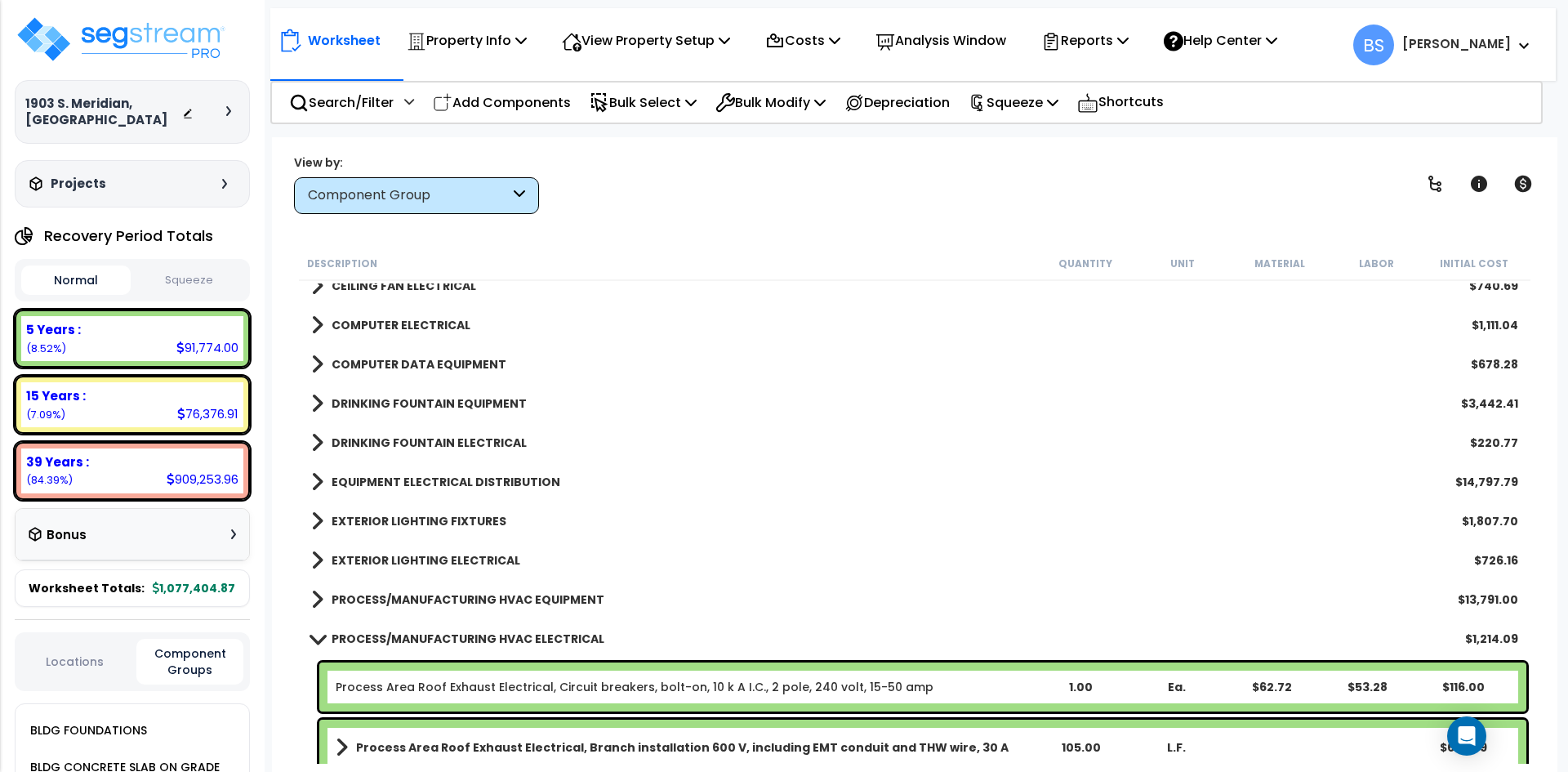
click at [424, 602] on b "PROCESS/MANUFACTURING HVAC EQUIPMENT" at bounding box center [467, 599] width 272 height 17
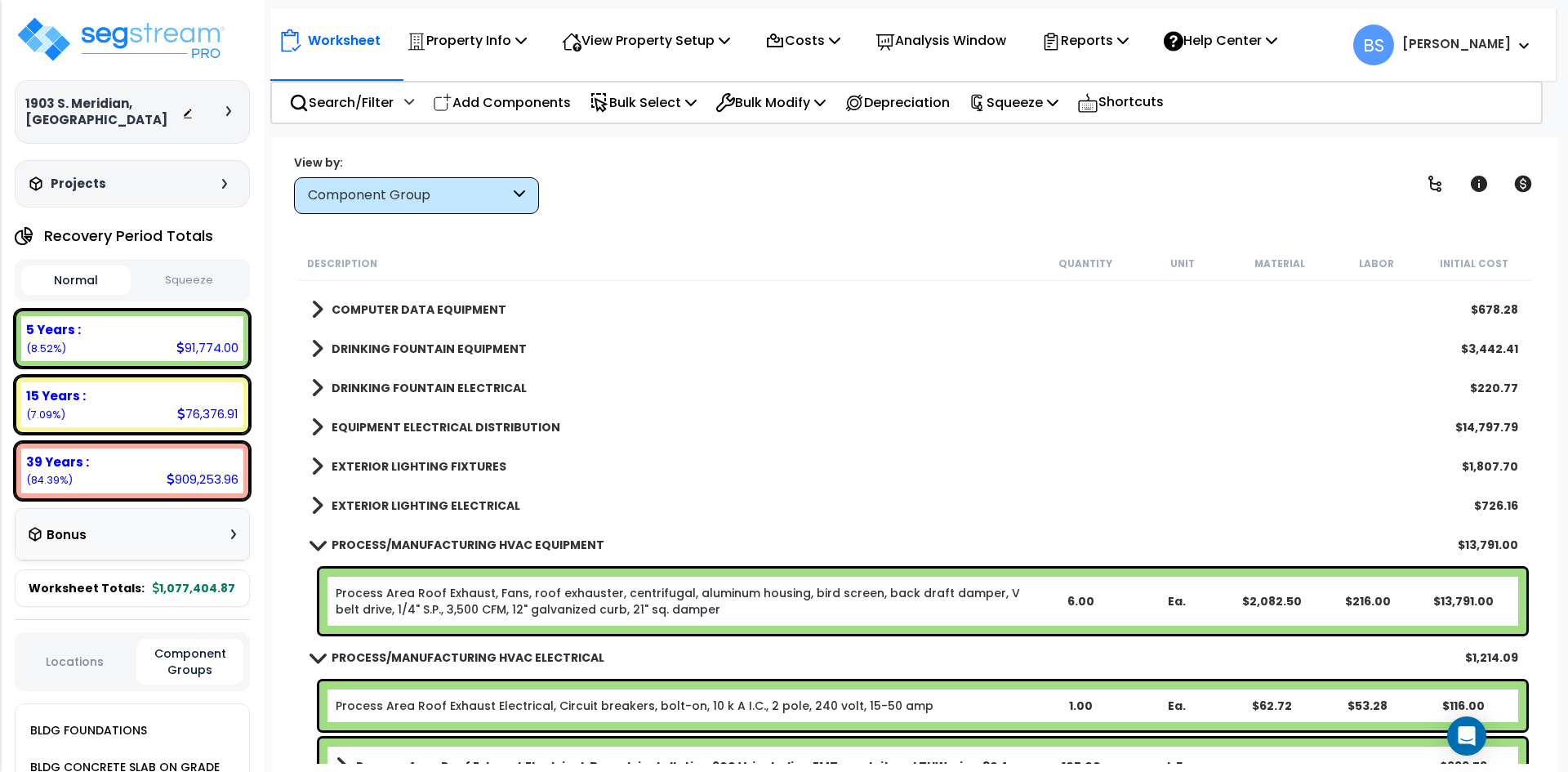
scroll to position [2042, 0]
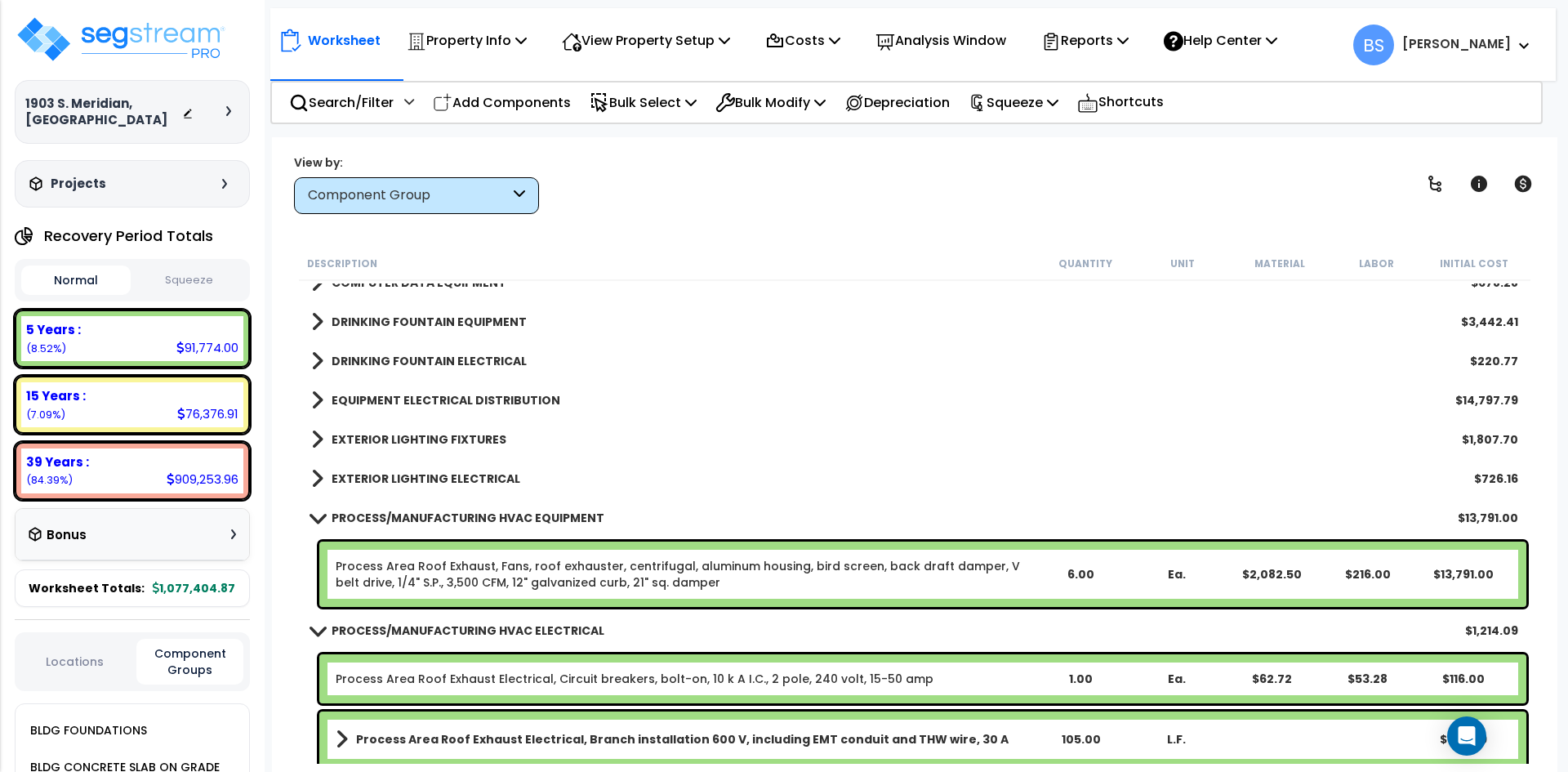
click at [414, 573] on link "Process Area Roof Exhaust, Fans, roof exhauster, centrifugal, aluminum housing,…" at bounding box center [683, 574] width 696 height 32
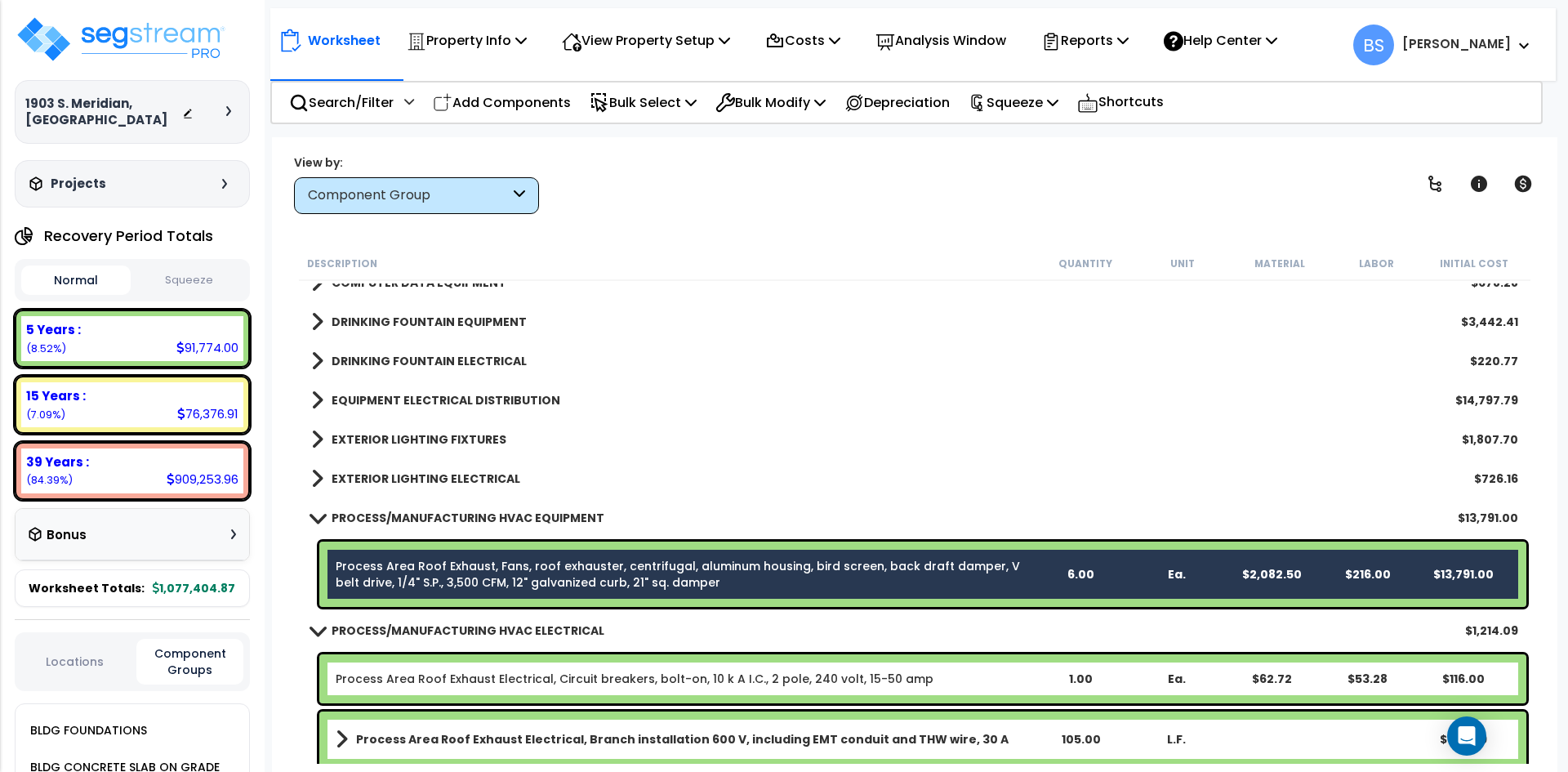
click at [402, 670] on link "Process Area Roof Exhaust Electrical, Circuit breakers, bolt-on, 10 k A I.C., 2…" at bounding box center [634, 678] width 597 height 17
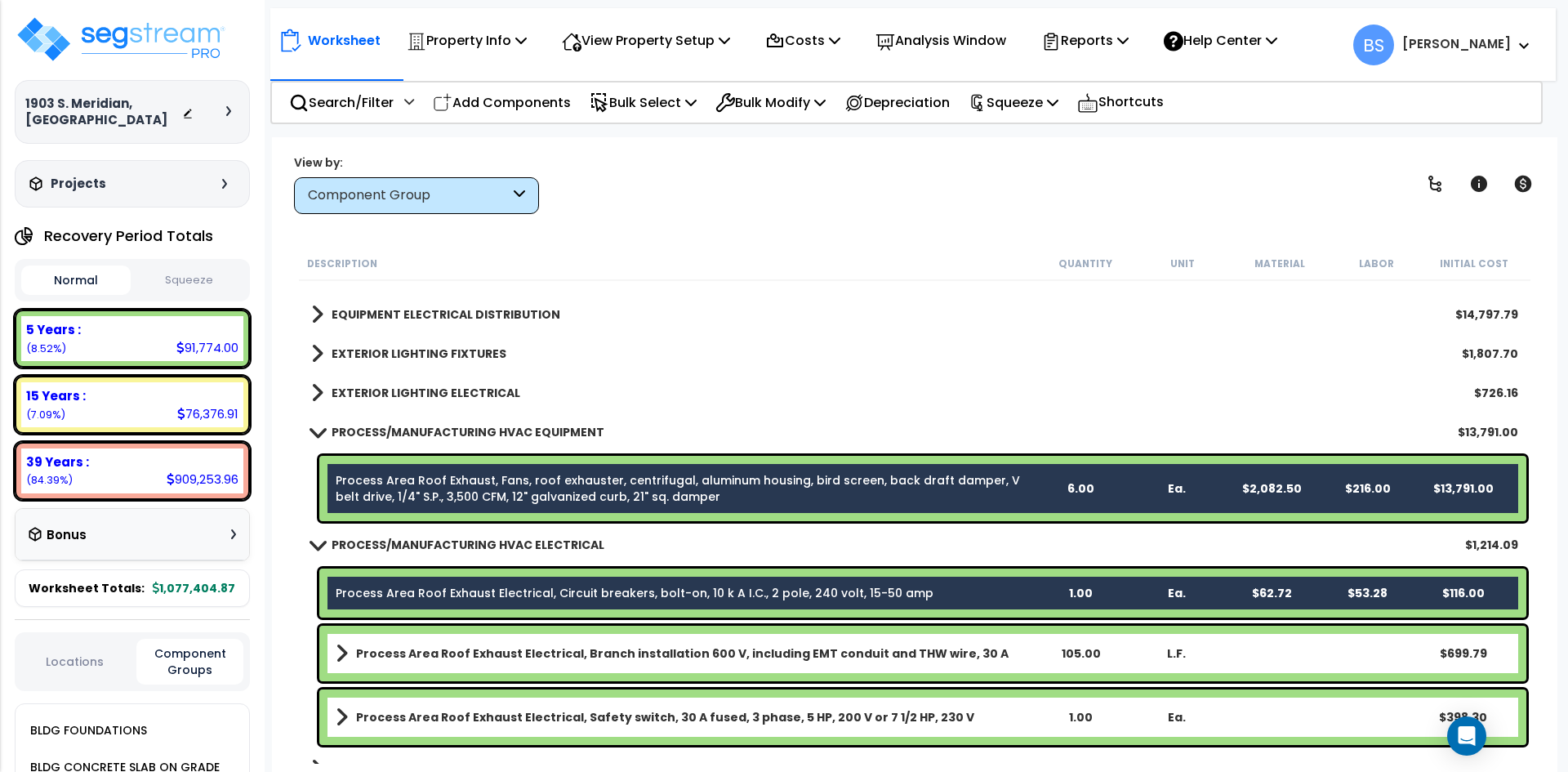
scroll to position [2206, 0]
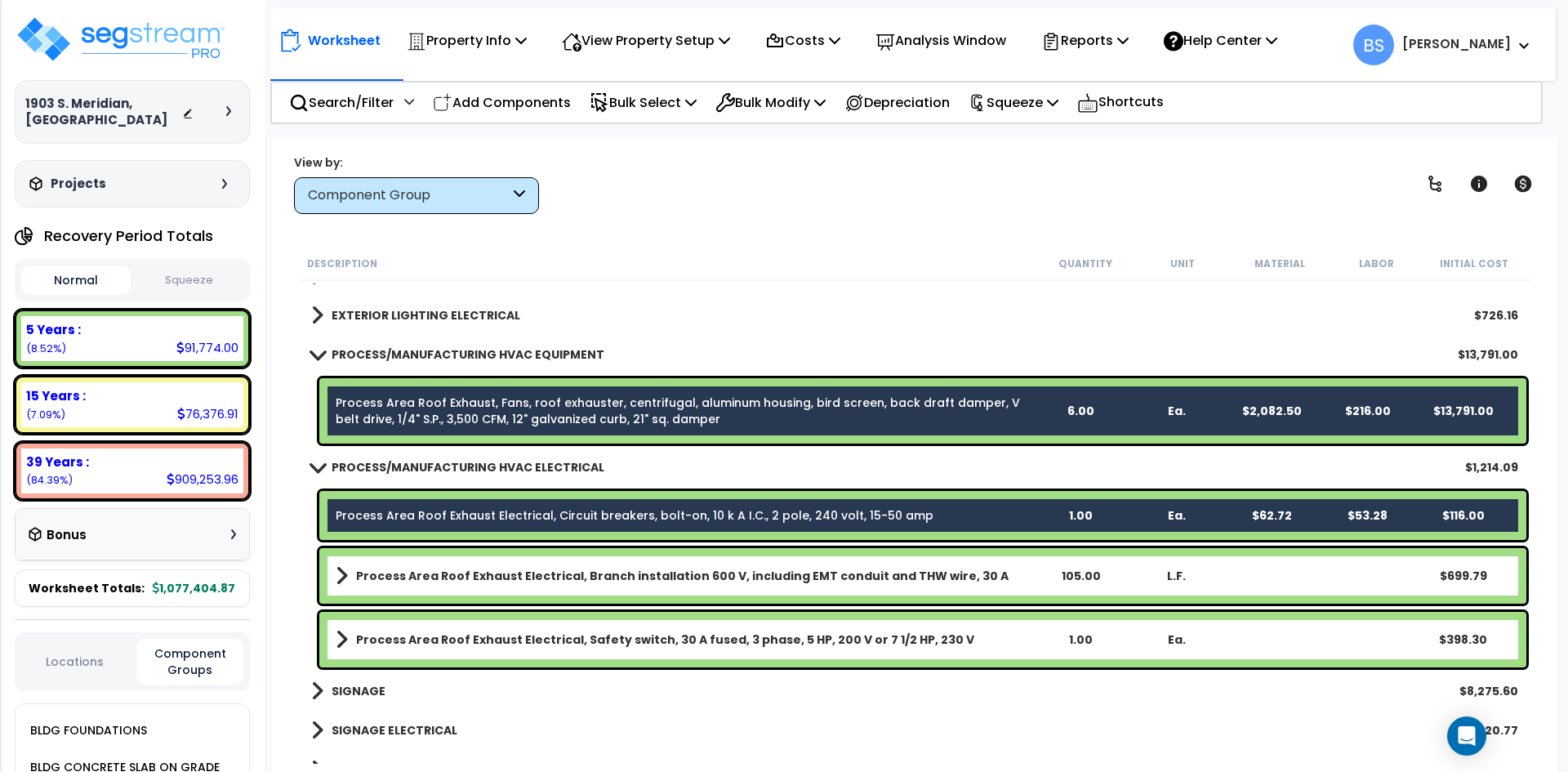
click at [417, 587] on div "Process Area Roof Exhaust Electrical, Branch installation 600 V, including EMT …" at bounding box center [922, 575] width 1207 height 55
click at [412, 642] on b "Process Area Roof Exhaust Electrical, Safety switch, 30 A fused, 3 phase, 5 HP,…" at bounding box center [665, 640] width 618 height 17
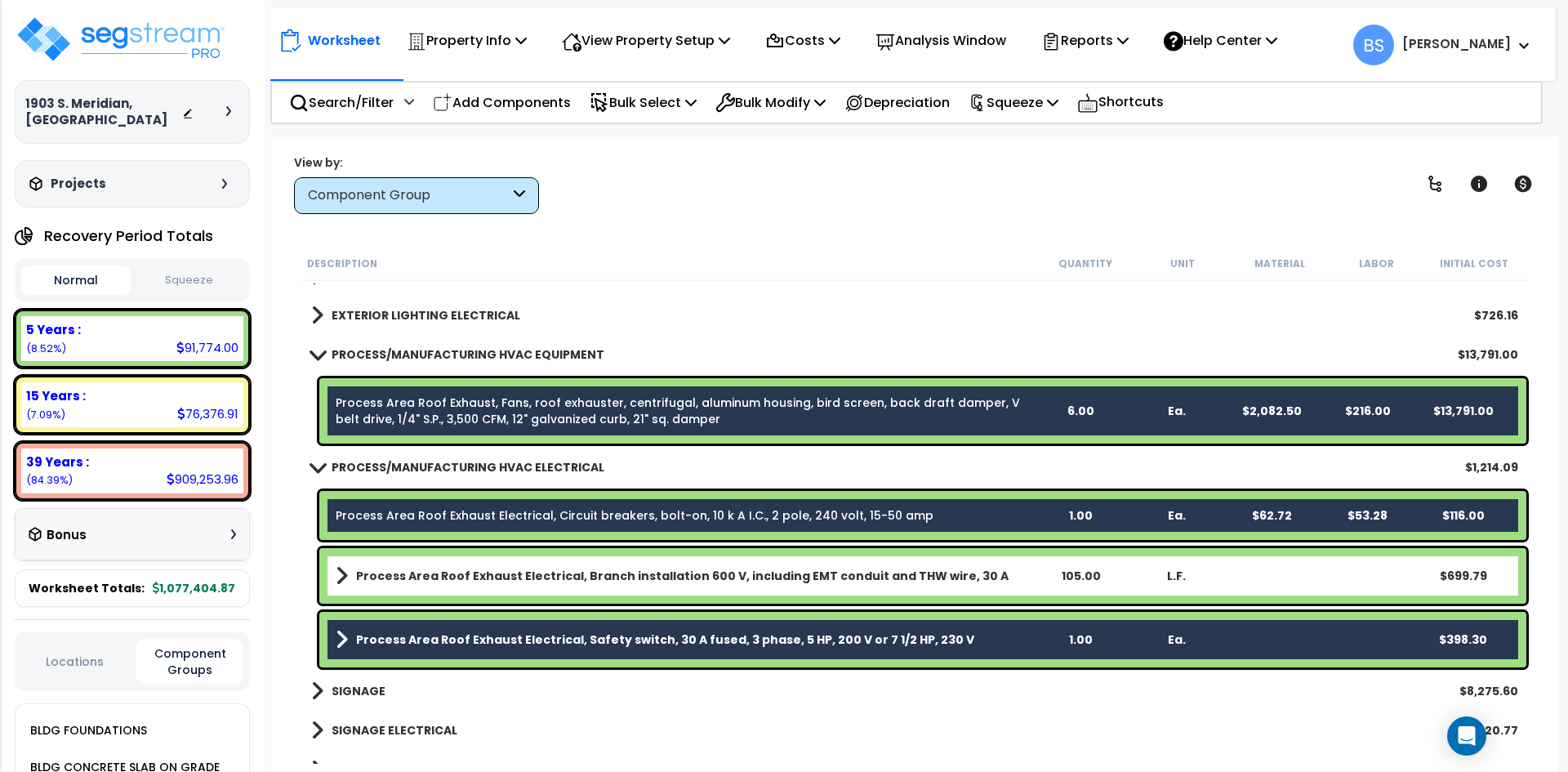
click at [431, 583] on b "Process Area Roof Exhaust Electrical, Branch installation 600 V, including EMT …" at bounding box center [682, 576] width 653 height 17
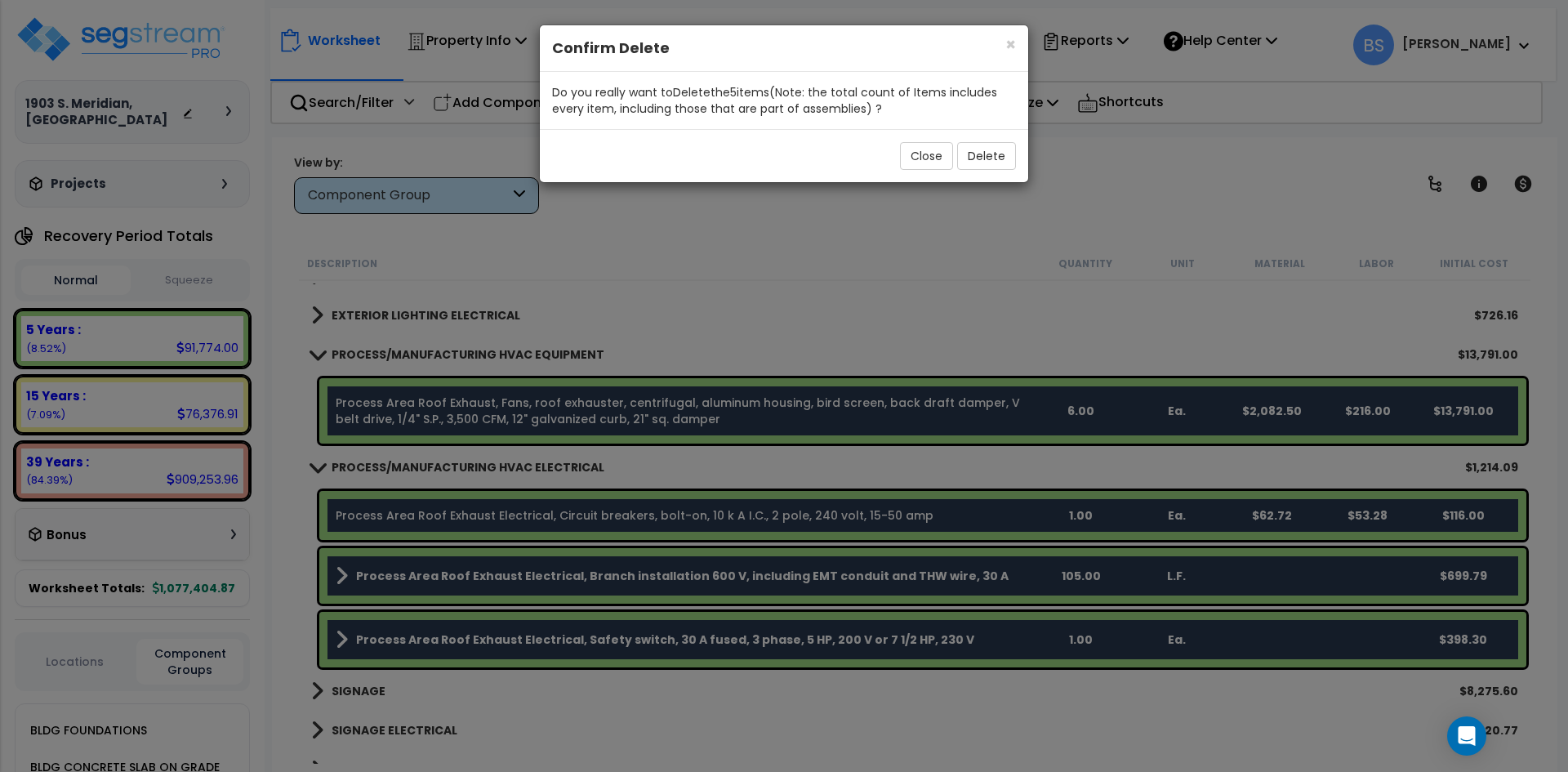
click at [1017, 138] on div "Close Delete" at bounding box center [783, 155] width 488 height 53
click at [994, 154] on button "Delete" at bounding box center [985, 156] width 59 height 28
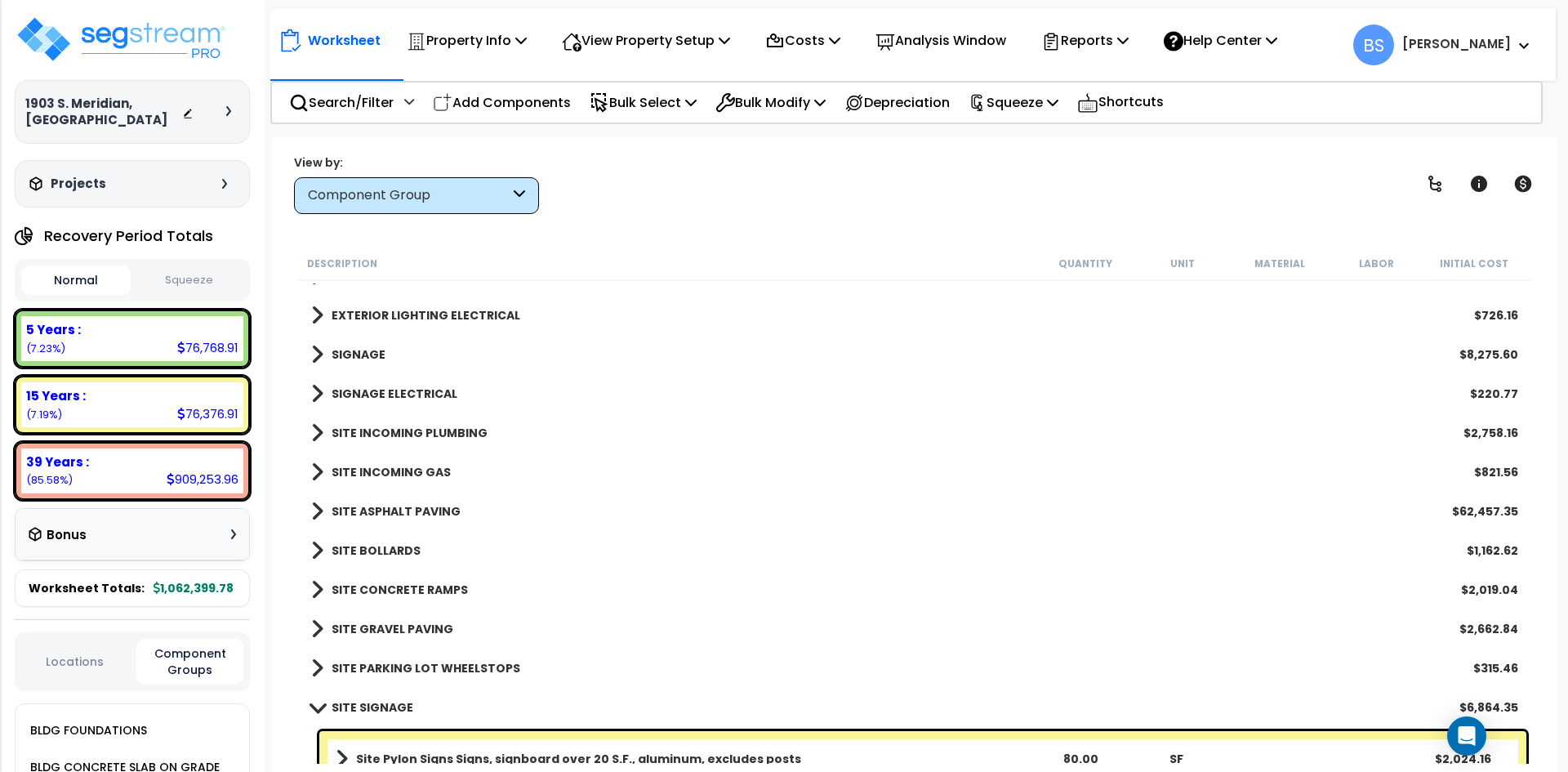
click at [350, 705] on b "SITE SIGNAGE" at bounding box center [371, 707] width 81 height 17
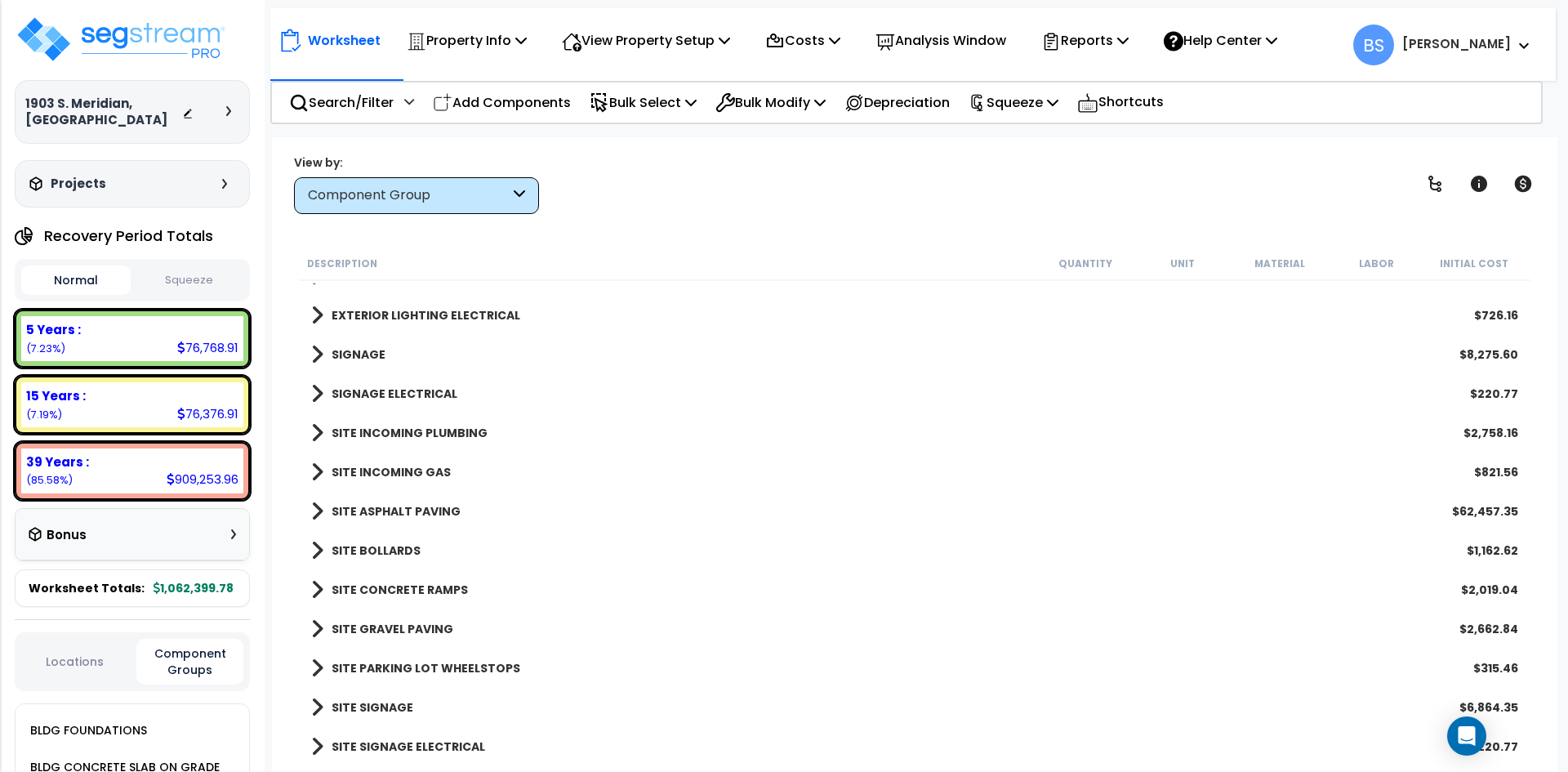
click at [355, 355] on b "SIGNAGE" at bounding box center [358, 354] width 54 height 17
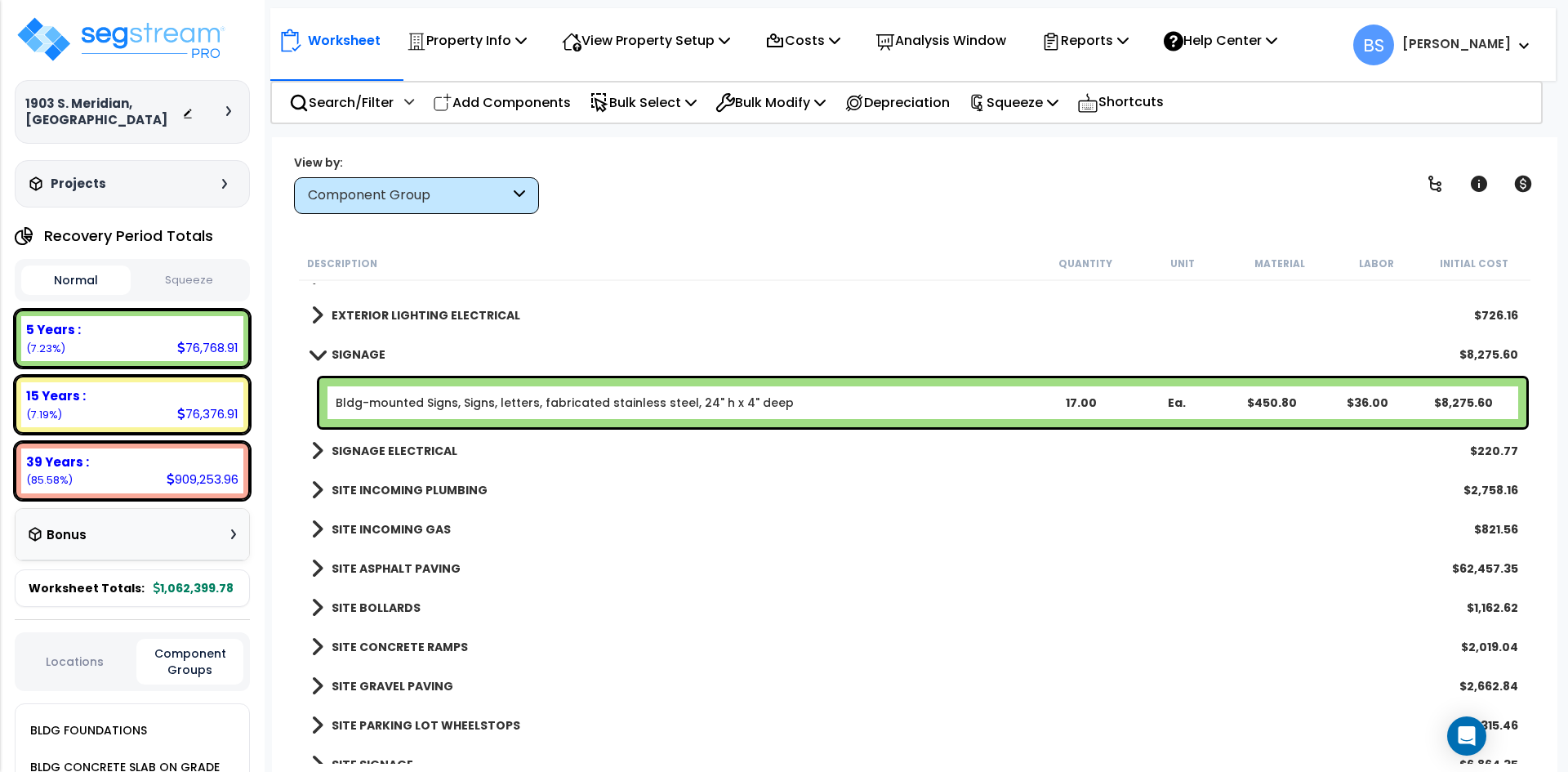
click at [355, 355] on b "SIGNAGE" at bounding box center [358, 354] width 54 height 17
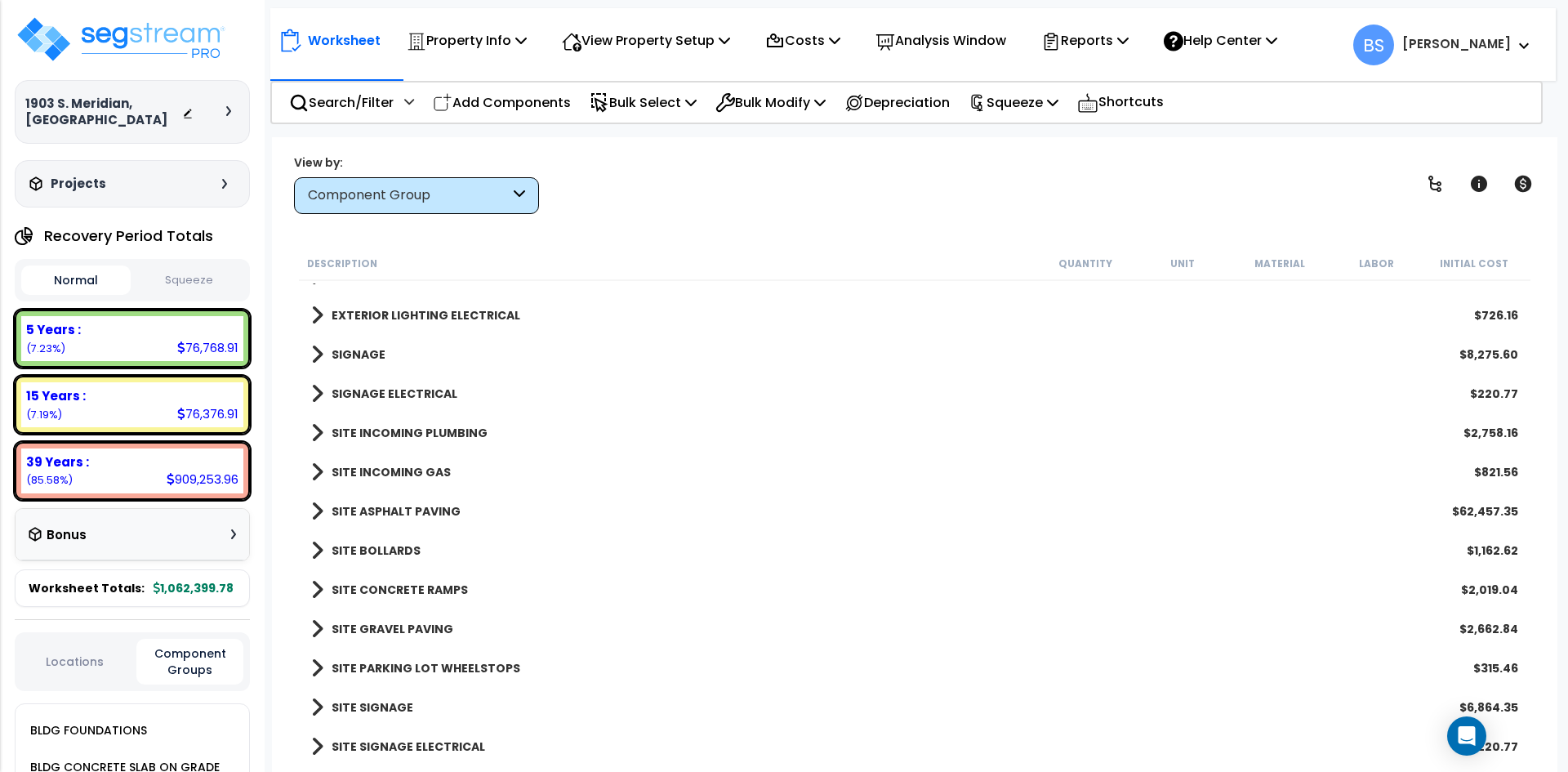
click at [383, 322] on b "EXTERIOR LIGHTING ELECTRICAL" at bounding box center [425, 315] width 188 height 17
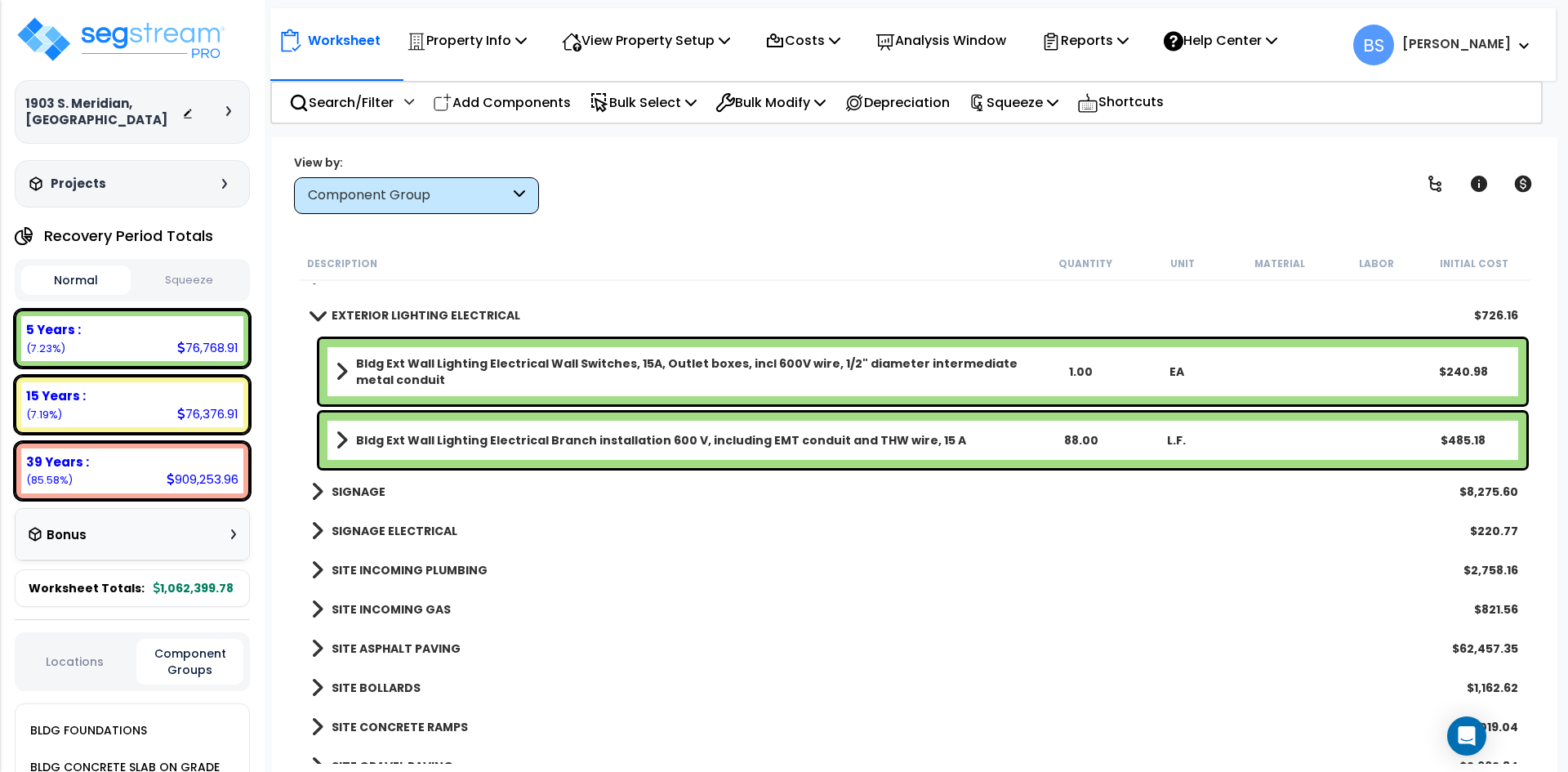
click at [383, 322] on b "EXTERIOR LIGHTING ELECTRICAL" at bounding box center [425, 315] width 188 height 17
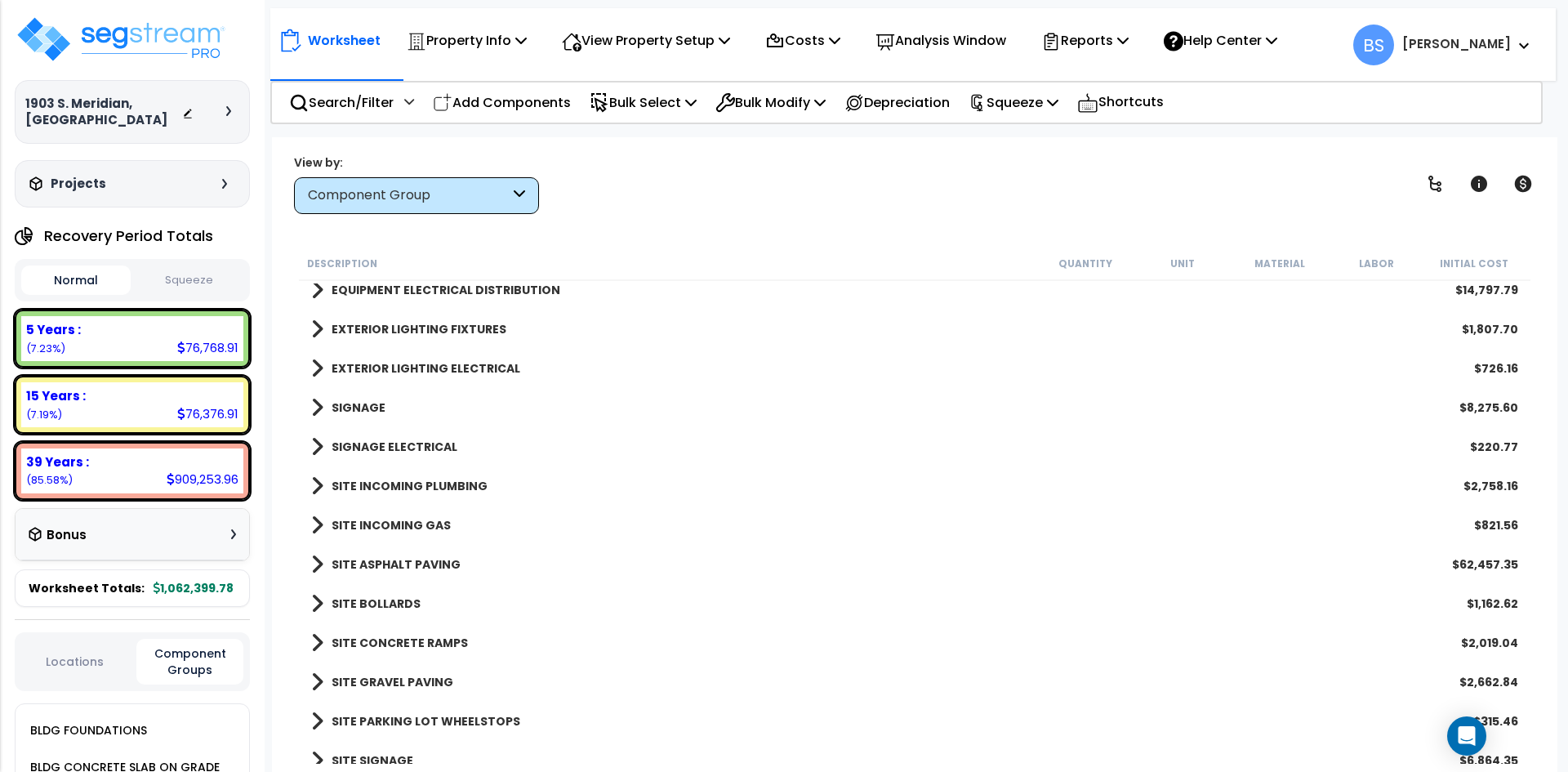
scroll to position [2124, 0]
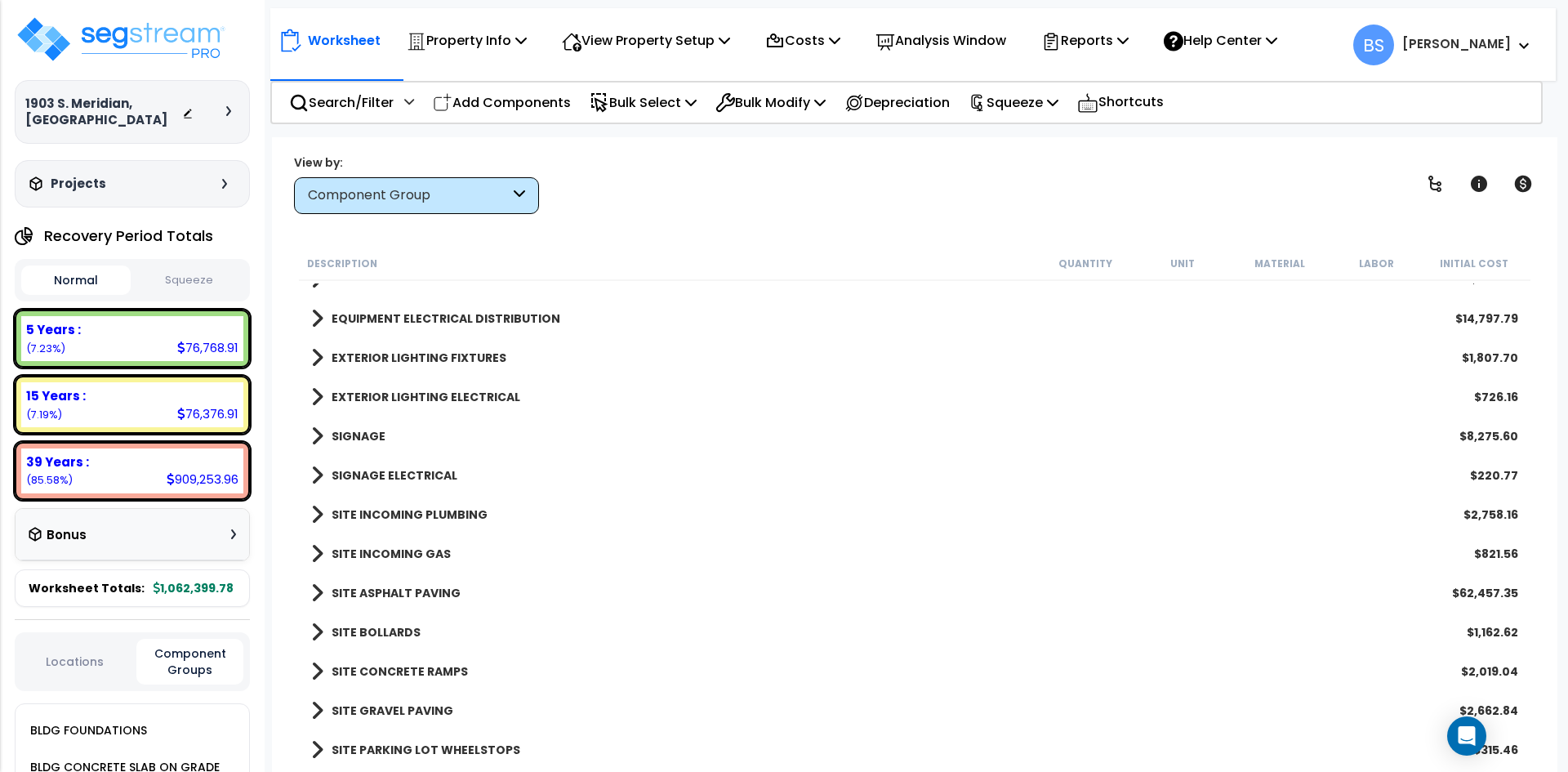
click at [355, 355] on b "EXTERIOR LIGHTING FIXTURES" at bounding box center [418, 358] width 174 height 17
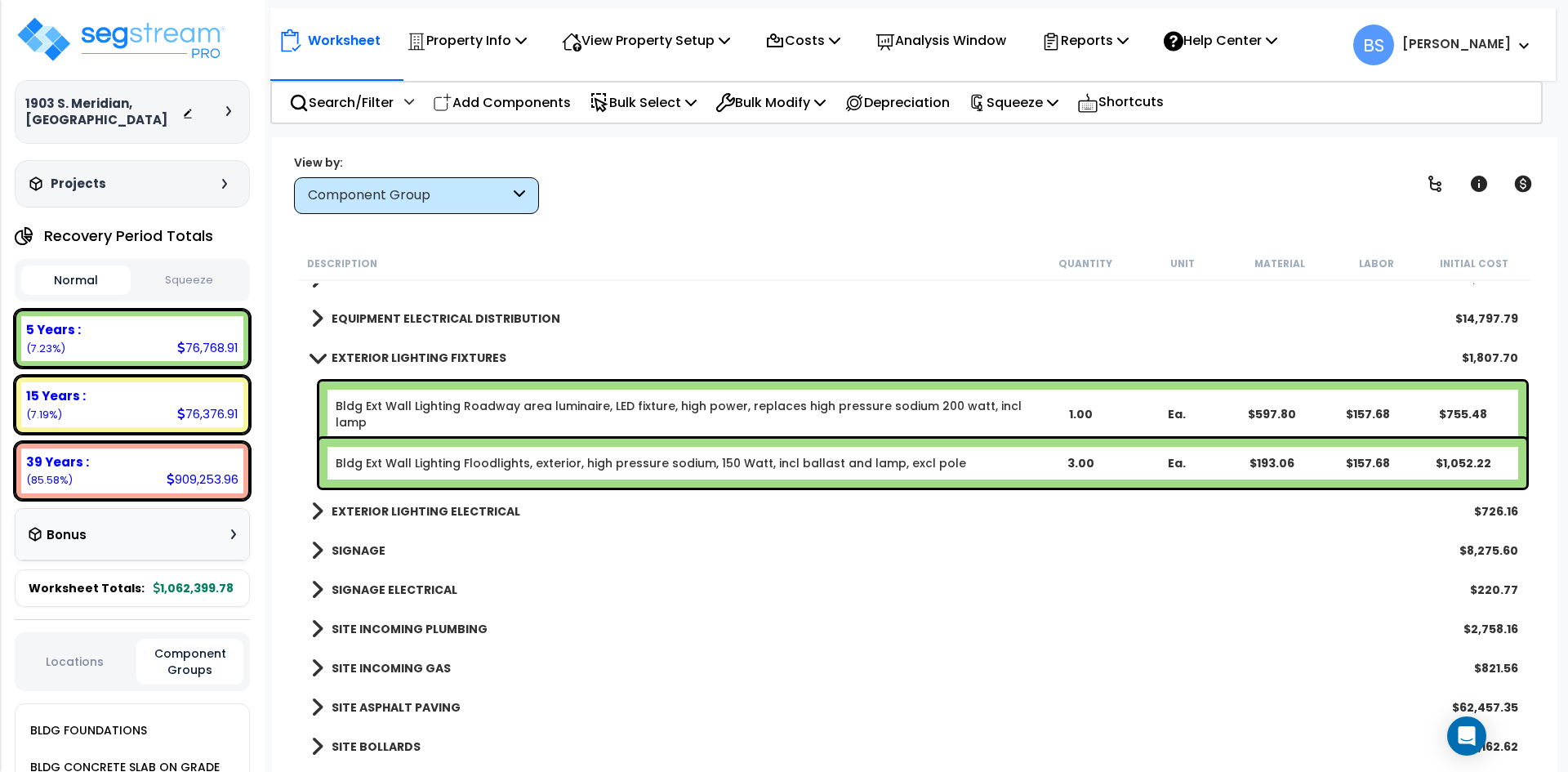
click at [355, 355] on b "EXTERIOR LIGHTING FIXTURES" at bounding box center [418, 358] width 174 height 17
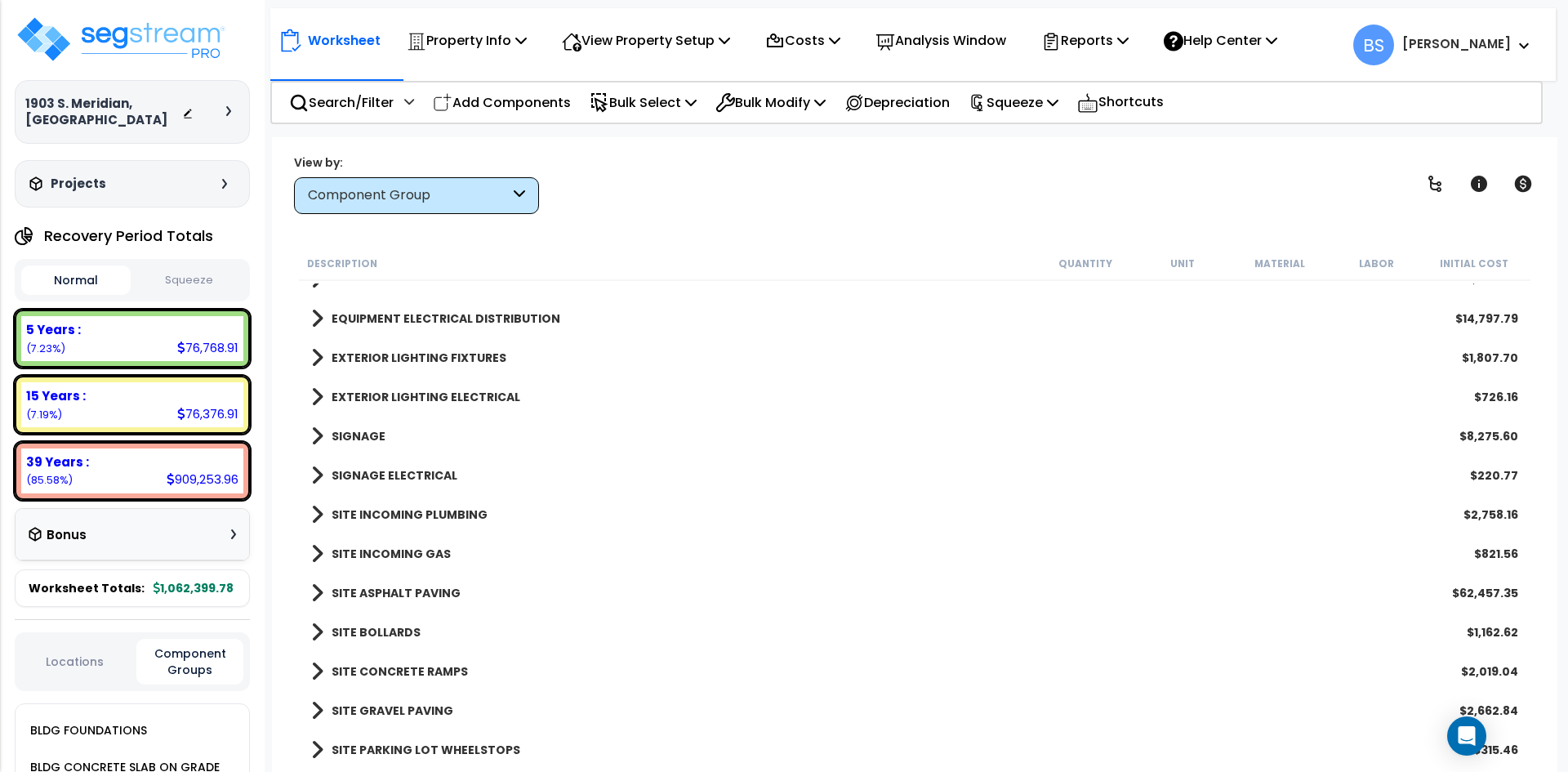
click at [381, 545] on link "SITE INCOMING GAS" at bounding box center [380, 554] width 139 height 23
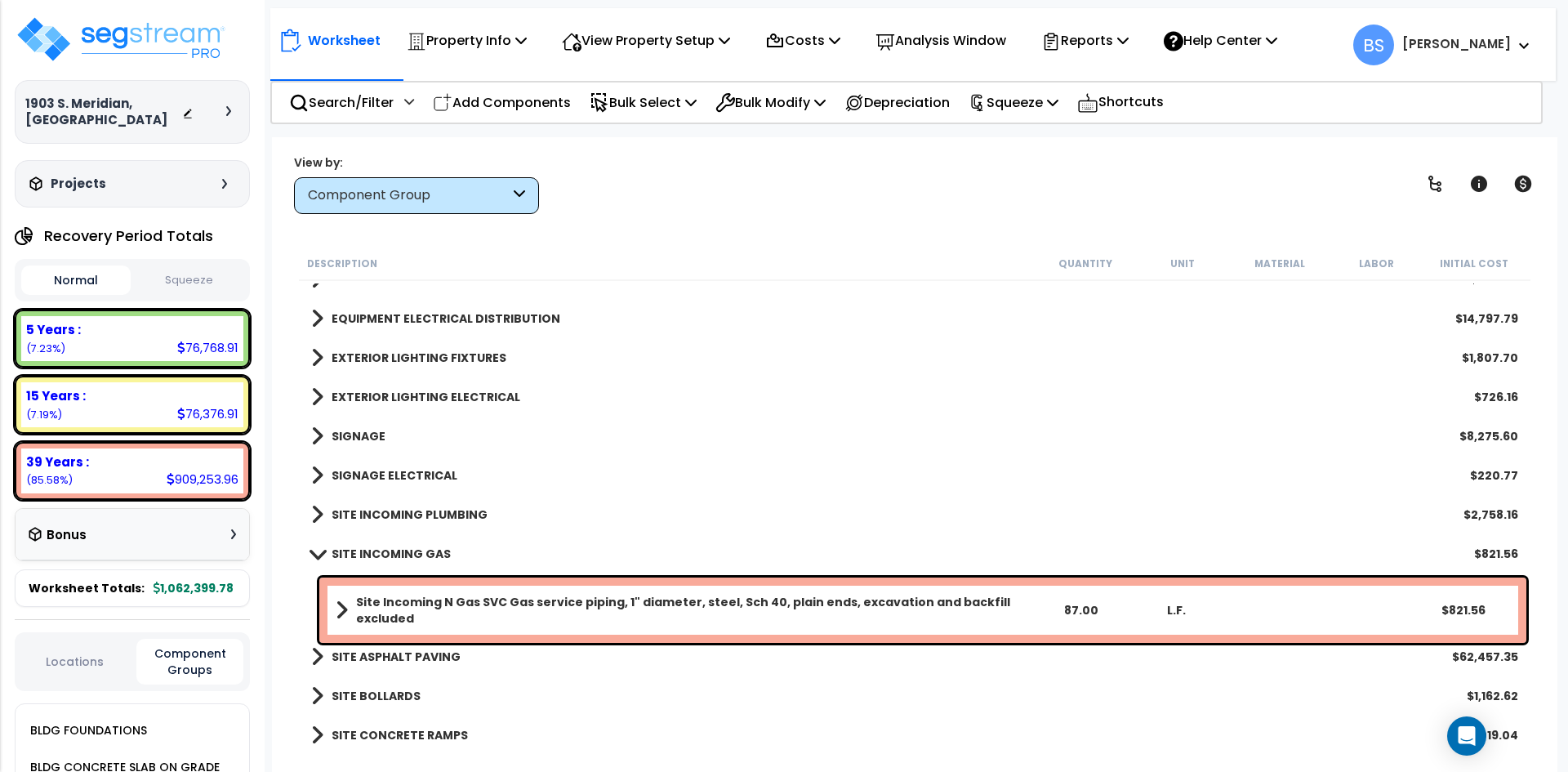
click at [381, 545] on link "SITE INCOMING GAS" at bounding box center [380, 554] width 139 height 23
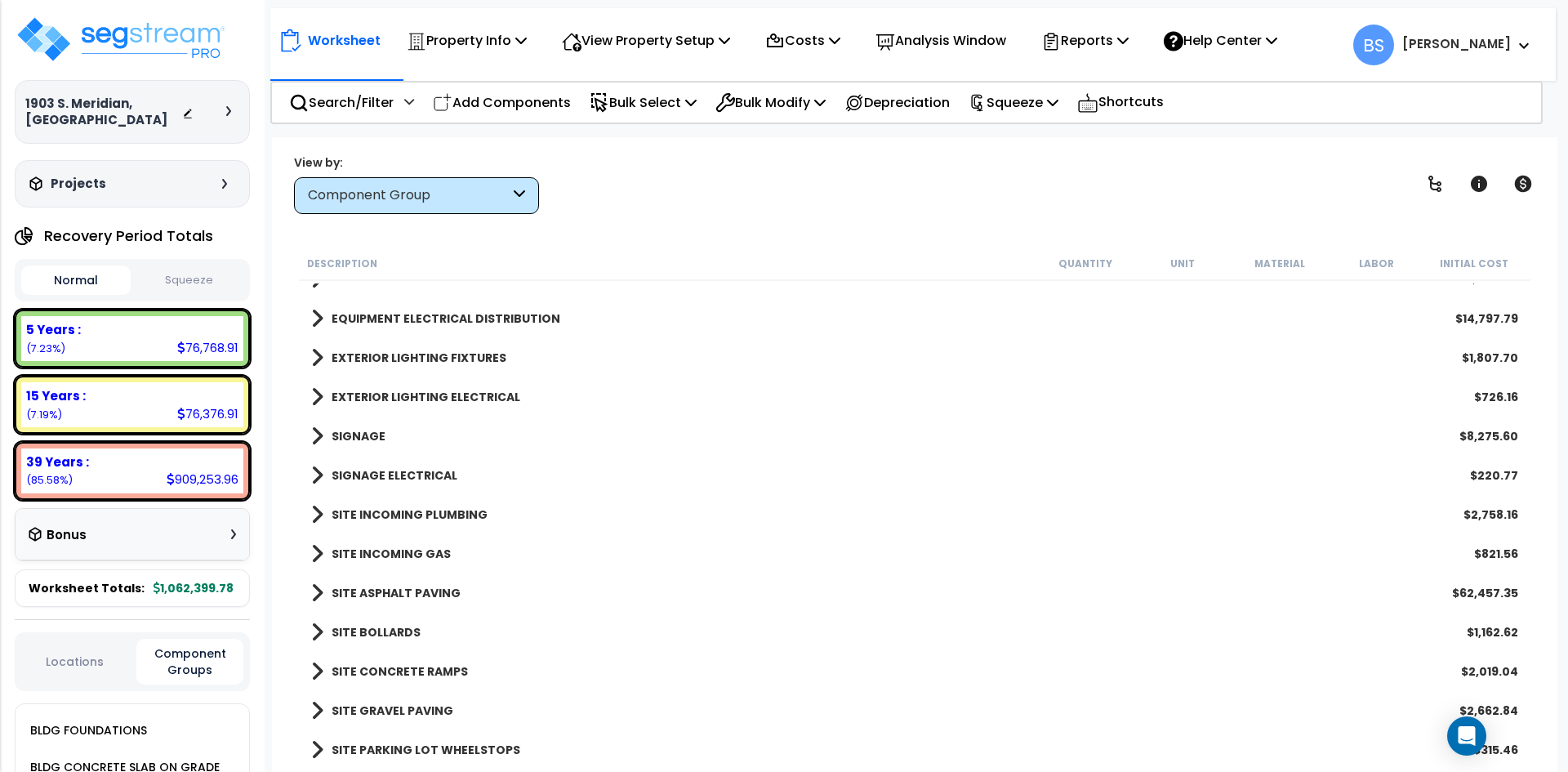
click at [389, 500] on div "SITE INCOMING PLUMBING $2,758.16" at bounding box center [915, 514] width 1223 height 39
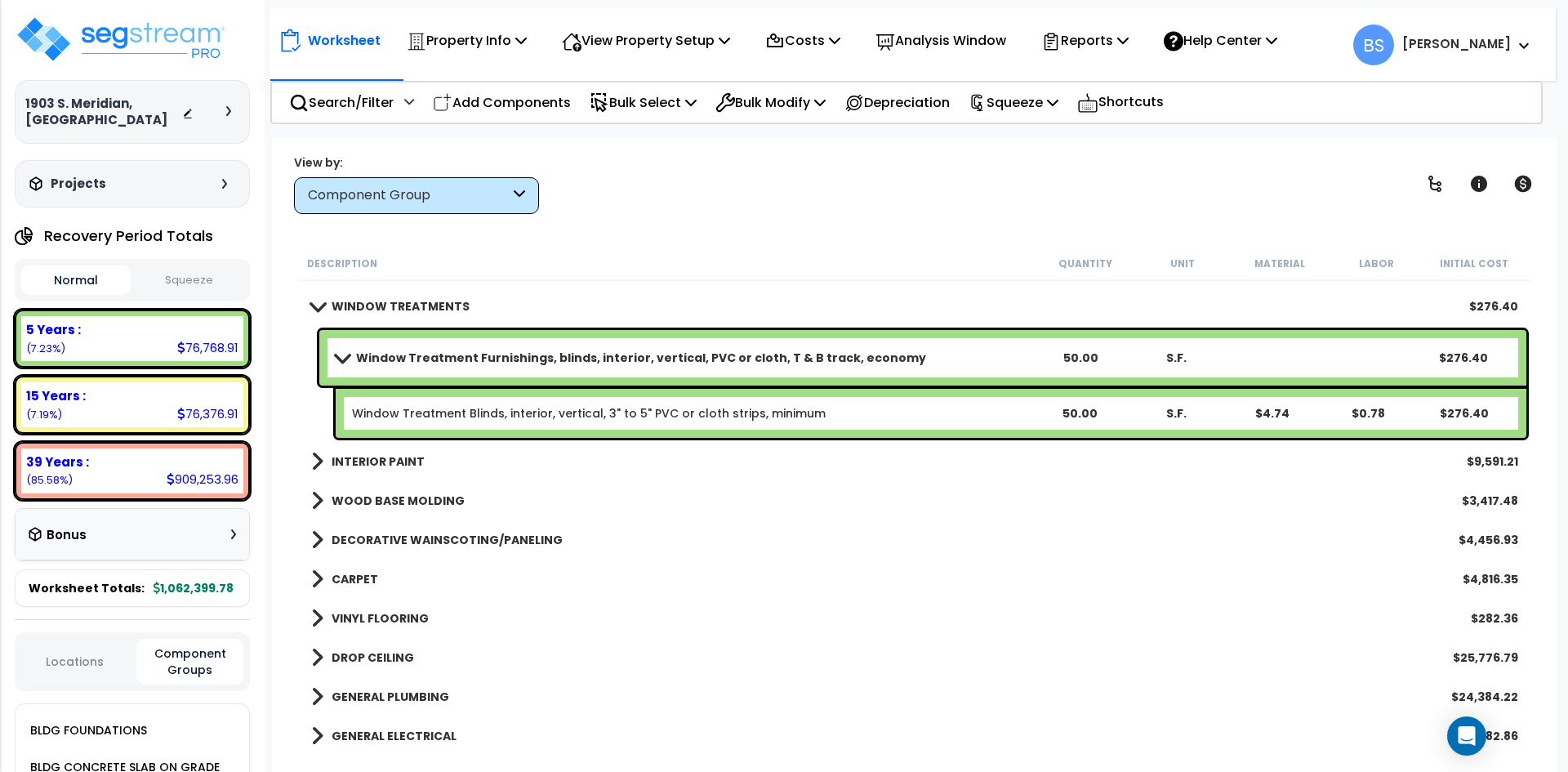
scroll to position [1103, 0]
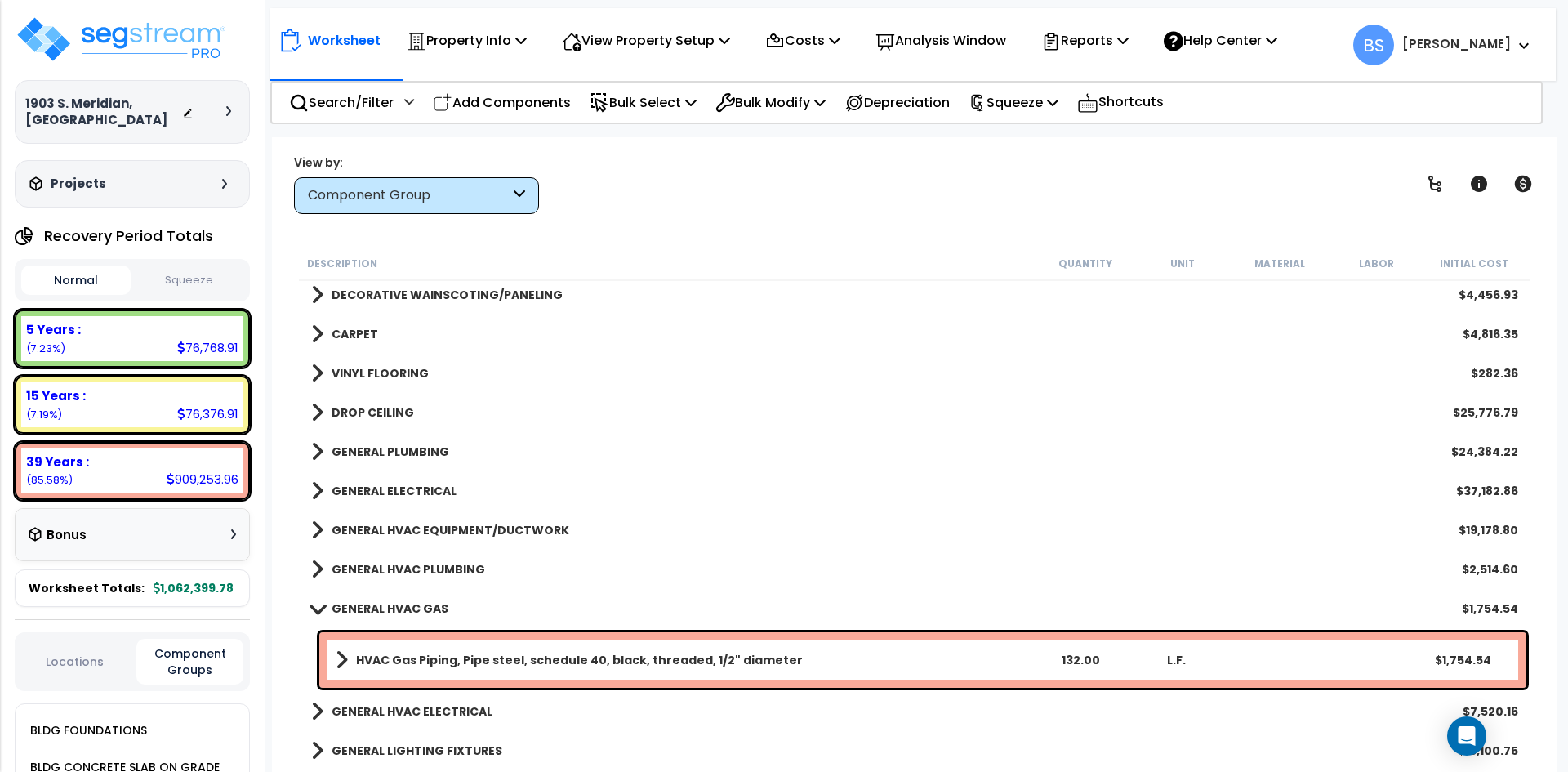
click at [380, 609] on b "GENERAL HVAC GAS" at bounding box center [389, 608] width 117 height 17
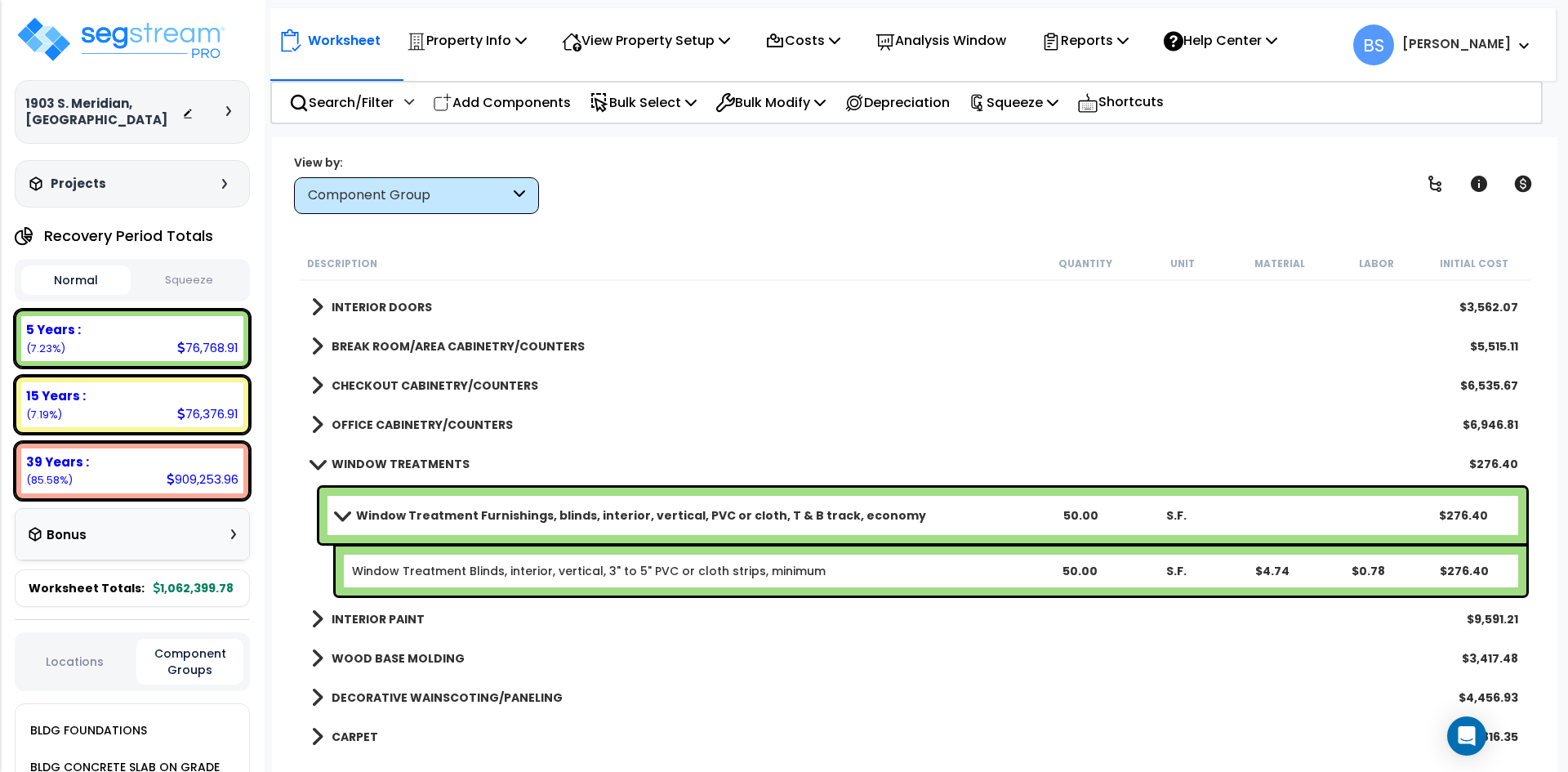
scroll to position [695, 0]
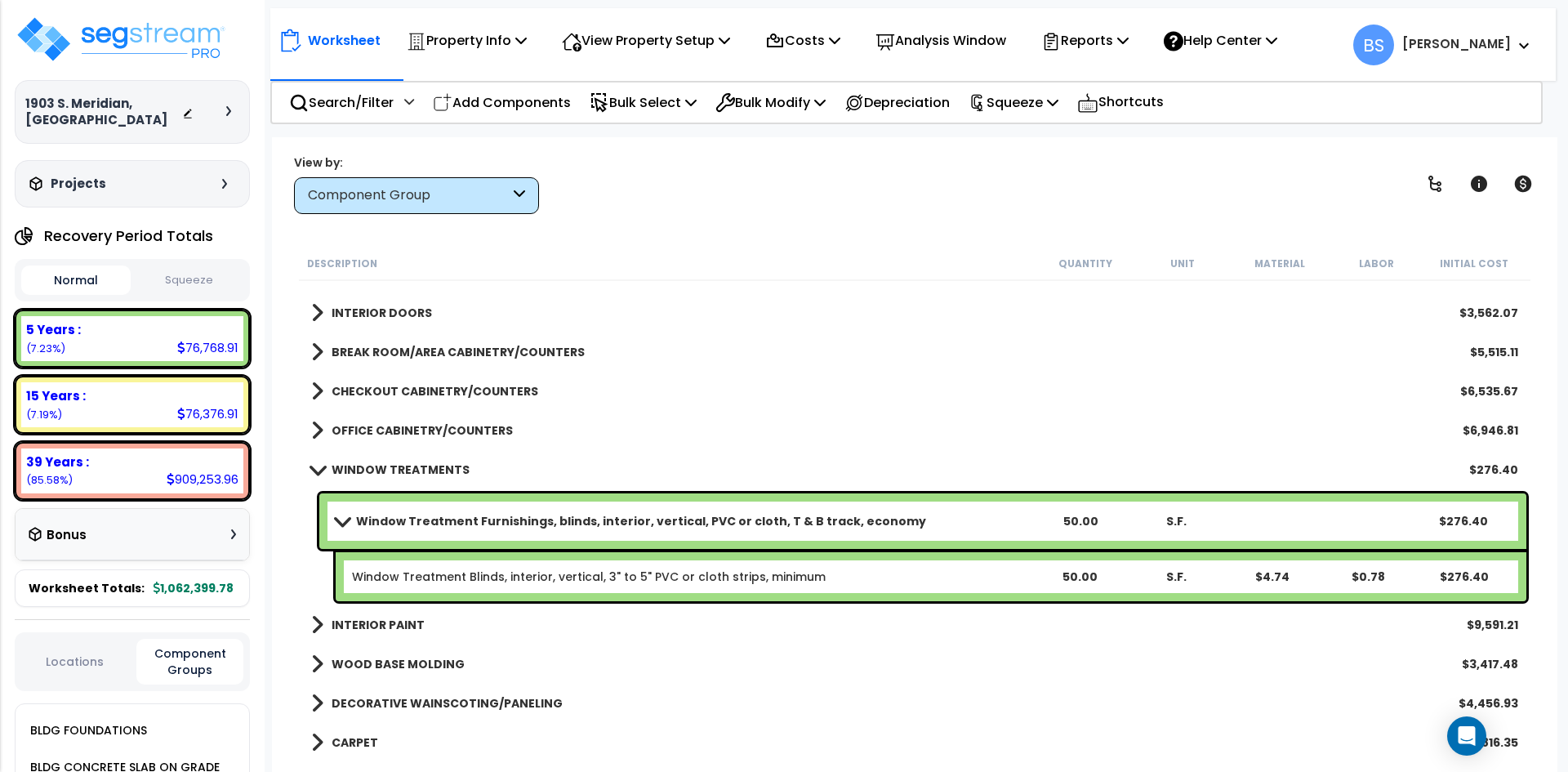
click at [401, 471] on b "WINDOW TREATMENTS" at bounding box center [400, 470] width 138 height 17
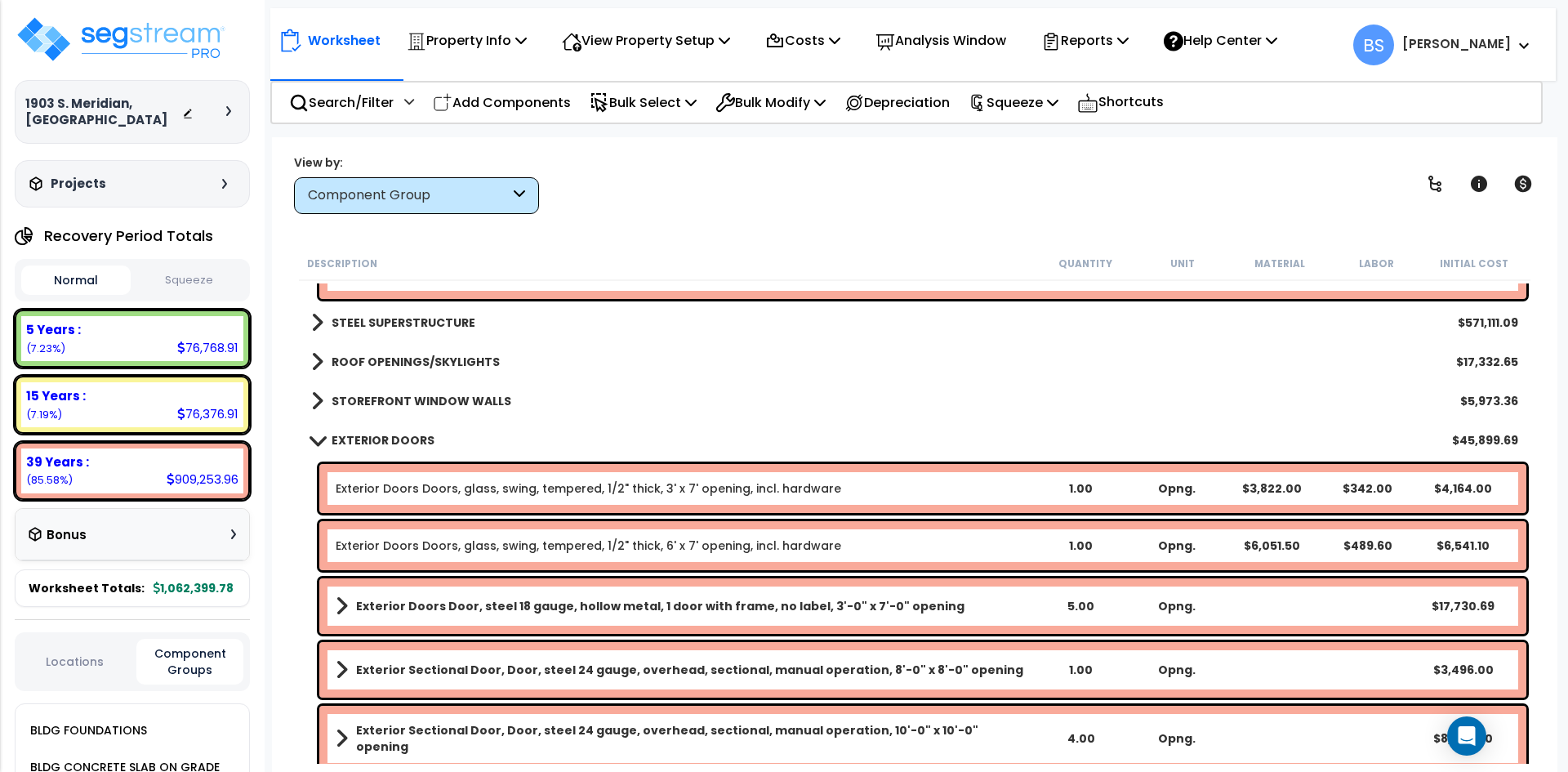
scroll to position [0, 0]
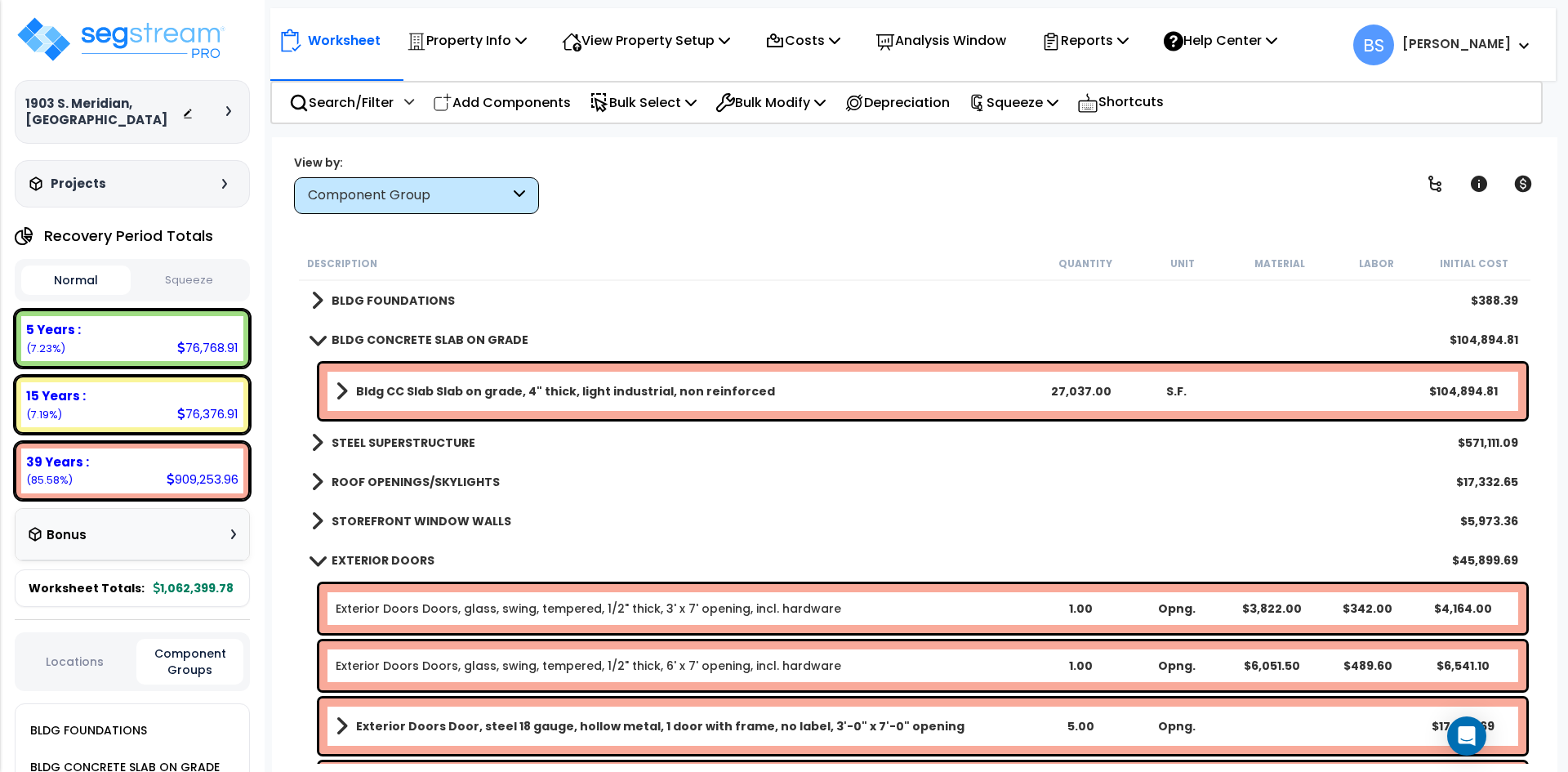
click at [378, 567] on b "EXTERIOR DOORS" at bounding box center [382, 560] width 102 height 17
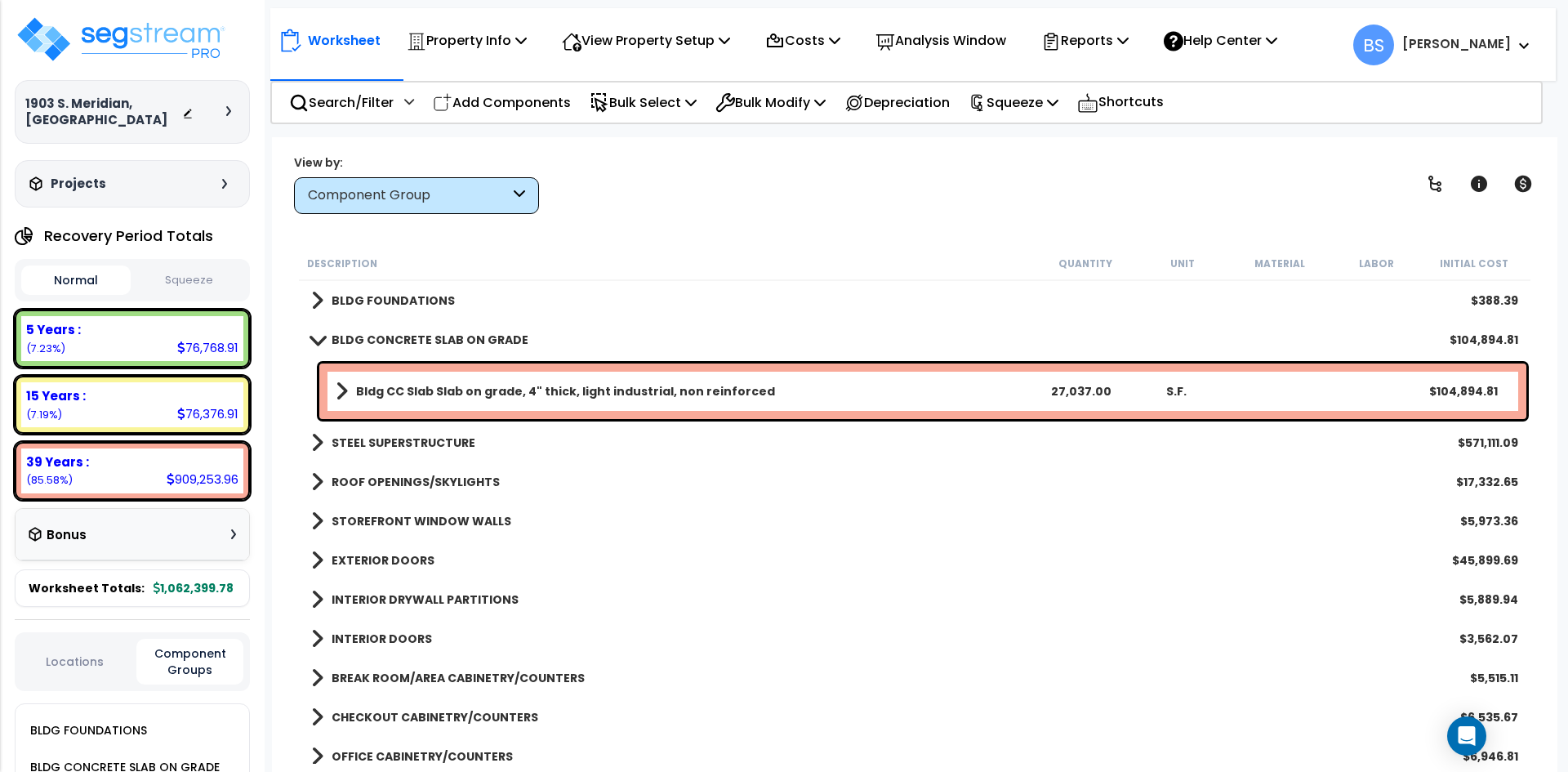
click at [369, 347] on b "BLDG CONCRETE SLAB ON GRADE" at bounding box center [429, 339] width 197 height 17
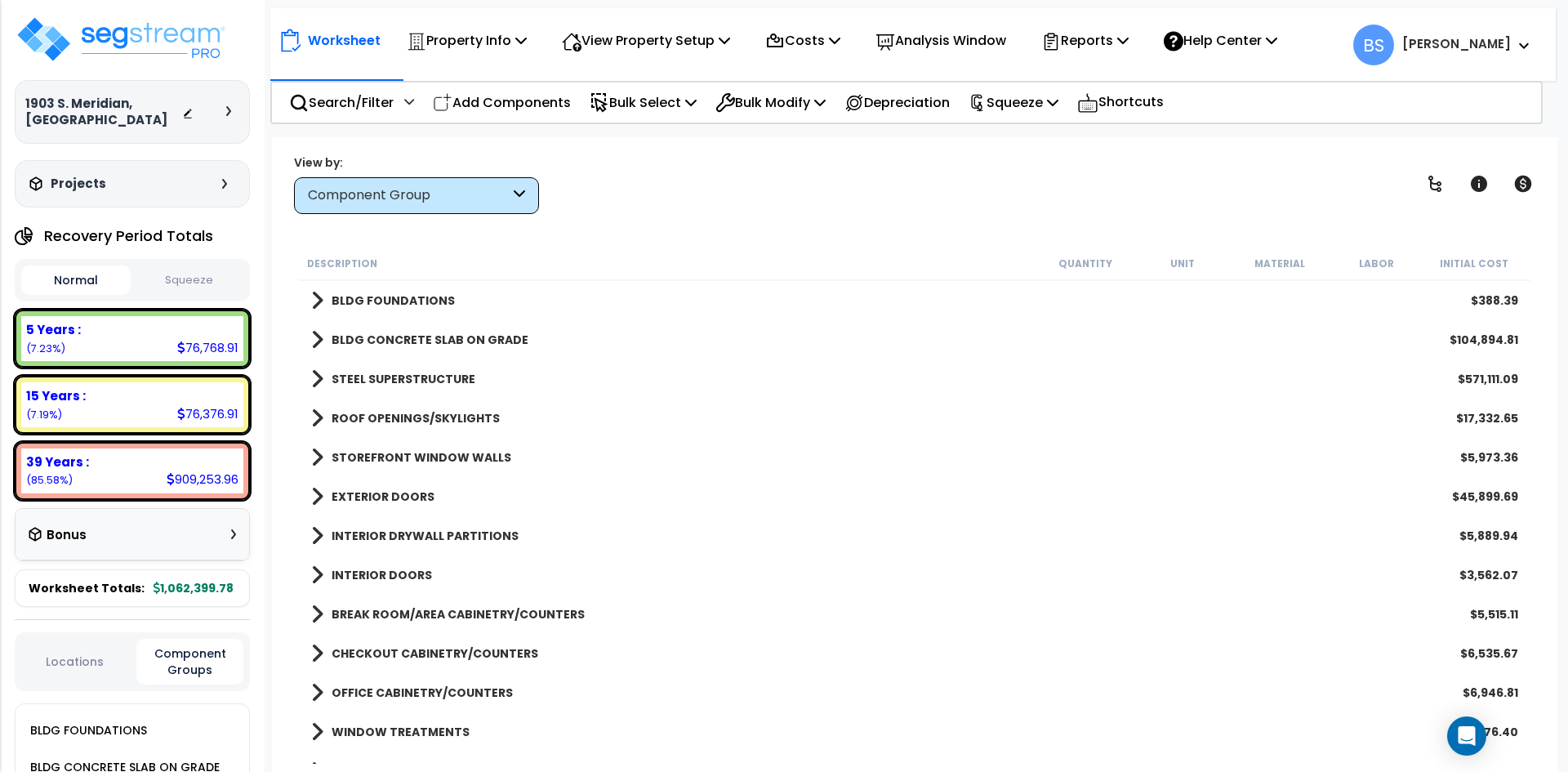
click at [380, 339] on b "BLDG CONCRETE SLAB ON GRADE" at bounding box center [429, 339] width 197 height 17
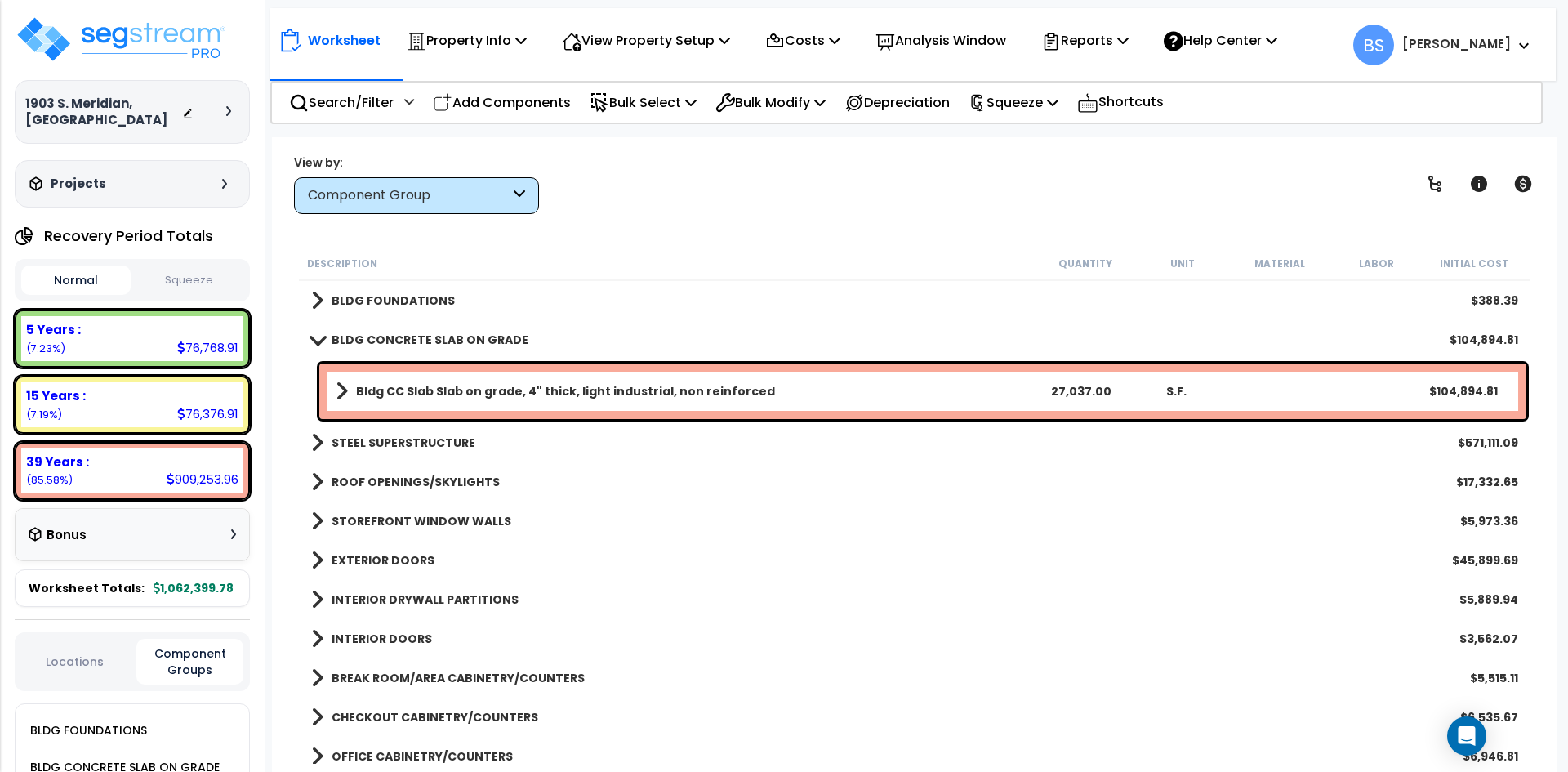
click at [370, 339] on b "BLDG CONCRETE SLAB ON GRADE" at bounding box center [429, 339] width 197 height 17
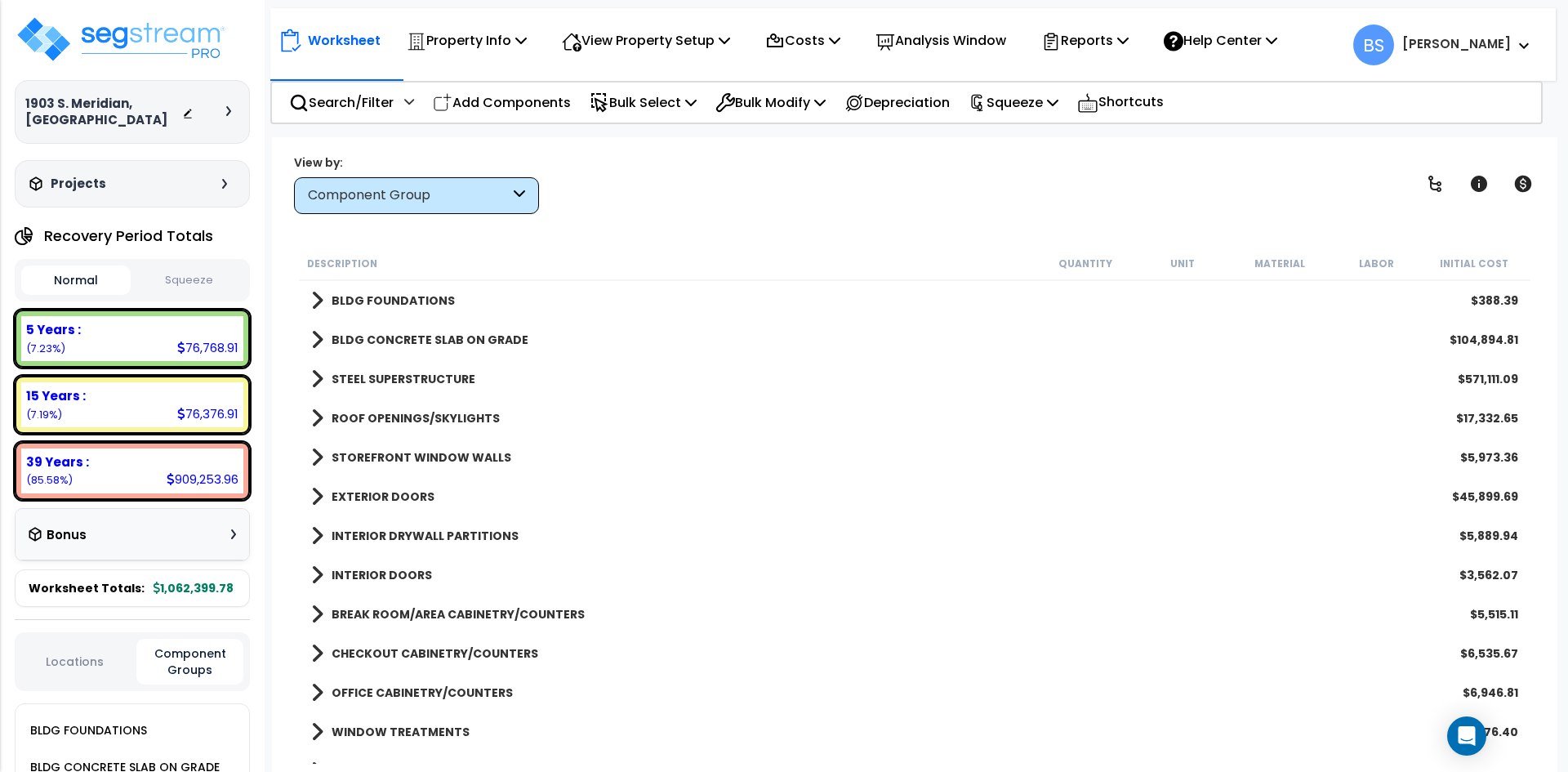
click at [371, 371] on b "STEEL SUPERSTRUCTURE" at bounding box center [403, 379] width 144 height 17
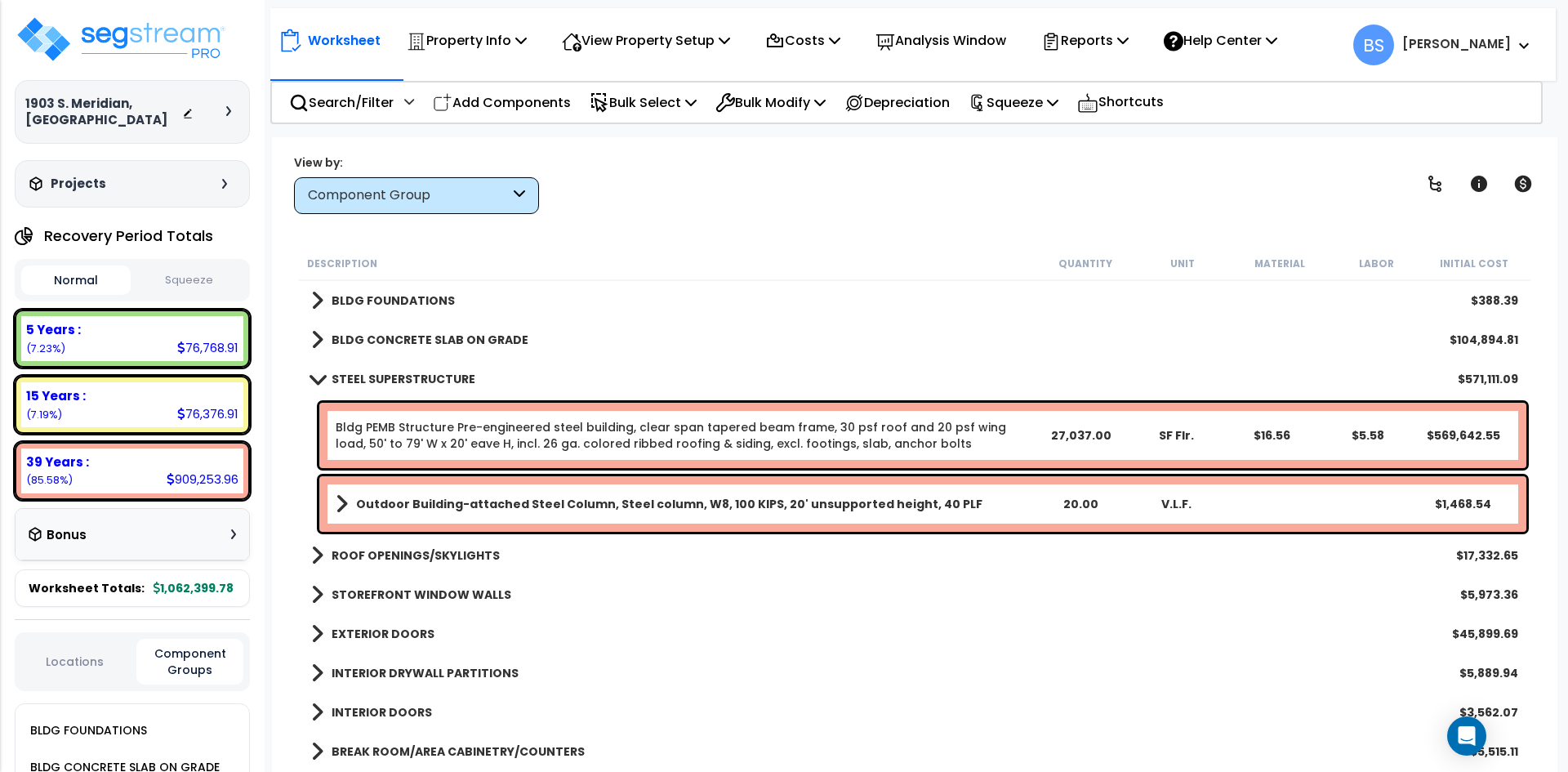
click at [914, 445] on link "Bldg PEMB Structure Pre-engineered steel building, clear span tapered beam fram…" at bounding box center [683, 435] width 696 height 32
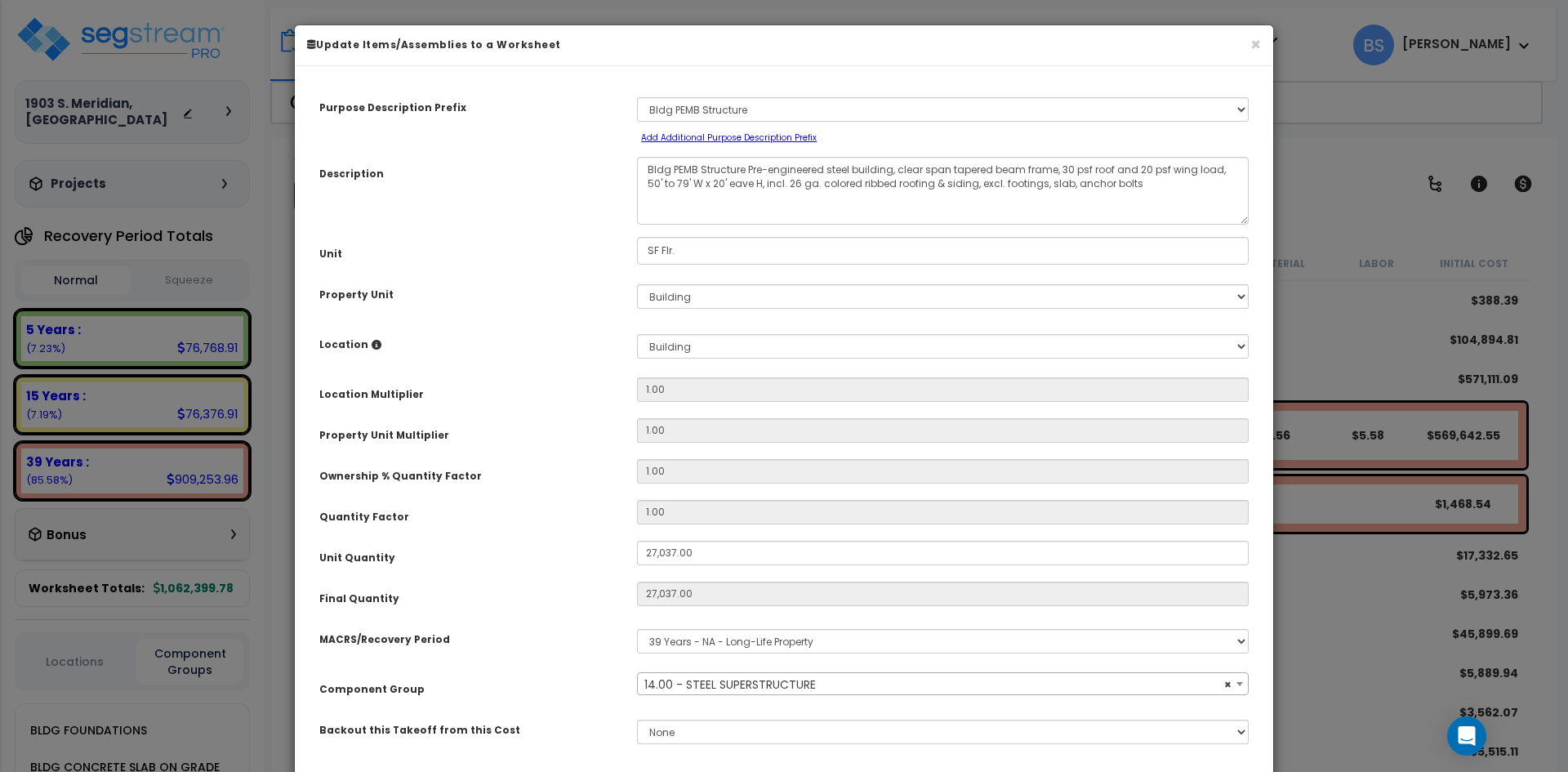
select select "10389"
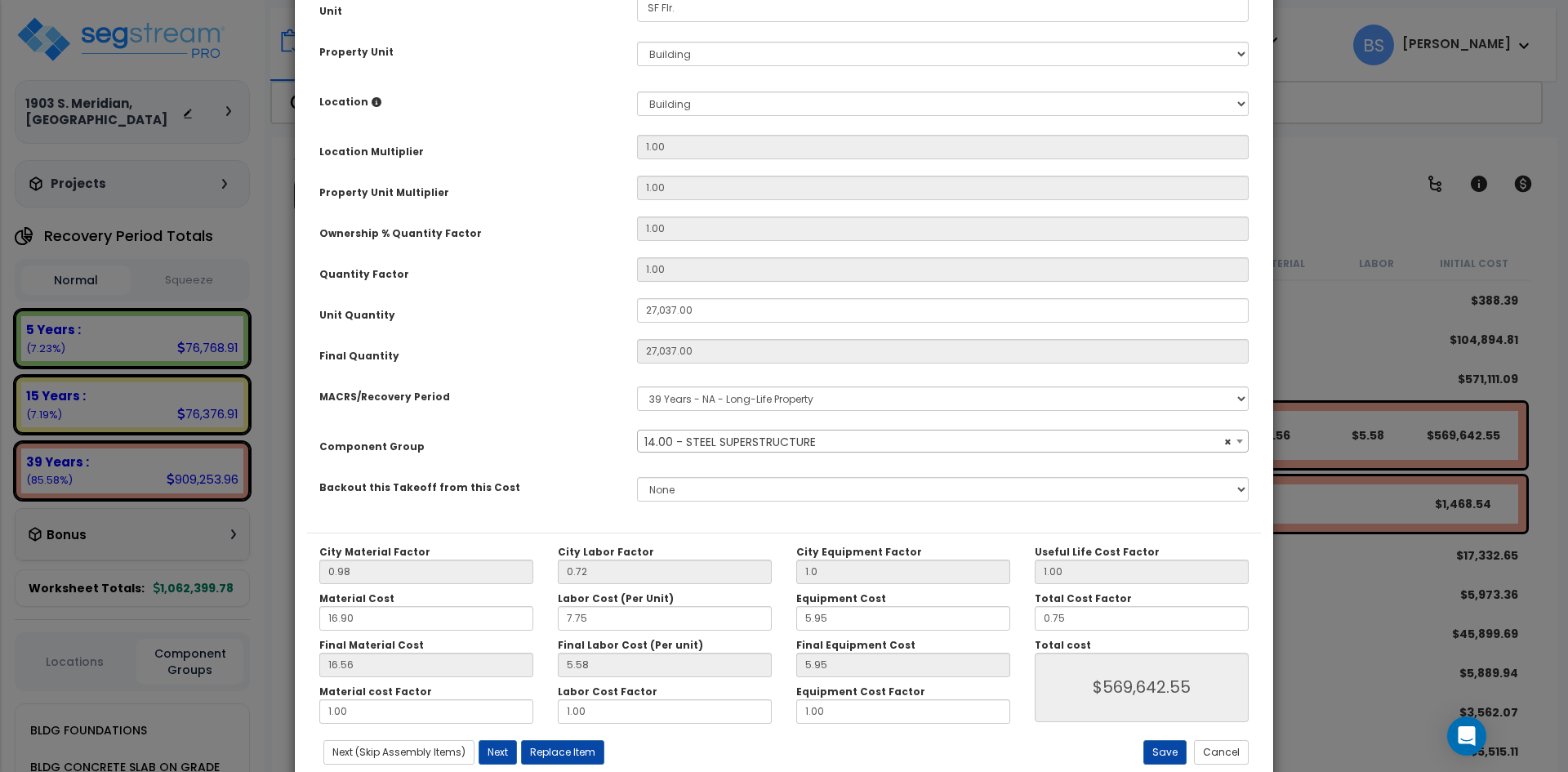
scroll to position [245, 0]
click at [1063, 613] on input "0.75" at bounding box center [1141, 616] width 214 height 25
type input "1"
type input "$759,469.33"
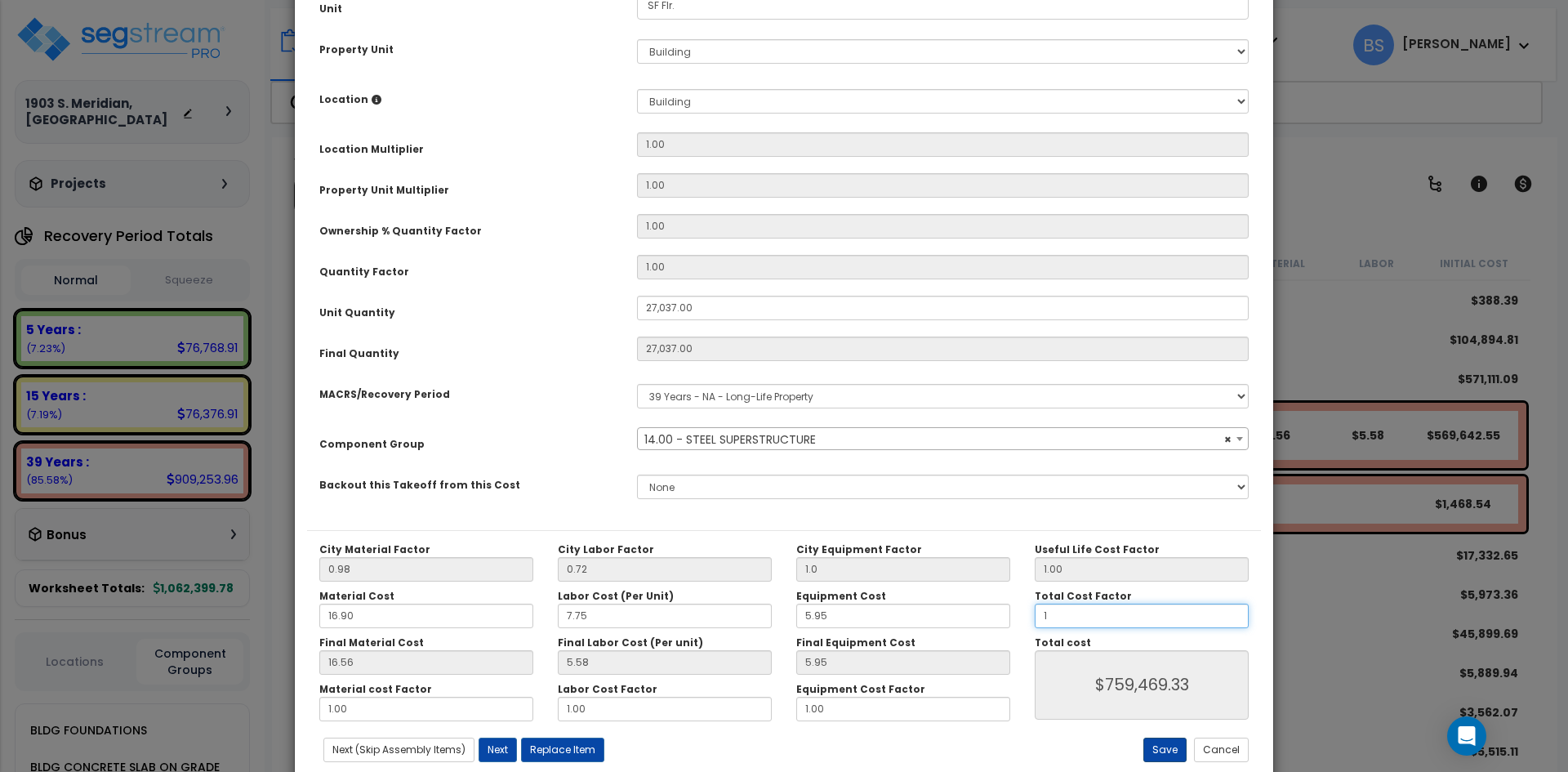
type input "1"
type input "$759,469.33"
click at [1169, 741] on button "Save" at bounding box center [1164, 750] width 43 height 25
type input "27037.00"
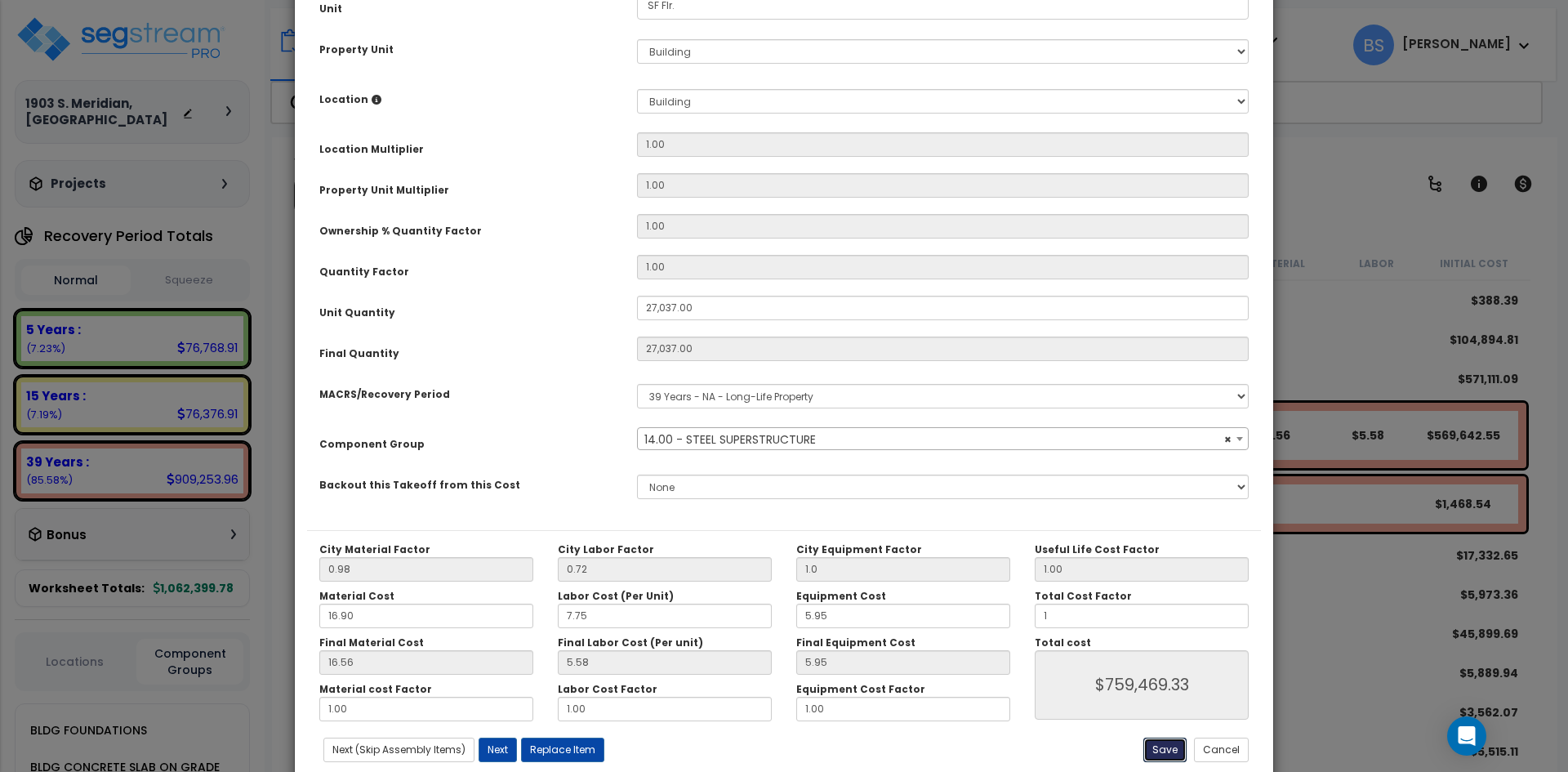
type input "1.00"
type input "759469.33"
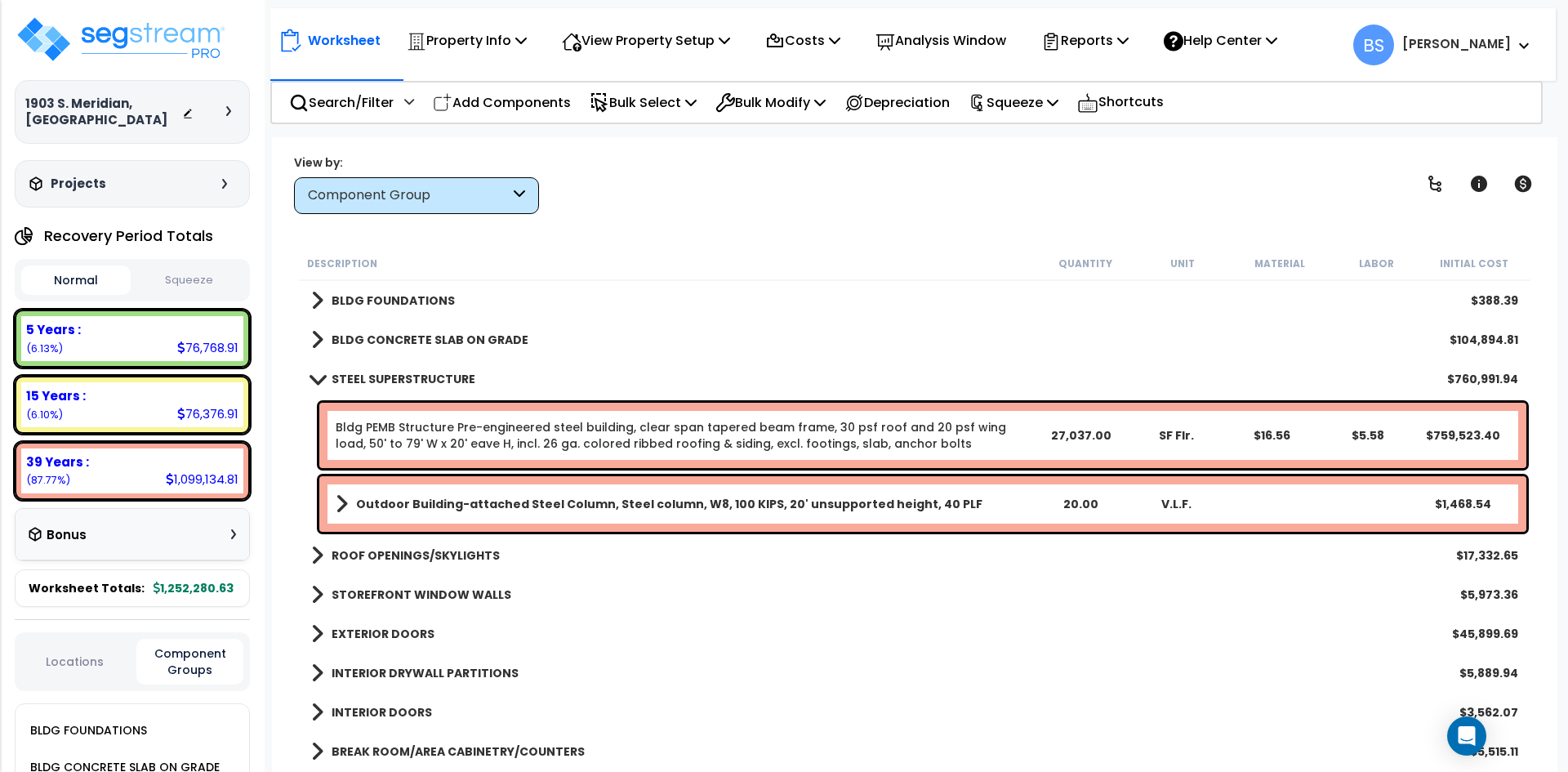
click at [737, 435] on link "Bldg PEMB Structure Pre-engineered steel building, clear span tapered beam fram…" at bounding box center [683, 435] width 696 height 32
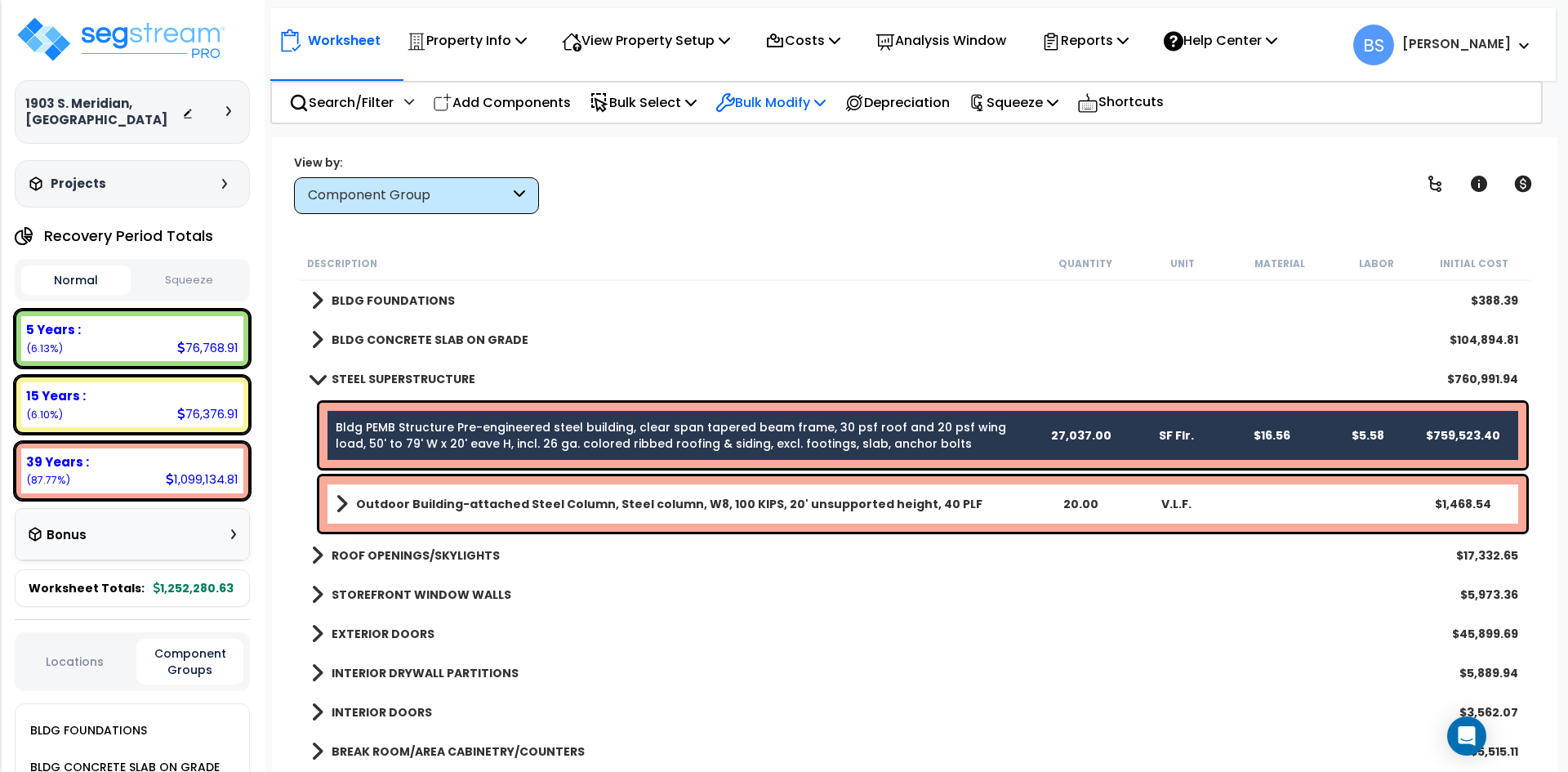
click at [793, 102] on p "Bulk Modify" at bounding box center [771, 102] width 110 height 22
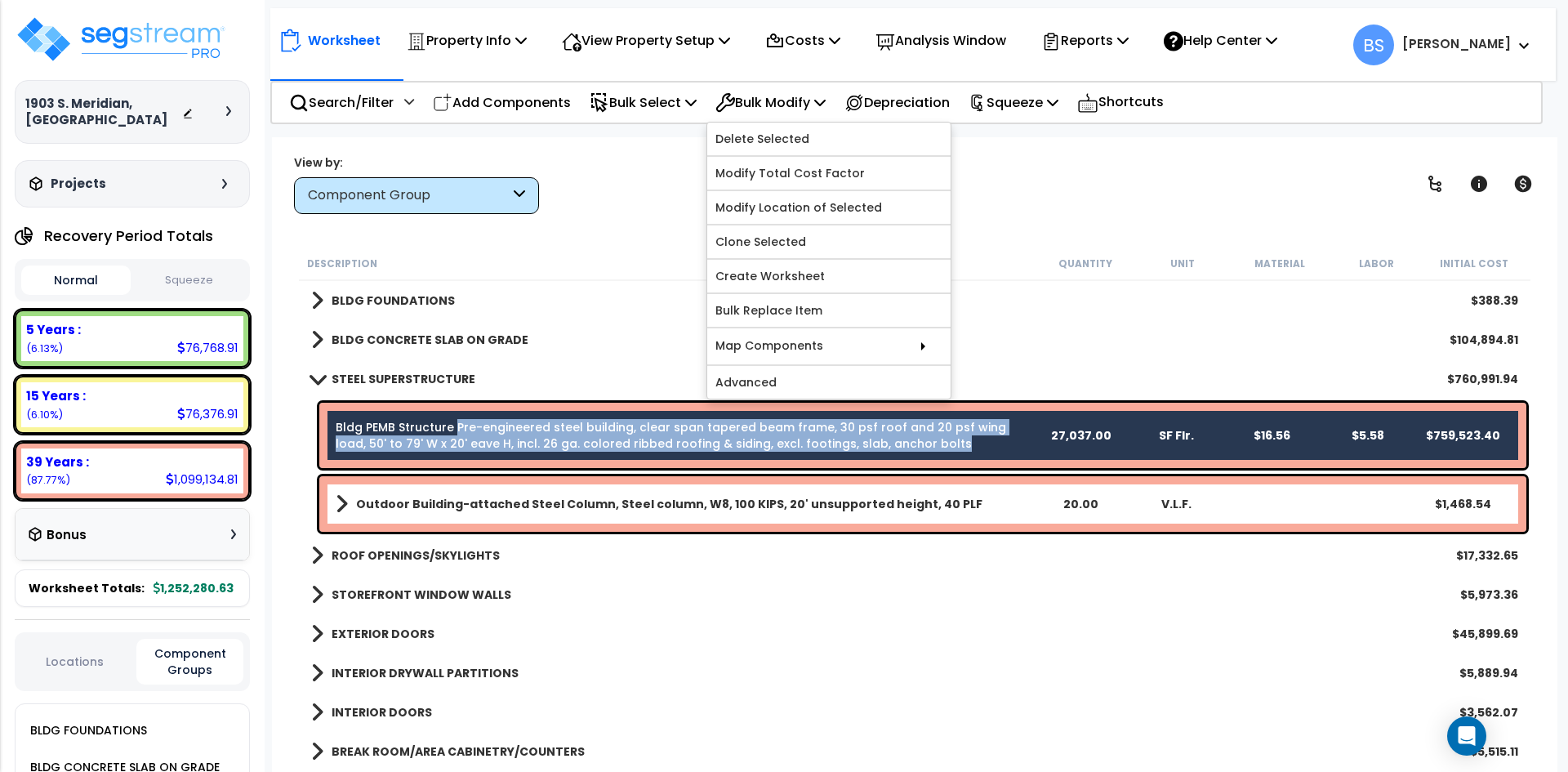
drag, startPoint x: 897, startPoint y: 446, endPoint x: 452, endPoint y: 430, distance: 445.3
click at [452, 430] on link "Bldg PEMB Structure Pre-engineered steel building, clear span tapered beam fram…" at bounding box center [683, 435] width 696 height 32
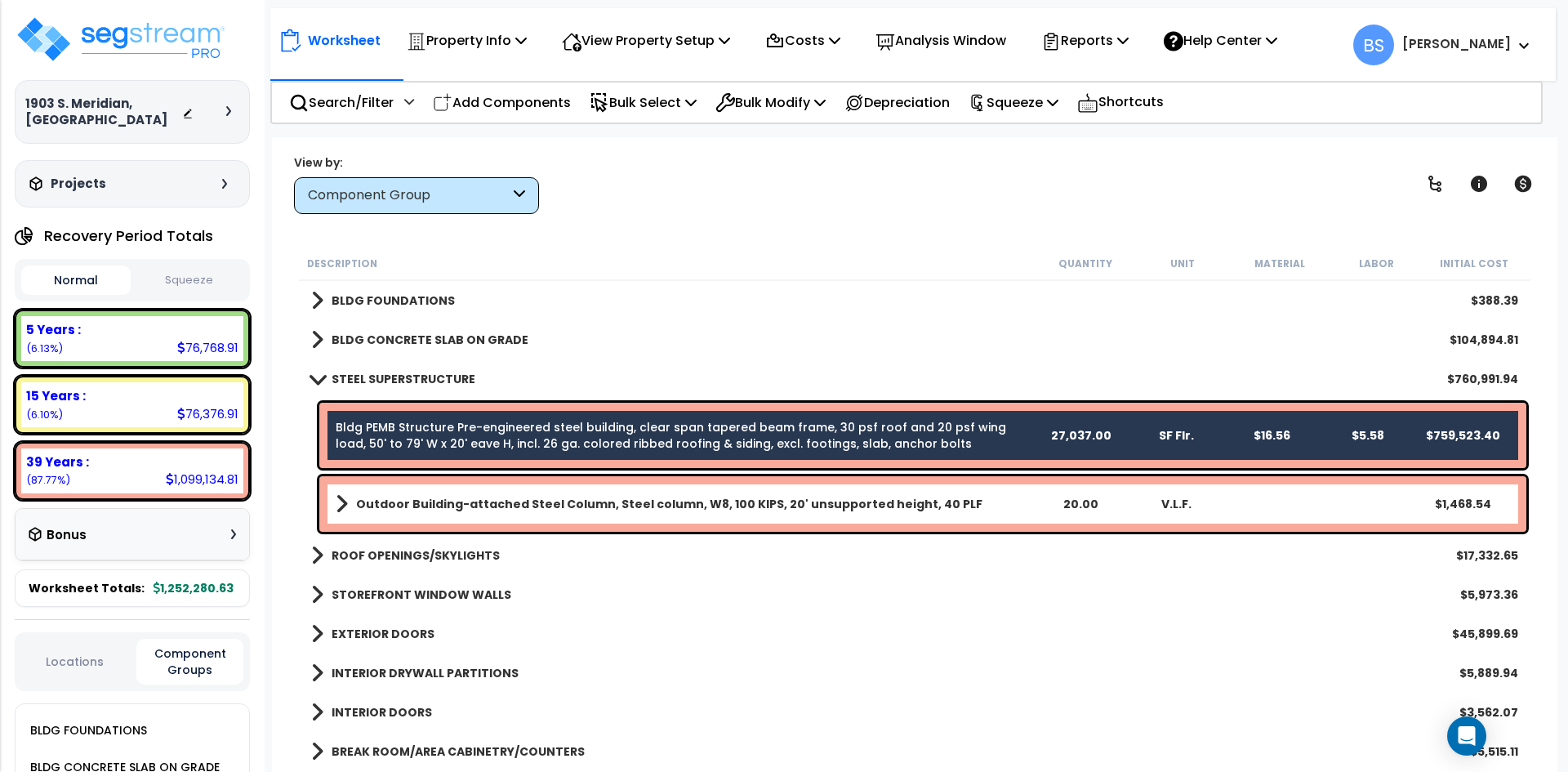
copy link "Pre-engineered steel building, clear span tapered beam frame, 30 psf roof and 2…"
click at [795, 112] on p "Bulk Modify" at bounding box center [771, 102] width 110 height 22
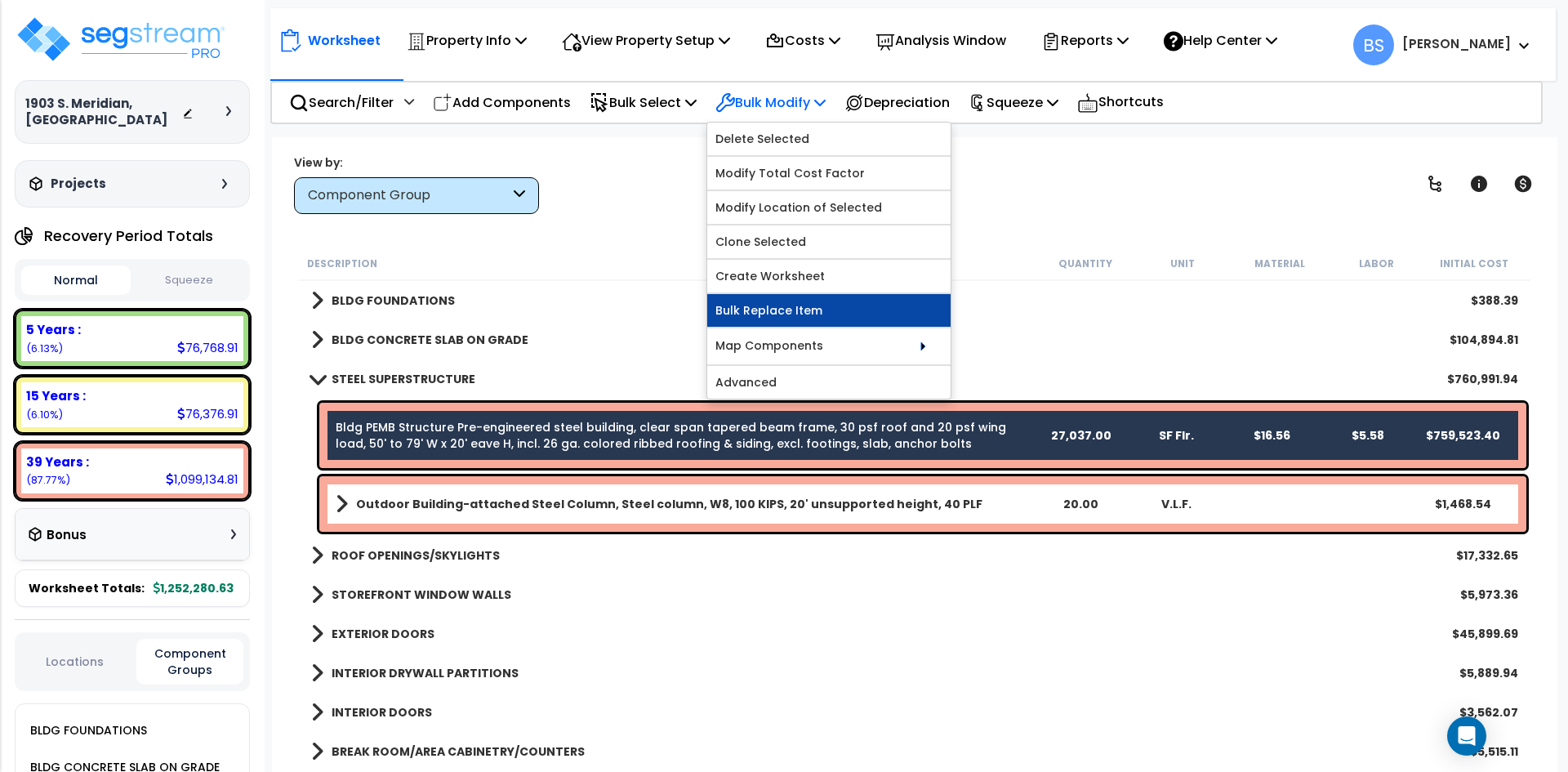
click at [781, 304] on link "Bulk Replace Item" at bounding box center [829, 310] width 244 height 32
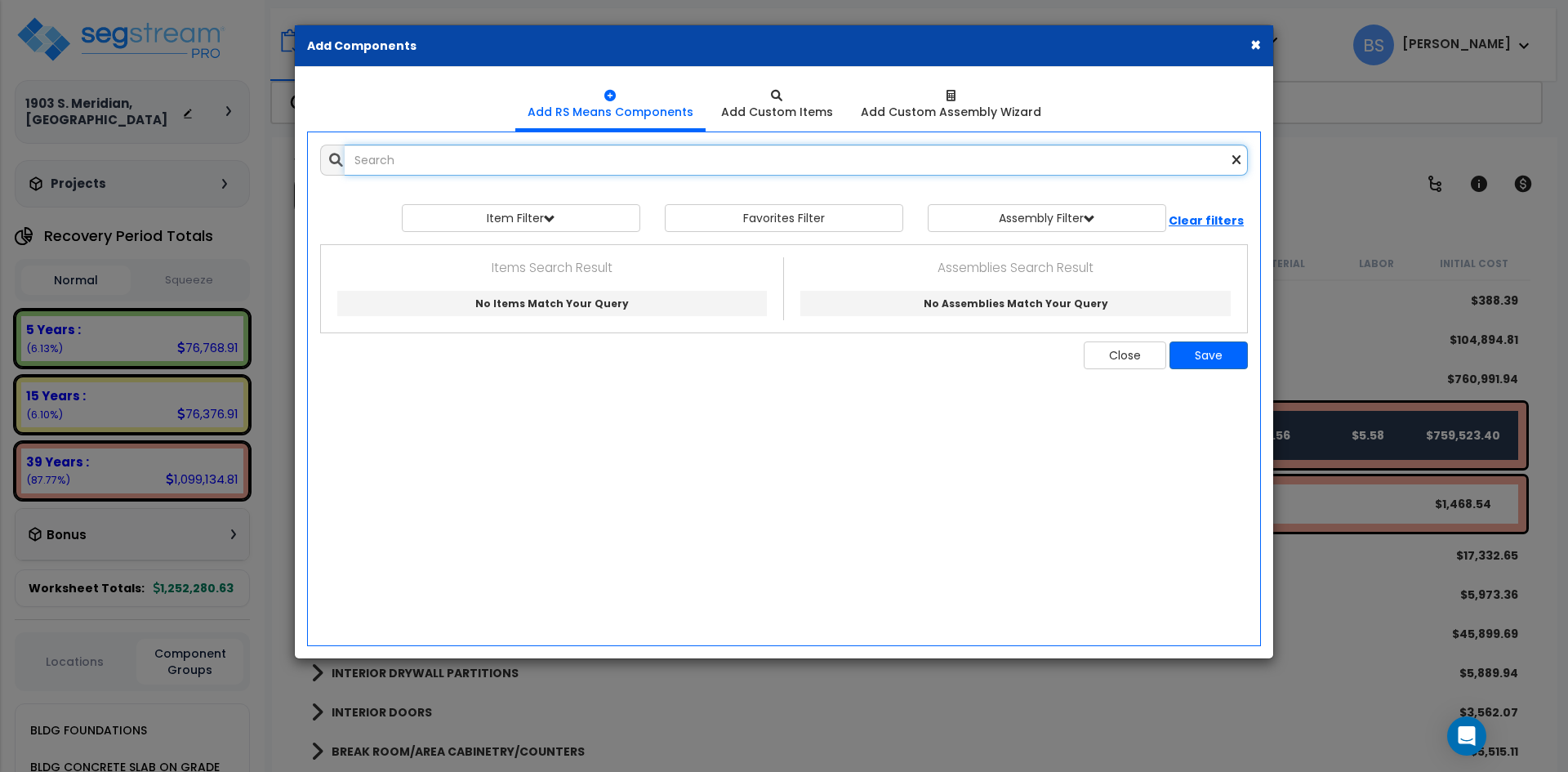
click at [671, 168] on input "text" at bounding box center [795, 159] width 903 height 31
paste input "structural, concrete filled, 4" dia, extra strong pipe, incl shop primer, cap &…"
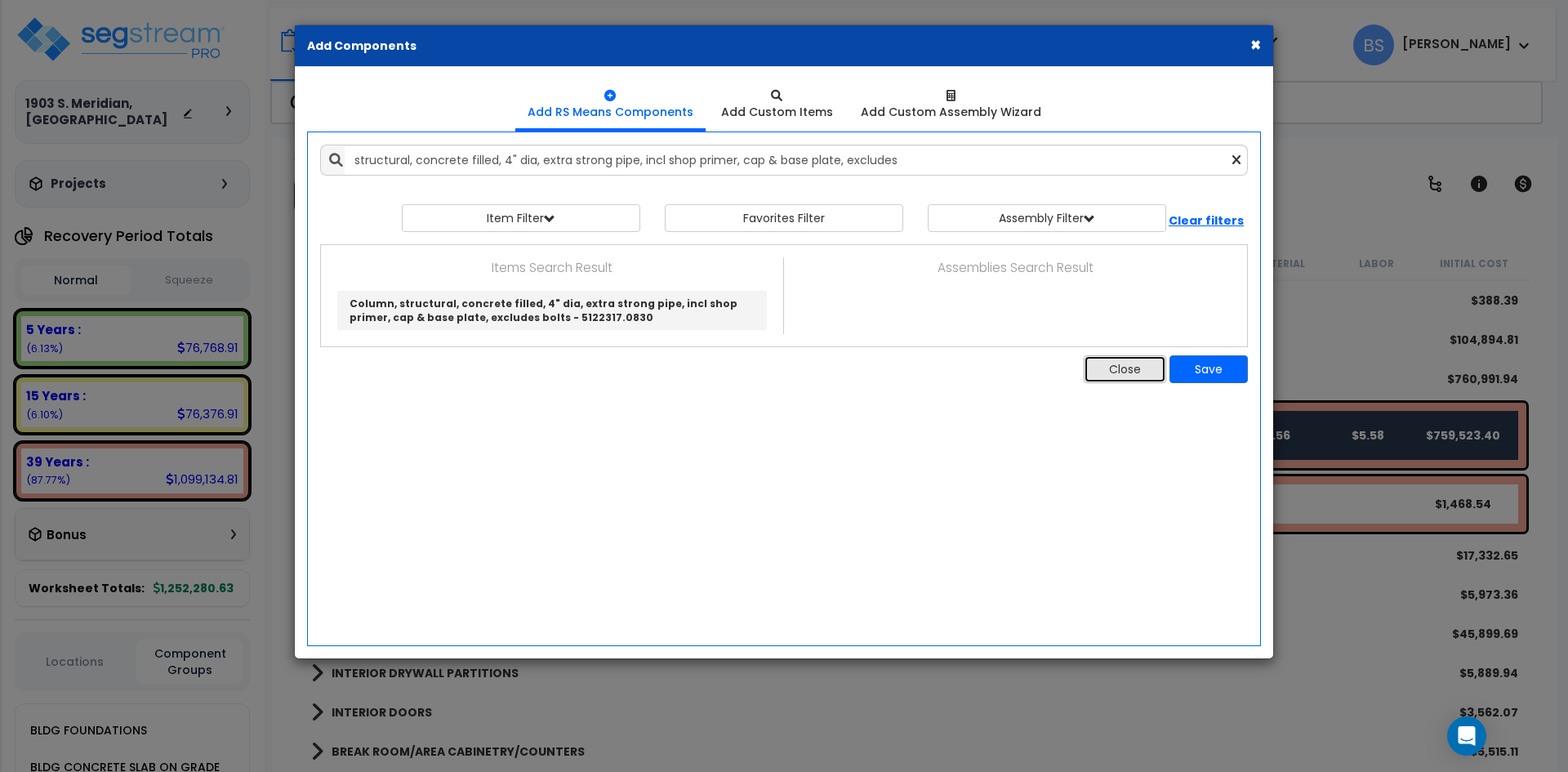
click at [1108, 374] on button "Close" at bounding box center [1125, 369] width 82 height 28
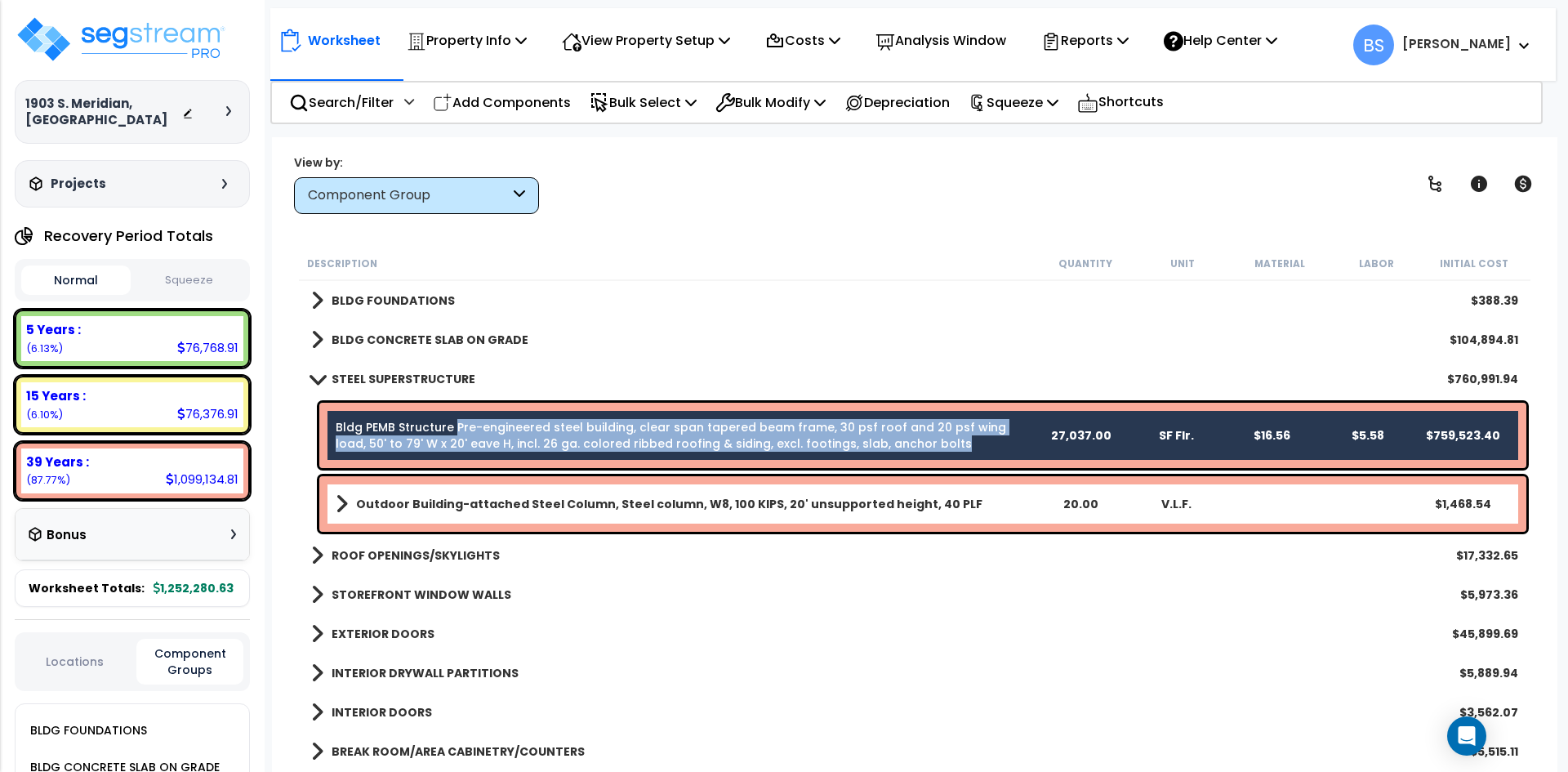
drag, startPoint x: 911, startPoint y: 443, endPoint x: 456, endPoint y: 419, distance: 455.6
click at [456, 419] on link "Bldg PEMB Structure Pre-engineered steel building, clear span tapered beam fram…" at bounding box center [683, 435] width 696 height 32
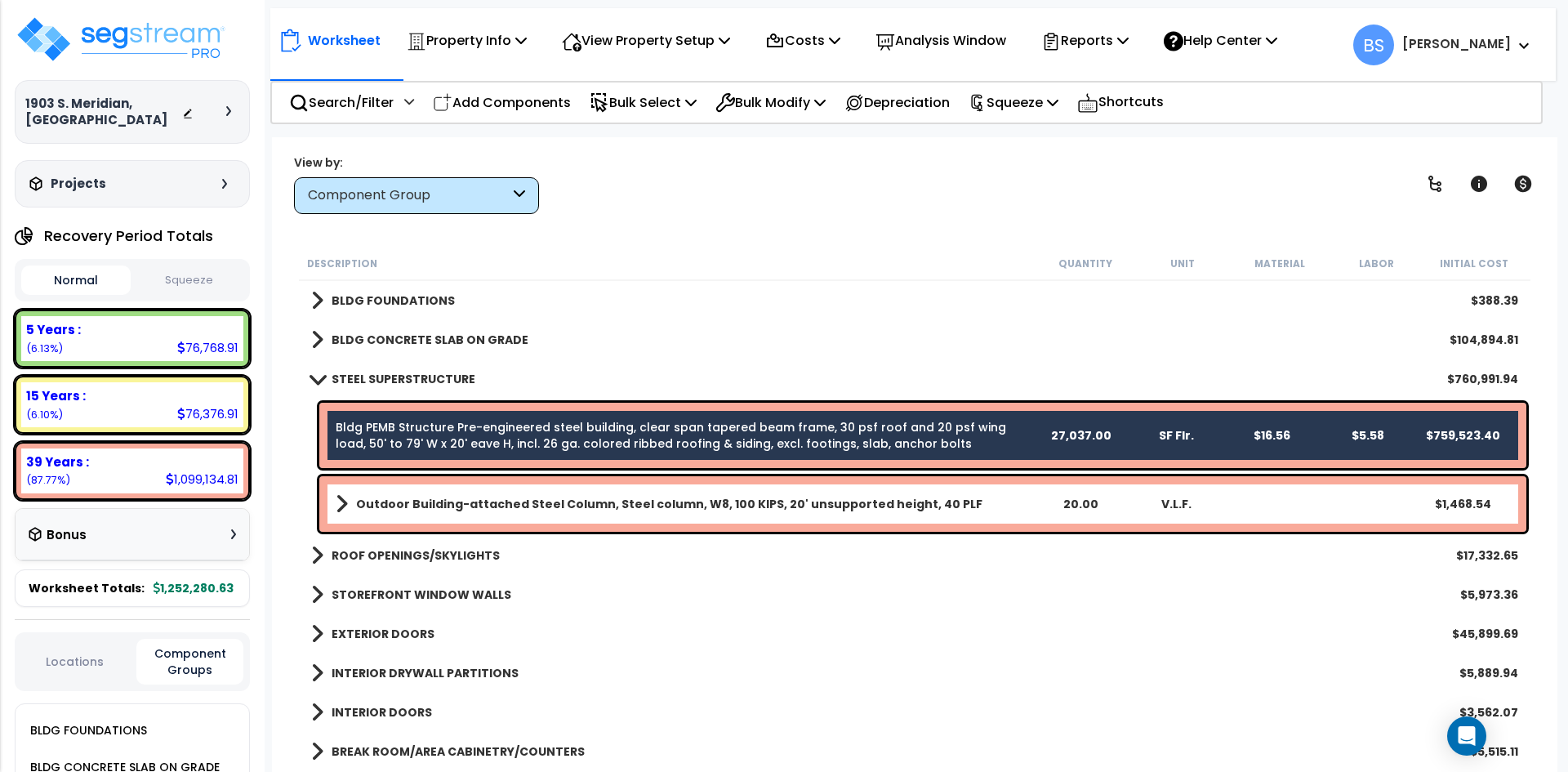
copy link "Pre-engineered steel building, clear span tapered beam frame, 30 psf roof and 2…"
click at [795, 95] on p "Bulk Modify" at bounding box center [771, 102] width 110 height 22
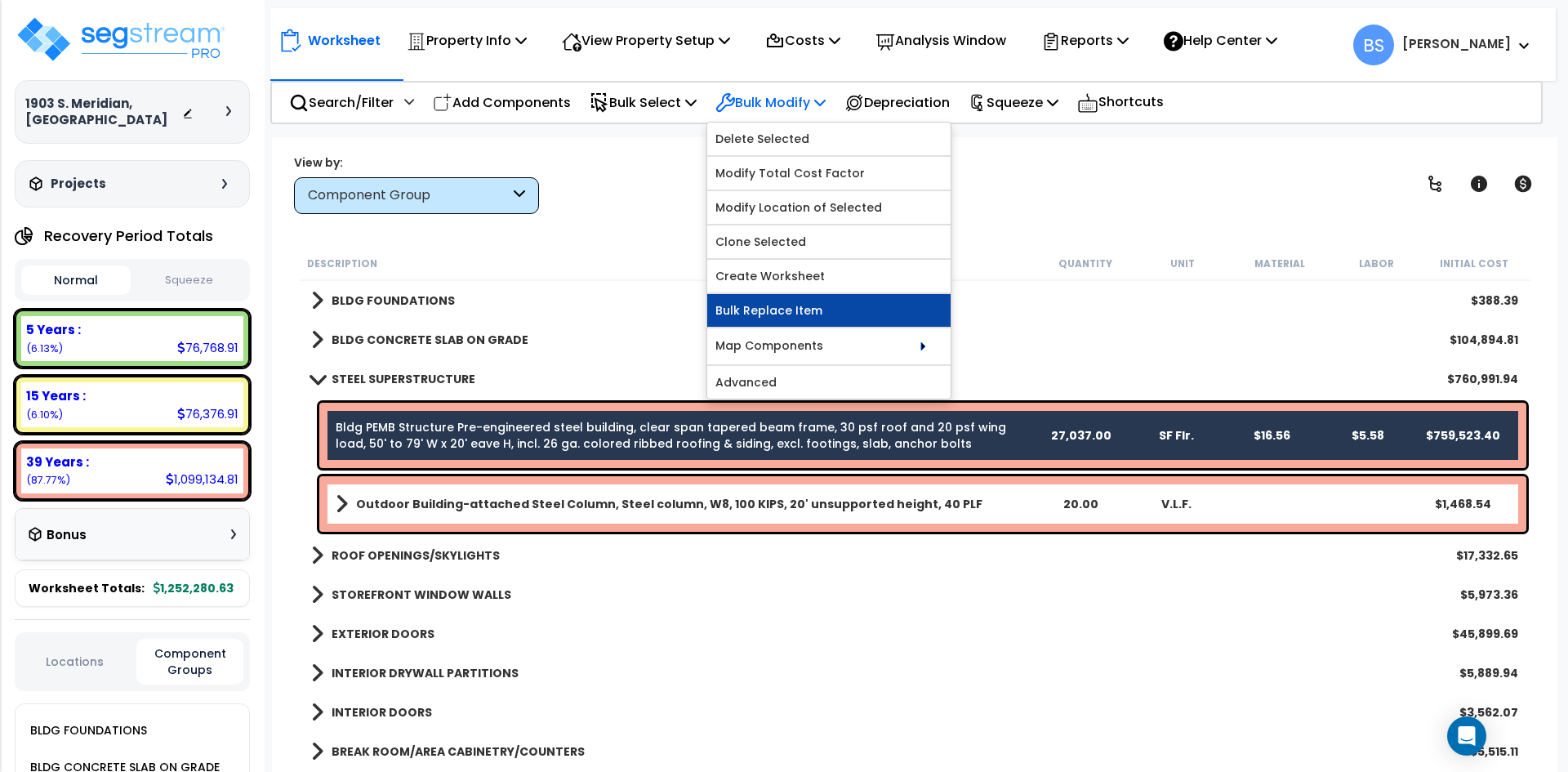
click at [819, 312] on link "Bulk Replace Item" at bounding box center [829, 310] width 244 height 32
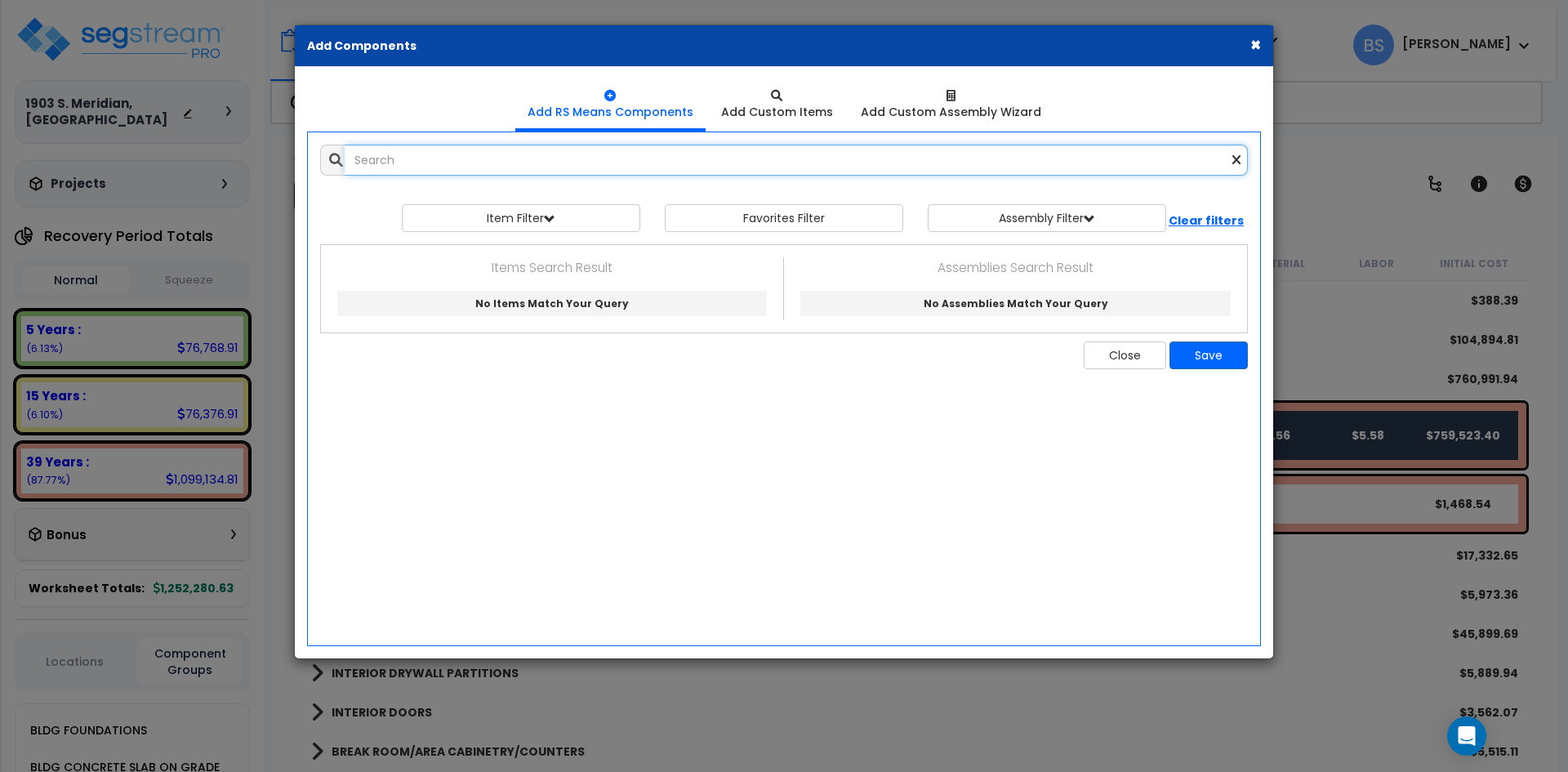
paste input "structural, concrete filled, 4" dia, extra strong pipe, incl shop primer, cap &…"
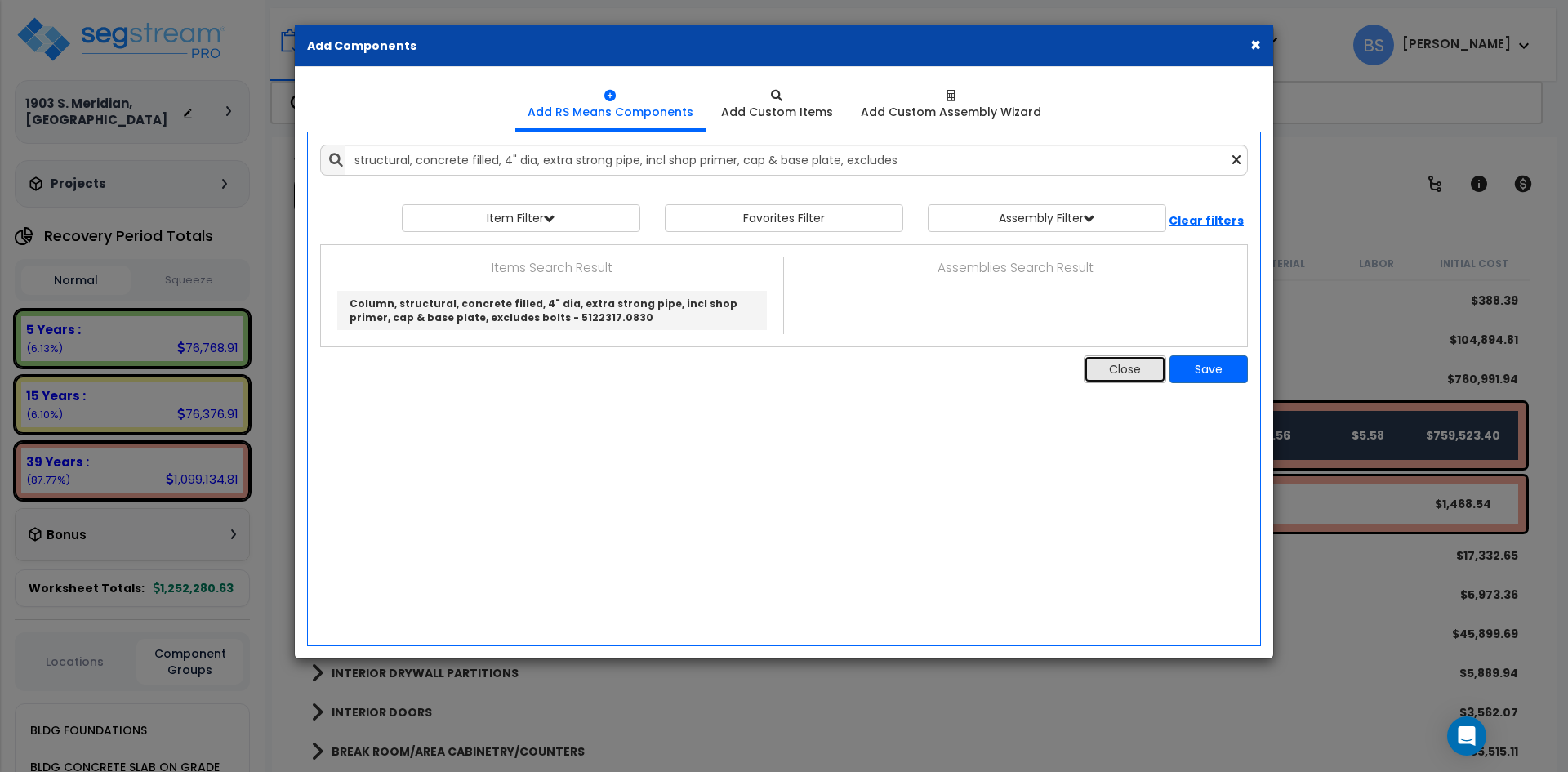
click at [1146, 378] on button "Close" at bounding box center [1125, 369] width 82 height 28
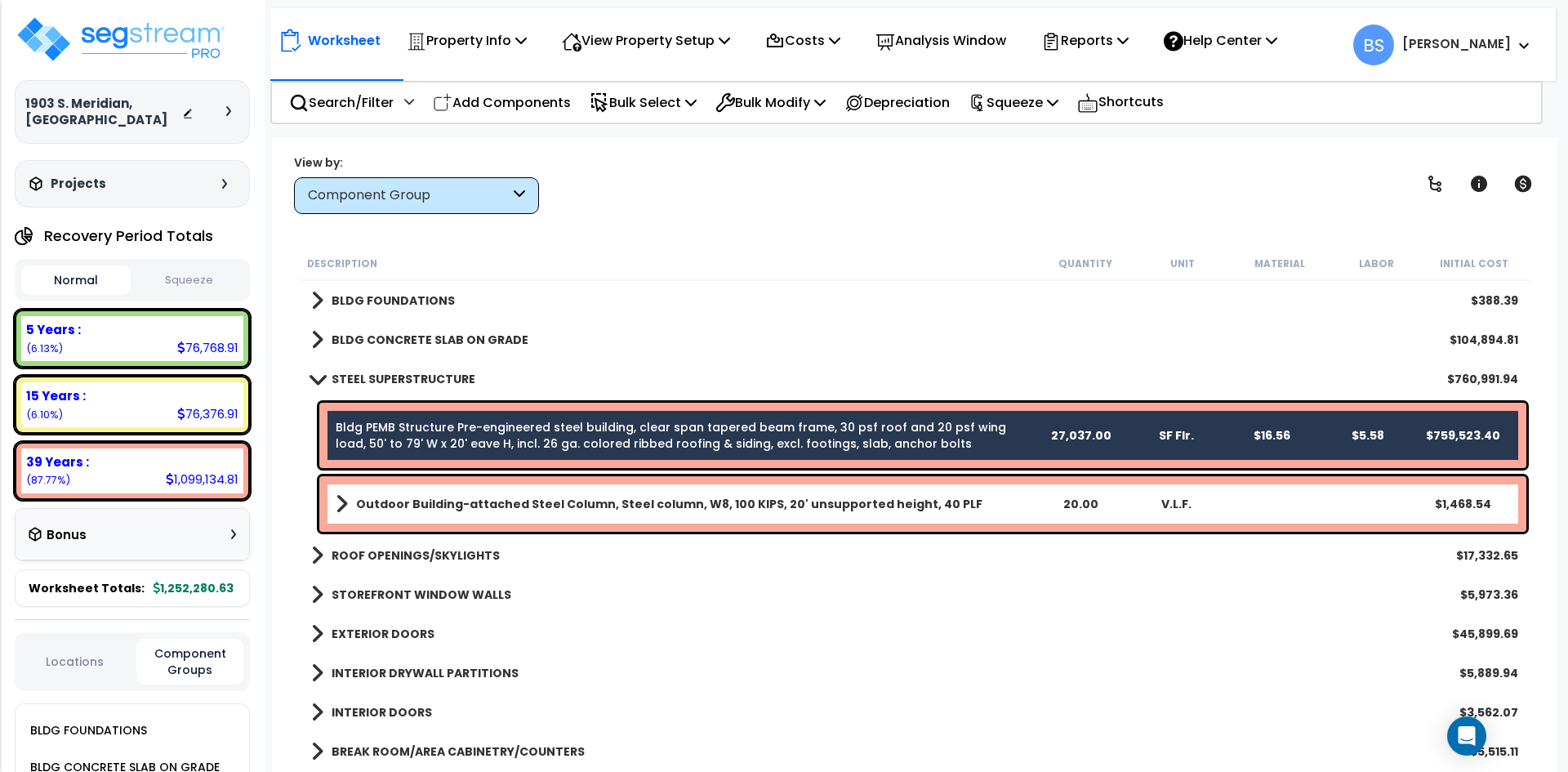
click at [537, 443] on link "Bldg PEMB Structure Pre-engineered steel building, clear span tapered beam fram…" at bounding box center [683, 435] width 696 height 32
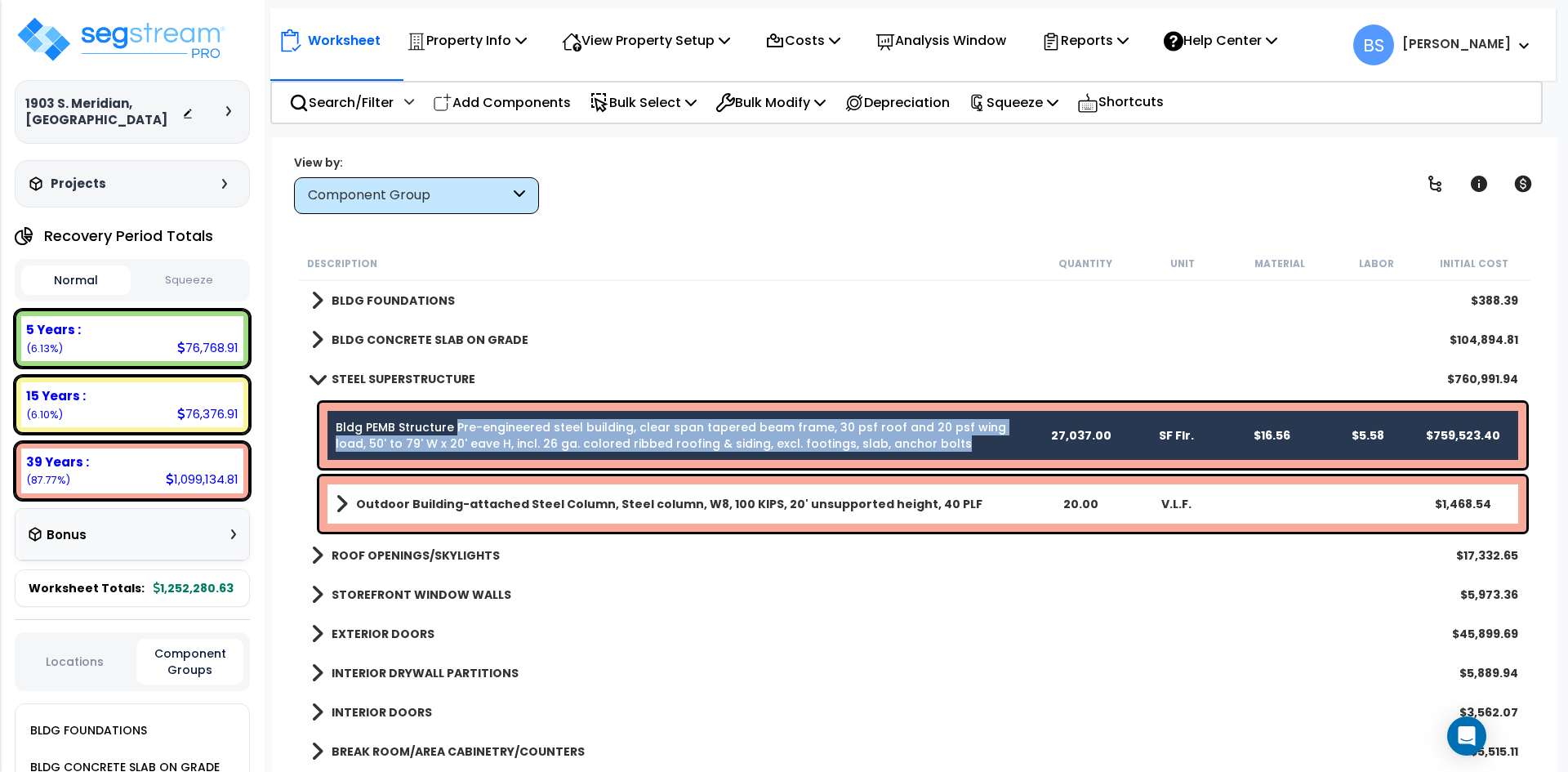
drag, startPoint x: 893, startPoint y: 443, endPoint x: 453, endPoint y: 428, distance: 440.3
click at [453, 428] on link "Bldg PEMB Structure Pre-engineered steel building, clear span tapered beam fram…" at bounding box center [683, 435] width 696 height 32
copy link "Pre-engineered steel building, clear span tapered beam frame, 30 psf roof and 2…"
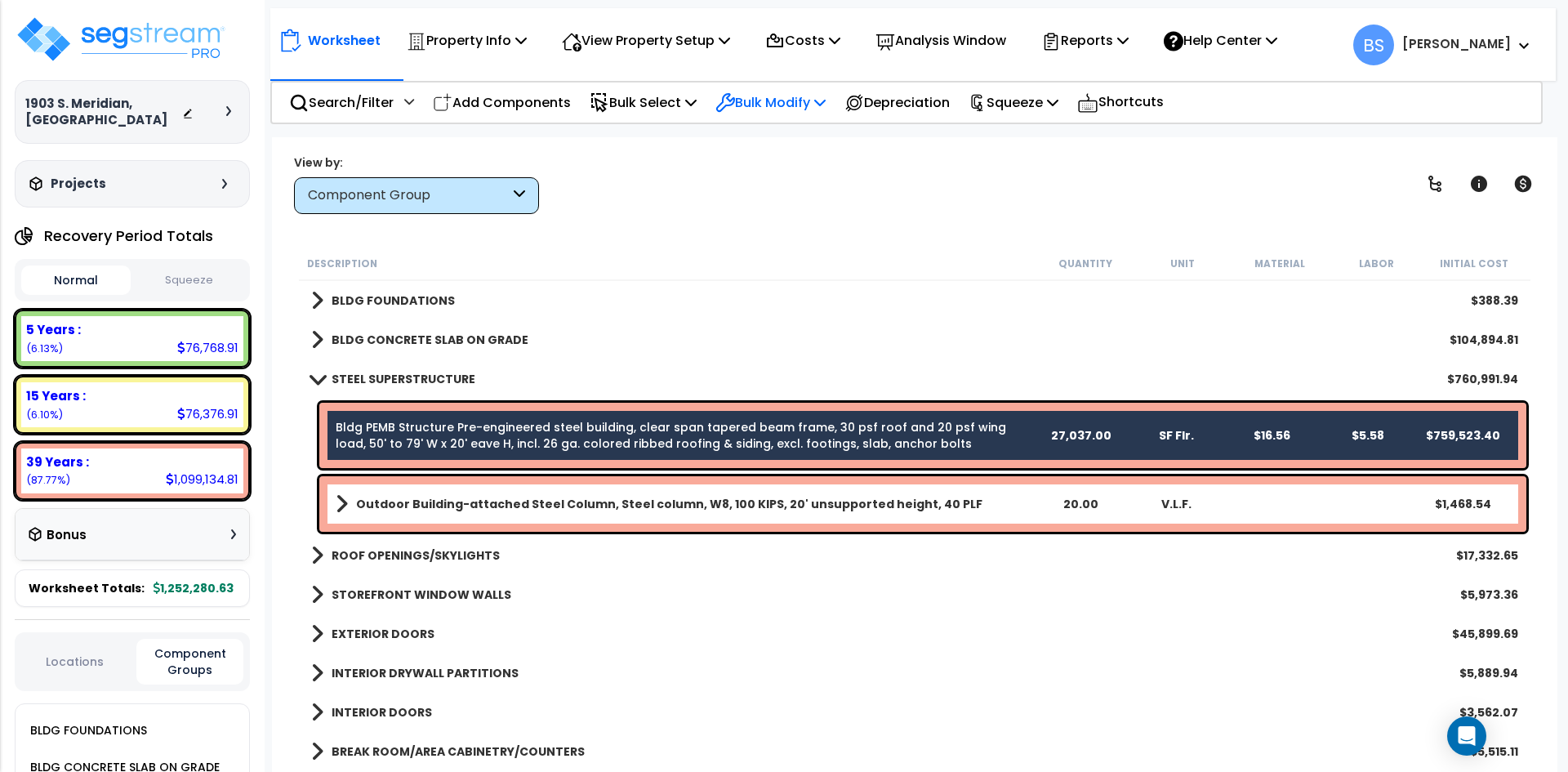
click at [764, 94] on p "Bulk Modify" at bounding box center [771, 102] width 110 height 22
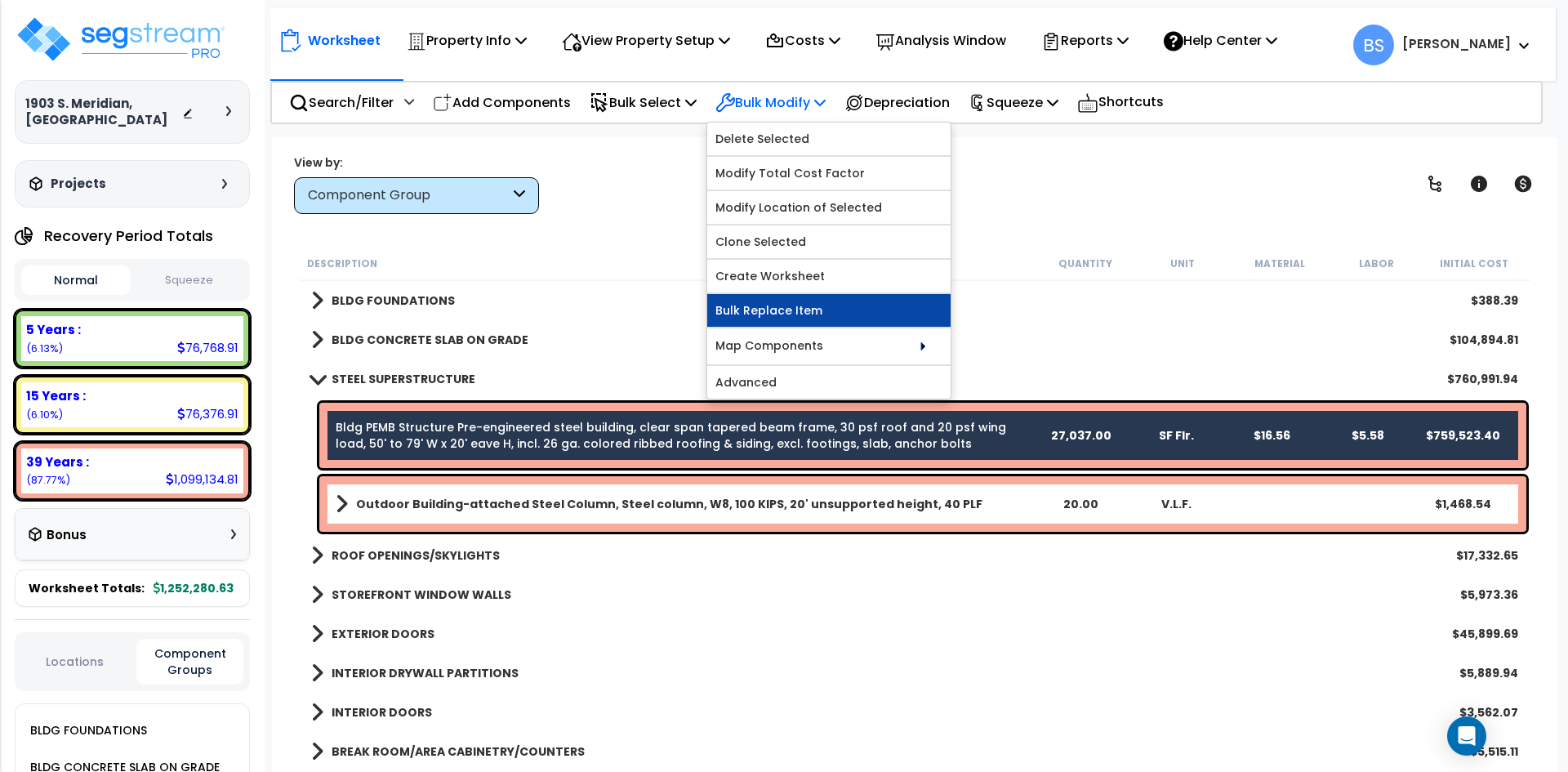
click at [816, 294] on link "Bulk Replace Item" at bounding box center [829, 310] width 244 height 32
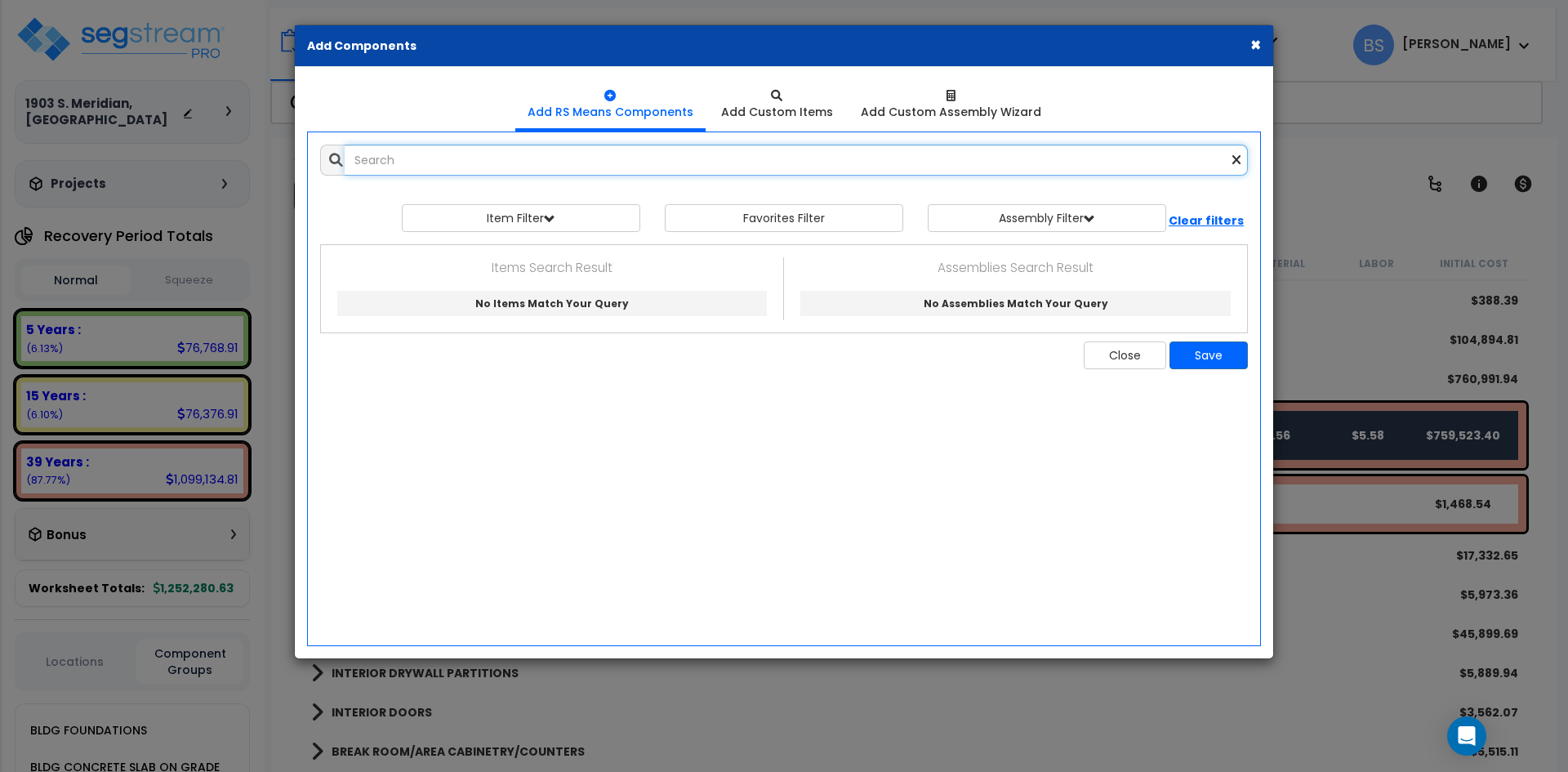
paste input "Pre-engineered steel building, clear span tapered beam frame, 30 psf roof and 2…"
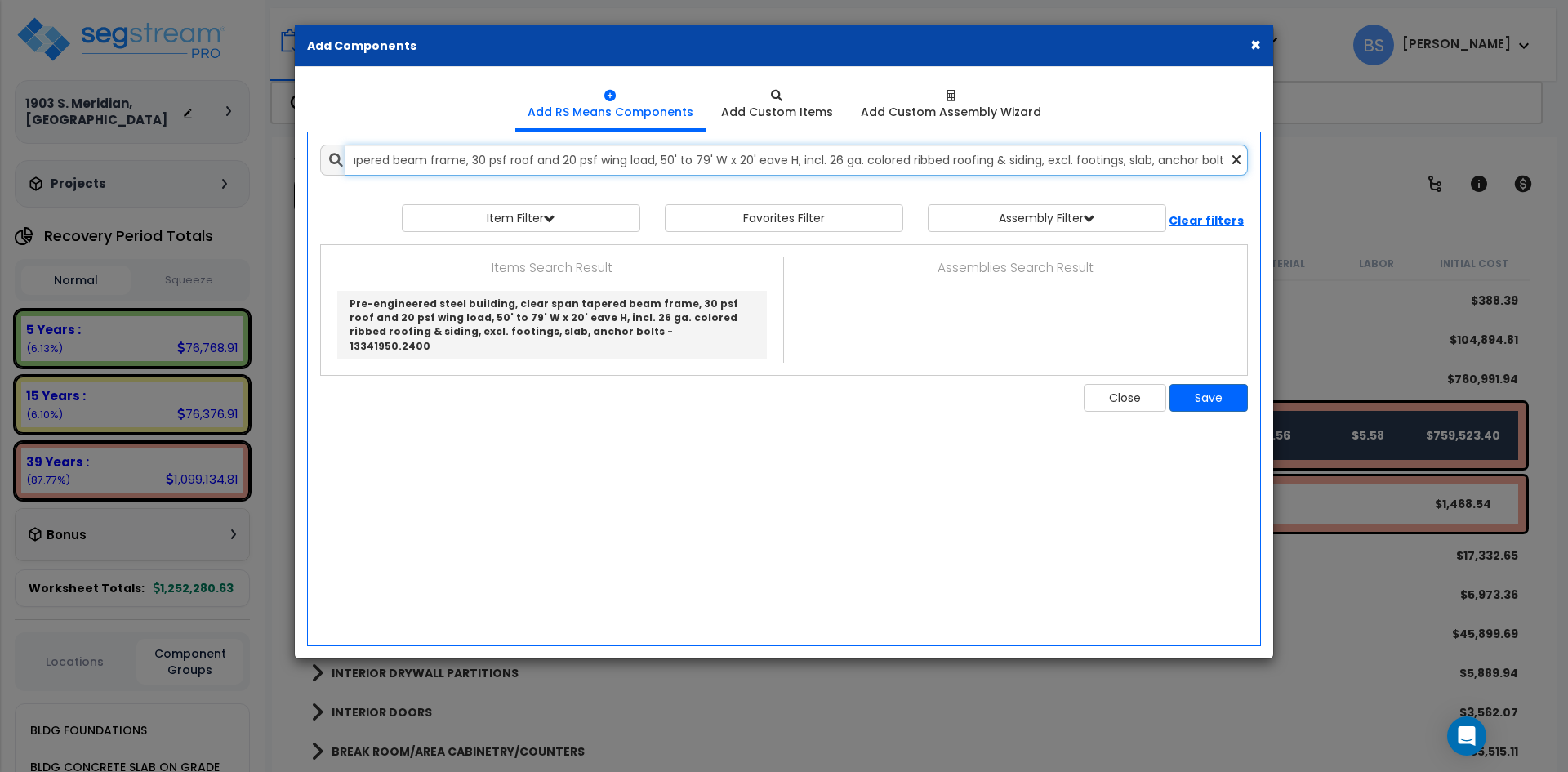
drag, startPoint x: 1222, startPoint y: 163, endPoint x: 472, endPoint y: 180, distance: 750.2
click at [472, 180] on div "Add Items Add Assemblies Both 10104992 Select 0" at bounding box center [783, 278] width 952 height 292
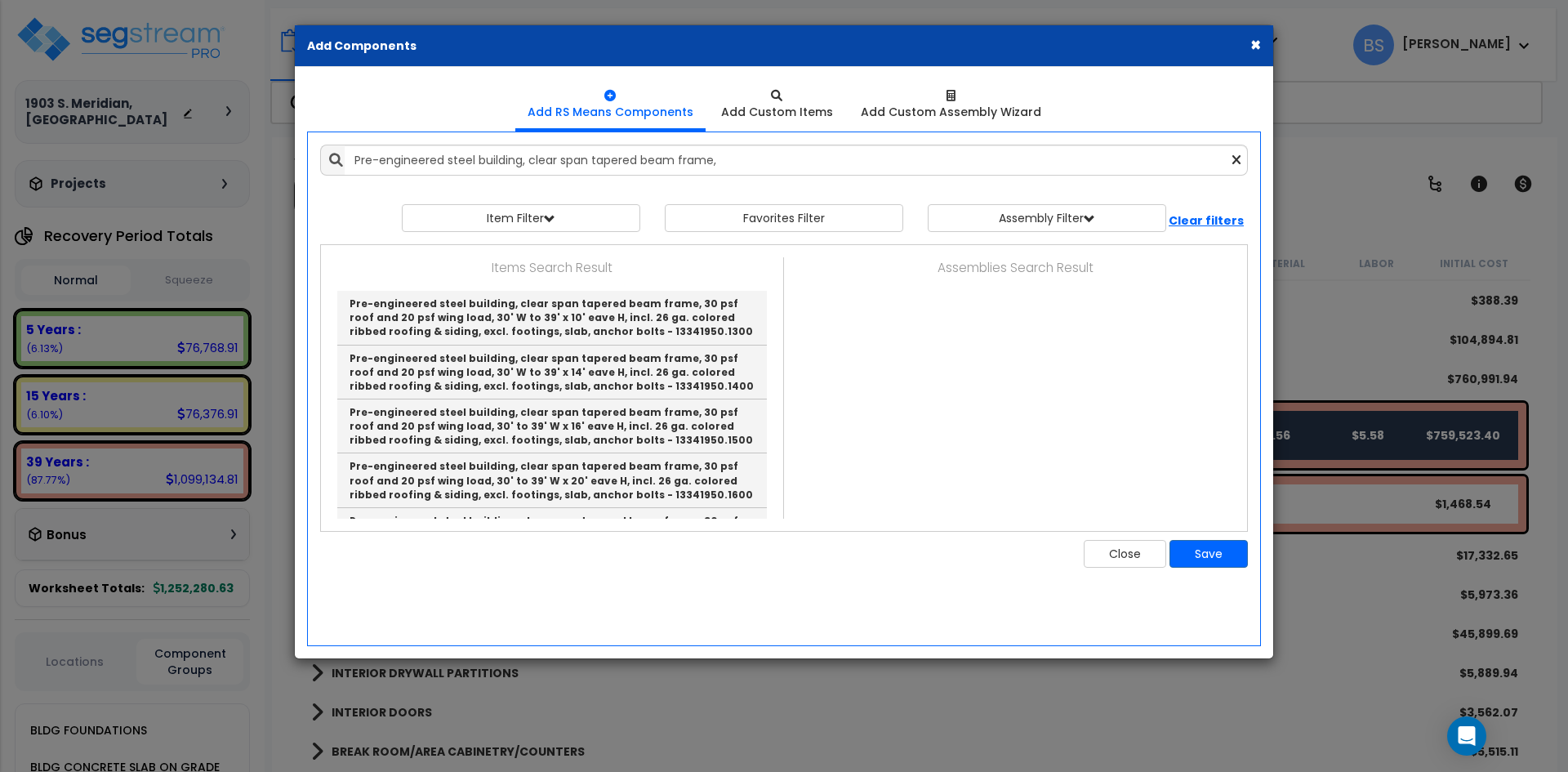
drag, startPoint x: 756, startPoint y: 50, endPoint x: 1134, endPoint y: 55, distance: 378.0
click at [1134, 55] on div "× Add Components" at bounding box center [784, 46] width 978 height 42
drag, startPoint x: 1086, startPoint y: 46, endPoint x: 1070, endPoint y: 159, distance: 114.1
click at [1070, 159] on div "× Add Components Add RS Means Components Add Custom Items" at bounding box center [784, 342] width 980 height 634
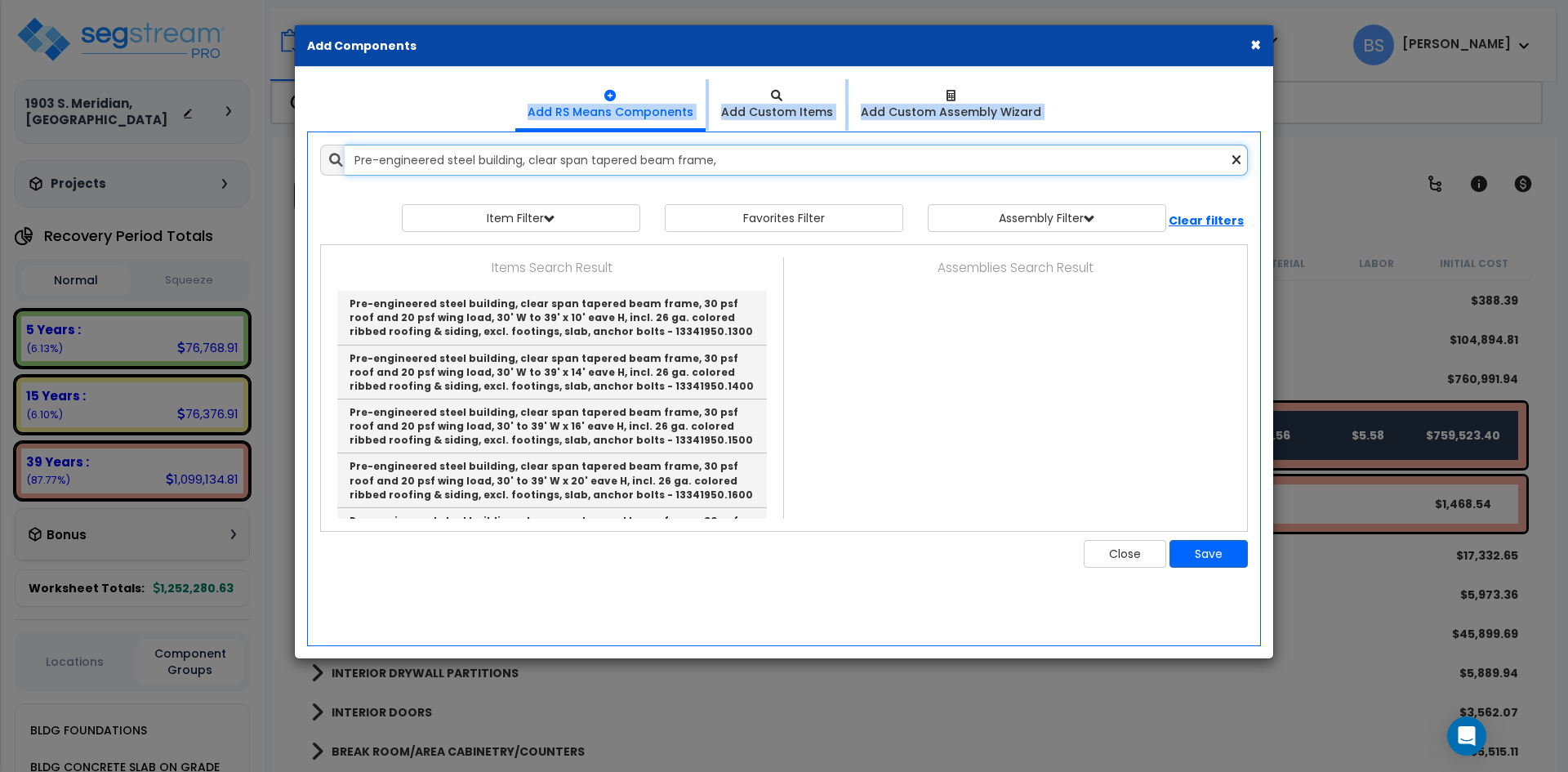
click at [770, 166] on input "Pre-engineered steel building, clear span tapered beam frame," at bounding box center [795, 159] width 903 height 31
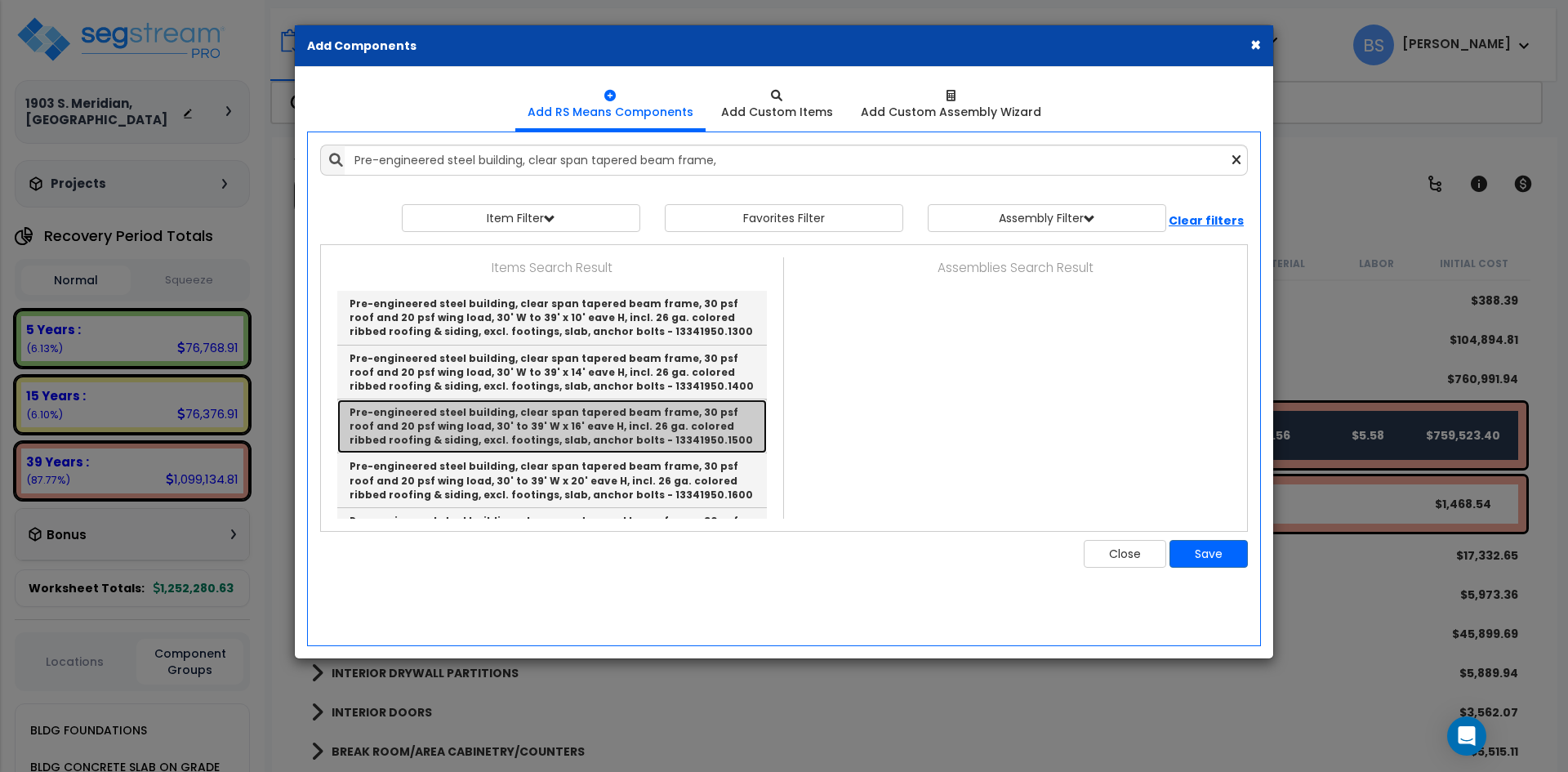
click at [655, 435] on link "Pre-engineered steel building, clear span tapered beam frame, 30 psf roof and 2…" at bounding box center [552, 427] width 429 height 54
type input "Pre-engineered steel building, clear span tapered beam frame, 30 psf roof and 2…"
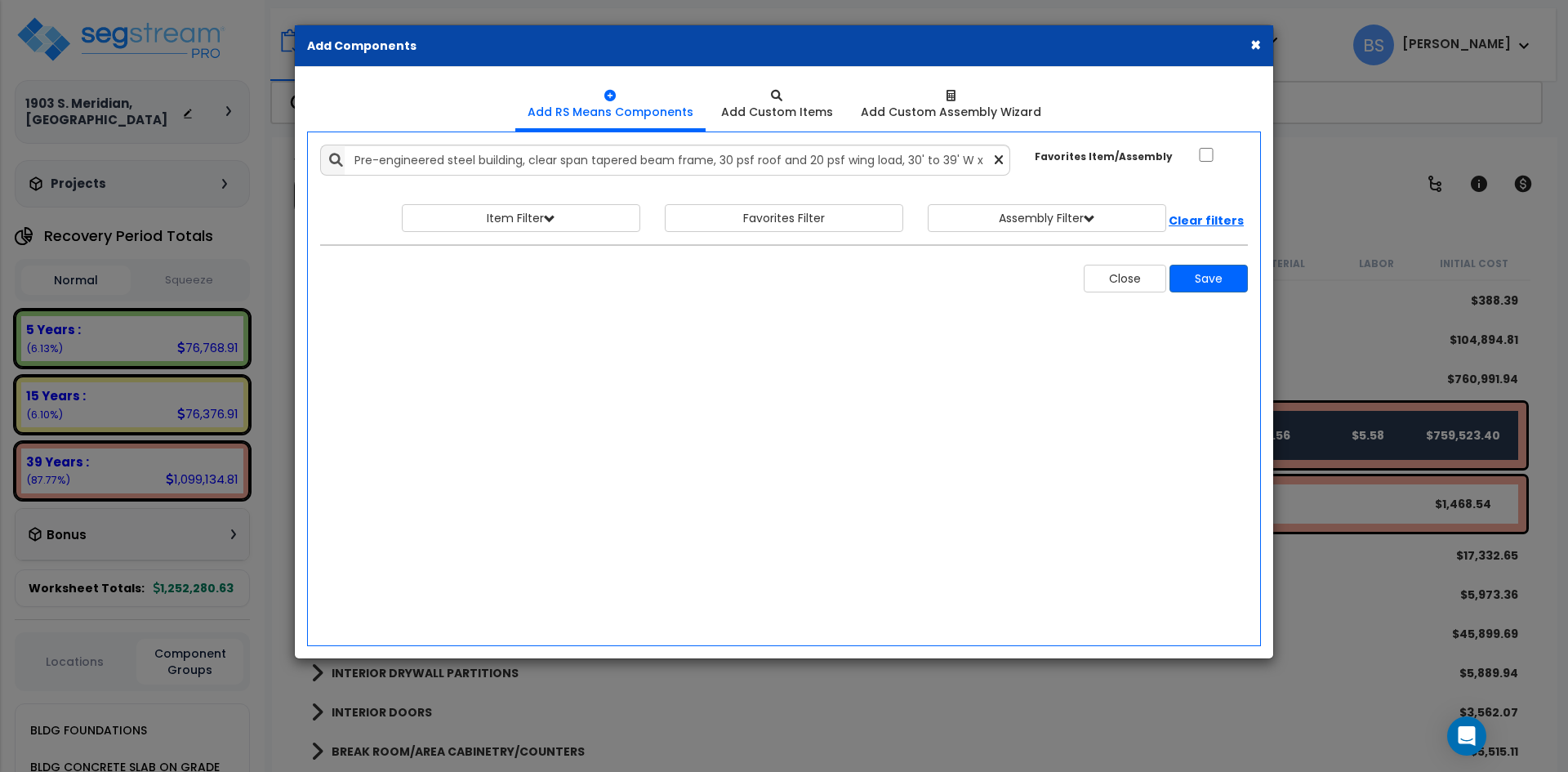
click at [999, 159] on icon at bounding box center [998, 160] width 8 height 14
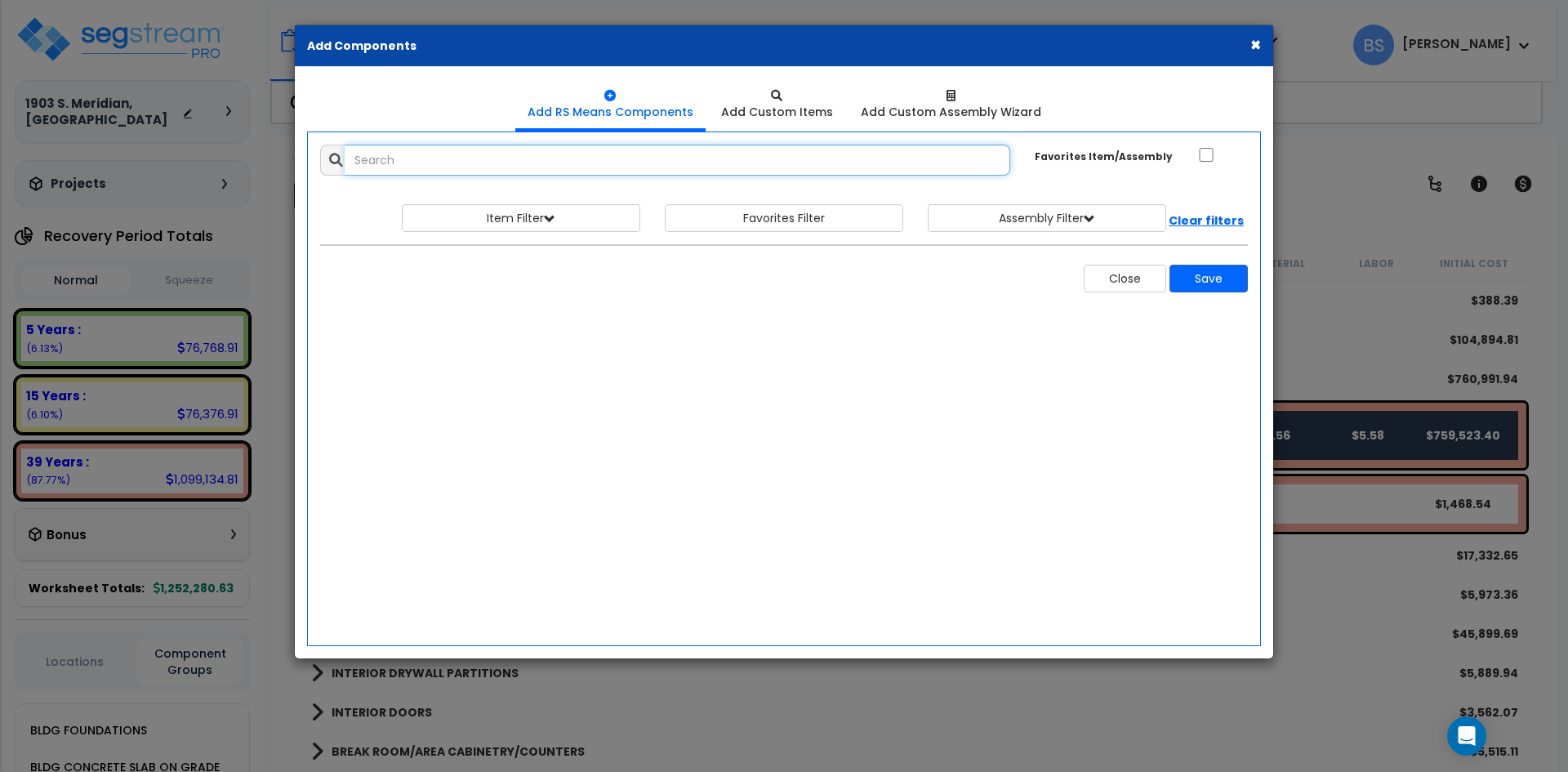
click at [886, 159] on input "text" at bounding box center [677, 159] width 666 height 31
paste input "Pre-engineered steel building, clear span tapered beam frame, 30 psf roof and 2…"
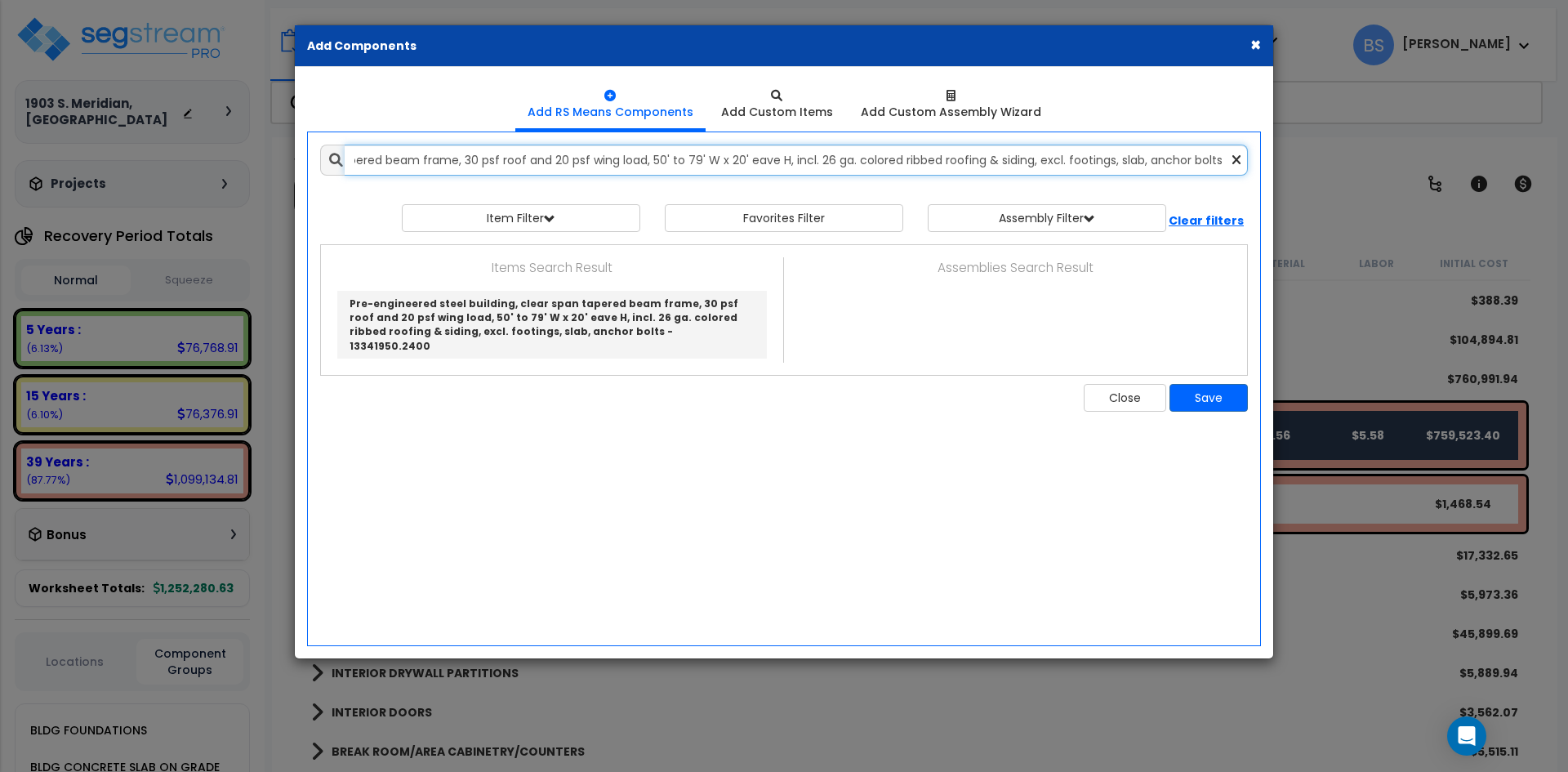
scroll to position [0, 247]
click at [740, 161] on input "Pre-engineered steel building, clear span tapered beam frame, 30 psf roof and 2…" at bounding box center [795, 159] width 903 height 31
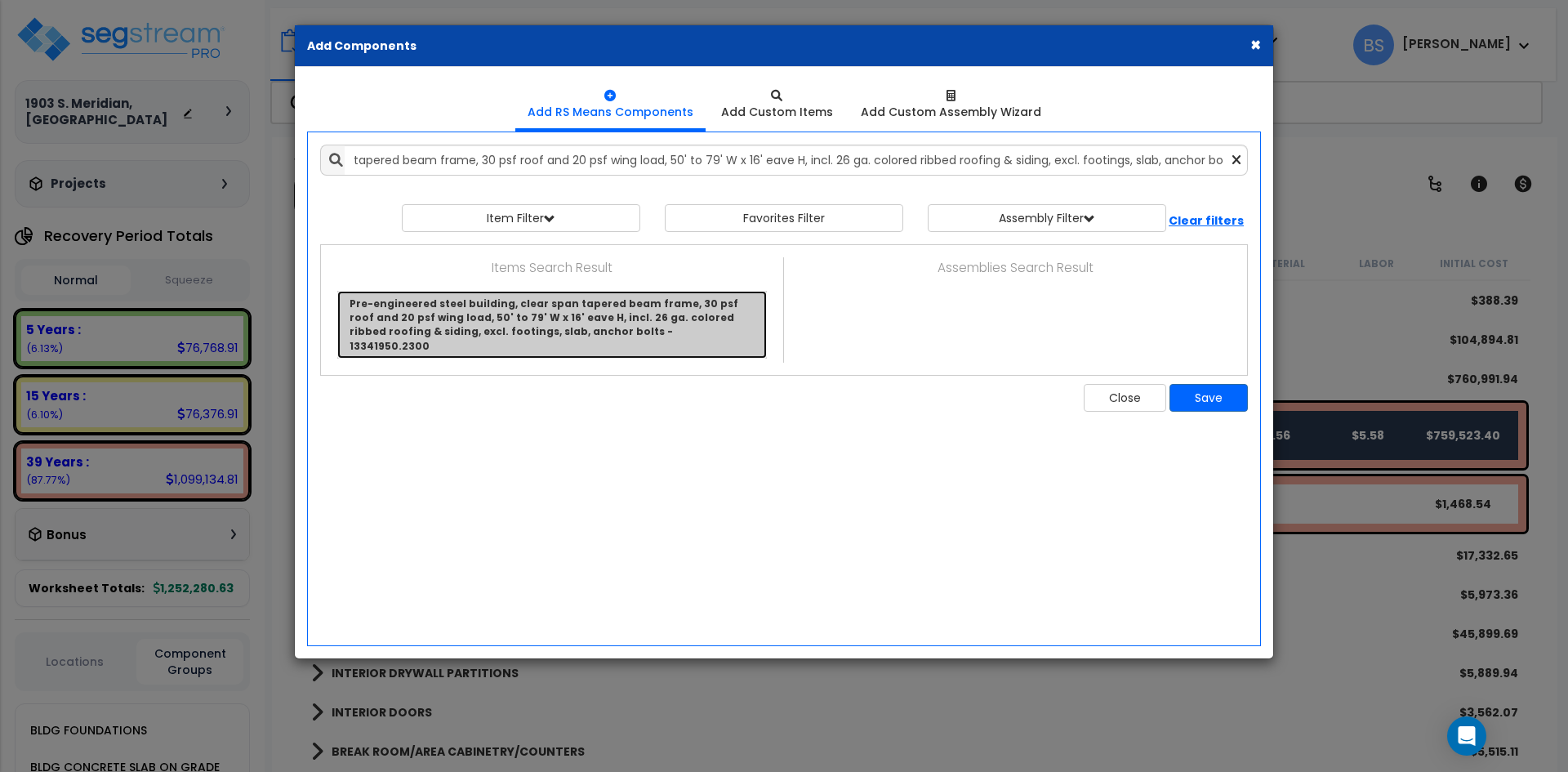
click at [583, 307] on link "Pre-engineered steel building, clear span tapered beam frame, 30 psf roof and 2…" at bounding box center [552, 324] width 429 height 67
type input "Pre-engineered steel building, clear span tapered beam frame, 30 psf roof and 2…"
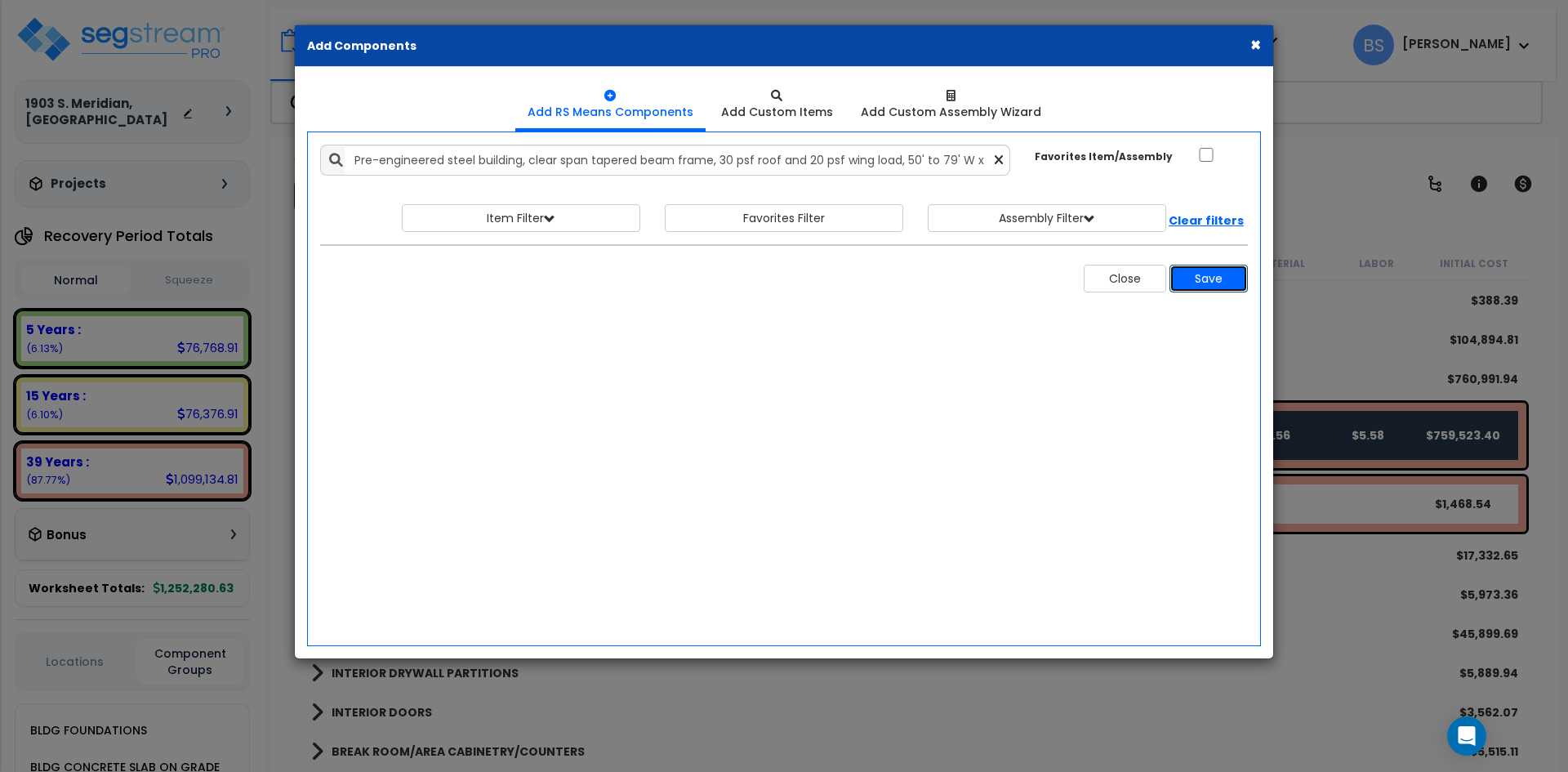
click at [1210, 283] on button "Save" at bounding box center [1208, 279] width 78 height 28
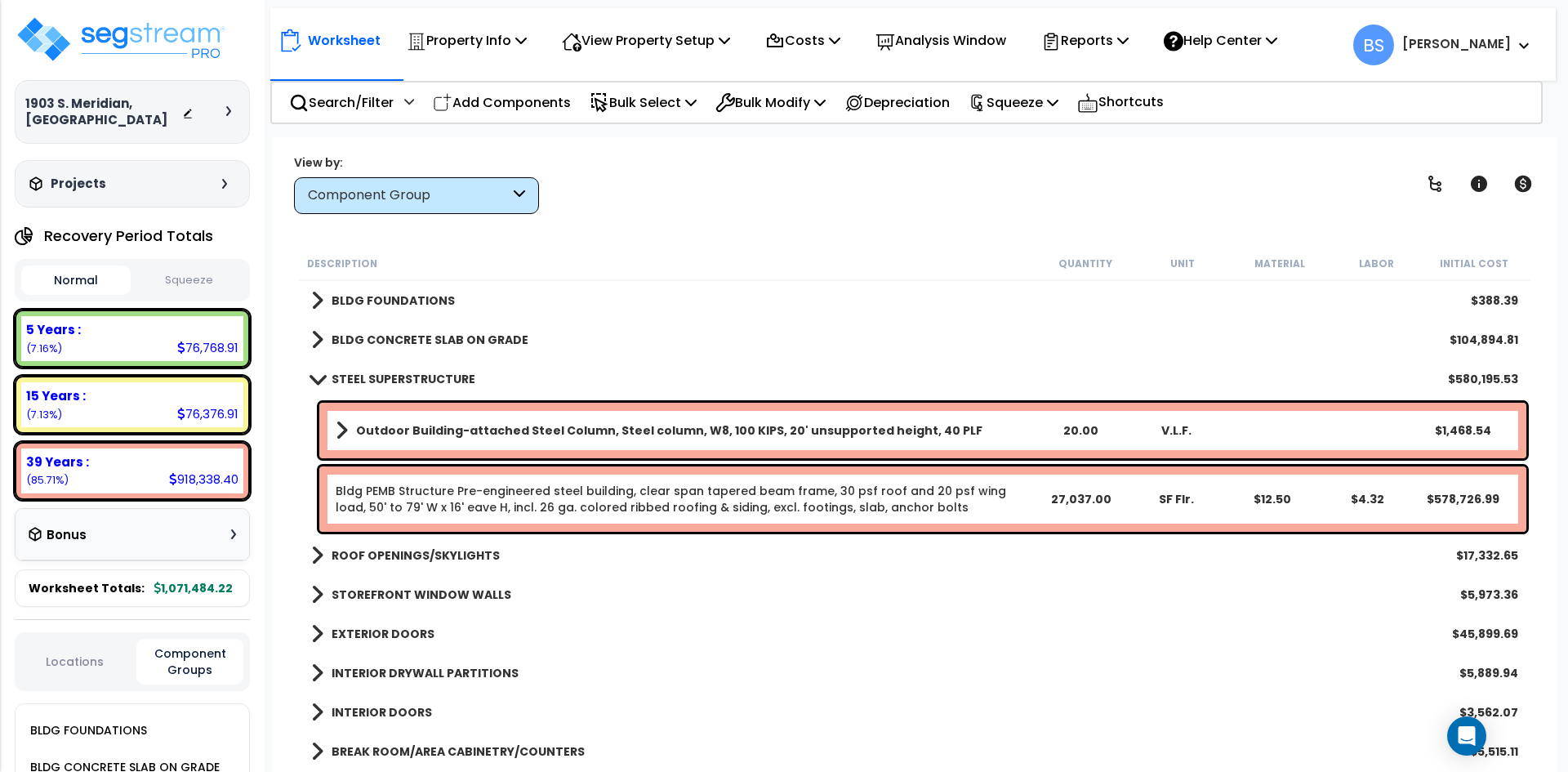
click at [464, 379] on b "STEEL SUPERSTRUCTURE" at bounding box center [403, 379] width 144 height 17
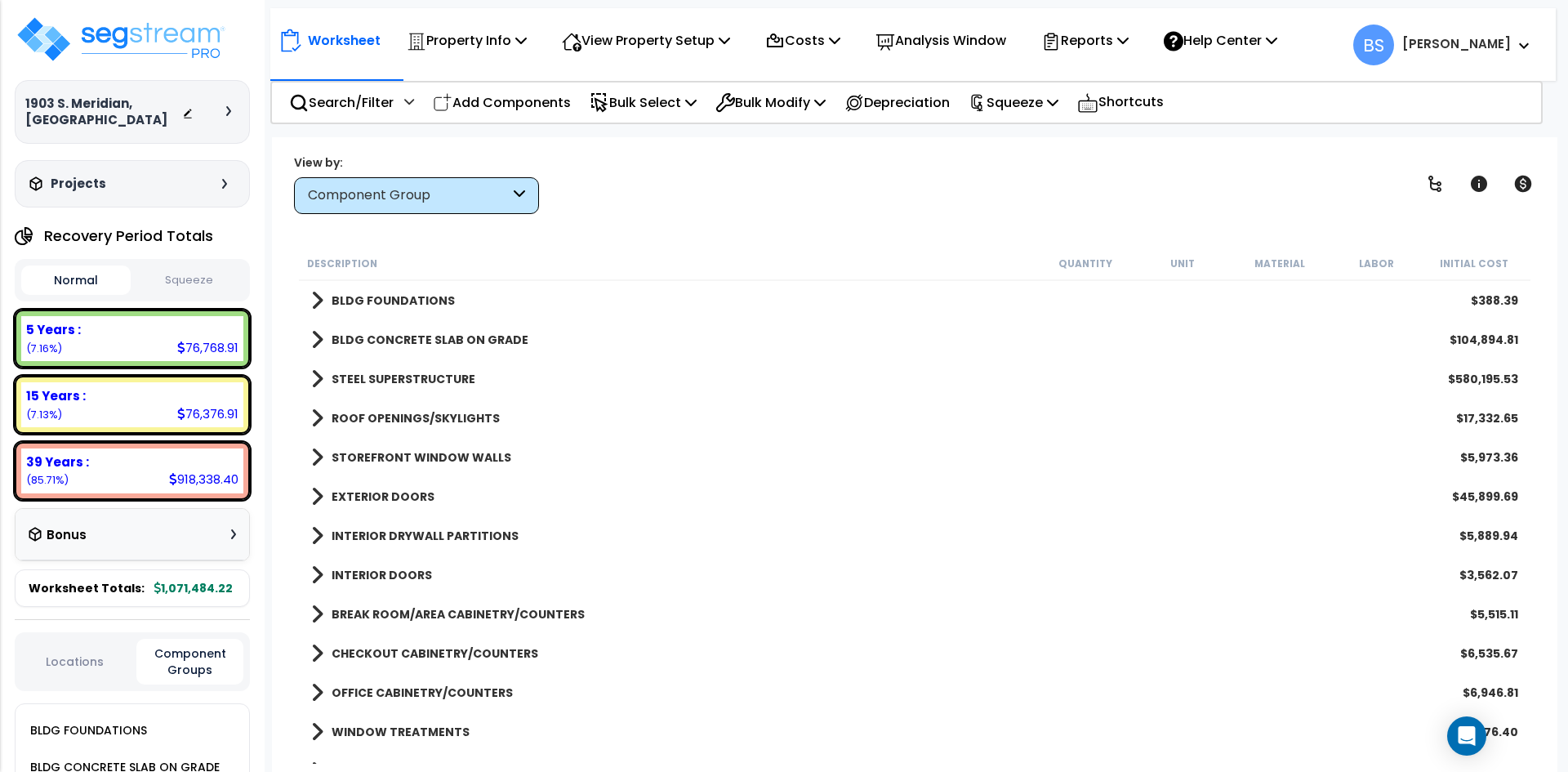
click at [403, 379] on b "STEEL SUPERSTRUCTURE" at bounding box center [403, 379] width 144 height 17
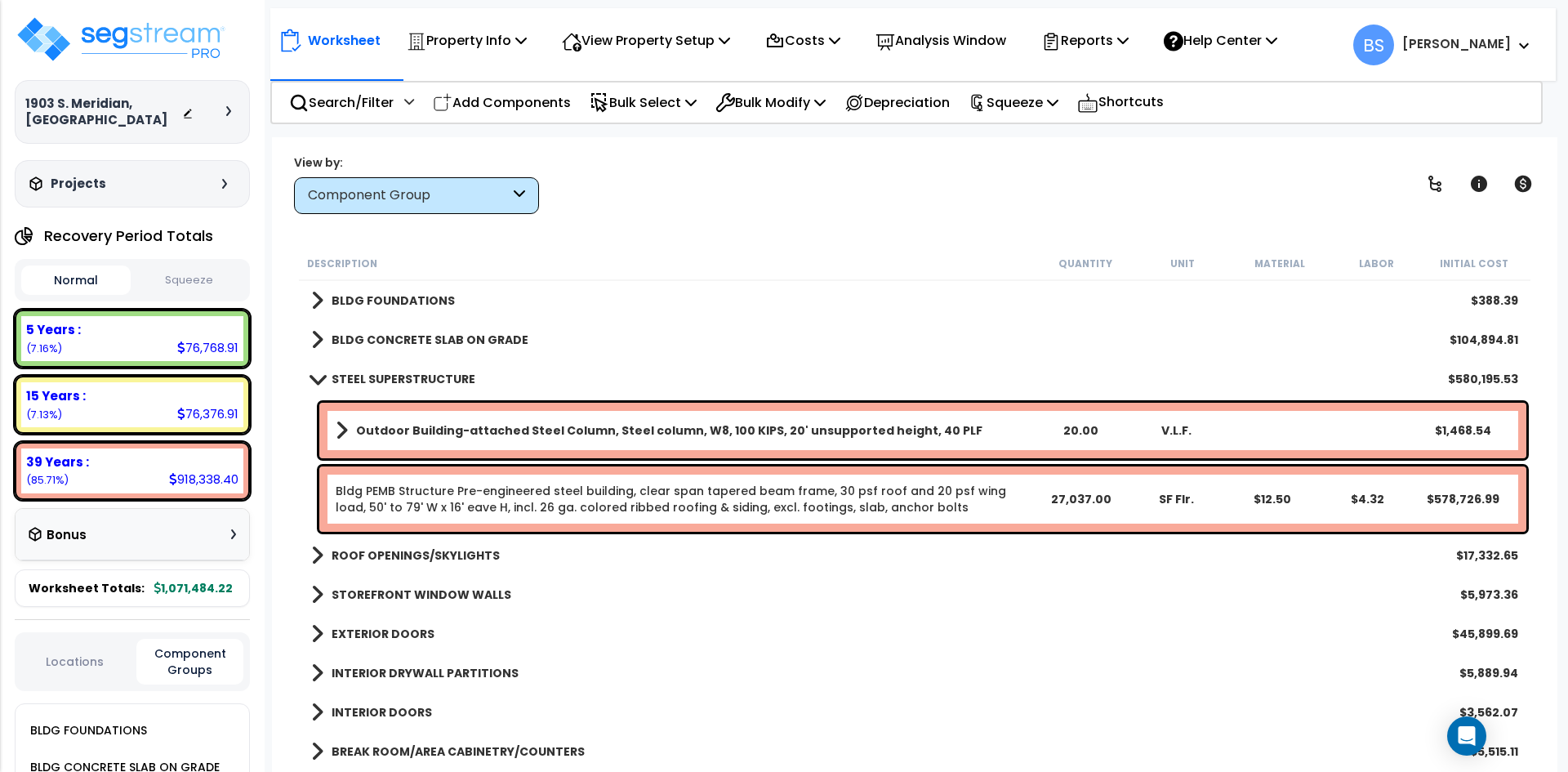
click at [403, 379] on b "STEEL SUPERSTRUCTURE" at bounding box center [403, 379] width 144 height 17
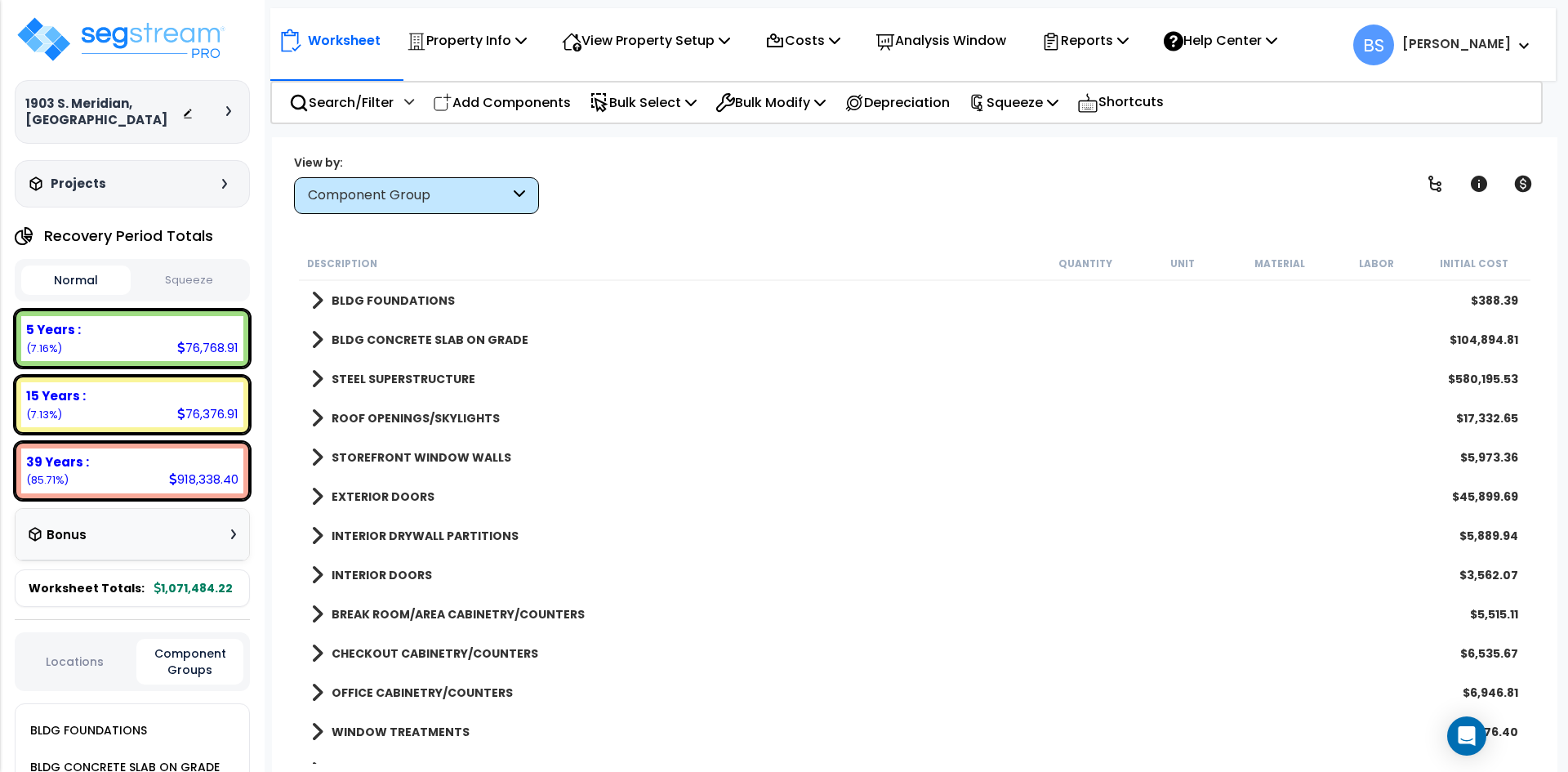
click at [427, 535] on b "INTERIOR DRYWALL PARTITIONS" at bounding box center [424, 535] width 187 height 17
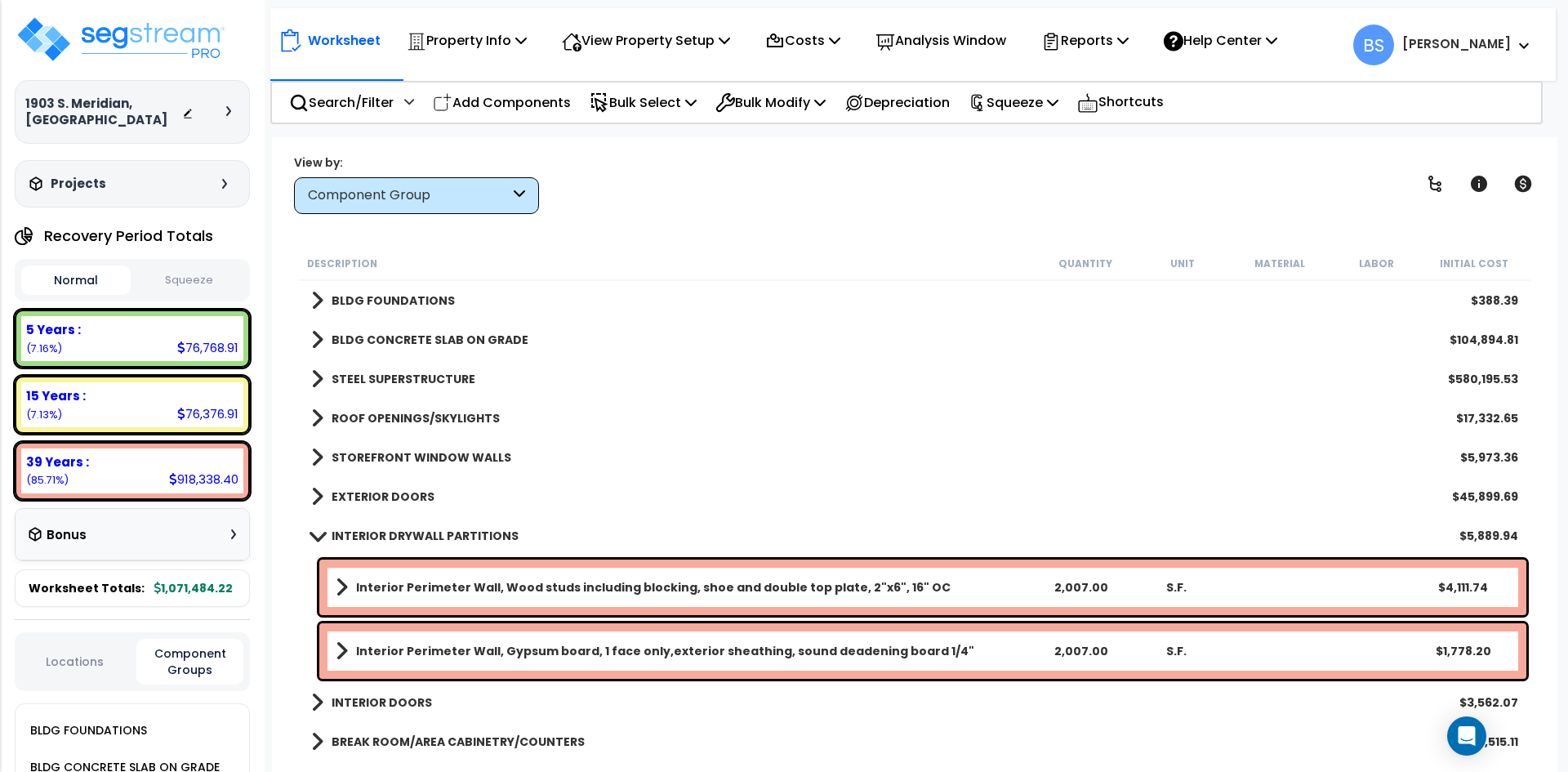
click at [427, 535] on b "INTERIOR DRYWALL PARTITIONS" at bounding box center [424, 535] width 187 height 17
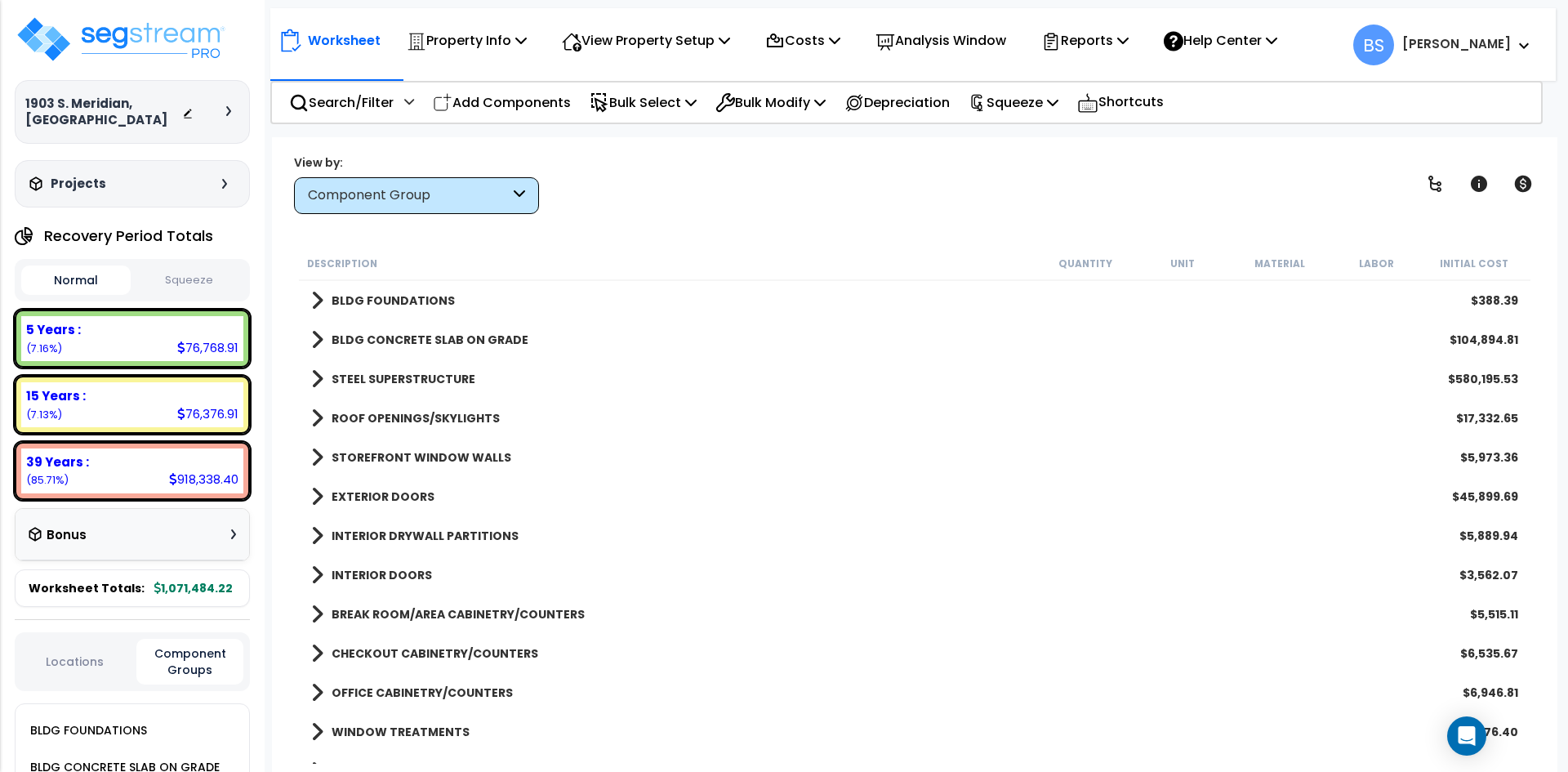
click at [400, 499] on b "EXTERIOR DOORS" at bounding box center [382, 496] width 102 height 17
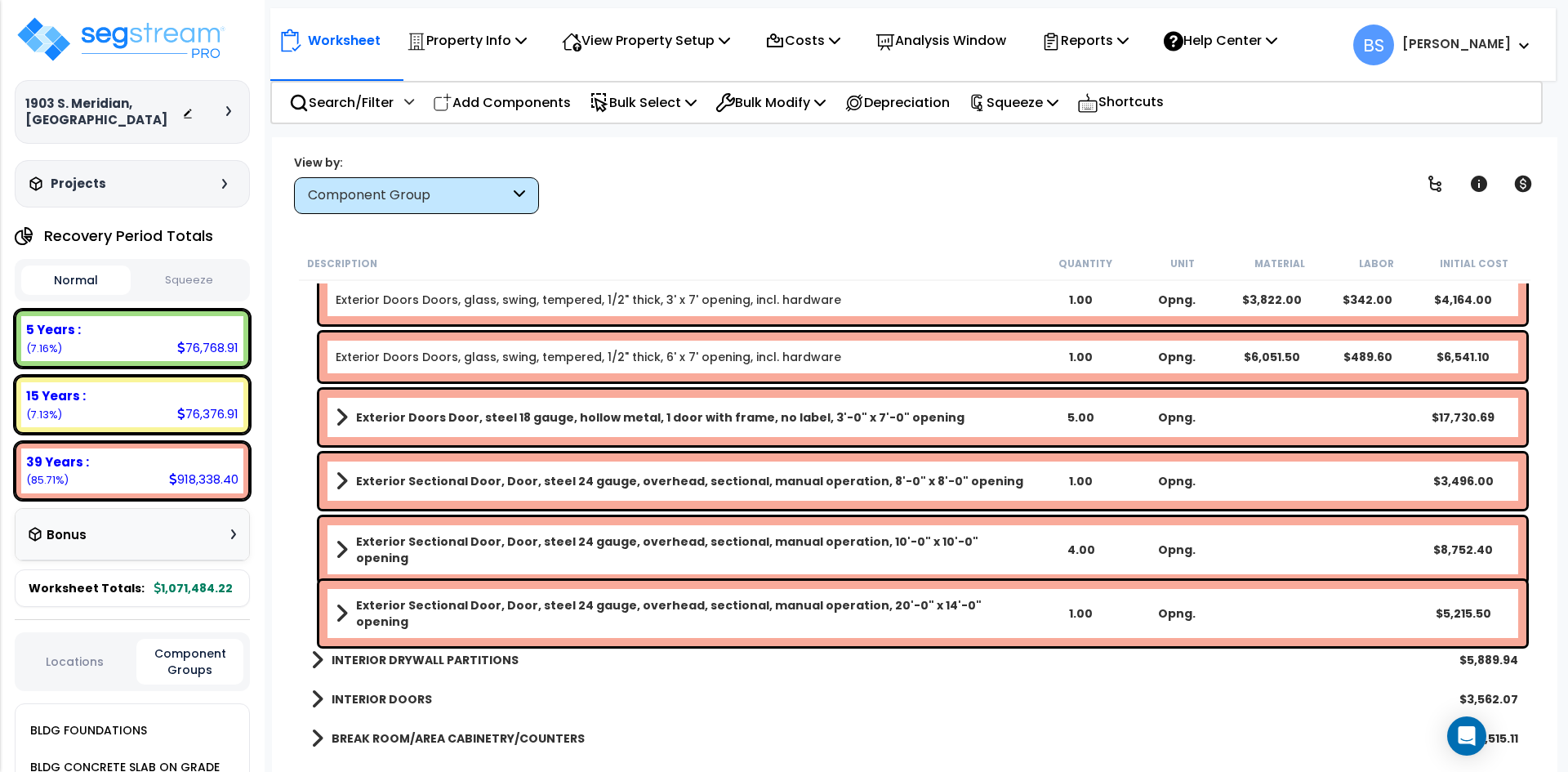
scroll to position [163, 0]
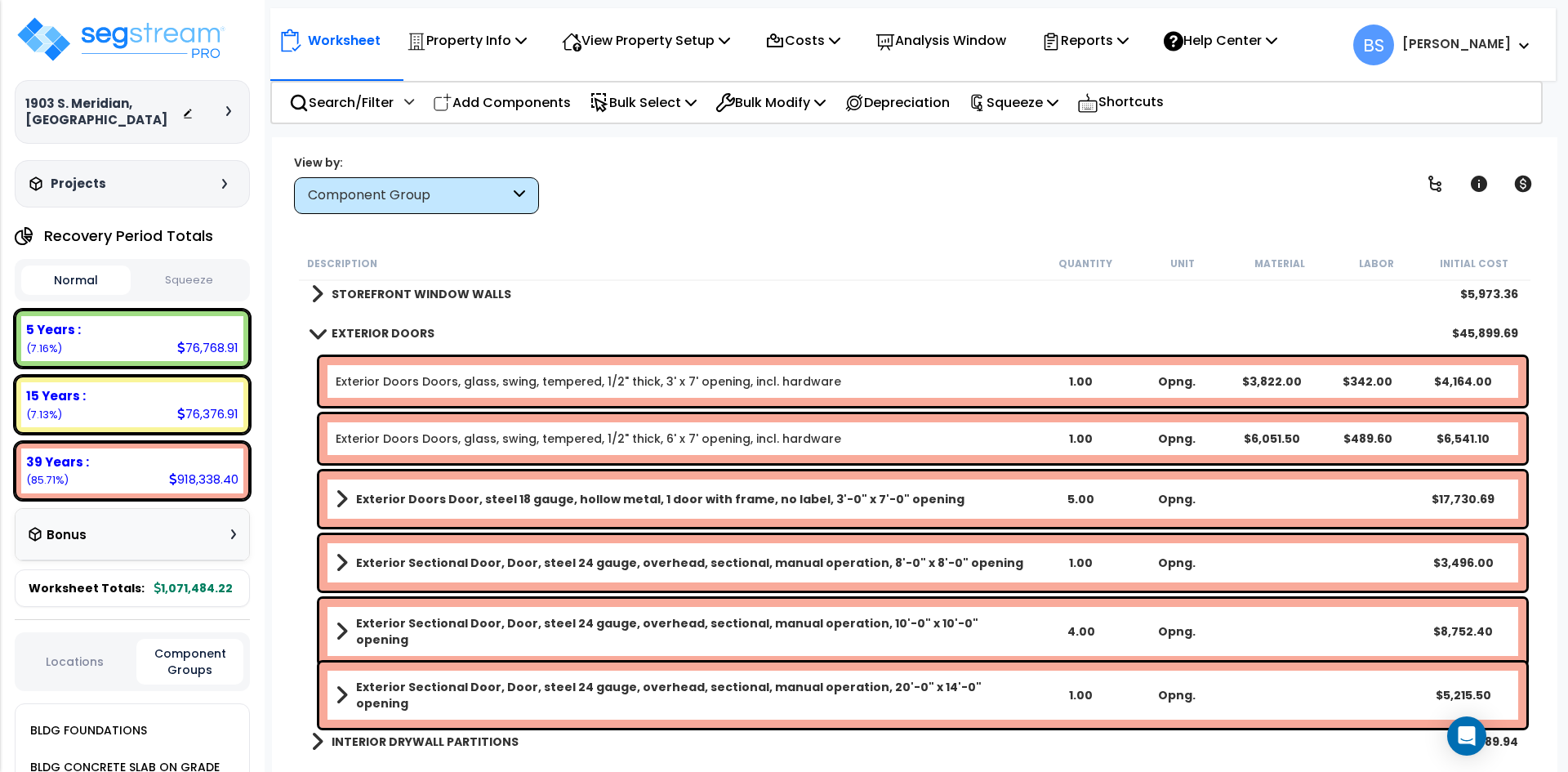
click at [286, 535] on div "Worksheet Property Info Property Setup Add Property Unit Template property Clon…" at bounding box center [914, 523] width 1285 height 772
click at [1031, 109] on p "Squeeze" at bounding box center [1014, 102] width 90 height 22
click at [1042, 131] on link "Squeeze" at bounding box center [1041, 138] width 162 height 32
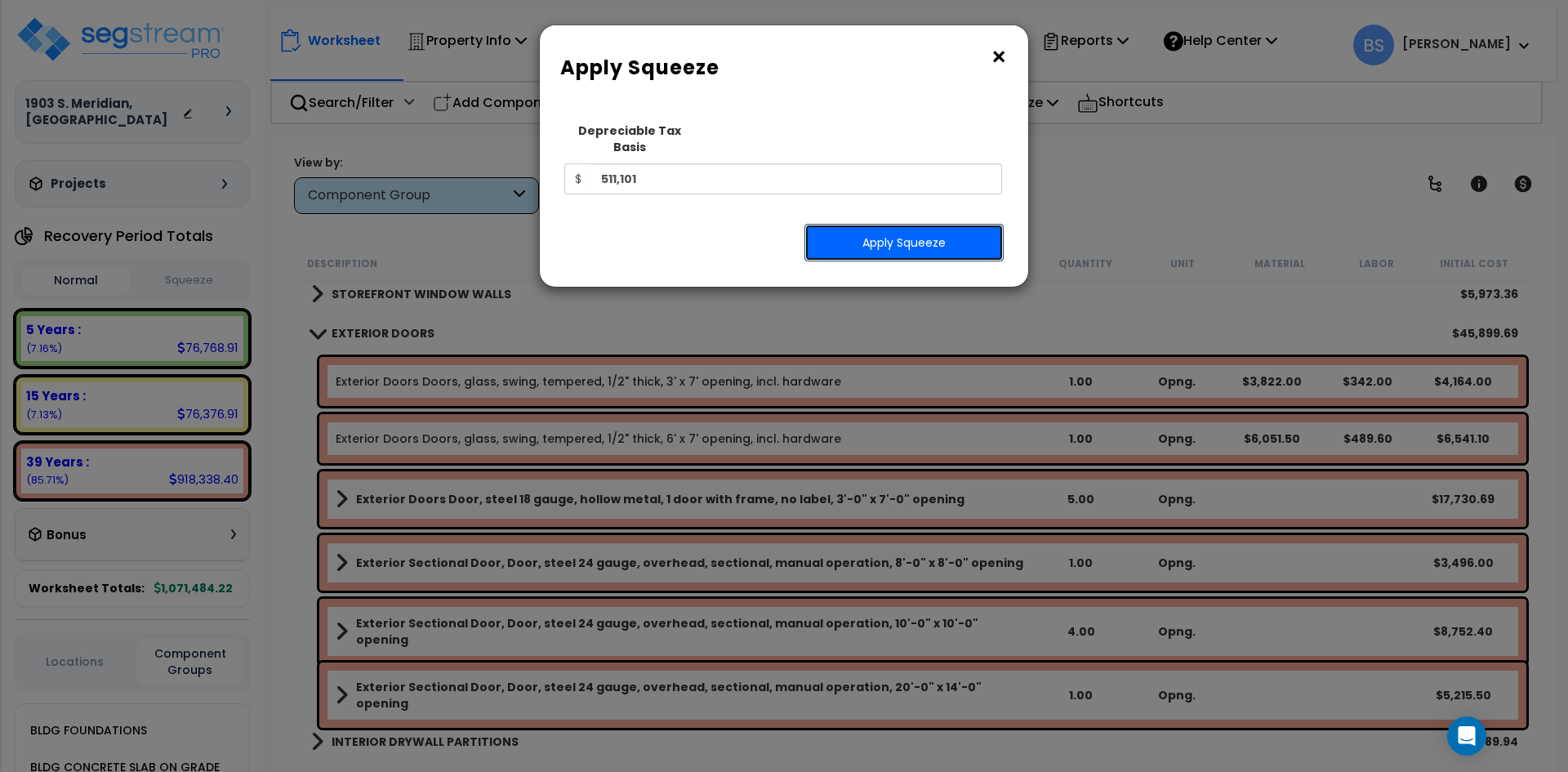
click at [901, 224] on button "Apply Squeeze" at bounding box center [903, 242] width 199 height 38
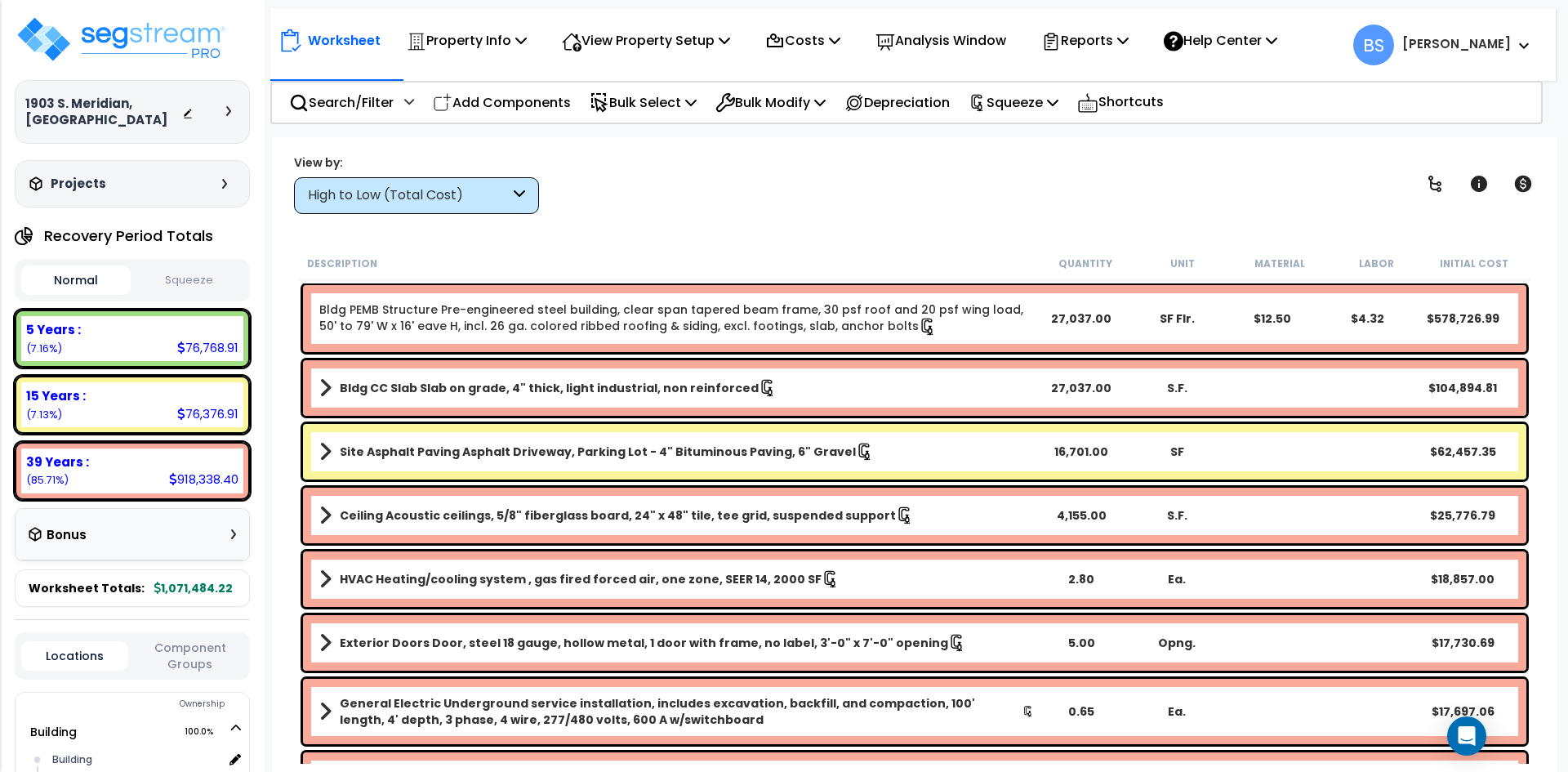
click at [191, 292] on button "Squeeze" at bounding box center [189, 280] width 109 height 29
click at [75, 287] on button "Normal" at bounding box center [75, 280] width 109 height 29
click at [922, 209] on div "View by: High to Low (Total Cost) High to Low (Total Cost)" at bounding box center [915, 183] width 1253 height 60
drag, startPoint x: 508, startPoint y: 110, endPoint x: 510, endPoint y: 120, distance: 10.2
click at [508, 110] on p "Add Components" at bounding box center [502, 102] width 138 height 22
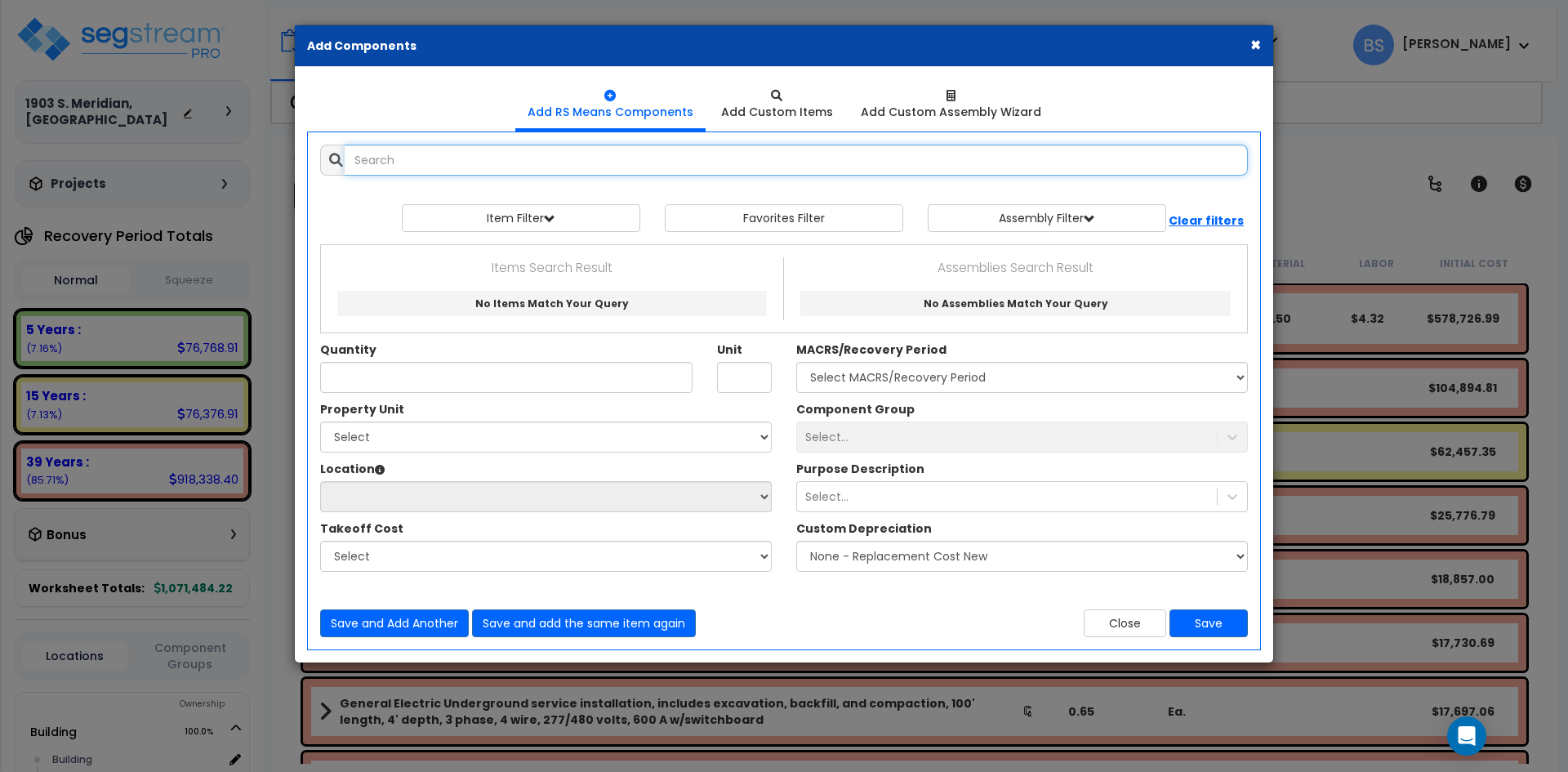
click at [512, 161] on input "text" at bounding box center [795, 159] width 903 height 31
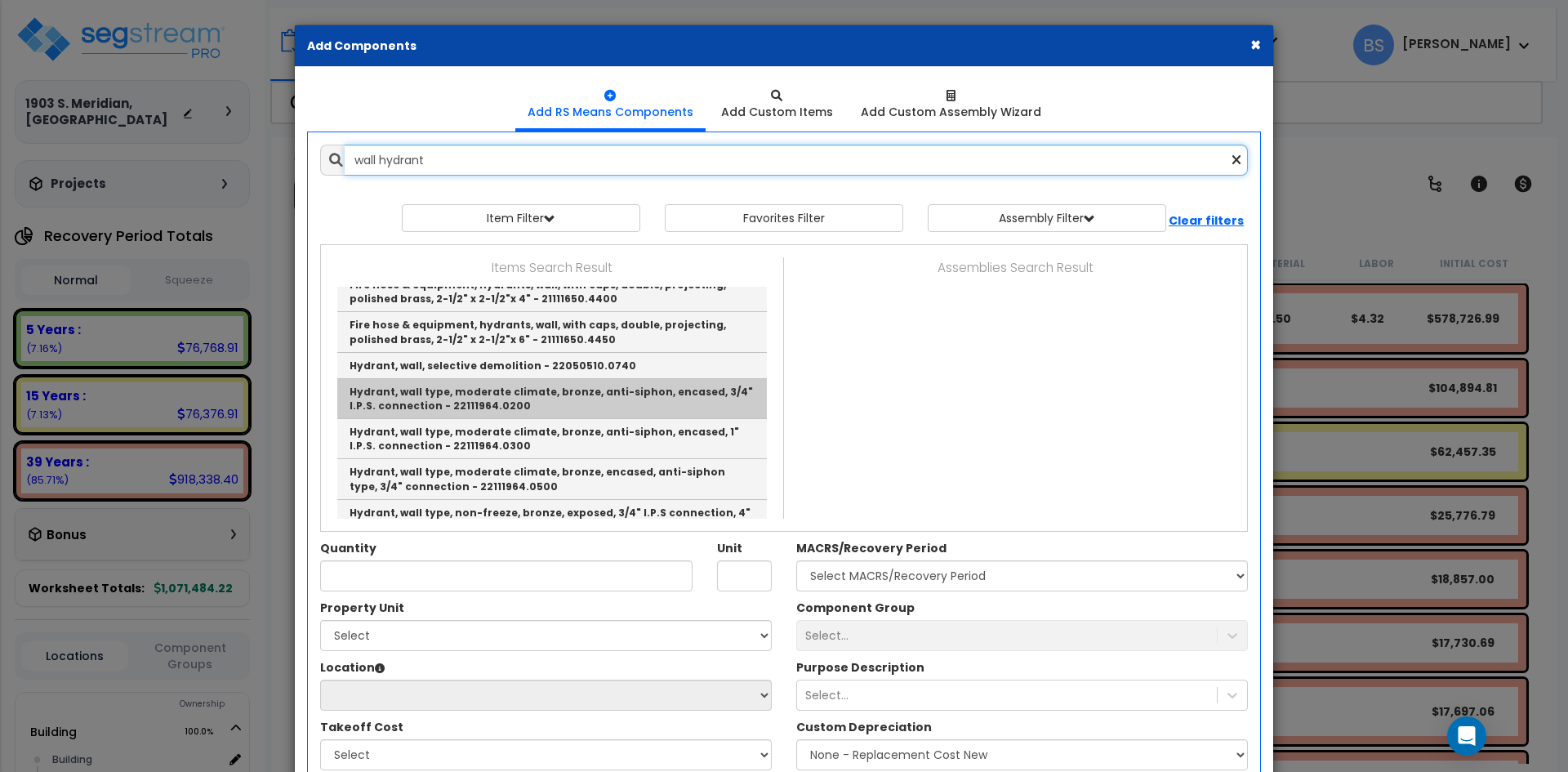
scroll to position [327, 0]
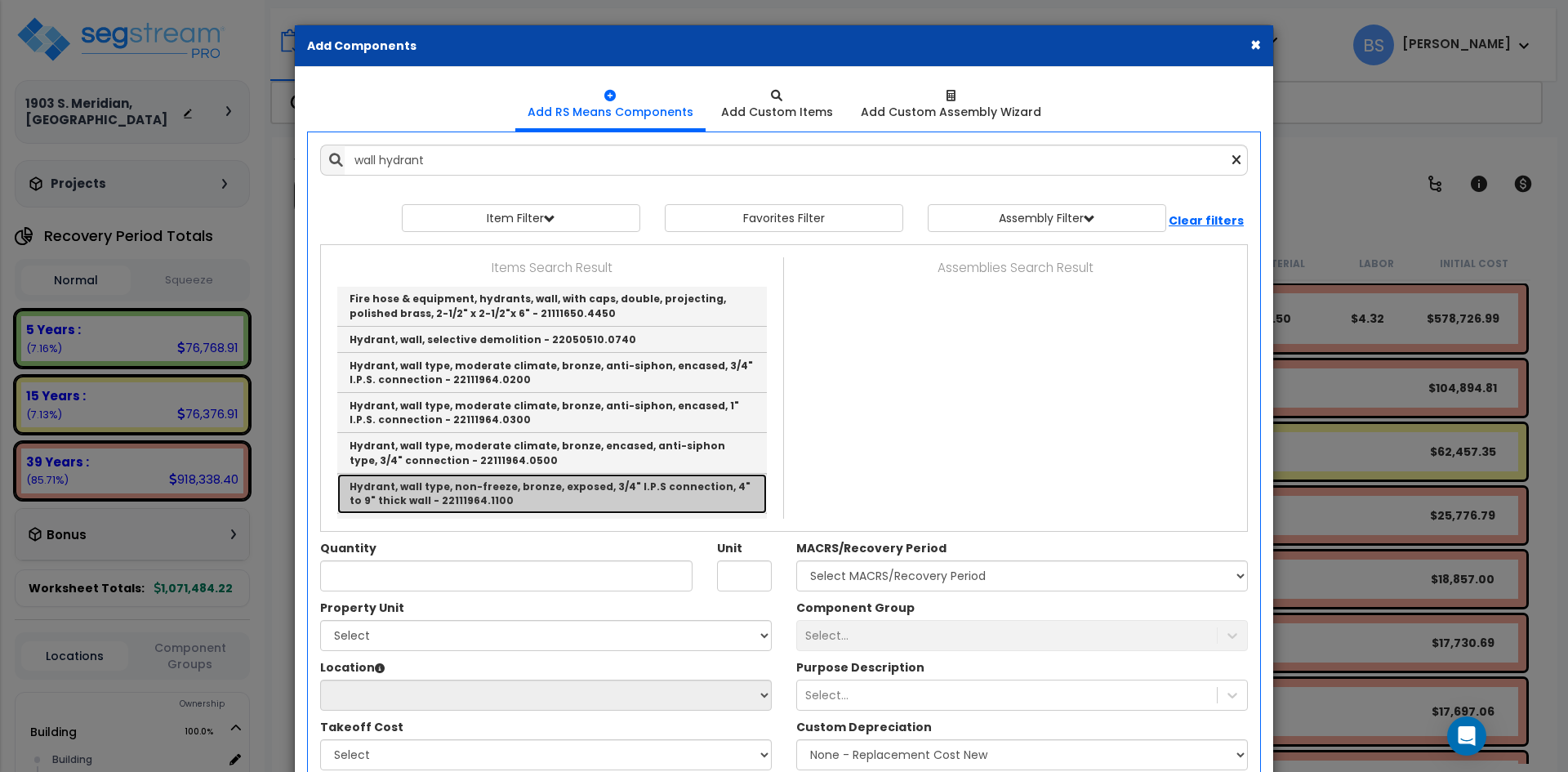
click at [619, 491] on link "Hydrant, wall type, non-freeze, bronze, exposed, 3/4" I.P.S connection, 4" to 9…" at bounding box center [552, 494] width 429 height 40
type input "Hydrant, wall type, non-freeze, bronze, exposed, 3/4" I.P.S connection, 4" to 9…"
type input "Ea."
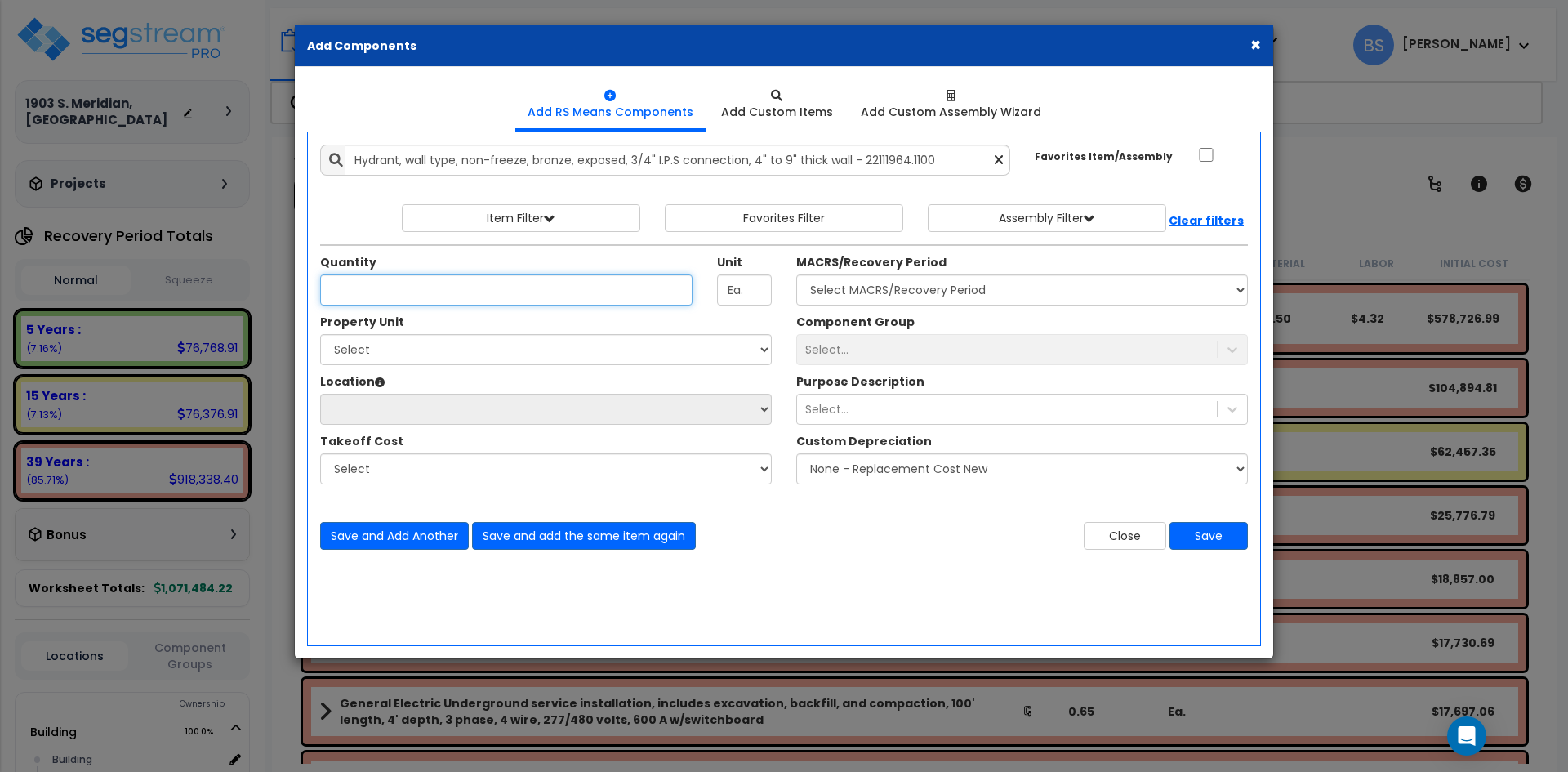
click at [367, 288] on input "Quantity" at bounding box center [505, 289] width 372 height 31
type input "4"
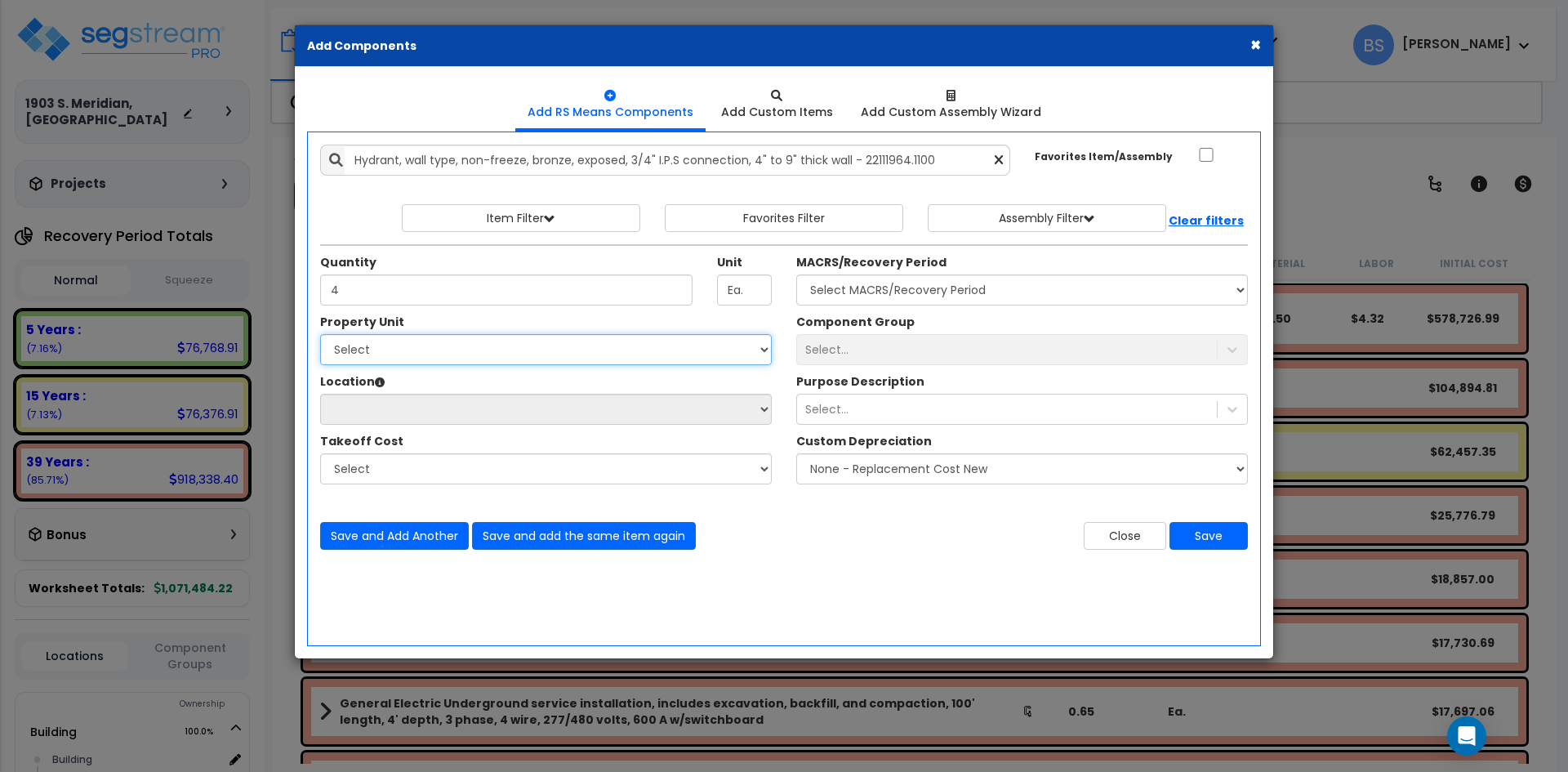
click at [403, 351] on select "Select Building Site Improvements" at bounding box center [545, 349] width 451 height 31
select select "168460"
click at [320, 334] on select "Select Building Site Improvements" at bounding box center [545, 349] width 451 height 31
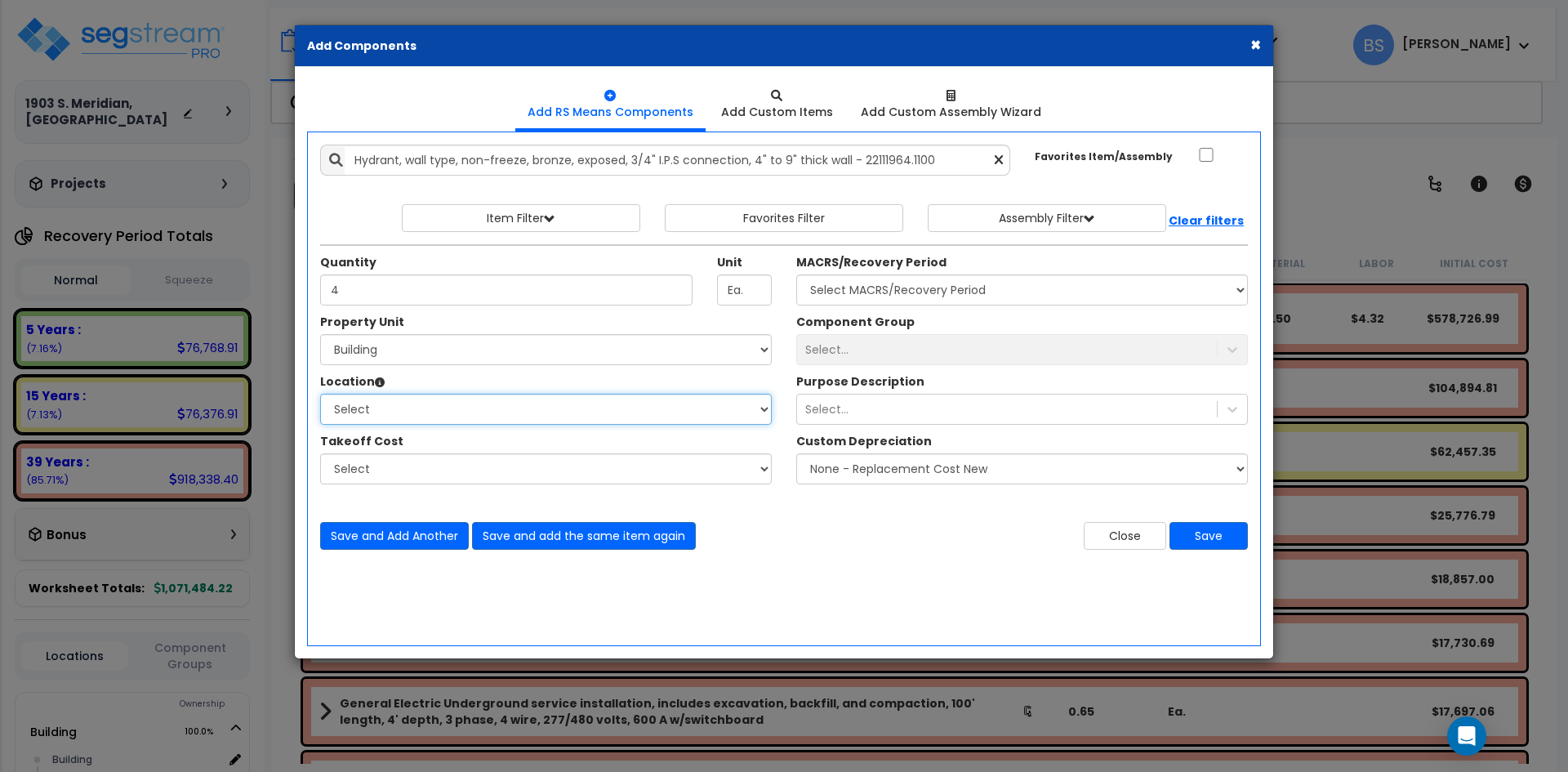
click at [376, 408] on select "Select Building Building Interior Add Additional Location" at bounding box center [545, 408] width 451 height 31
select select "6"
click at [320, 393] on select "Select Building Building Interior Add Additional Location" at bounding box center [545, 408] width 451 height 31
click at [378, 477] on select "Select" at bounding box center [545, 468] width 451 height 31
click at [404, 473] on select "Select" at bounding box center [545, 468] width 451 height 31
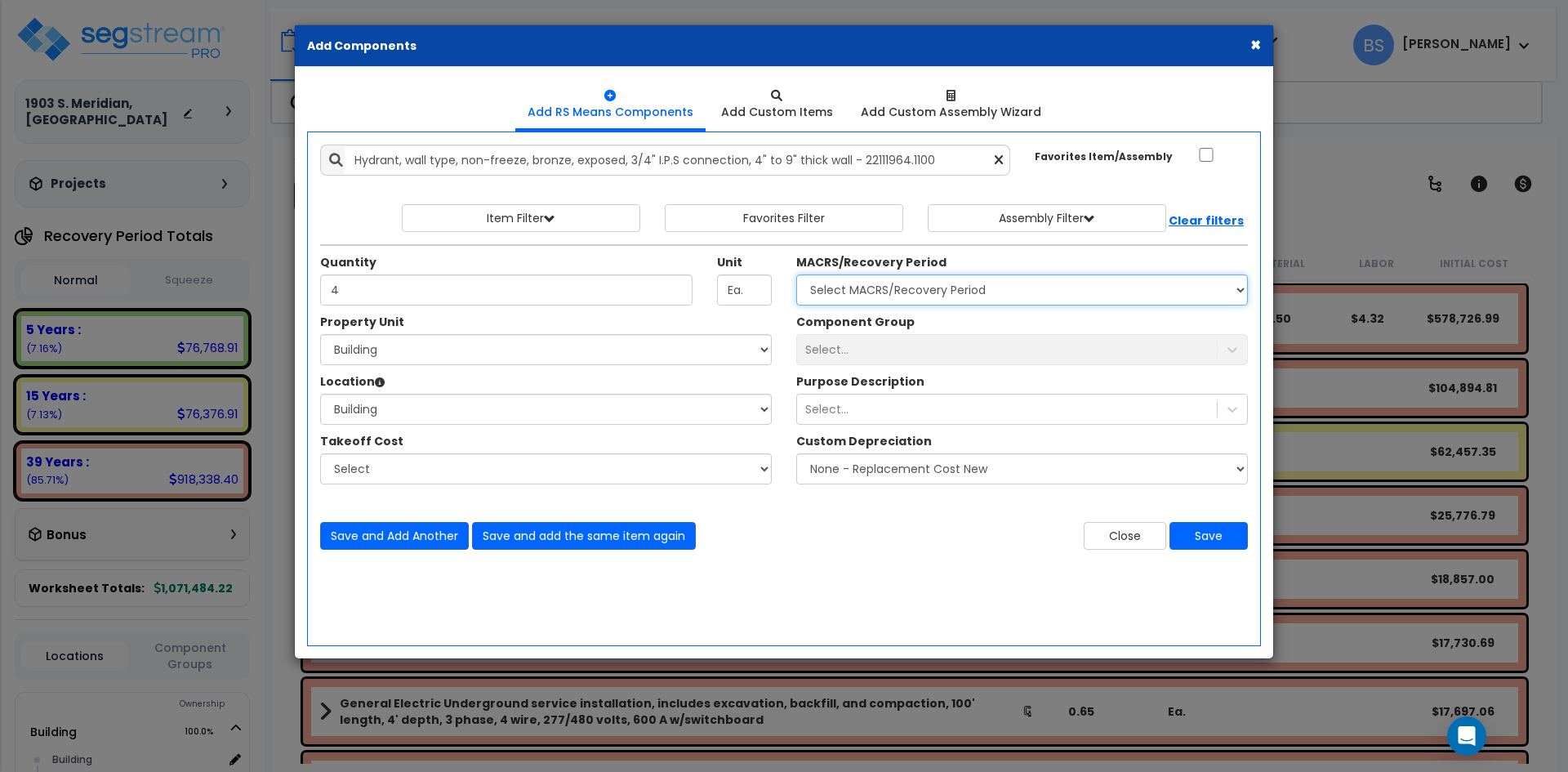
click at [873, 292] on select "Select MACRS/Recovery Period 5 Years - 57.0 - Distributive Trades & Services 5 …" at bounding box center [1021, 289] width 451 height 31
select select "3667"
click at [796, 274] on select "Select MACRS/Recovery Period 5 Years - 57.0 - Distributive Trades & Services 5 …" at bounding box center [1021, 289] width 451 height 31
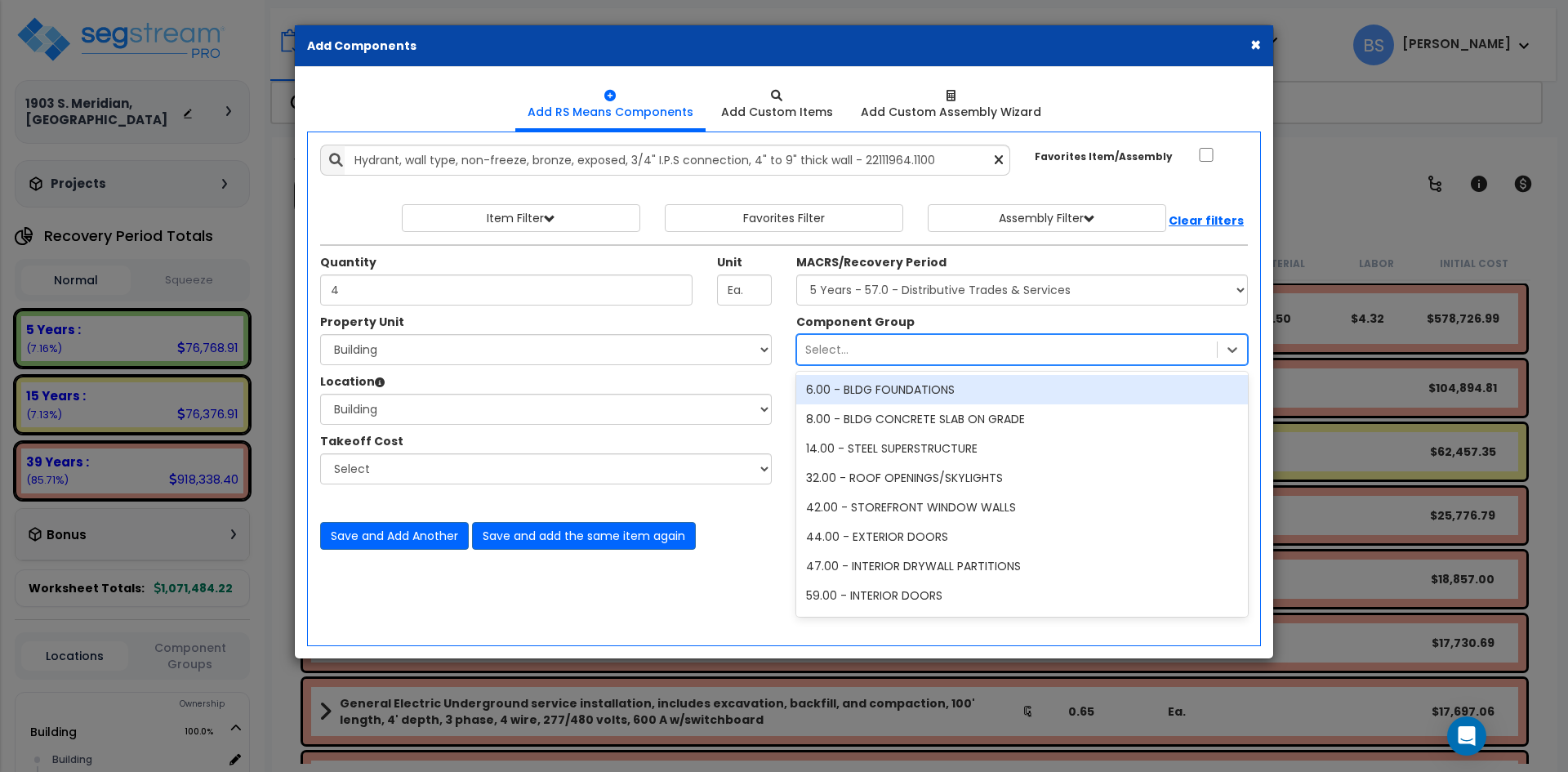
click at [846, 344] on div "Select..." at bounding box center [826, 350] width 43 height 17
type input "plumbing"
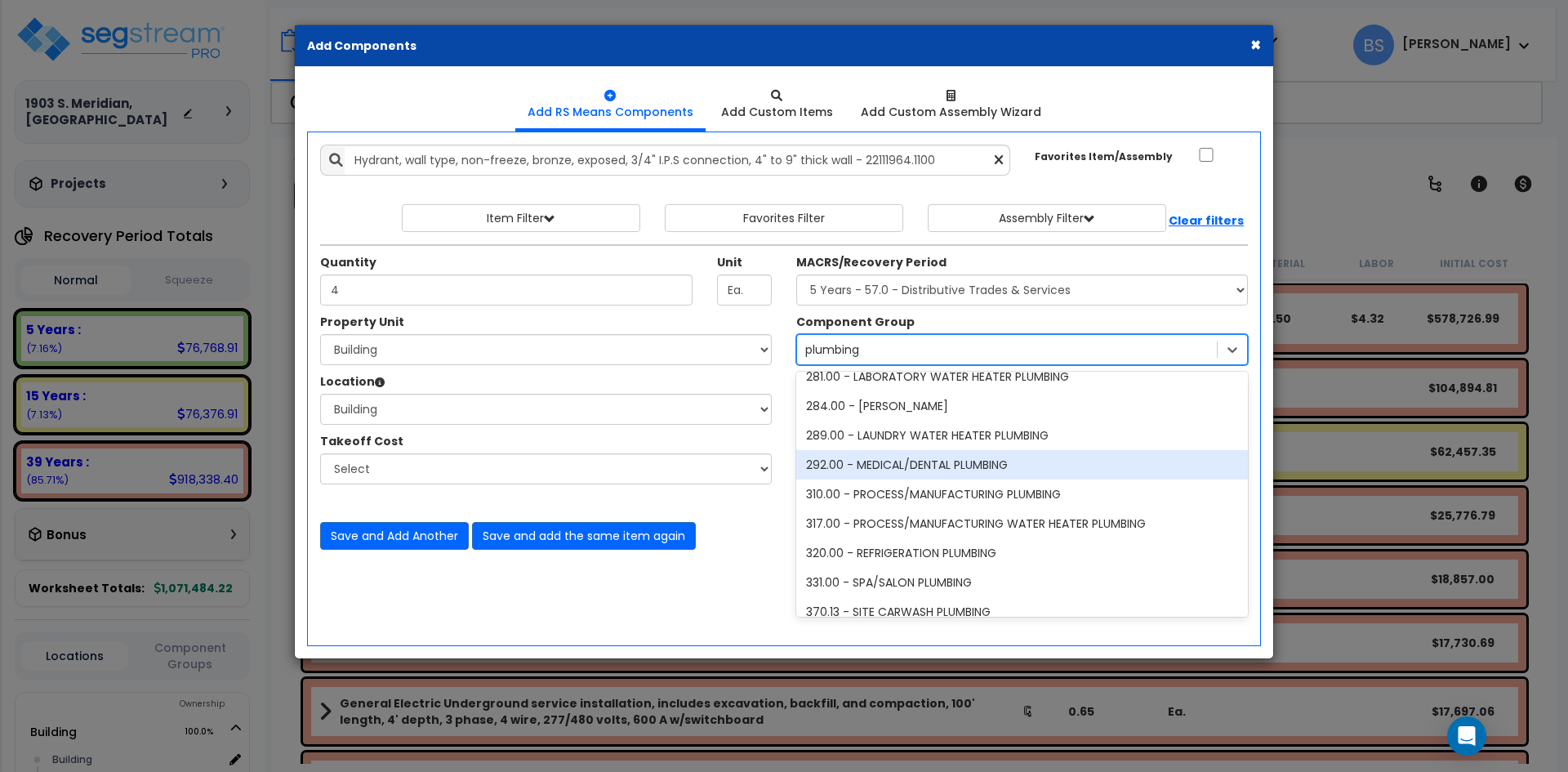
scroll to position [654, 0]
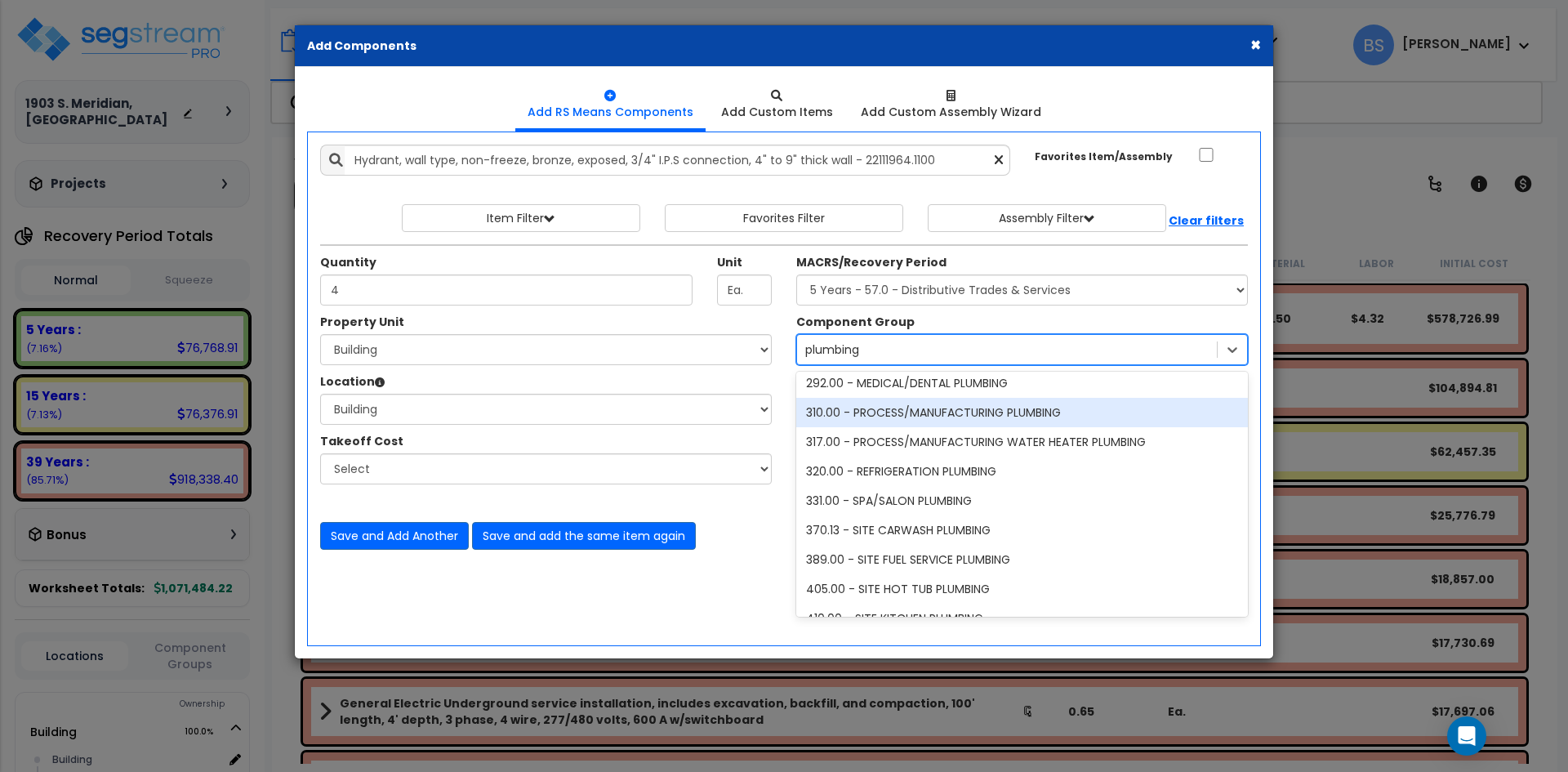
click at [984, 415] on div "310.00 - PROCESS/MANUFACTURING PLUMBING" at bounding box center [1021, 413] width 451 height 30
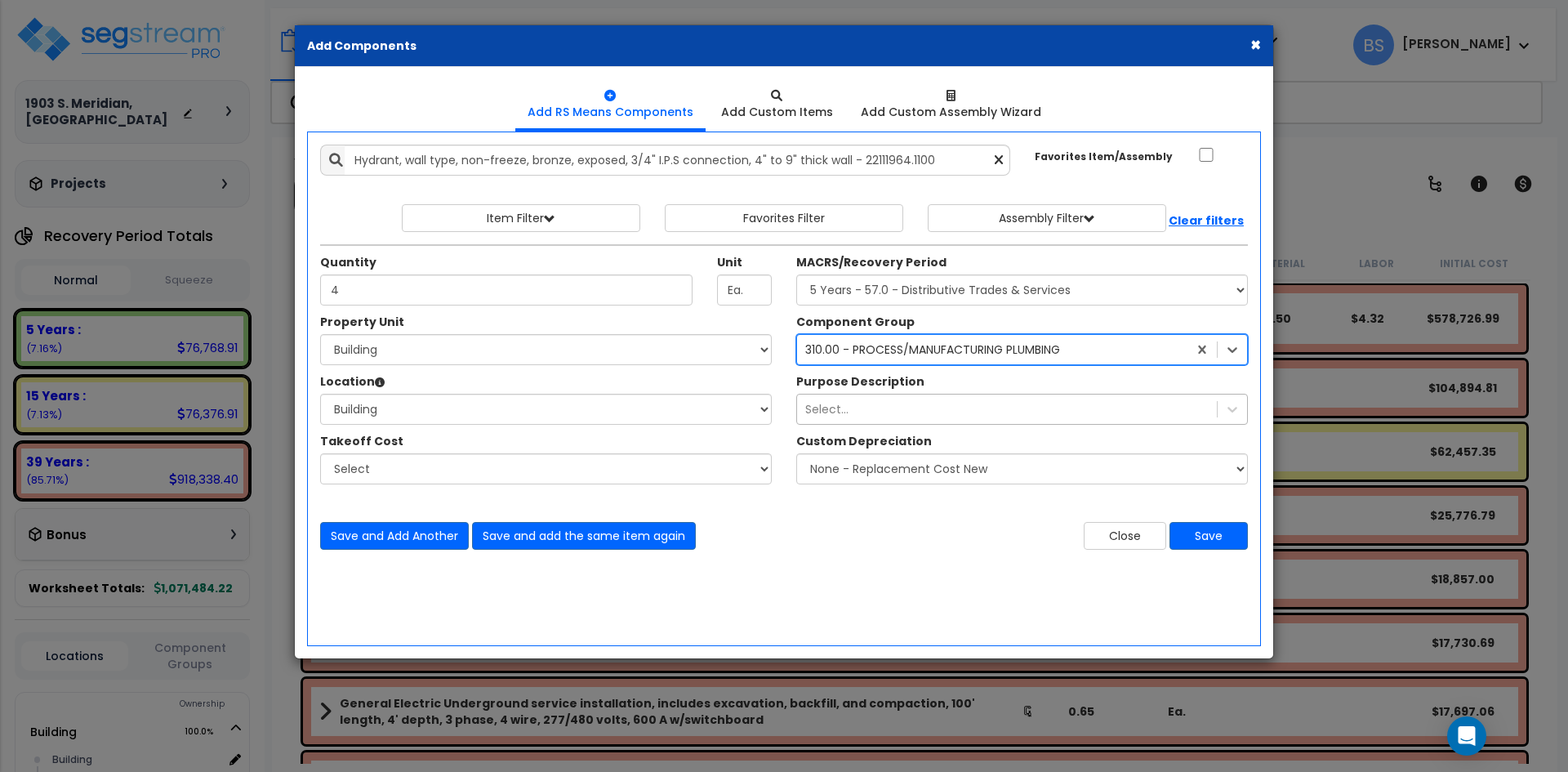
click at [864, 414] on div "Select..." at bounding box center [1006, 409] width 420 height 26
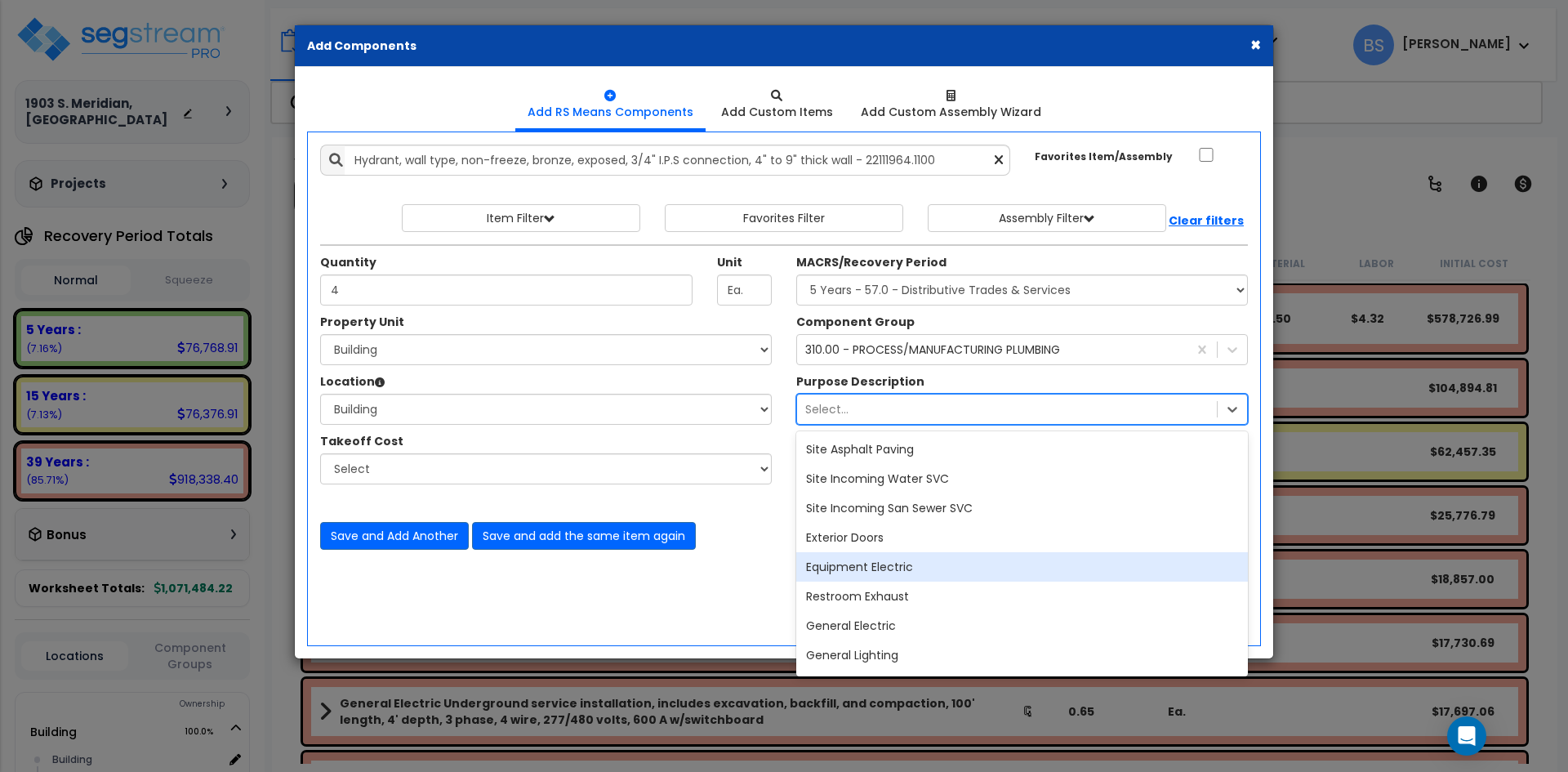
click at [760, 649] on div "Add RS Means Components Add Custom Items 4" at bounding box center [784, 362] width 978 height 591
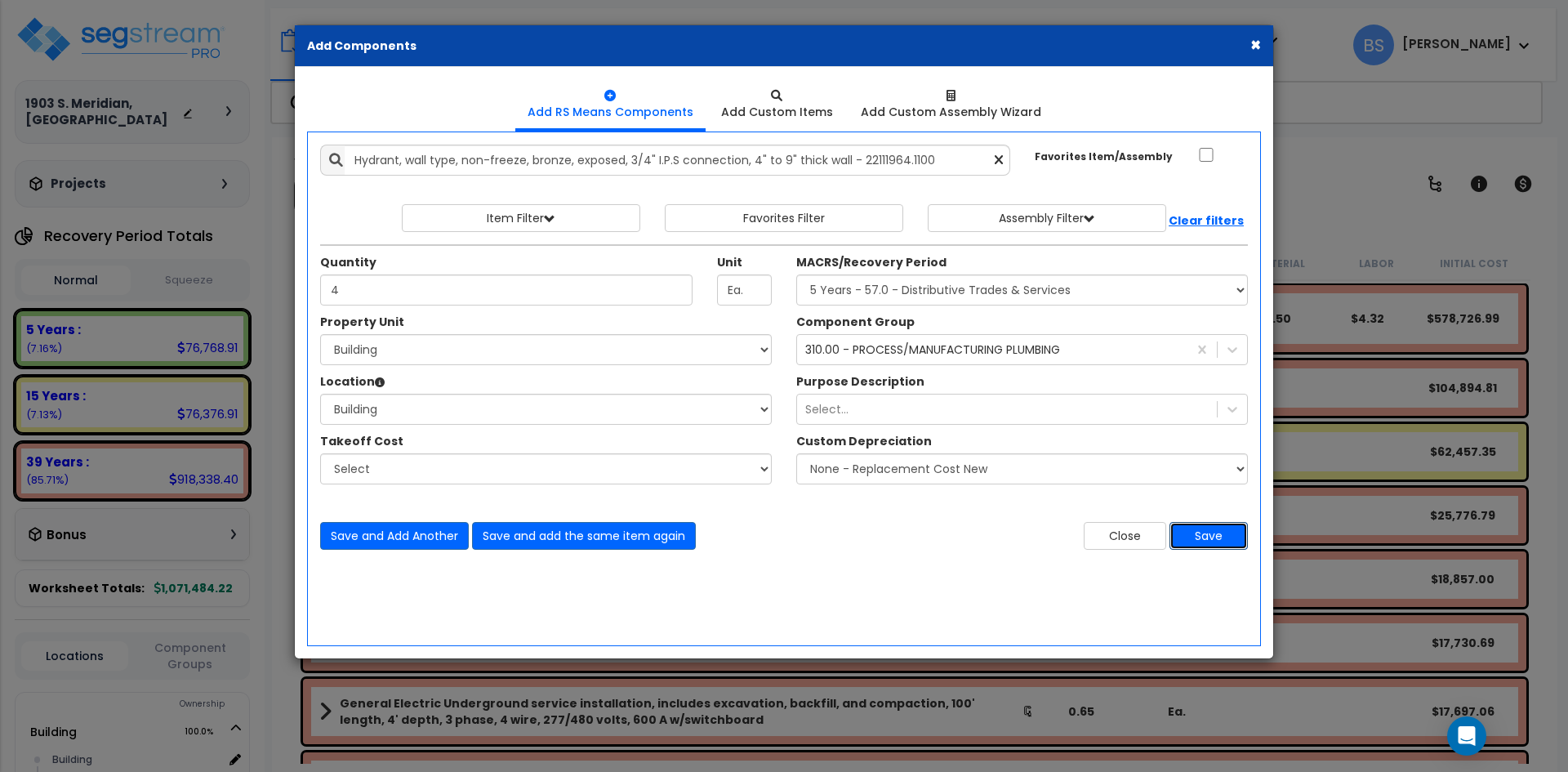
click at [1220, 529] on button "Save" at bounding box center [1208, 536] width 78 height 28
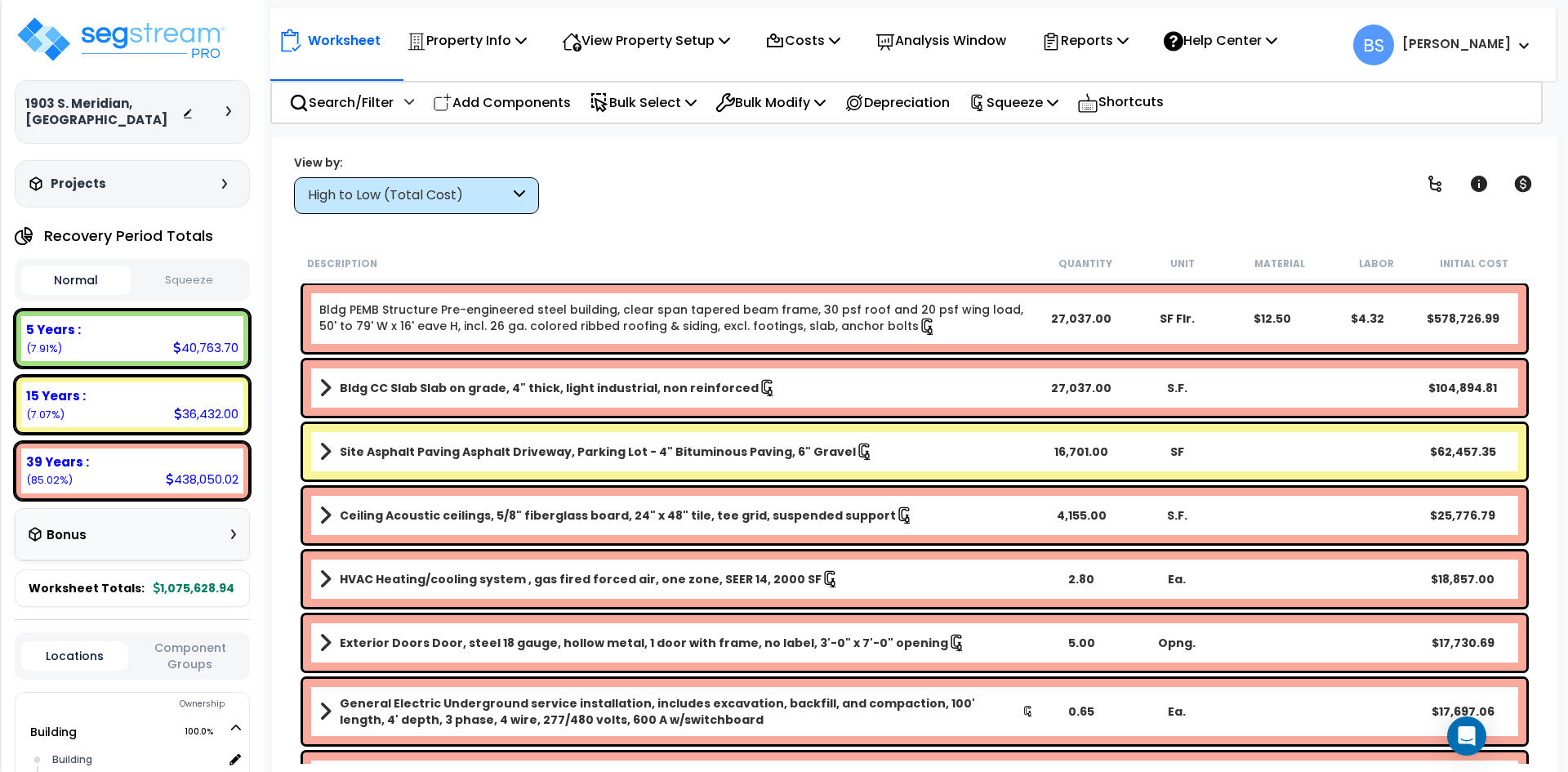
click at [136, 350] on div "5 Years : 40,763.70 (7.91%)" at bounding box center [132, 338] width 222 height 45
click at [191, 282] on button "Squeeze" at bounding box center [189, 280] width 109 height 29
click at [66, 335] on b "5 Years :" at bounding box center [53, 329] width 54 height 18
click at [31, 355] on small "(7.16%)" at bounding box center [44, 349] width 36 height 14
click at [392, 184] on div "High to Low (Total Cost)" at bounding box center [417, 195] width 245 height 37
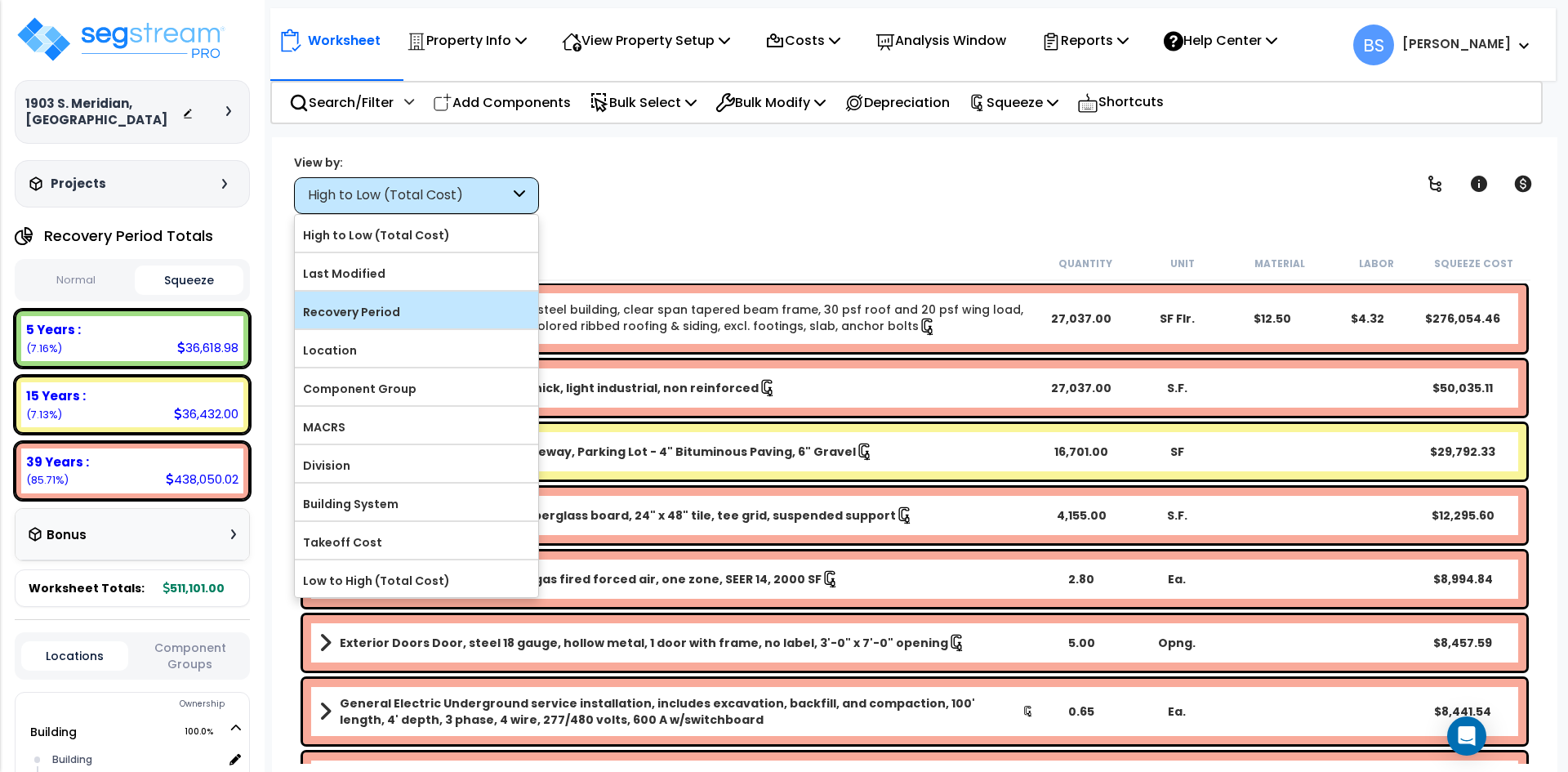
click at [401, 309] on label "Recovery Period" at bounding box center [417, 312] width 244 height 25
click at [0, 0] on input "Recovery Period" at bounding box center [0, 0] width 0 height 0
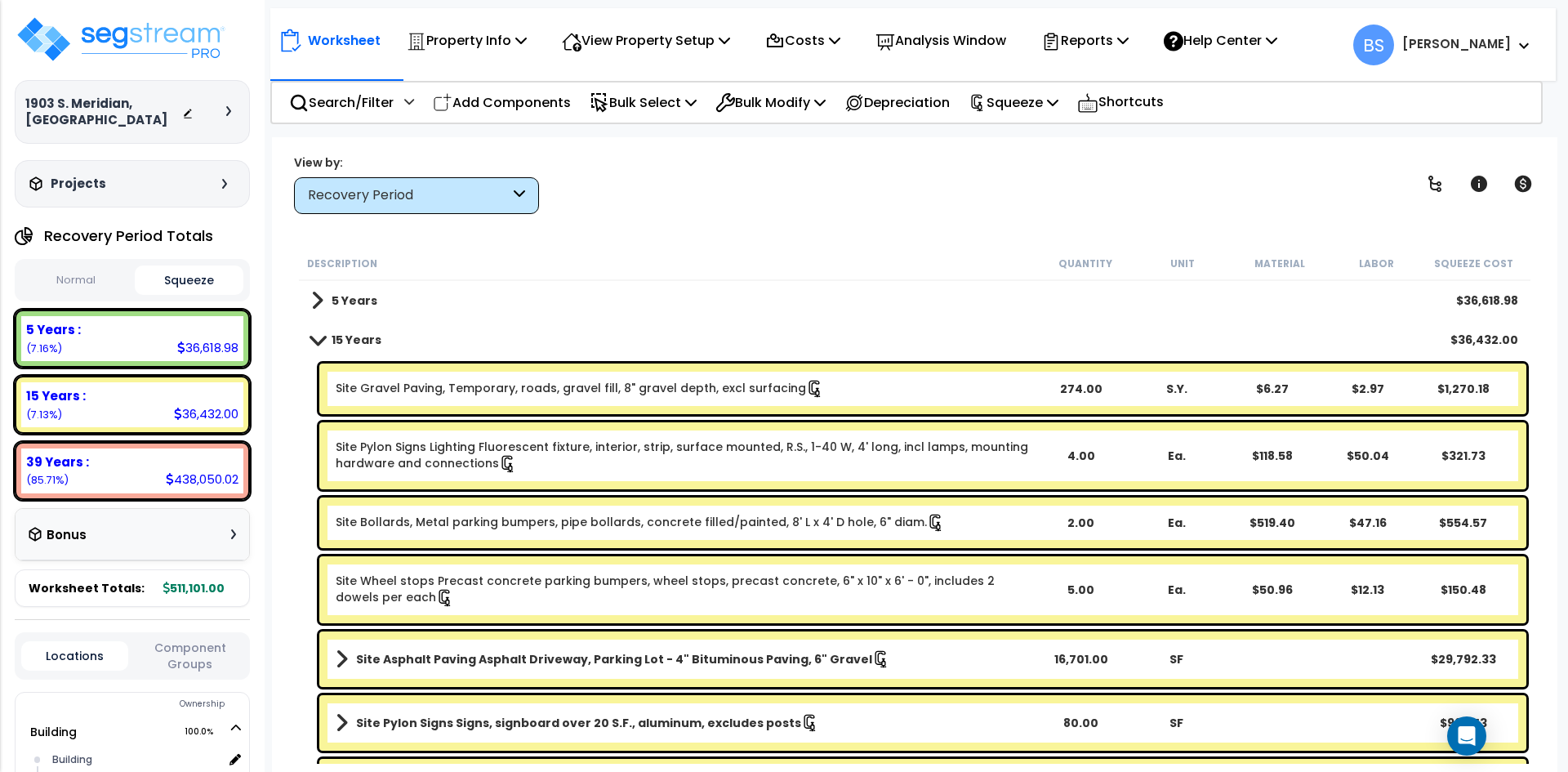
click at [381, 308] on div "5 Years $36,618.98" at bounding box center [915, 301] width 1223 height 39
click at [364, 296] on b "5 Years" at bounding box center [354, 301] width 46 height 17
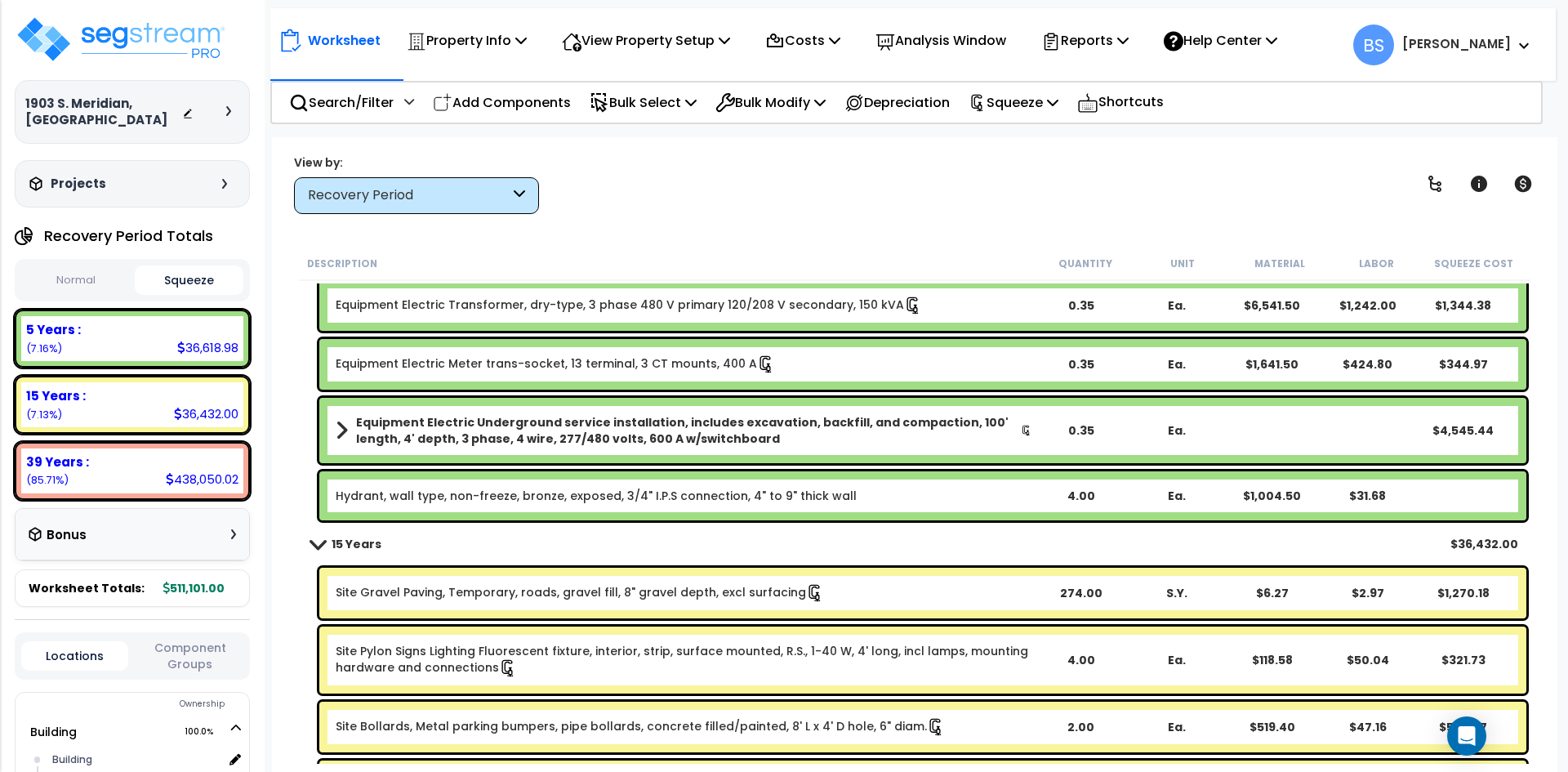
scroll to position [2369, 0]
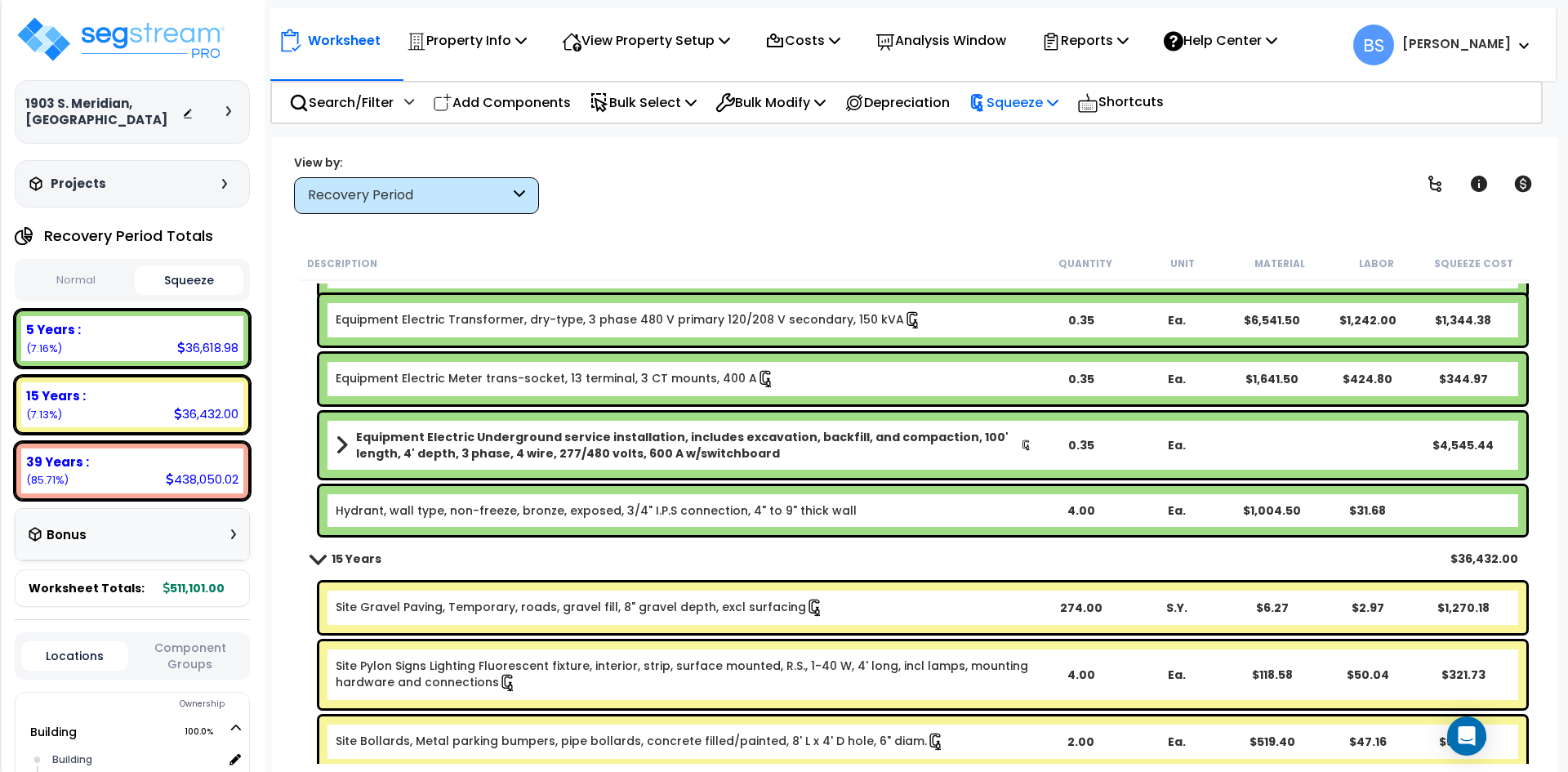
click at [1058, 105] on p "Squeeze" at bounding box center [1014, 102] width 90 height 22
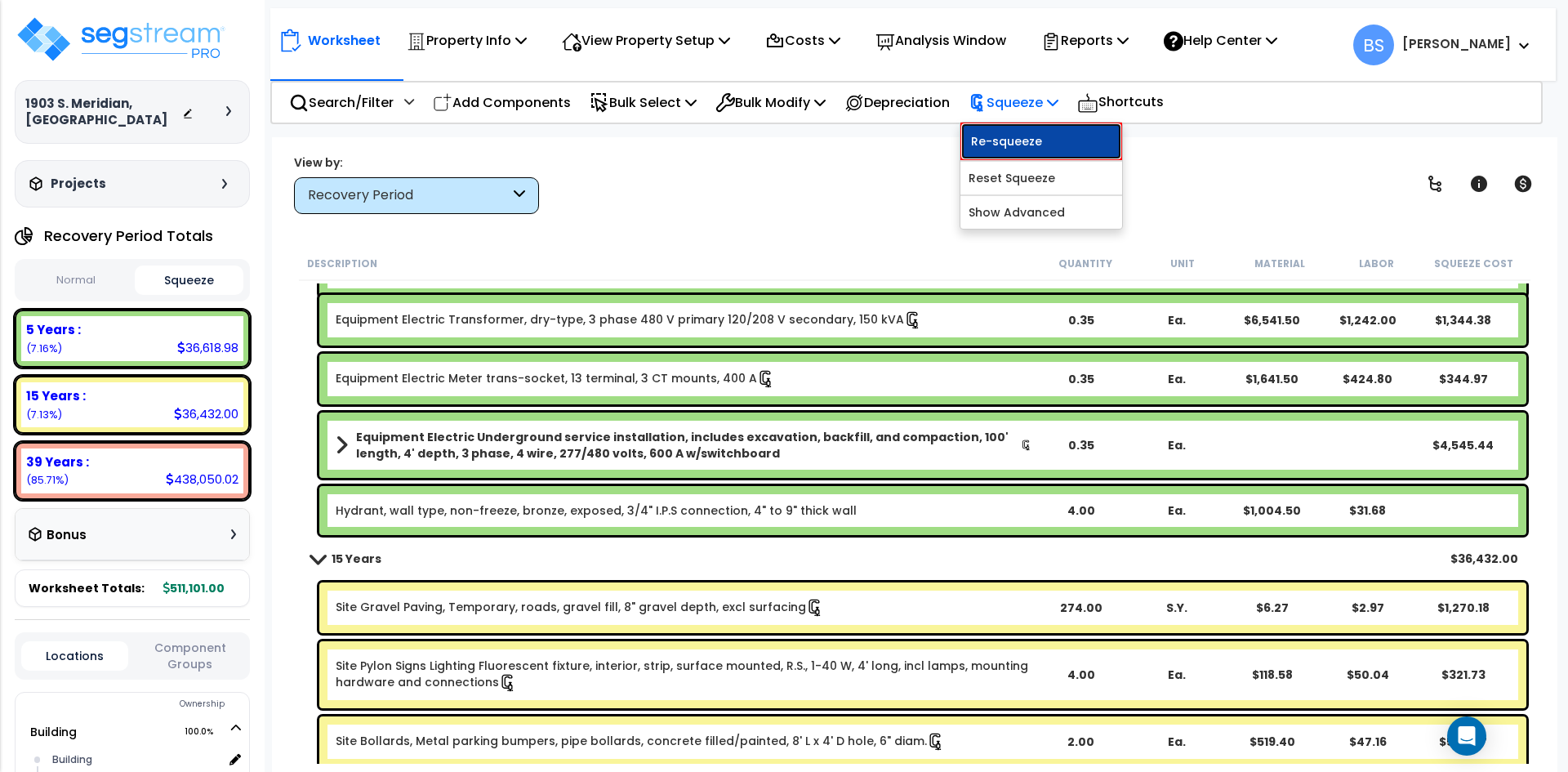
click at [1053, 135] on link "Re-squeeze" at bounding box center [1041, 141] width 162 height 38
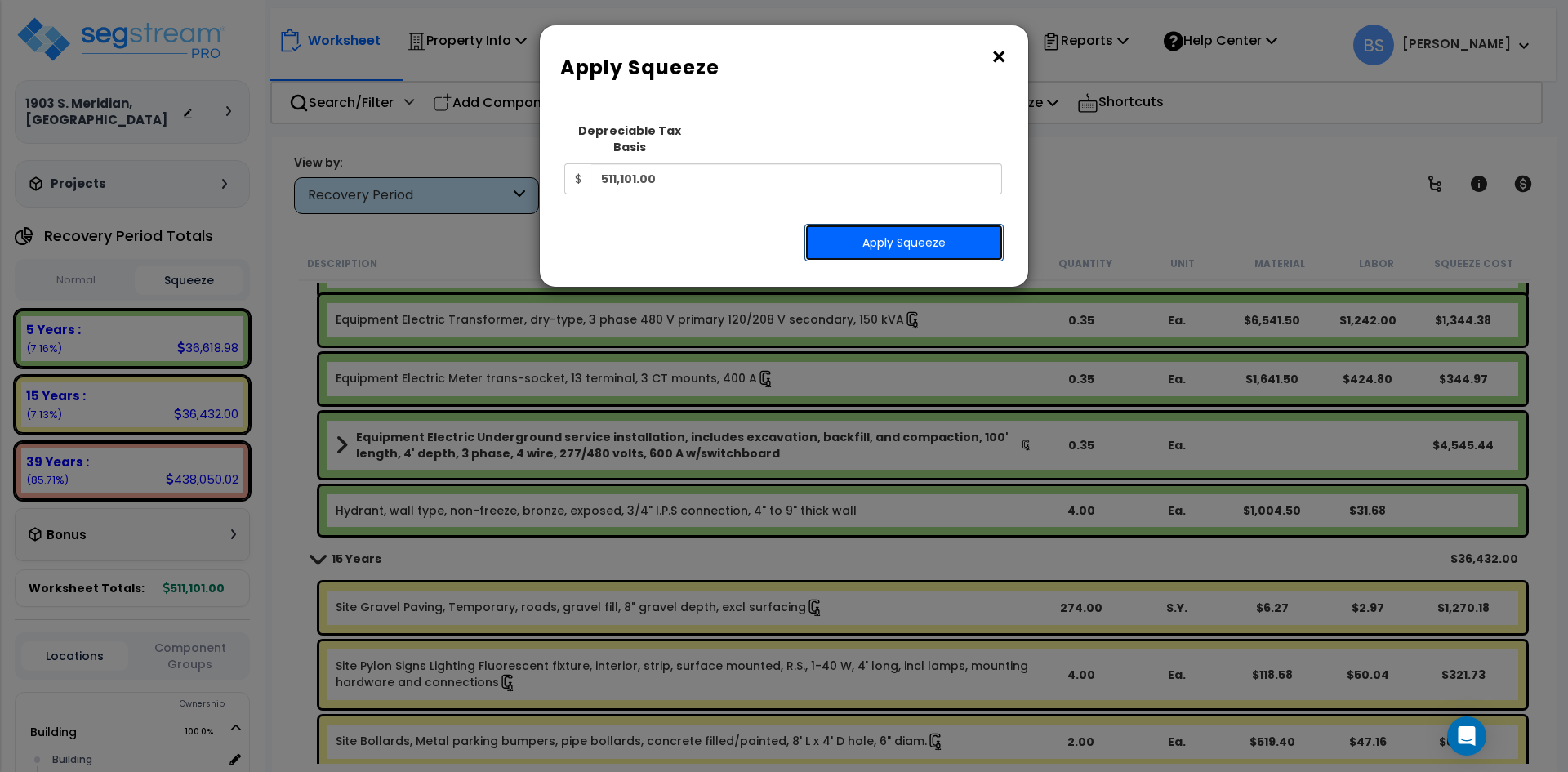
click at [915, 235] on button "Apply Squeeze" at bounding box center [903, 242] width 199 height 38
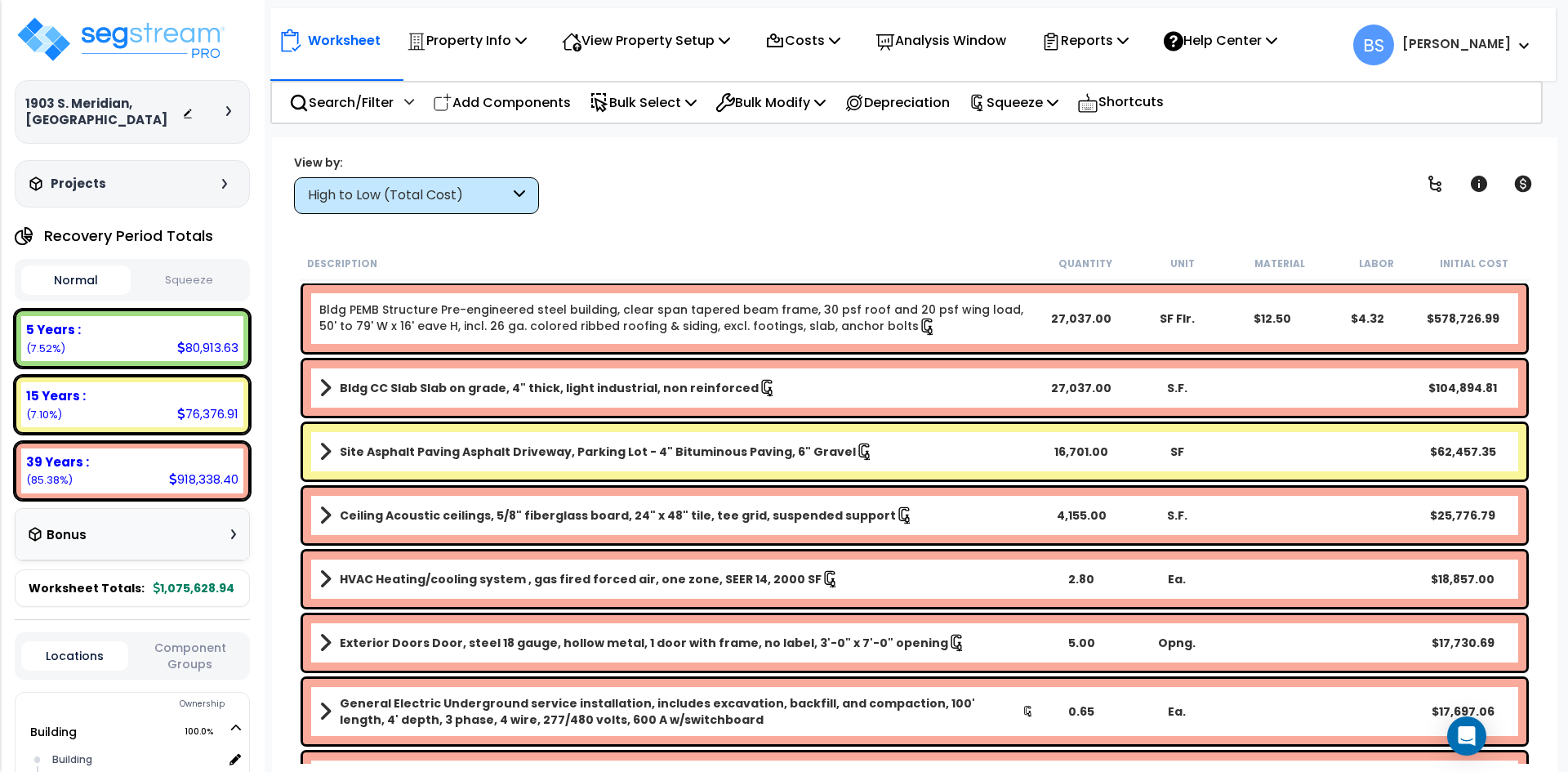
click at [190, 277] on button "Squeeze" at bounding box center [189, 280] width 109 height 29
click at [614, 583] on b "HVAC Heating/cooling system , gas fired forced air, one zone, SEER 14, 2000 SF" at bounding box center [581, 579] width 482 height 17
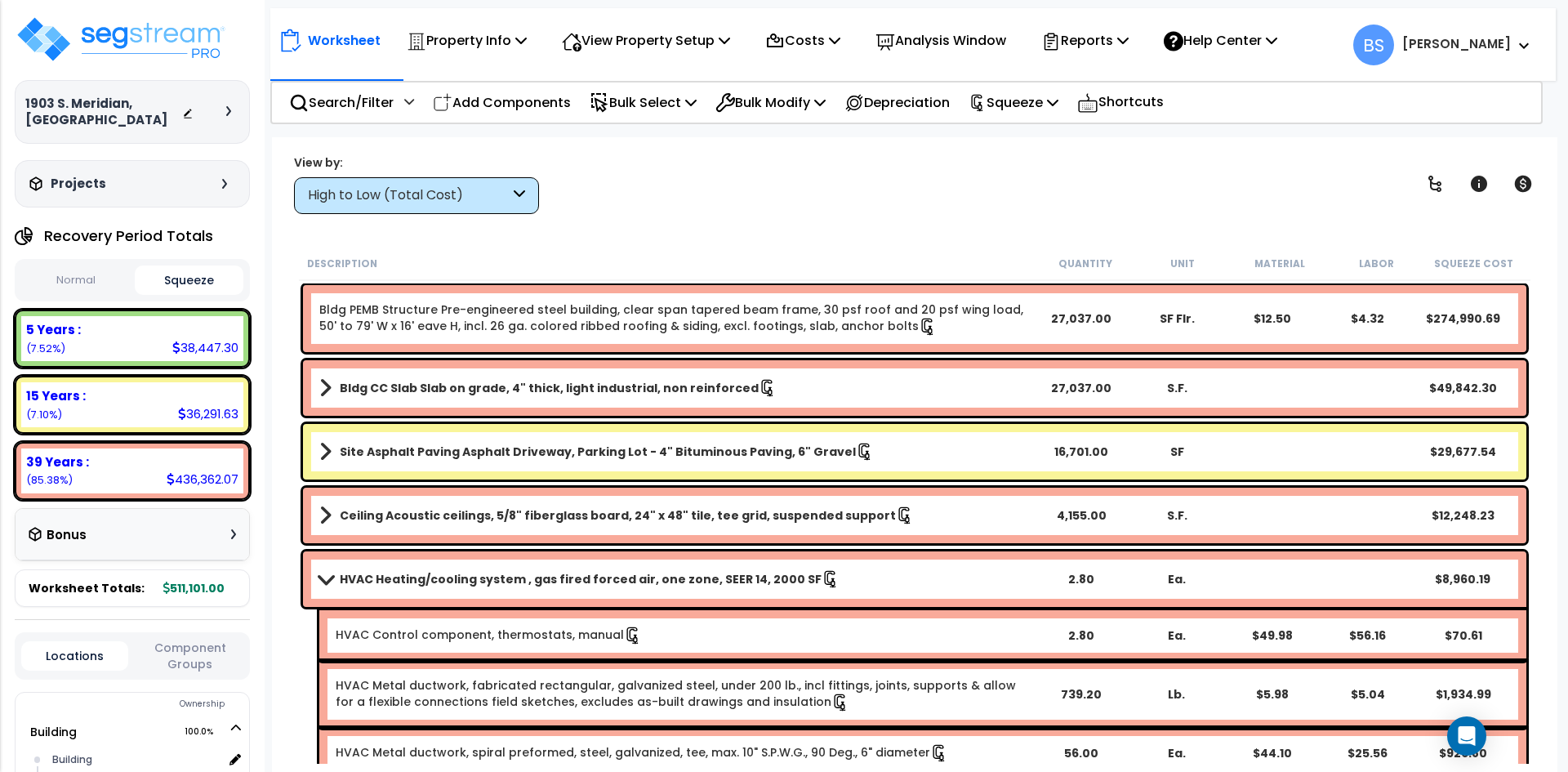
click at [614, 583] on b "HVAC Heating/cooling system , gas fired forced air, one zone, SEER 14, 2000 SF" at bounding box center [581, 579] width 482 height 17
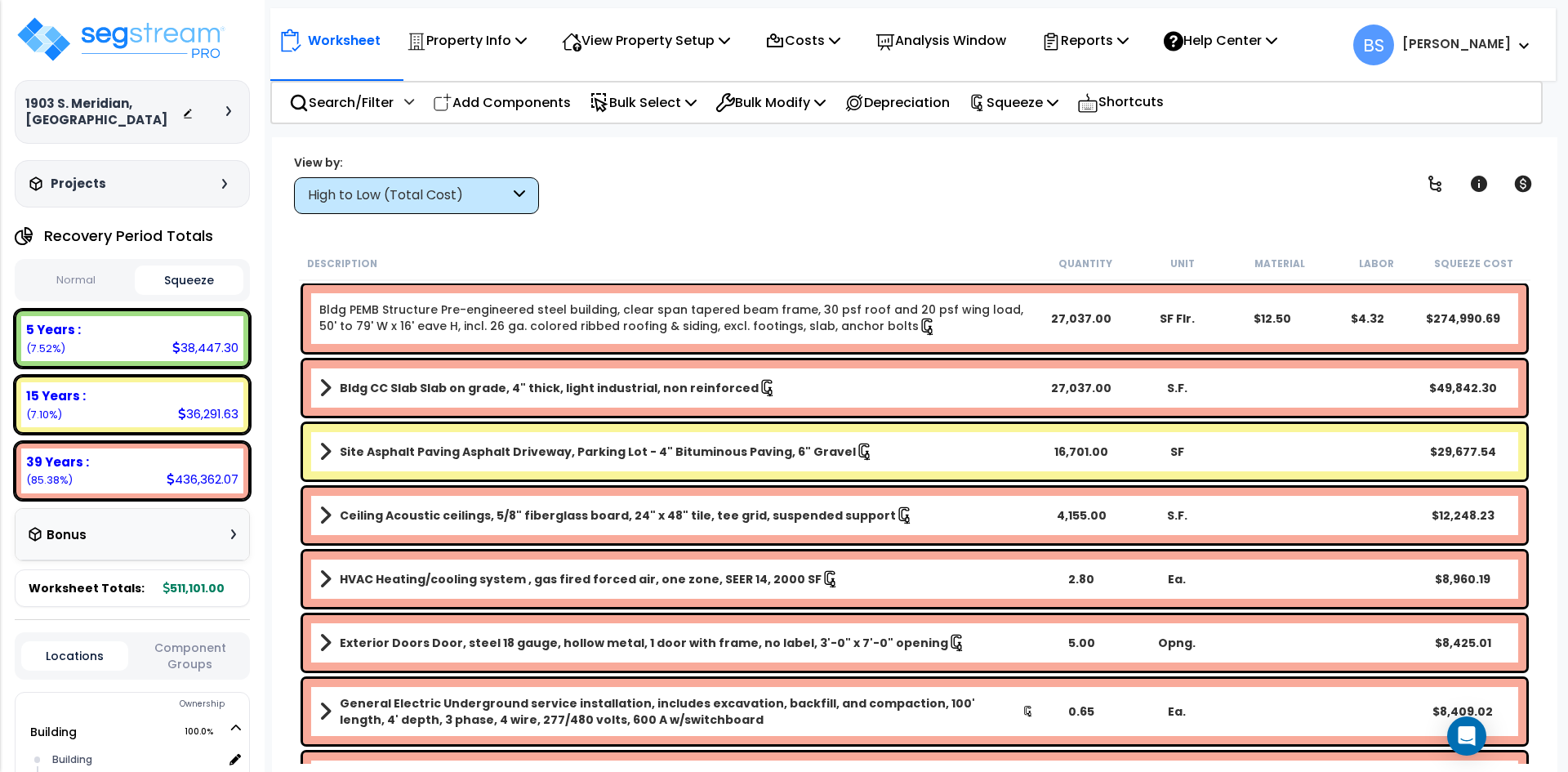
click at [268, 354] on body "We are Building your Property. So please grab a coffee and let us do the heavy …" at bounding box center [784, 457] width 1568 height 772
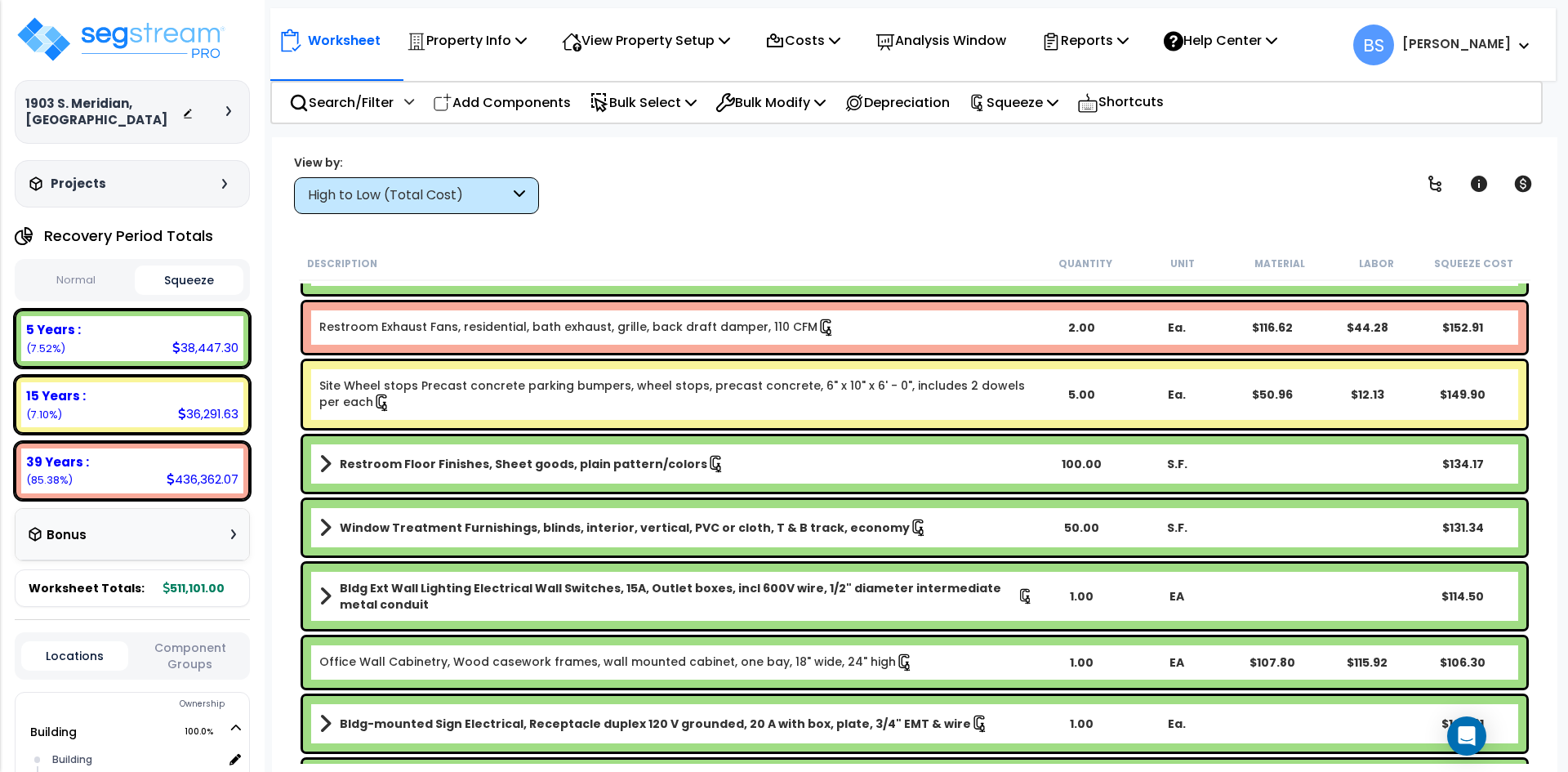
scroll to position [5799, 0]
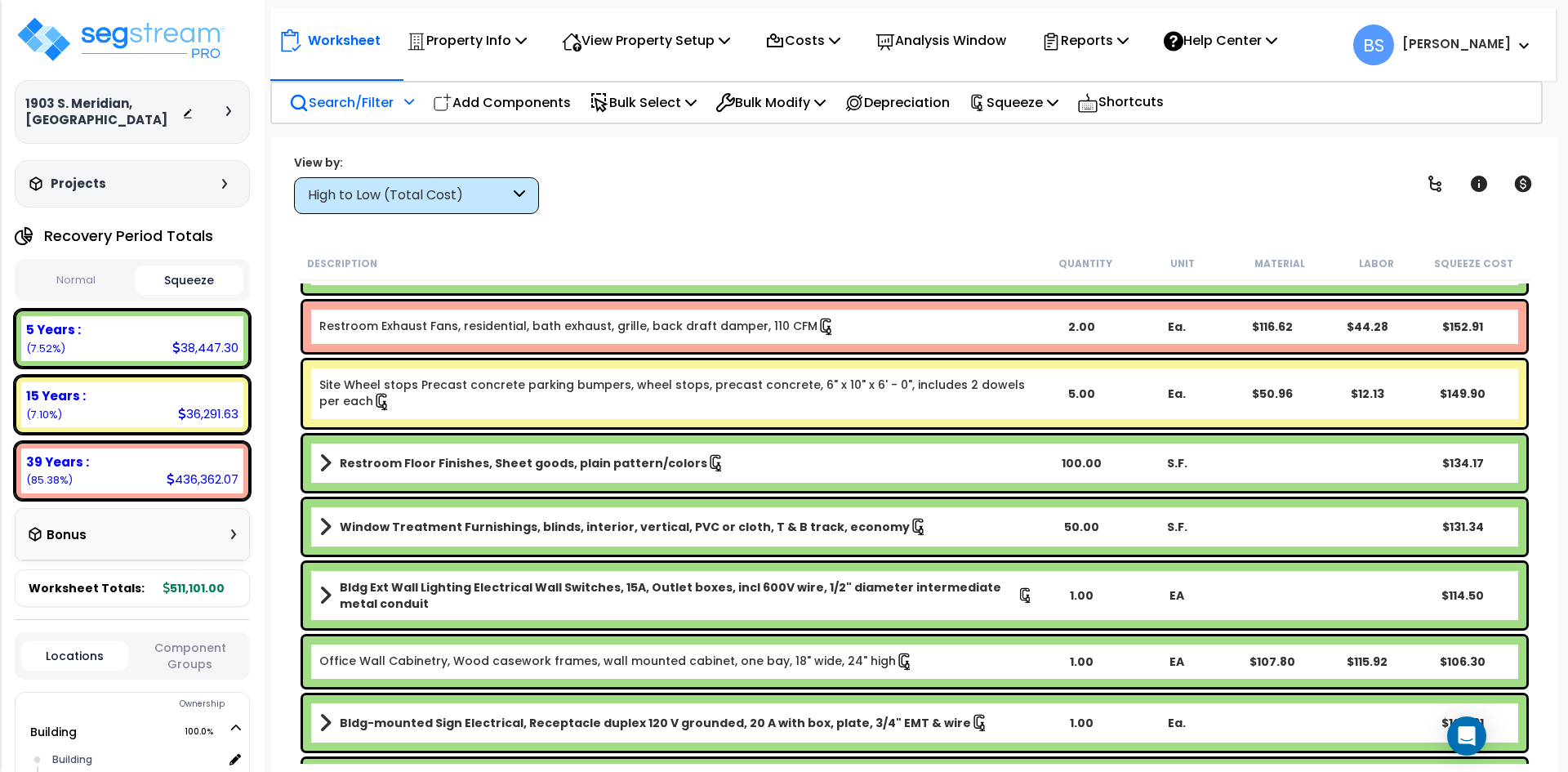
click at [355, 108] on p "Search/Filter" at bounding box center [341, 102] width 104 height 22
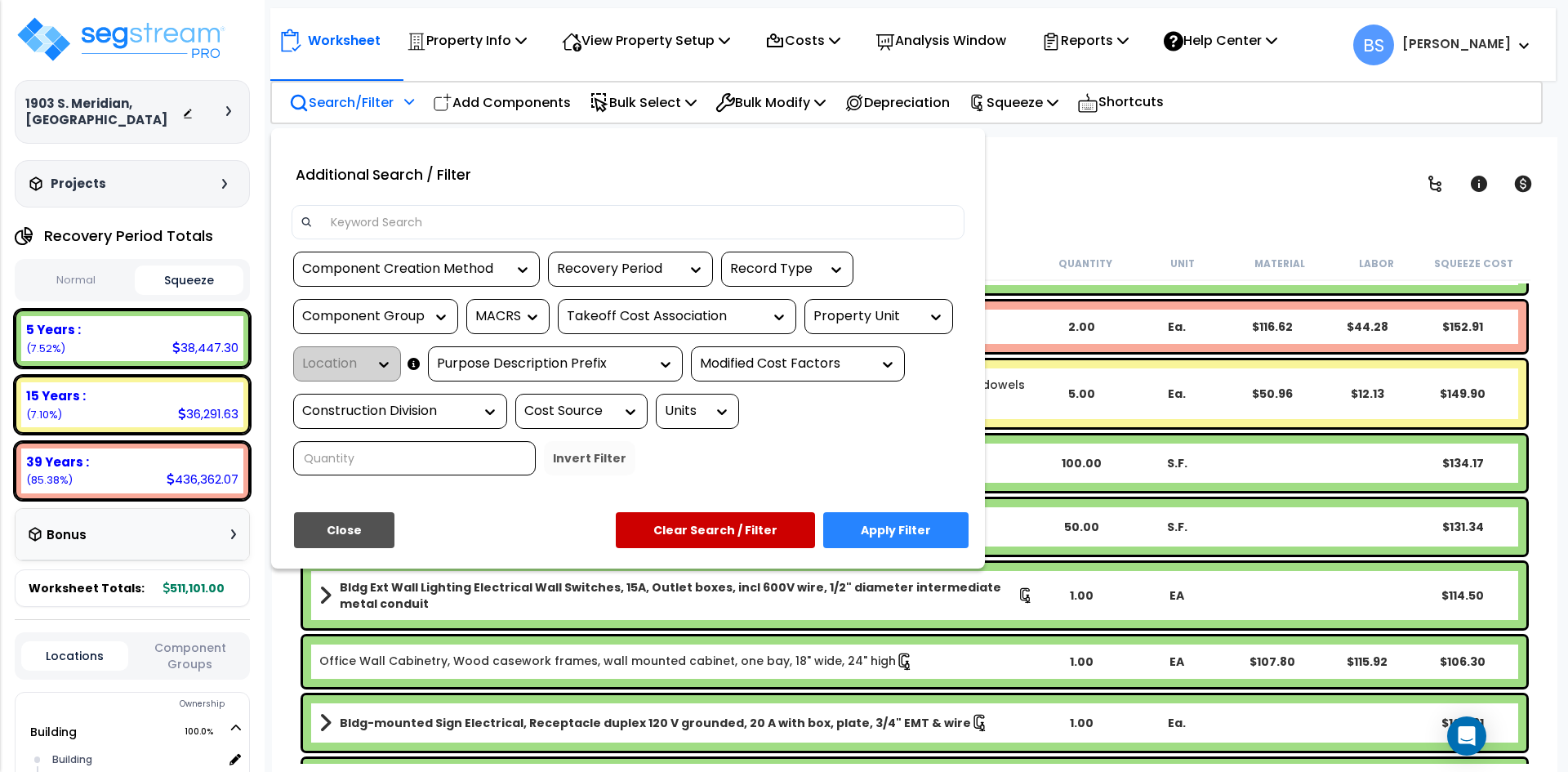
click at [764, 366] on div "Modified Cost Factors" at bounding box center [786, 364] width 172 height 18
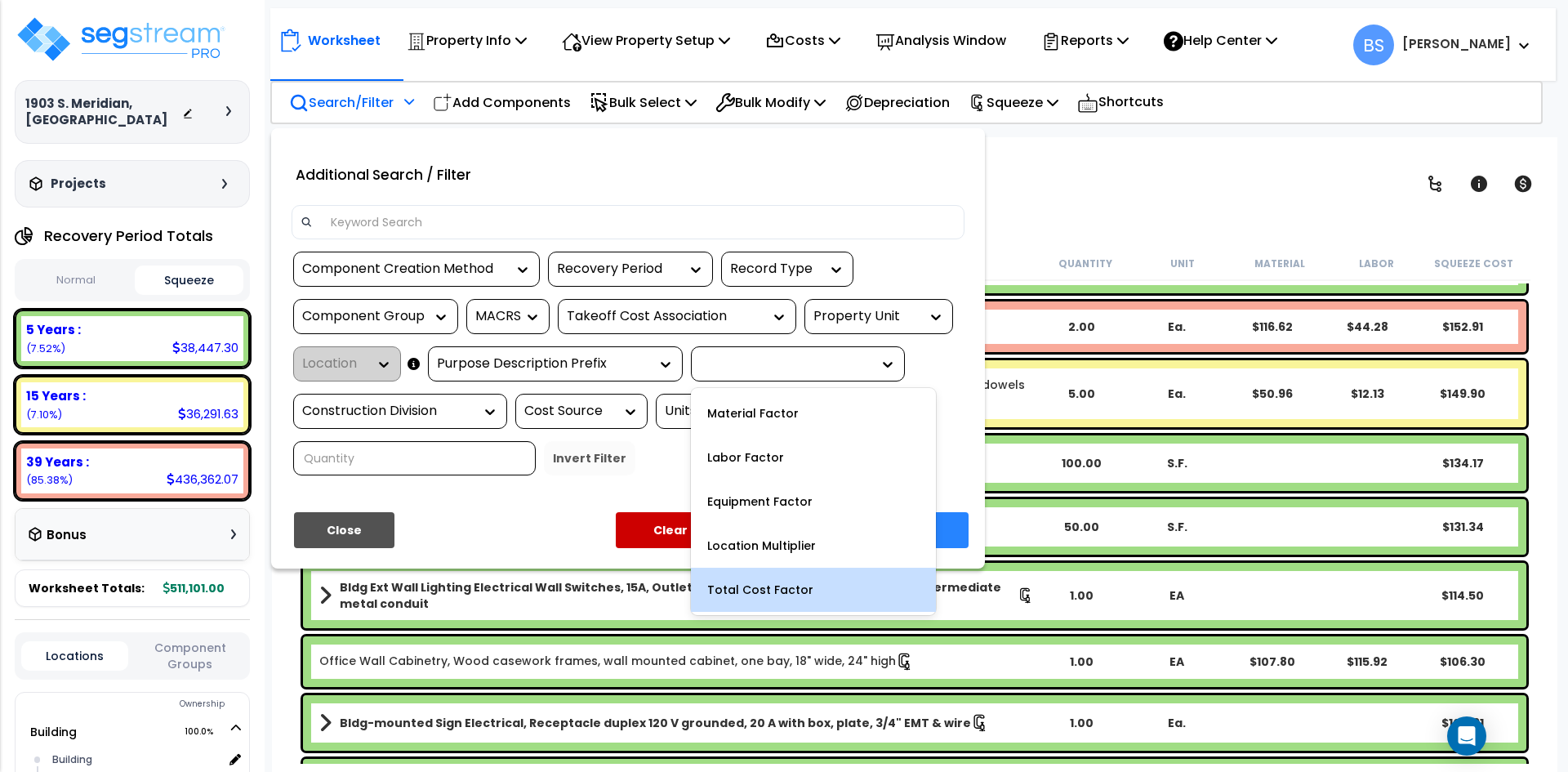
click at [739, 584] on div "Total Cost Factor" at bounding box center [814, 590] width 245 height 44
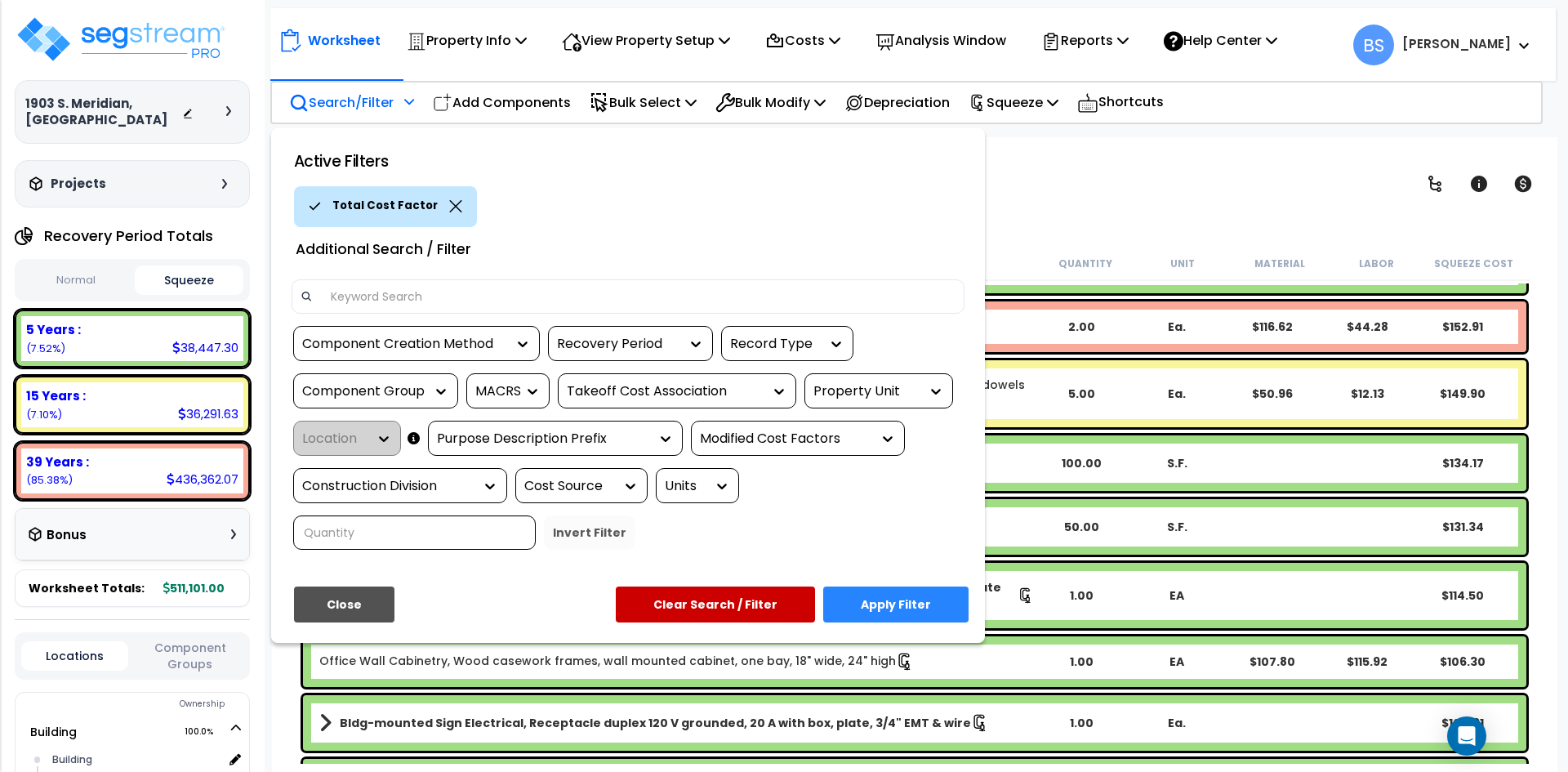
click at [903, 598] on button "Apply Filter" at bounding box center [896, 604] width 145 height 36
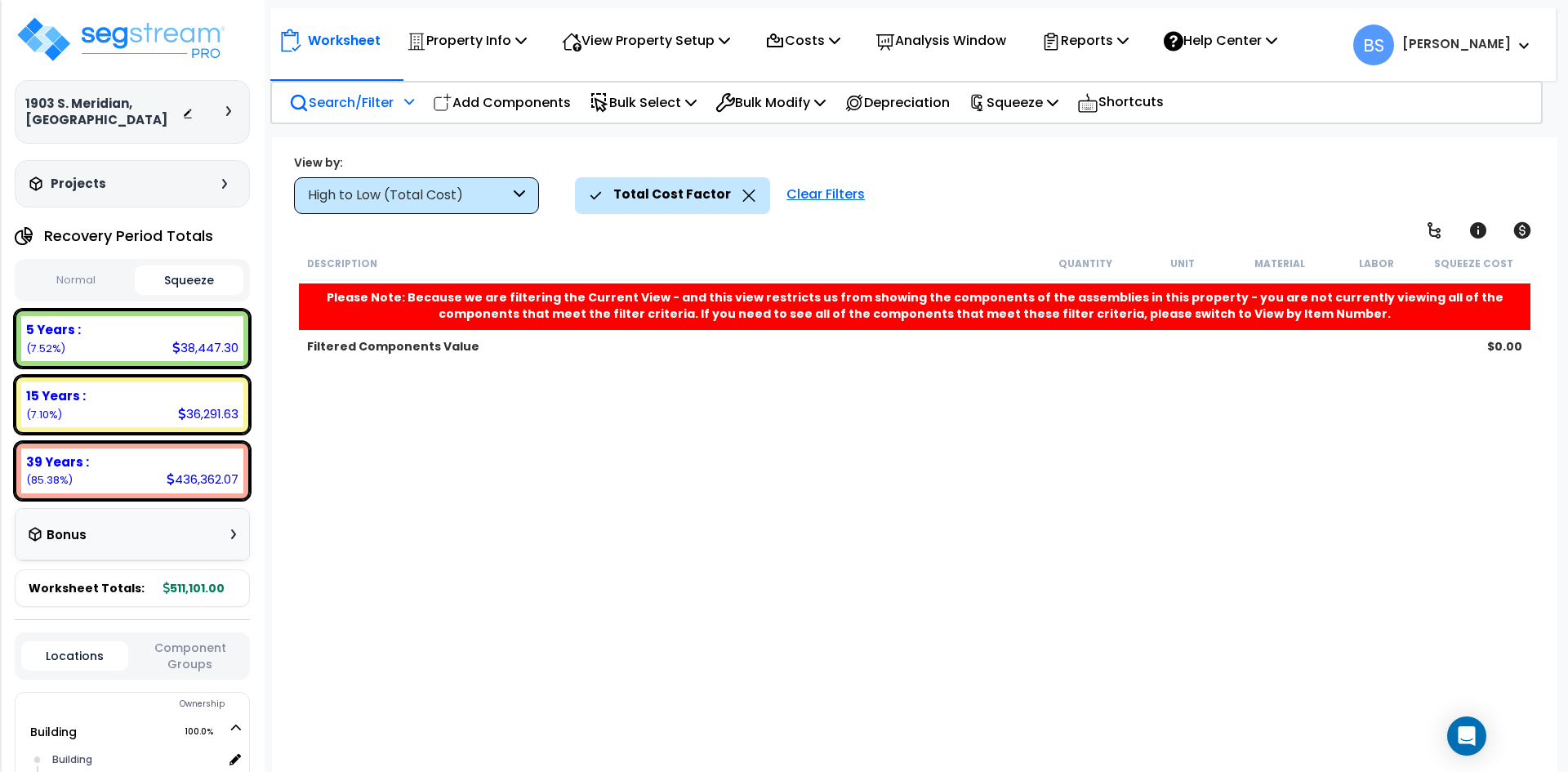
click at [522, 192] on icon at bounding box center [519, 195] width 11 height 18
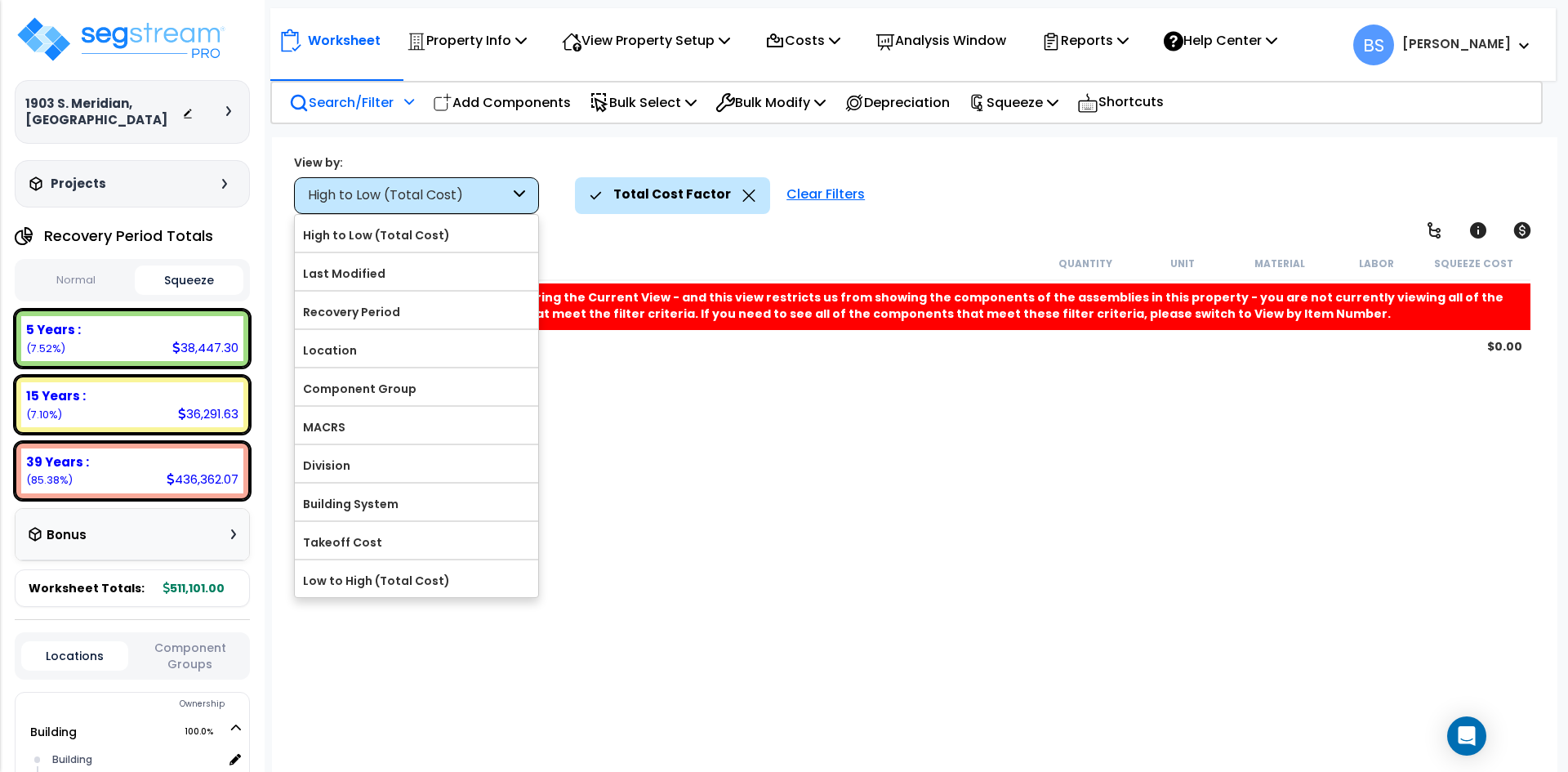
click at [522, 192] on icon at bounding box center [519, 195] width 11 height 18
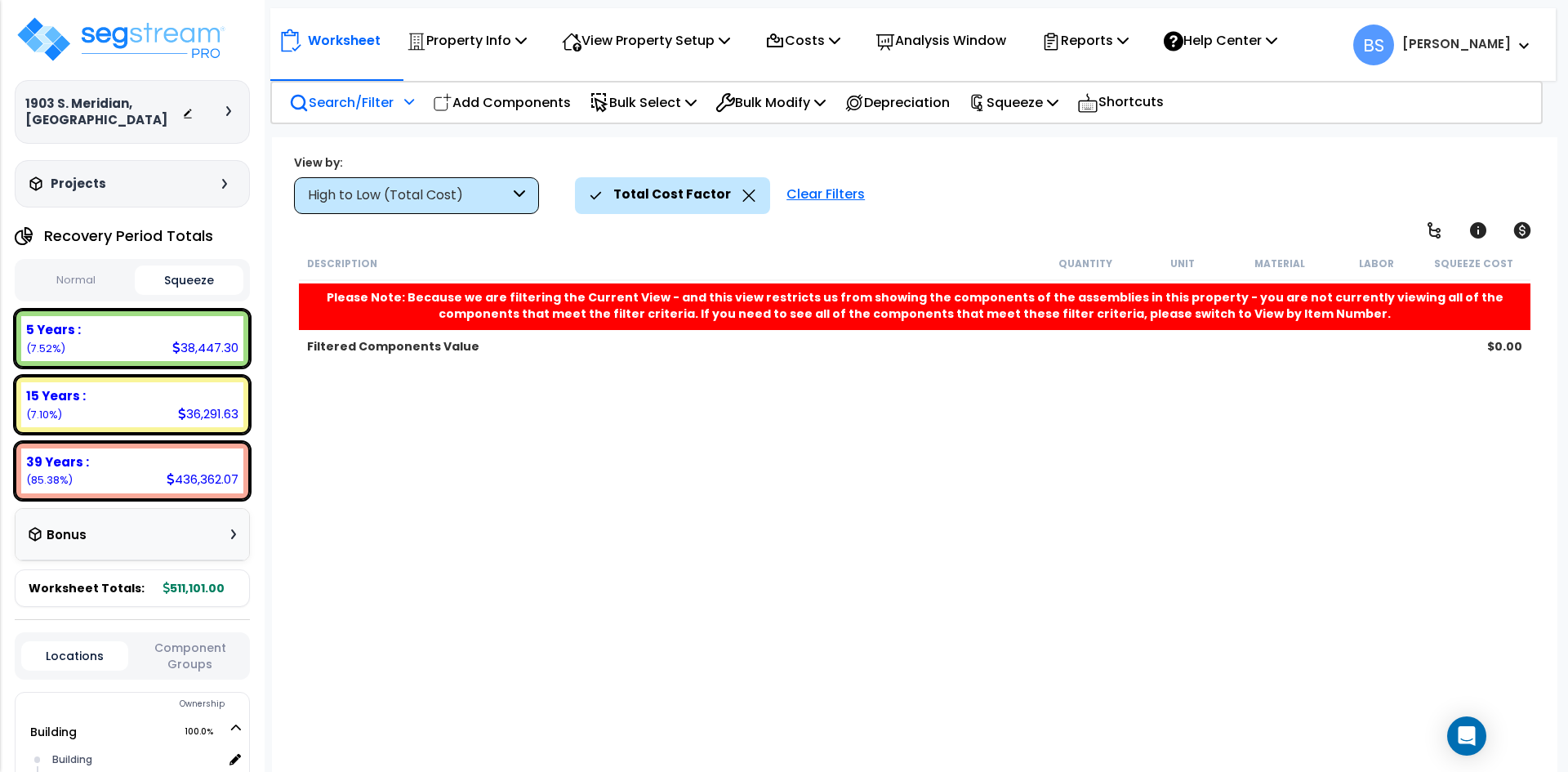
click at [522, 192] on icon at bounding box center [519, 195] width 11 height 18
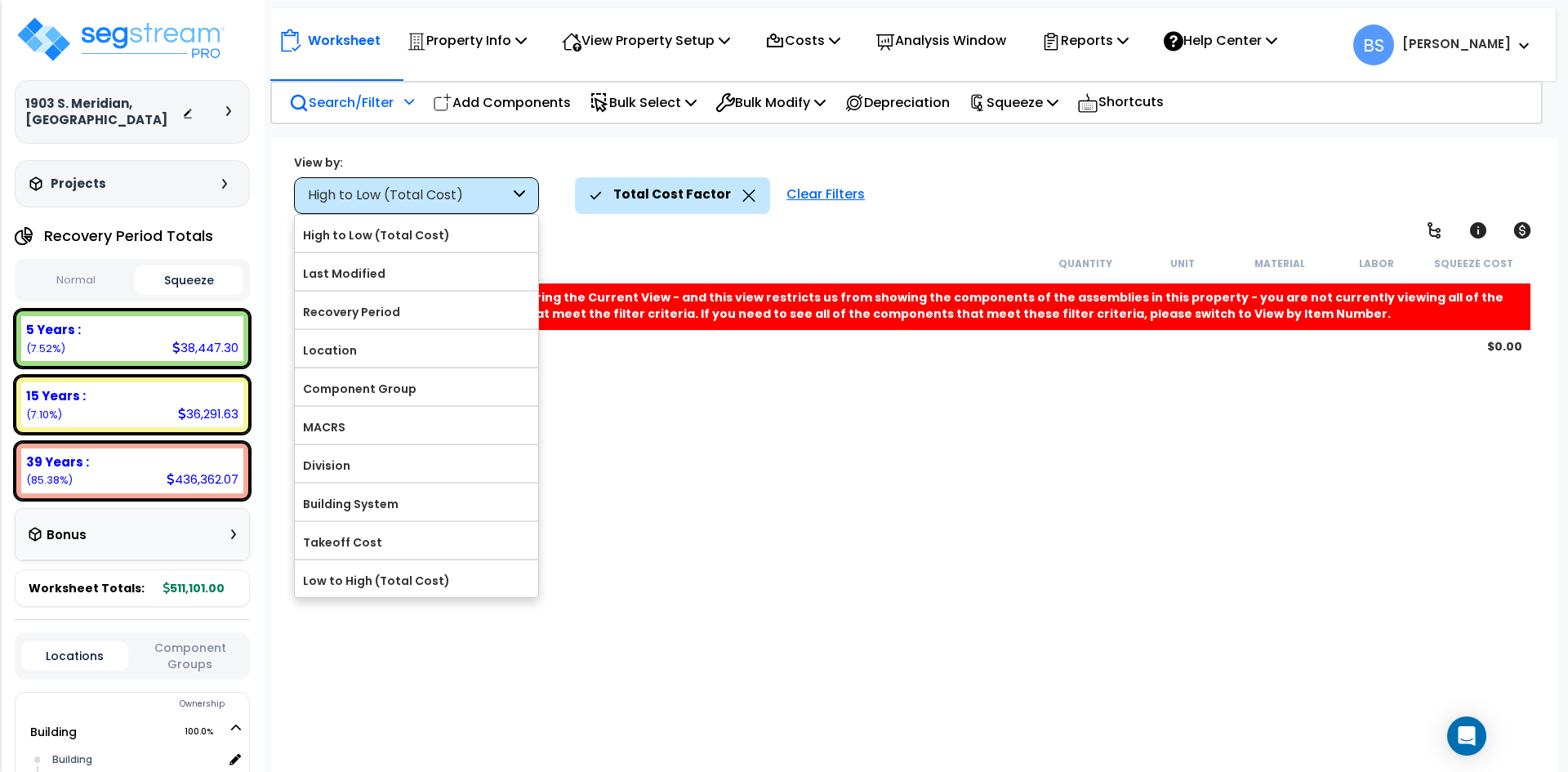
click at [745, 193] on icon at bounding box center [748, 195] width 13 height 12
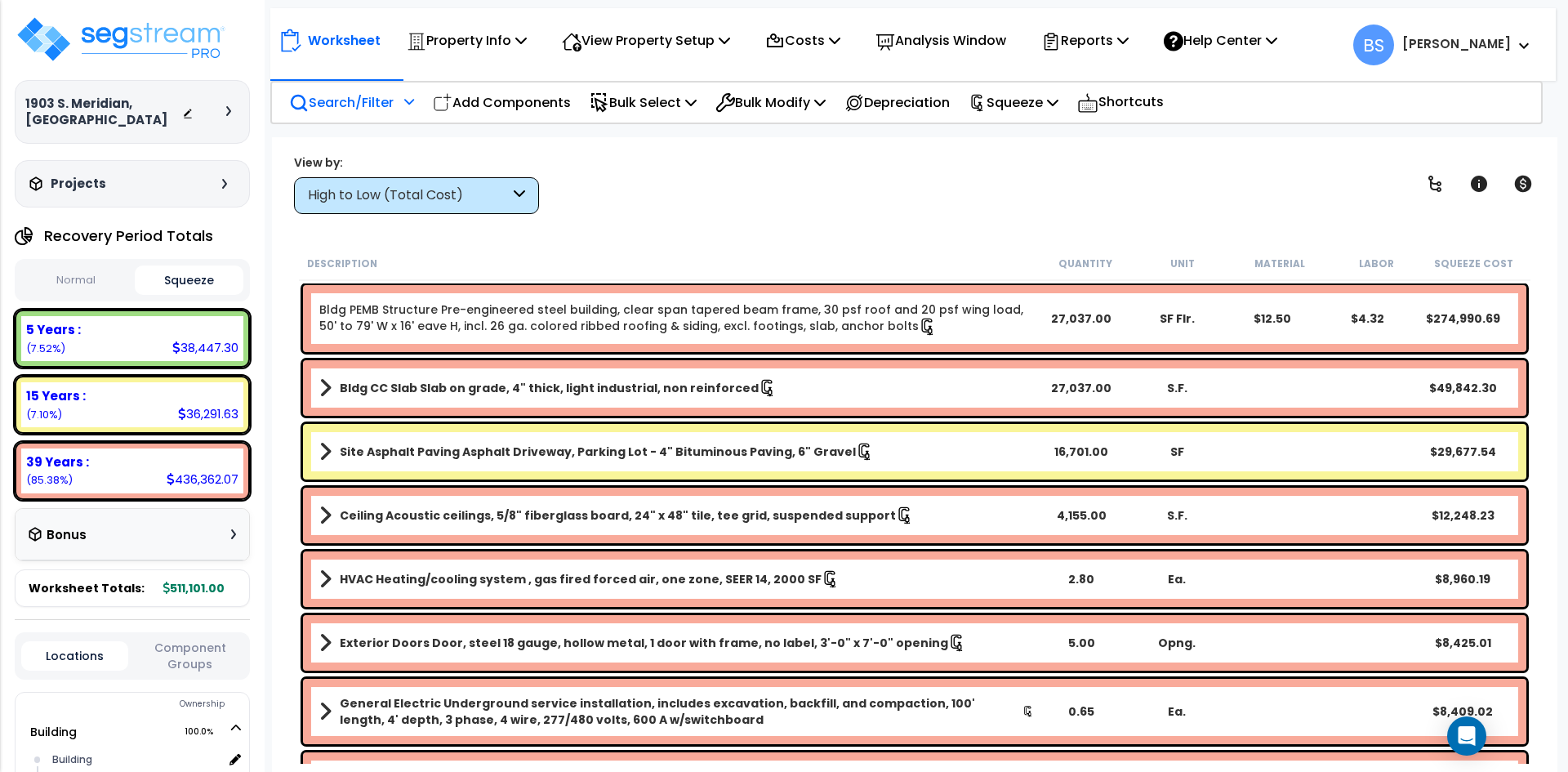
click at [526, 195] on div "High to Low (Total Cost)" at bounding box center [417, 195] width 245 height 37
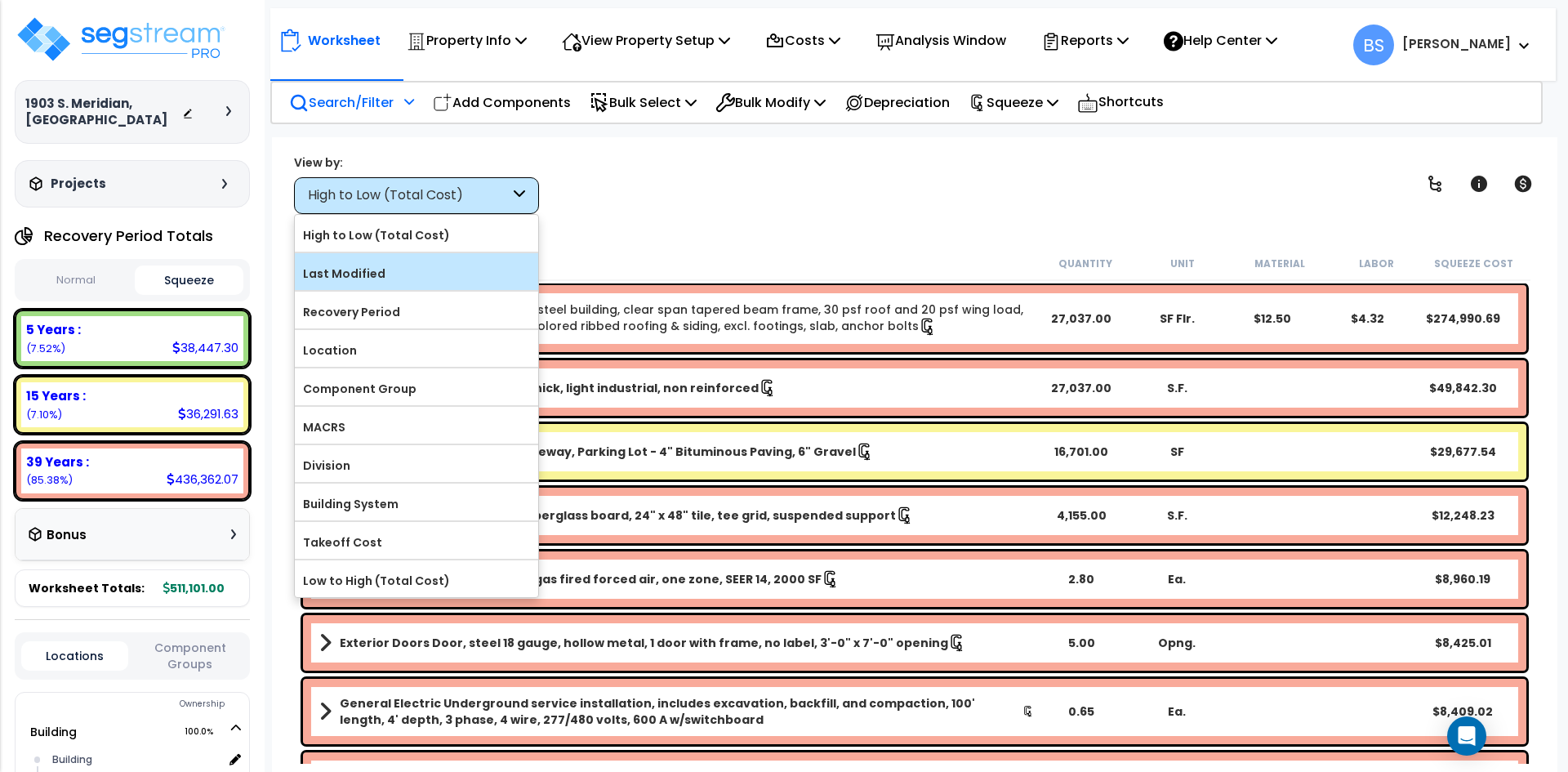
click at [374, 265] on label "Last Modified" at bounding box center [417, 273] width 244 height 25
click at [0, 0] on input "Last Modified" at bounding box center [0, 0] width 0 height 0
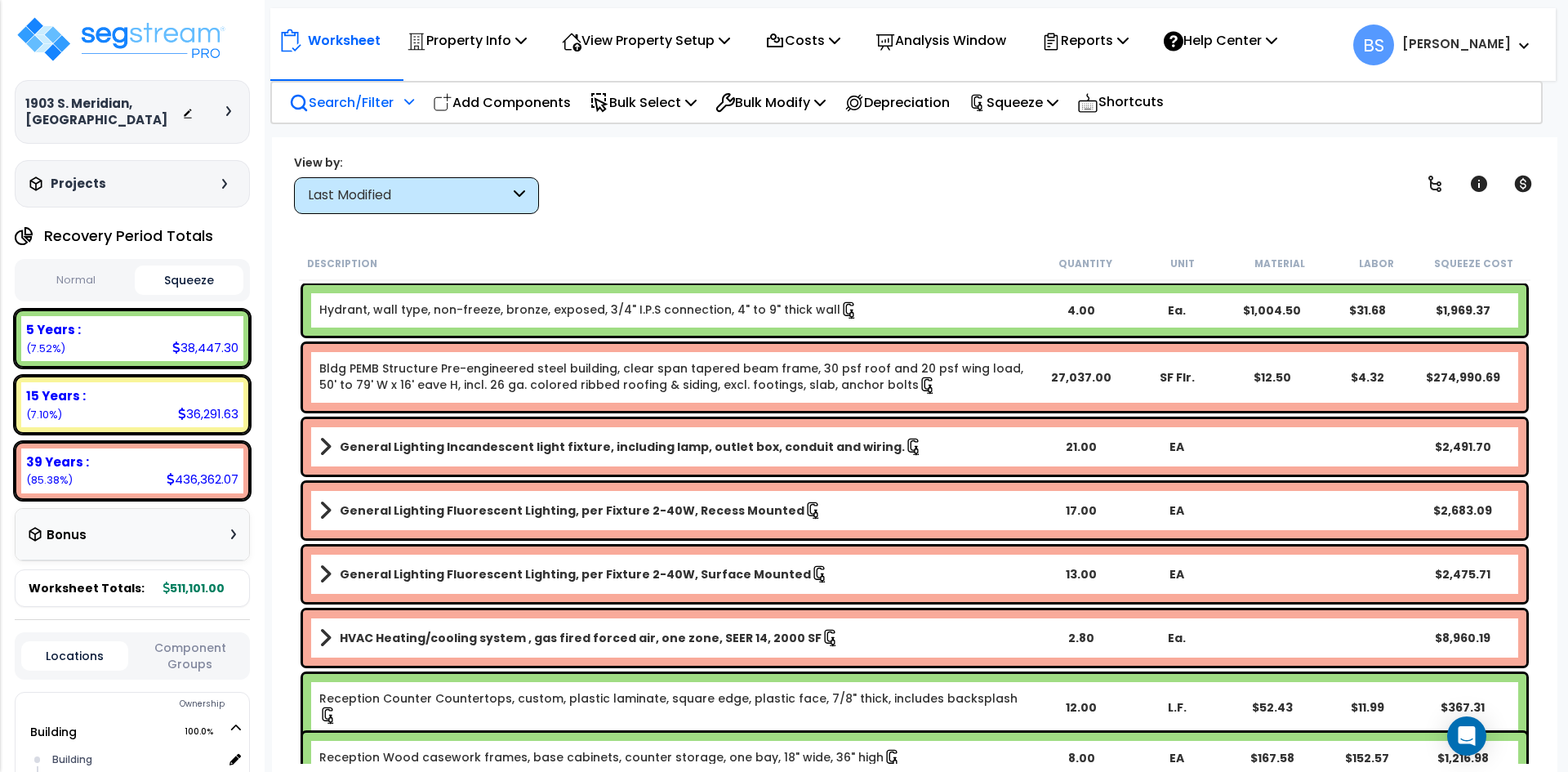
click at [381, 637] on b "HVAC Heating/cooling system , gas fired forced air, one zone, SEER 14, 2000 SF" at bounding box center [581, 638] width 482 height 17
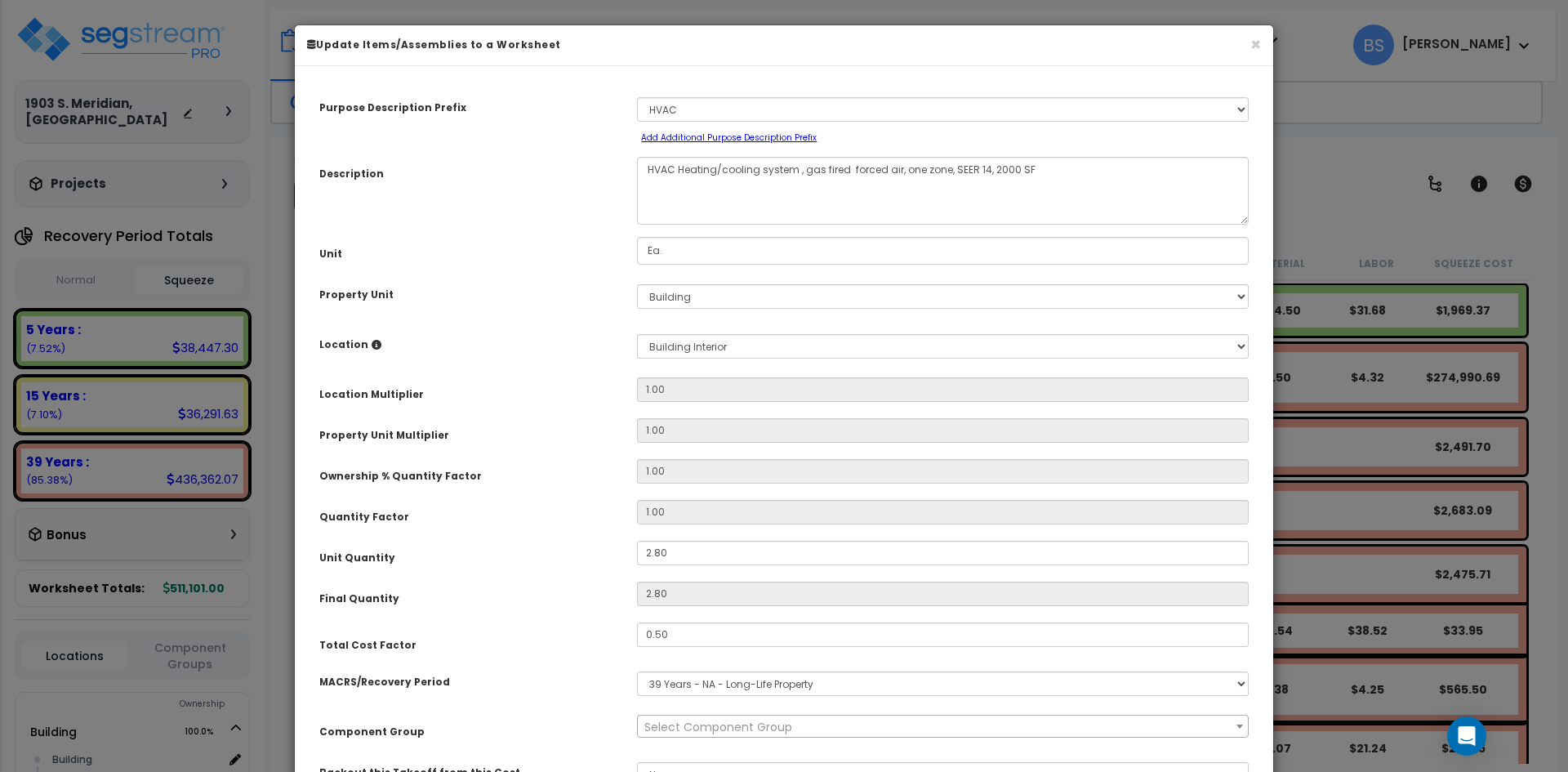
select select "16219"
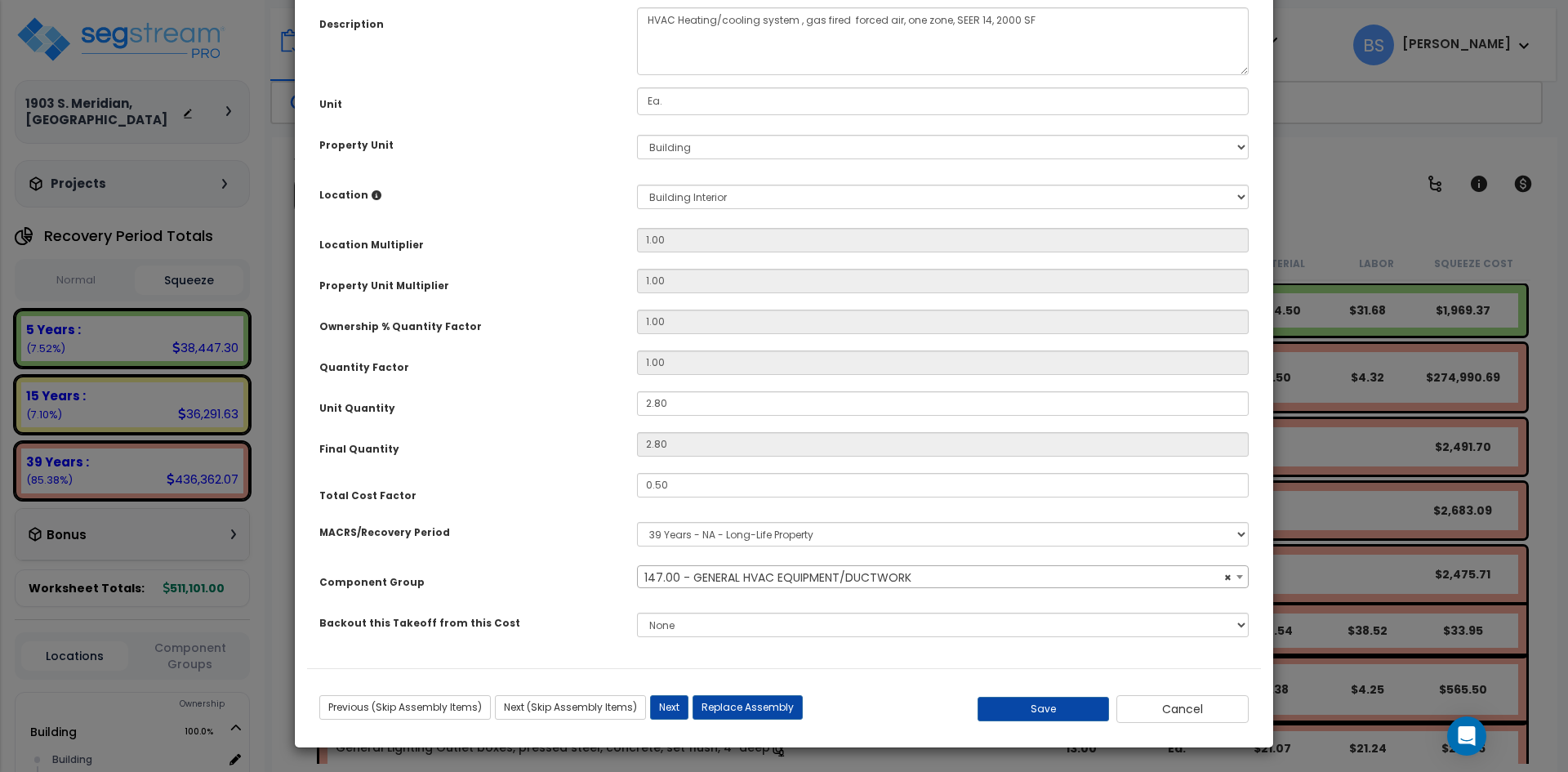
scroll to position [151, 0]
click at [1172, 712] on button "Cancel" at bounding box center [1182, 708] width 132 height 28
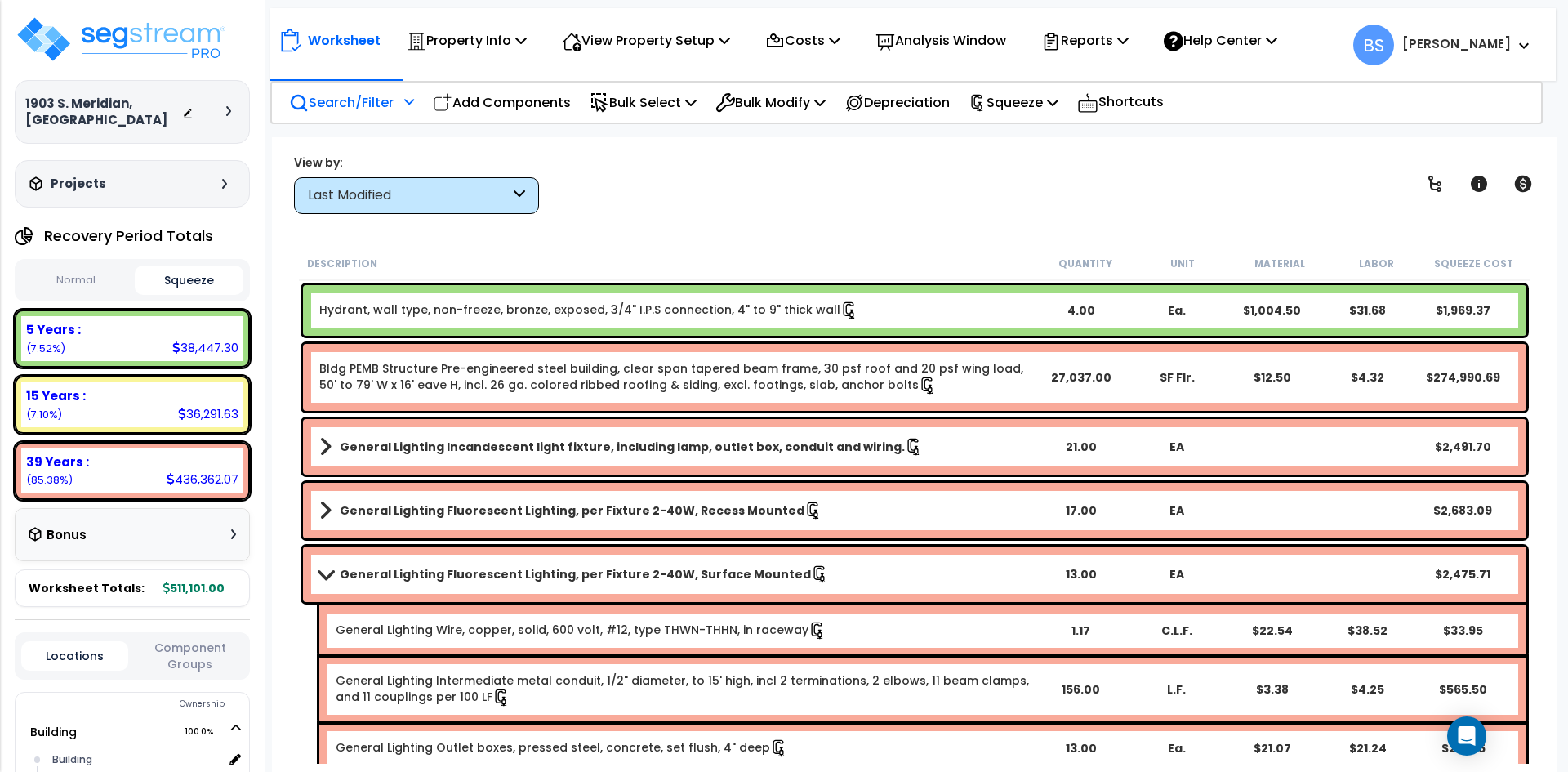
click at [796, 208] on div "View by: Last Modified High to Low (Total Cost)" at bounding box center [915, 183] width 1253 height 60
click at [72, 291] on button "Normal" at bounding box center [75, 280] width 109 height 29
click at [176, 271] on button "Squeeze" at bounding box center [189, 280] width 109 height 29
click at [76, 280] on button "Normal" at bounding box center [75, 280] width 109 height 29
click at [175, 271] on button "Squeeze" at bounding box center [189, 280] width 109 height 29
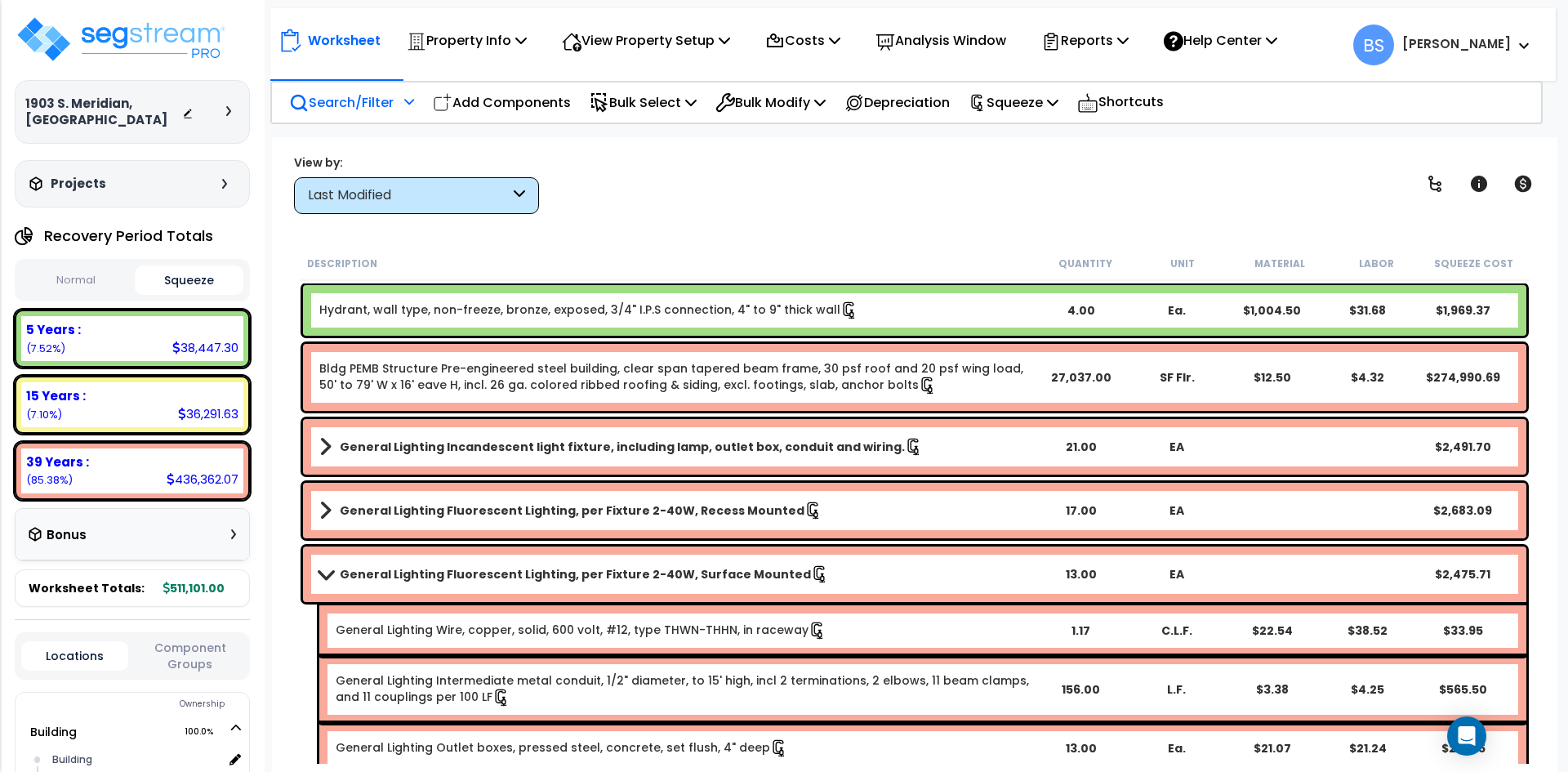
click at [259, 398] on div "1903 S. Meridian, [GEOGRAPHIC_DATA] Depreciable Tax Basis : $511,101.00 Placed-…" at bounding box center [132, 386] width 265 height 772
click at [381, 577] on b "General Lighting Fluorescent Lighting, per Fixture 2-40W, Surface Mounted" at bounding box center [576, 574] width 471 height 17
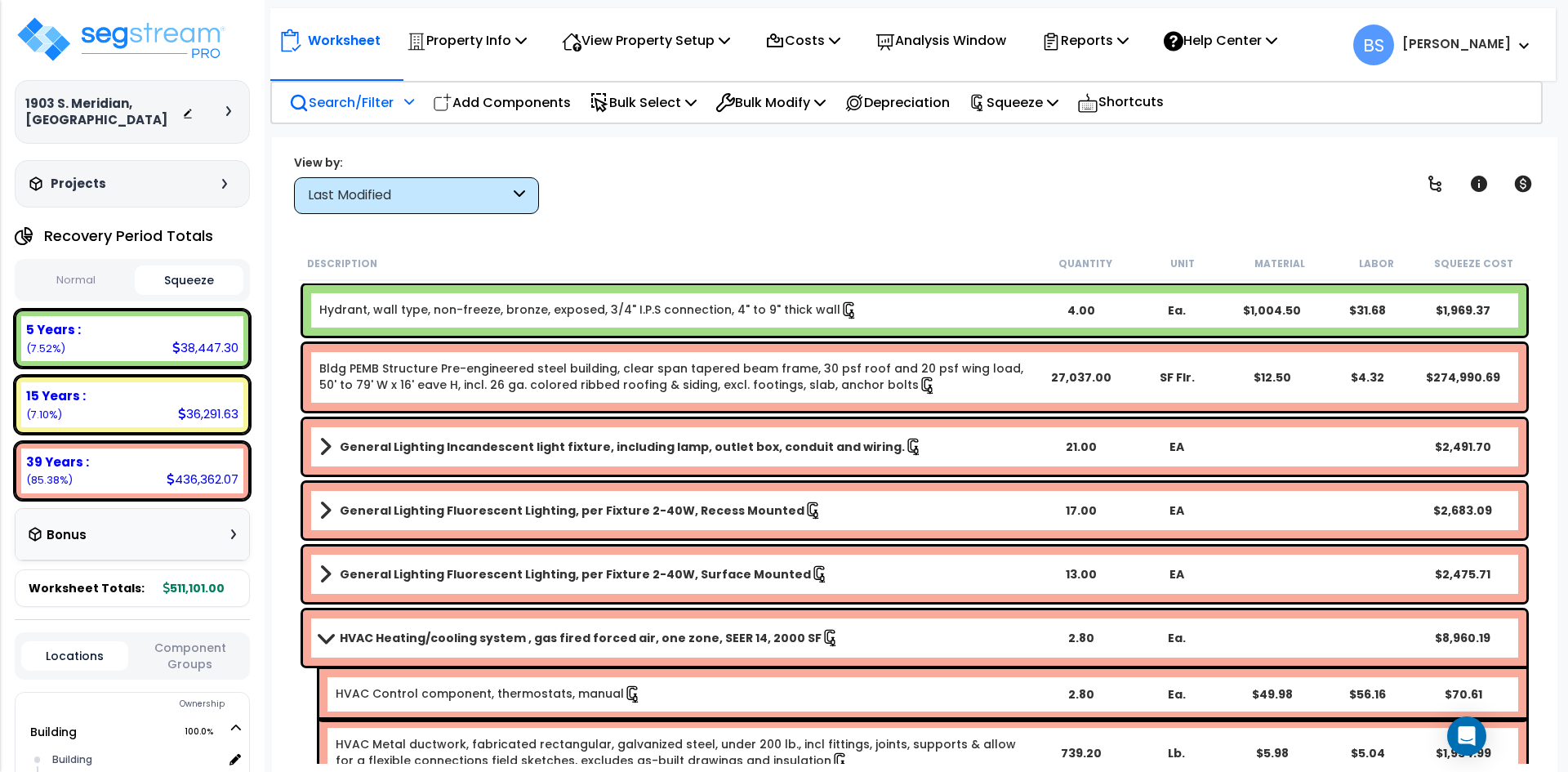
click at [347, 629] on link "HVAC Heating/cooling system , gas fired forced air, one zone, SEER 14, 2000 SF" at bounding box center [676, 638] width 715 height 23
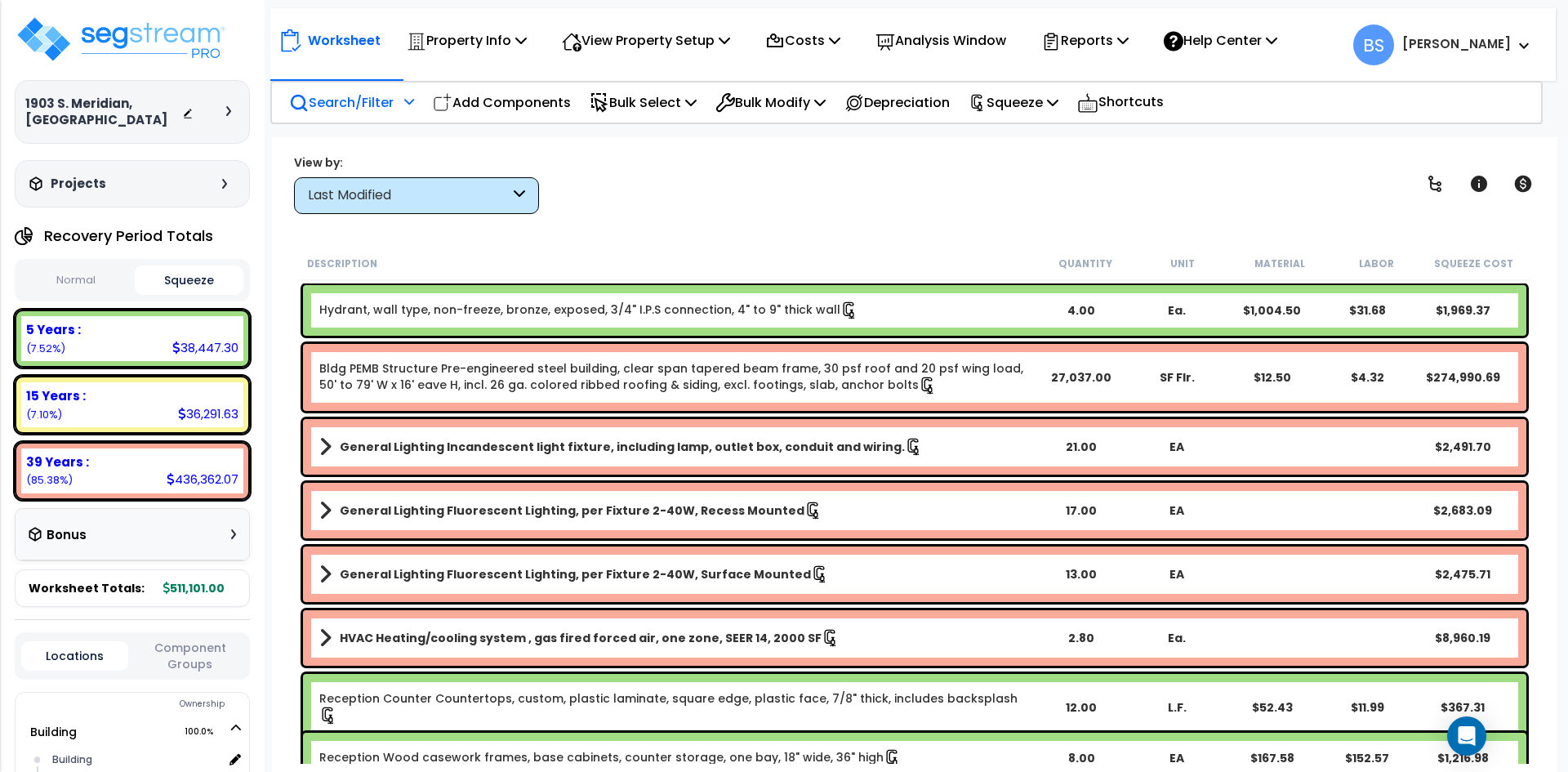
click at [717, 202] on div "View by: Last Modified High to Low (Total Cost)" at bounding box center [915, 183] width 1253 height 60
click at [717, 223] on div "Worksheet Property Info Property Setup Add Property Unit Template property Clon…" at bounding box center [914, 523] width 1285 height 772
click at [768, 173] on div "View by: Last Modified High to Low (Total Cost)" at bounding box center [915, 183] width 1253 height 60
click at [482, 47] on p "Property Info" at bounding box center [466, 40] width 120 height 22
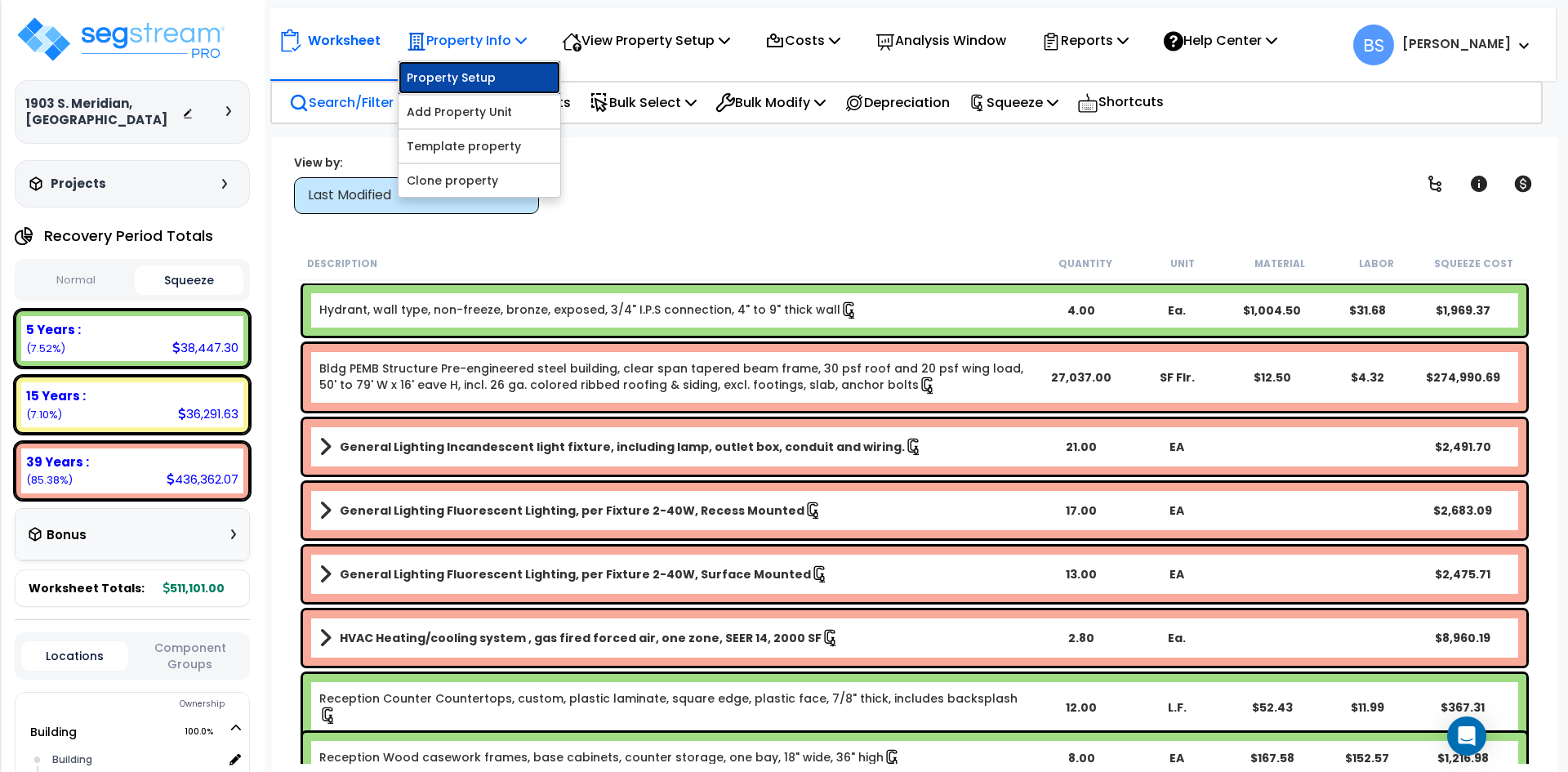
click at [470, 81] on link "Property Setup" at bounding box center [479, 77] width 162 height 32
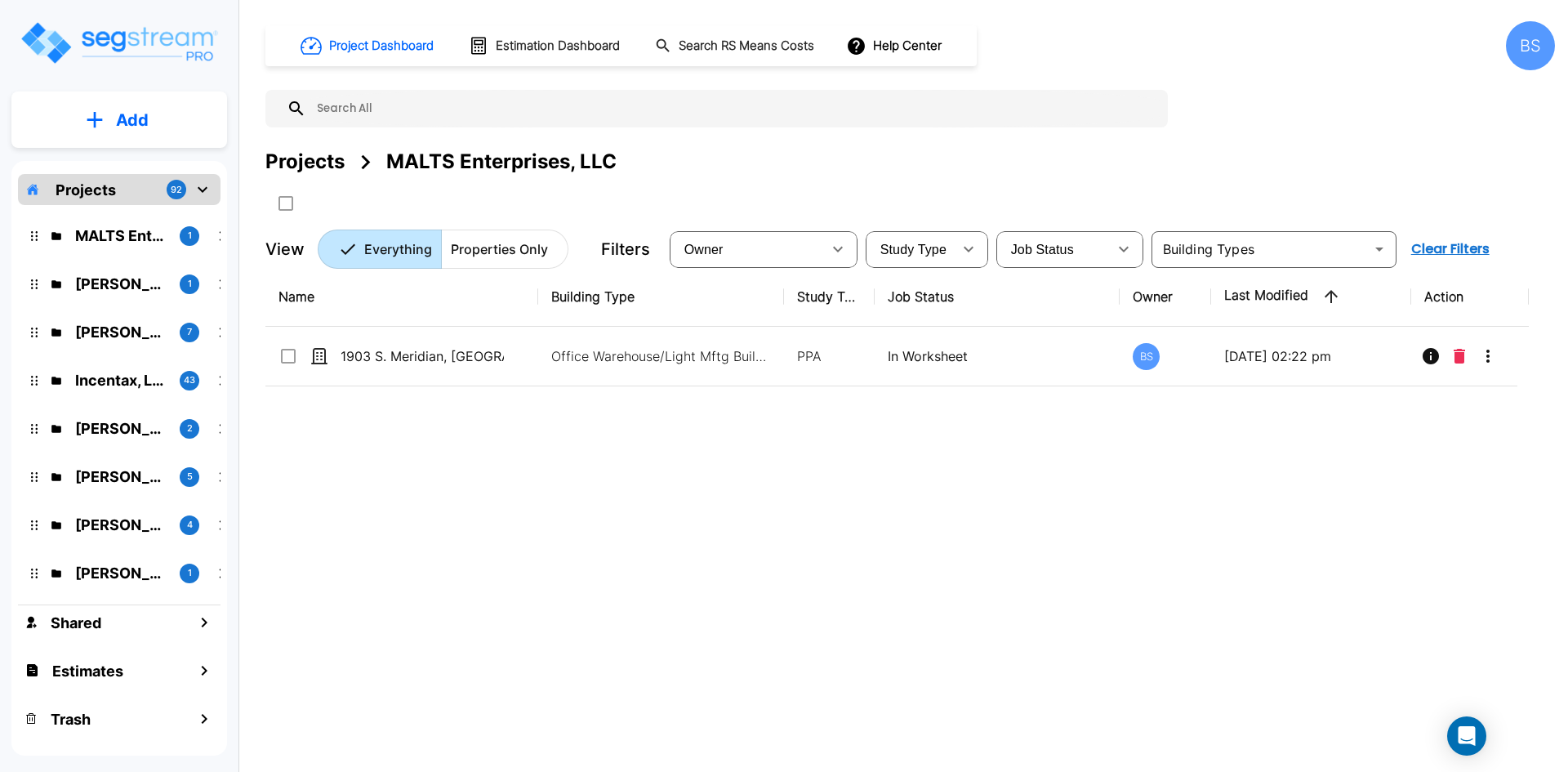
click at [315, 166] on div "Projects" at bounding box center [305, 162] width 79 height 30
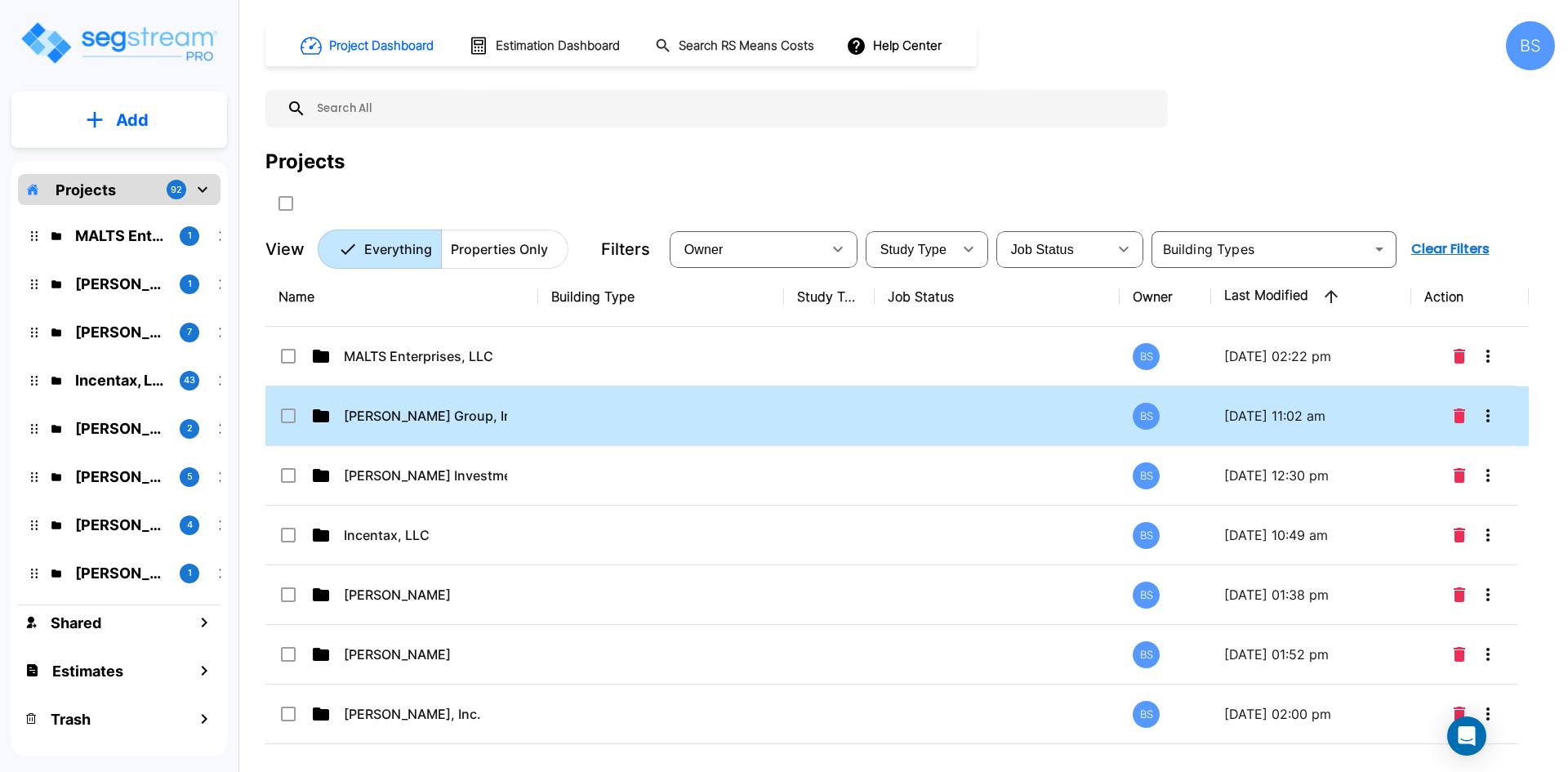
click at [391, 433] on td "[PERSON_NAME] Group, Inc." at bounding box center [401, 416] width 272 height 60
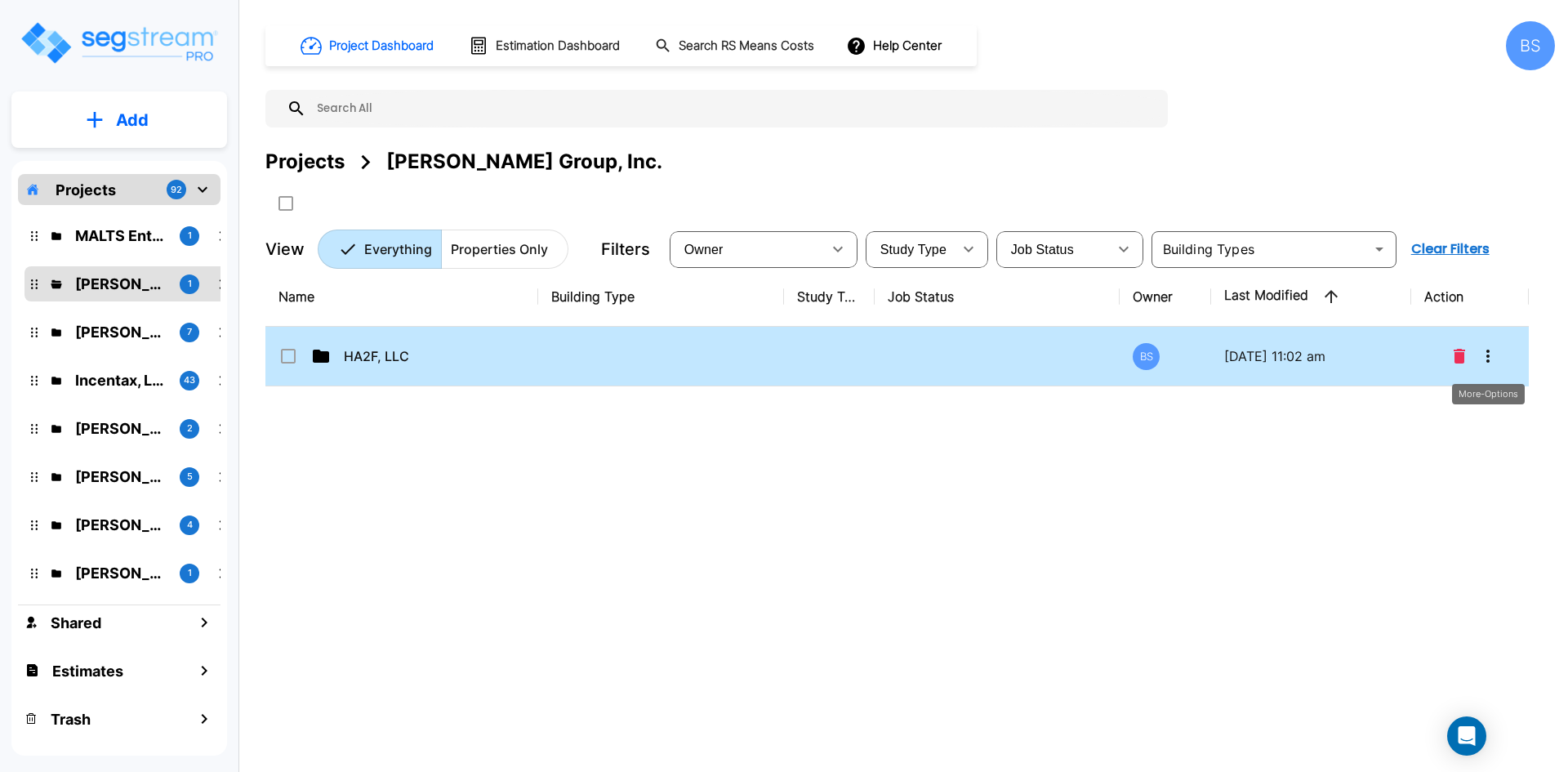
click at [1491, 358] on icon "More-Options" at bounding box center [1487, 356] width 19 height 19
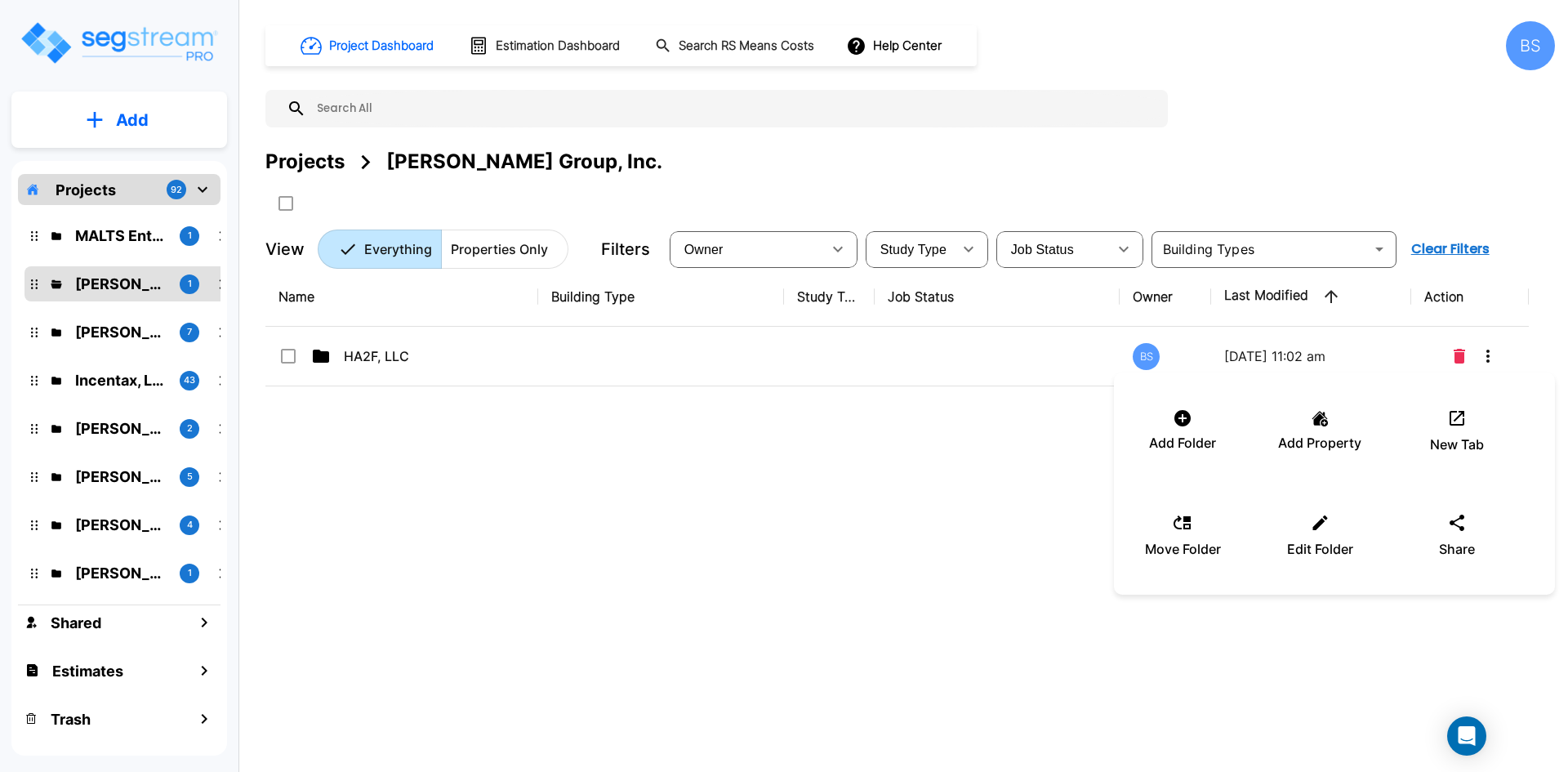
click at [406, 362] on div at bounding box center [784, 386] width 1568 height 772
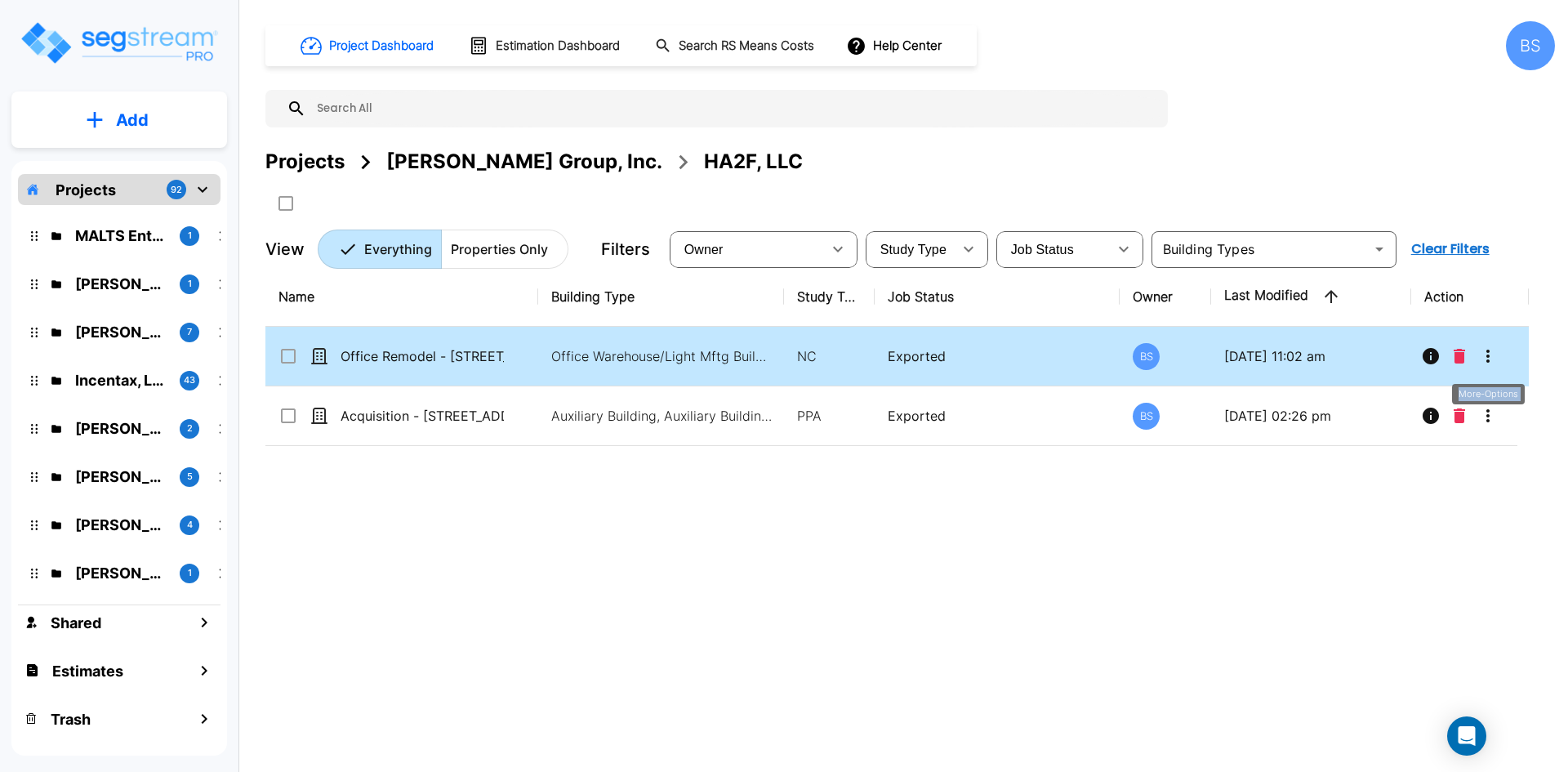
click at [1487, 358] on icon "More-Options" at bounding box center [1487, 356] width 19 height 19
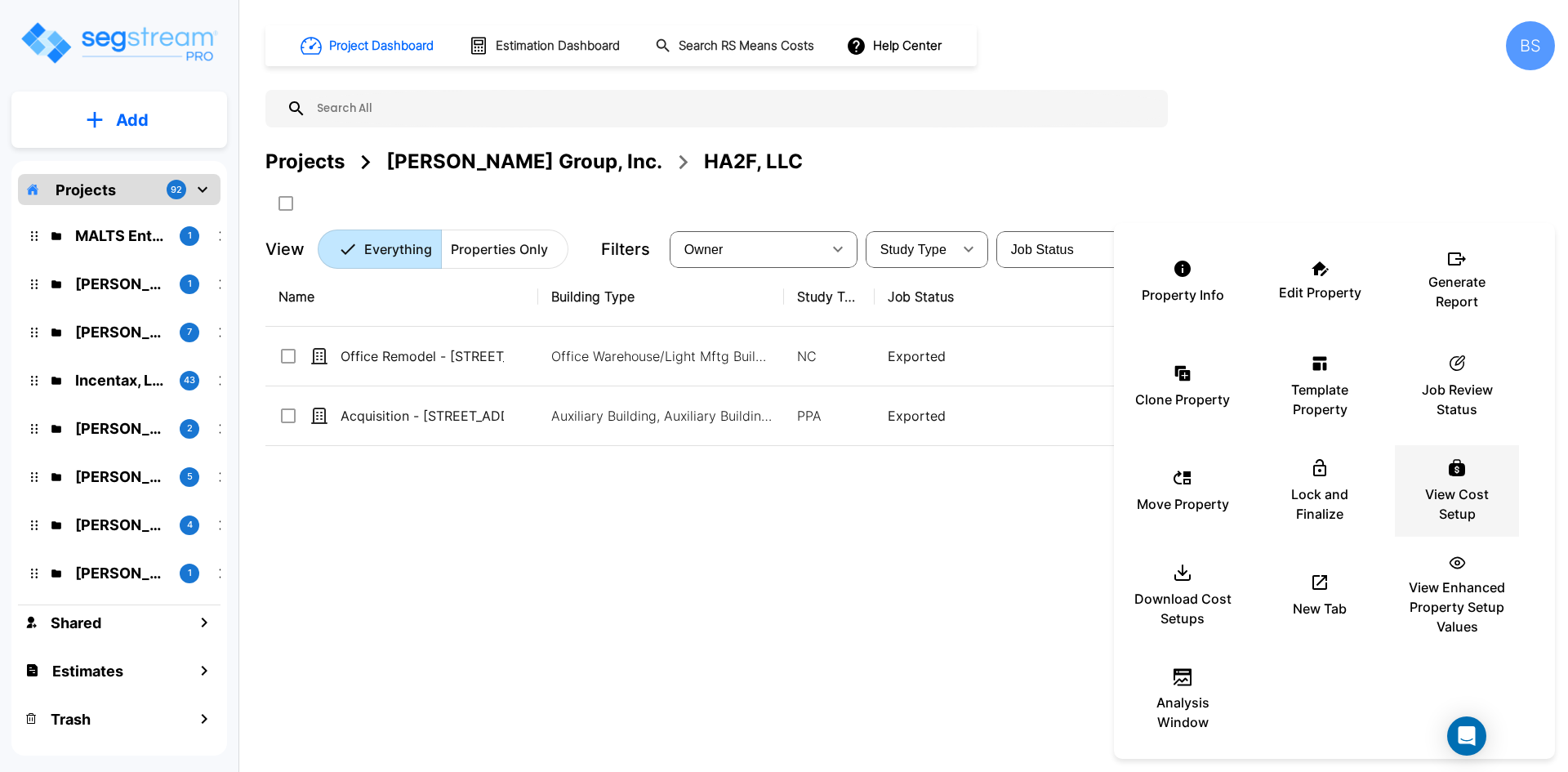
click at [1454, 489] on p "View Cost Setup" at bounding box center [1457, 504] width 98 height 39
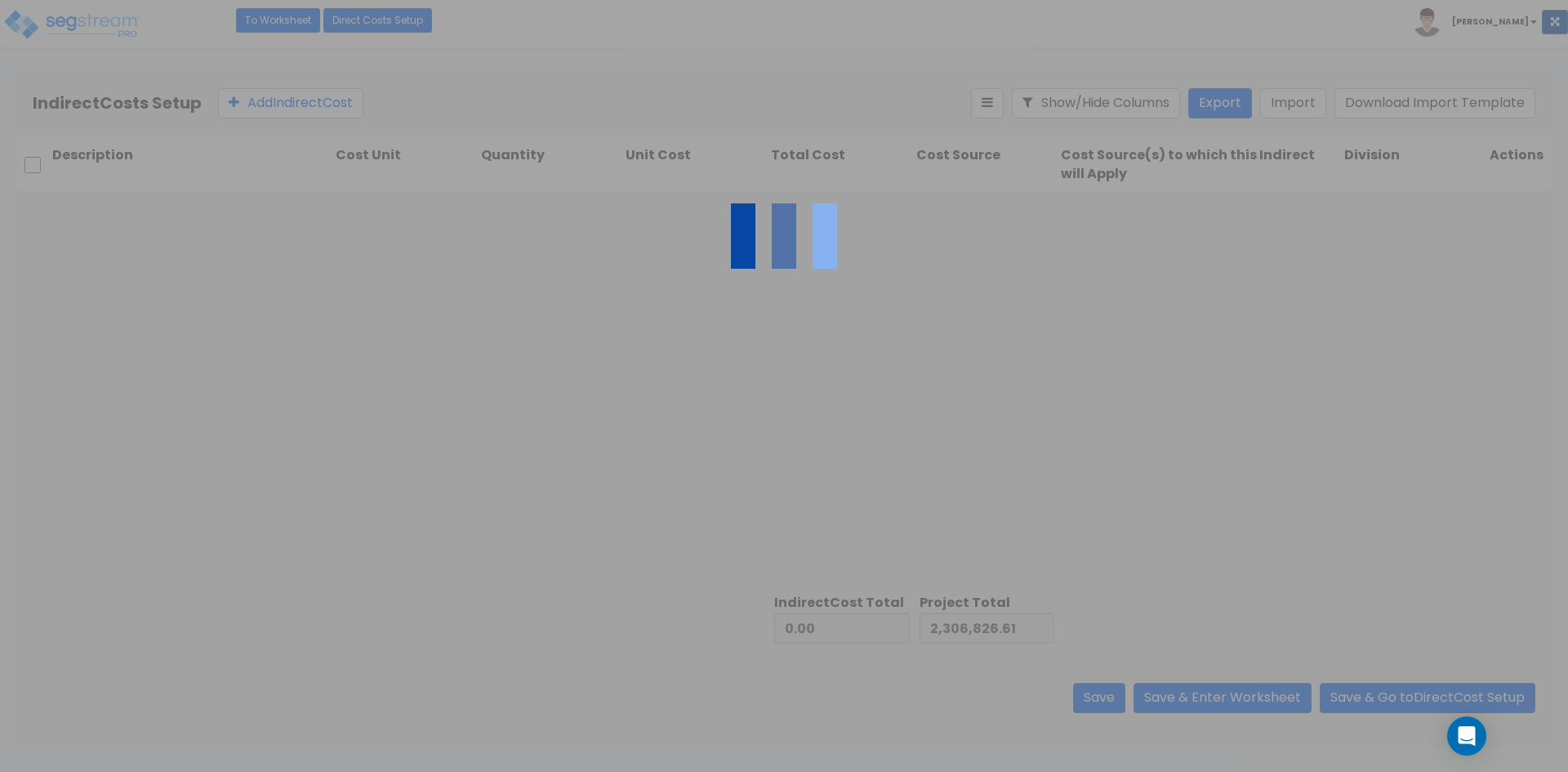
type input "48,965.00"
type input "2,355,791.61"
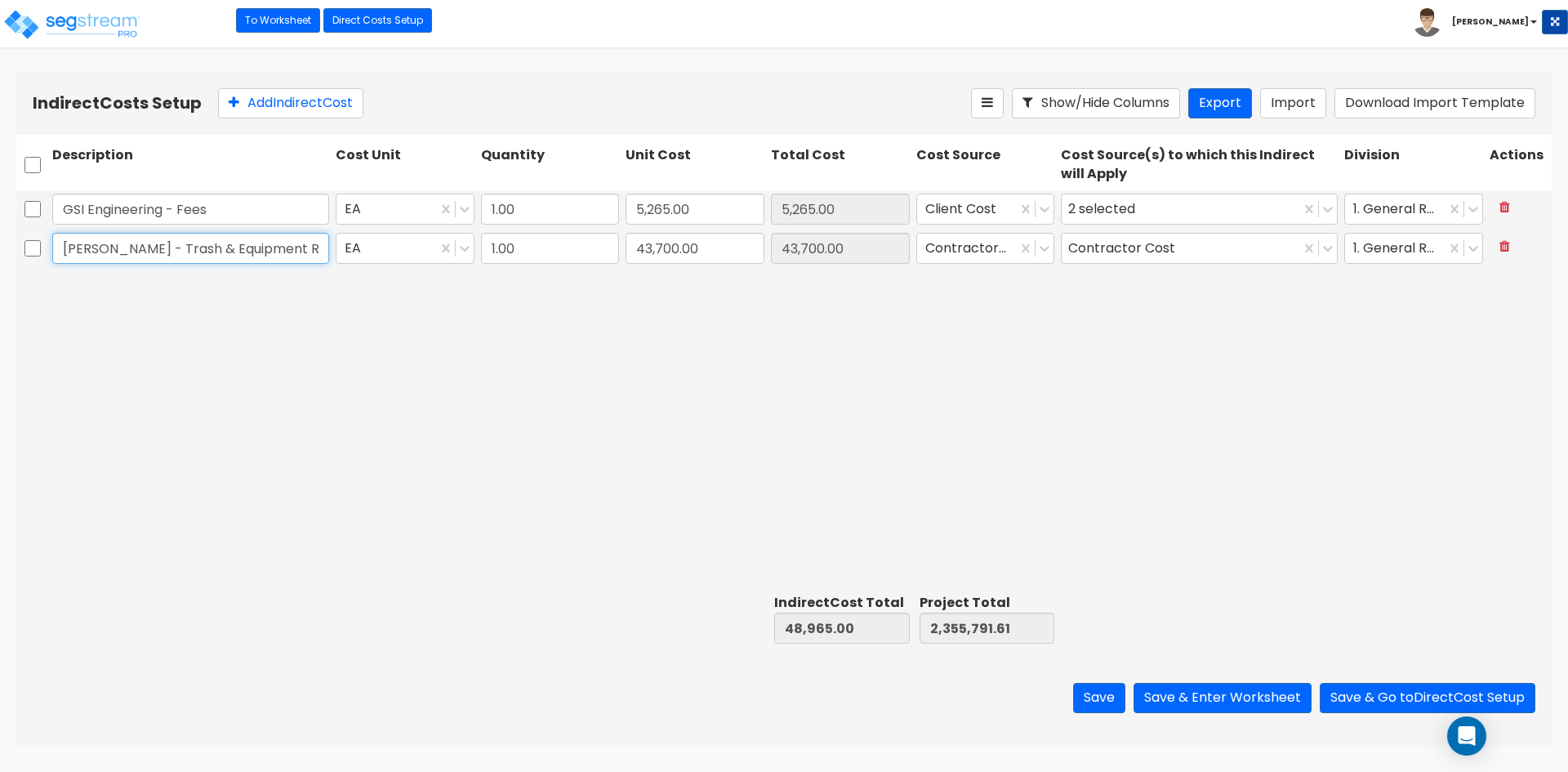
click at [164, 251] on input "[PERSON_NAME] - Trash & Equipment Rental" at bounding box center [191, 248] width 277 height 31
type input "[PERSON_NAME] - Ext Trash & Equip Rental"
click at [410, 471] on div "GSI Engineering - Fees EA 1.00 5,265.00 5,265.00 Client Cost 2 selected 1. Gene…" at bounding box center [784, 388] width 1535 height 397
click at [1386, 700] on button "Save & Go to Direct Cost Setup" at bounding box center [1427, 698] width 215 height 30
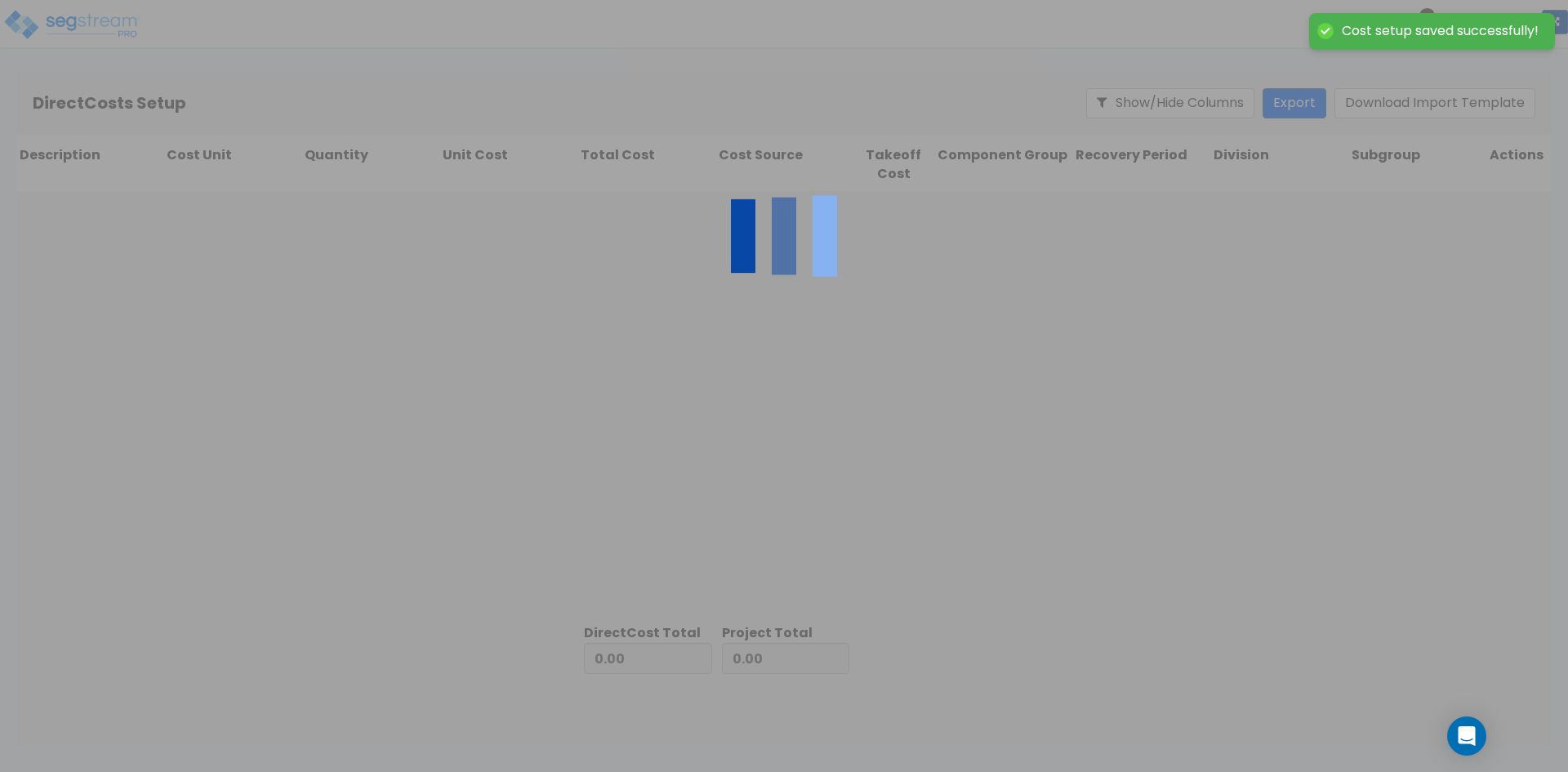
type input "48,965.00"
type input "2,306,826.61"
type input "2,355,791.61"
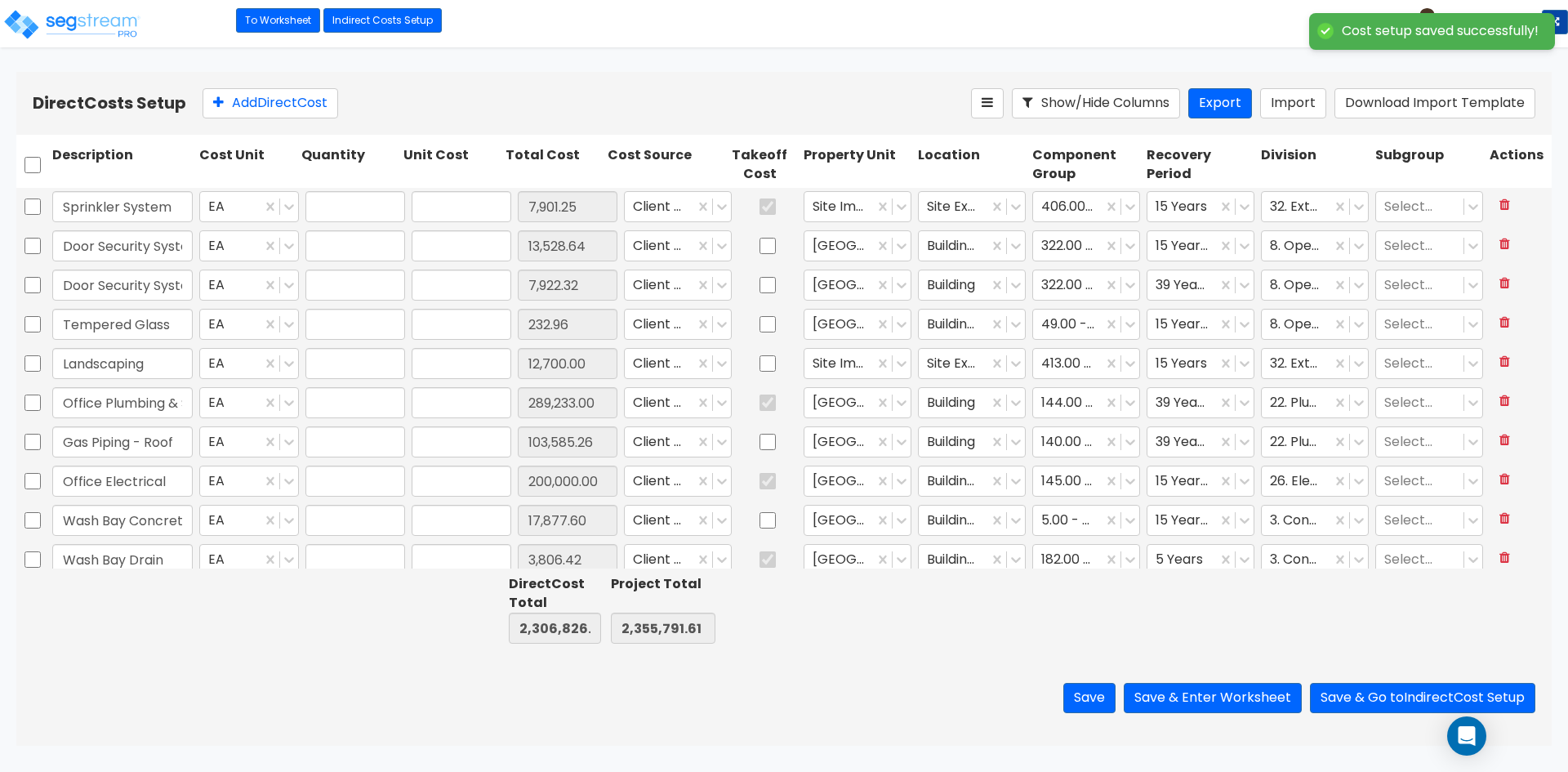
type input "1.00"
type input "7,901.25"
type input "1.00"
type input "13,528.64"
type input "1.00"
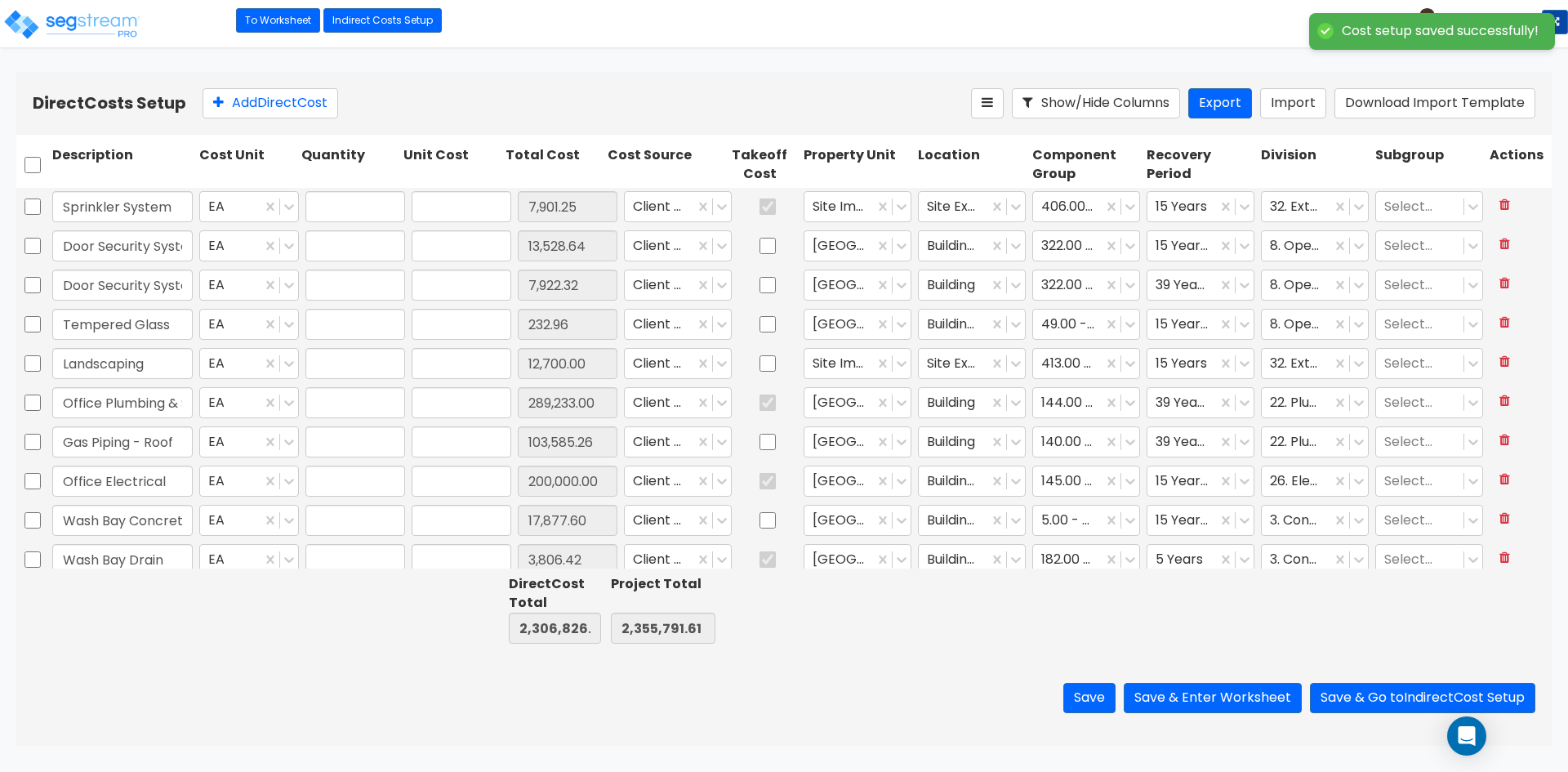
type input "7,922.32"
type input "1.00"
type input "232.96"
type input "1.00"
type input "12,700.00"
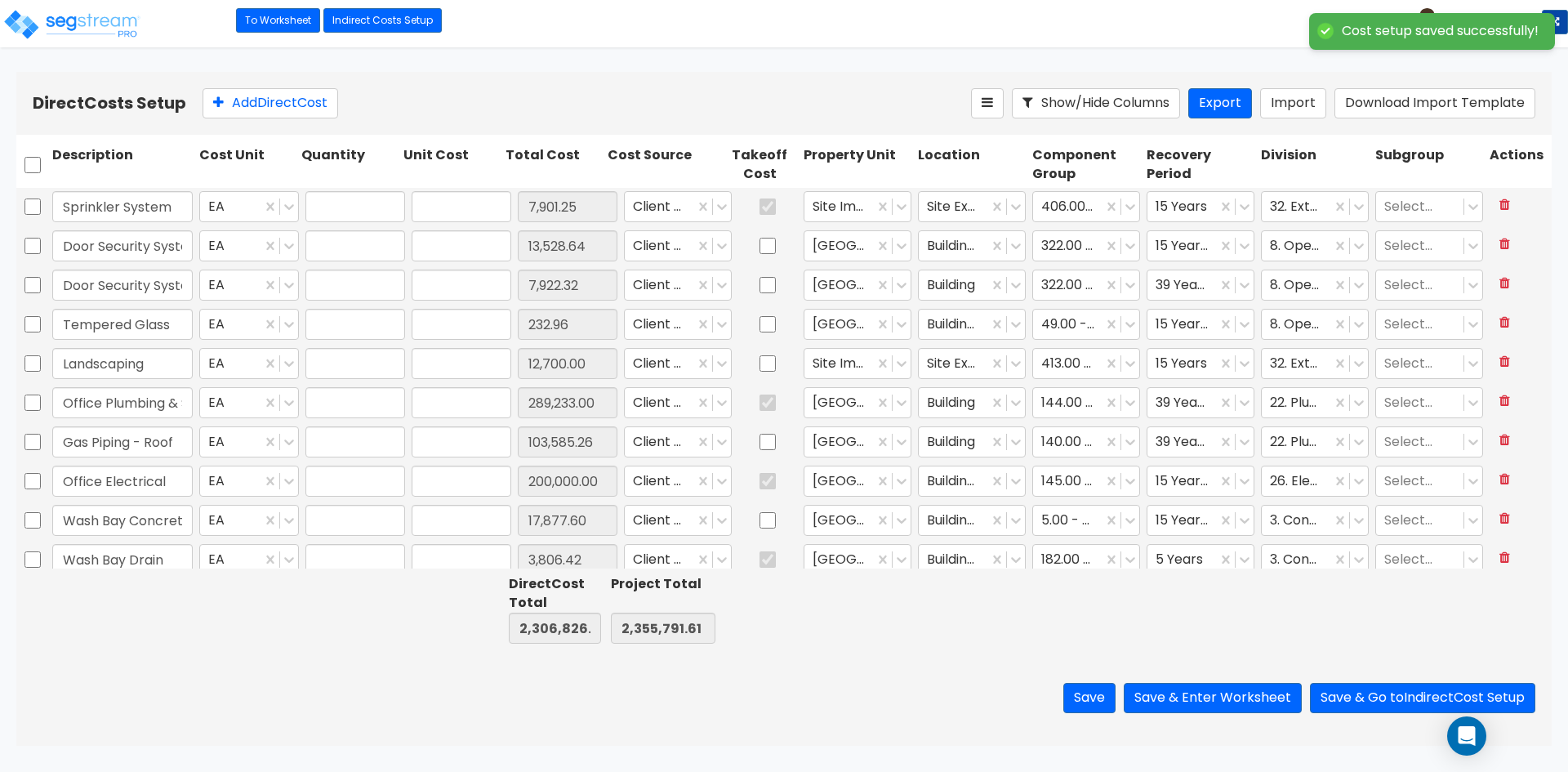
type input "1.00"
type input "289,233.00"
type input "1.00"
type input "103,585.26"
type input "1.00"
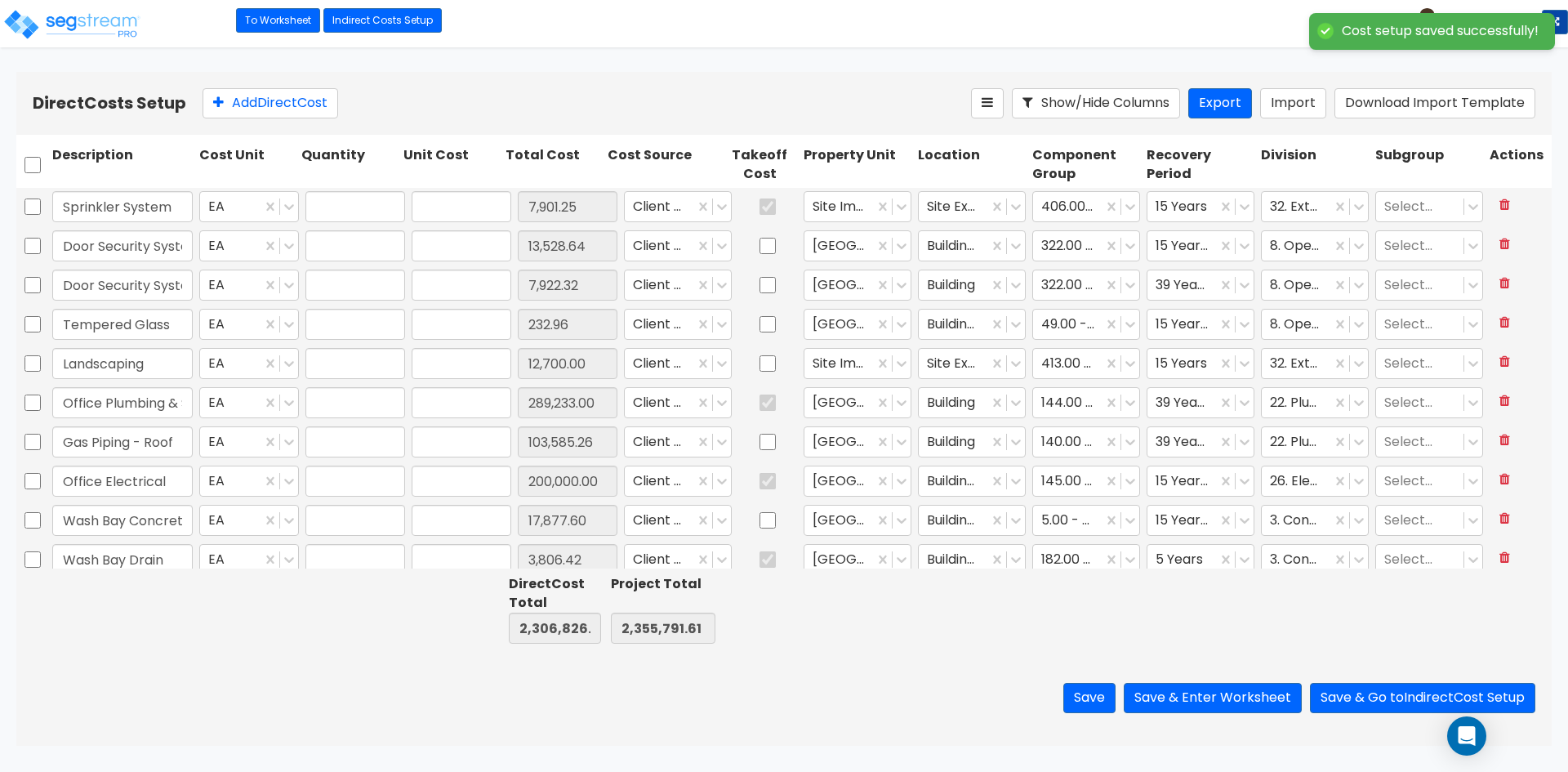
type input "200,000.00"
type input "1.00"
type input "17,877.60"
type input "1.00"
type input "3,806.42"
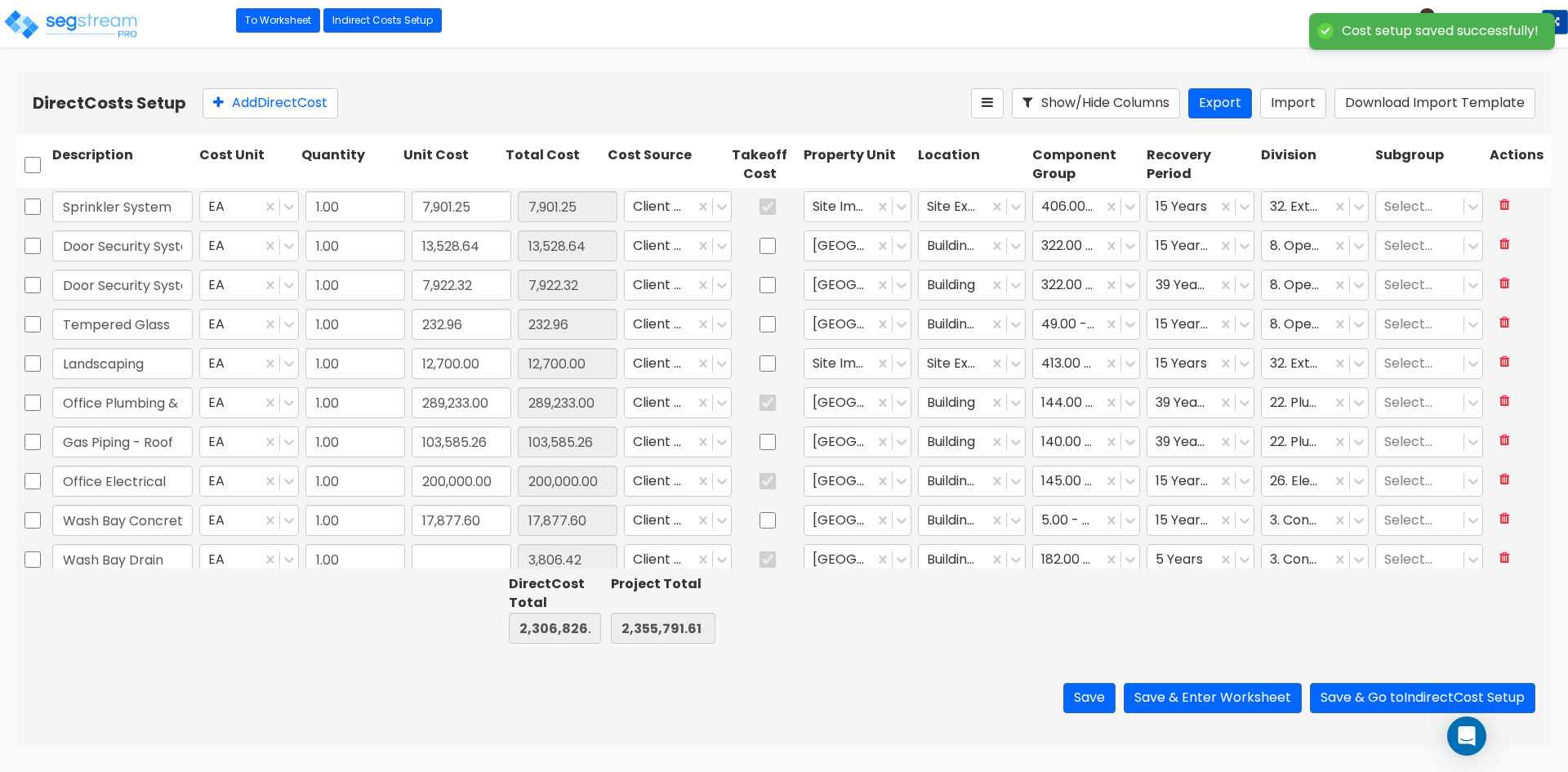
type input "1.00"
type input "6,236.15"
type input "1.00"
type input "244,990.00"
type input "1.00"
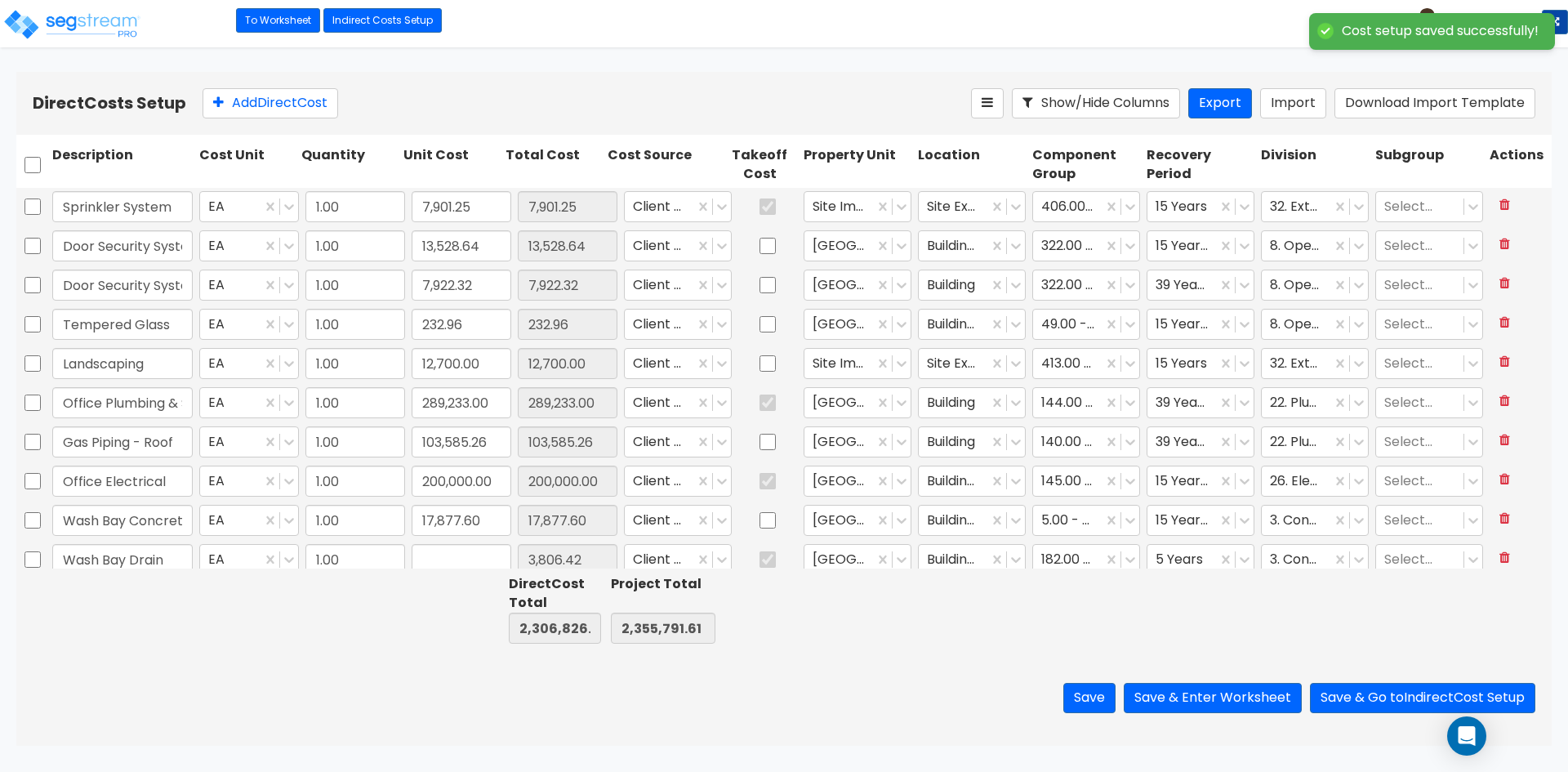
type input "42,051.74"
type input "1.00"
type input "48,922.18"
type input "1.00"
type input "813.22"
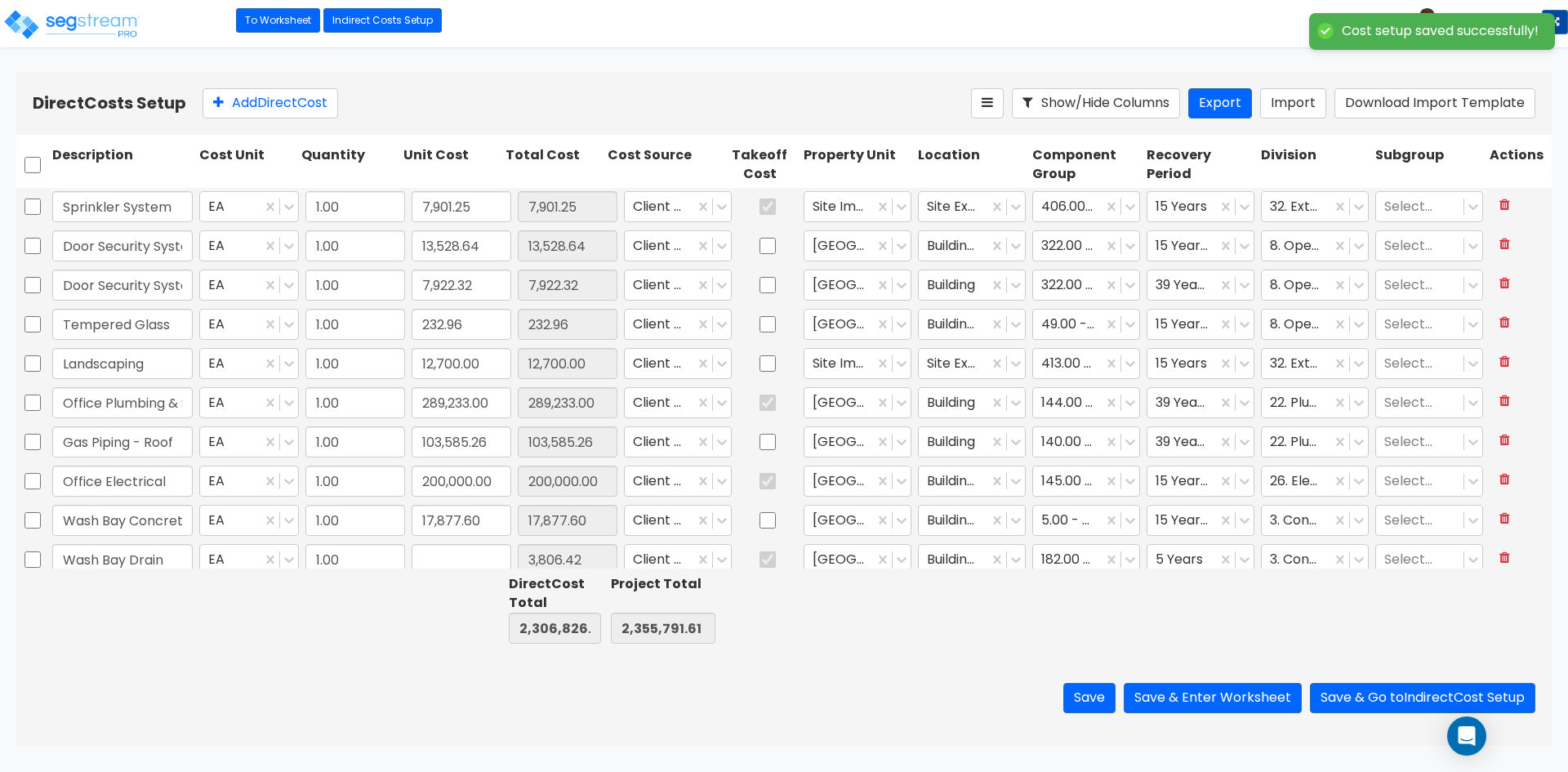
type input "1.00"
type input "3,985.00"
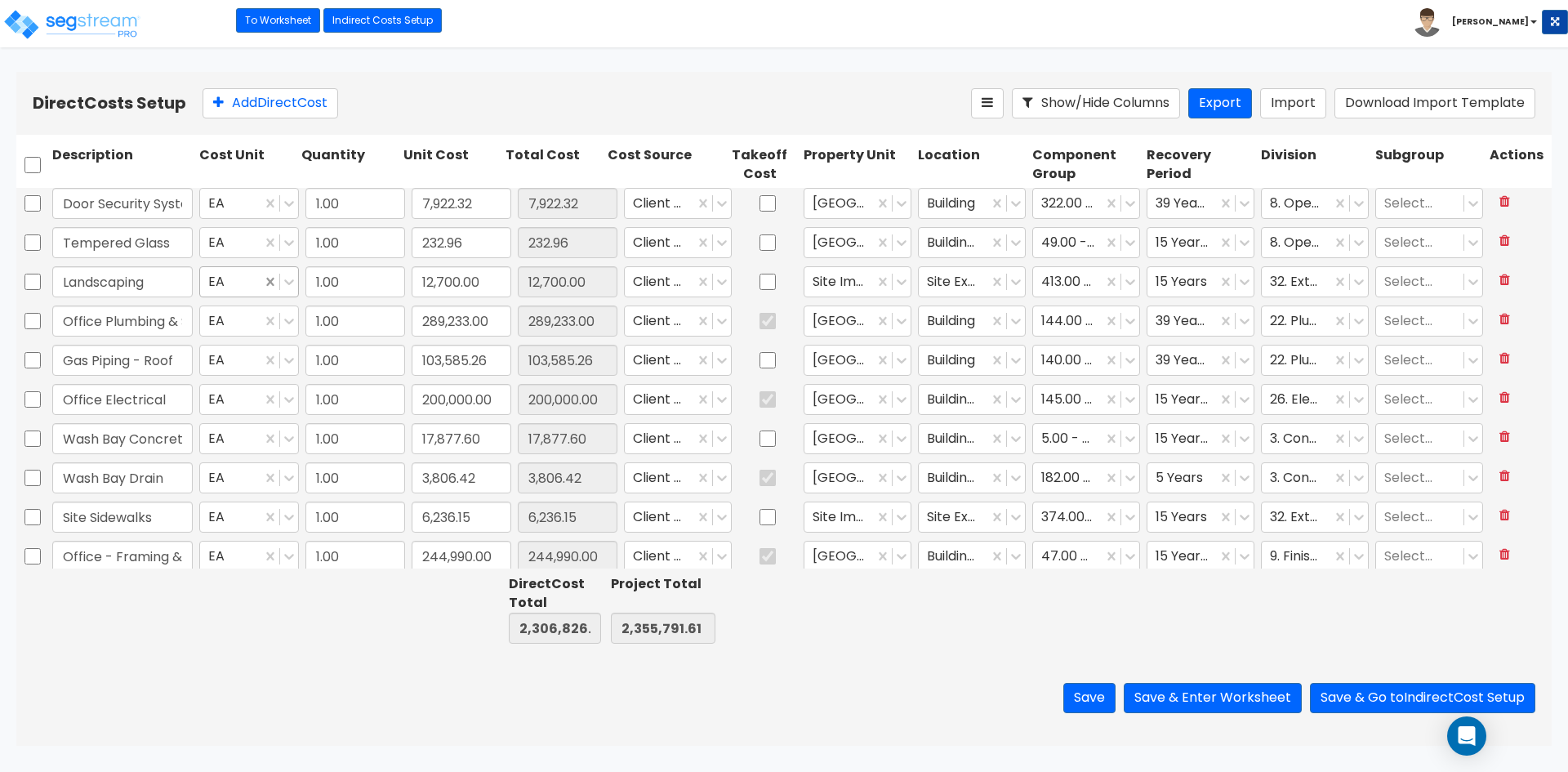
scroll to position [245, 0]
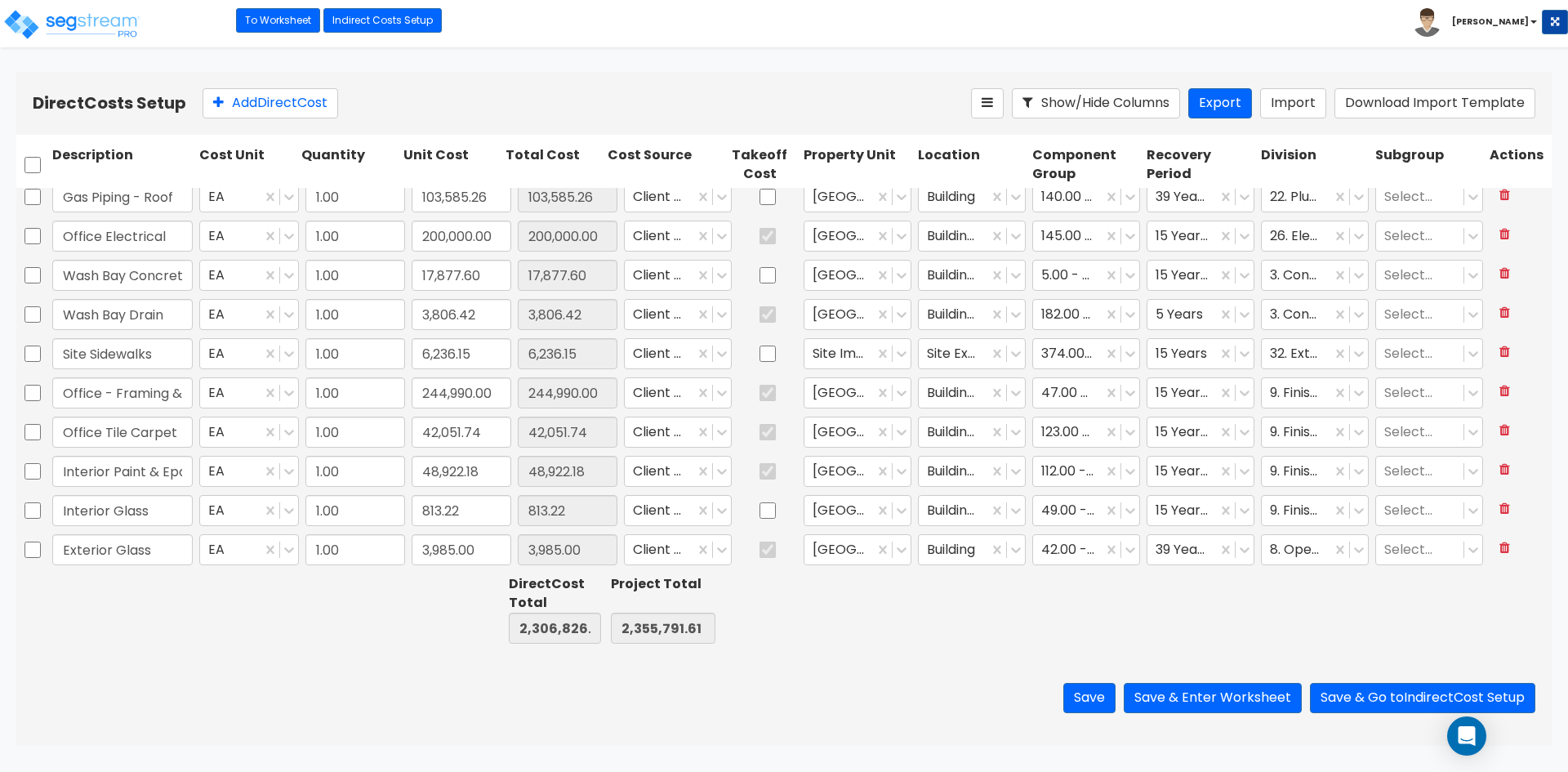
type input "1.00"
type input "12,700.00"
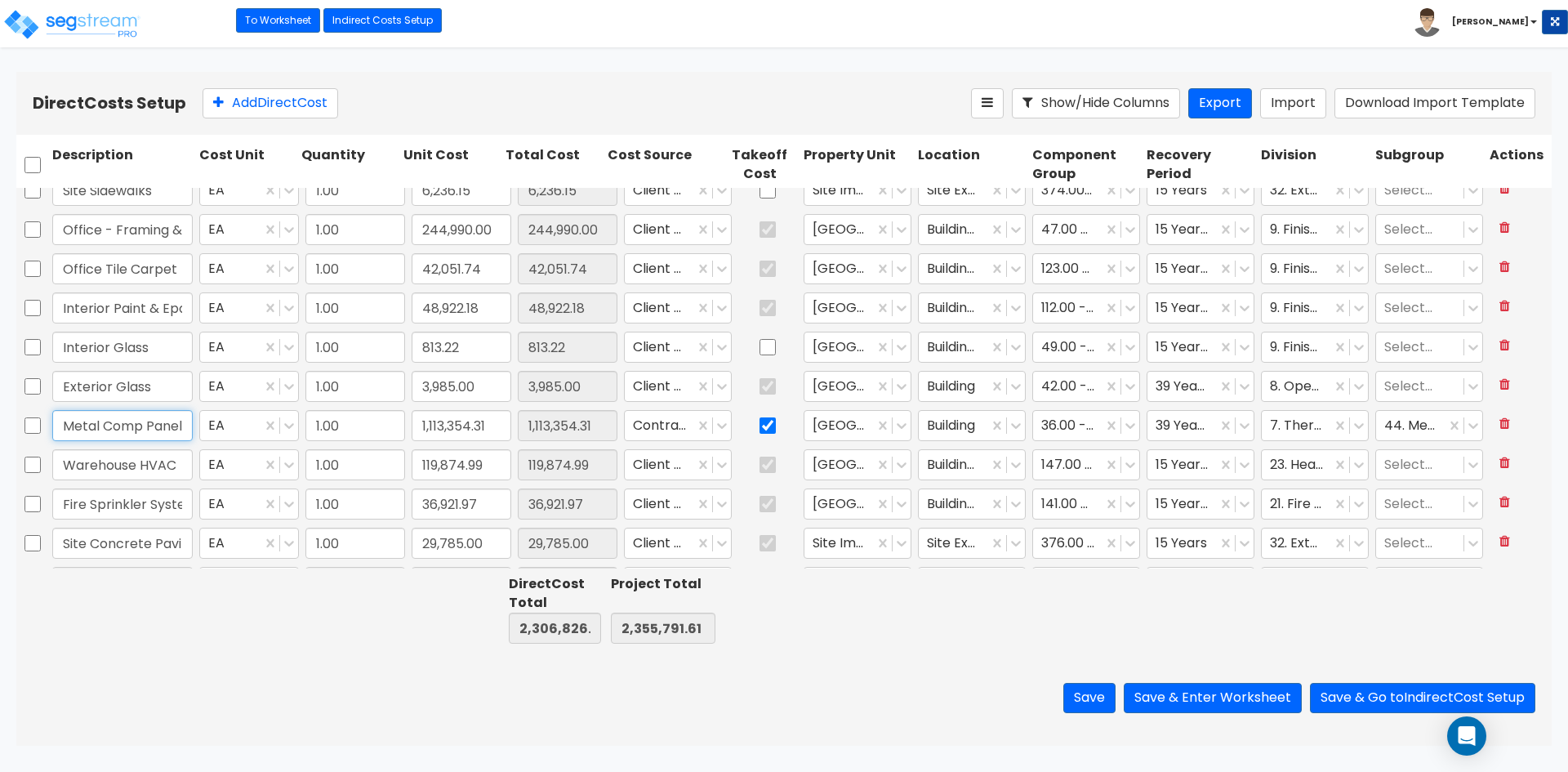
click at [140, 425] on input "Metal Comp Panels" at bounding box center [123, 425] width 140 height 31
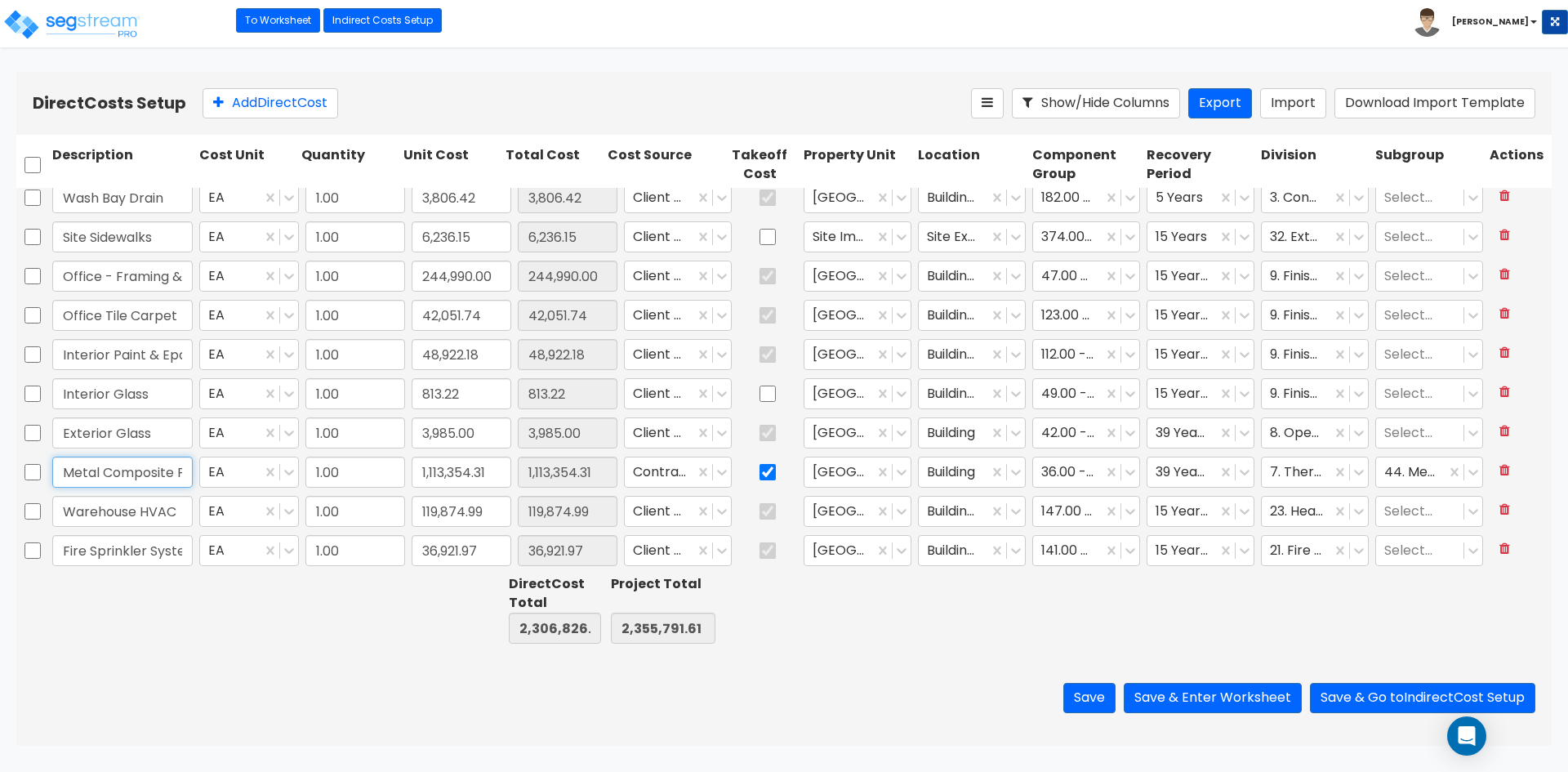
scroll to position [361, 0]
type input "Metal Composite Panels"
click at [138, 273] on input "Office - Framing & Drywall" at bounding box center [123, 276] width 140 height 31
type input "Office Finishes"
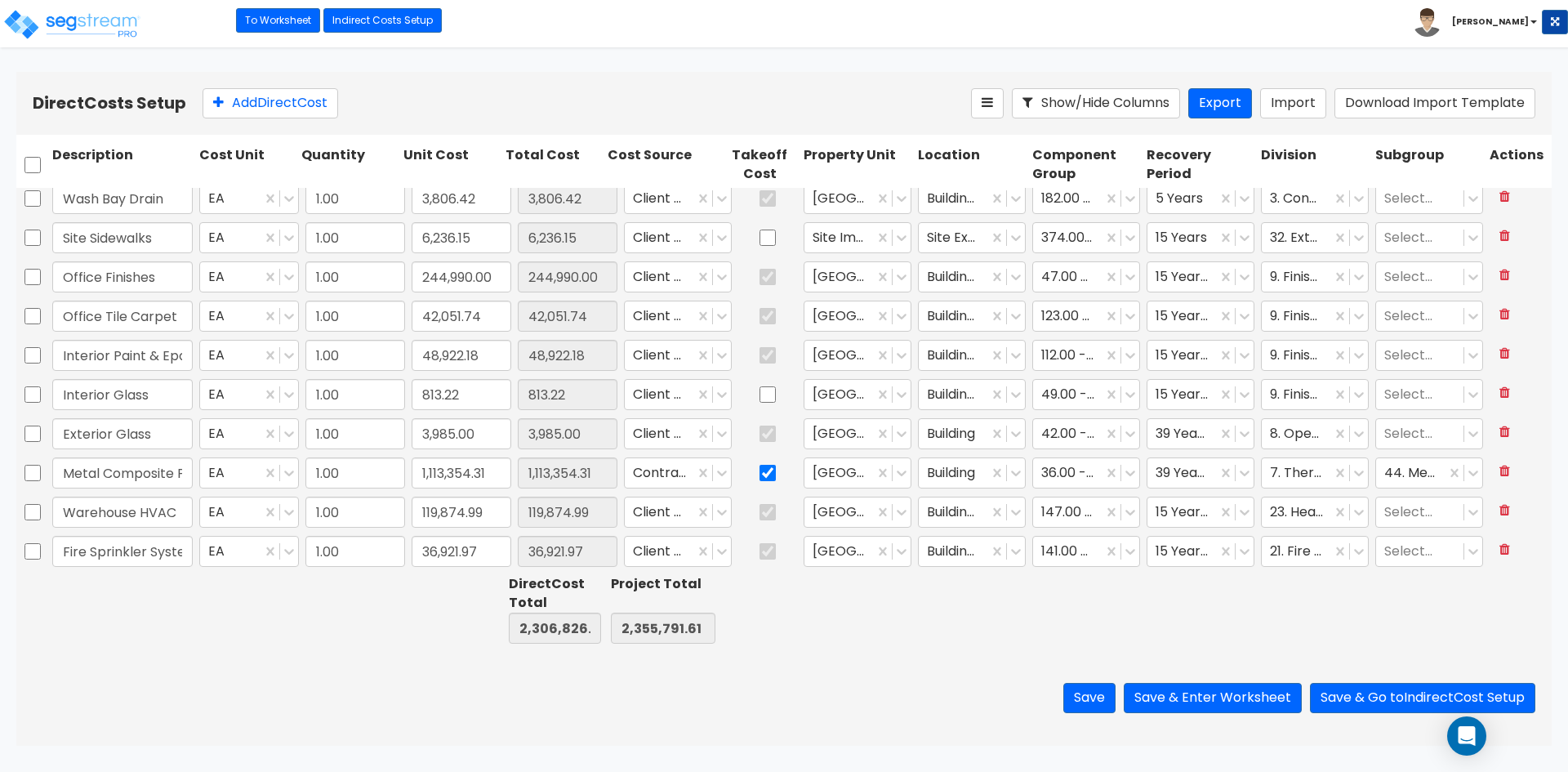
click at [247, 665] on div "Save Save & Enter Worksheet Save & Go to Indirect Cost Setup" at bounding box center [784, 698] width 1535 height 96
click at [106, 315] on input "Office Tile Carpet" at bounding box center [123, 315] width 140 height 31
click at [283, 662] on div "Save Save & Enter Worksheet Save & Go to Indirect Cost Setup" at bounding box center [784, 698] width 1535 height 96
click at [1075, 705] on button "Save" at bounding box center [1090, 698] width 53 height 30
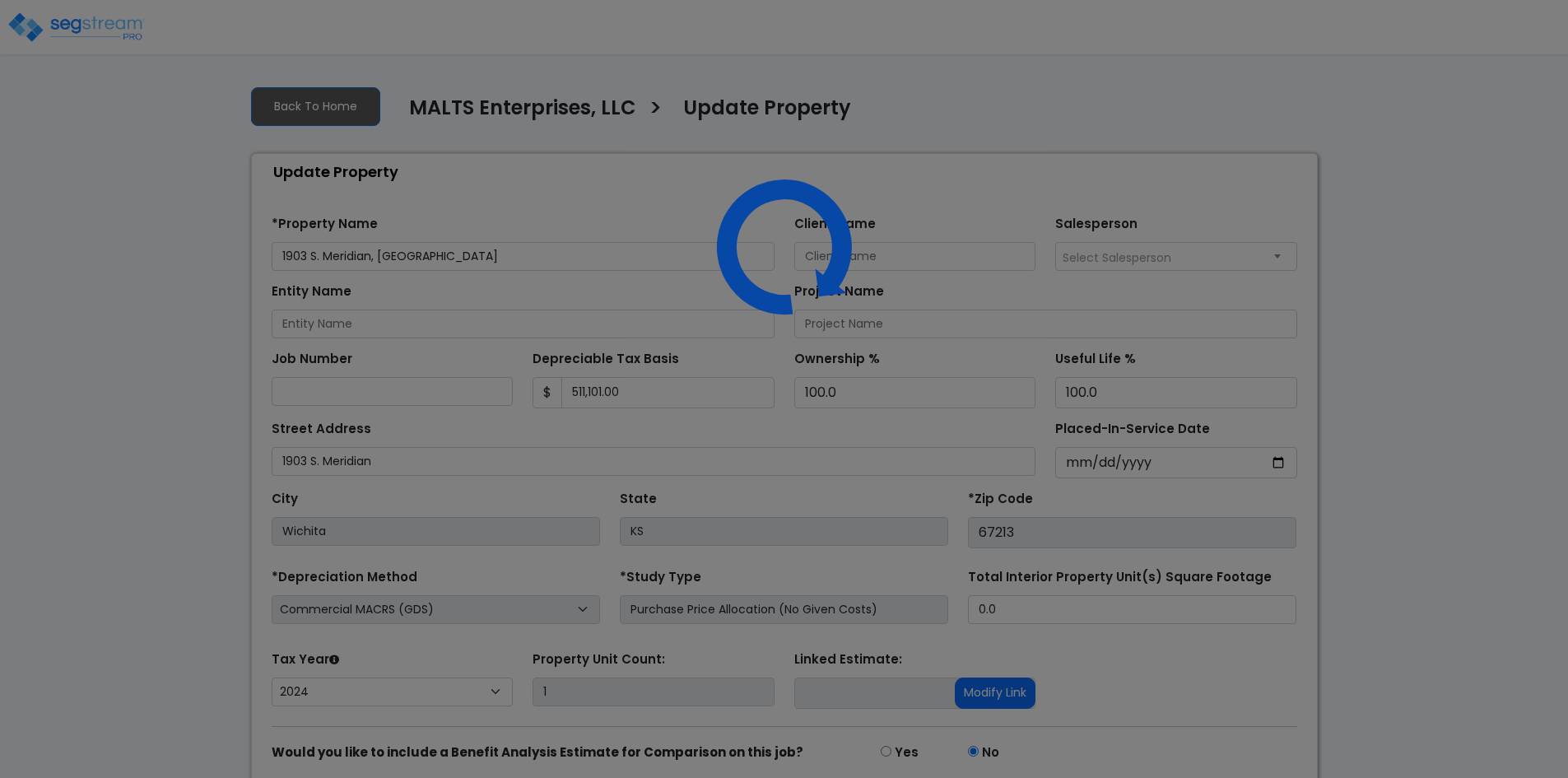
select select "2024"
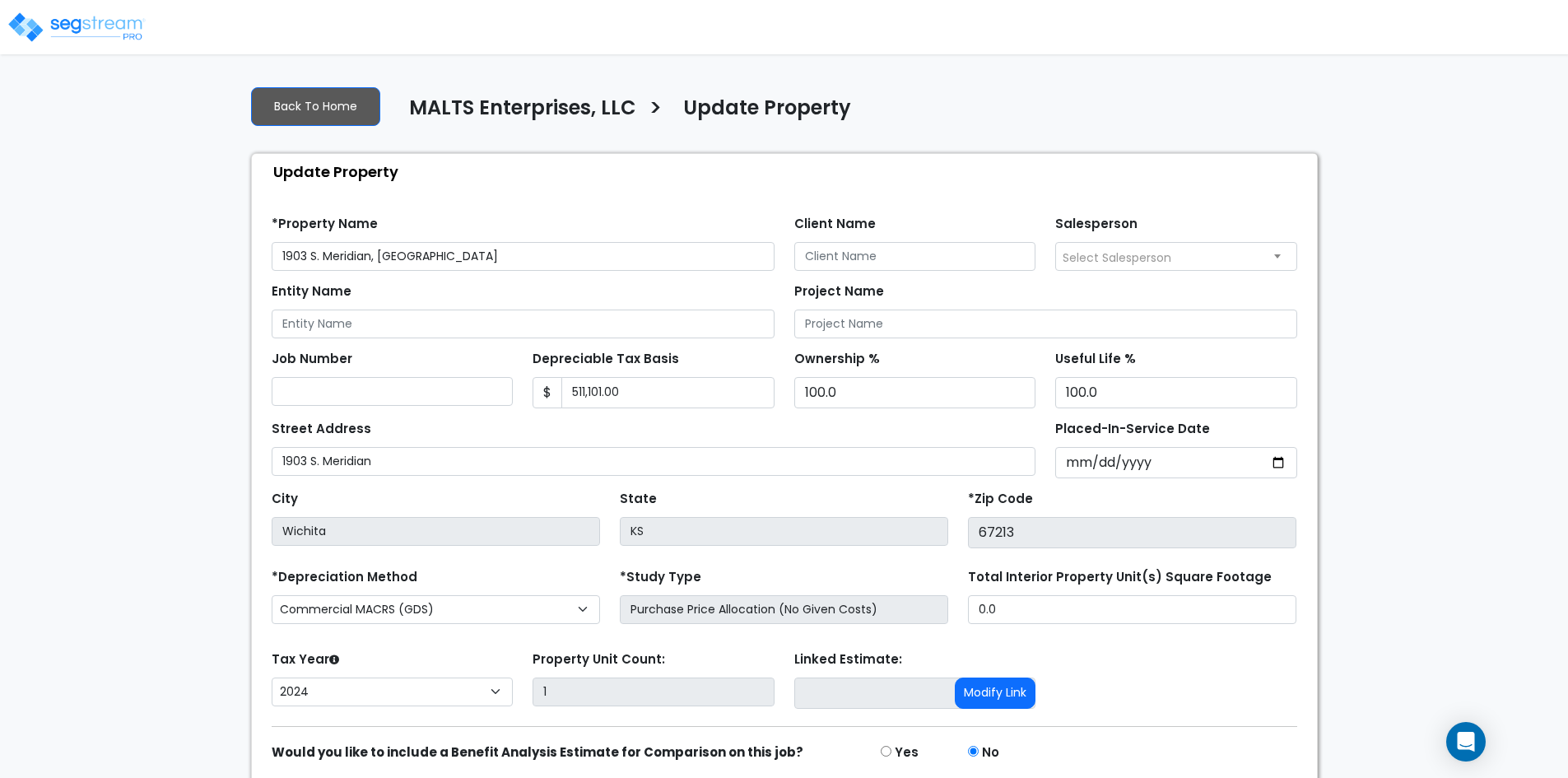
click at [672, 372] on div "Depreciable Tax Basis $ 511,101.00" at bounding box center [653, 377] width 242 height 62
click at [666, 391] on input "511,101.00" at bounding box center [667, 392] width 213 height 31
type input "532,353"
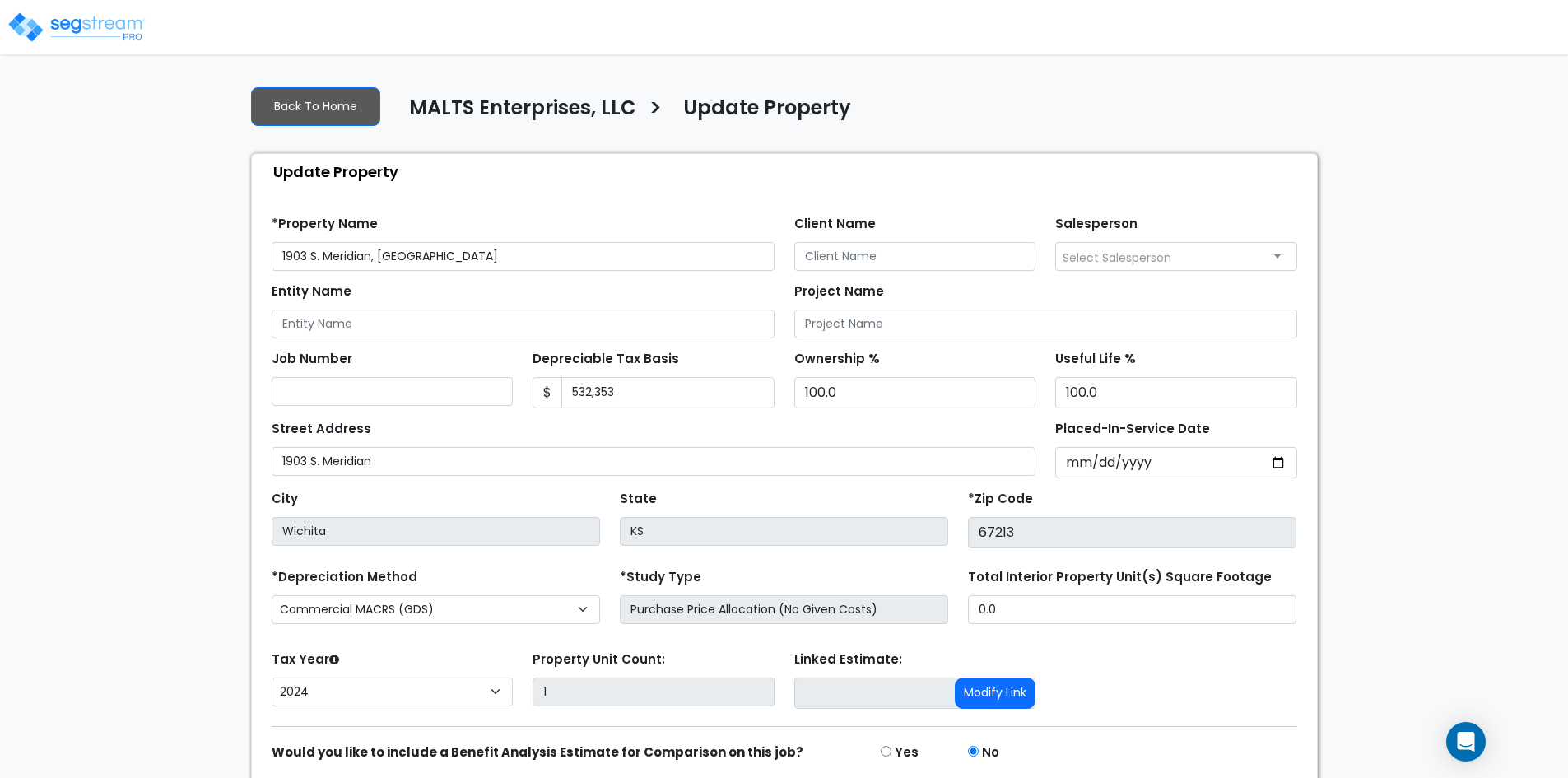
click at [577, 429] on div "Street Address 1903 S. Meridian" at bounding box center [654, 446] width 765 height 59
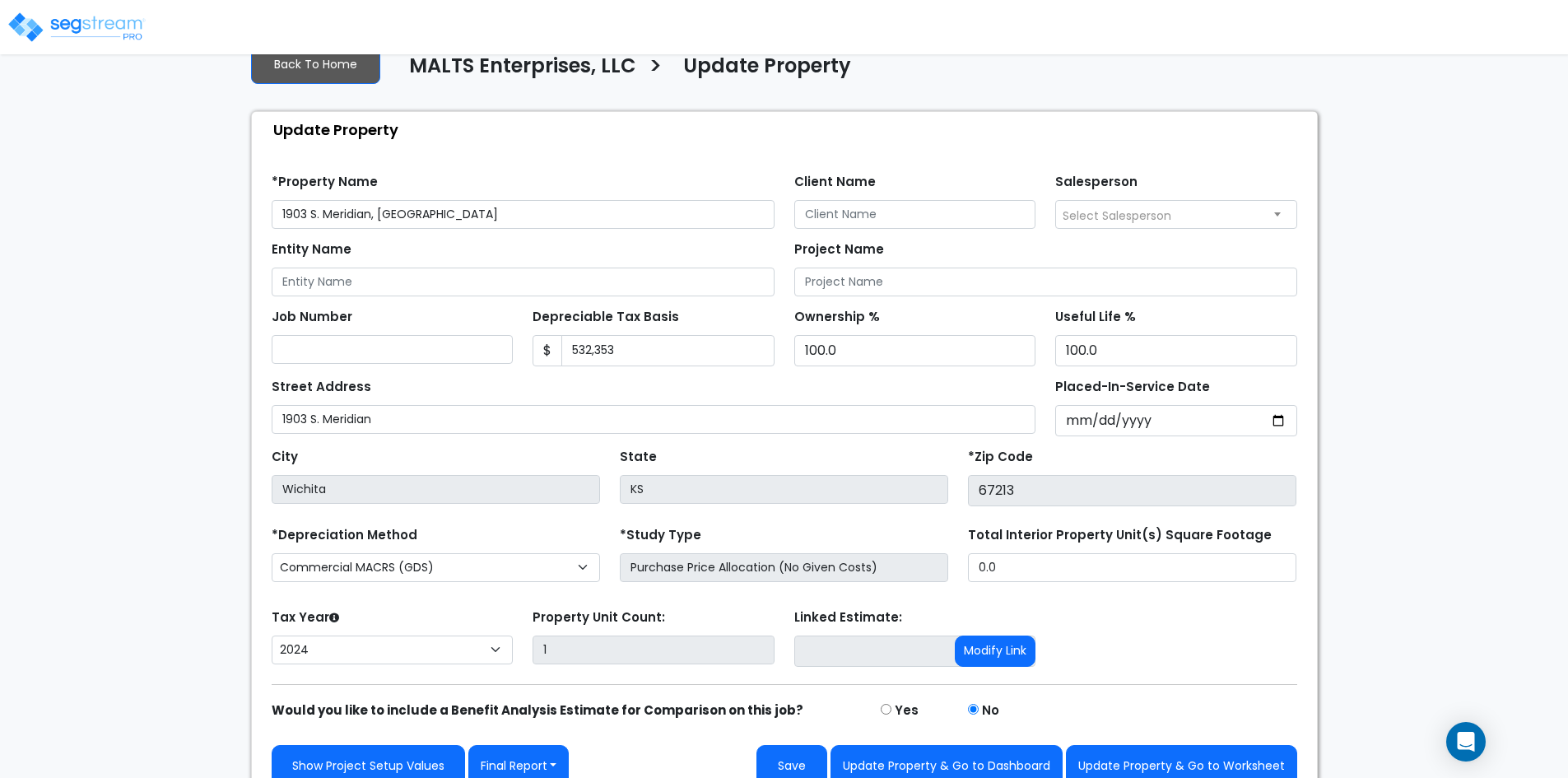
scroll to position [65, 0]
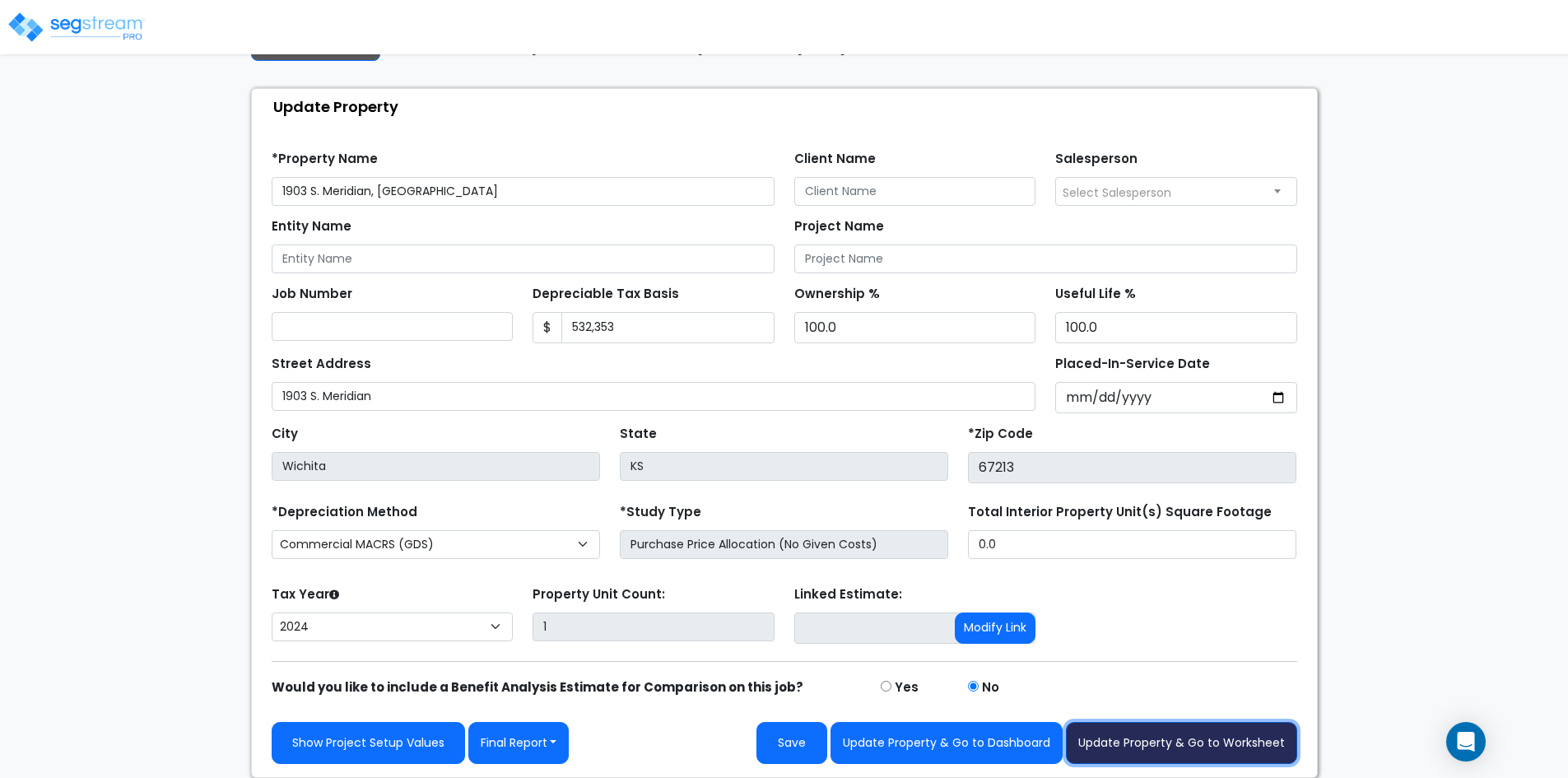
click at [1147, 753] on button "Update Property & Go to Worksheet" at bounding box center [1181, 744] width 231 height 42
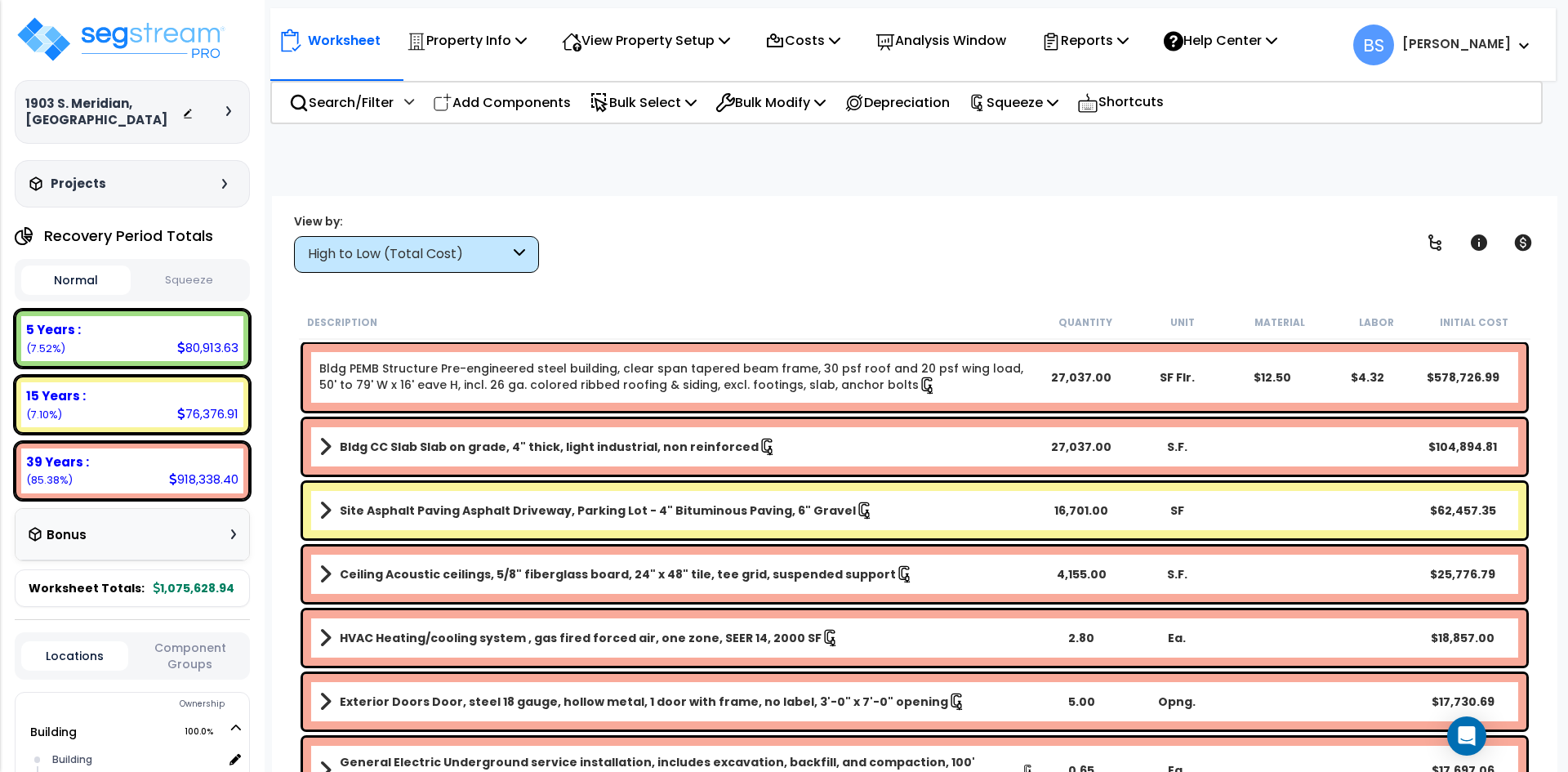
click at [186, 291] on button "Squeeze" at bounding box center [189, 280] width 109 height 29
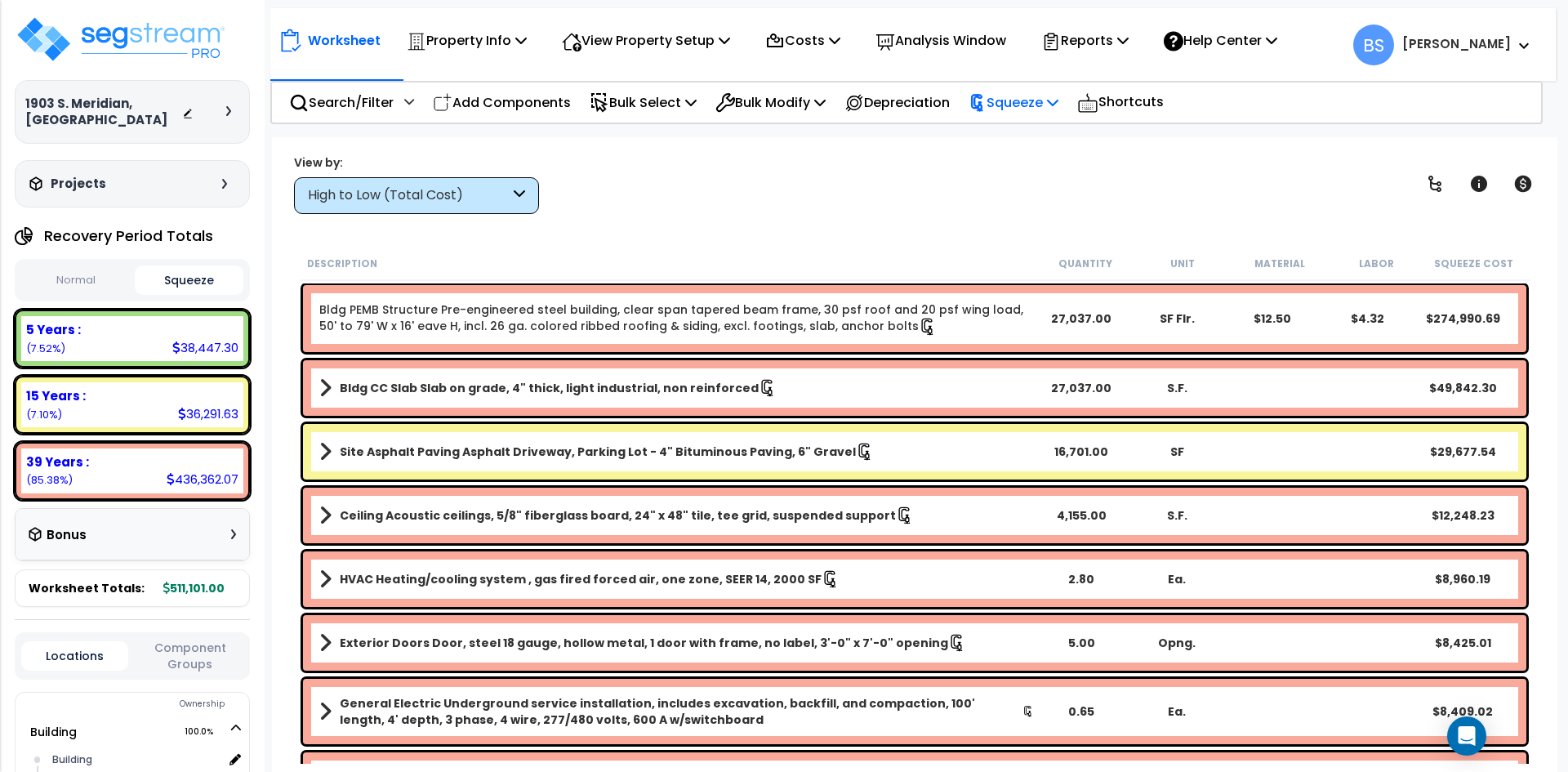
click at [1039, 103] on p "Squeeze" at bounding box center [1014, 102] width 90 height 22
click at [1053, 142] on link "Re-squeeze" at bounding box center [1041, 138] width 162 height 32
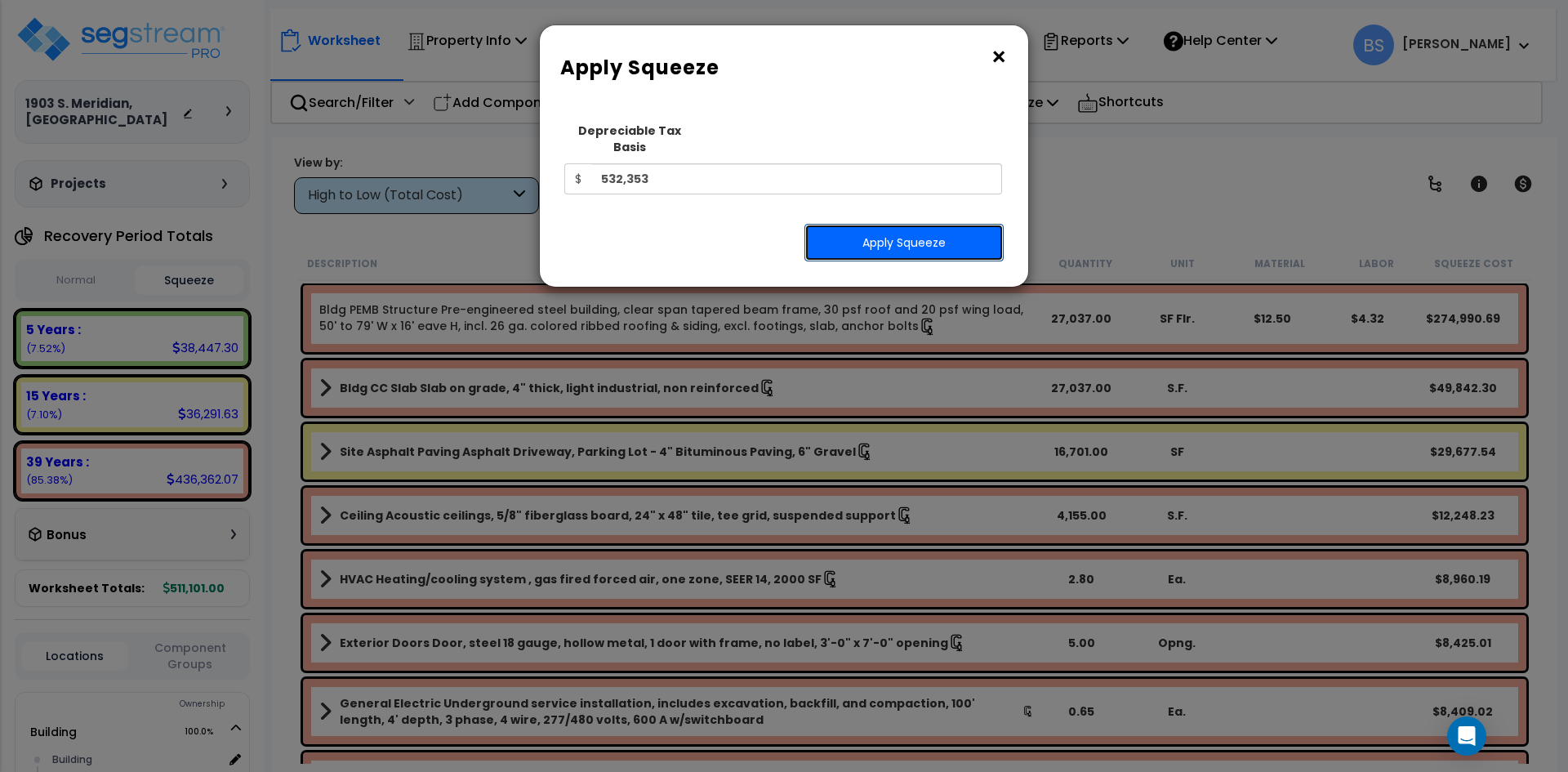
click at [906, 226] on button "Apply Squeeze" at bounding box center [903, 242] width 199 height 38
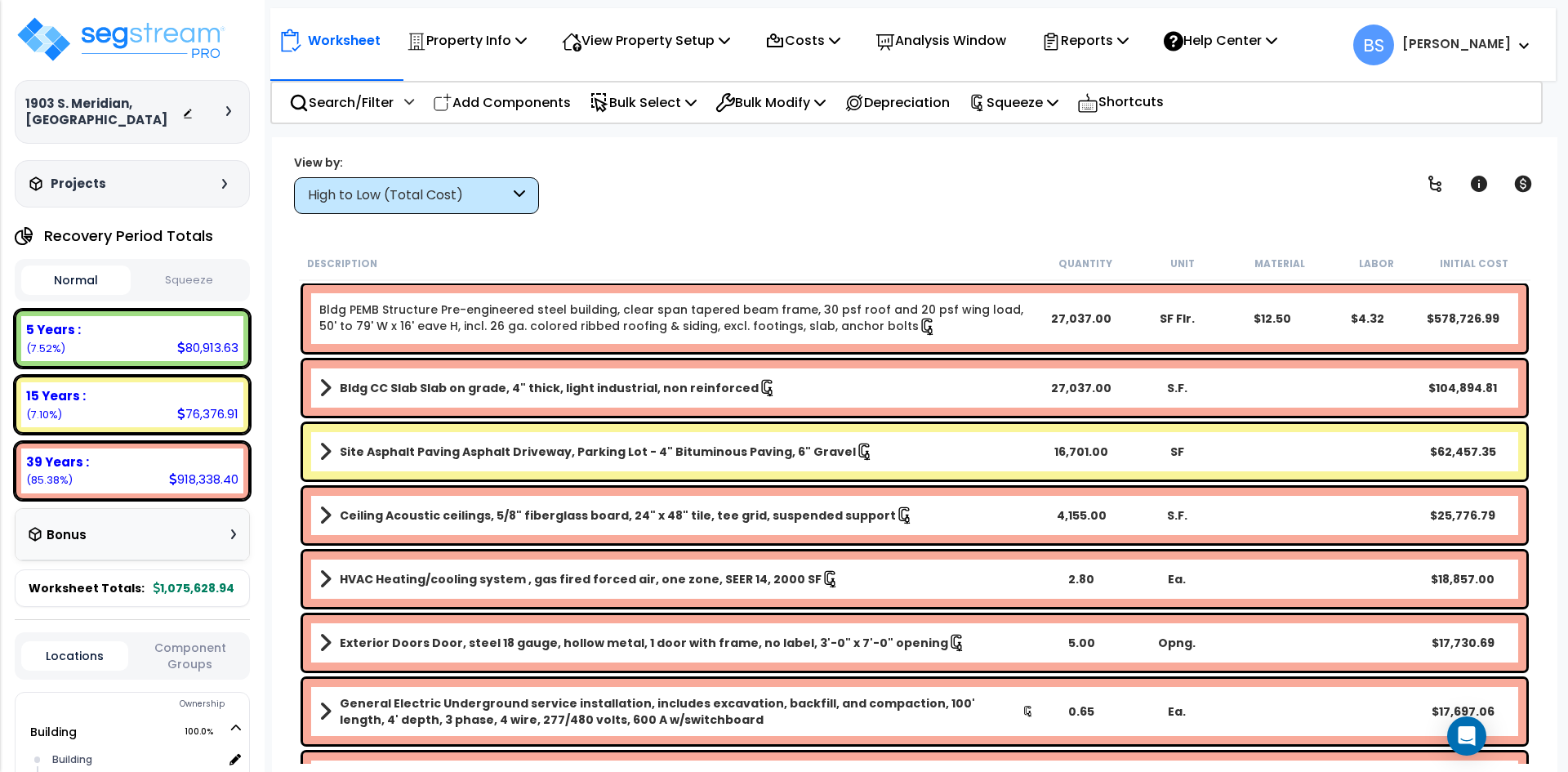
click at [187, 286] on button "Squeeze" at bounding box center [189, 280] width 109 height 29
click at [933, 207] on div "View by: High to Low (Total Cost) High to Low (Total Cost)" at bounding box center [915, 183] width 1253 height 60
click at [90, 282] on button "Normal" at bounding box center [75, 280] width 109 height 29
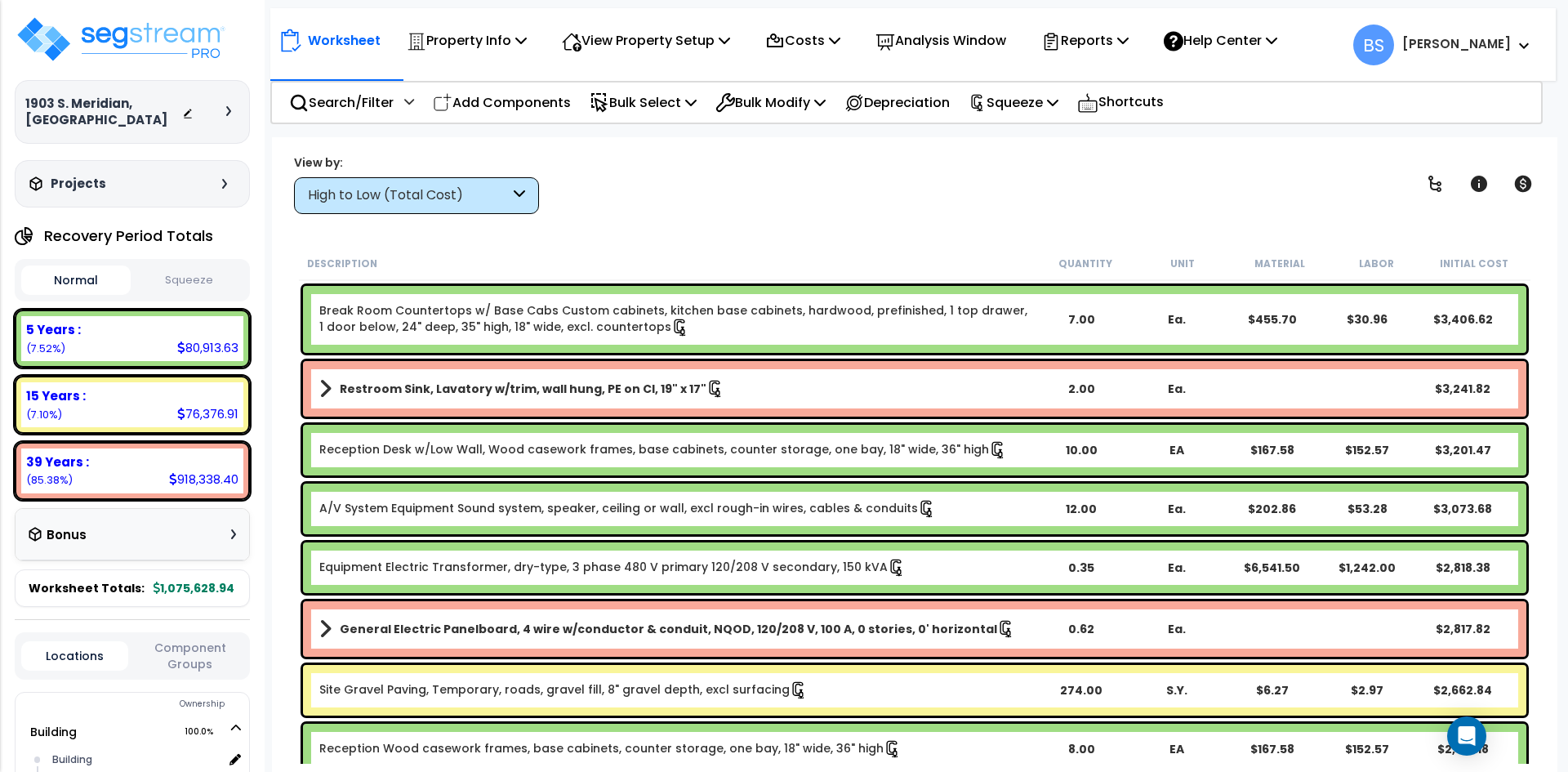
scroll to position [2287, 0]
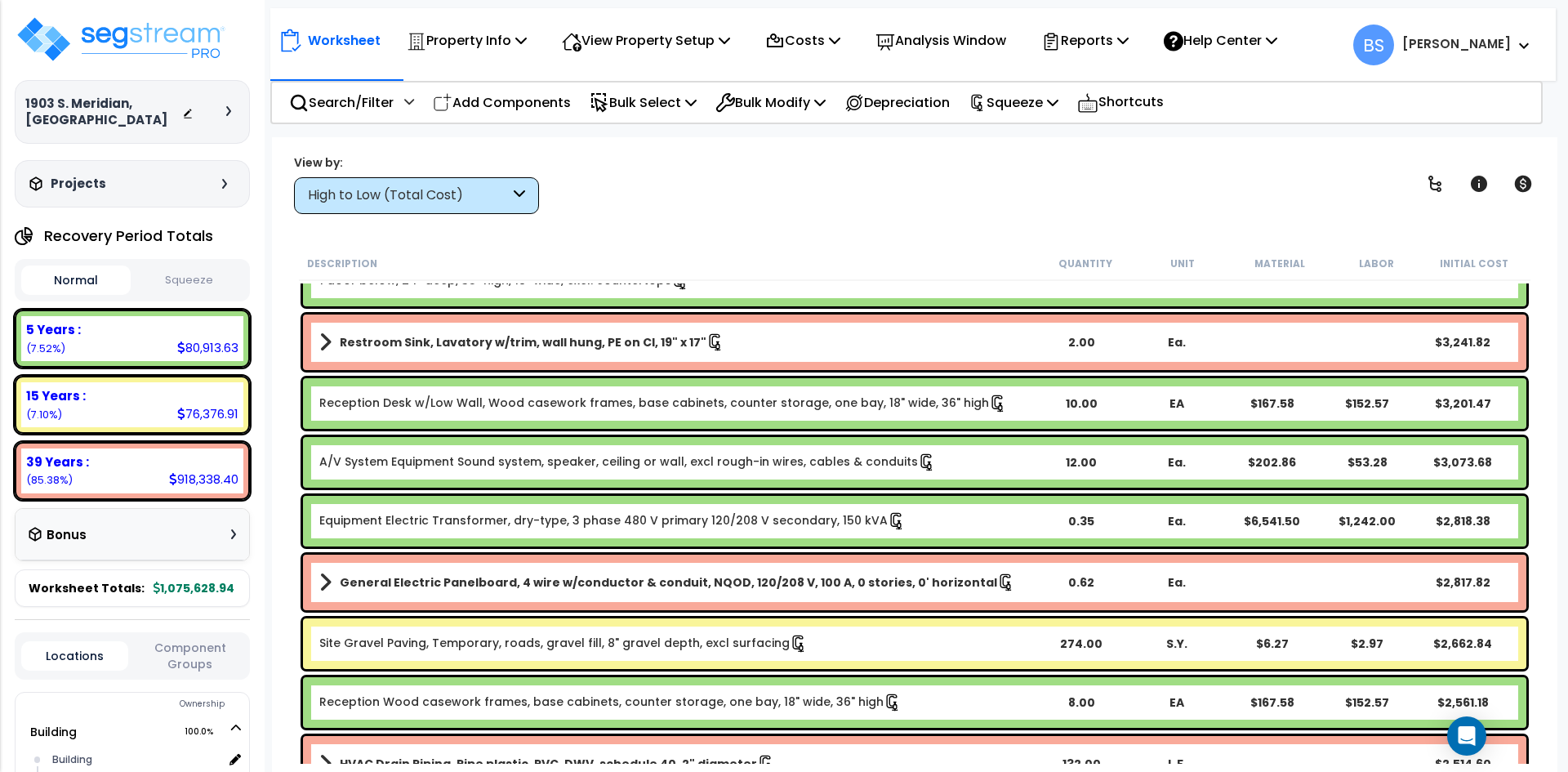
click at [220, 279] on button "Squeeze" at bounding box center [189, 280] width 109 height 29
click at [92, 280] on button "Normal" at bounding box center [75, 280] width 109 height 29
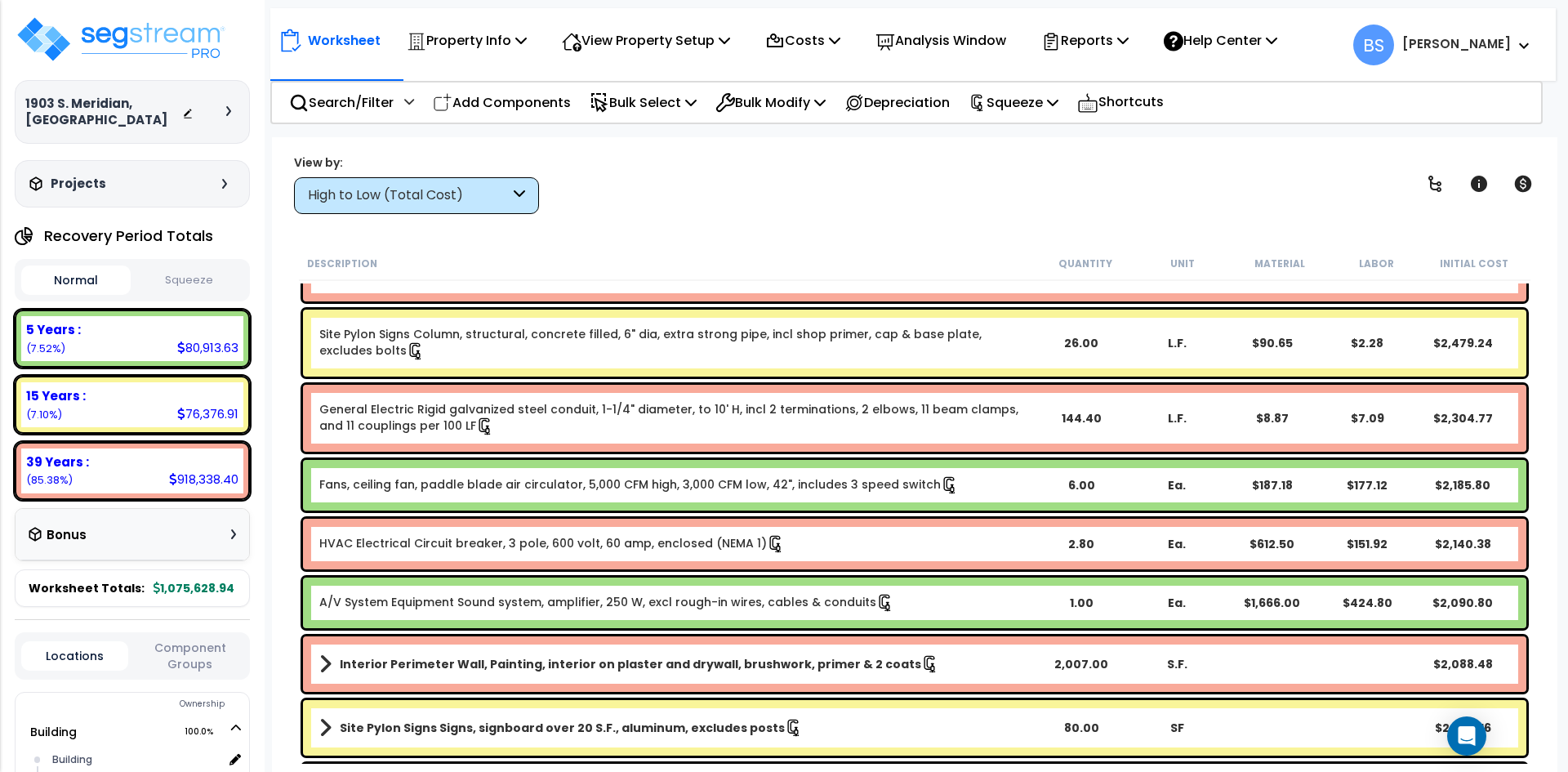
scroll to position [2369, 0]
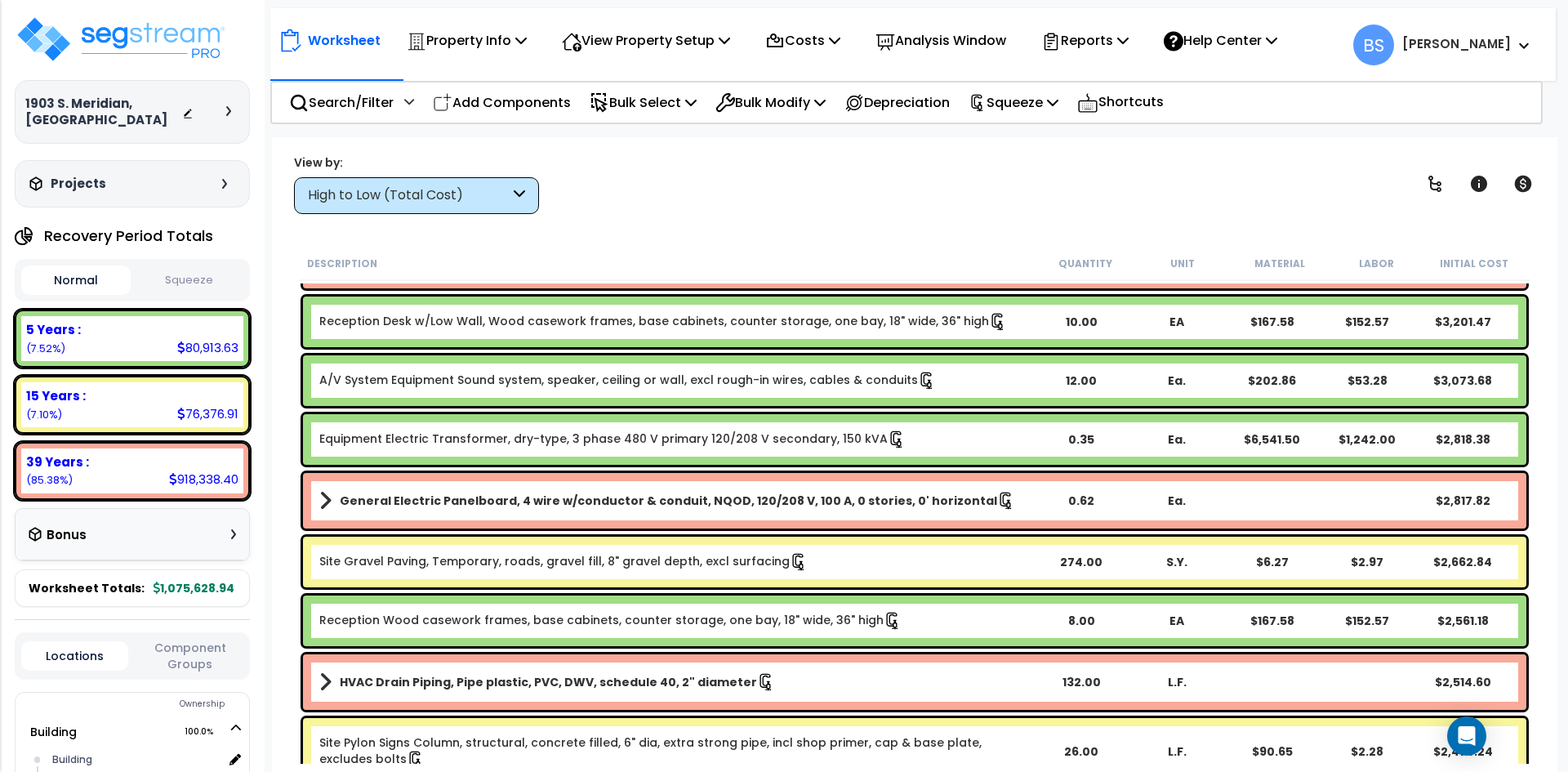
click at [415, 188] on div "High to Low (Total Cost)" at bounding box center [408, 195] width 201 height 18
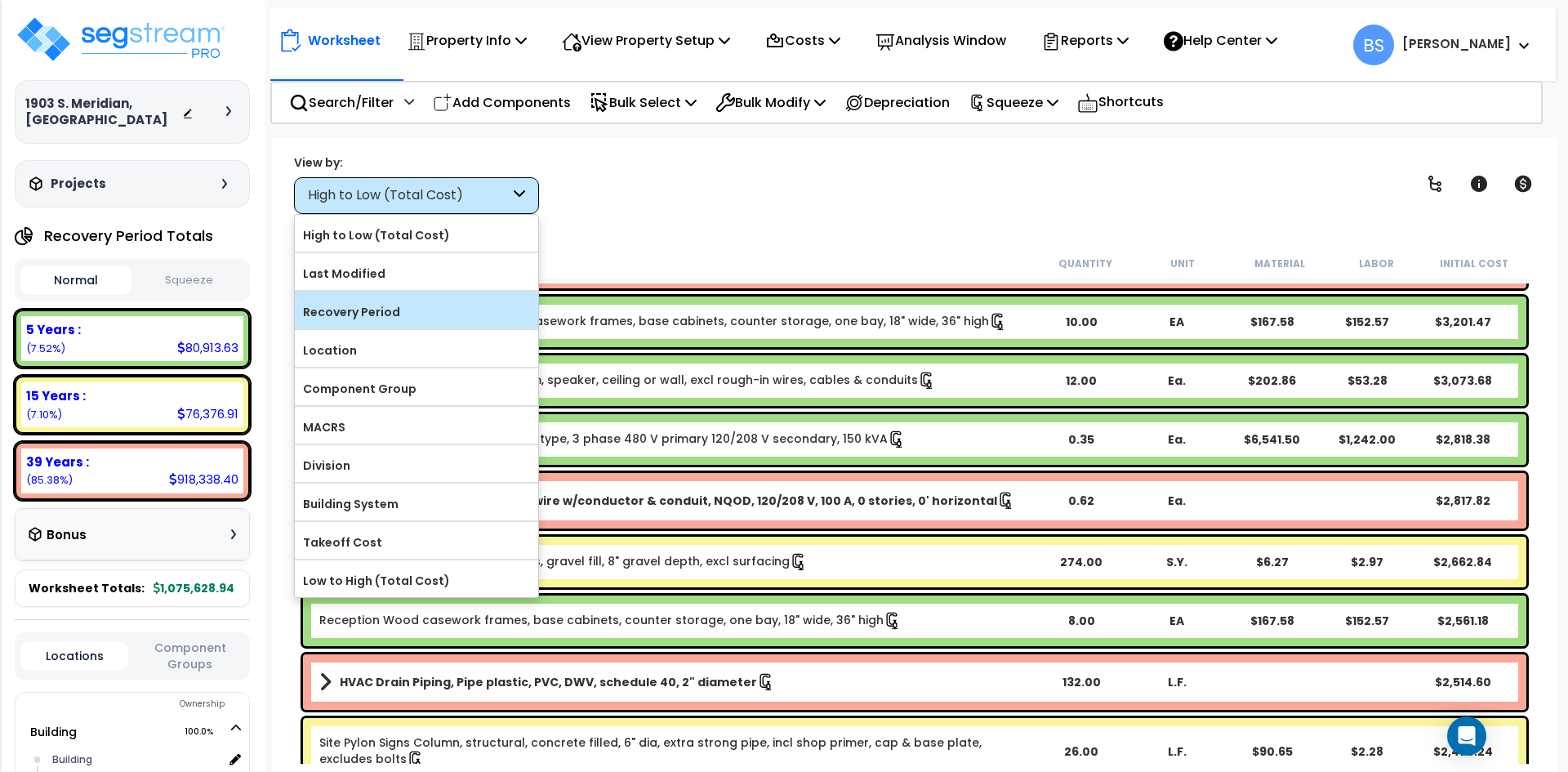
click at [397, 297] on div "Recovery Period" at bounding box center [417, 310] width 244 height 37
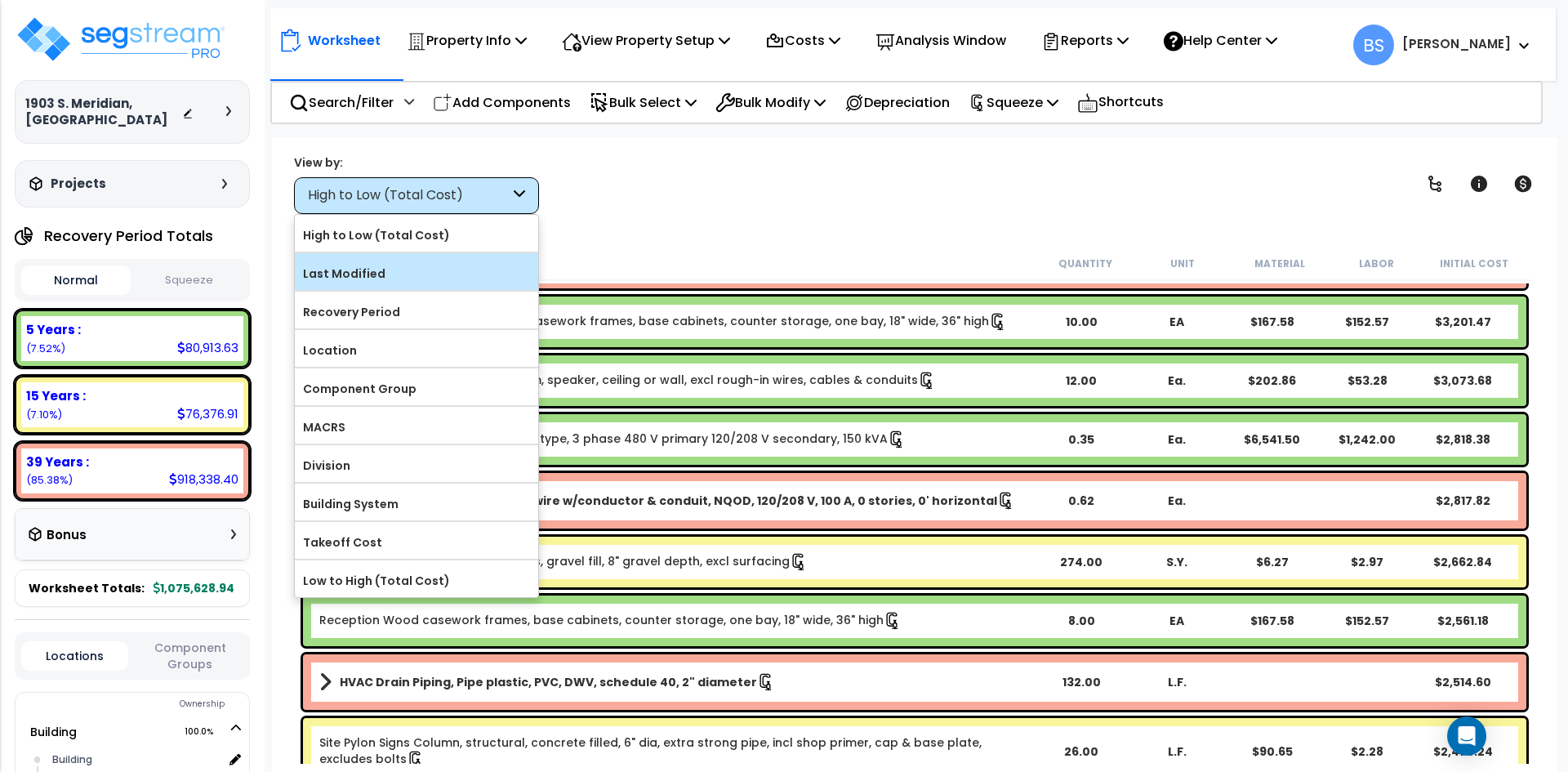
click at [353, 269] on label "Last Modified" at bounding box center [417, 273] width 244 height 25
click at [0, 0] on input "Last Modified" at bounding box center [0, 0] width 0 height 0
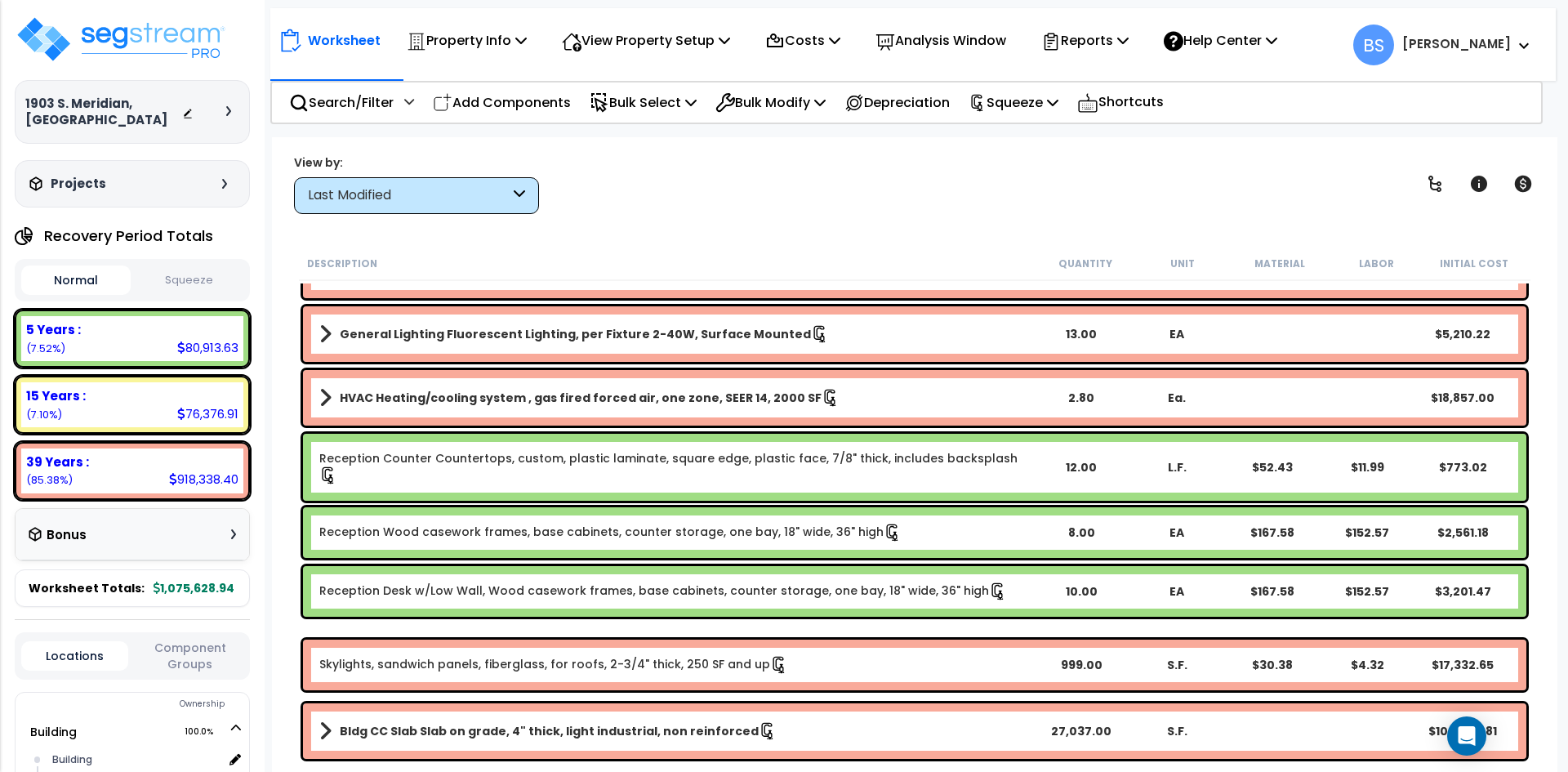
scroll to position [0, 0]
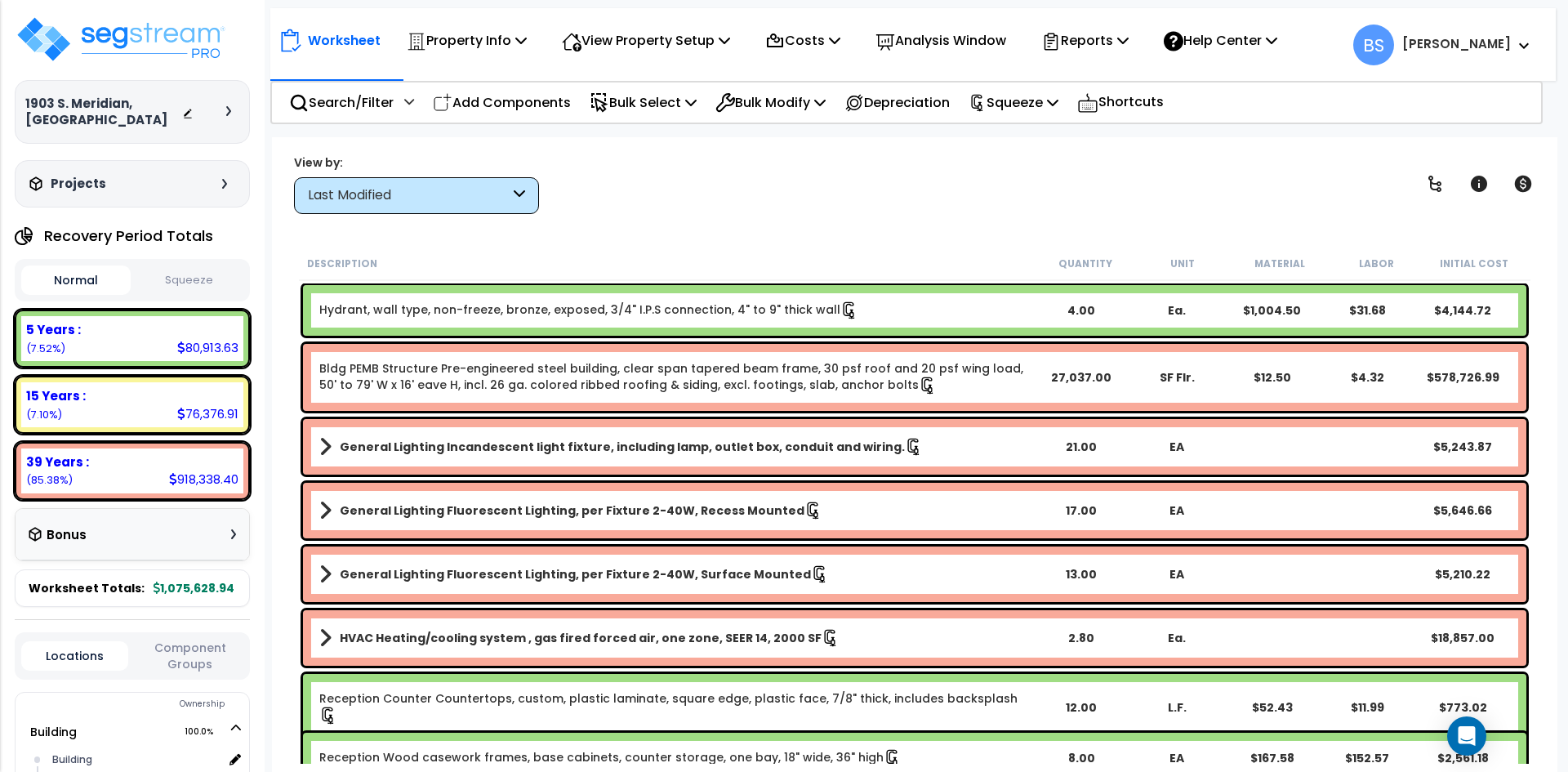
click at [482, 450] on b "General Lighting Incandescent light fixture, including lamp, outlet box, condui…" at bounding box center [622, 447] width 565 height 17
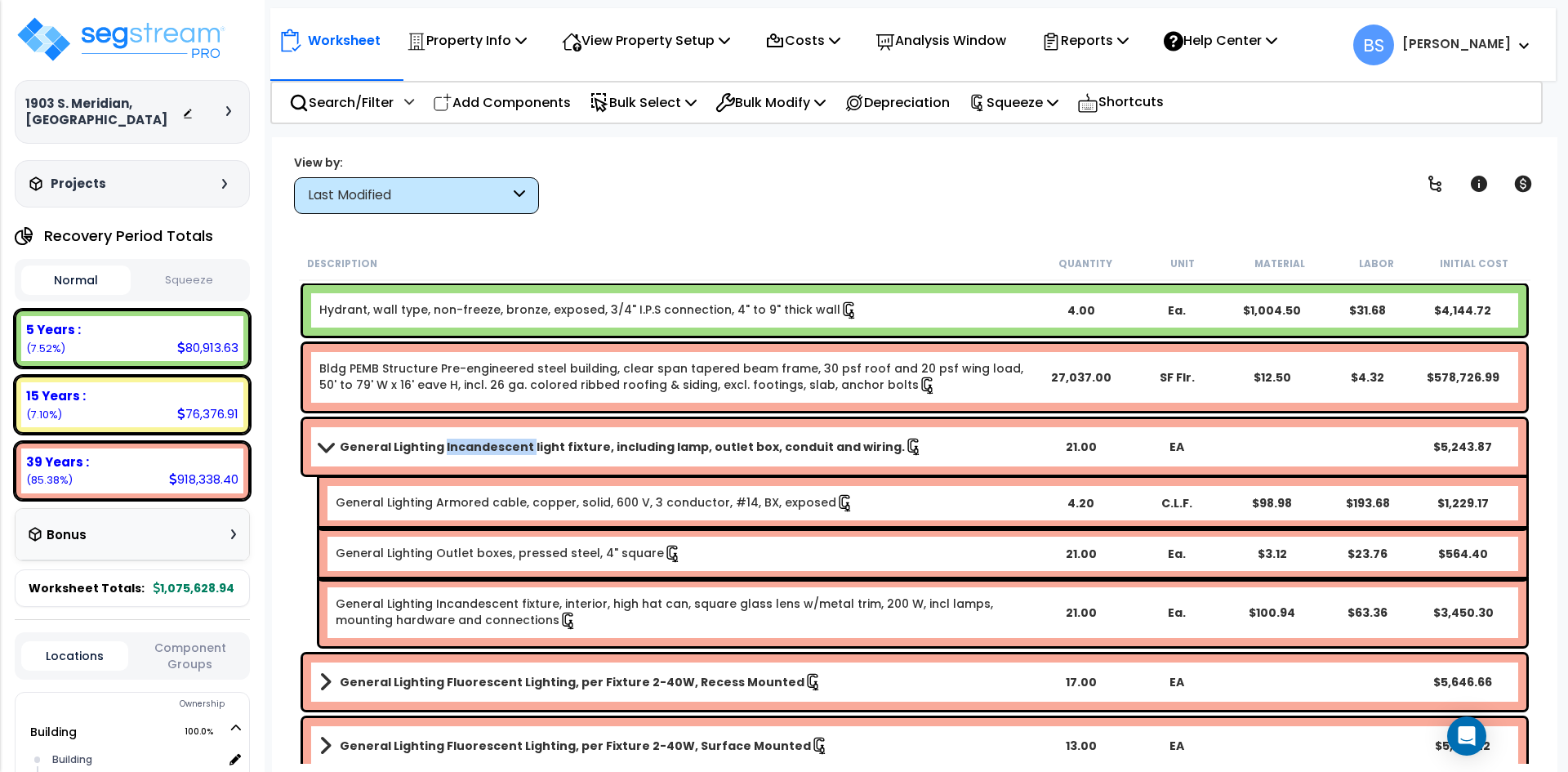
click at [482, 450] on b "General Lighting Incandescent light fixture, including lamp, outlet box, condui…" at bounding box center [622, 447] width 565 height 17
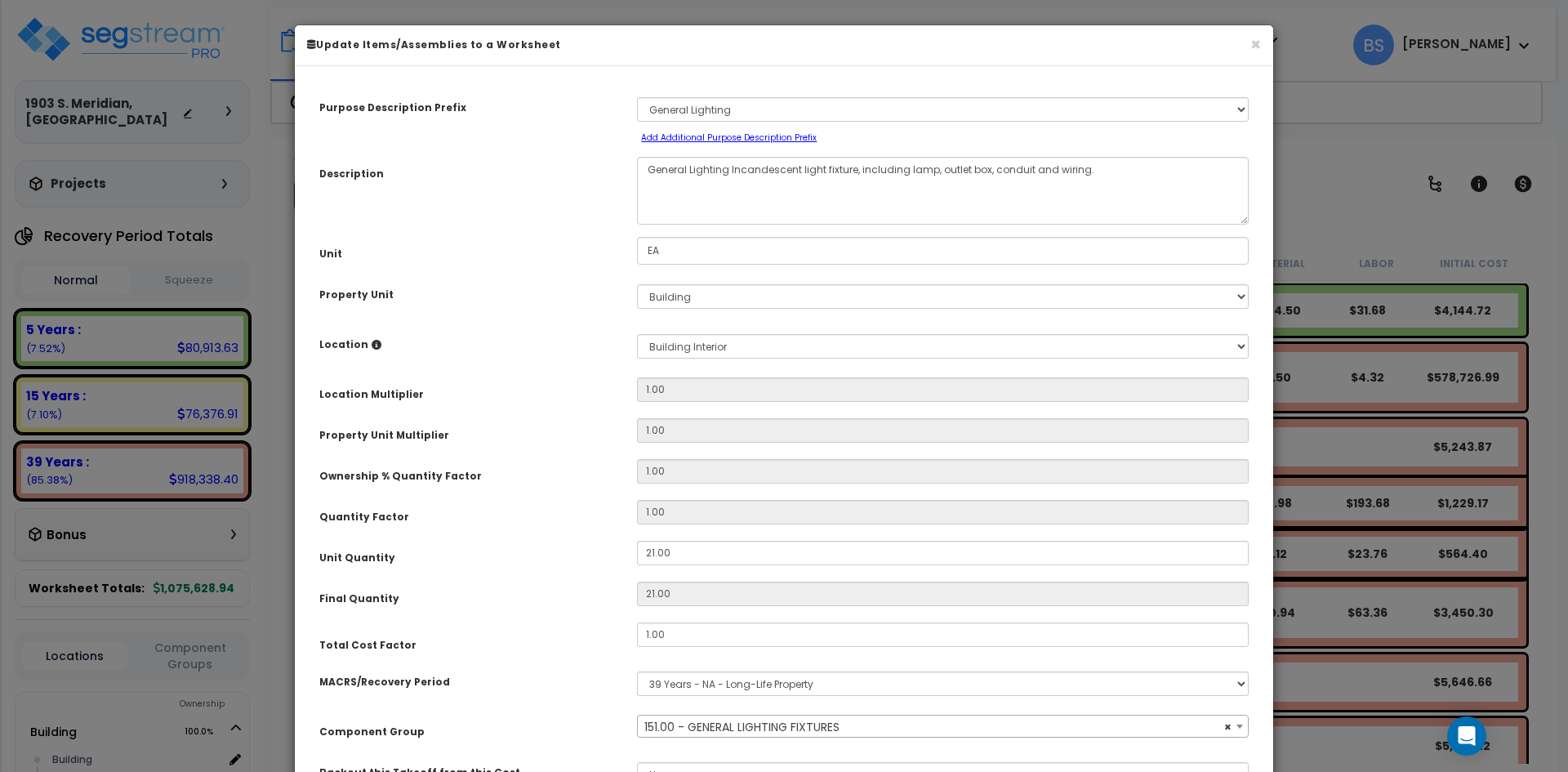
select select "16423"
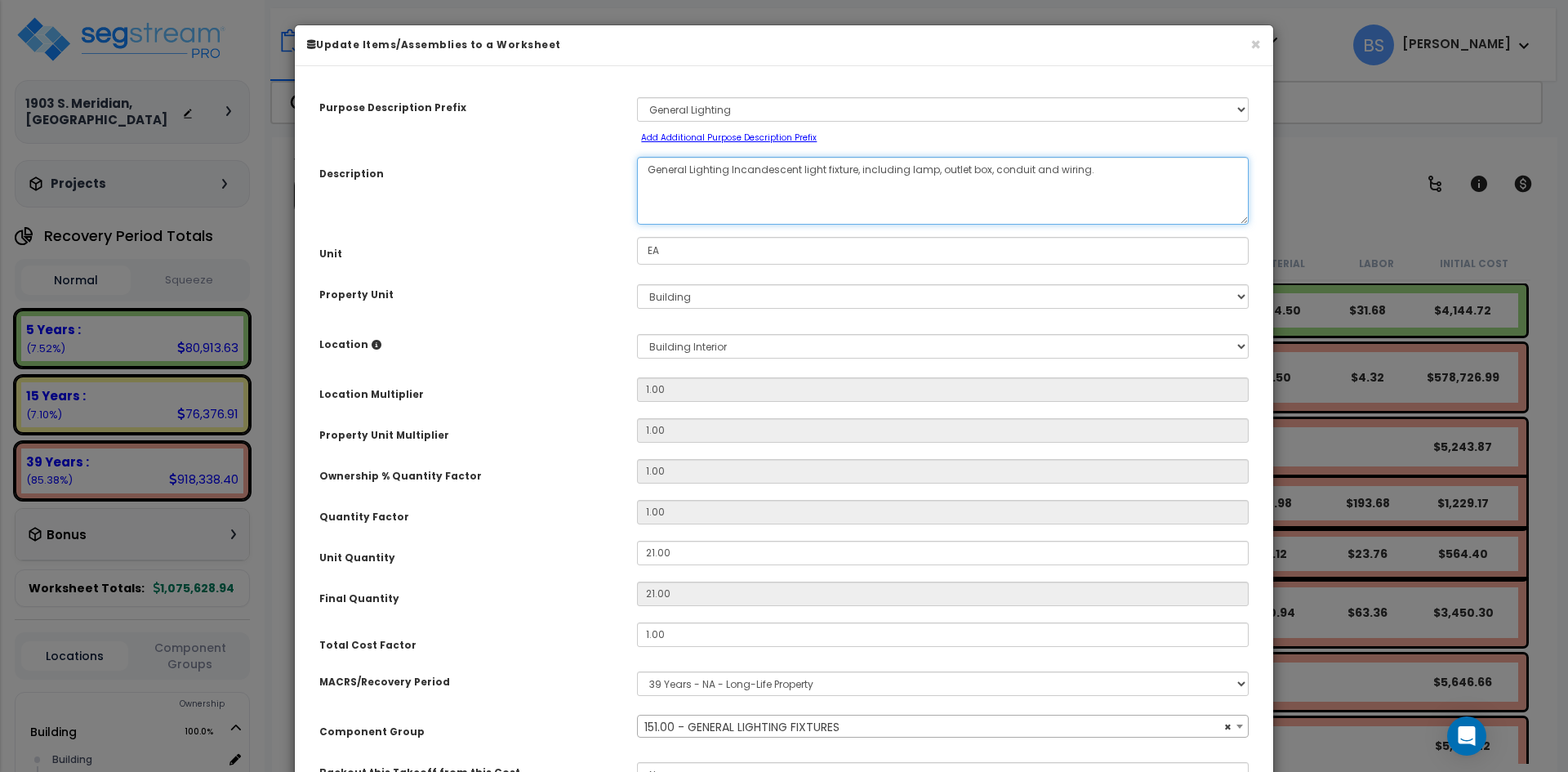
click at [1137, 172] on textarea "General Lighting Incandescent light fixture, including lamp, outlet box, condui…" at bounding box center [943, 190] width 611 height 67
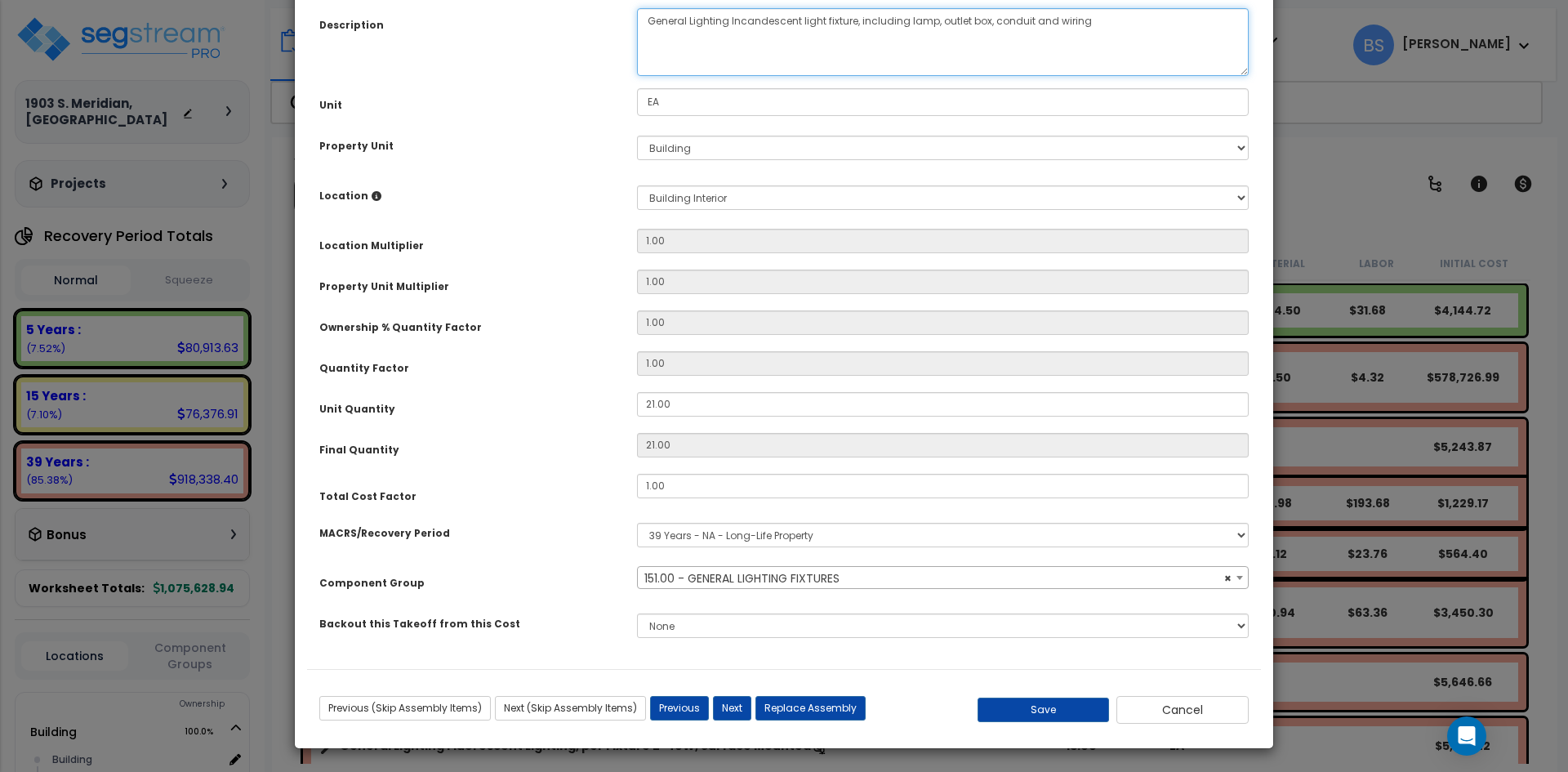
scroll to position [151, 0]
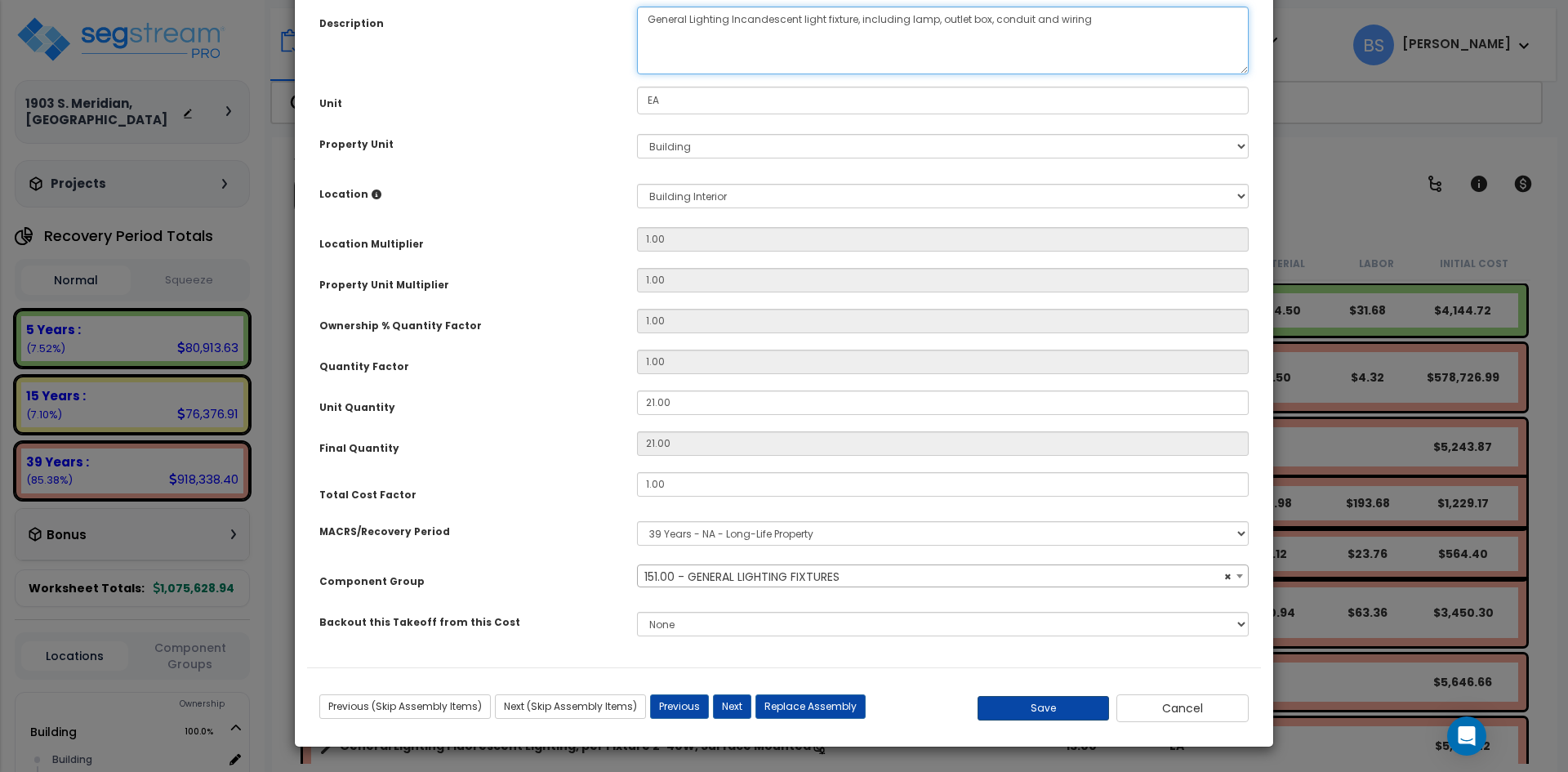
type textarea "General Lighting Incandescent light fixture, including lamp, outlet box, condui…"
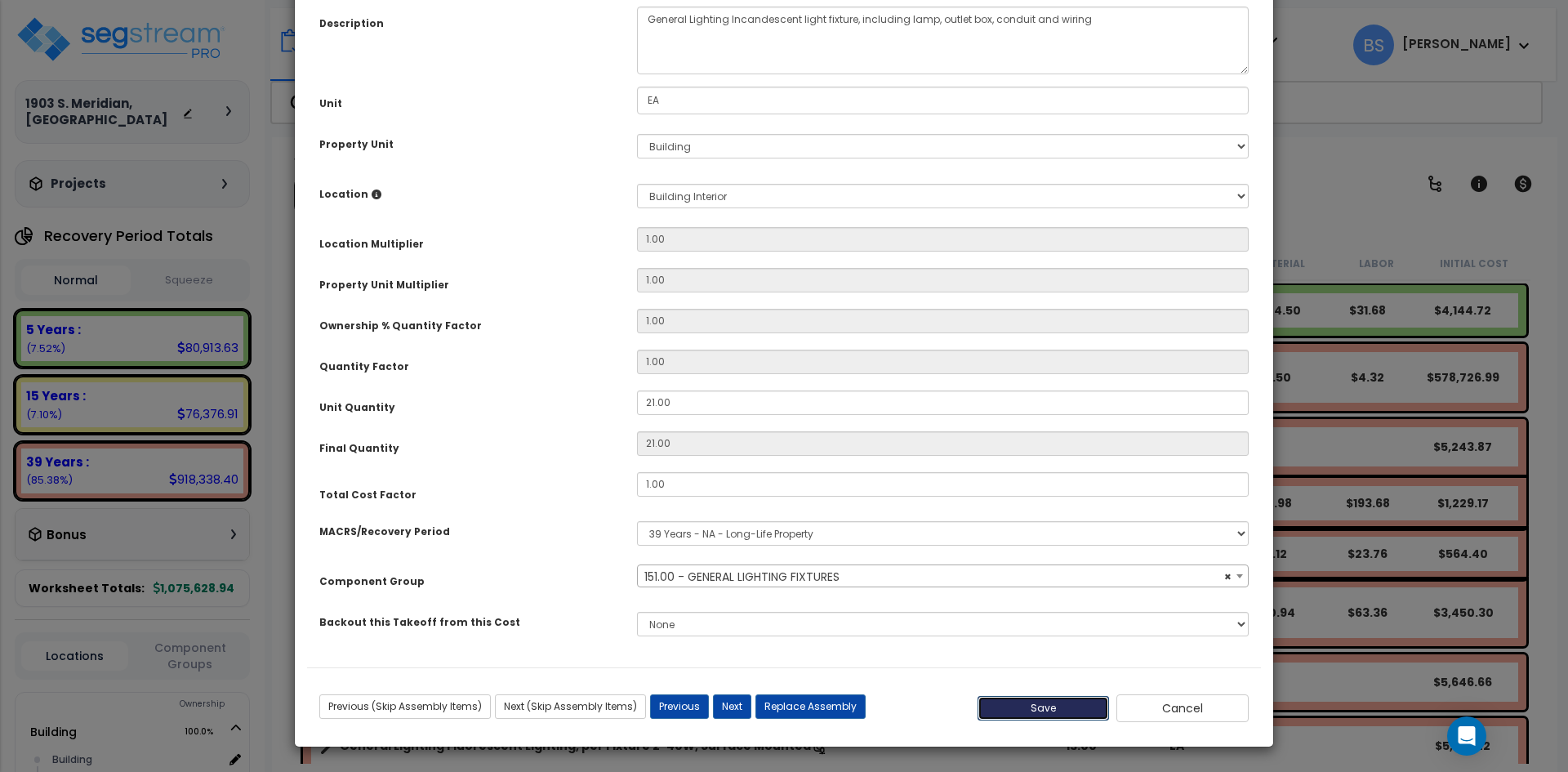
click at [1055, 699] on button "Save" at bounding box center [1043, 708] width 132 height 25
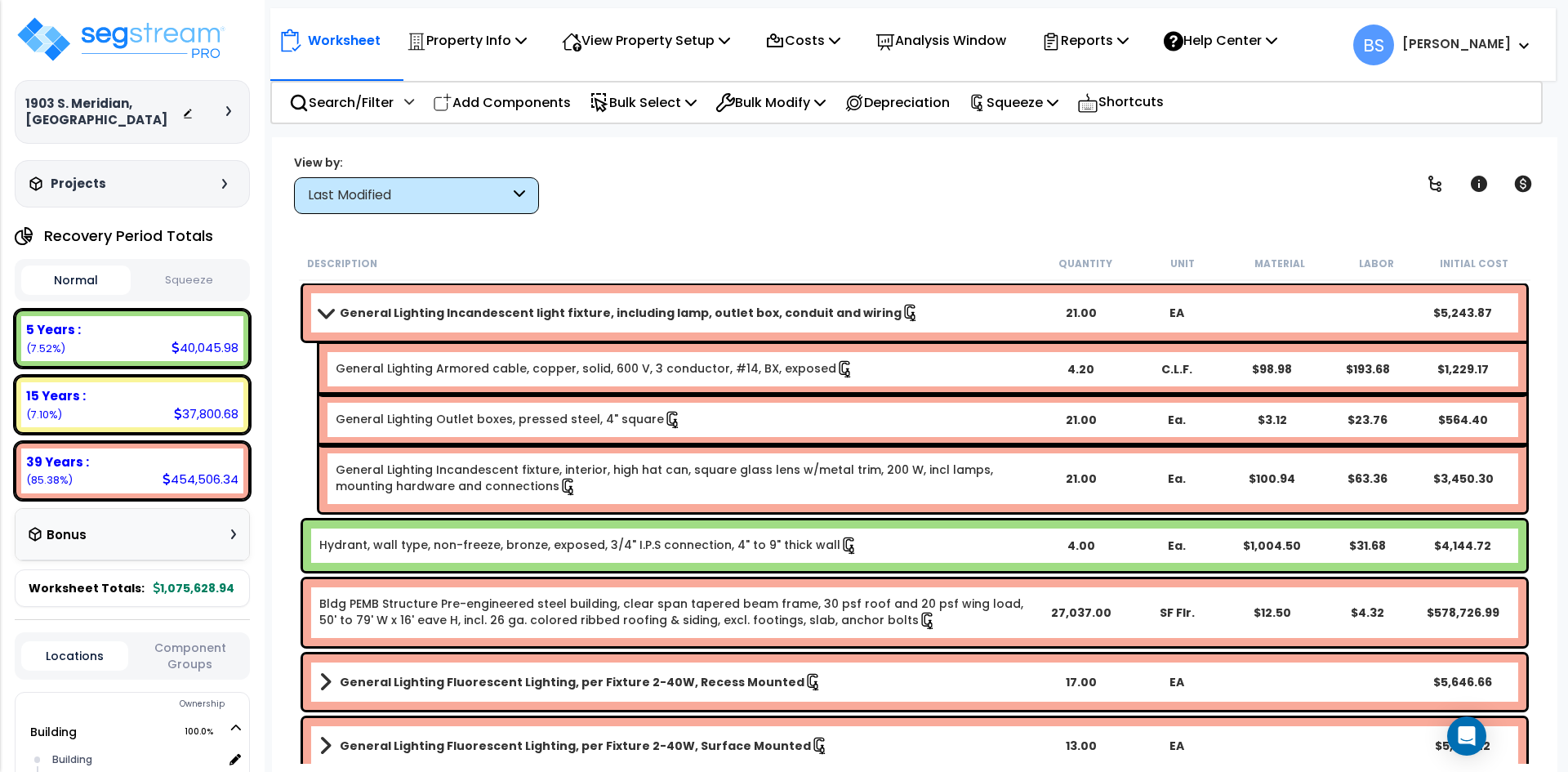
click at [426, 305] on b "General Lighting Incandescent light fixture, including lamp, outlet box, condui…" at bounding box center [620, 313] width 562 height 17
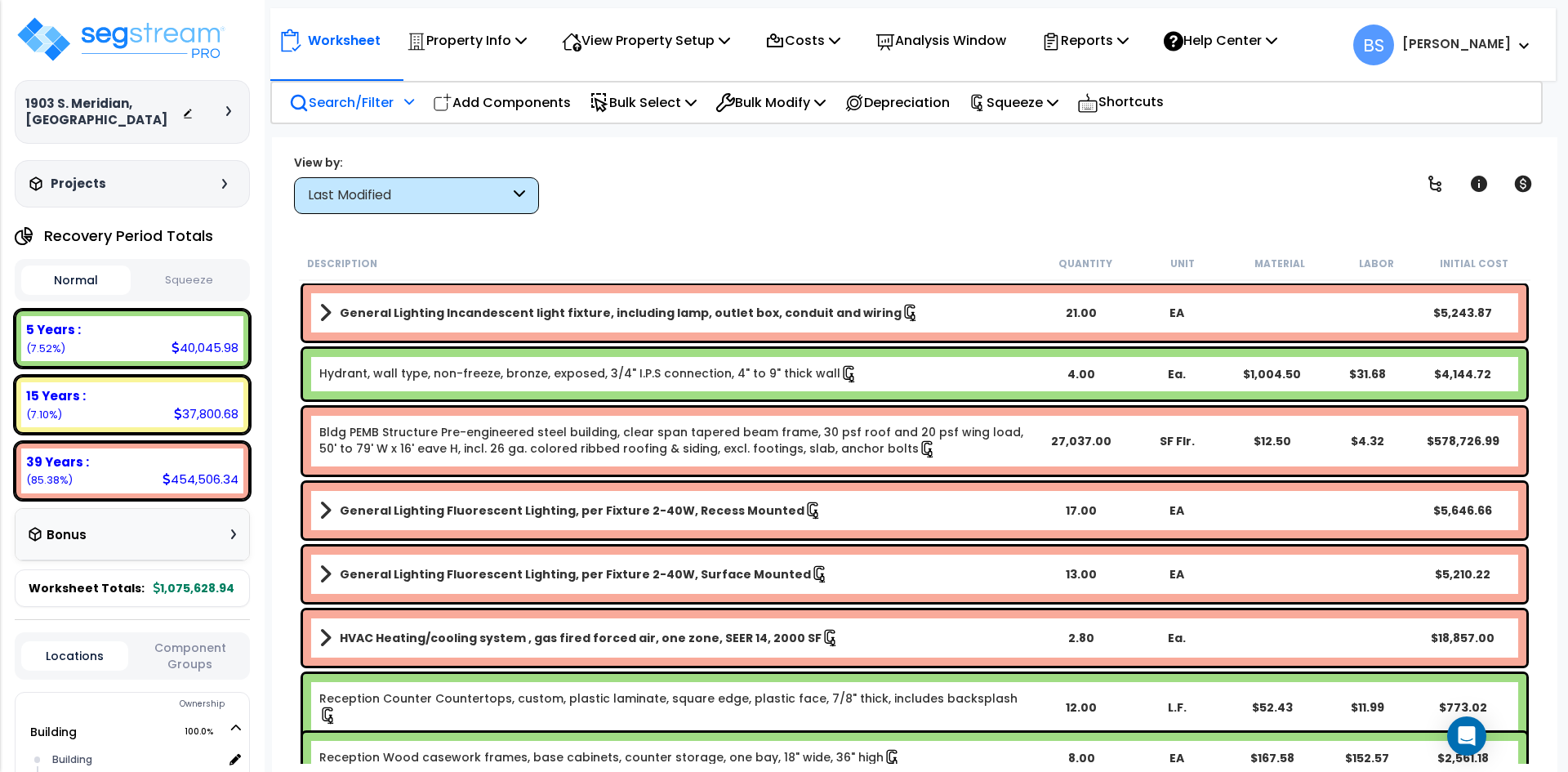
click at [382, 100] on p "Search/Filter" at bounding box center [341, 102] width 104 height 22
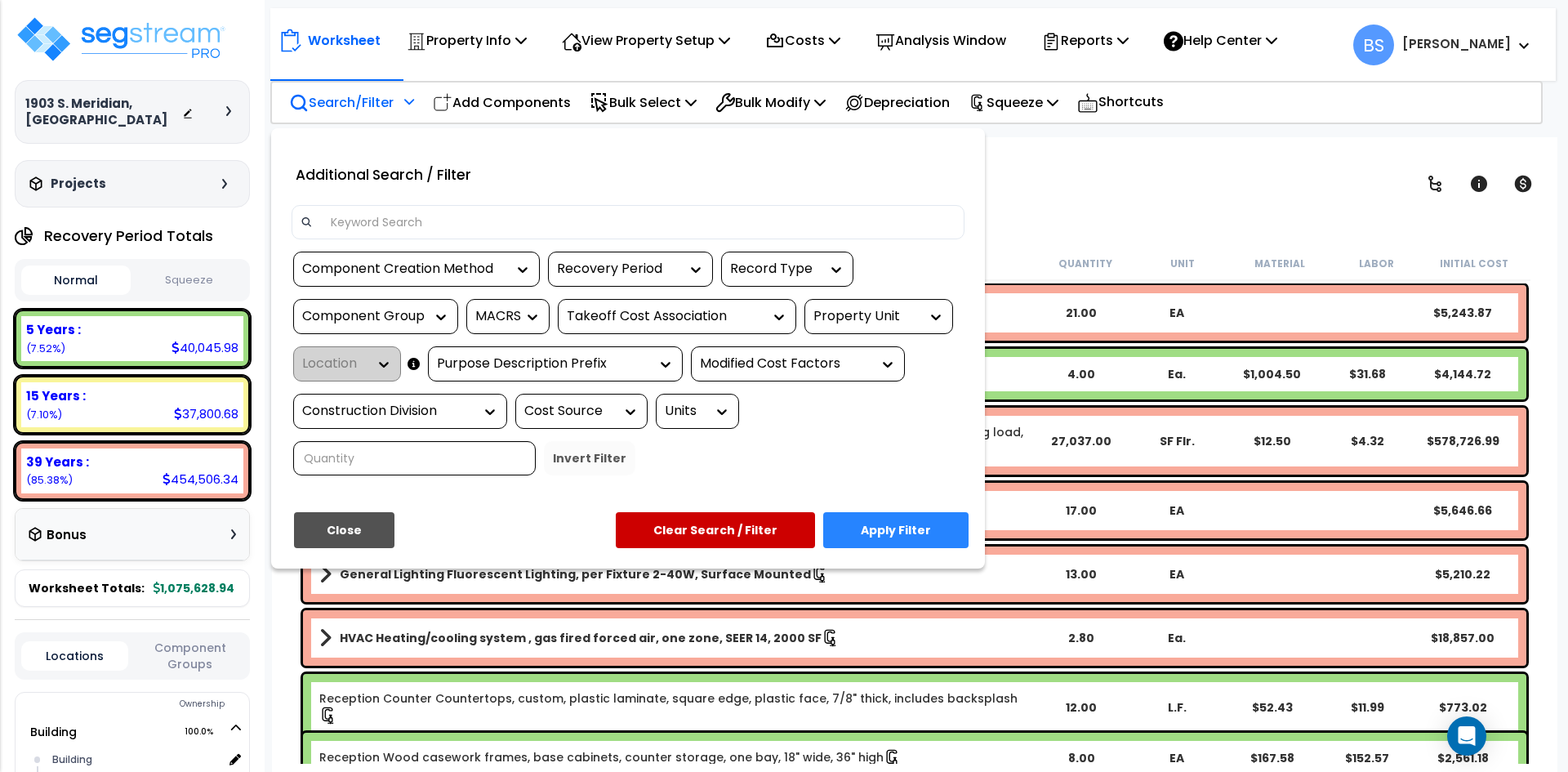
drag, startPoint x: 1169, startPoint y: 193, endPoint x: 1155, endPoint y: 177, distance: 21.3
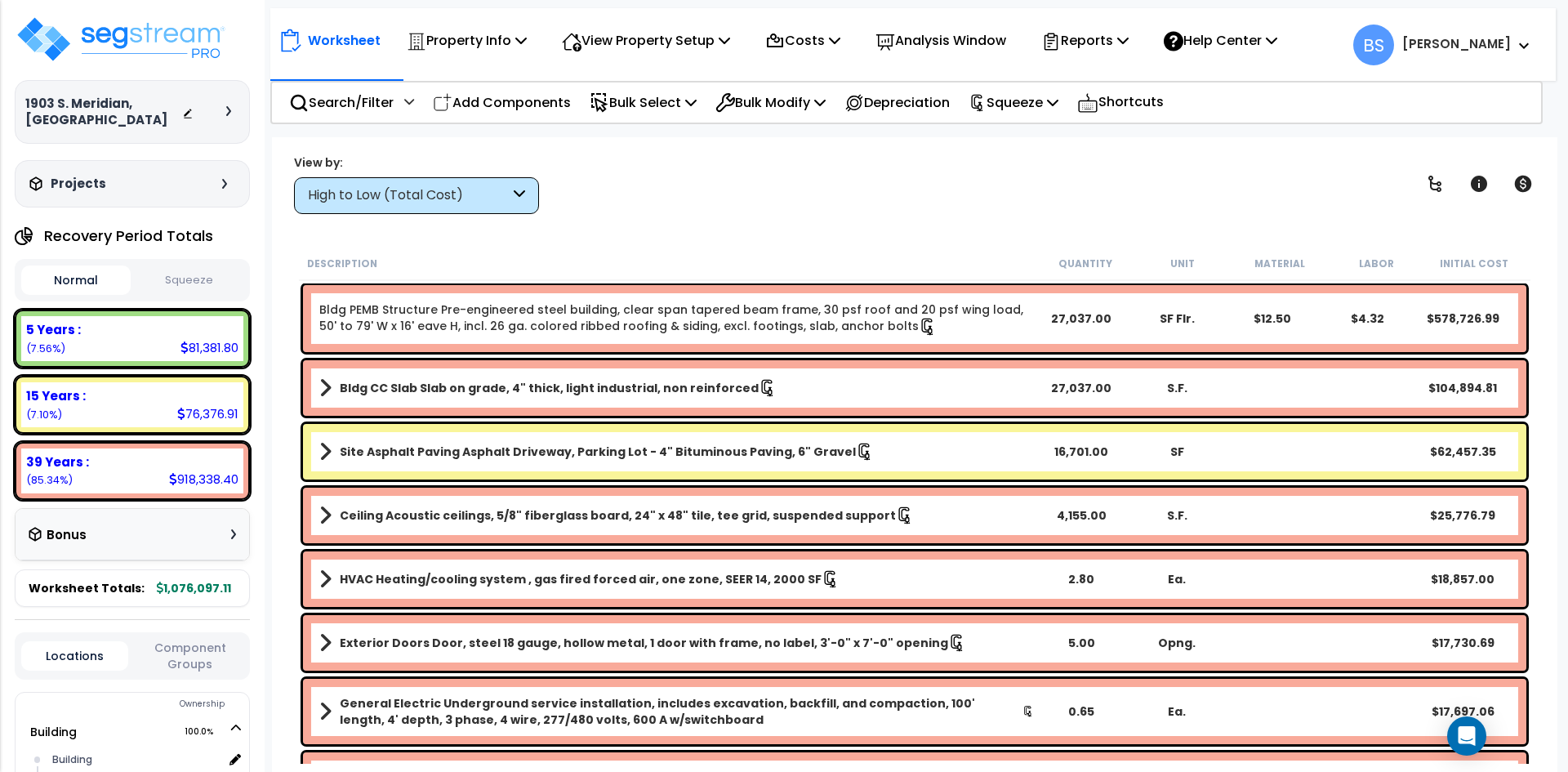
click at [427, 199] on div "High to Low (Total Cost)" at bounding box center [408, 195] width 201 height 18
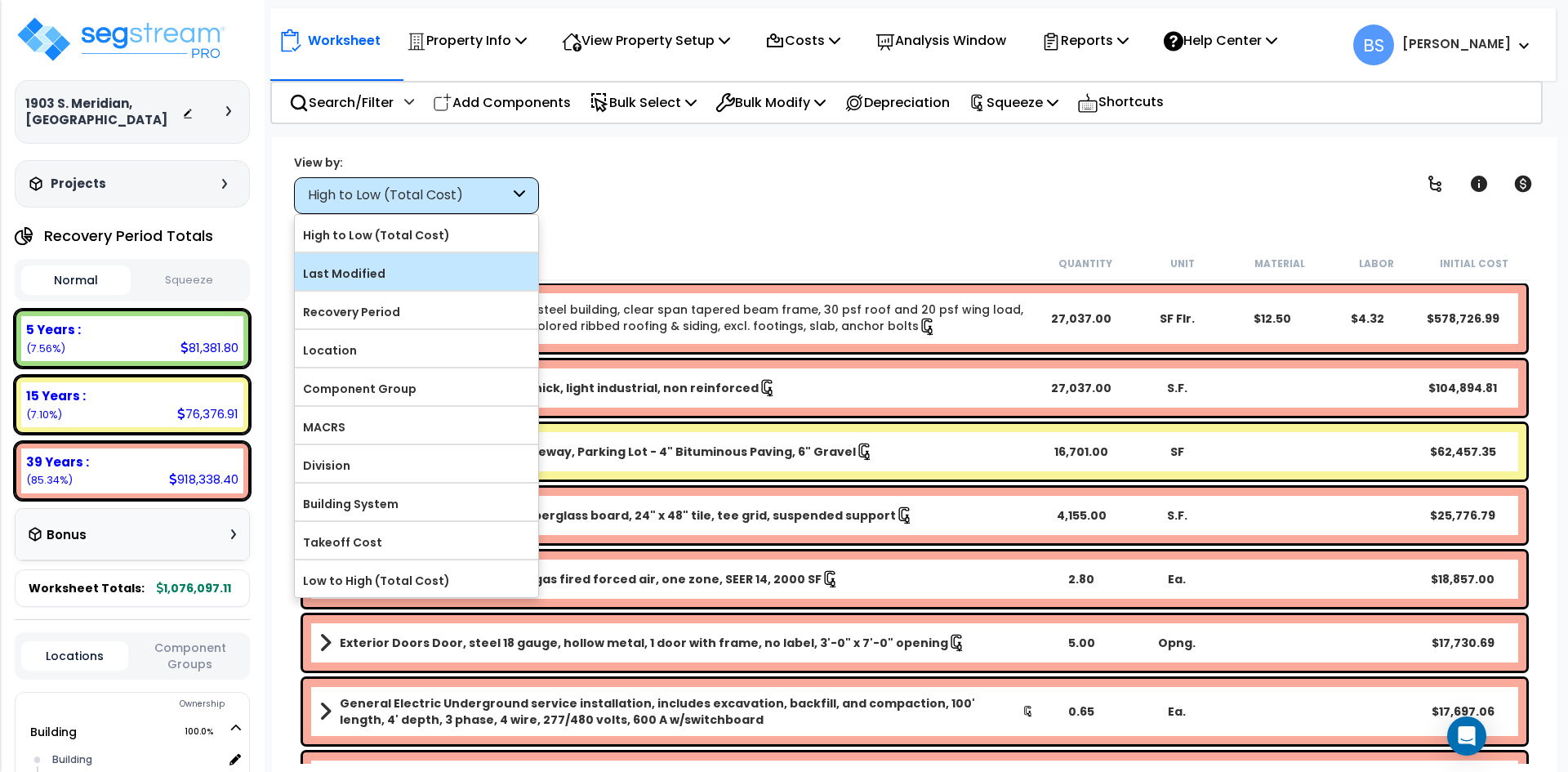
click at [364, 269] on label "Last Modified" at bounding box center [417, 273] width 244 height 25
click at [0, 0] on input "Last Modified" at bounding box center [0, 0] width 0 height 0
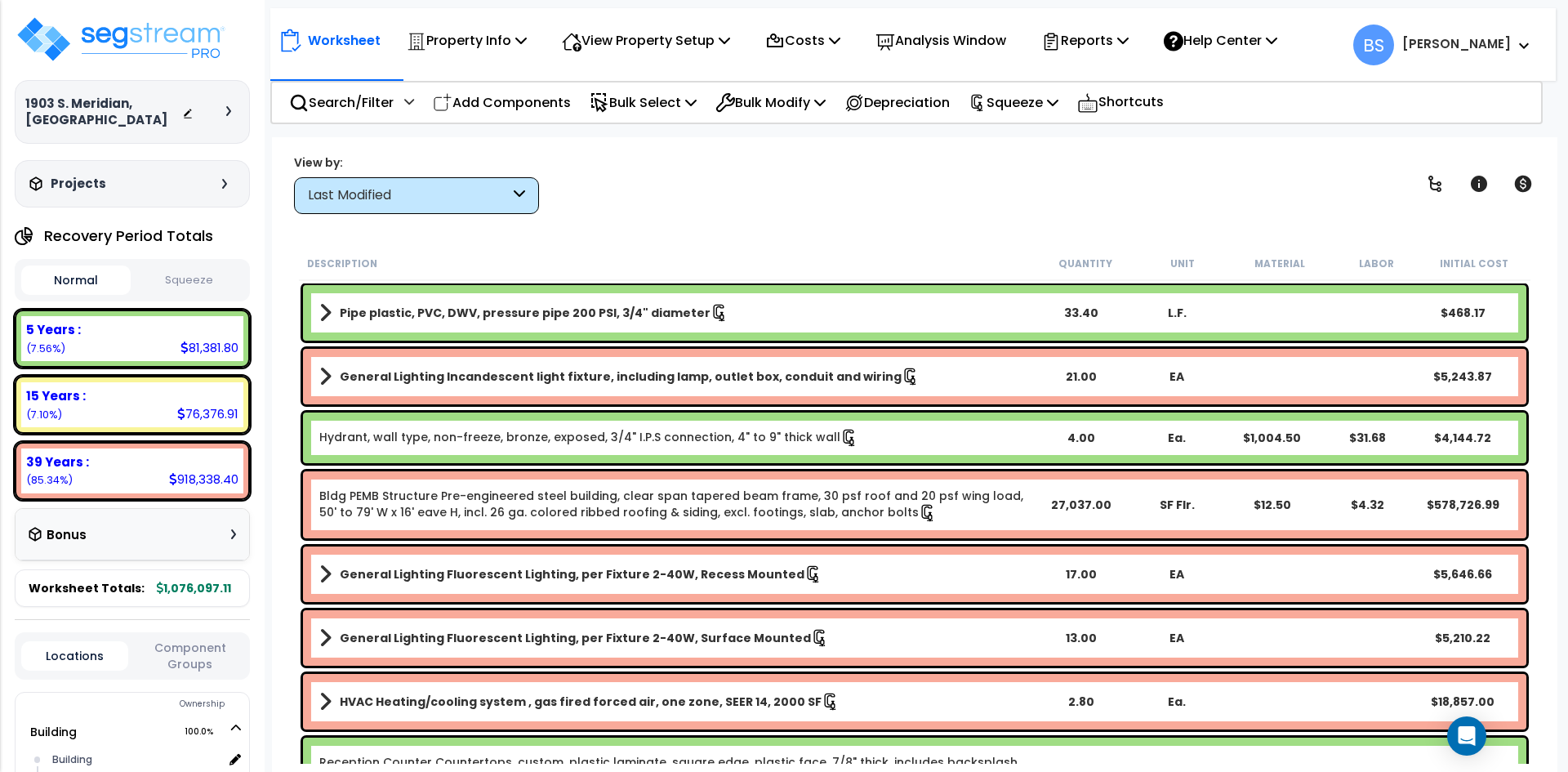
click at [413, 197] on div "Last Modified" at bounding box center [408, 195] width 201 height 18
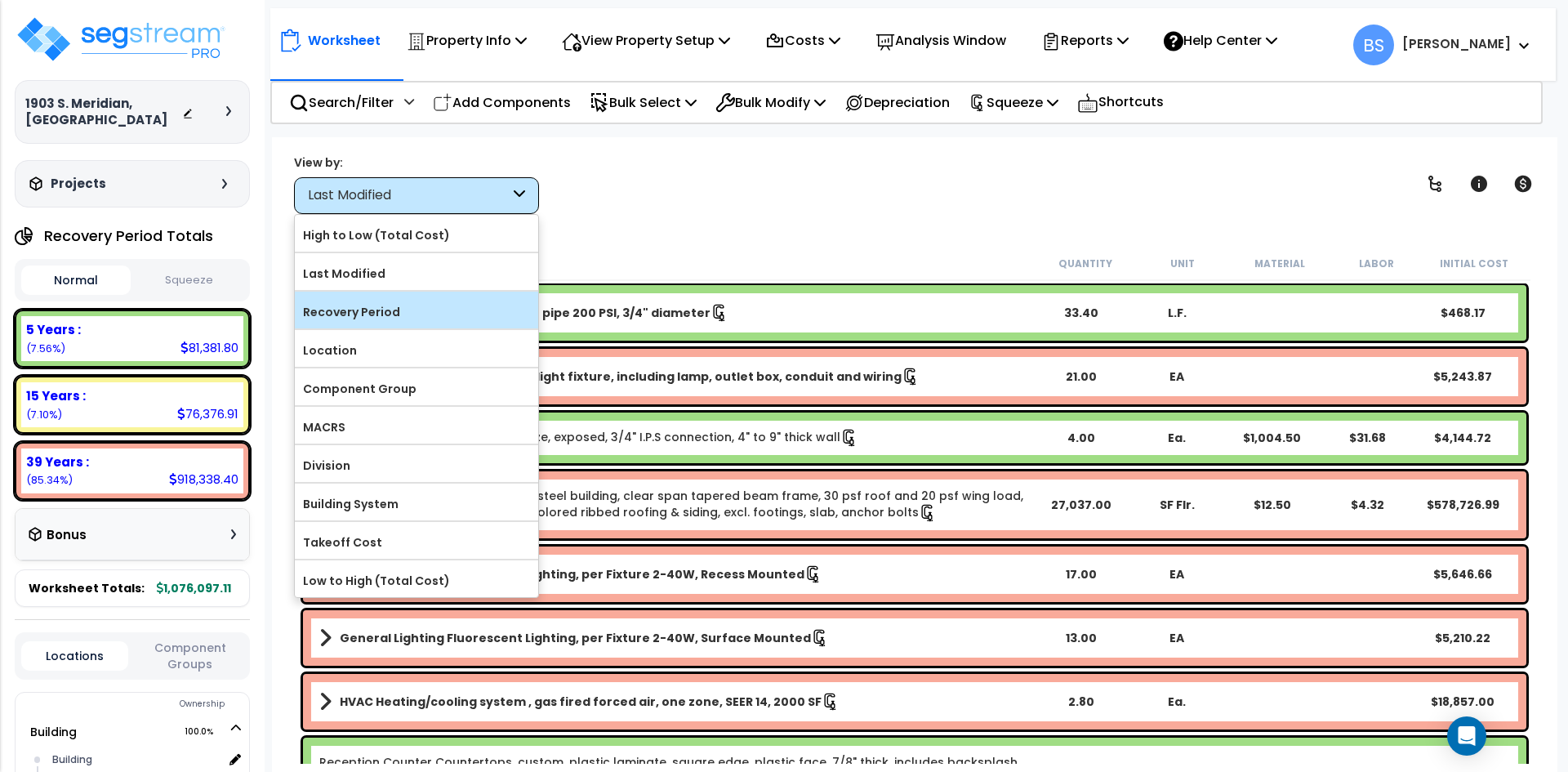
click at [356, 310] on label "Recovery Period" at bounding box center [417, 312] width 244 height 25
click at [0, 0] on input "Recovery Period" at bounding box center [0, 0] width 0 height 0
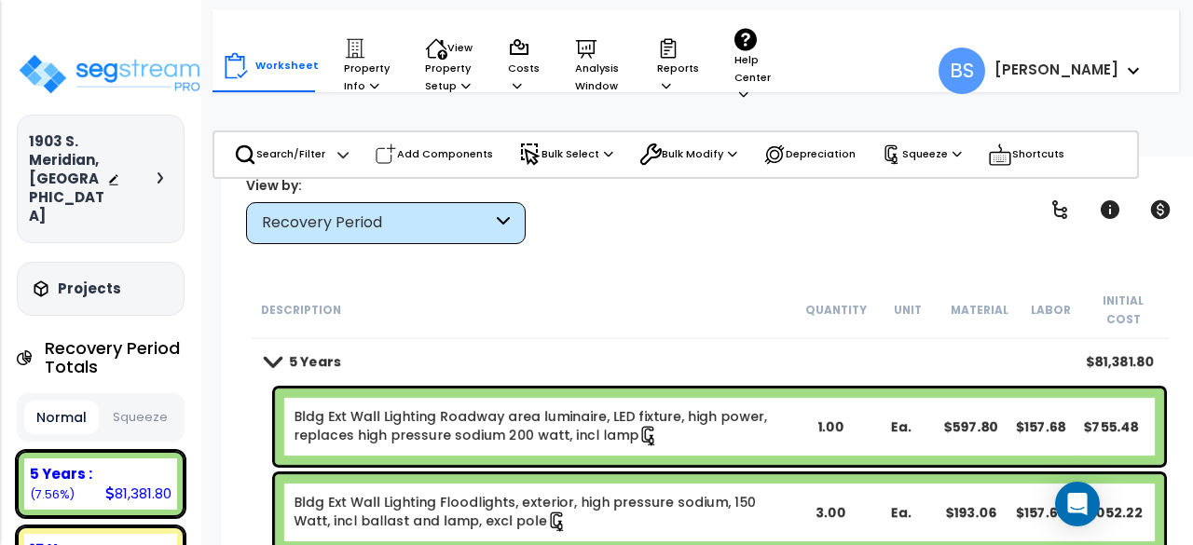
click at [703, 300] on div "Description" at bounding box center [530, 309] width 539 height 19
click at [679, 268] on div "Worksheet Property Info Property Setup Add Property Unit Template property Clon…" at bounding box center [710, 429] width 979 height 545
click at [554, 495] on link "Bldg Ext Wall Lighting Floodlights, exterior, high pressure sodium, 150 Watt, i…" at bounding box center [545, 512] width 502 height 39
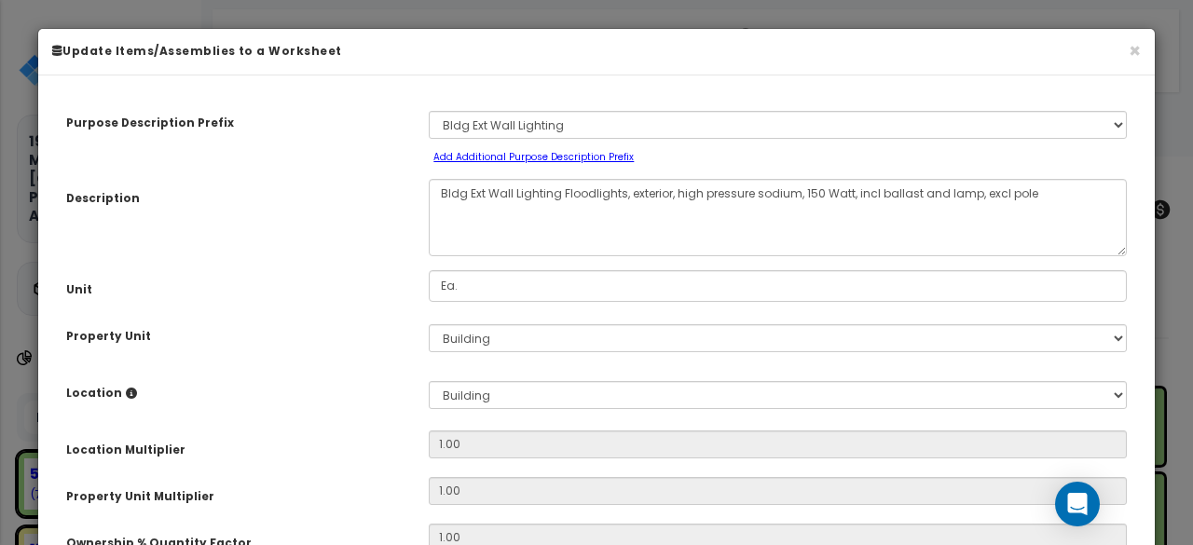
select select "20312"
click at [1129, 52] on button "×" at bounding box center [1135, 51] width 12 height 20
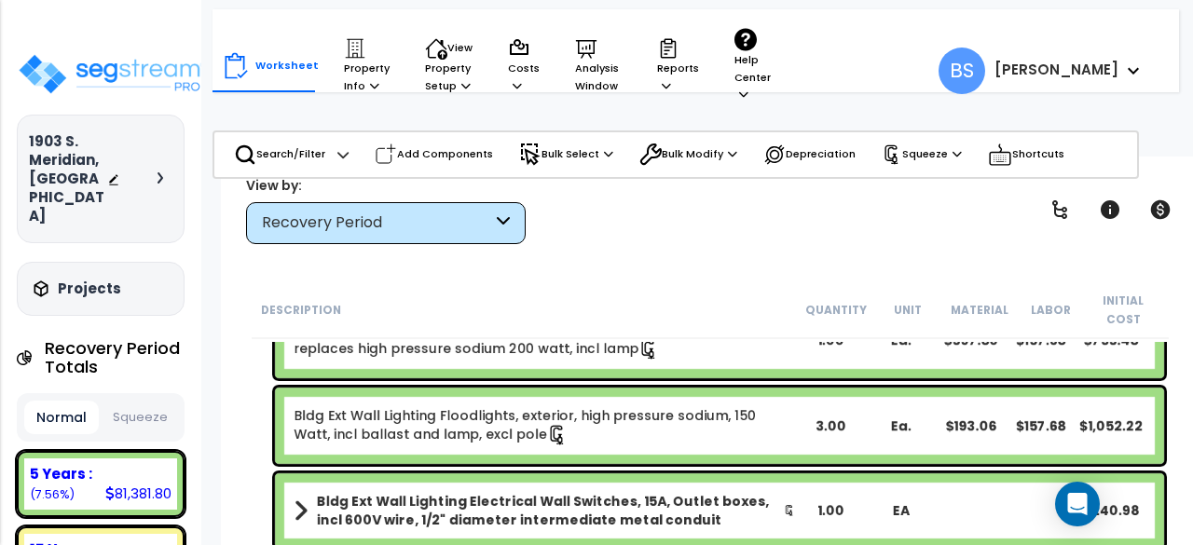
scroll to position [93, 0]
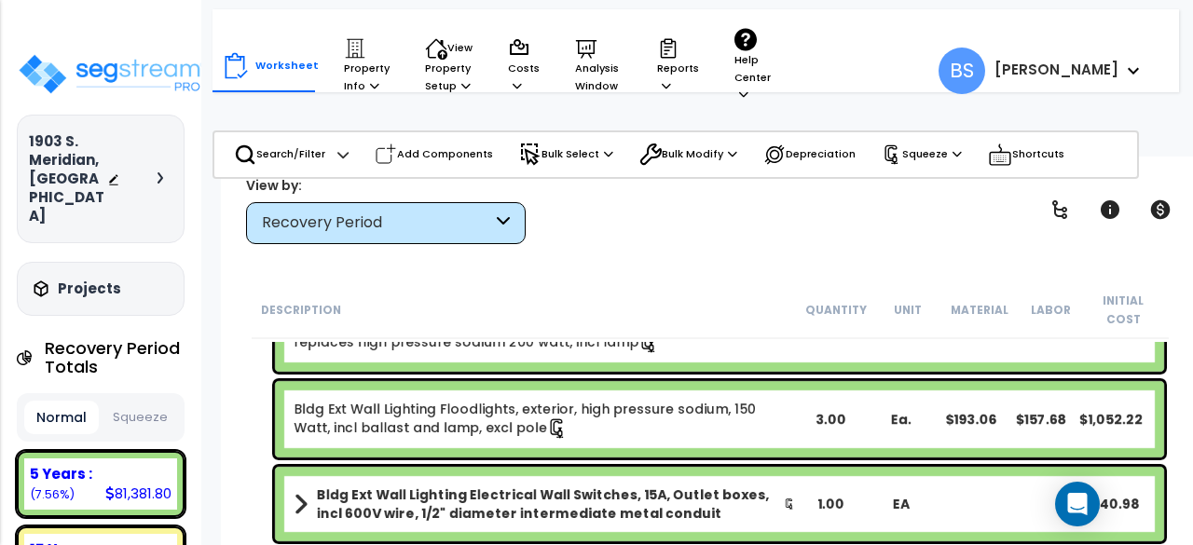
click at [578, 400] on link "Bldg Ext Wall Lighting Floodlights, exterior, high pressure sodium, 150 Watt, i…" at bounding box center [545, 419] width 502 height 39
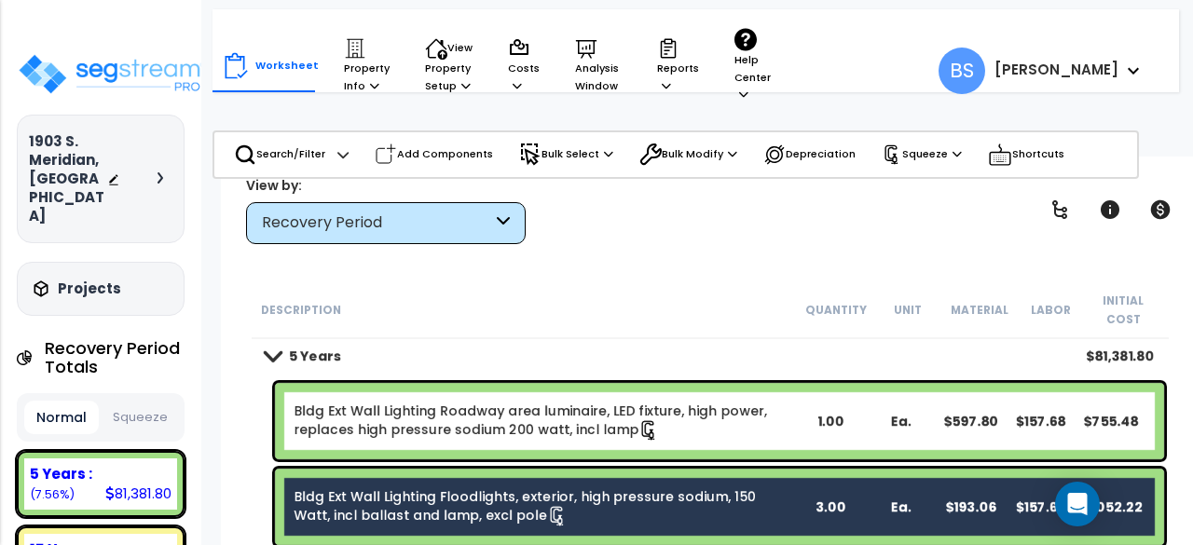
scroll to position [0, 0]
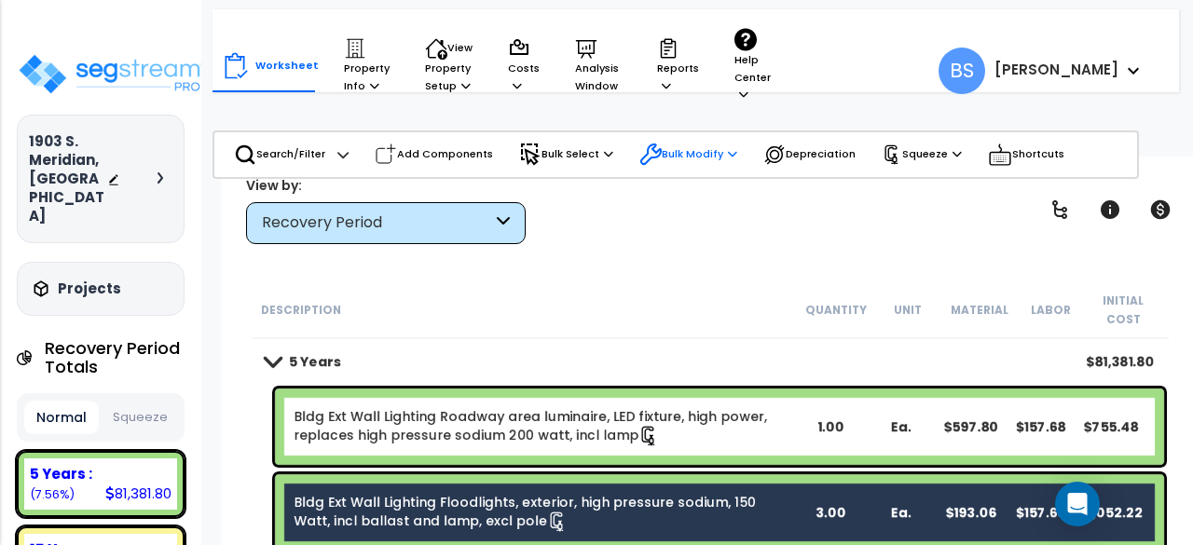
click at [709, 156] on p "Bulk Modify" at bounding box center [688, 155] width 98 height 22
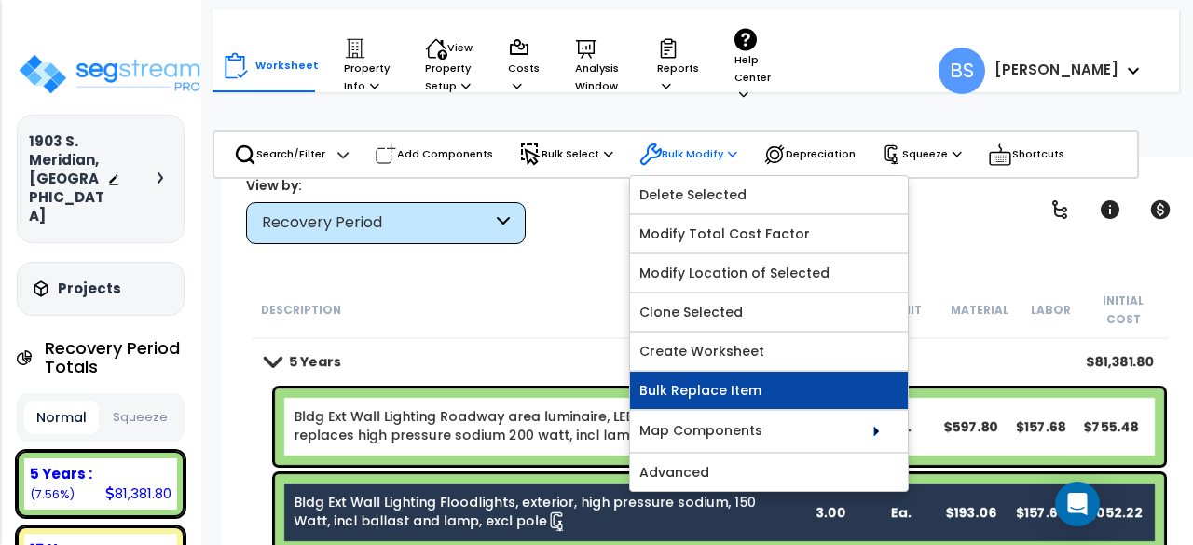
click at [737, 388] on link "Bulk Replace Item" at bounding box center [769, 390] width 278 height 37
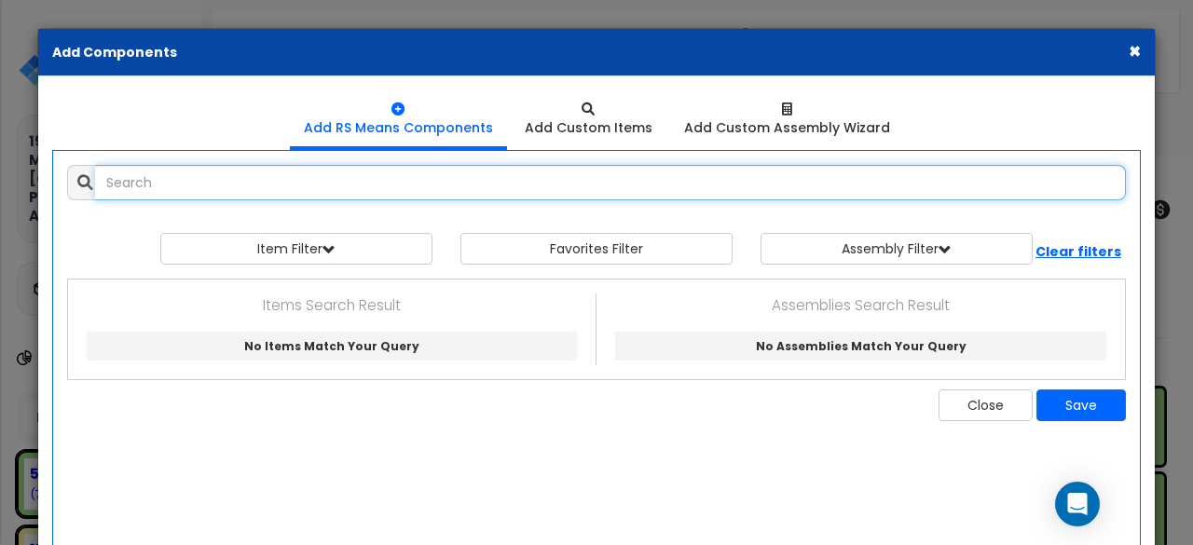
click at [210, 187] on input "text" at bounding box center [610, 182] width 1031 height 35
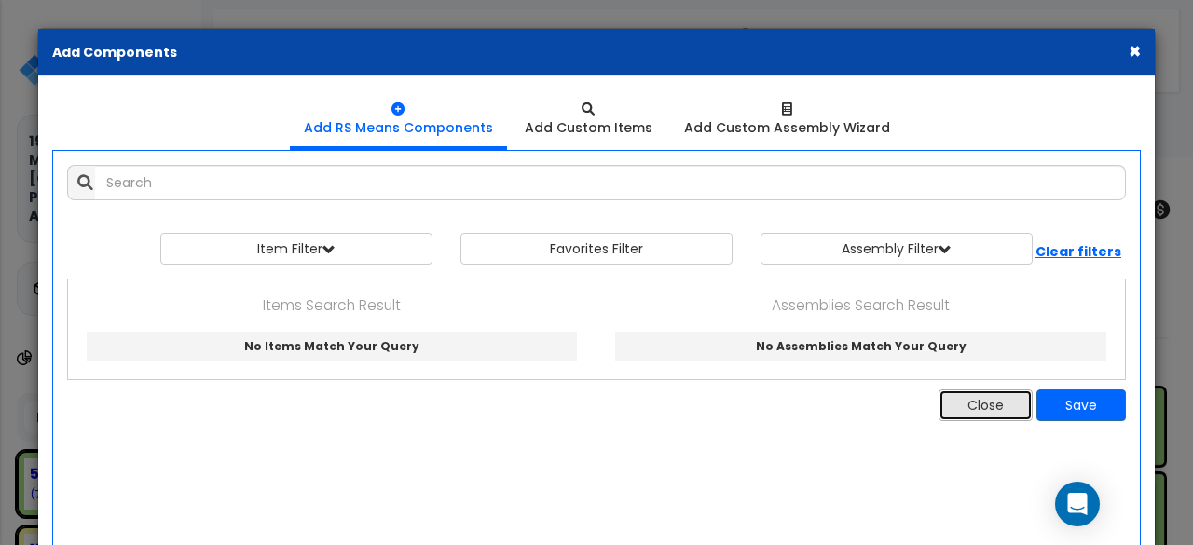
click at [992, 405] on button "Close" at bounding box center [986, 406] width 94 height 32
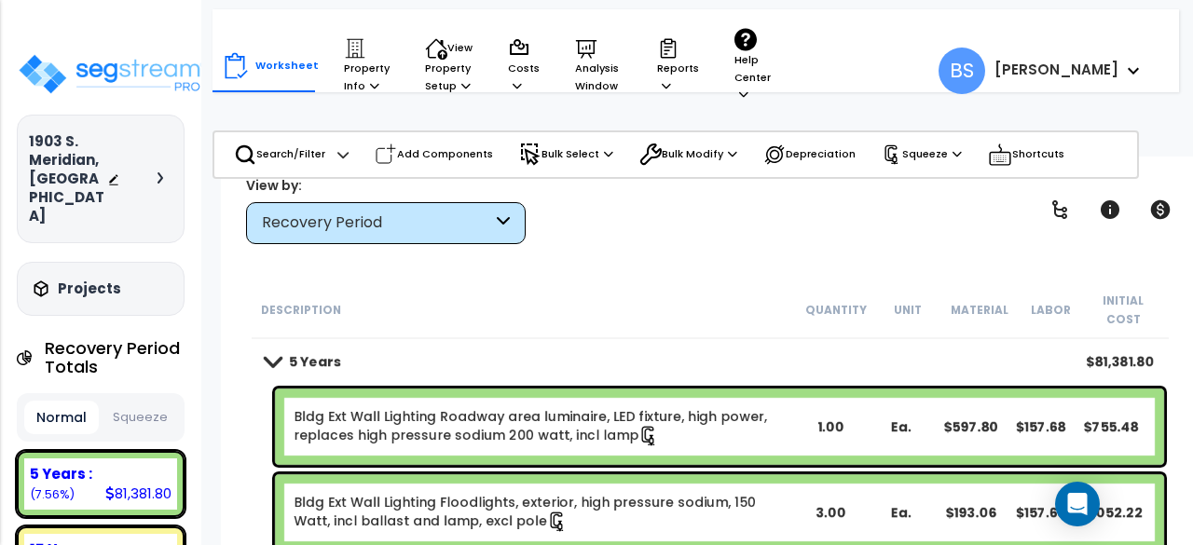
click at [659, 316] on div "Description Quantity Unit Material Labor Initial Cost" at bounding box center [710, 311] width 917 height 58
click at [738, 100] on p "Help Center" at bounding box center [753, 66] width 36 height 76
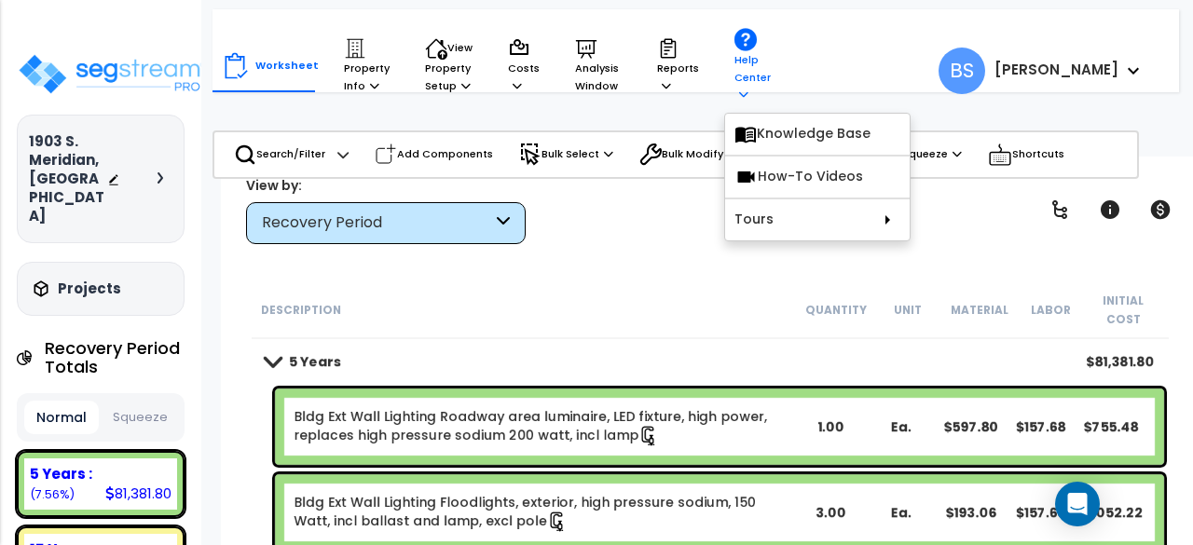
click at [740, 98] on icon at bounding box center [743, 94] width 9 height 10
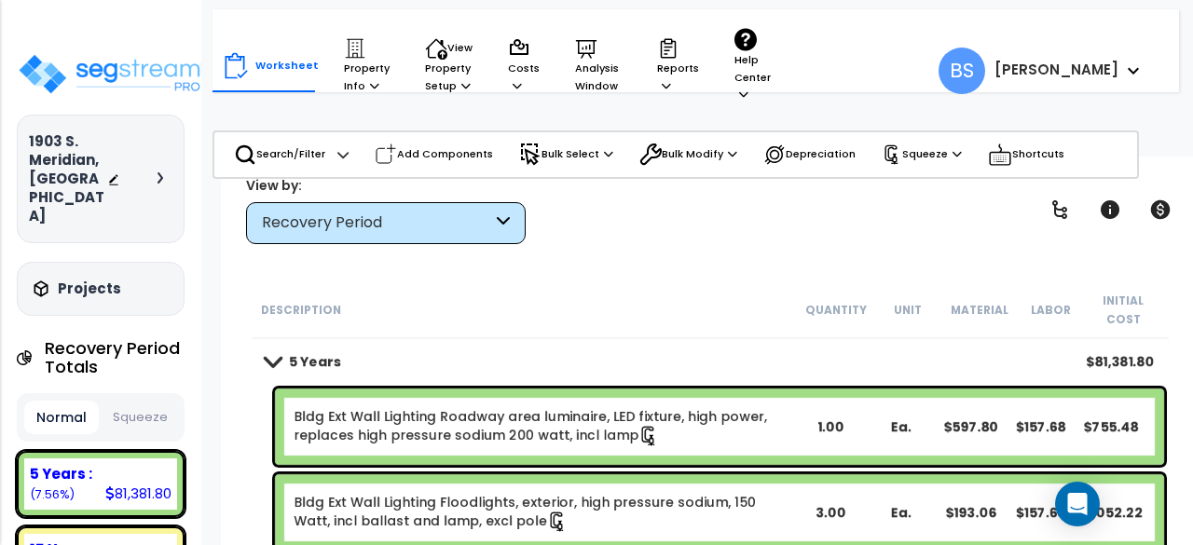
scroll to position [82, 0]
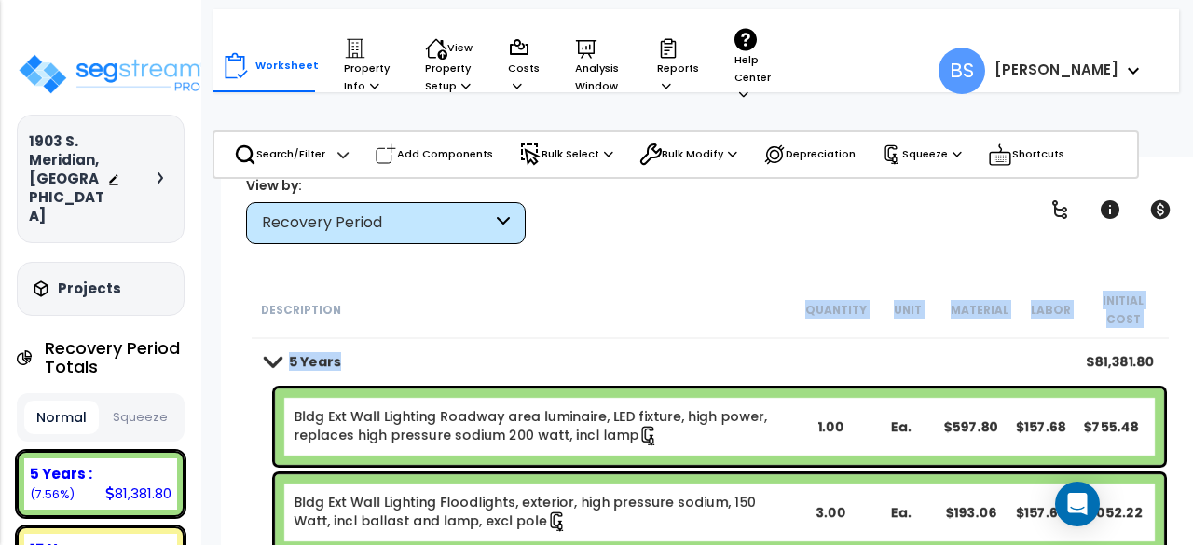
drag, startPoint x: 519, startPoint y: 323, endPoint x: 514, endPoint y: 253, distance: 71.1
click at [514, 253] on div "Worksheet Property Info Property Setup Add Property Unit Template property Clon…" at bounding box center [710, 429] width 979 height 545
click at [503, 339] on div "5 Years $81,381.80" at bounding box center [710, 361] width 908 height 45
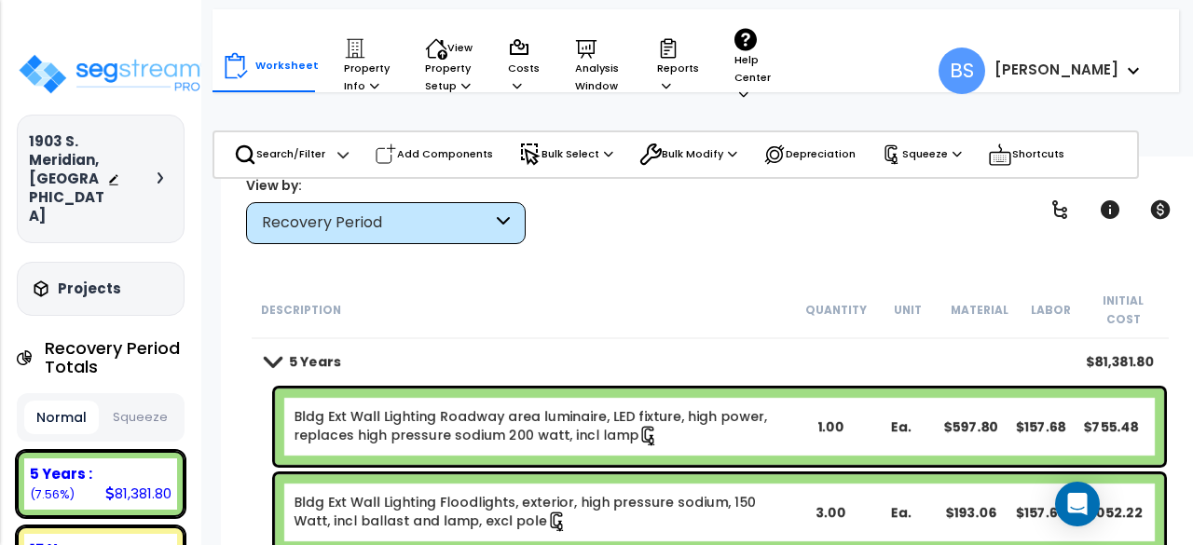
click at [41, 401] on button "Normal" at bounding box center [61, 418] width 75 height 34
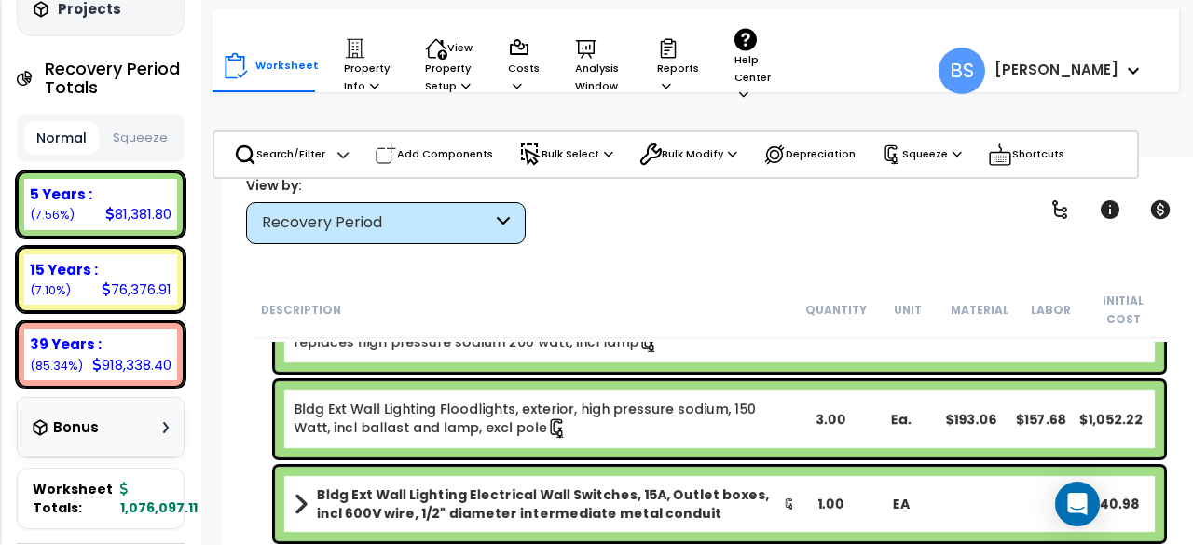
scroll to position [186, 0]
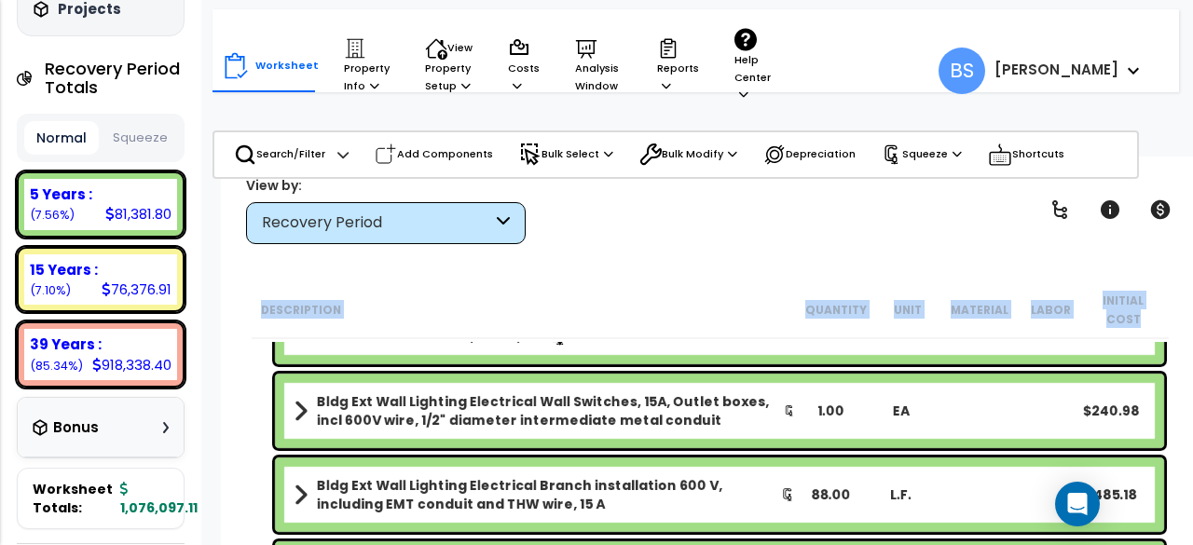
drag, startPoint x: 244, startPoint y: 323, endPoint x: 240, endPoint y: 272, distance: 50.5
click at [240, 282] on div "Description Quantity Unit Material Labor Initial Cost 5 Years $81,381.80 Bldg E…" at bounding box center [710, 464] width 941 height 365
click at [233, 294] on div "Worksheet Property Info Property Setup Add Property Unit Template property Clon…" at bounding box center [710, 429] width 979 height 545
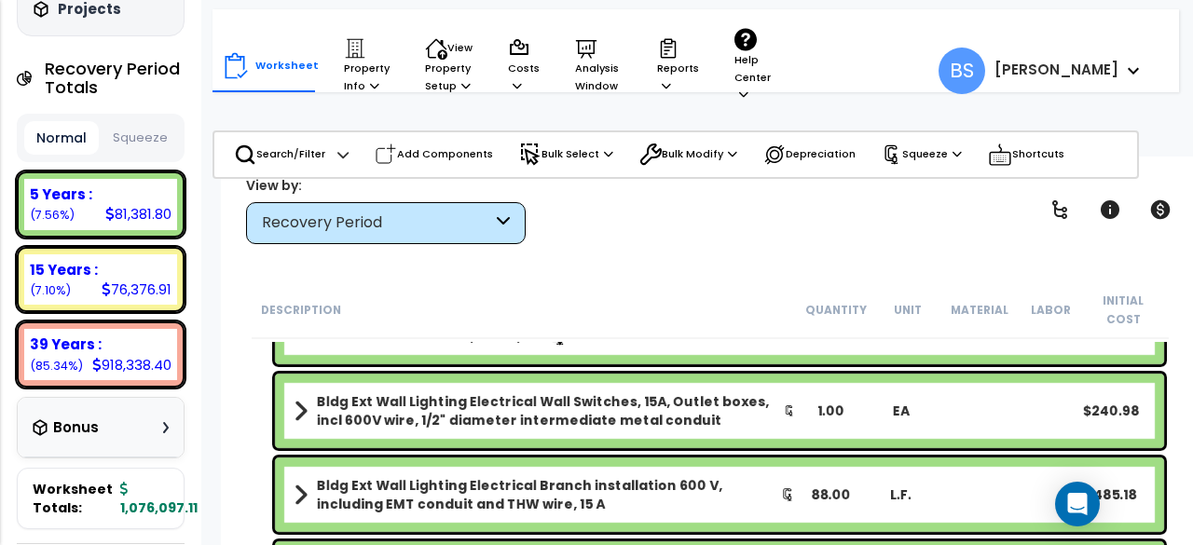
click at [436, 313] on div "Description Quantity Unit Material Labor Initial Cost" at bounding box center [710, 311] width 917 height 58
click at [1107, 212] on icon at bounding box center [1110, 209] width 19 height 19
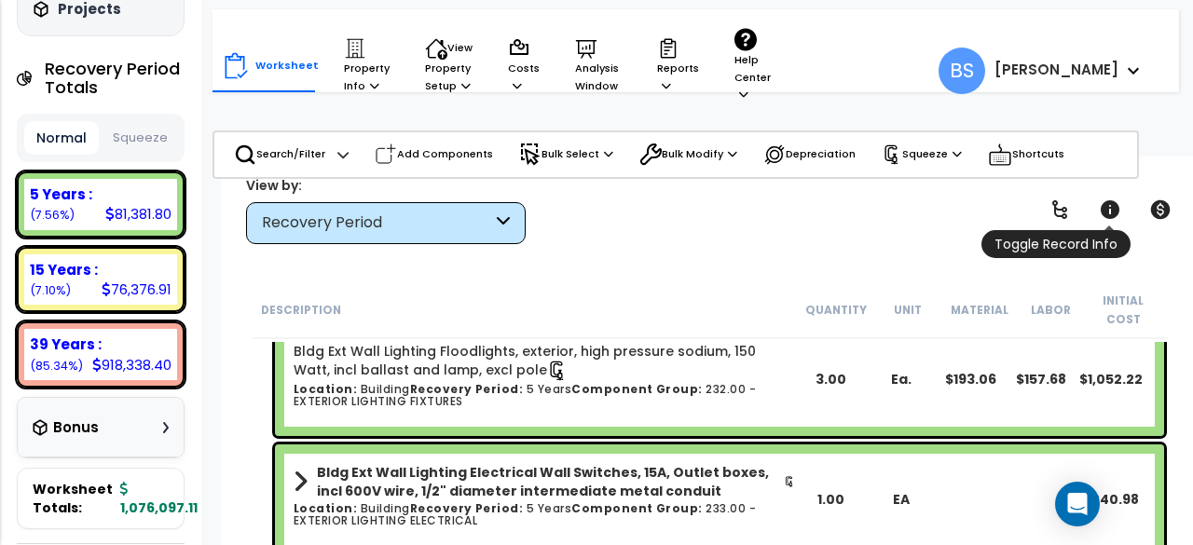
click at [1107, 212] on icon at bounding box center [1110, 209] width 19 height 19
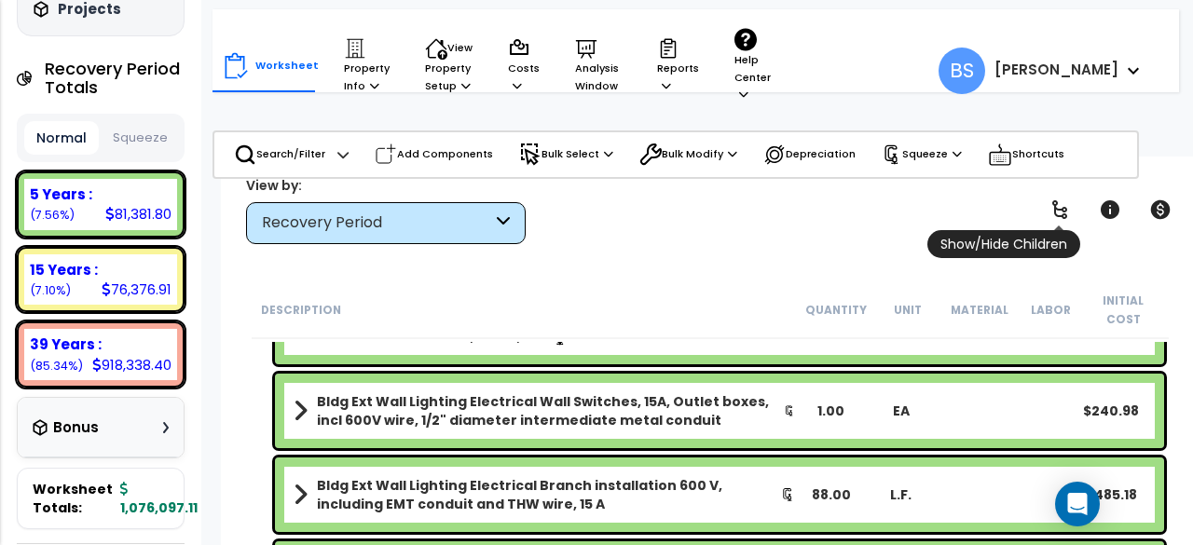
click at [1055, 211] on icon at bounding box center [1060, 210] width 22 height 22
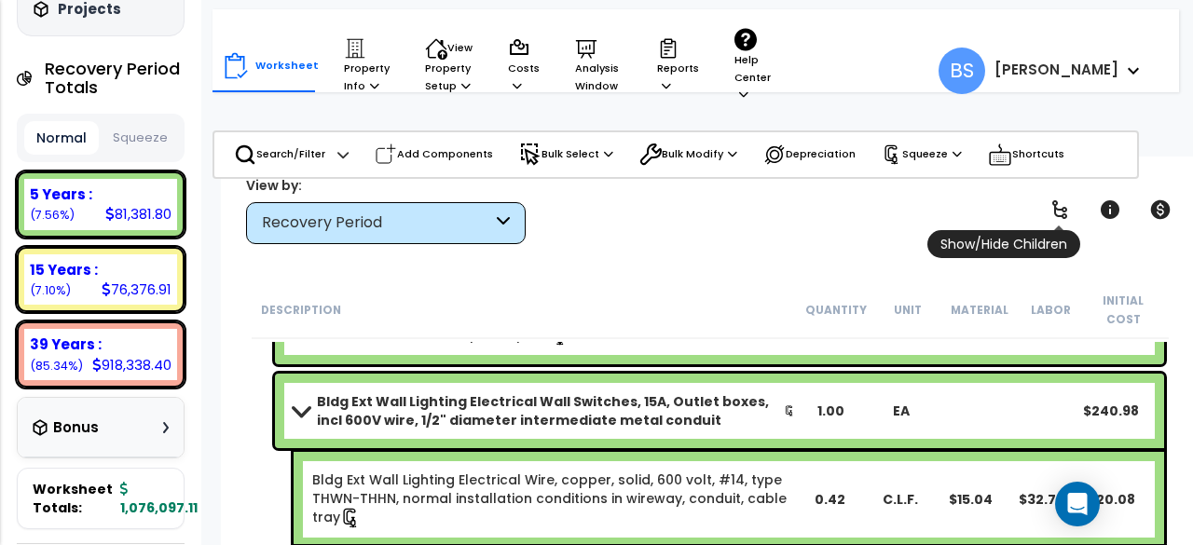
click at [1056, 211] on icon at bounding box center [1060, 210] width 22 height 22
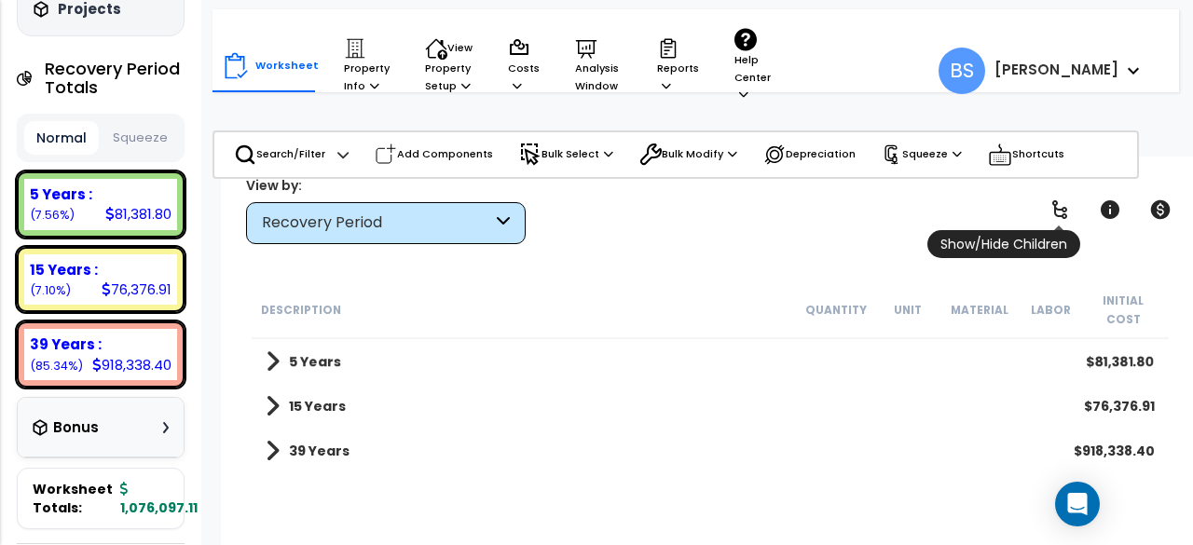
click at [1069, 207] on icon at bounding box center [1060, 210] width 22 height 22
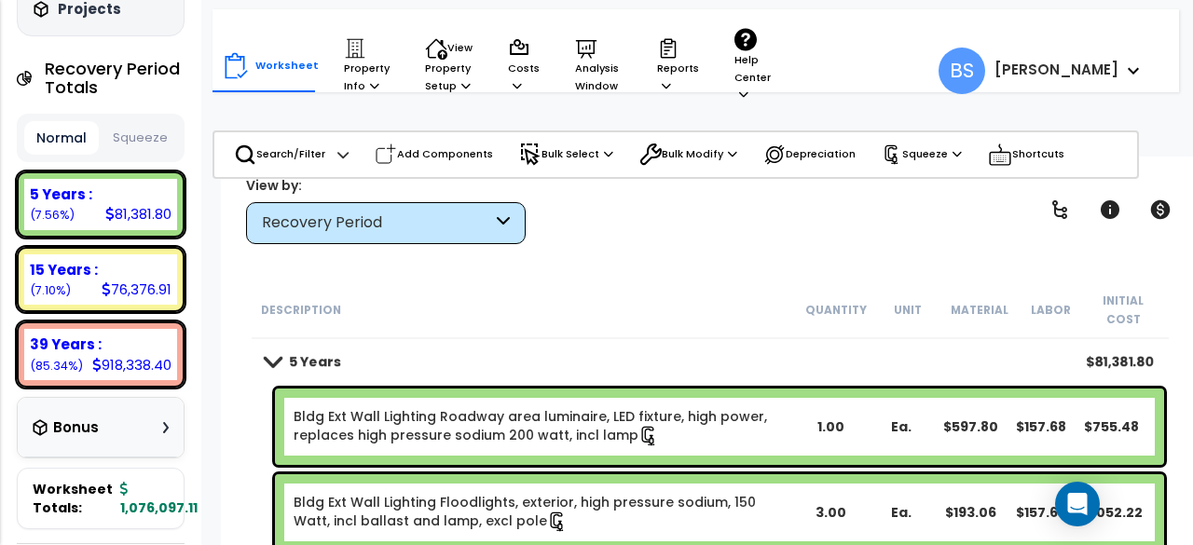
click at [266, 100] on div "Worksheet Property Info Property Setup Add Property Unit Template property Clon…" at bounding box center [501, 66] width 559 height 94
click at [598, 271] on div "Worksheet Property Info Property Setup Add Property Unit Template property Clon…" at bounding box center [710, 429] width 979 height 545
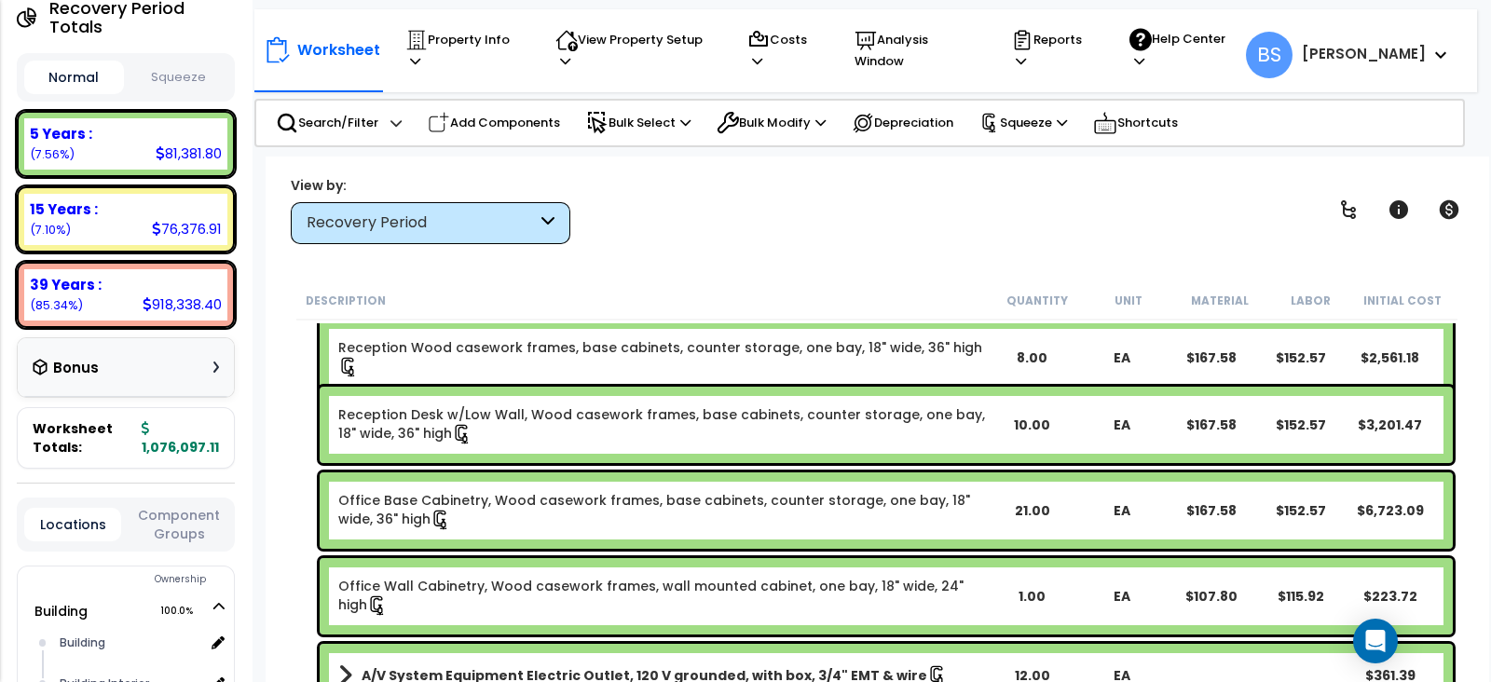
scroll to position [1398, 0]
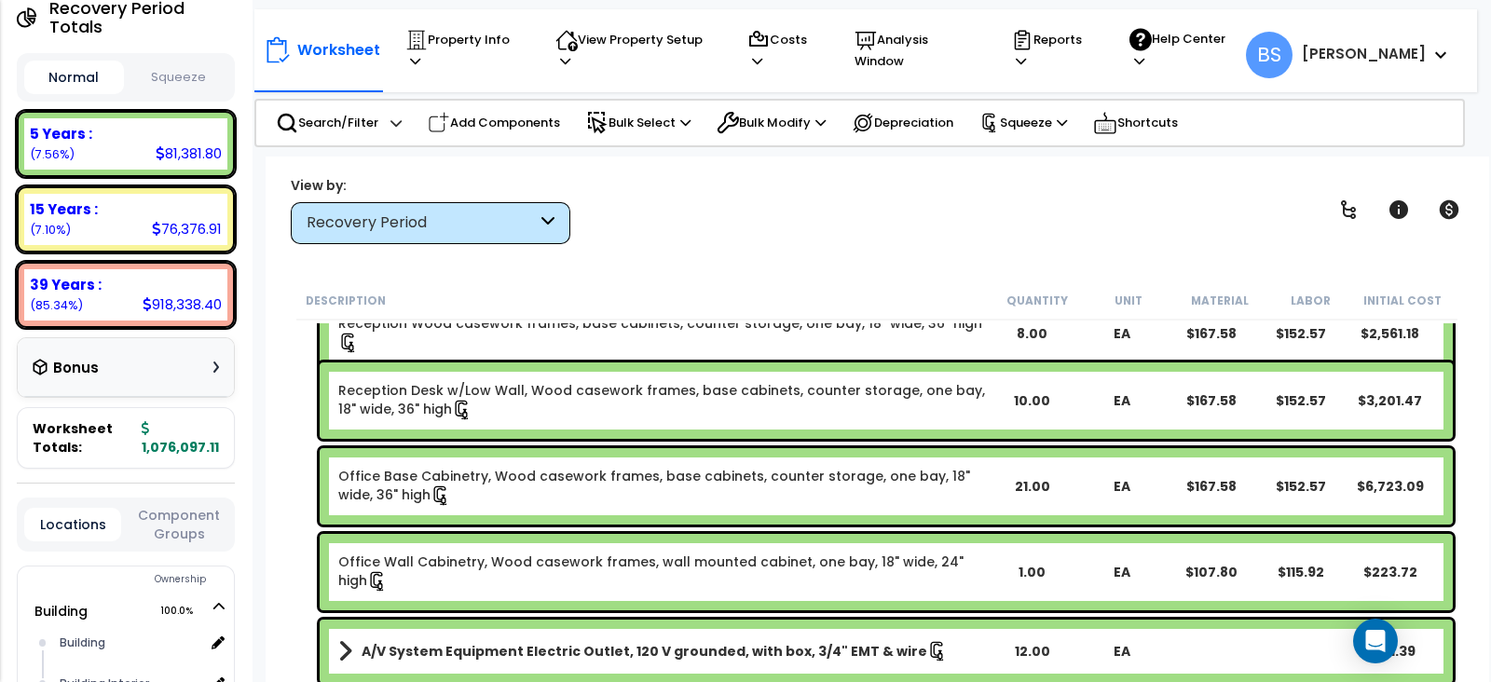
click at [864, 575] on link "Office Wall Cabinetry, Wood casework frames, wall mounted cabinet, one bay, 18"…" at bounding box center [662, 572] width 649 height 39
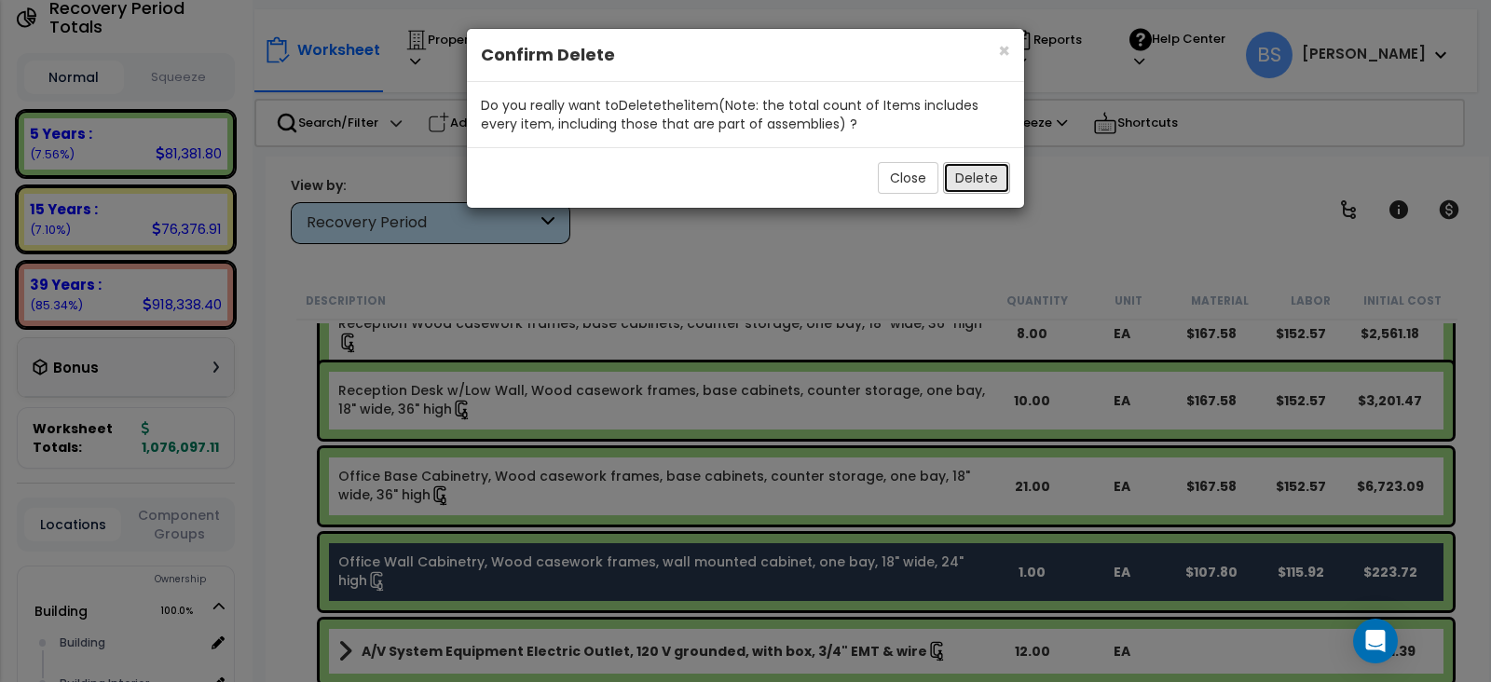
click at [975, 173] on button "Delete" at bounding box center [976, 178] width 67 height 32
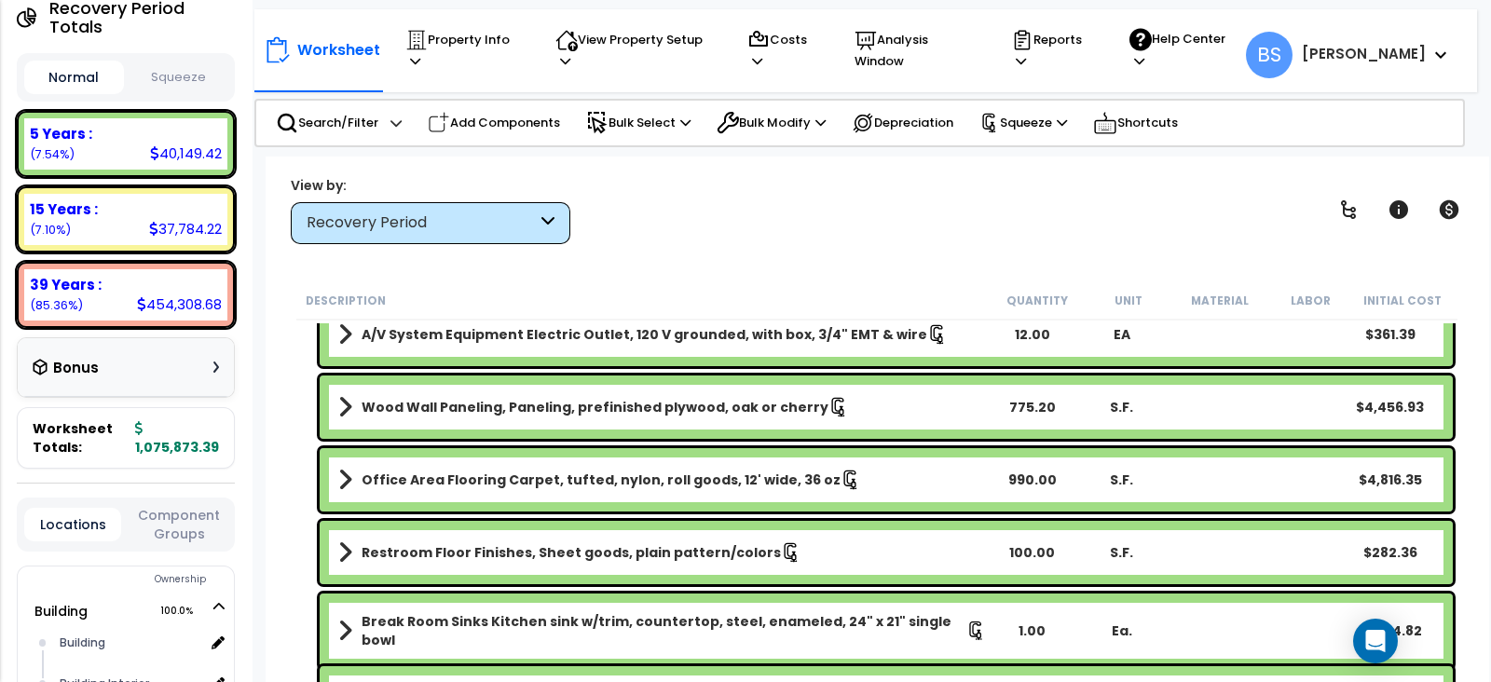
scroll to position [1630, 0]
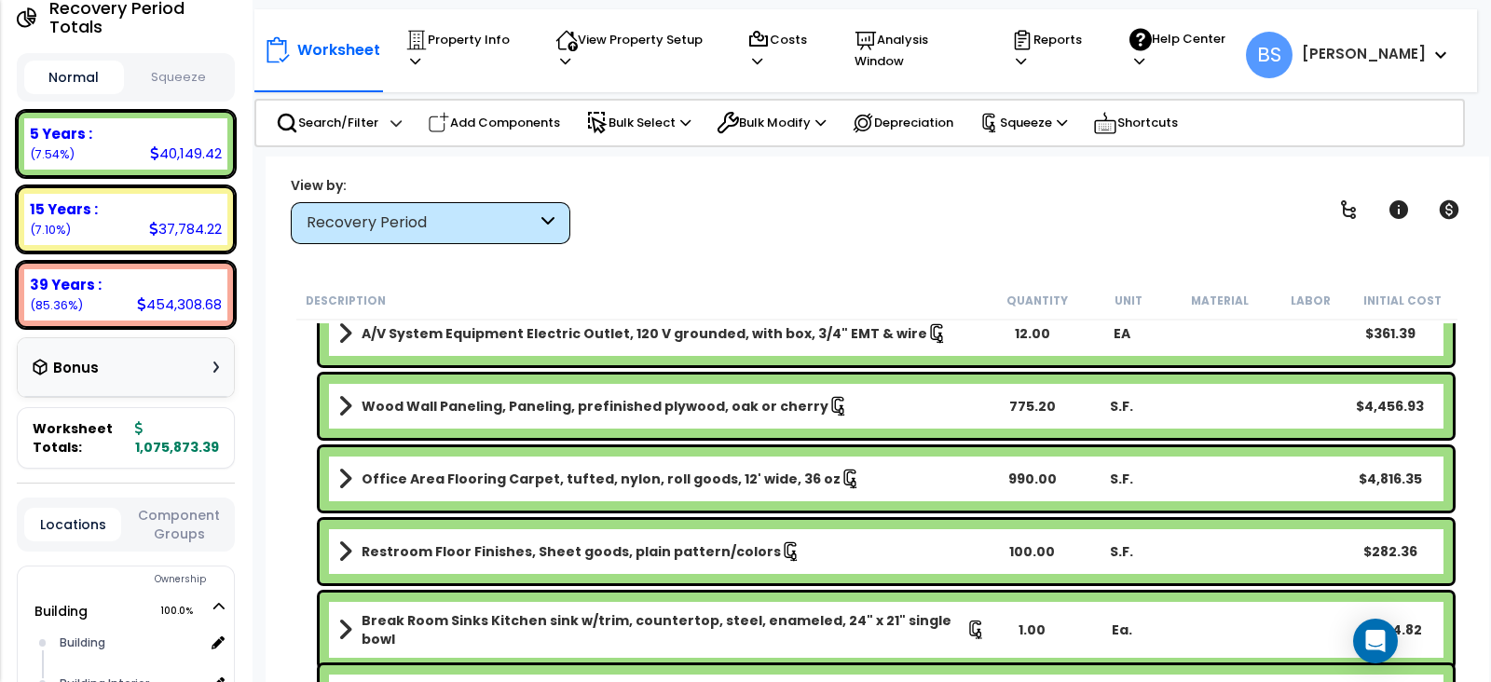
click at [431, 540] on link "Restroom Floor Finishes, Sheet goods, plain pattern/colors" at bounding box center [662, 552] width 649 height 26
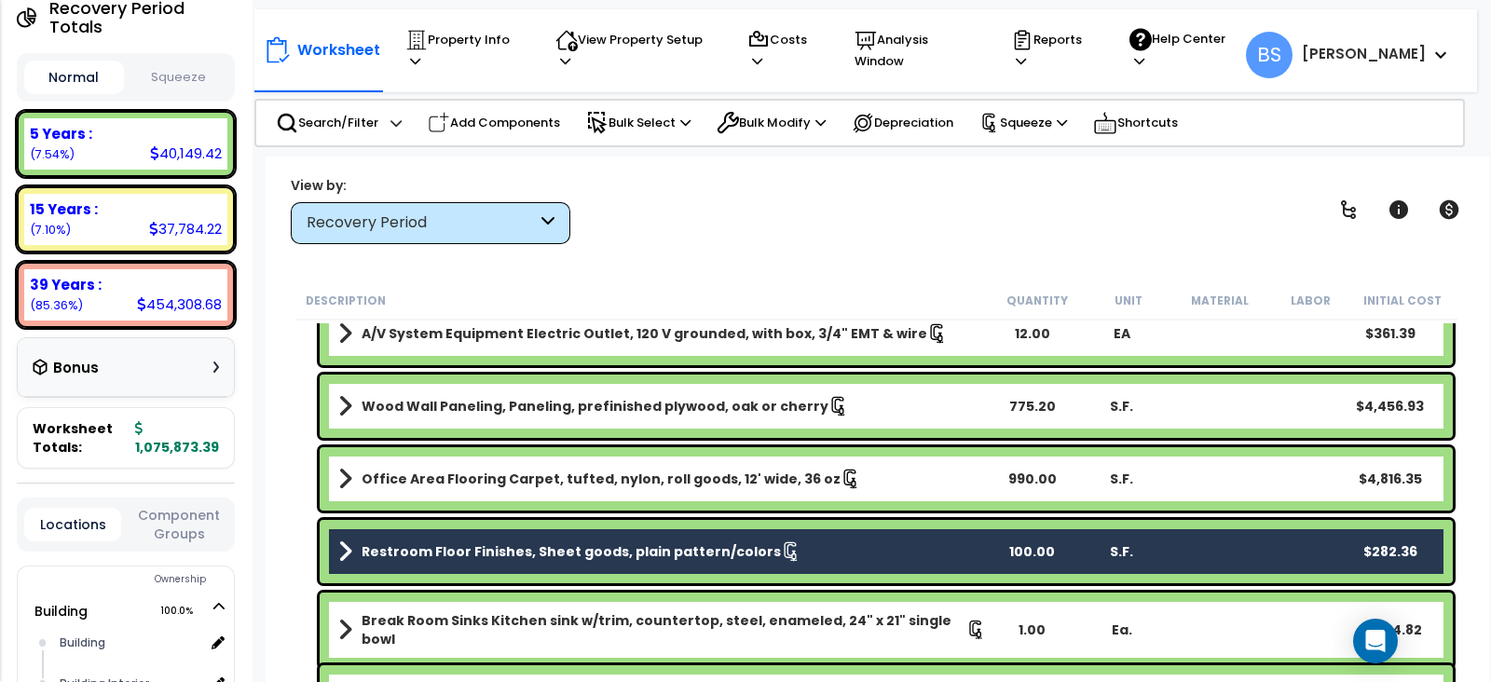
click at [434, 557] on b "Restroom Floor Finishes, Sheet goods, plain pattern/colors" at bounding box center [571, 552] width 419 height 19
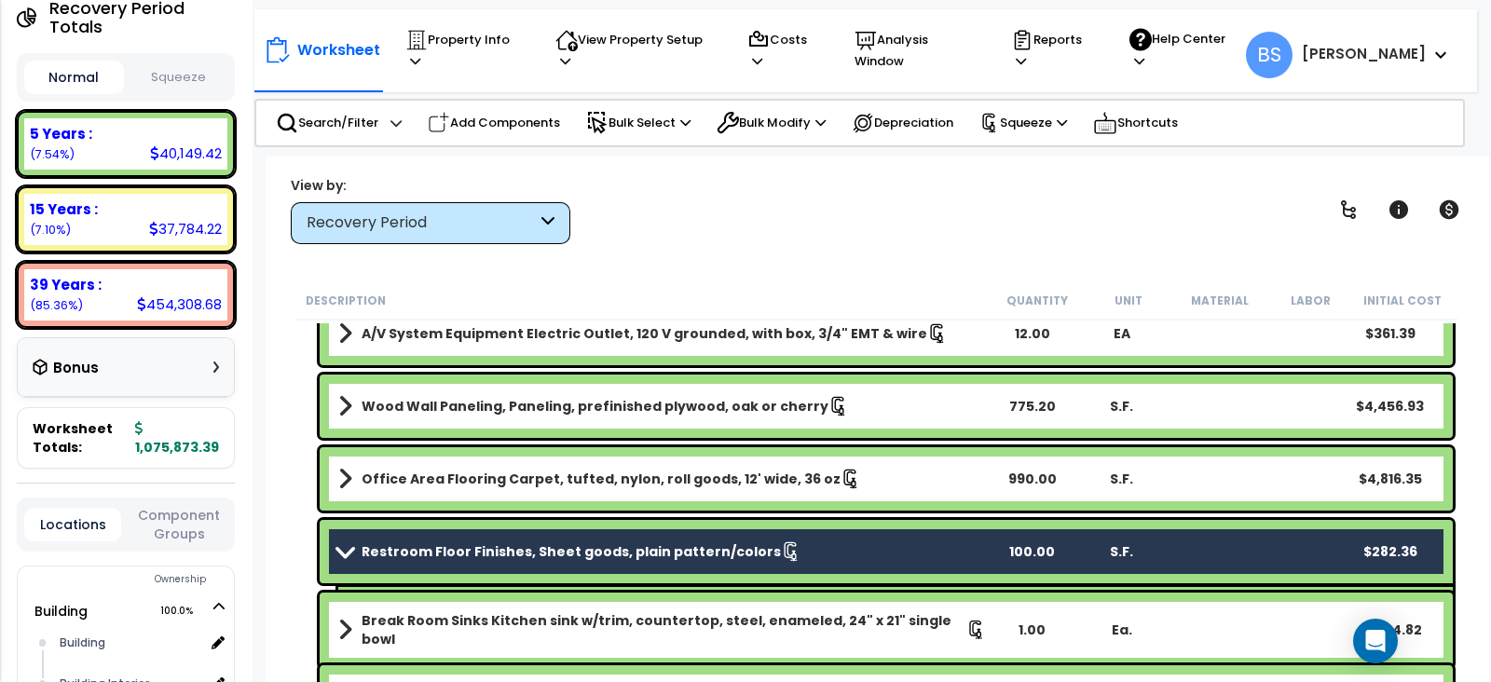
click at [434, 557] on b "Restroom Floor Finishes, Sheet goods, plain pattern/colors" at bounding box center [571, 552] width 419 height 19
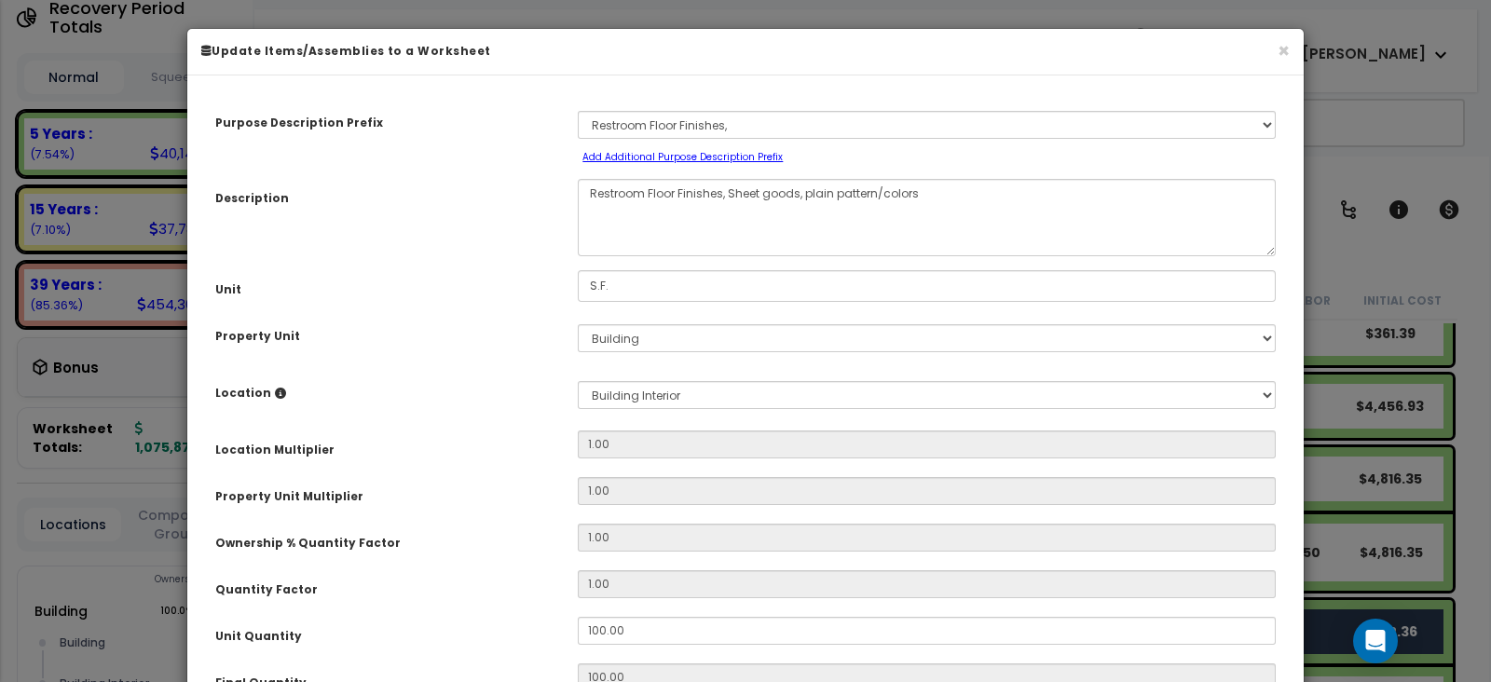
select select "15604"
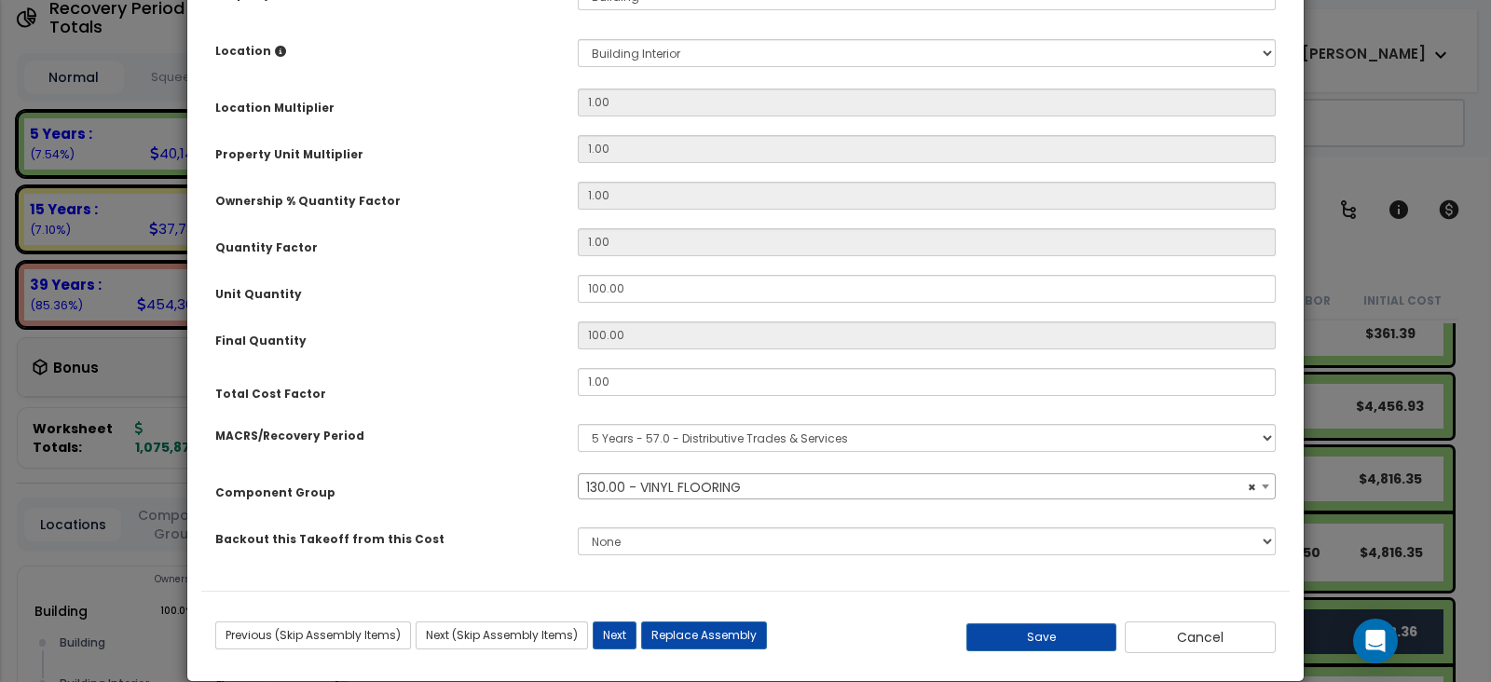
scroll to position [350, 0]
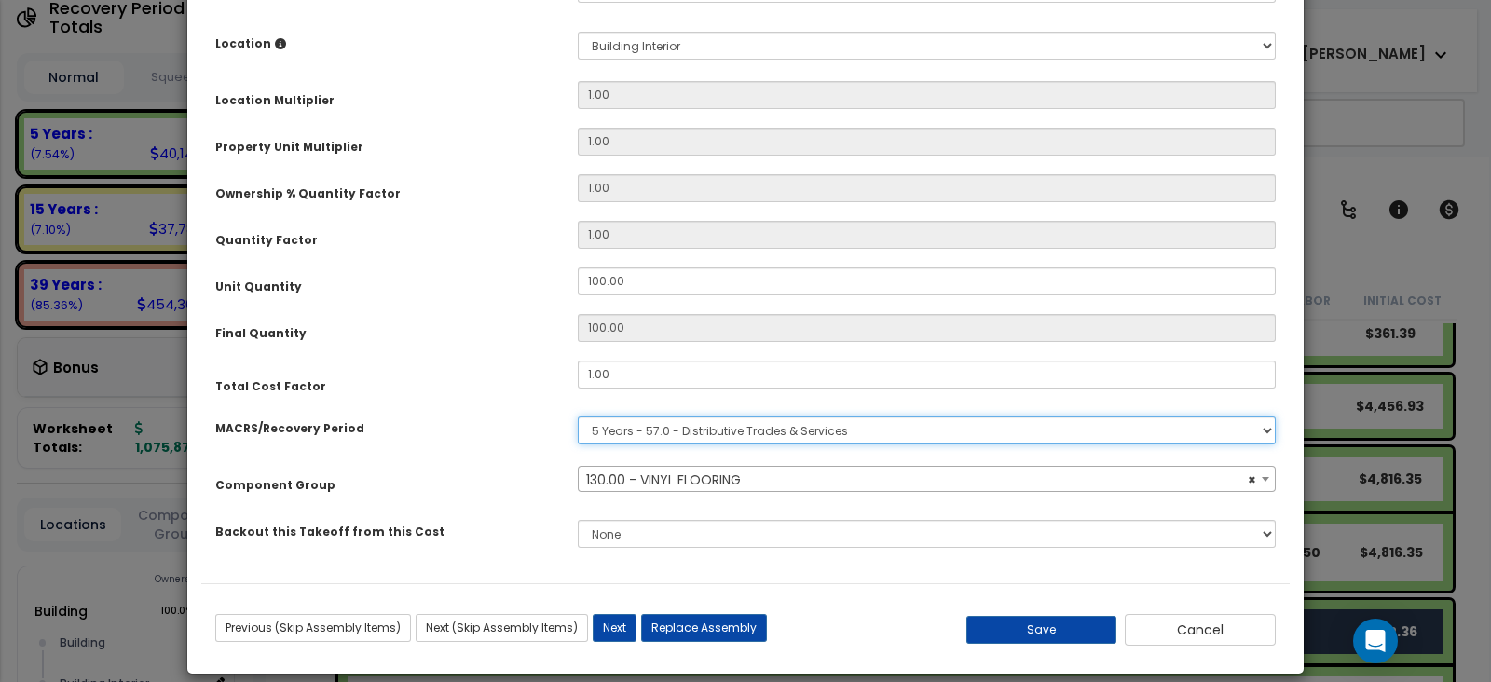
click at [653, 431] on select "Select MACRS/Recovery Period 5 Years - 57.0 - Distributive Trades & Services 5 …" at bounding box center [927, 431] width 698 height 28
select select "3669"
click at [578, 417] on select "Select MACRS/Recovery Period 5 Years - 57.0 - Distributive Trades & Services 5 …" at bounding box center [927, 431] width 698 height 28
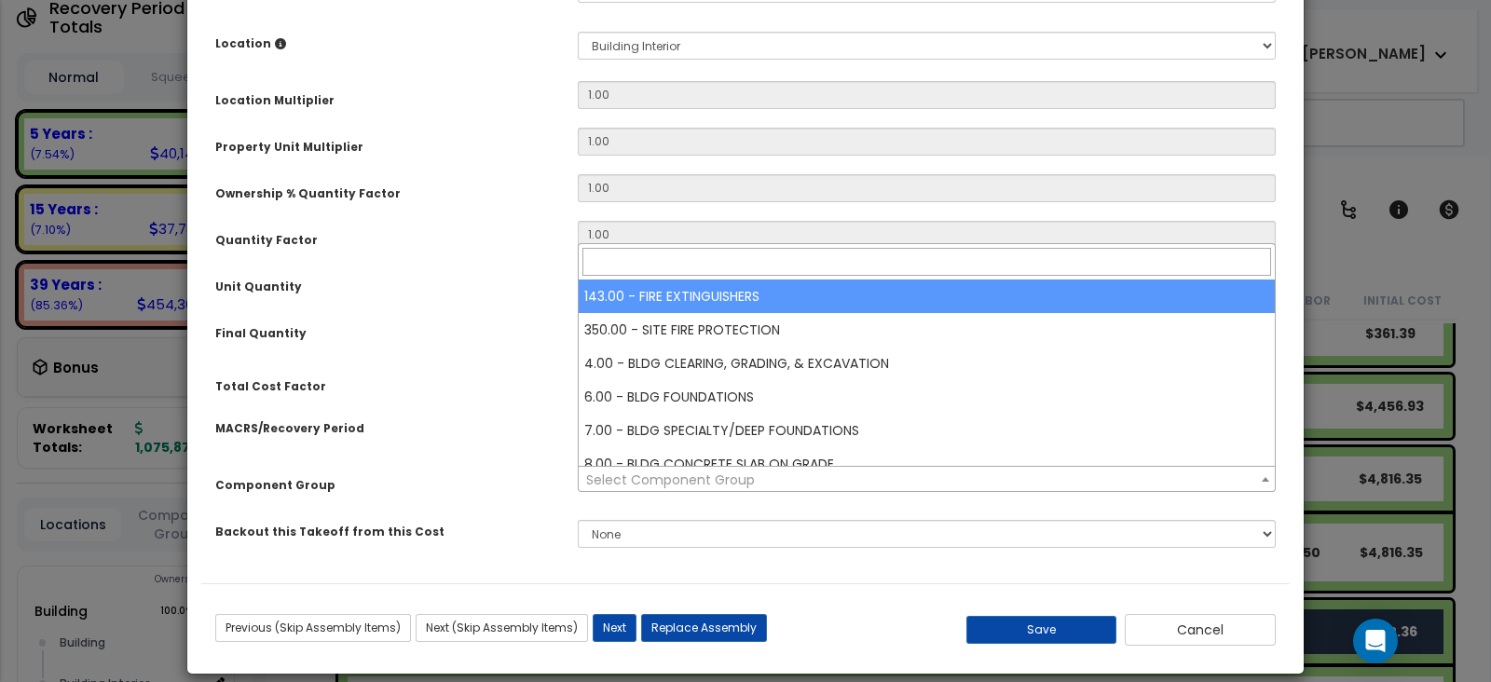
click at [640, 482] on span "Select Component Group" at bounding box center [670, 480] width 169 height 19
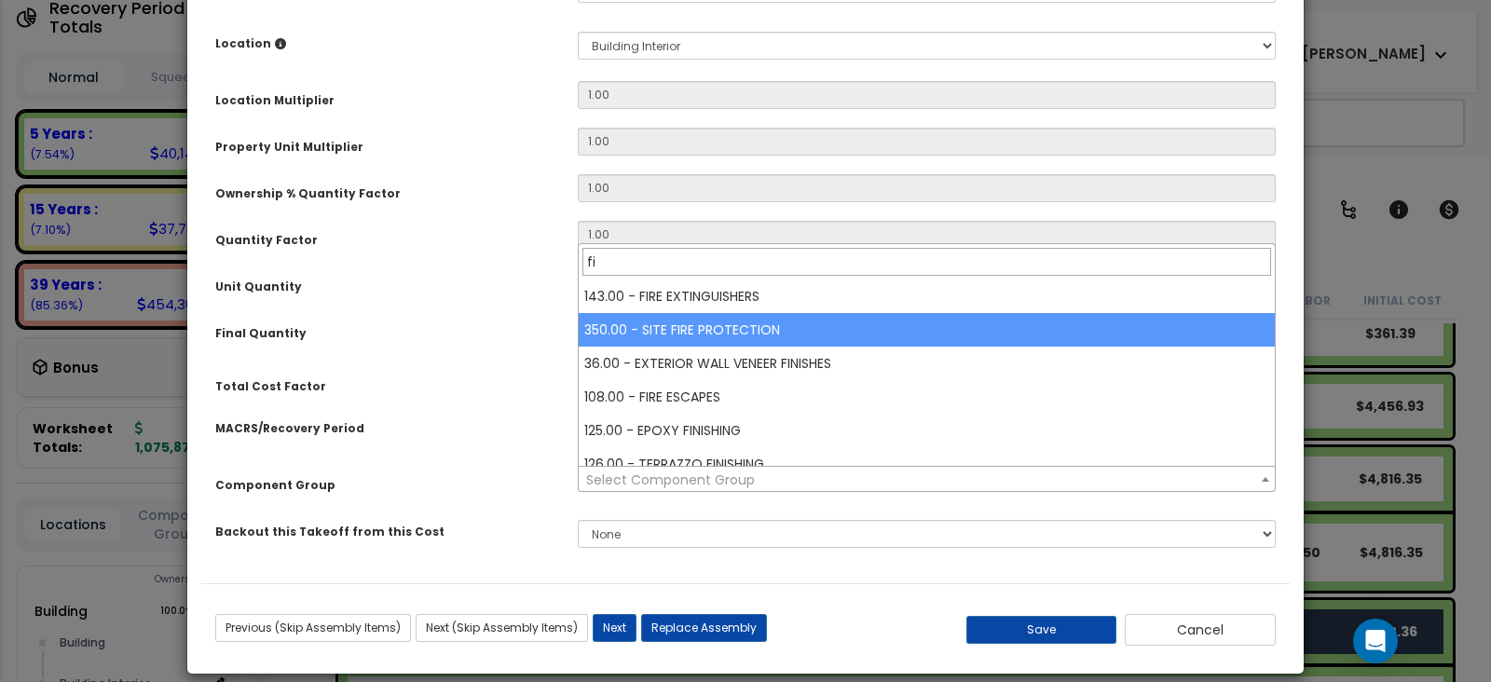
type input "f"
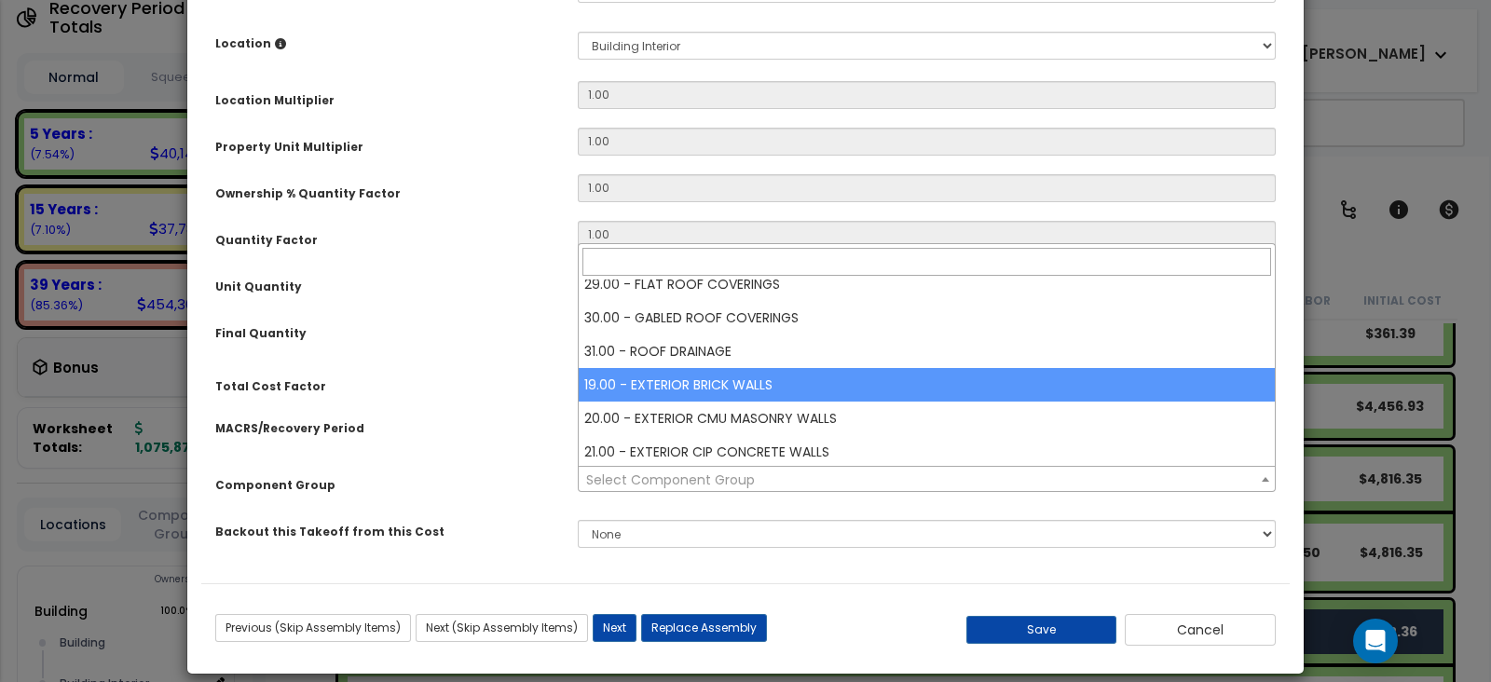
scroll to position [699, 0]
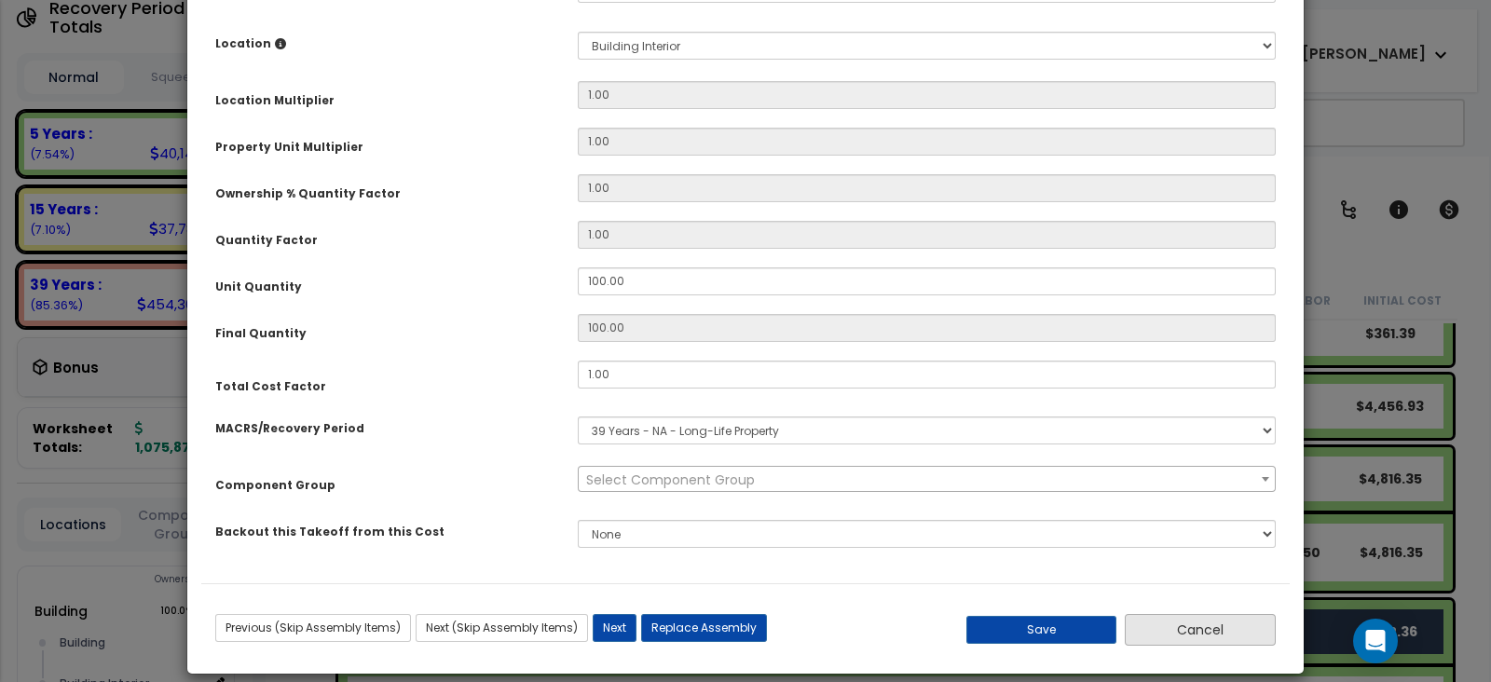
click at [1221, 630] on button "Cancel" at bounding box center [1200, 630] width 151 height 32
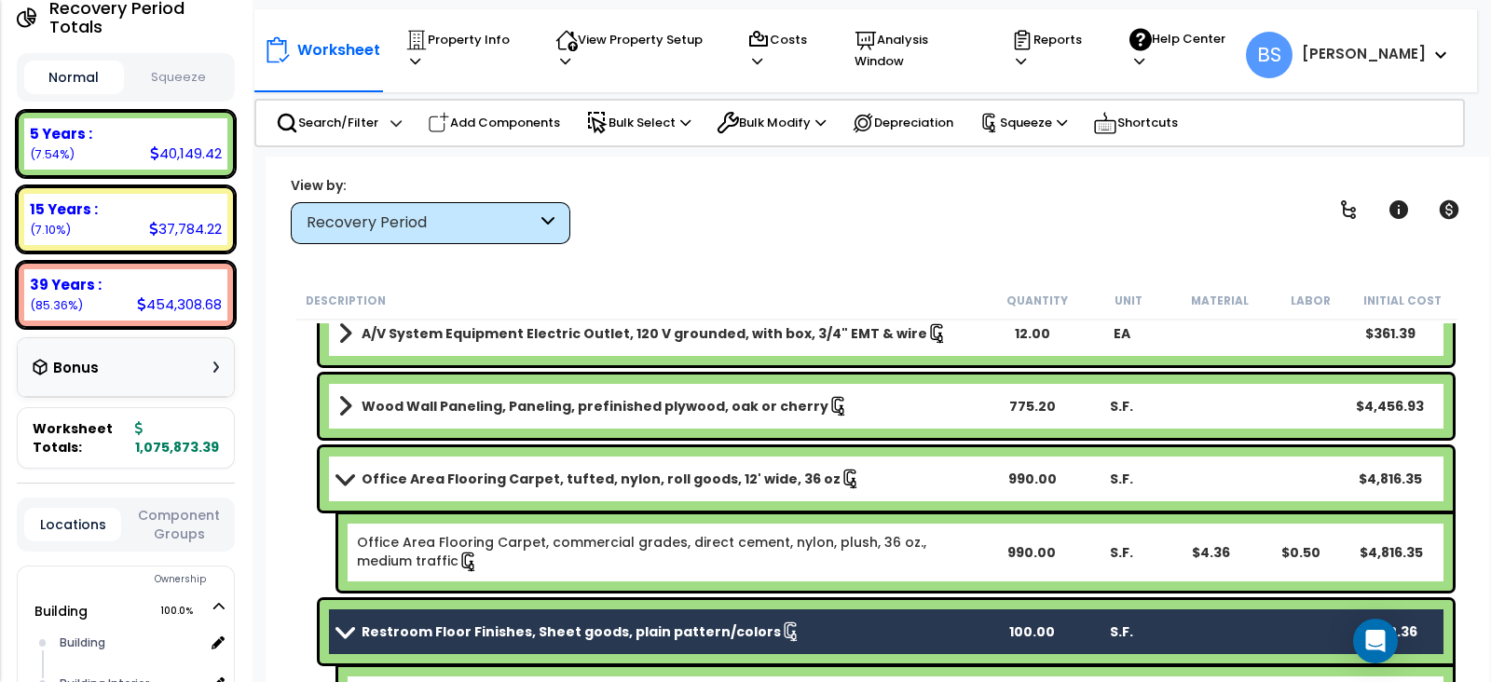
click at [430, 487] on link "Office Area Flooring Carpet, tufted, nylon, roll goods, 12' wide, 36 oz" at bounding box center [662, 479] width 649 height 26
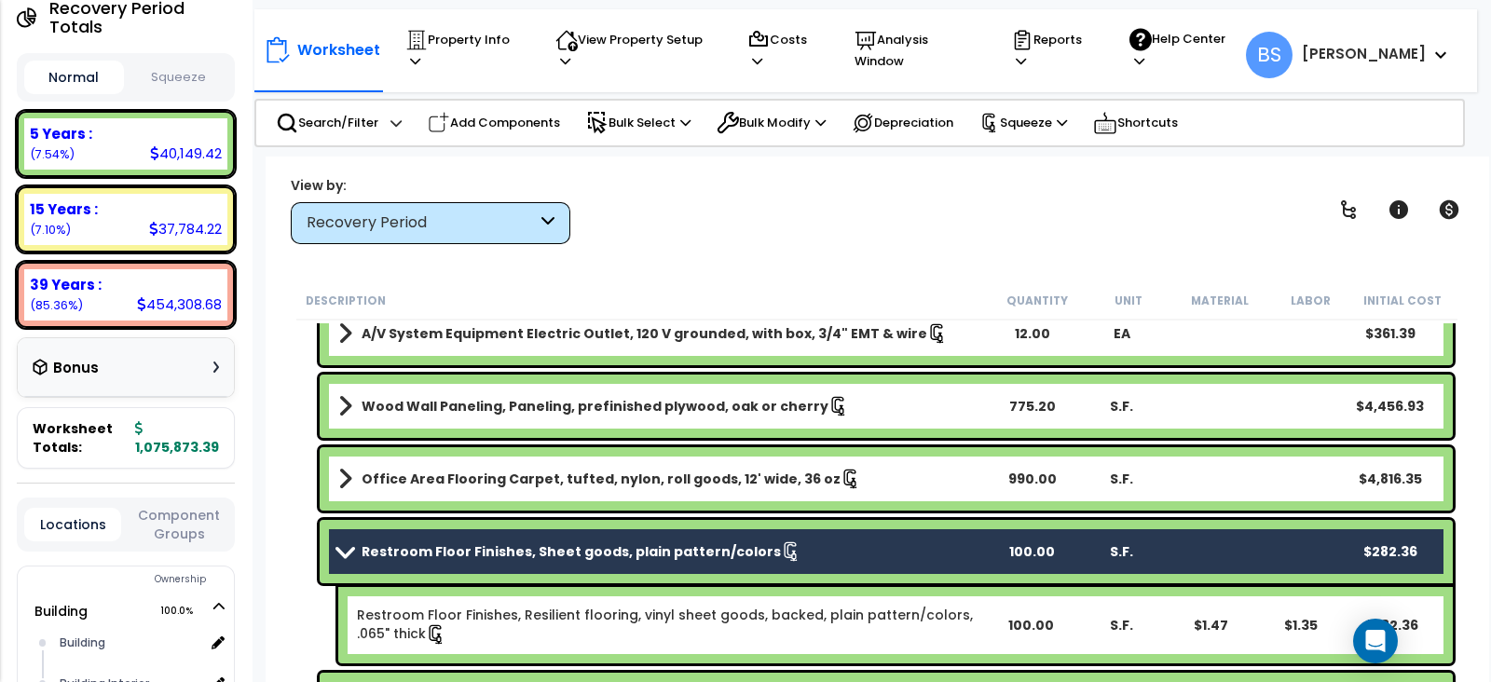
click at [487, 553] on b "Restroom Floor Finishes, Sheet goods, plain pattern/colors" at bounding box center [571, 552] width 419 height 19
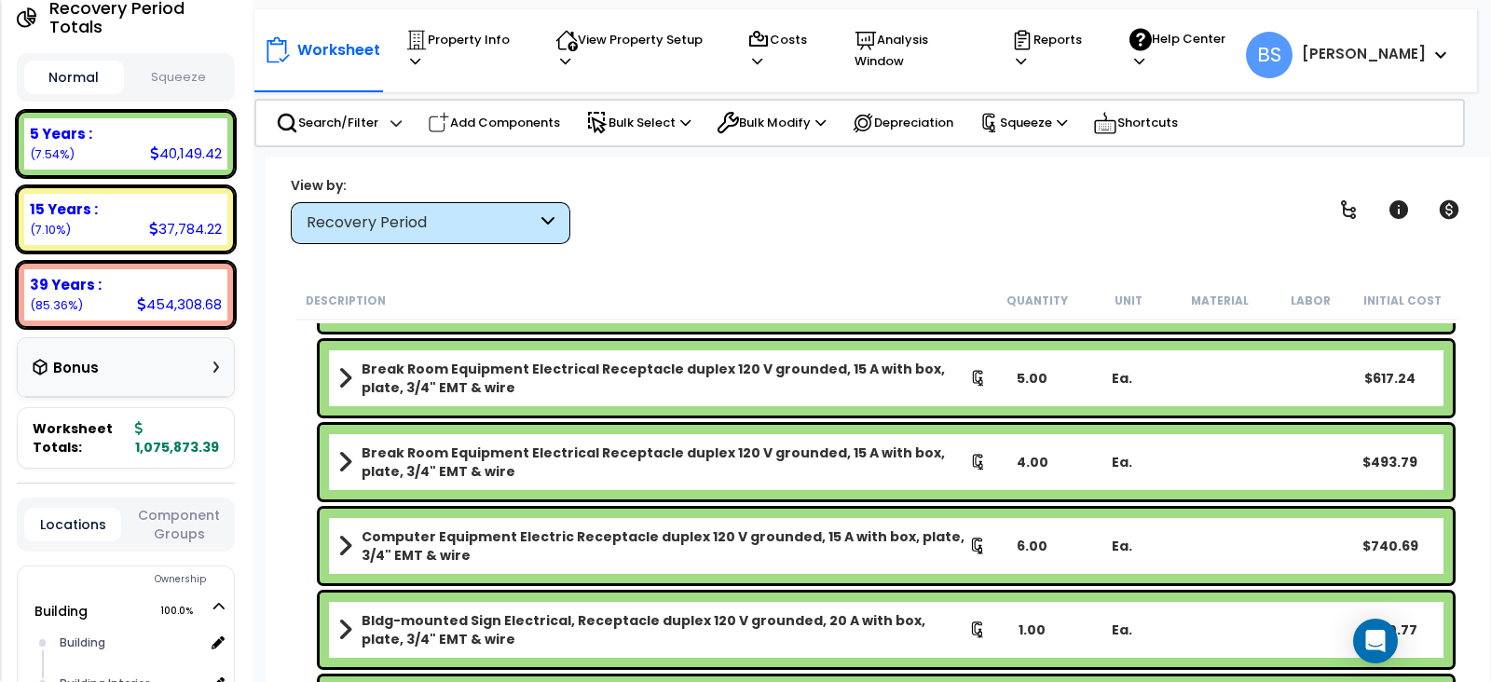
scroll to position [2214, 0]
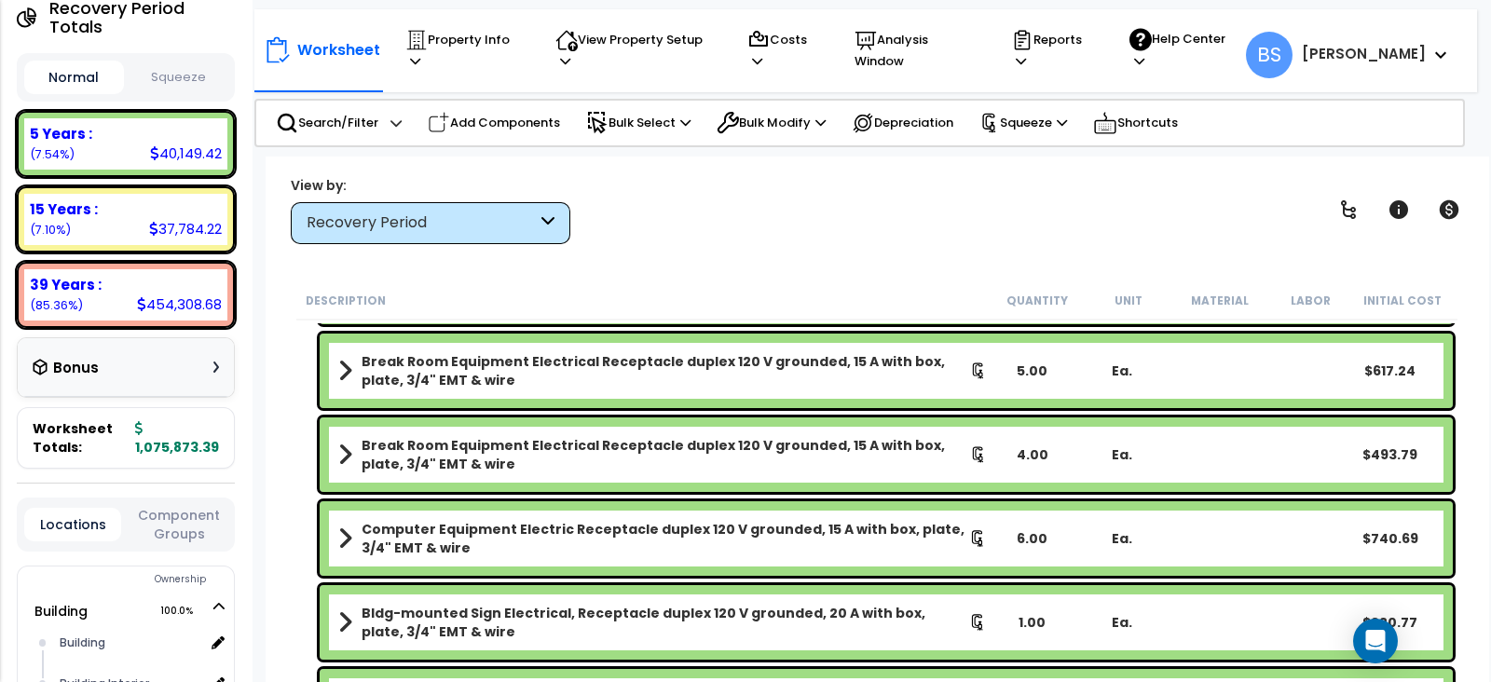
click at [822, 445] on b "Break Room Equipment Electrical Receptacle duplex 120 V grounded, 15 A with box…" at bounding box center [666, 454] width 609 height 37
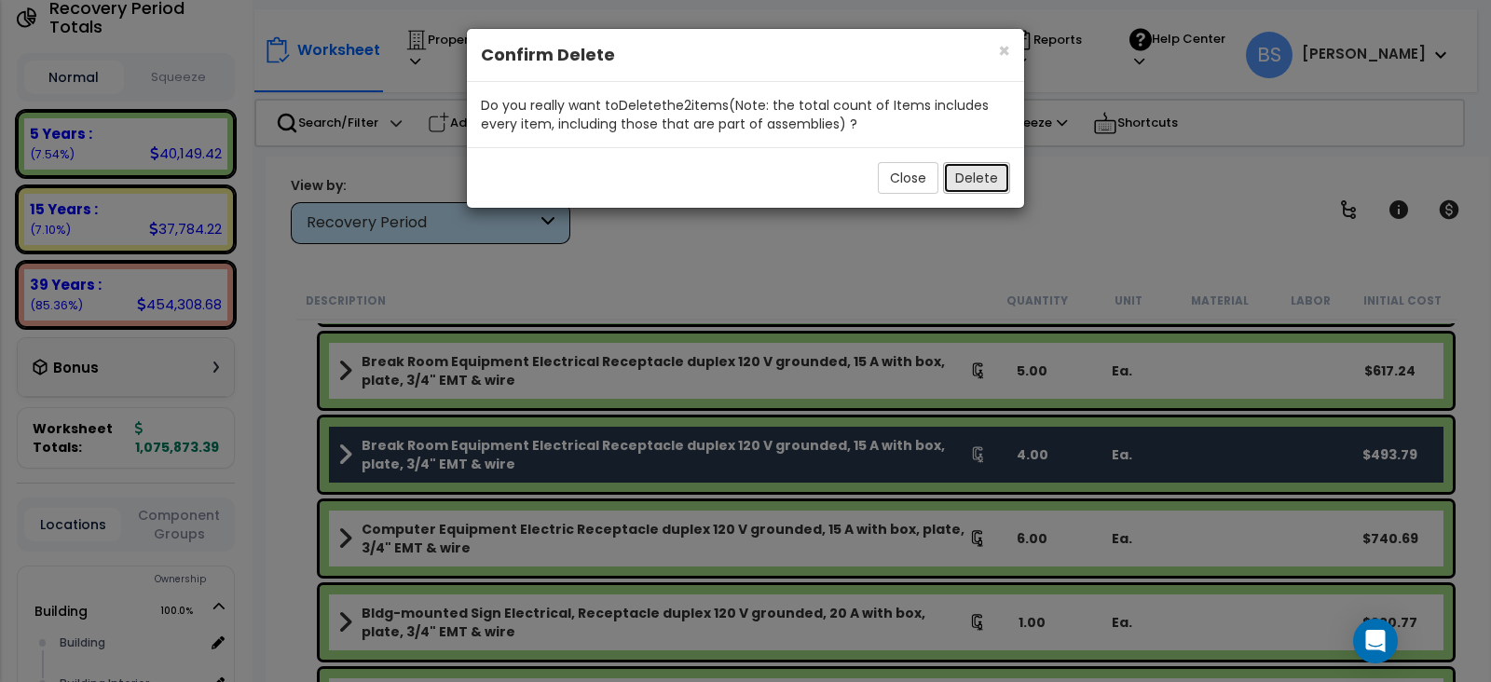
click at [981, 174] on button "Delete" at bounding box center [976, 178] width 67 height 32
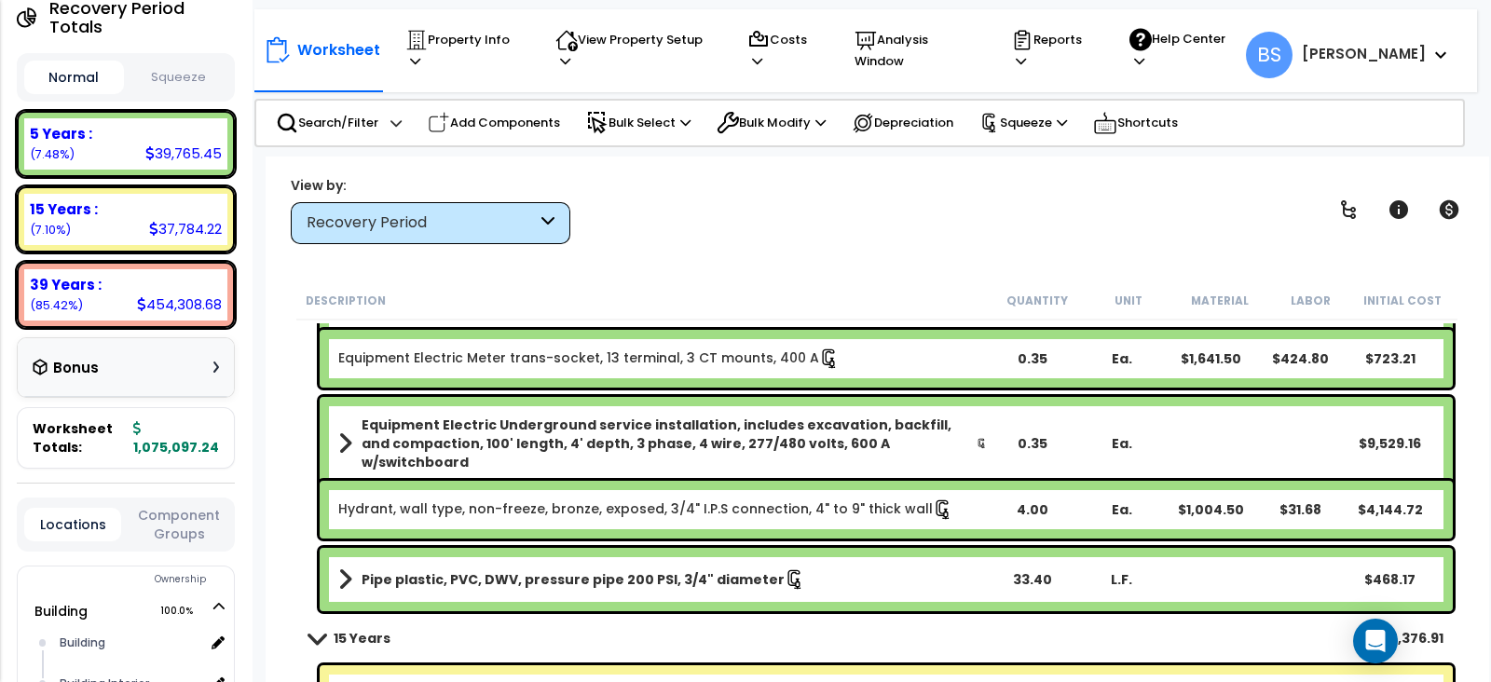
scroll to position [2796, 0]
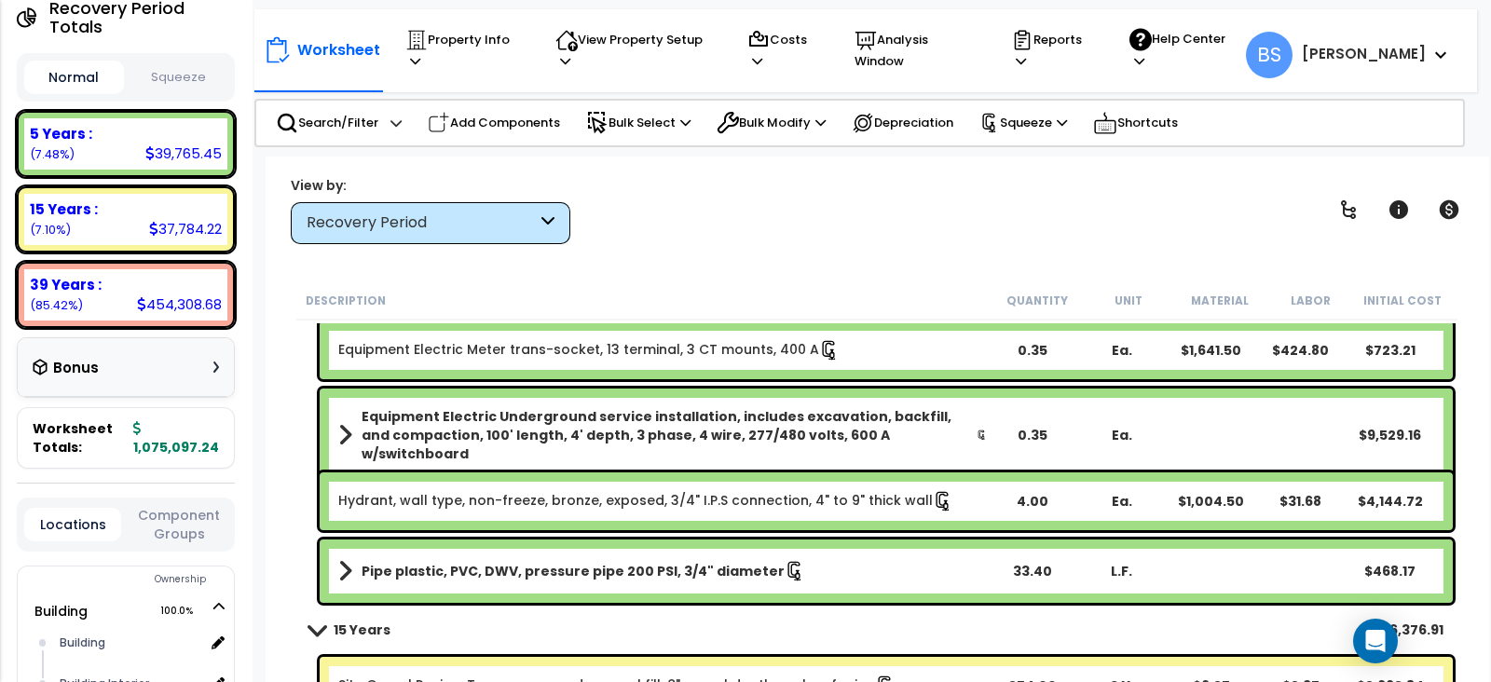
click at [674, 576] on b "Pipe plastic, PVC, DWV, pressure pipe 200 PSI, 3/4" diameter" at bounding box center [573, 571] width 423 height 19
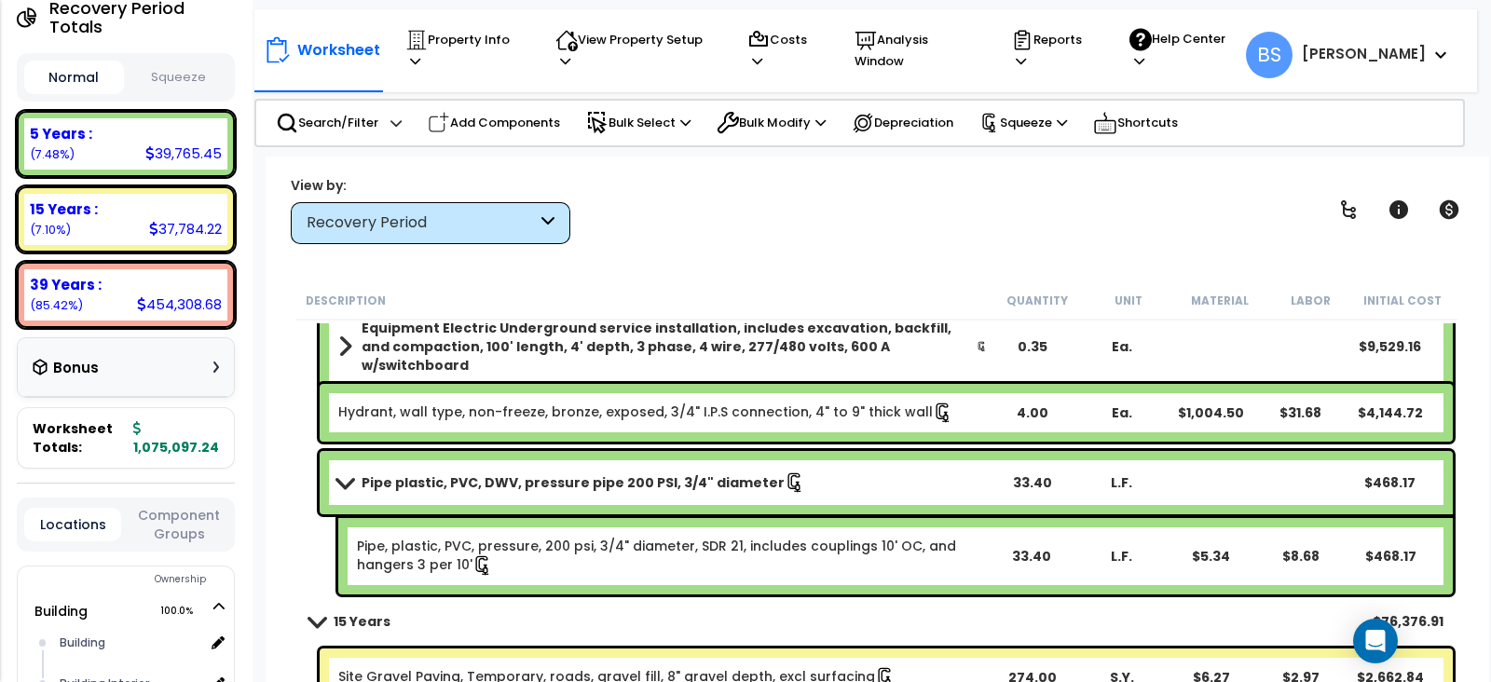
scroll to position [2912, 0]
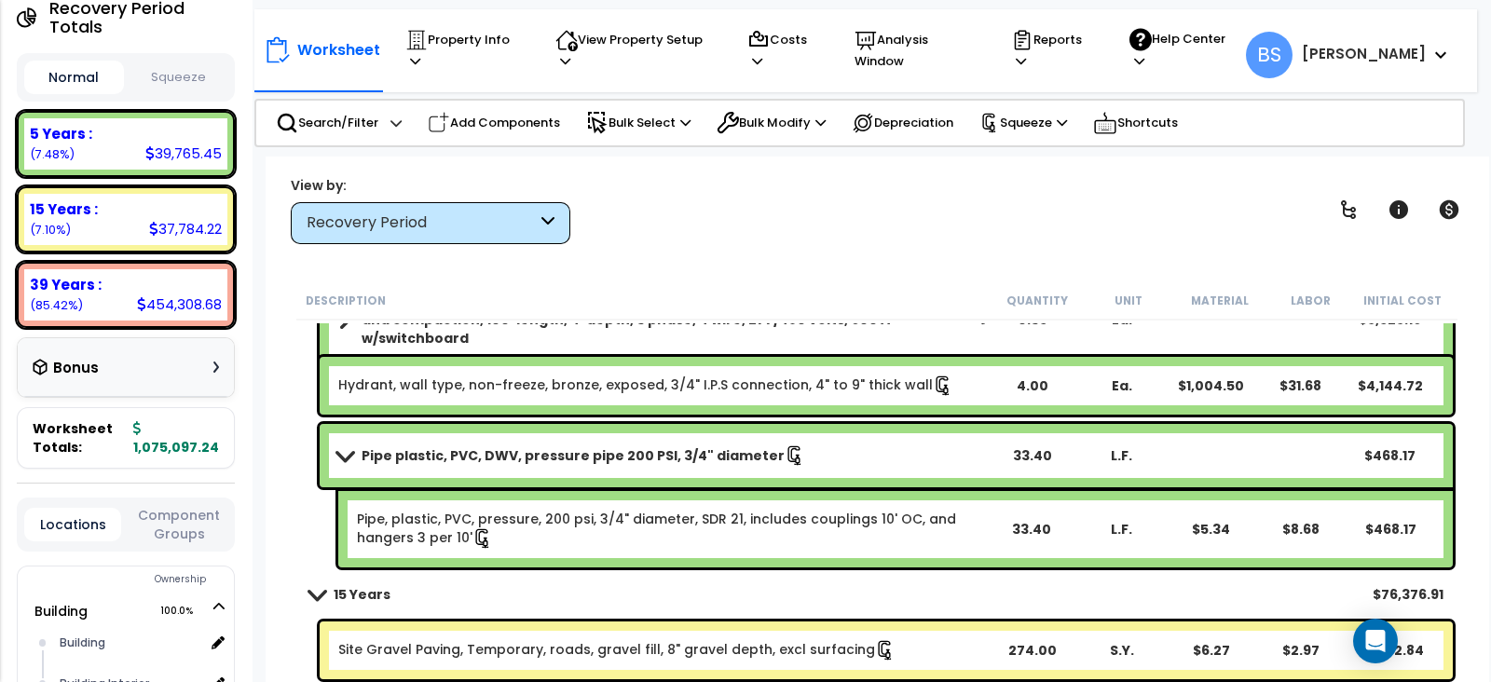
click at [373, 452] on b "Pipe plastic, PVC, DWV, pressure pipe 200 PSI, 3/4" diameter" at bounding box center [573, 456] width 423 height 19
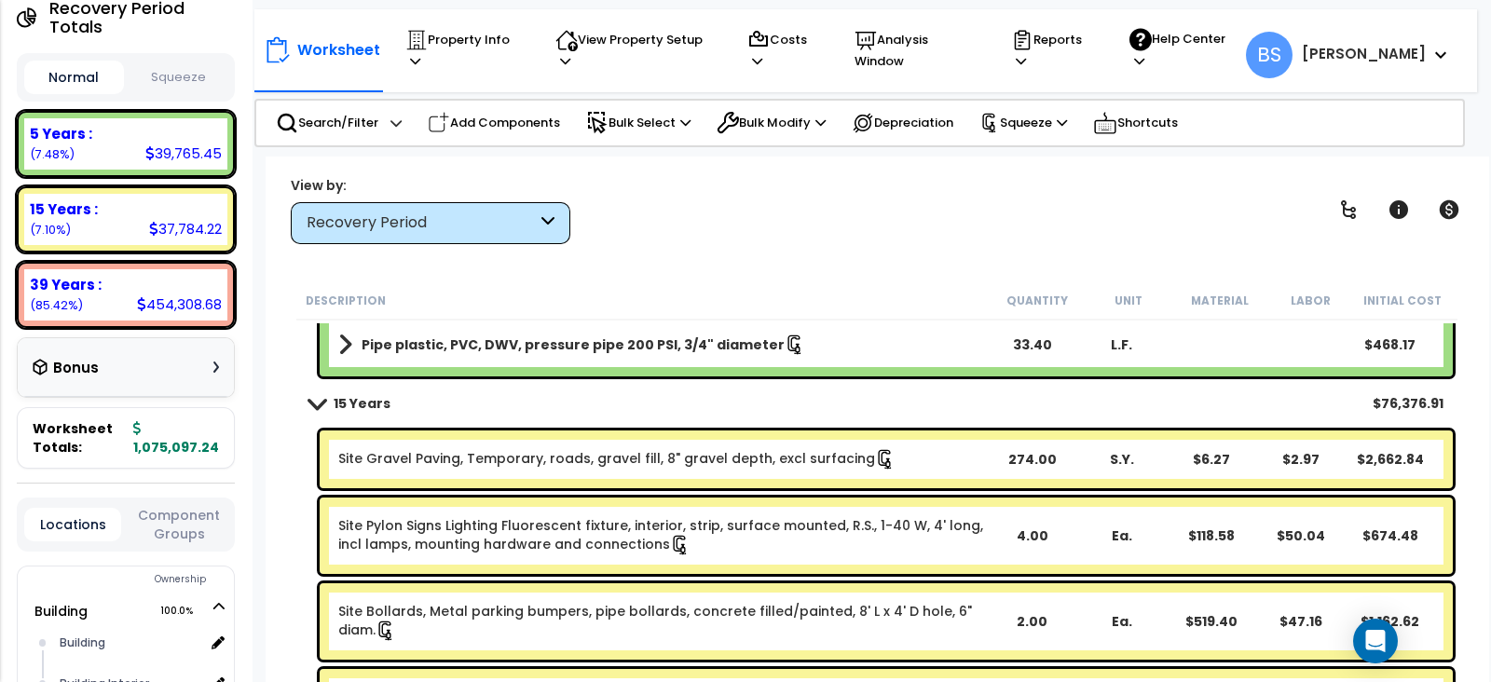
scroll to position [3029, 0]
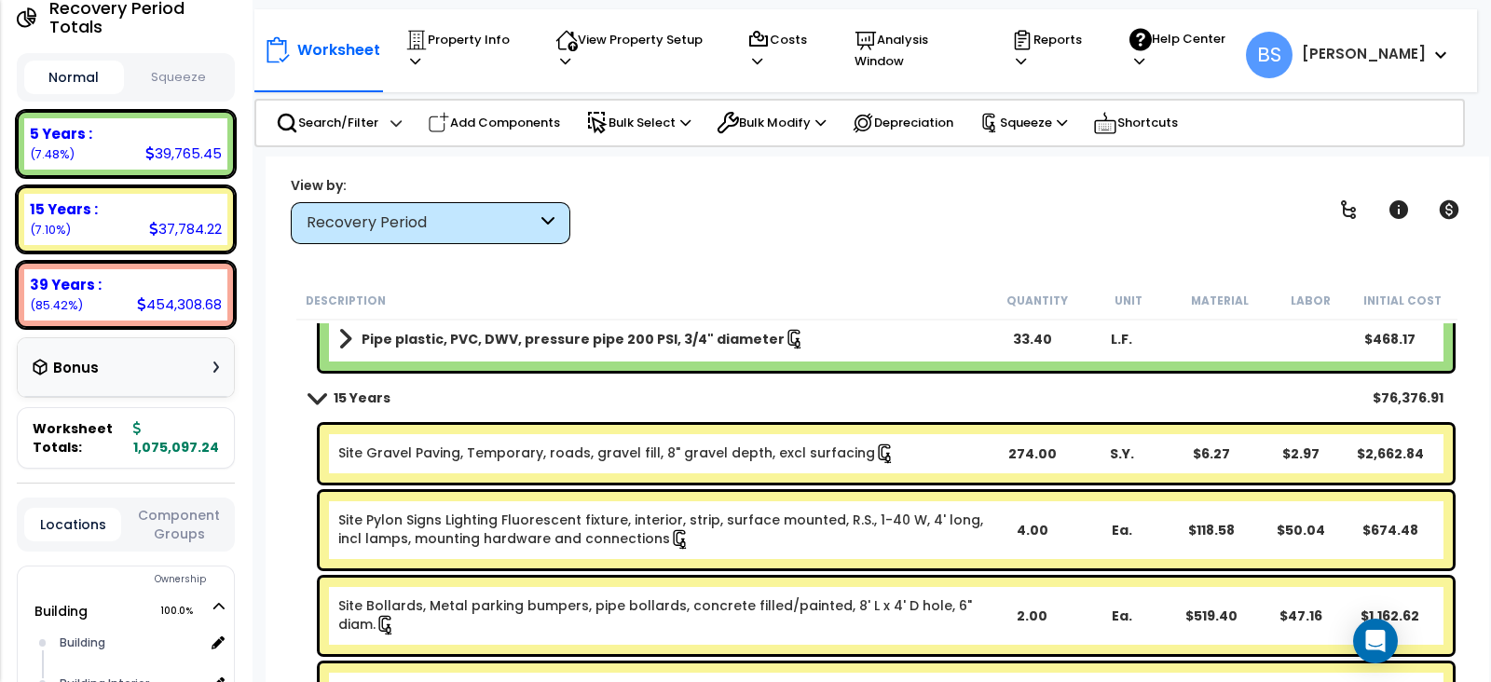
click at [1123, 398] on div "15 Years $76,376.91" at bounding box center [877, 398] width 1152 height 45
click at [182, 510] on button "Component Groups" at bounding box center [179, 524] width 97 height 39
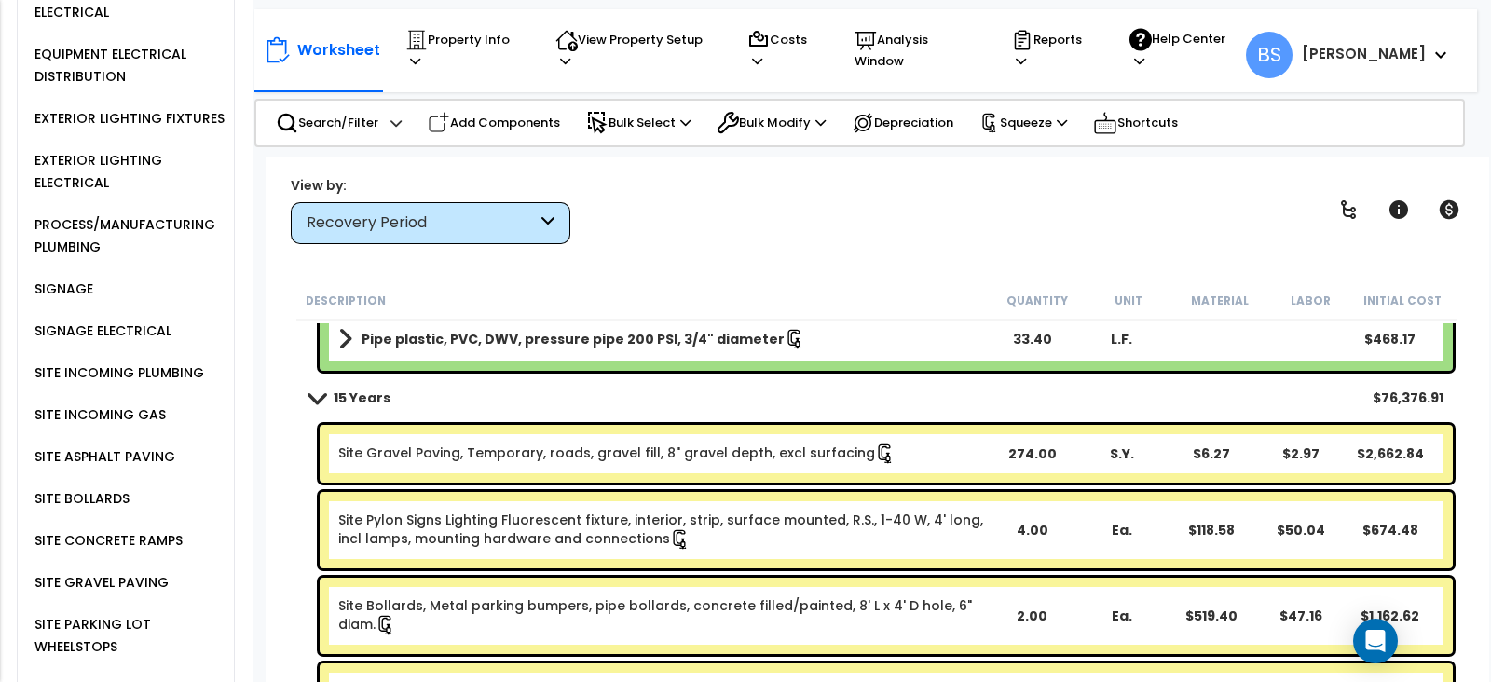
scroll to position [2843, 0]
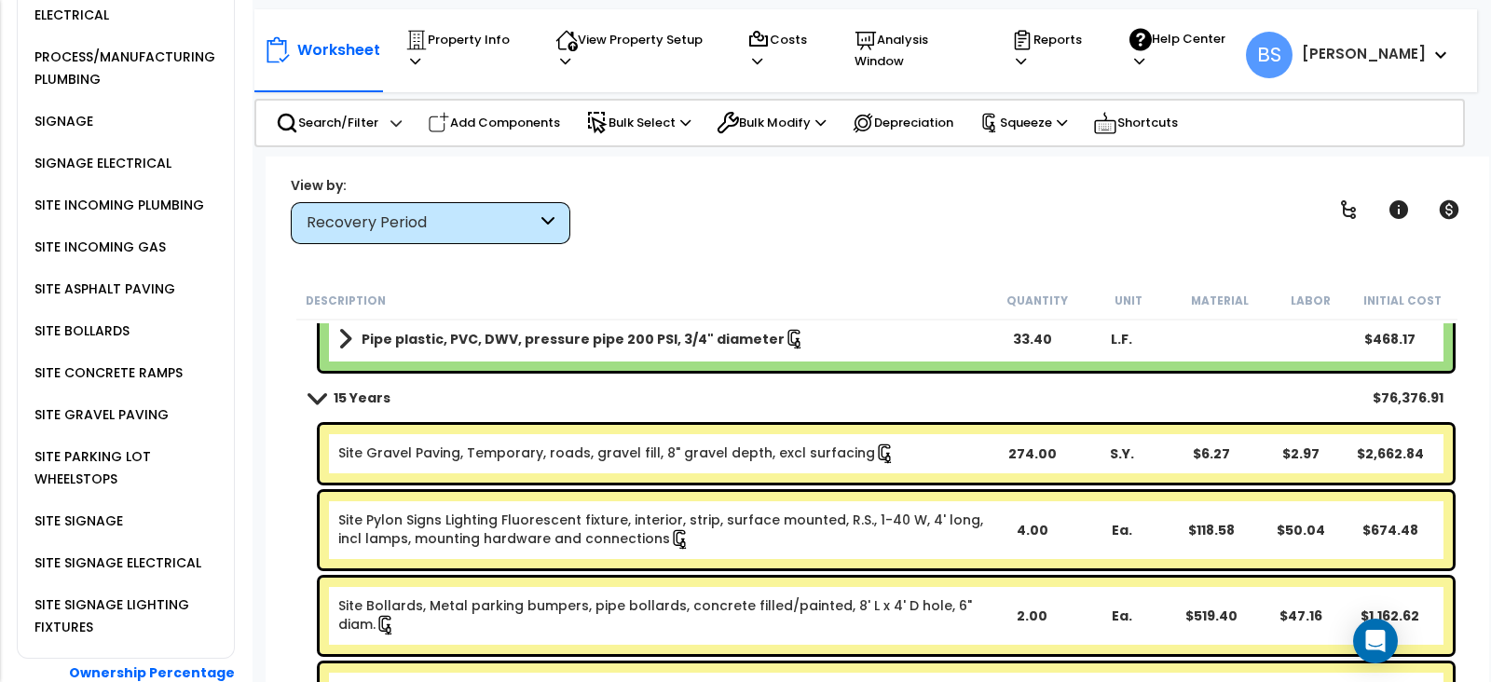
click at [84, 501] on div "SITE SIGNAGE" at bounding box center [132, 522] width 204 height 42
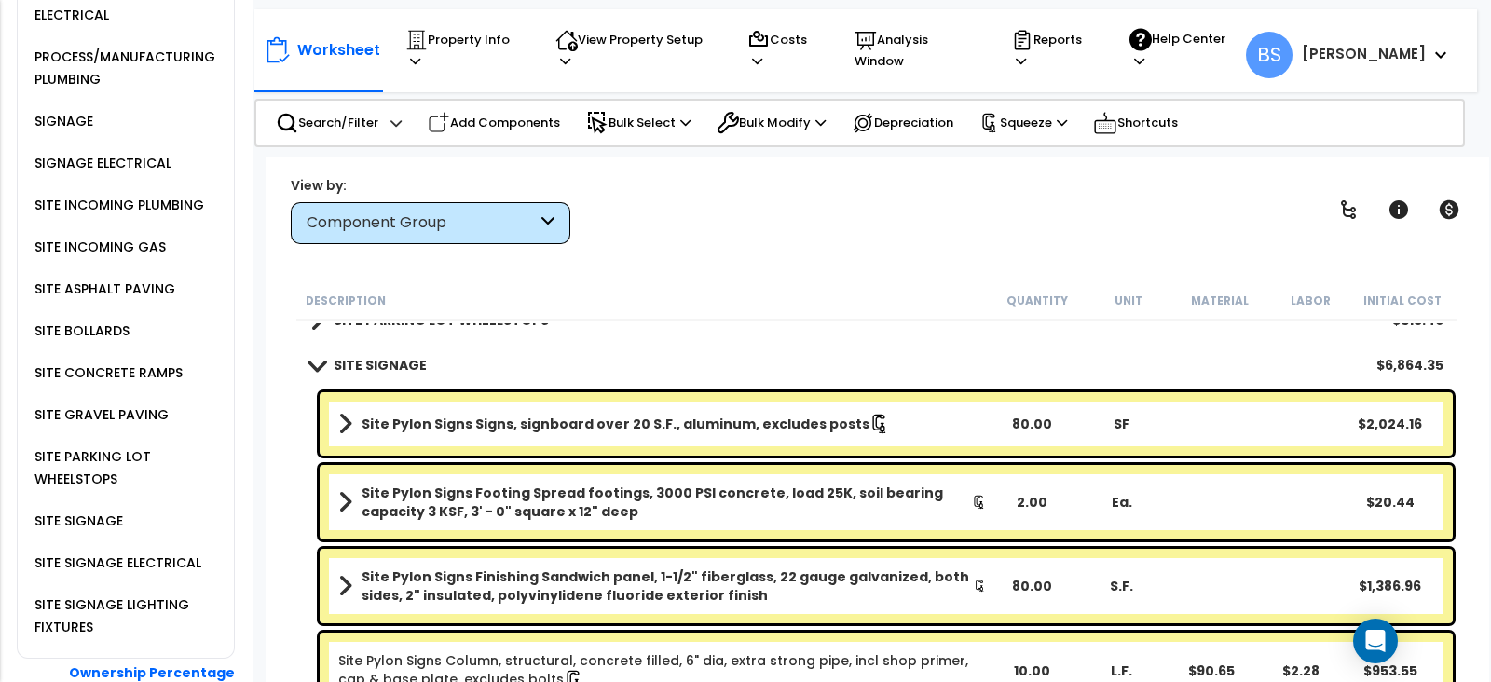
scroll to position [3378, 0]
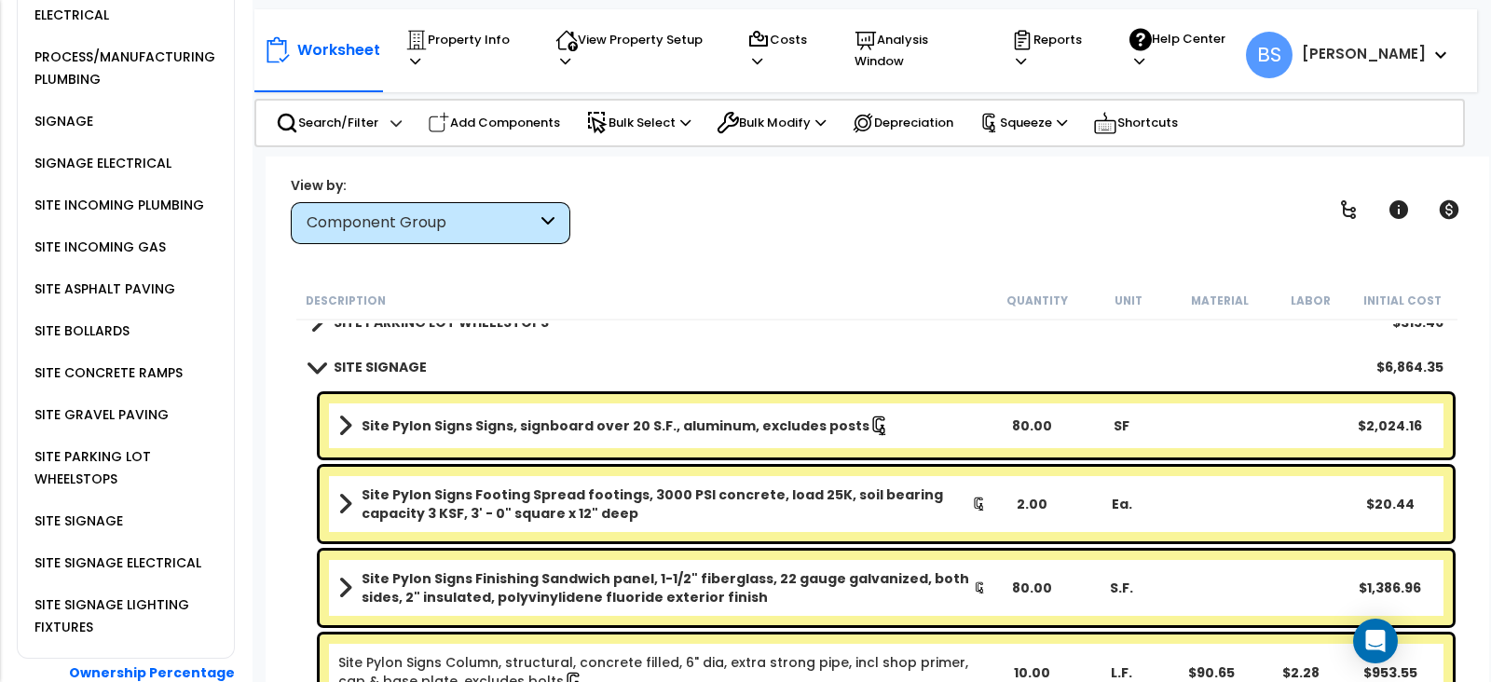
click at [619, 510] on b "Site Pylon Signs Footing Spread footings, 3000 PSI concrete, load 25K, soil bea…" at bounding box center [667, 504] width 611 height 37
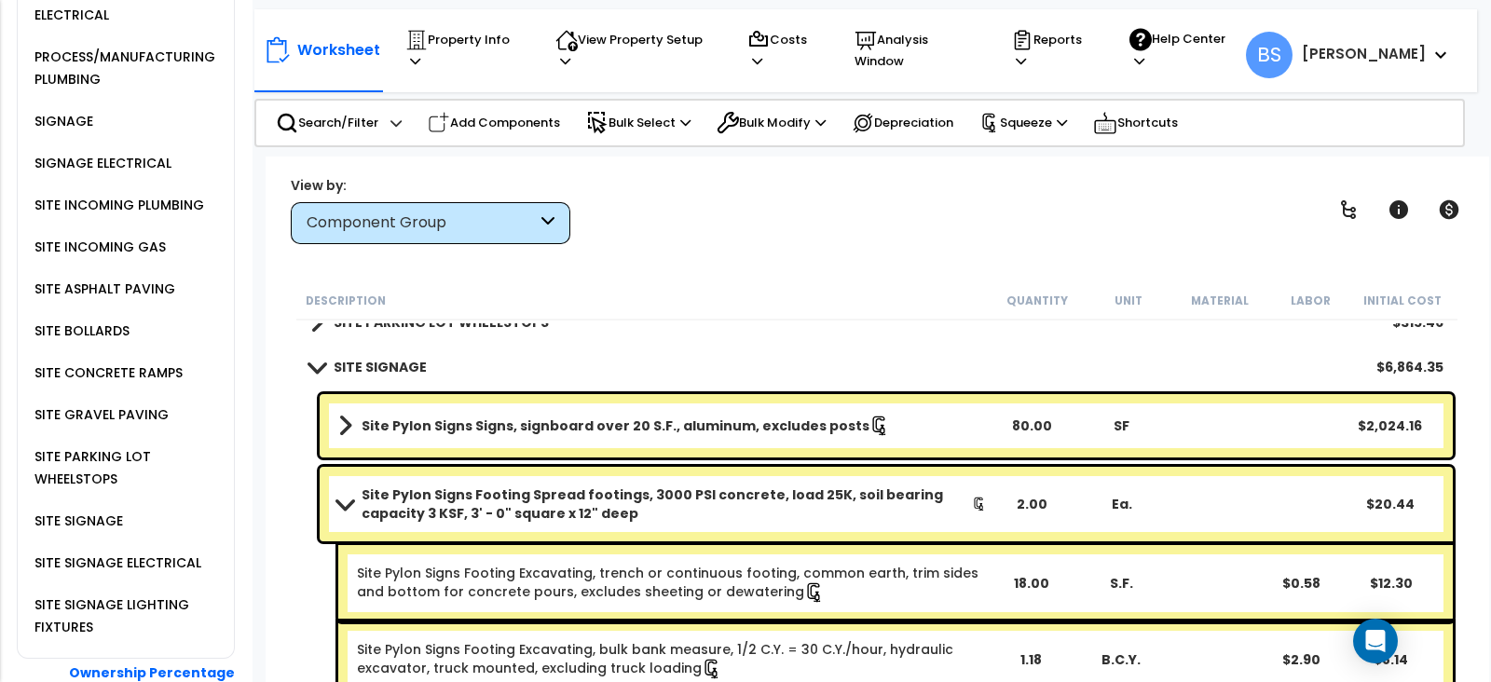
scroll to position [3495, 0]
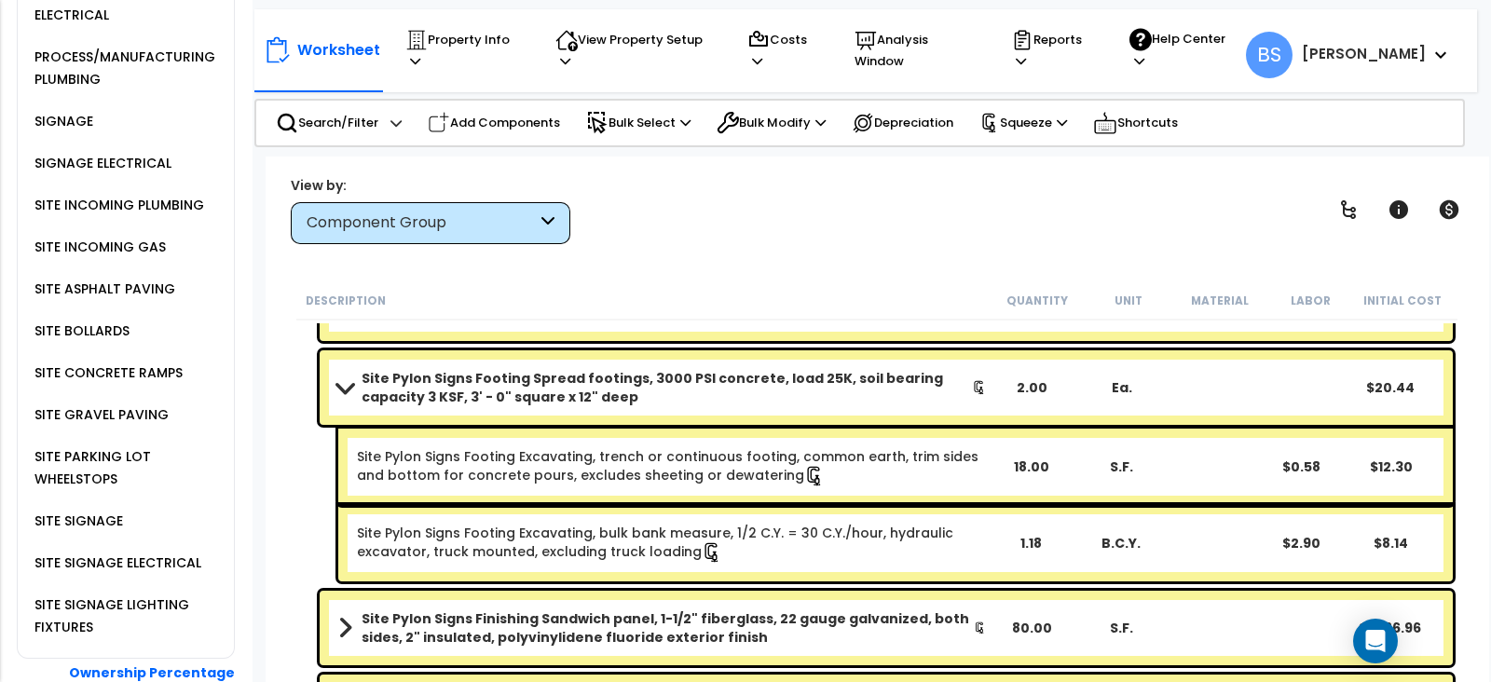
click at [488, 389] on b "Site Pylon Signs Footing Spread footings, 3000 PSI concrete, load 25K, soil bea…" at bounding box center [667, 387] width 611 height 37
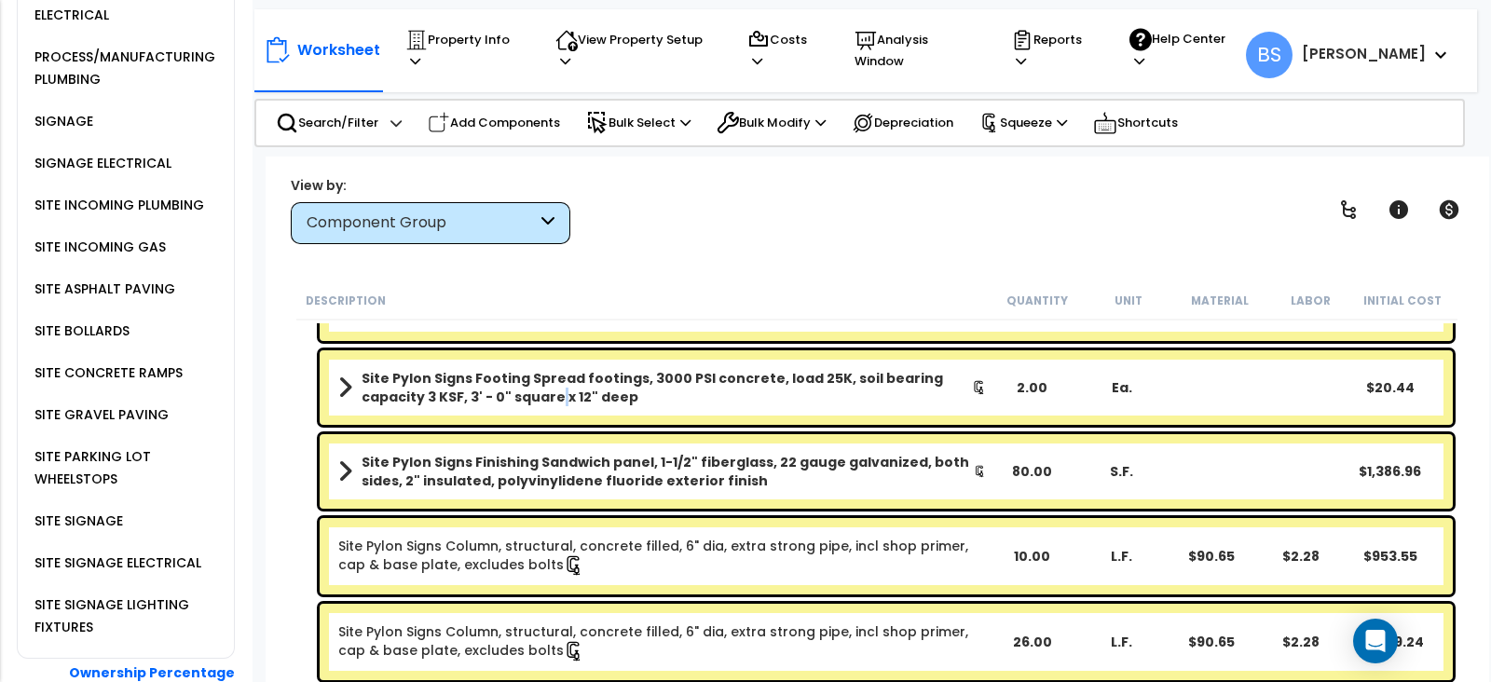
click at [488, 389] on b "Site Pylon Signs Footing Spread footings, 3000 PSI concrete, load 25K, soil bea…" at bounding box center [667, 387] width 611 height 37
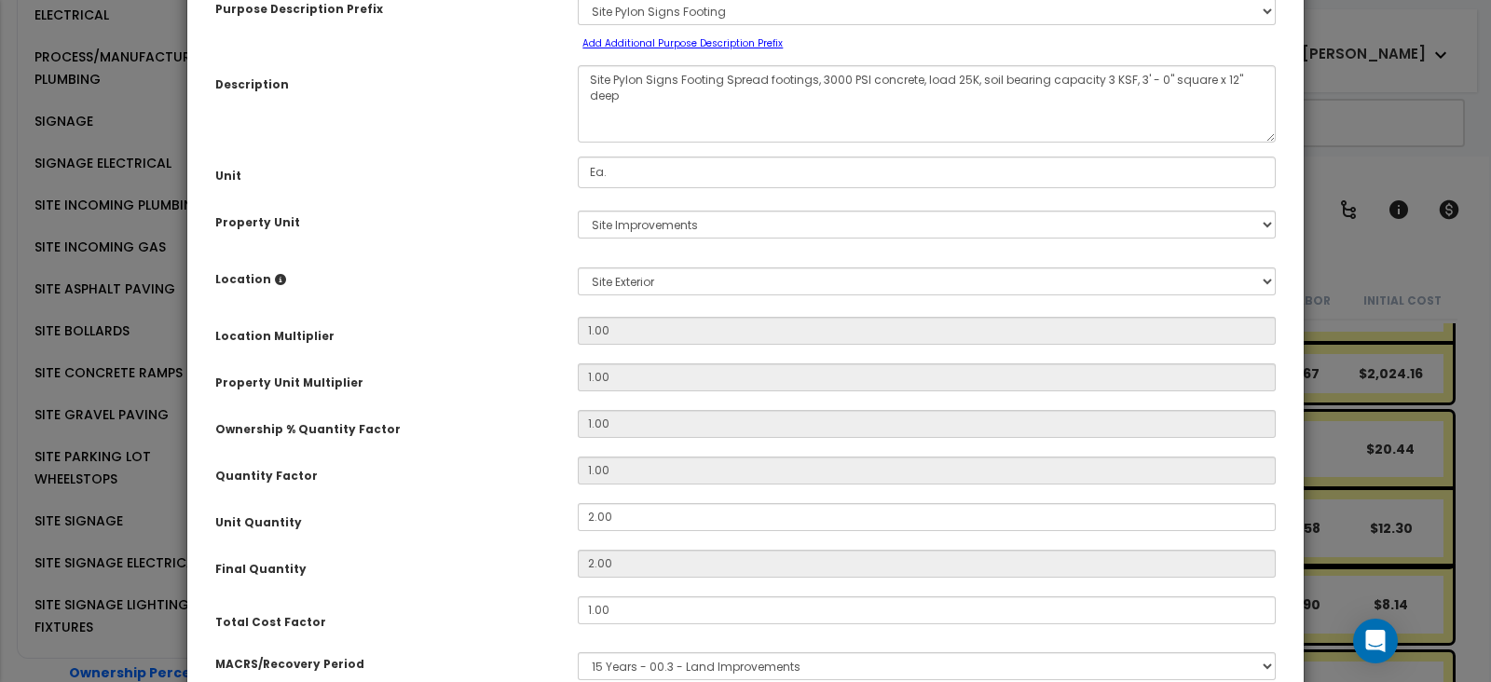
scroll to position [116, 0]
select select "29938"
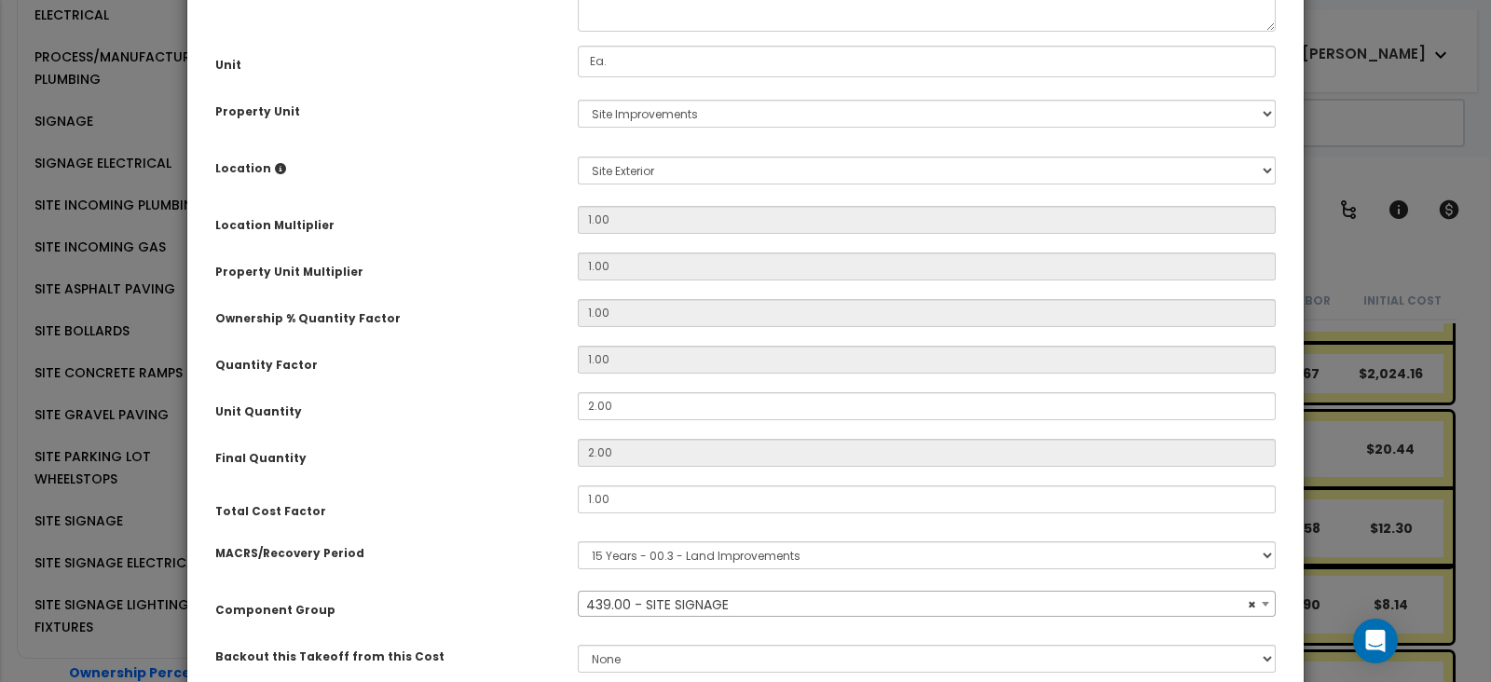
scroll to position [232, 0]
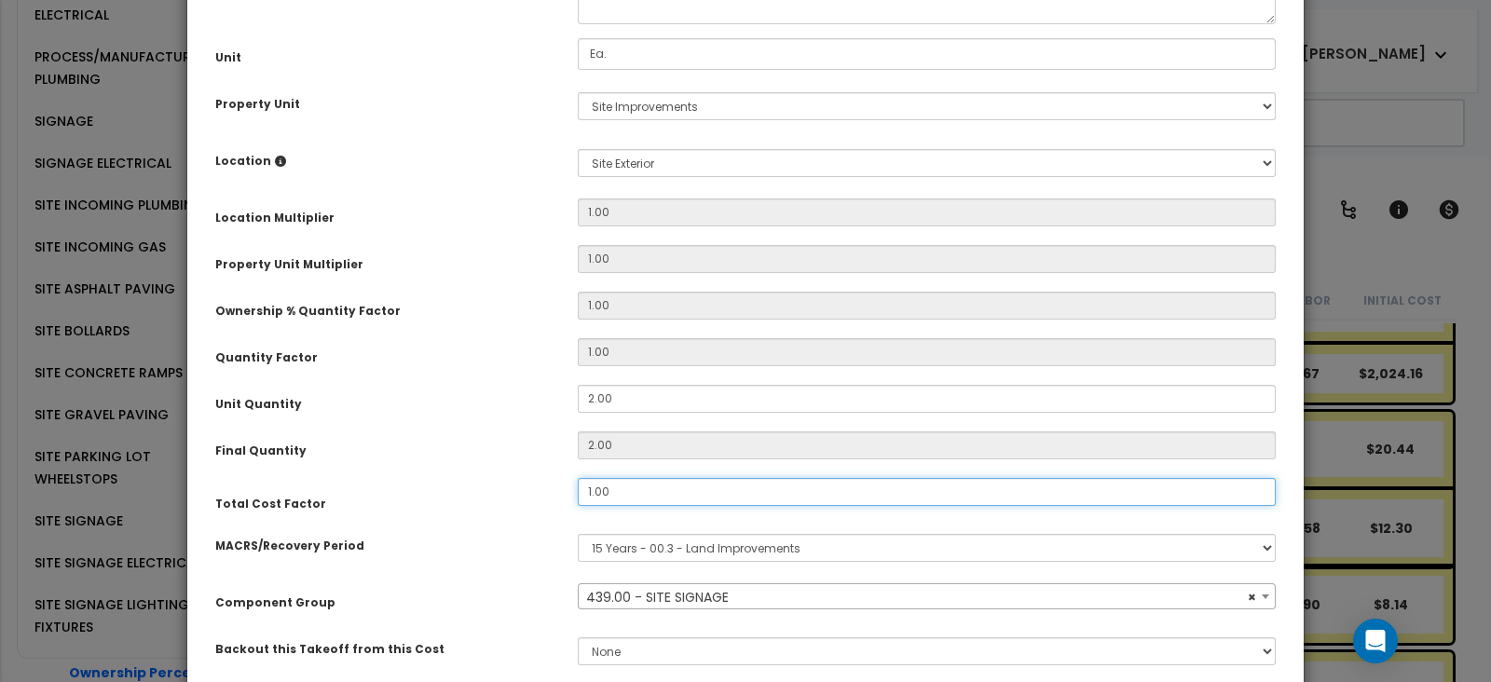
click at [627, 501] on input "1.00" at bounding box center [927, 492] width 698 height 28
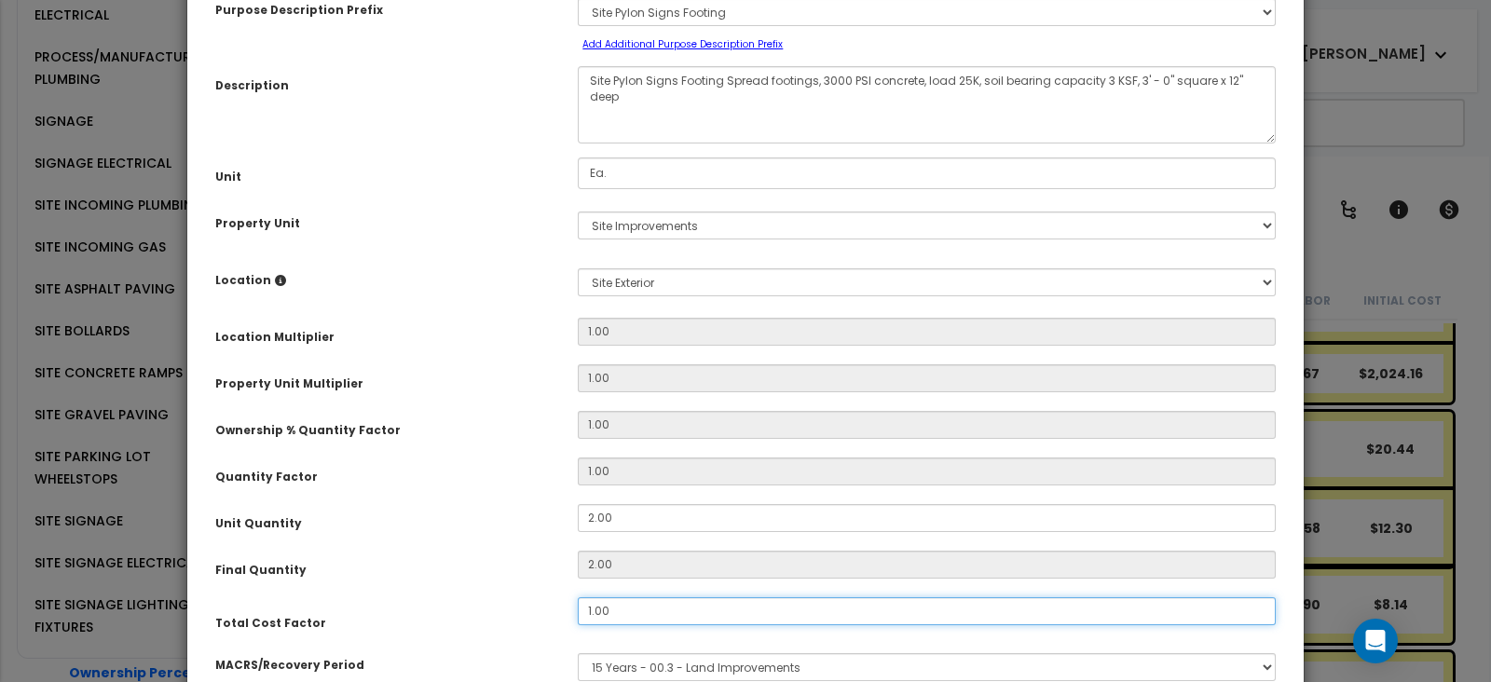
scroll to position [116, 0]
type input "1"
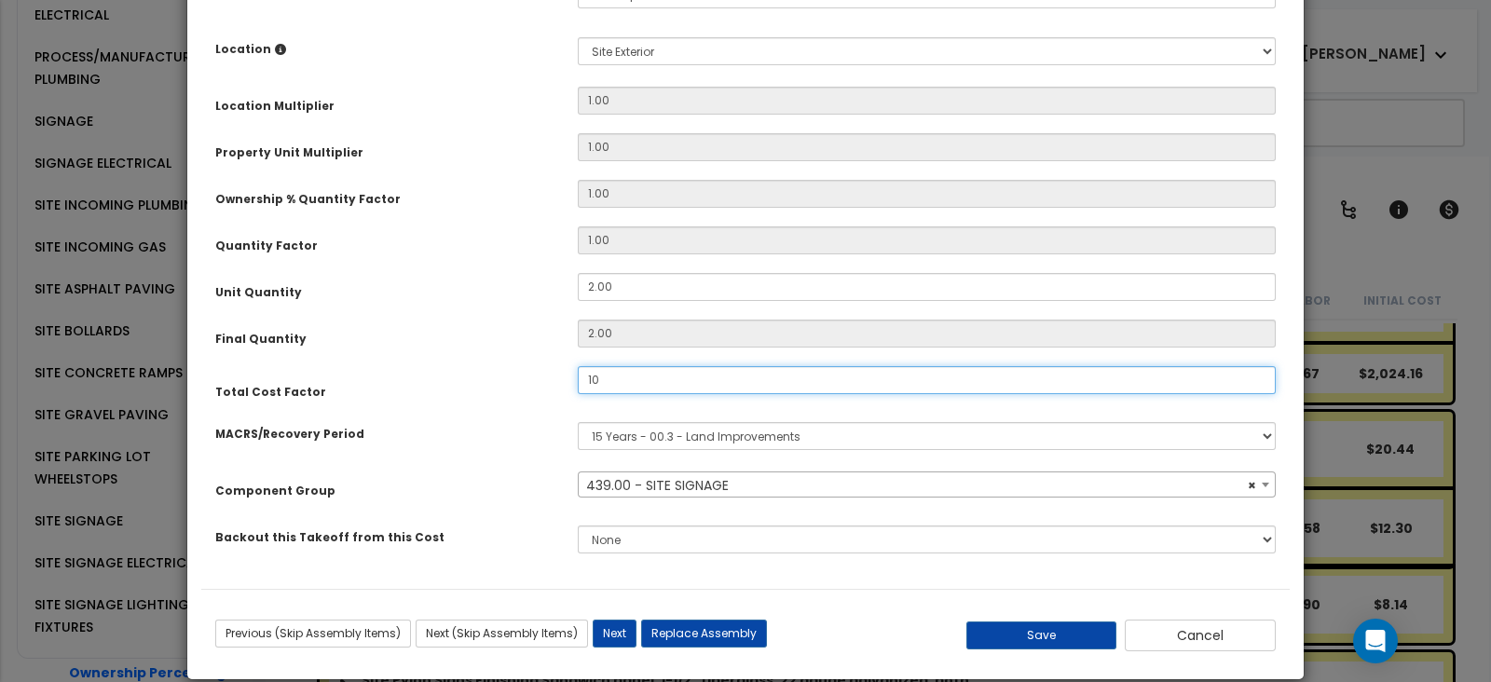
scroll to position [350, 0]
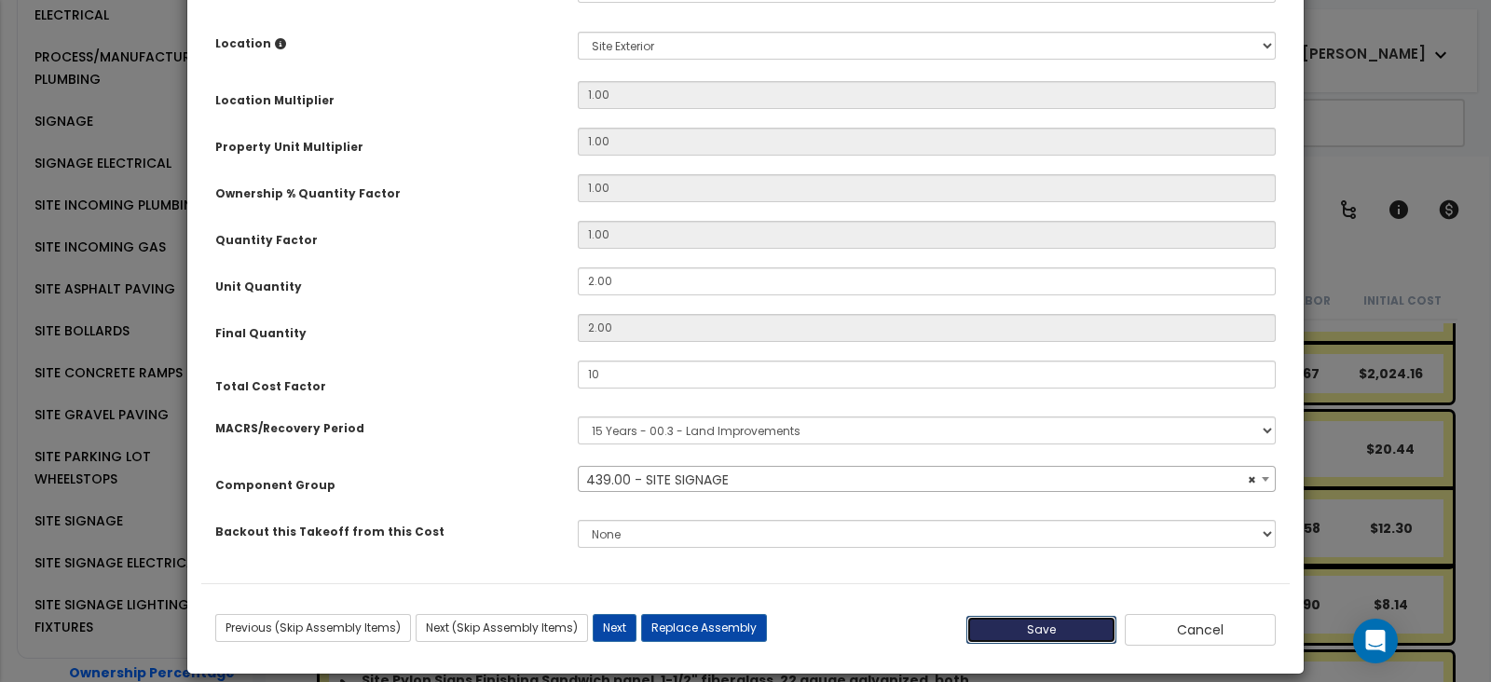
click at [1010, 625] on button "Save" at bounding box center [1042, 630] width 151 height 28
type input "10.00"
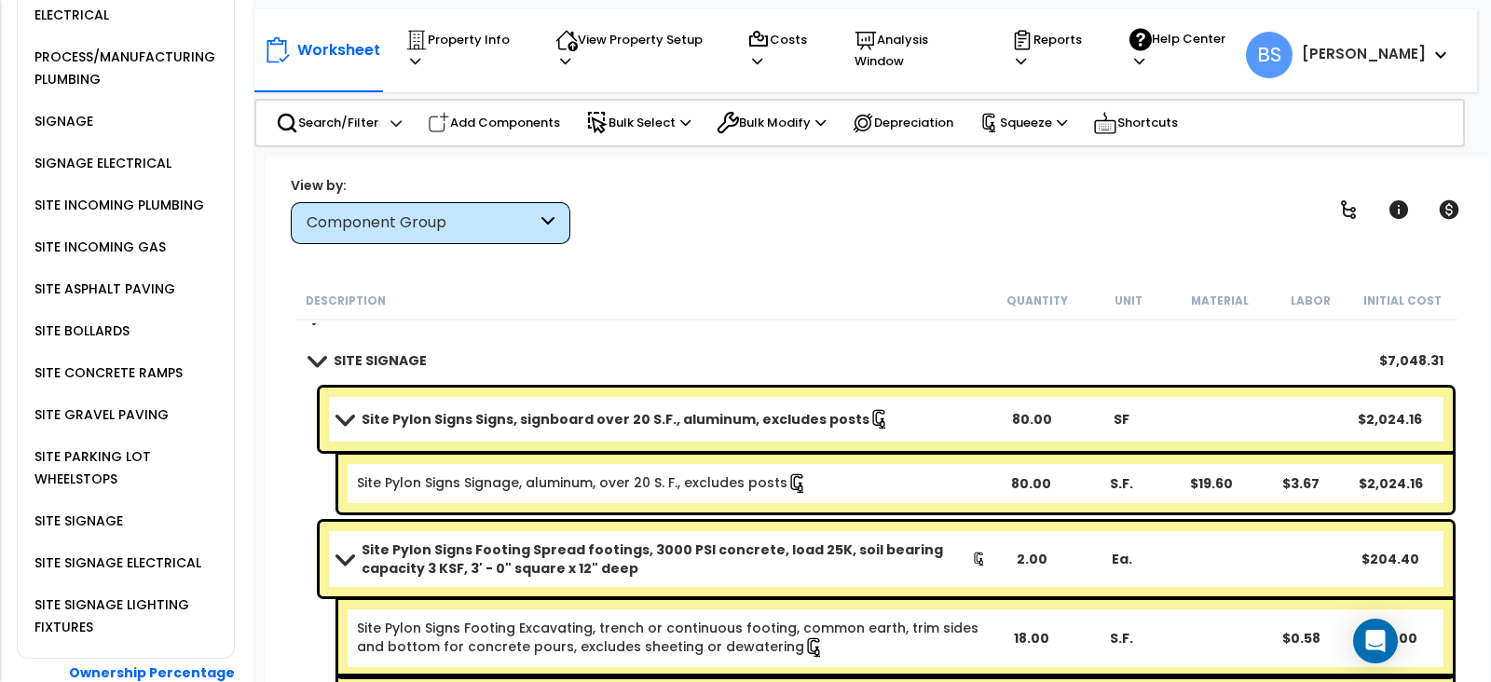
scroll to position [3378, 0]
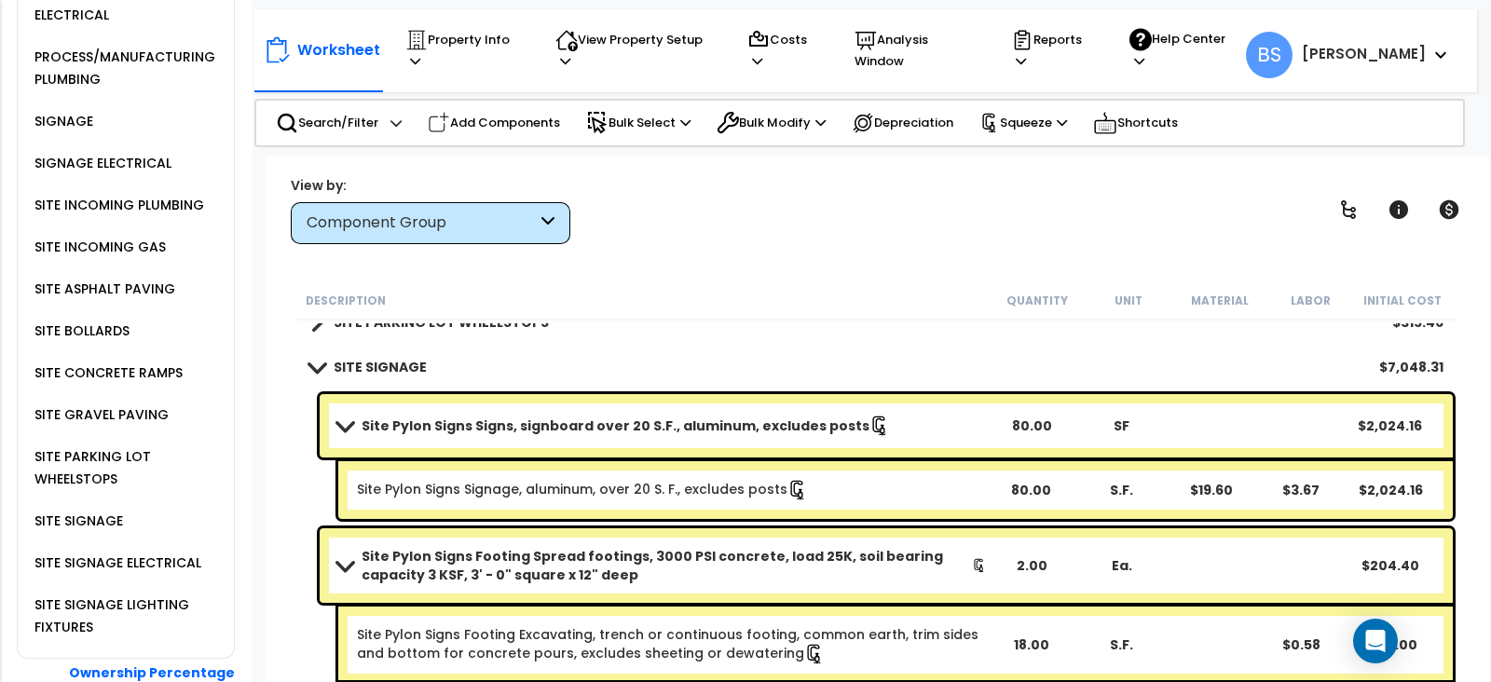
click at [419, 417] on b "Site Pylon Signs Signs, signboard over 20 S.F., aluminum, excludes posts" at bounding box center [616, 426] width 508 height 19
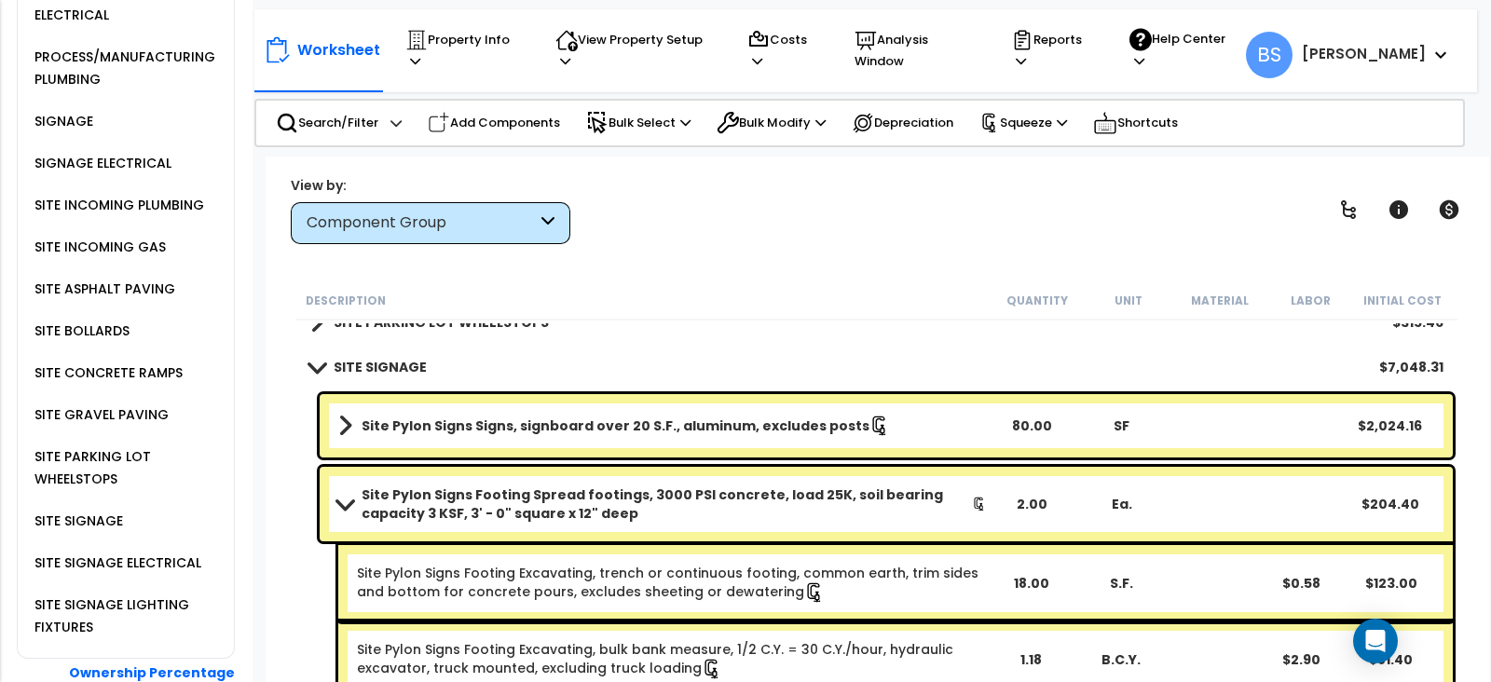
click at [433, 516] on b "Site Pylon Signs Footing Spread footings, 3000 PSI concrete, load 25K, soil bea…" at bounding box center [667, 504] width 611 height 37
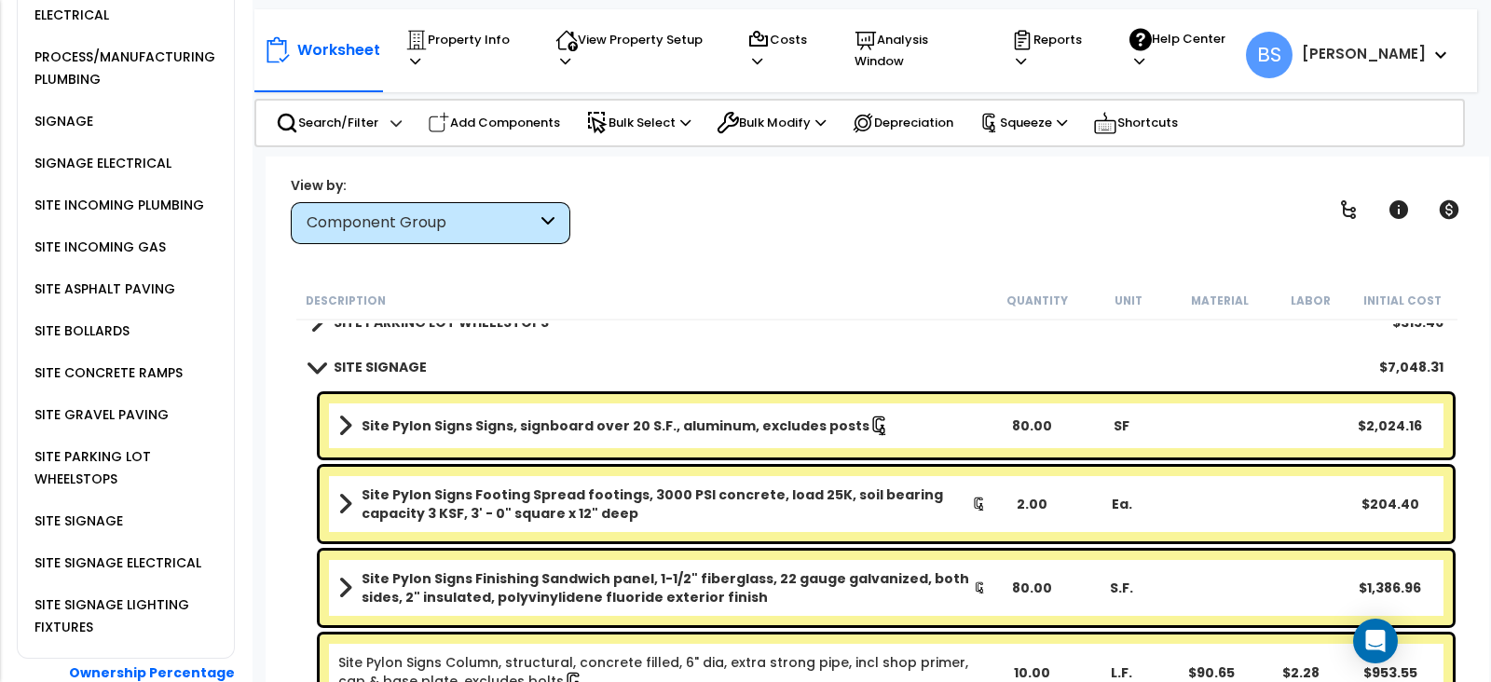
click at [480, 513] on b "Site Pylon Signs Footing Spread footings, 3000 PSI concrete, load 25K, soil bea…" at bounding box center [667, 504] width 611 height 37
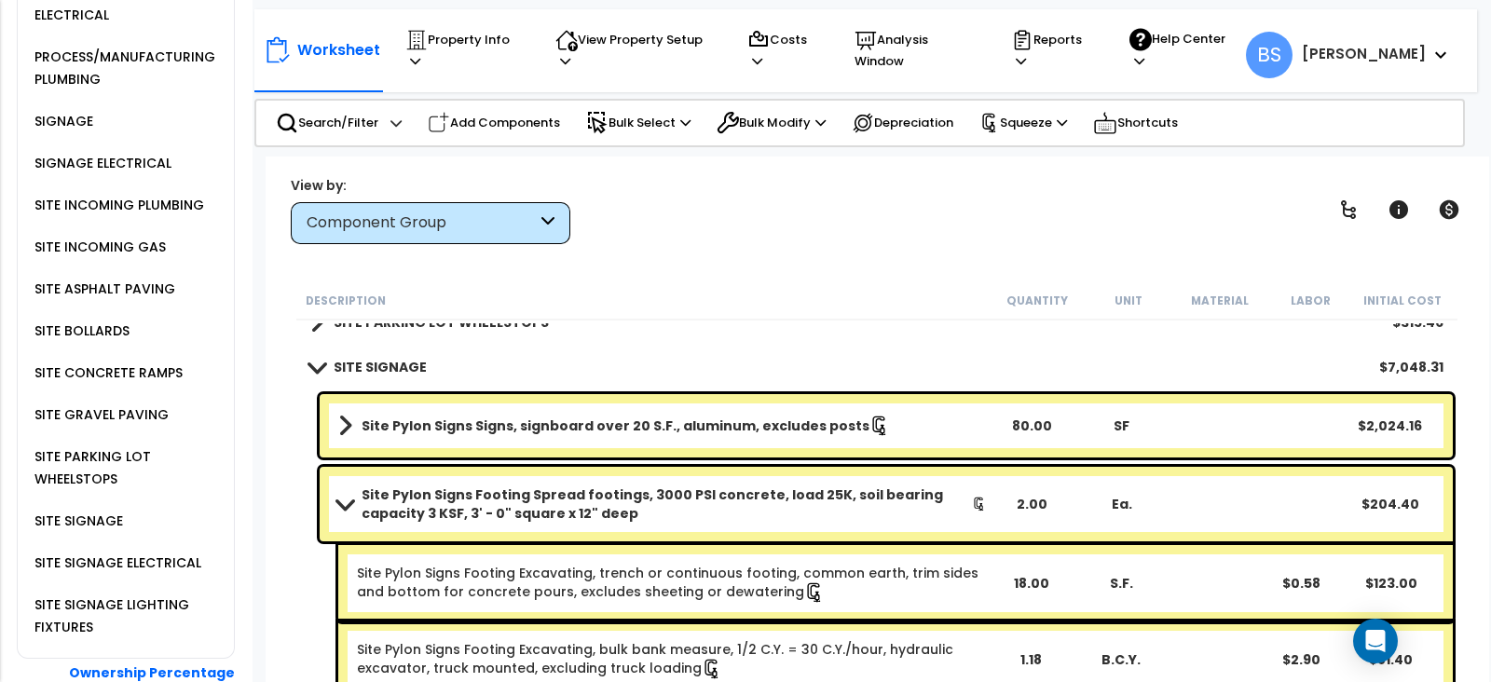
click at [416, 494] on b "Site Pylon Signs Footing Spread footings, 3000 PSI concrete, load 25K, soil bea…" at bounding box center [667, 504] width 611 height 37
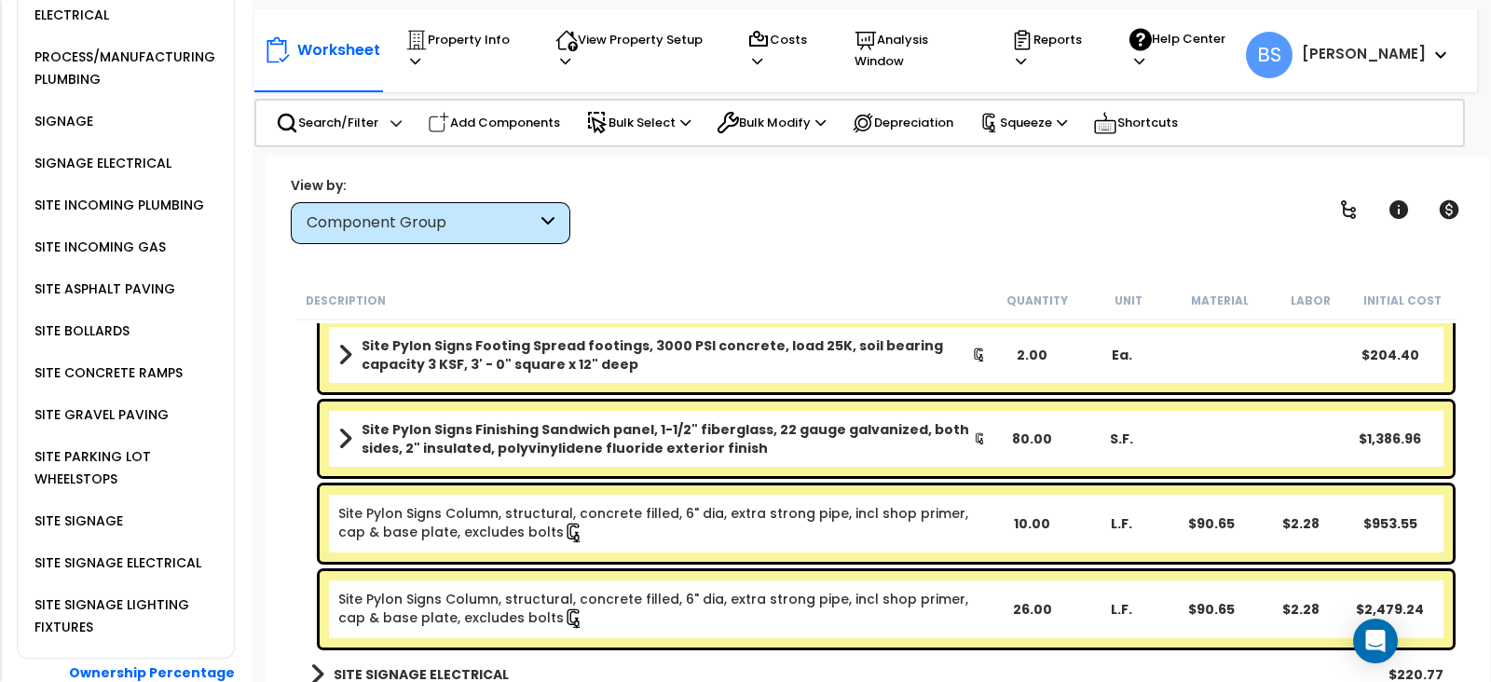
scroll to position [3530, 0]
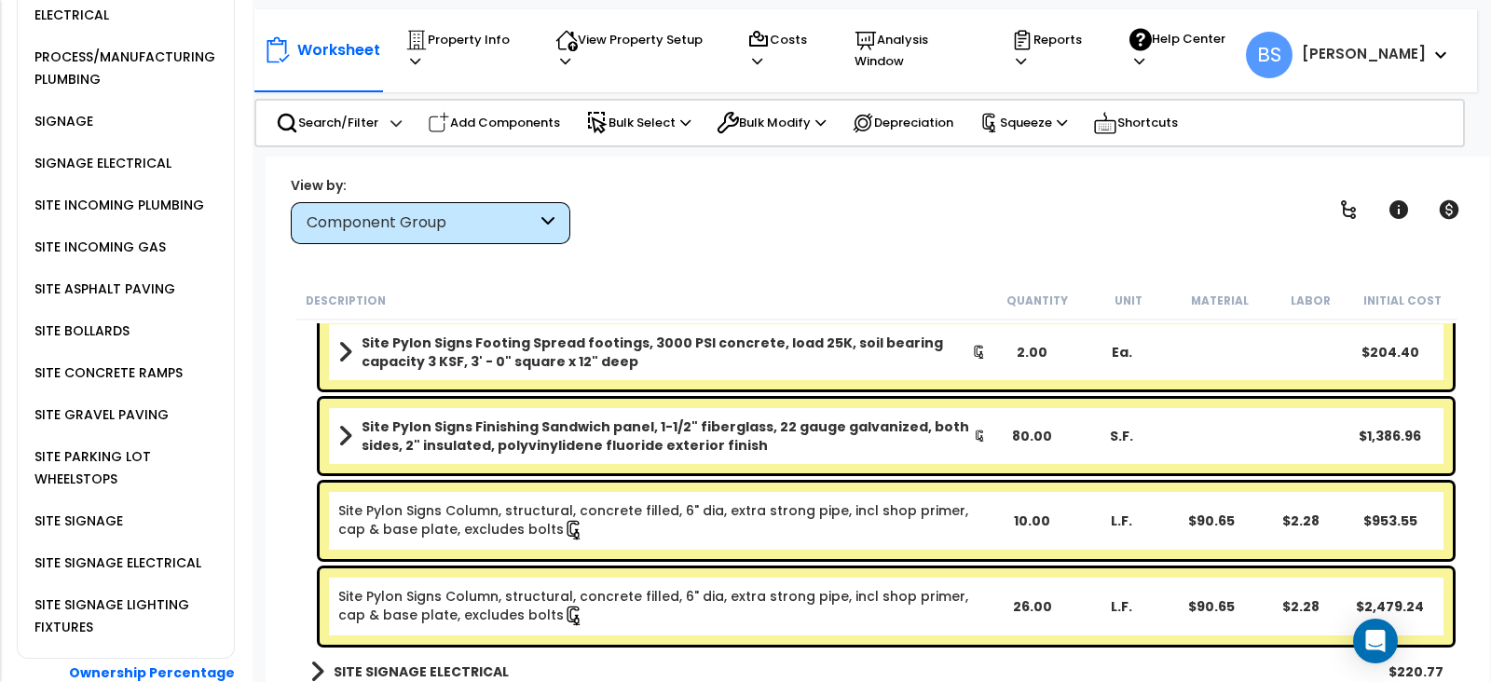
click at [1028, 515] on div "10.00" at bounding box center [1033, 521] width 88 height 19
click at [298, 529] on div "Site Pylon Signs Column, structural, concrete filled, 6" dia, extra strong pipe…" at bounding box center [876, 521] width 1161 height 86
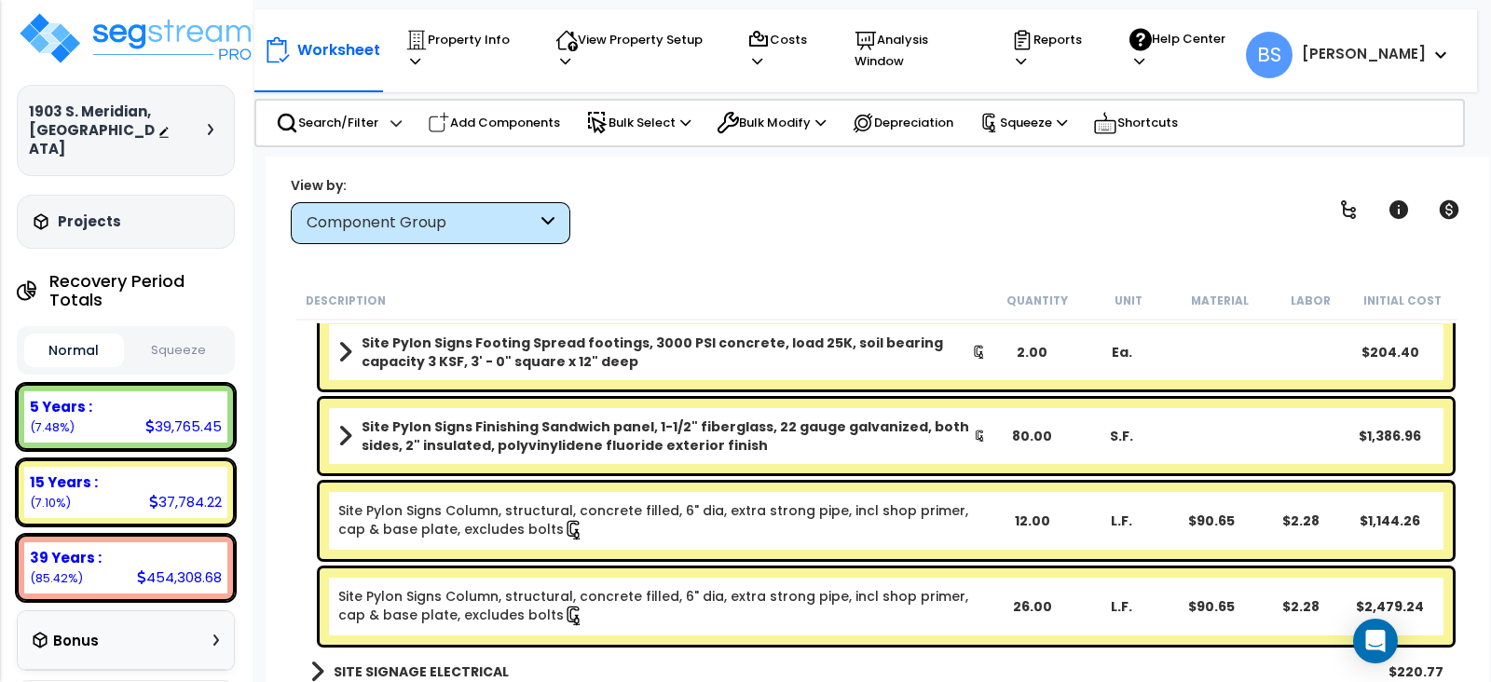
scroll to position [0, 0]
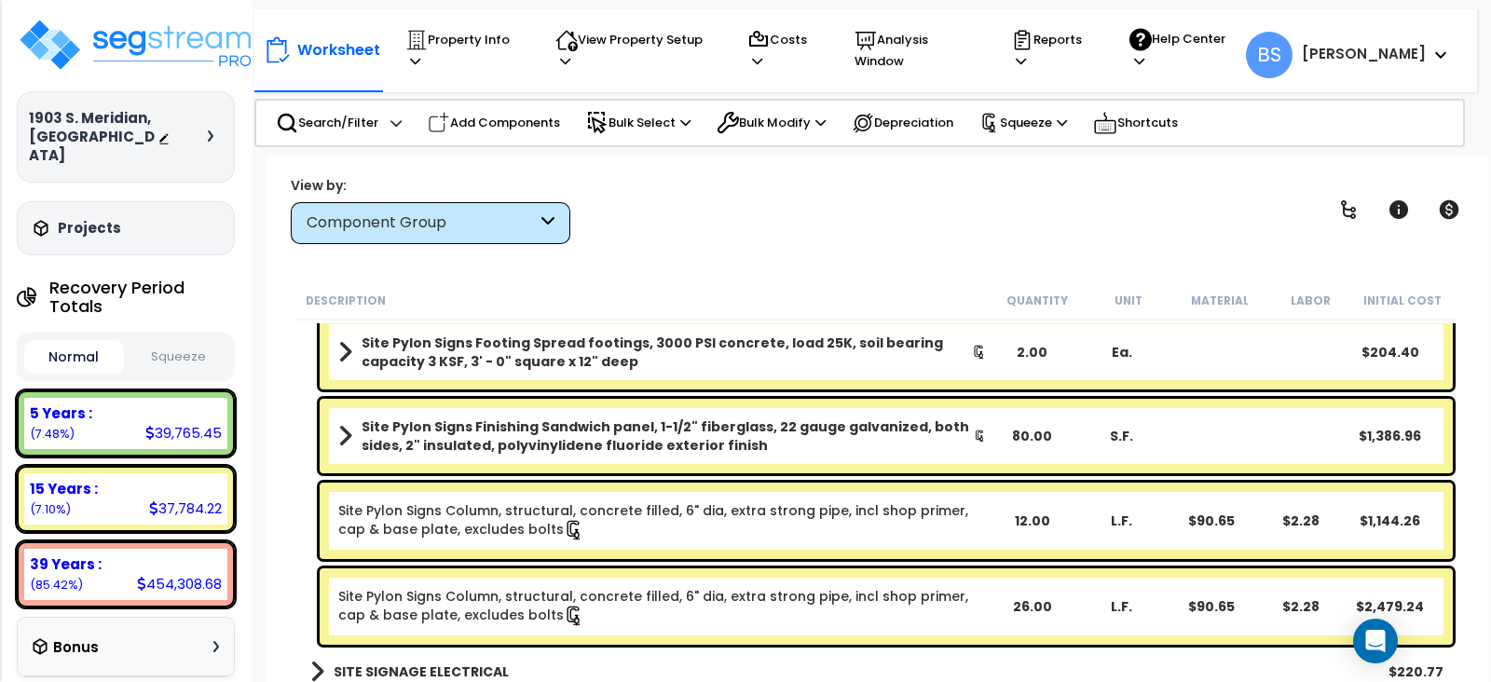
click at [318, 660] on span at bounding box center [317, 672] width 14 height 26
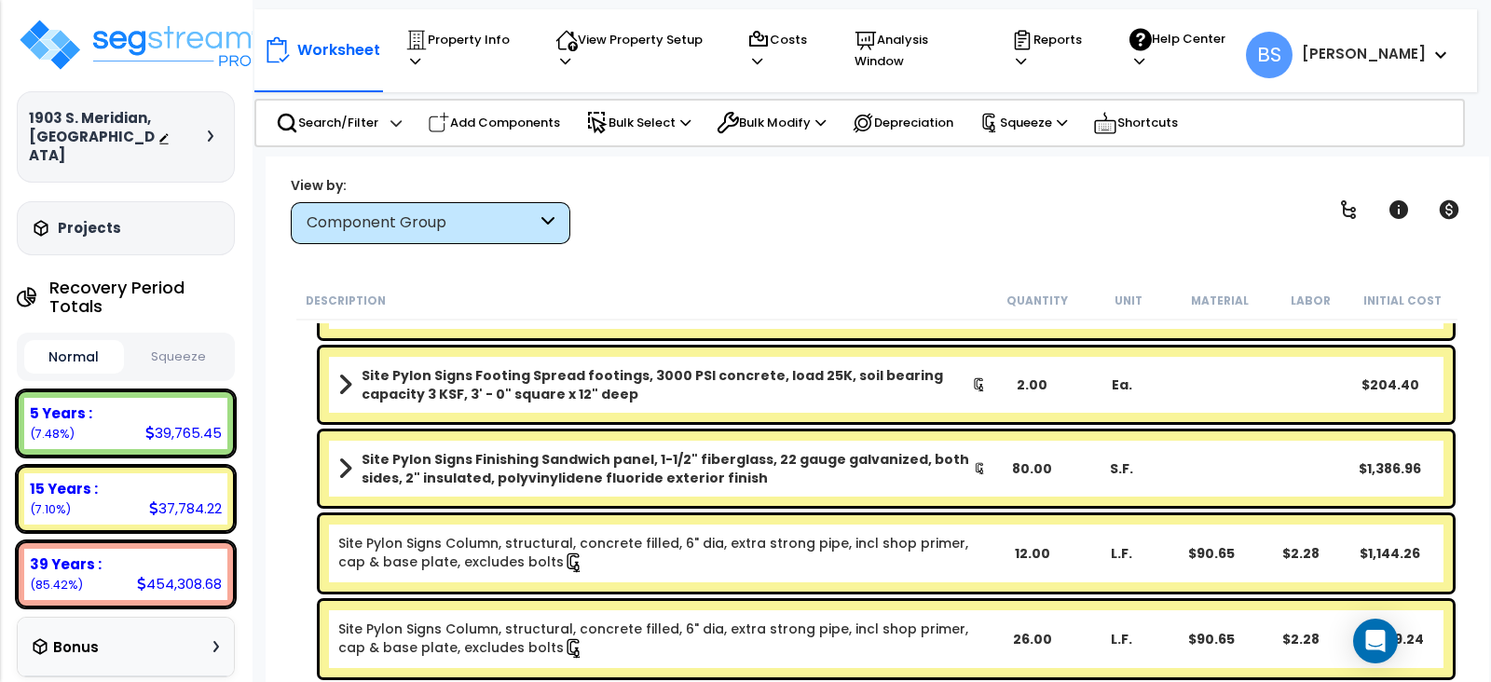
scroll to position [3614, 0]
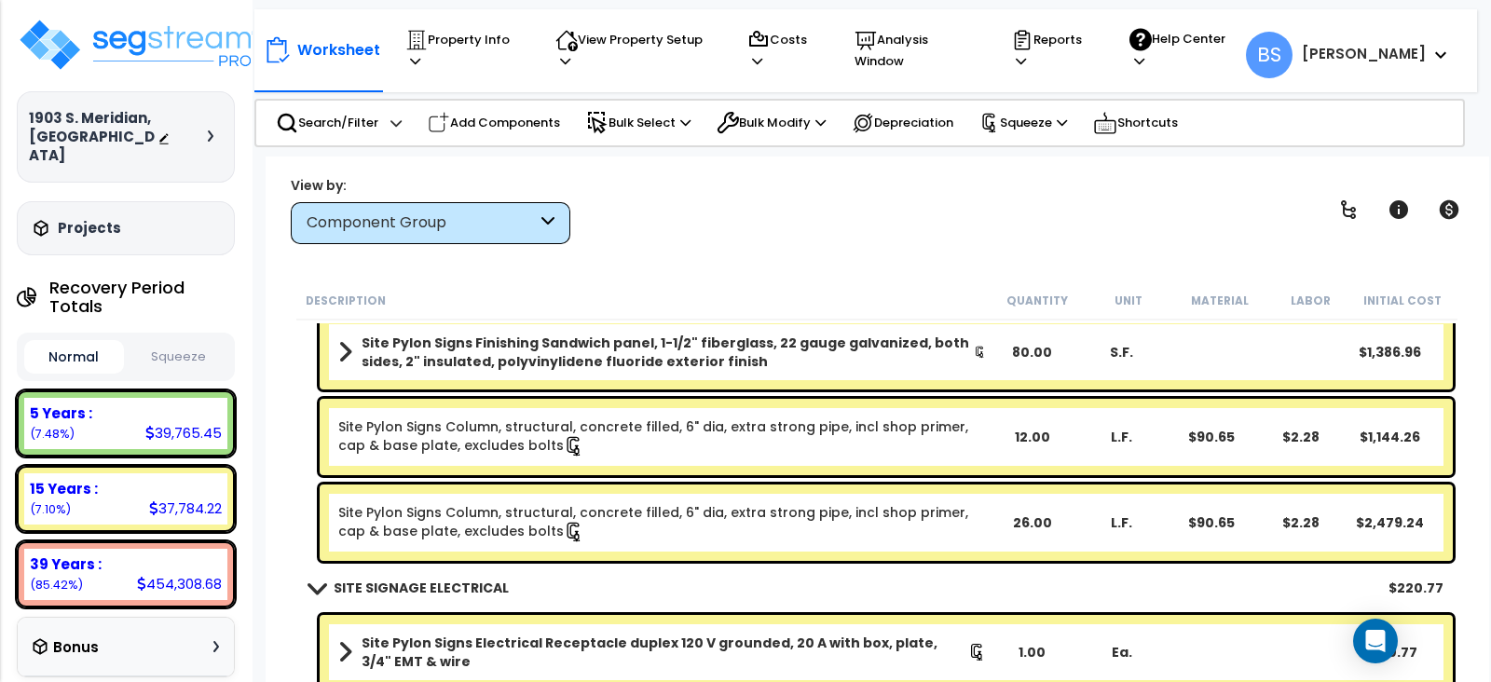
click at [831, 645] on b "Site Pylon Signs Electrical Receptacle duplex 120 V grounded, 20 A with box, pl…" at bounding box center [665, 652] width 607 height 37
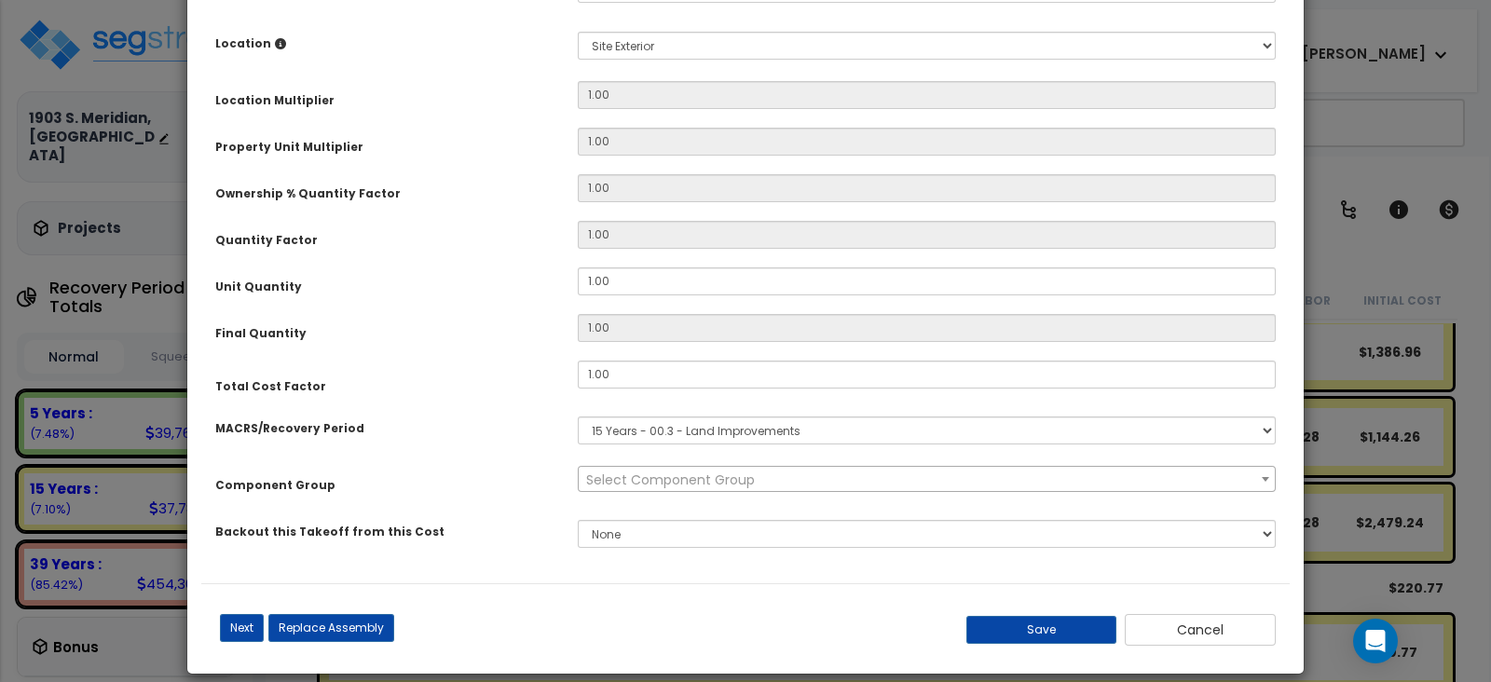
scroll to position [0, 0]
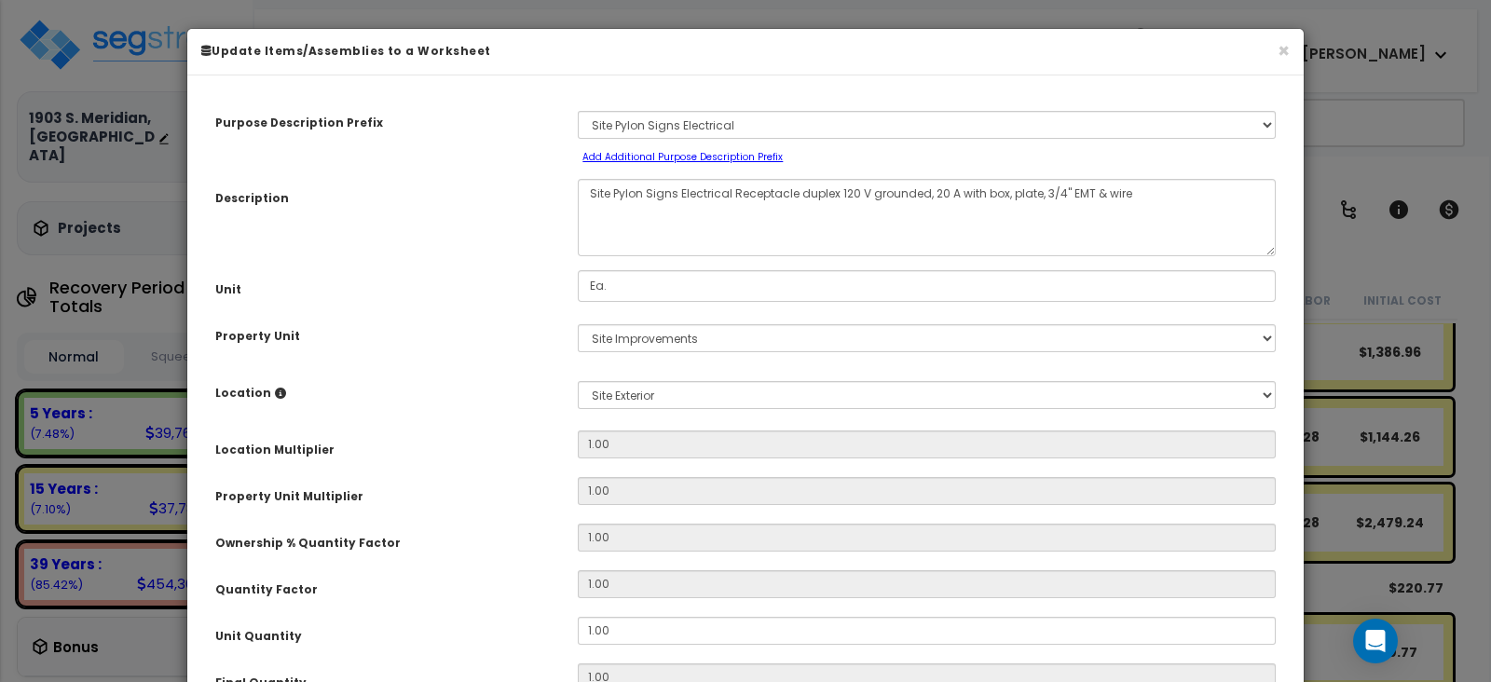
select select "219"
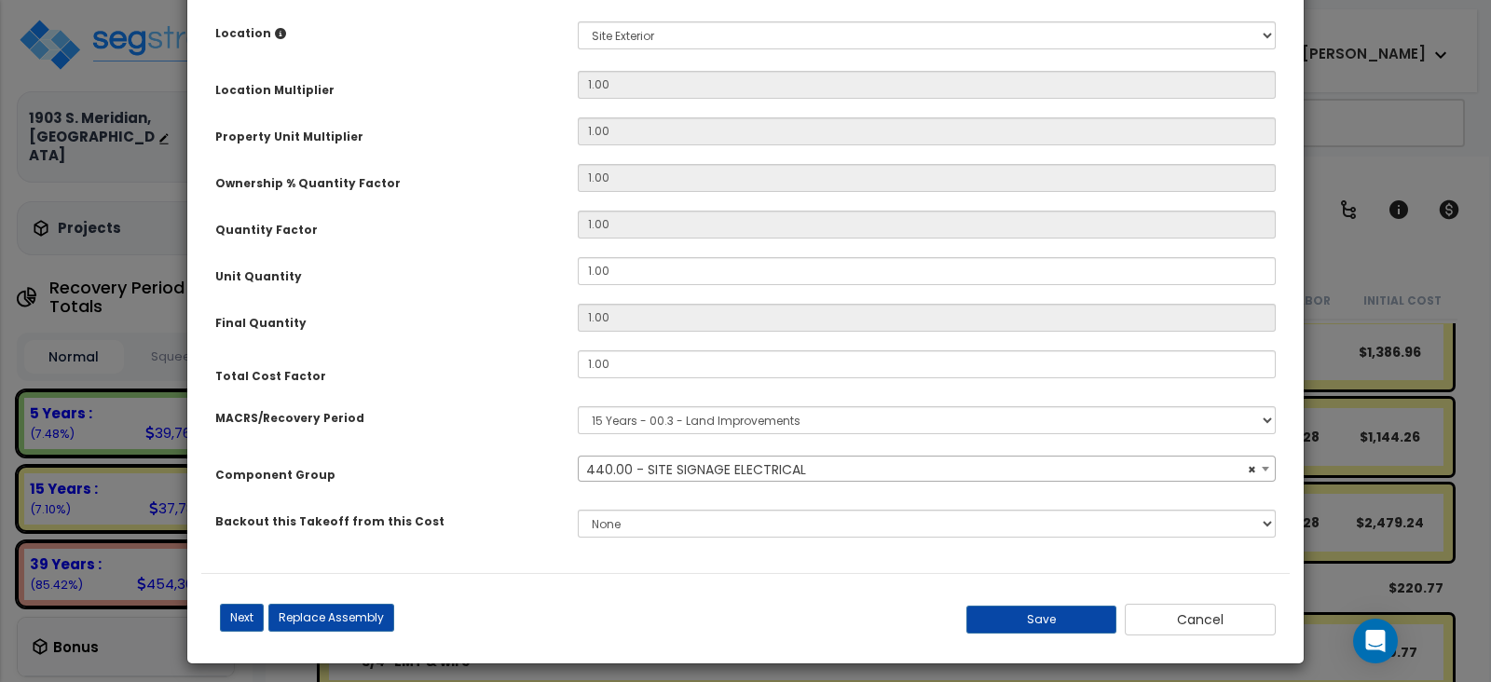
scroll to position [367, 0]
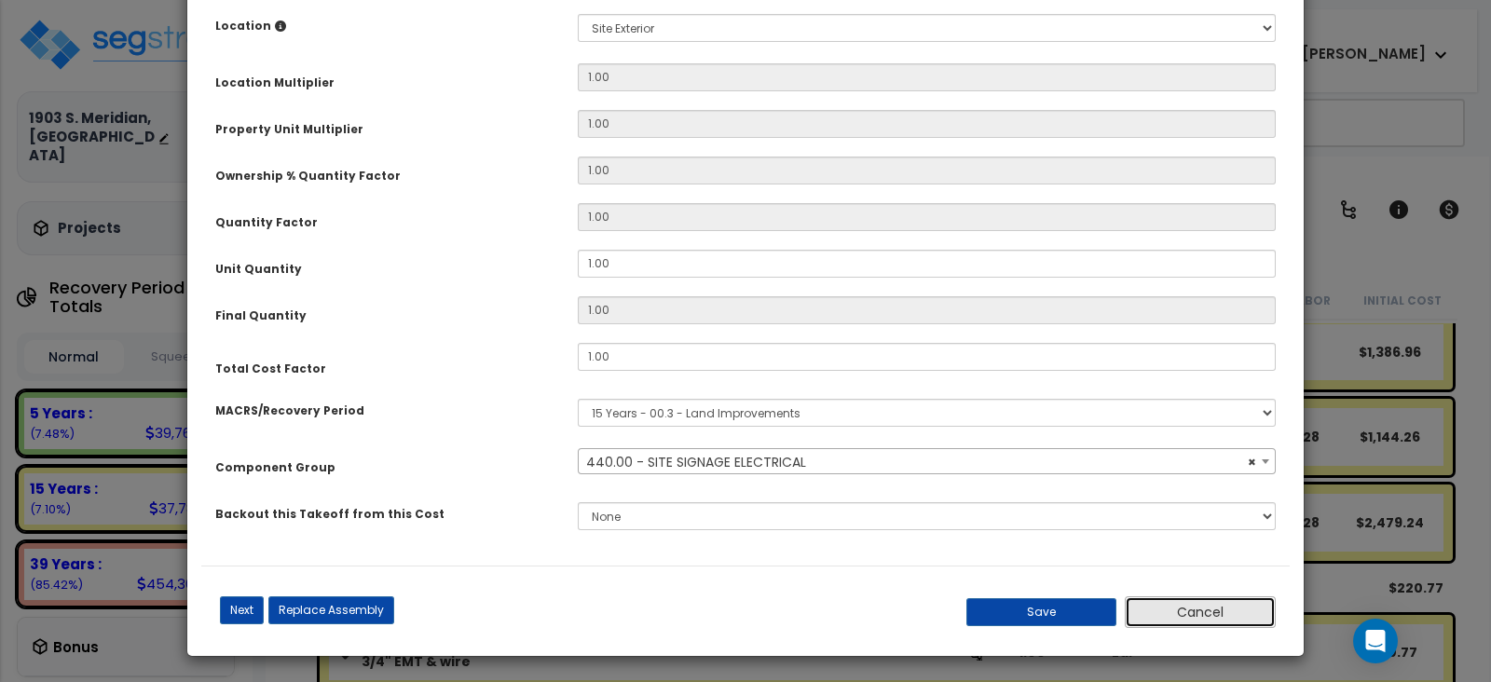
click at [1225, 624] on button "Cancel" at bounding box center [1200, 613] width 151 height 32
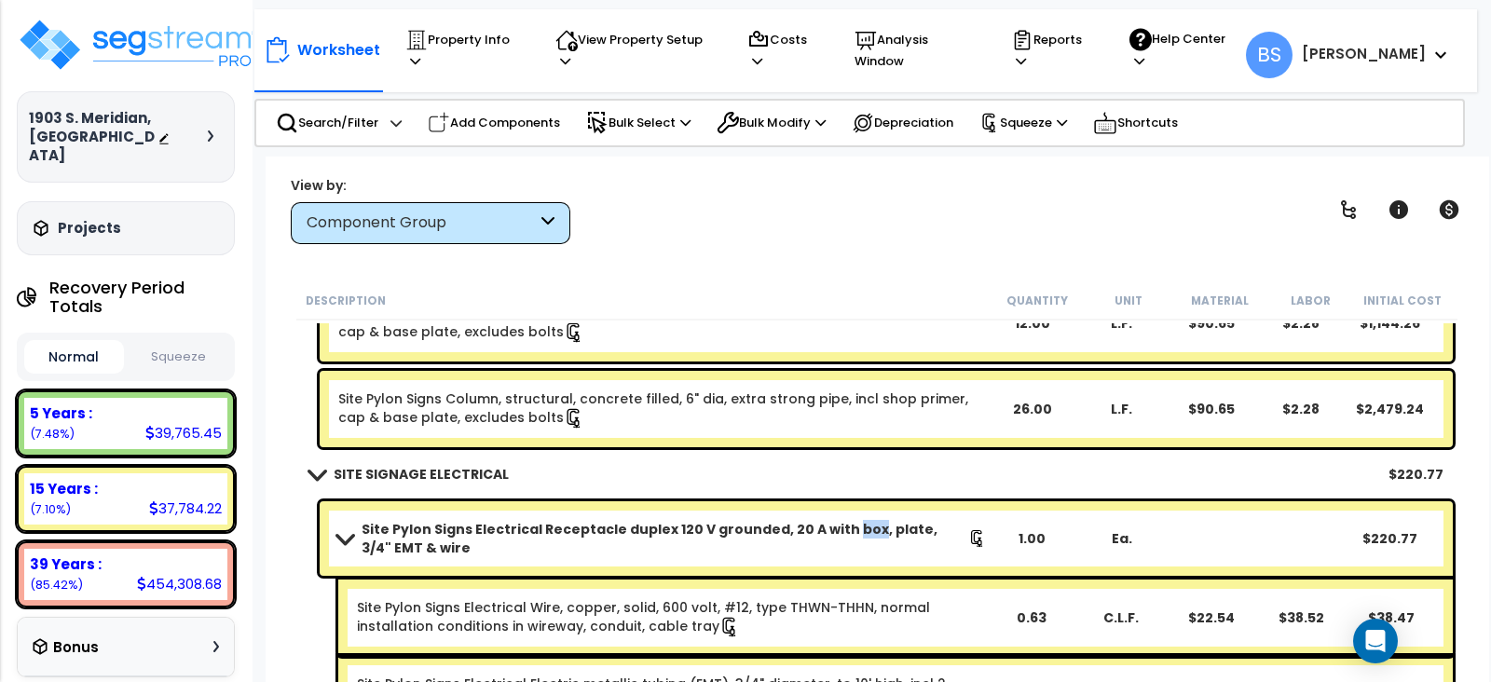
scroll to position [3730, 0]
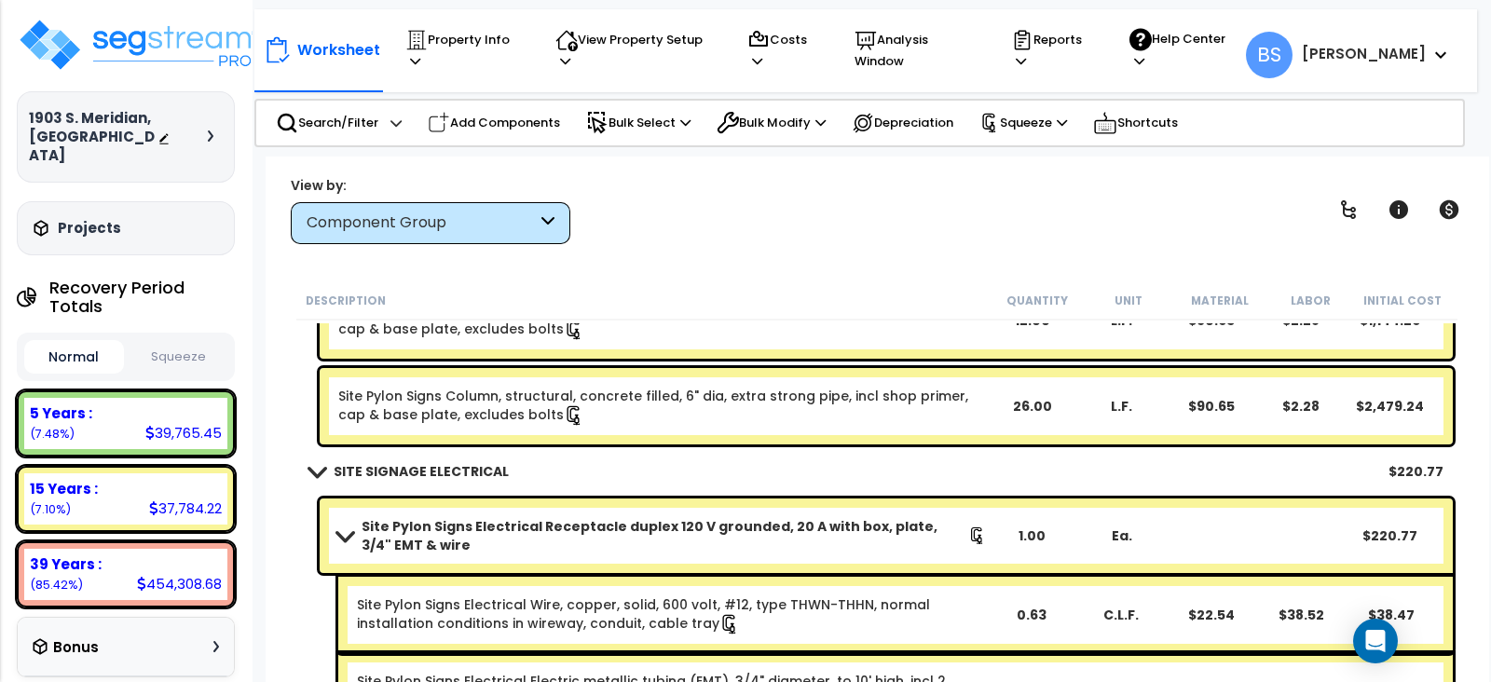
click at [510, 540] on b "Site Pylon Signs Electrical Receptacle duplex 120 V grounded, 20 A with box, pl…" at bounding box center [665, 535] width 607 height 37
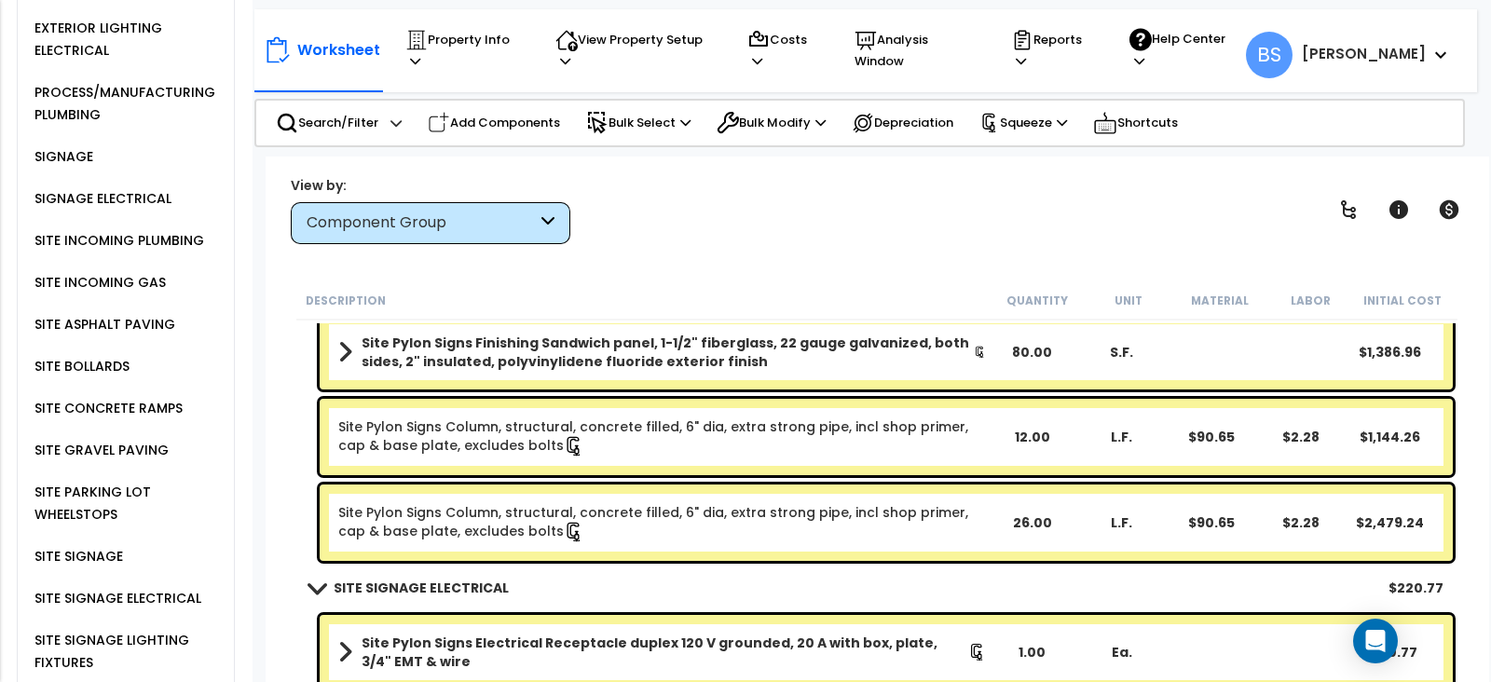
scroll to position [2801, 0]
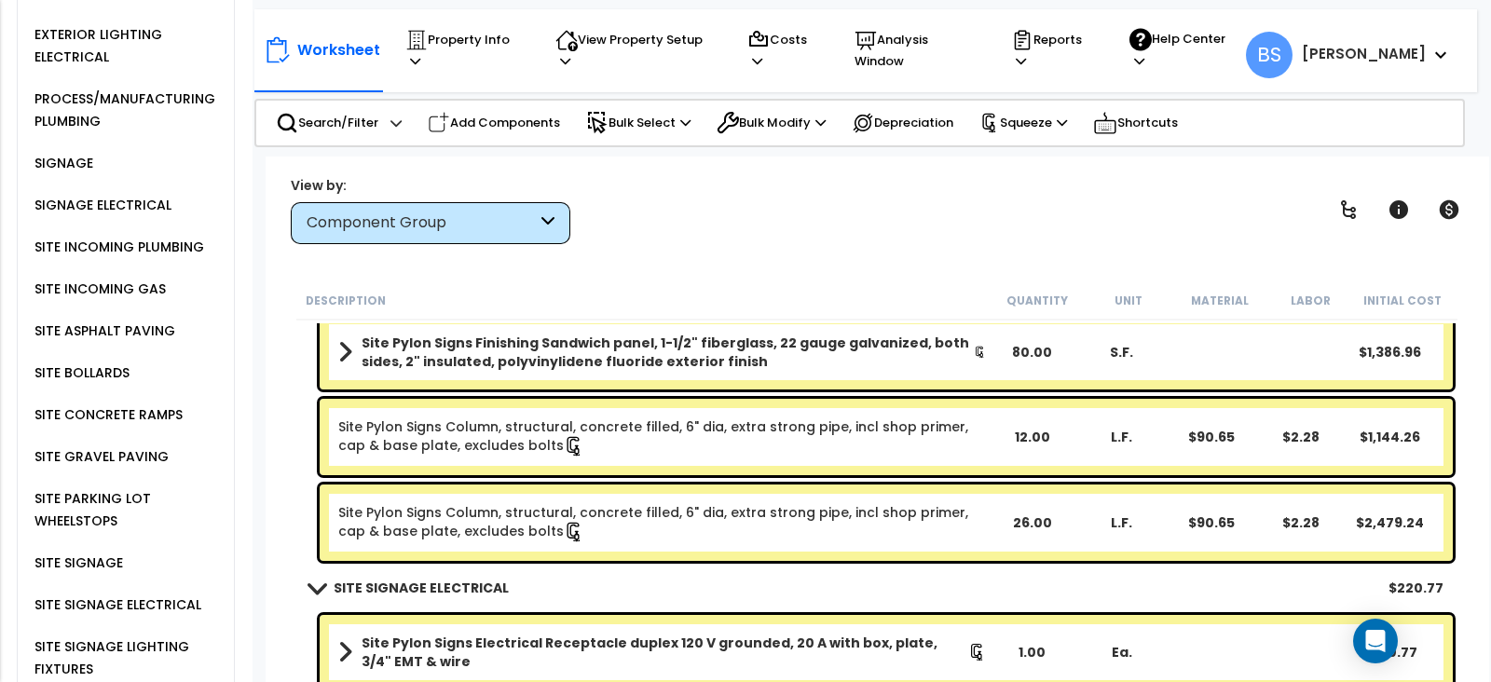
click at [77, 320] on div "SITE ASPHALT PAVING" at bounding box center [102, 331] width 145 height 22
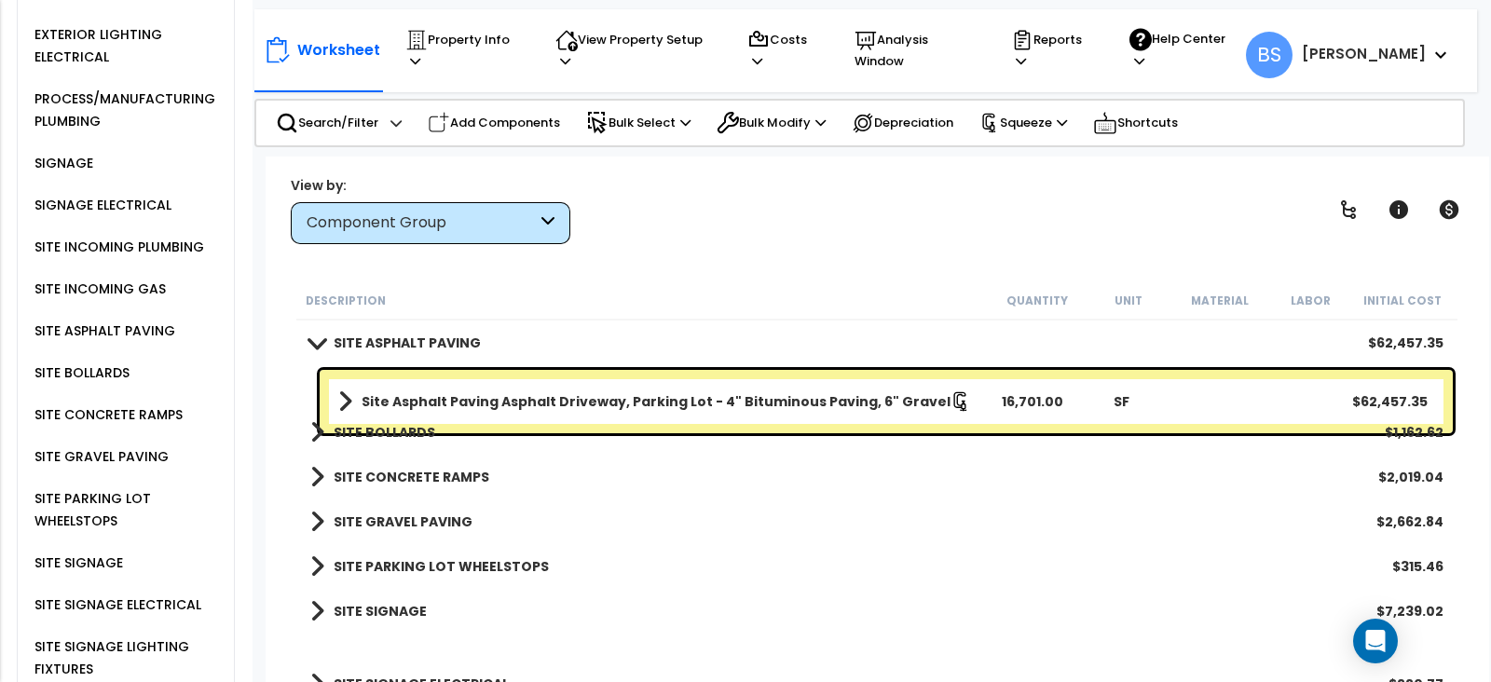
scroll to position [3153, 0]
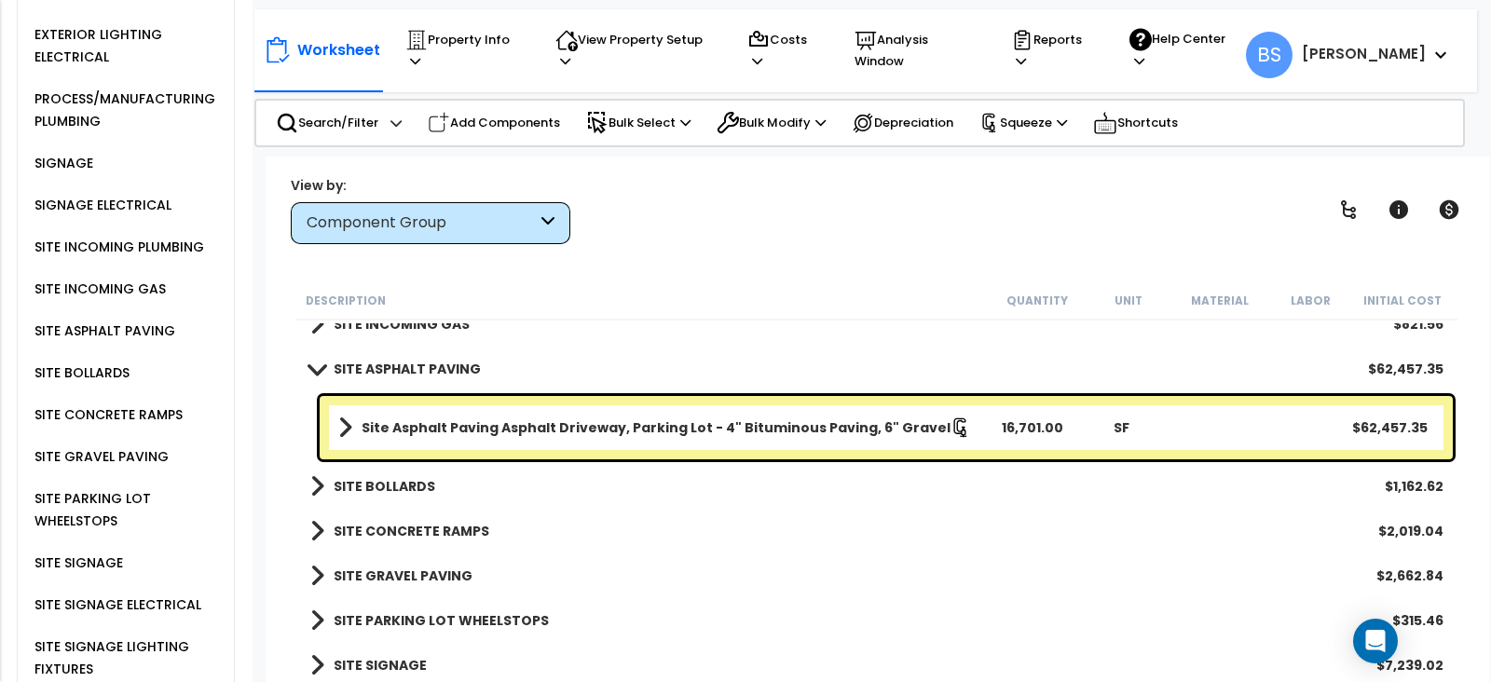
click at [359, 487] on b "SITE BOLLARDS" at bounding box center [385, 486] width 102 height 19
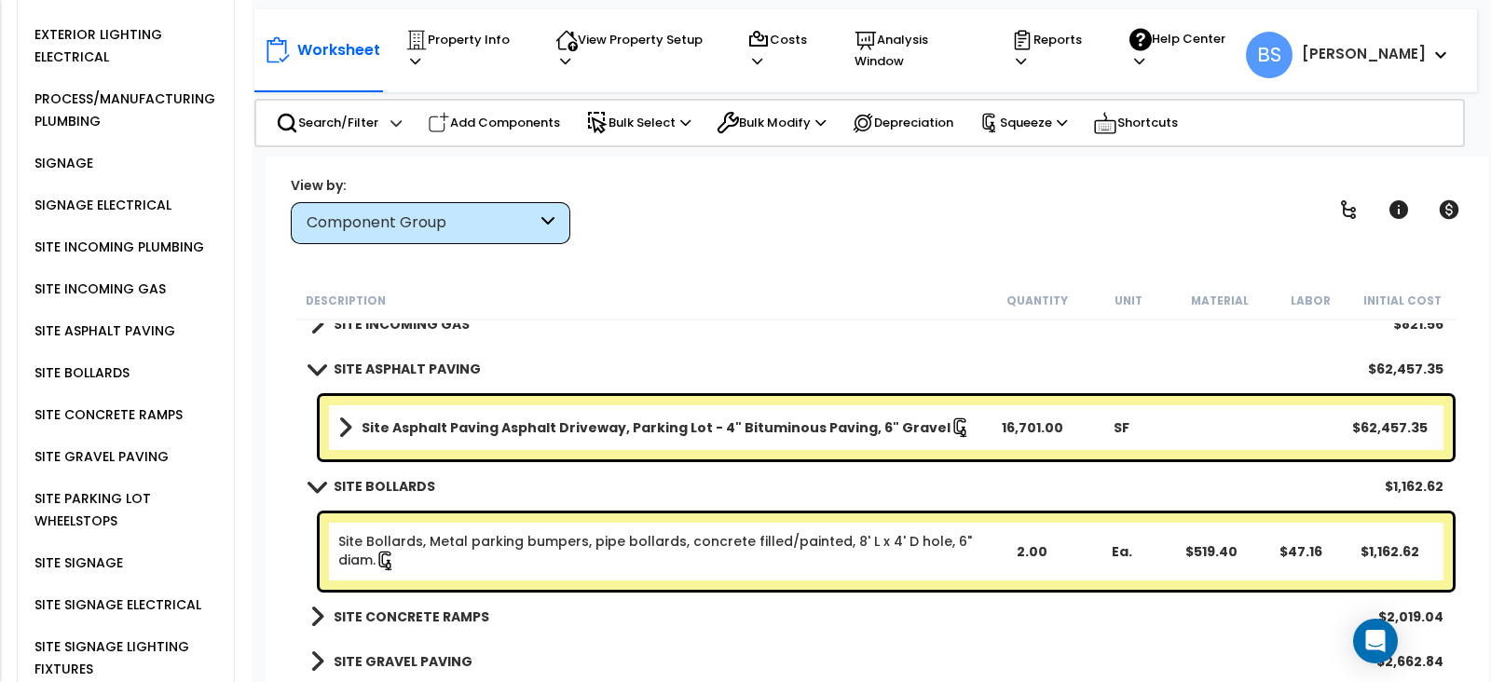
click at [430, 620] on b "SITE CONCRETE RAMPS" at bounding box center [412, 617] width 156 height 19
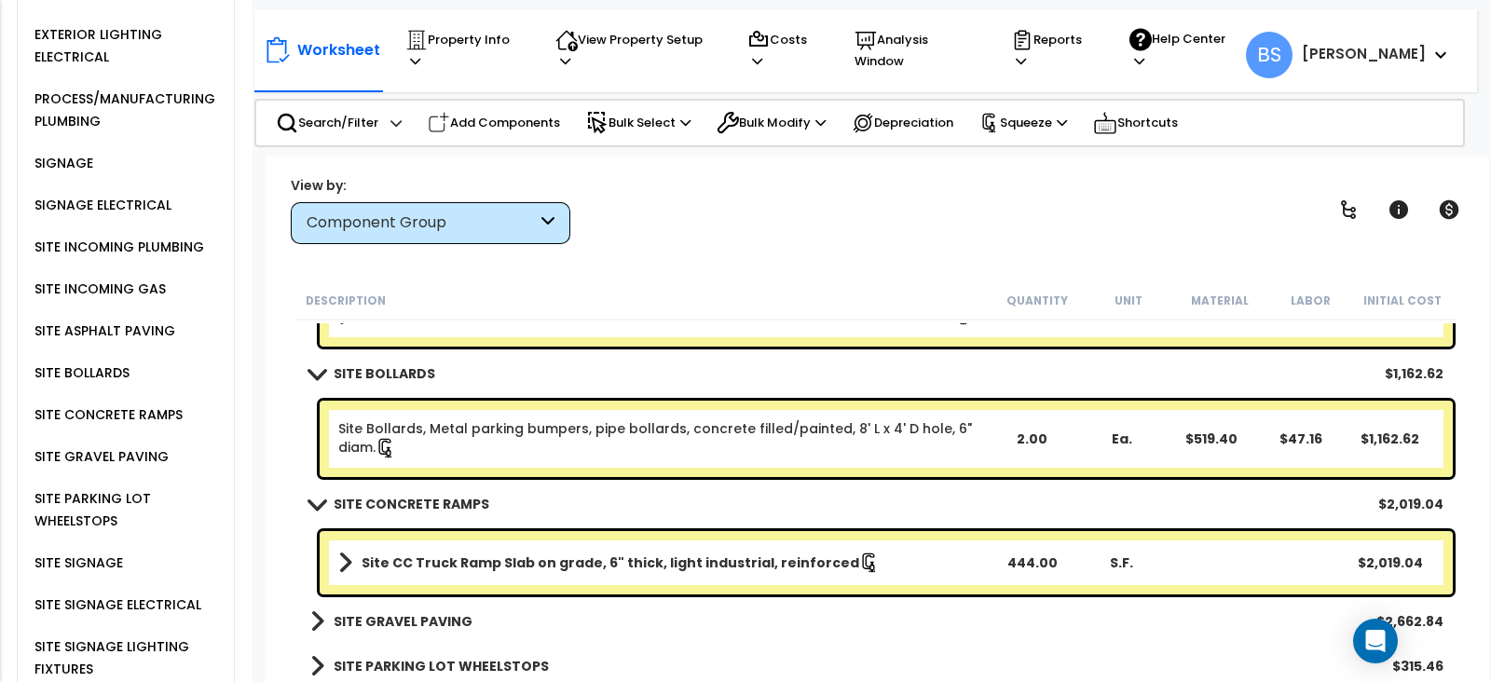
scroll to position [3269, 0]
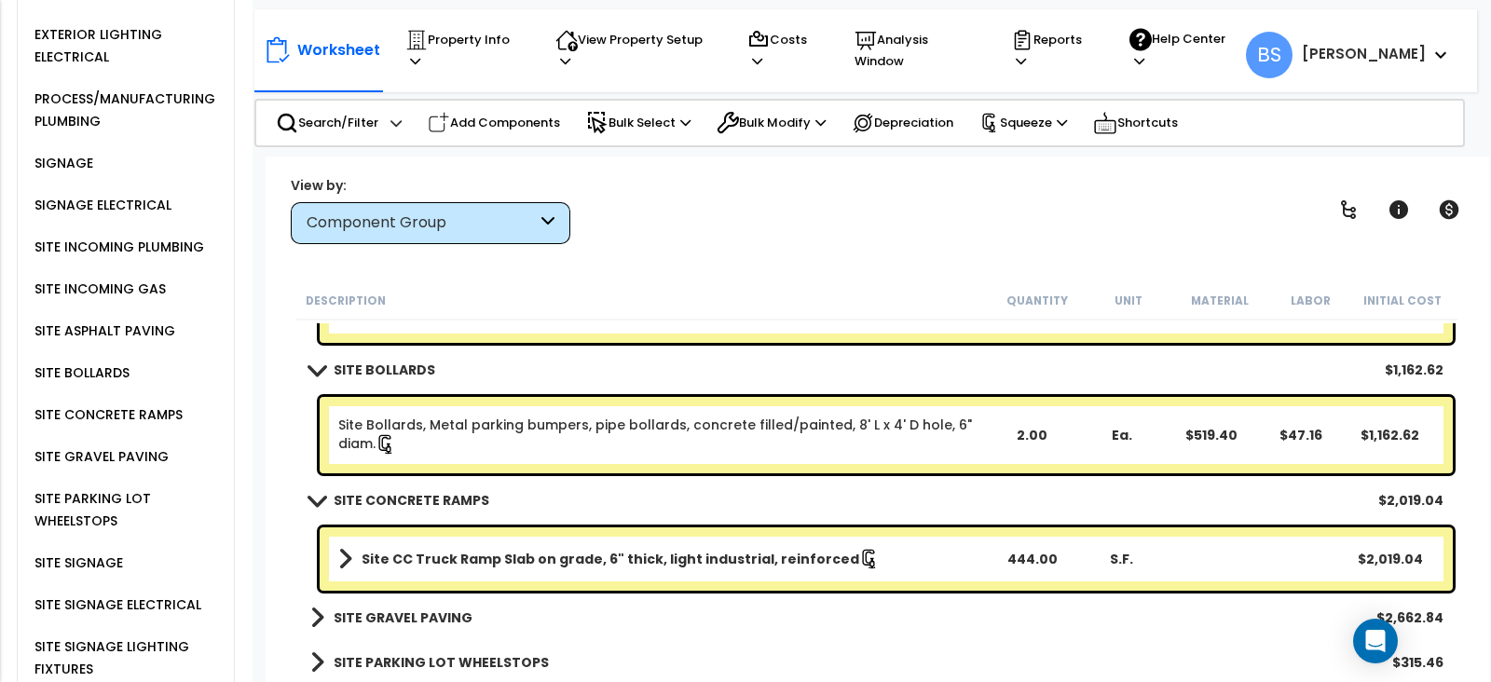
click at [440, 562] on b "Site CC Truck Ramp Slab on grade, 6" thick, light industrial, reinforced" at bounding box center [611, 559] width 498 height 19
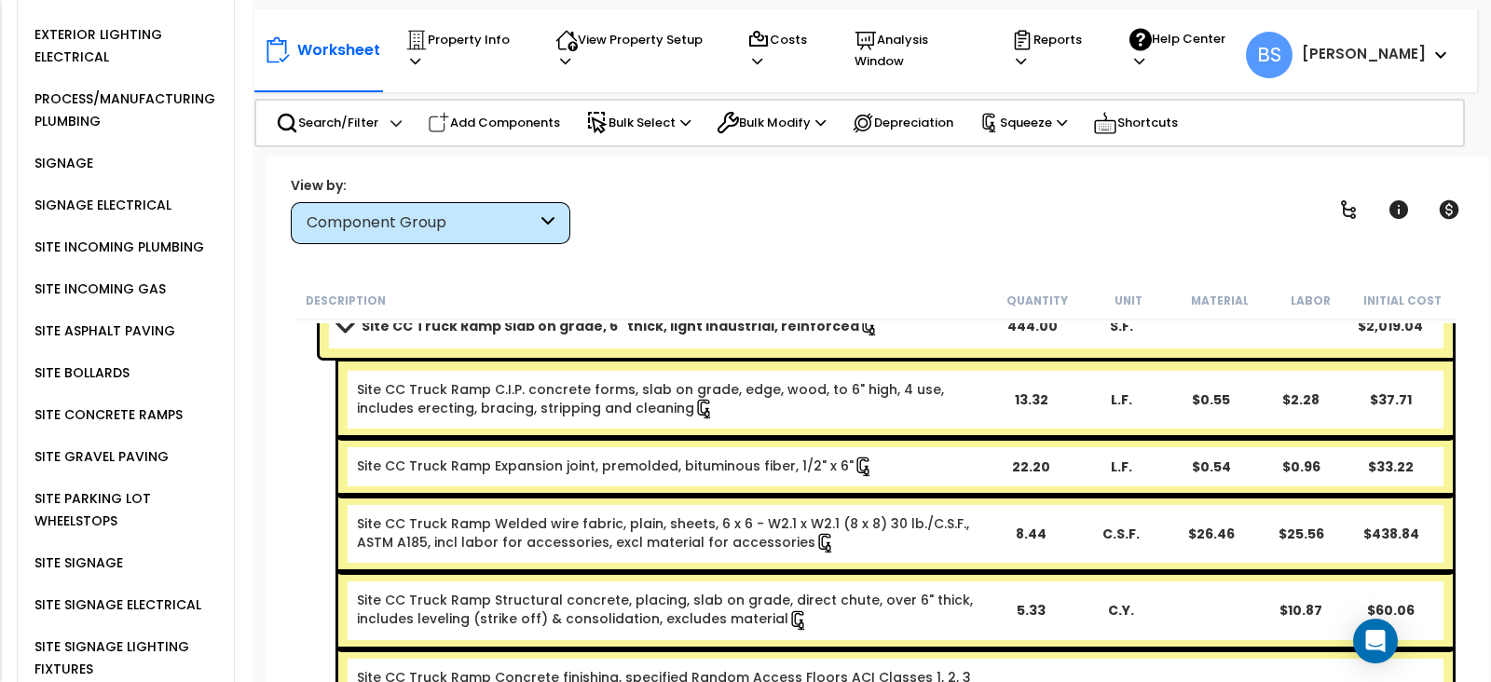
scroll to position [3386, 0]
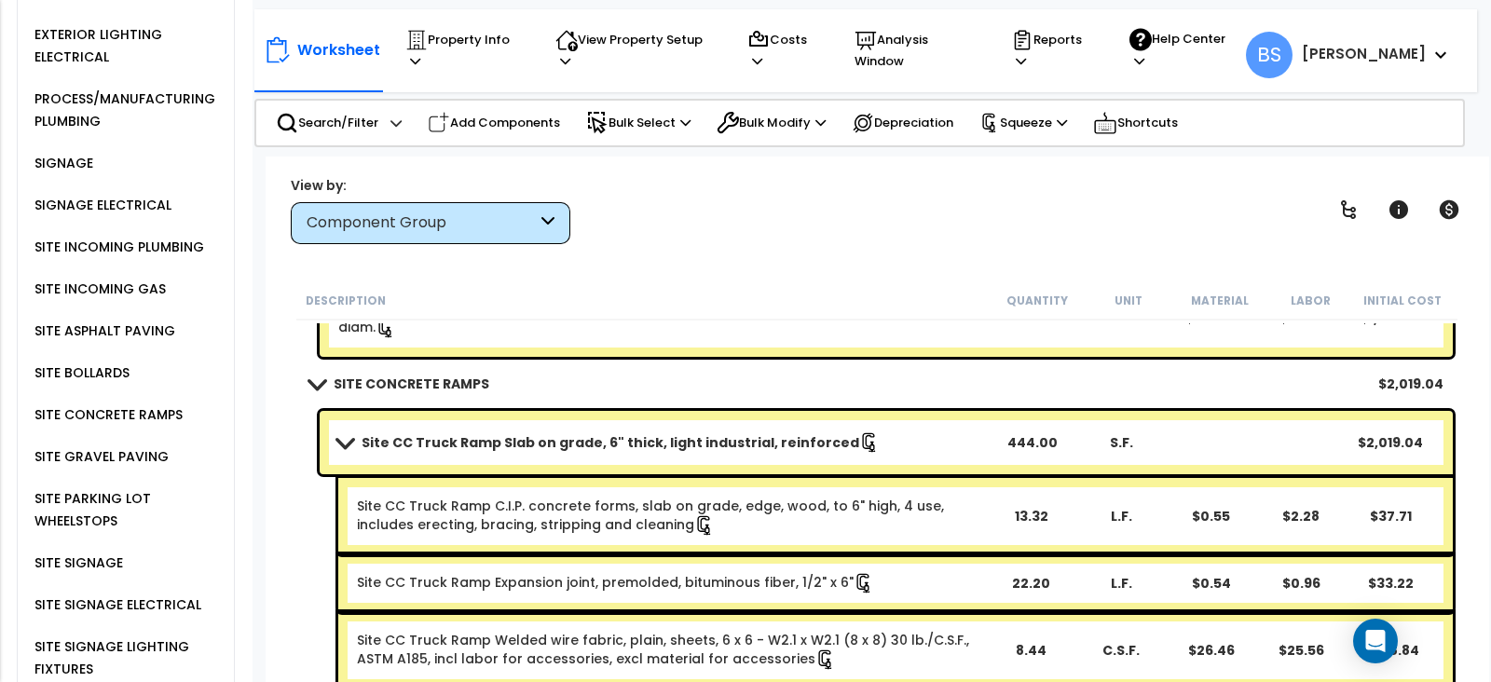
click at [442, 431] on link "Site CC Truck Ramp Slab on grade, 6" thick, light industrial, reinforced" at bounding box center [662, 443] width 649 height 26
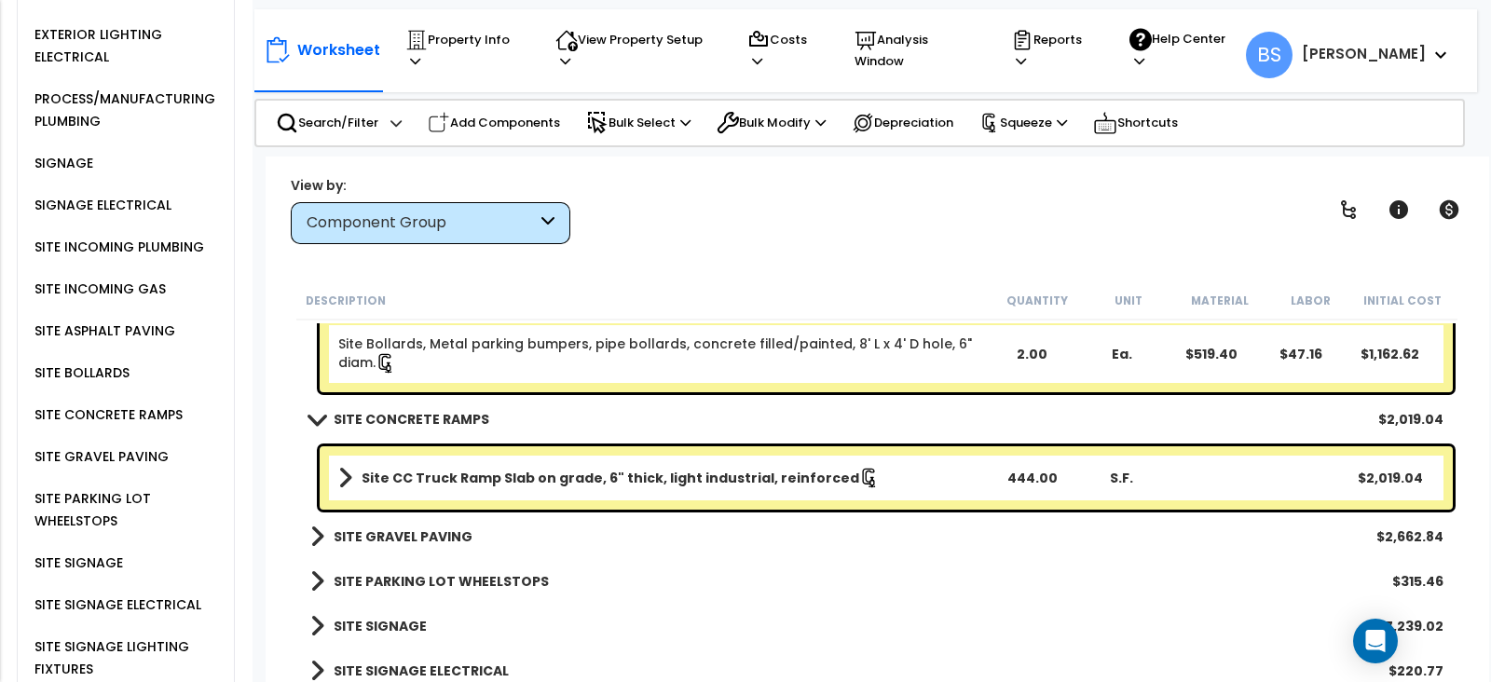
scroll to position [3349, 0]
click at [1077, 502] on div "Site CC Truck Ramp Slab on grade, 6" thick, light industrial, reinforced 444.00…" at bounding box center [887, 478] width 1134 height 63
click at [282, 487] on div "Worksheet Property Info Property Setup Add Property Unit Template property Clon…" at bounding box center [877, 498] width 1223 height 682
click at [737, 478] on b "Site CC Truck Ramp Slab on grade, 6" thick, light industrial, reinforced" at bounding box center [611, 479] width 498 height 19
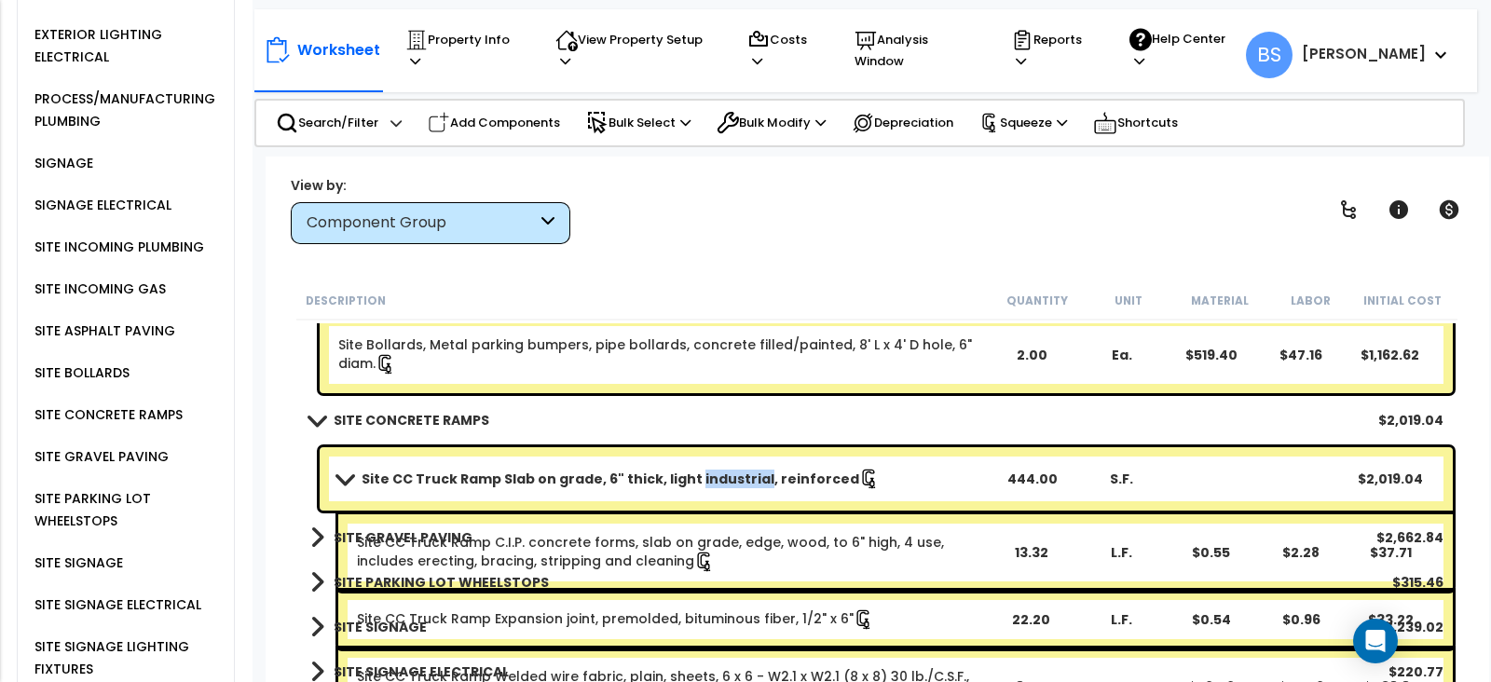
click at [737, 478] on b "Site CC Truck Ramp Slab on grade, 6" thick, light industrial, reinforced" at bounding box center [611, 479] width 498 height 19
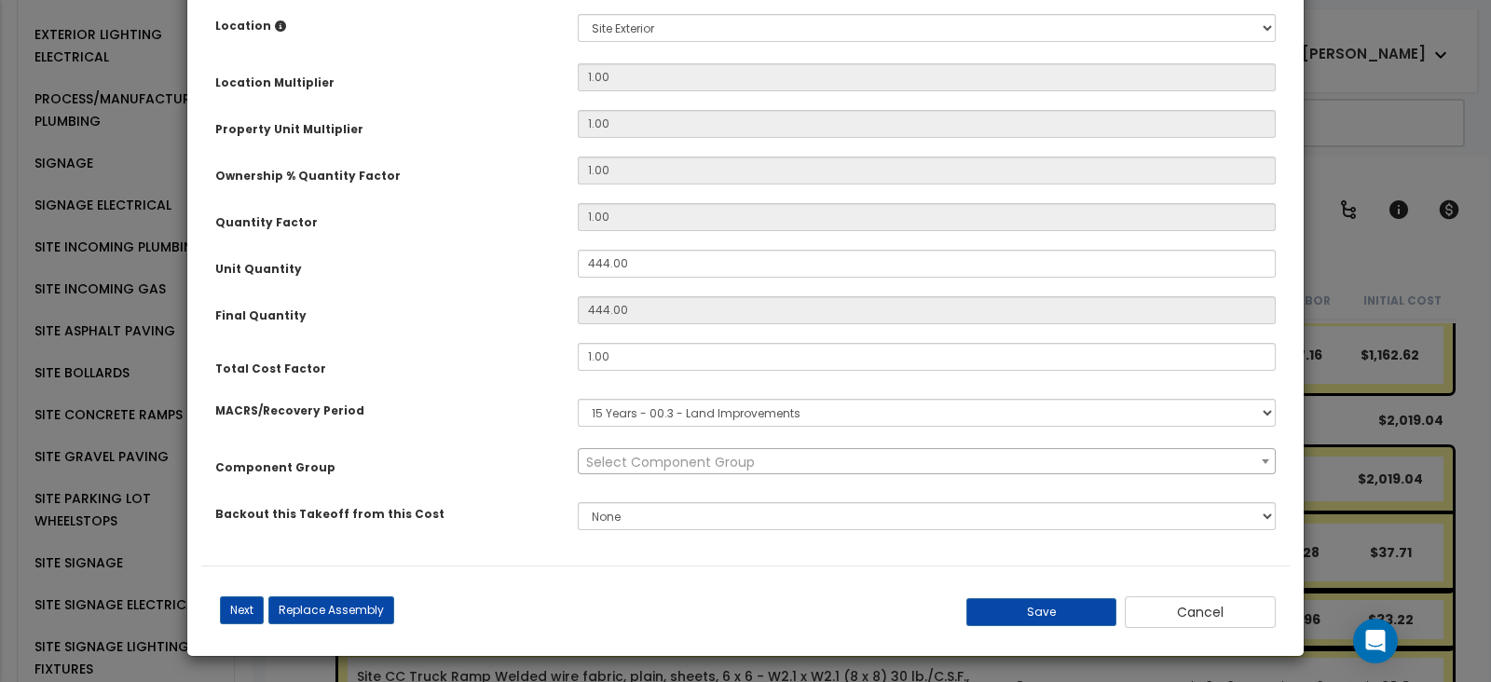
scroll to position [0, 0]
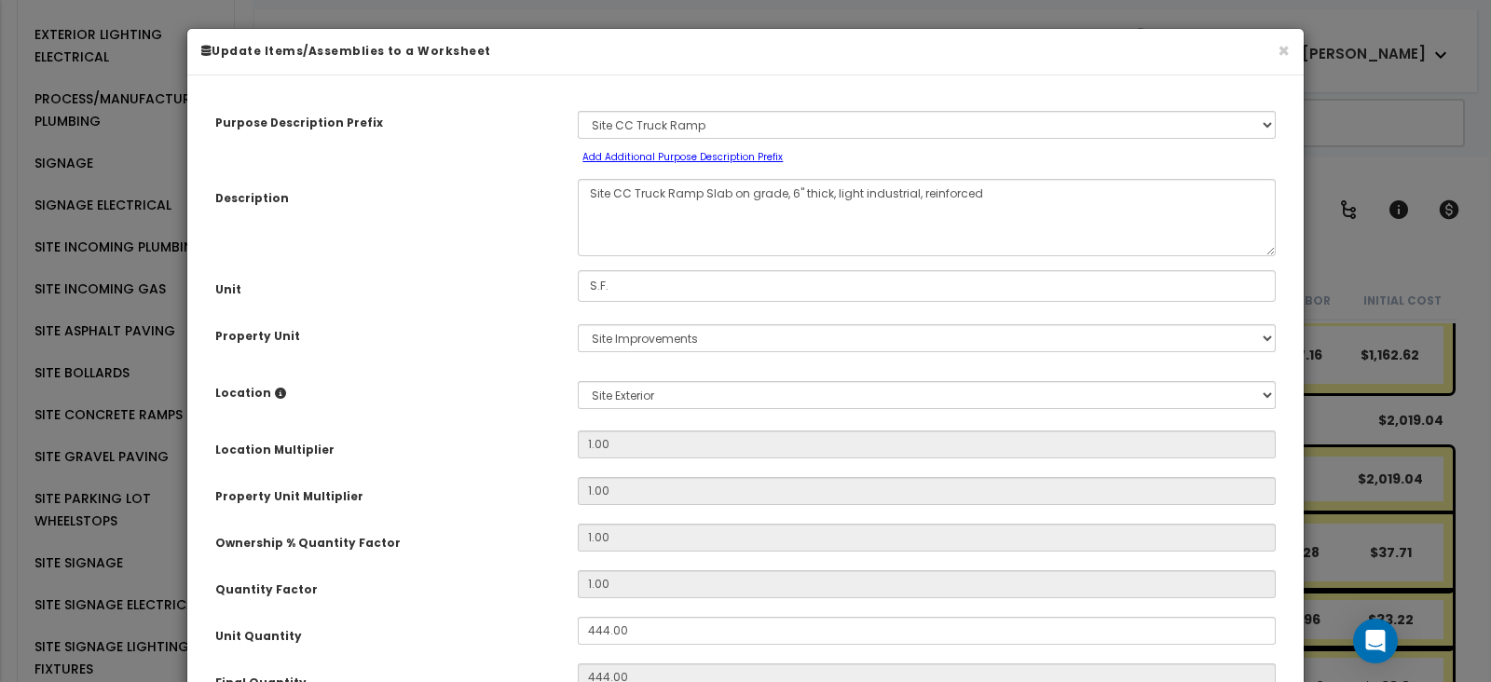
select select "26923"
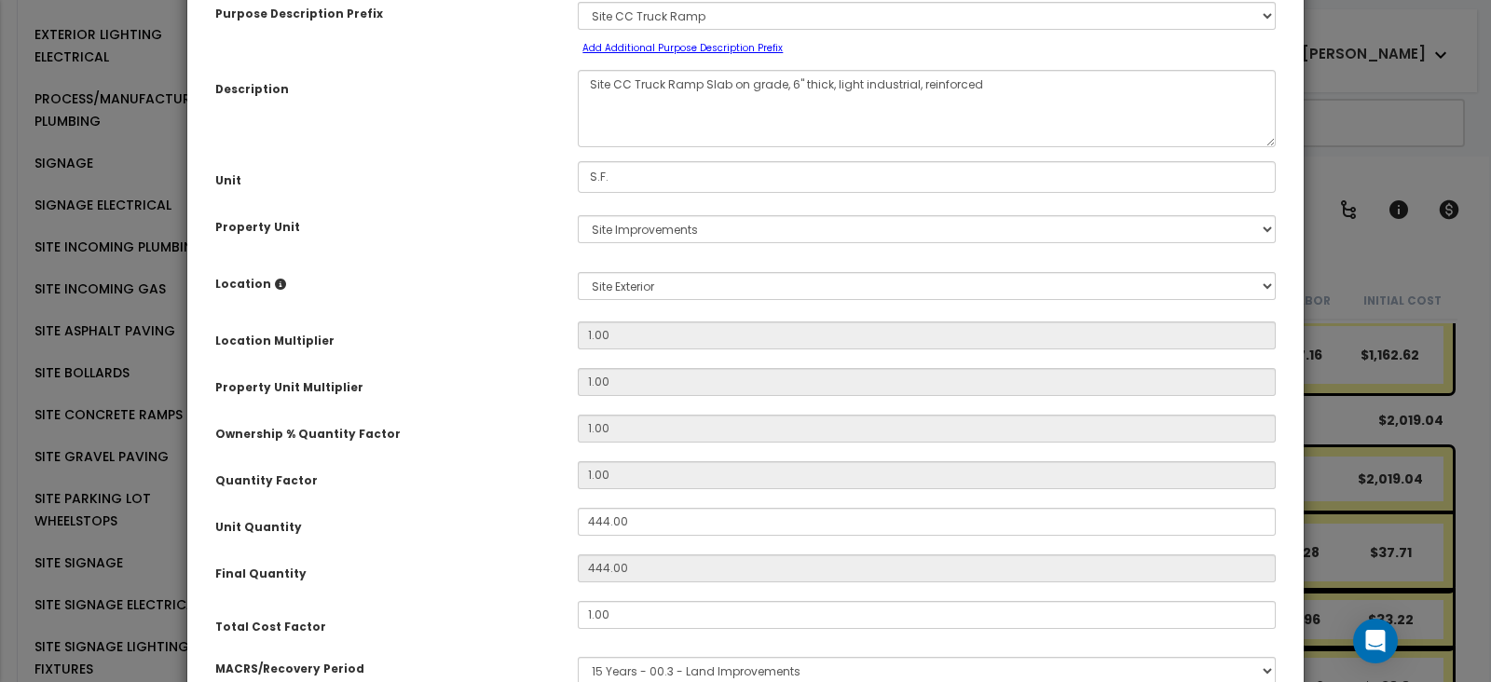
scroll to position [116, 0]
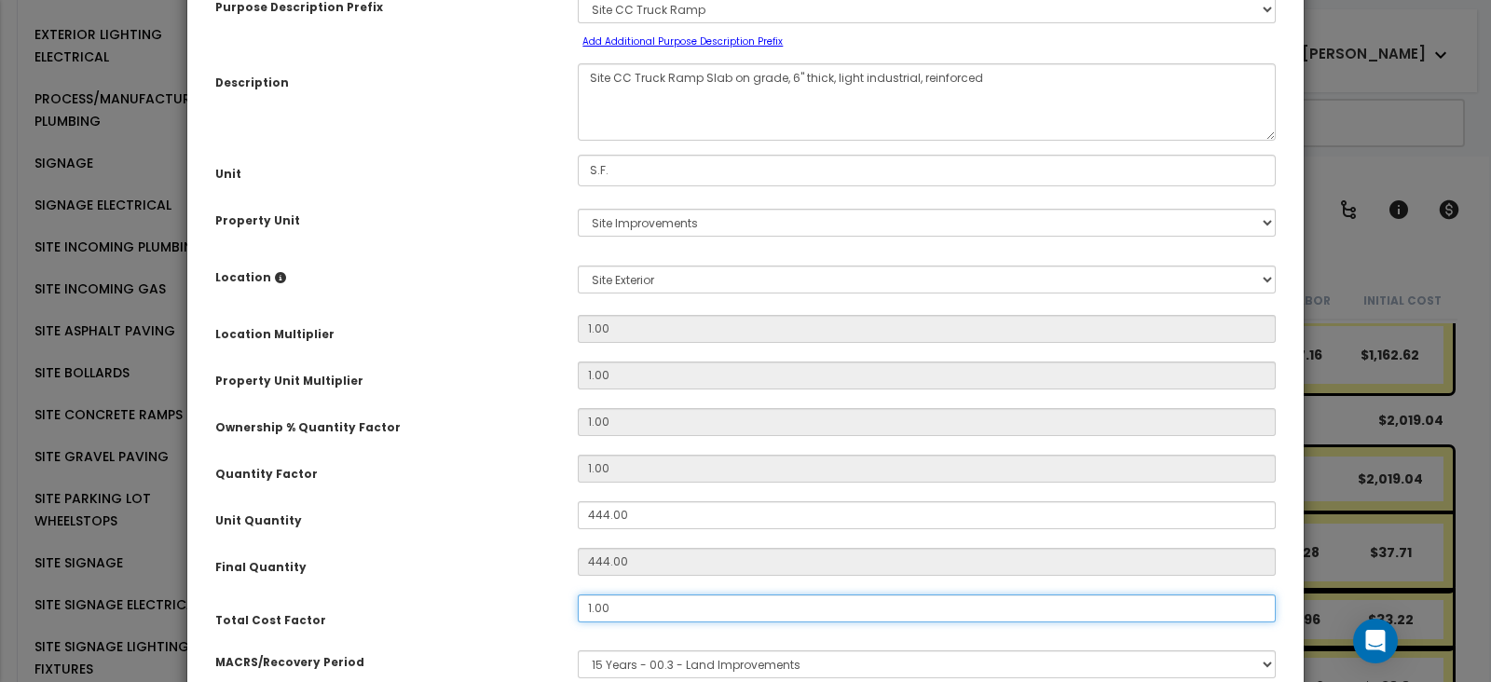
click at [686, 600] on input "1.00" at bounding box center [927, 609] width 698 height 28
click at [631, 611] on input "4" at bounding box center [927, 609] width 698 height 28
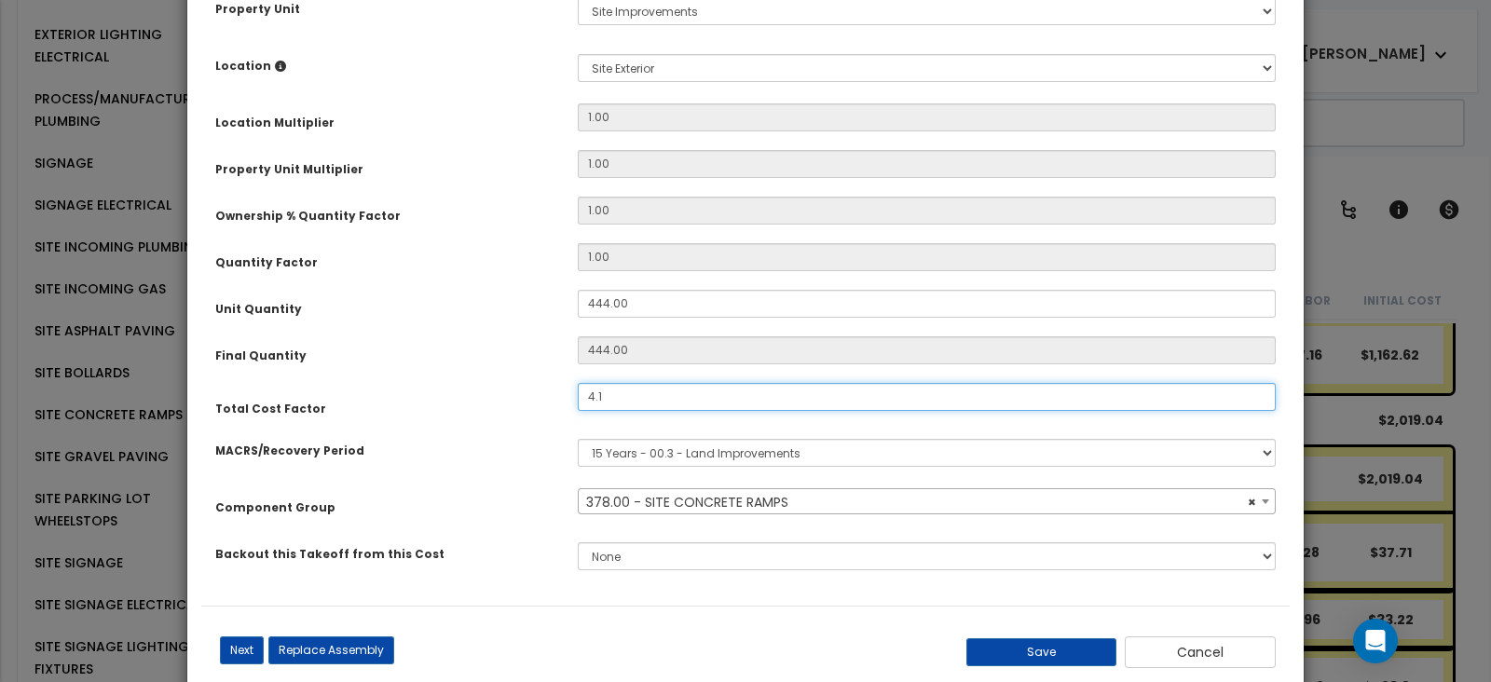
scroll to position [350, 0]
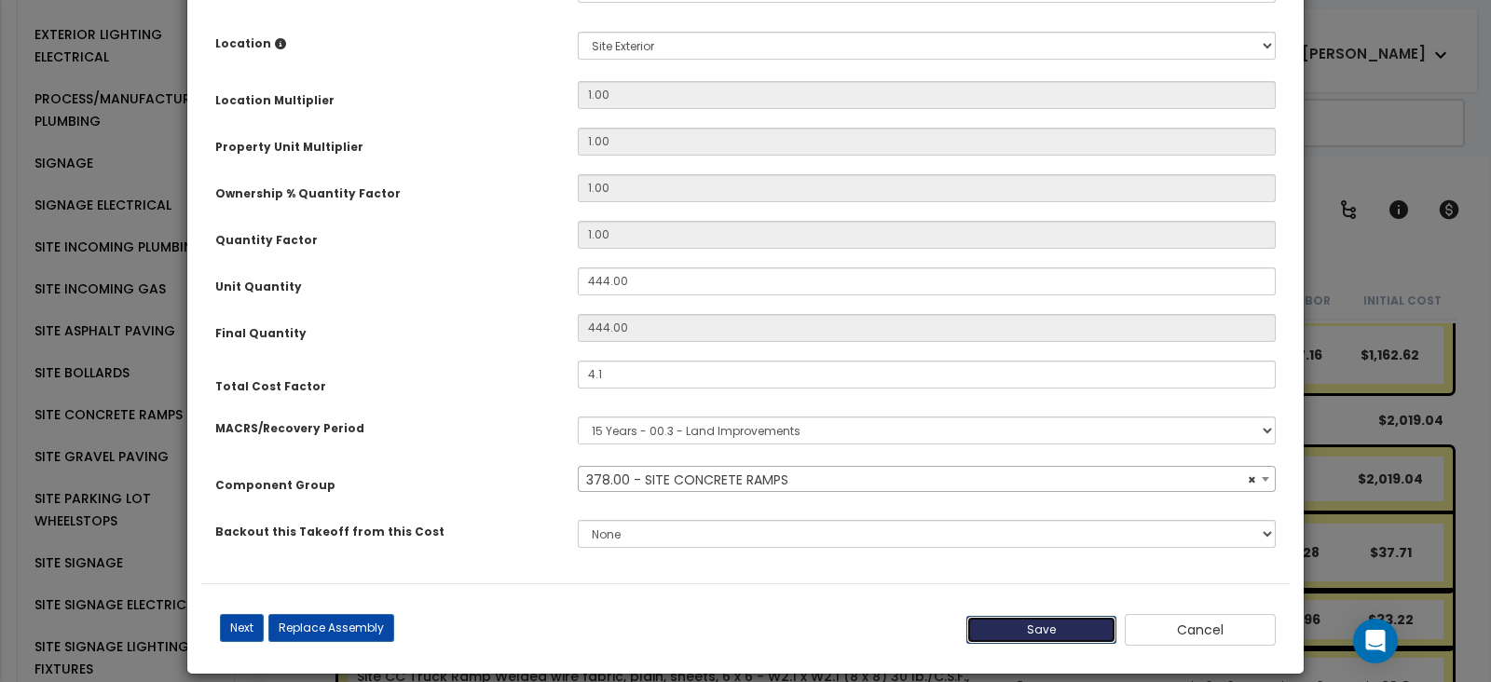
click at [1001, 637] on button "Save" at bounding box center [1042, 630] width 151 height 28
type input "4.10"
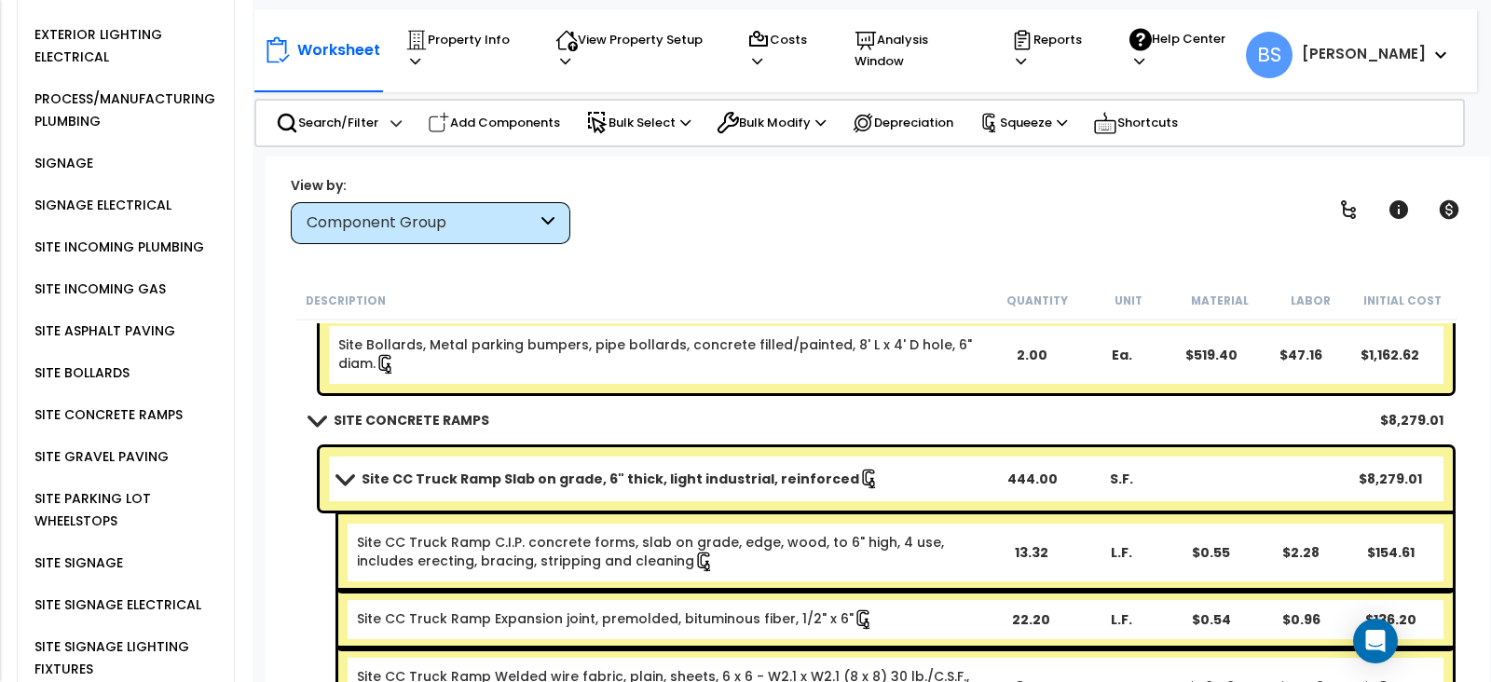
click at [612, 466] on link "Site CC Truck Ramp Slab on grade, 6" thick, light industrial, reinforced" at bounding box center [662, 479] width 649 height 26
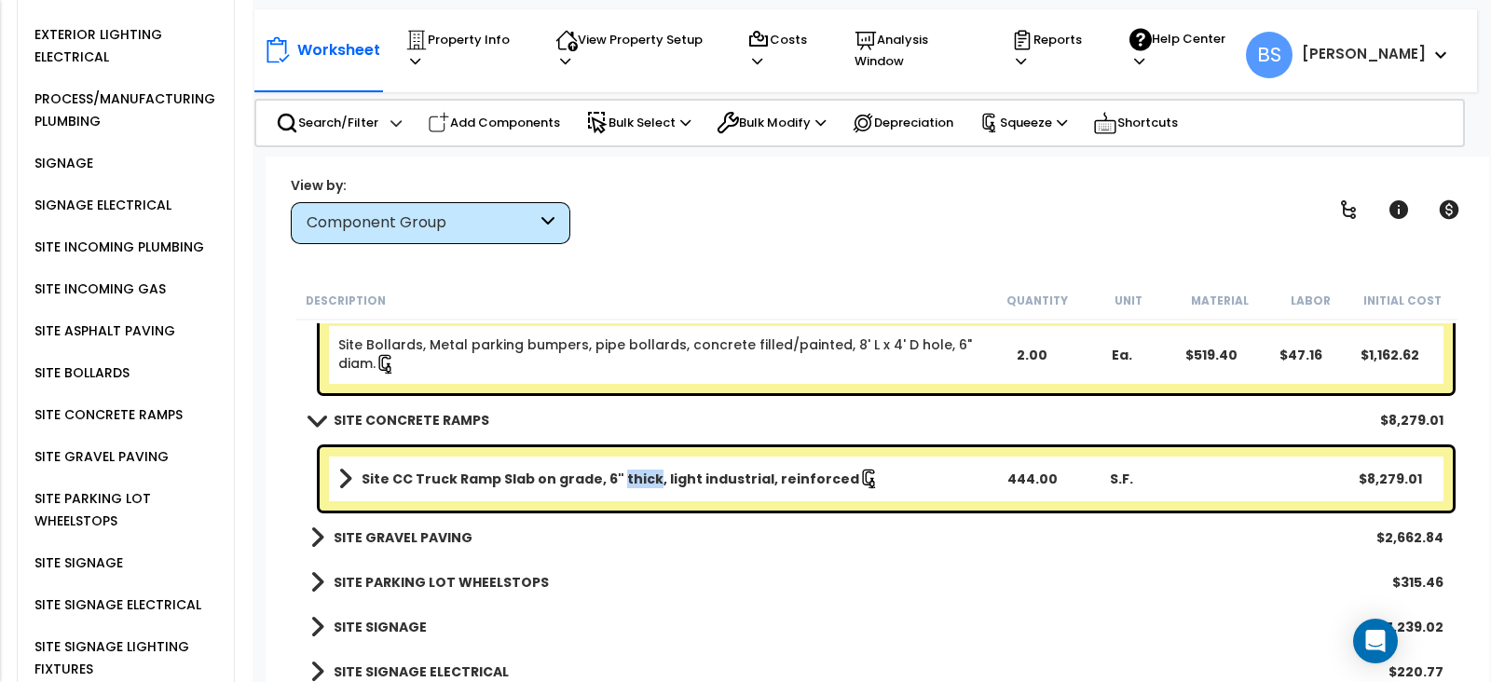
click at [612, 466] on link "Site CC Truck Ramp Slab on grade, 6" thick, light industrial, reinforced" at bounding box center [662, 479] width 649 height 26
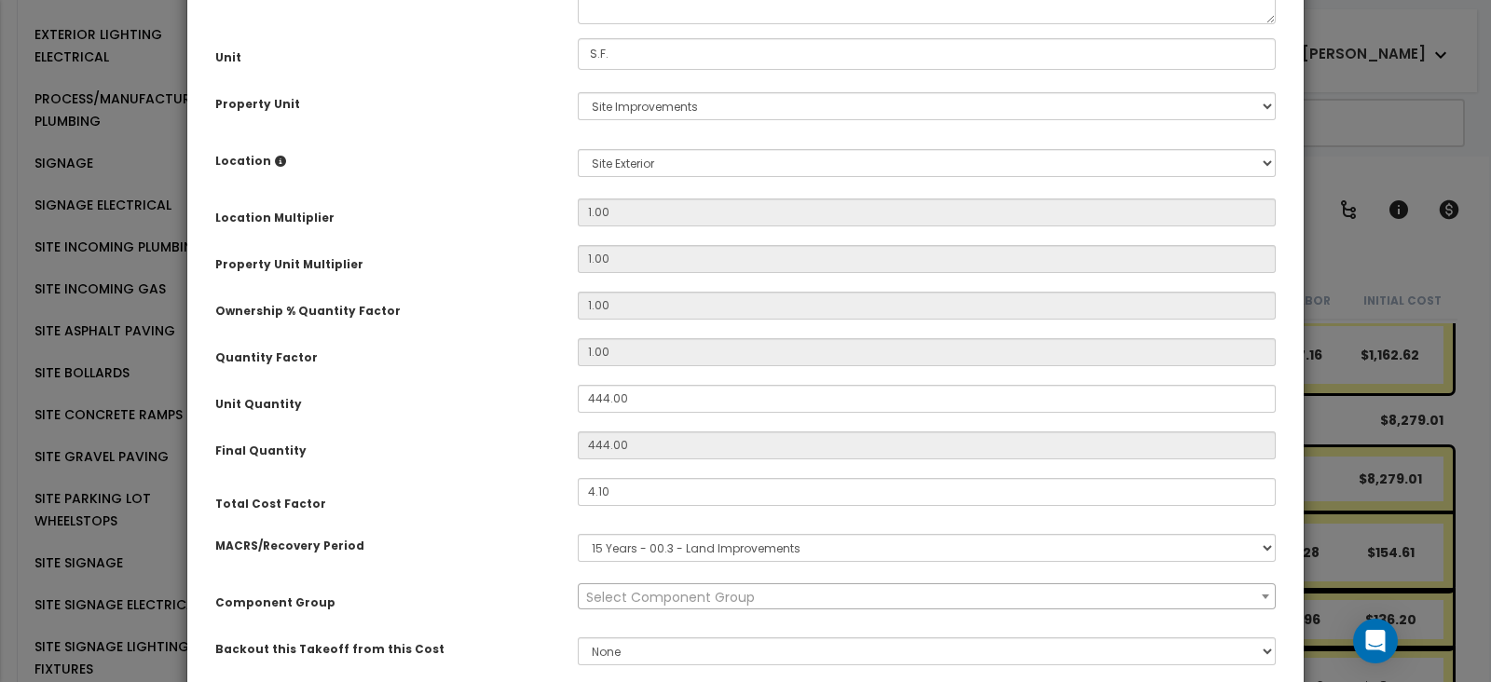
scroll to position [232, 0]
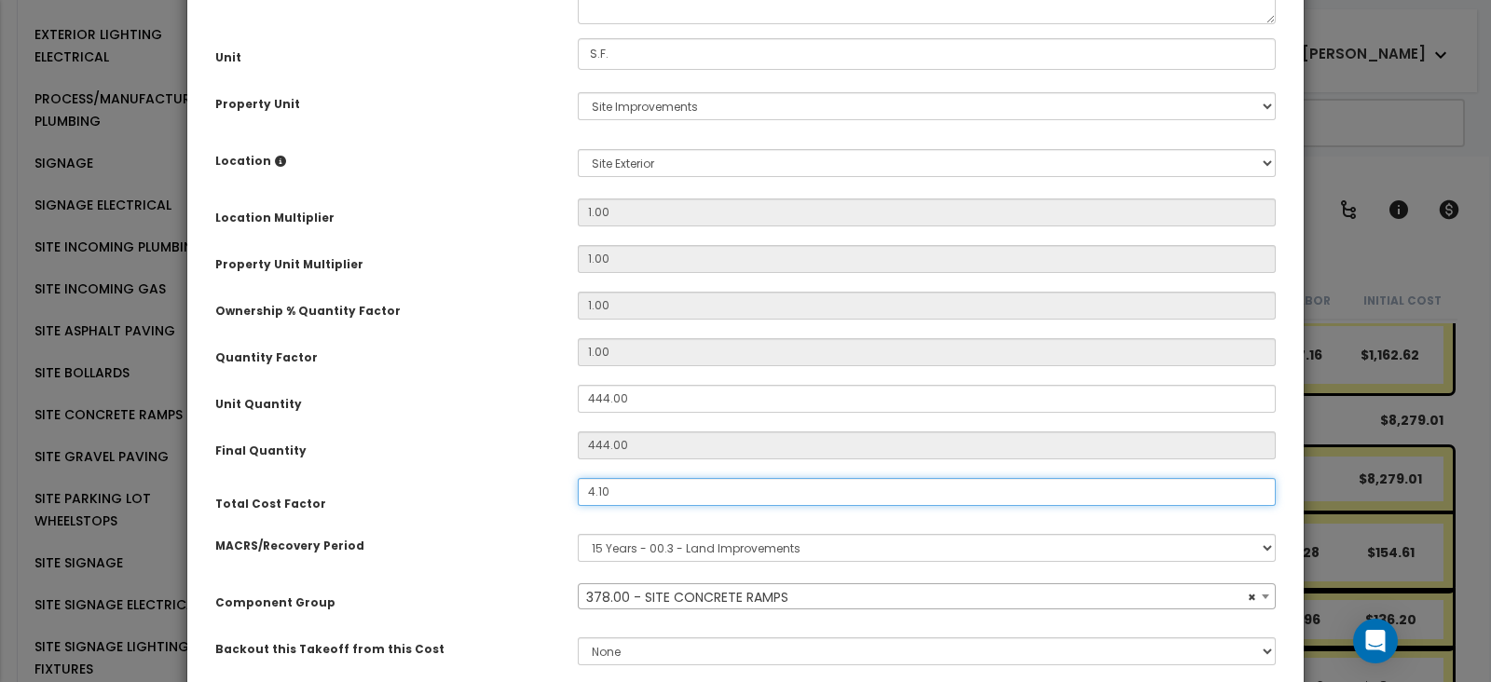
click at [621, 497] on input "4.10" at bounding box center [927, 492] width 698 height 28
select select "26923"
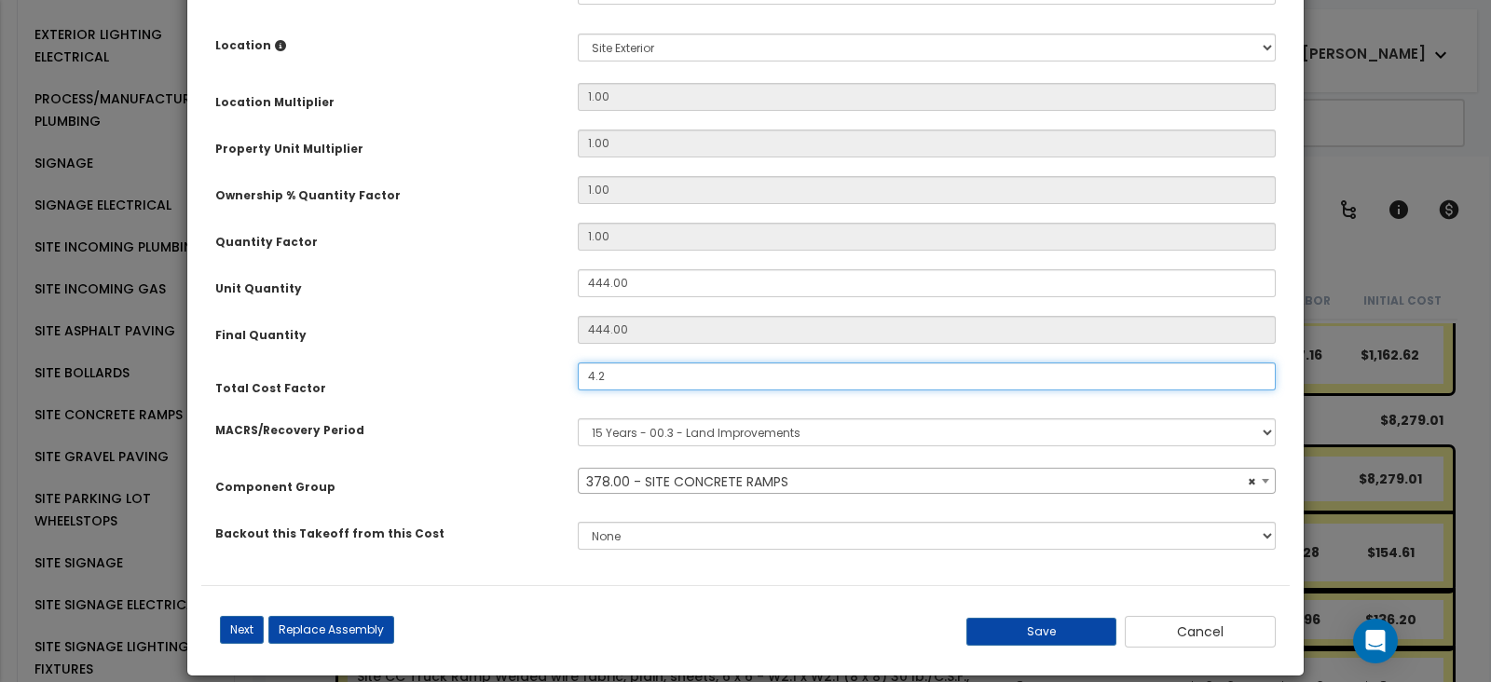
scroll to position [367, 0]
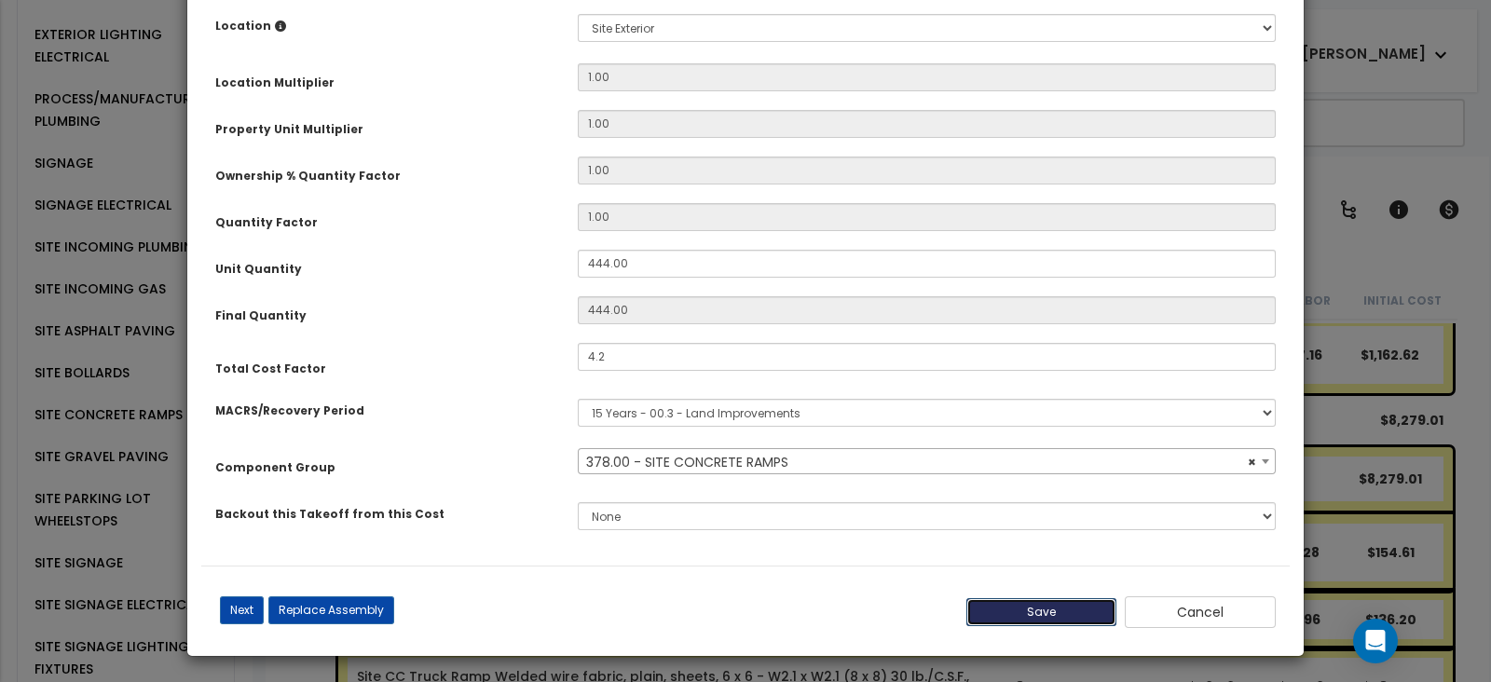
click at [1012, 614] on button "Save" at bounding box center [1042, 612] width 151 height 28
type input "4.20"
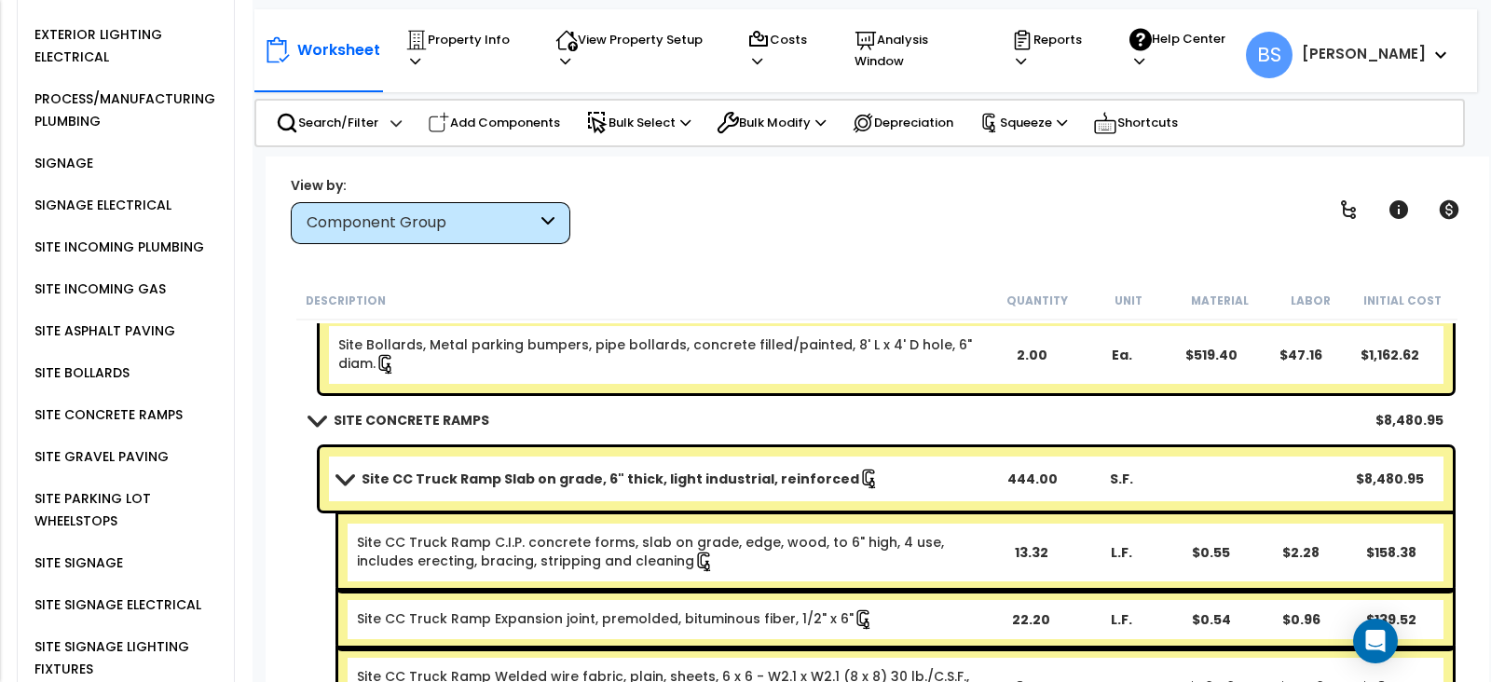
click at [499, 475] on b "Site CC Truck Ramp Slab on grade, 6" thick, light industrial, reinforced" at bounding box center [611, 479] width 498 height 19
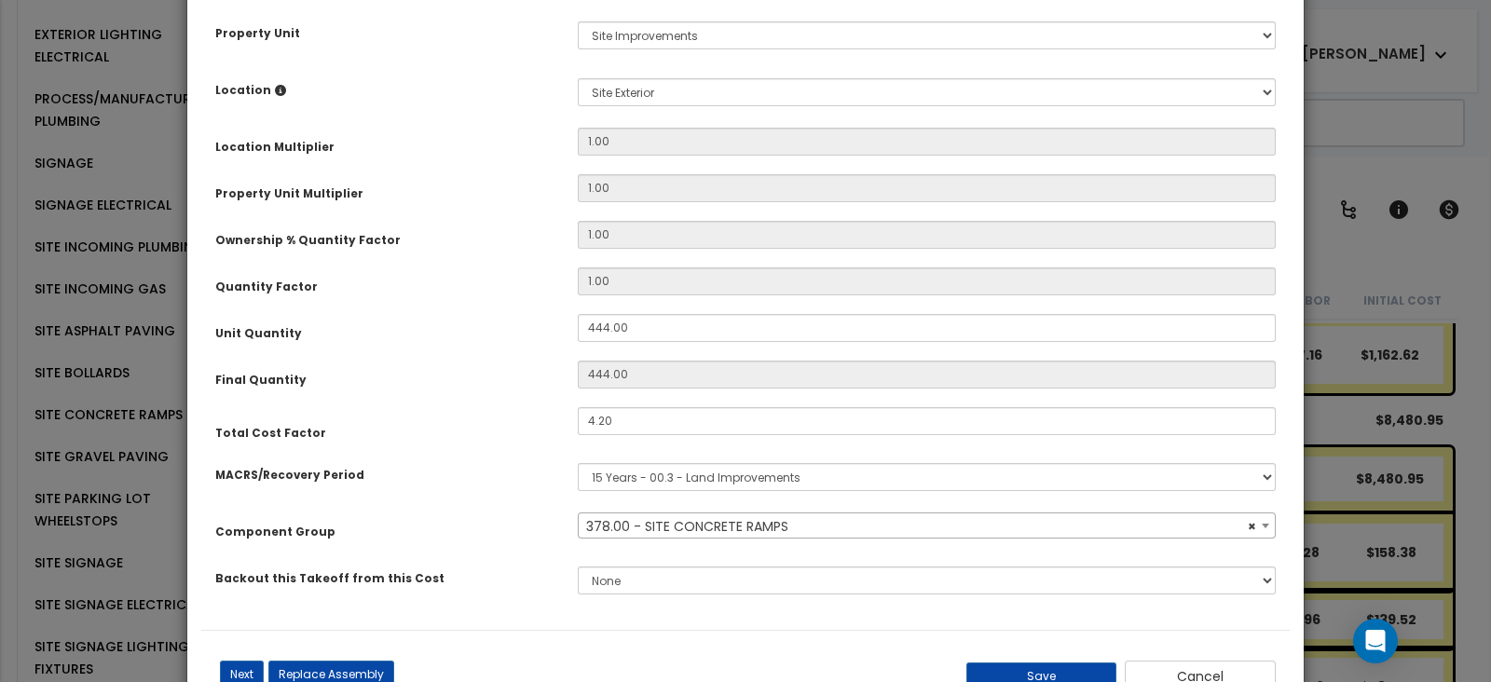
scroll to position [350, 0]
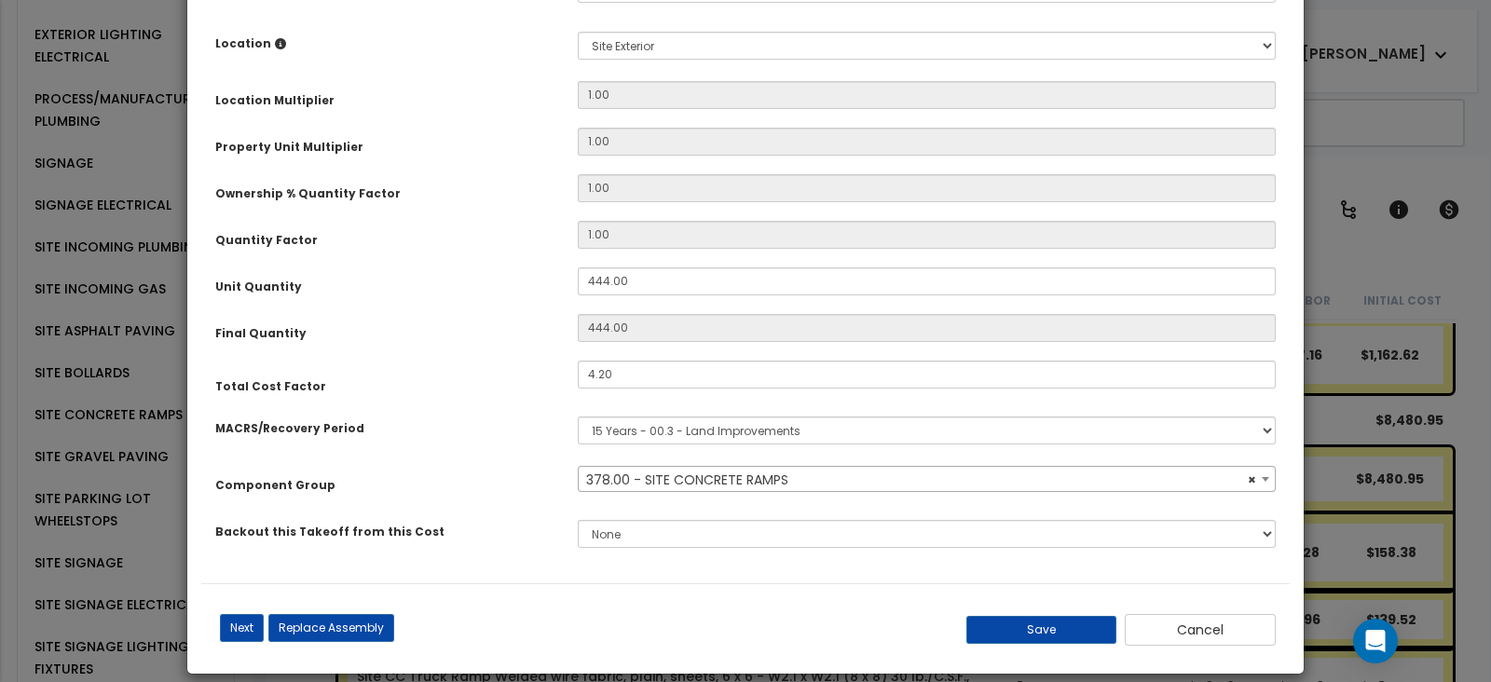
select select "26923"
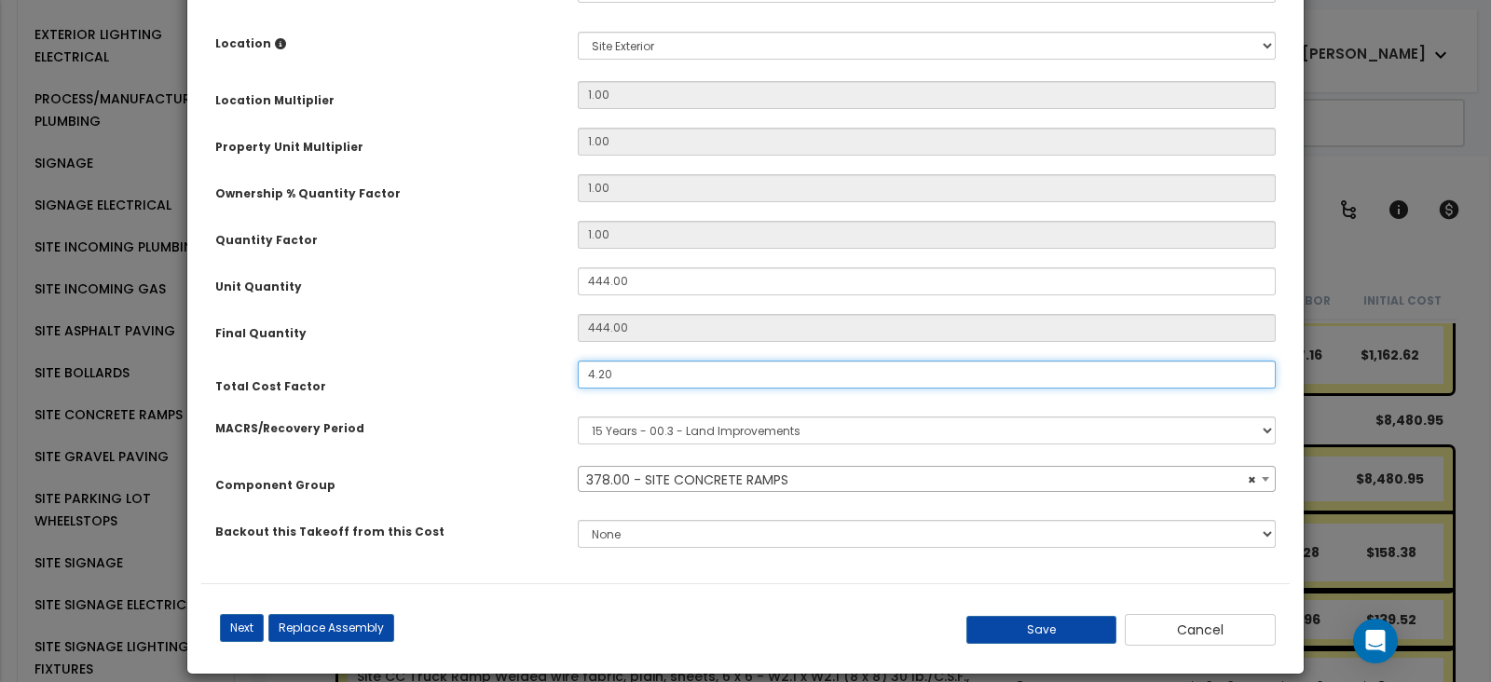
click at [645, 375] on input "4.20" at bounding box center [927, 375] width 698 height 28
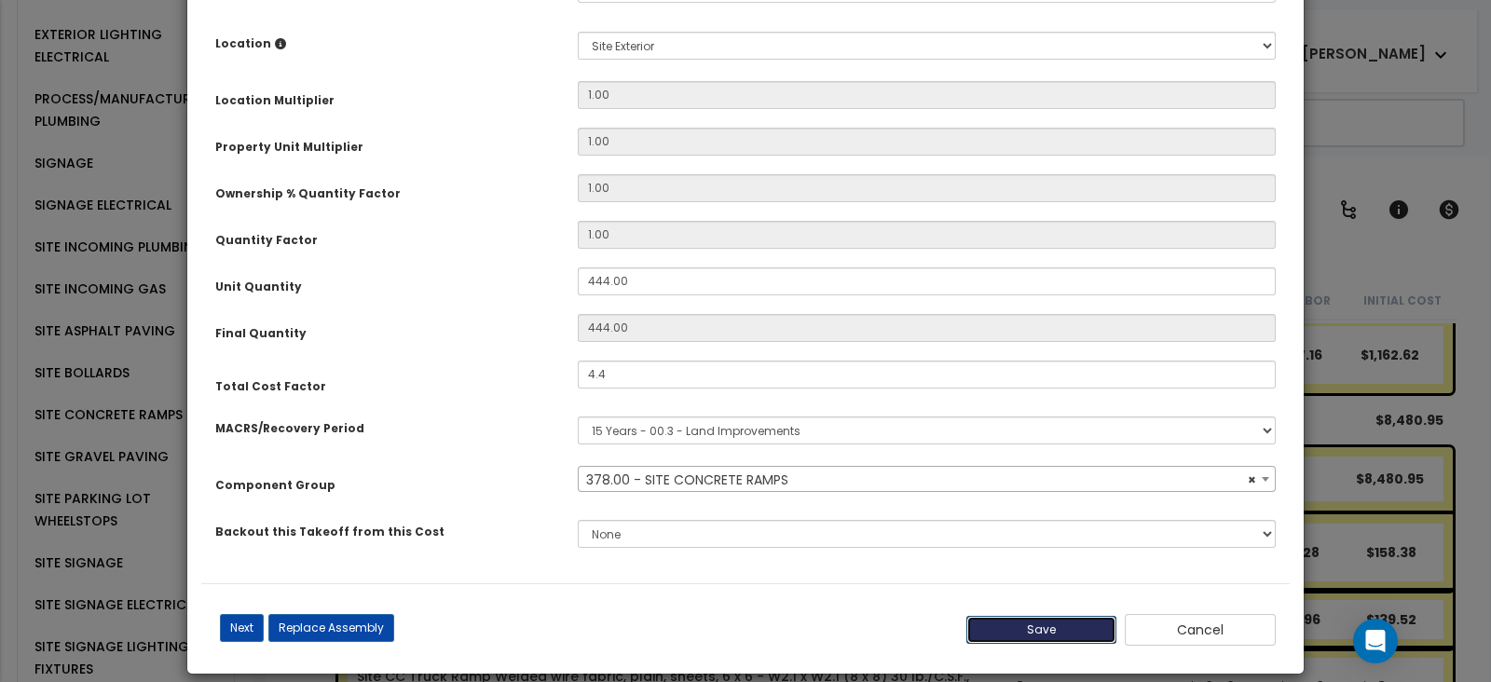
click at [1044, 637] on button "Save" at bounding box center [1042, 630] width 151 height 28
type input "4.40"
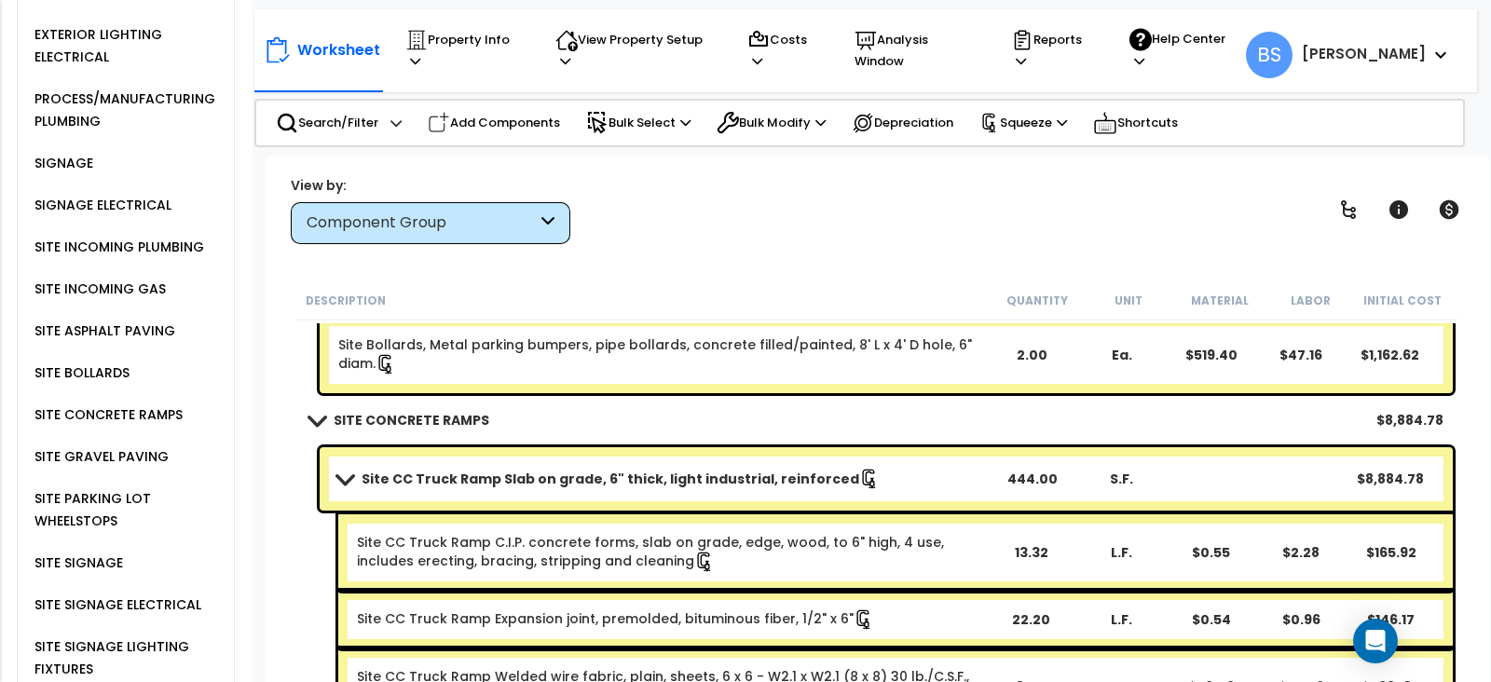
click at [456, 484] on b "Site CC Truck Ramp Slab on grade, 6" thick, light industrial, reinforced" at bounding box center [611, 479] width 498 height 19
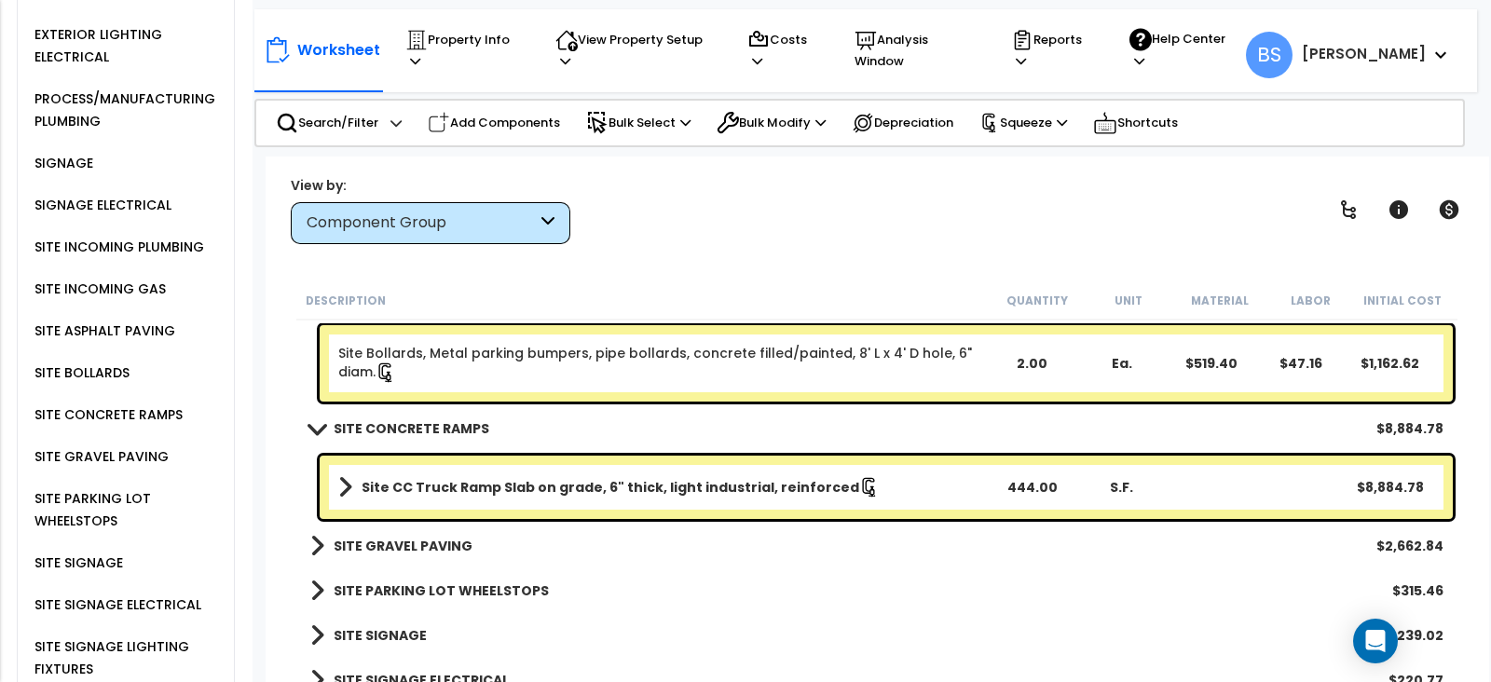
scroll to position [3349, 0]
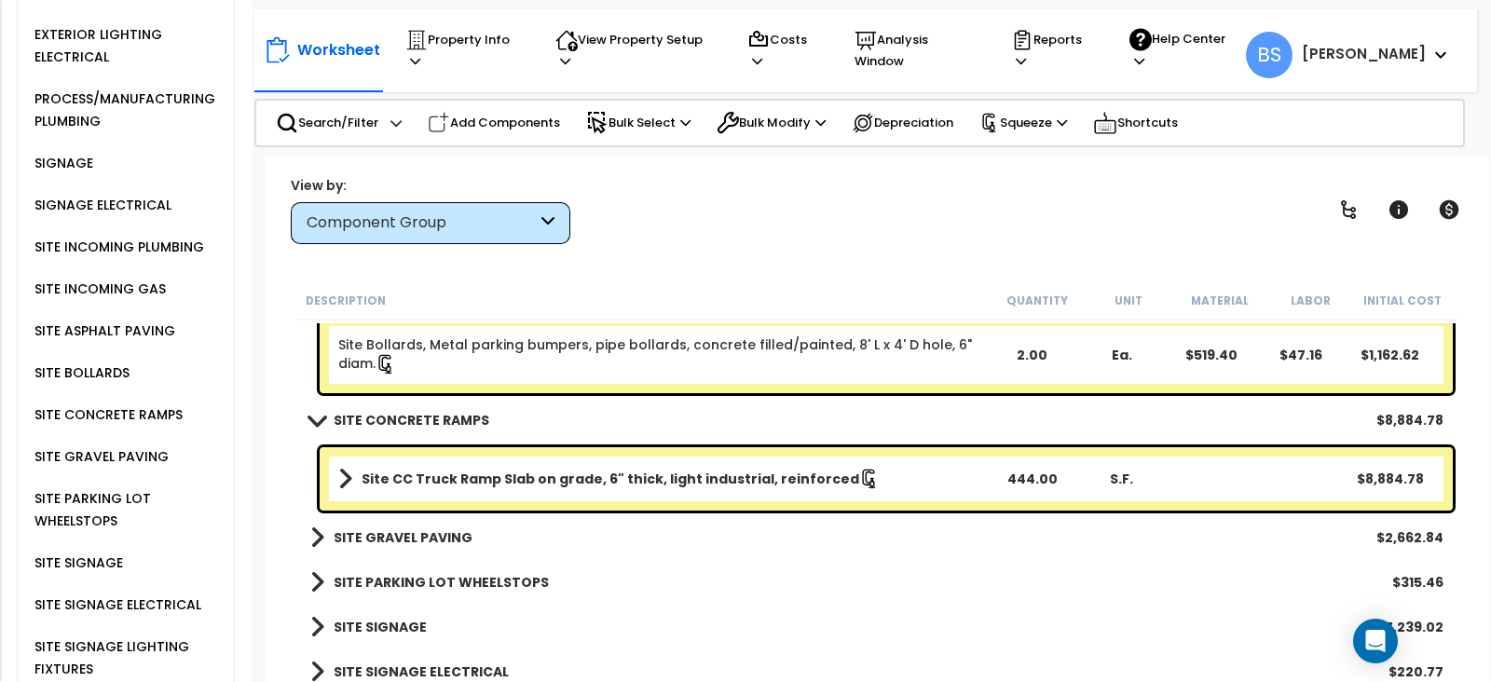
click at [396, 547] on link "SITE GRAVEL PAVING" at bounding box center [391, 538] width 162 height 26
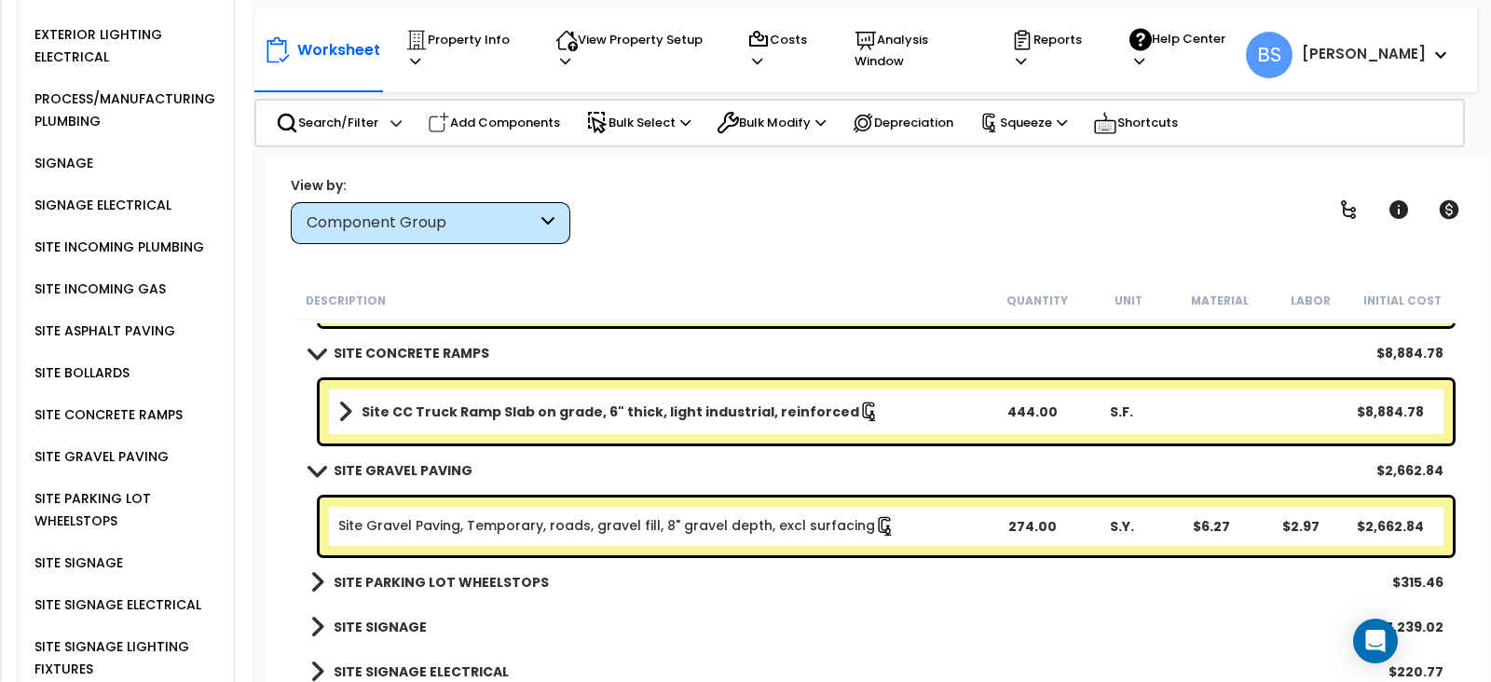
scroll to position [82, 0]
click at [1464, 497] on div "Description Quantity Unit Material Labor Initial Cost SITE INCOMING PLUMBING $2…" at bounding box center [877, 510] width 1186 height 457
click at [696, 525] on link "Site Gravel Paving, Temporary, roads, gravel fill, 8" gravel depth, excl surfac…" at bounding box center [616, 526] width 557 height 21
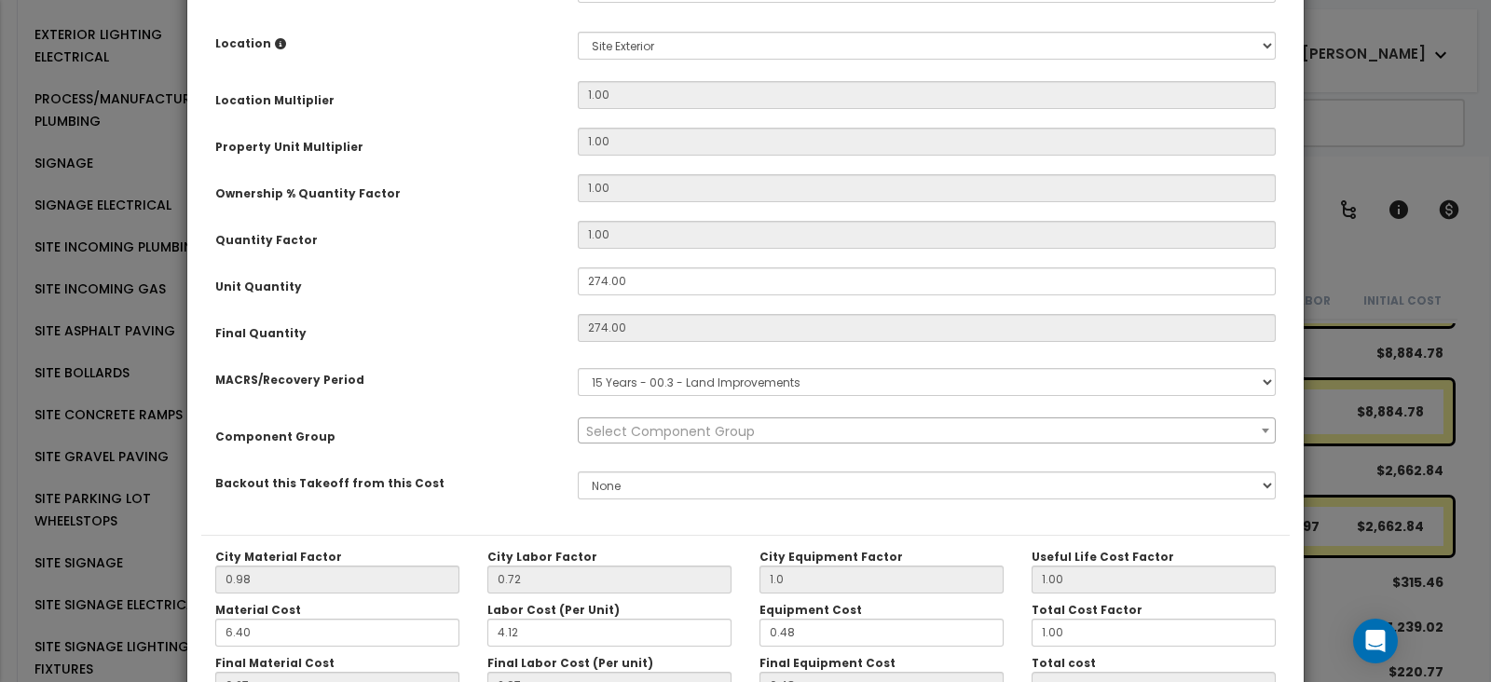
scroll to position [0, 0]
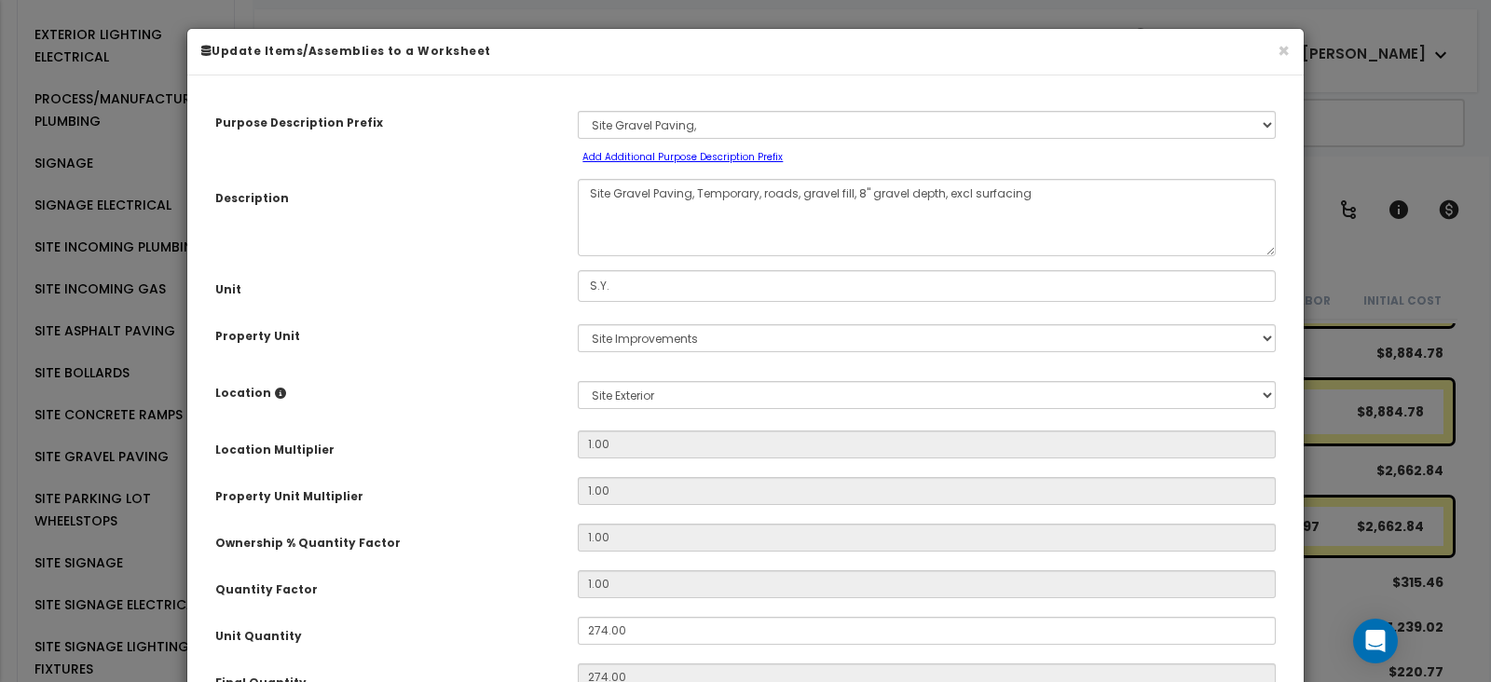
select select "27892"
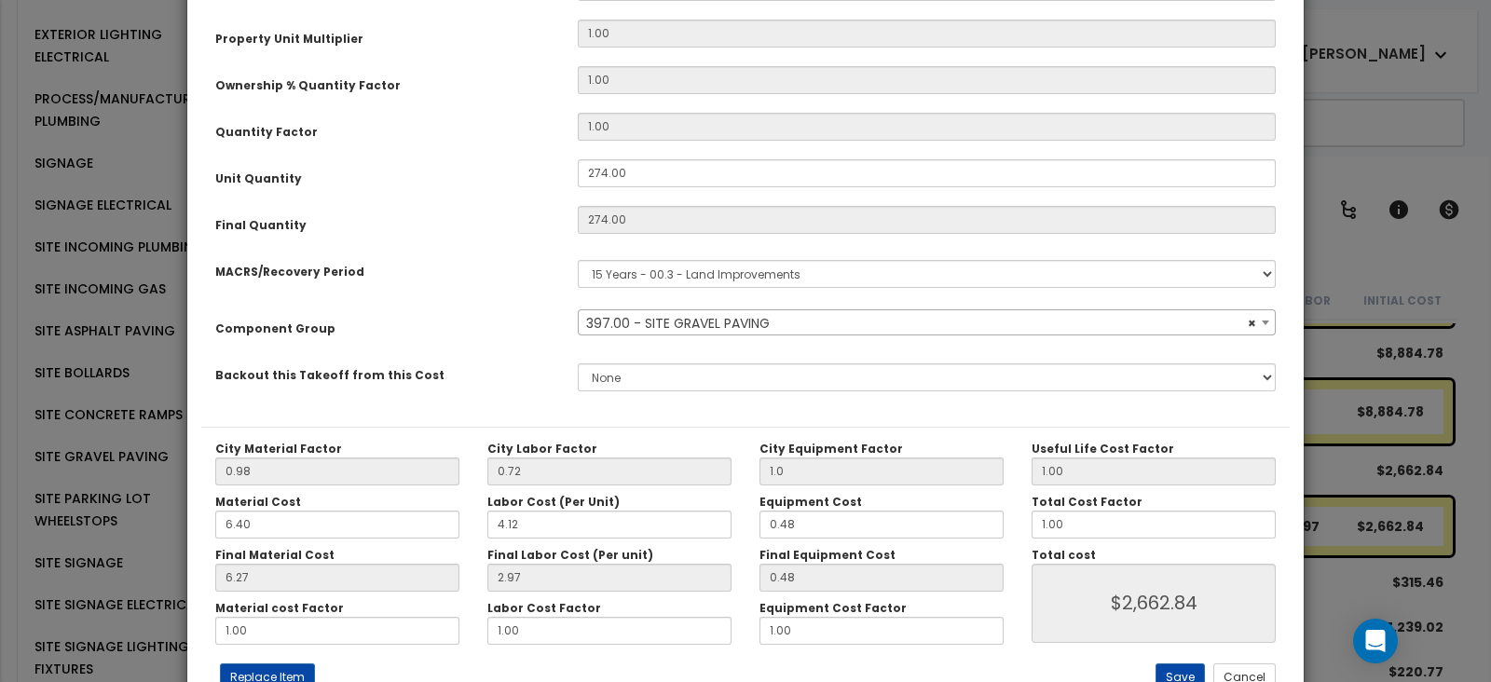
scroll to position [465, 0]
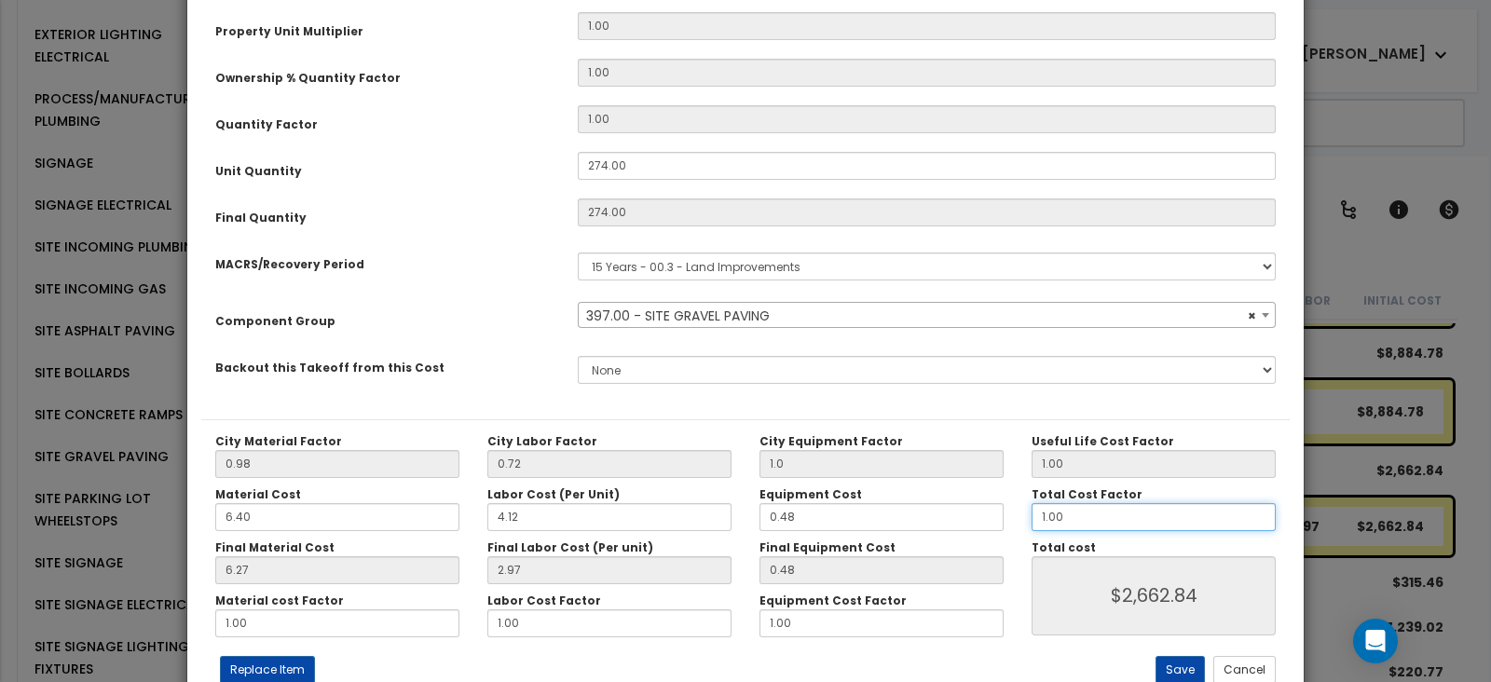
click at [1076, 505] on input "1.00" at bounding box center [1154, 517] width 244 height 28
click at [1138, 510] on input "1.00" at bounding box center [1154, 517] width 244 height 28
type input "1"
type input "$2,663.28"
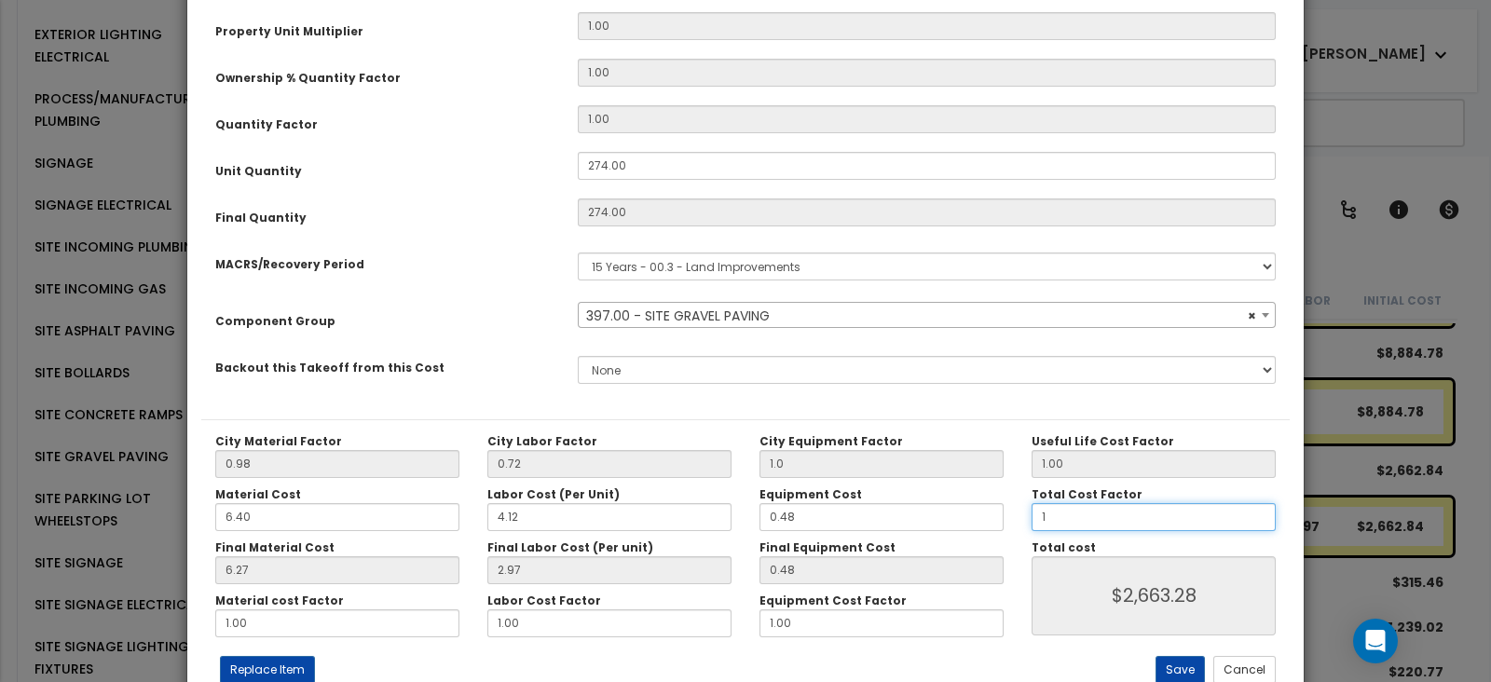
type input "1."
type input "$2,663.28"
type input "1.2"
type input "$3,195.94"
type input "1.25"
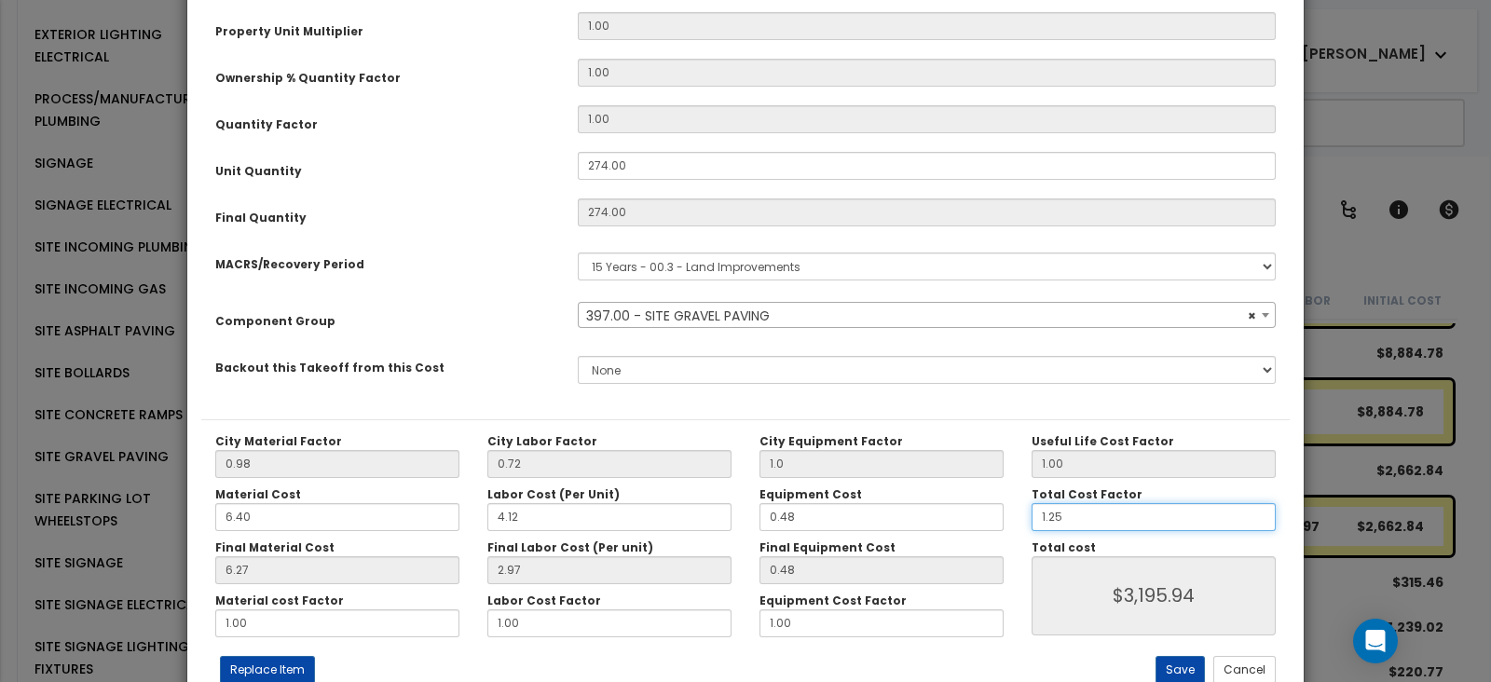
type input "$3,329.10"
type input "1.25"
type input "$3,329.10"
click at [1168, 669] on button "Save" at bounding box center [1180, 670] width 49 height 28
type input "1.00"
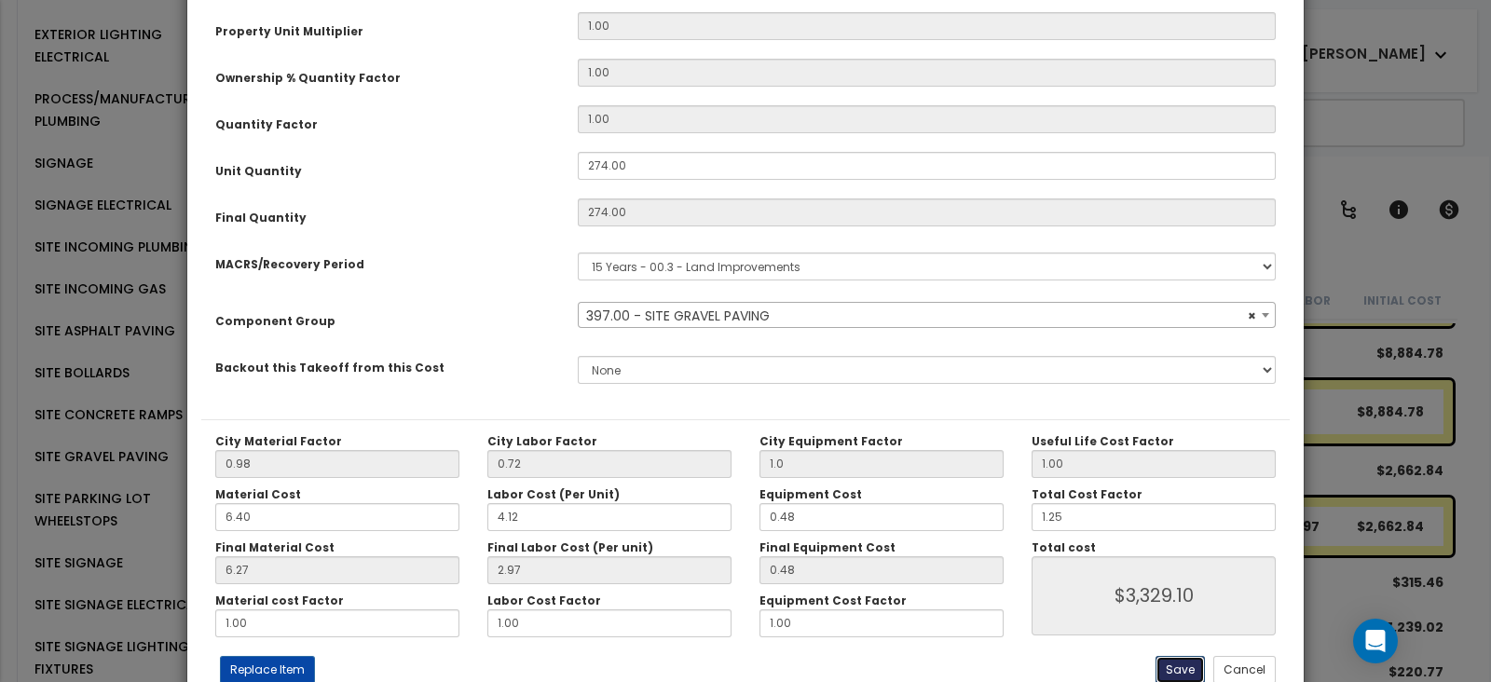
type input "3329.10"
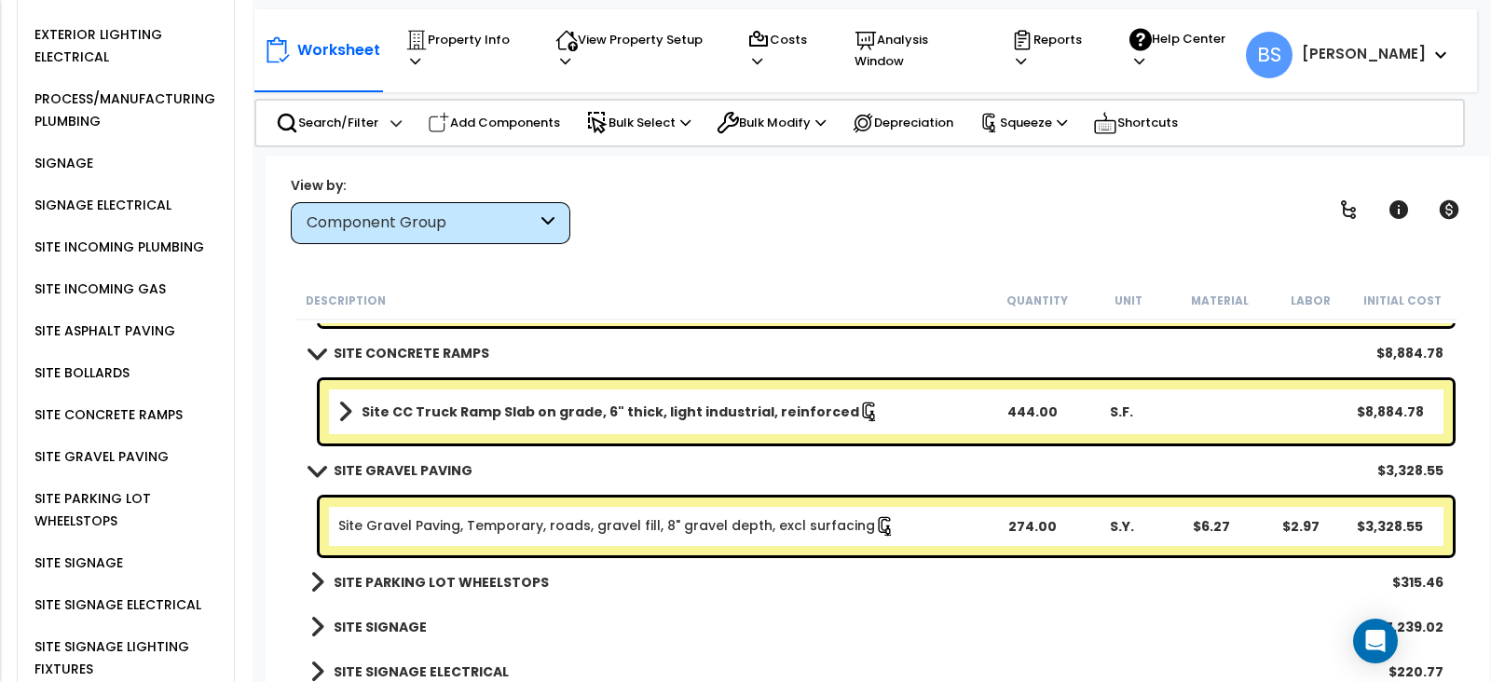
click at [424, 593] on link "SITE PARKING LOT WHEELSTOPS" at bounding box center [429, 583] width 239 height 26
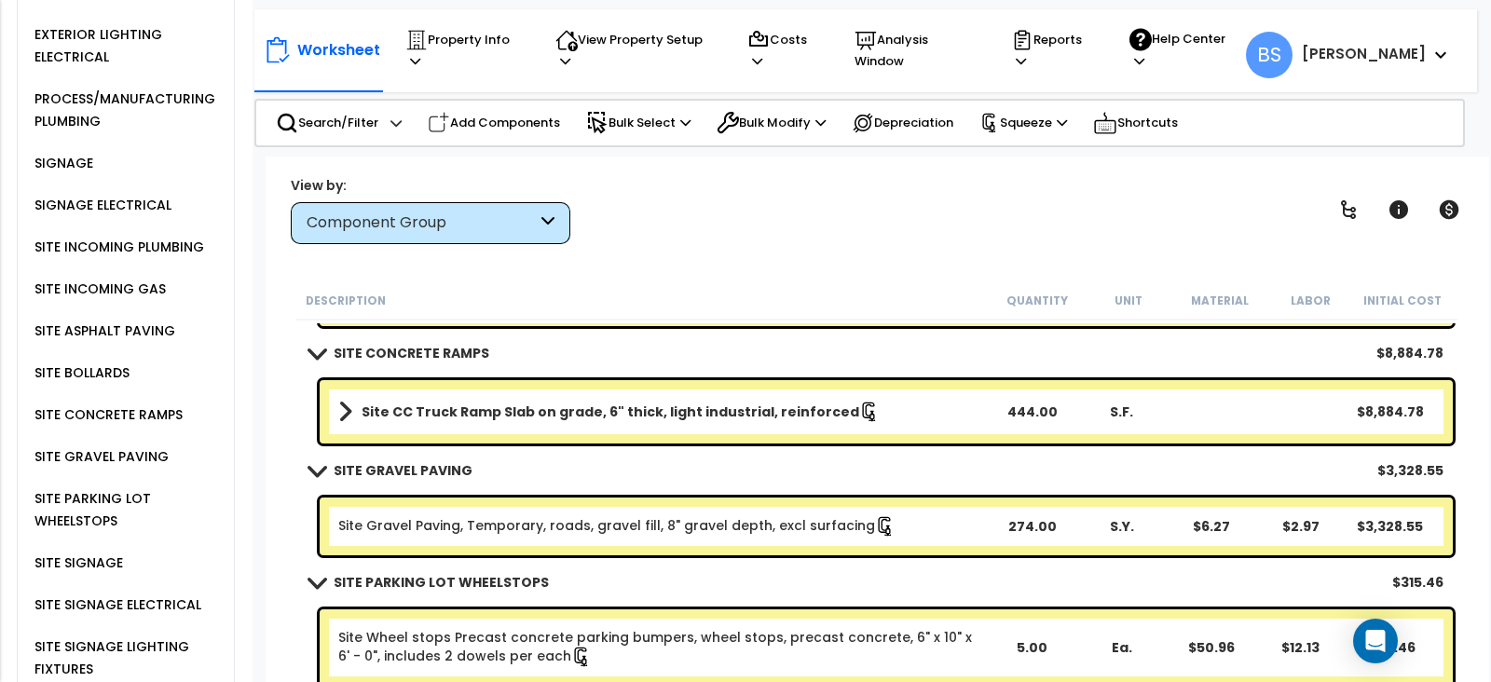
scroll to position [3502, 0]
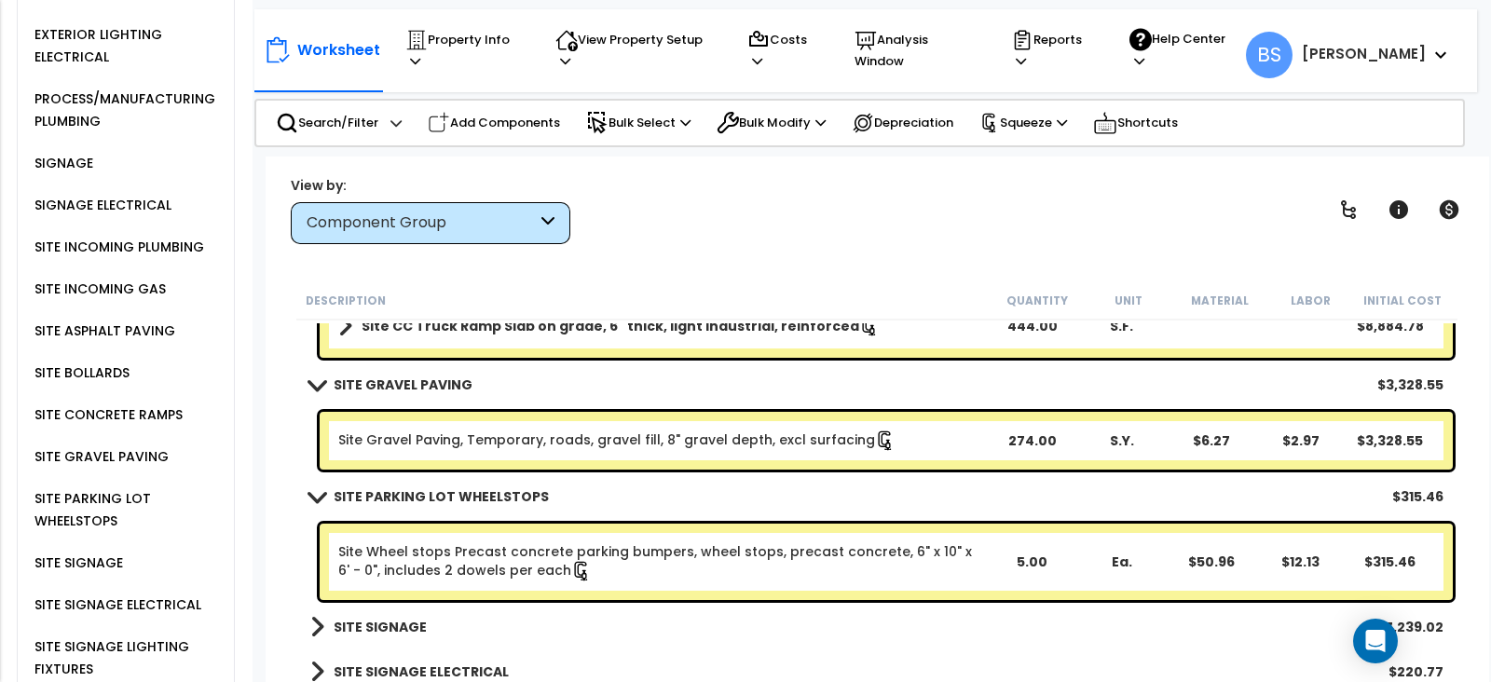
click at [392, 491] on b "SITE PARKING LOT WHEELSTOPS" at bounding box center [441, 497] width 215 height 19
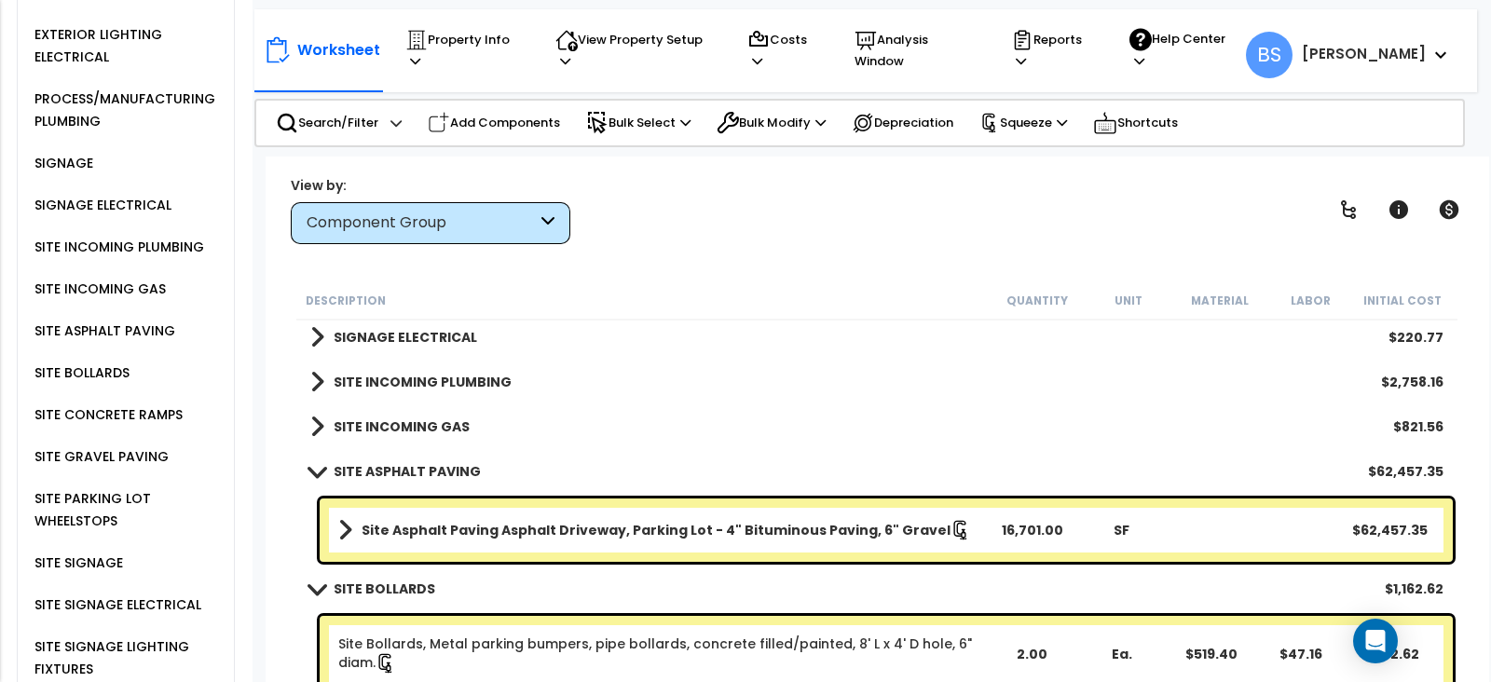
scroll to position [2991, 0]
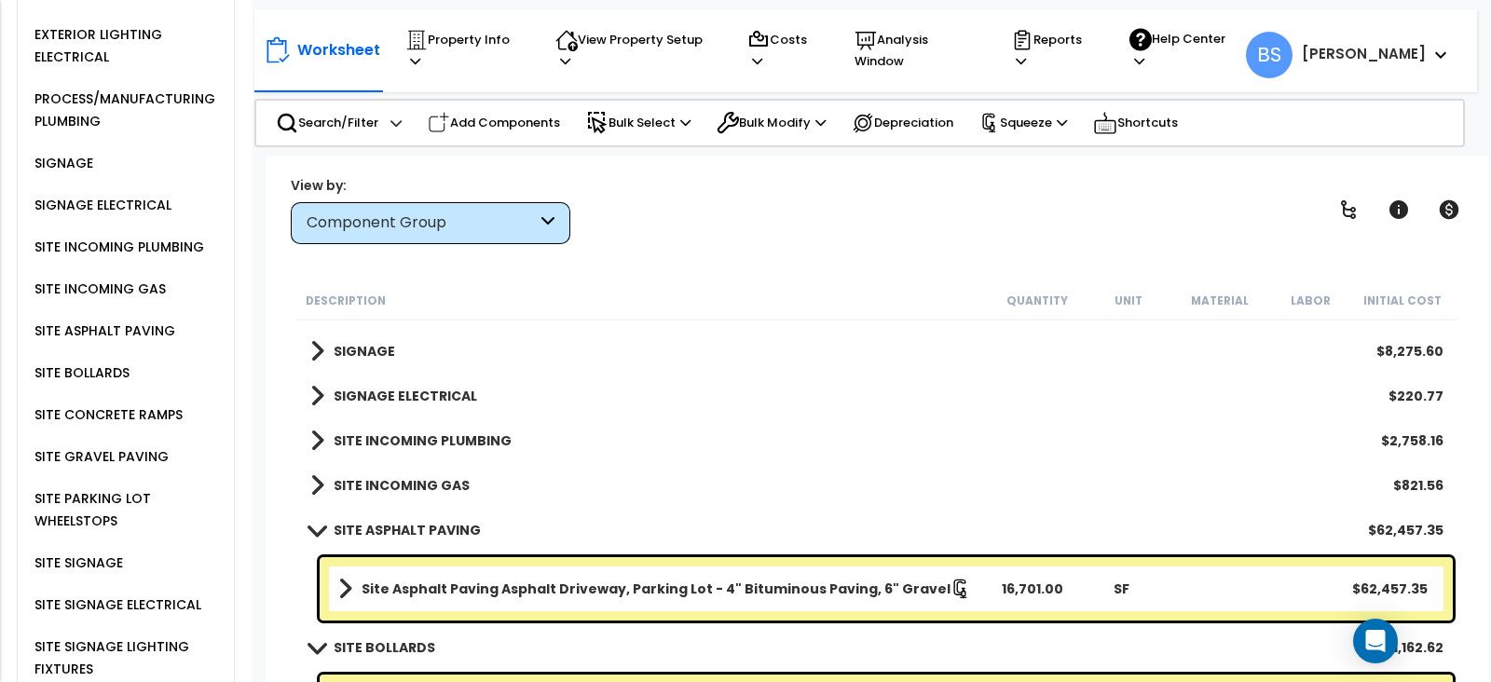
click at [387, 482] on b "SITE INCOMING GAS" at bounding box center [402, 485] width 136 height 19
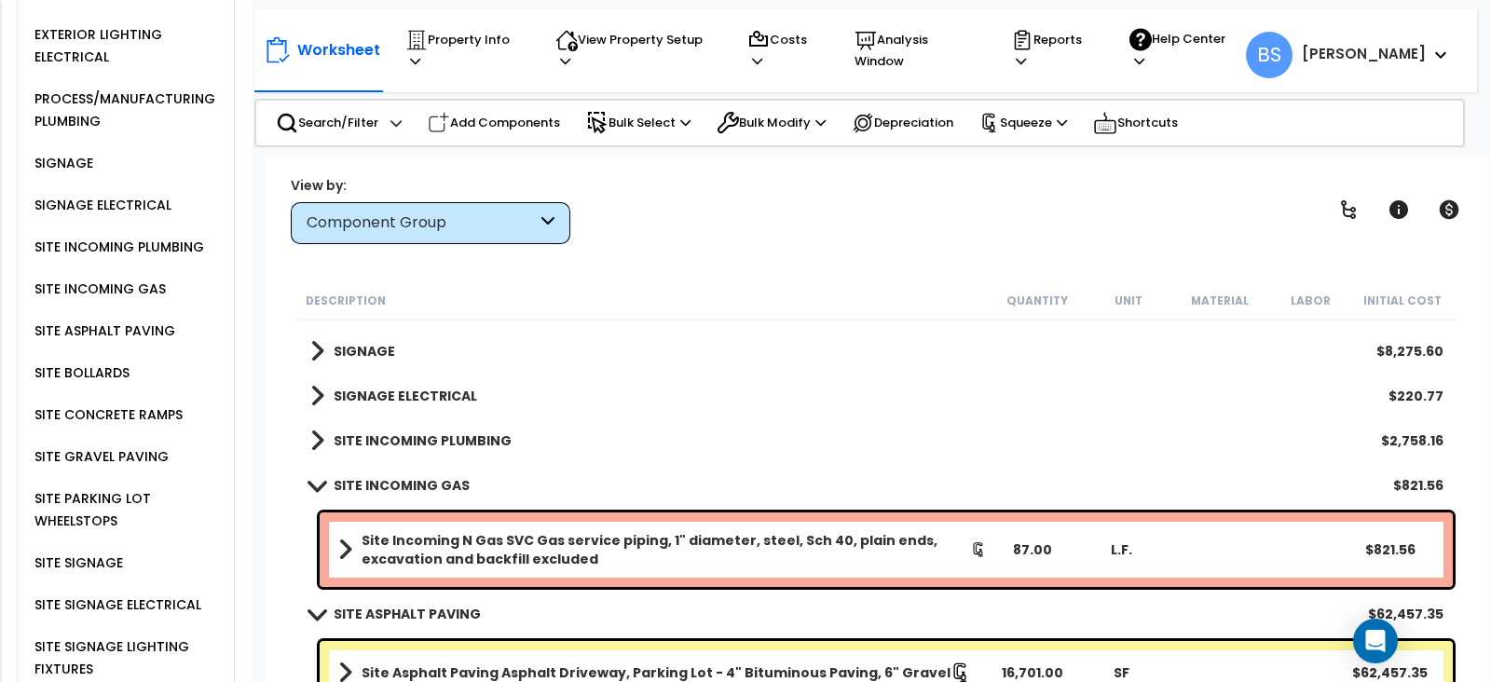
click at [394, 434] on b "SITE INCOMING PLUMBING" at bounding box center [423, 441] width 178 height 19
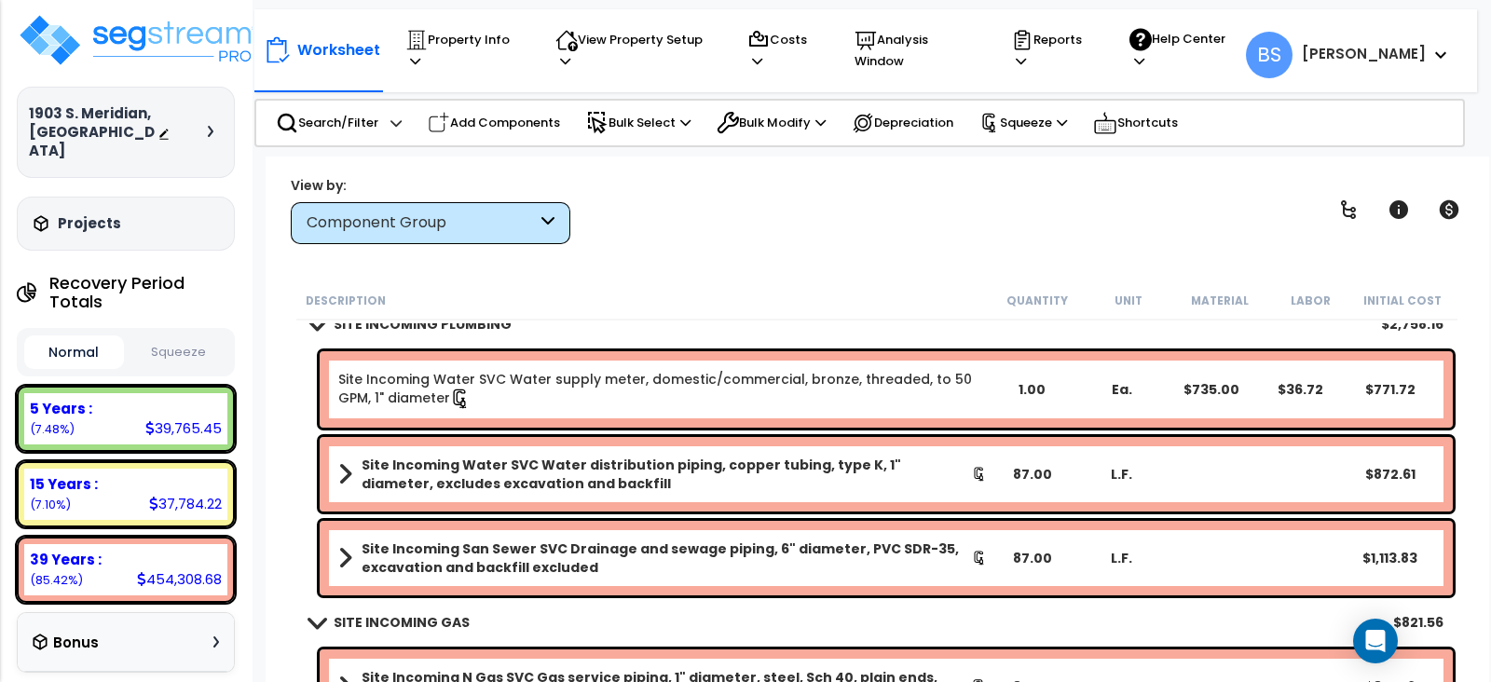
scroll to position [0, 0]
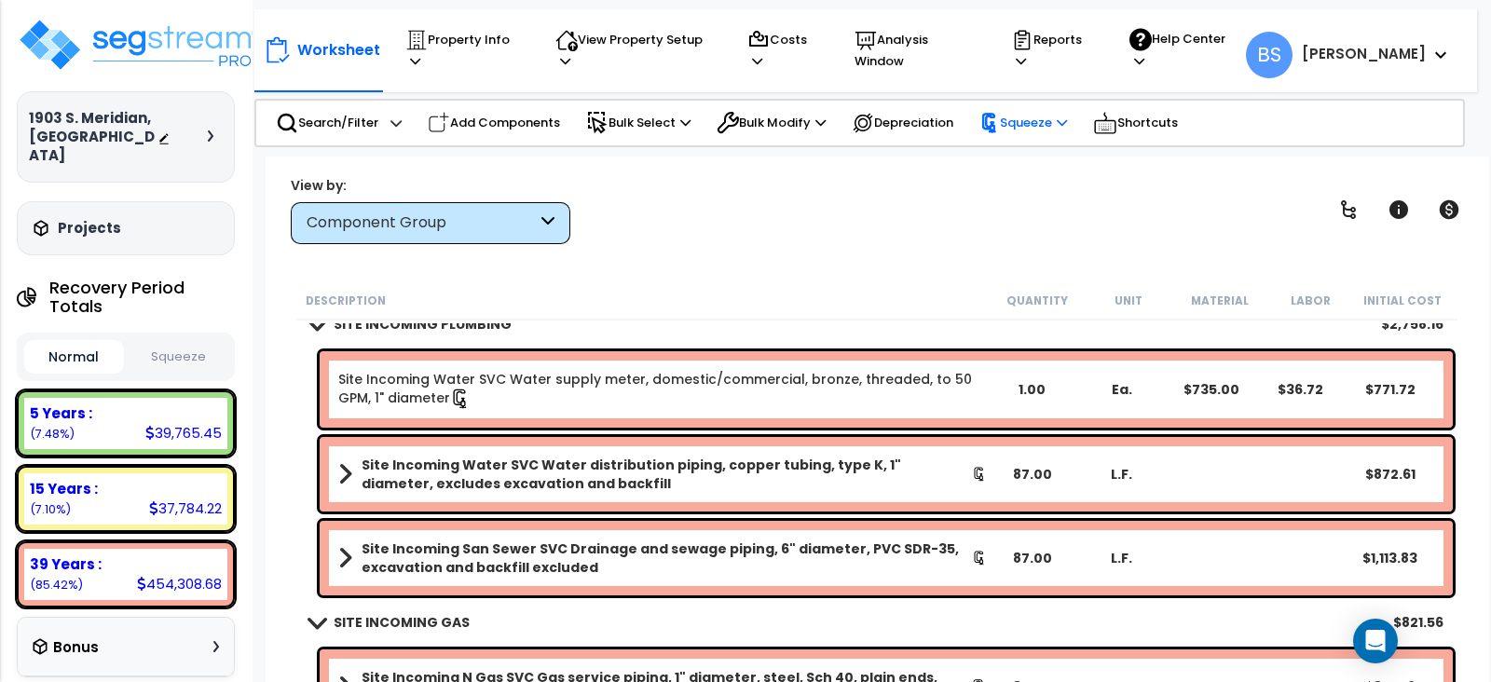
click at [1019, 114] on p "Squeeze" at bounding box center [1024, 123] width 88 height 21
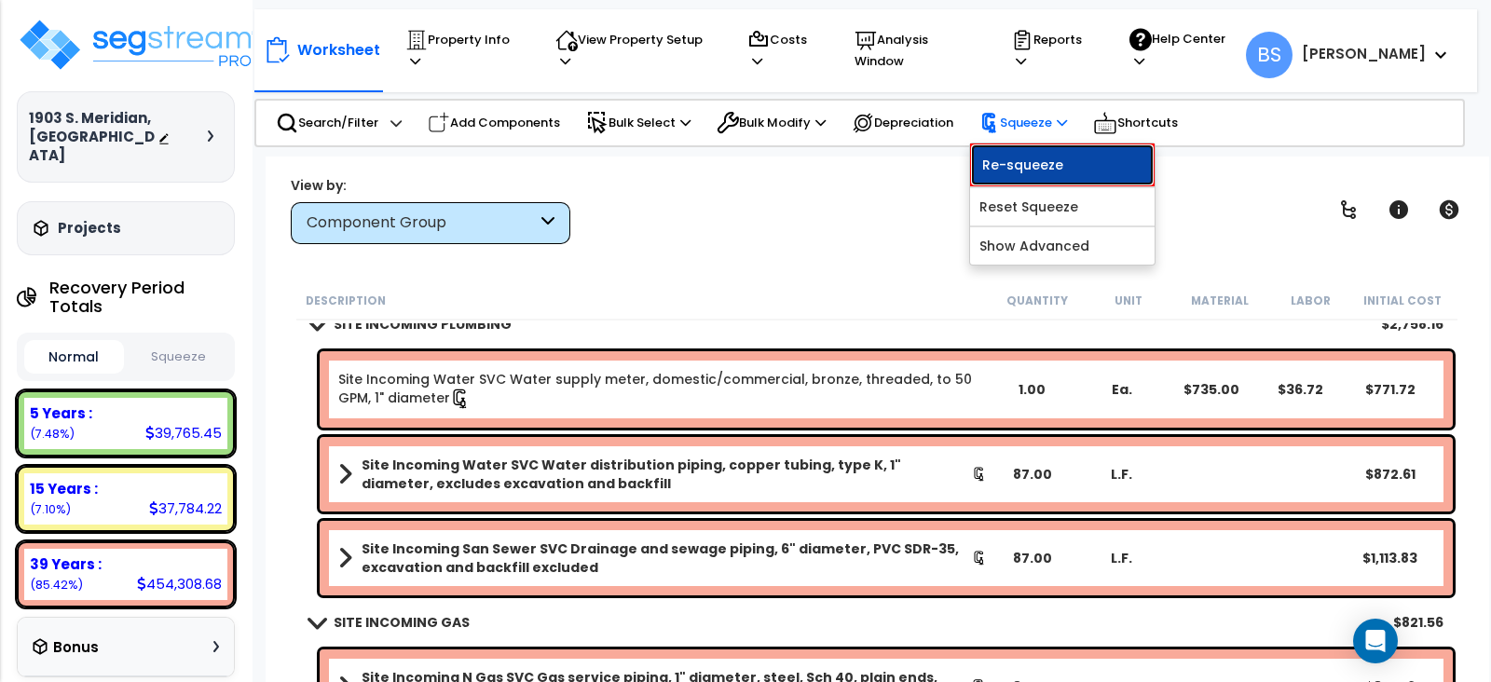
click at [1050, 155] on link "Re-squeeze" at bounding box center [1062, 165] width 185 height 43
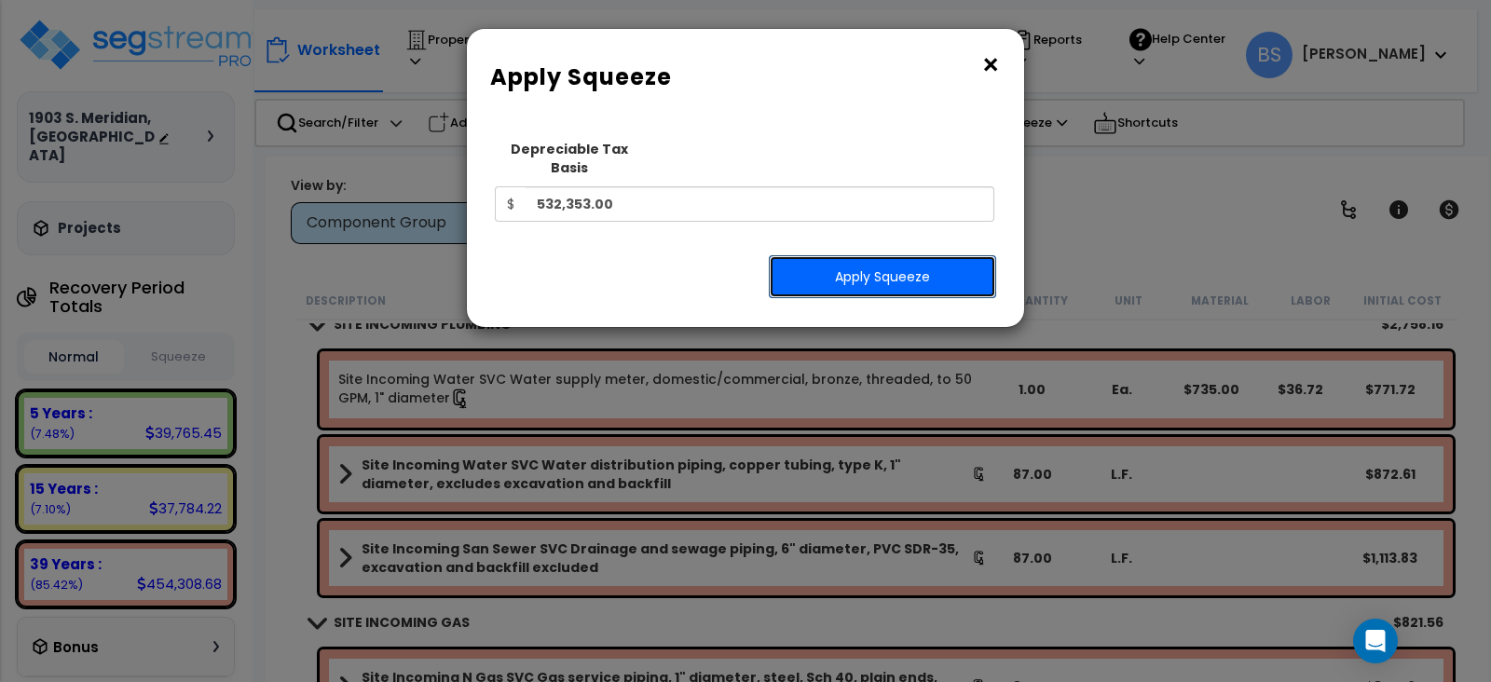
click at [886, 258] on button "Apply Squeeze" at bounding box center [882, 276] width 227 height 43
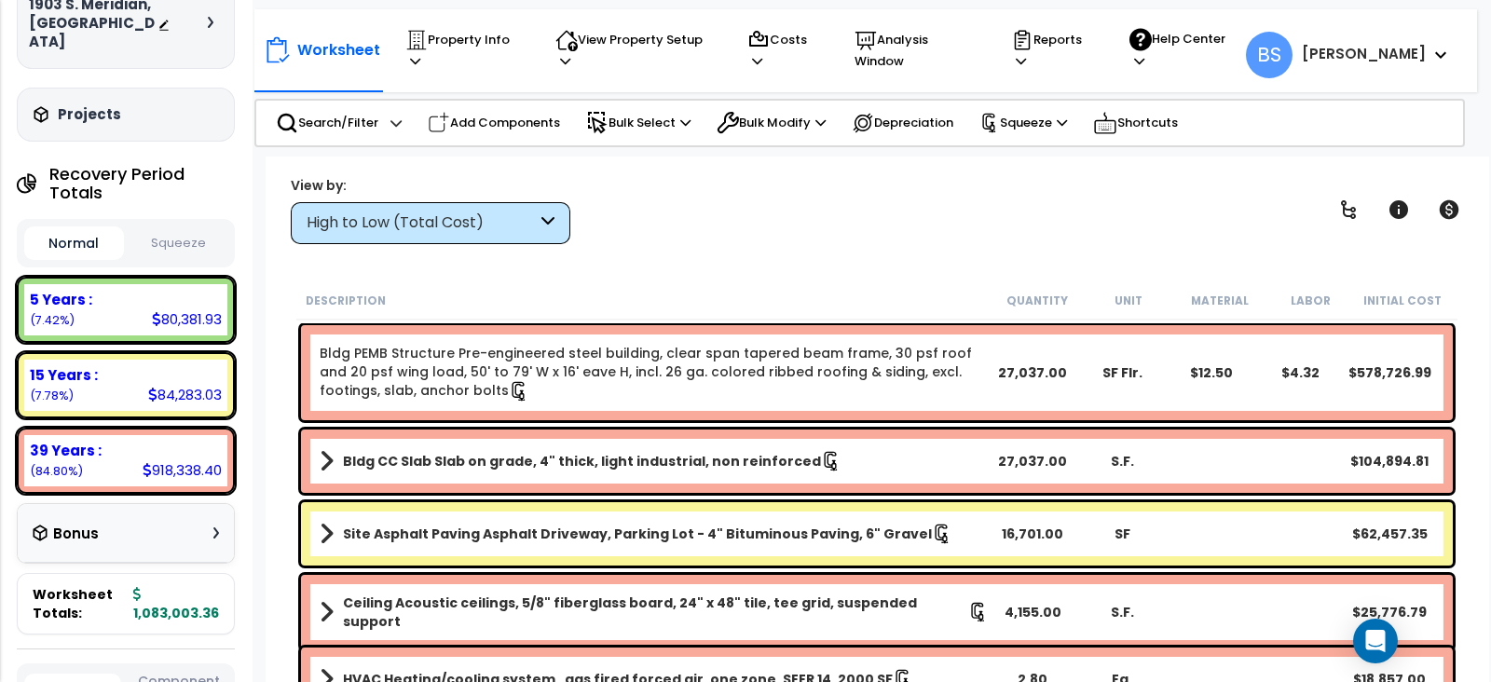
scroll to position [116, 0]
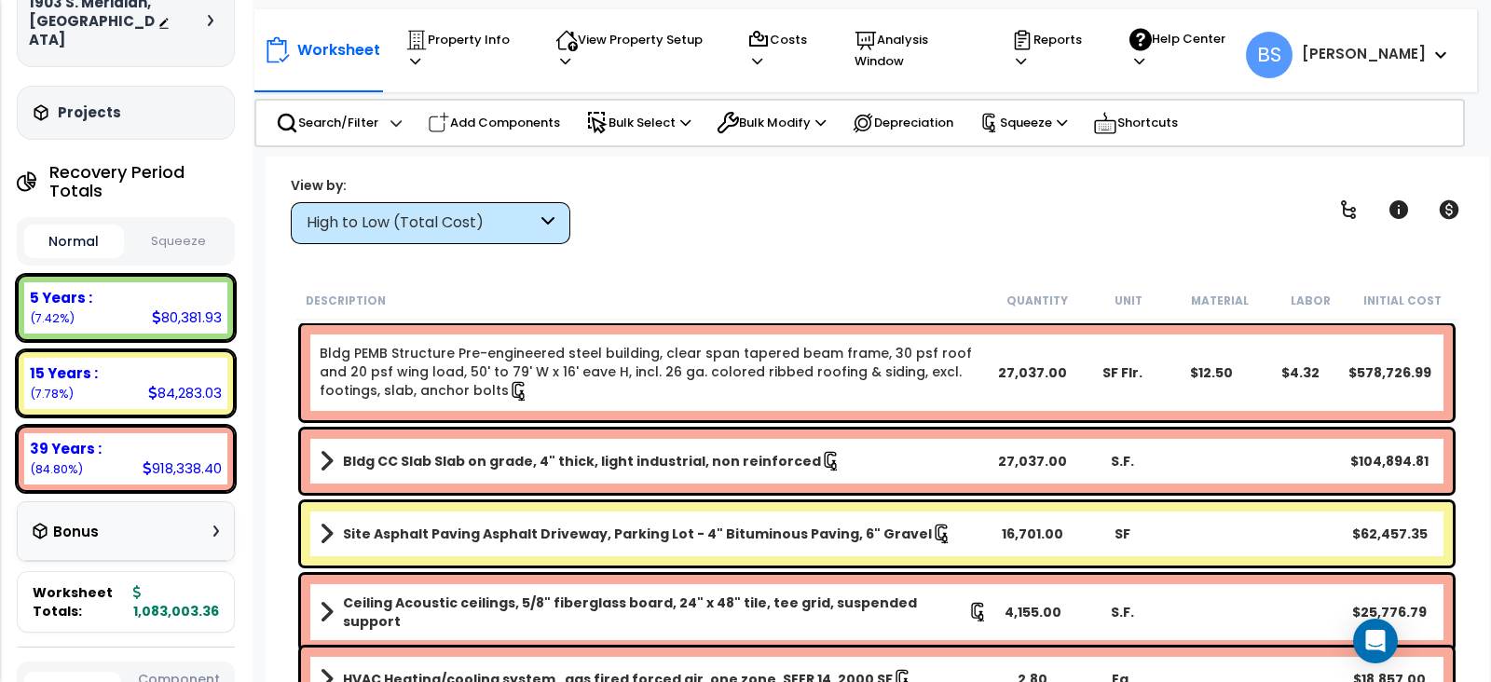
click at [270, 472] on div "Worksheet Property Info Property Setup Add Property Unit Template property Clon…" at bounding box center [877, 498] width 1223 height 682
click at [174, 235] on button "Squeeze" at bounding box center [179, 242] width 100 height 33
click at [271, 496] on div "Worksheet Property Info Property Setup Add Property Unit Template property Clon…" at bounding box center [877, 498] width 1223 height 682
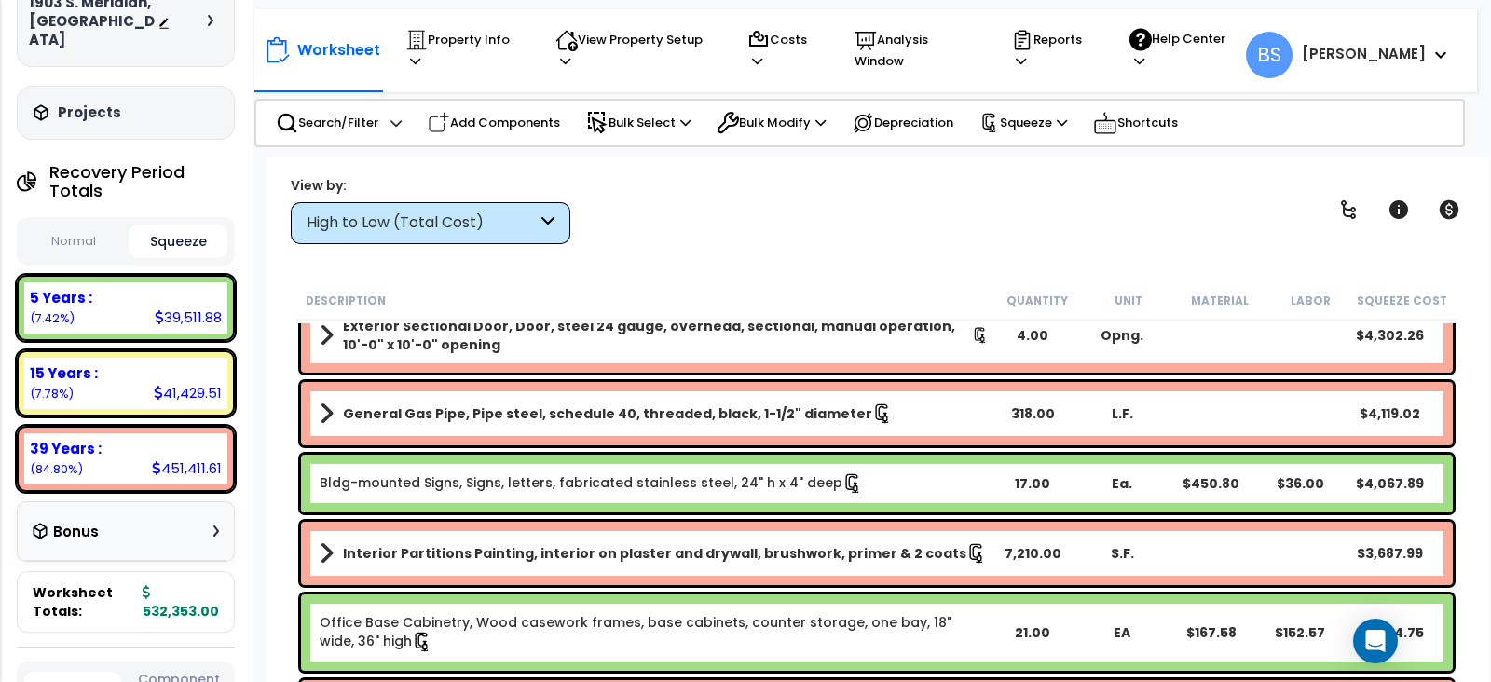
scroll to position [815, 0]
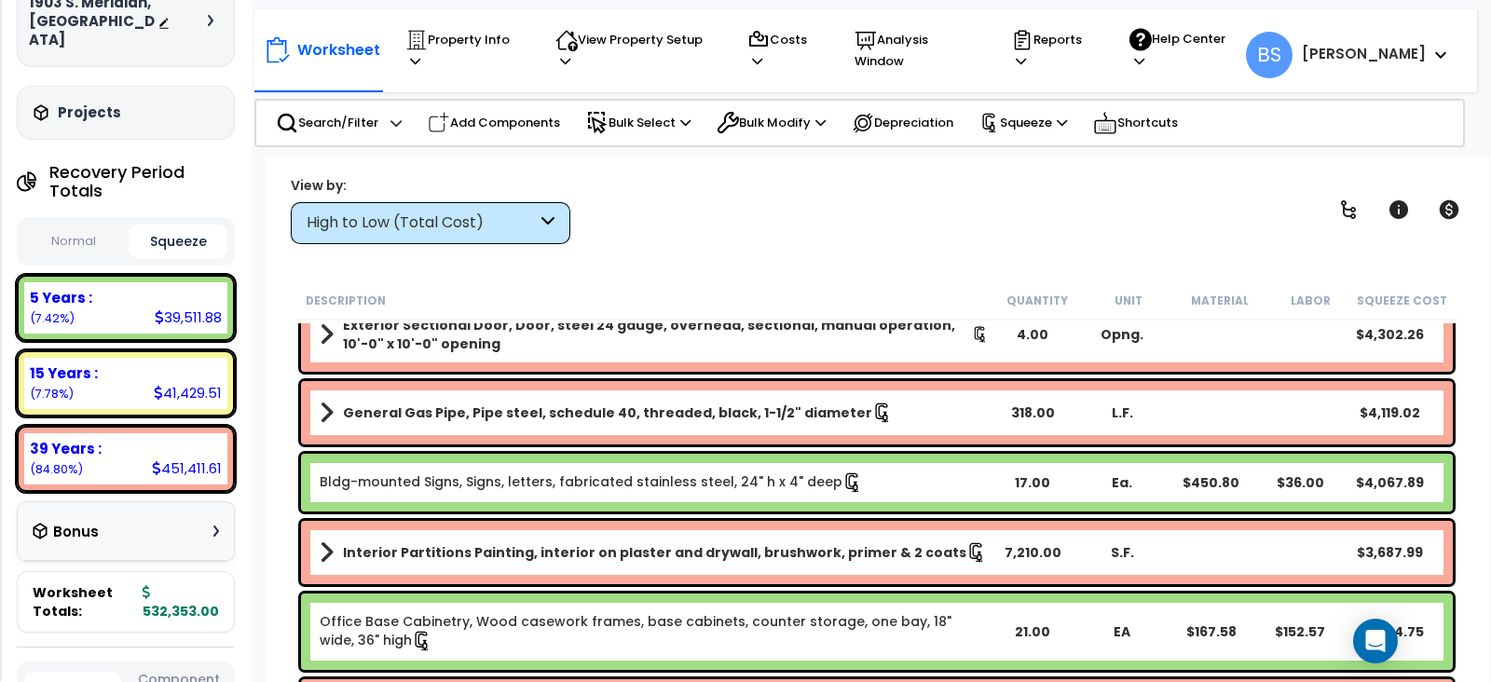
click at [659, 473] on link "Bldg-mounted Signs, Signs, letters, fabricated stainless steel, 24" h x 4" deep" at bounding box center [591, 483] width 543 height 21
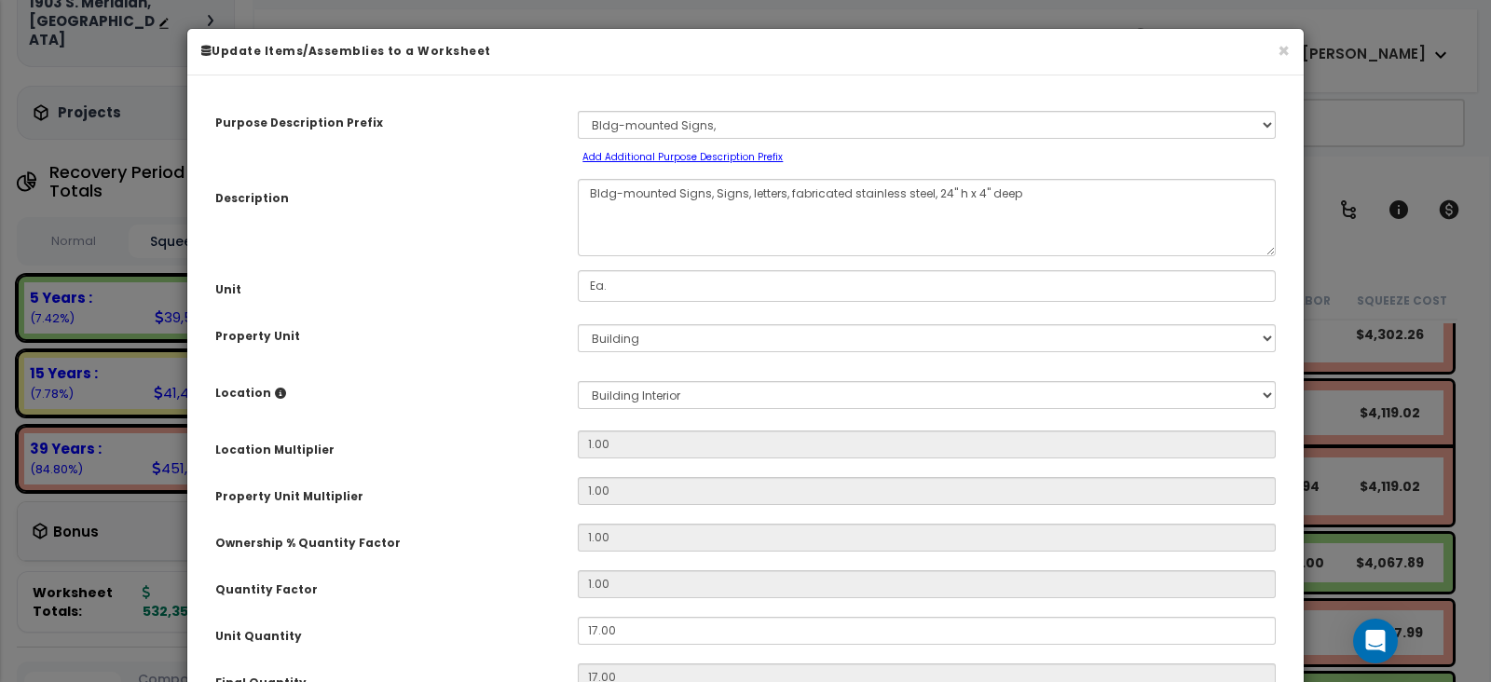
select select "24575"
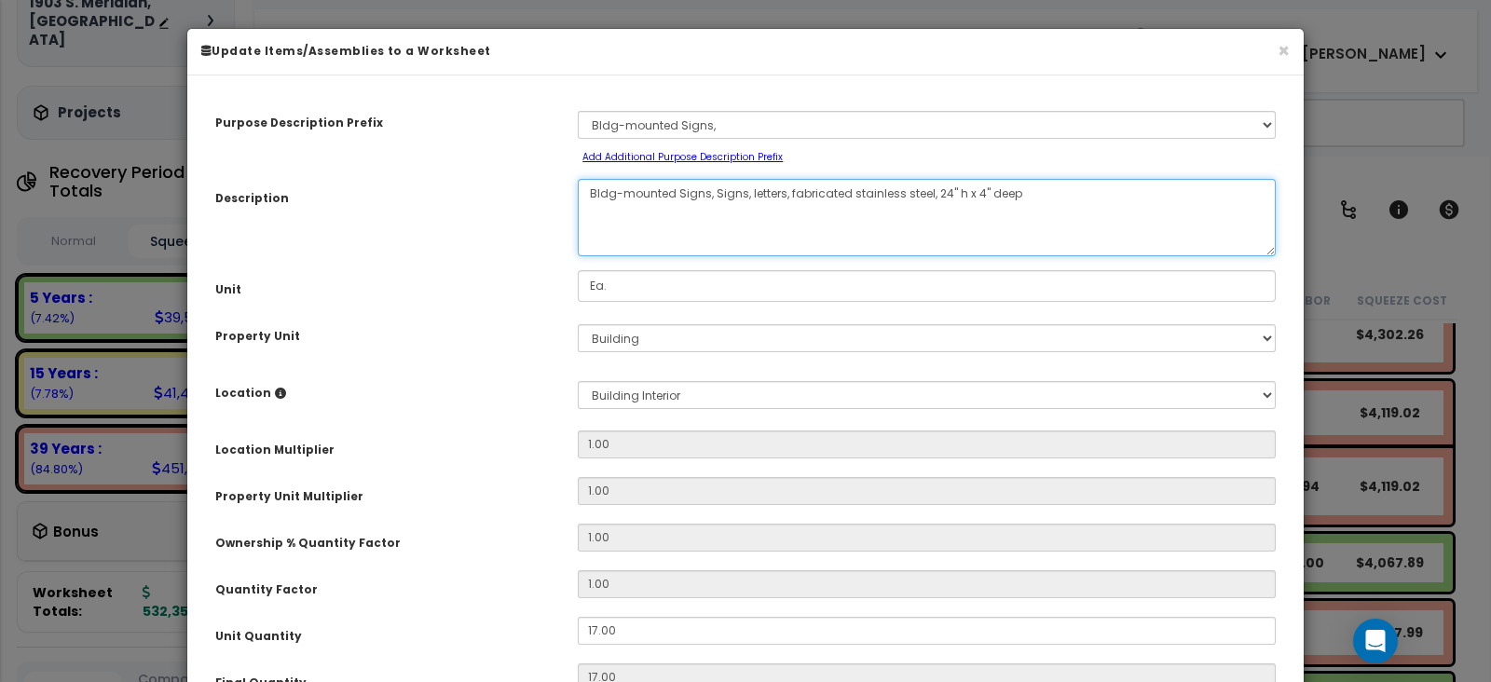
click at [860, 187] on textarea "Bldg-mounted Signs, Signs, letters, fabricated stainless steel, 24" h x 4" deep" at bounding box center [927, 217] width 698 height 77
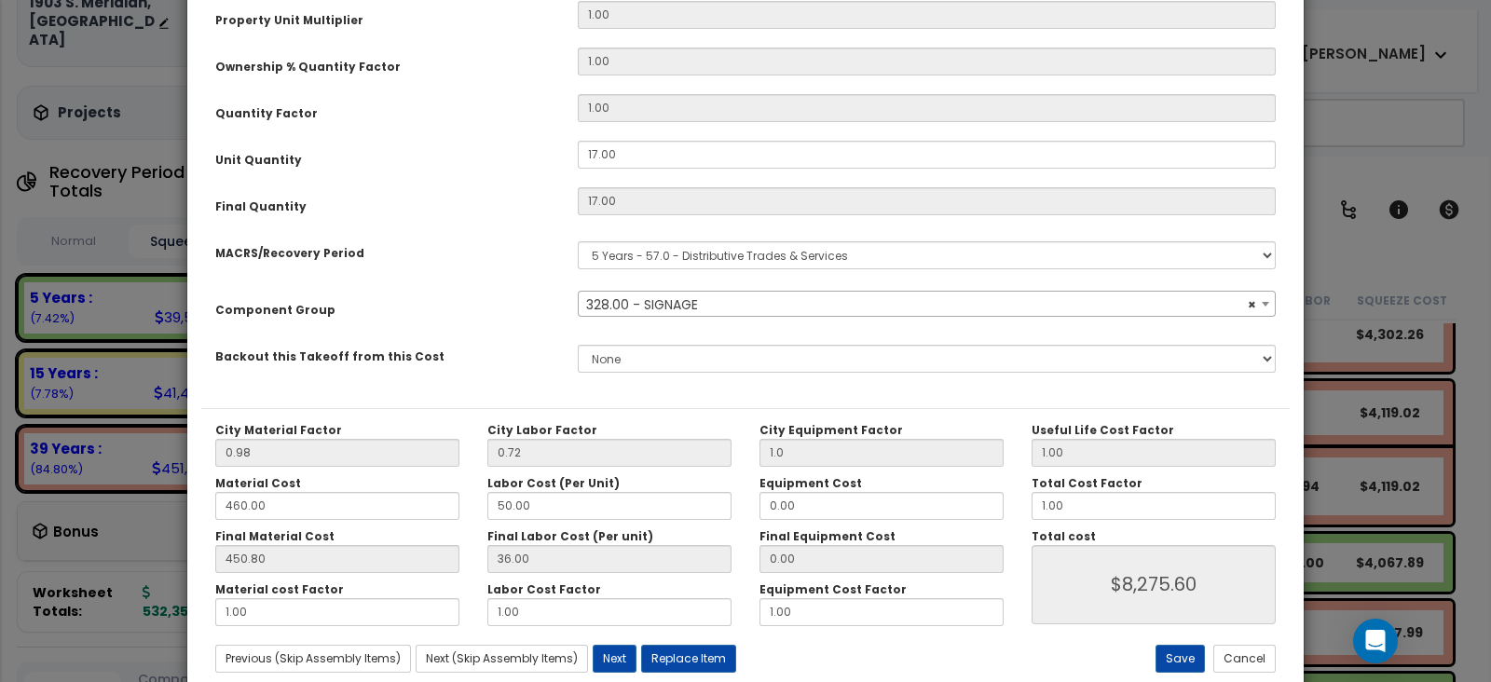
scroll to position [522, 0]
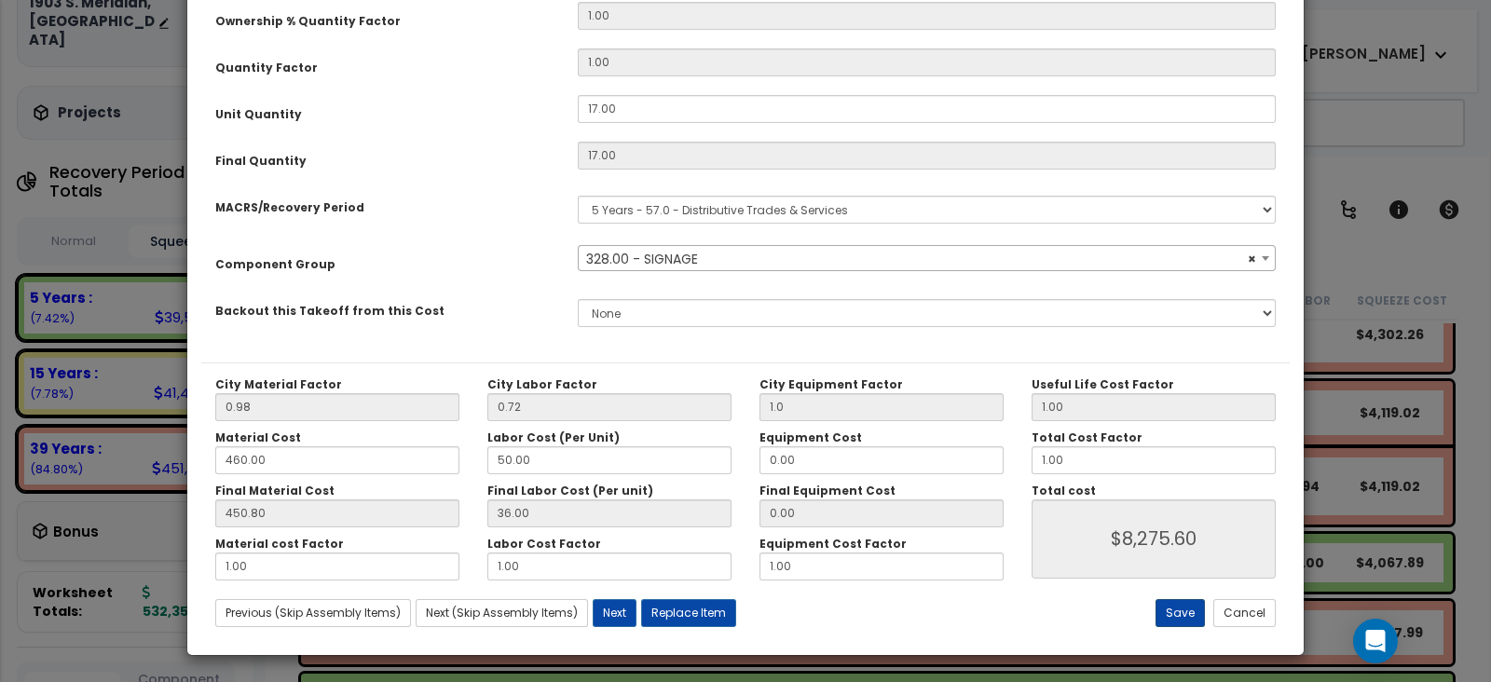
type textarea "Bldg-mounted Signs, Signs, letters, fabricated steel, 24" h x 4" deep"
click at [1180, 621] on button "Save" at bounding box center [1180, 613] width 49 height 28
type input "1.00"
type input "8275.60"
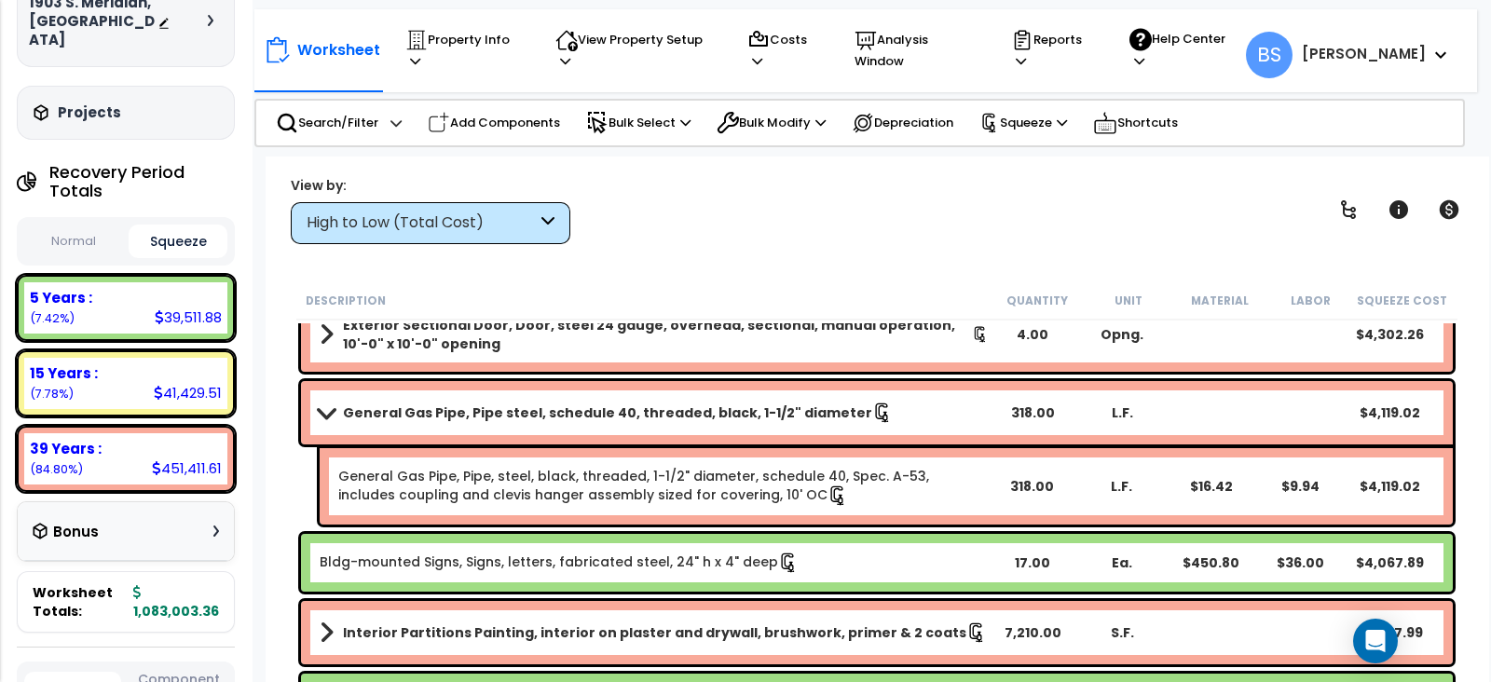
click at [350, 405] on b "General Gas Pipe, Pipe steel, schedule 40, threaded, black, 1-1/2" diameter" at bounding box center [607, 413] width 529 height 19
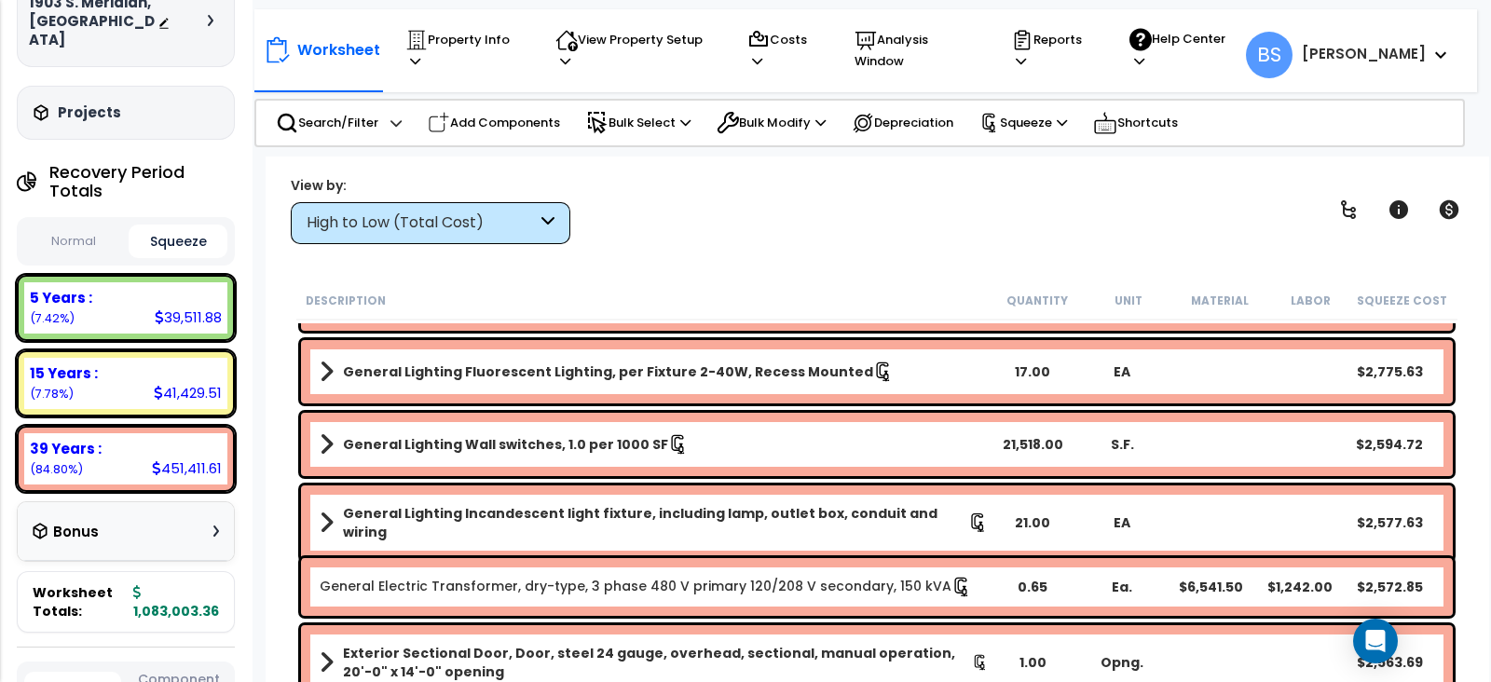
scroll to position [1398, 0]
